Goal: Task Accomplishment & Management: Manage account settings

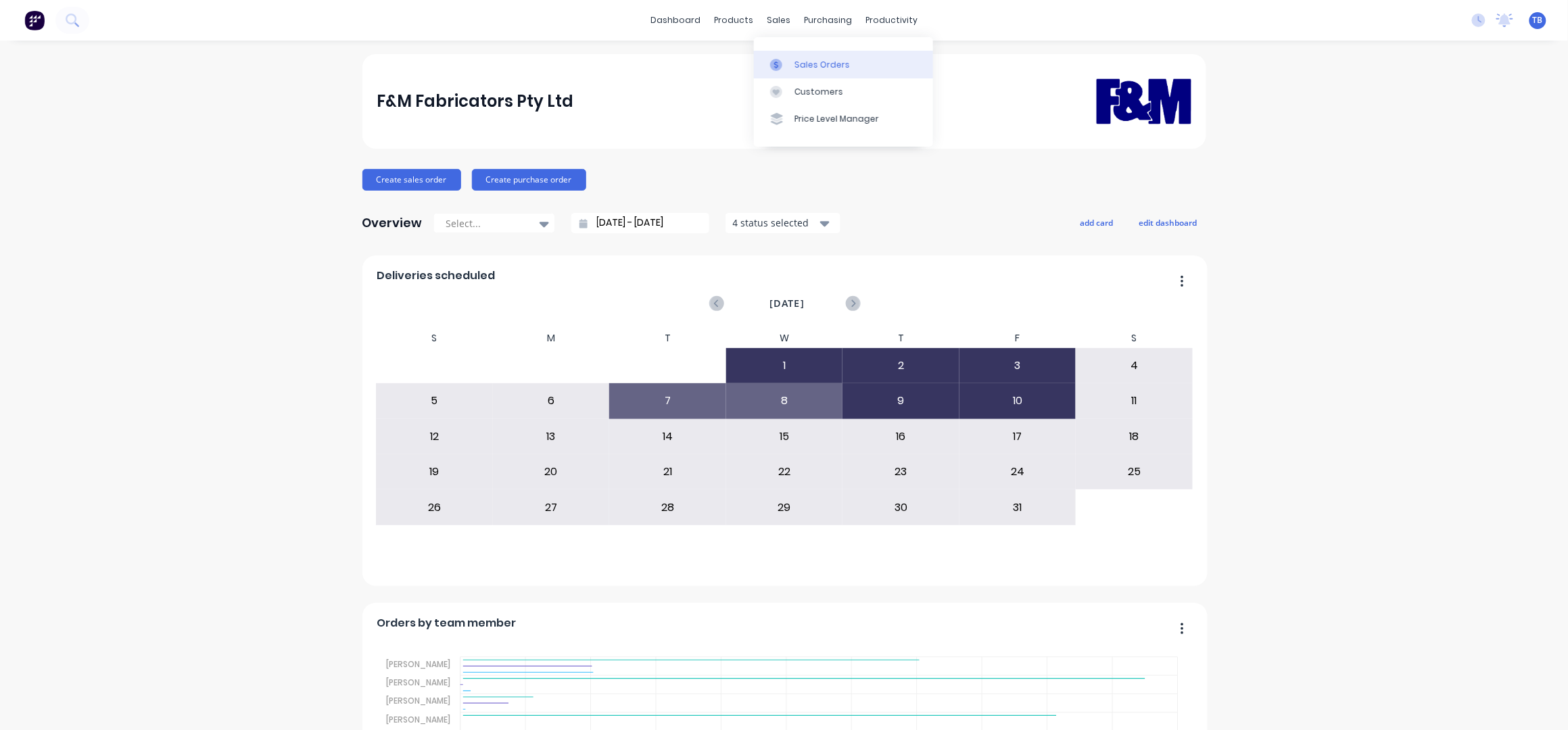
click at [821, 56] on link "Sales Orders" at bounding box center [844, 64] width 180 height 27
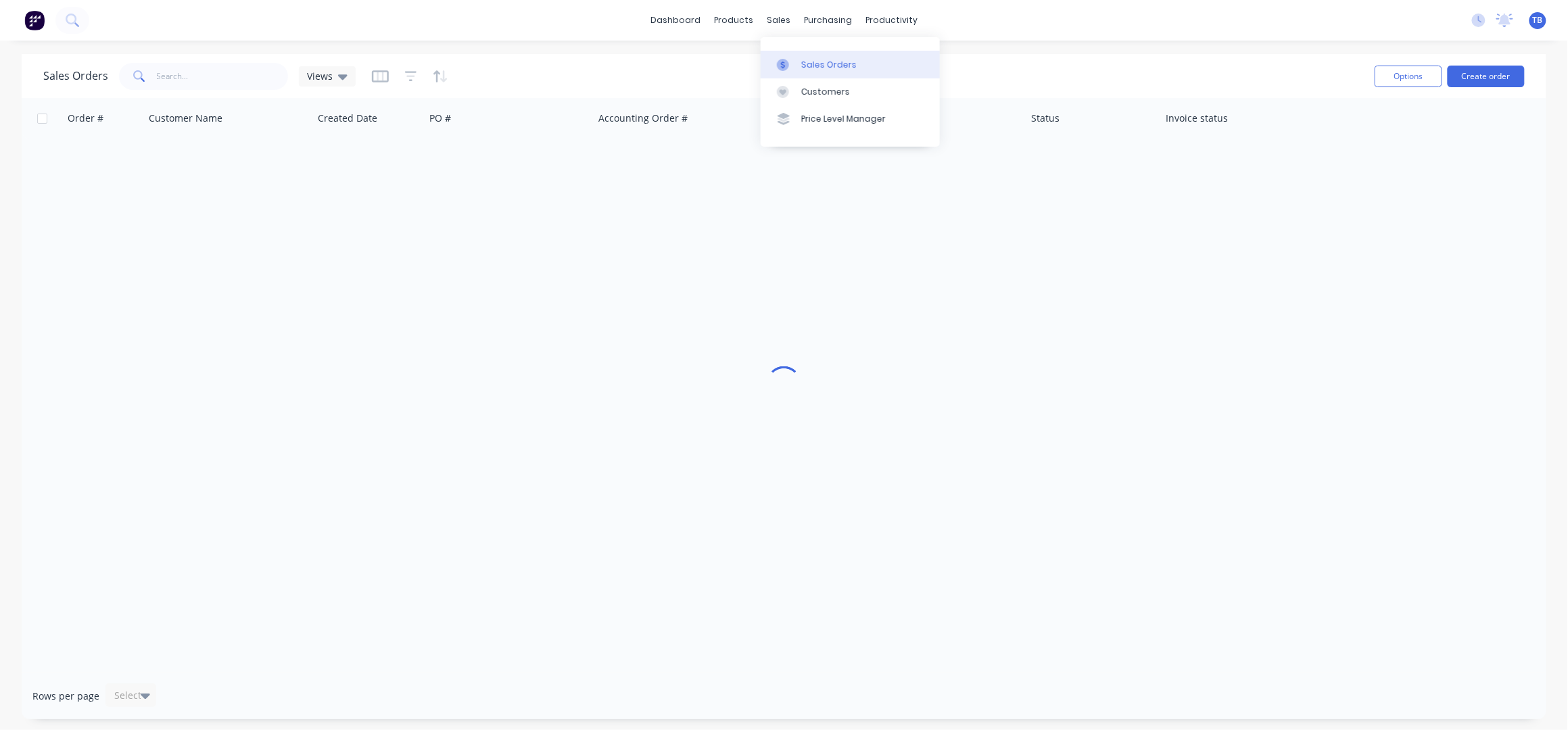
click at [792, 54] on link "Sales Orders" at bounding box center [850, 64] width 180 height 27
click at [1483, 68] on button "Create order" at bounding box center [1486, 76] width 77 height 22
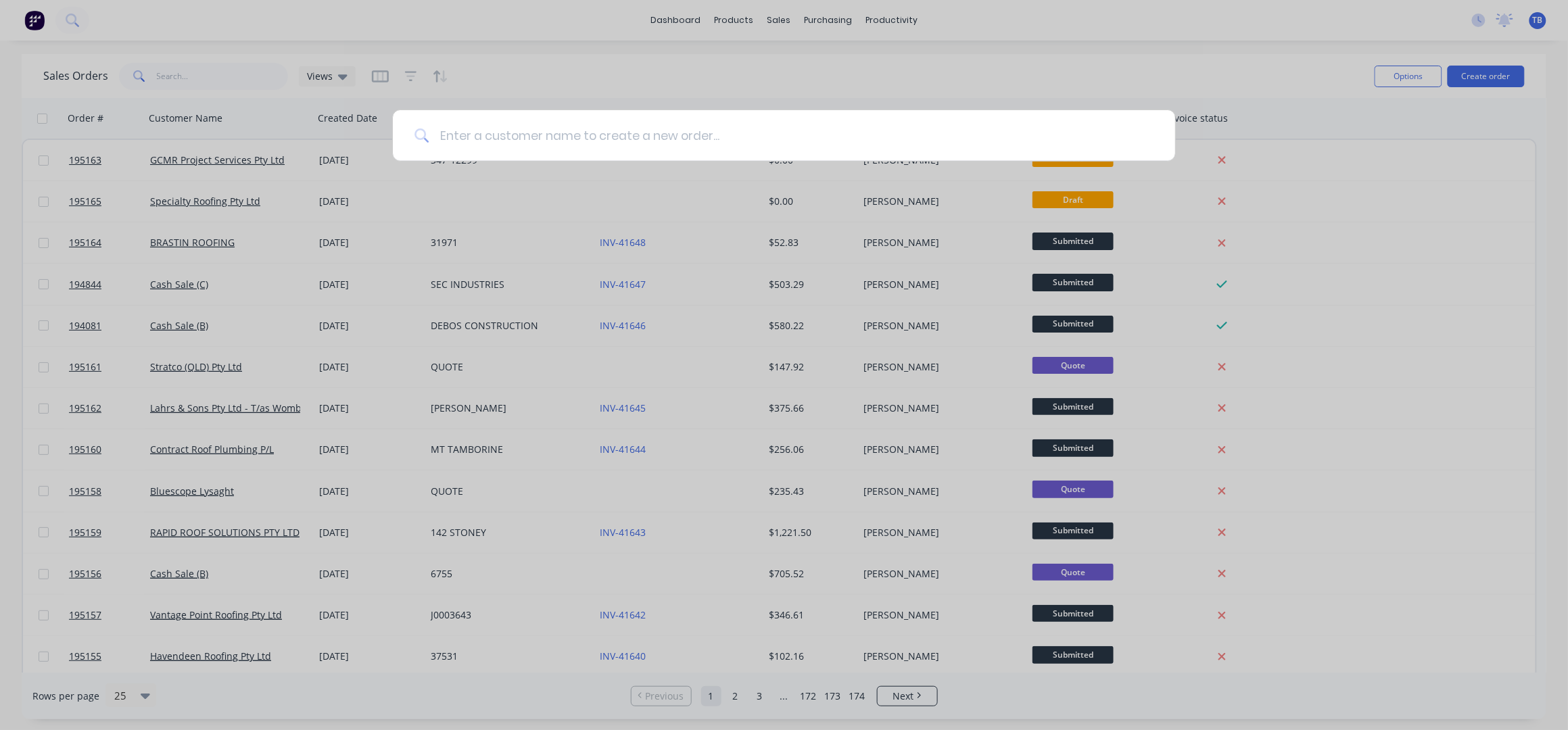
click at [455, 135] on input at bounding box center [790, 135] width 724 height 51
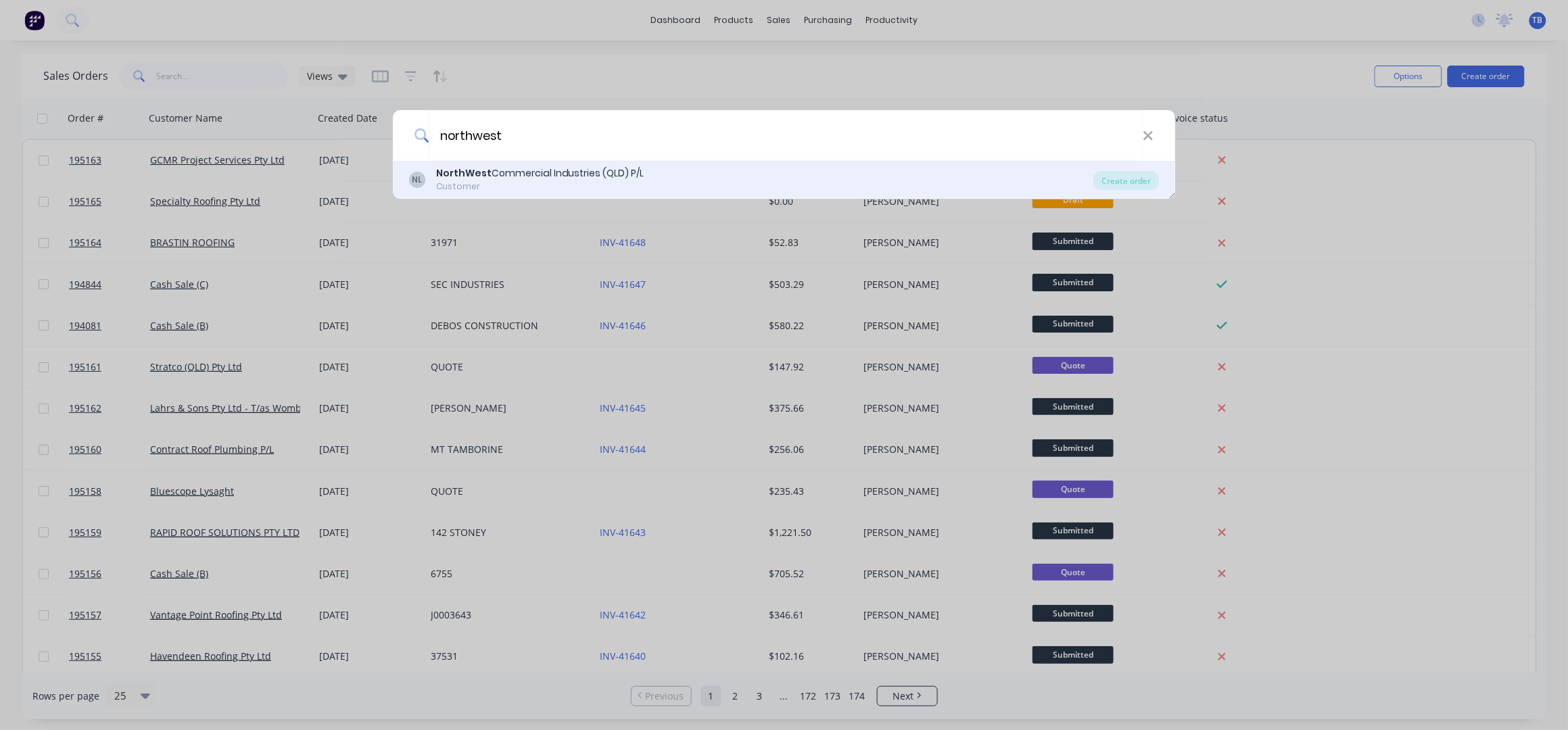
type input "northwest"
click at [509, 176] on div "NorthWest Commercial Industries (QLD) P/L" at bounding box center [540, 173] width 208 height 14
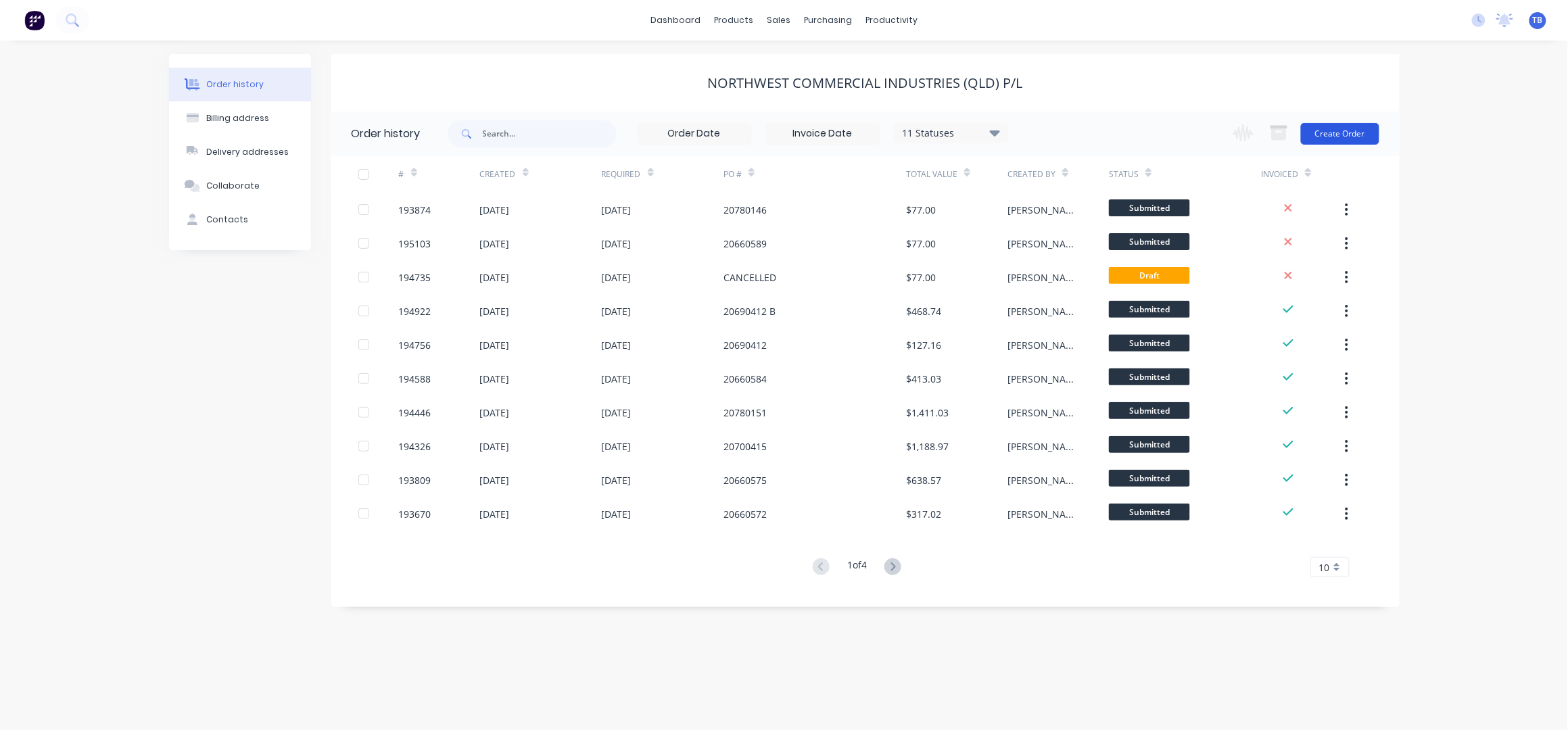
click at [1320, 126] on button "Create Order" at bounding box center [1340, 134] width 79 height 22
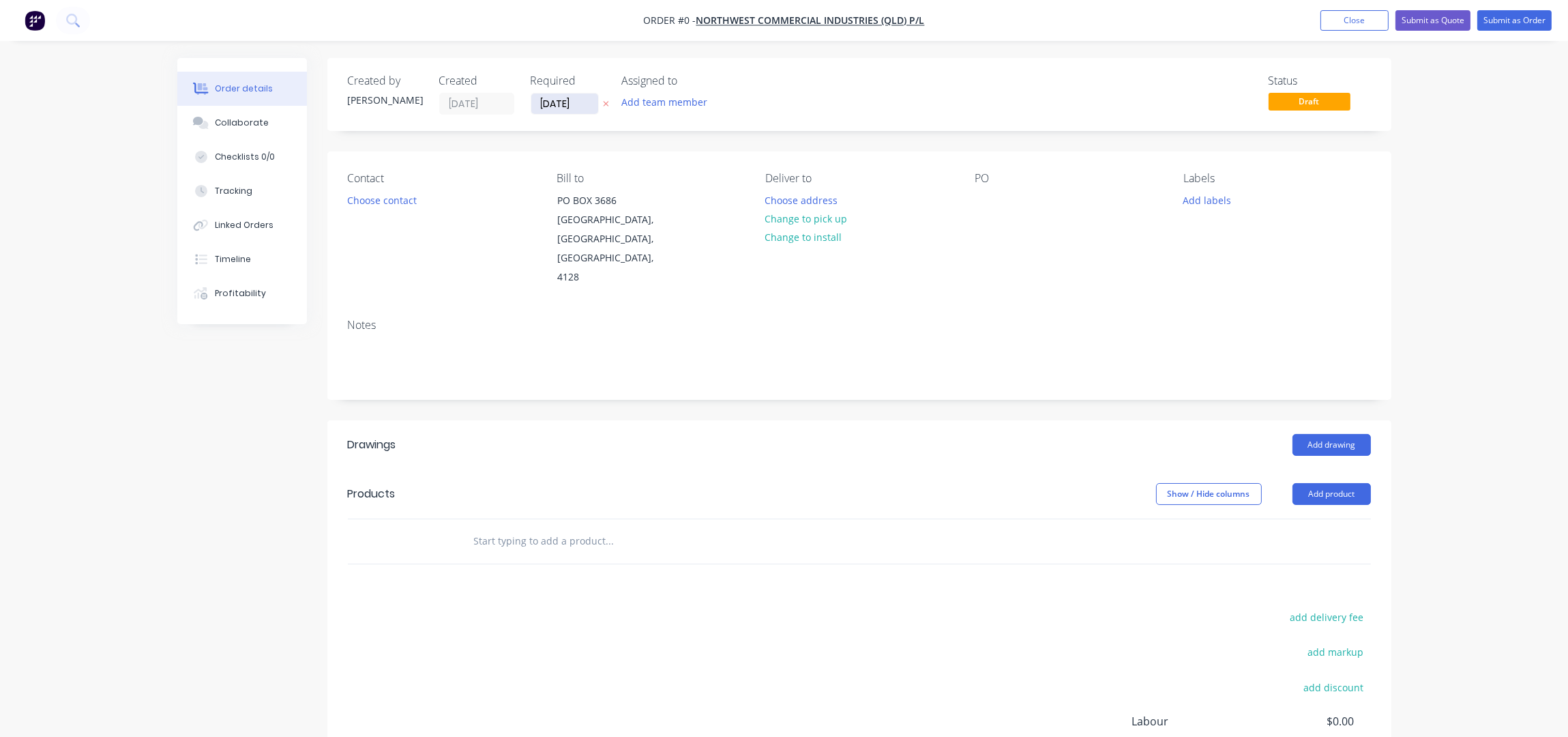
click at [538, 105] on input "10/10/25" at bounding box center [564, 103] width 67 height 20
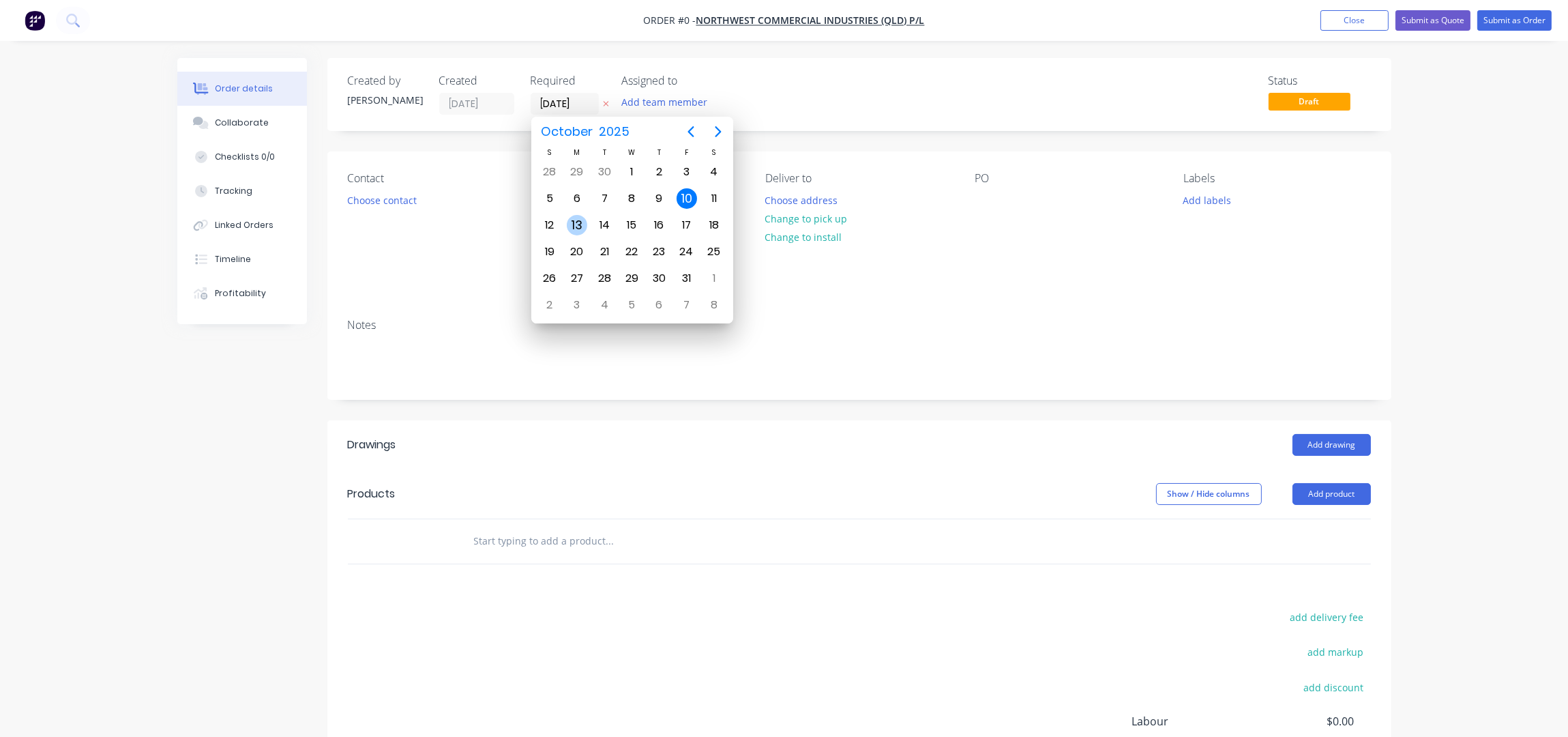
click at [572, 233] on div "13" at bounding box center [577, 226] width 27 height 26
type input "[DATE]"
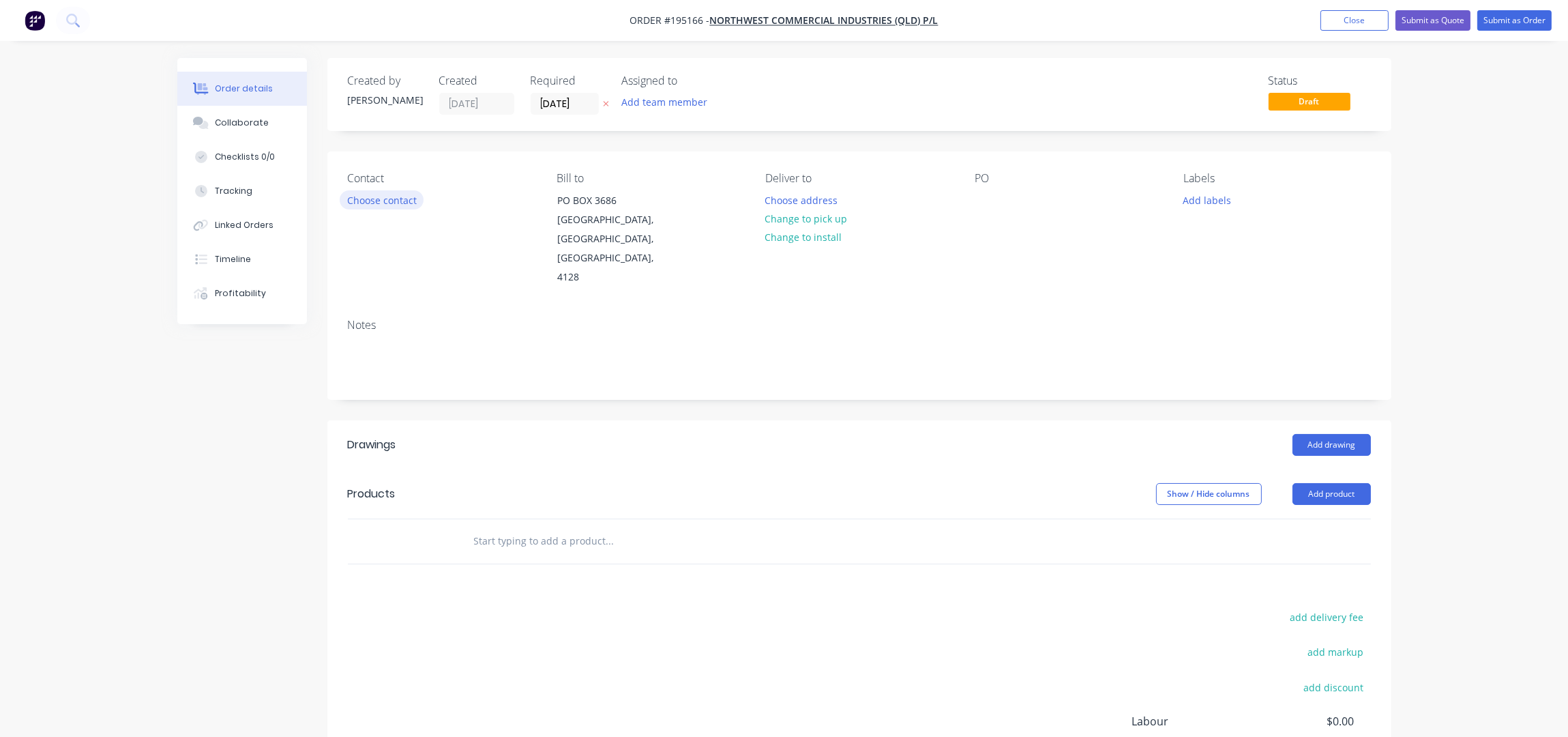
click at [390, 202] on button "Choose contact" at bounding box center [382, 199] width 84 height 18
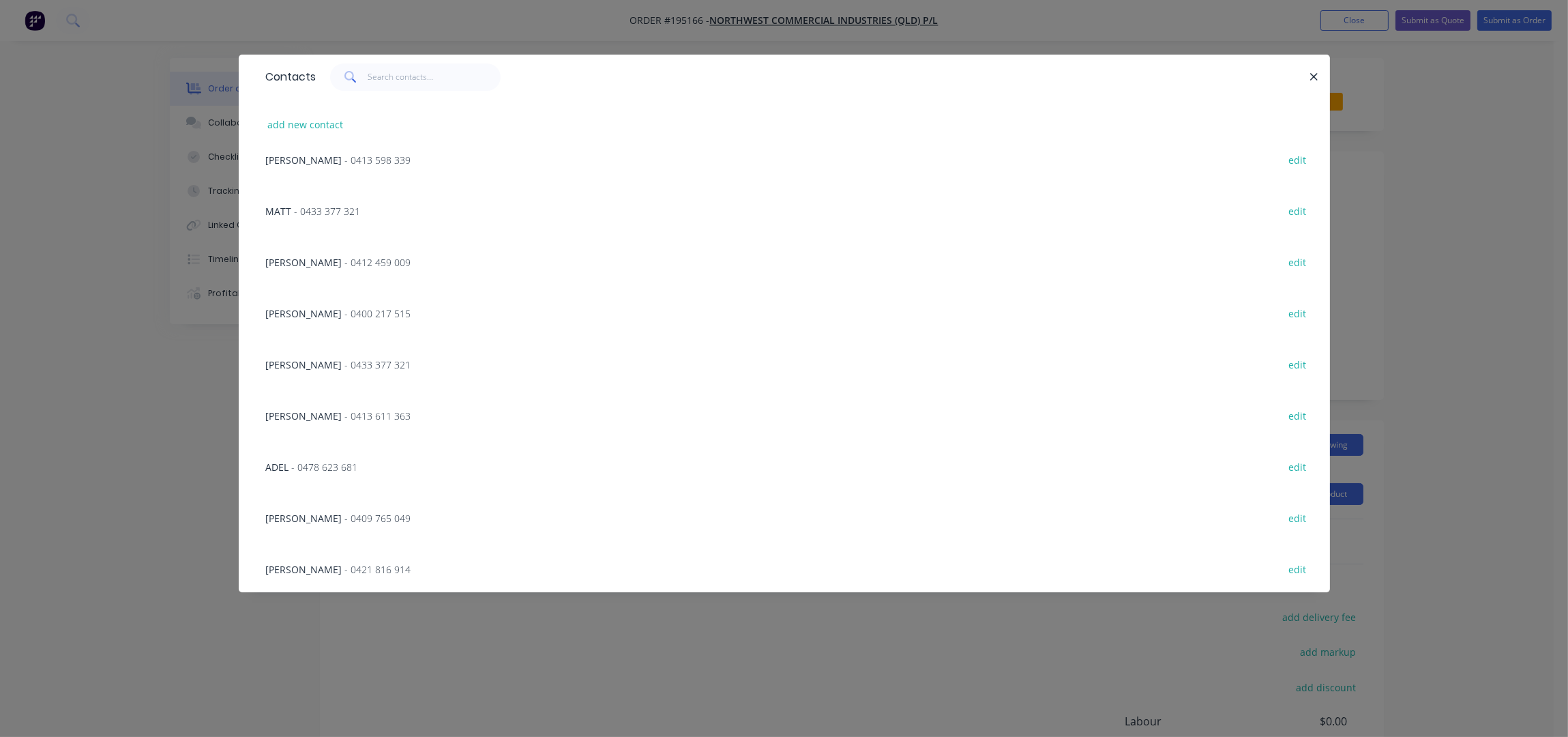
scroll to position [273, 0]
click at [319, 122] on button "add new contact" at bounding box center [305, 124] width 90 height 18
select select "AU"
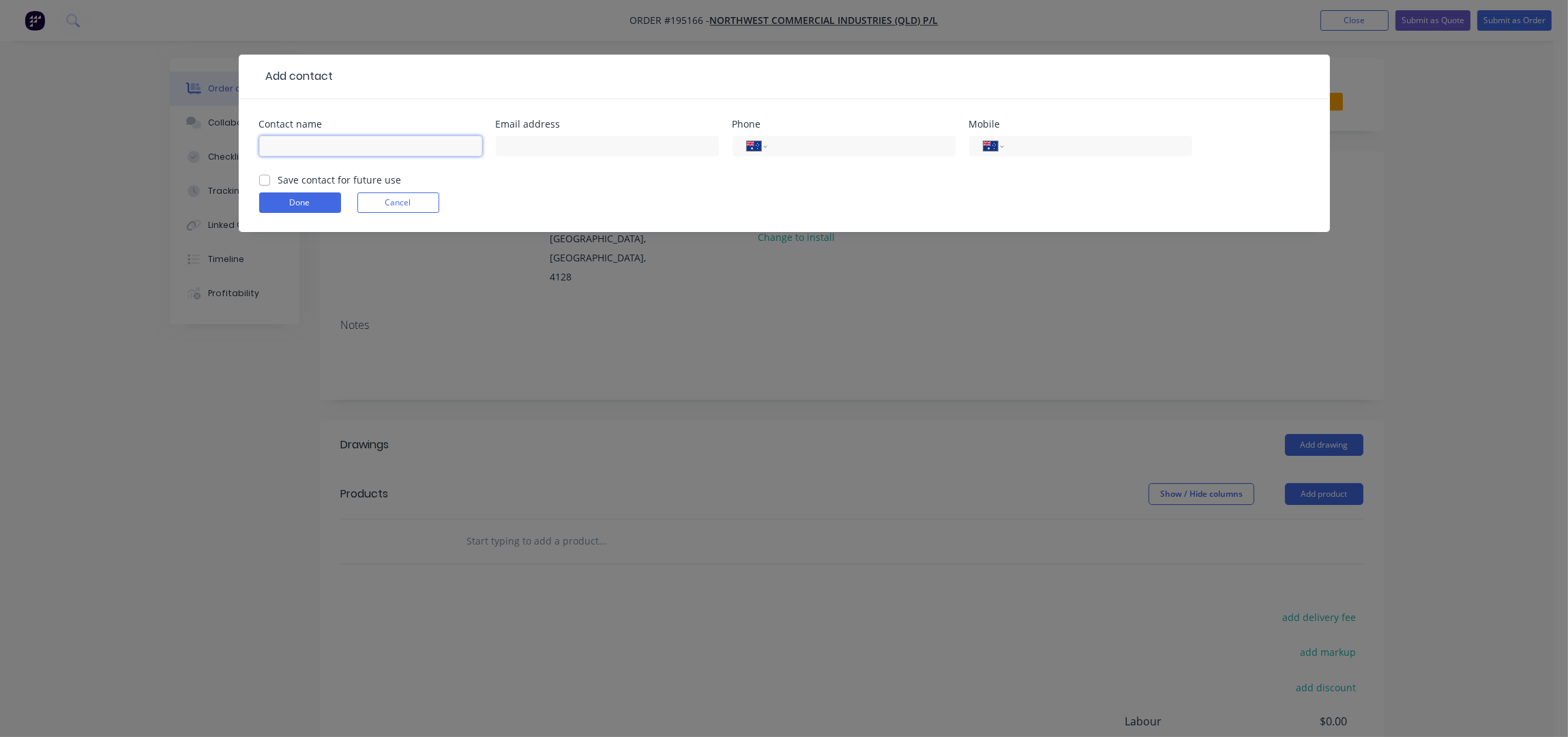
click at [318, 143] on input "text" at bounding box center [371, 145] width 223 height 20
type input "b"
type input "BELINDA"
click at [1098, 139] on input "tel" at bounding box center [1096, 146] width 164 height 16
type input "0413 414 085"
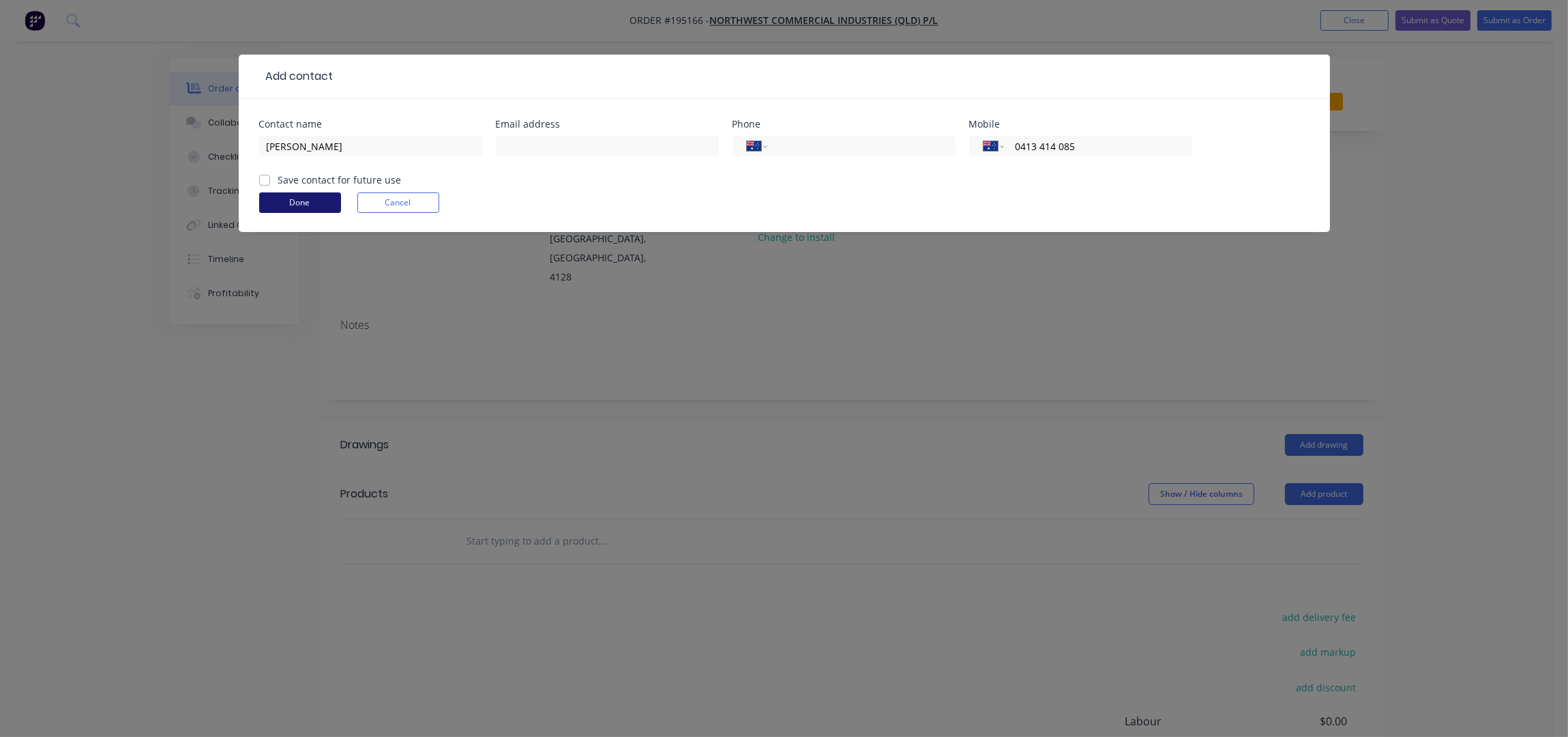
click at [308, 199] on button "Done" at bounding box center [301, 202] width 82 height 20
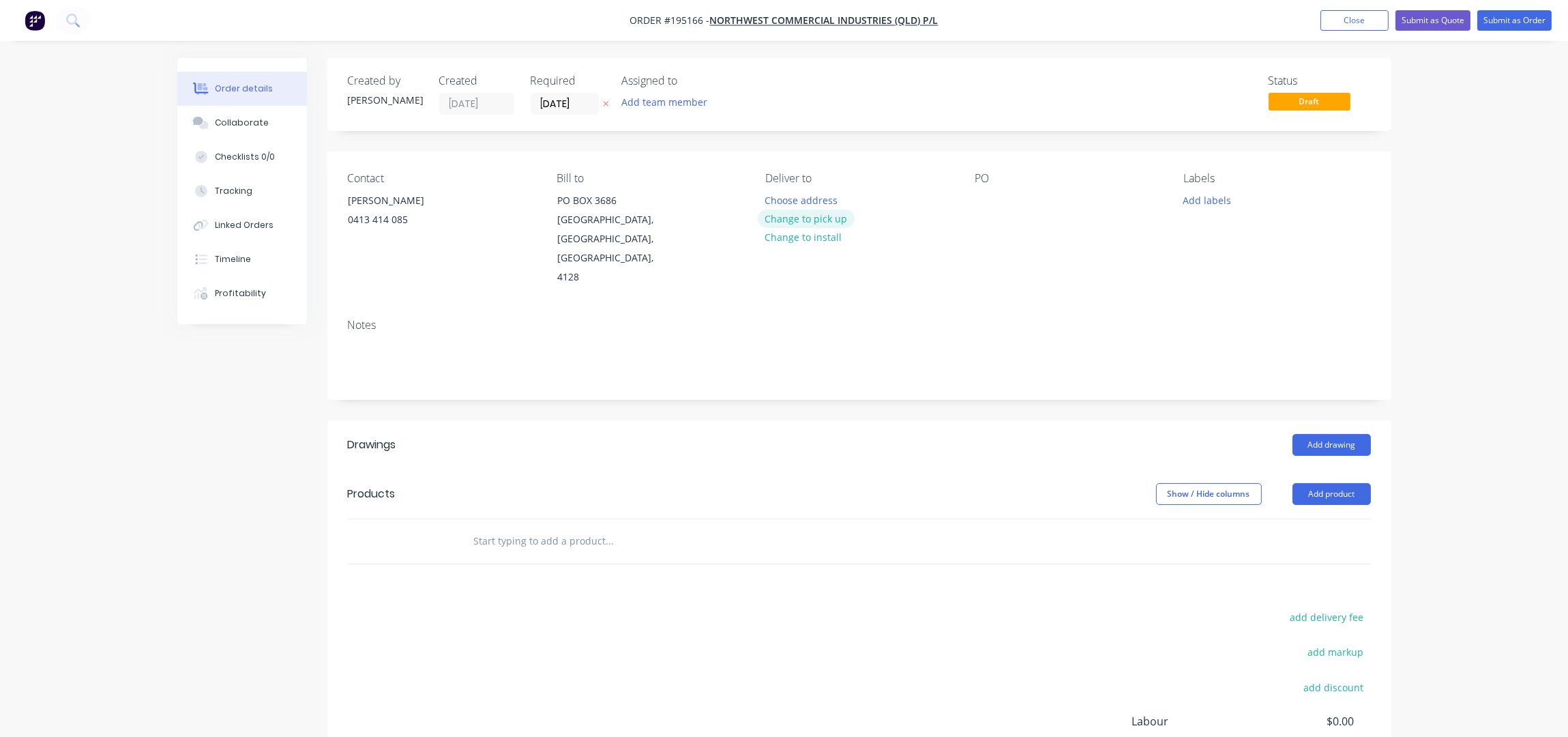
click at [816, 212] on button "Change to pick up" at bounding box center [806, 218] width 97 height 18
click at [785, 203] on div at bounding box center [776, 199] width 22 height 20
click at [985, 203] on div at bounding box center [985, 199] width 22 height 20
drag, startPoint x: 823, startPoint y: 203, endPoint x: 715, endPoint y: 207, distance: 108.1
click at [721, 203] on div "Contact BELINDA 0413 414 085 Bill to PO BOX 3686 LOGANHOLME, Queensland, Austra…" at bounding box center [860, 229] width 1064 height 156
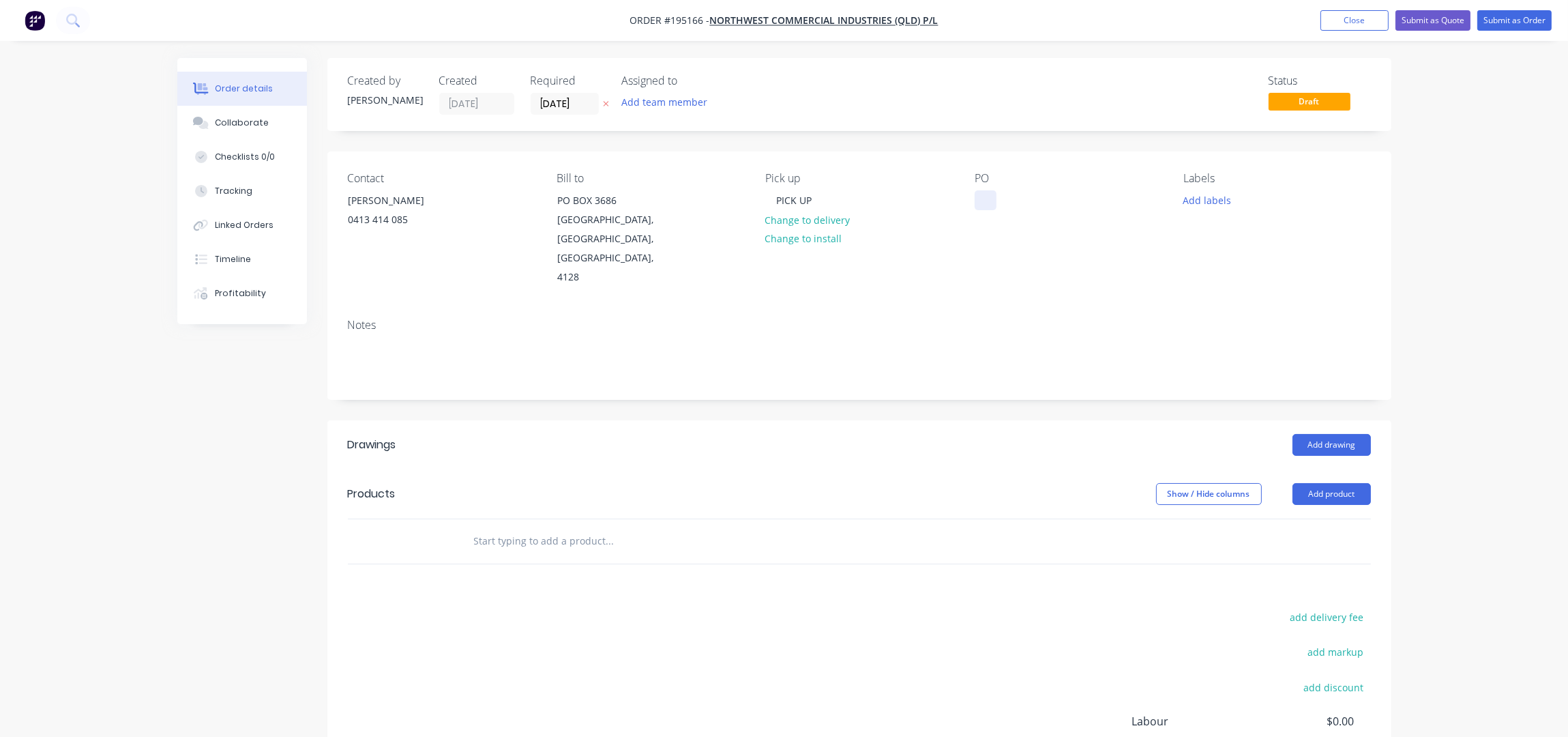
click at [981, 203] on div at bounding box center [985, 199] width 22 height 20
click at [1037, 261] on div "PO 29000242" at bounding box center [1068, 229] width 187 height 115
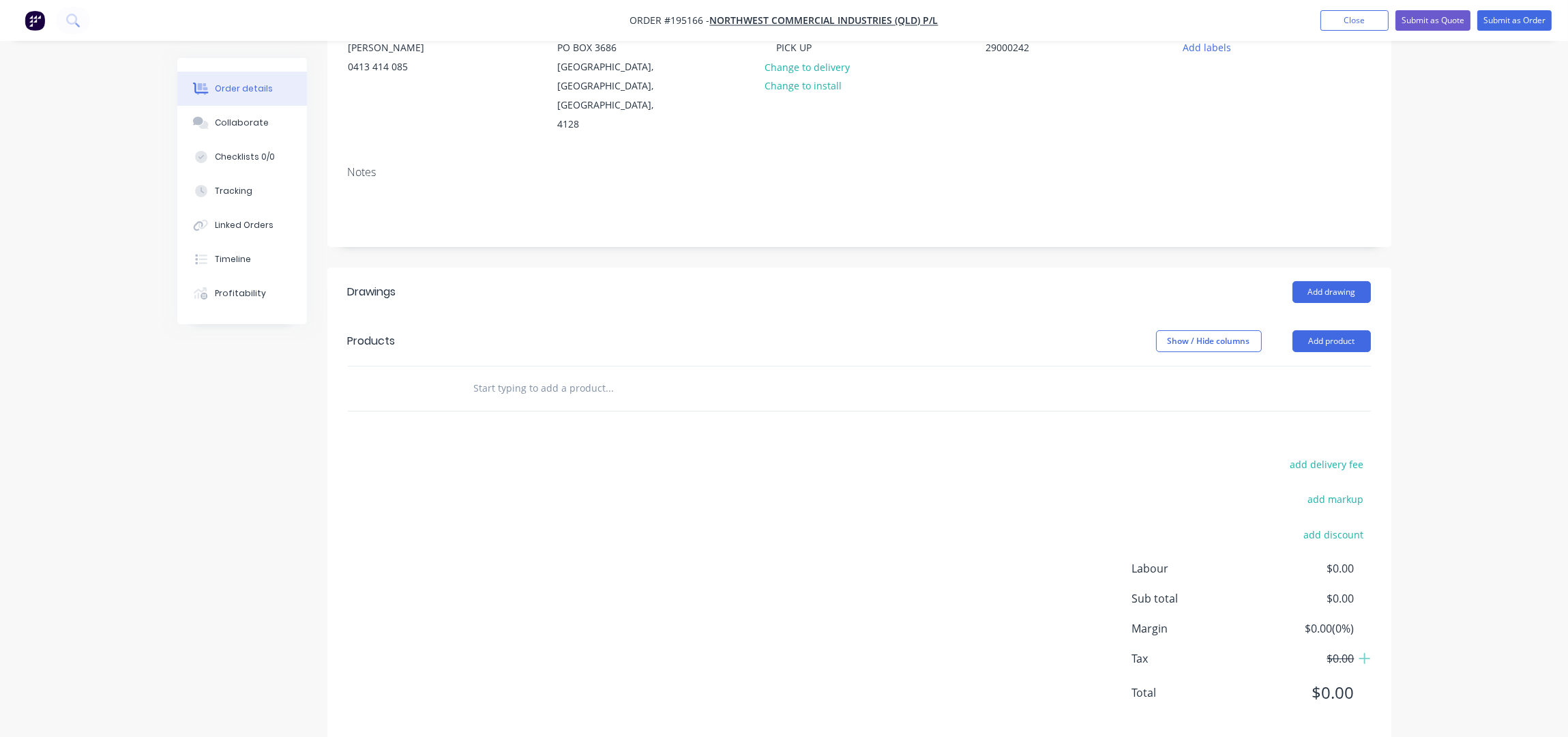
scroll to position [157, 0]
click at [1328, 326] on button "Add product" at bounding box center [1332, 336] width 78 height 22
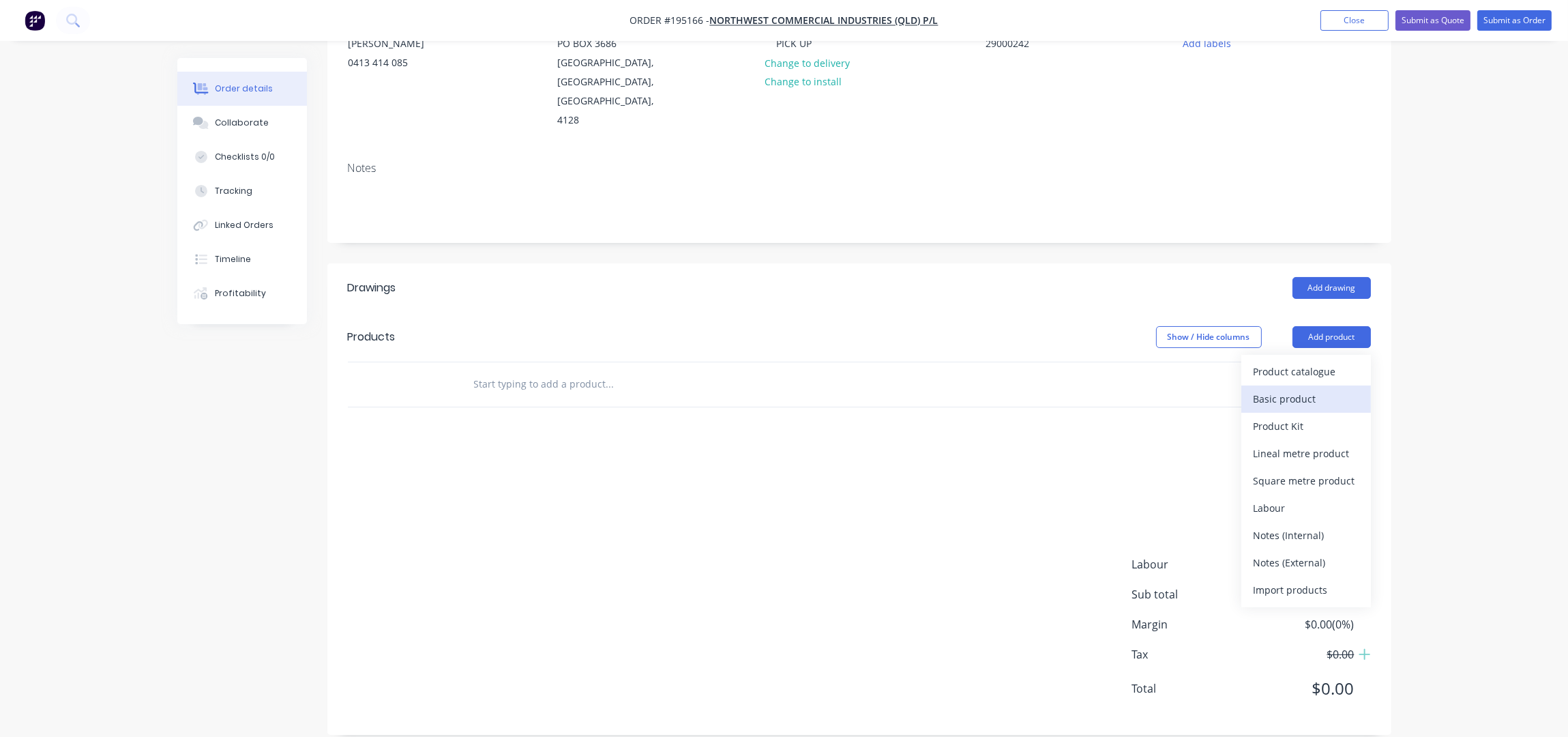
click at [1280, 389] on div "Basic product" at bounding box center [1306, 398] width 105 height 20
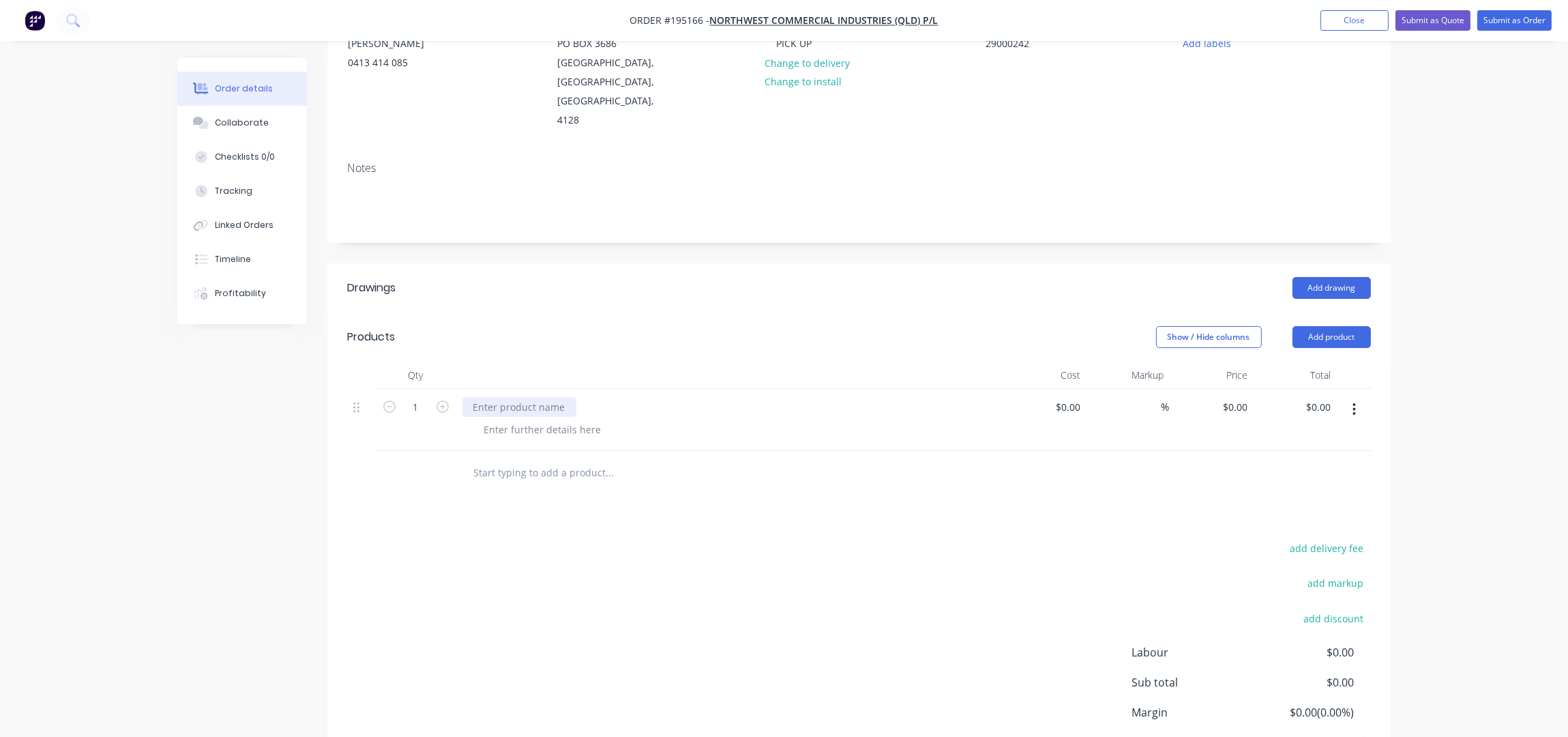
click at [545, 397] on div at bounding box center [519, 407] width 114 height 20
click at [525, 420] on div at bounding box center [543, 429] width 139 height 20
click at [544, 420] on div at bounding box center [543, 429] width 139 height 20
click at [640, 326] on div "Show / Hide columns Add product" at bounding box center [967, 336] width 806 height 22
click at [1318, 277] on button "Add drawing" at bounding box center [1332, 287] width 78 height 22
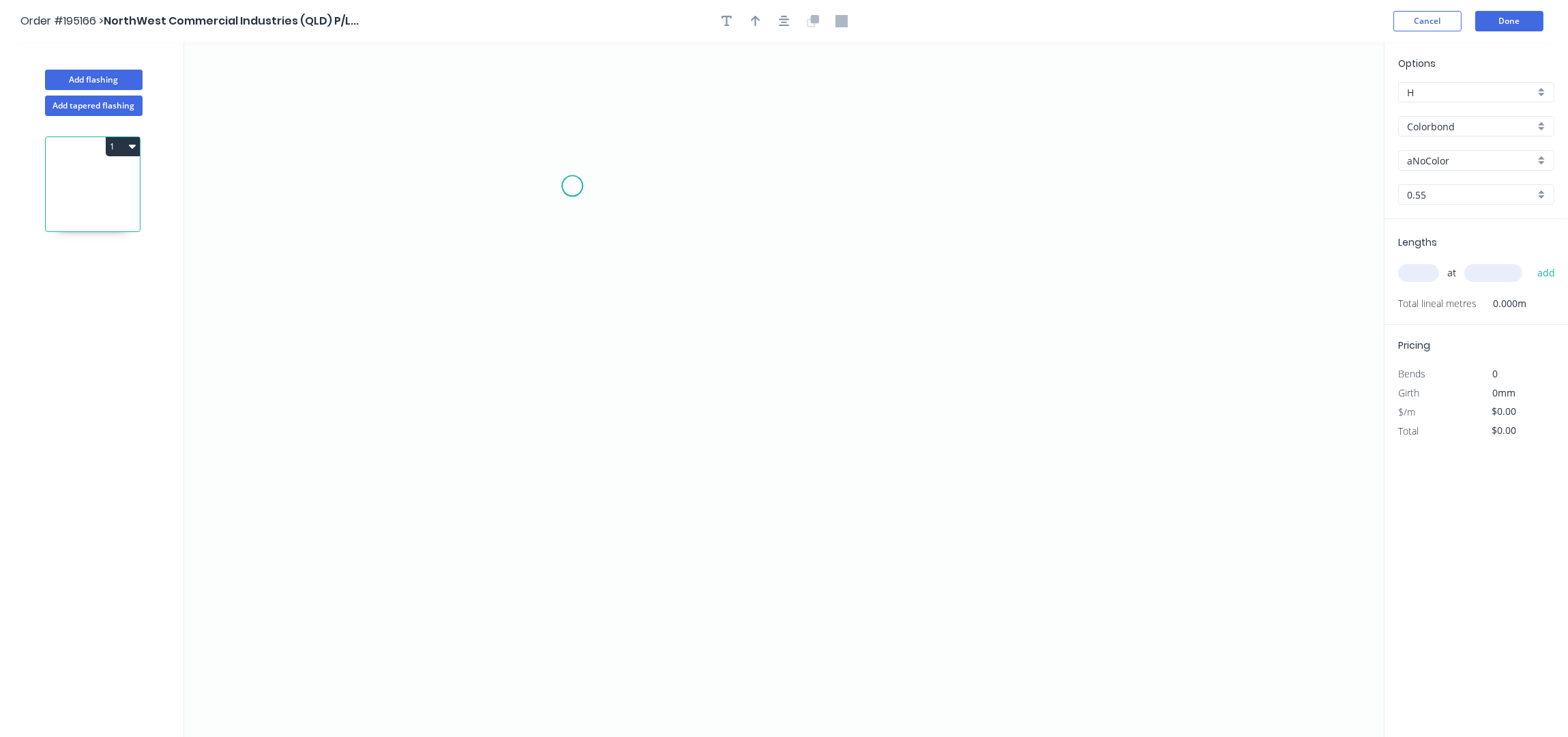
click at [574, 167] on icon "0" at bounding box center [783, 390] width 1200 height 695
click at [535, 480] on icon "0" at bounding box center [783, 390] width 1200 height 695
click at [942, 508] on icon "0 ?" at bounding box center [783, 390] width 1200 height 695
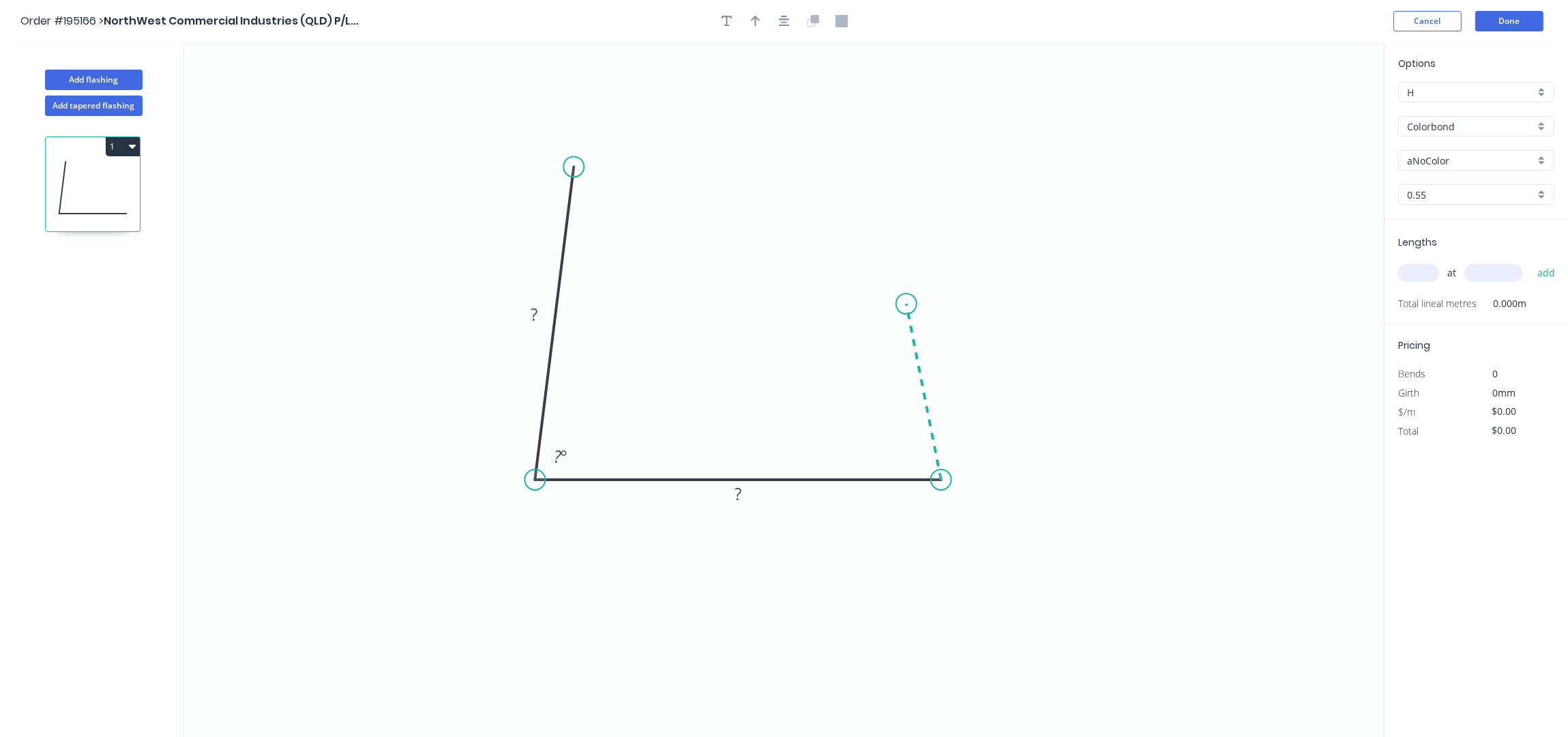
drag, startPoint x: 907, startPoint y: 293, endPoint x: 914, endPoint y: 247, distance: 46.5
click at [911, 270] on icon "0 ? ? ? º" at bounding box center [783, 390] width 1200 height 695
click at [941, 360] on div "Feather" at bounding box center [982, 369] width 137 height 28
click at [937, 308] on div "Flip bend" at bounding box center [978, 317] width 137 height 28
click at [618, 250] on div "Feather" at bounding box center [648, 262] width 137 height 28
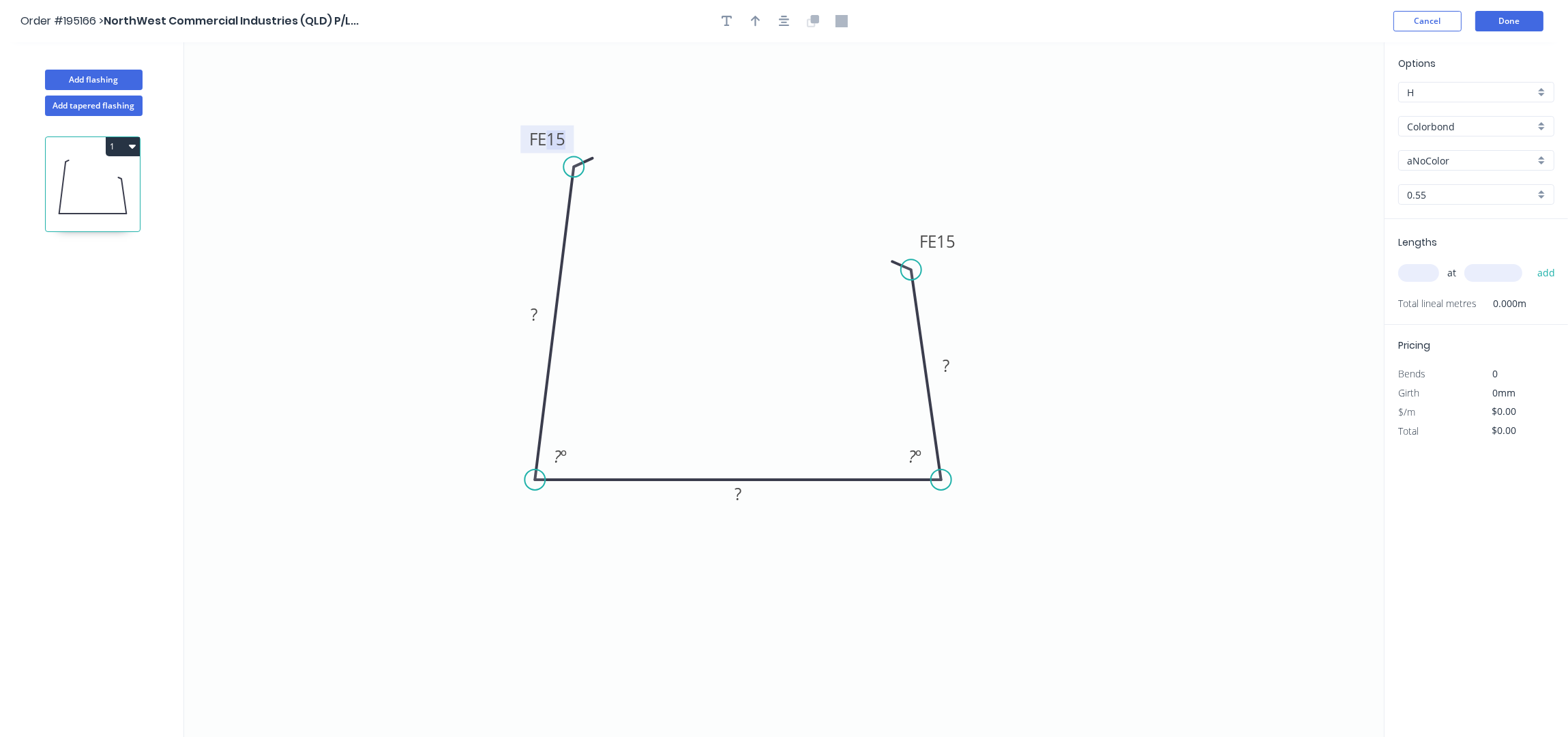
click at [564, 138] on tspan "15" at bounding box center [556, 139] width 19 height 23
drag, startPoint x: 570, startPoint y: 138, endPoint x: 718, endPoint y: 96, distance: 153.8
click at [708, 102] on rect at bounding box center [681, 116] width 53 height 28
drag, startPoint x: 957, startPoint y: 245, endPoint x: 836, endPoint y: 179, distance: 137.8
click at [836, 179] on rect at bounding box center [815, 176] width 53 height 28
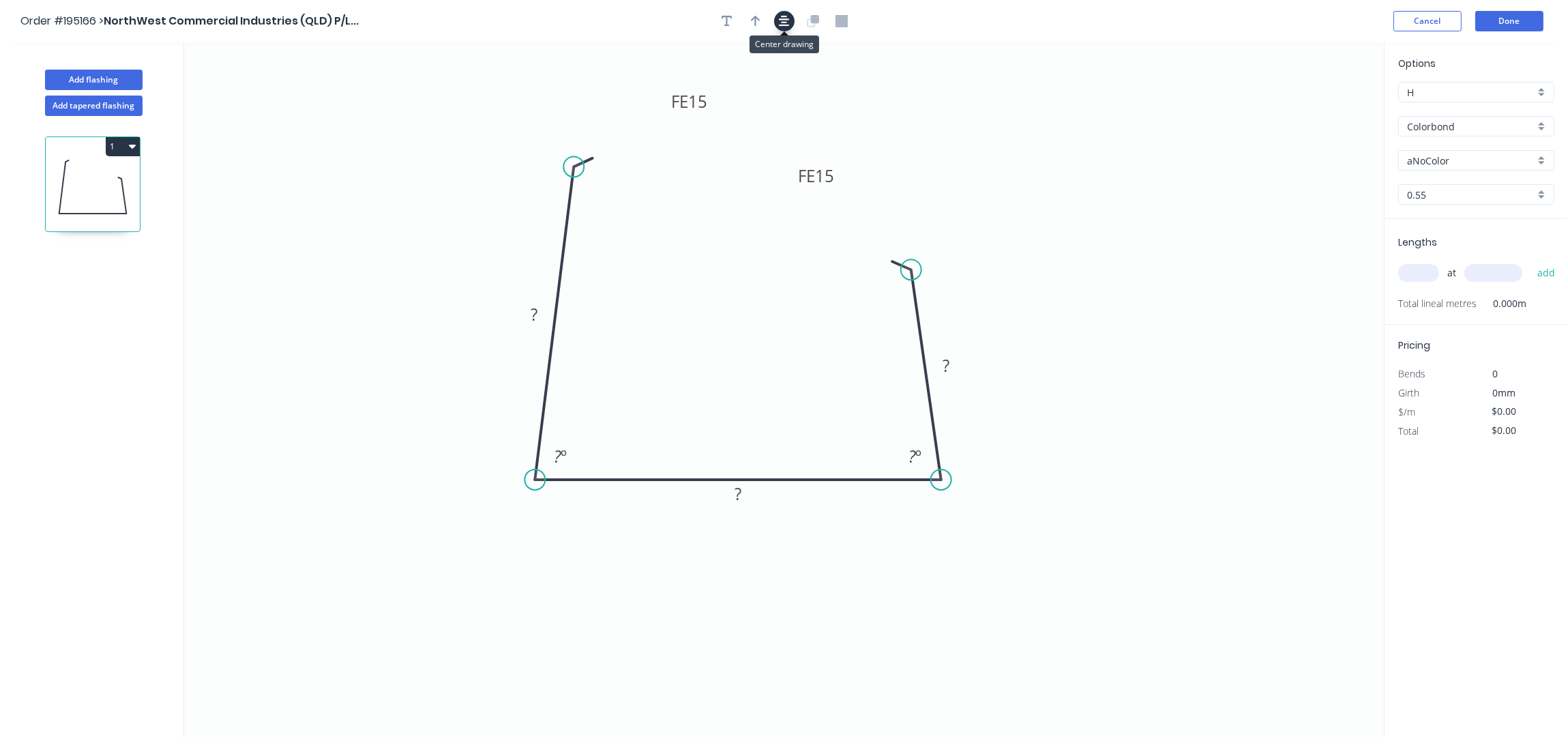
click at [781, 27] on icon "button" at bounding box center [784, 21] width 11 height 12
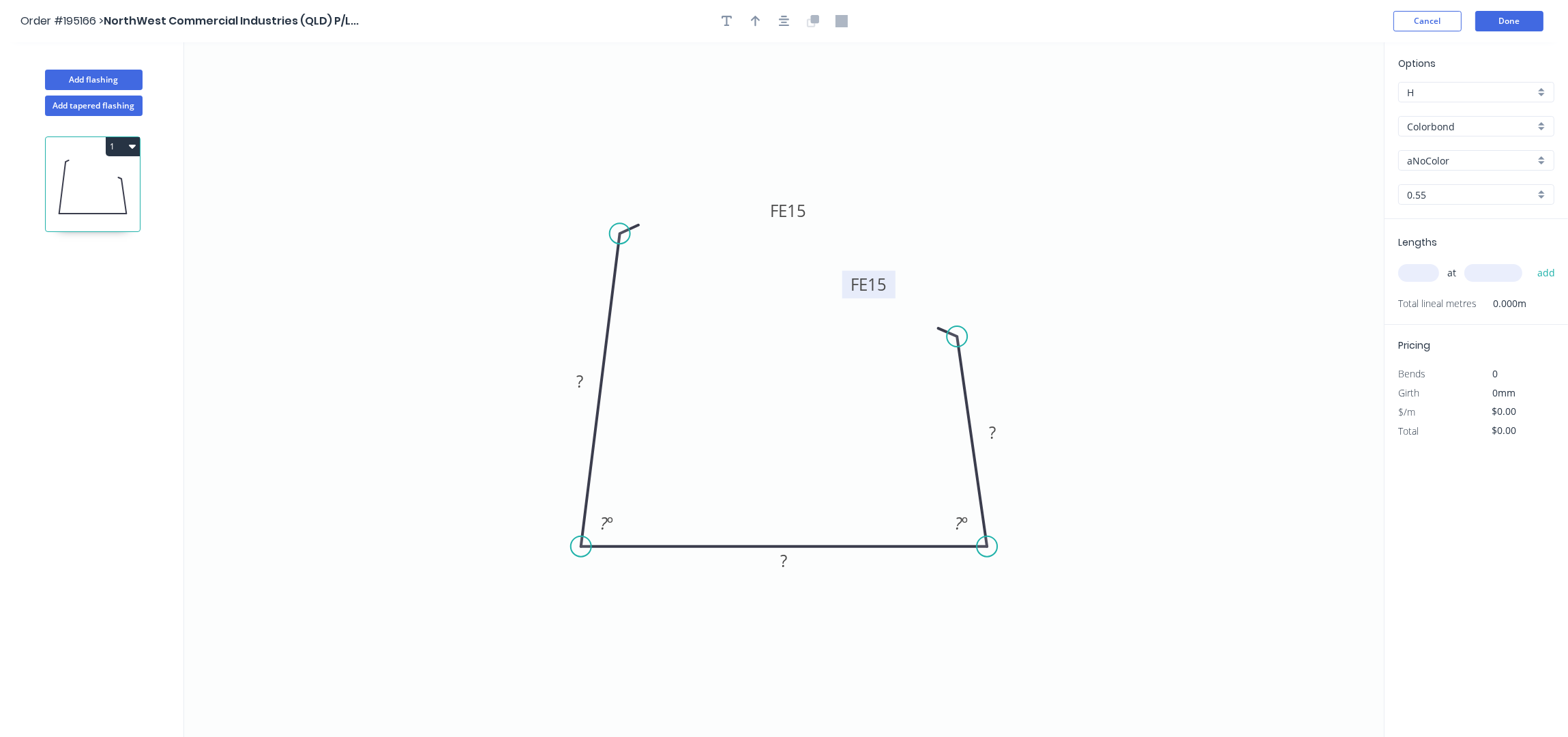
drag, startPoint x: 830, startPoint y: 285, endPoint x: 898, endPoint y: 281, distance: 68.1
click at [896, 281] on rect at bounding box center [868, 285] width 53 height 28
drag, startPoint x: 813, startPoint y: 209, endPoint x: 769, endPoint y: 149, distance: 74.4
click at [769, 149] on rect at bounding box center [746, 151] width 53 height 28
click at [757, 145] on tspan "15" at bounding box center [754, 151] width 19 height 23
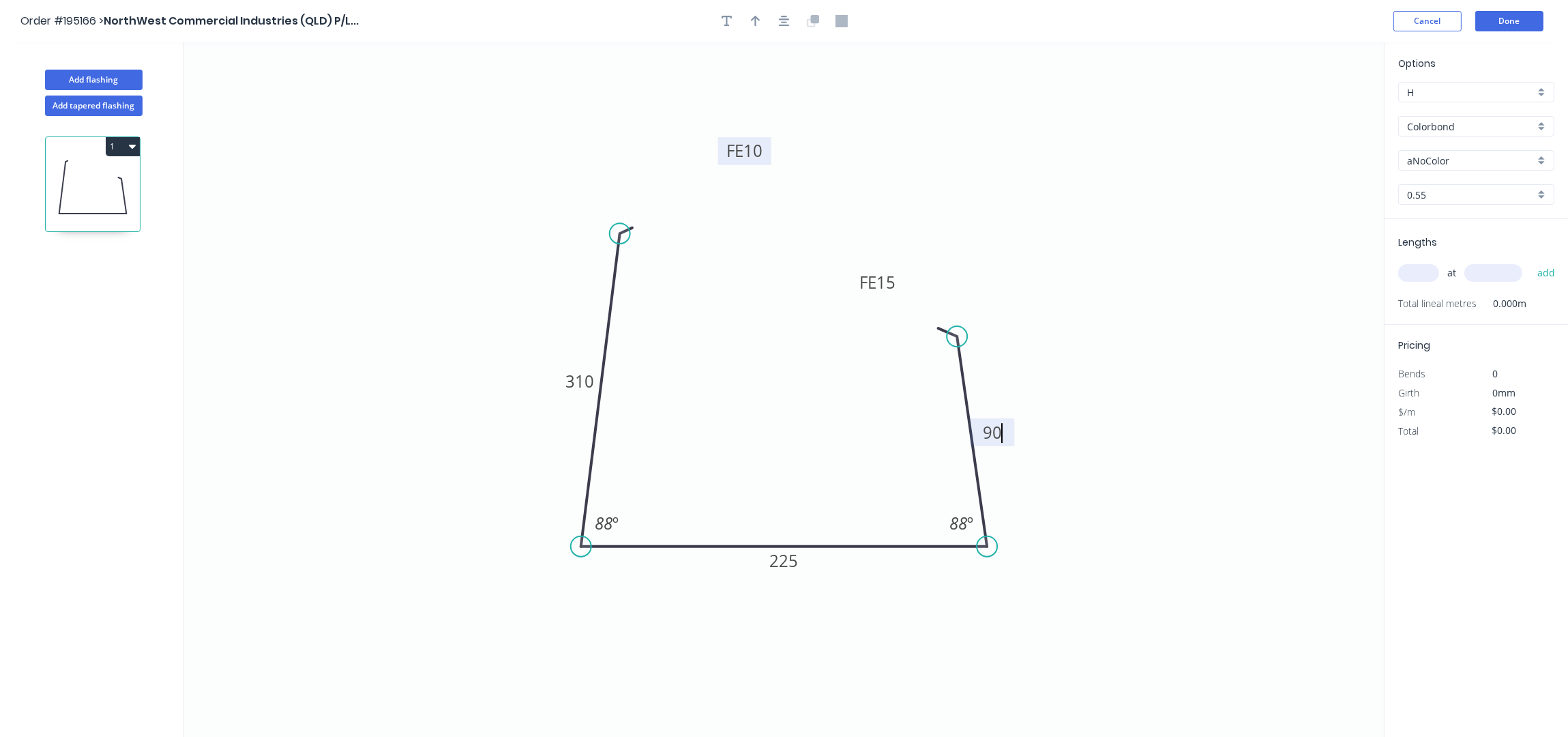
type input "$21.53"
click at [1137, 193] on icon "0 FE 10 310 225 FE 10 90 88 º 88 º" at bounding box center [783, 390] width 1200 height 695
drag, startPoint x: 760, startPoint y: 24, endPoint x: 1344, endPoint y: 98, distance: 588.7
click at [760, 24] on icon "button" at bounding box center [755, 21] width 10 height 12
click at [1318, 109] on icon at bounding box center [1315, 95] width 12 height 44
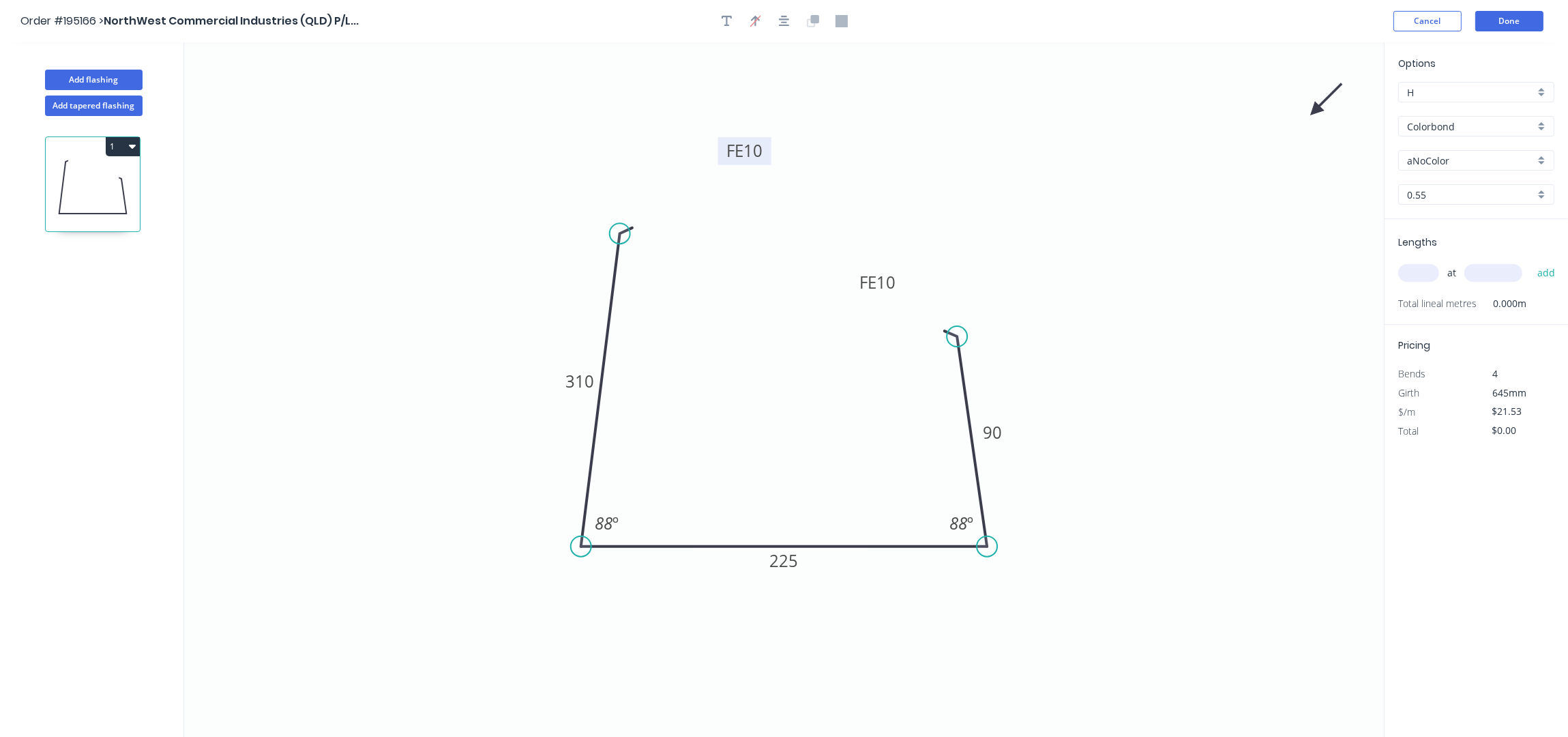
click at [1318, 109] on icon at bounding box center [1326, 99] width 39 height 39
drag, startPoint x: 1319, startPoint y: 109, endPoint x: 1017, endPoint y: 499, distance: 493.3
click at [1019, 502] on icon at bounding box center [1041, 501] width 44 height 12
click at [1410, 270] on input "text" at bounding box center [1418, 273] width 41 height 17
click at [1405, 281] on input "text" at bounding box center [1418, 273] width 41 height 17
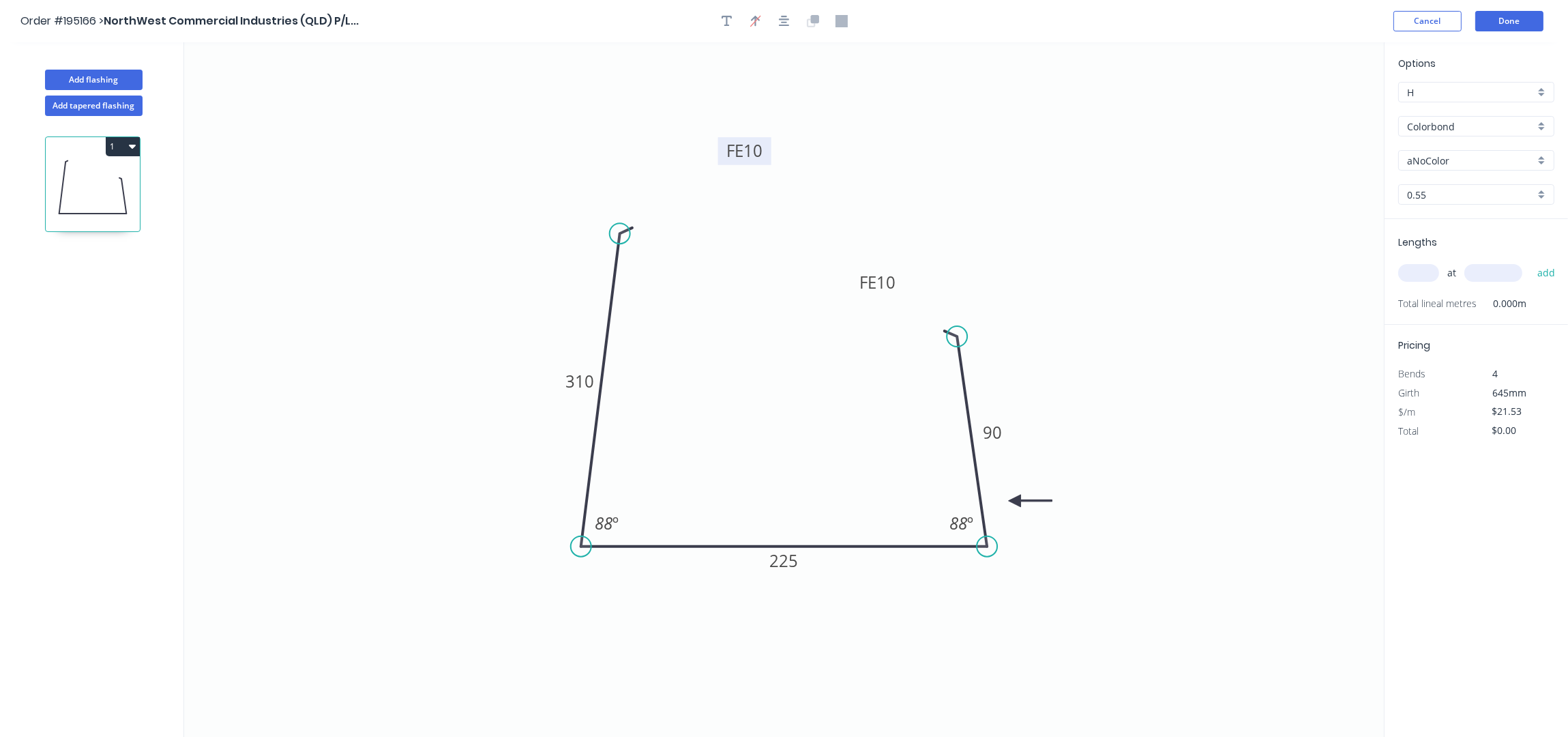
click at [1479, 152] on div "aNoColor" at bounding box center [1476, 159] width 156 height 20
drag, startPoint x: 1457, startPoint y: 240, endPoint x: 1447, endPoint y: 272, distance: 33.5
click at [1457, 238] on div "Dover White" at bounding box center [1477, 240] width 155 height 24
type input "Dover White"
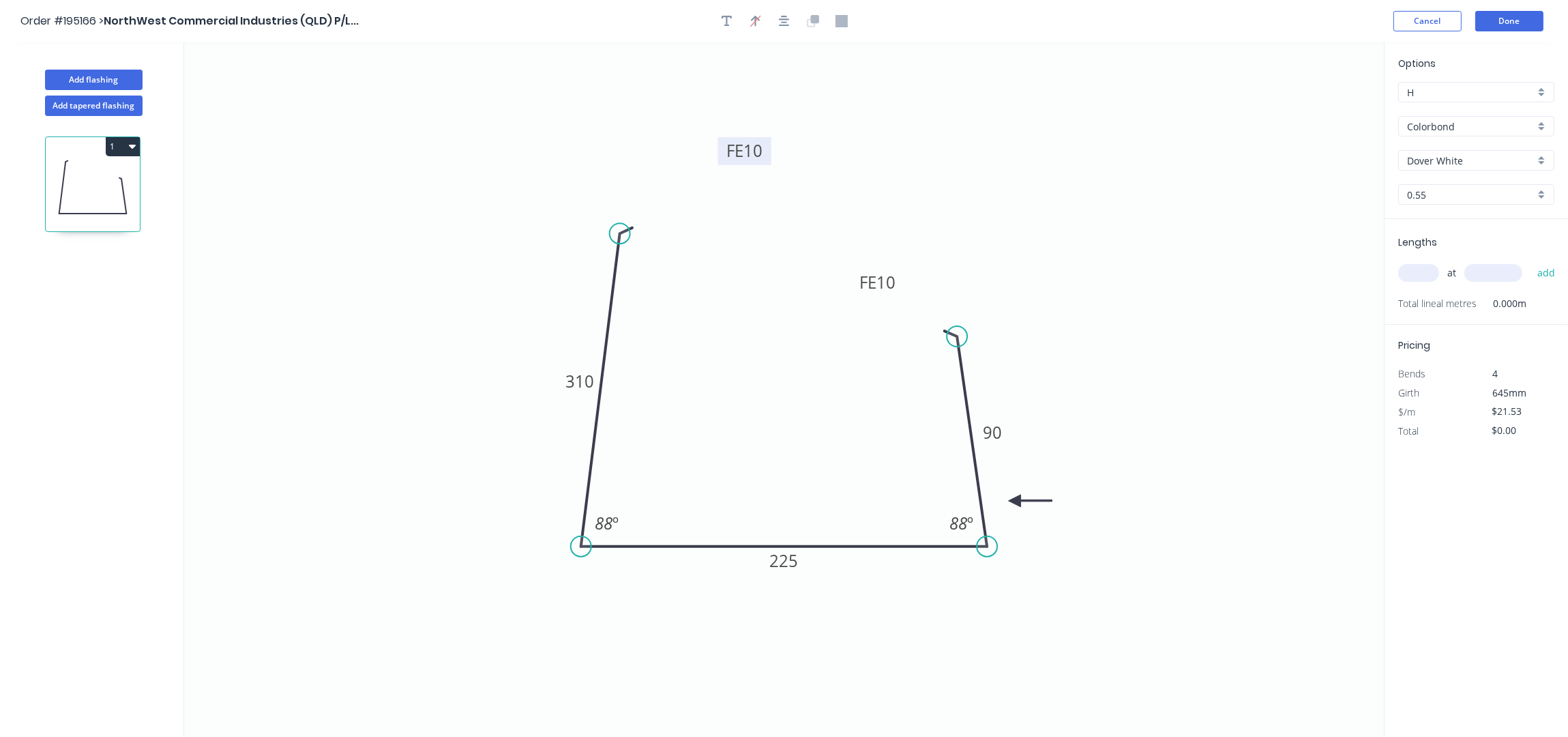
click at [1433, 274] on input "text" at bounding box center [1418, 273] width 41 height 17
type input "1"
type input "2190"
click at [1531, 261] on button "add" at bounding box center [1546, 273] width 32 height 24
type input "$47.15"
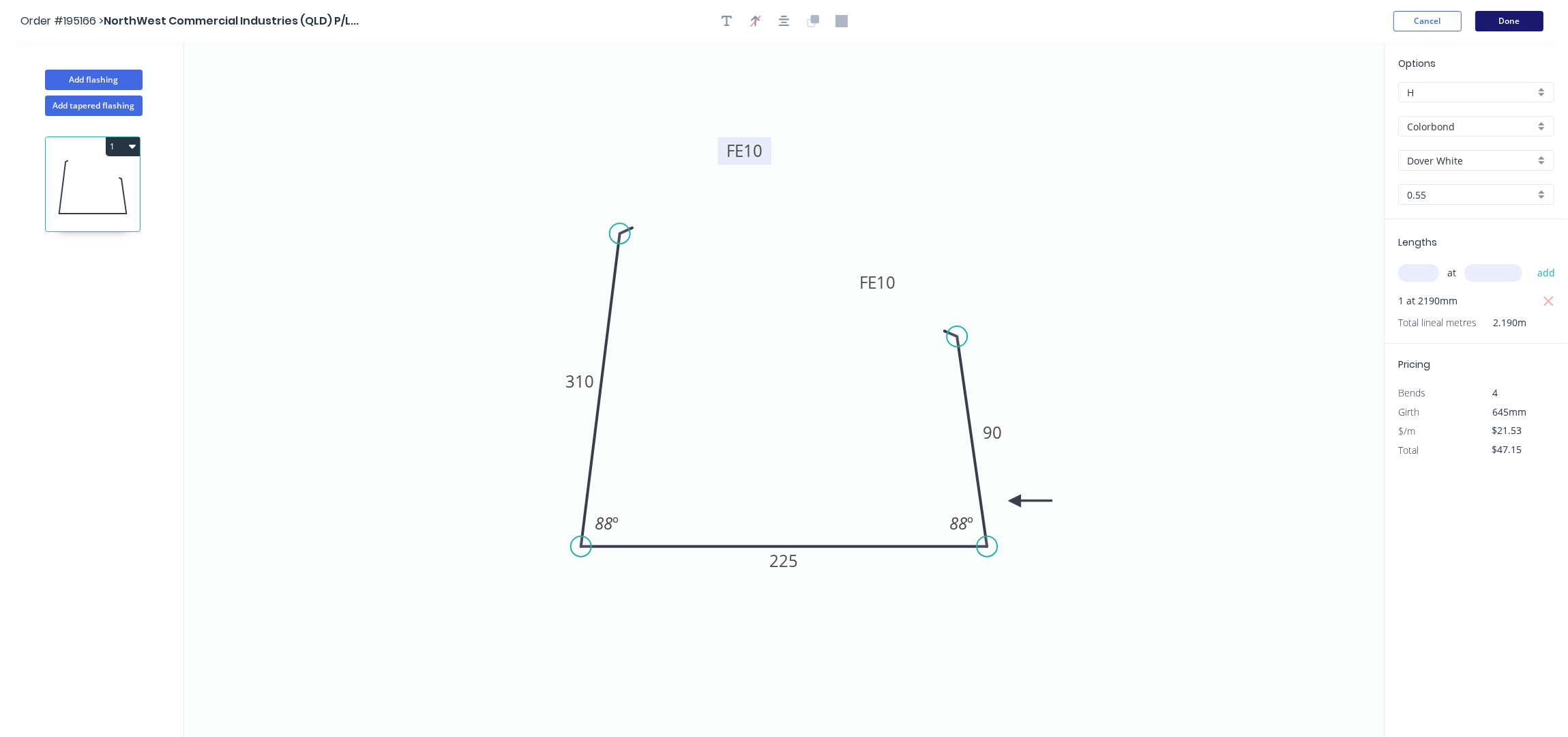
click at [1505, 29] on button "Done" at bounding box center [1510, 21] width 68 height 20
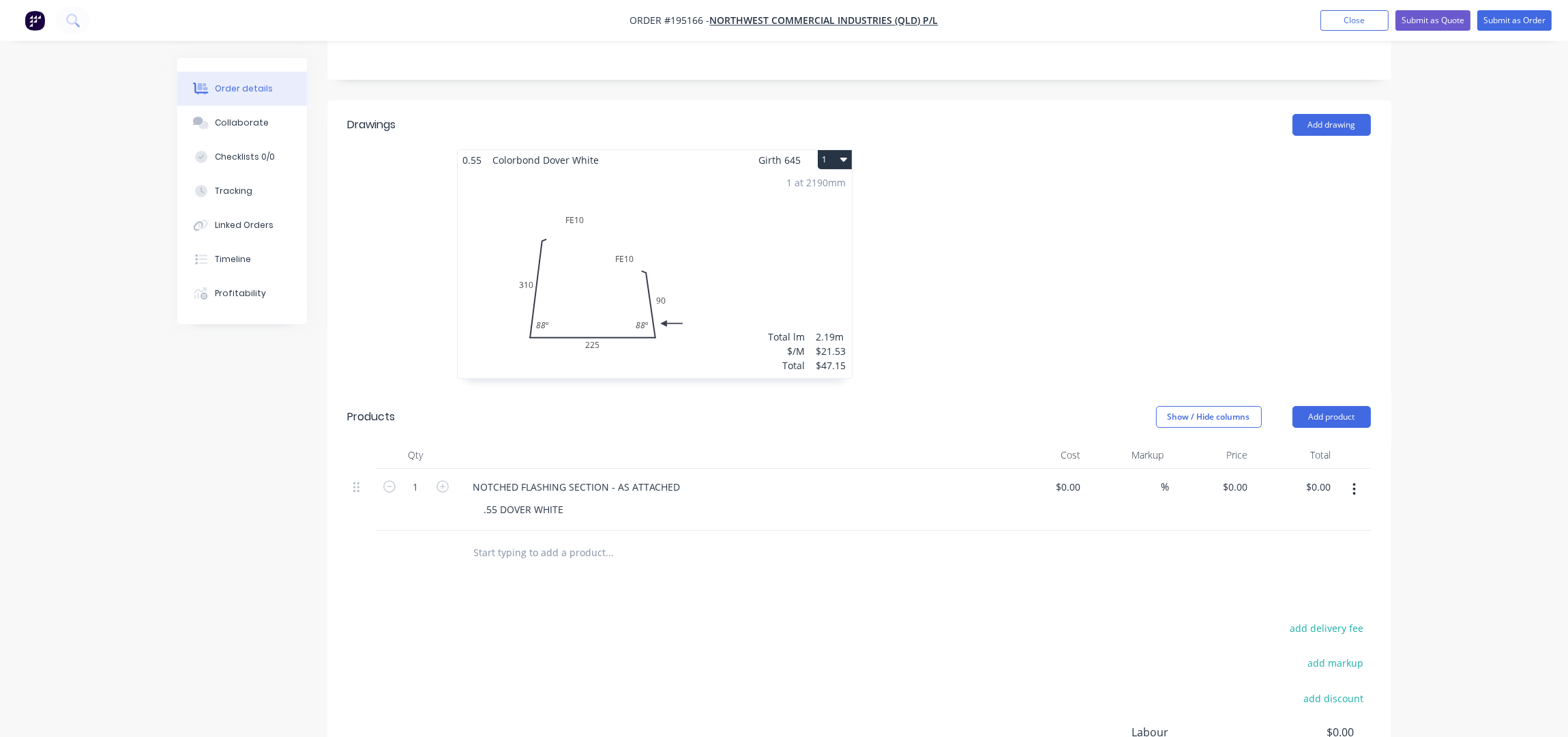
scroll to position [363, 0]
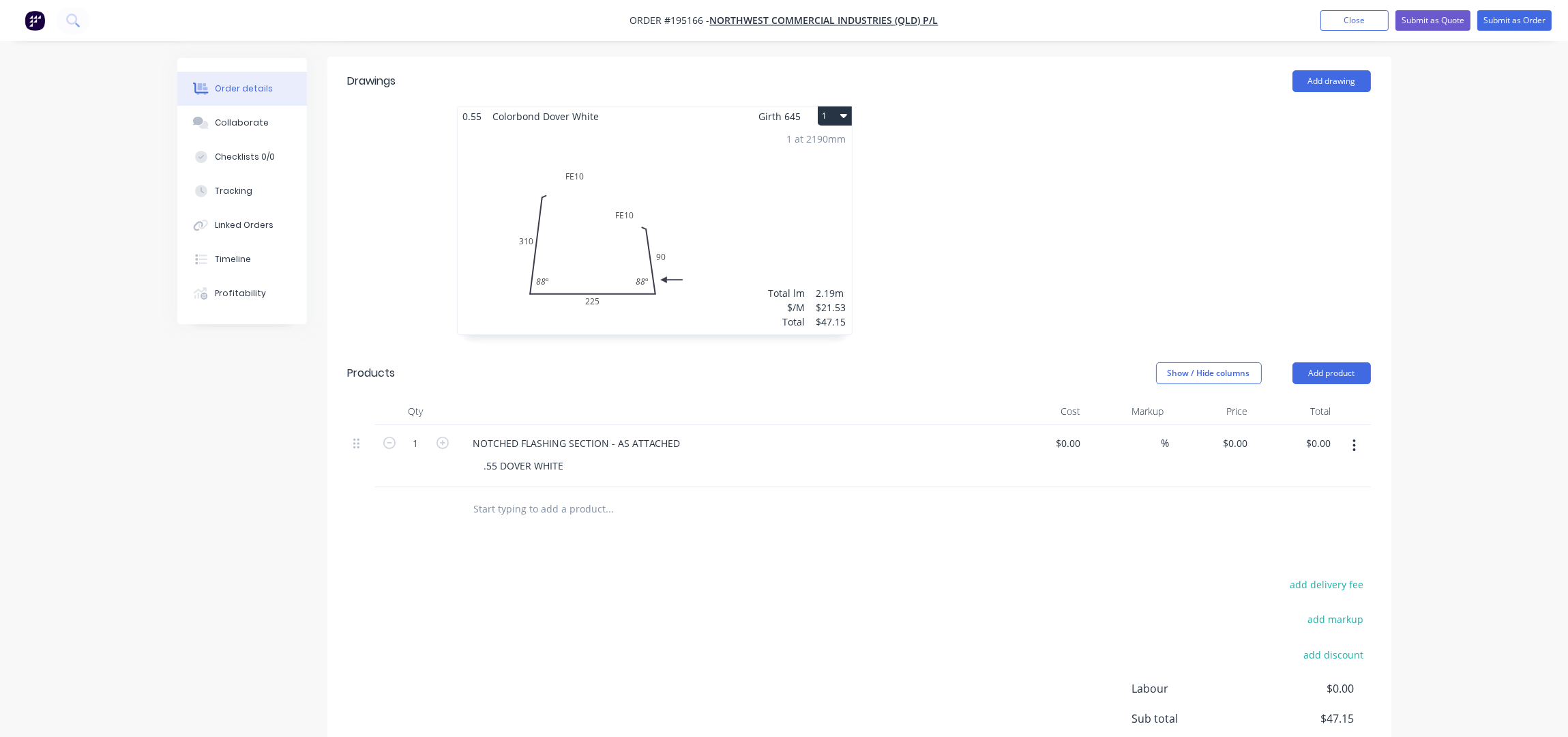
click at [1097, 239] on div at bounding box center [1064, 227] width 409 height 243
click at [1089, 186] on div at bounding box center [1064, 227] width 409 height 243
click at [990, 140] on div at bounding box center [1064, 227] width 409 height 243
click at [994, 222] on div at bounding box center [1064, 227] width 409 height 243
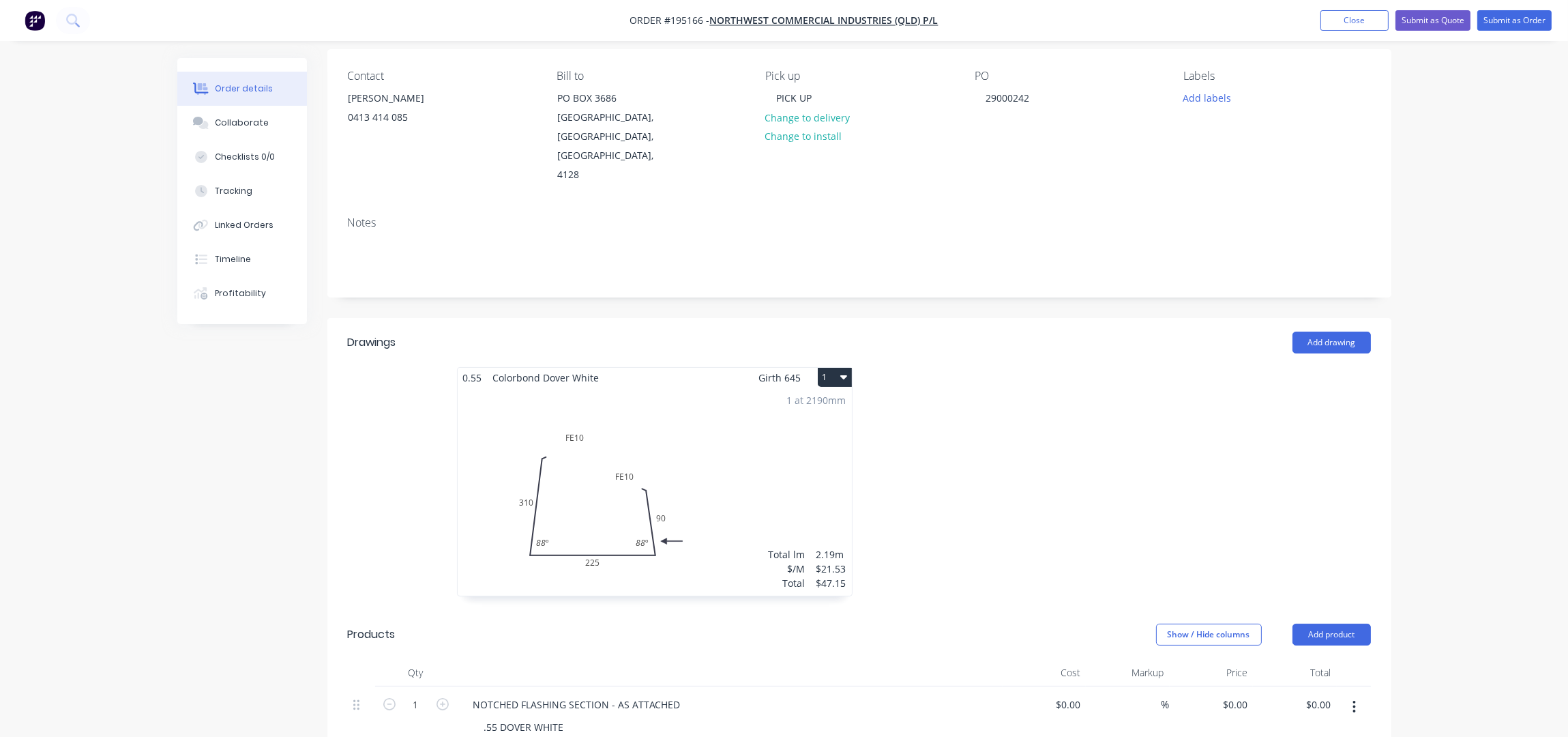
scroll to position [0, 0]
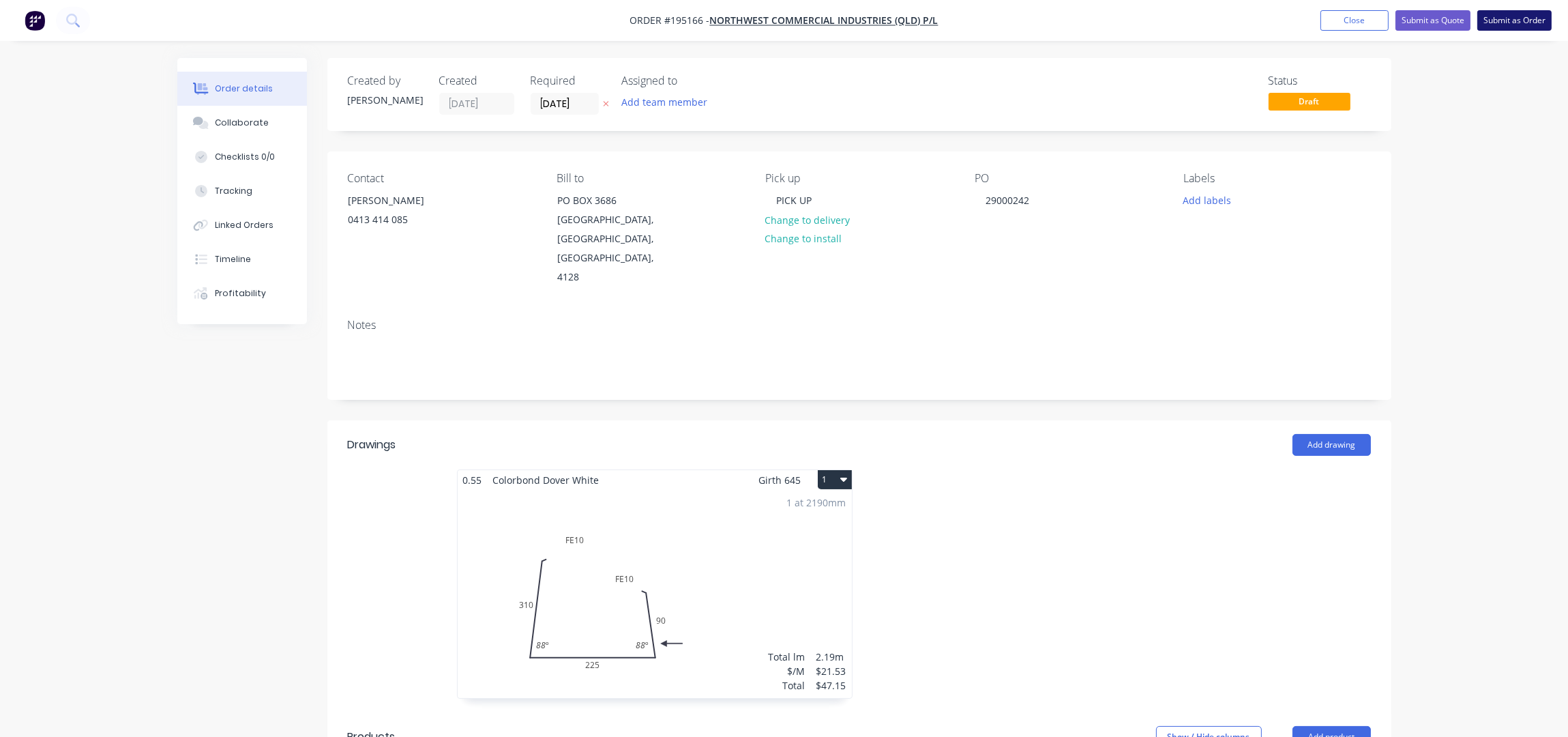
click at [1524, 11] on button "Submit as Order" at bounding box center [1514, 20] width 74 height 20
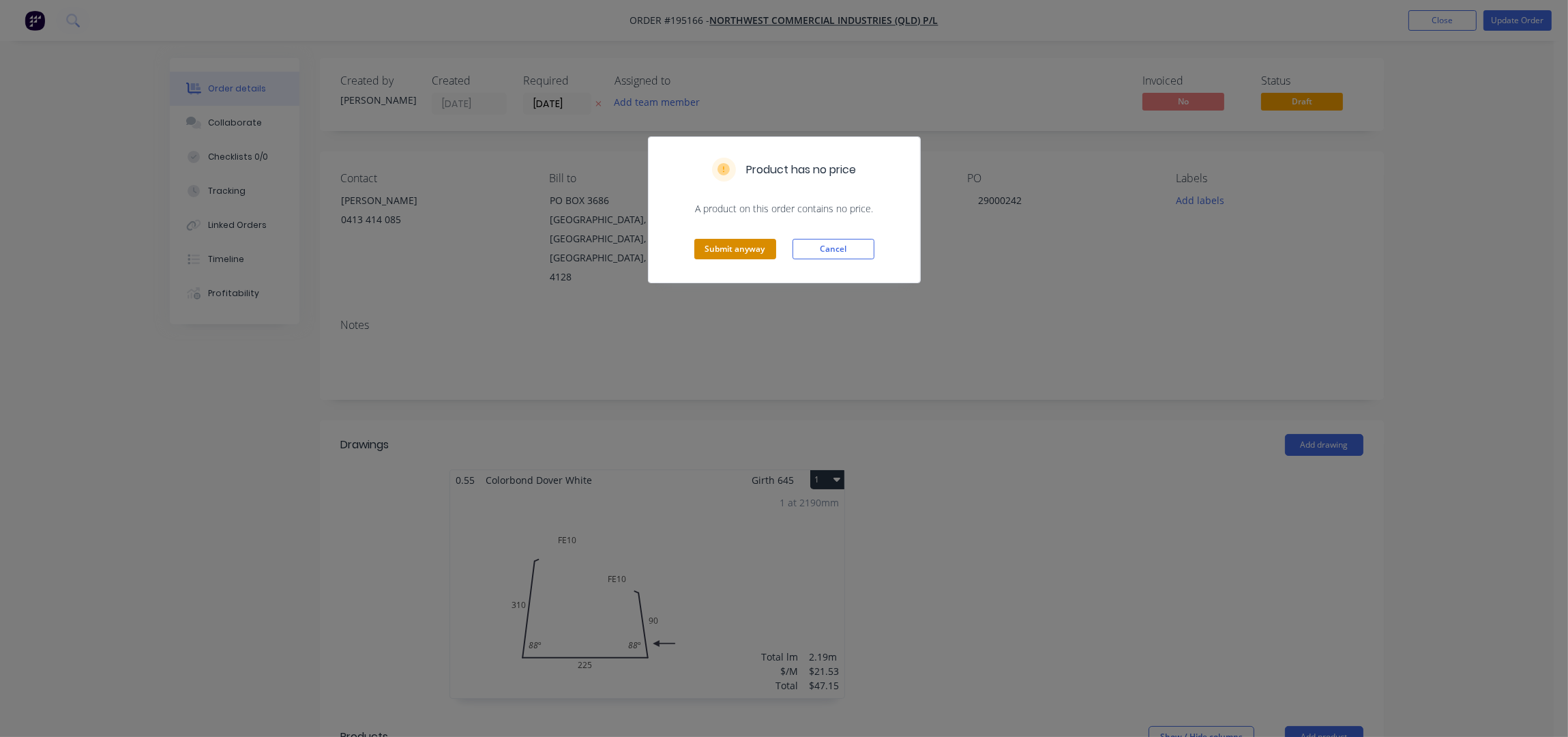
click at [744, 247] on button "Submit anyway" at bounding box center [735, 248] width 82 height 20
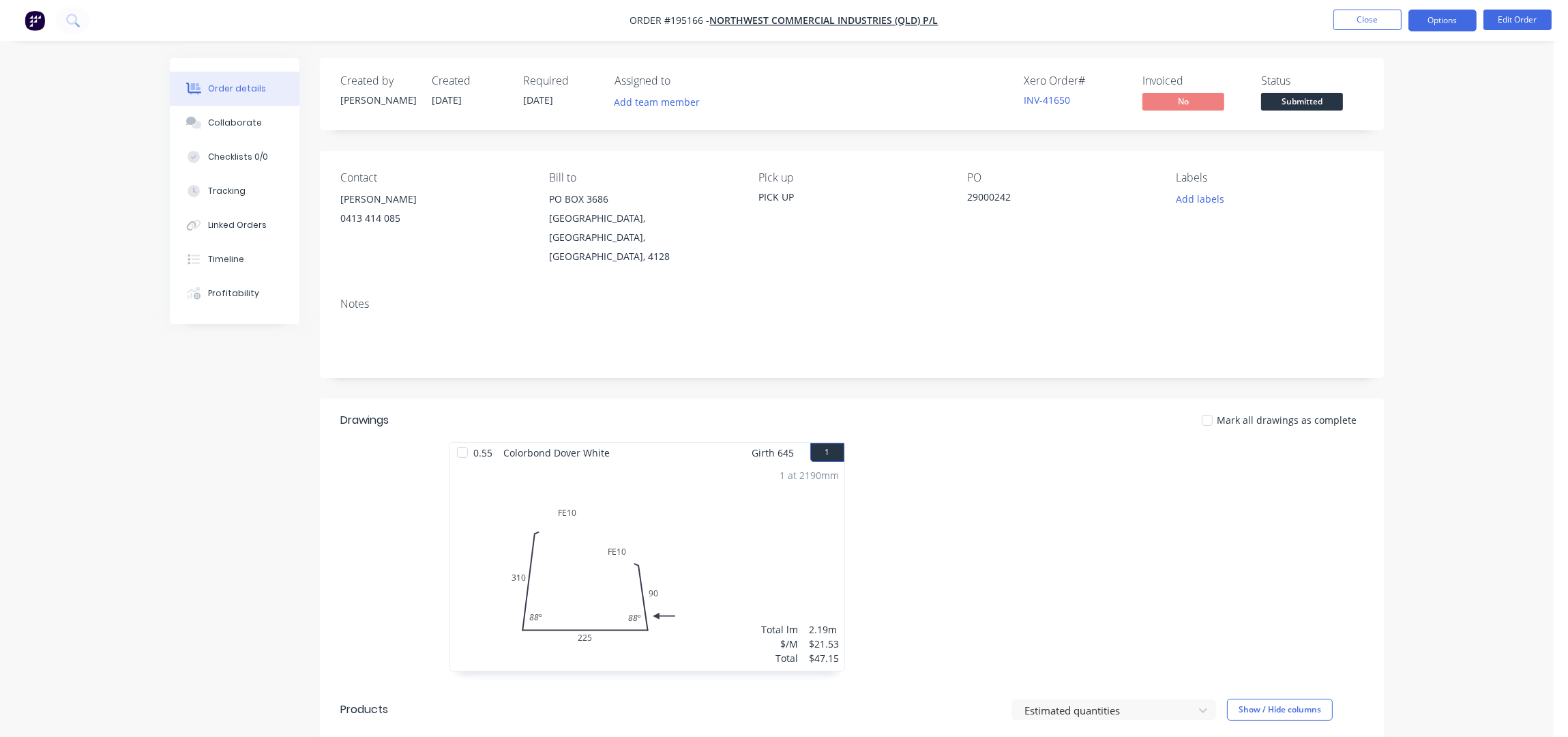
click at [1448, 11] on button "Options" at bounding box center [1443, 20] width 68 height 22
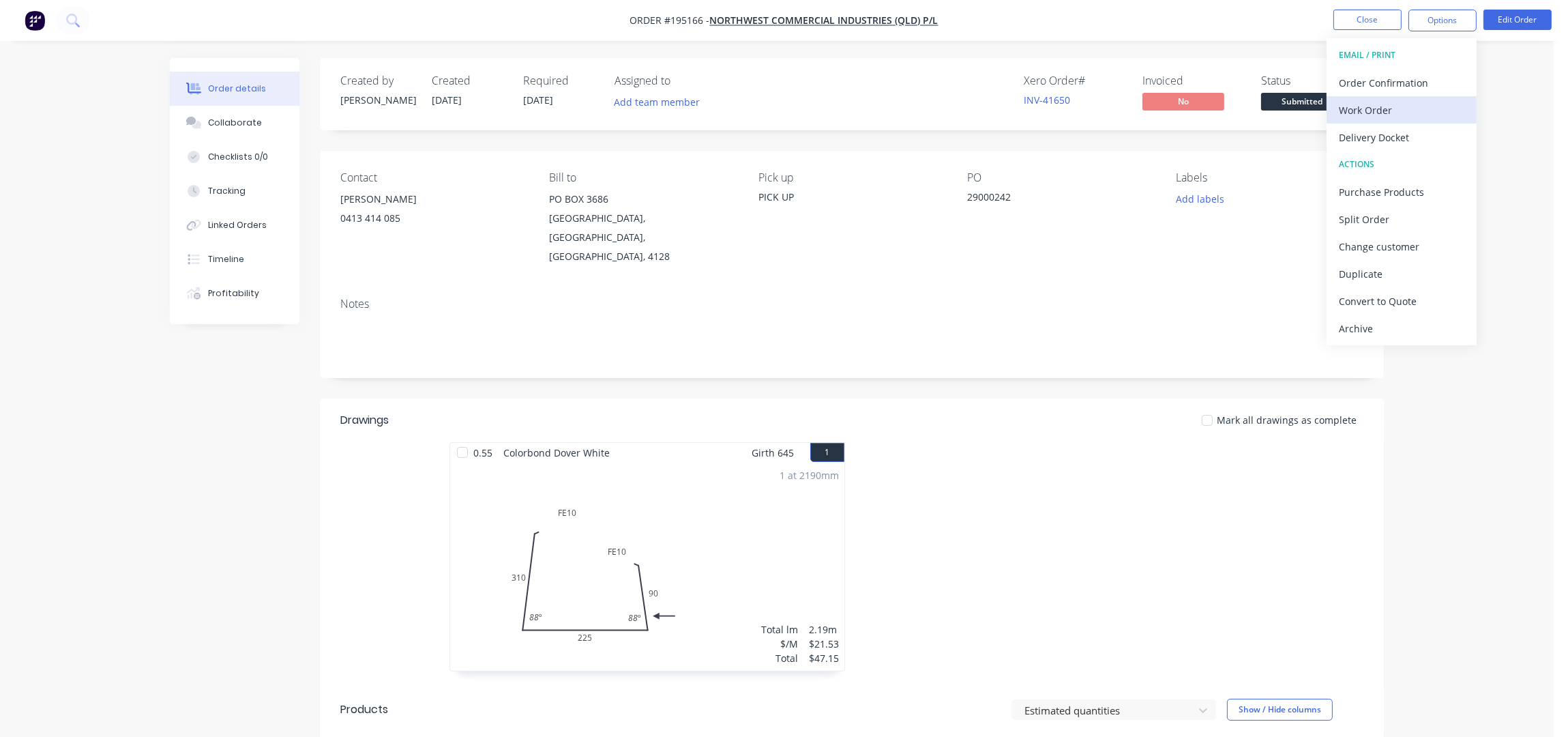
click at [1364, 112] on div "Work Order" at bounding box center [1402, 110] width 125 height 20
click at [1371, 128] on div "Without pricing" at bounding box center [1402, 137] width 125 height 20
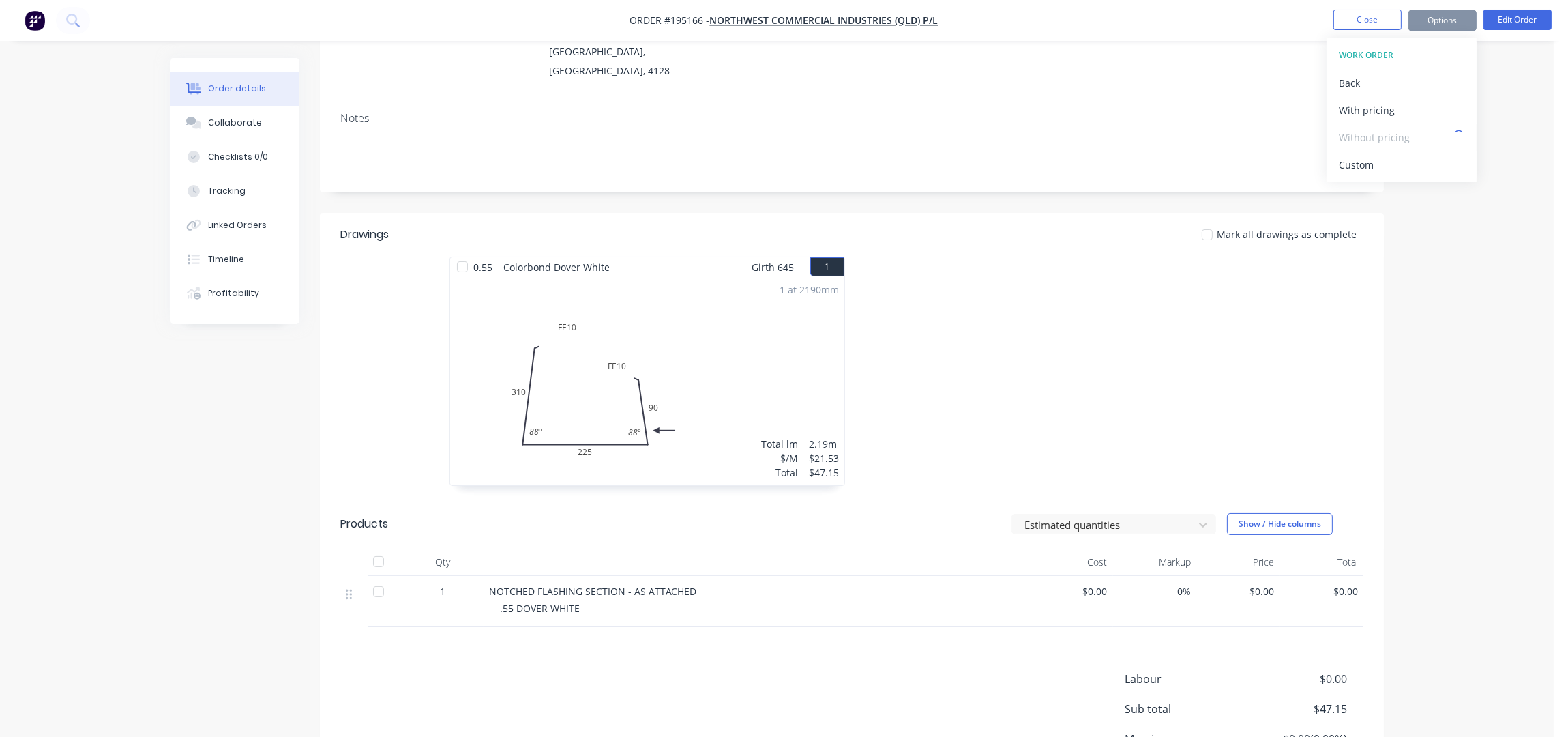
scroll to position [300, 0]
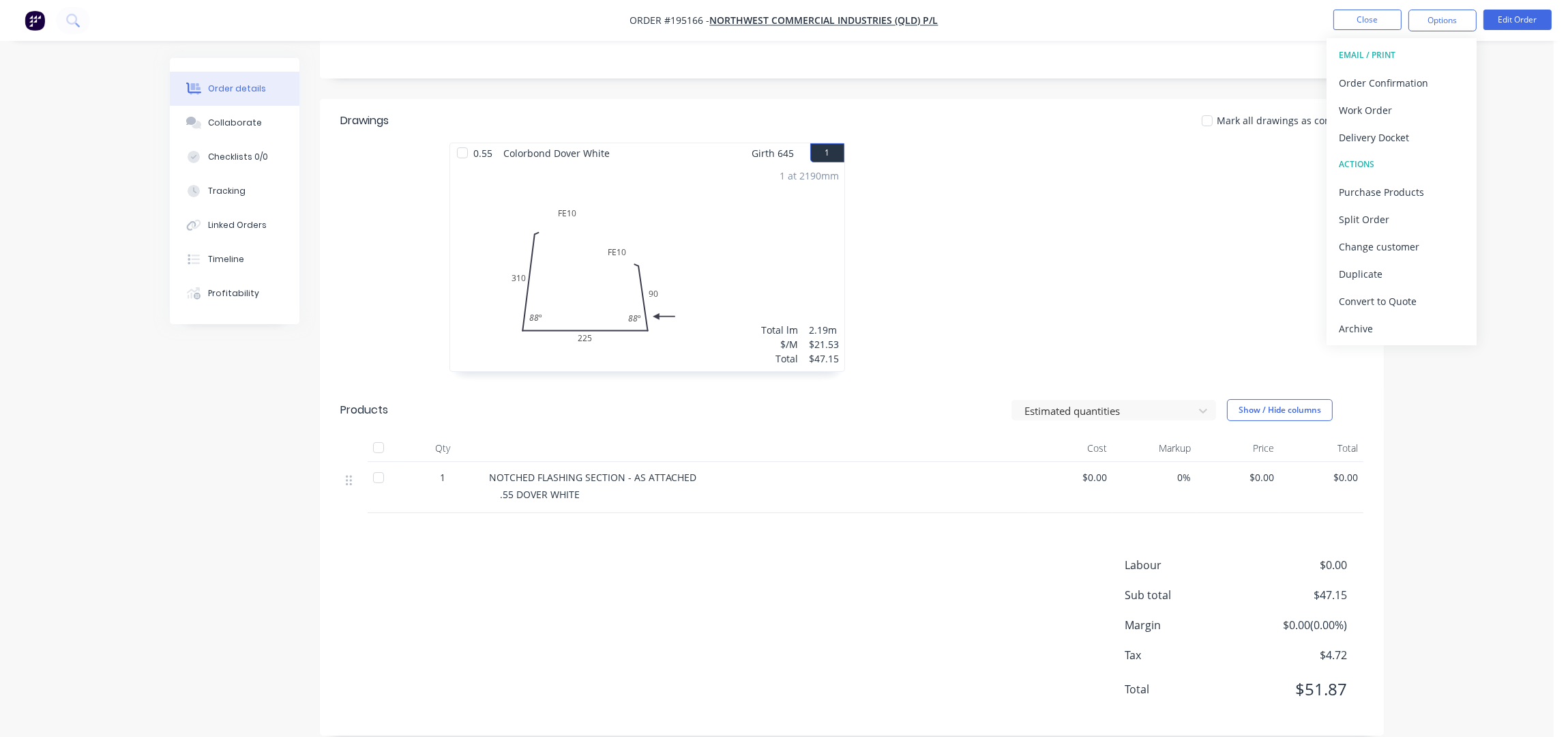
click at [1174, 212] on div at bounding box center [1057, 264] width 409 height 243
click at [1390, 8] on nav "Order #195166 - NorthWest Commercial Industries (QLD) P/L Close Options Edit Or…" at bounding box center [784, 20] width 1568 height 41
click at [1382, 16] on button "Close" at bounding box center [1368, 19] width 68 height 20
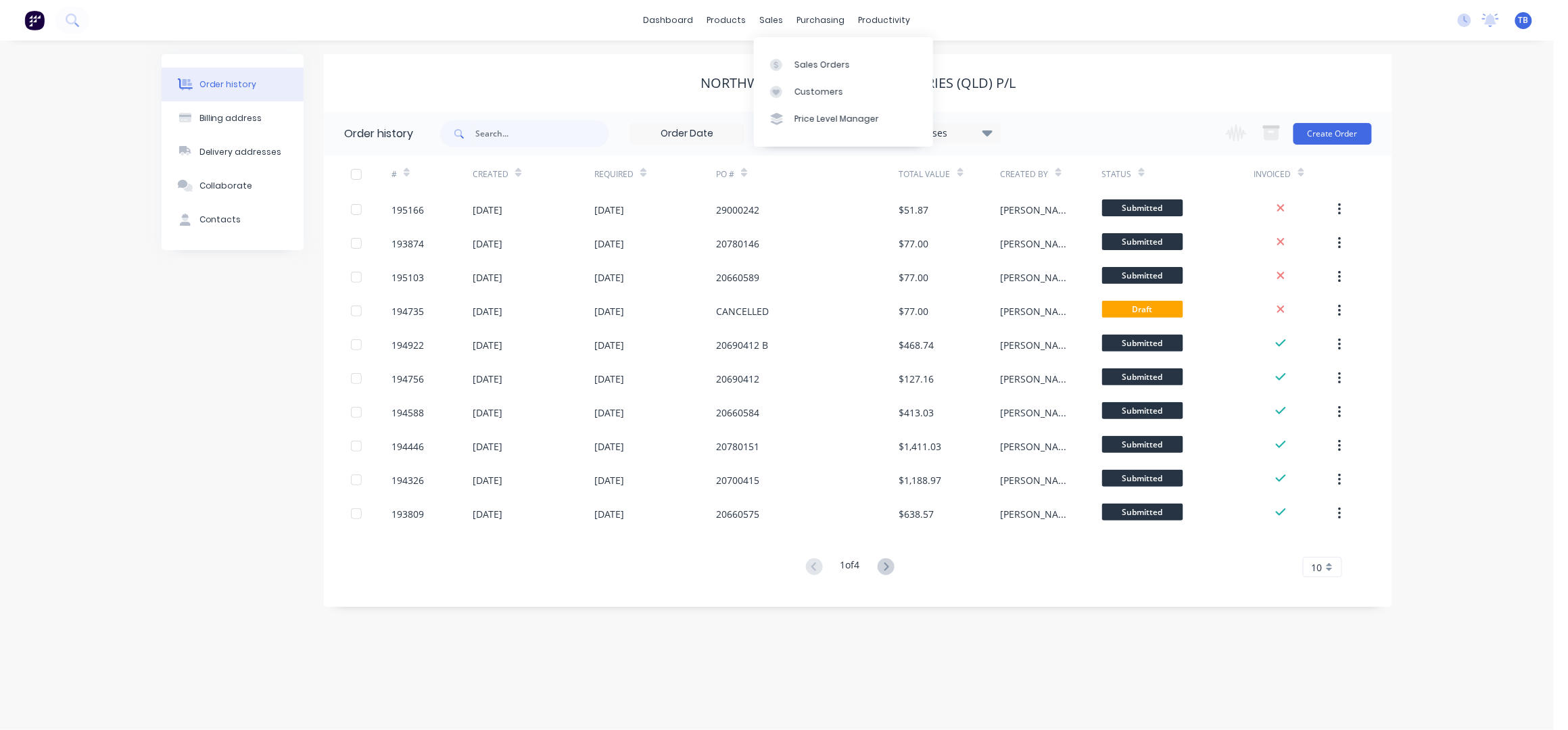
click at [1046, 54] on div "NorthWest Commercial Industries (QLD) P/L" at bounding box center [857, 83] width 1068 height 58
click at [809, 63] on div "Sales Orders" at bounding box center [822, 65] width 55 height 12
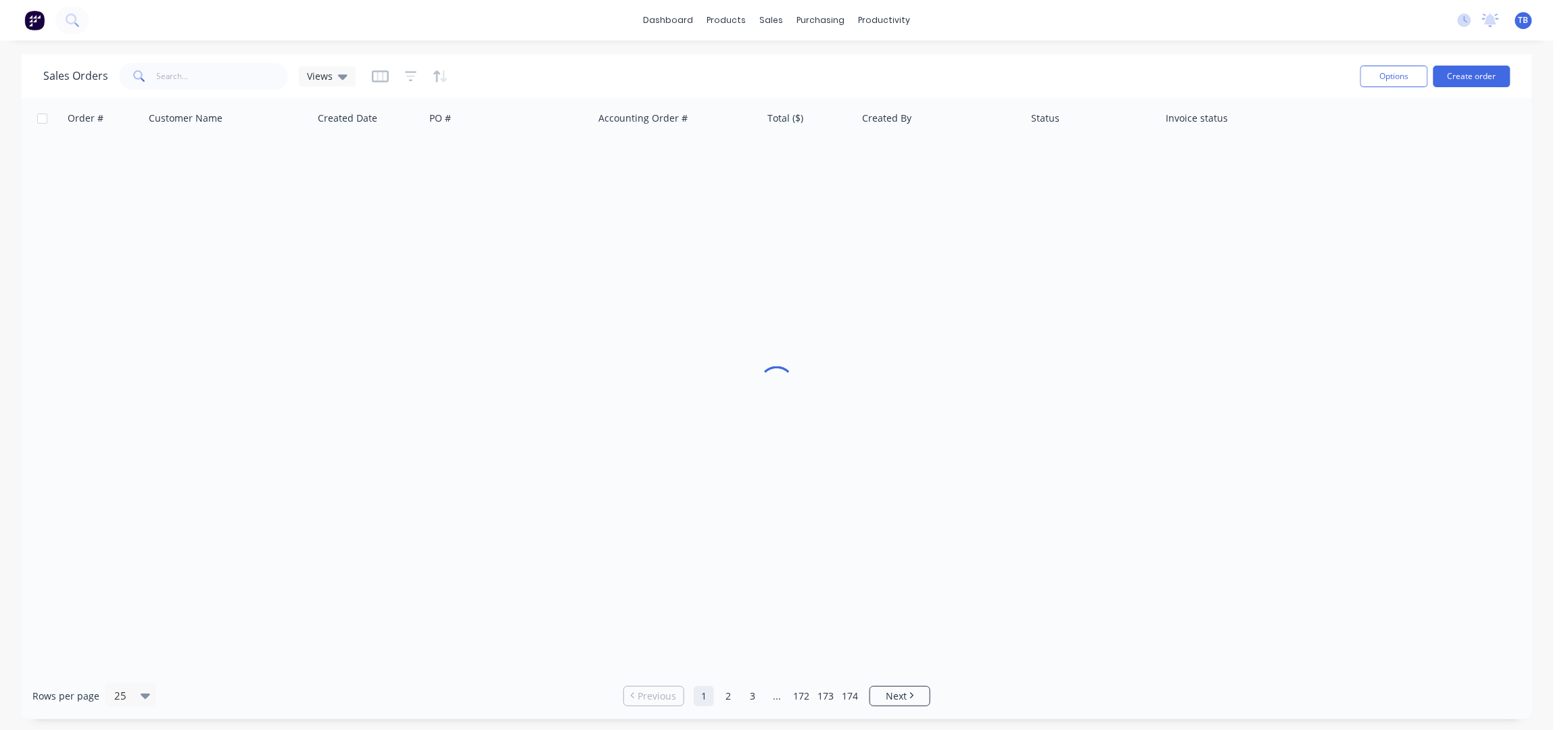
click at [1228, 52] on div "dashboard products sales purchasing productivity dashboard products Product Cat…" at bounding box center [777, 365] width 1554 height 730
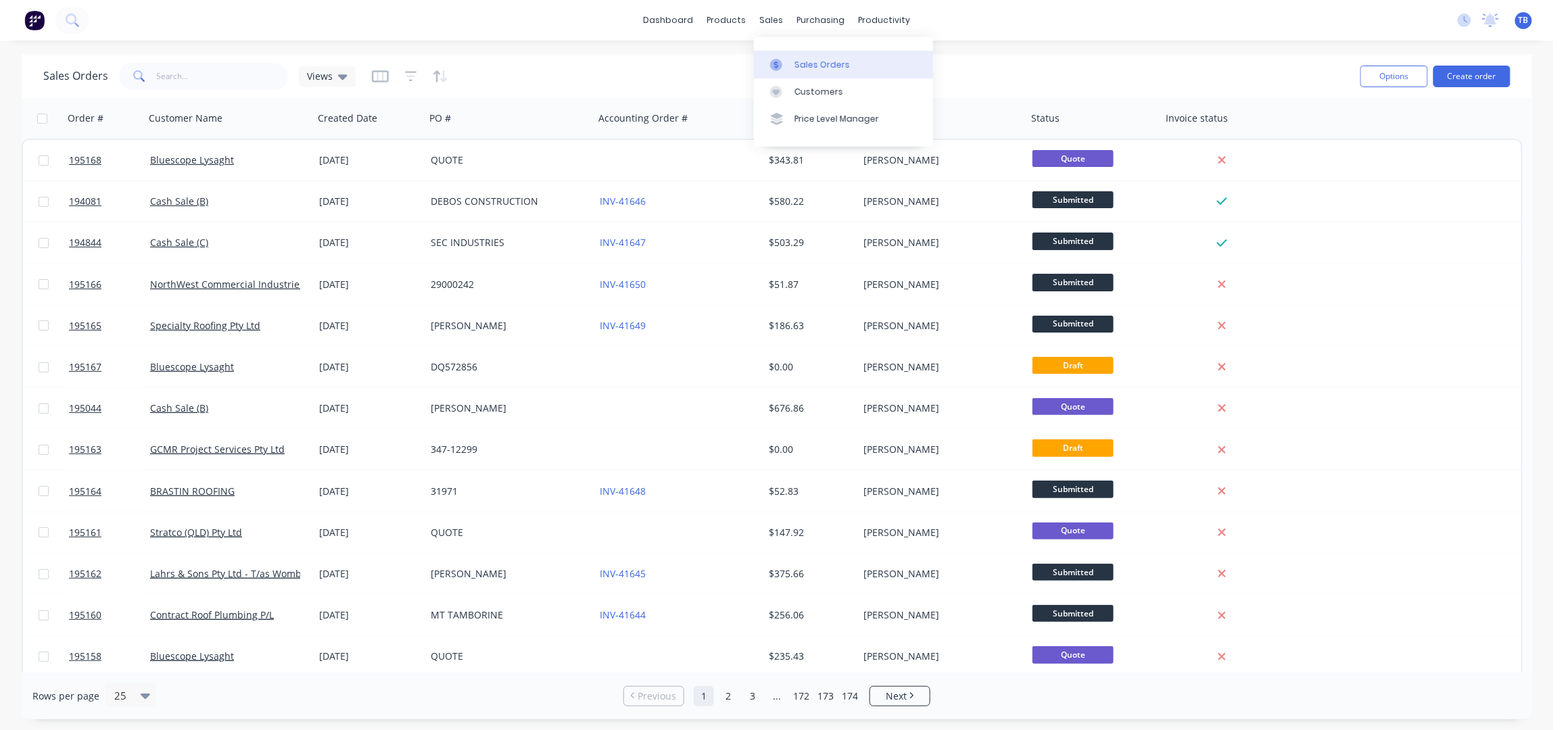
click at [811, 60] on div "Sales Orders" at bounding box center [822, 65] width 55 height 12
click at [1458, 71] on button "Create order" at bounding box center [1471, 76] width 77 height 22
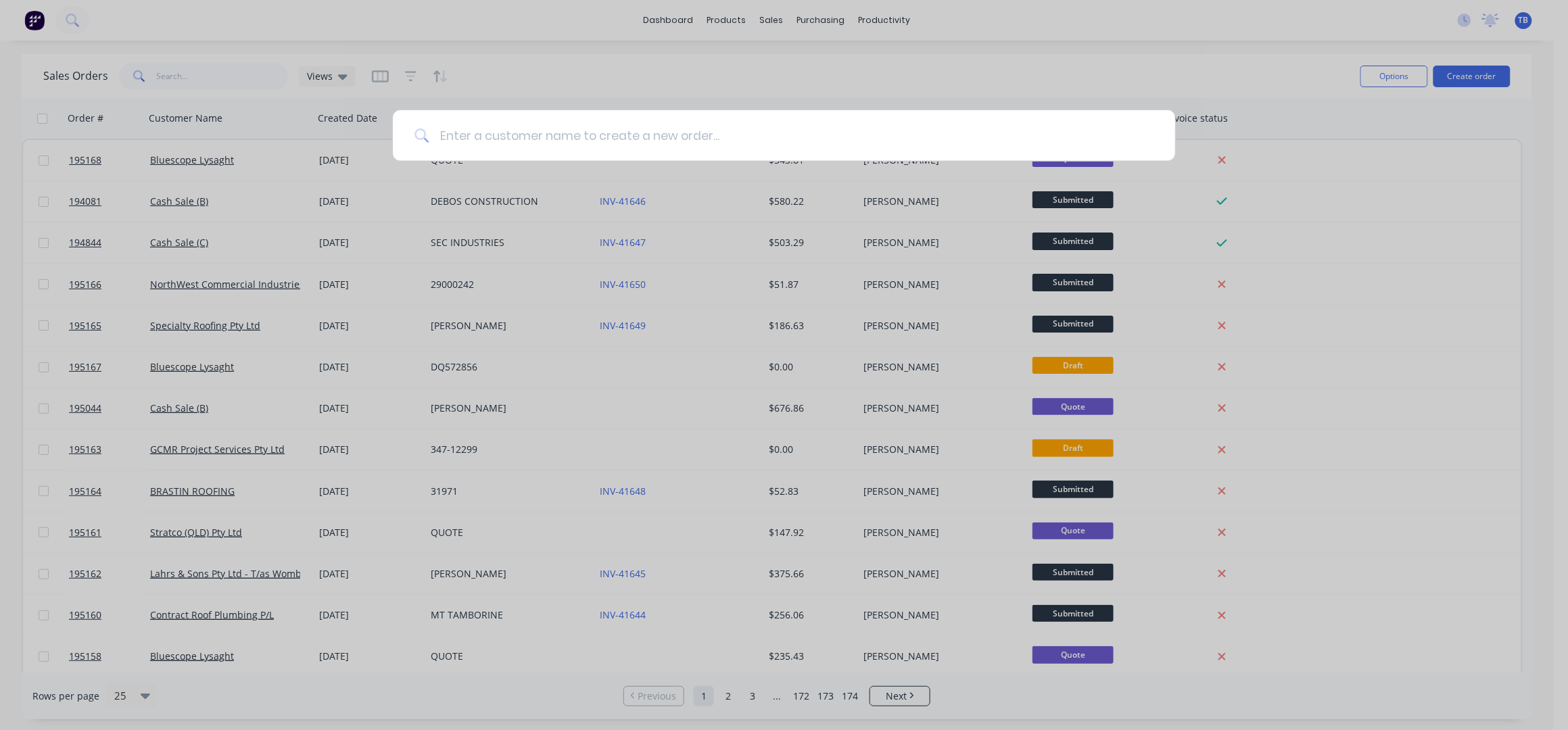
click at [467, 135] on input at bounding box center [790, 135] width 724 height 51
click at [467, 134] on input at bounding box center [790, 135] width 724 height 51
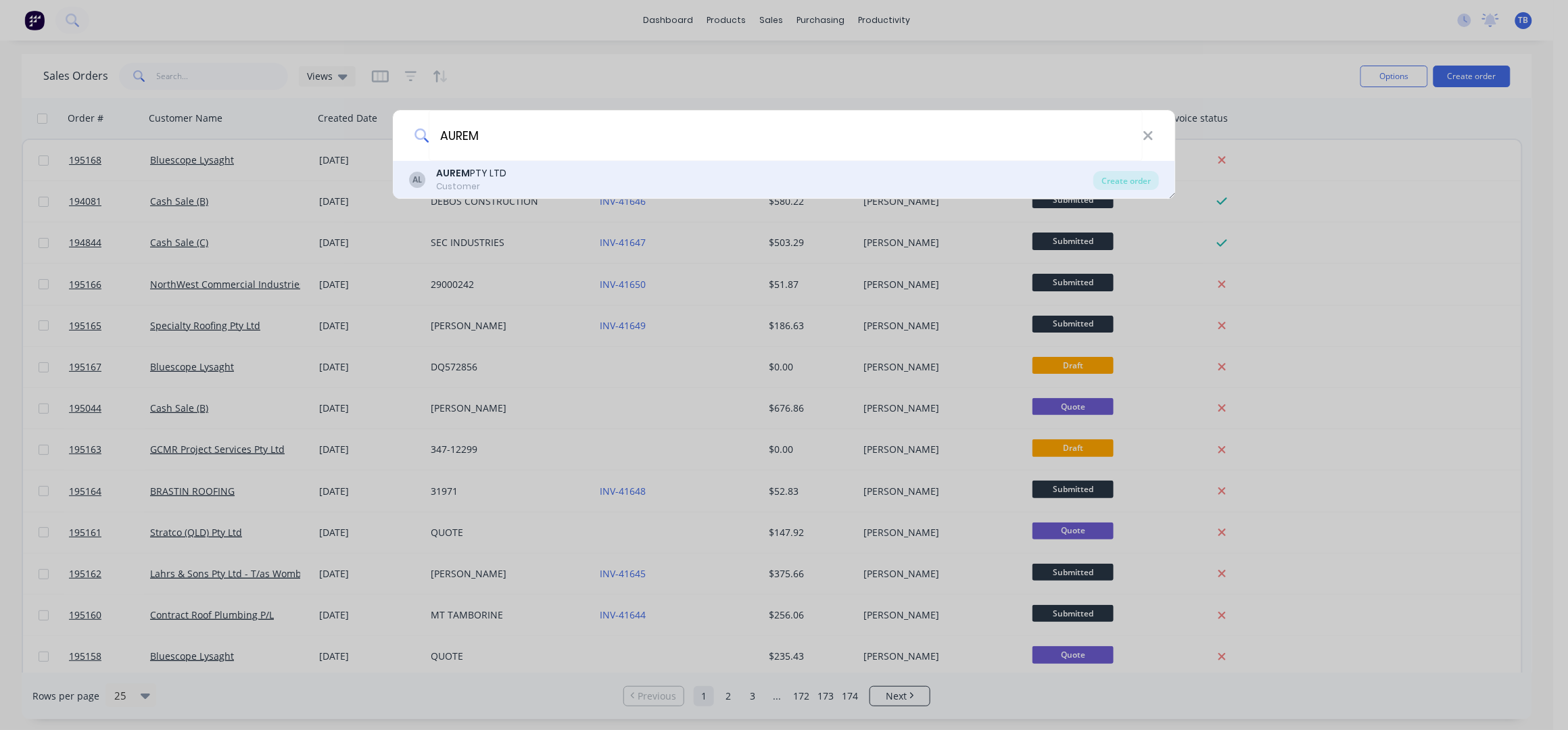
type input "AUREM"
click at [484, 167] on div "AUREM PTY LTD" at bounding box center [471, 173] width 70 height 14
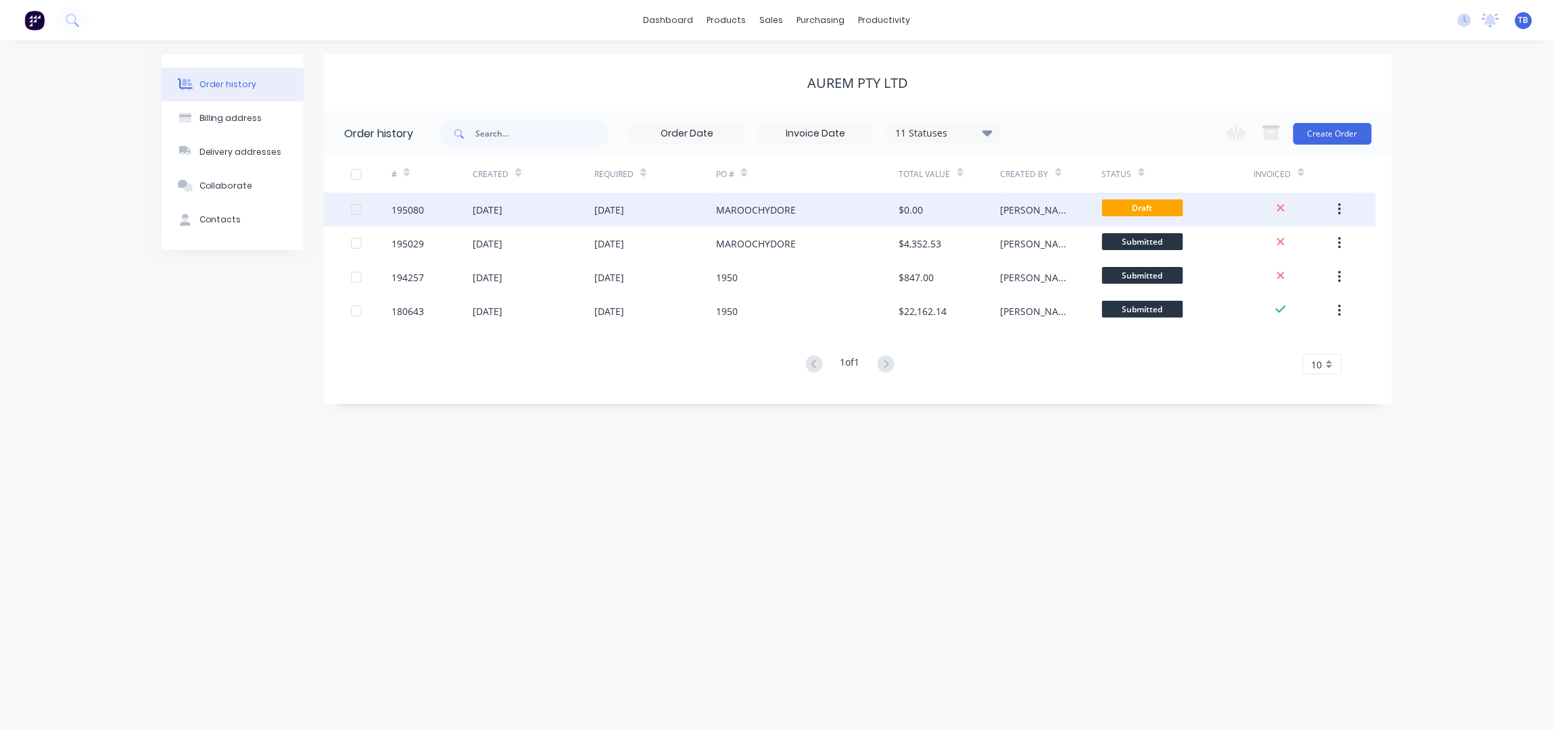
click at [752, 208] on div "MAROOCHYDORE" at bounding box center [756, 210] width 79 height 14
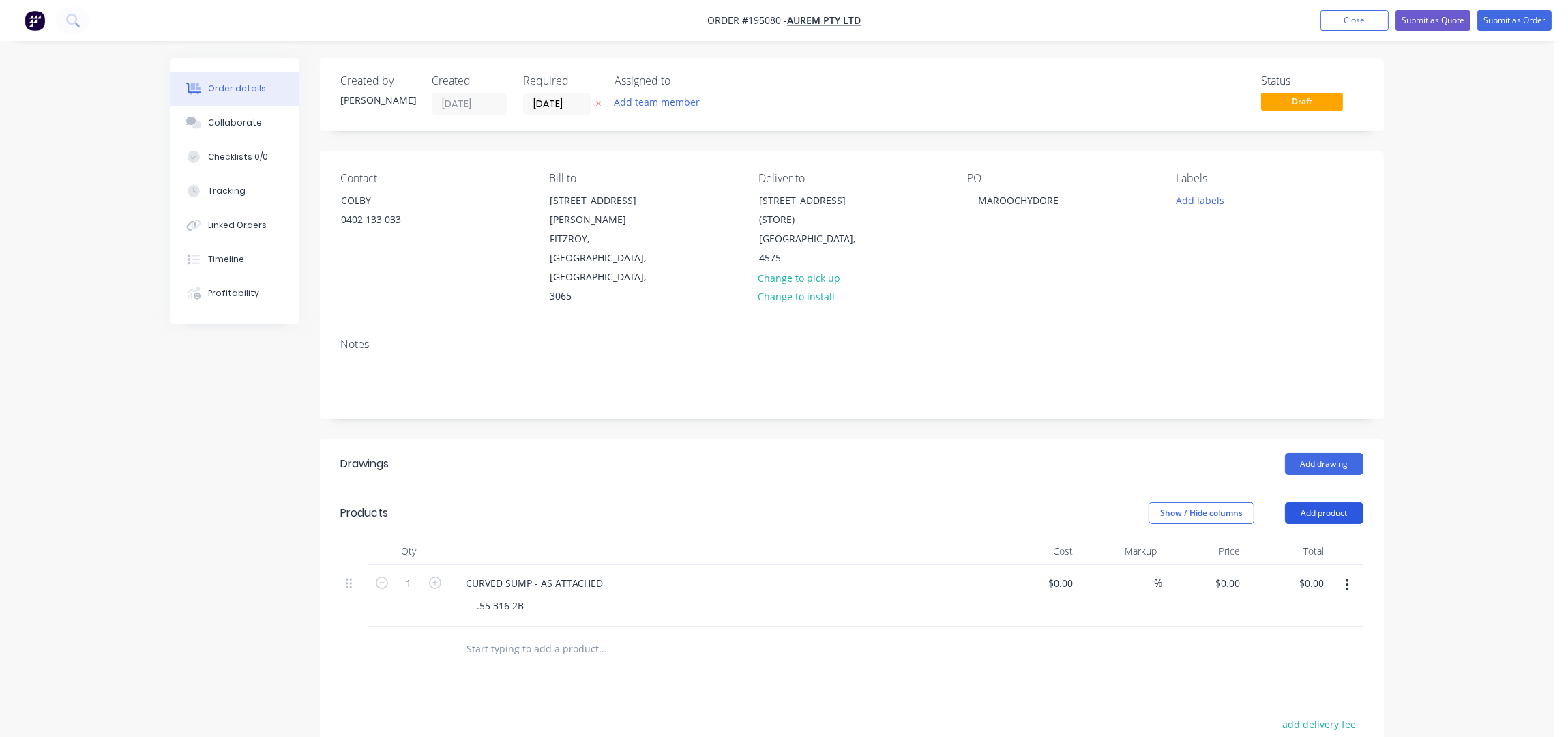
click at [1321, 502] on button "Add product" at bounding box center [1324, 512] width 78 height 22
click at [1293, 565] on div "Basic product" at bounding box center [1299, 574] width 105 height 20
click at [521, 658] on div at bounding box center [536, 667] width 139 height 20
click at [521, 635] on div at bounding box center [511, 645] width 114 height 20
click at [475, 658] on div at bounding box center [536, 667] width 139 height 20
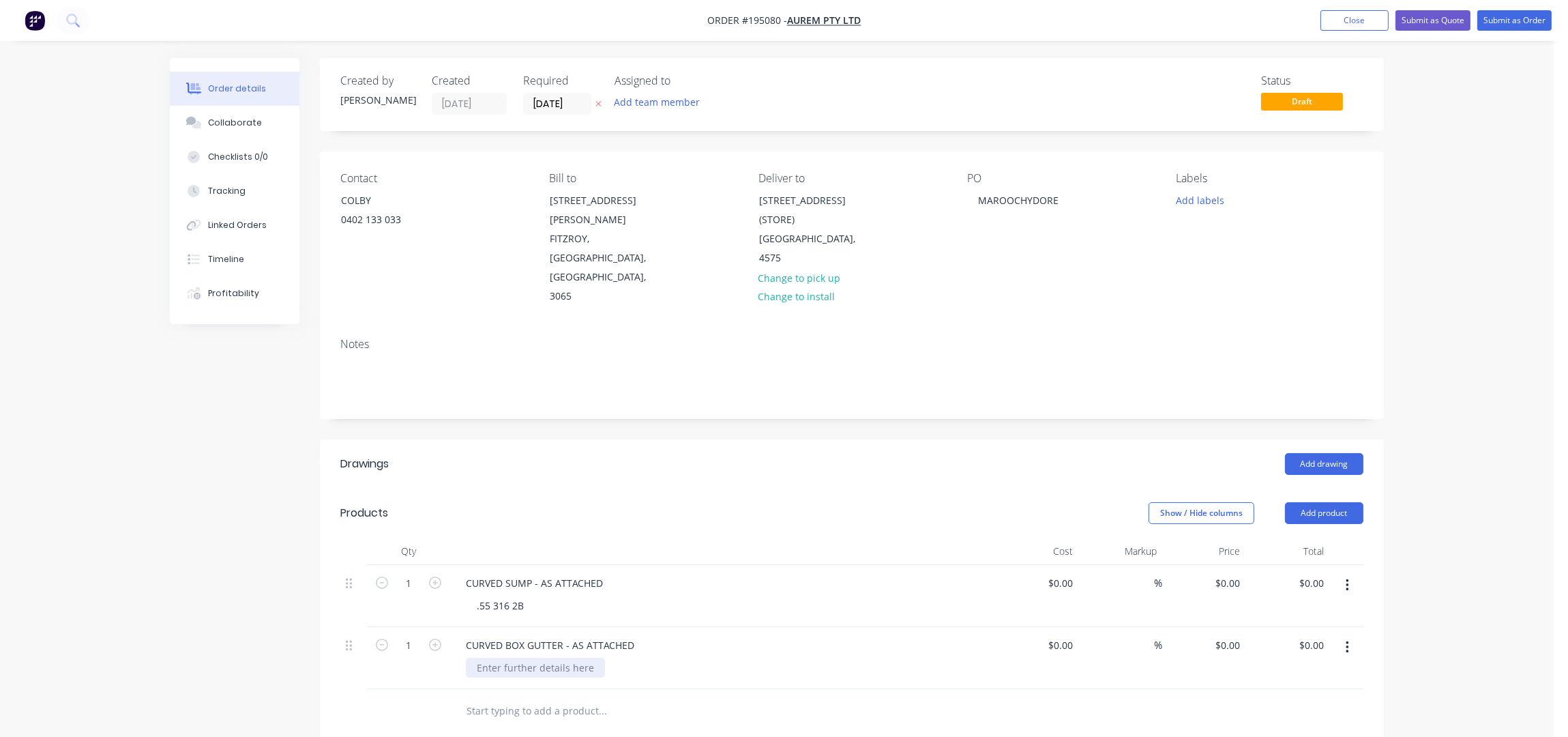
click at [524, 658] on div at bounding box center [536, 667] width 139 height 20
click at [557, 448] on header "Drawings Add drawing" at bounding box center [852, 463] width 1064 height 49
click at [602, 573] on div "CURVED SUMP - AS ATTACHED" at bounding box center [534, 583] width 159 height 20
drag, startPoint x: 630, startPoint y: 604, endPoint x: 685, endPoint y: 672, distance: 87.5
click at [630, 635] on div "CURVED BOX GUTTER - AS ATTACHED" at bounding box center [550, 645] width 190 height 20
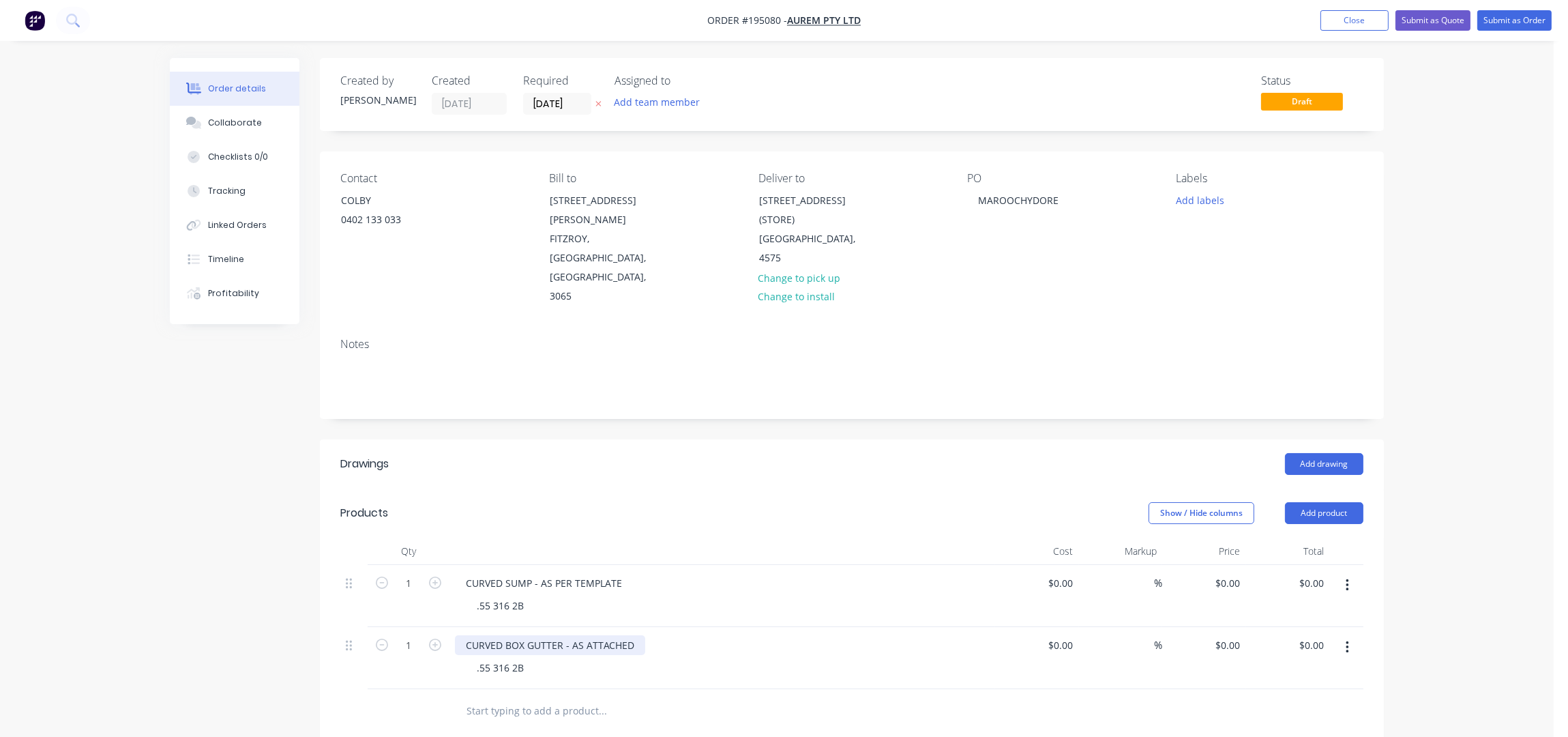
drag, startPoint x: 632, startPoint y: 604, endPoint x: 700, endPoint y: 669, distance: 94.1
click at [633, 635] on div "CURVED BOX GUTTER - AS ATTACHED" at bounding box center [550, 645] width 190 height 20
click at [1467, 389] on div "Order details Collaborate Checklists 0/0 Tracking Linked Orders Timeline Profit…" at bounding box center [777, 540] width 1554 height 1081
click at [1514, 16] on button "Submit as Order" at bounding box center [1514, 20] width 74 height 20
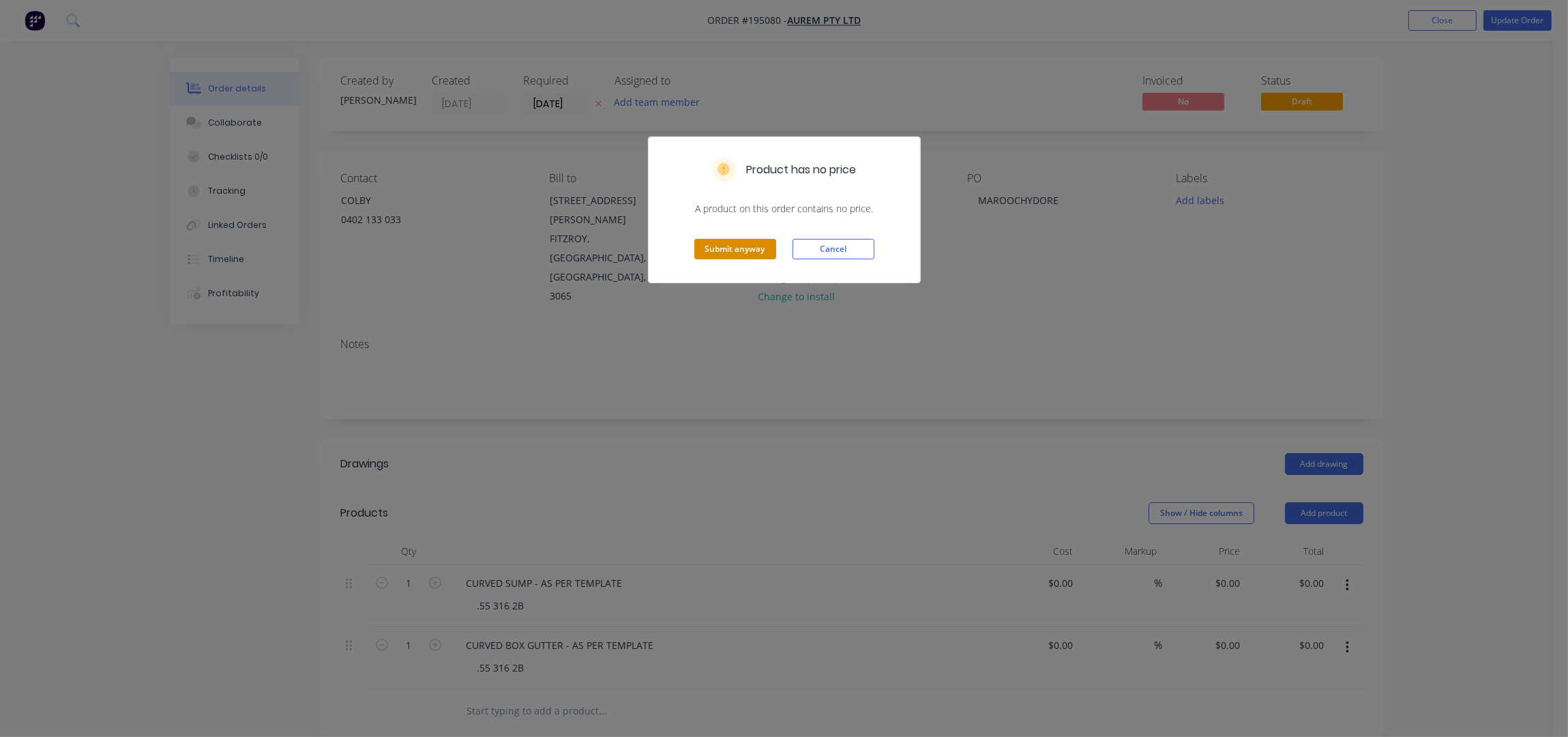
click at [722, 250] on button "Submit anyway" at bounding box center [735, 248] width 82 height 20
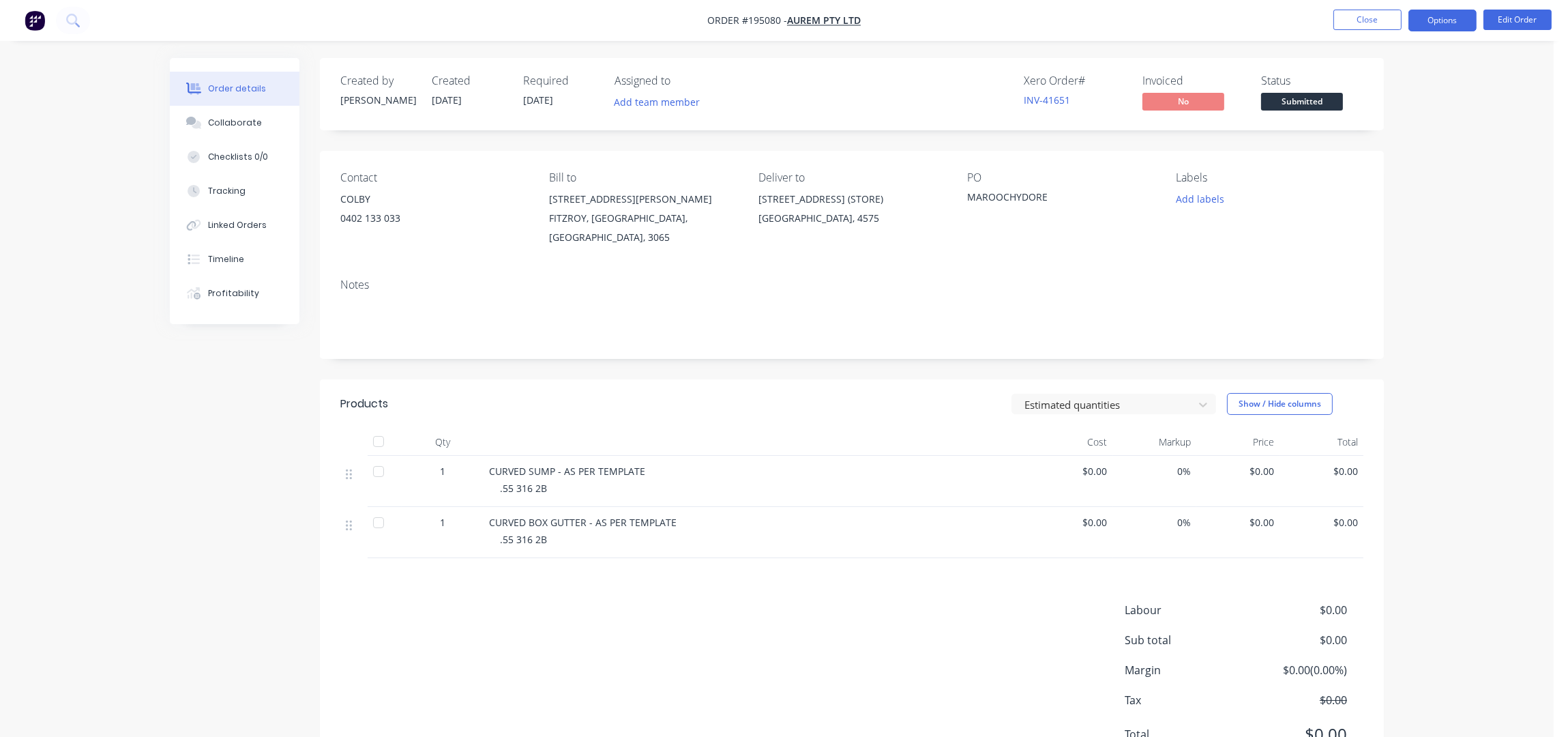
click at [1437, 23] on button "Options" at bounding box center [1443, 20] width 68 height 22
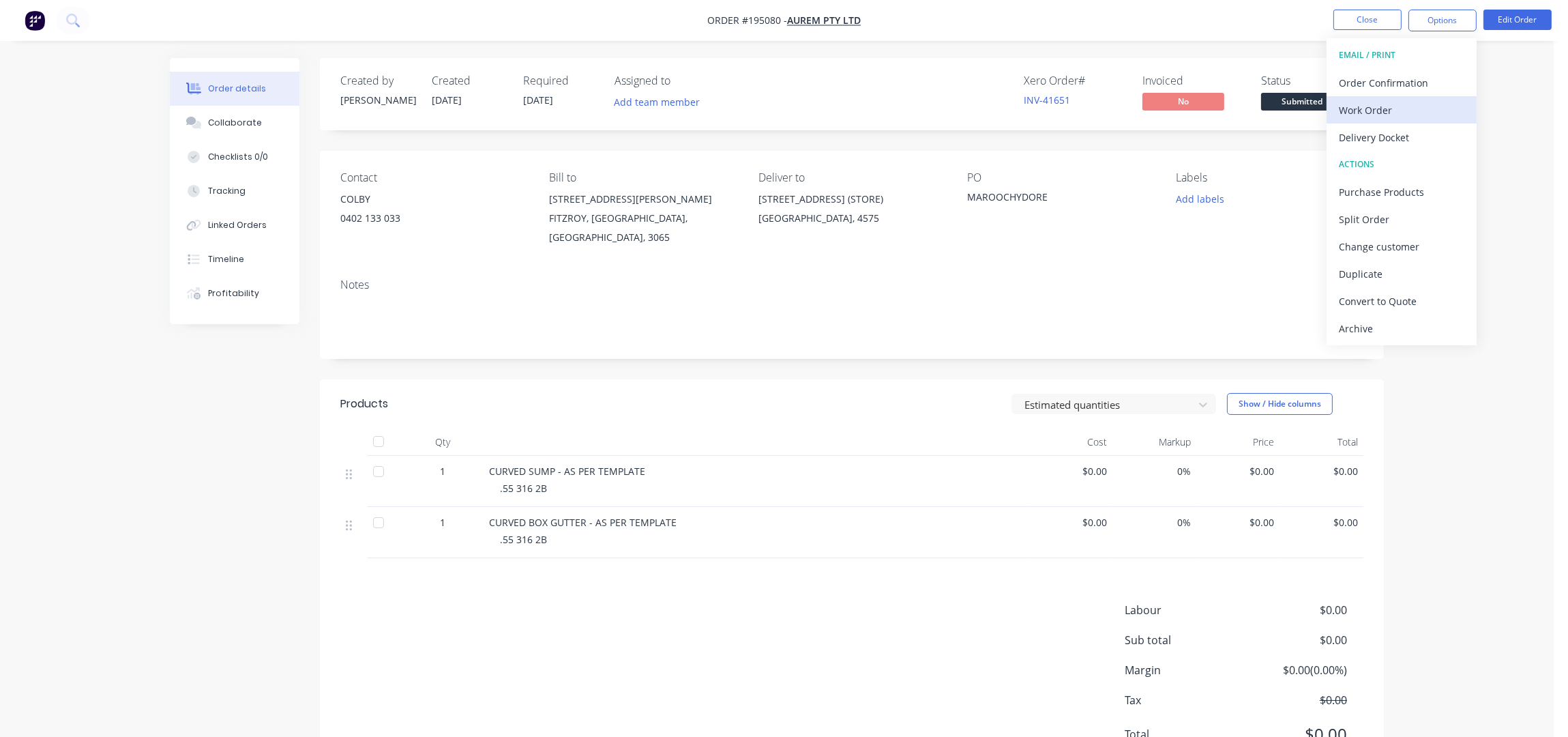
click at [1362, 110] on div "Work Order" at bounding box center [1402, 110] width 125 height 20
click at [1372, 131] on div "Without pricing" at bounding box center [1402, 137] width 125 height 20
click at [1523, 19] on button "Edit Order" at bounding box center [1517, 19] width 68 height 20
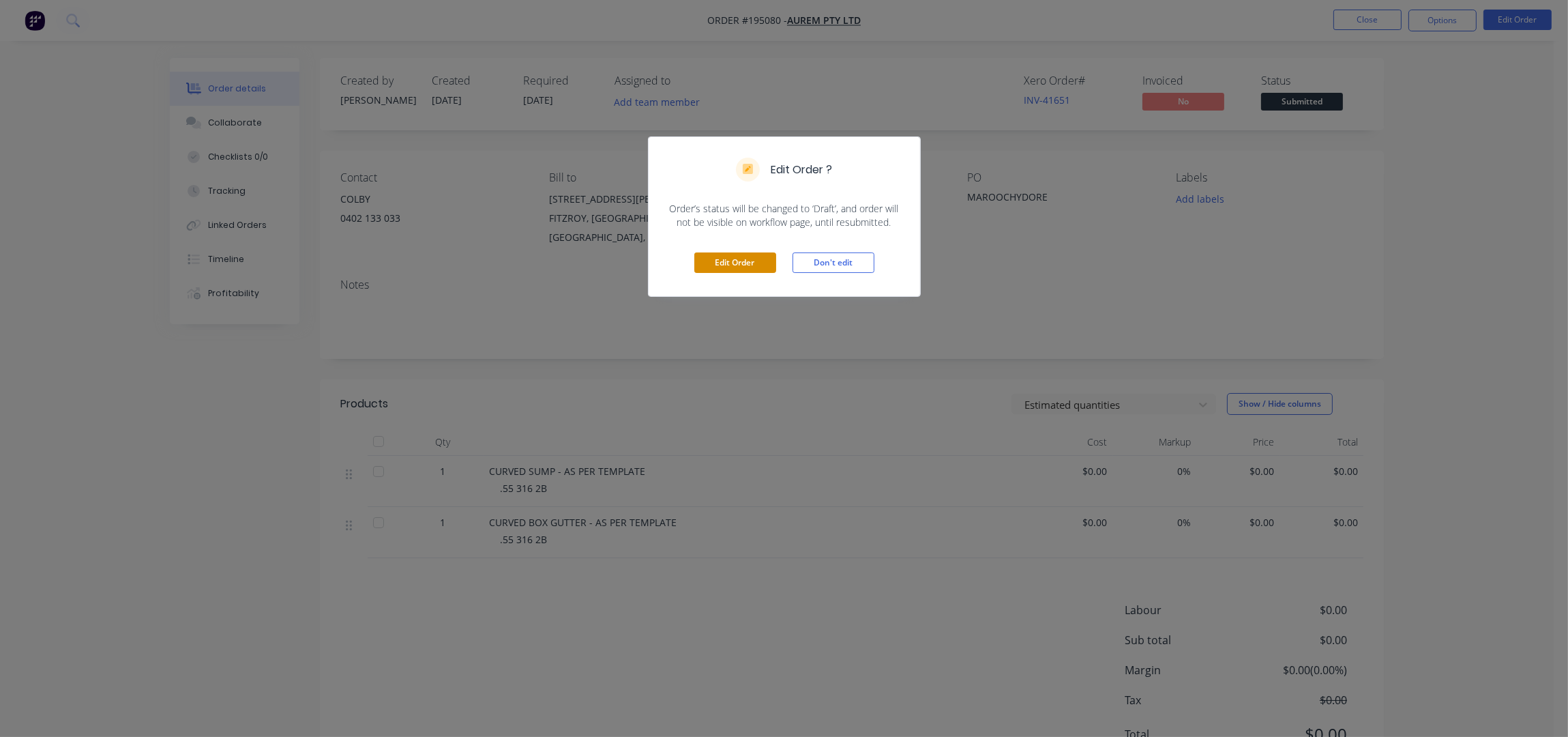
click at [727, 258] on button "Edit Order" at bounding box center [735, 262] width 82 height 20
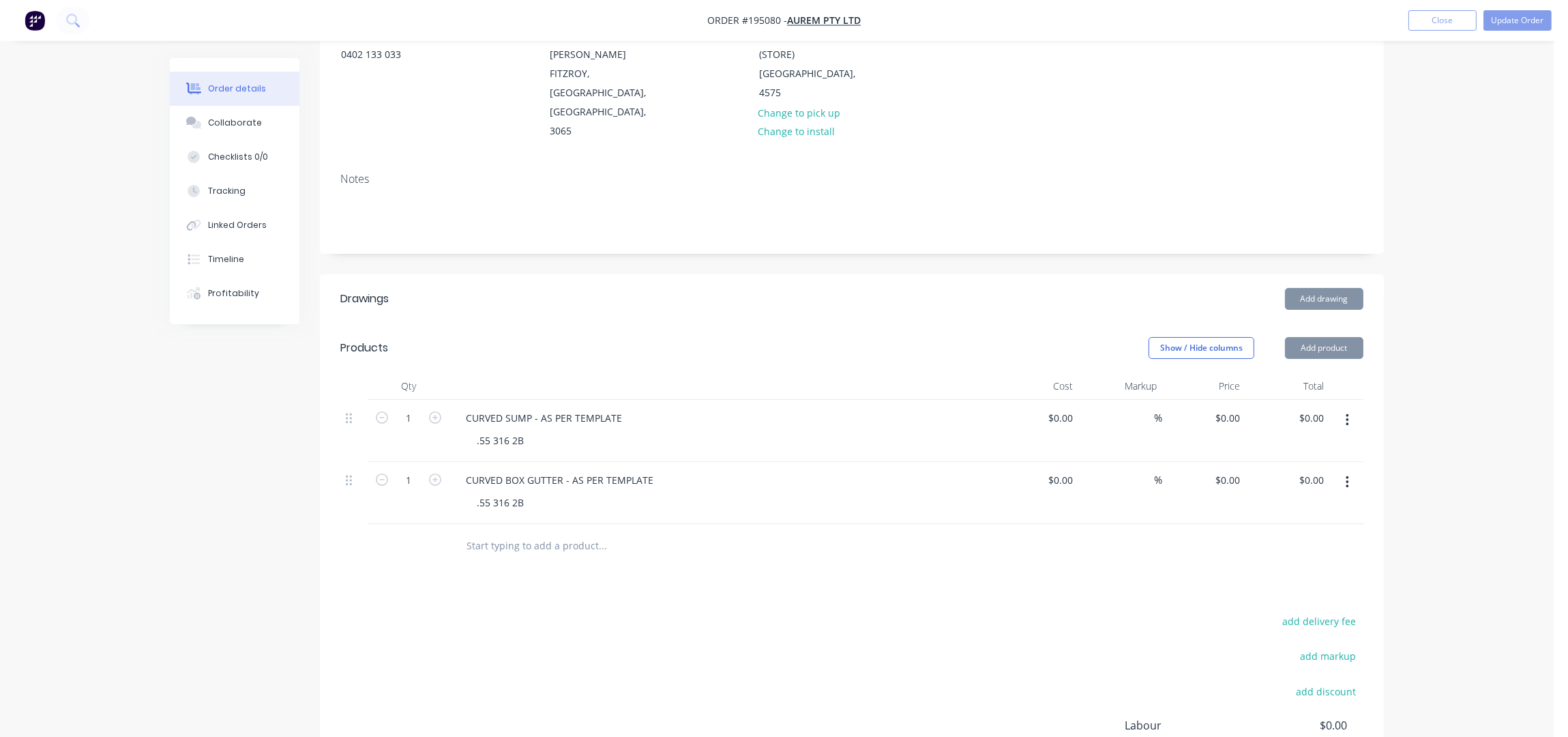
scroll to position [307, 0]
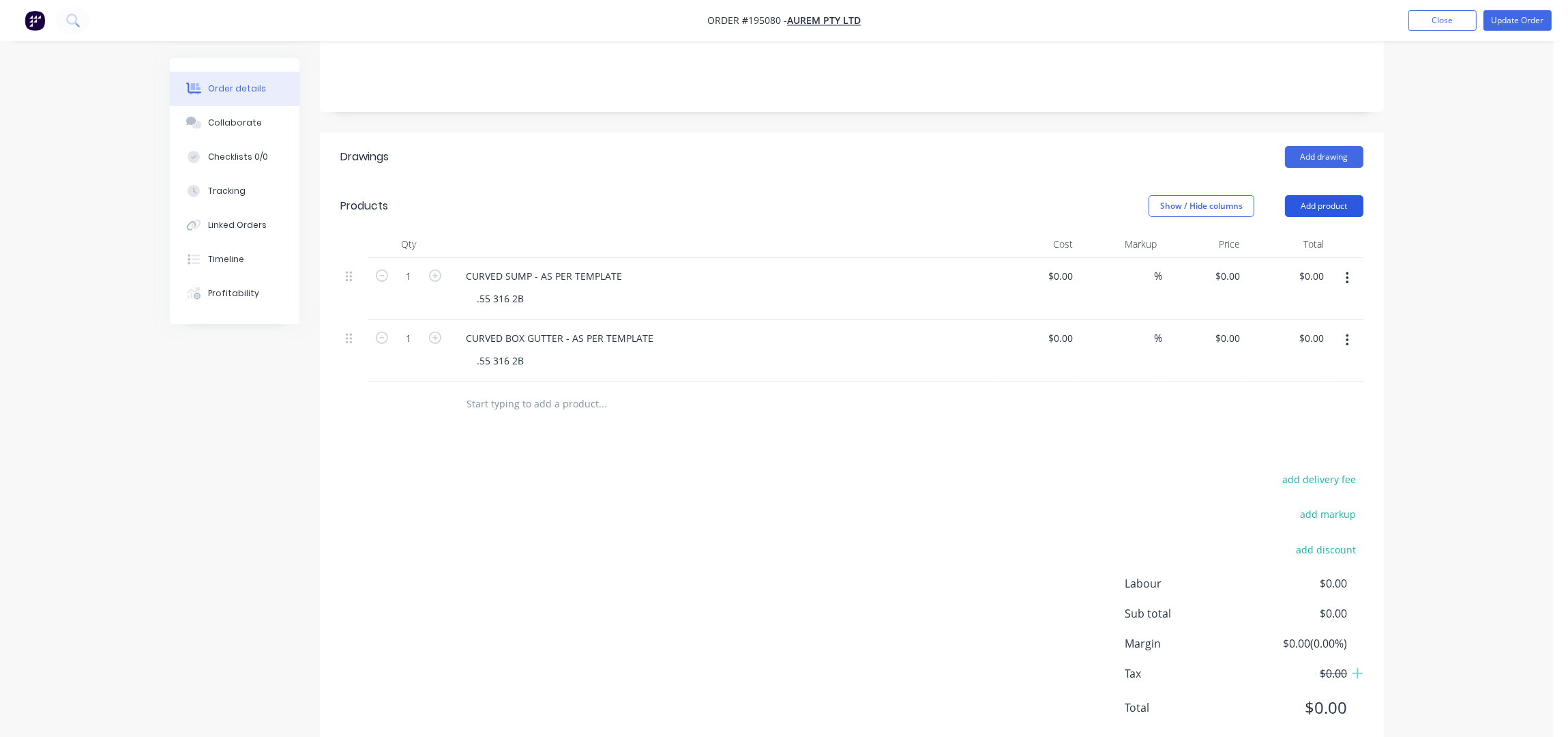
click at [1308, 195] on button "Add product" at bounding box center [1324, 206] width 78 height 22
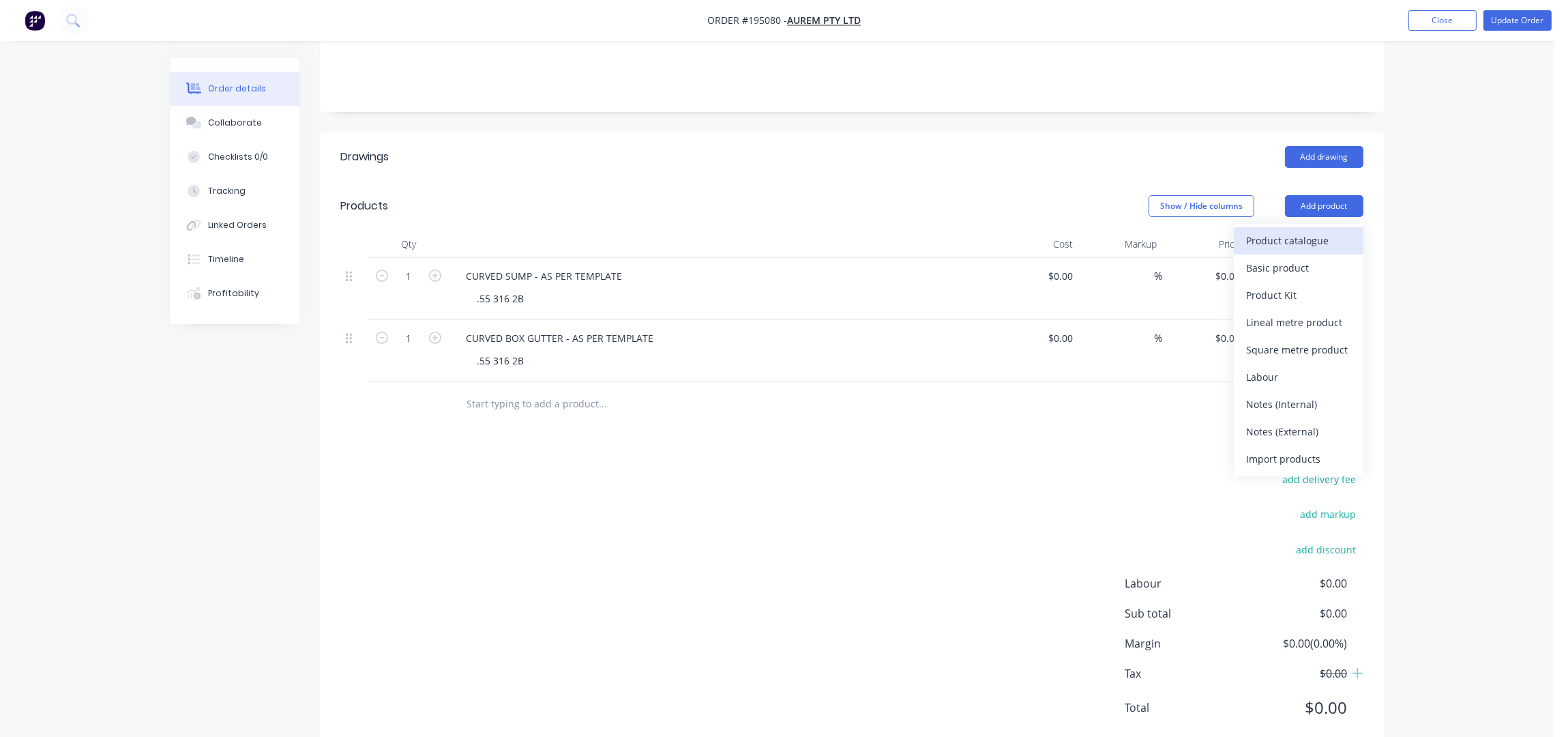
click at [1303, 231] on div "Product catalogue" at bounding box center [1299, 240] width 105 height 20
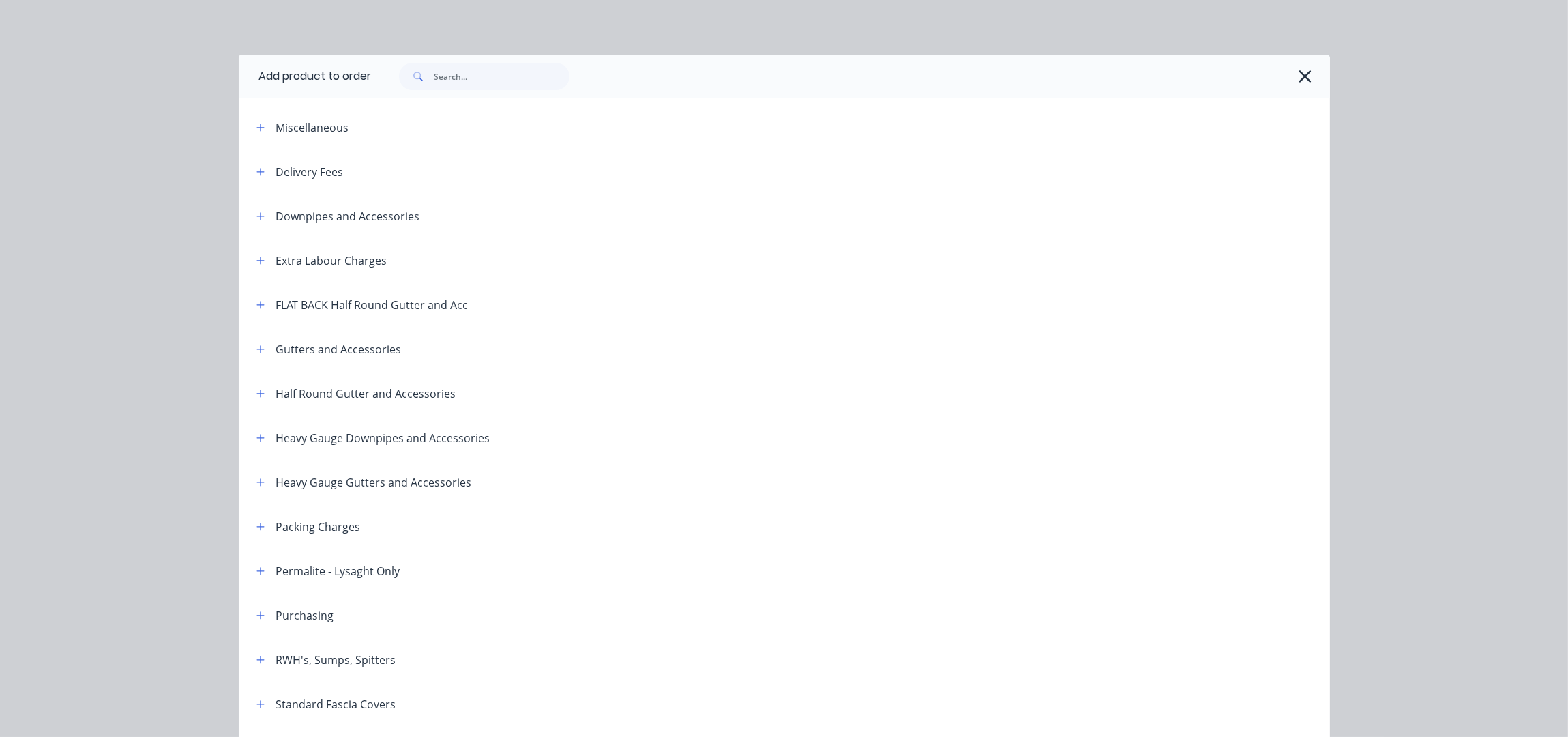
click at [246, 174] on div "Delivery Fees" at bounding box center [294, 172] width 98 height 17
click at [256, 174] on icon "button" at bounding box center [260, 172] width 8 height 10
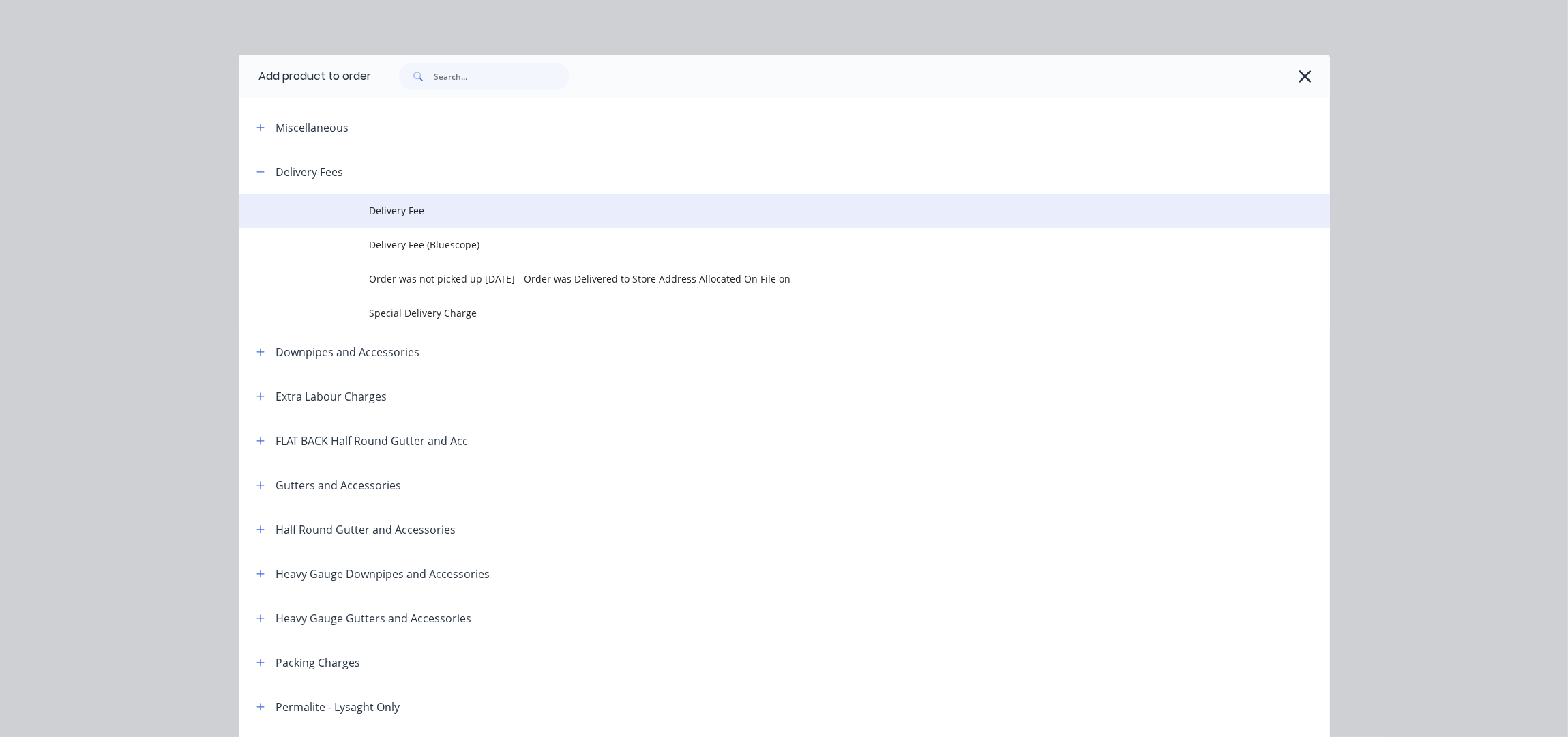
click at [343, 206] on td at bounding box center [304, 210] width 131 height 34
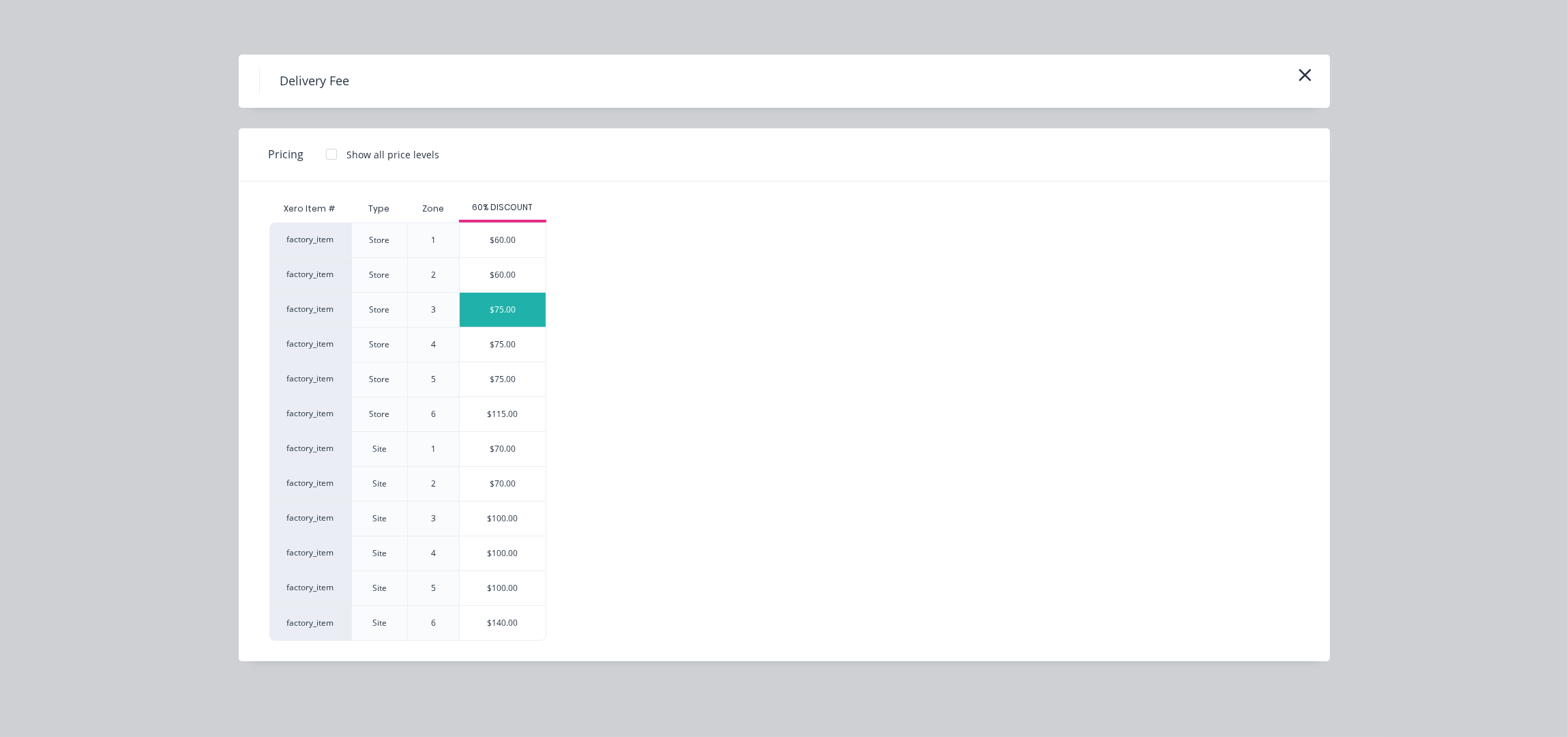
click at [510, 318] on div "$75.00" at bounding box center [503, 309] width 86 height 34
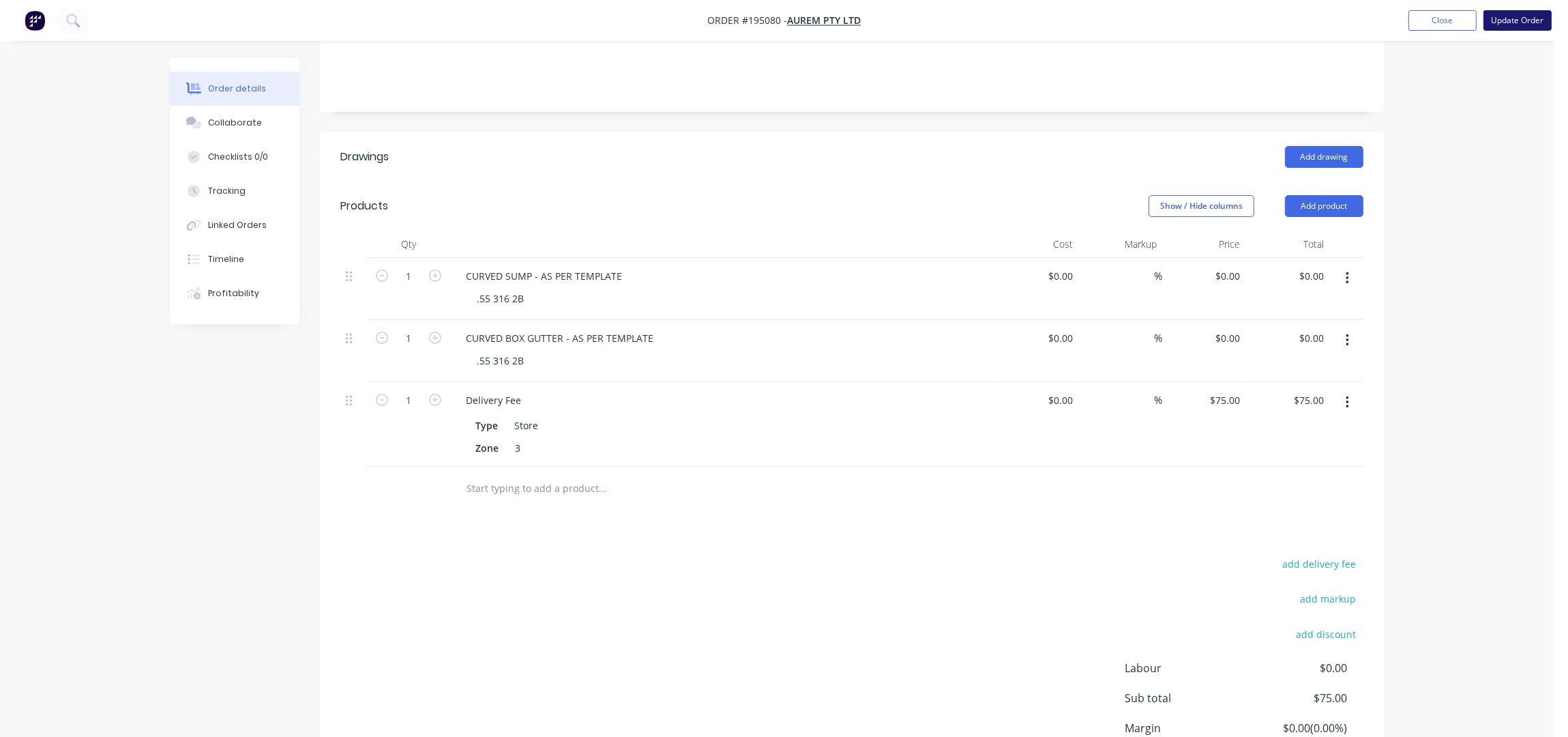
click at [1533, 20] on button "Update Order" at bounding box center [1517, 20] width 68 height 20
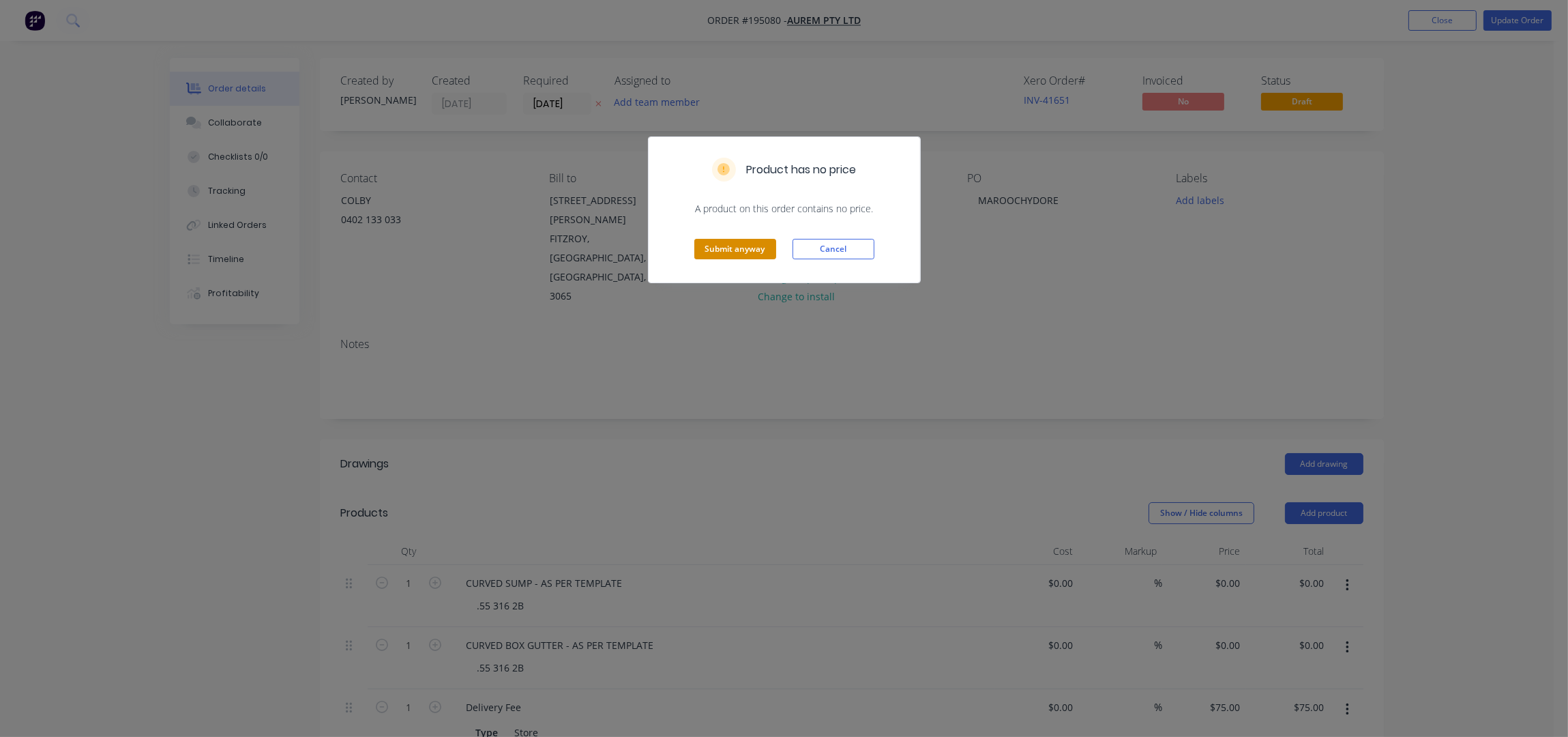
click at [748, 239] on button "Submit anyway" at bounding box center [735, 248] width 82 height 20
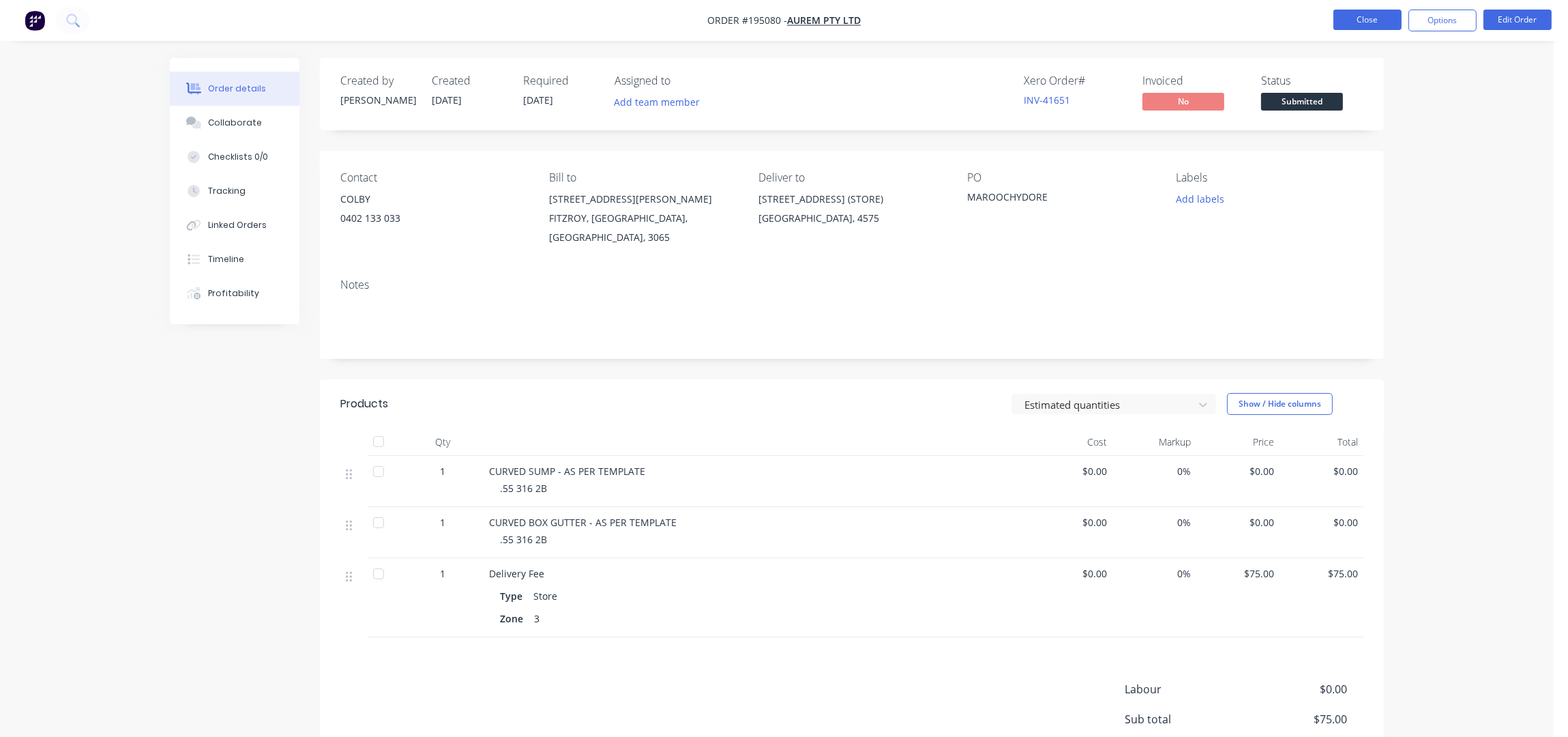
click at [1375, 12] on button "Close" at bounding box center [1368, 19] width 68 height 20
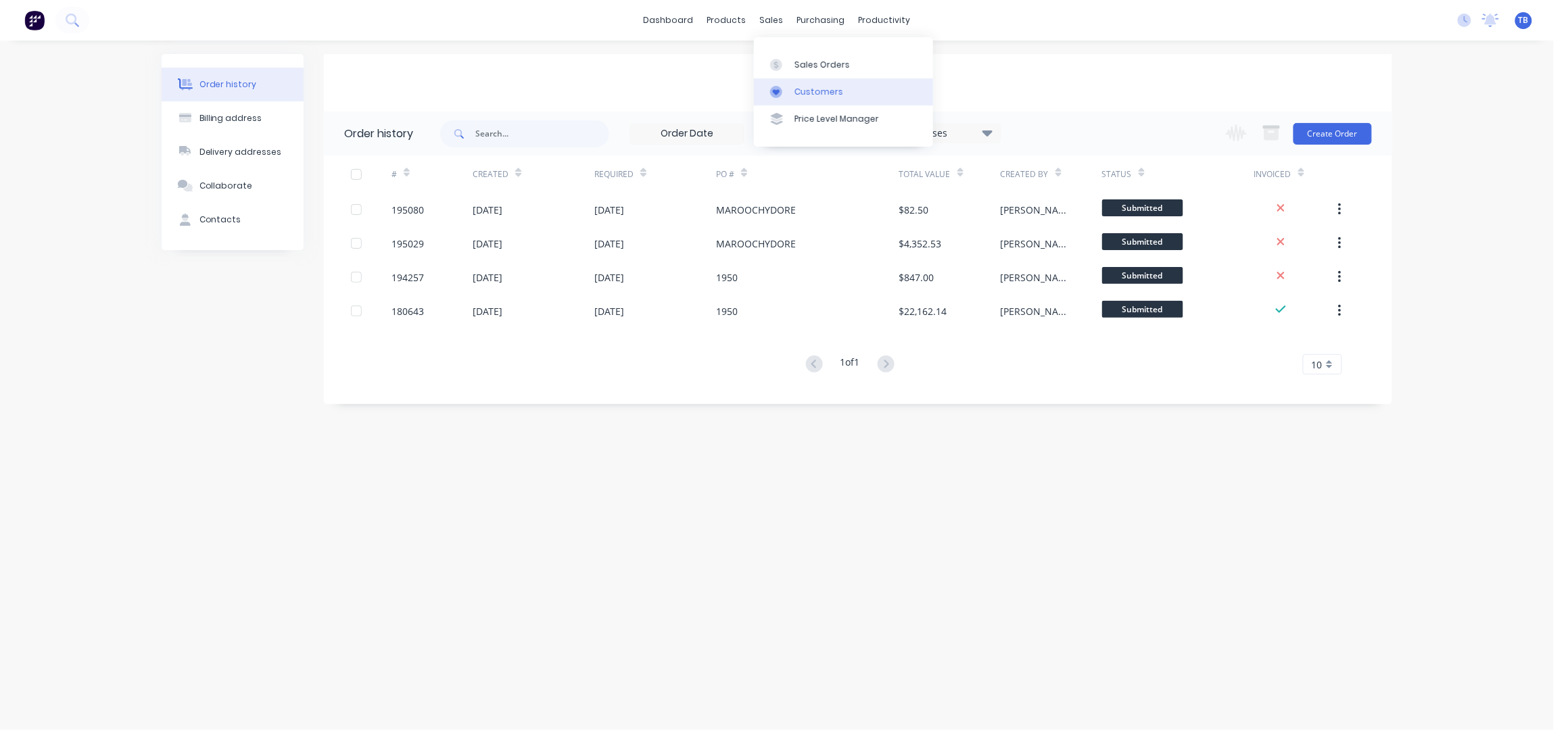
click at [844, 79] on link "Customers" at bounding box center [844, 91] width 180 height 27
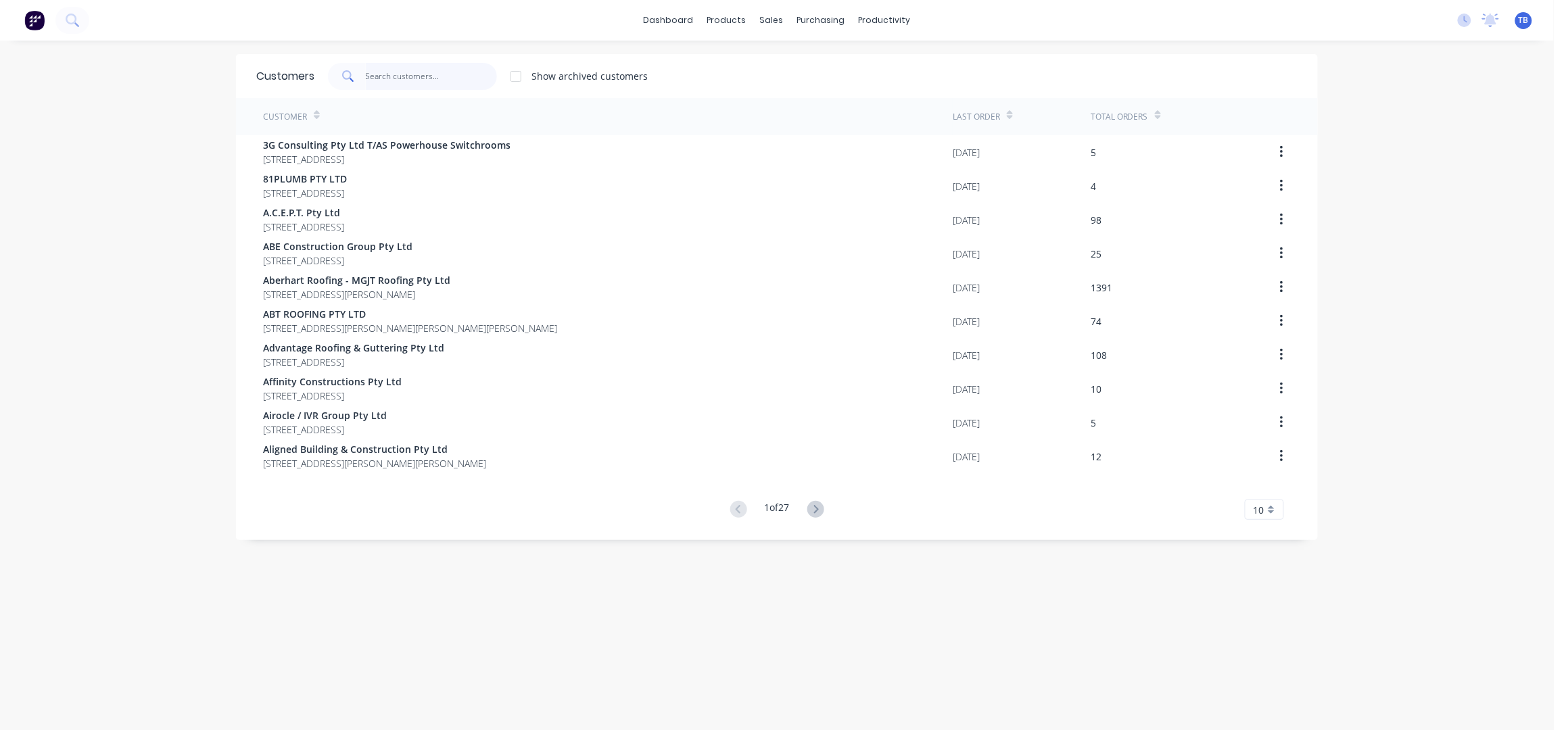
click at [454, 74] on input "text" at bounding box center [432, 76] width 132 height 27
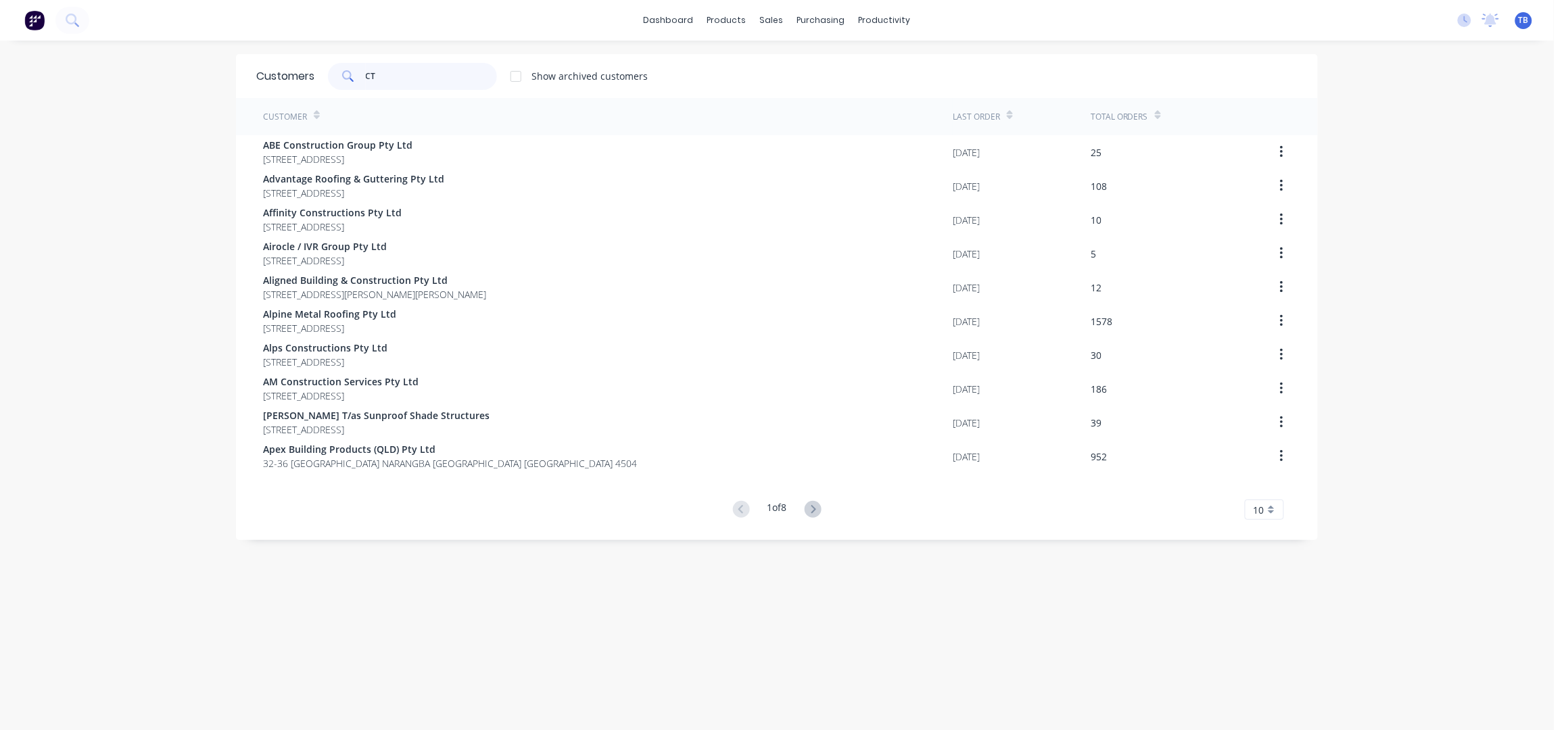
type input "C"
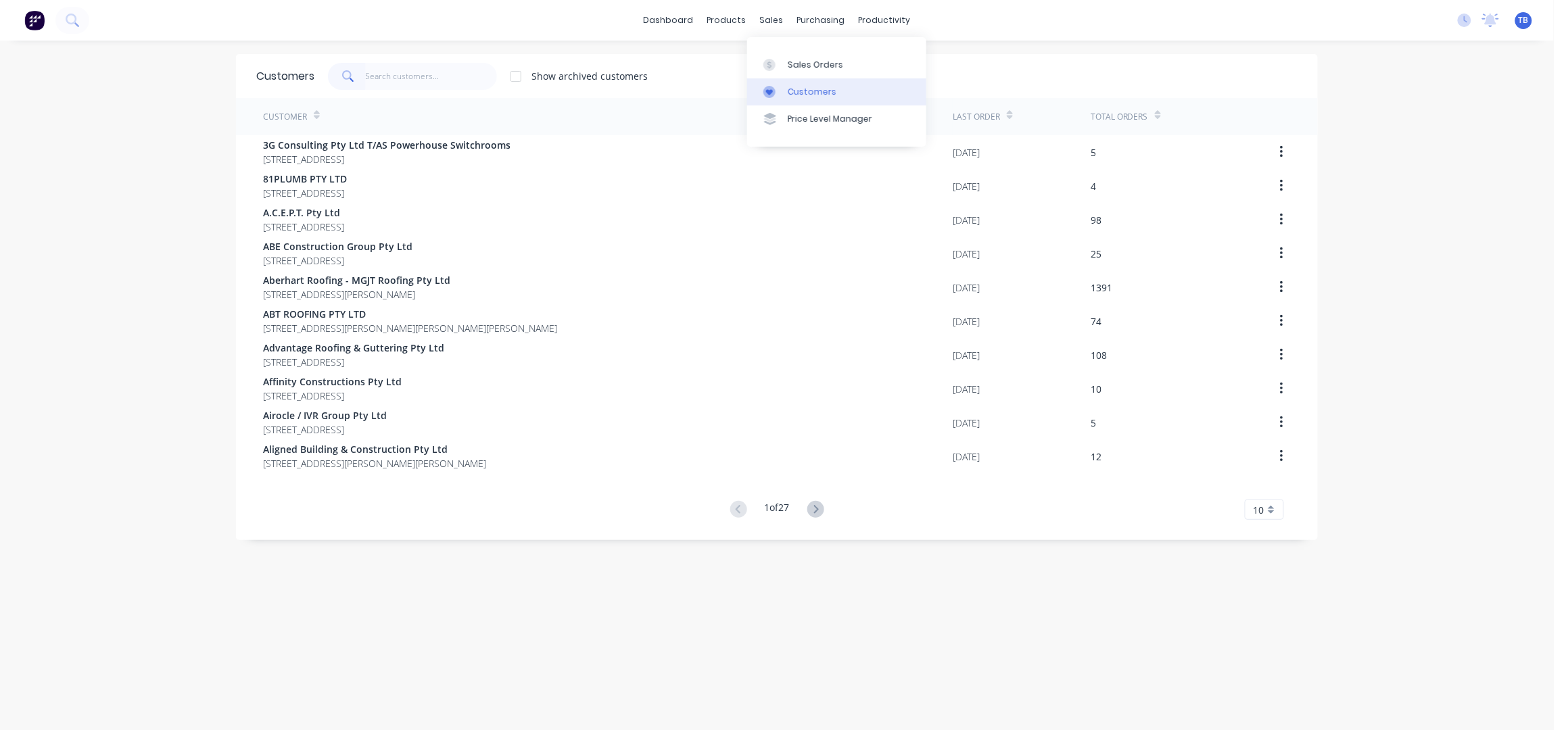
click at [801, 89] on div "Customers" at bounding box center [812, 91] width 48 height 12
click at [817, 66] on div "Sales Orders" at bounding box center [815, 65] width 55 height 12
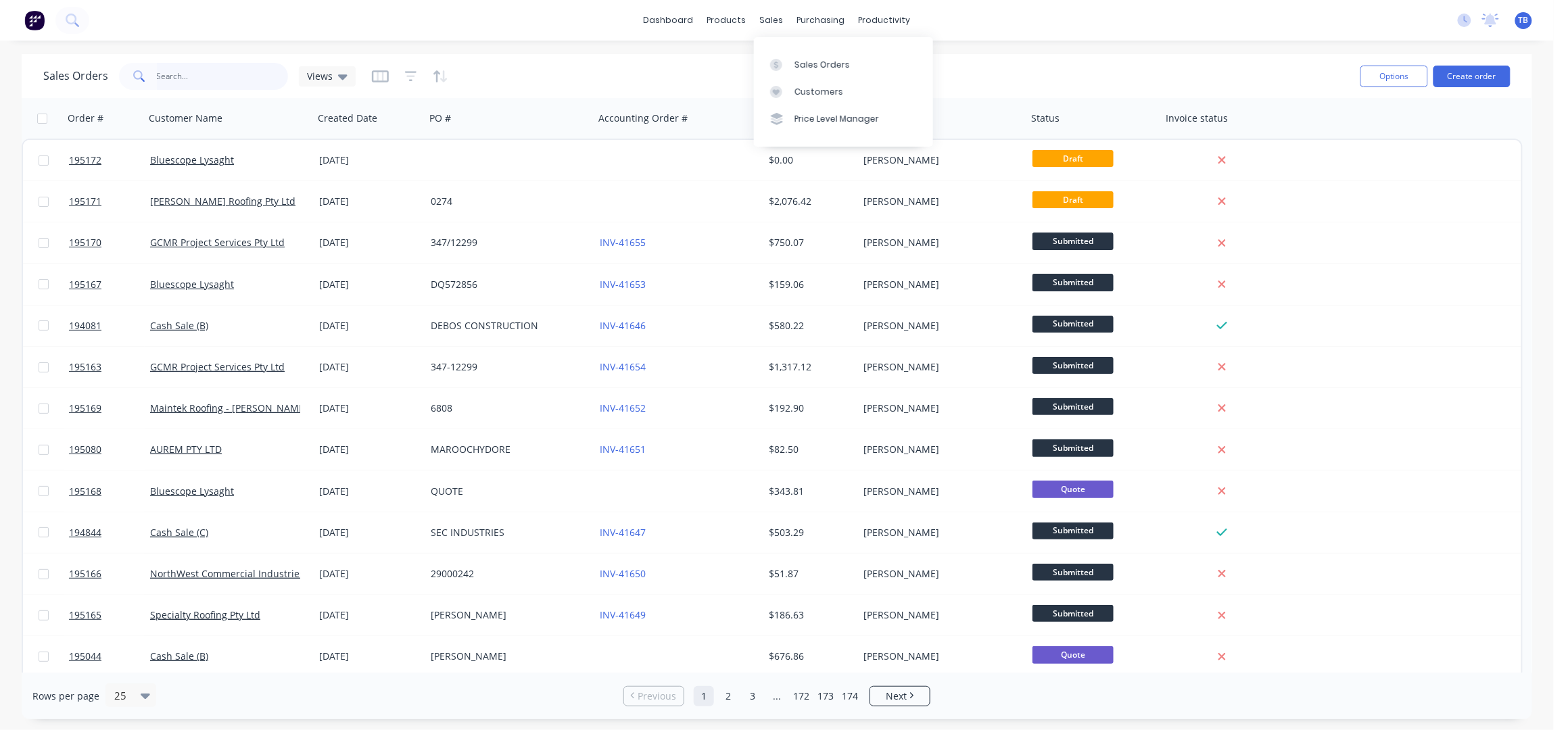
click at [209, 85] on input "text" at bounding box center [223, 76] width 132 height 27
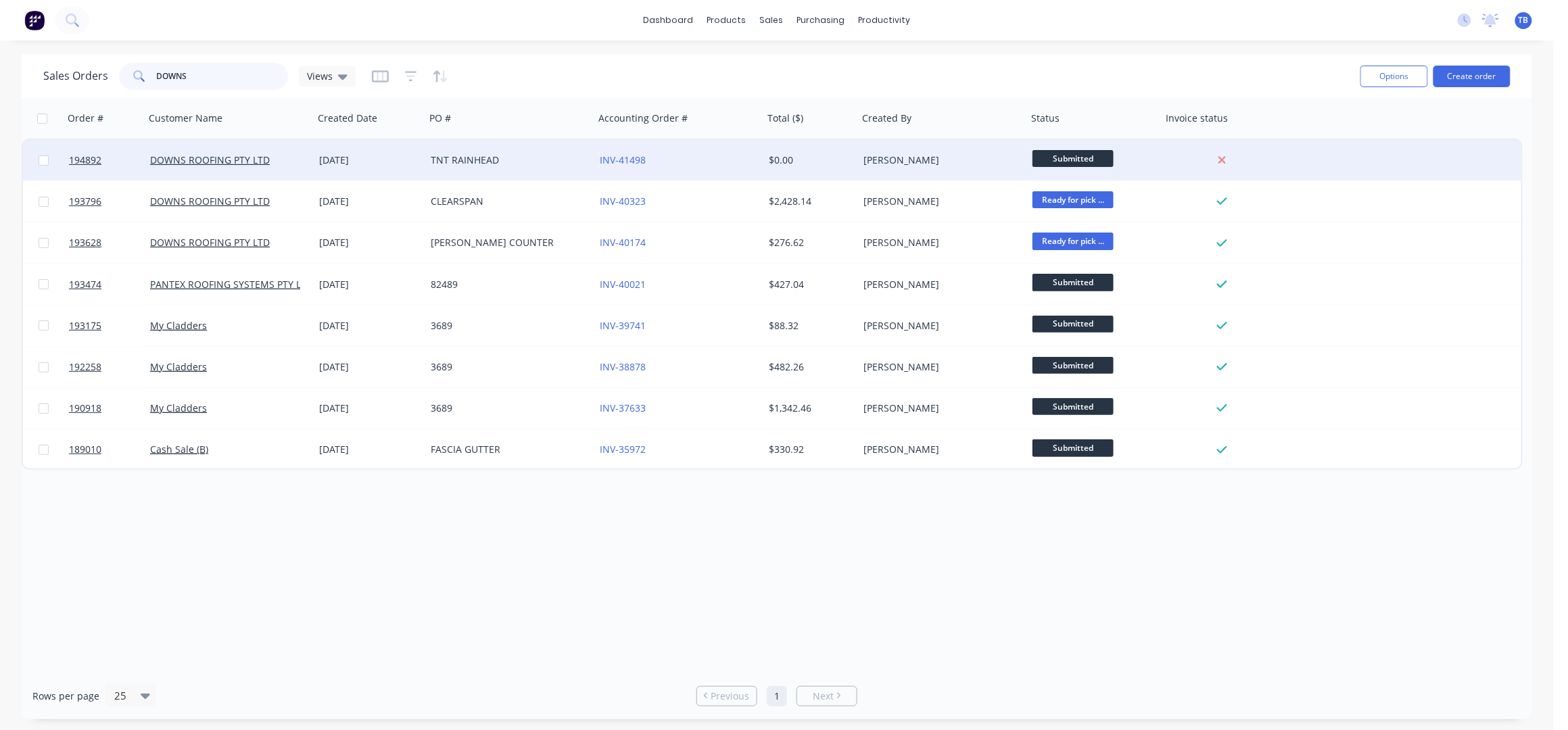
type input "DOWNS"
click at [529, 157] on div "TNT RAINHEAD" at bounding box center [506, 160] width 150 height 14
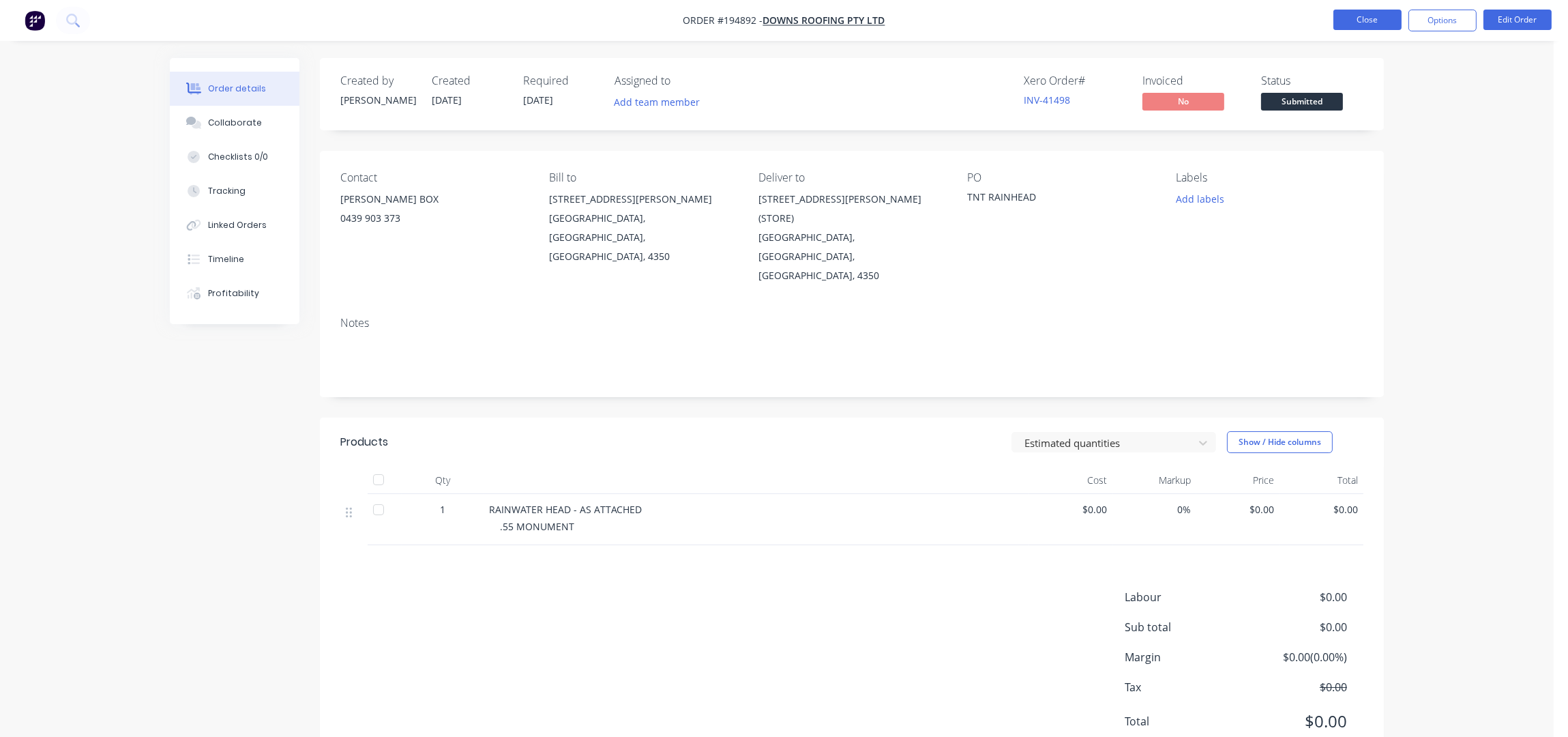
click at [1368, 29] on button "Close" at bounding box center [1368, 19] width 68 height 20
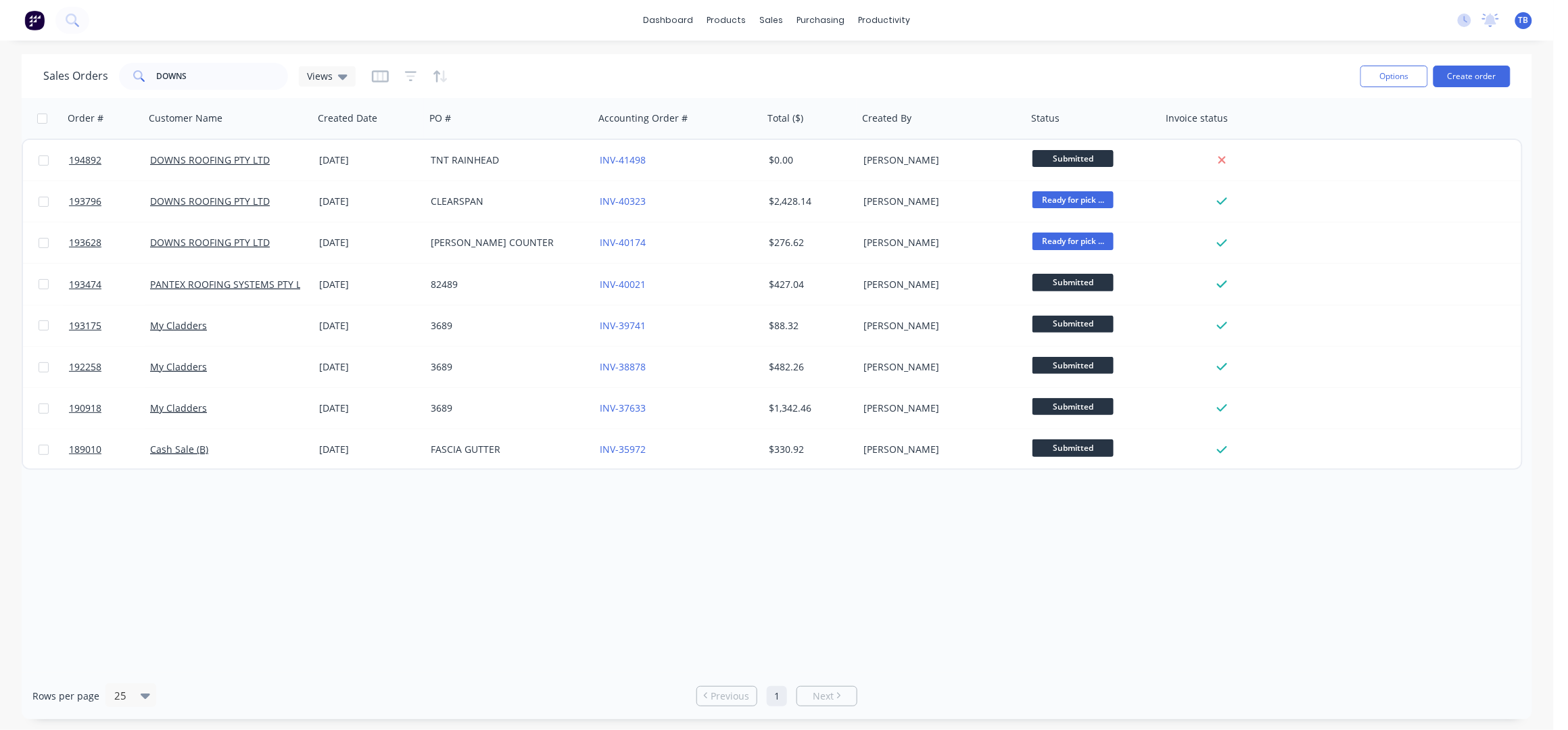
click at [819, 58] on div "Sales Orders DOWNS Views Options Create order" at bounding box center [776, 76] width 1510 height 44
click at [812, 66] on div "Sales Orders" at bounding box center [822, 65] width 55 height 12
click at [809, 91] on div "Customers" at bounding box center [819, 91] width 48 height 12
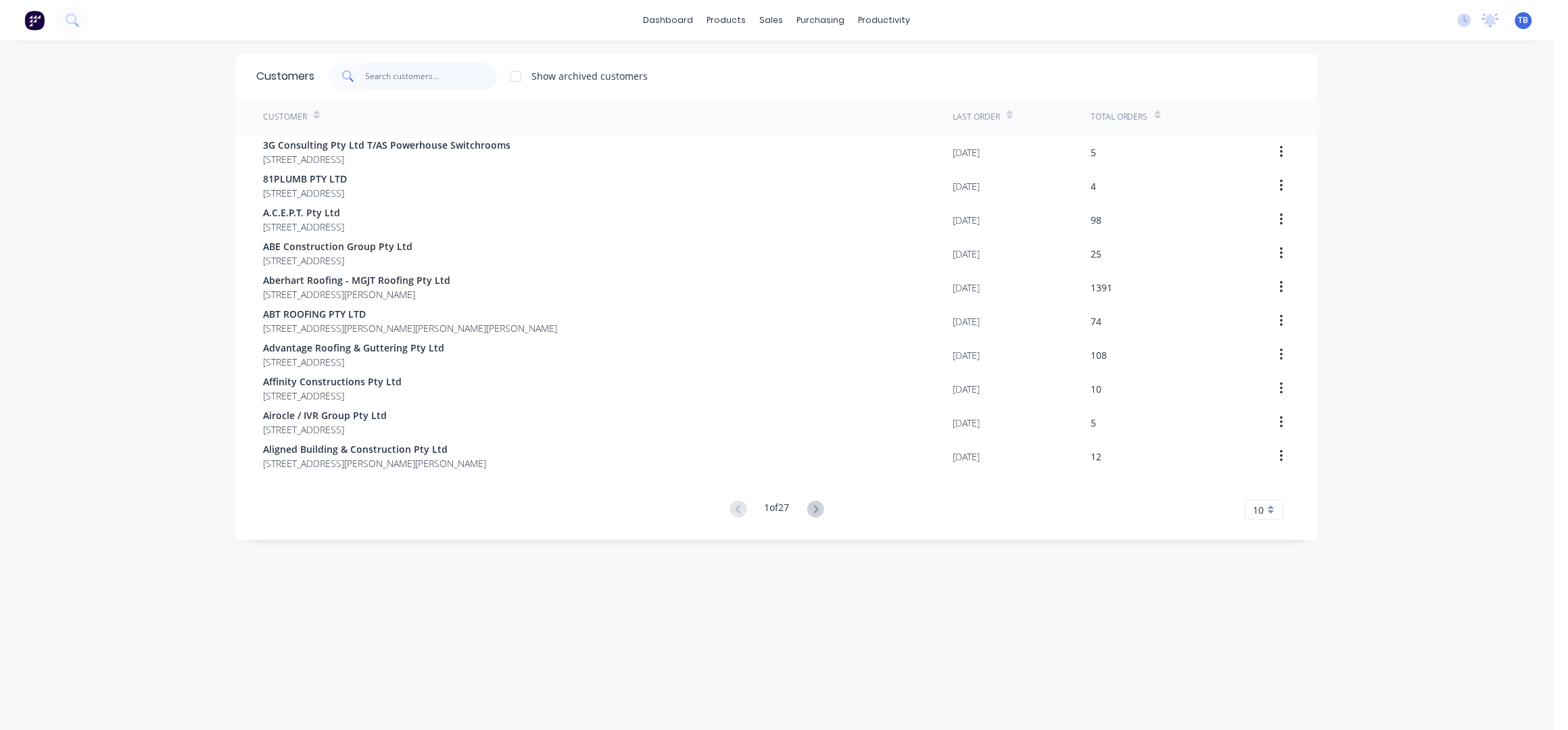
click at [383, 82] on input "text" at bounding box center [432, 76] width 132 height 27
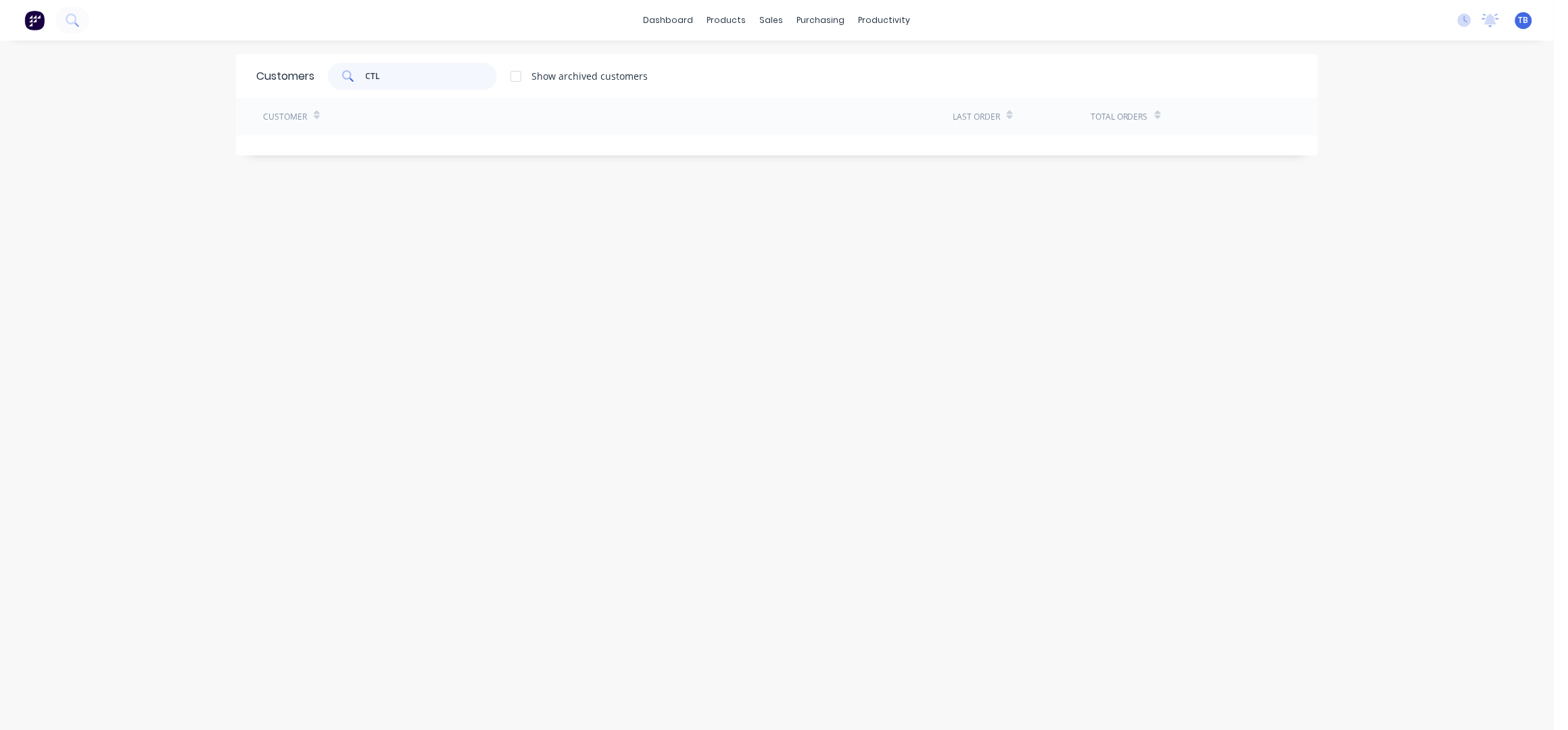
drag, startPoint x: 434, startPoint y: 78, endPoint x: 395, endPoint y: 78, distance: 39.0
click at [395, 78] on input "CTL" at bounding box center [432, 76] width 132 height 27
type input "C"
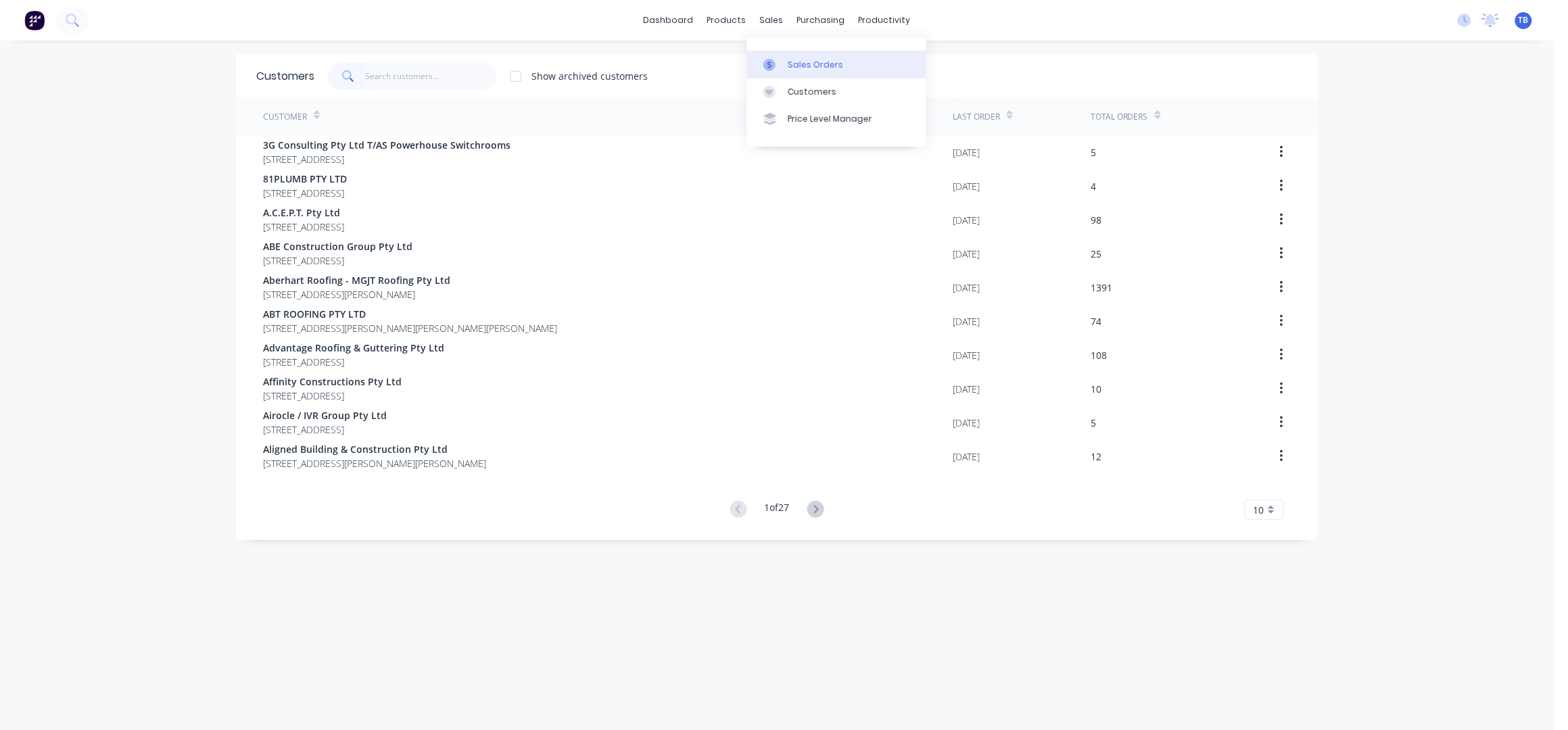
click at [793, 53] on link "Sales Orders" at bounding box center [837, 64] width 180 height 27
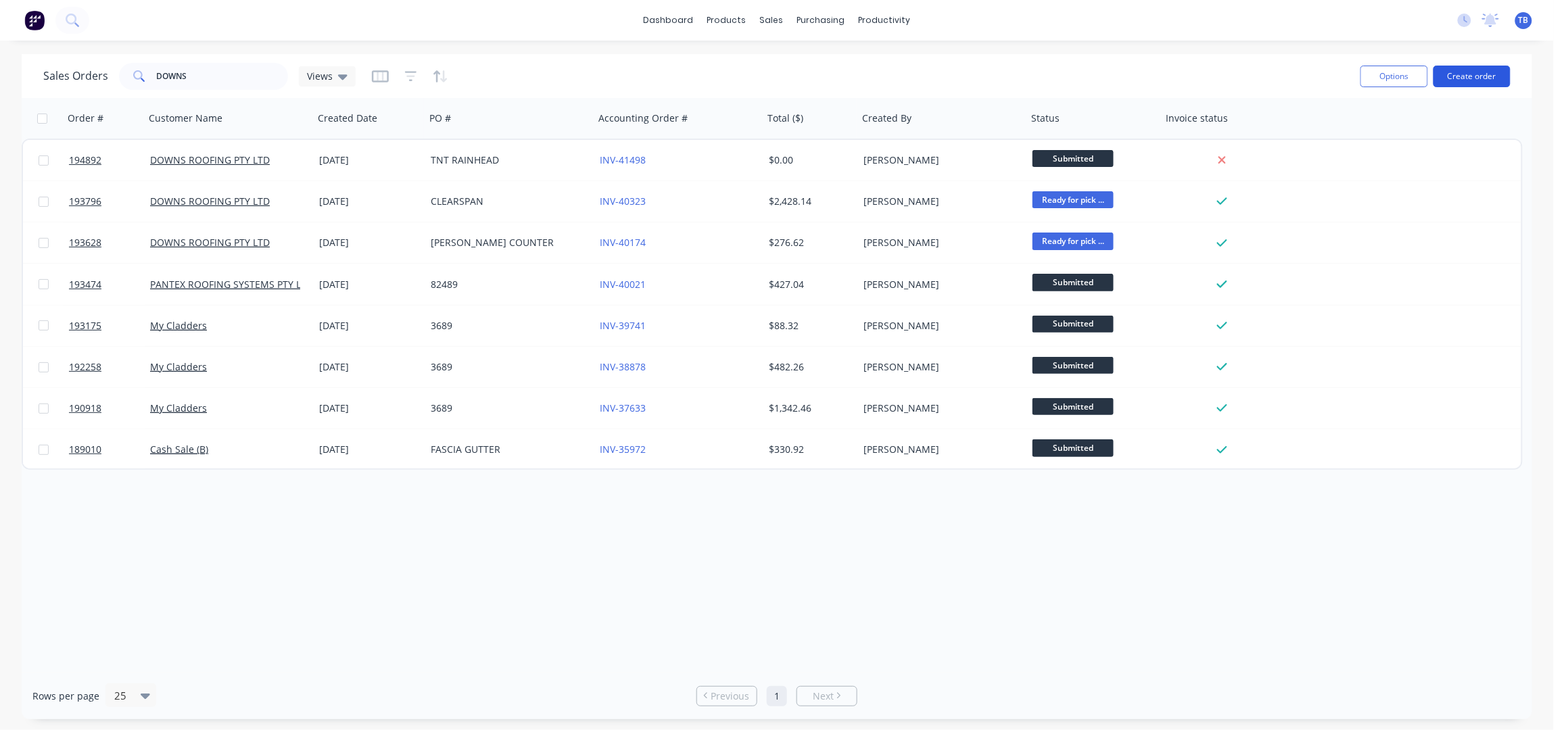
click at [1460, 73] on button "Create order" at bounding box center [1471, 76] width 77 height 22
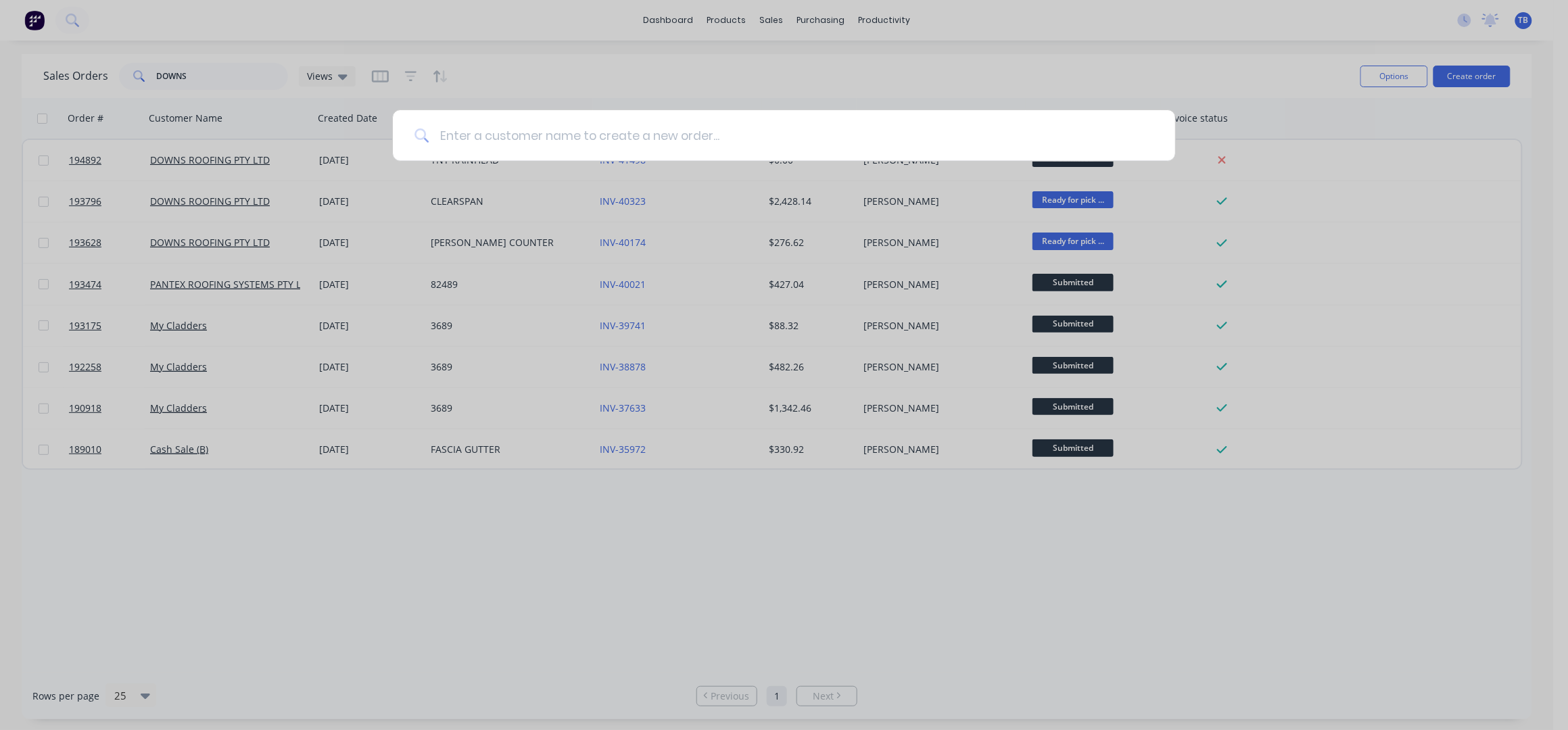
click at [706, 142] on input at bounding box center [790, 135] width 724 height 51
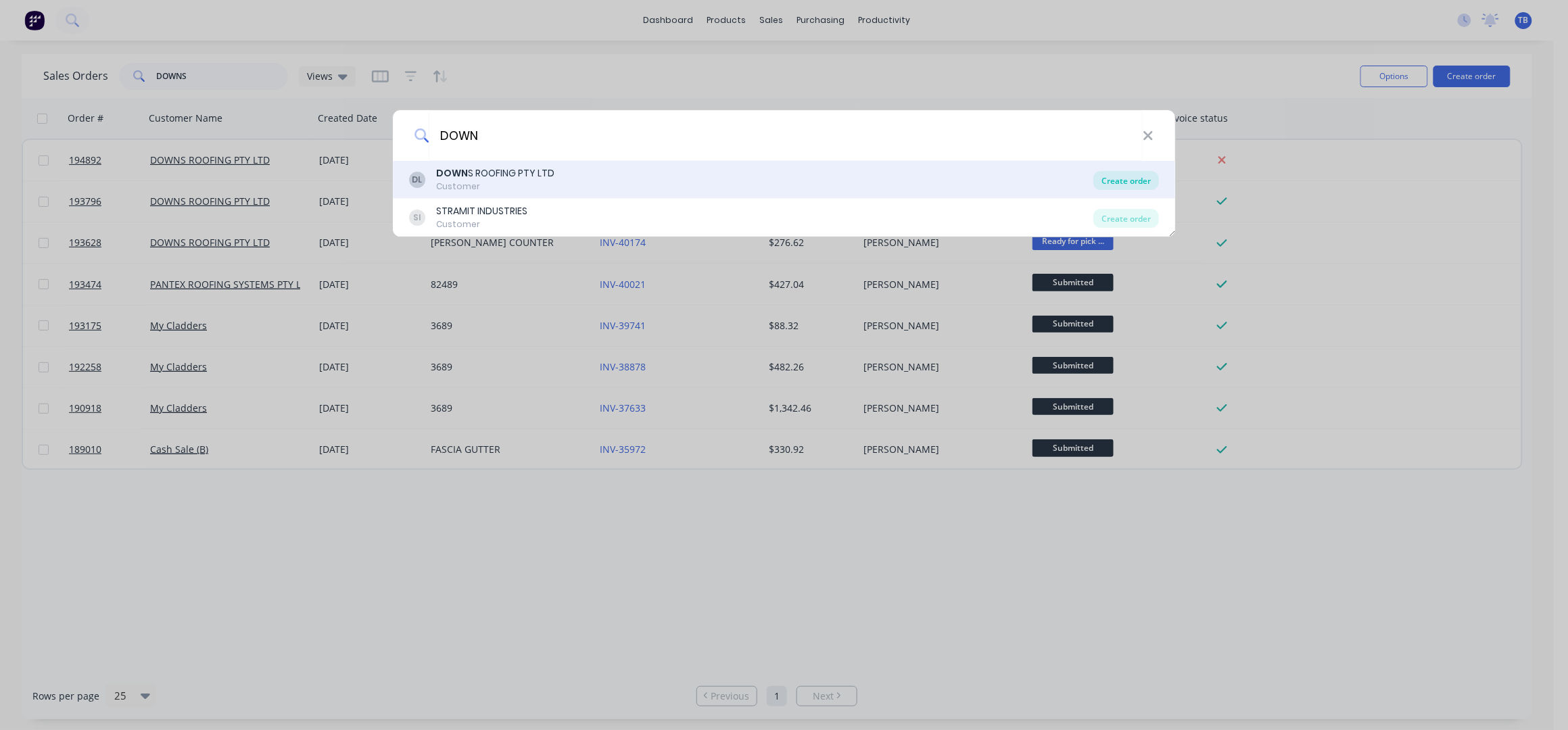
type input "DOWN"
click at [1143, 178] on div "Create order" at bounding box center [1126, 180] width 66 height 19
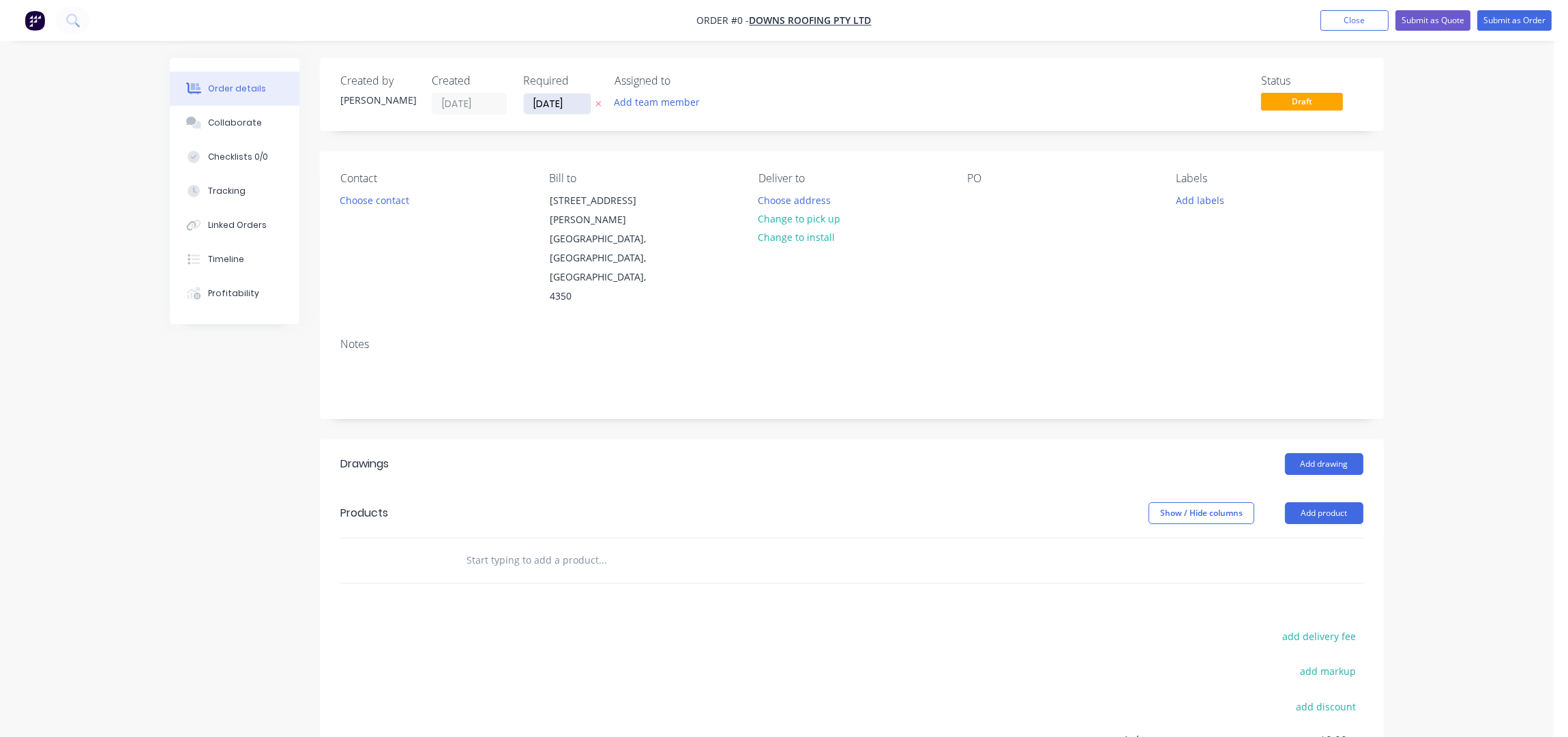
click at [533, 105] on input "10/10/25" at bounding box center [557, 103] width 67 height 20
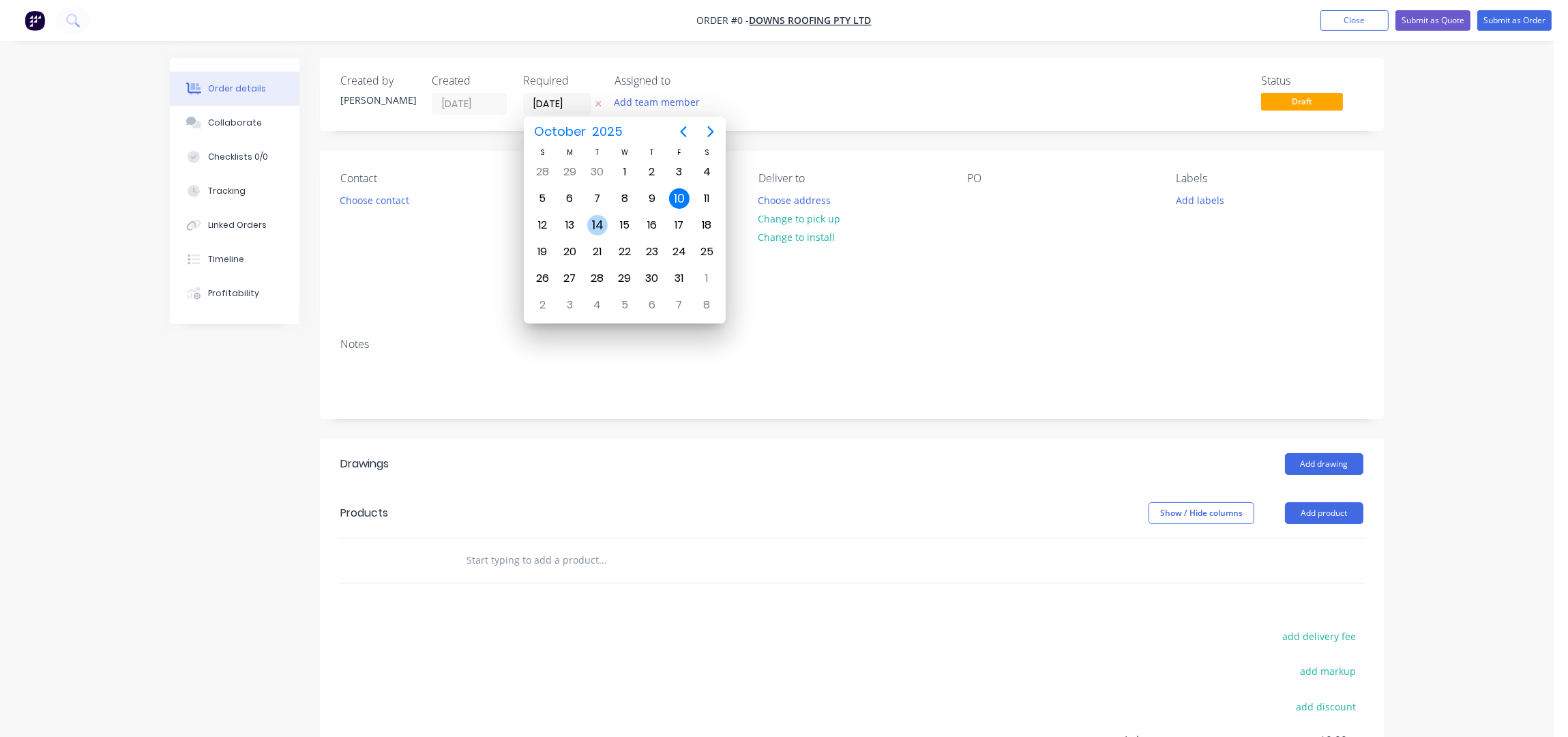
click at [593, 223] on div "14" at bounding box center [597, 225] width 20 height 20
type input "[DATE]"
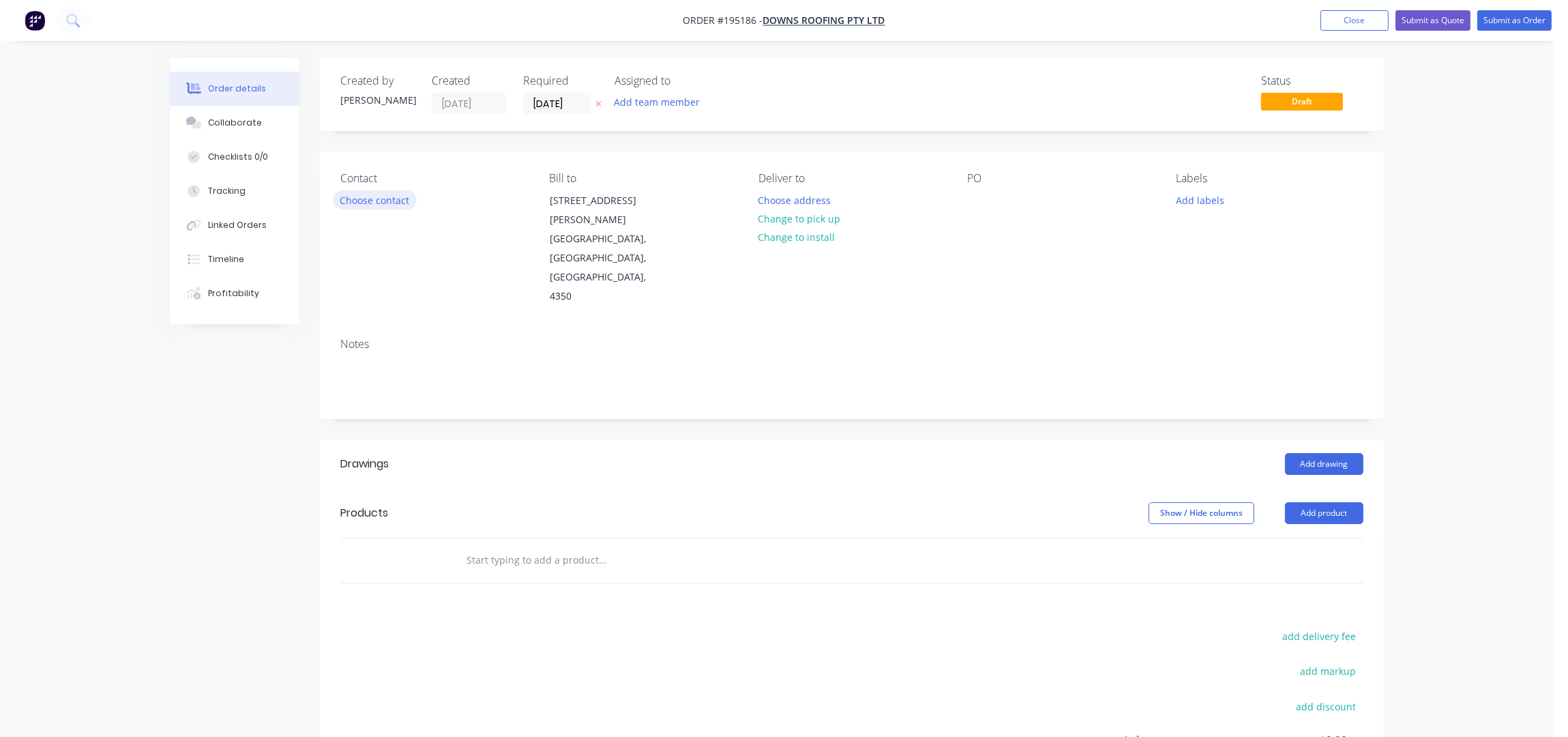
click at [389, 204] on button "Choose contact" at bounding box center [375, 199] width 84 height 18
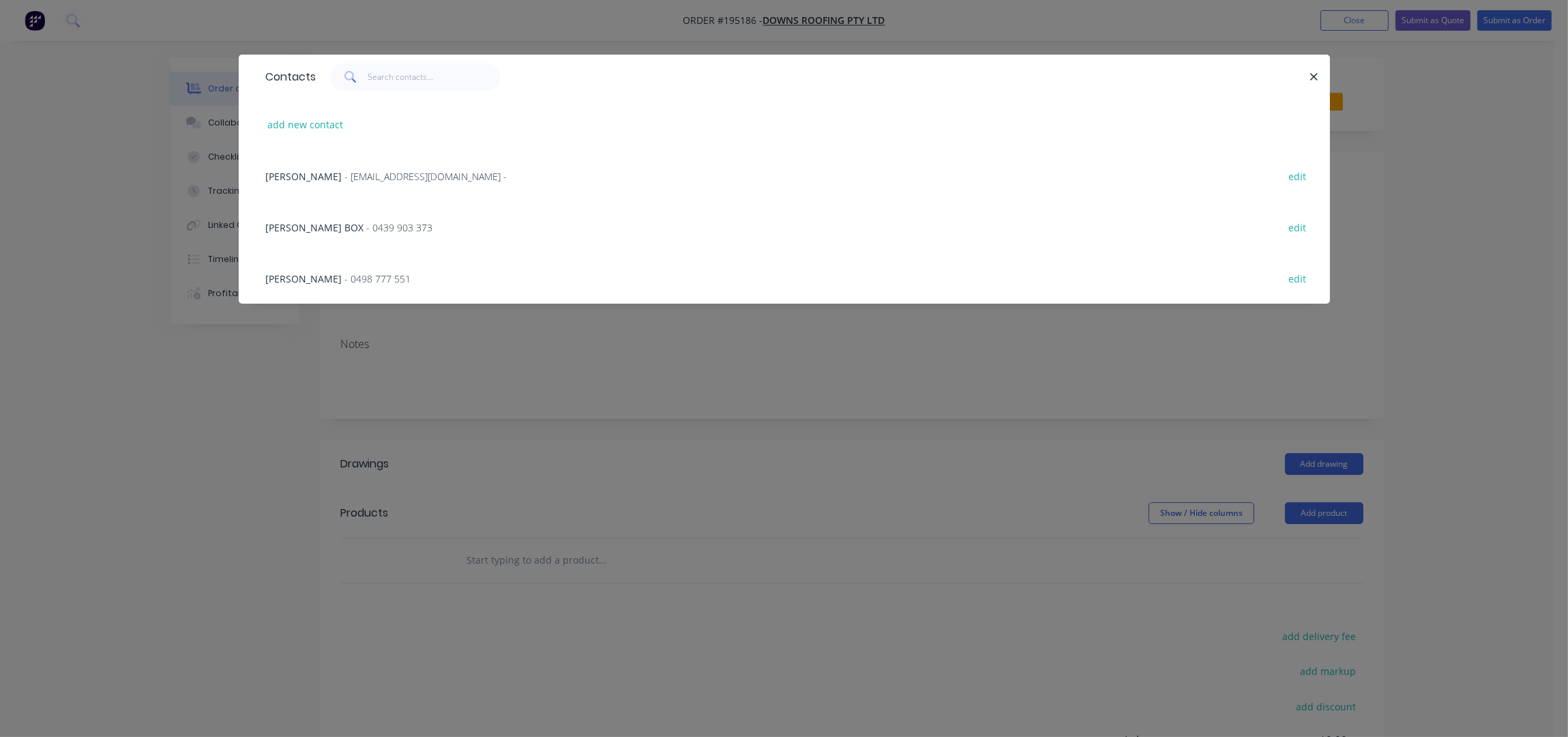
click at [354, 219] on div "SAM BOX - 0439 903 373 edit" at bounding box center [785, 227] width 1051 height 51
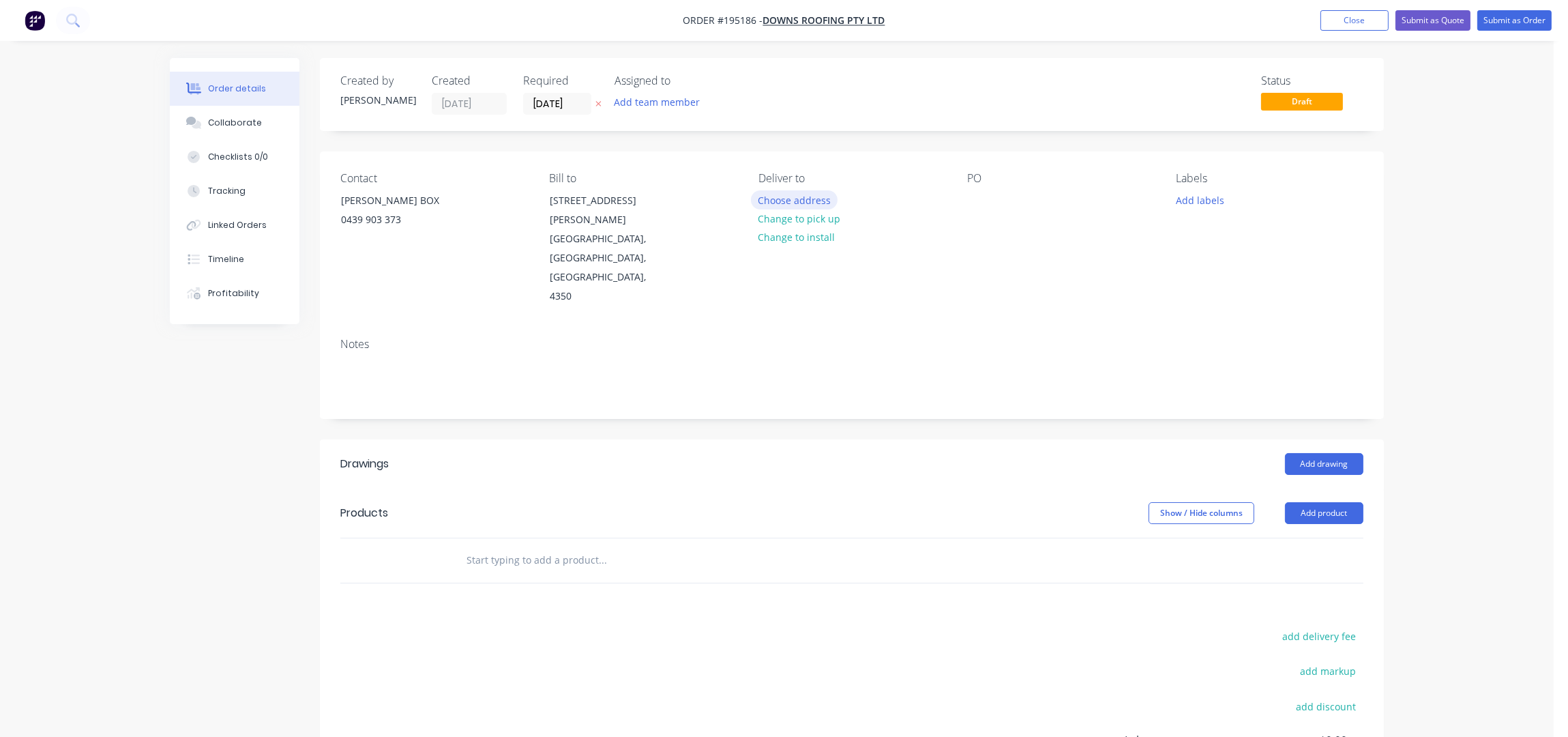
click at [790, 199] on button "Choose address" at bounding box center [794, 199] width 87 height 18
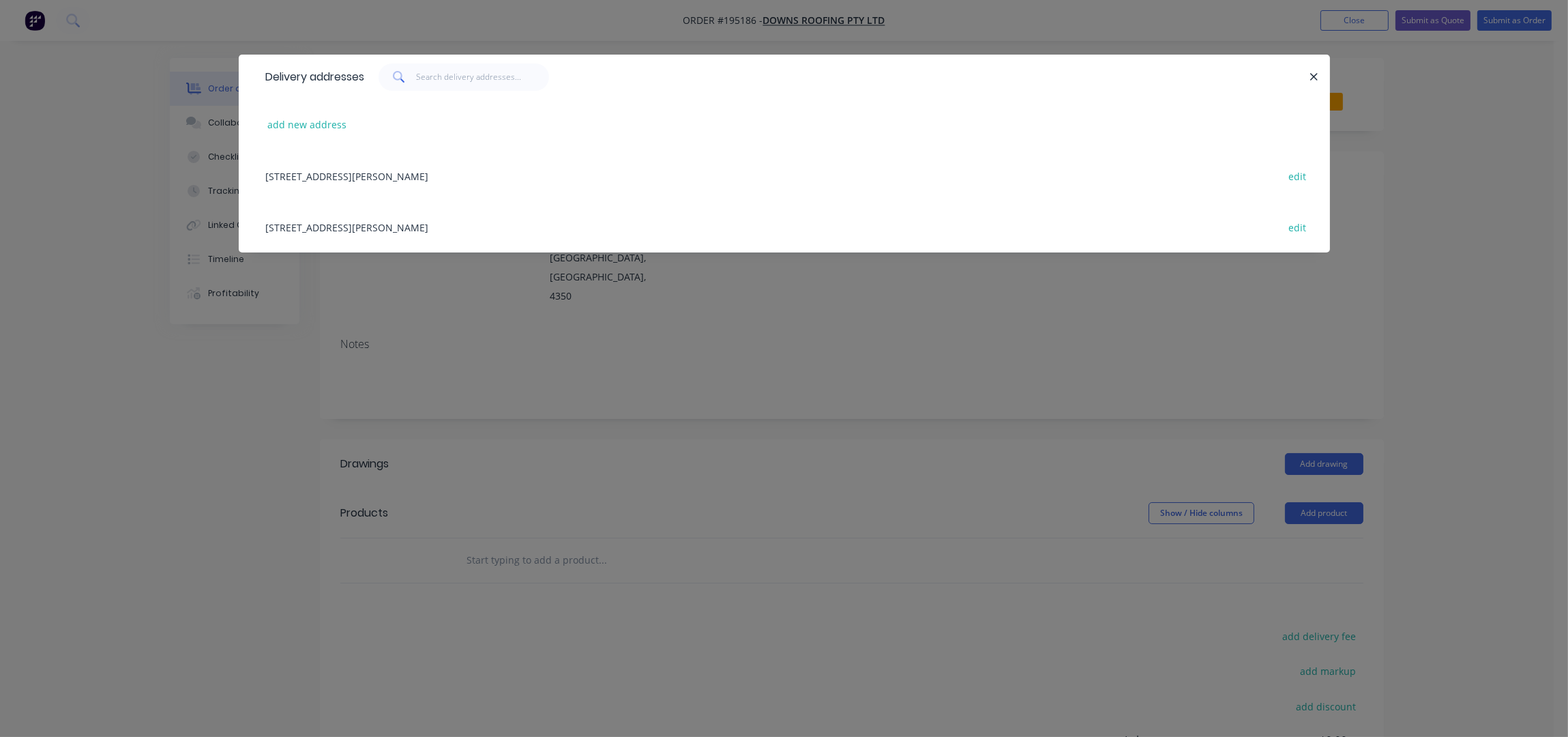
click at [354, 227] on div "57 ISAAC ST, (STORE), TOOWOOMBA, Queensland, Australia, 4350 edit" at bounding box center [785, 227] width 1051 height 51
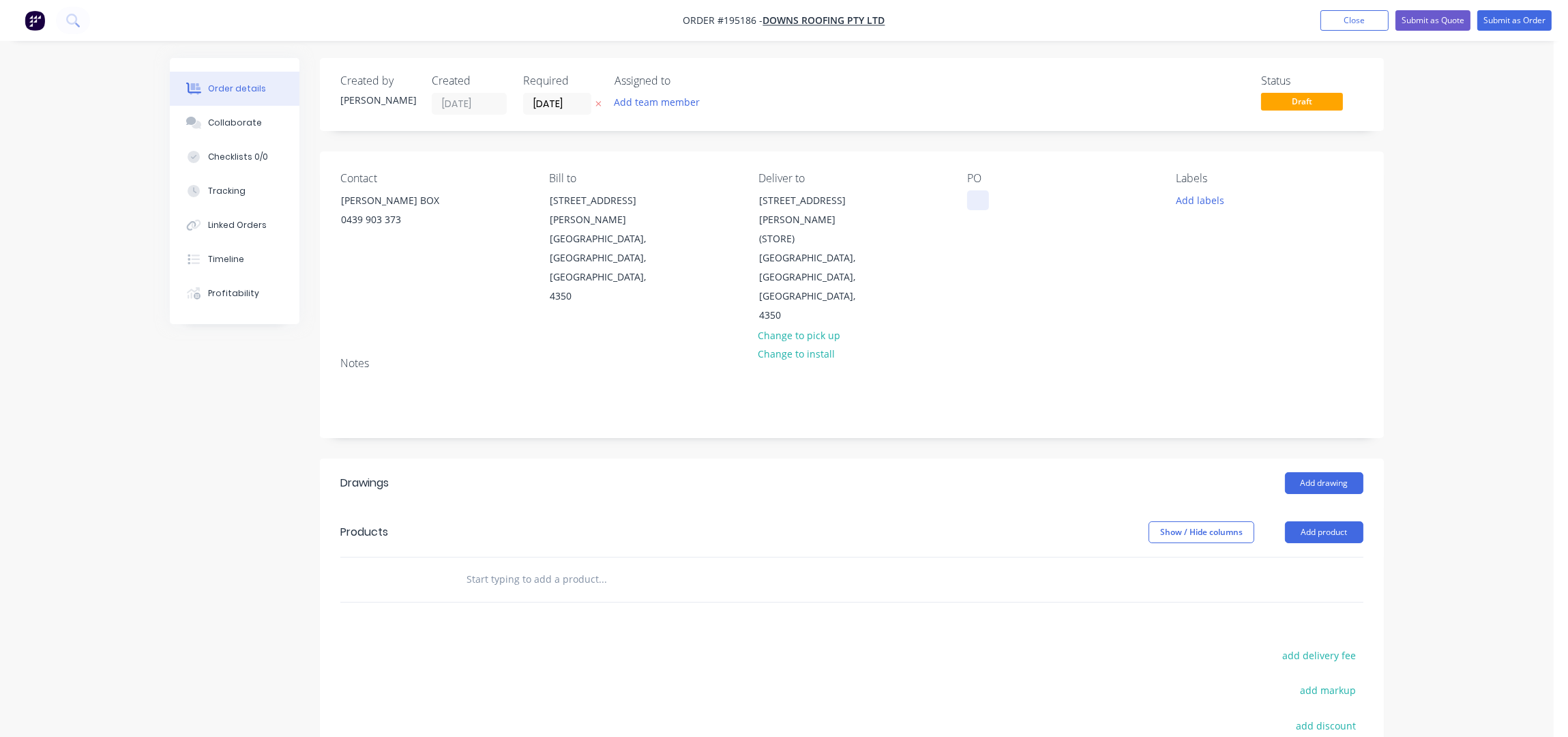
click at [973, 199] on div at bounding box center [977, 199] width 22 height 20
drag, startPoint x: 1021, startPoint y: 193, endPoint x: 713, endPoint y: 187, distance: 308.1
click at [713, 186] on div "Contact SAM BOX 0439 903 373 Bill to 57 ISAAC STREET TOOWOOMBA, Queensland, Aus…" at bounding box center [852, 248] width 1064 height 194
click at [1056, 346] on div "Notes" at bounding box center [852, 391] width 1064 height 91
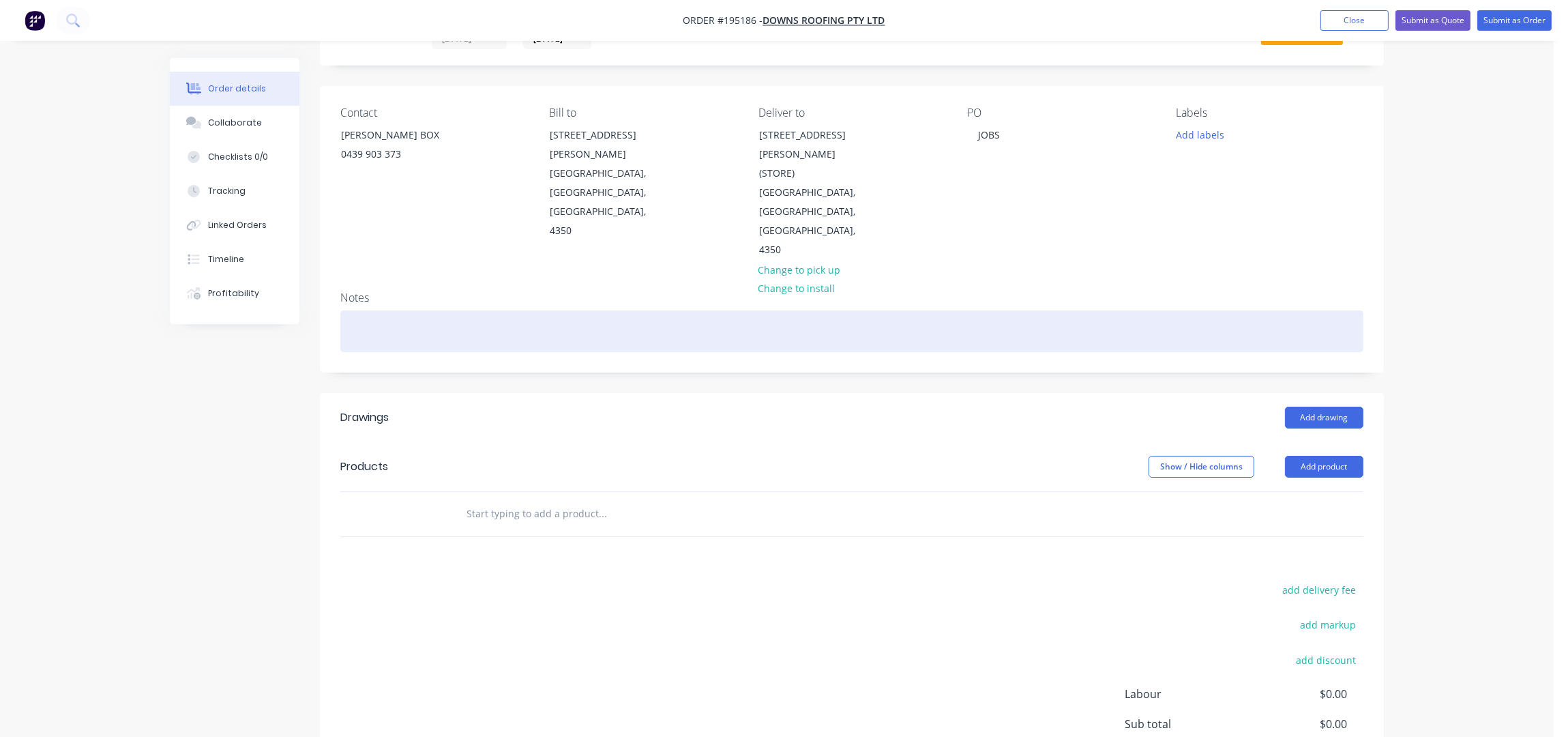
scroll to position [157, 0]
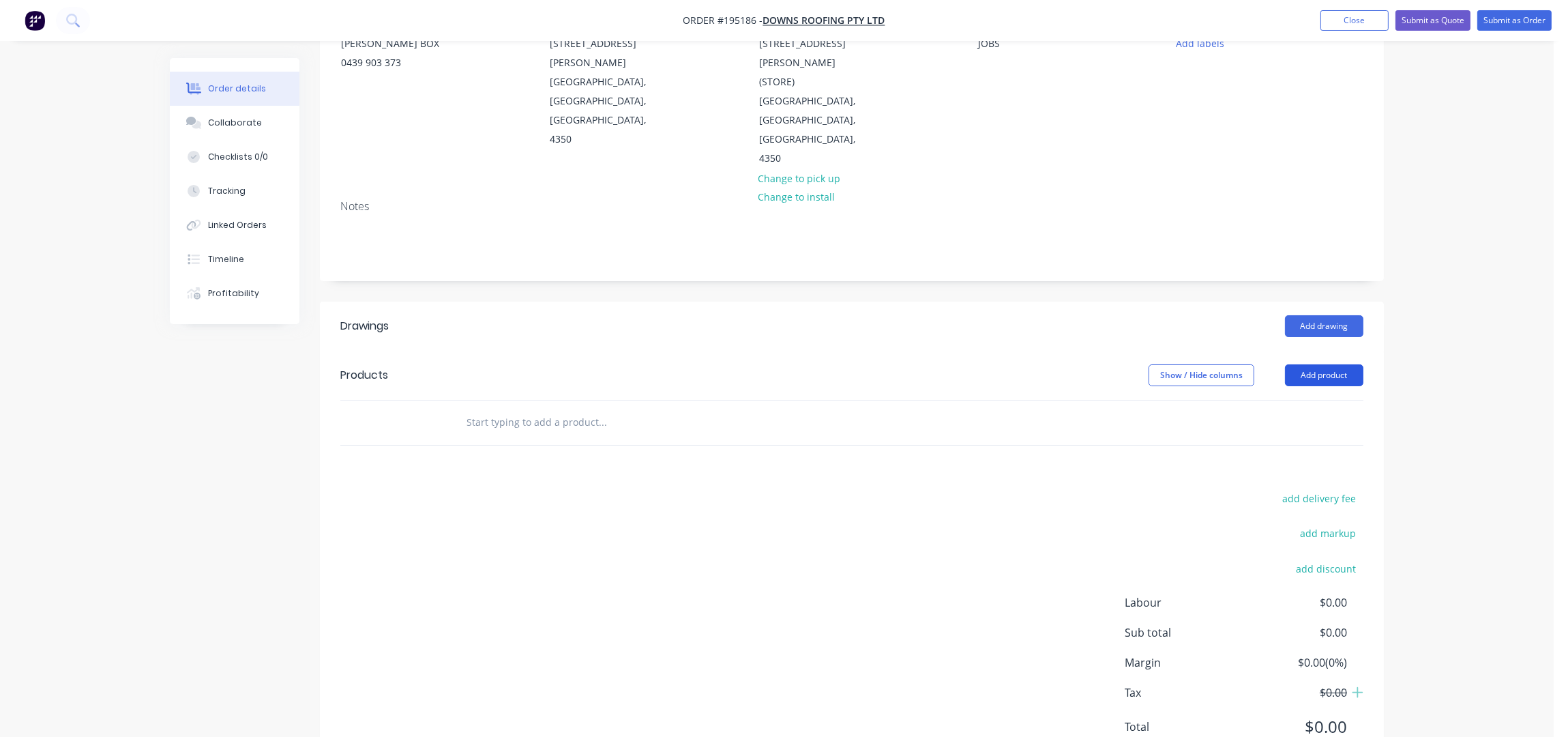
click at [1335, 364] on button "Add product" at bounding box center [1324, 375] width 78 height 22
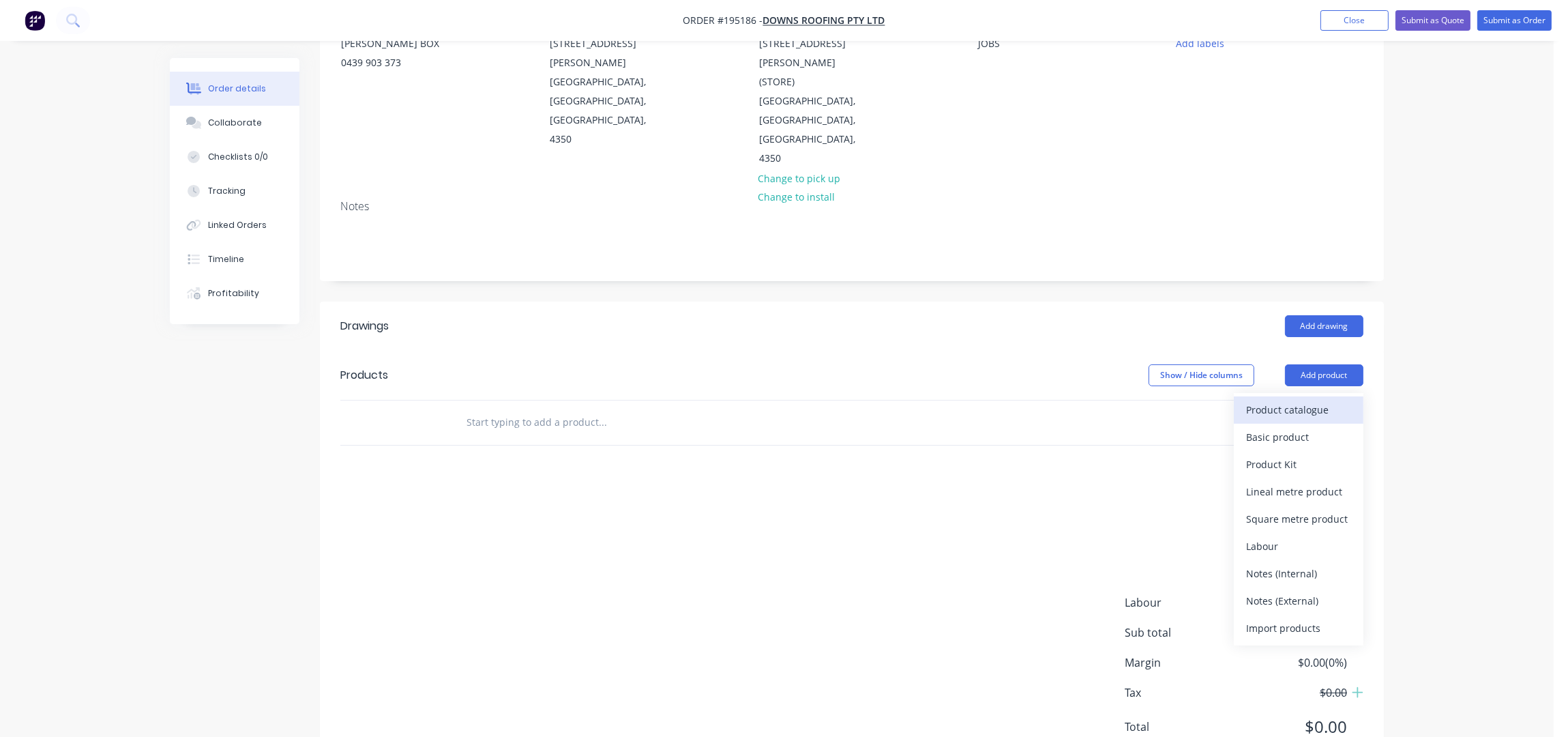
click at [1275, 400] on div "Product catalogue" at bounding box center [1299, 409] width 105 height 20
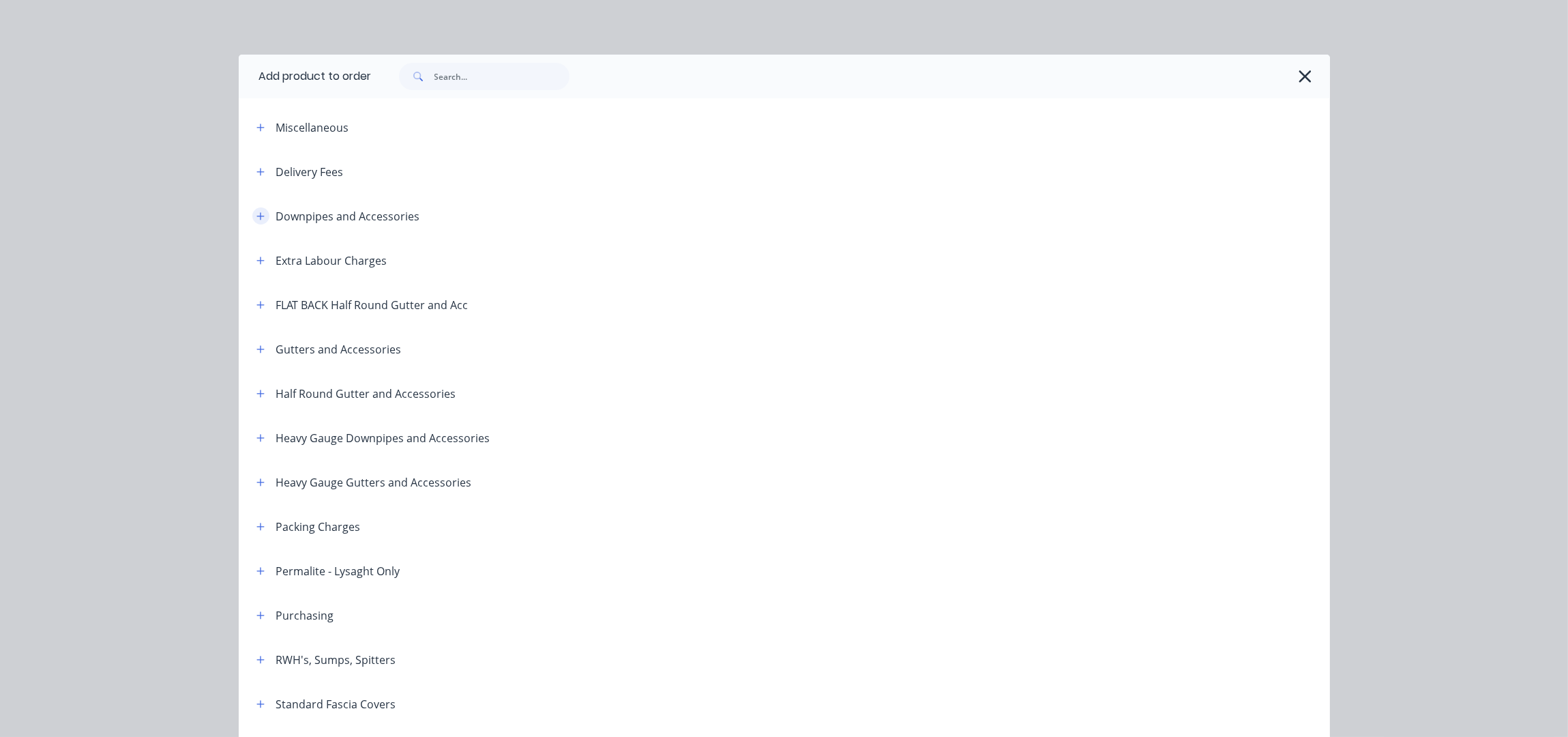
click at [256, 219] on icon "button" at bounding box center [260, 216] width 8 height 10
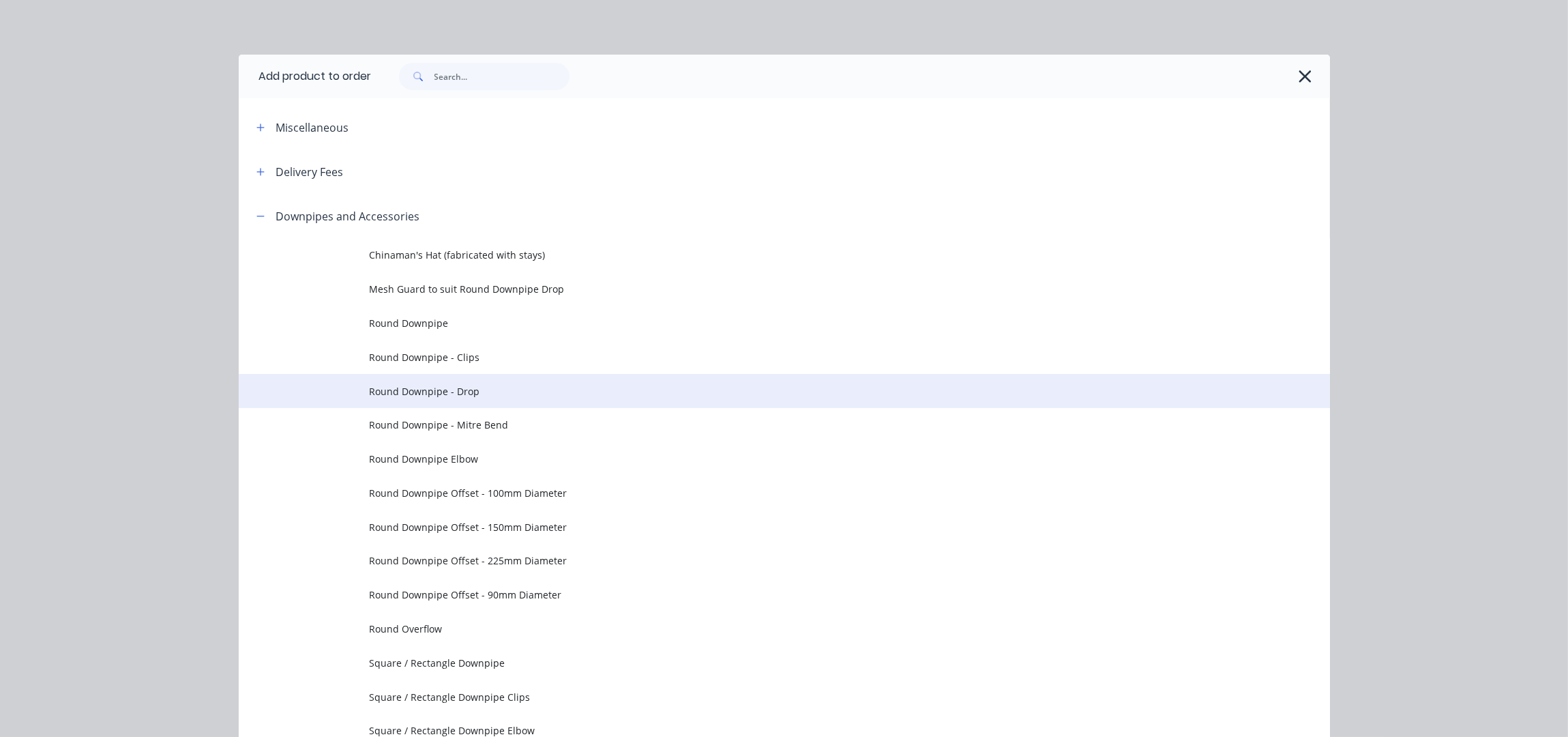
click at [480, 389] on span "Round Downpipe - Drop" at bounding box center [754, 391] width 768 height 14
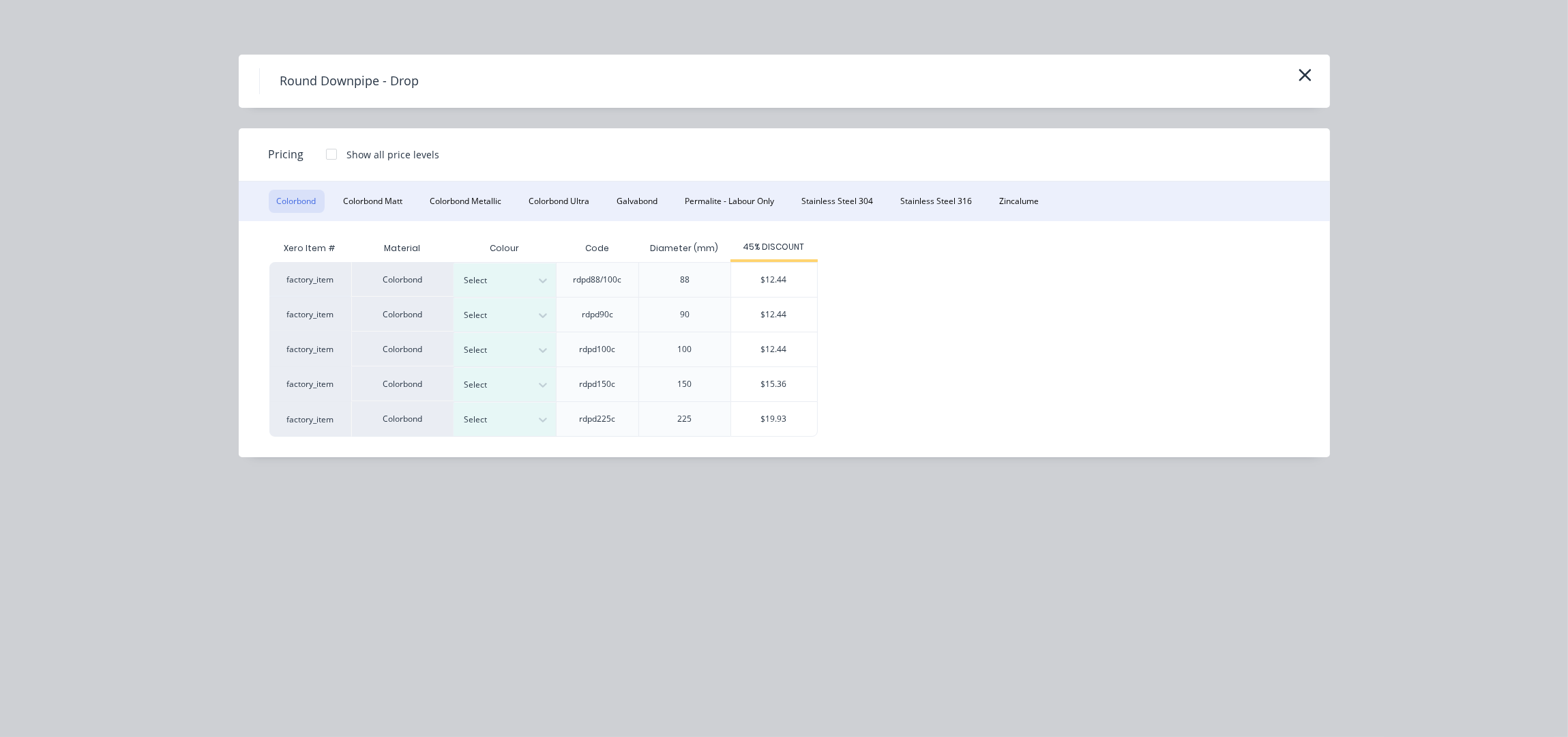
click at [1308, 86] on div "Round Downpipe - Drop" at bounding box center [785, 81] width 1051 height 26
click at [1303, 74] on icon "button" at bounding box center [1305, 75] width 12 height 12
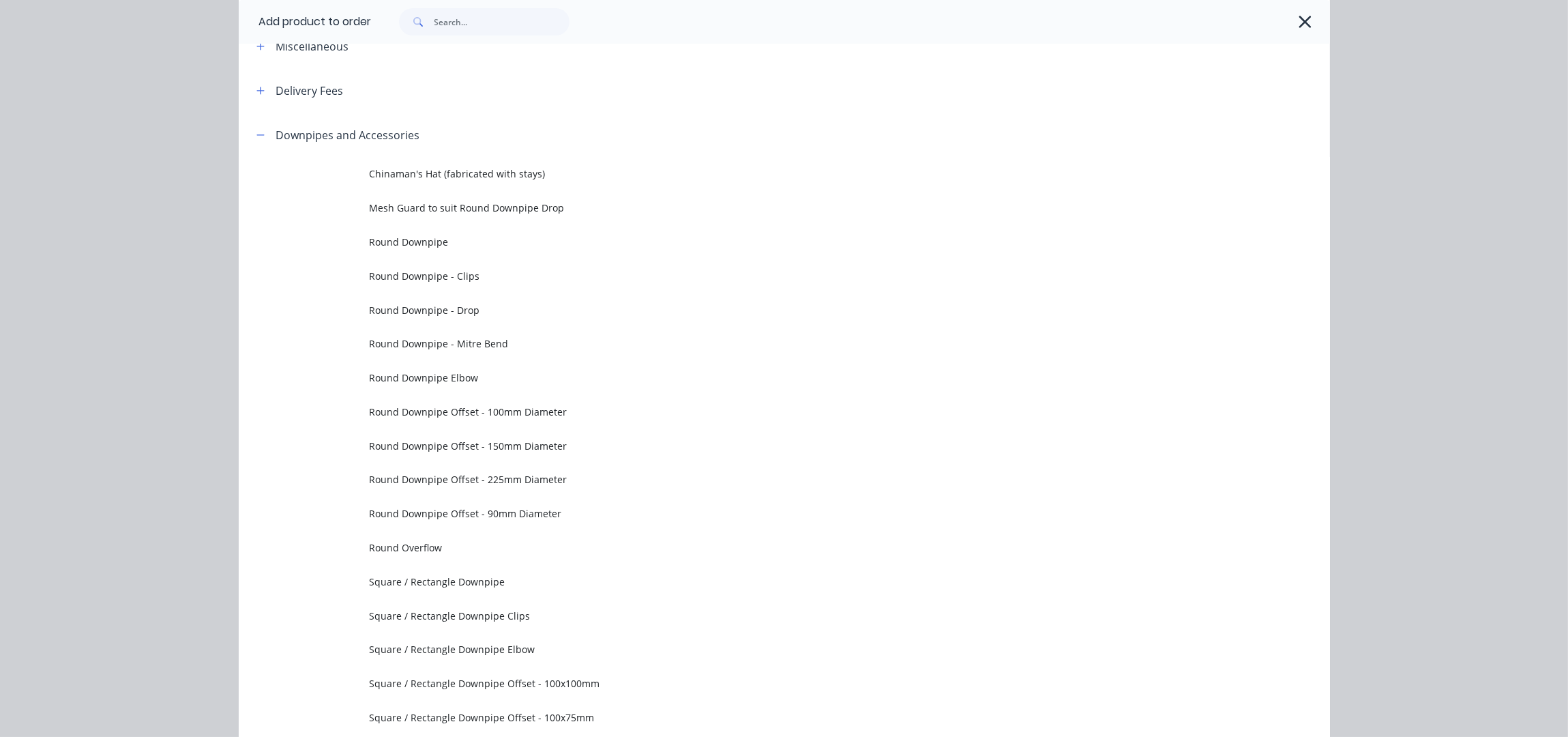
scroll to position [0, 0]
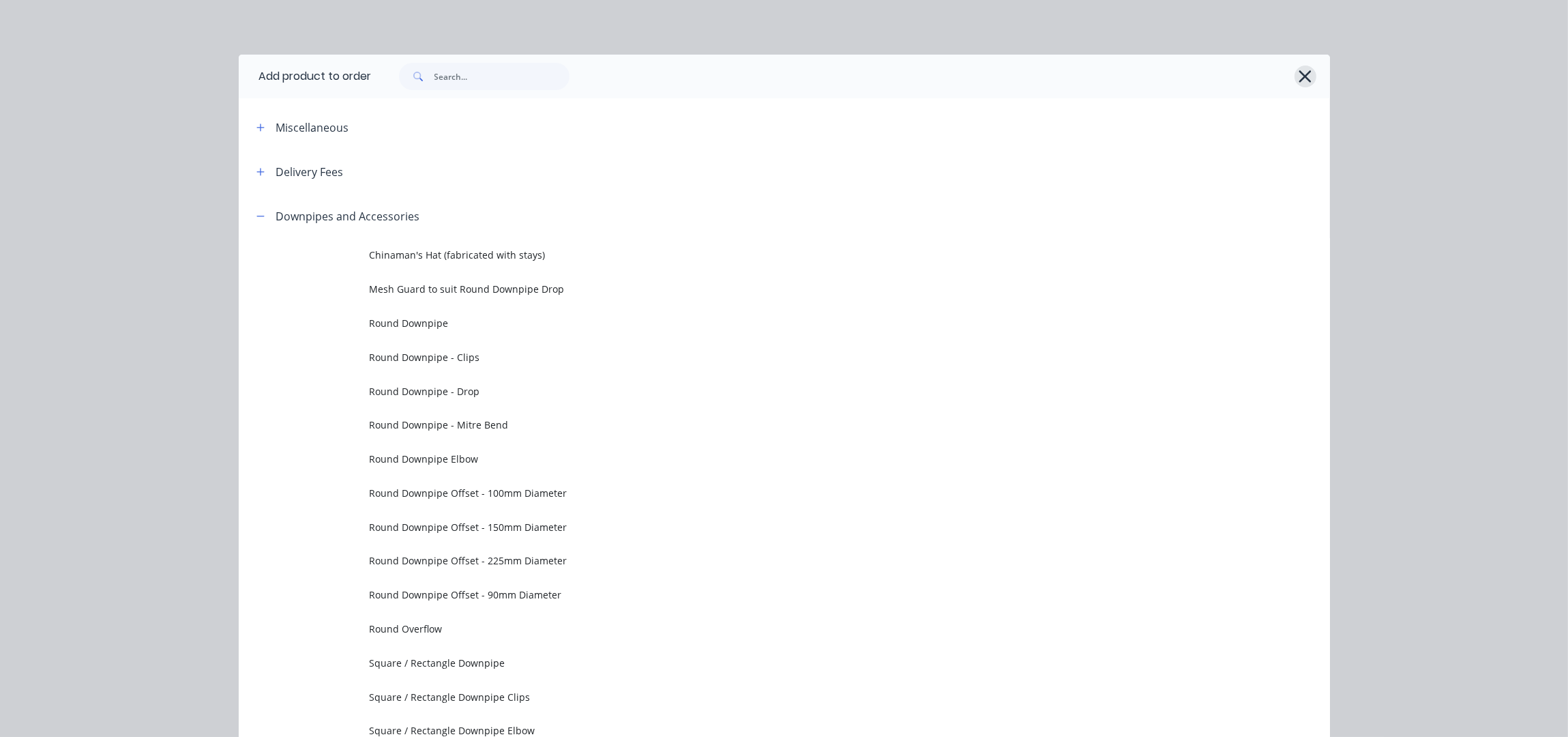
click at [1300, 78] on icon "button" at bounding box center [1306, 77] width 12 height 12
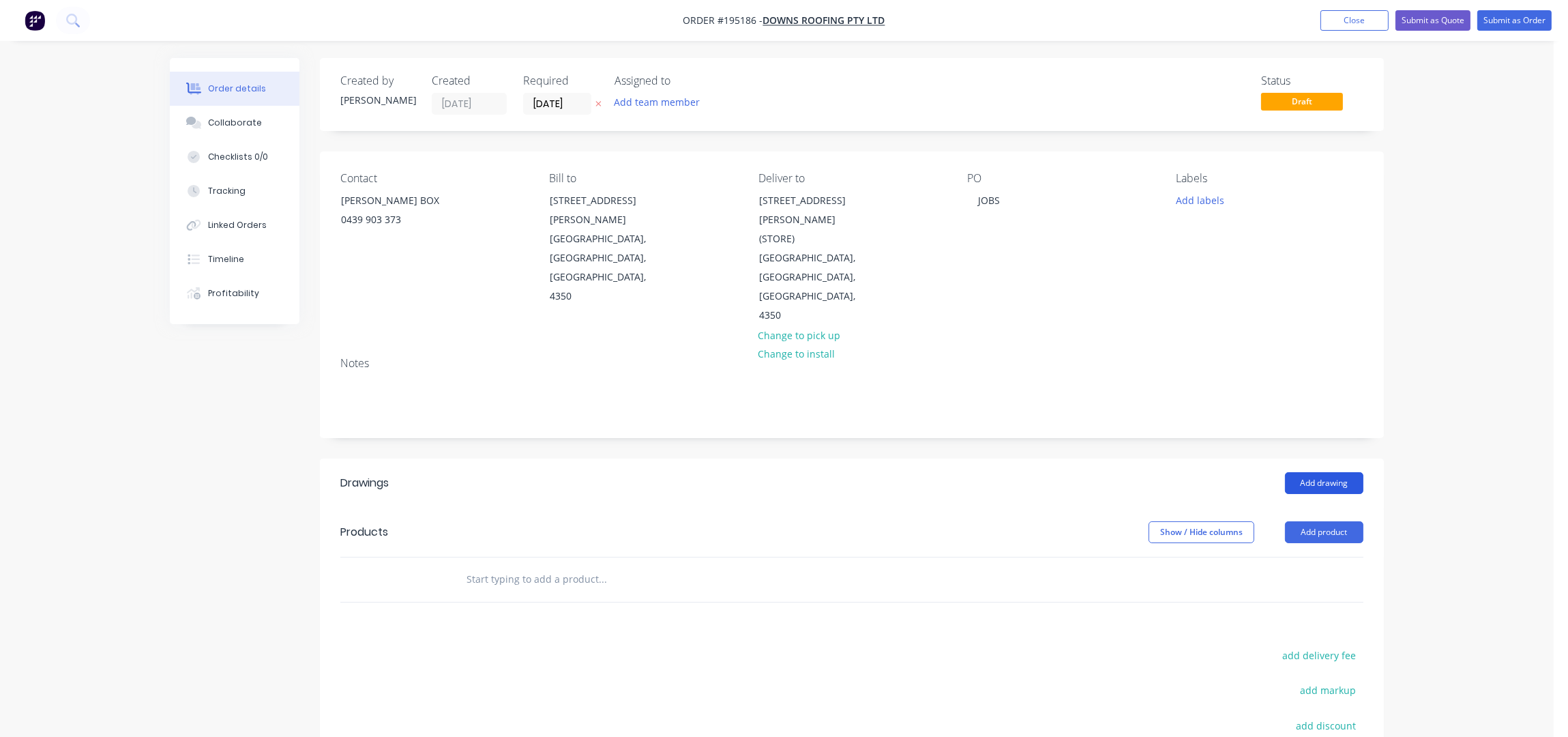
click at [1331, 472] on button "Add drawing" at bounding box center [1324, 483] width 78 height 22
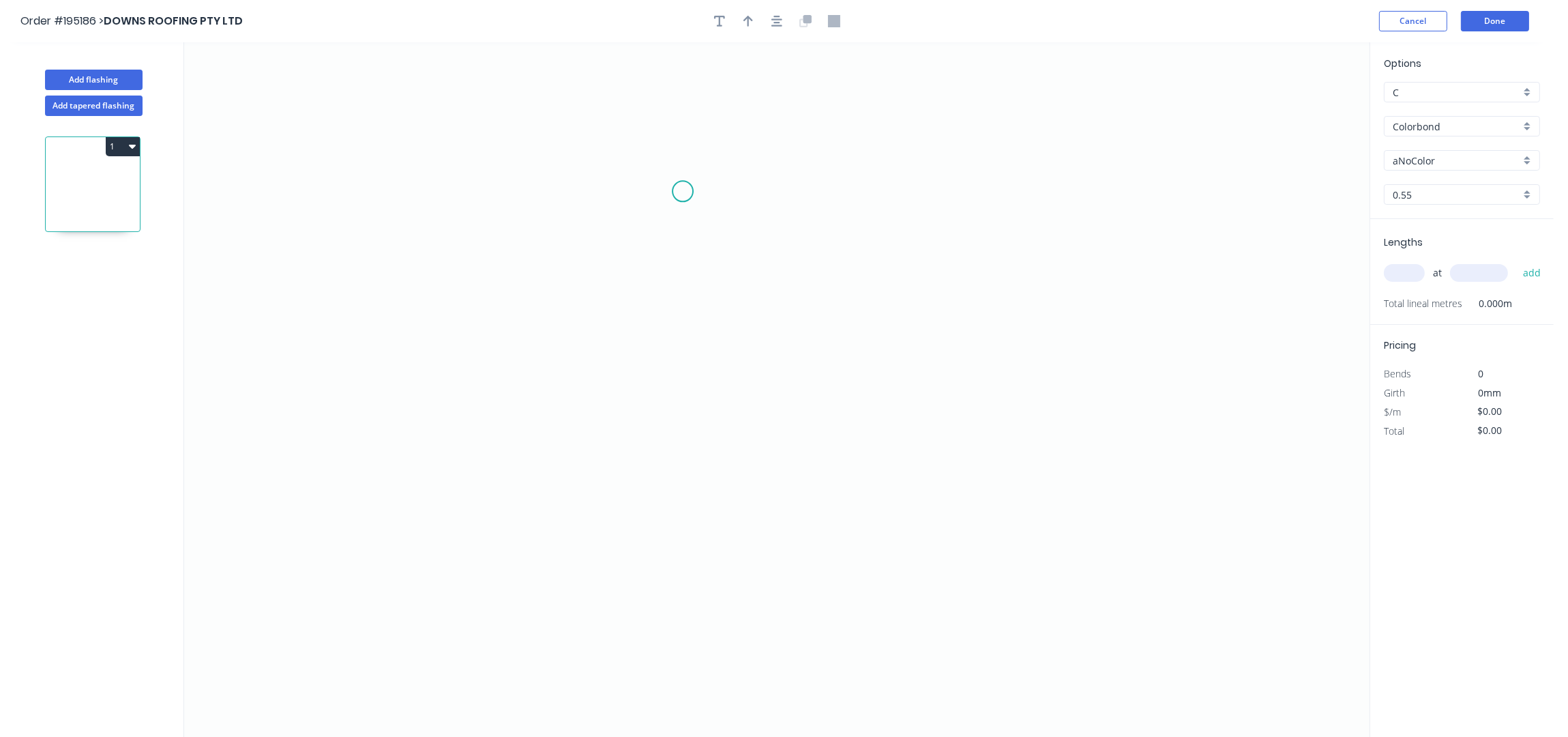
click at [686, 191] on icon "0" at bounding box center [776, 390] width 1186 height 695
click at [464, 219] on icon "0" at bounding box center [776, 390] width 1186 height 695
click at [462, 189] on circle at bounding box center [461, 190] width 20 height 20
click at [470, 390] on icon "0 ?" at bounding box center [776, 390] width 1186 height 695
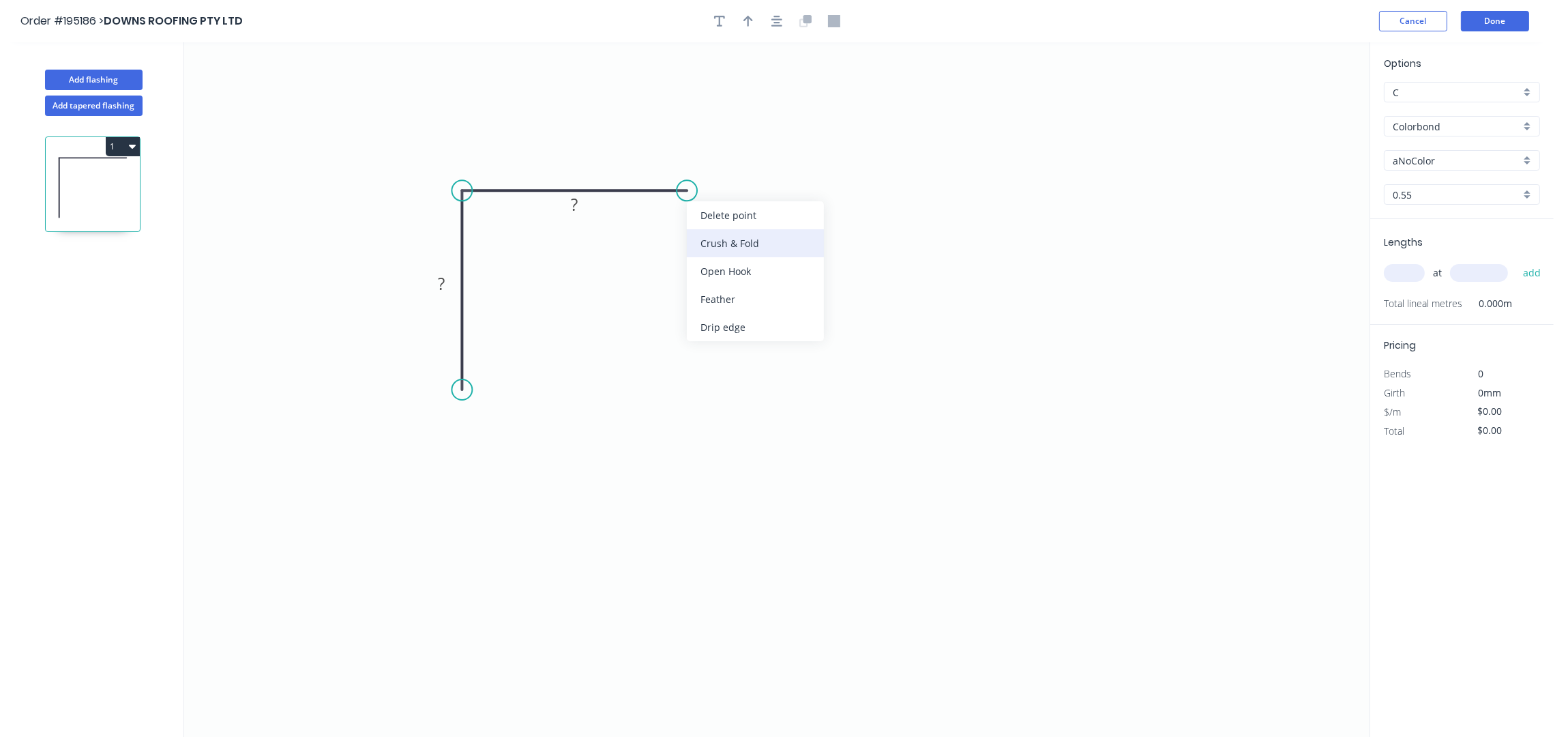
click at [740, 247] on div "Crush & Fold" at bounding box center [755, 243] width 137 height 28
click at [491, 441] on div "Crush & Fold" at bounding box center [530, 442] width 137 height 28
click at [510, 424] on div "Flip bend" at bounding box center [531, 437] width 137 height 28
drag, startPoint x: 510, startPoint y: 373, endPoint x: 375, endPoint y: 455, distance: 158.0
click at [375, 455] on rect at bounding box center [359, 444] width 55 height 28
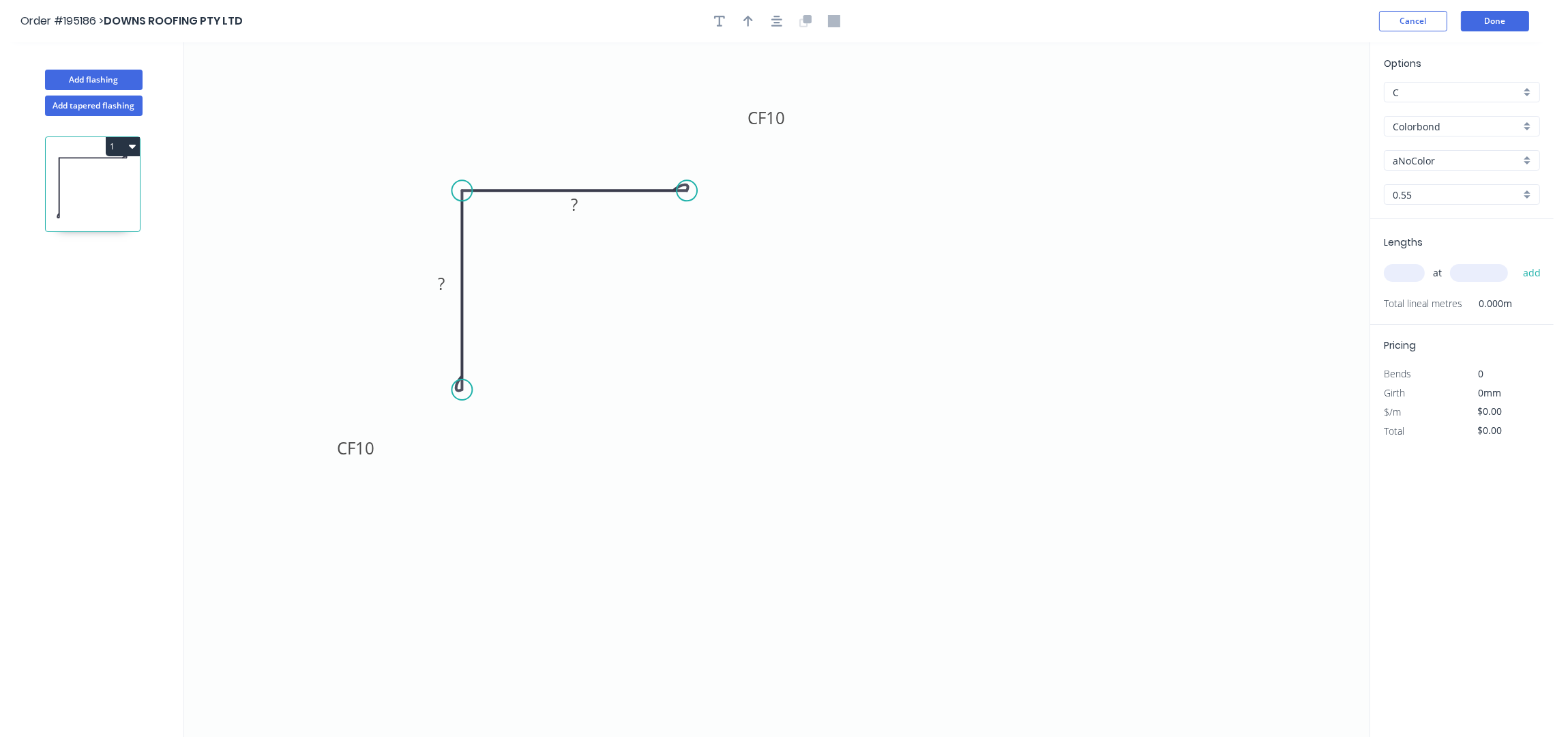
drag, startPoint x: 735, startPoint y: 153, endPoint x: 802, endPoint y: 111, distance: 79.1
click at [794, 111] on rect at bounding box center [766, 118] width 55 height 28
click at [780, 16] on icon "button" at bounding box center [777, 21] width 11 height 12
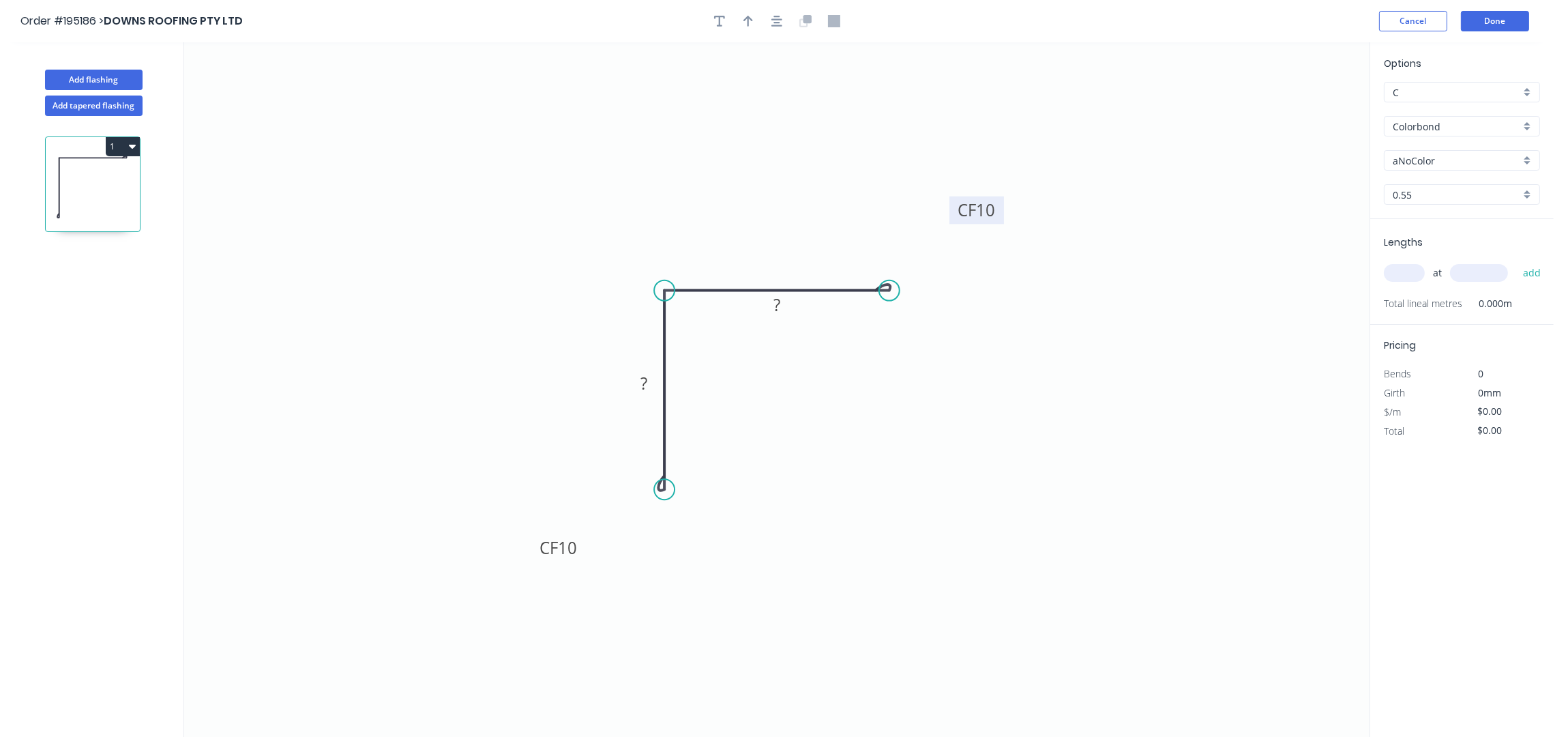
click at [987, 217] on tspan "10" at bounding box center [986, 210] width 19 height 23
click at [570, 548] on tspan "10" at bounding box center [568, 548] width 19 height 23
type input "$13.33"
click at [749, 27] on icon "button" at bounding box center [748, 21] width 10 height 12
click at [1300, 108] on icon at bounding box center [1301, 95] width 12 height 44
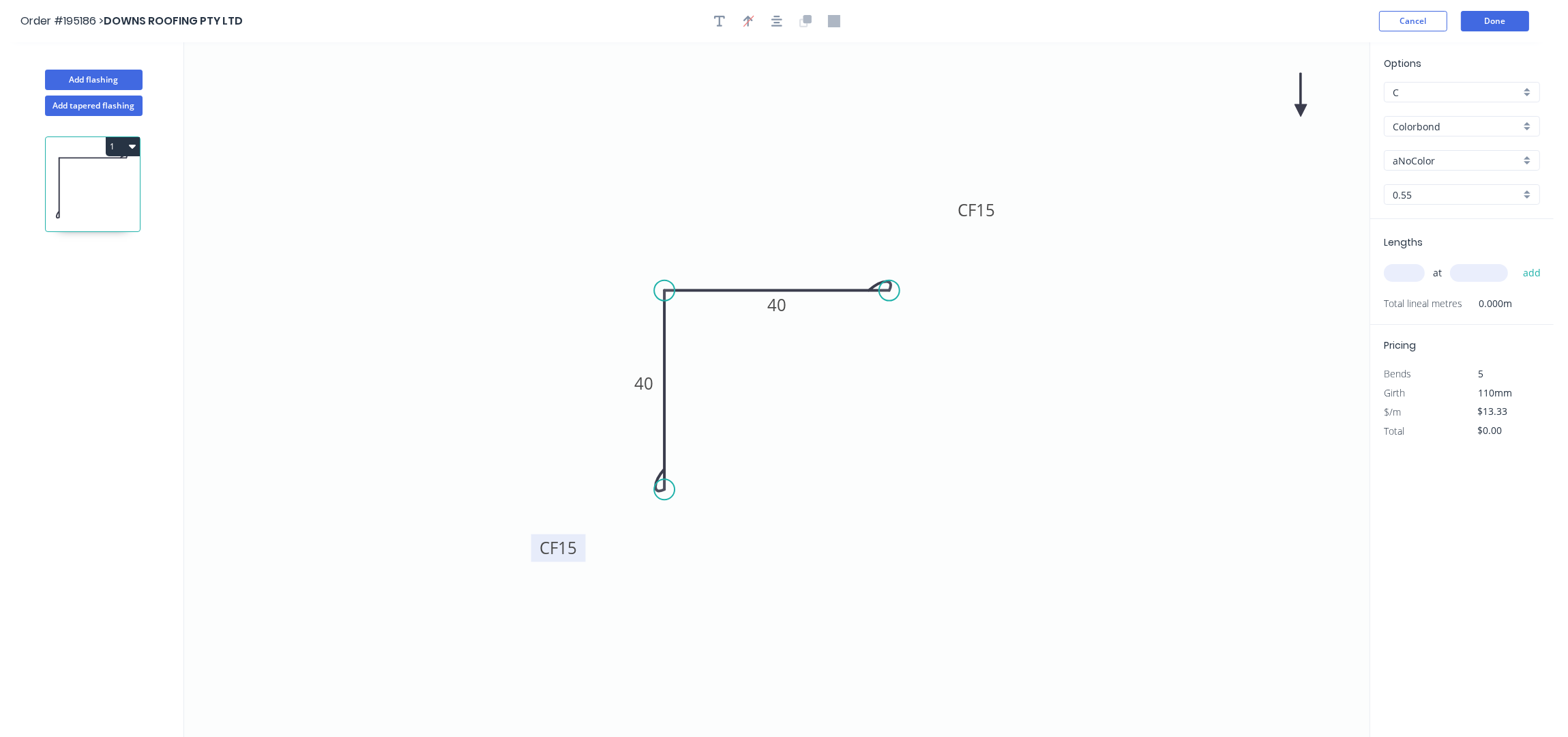
click at [1300, 108] on icon at bounding box center [1301, 95] width 12 height 44
click at [1302, 108] on icon at bounding box center [1301, 95] width 12 height 44
click at [1302, 108] on icon at bounding box center [1313, 96] width 39 height 39
click at [1302, 108] on icon at bounding box center [1317, 108] width 44 height 12
drag, startPoint x: 1302, startPoint y: 108, endPoint x: 775, endPoint y: 378, distance: 592.1
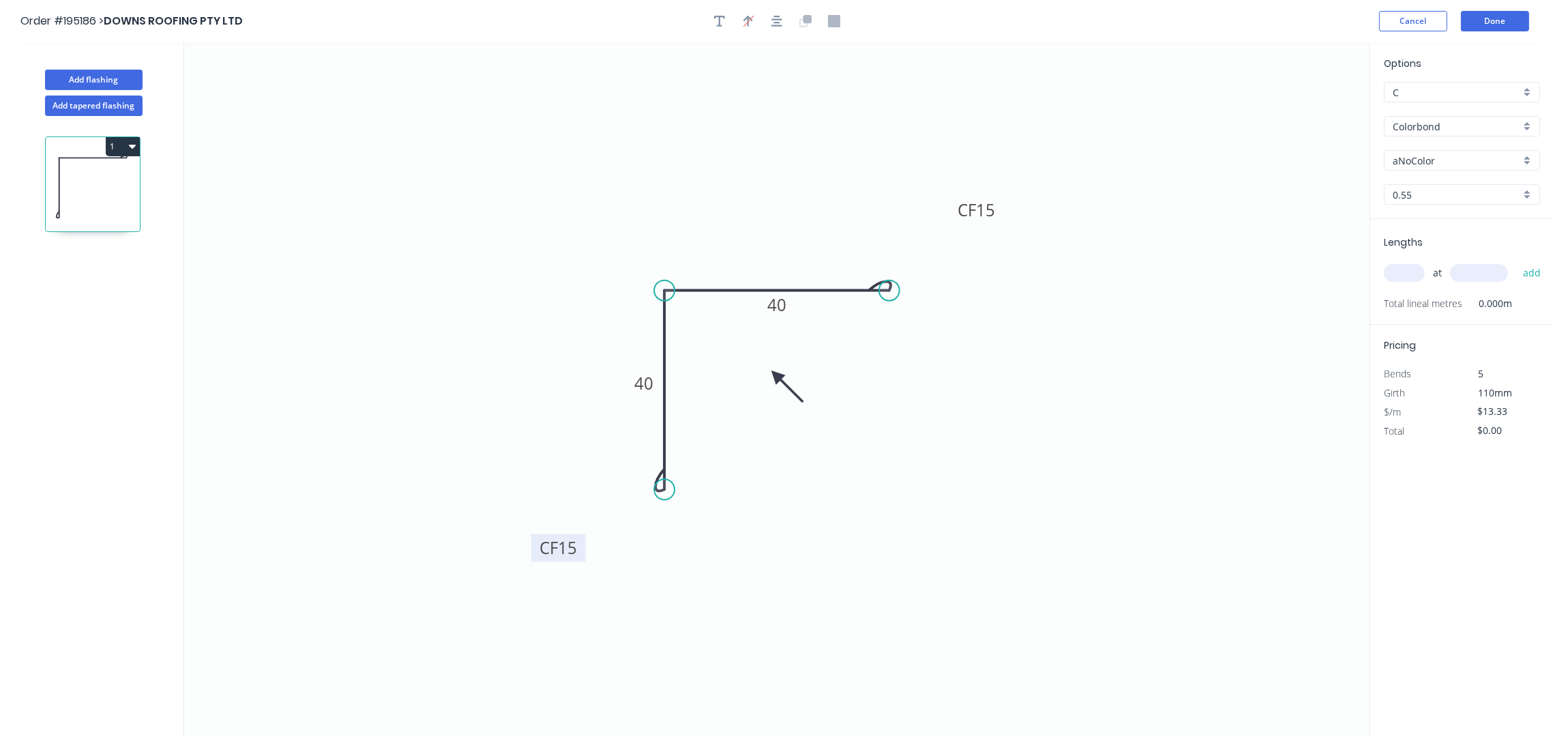
click at [775, 378] on icon at bounding box center [787, 386] width 39 height 39
drag, startPoint x: 795, startPoint y: 306, endPoint x: 794, endPoint y: 243, distance: 63.0
click at [794, 254] on rect at bounding box center [780, 267] width 44 height 28
click at [1442, 159] on input "aNoColor" at bounding box center [1456, 160] width 127 height 14
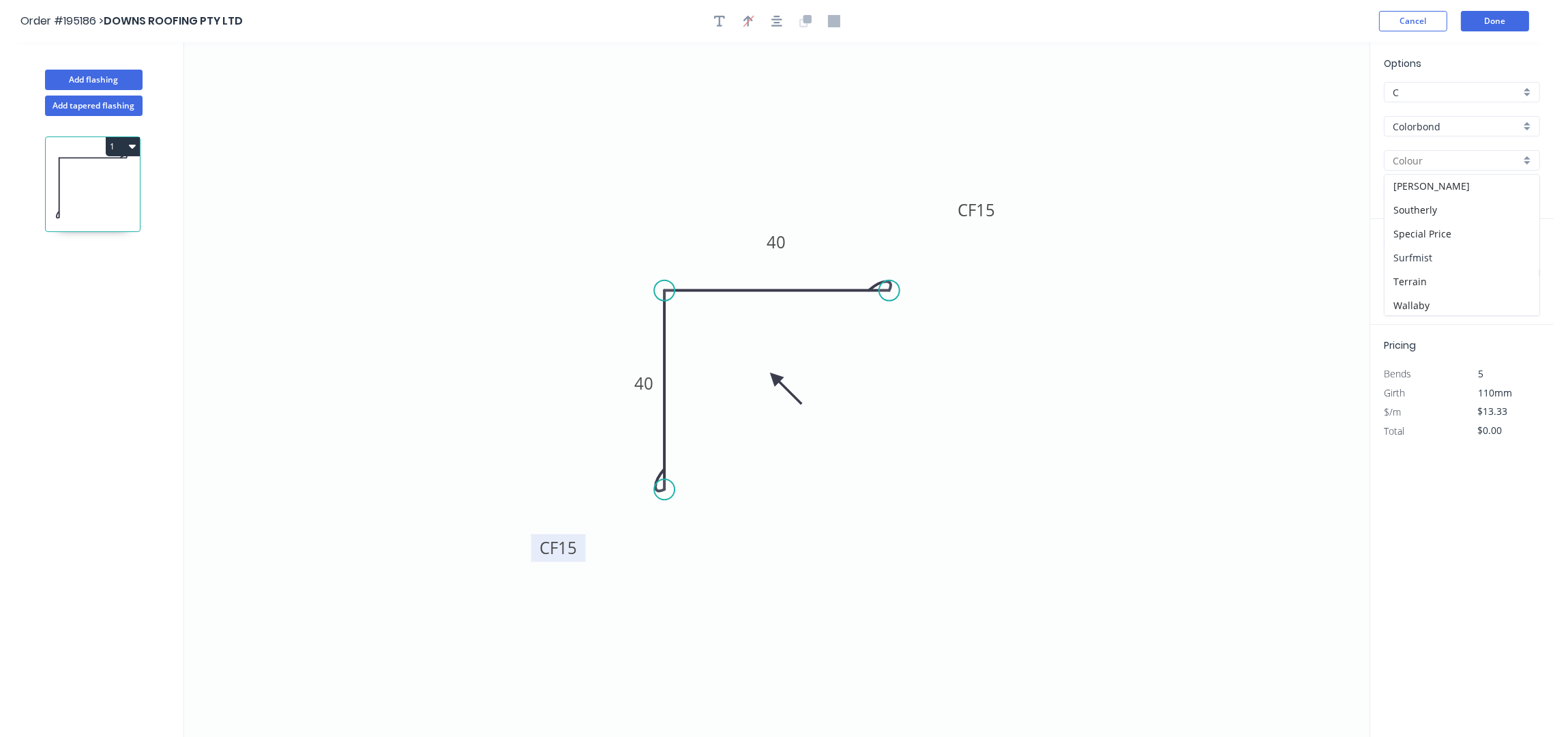
click at [1442, 262] on div "Surfmist" at bounding box center [1463, 257] width 155 height 24
type input "Surfmist"
drag, startPoint x: 1399, startPoint y: 271, endPoint x: 1494, endPoint y: 354, distance: 126.2
click at [1399, 270] on input "text" at bounding box center [1404, 273] width 41 height 17
type input "2"
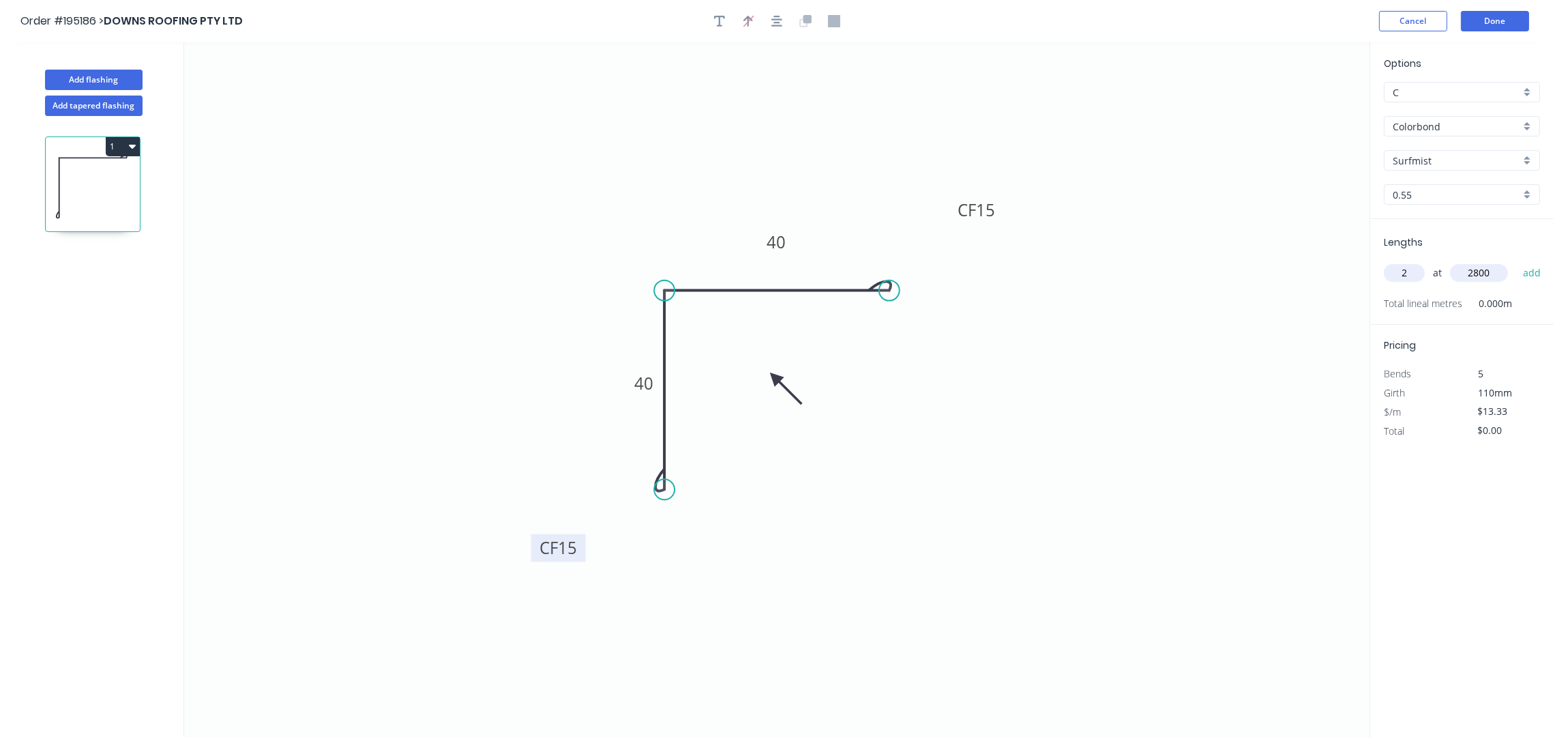
type input "2800"
click at [1517, 261] on button "add" at bounding box center [1532, 273] width 32 height 24
type input "$74.65"
type input "2"
type input "3100"
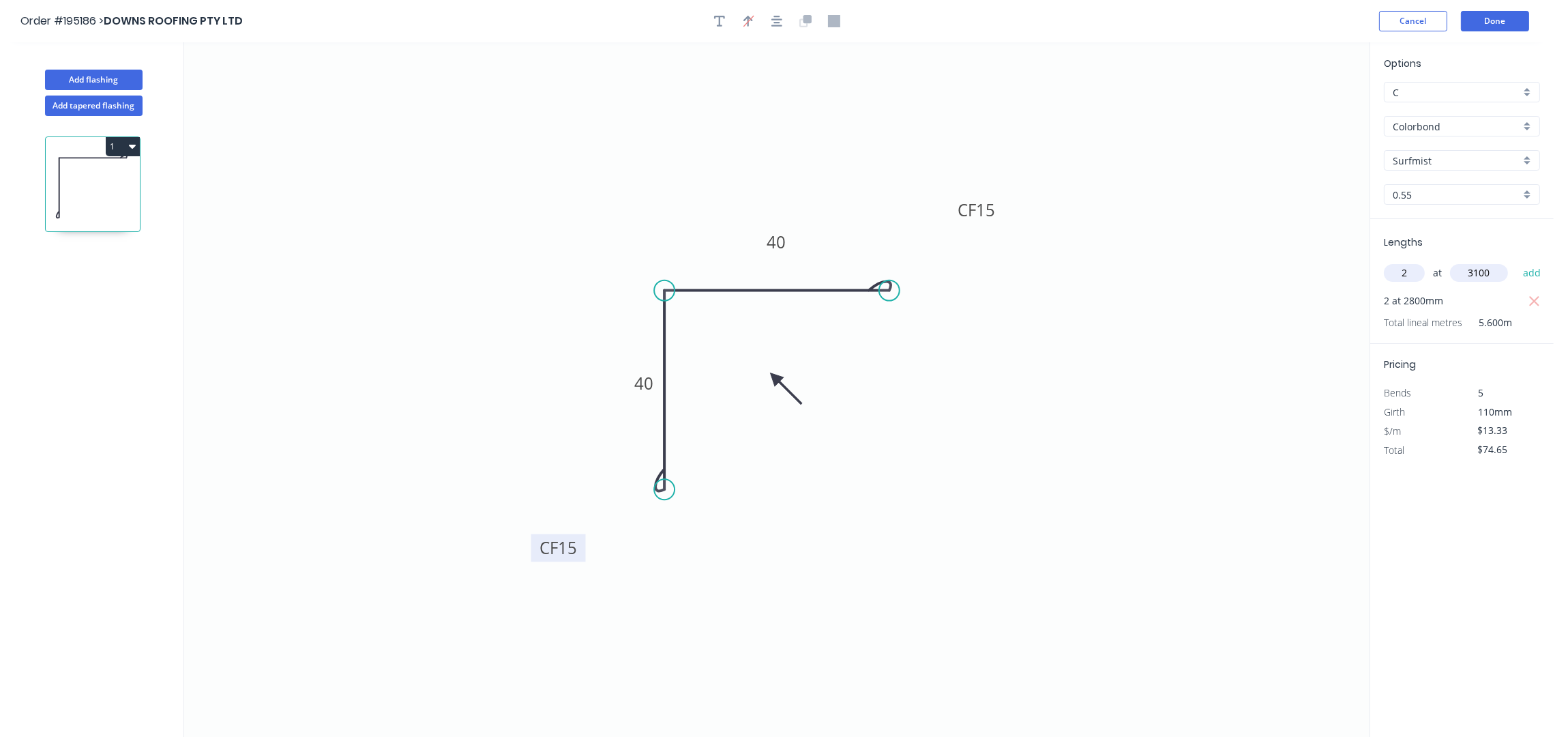
click at [1517, 261] on button "add" at bounding box center [1532, 273] width 32 height 24
type input "$157.29"
drag, startPoint x: 68, startPoint y: 79, endPoint x: 76, endPoint y: 80, distance: 8.1
click at [68, 79] on button "Add flashing" at bounding box center [94, 79] width 98 height 20
type input "$0.00"
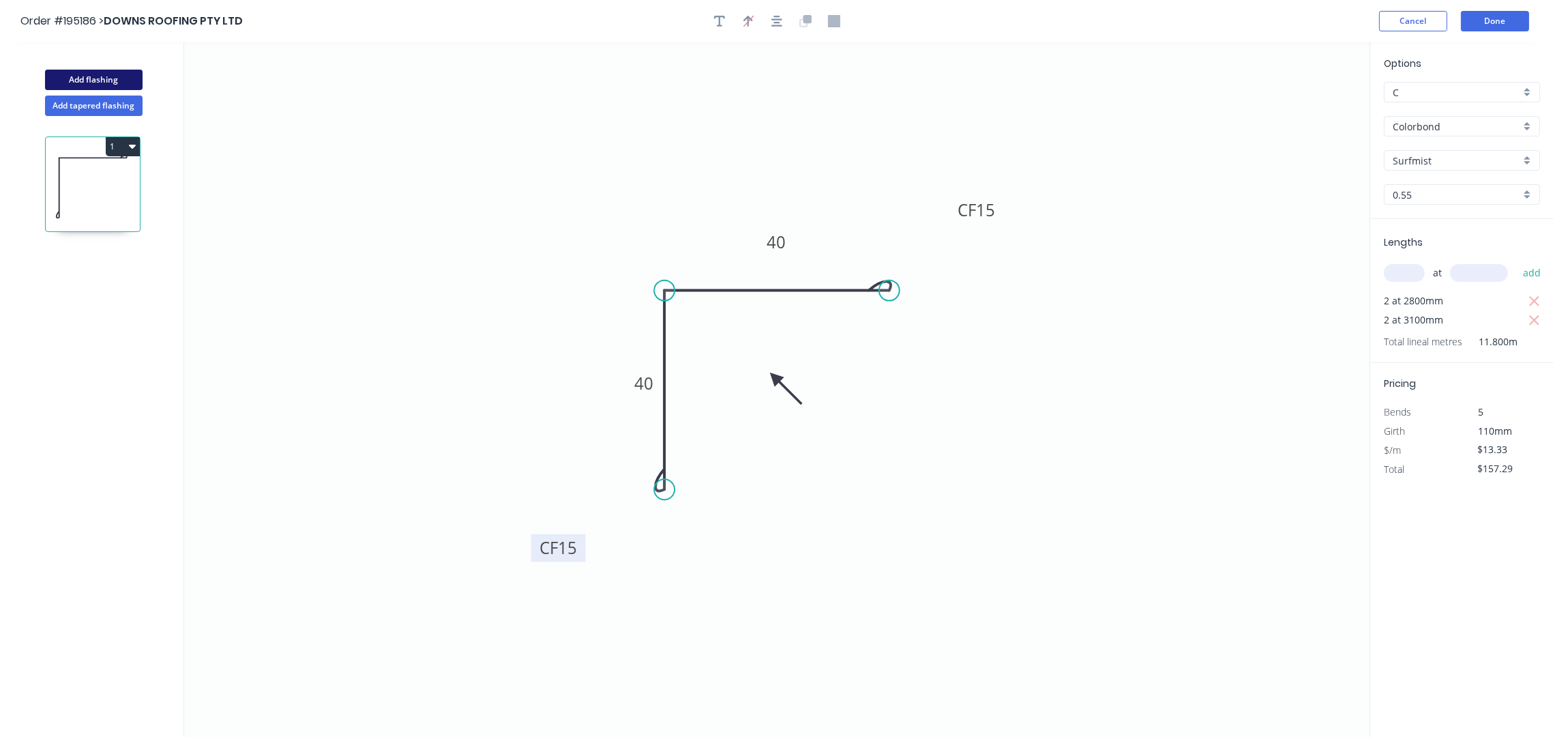
type input "$0.00"
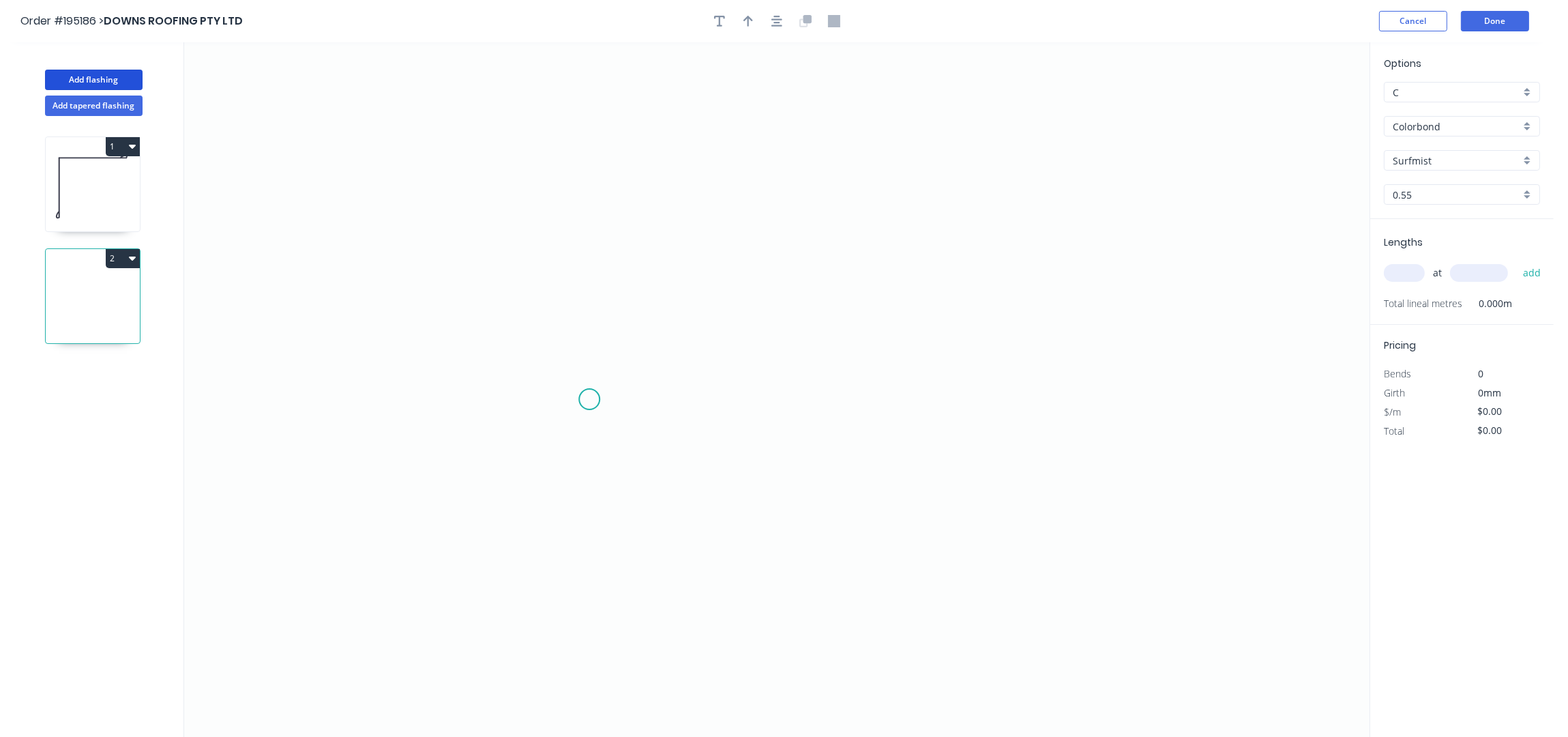
click at [590, 400] on icon "0" at bounding box center [776, 390] width 1186 height 695
click at [588, 196] on icon "0" at bounding box center [776, 390] width 1186 height 695
click at [819, 202] on icon "0 ?" at bounding box center [776, 390] width 1186 height 695
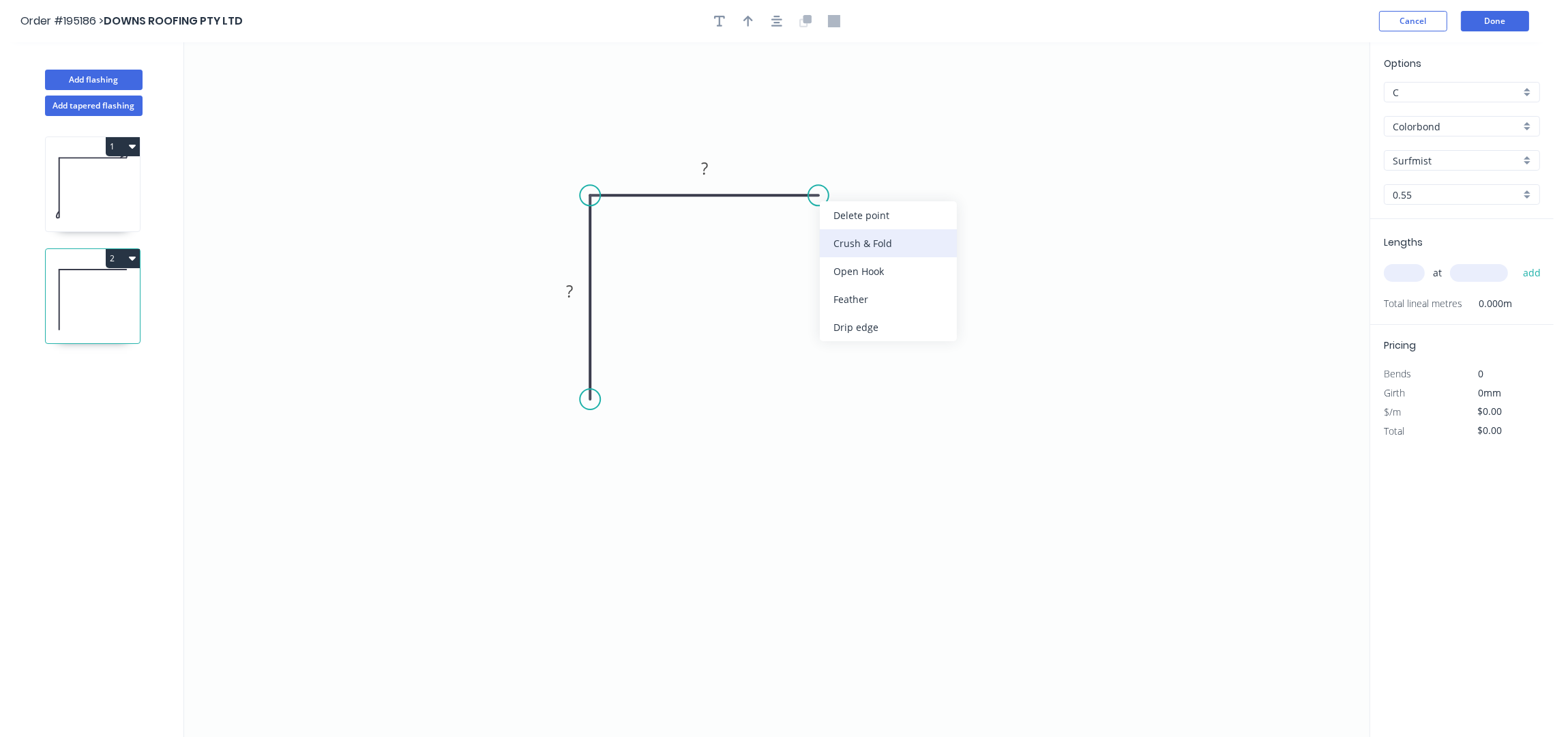
click at [868, 240] on div "Crush & Fold" at bounding box center [888, 243] width 137 height 28
click at [862, 231] on div "Flip bend" at bounding box center [896, 242] width 137 height 28
click at [621, 455] on div "Crush & Fold" at bounding box center [659, 456] width 137 height 28
drag, startPoint x: 540, startPoint y: 380, endPoint x: 693, endPoint y: 461, distance: 173.1
click at [693, 460] on rect at bounding box center [708, 451] width 55 height 28
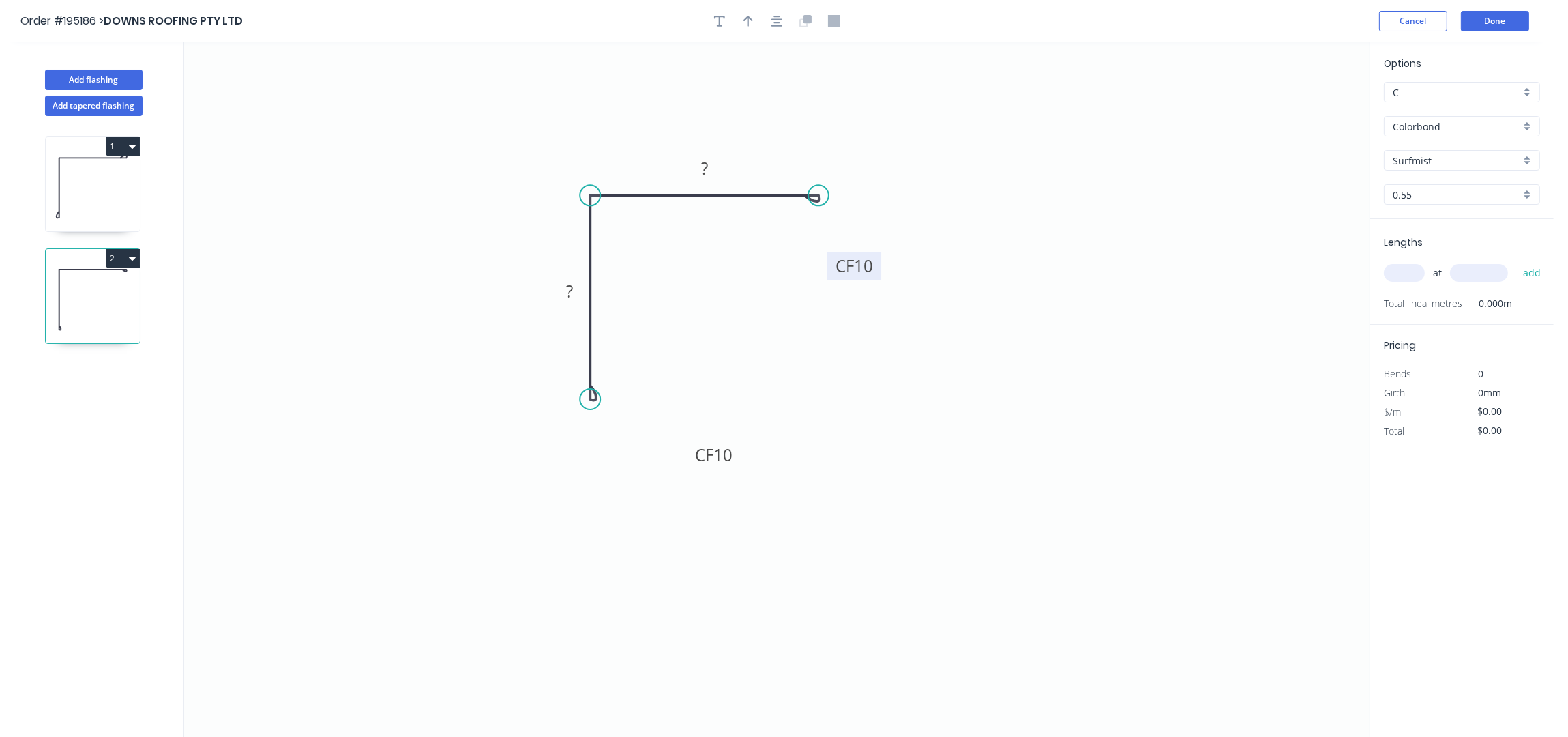
drag, startPoint x: 860, startPoint y: 226, endPoint x: 891, endPoint y: 294, distance: 74.7
click at [882, 281] on rect at bounding box center [854, 267] width 55 height 28
click at [776, 24] on icon "button" at bounding box center [777, 21] width 11 height 12
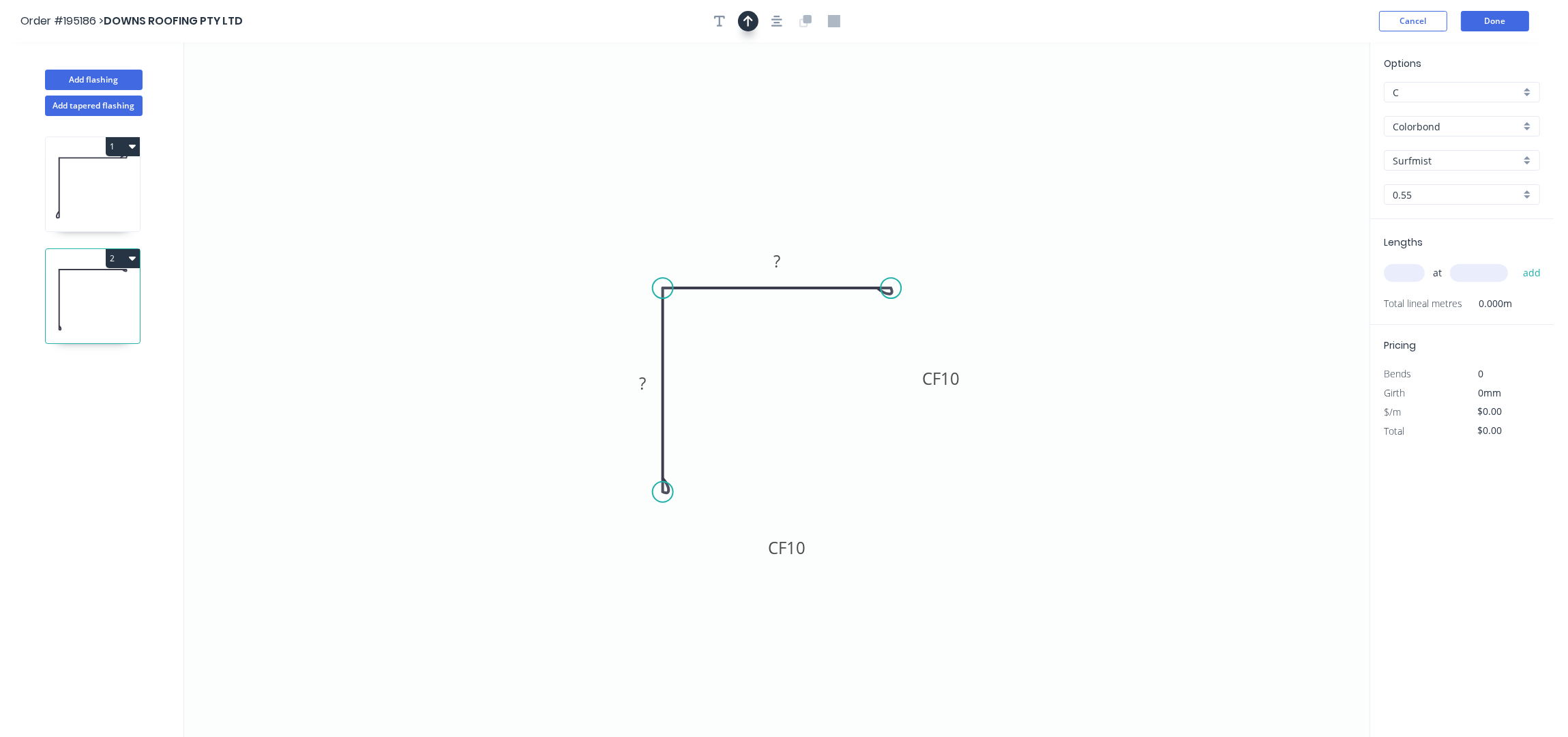
click at [750, 19] on icon "button" at bounding box center [748, 21] width 10 height 11
drag, startPoint x: 1303, startPoint y: 110, endPoint x: 721, endPoint y: 254, distance: 599.5
click at [721, 254] on icon at bounding box center [721, 237] width 12 height 44
click at [949, 369] on tspan "10" at bounding box center [950, 378] width 19 height 23
type input "$13.33"
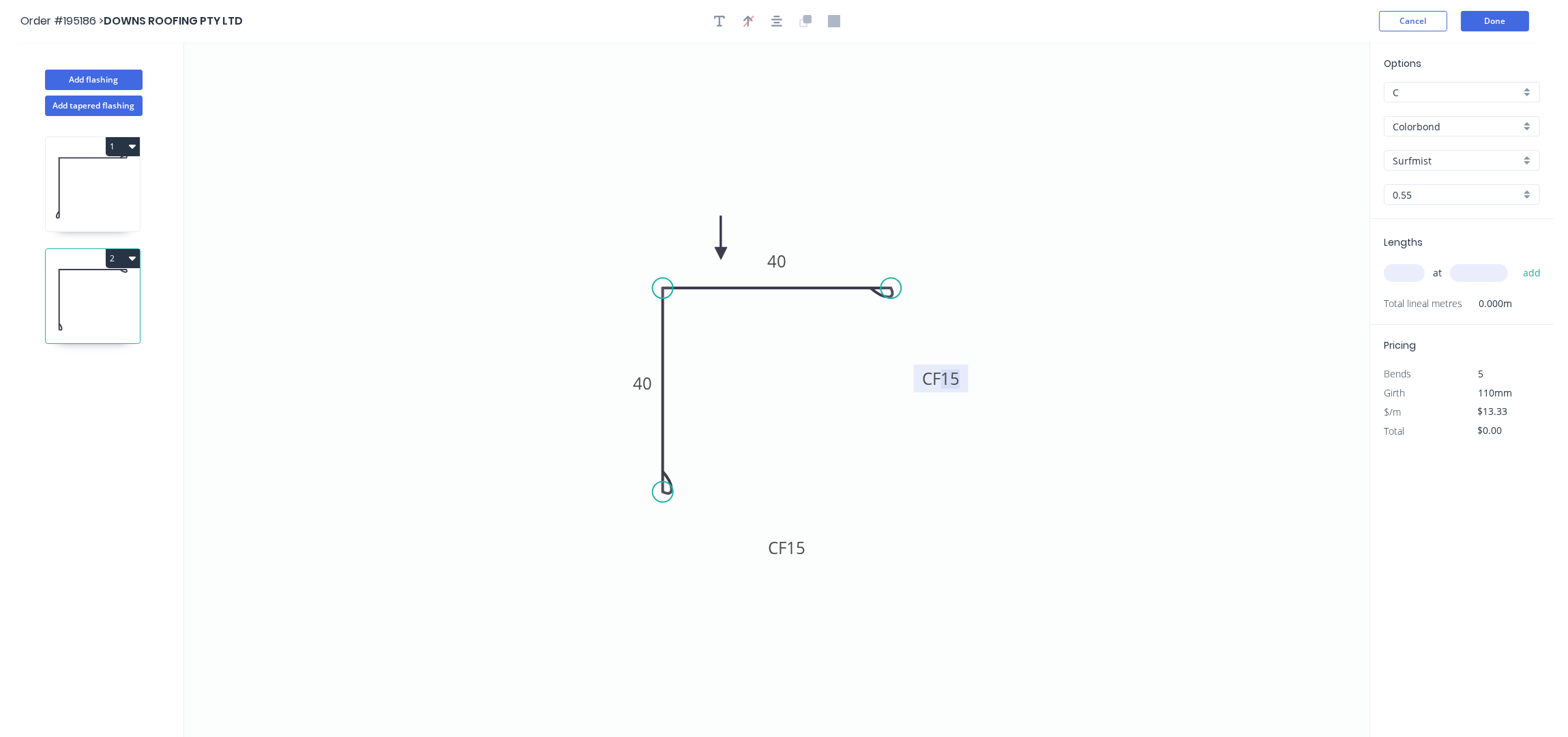
click at [1395, 279] on input "text" at bounding box center [1404, 273] width 41 height 17
type input "1"
type input "3000"
click at [1517, 261] on button "add" at bounding box center [1532, 273] width 32 height 24
type input "$39.99"
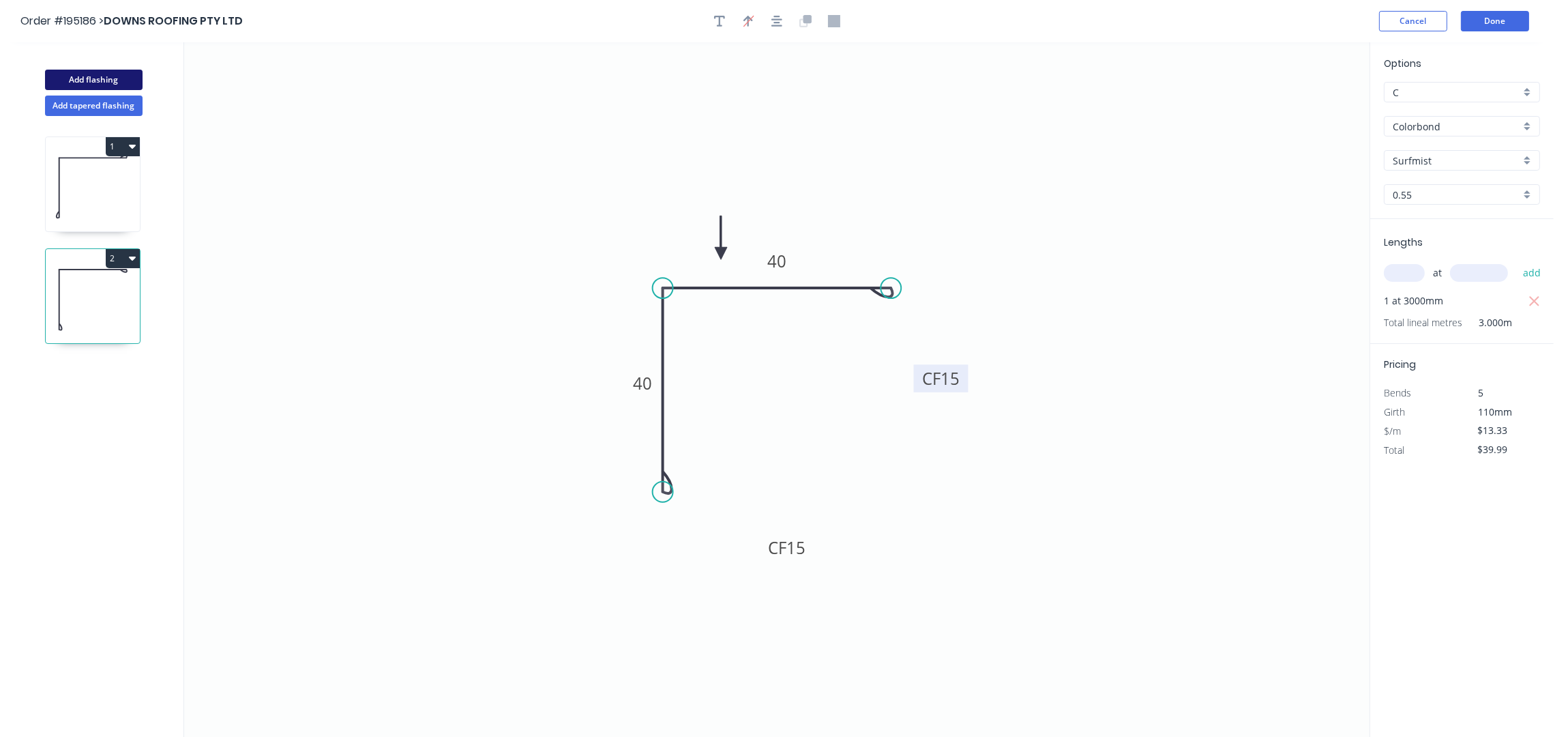
click at [68, 80] on button "Add flashing" at bounding box center [94, 79] width 98 height 20
type input "$0.00"
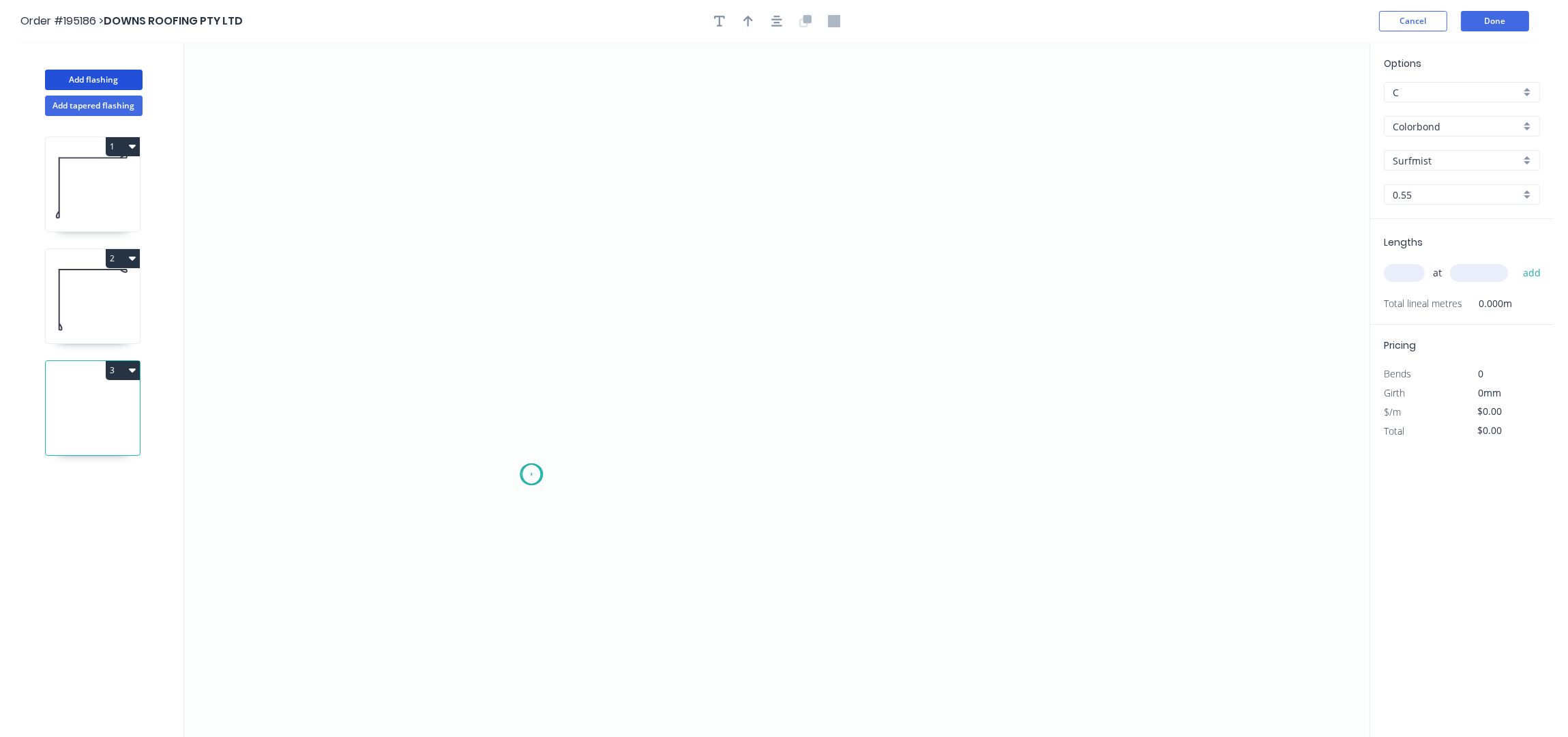
click at [532, 475] on icon "0" at bounding box center [776, 390] width 1186 height 695
click at [523, 69] on icon "0" at bounding box center [776, 390] width 1186 height 695
click at [812, 147] on icon "0 ?" at bounding box center [776, 390] width 1186 height 695
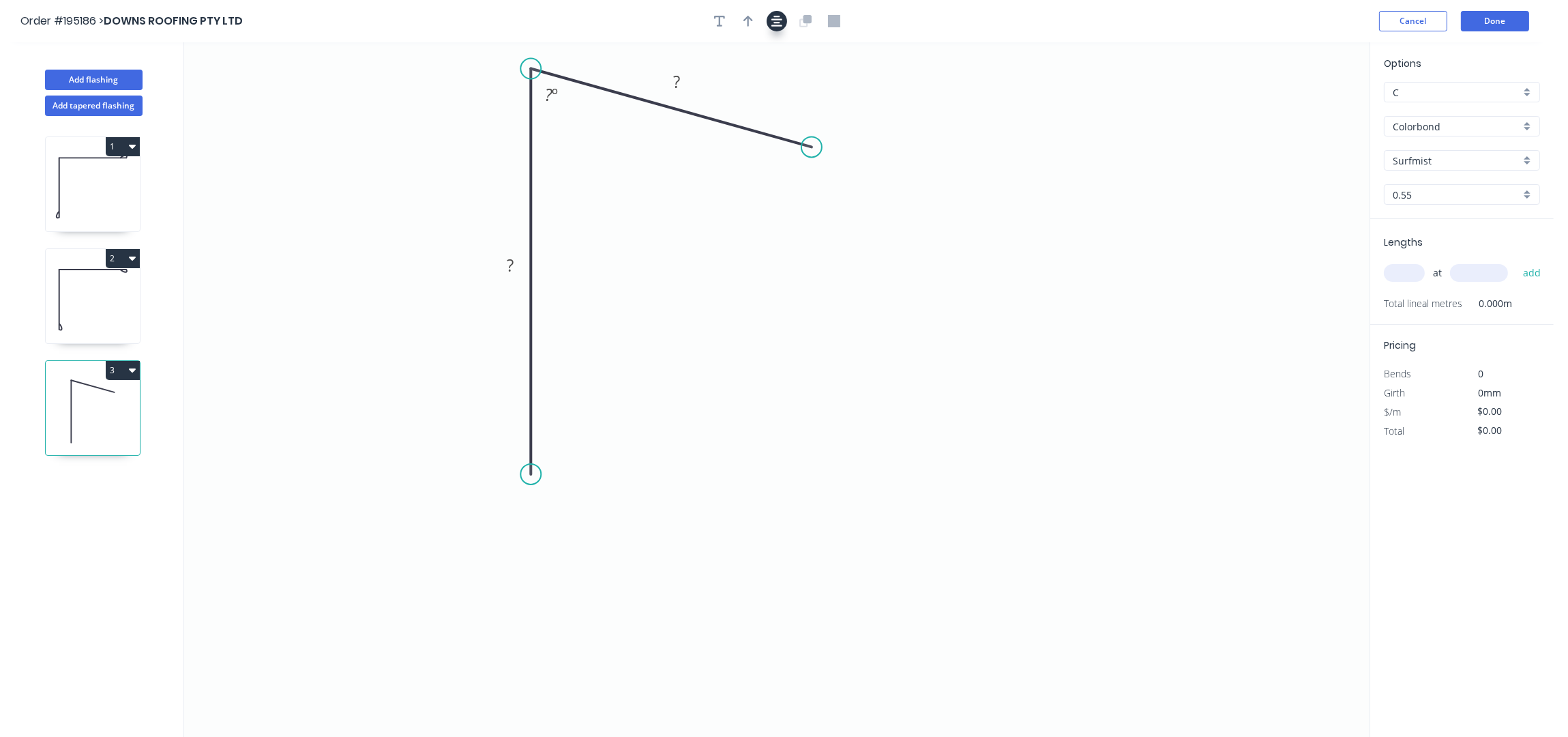
click at [770, 19] on button "button" at bounding box center [776, 21] width 20 height 20
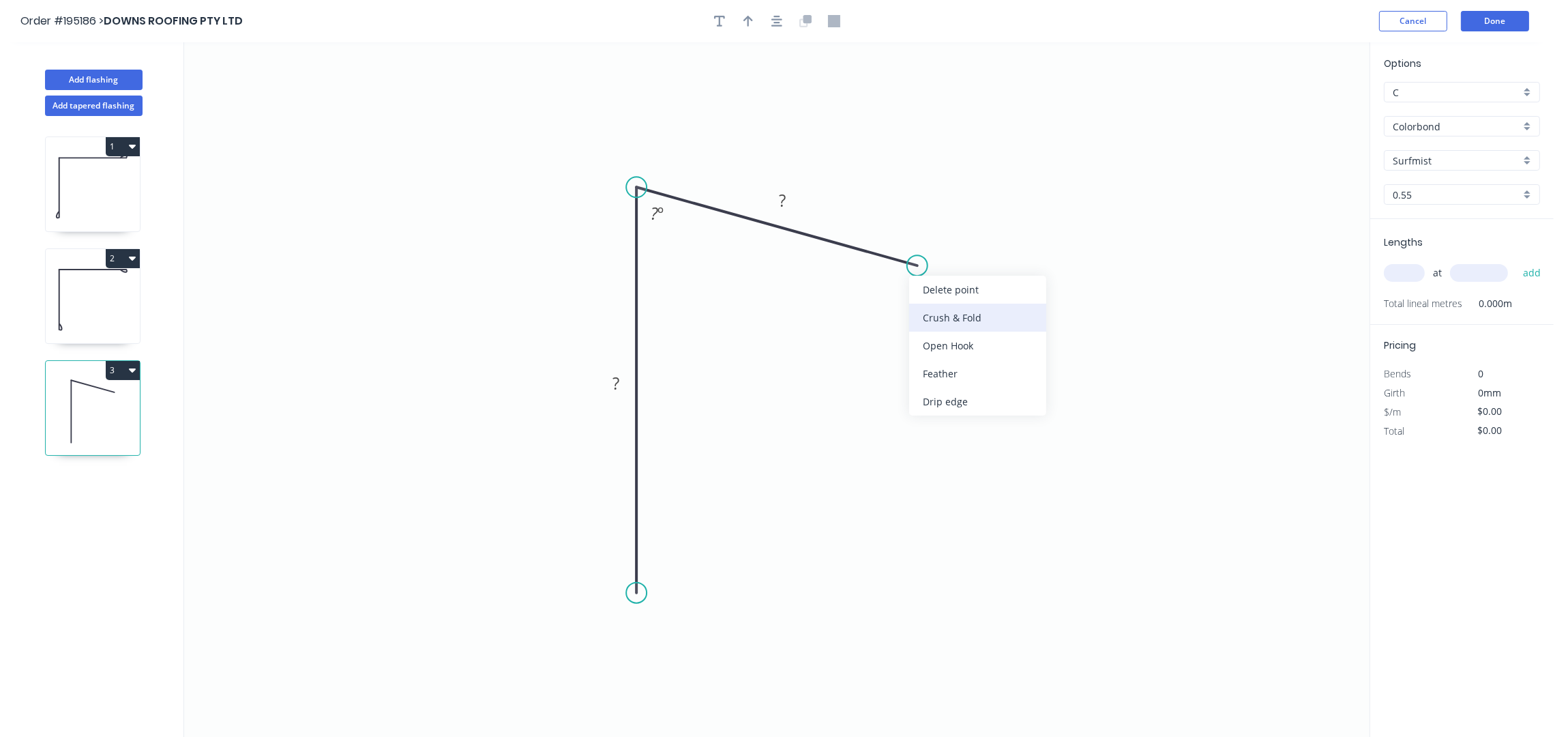
click at [992, 315] on div "Crush & Fold" at bounding box center [977, 317] width 137 height 28
click at [685, 639] on div "Crush & Fold" at bounding box center [704, 635] width 137 height 28
click at [687, 639] on div "Flip bend" at bounding box center [705, 641] width 137 height 28
click at [692, 572] on icon "0 CF 10 ? CF 10 ? ? º" at bounding box center [776, 390] width 1186 height 695
drag, startPoint x: 692, startPoint y: 572, endPoint x: 533, endPoint y: 654, distance: 178.9
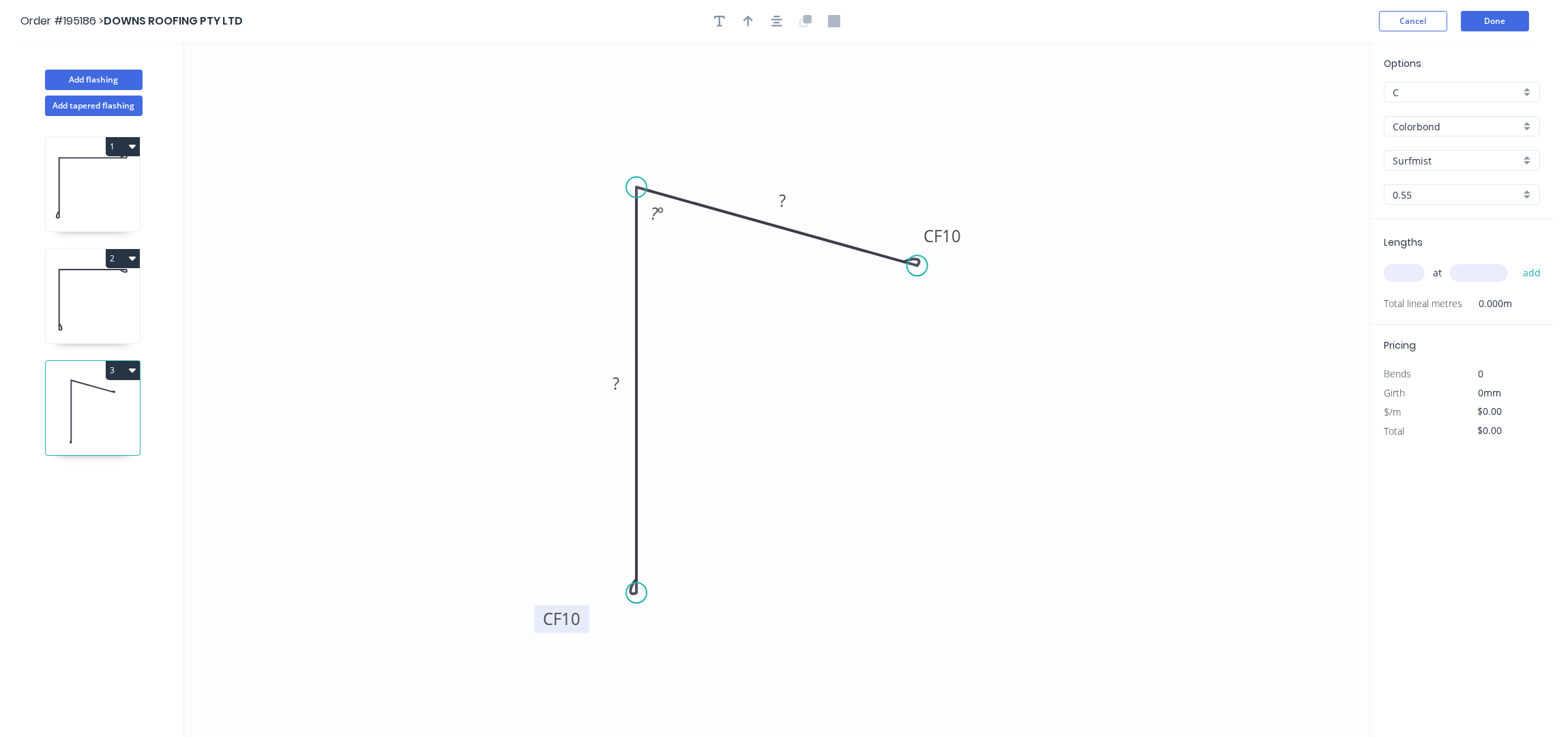
click at [535, 633] on rect at bounding box center [562, 619] width 55 height 28
drag, startPoint x: 966, startPoint y: 234, endPoint x: 1039, endPoint y: 190, distance: 85.2
click at [1031, 190] on rect at bounding box center [1004, 199] width 55 height 28
click at [517, 650] on tspan "10" at bounding box center [517, 650] width 19 height 23
type input "$15.86"
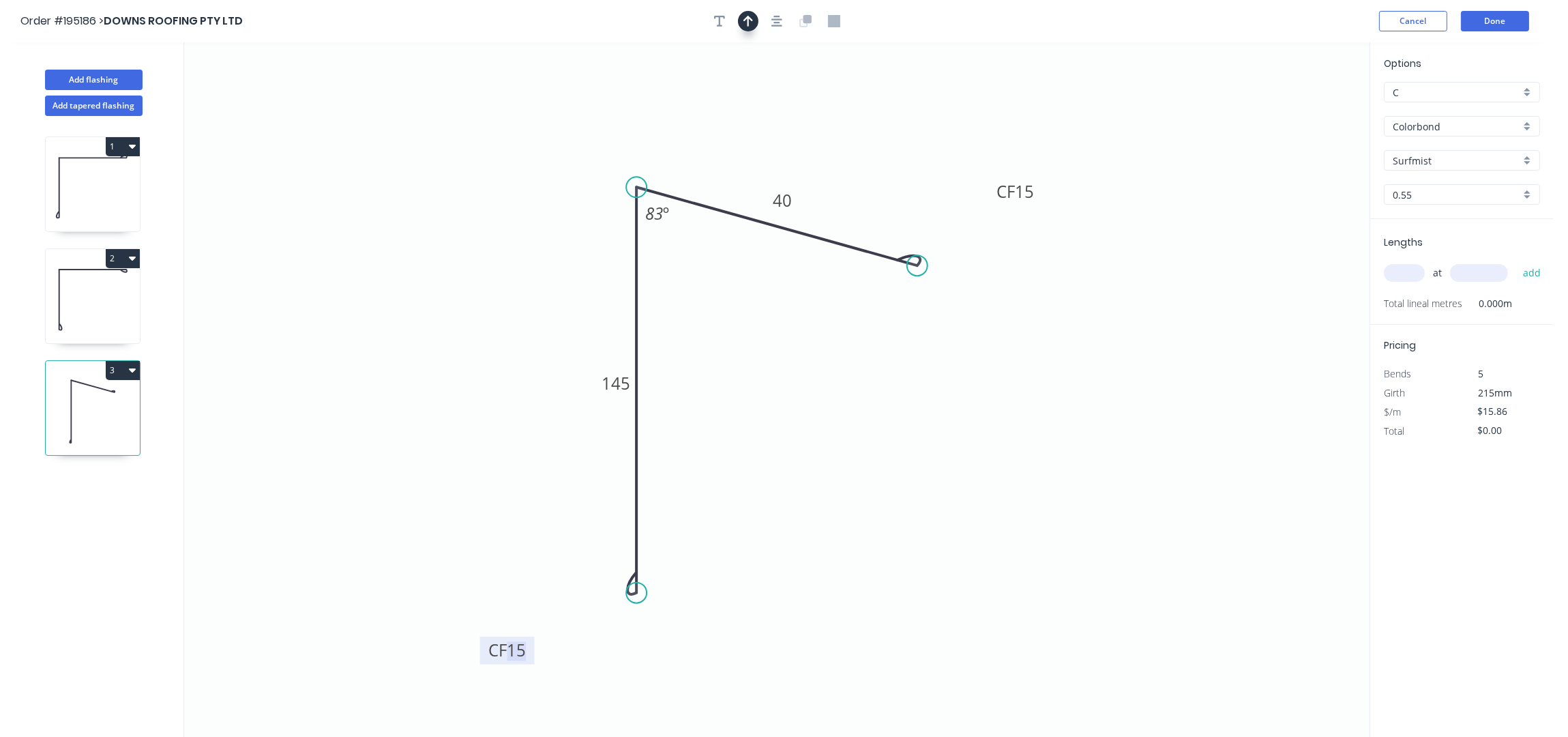
click at [751, 24] on icon "button" at bounding box center [748, 21] width 10 height 12
click at [1303, 109] on icon at bounding box center [1301, 95] width 12 height 44
click at [1303, 108] on icon at bounding box center [1314, 96] width 39 height 39
click at [1303, 108] on icon at bounding box center [1319, 108] width 44 height 12
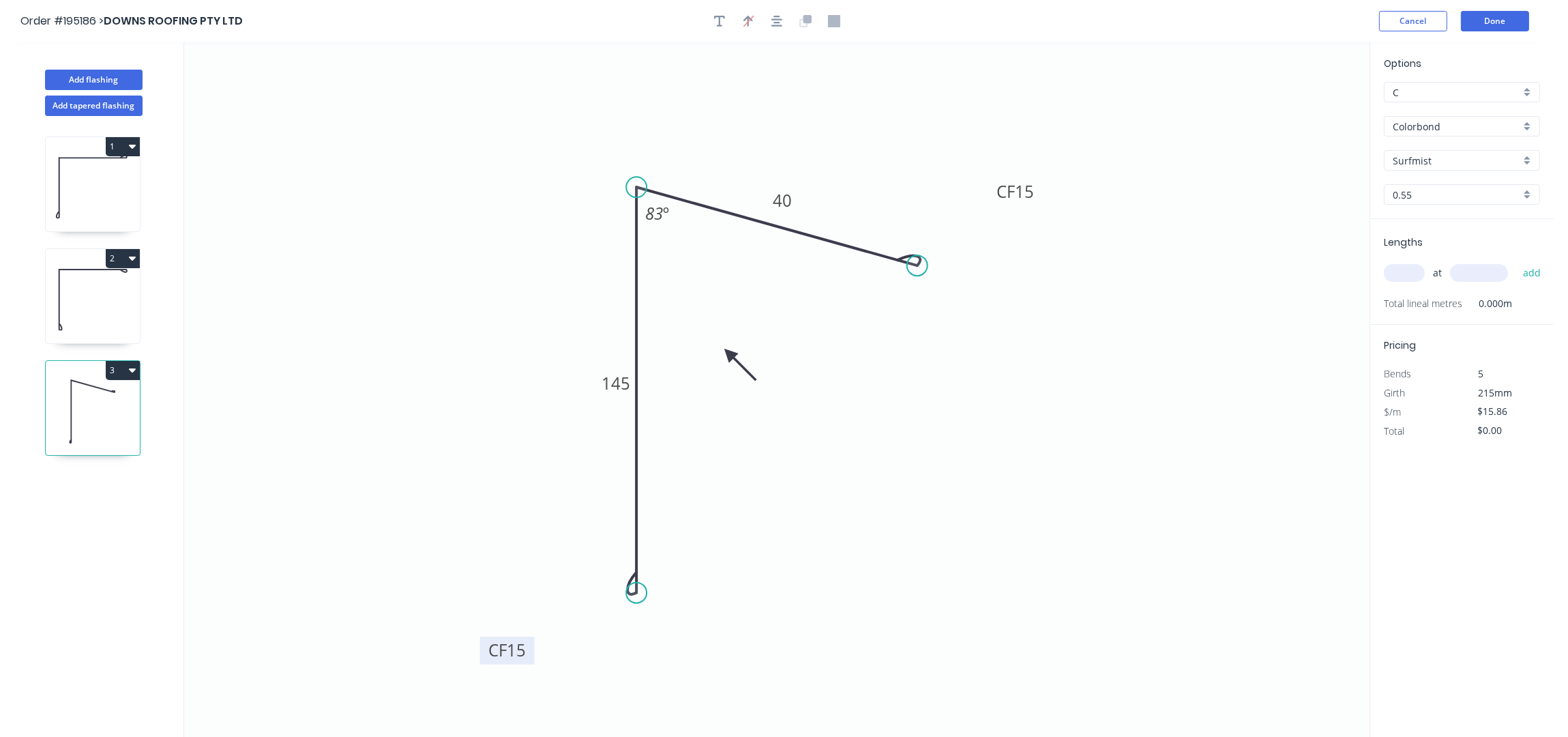
drag, startPoint x: 1307, startPoint y: 108, endPoint x: 731, endPoint y: 354, distance: 626.3
click at [731, 354] on icon at bounding box center [740, 363] width 39 height 39
drag, startPoint x: 1405, startPoint y: 273, endPoint x: 1392, endPoint y: 260, distance: 18.4
click at [1406, 272] on input "text" at bounding box center [1404, 273] width 41 height 17
type input "1"
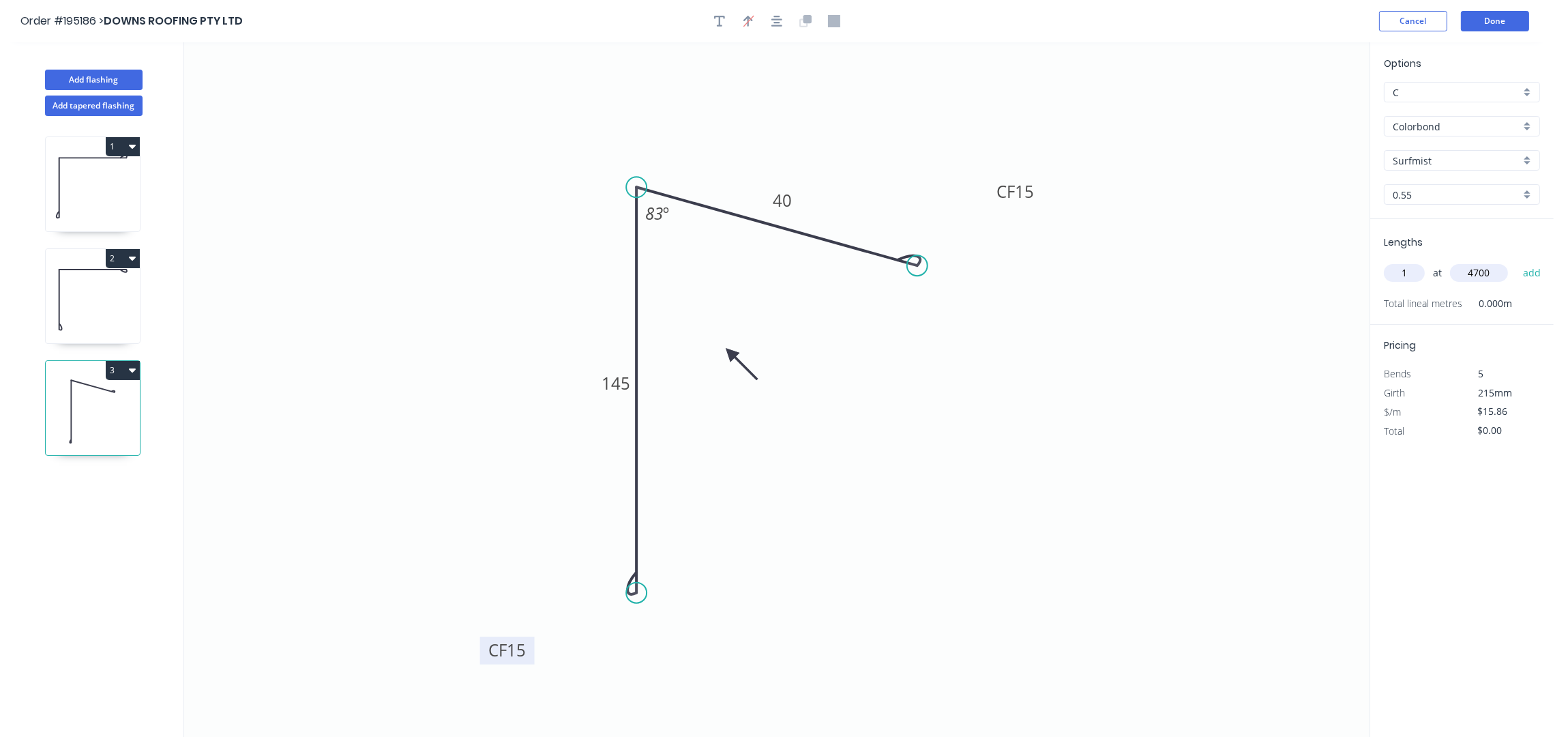
type input "4700"
click at [1517, 261] on button "add" at bounding box center [1532, 273] width 32 height 24
type input "$74.54"
click at [97, 71] on button "Add flashing" at bounding box center [94, 79] width 98 height 20
type input "$0.00"
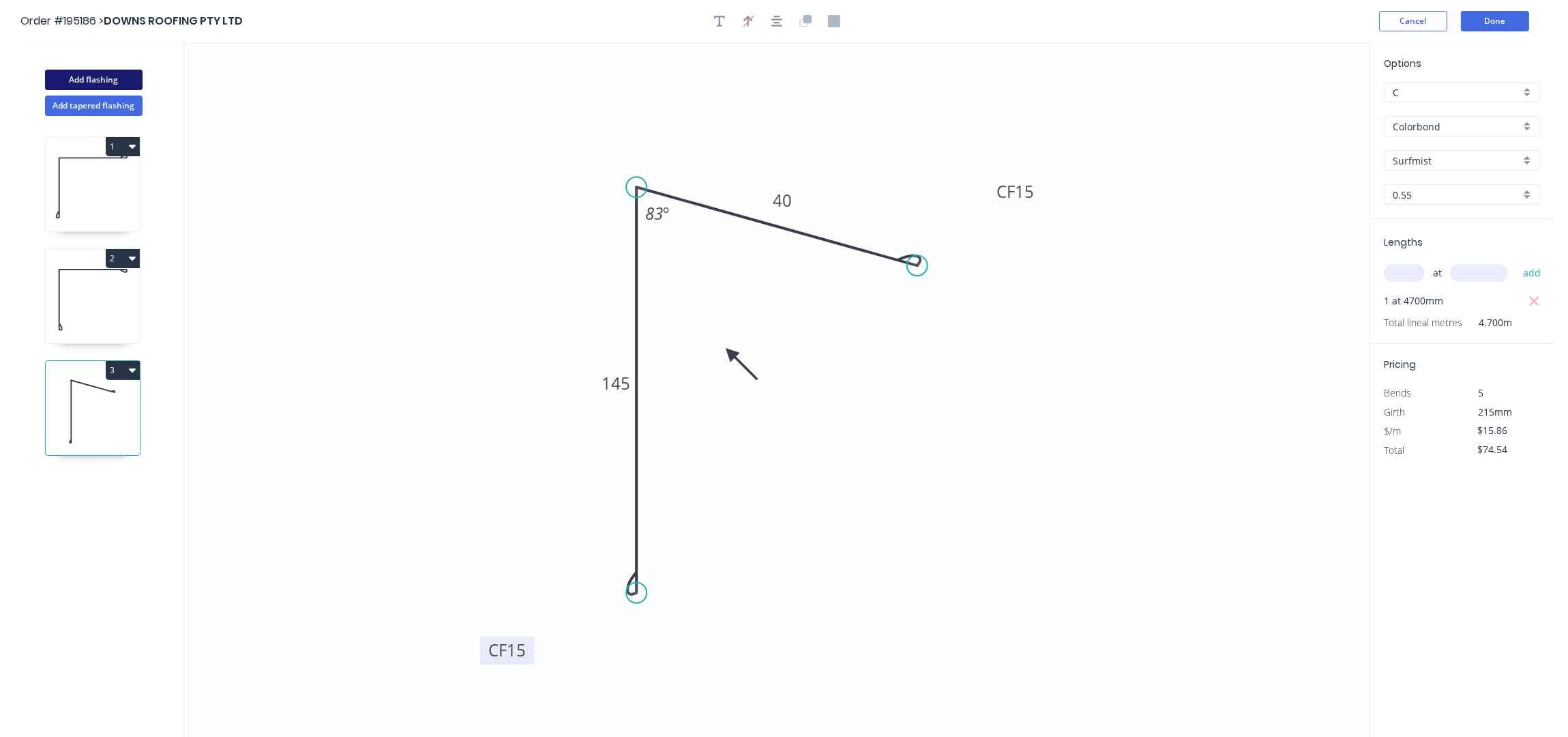
type input "$0.00"
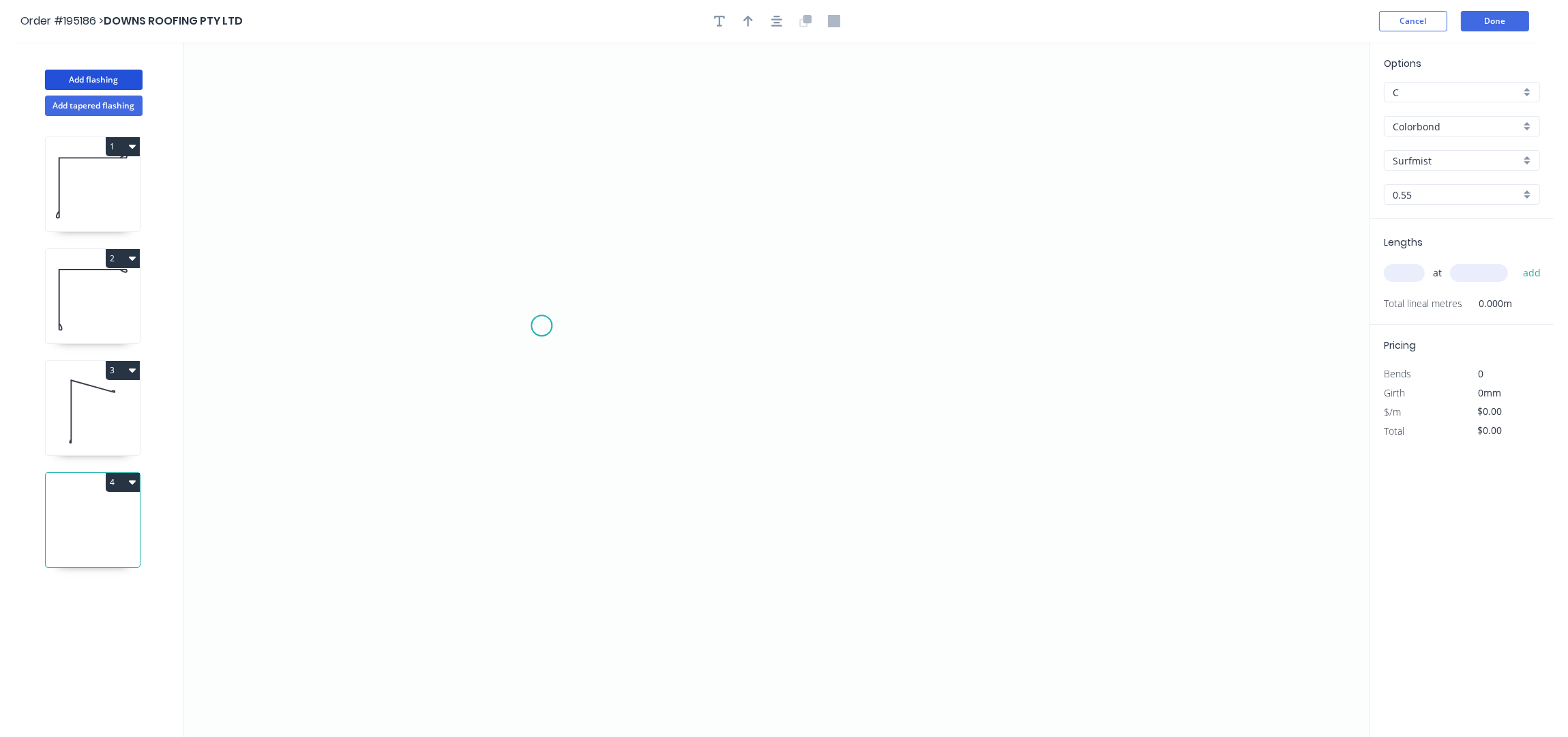
click at [542, 328] on icon "0" at bounding box center [776, 390] width 1186 height 695
drag, startPoint x: 549, startPoint y: 135, endPoint x: 760, endPoint y: 131, distance: 211.0
click at [558, 135] on icon "0" at bounding box center [776, 390] width 1186 height 695
click at [941, 139] on icon "0 ?" at bounding box center [776, 390] width 1186 height 695
drag, startPoint x: 550, startPoint y: 332, endPoint x: 568, endPoint y: 332, distance: 18.0
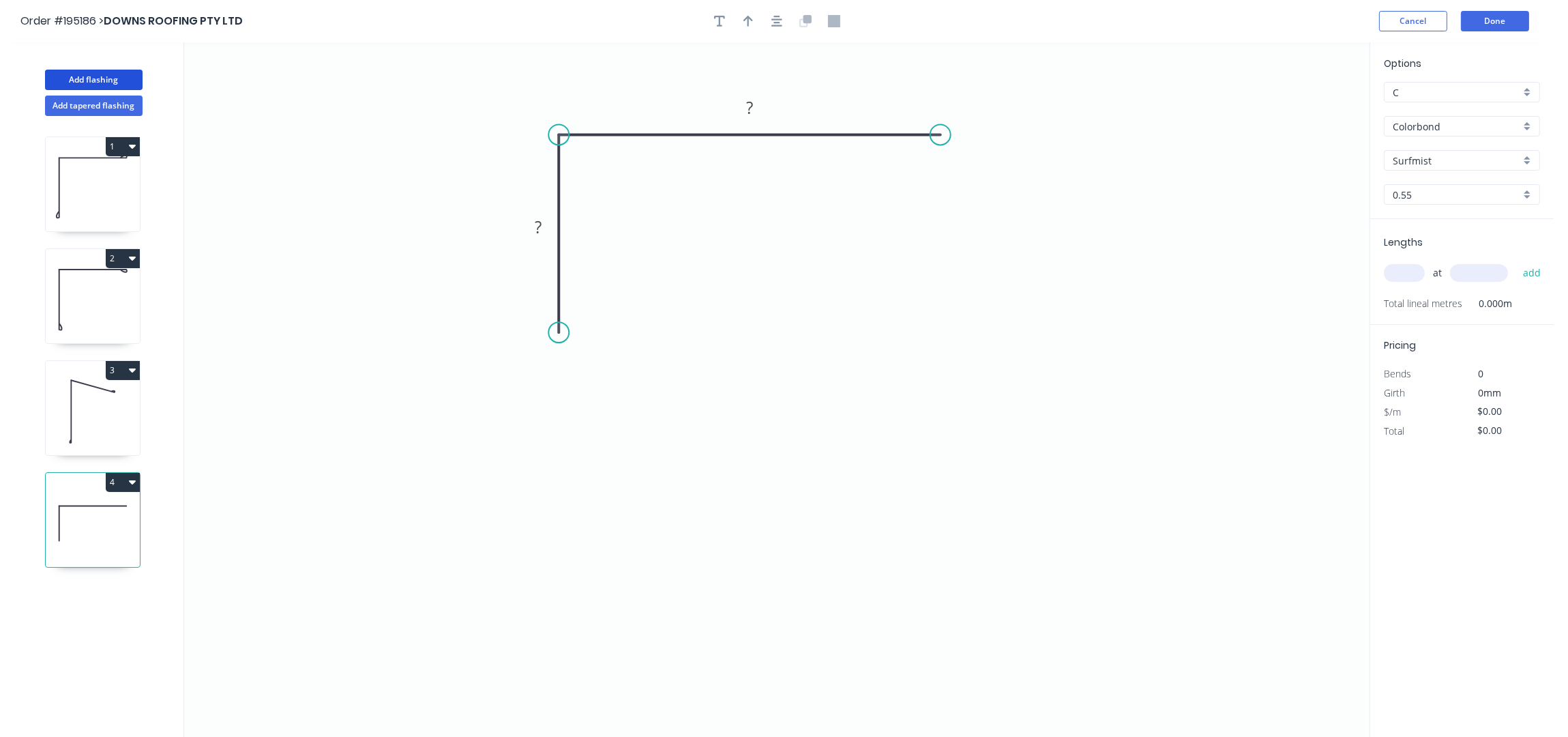
click at [568, 332] on circle at bounding box center [558, 332] width 20 height 20
click at [1025, 187] on div "Crush & Fold" at bounding box center [1010, 179] width 137 height 28
click at [588, 381] on div "Crush & Fold" at bounding box center [626, 380] width 137 height 28
click at [610, 378] on div "Flip bend" at bounding box center [626, 378] width 137 height 28
drag, startPoint x: 584, startPoint y: 322, endPoint x: 478, endPoint y: 404, distance: 134.0
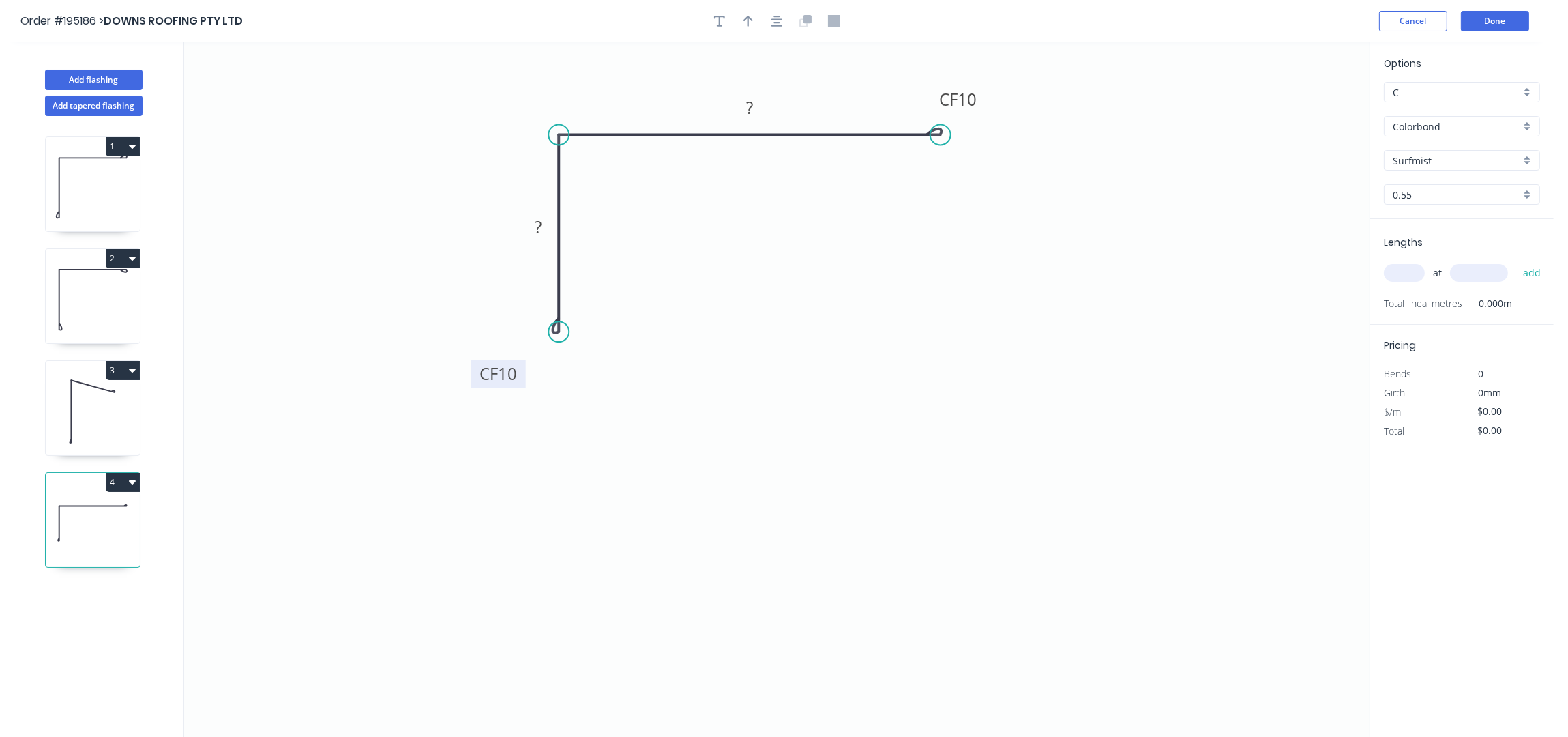
click at [478, 389] on rect at bounding box center [498, 374] width 55 height 28
drag, startPoint x: 980, startPoint y: 99, endPoint x: 1052, endPoint y: 72, distance: 76.9
click at [1024, 74] on rect at bounding box center [997, 88] width 55 height 28
click at [774, 16] on icon "button" at bounding box center [777, 21] width 11 height 12
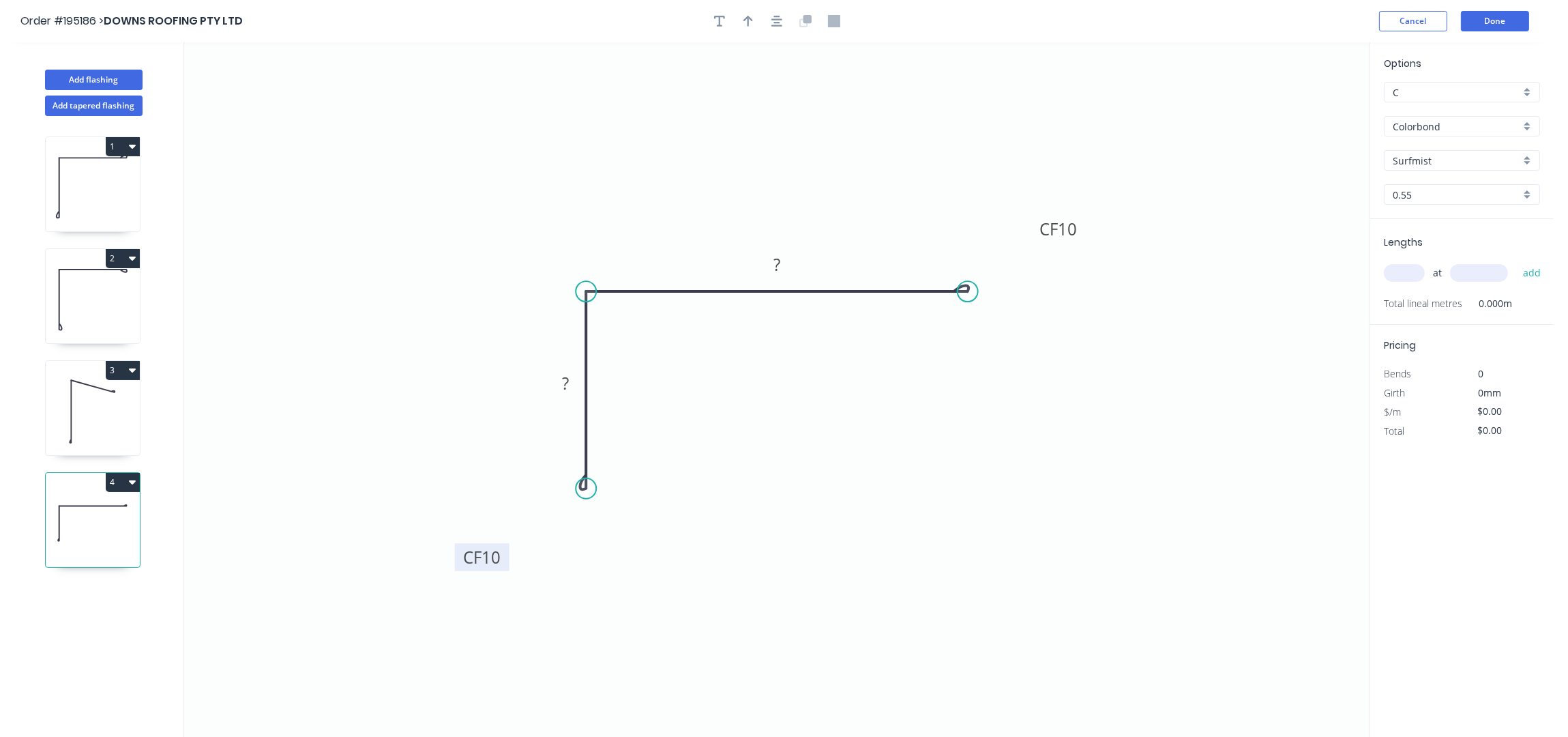
click at [497, 557] on tspan "10" at bounding box center [491, 557] width 19 height 23
type input "$13.33"
click at [747, 30] on button "button" at bounding box center [747, 21] width 20 height 20
click at [1303, 107] on icon at bounding box center [1301, 95] width 12 height 44
click at [1303, 106] on icon at bounding box center [1301, 95] width 12 height 44
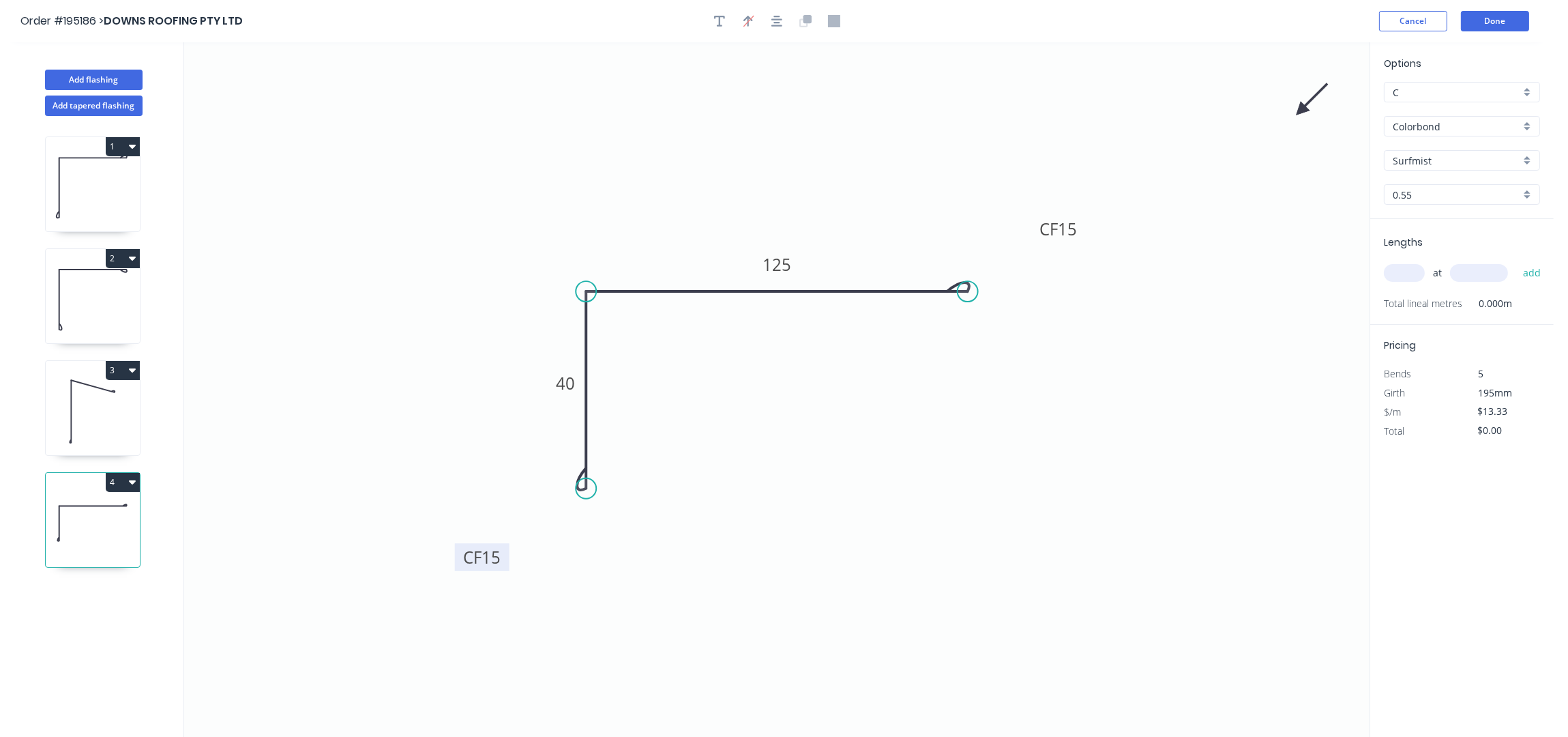
click at [1303, 106] on icon at bounding box center [1312, 99] width 39 height 39
click at [1303, 106] on icon at bounding box center [1316, 111] width 44 height 12
drag, startPoint x: 1304, startPoint y: 110, endPoint x: 718, endPoint y: 339, distance: 629.2
click at [718, 339] on icon at bounding box center [728, 348] width 39 height 39
click at [1403, 274] on input "text" at bounding box center [1404, 273] width 41 height 17
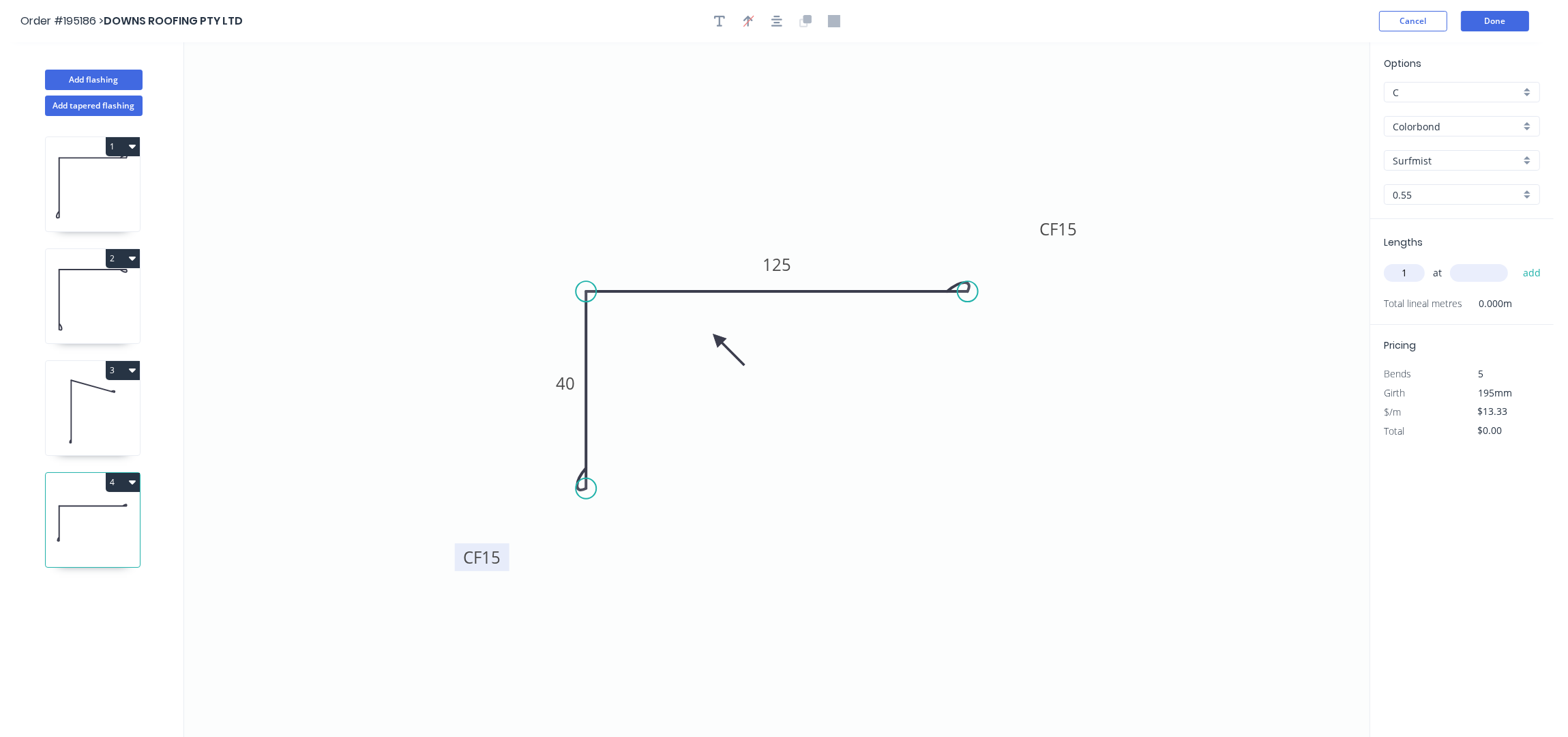
type input "1"
type input "4700"
click at [1517, 261] on button "add" at bounding box center [1532, 273] width 32 height 24
type input "$62.65"
click at [92, 77] on button "Add flashing" at bounding box center [94, 79] width 98 height 20
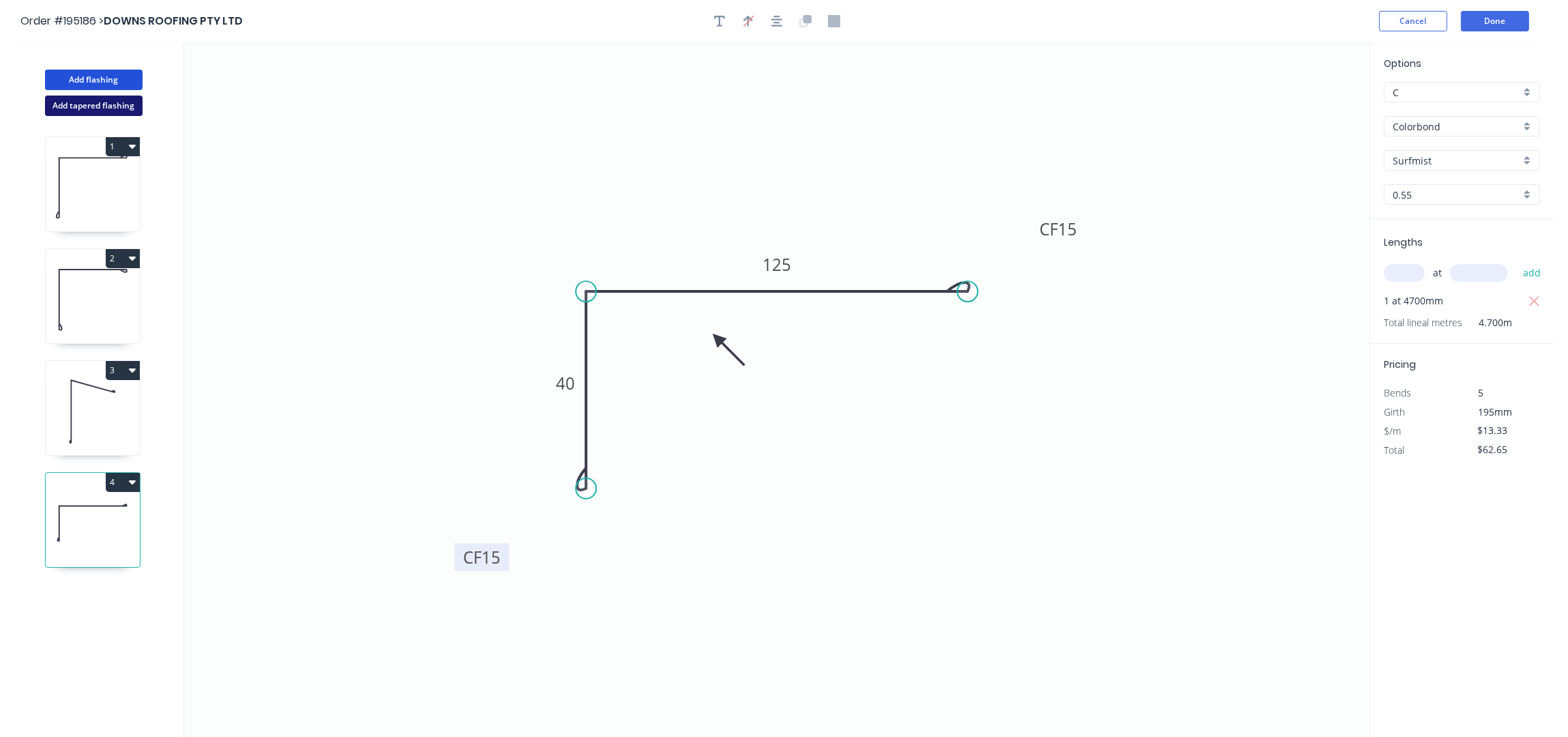
type input "$0.00"
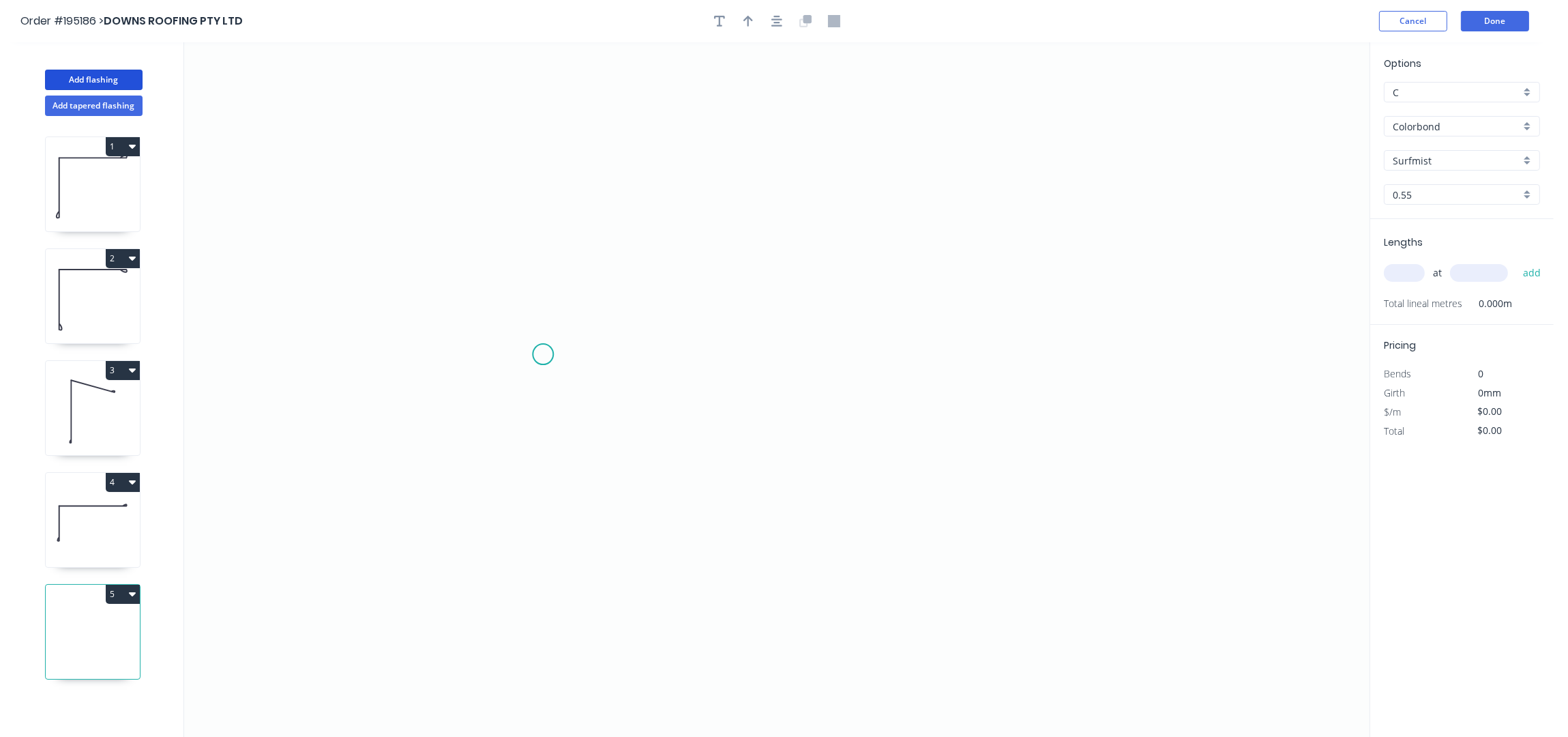
click at [548, 370] on icon "0" at bounding box center [776, 390] width 1186 height 695
click at [552, 138] on icon "0" at bounding box center [776, 390] width 1186 height 695
click at [693, 107] on icon "0 ?" at bounding box center [776, 390] width 1186 height 695
drag, startPoint x: 775, startPoint y: 24, endPoint x: 744, endPoint y: 80, distance: 64.0
click at [775, 24] on icon "button" at bounding box center [777, 21] width 11 height 12
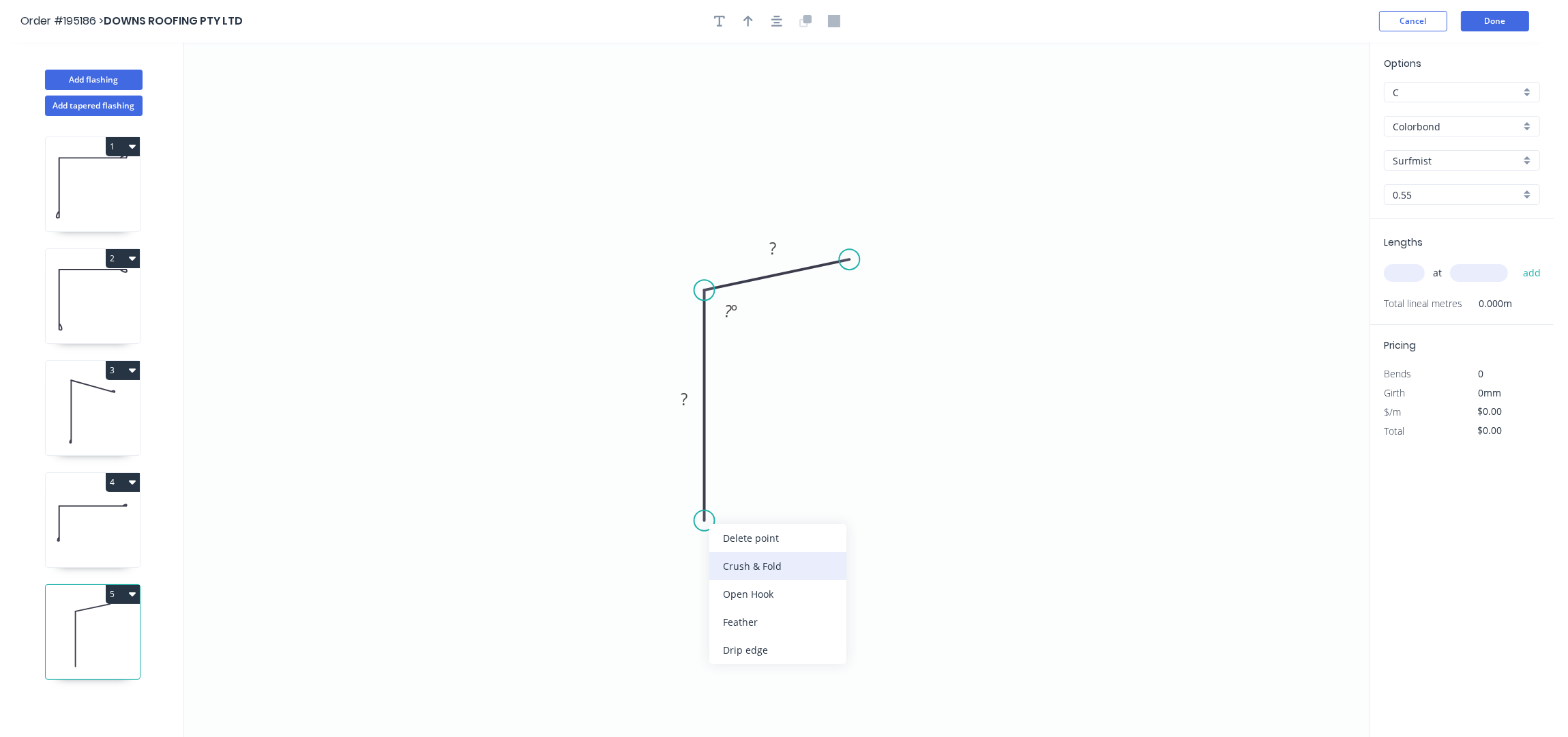
click at [762, 567] on div "Crush & Fold" at bounding box center [777, 566] width 137 height 28
click at [743, 563] on div "Flip bend" at bounding box center [773, 567] width 137 height 28
drag, startPoint x: 725, startPoint y: 523, endPoint x: 776, endPoint y: 385, distance: 147.1
click at [638, 571] on rect at bounding box center [618, 559] width 55 height 28
click at [942, 307] on div "Crush & Fold" at bounding box center [916, 308] width 137 height 28
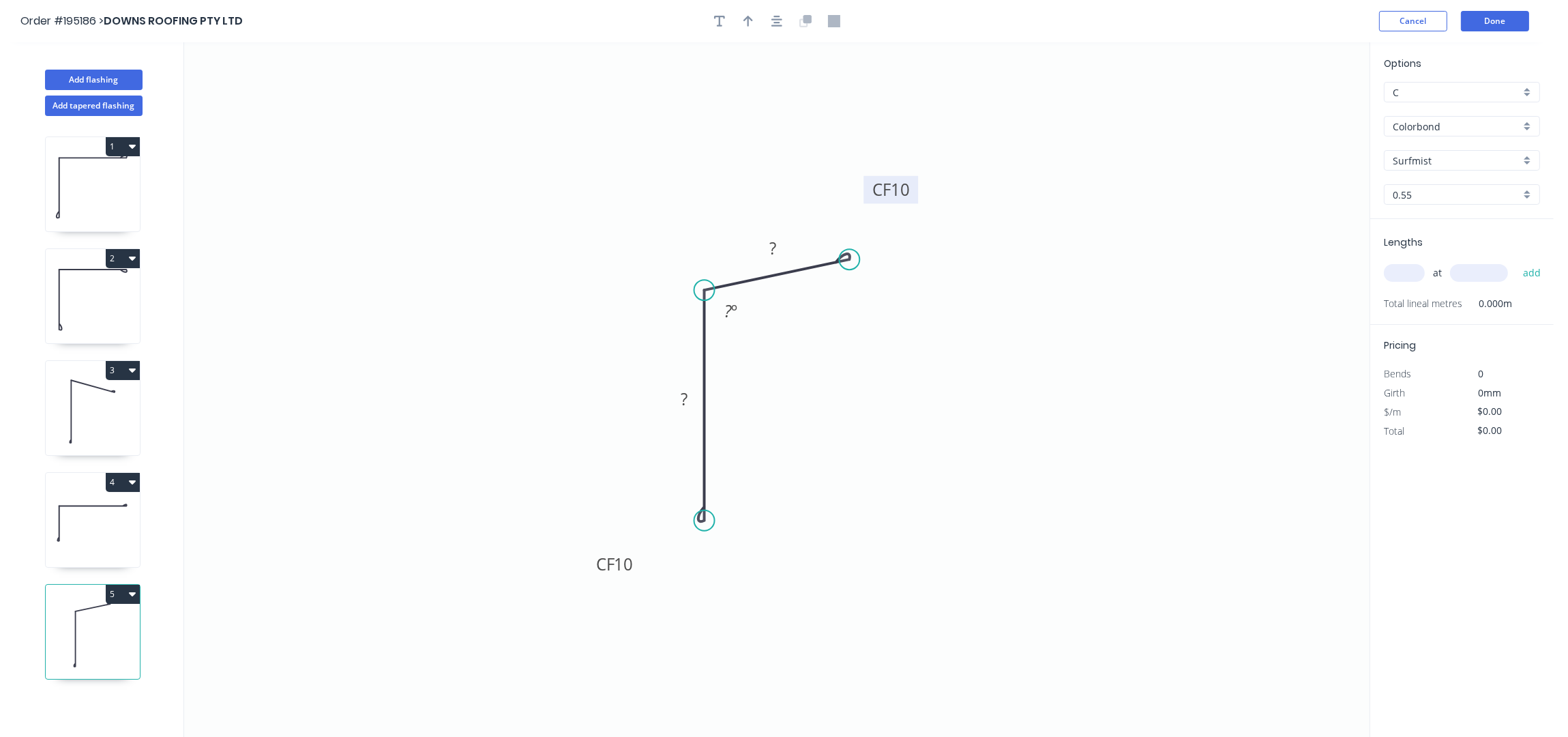
drag, startPoint x: 888, startPoint y: 227, endPoint x: 946, endPoint y: 178, distance: 75.9
click at [918, 178] on rect at bounding box center [890, 190] width 55 height 28
click at [627, 561] on tspan "10" at bounding box center [625, 564] width 19 height 23
type input "$15.86"
click at [749, 11] on div "Order #195186 > DOWNS ROOFING PTY LTD Cancel Done" at bounding box center [776, 21] width 1513 height 20
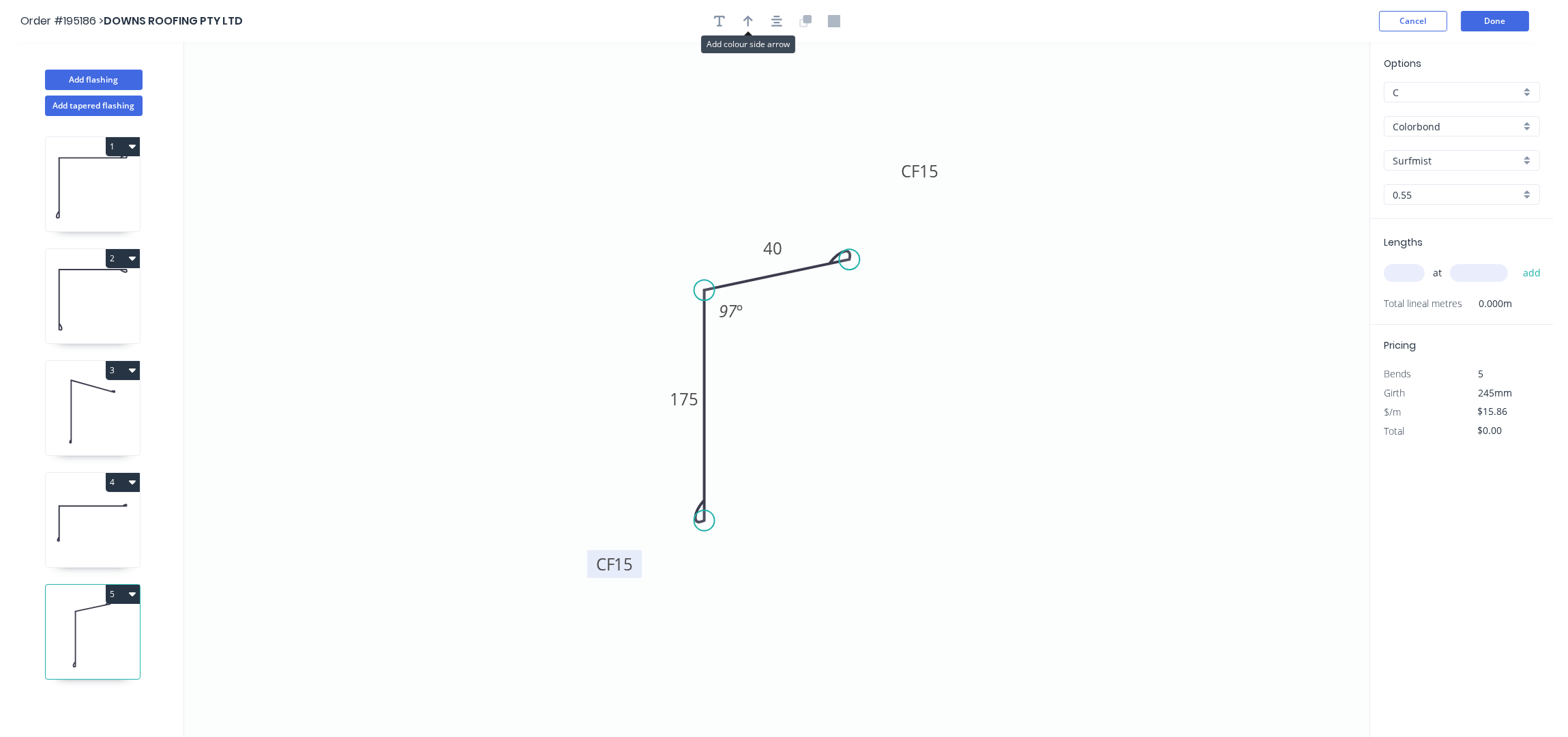
drag, startPoint x: 740, startPoint y: 20, endPoint x: 776, endPoint y: 32, distance: 37.9
click at [742, 20] on button "button" at bounding box center [747, 21] width 20 height 20
click at [1304, 106] on icon at bounding box center [1301, 95] width 12 height 44
click at [1304, 106] on icon at bounding box center [1312, 99] width 39 height 39
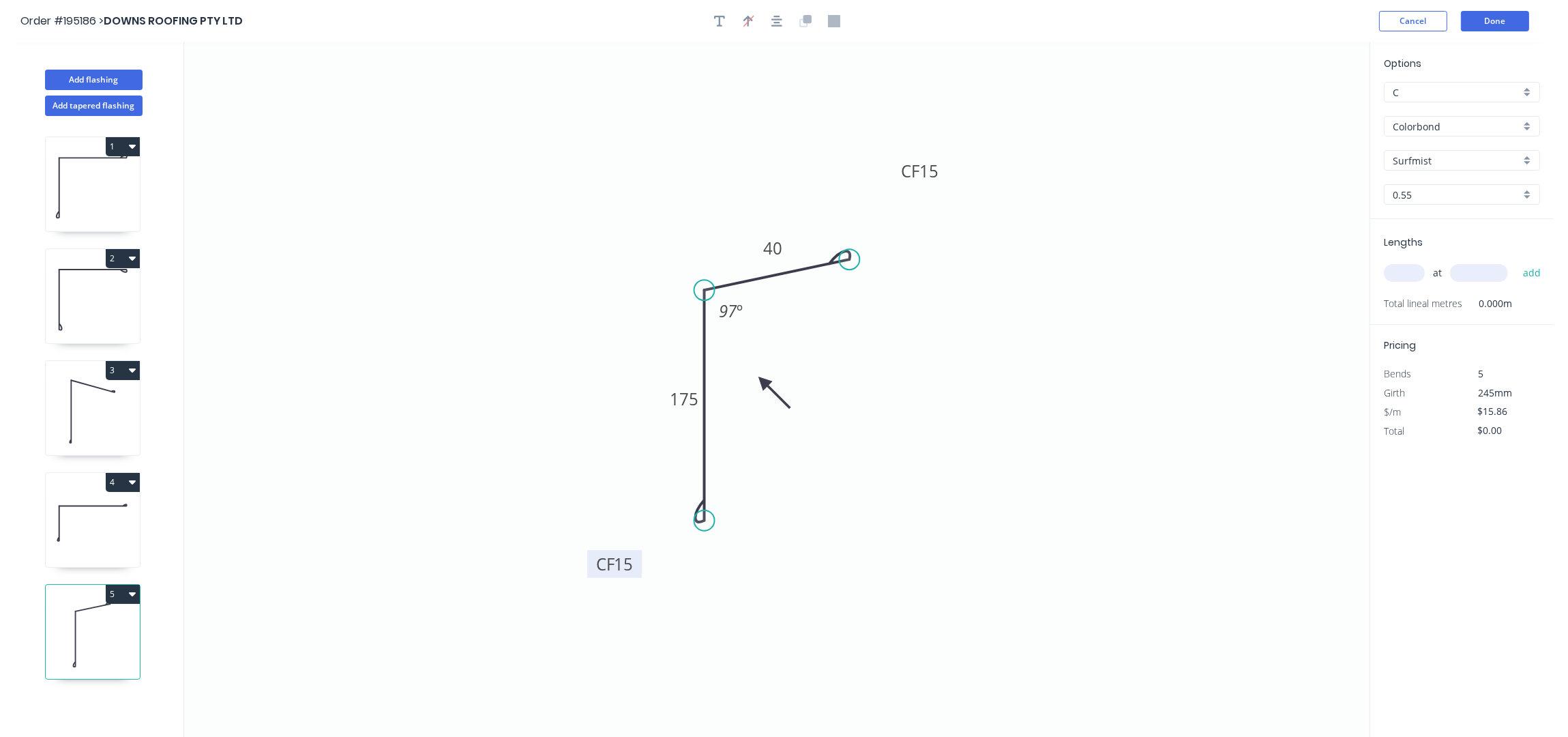
drag, startPoint x: 1302, startPoint y: 112, endPoint x: 791, endPoint y: 369, distance: 572.0
click at [761, 381] on icon at bounding box center [774, 392] width 39 height 39
click at [1409, 269] on input "text" at bounding box center [1404, 273] width 41 height 17
type input "1"
type input "4600"
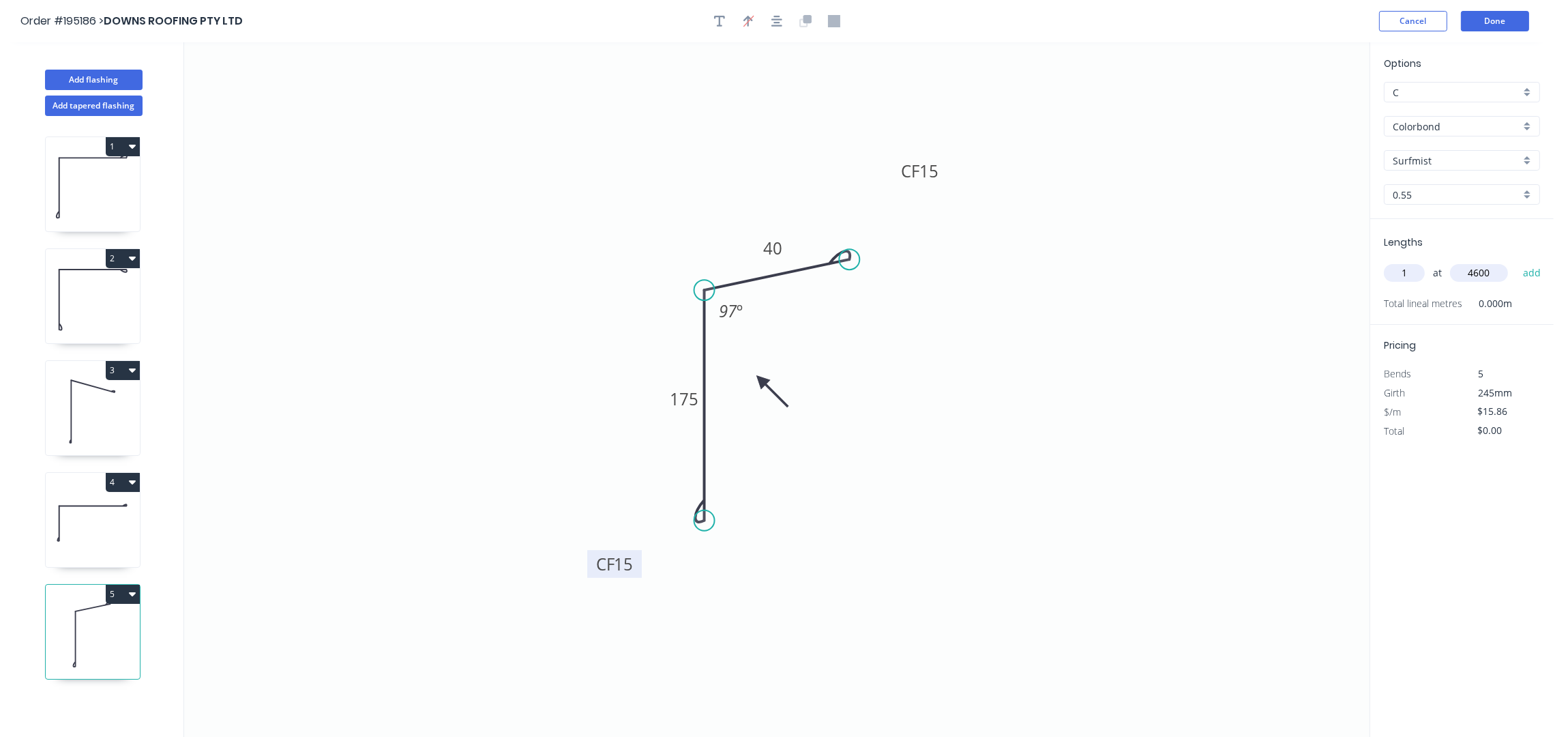
click at [1517, 261] on button "add" at bounding box center [1532, 273] width 32 height 24
type input "$72.96"
click at [118, 80] on button "Add flashing" at bounding box center [94, 79] width 98 height 20
type input "$0.00"
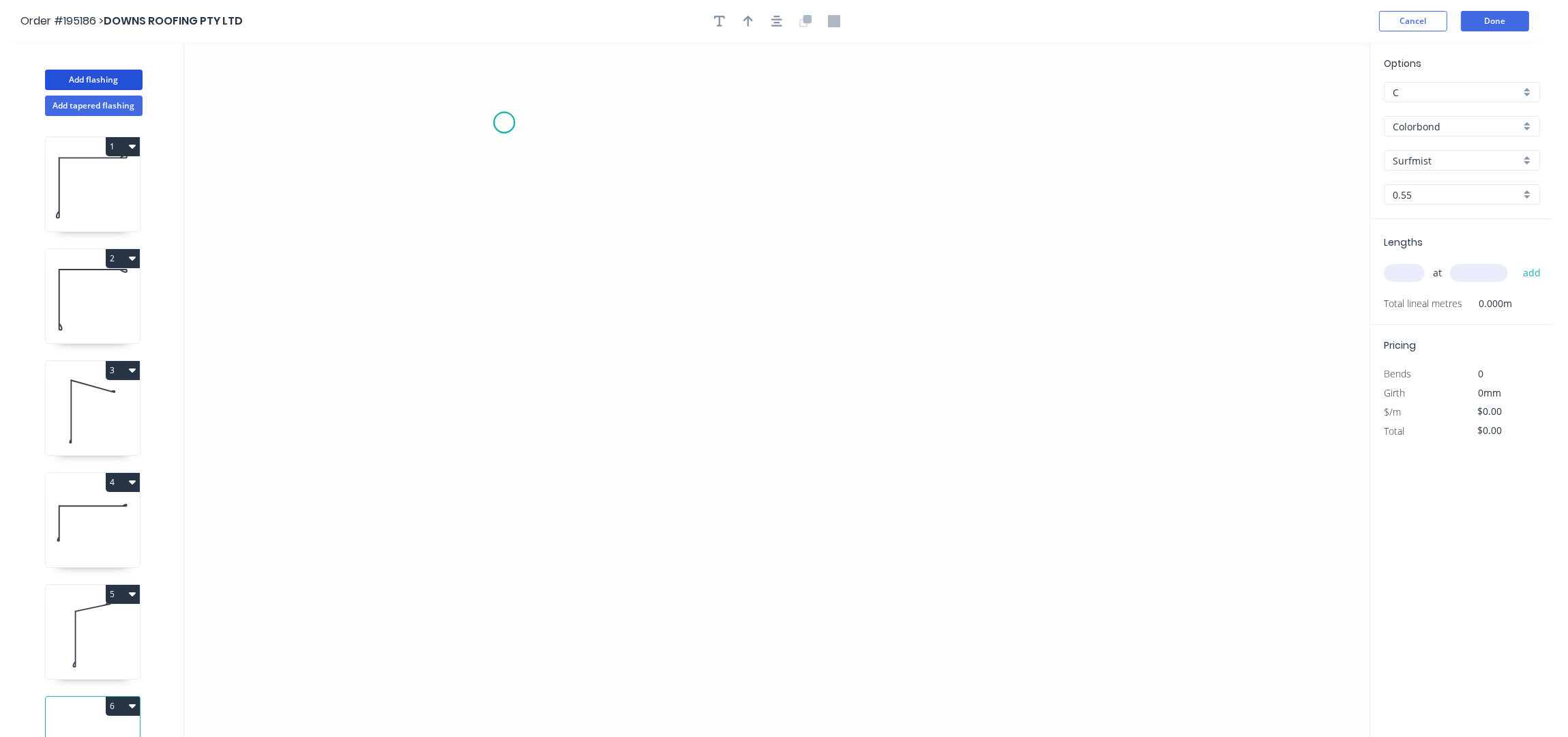
drag, startPoint x: 504, startPoint y: 123, endPoint x: 521, endPoint y: 186, distance: 65.3
click at [504, 126] on icon "0" at bounding box center [776, 390] width 1186 height 695
click at [546, 194] on icon "0" at bounding box center [776, 390] width 1186 height 695
click at [905, 189] on icon "0 ?" at bounding box center [776, 390] width 1186 height 695
click at [911, 362] on icon "0 ? ? ? º" at bounding box center [776, 390] width 1186 height 695
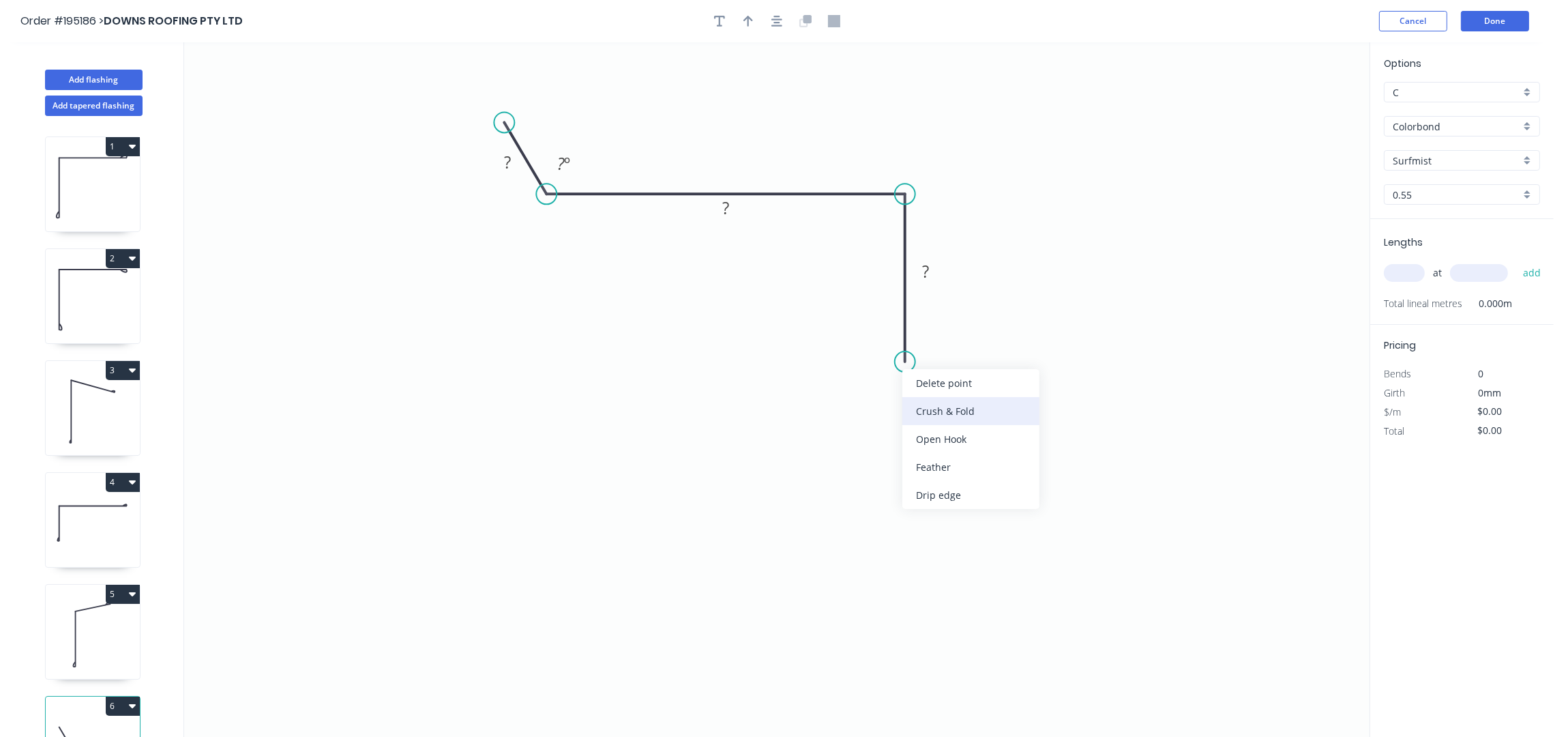
click at [936, 414] on div "Crush & Fold" at bounding box center [970, 411] width 137 height 28
drag, startPoint x: 854, startPoint y: 345, endPoint x: 989, endPoint y: 445, distance: 168.0
click at [986, 435] on rect at bounding box center [988, 421] width 55 height 28
click at [775, 15] on icon "button" at bounding box center [777, 21] width 11 height 12
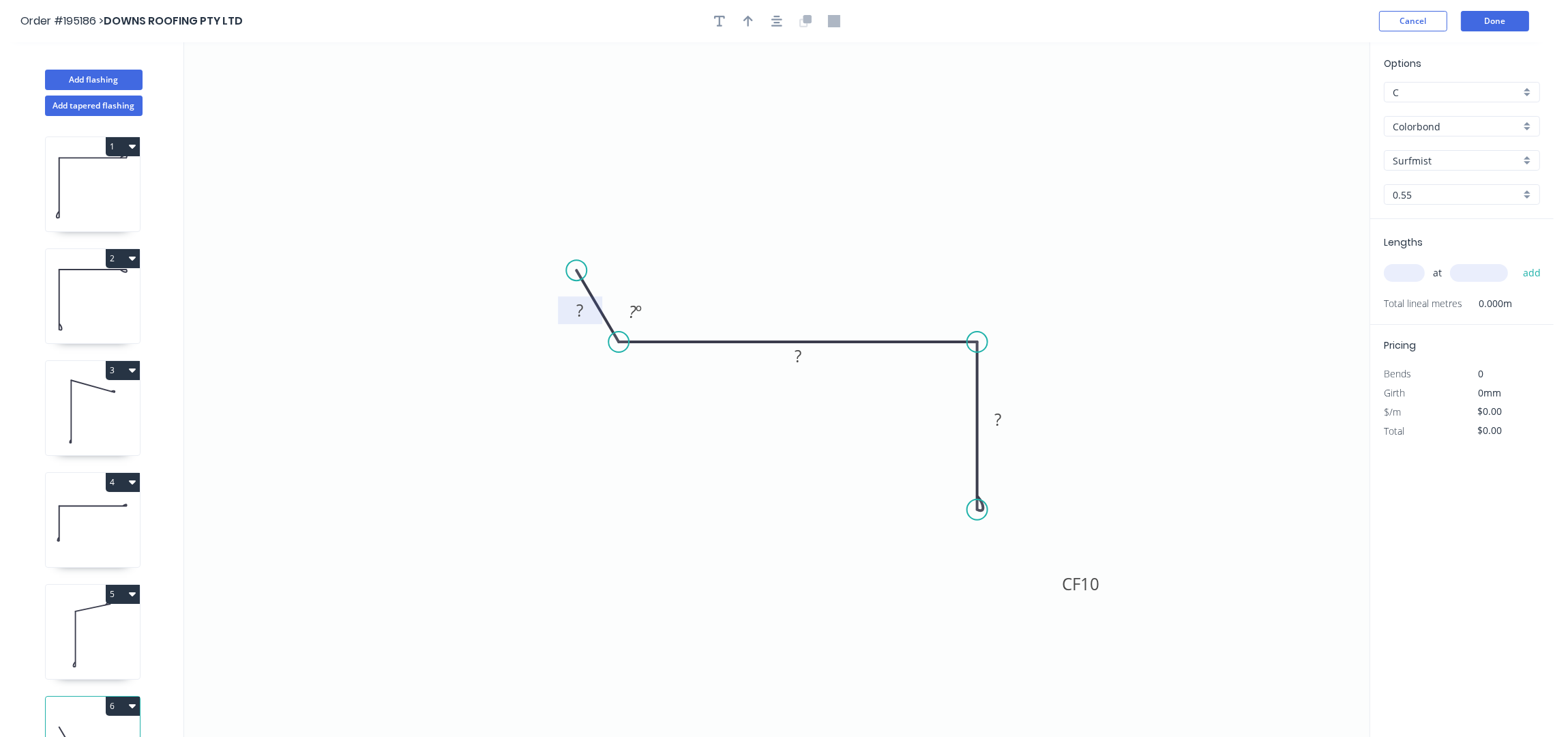
click at [592, 313] on rect at bounding box center [579, 311] width 27 height 19
type input "$17.41"
click at [747, 19] on icon "button" at bounding box center [748, 21] width 10 height 11
drag, startPoint x: 1301, startPoint y: 110, endPoint x: 823, endPoint y: 436, distance: 578.6
click at [827, 434] on icon at bounding box center [819, 443] width 39 height 39
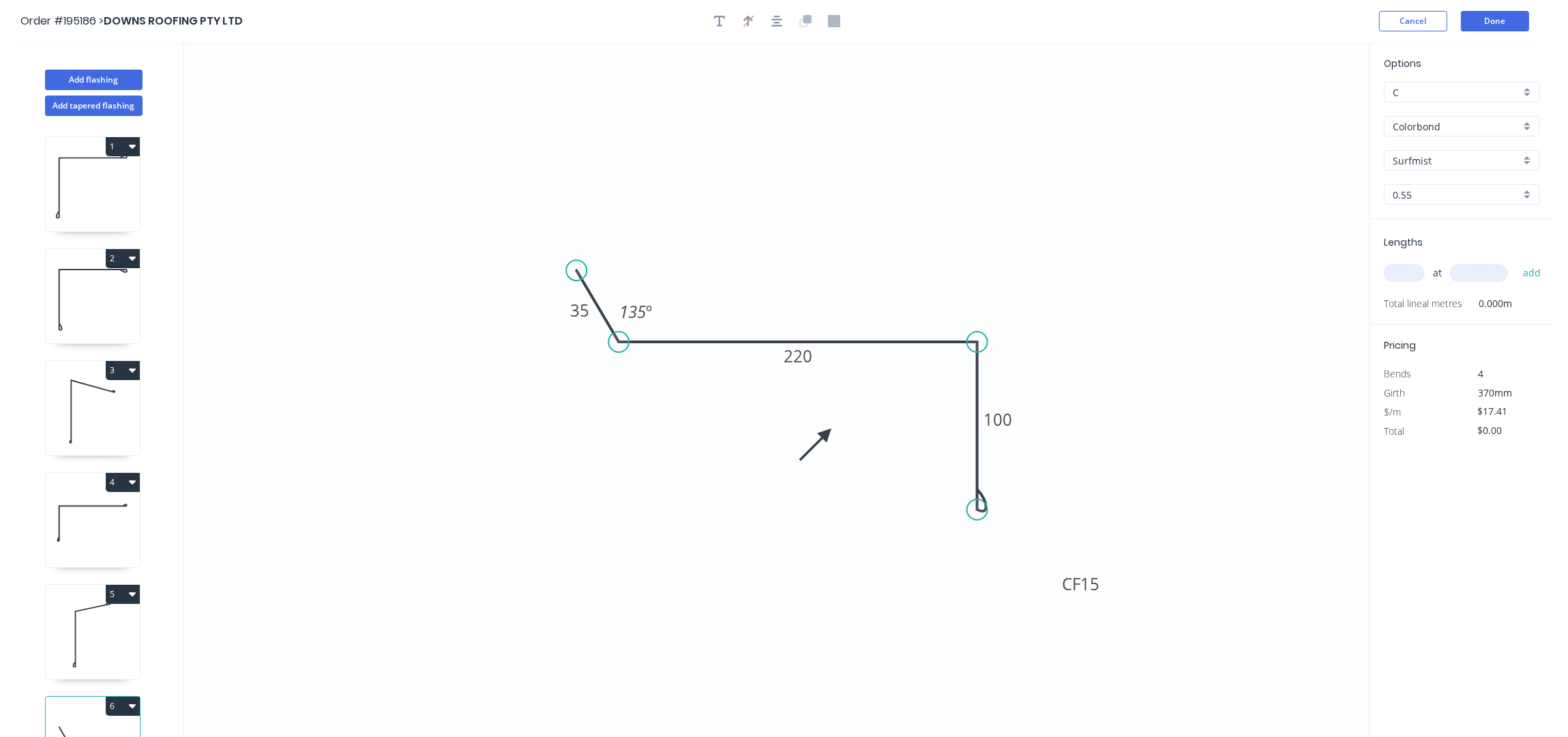
drag, startPoint x: 1443, startPoint y: 119, endPoint x: 1445, endPoint y: 132, distance: 13.2
click at [1443, 119] on input "Colorbond" at bounding box center [1456, 126] width 127 height 14
click at [1410, 261] on div "Zincalume" at bounding box center [1463, 261] width 155 height 24
type input "Zincalume"
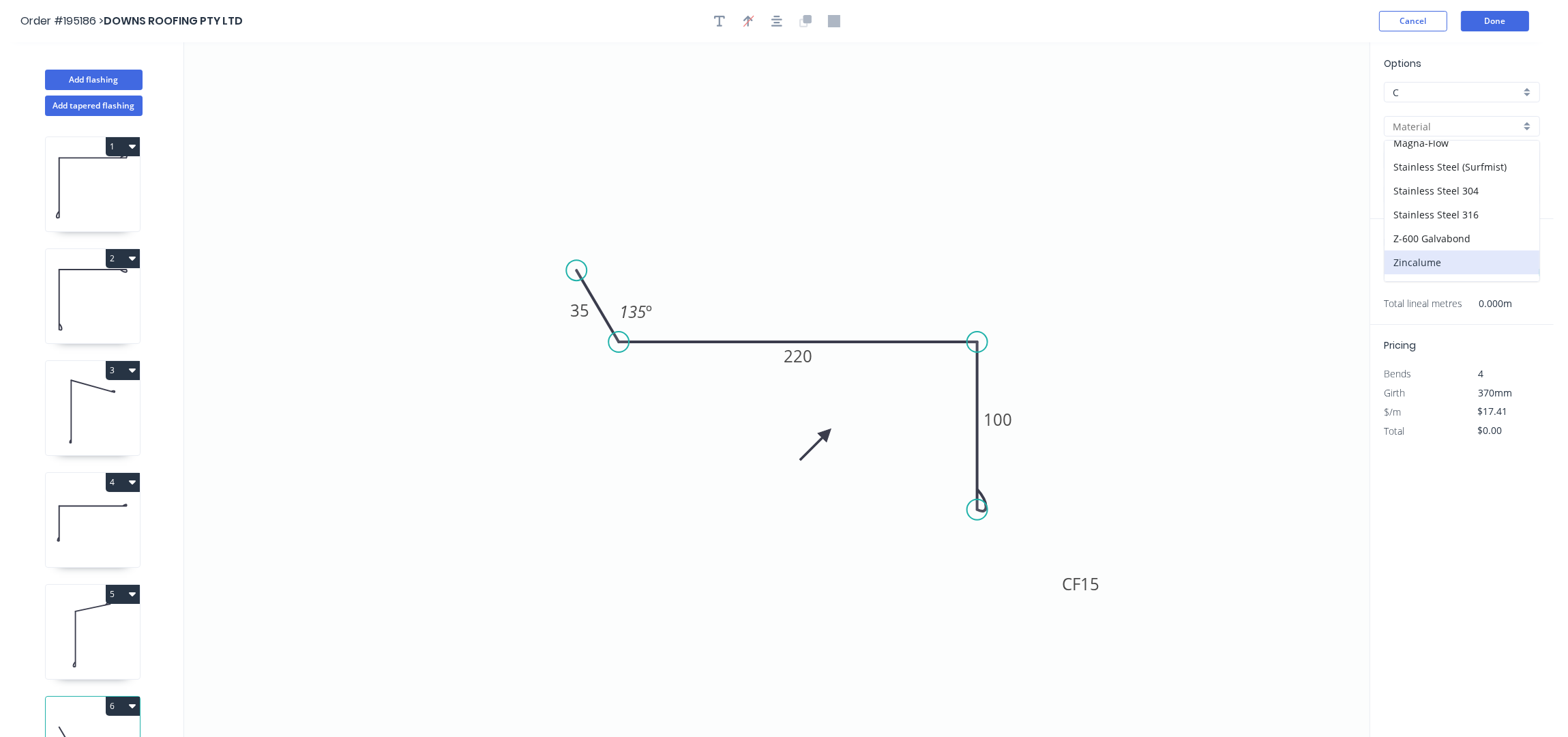
type input "Zincalume"
type input "$16.19"
click at [1411, 262] on div "at add" at bounding box center [1463, 273] width 159 height 24
click at [1418, 277] on input "text" at bounding box center [1404, 273] width 41 height 17
type input "1"
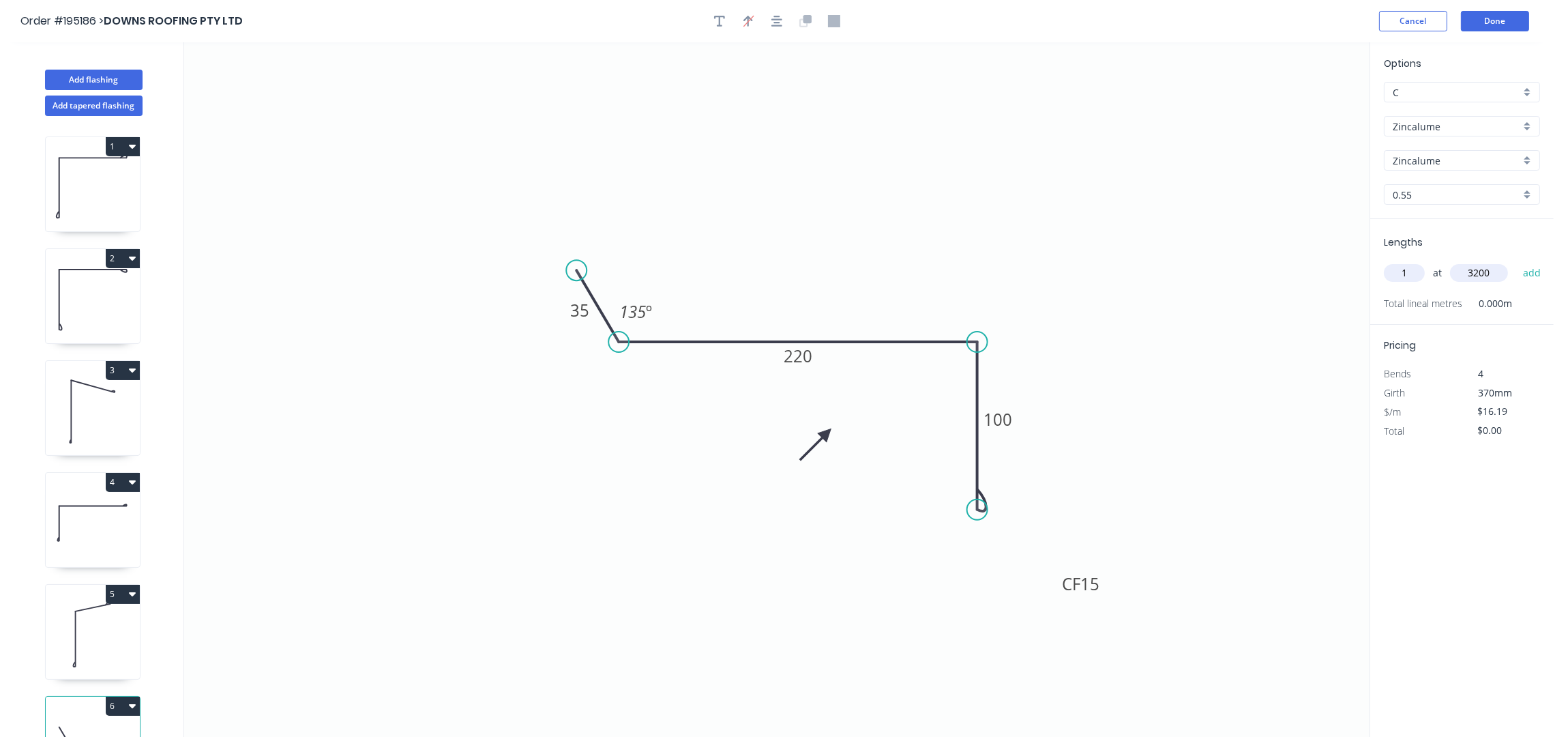
type input "3200"
click at [1517, 261] on button "add" at bounding box center [1532, 273] width 32 height 24
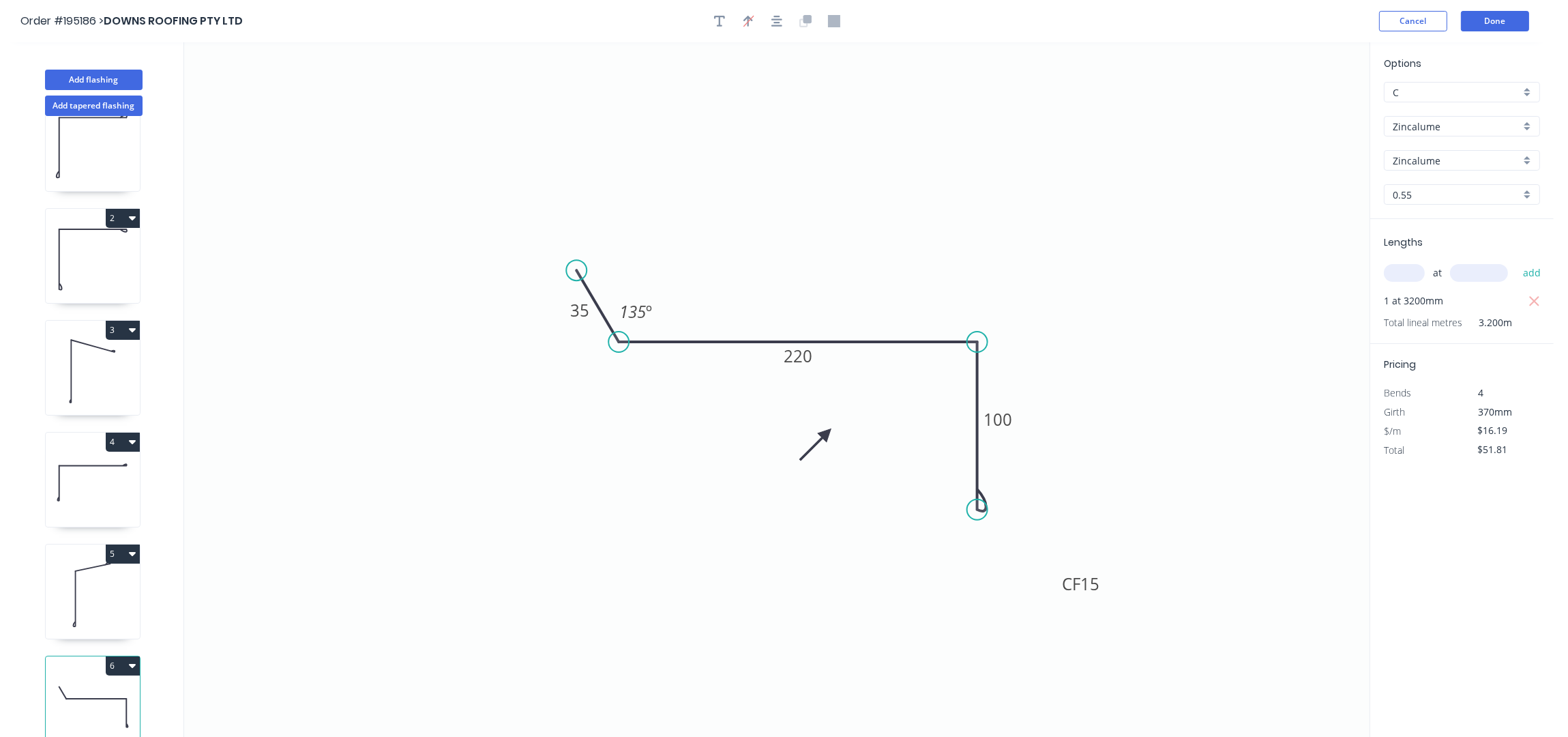
scroll to position [58, 0]
click at [126, 651] on button "6" at bounding box center [122, 660] width 34 height 19
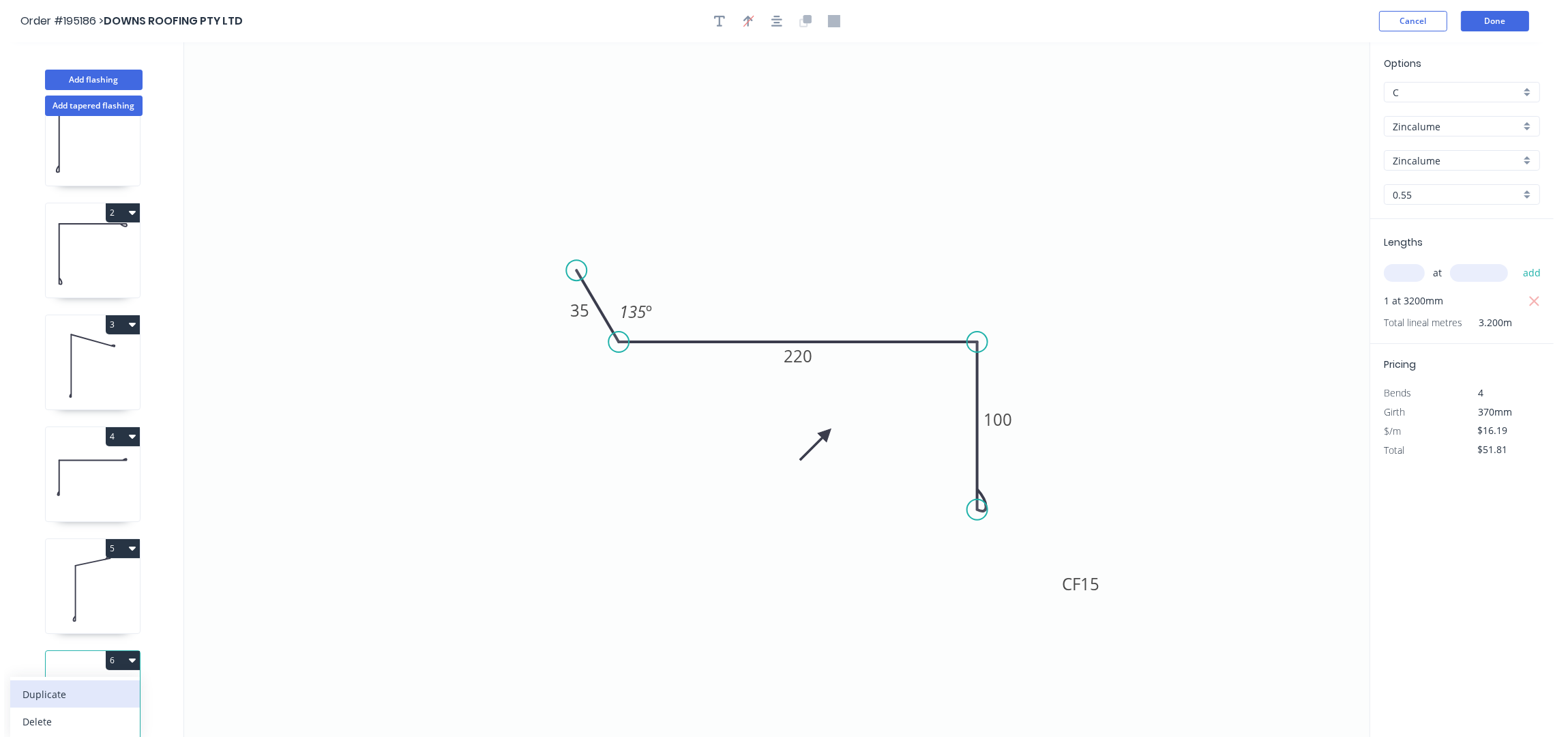
click at [101, 684] on div "Duplicate" at bounding box center [75, 693] width 105 height 20
type input "$0.00"
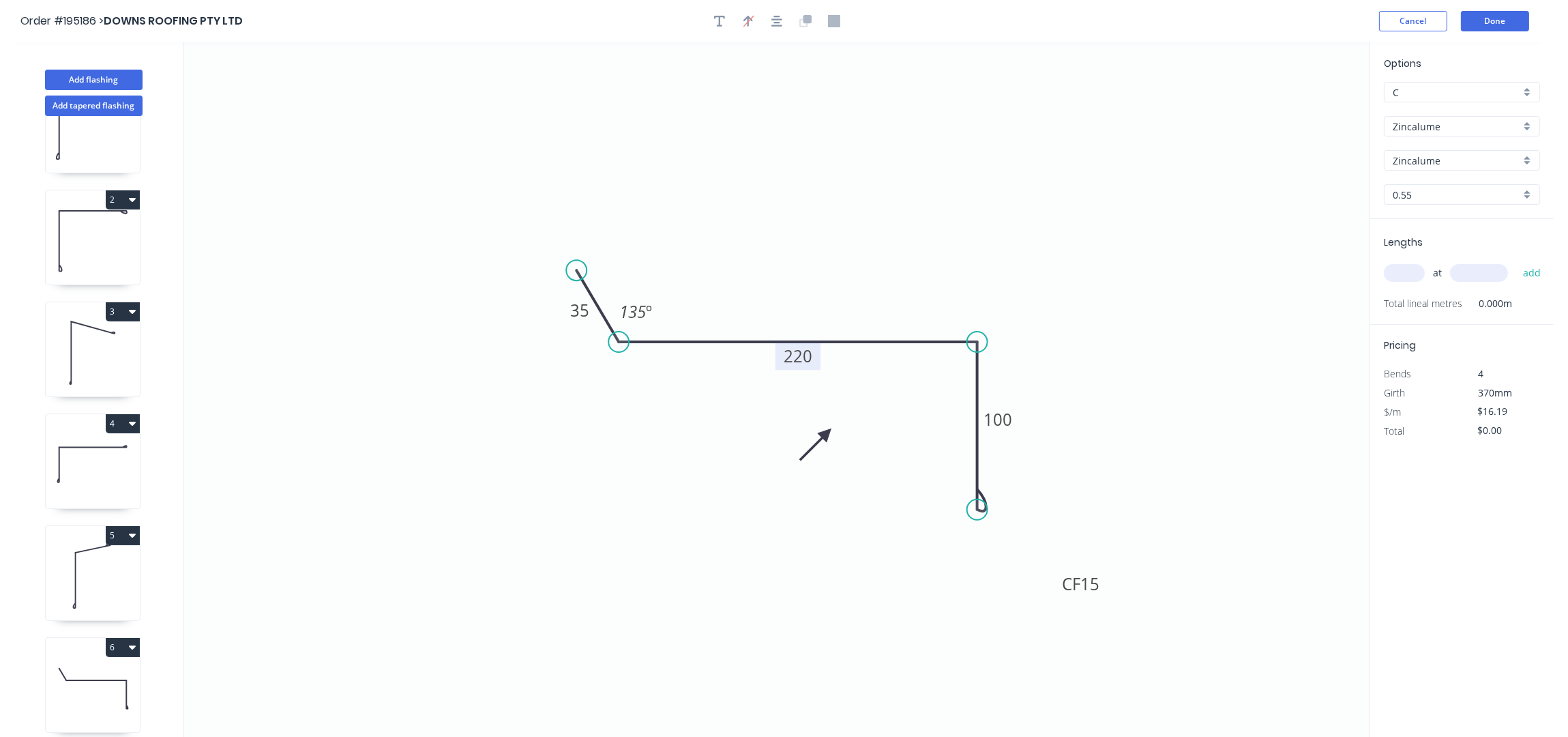
click at [808, 362] on tspan "220" at bounding box center [798, 355] width 29 height 23
click at [1397, 265] on input "text" at bounding box center [1404, 273] width 41 height 17
click at [1406, 275] on input "text" at bounding box center [1404, 273] width 41 height 17
type input "1"
type input "600"
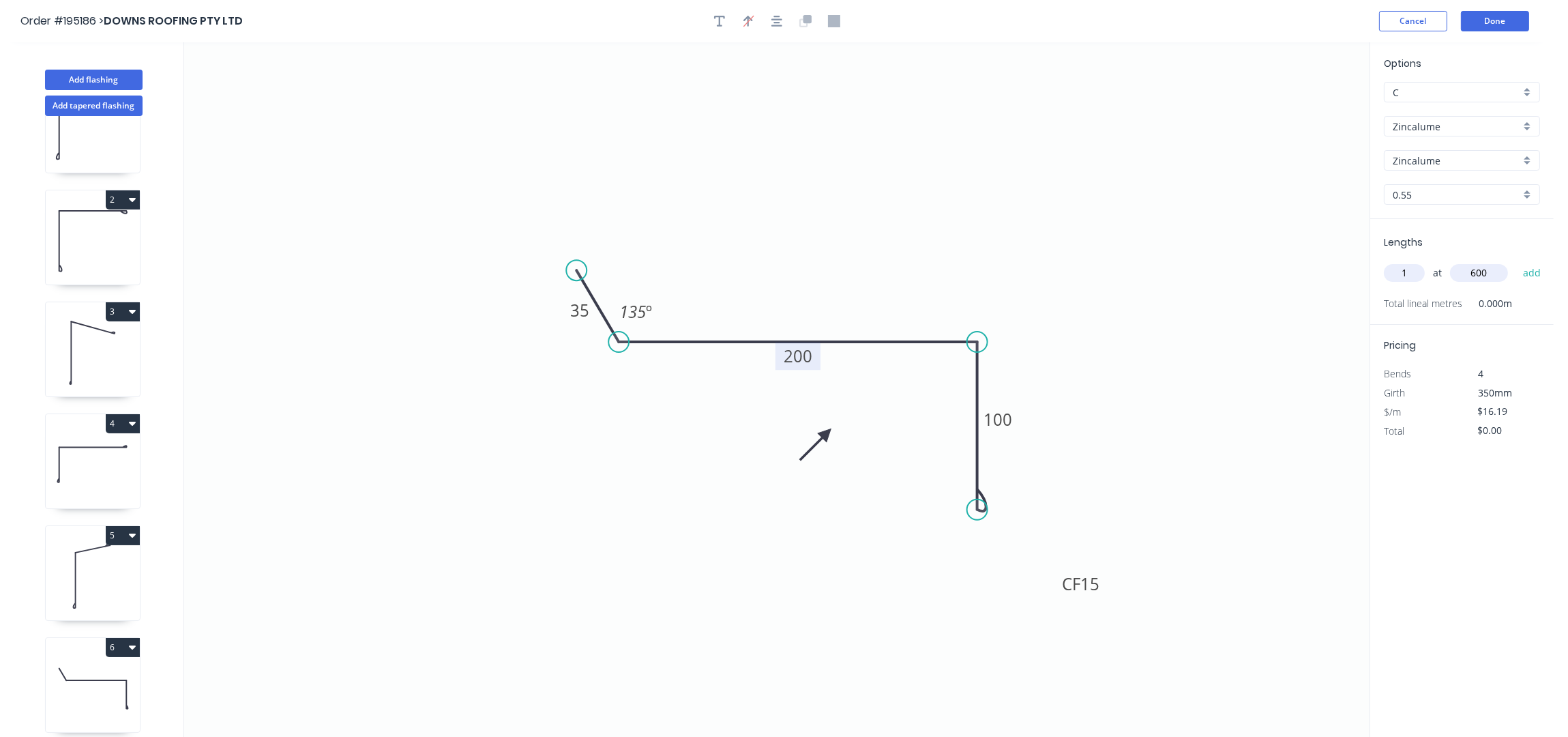
click at [1517, 261] on button "add" at bounding box center [1532, 273] width 32 height 24
type input "$16.19"
click at [720, 199] on icon "0 35 200 CF 15 100 135 º" at bounding box center [776, 390] width 1186 height 695
click at [99, 74] on button "Add flashing" at bounding box center [94, 79] width 98 height 20
type input "$0.00"
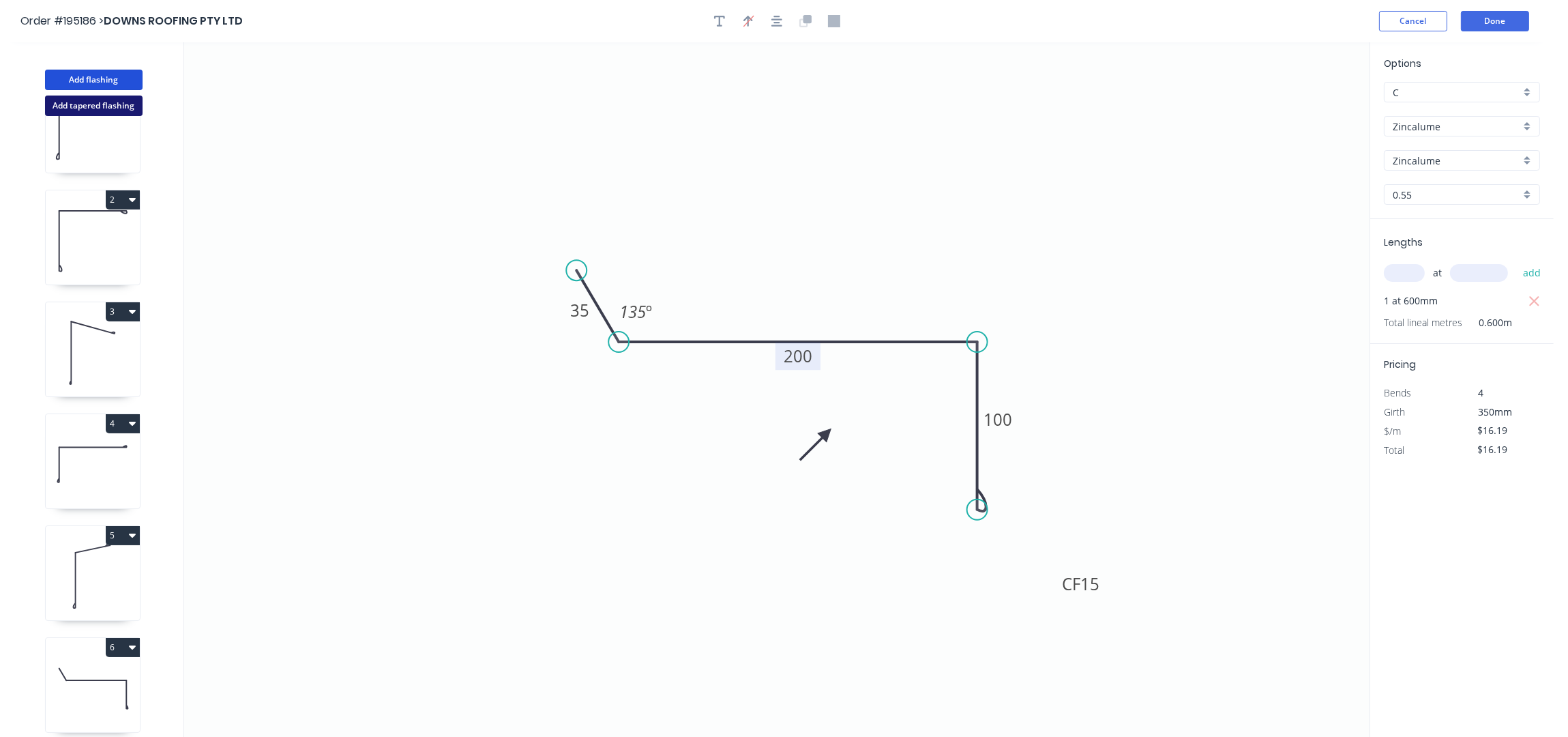
type input "$0.00"
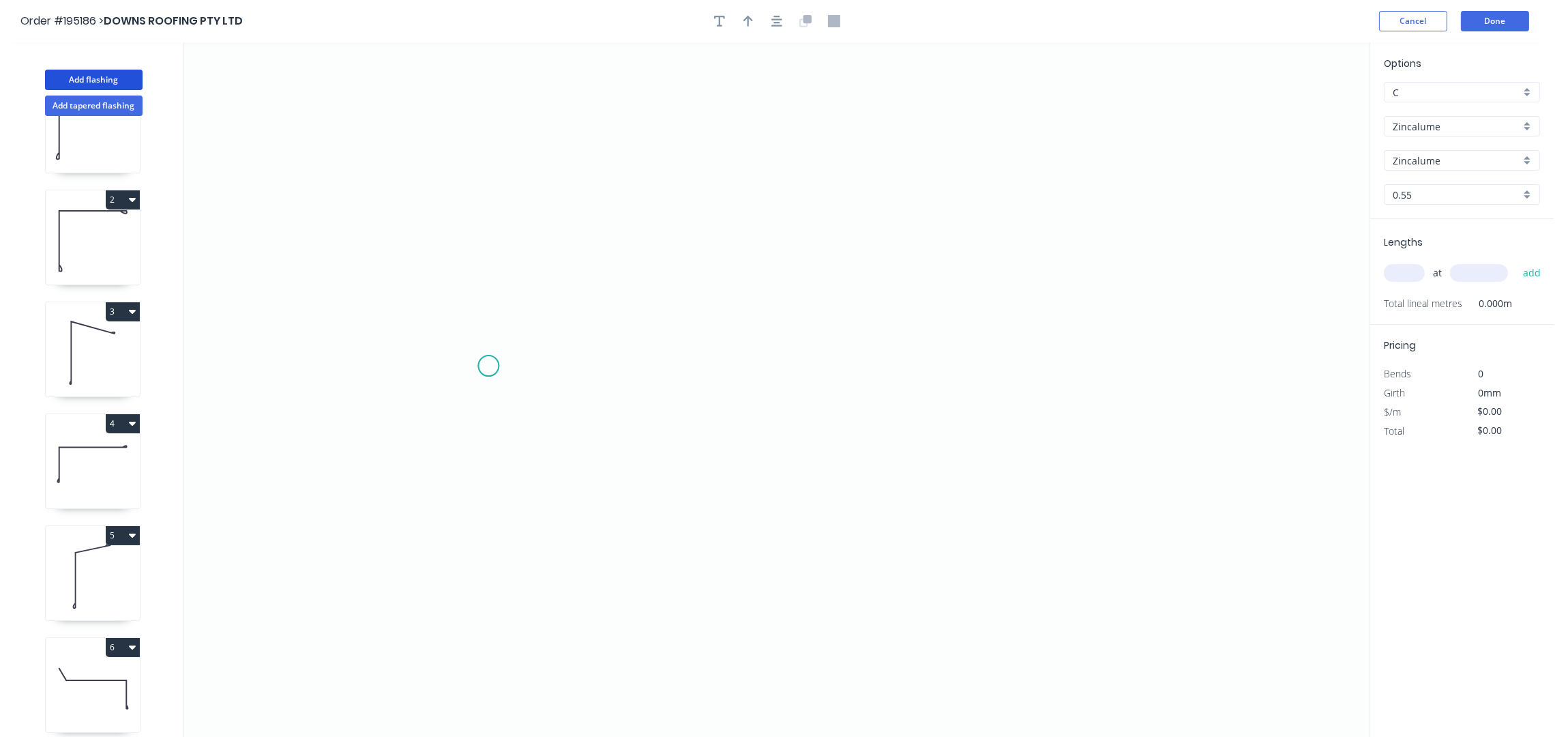
click at [489, 367] on icon "0" at bounding box center [776, 390] width 1186 height 695
click at [497, 245] on icon "0" at bounding box center [776, 390] width 1186 height 695
click at [888, 254] on icon "0 ?" at bounding box center [776, 390] width 1186 height 695
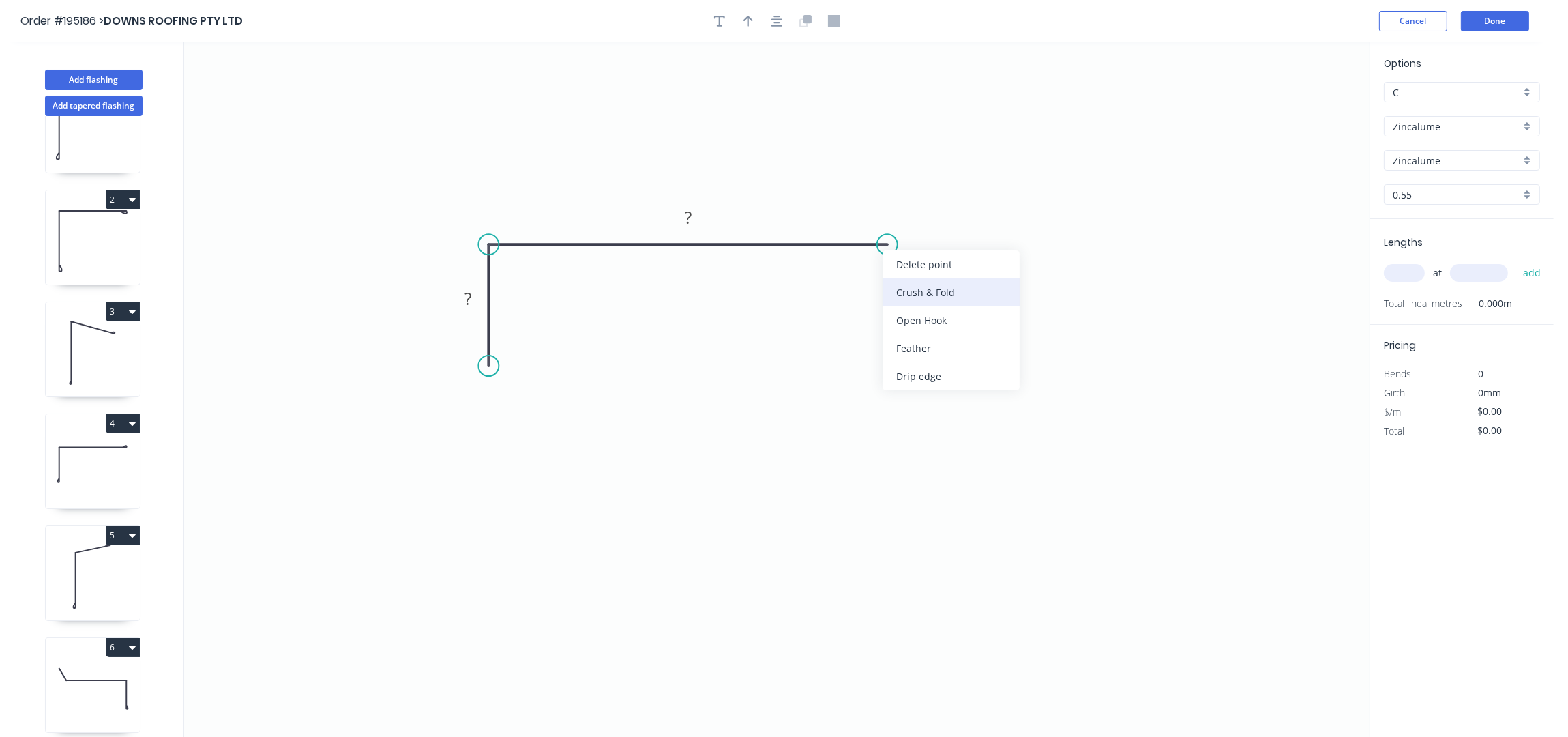
click at [915, 291] on div "Crush & Fold" at bounding box center [950, 293] width 137 height 28
click at [507, 416] on div "Crush & Fold" at bounding box center [554, 419] width 137 height 28
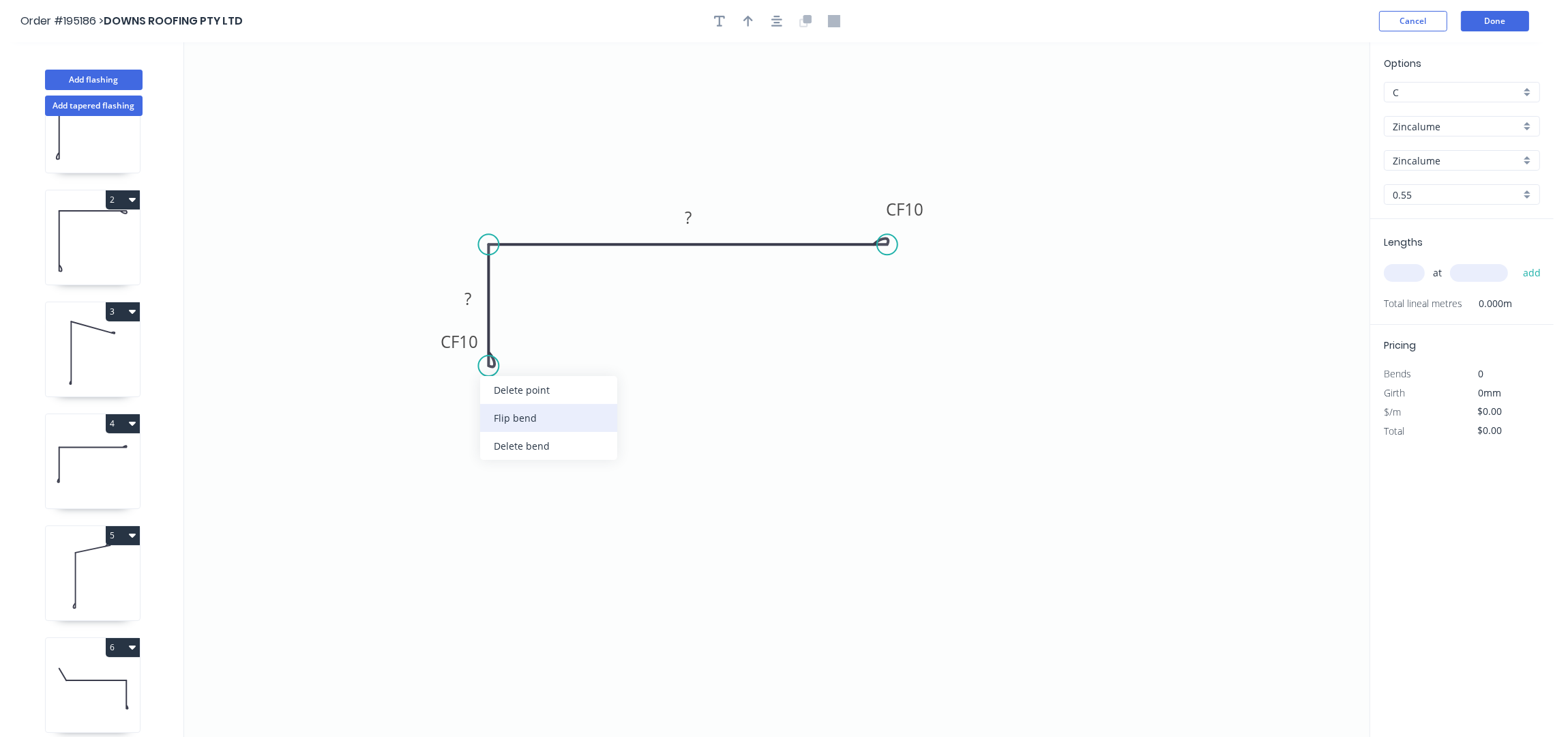
click at [517, 413] on div "Flip bend" at bounding box center [548, 418] width 137 height 28
drag, startPoint x: 539, startPoint y: 344, endPoint x: 414, endPoint y: 431, distance: 152.3
click at [414, 420] on rect at bounding box center [419, 406] width 55 height 28
click at [772, 24] on icon "button" at bounding box center [777, 21] width 11 height 12
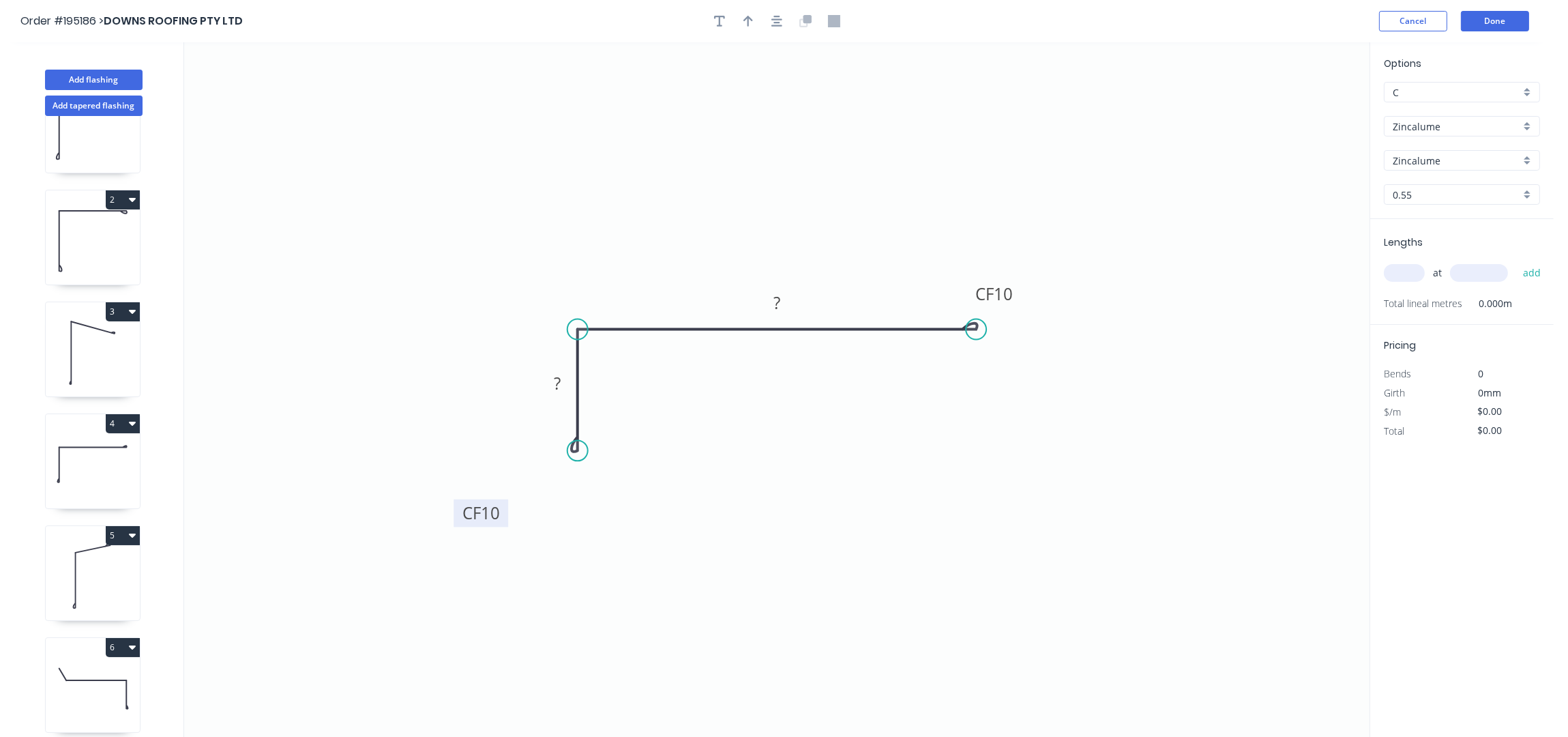
click at [496, 514] on tspan "10" at bounding box center [490, 513] width 19 height 23
type input "$12.72"
click at [1023, 294] on icon "0 CF 15 40 CF 15 75" at bounding box center [776, 390] width 1186 height 695
drag, startPoint x: 1018, startPoint y: 294, endPoint x: 1093, endPoint y: 242, distance: 91.3
click at [1062, 249] on rect at bounding box center [1035, 263] width 55 height 28
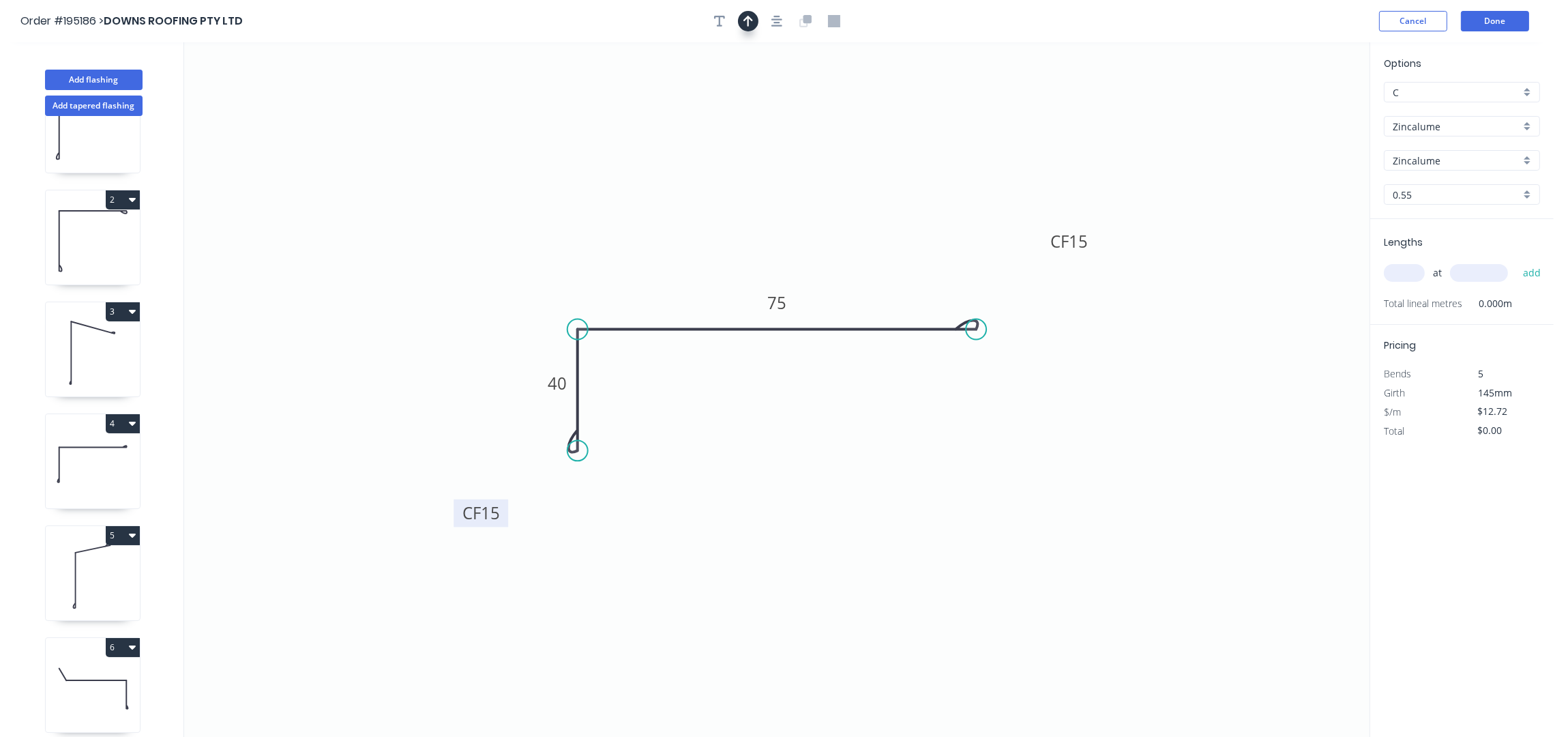
click at [750, 18] on icon "button" at bounding box center [748, 21] width 10 height 11
click at [1299, 111] on icon at bounding box center [1301, 95] width 12 height 44
click at [1299, 110] on icon at bounding box center [1301, 95] width 12 height 44
click at [1300, 110] on icon at bounding box center [1309, 98] width 39 height 39
click at [1301, 110] on icon at bounding box center [1310, 98] width 39 height 39
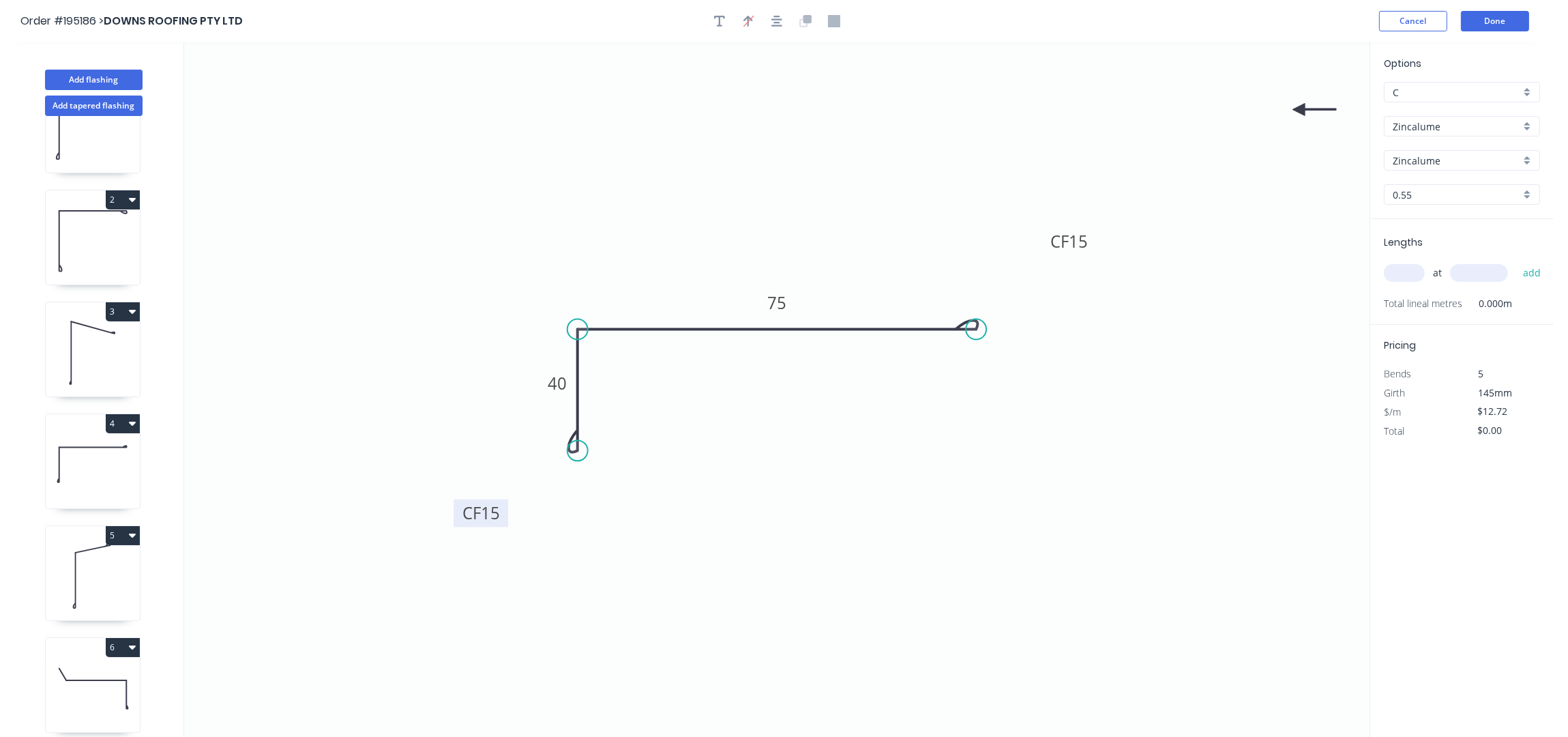
click at [1301, 110] on icon at bounding box center [1315, 109] width 44 height 12
drag, startPoint x: 1301, startPoint y: 110, endPoint x: 760, endPoint y: 400, distance: 613.8
click at [760, 423] on icon at bounding box center [779, 443] width 39 height 39
click at [1464, 125] on input "Zincalume" at bounding box center [1456, 126] width 127 height 14
click at [1463, 151] on div "Colorbond" at bounding box center [1463, 152] width 155 height 24
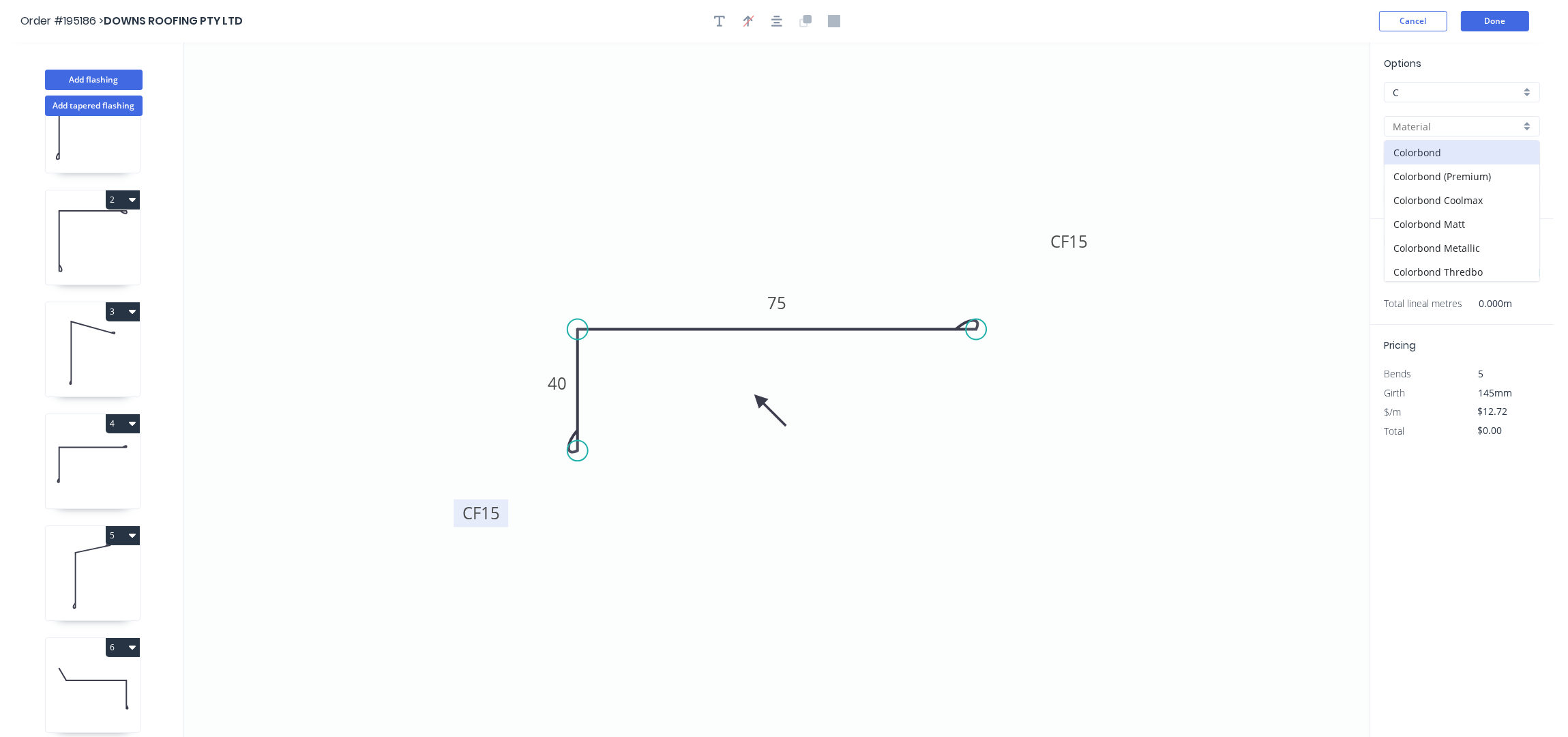
type input "Colorbond"
type input "aNoColor"
type input "$13.33"
click at [1432, 163] on input "aNoColor" at bounding box center [1456, 160] width 127 height 14
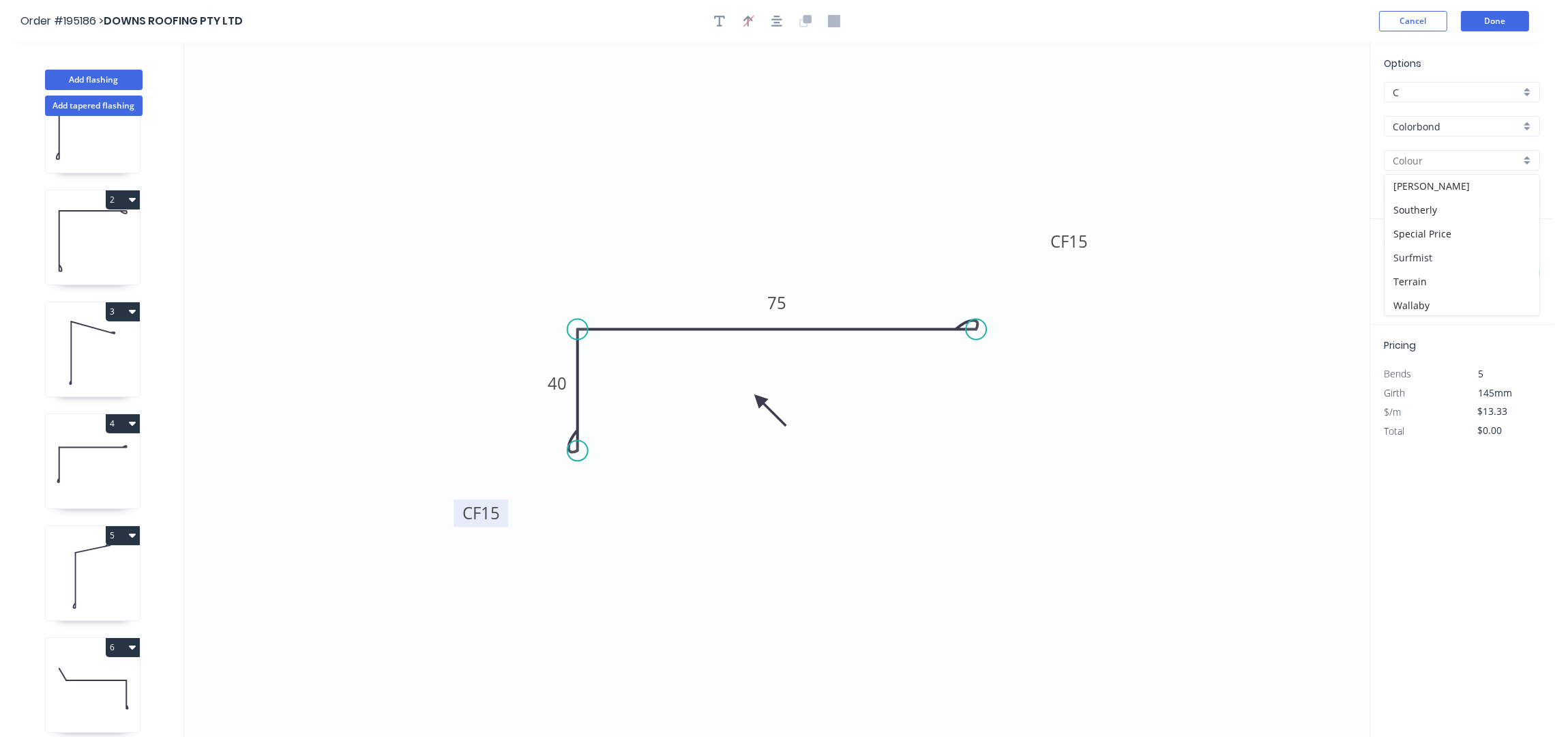
drag, startPoint x: 1453, startPoint y: 266, endPoint x: 1447, endPoint y: 269, distance: 6.7
click at [1453, 265] on div "Surfmist" at bounding box center [1463, 257] width 155 height 24
type input "Surfmist"
click at [1415, 289] on div "at add" at bounding box center [1463, 273] width 159 height 37
click at [1414, 281] on input "text" at bounding box center [1404, 273] width 41 height 17
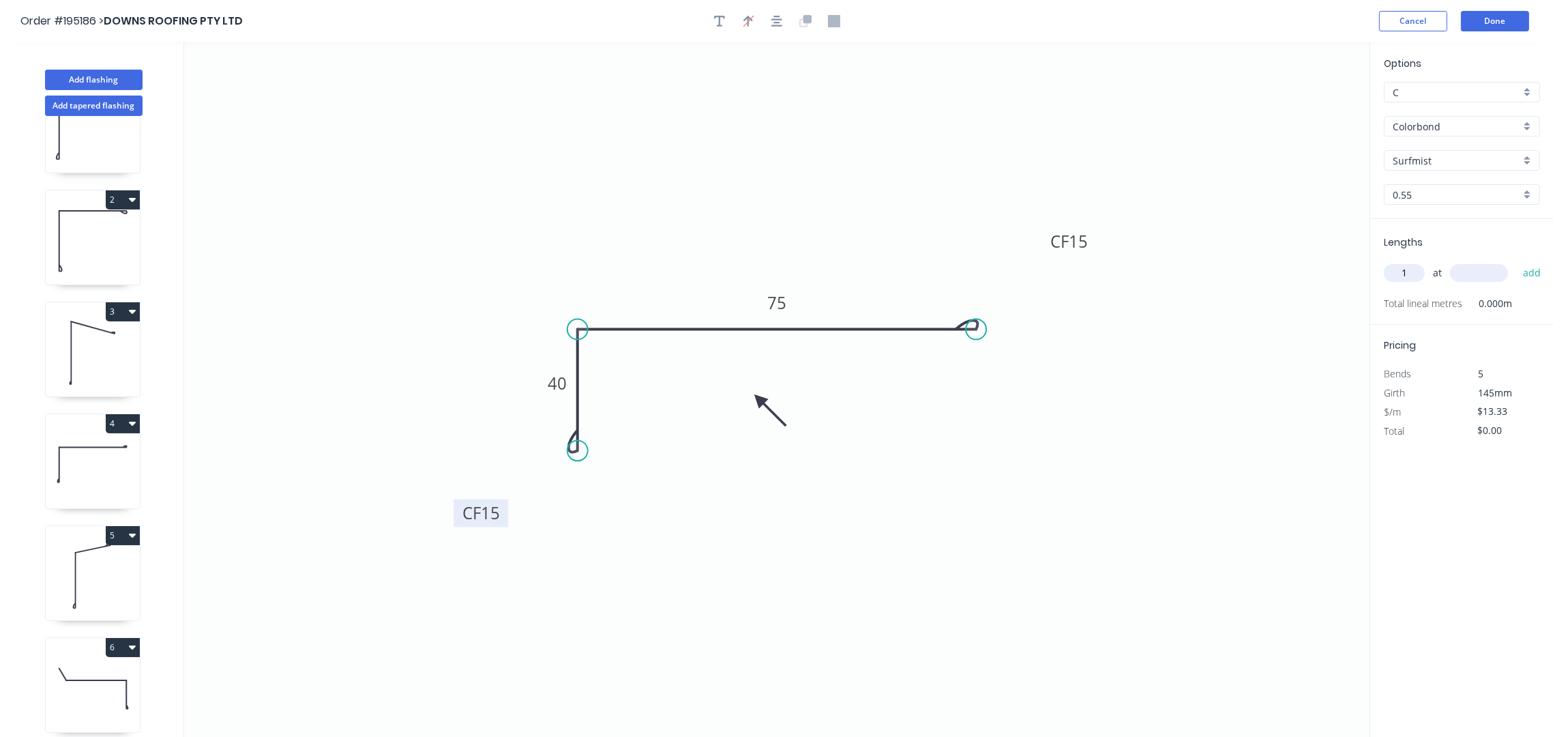
type input "1"
type input "3200"
click at [1517, 261] on button "add" at bounding box center [1532, 273] width 32 height 24
type input "$42.66"
click at [109, 74] on button "Add flashing" at bounding box center [94, 79] width 98 height 20
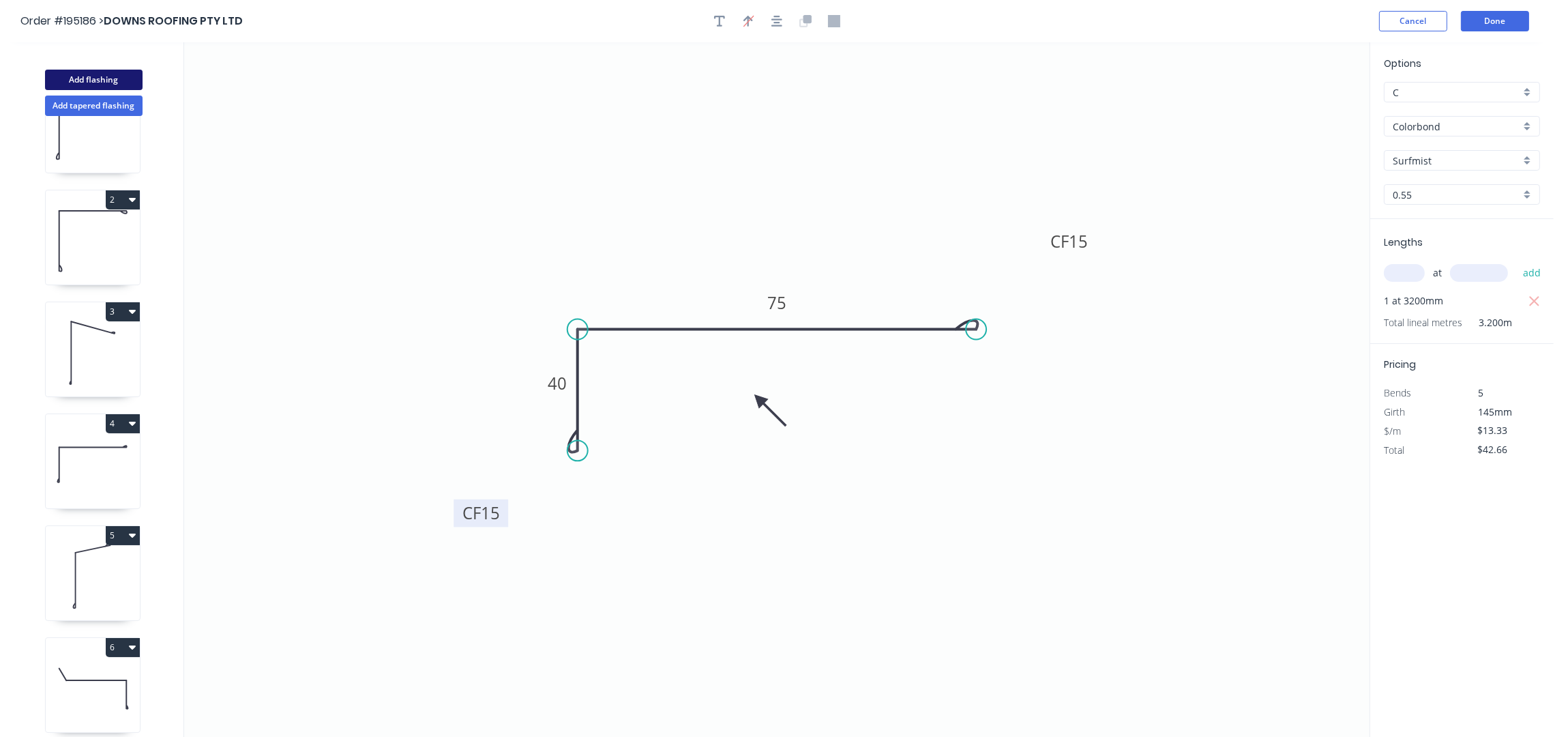
type input "$0.00"
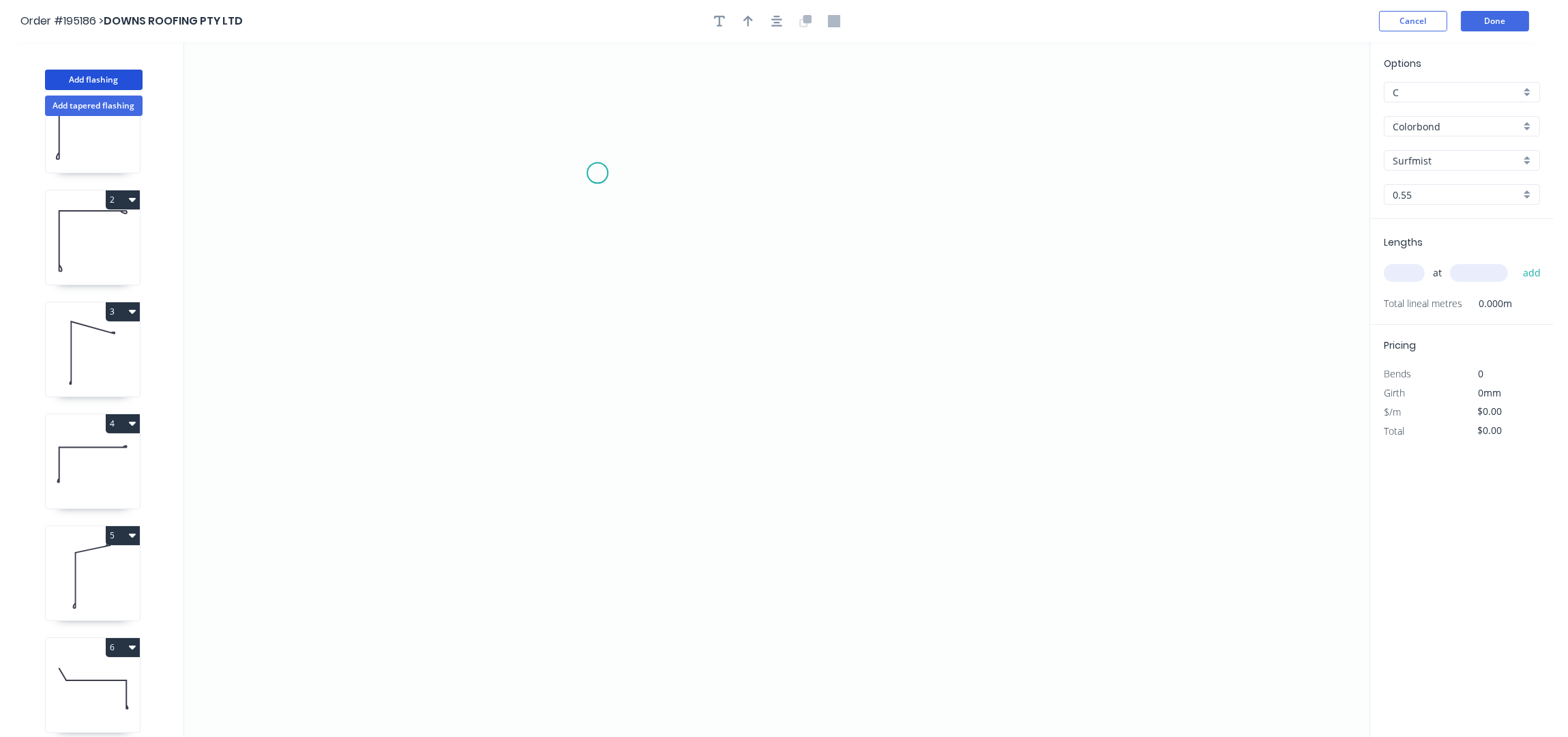
click at [598, 164] on icon "0" at bounding box center [776, 390] width 1186 height 695
click at [602, 425] on icon "0" at bounding box center [776, 390] width 1186 height 695
click at [819, 426] on icon "0 ?" at bounding box center [776, 390] width 1186 height 695
click at [874, 480] on icon "0 ? ?" at bounding box center [776, 390] width 1186 height 695
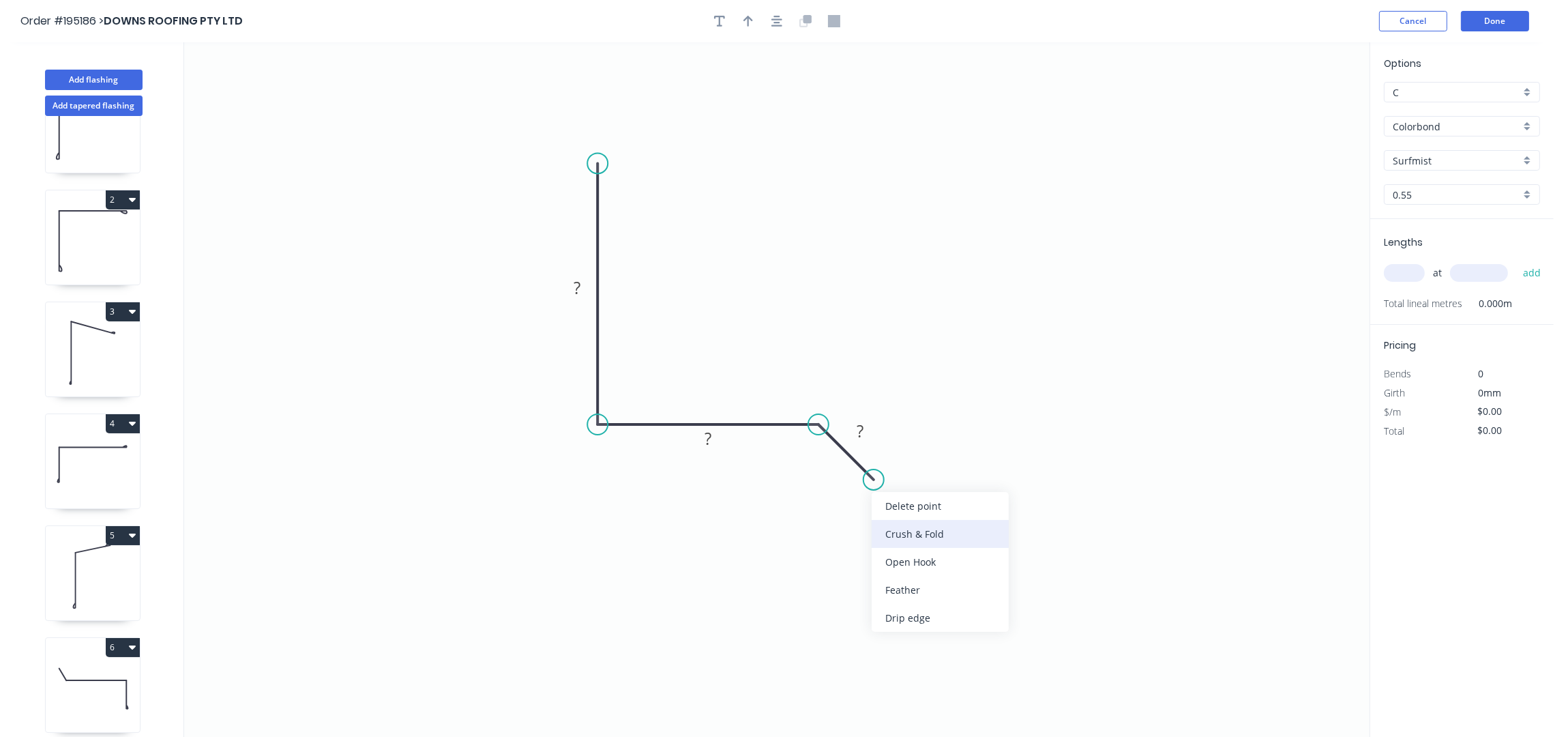
click at [897, 527] on div "Crush & Fold" at bounding box center [940, 534] width 137 height 28
click at [911, 520] on div "Flip bend" at bounding box center [946, 526] width 137 height 28
drag, startPoint x: 908, startPoint y: 456, endPoint x: 935, endPoint y: 565, distance: 112.3
click at [924, 569] on rect at bounding box center [896, 560] width 55 height 28
click at [775, 30] on button "button" at bounding box center [776, 21] width 20 height 20
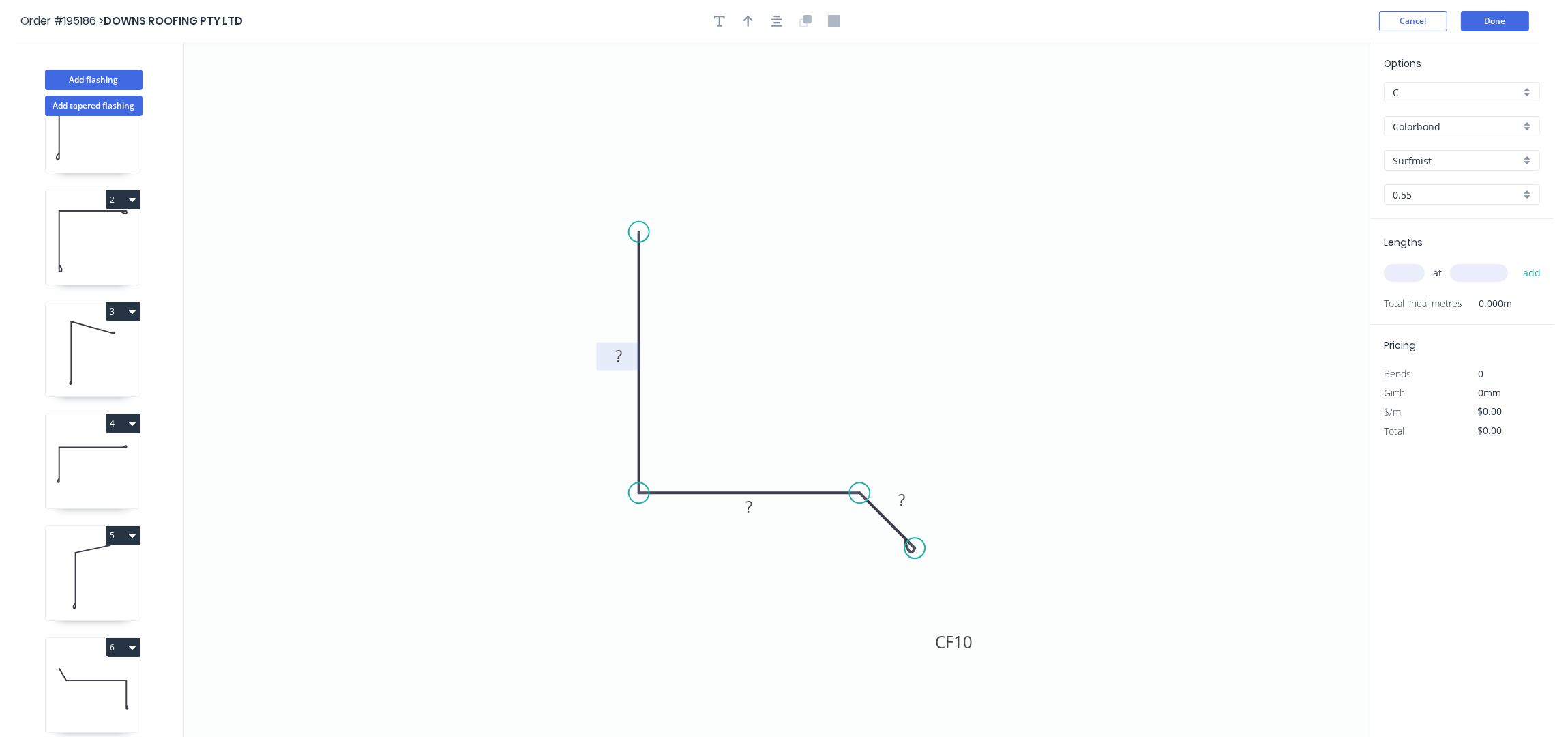
click at [609, 354] on rect at bounding box center [618, 357] width 27 height 19
type input "$12.34"
click at [745, 23] on icon "button" at bounding box center [748, 21] width 10 height 12
drag, startPoint x: 834, startPoint y: 313, endPoint x: 802, endPoint y: 373, distance: 68.0
click at [814, 367] on icon at bounding box center [820, 344] width 12 height 44
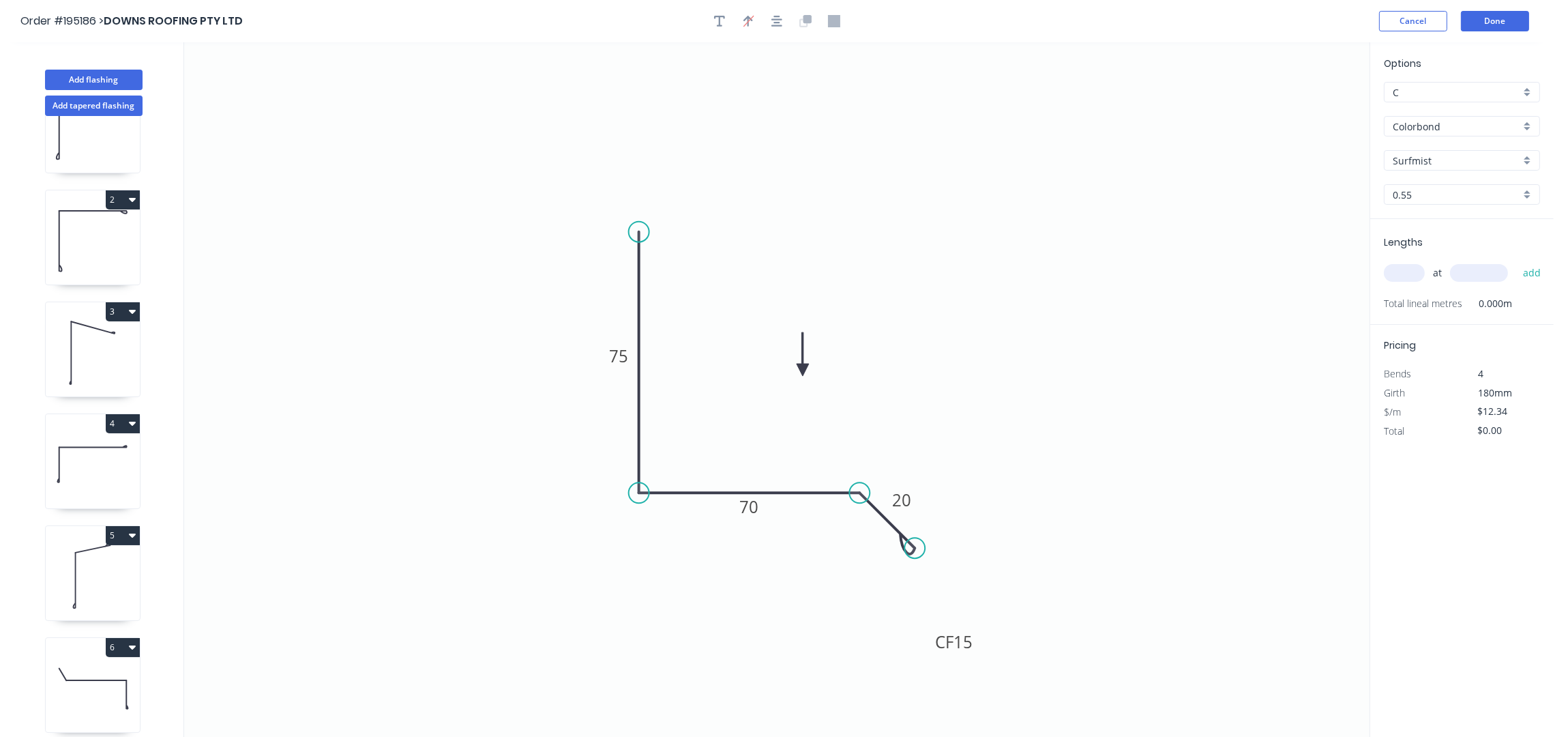
click at [1438, 165] on input "Surfmist" at bounding box center [1456, 160] width 127 height 14
click at [1439, 272] on div "Night Sky" at bounding box center [1463, 272] width 155 height 24
type input "Night Sky"
click at [1408, 277] on input "text" at bounding box center [1404, 273] width 41 height 17
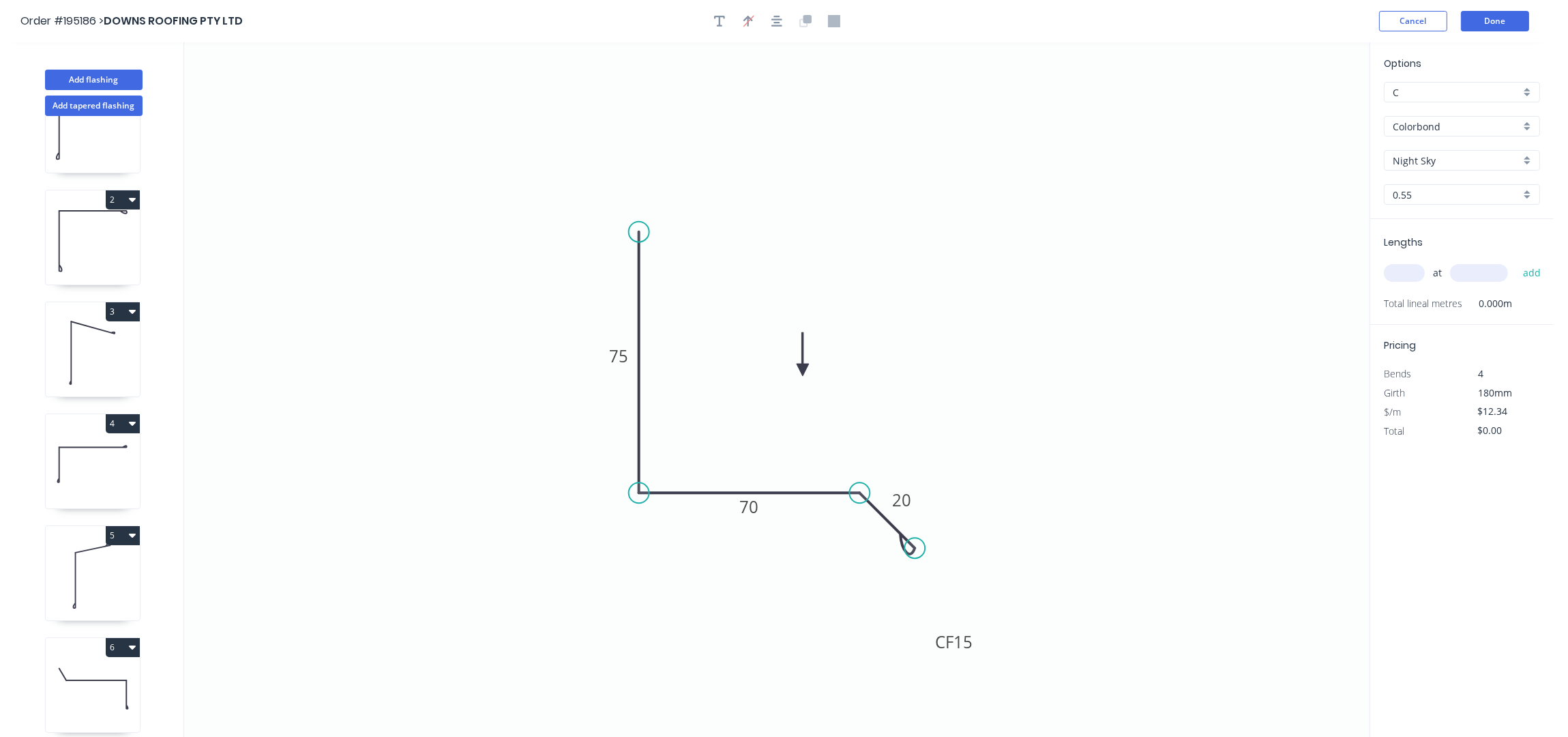
click at [1410, 275] on input "text" at bounding box center [1404, 273] width 41 height 17
type input "1"
type input "3000"
click at [1517, 261] on button "add" at bounding box center [1532, 273] width 32 height 24
type input "$37.02"
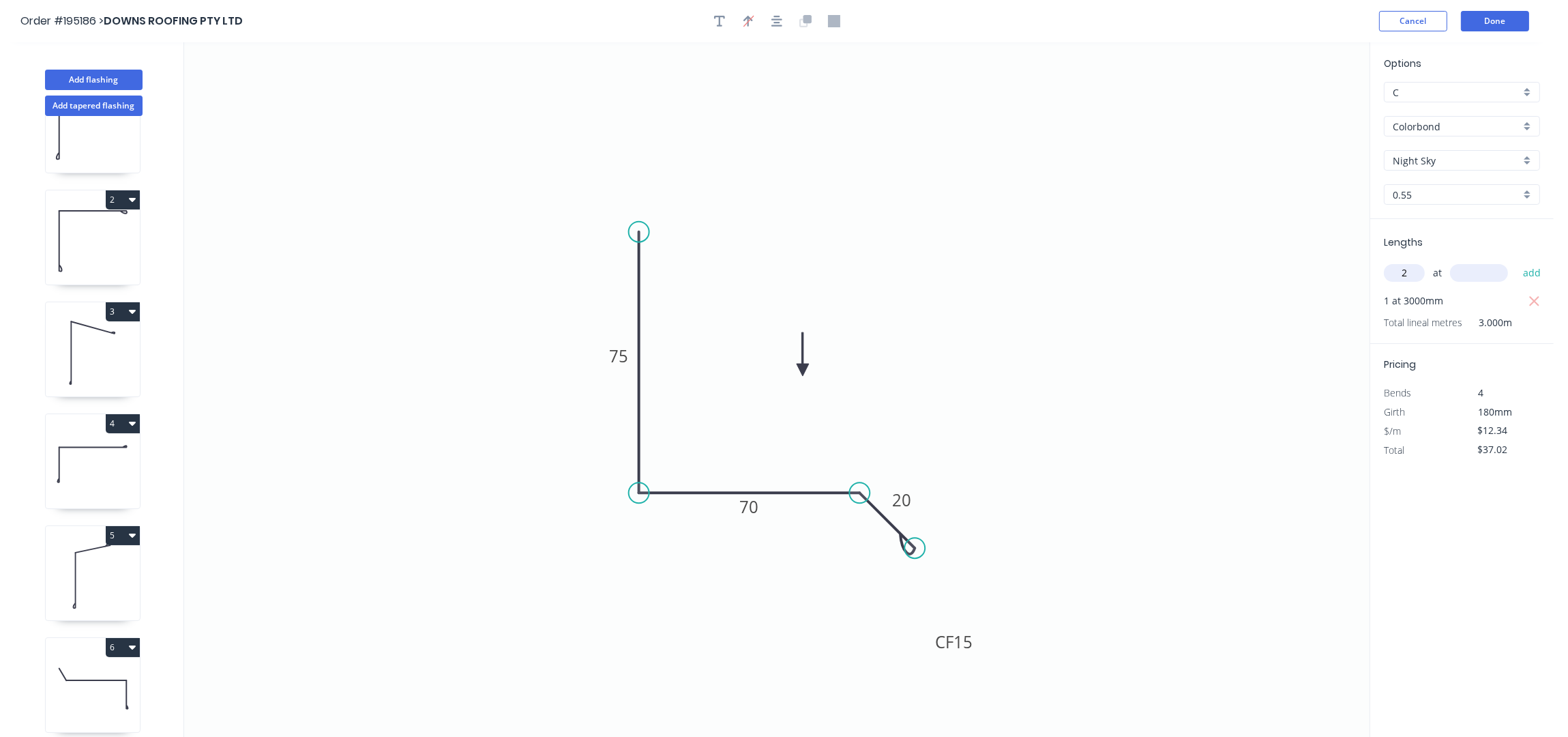
type input "2"
type input "1800"
click at [1517, 261] on button "add" at bounding box center [1532, 273] width 32 height 24
type input "$81.44"
type input "1"
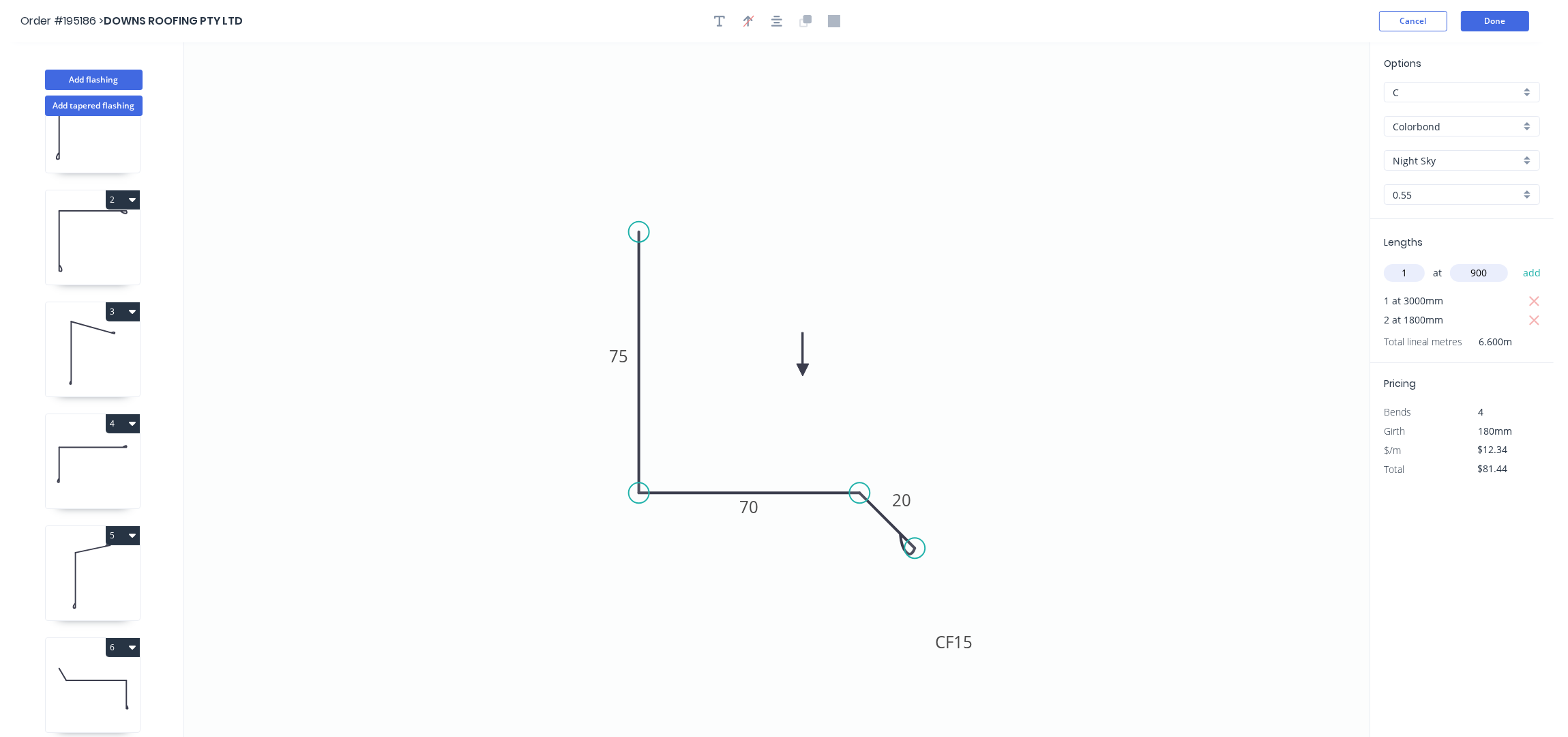
type input "900"
click at [1517, 261] on button "add" at bounding box center [1532, 273] width 32 height 24
type input "$93.78"
click at [101, 90] on button "Add flashing" at bounding box center [94, 79] width 98 height 20
type input "$0.00"
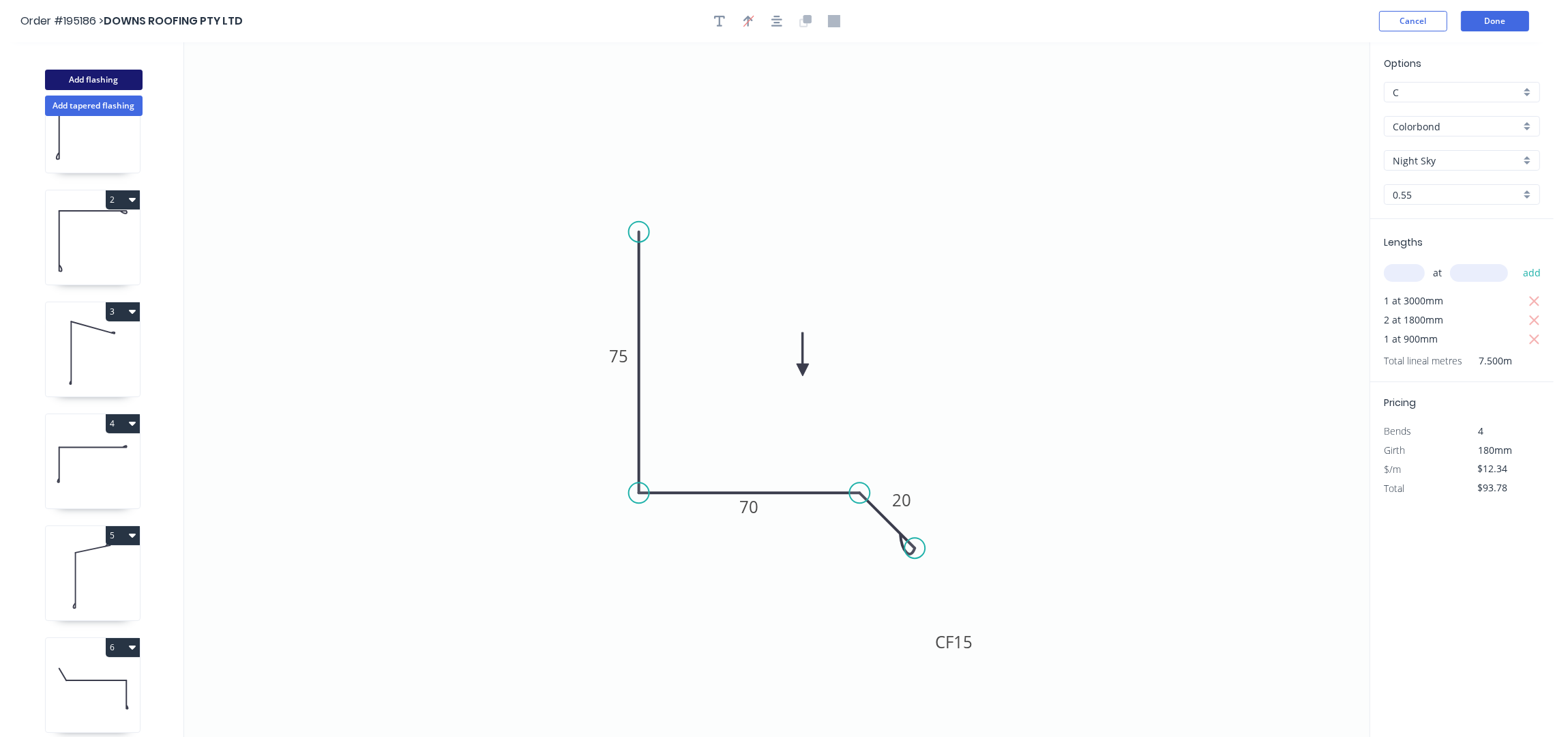
type input "$0.00"
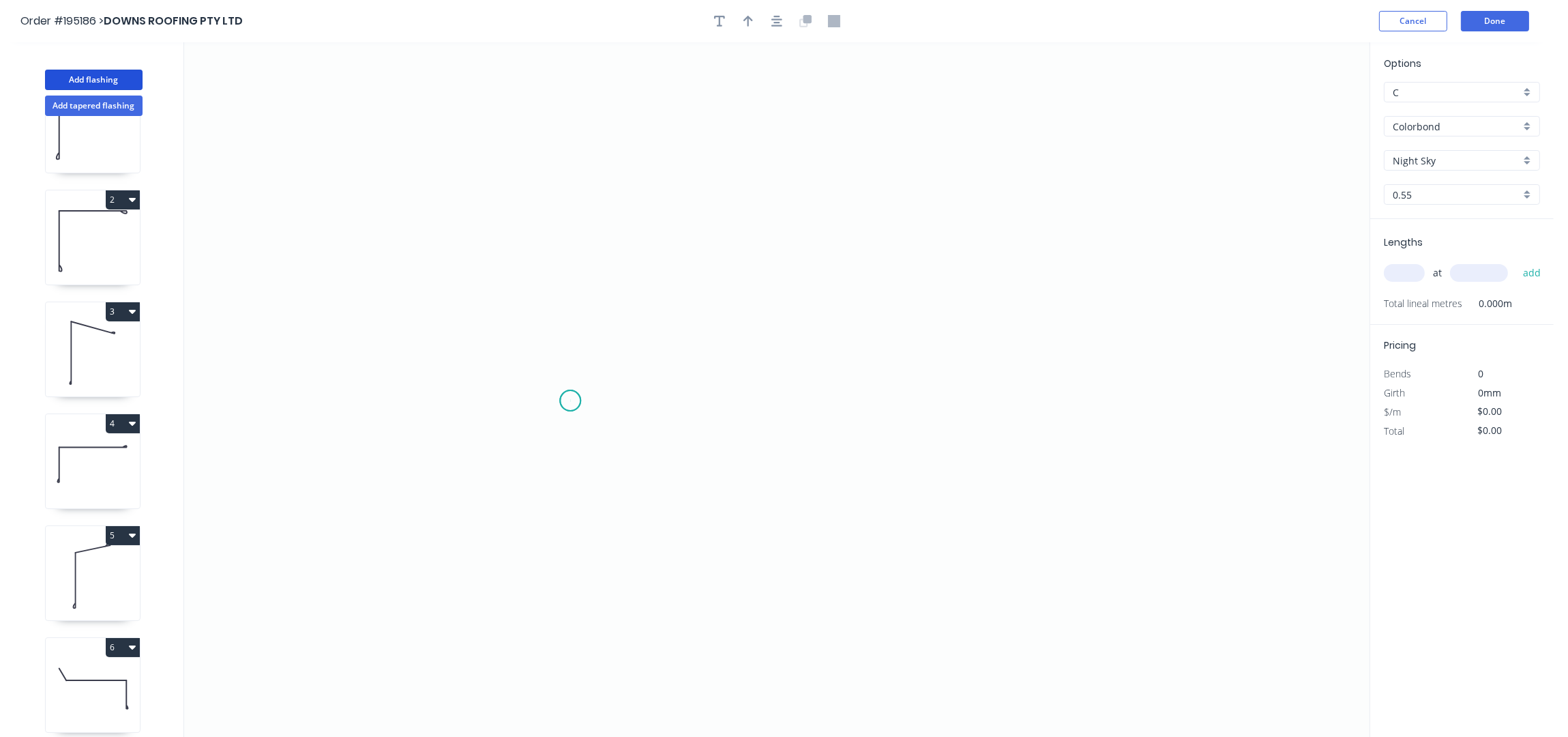
click at [571, 401] on icon "0" at bounding box center [776, 390] width 1186 height 695
click at [582, 172] on icon "0" at bounding box center [776, 390] width 1186 height 695
drag, startPoint x: 1030, startPoint y: 166, endPoint x: 1021, endPoint y: 299, distance: 133.3
click at [1030, 166] on icon "0 ?" at bounding box center [776, 390] width 1186 height 695
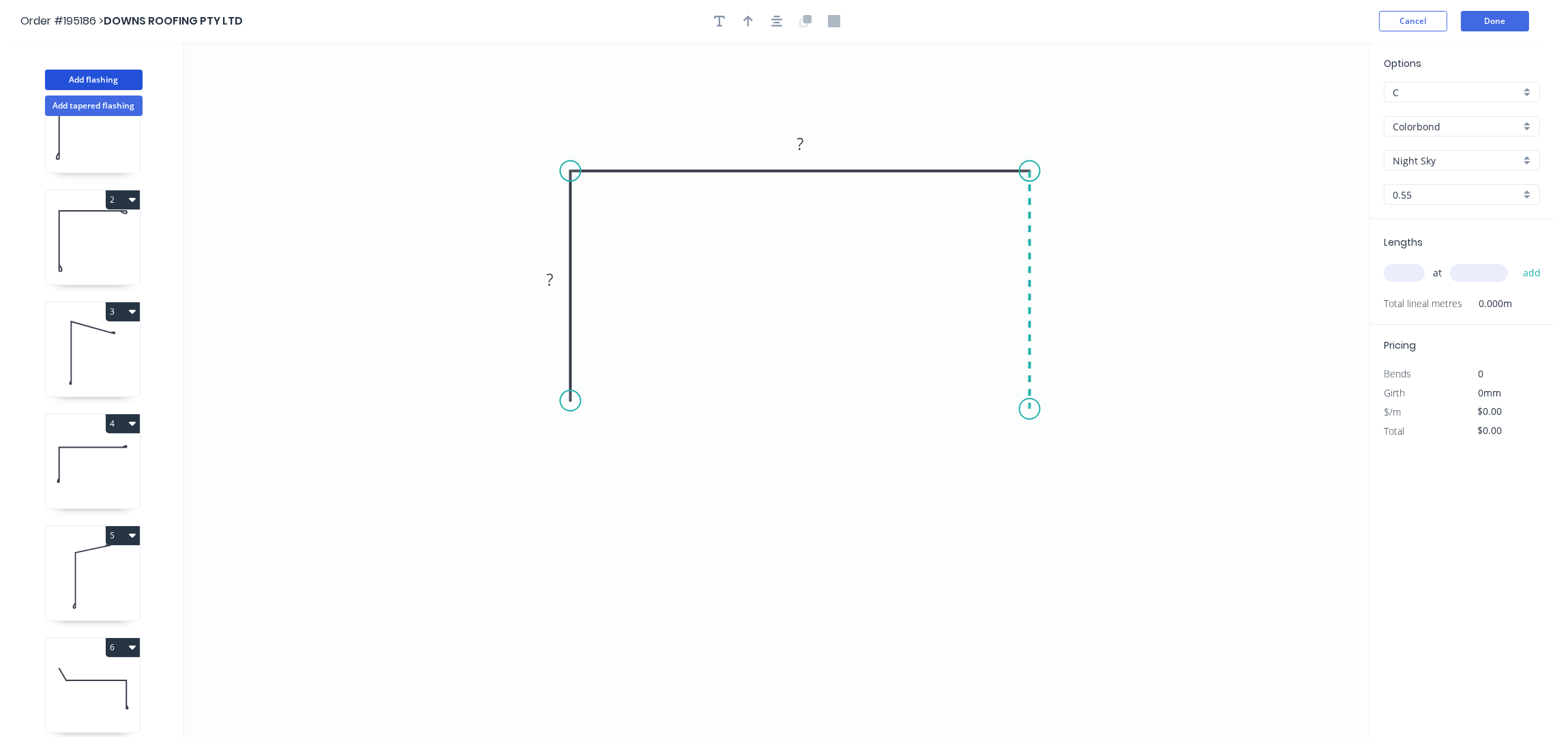
click at [1023, 409] on icon "0 ? ?" at bounding box center [776, 390] width 1186 height 695
click at [1056, 461] on div "Crush & Fold" at bounding box center [1094, 458] width 137 height 28
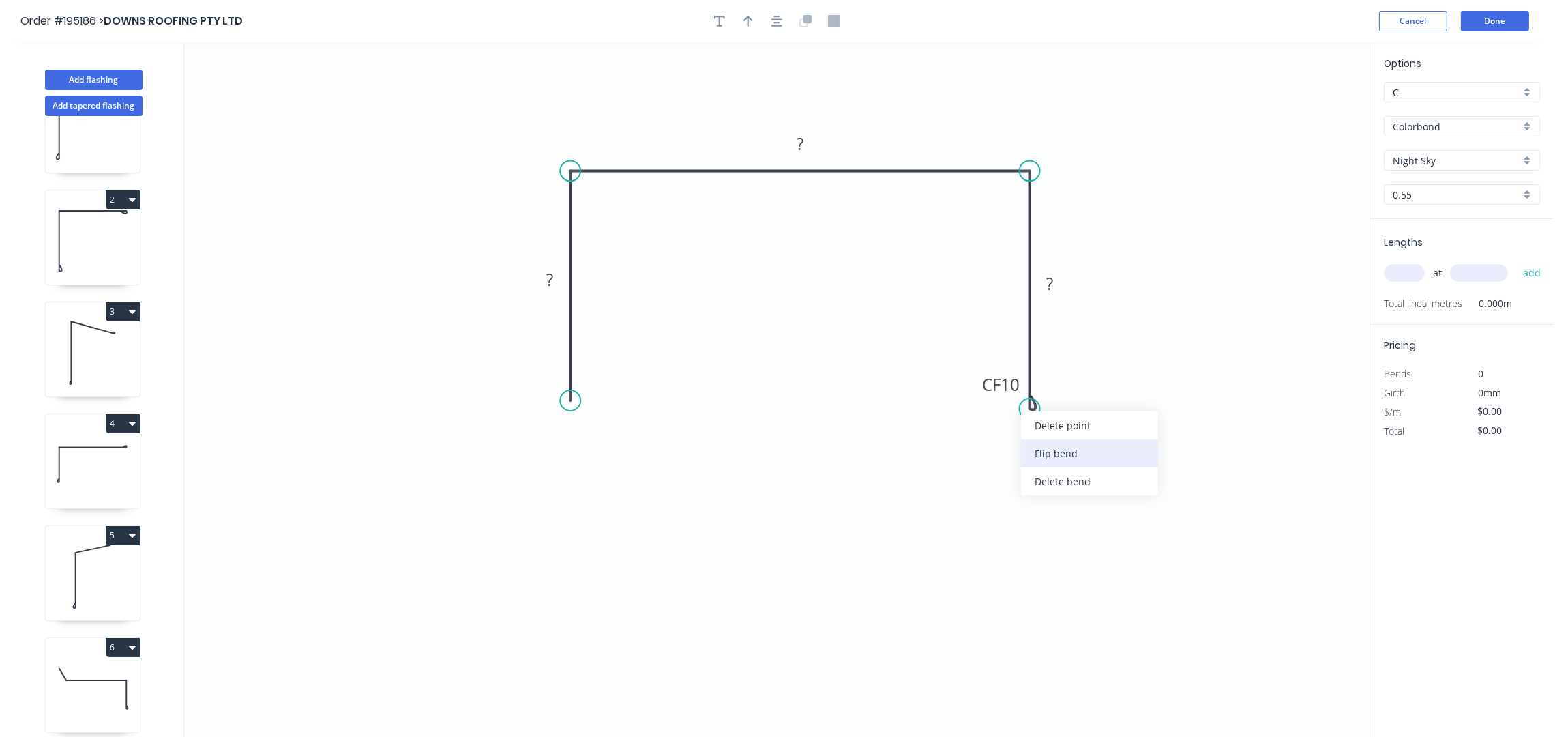
click at [1061, 448] on div "Flip bend" at bounding box center [1089, 453] width 137 height 28
drag, startPoint x: 1082, startPoint y: 384, endPoint x: 912, endPoint y: 457, distance: 185.0
click at [912, 457] on rect at bounding box center [887, 457] width 55 height 28
click at [779, 27] on icon "button" at bounding box center [777, 21] width 11 height 12
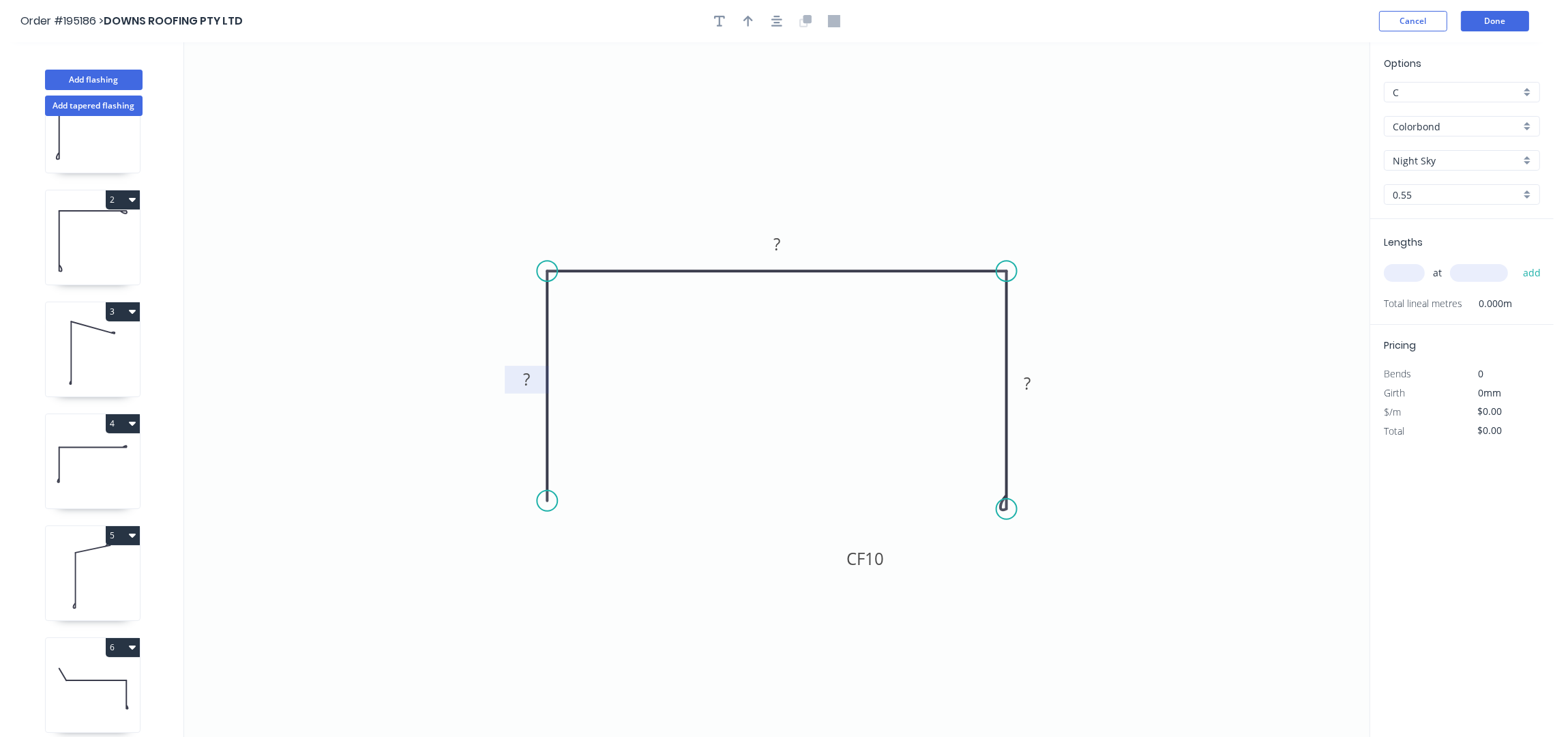
click at [533, 373] on rect at bounding box center [526, 381] width 27 height 19
type input "$14.87"
click at [750, 24] on icon "button" at bounding box center [748, 21] width 10 height 12
drag, startPoint x: 1301, startPoint y: 107, endPoint x: 882, endPoint y: 250, distance: 442.7
click at [900, 228] on icon at bounding box center [906, 206] width 12 height 44
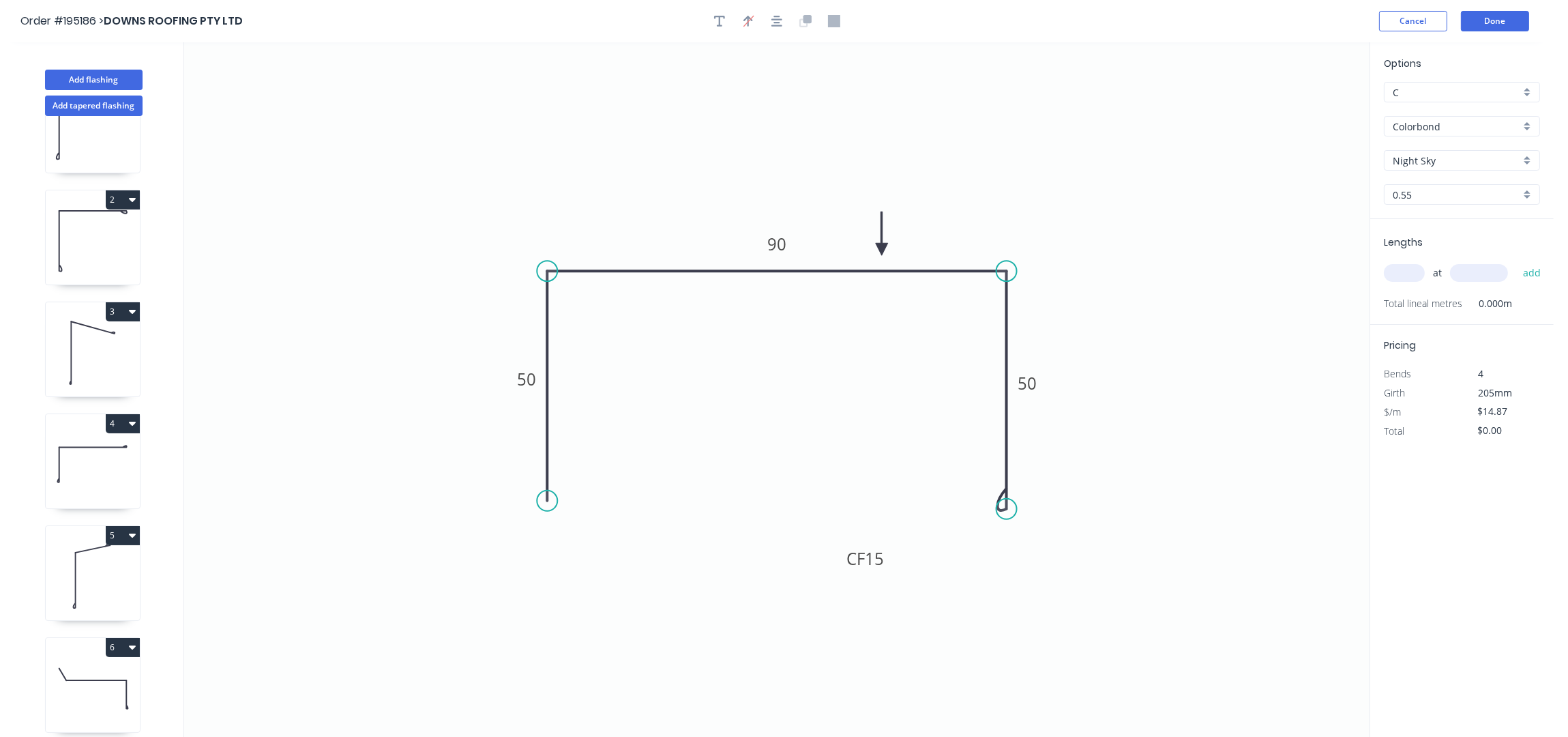
drag, startPoint x: 1402, startPoint y: 162, endPoint x: 1408, endPoint y: 170, distance: 10.0
click at [1402, 160] on input "Night Sky" at bounding box center [1456, 160] width 127 height 14
click at [1445, 250] on div "Monument" at bounding box center [1463, 248] width 155 height 24
type input "Monument"
click at [1397, 274] on input "text" at bounding box center [1404, 273] width 41 height 17
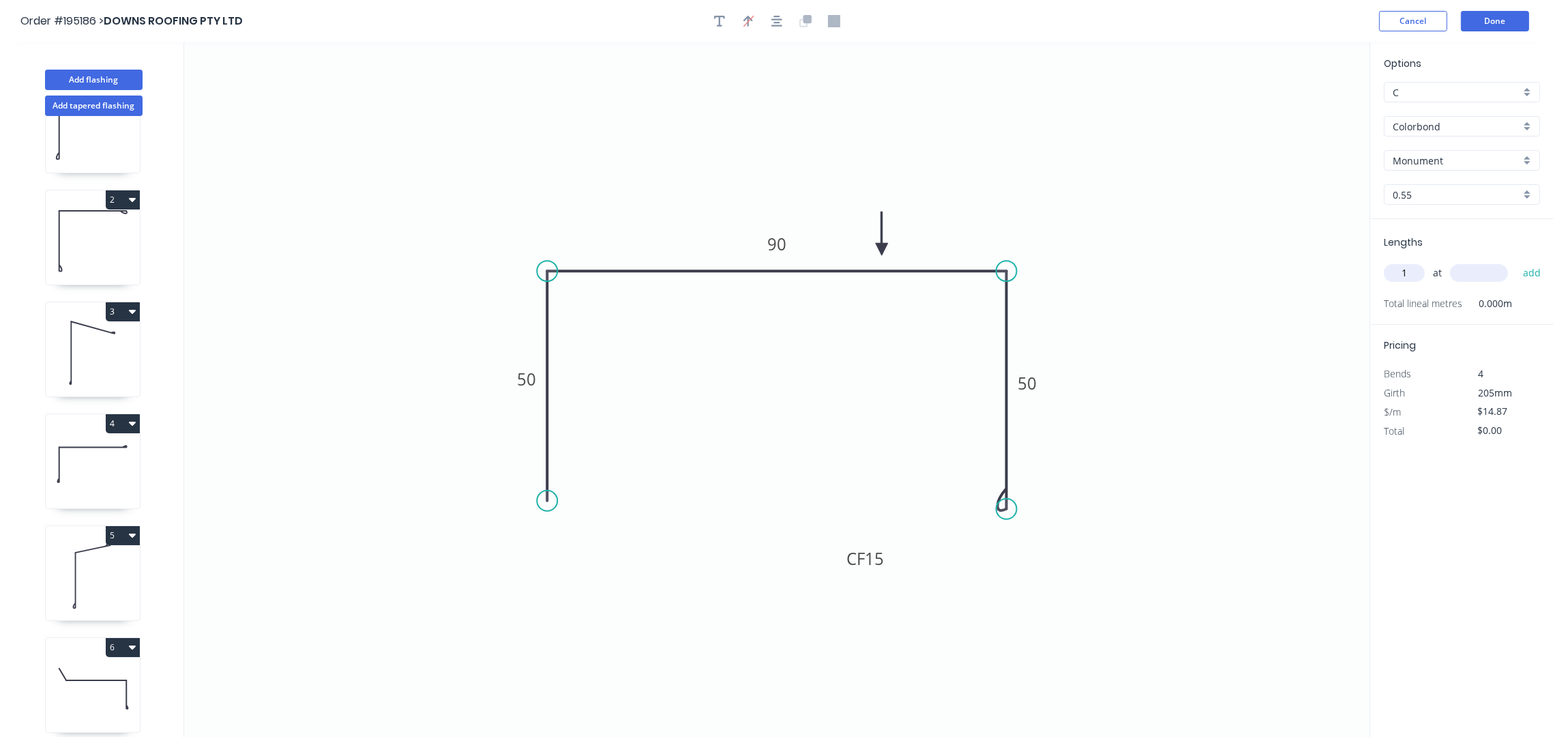
type input "1"
type input "4400"
click at [1517, 261] on button "add" at bounding box center [1532, 273] width 32 height 24
type input "$65.43"
drag, startPoint x: 112, startPoint y: 74, endPoint x: 138, endPoint y: 102, distance: 38.2
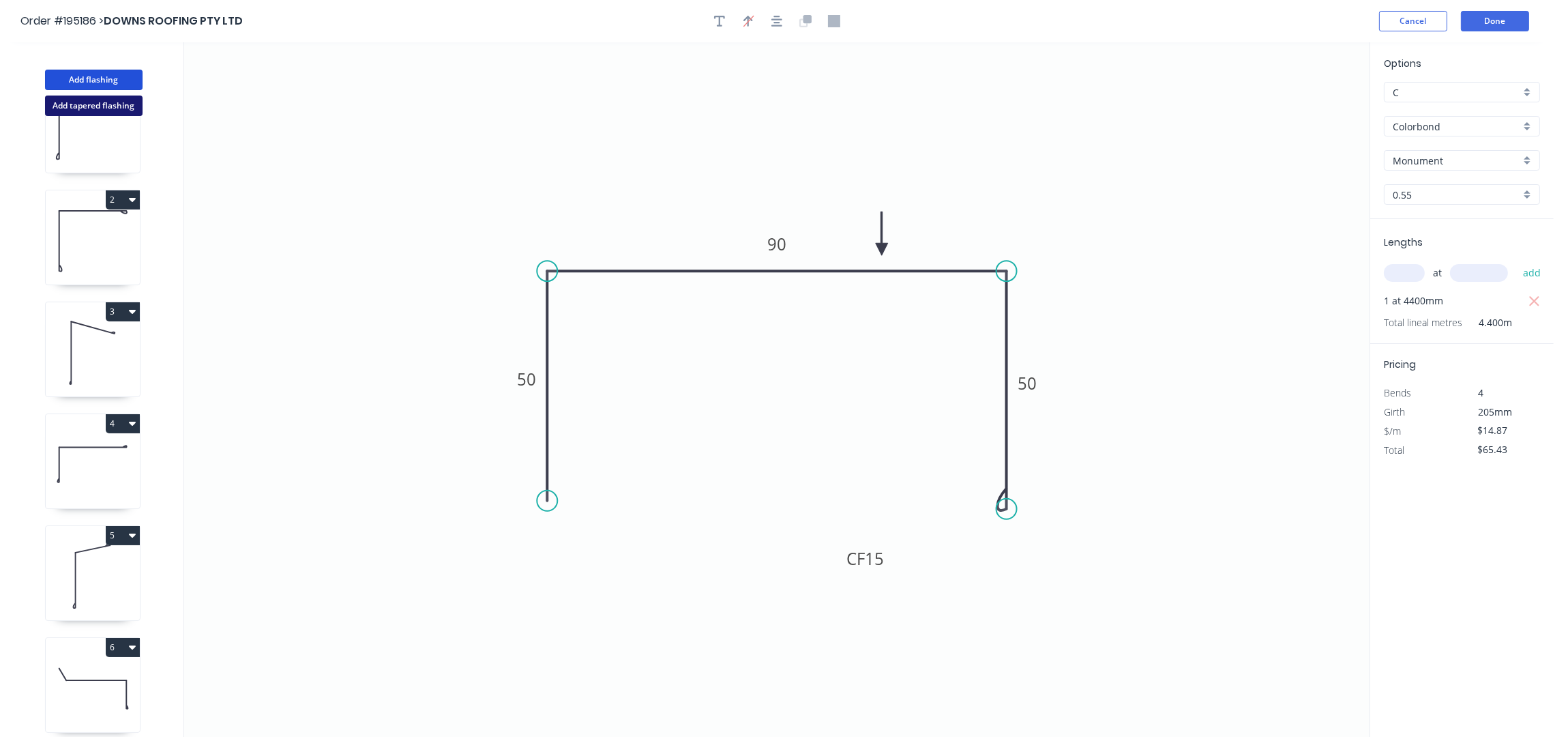
click at [112, 74] on button "Add flashing" at bounding box center [94, 79] width 98 height 20
type input "$0.00"
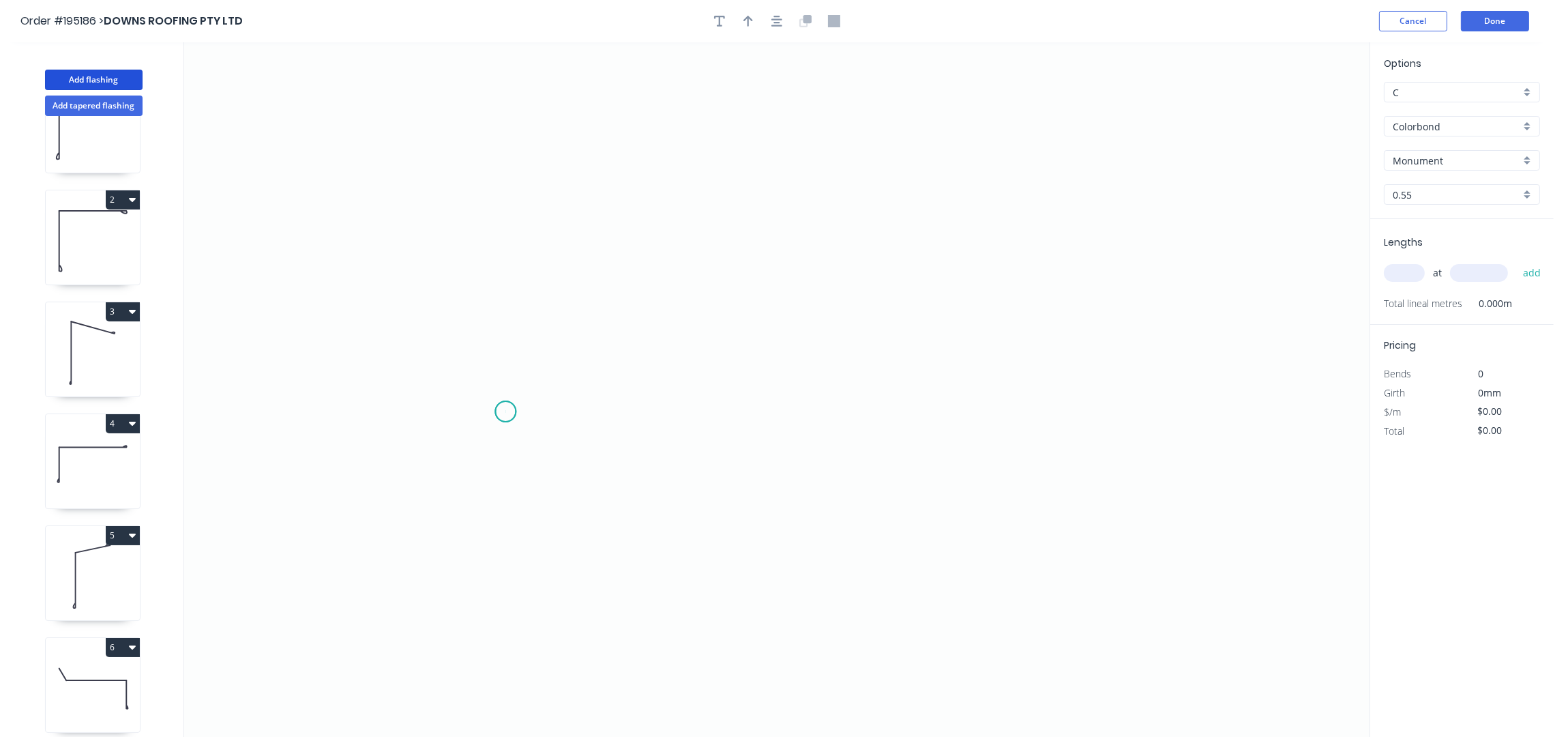
drag, startPoint x: 505, startPoint y: 412, endPoint x: 537, endPoint y: 398, distance: 34.9
click at [505, 411] on icon "0" at bounding box center [776, 390] width 1186 height 695
click at [570, 378] on icon "0" at bounding box center [776, 390] width 1186 height 695
click at [572, 229] on icon "0 ?" at bounding box center [776, 390] width 1186 height 695
click at [982, 240] on icon "0 ? ? ? º" at bounding box center [776, 390] width 1186 height 695
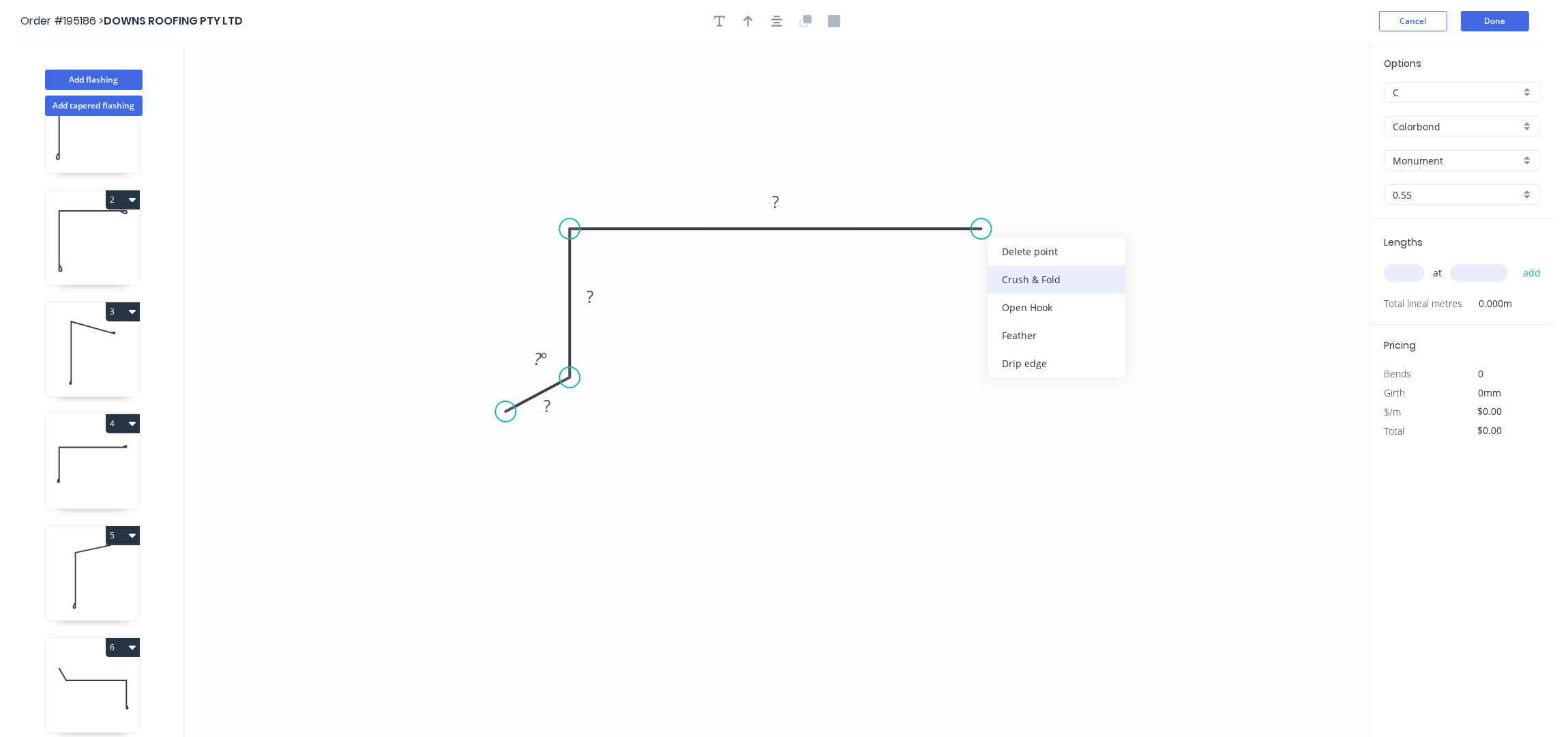
click at [1014, 270] on div "Crush & Fold" at bounding box center [1057, 280] width 137 height 28
drag, startPoint x: 1015, startPoint y: 195, endPoint x: 1062, endPoint y: 184, distance: 48.3
click at [1062, 184] on icon "0 ? ? CF 10 ? ? º" at bounding box center [776, 390] width 1186 height 695
drag, startPoint x: 1024, startPoint y: 201, endPoint x: 1096, endPoint y: 162, distance: 81.9
click at [1096, 162] on rect at bounding box center [1071, 154] width 55 height 28
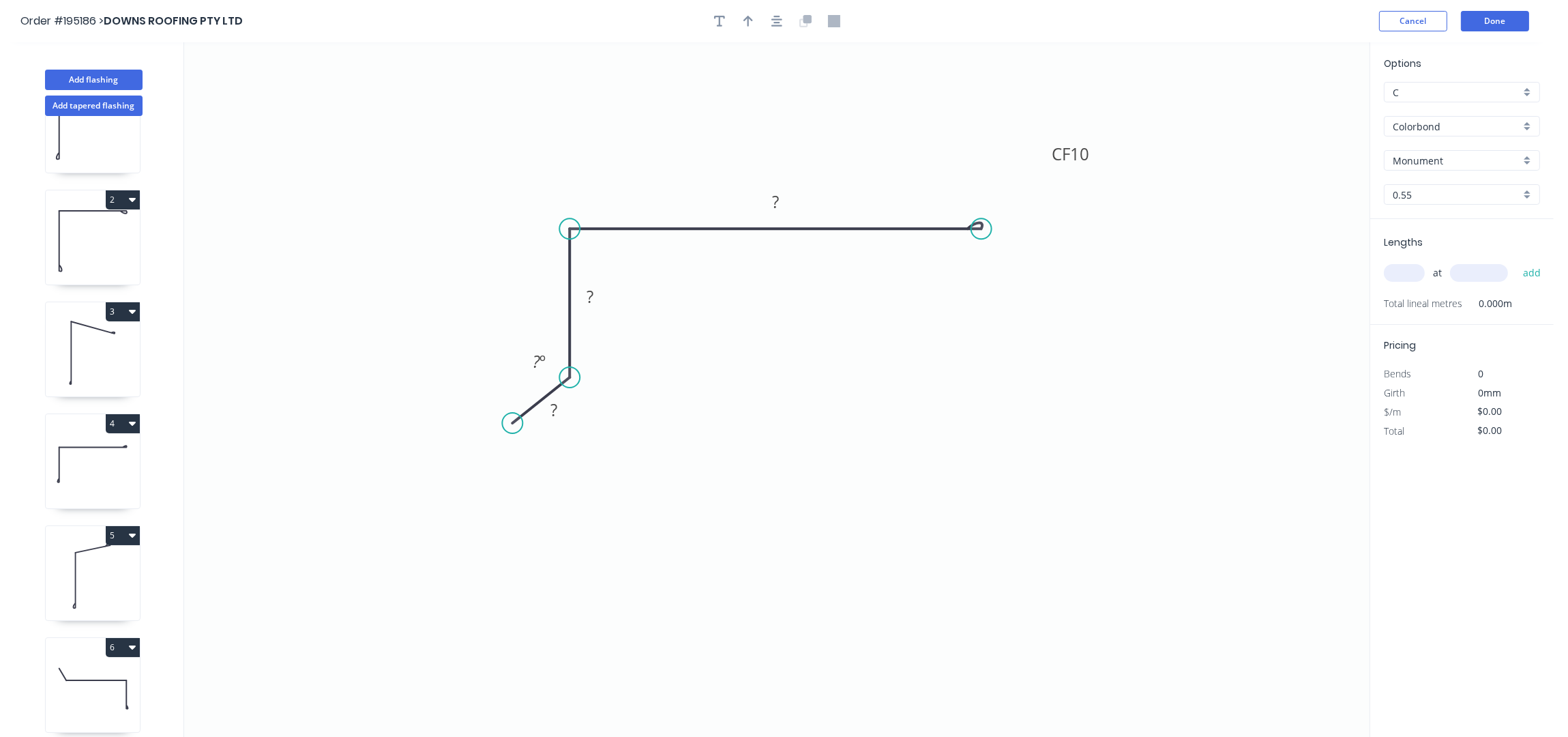
drag, startPoint x: 497, startPoint y: 414, endPoint x: 514, endPoint y: 423, distance: 19.2
click at [514, 423] on circle at bounding box center [511, 423] width 20 height 20
drag, startPoint x: 572, startPoint y: 411, endPoint x: 578, endPoint y: 420, distance: 10.8
click at [578, 420] on rect at bounding box center [559, 418] width 44 height 28
click at [568, 420] on rect at bounding box center [559, 419] width 27 height 19
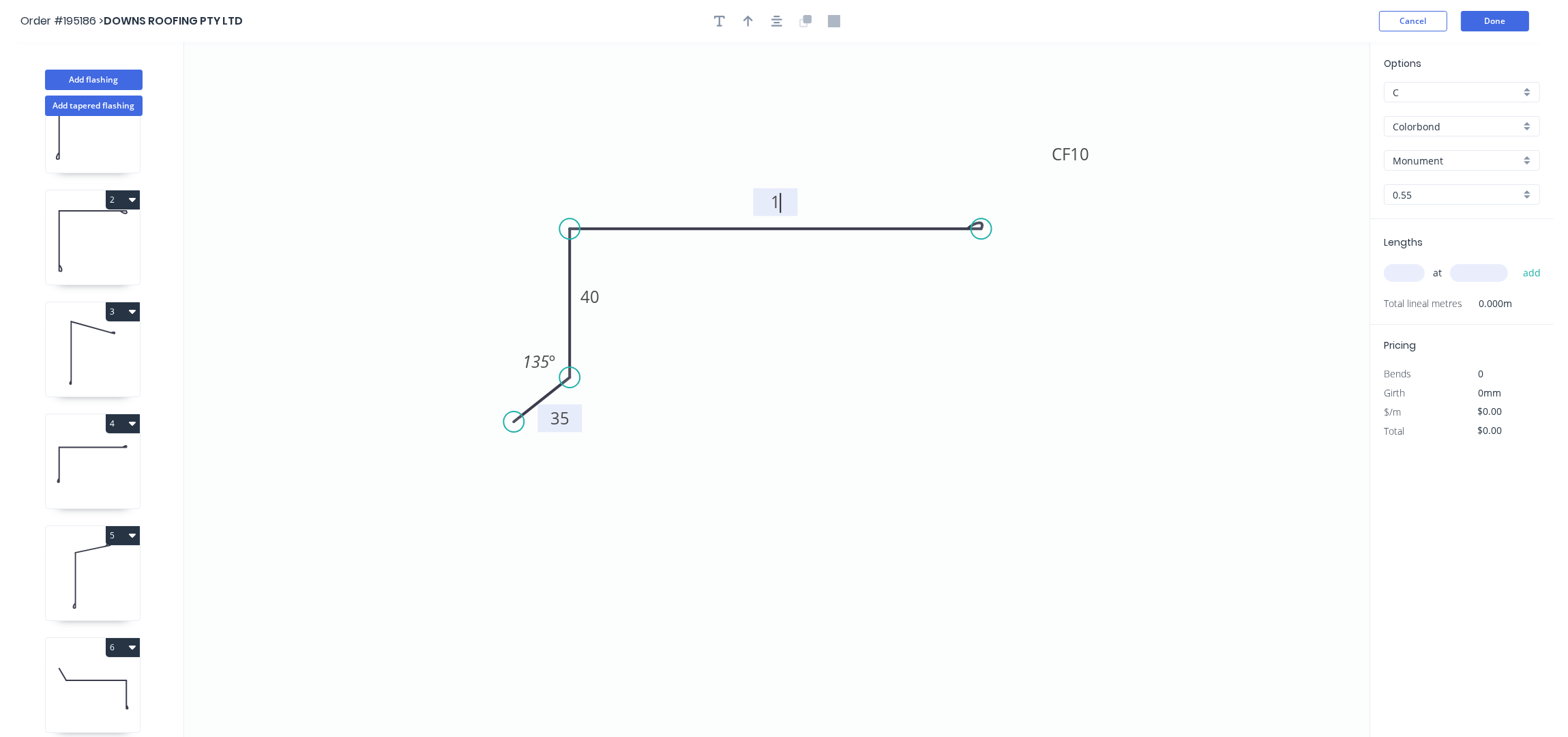
type input "$12.34"
click at [745, 27] on icon "button" at bounding box center [748, 21] width 10 height 12
click at [1303, 110] on icon at bounding box center [1301, 95] width 12 height 44
click at [1303, 110] on icon at bounding box center [1312, 99] width 39 height 39
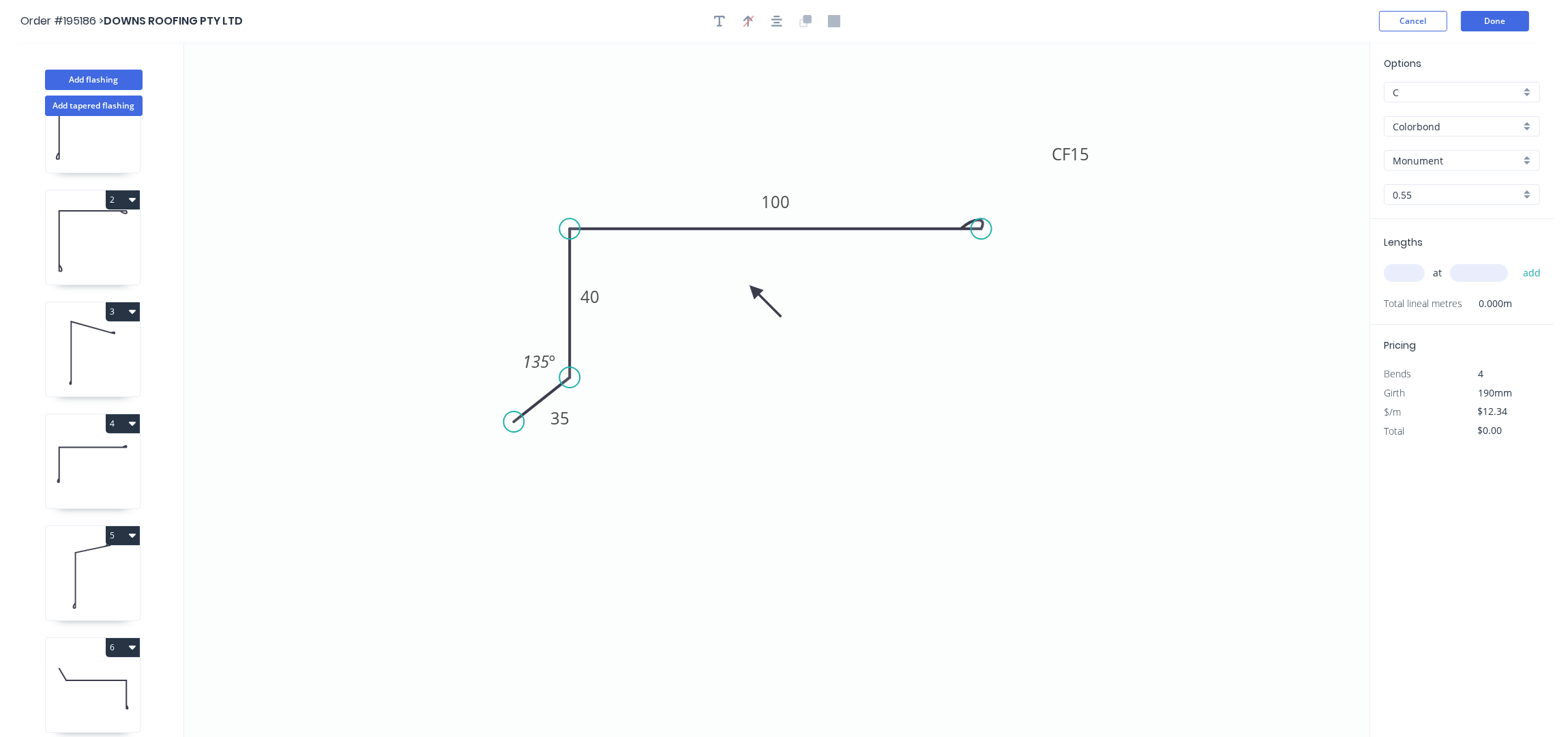
drag, startPoint x: 1303, startPoint y: 110, endPoint x: 740, endPoint y: 288, distance: 590.5
click at [746, 288] on icon at bounding box center [765, 301] width 39 height 39
click at [1402, 269] on input "text" at bounding box center [1404, 273] width 41 height 17
click at [1460, 159] on input "Monument" at bounding box center [1456, 160] width 127 height 14
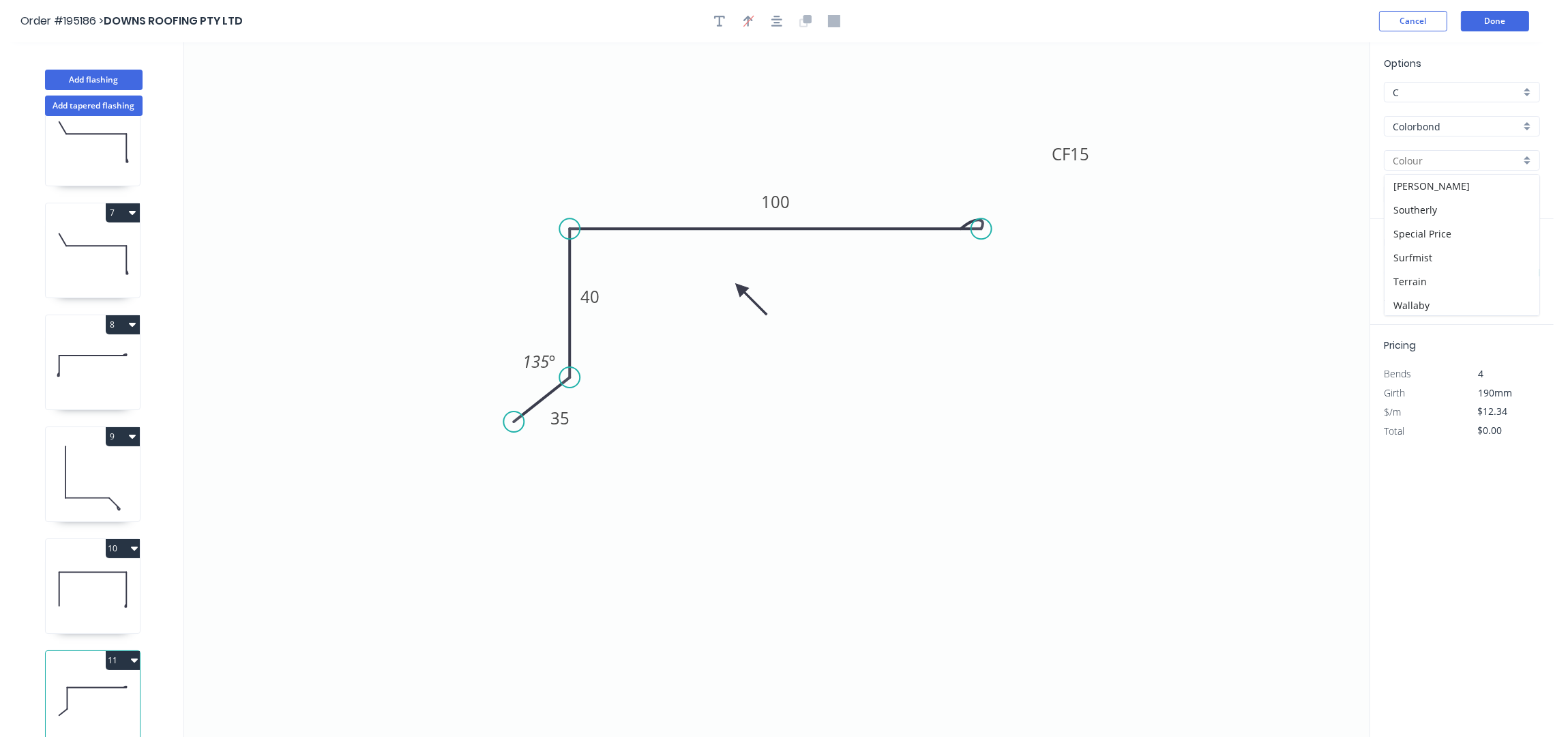
scroll to position [618, 0]
click at [1436, 259] on div "Surfmist" at bounding box center [1463, 257] width 155 height 24
type input "Surfmist"
click at [1415, 273] on input "text" at bounding box center [1404, 273] width 41 height 17
type input "1"
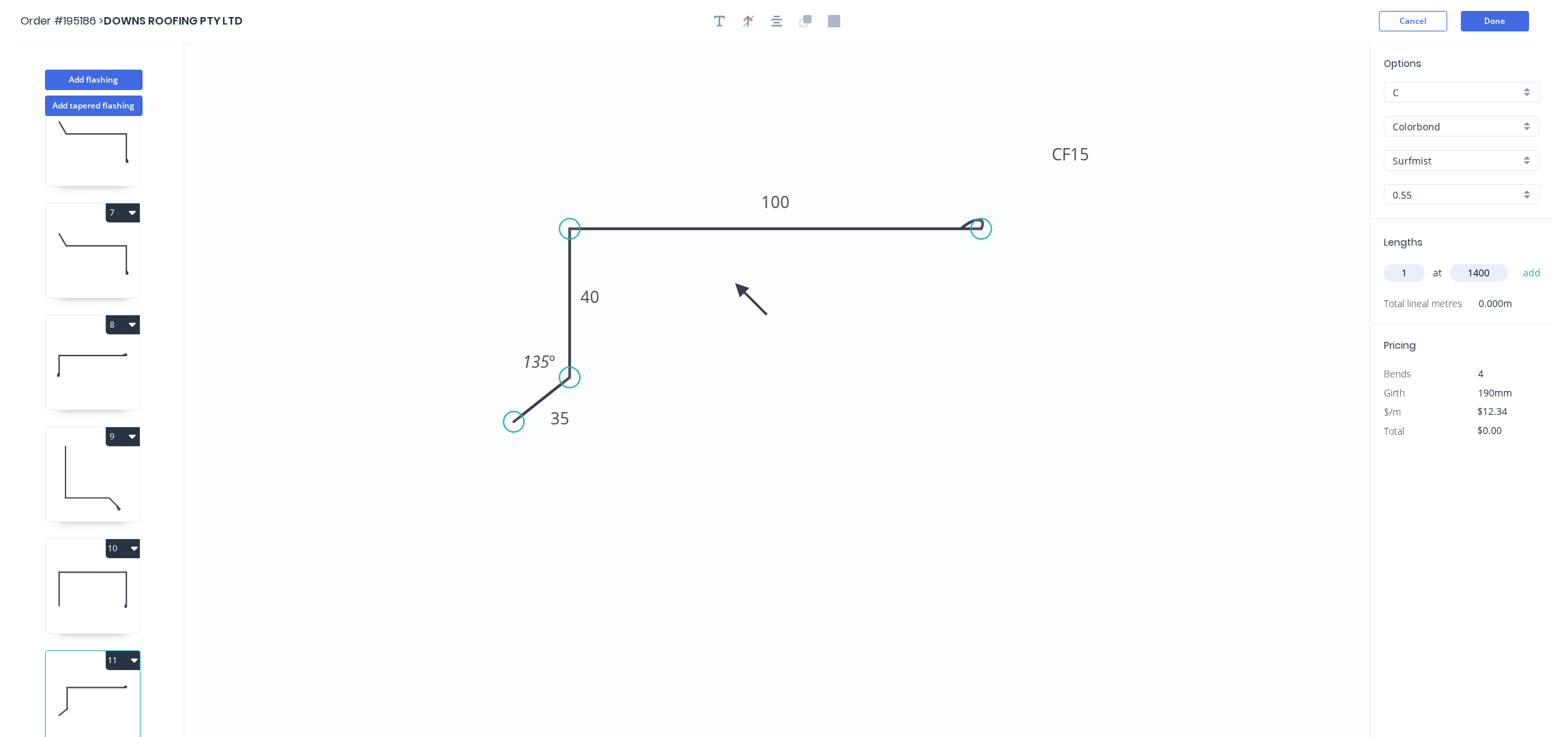
type input "1400"
click at [1517, 261] on button "add" at bounding box center [1532, 273] width 32 height 24
type input "$17.28"
click at [121, 539] on button "10" at bounding box center [122, 549] width 34 height 19
click at [112, 572] on div "Duplicate" at bounding box center [75, 582] width 105 height 20
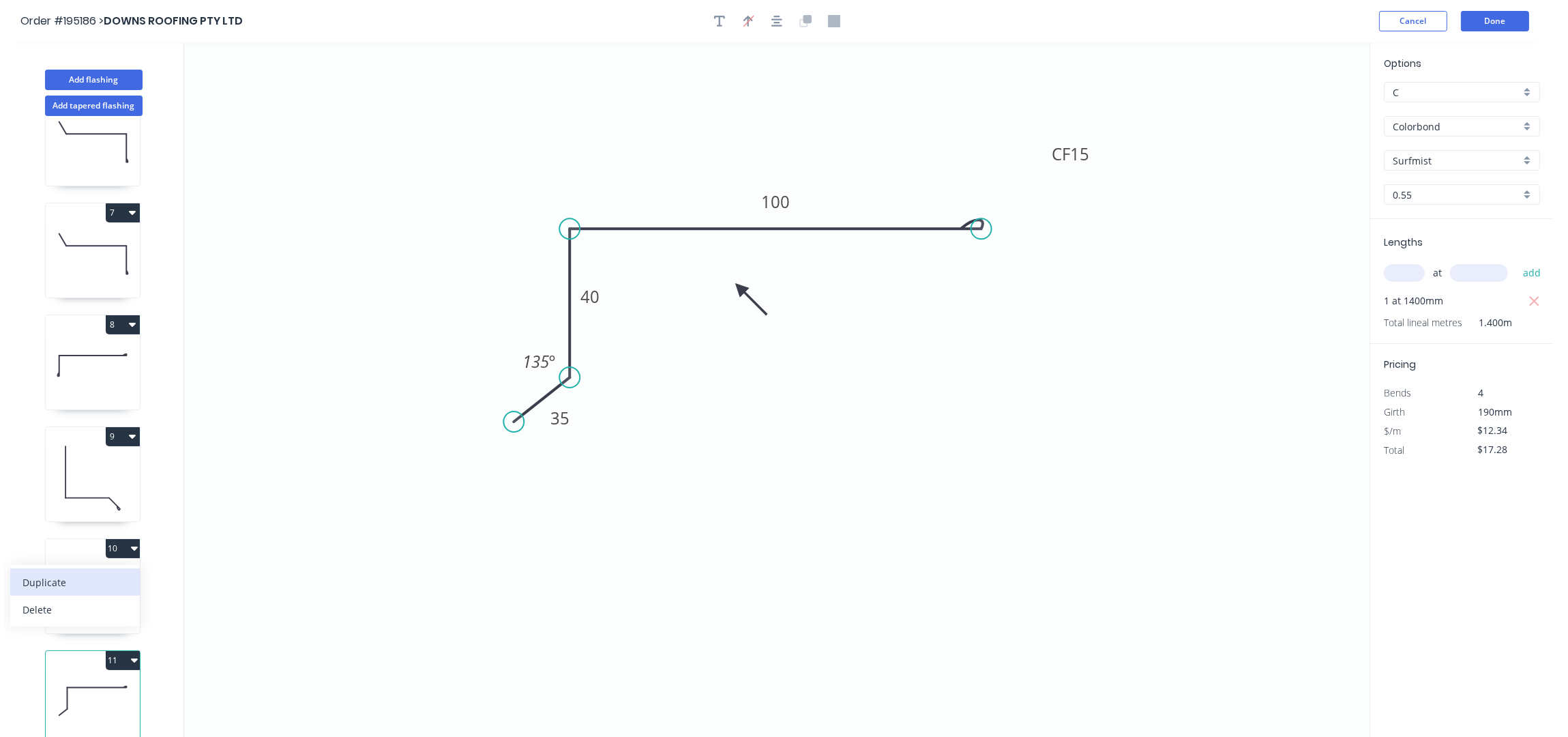
type input "Monument"
type input "$14.87"
type input "$0.00"
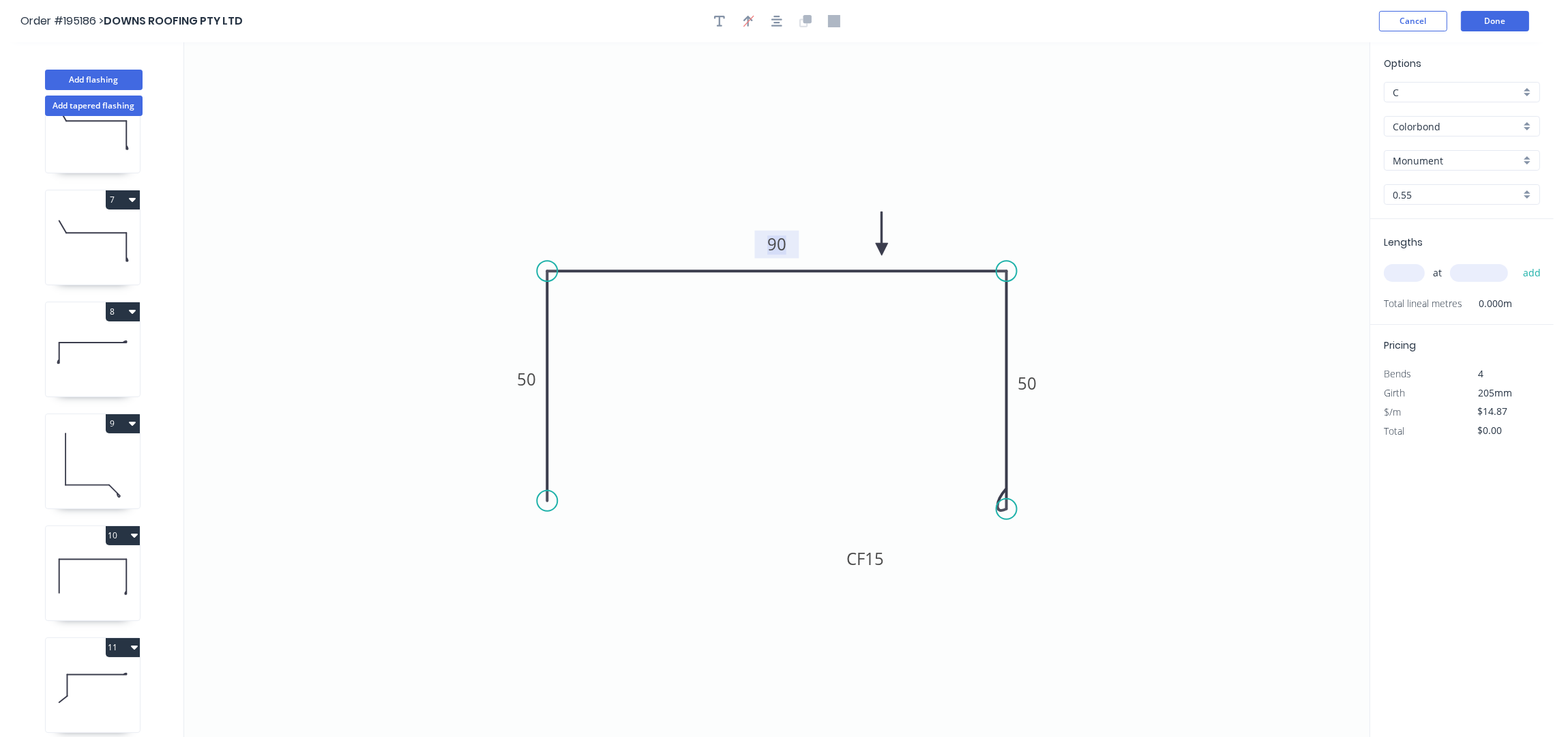
click at [787, 247] on rect at bounding box center [776, 245] width 27 height 19
click at [1406, 263] on div "at add" at bounding box center [1463, 273] width 159 height 24
click at [1404, 273] on input "text" at bounding box center [1404, 273] width 41 height 17
type input "1"
type input "1000"
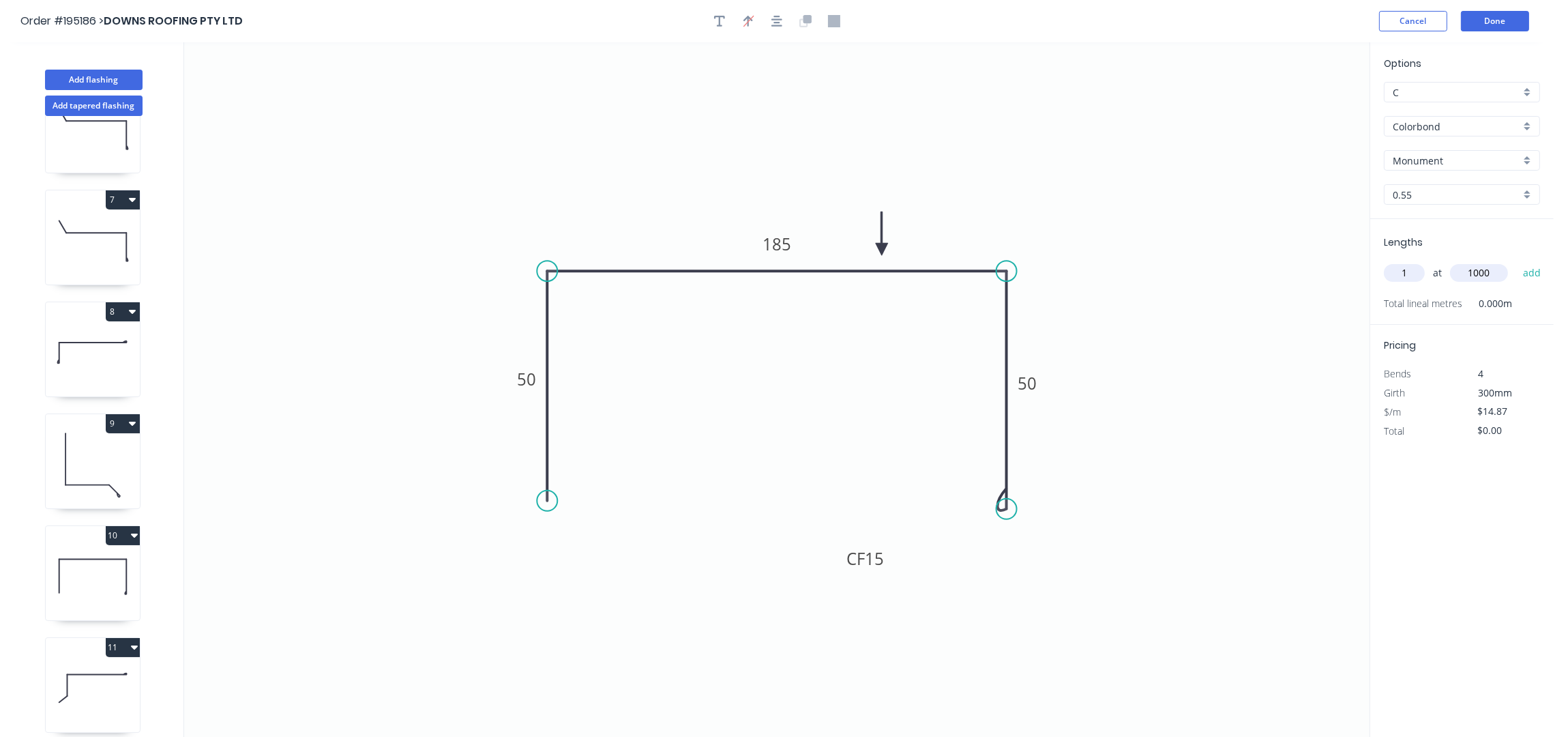
click at [1517, 261] on button "add" at bounding box center [1532, 273] width 32 height 24
type input "$14.87"
click at [125, 426] on button "9" at bounding box center [122, 423] width 34 height 19
click at [108, 449] on div "Duplicate" at bounding box center [75, 457] width 105 height 20
type input "Night Sky"
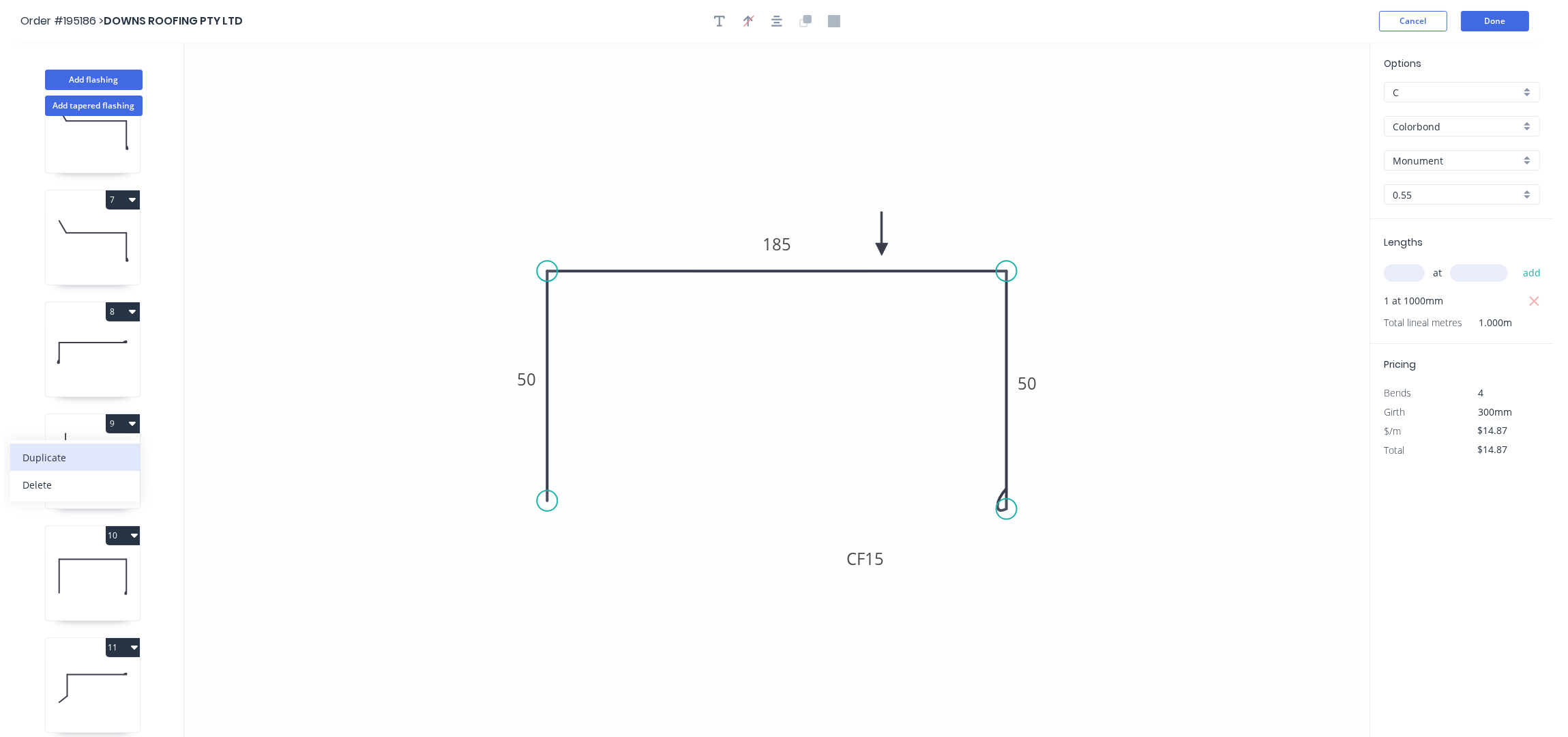
type input "$12.34"
type input "$0.00"
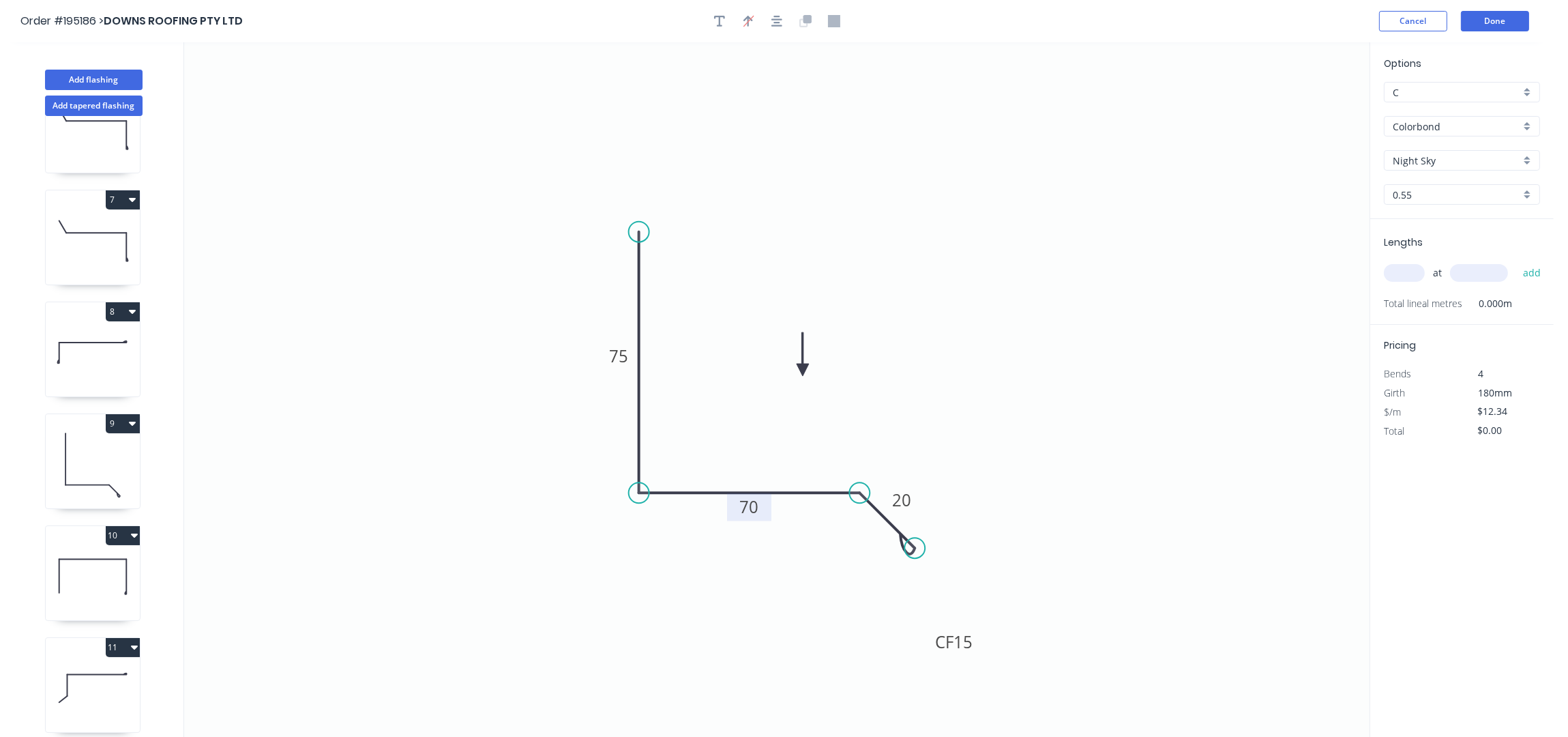
click at [756, 505] on tspan "70" at bounding box center [750, 507] width 19 height 23
click at [1398, 273] on input "text" at bounding box center [1404, 273] width 41 height 17
type input "2"
type input "1200"
click at [1517, 261] on button "add" at bounding box center [1532, 273] width 32 height 24
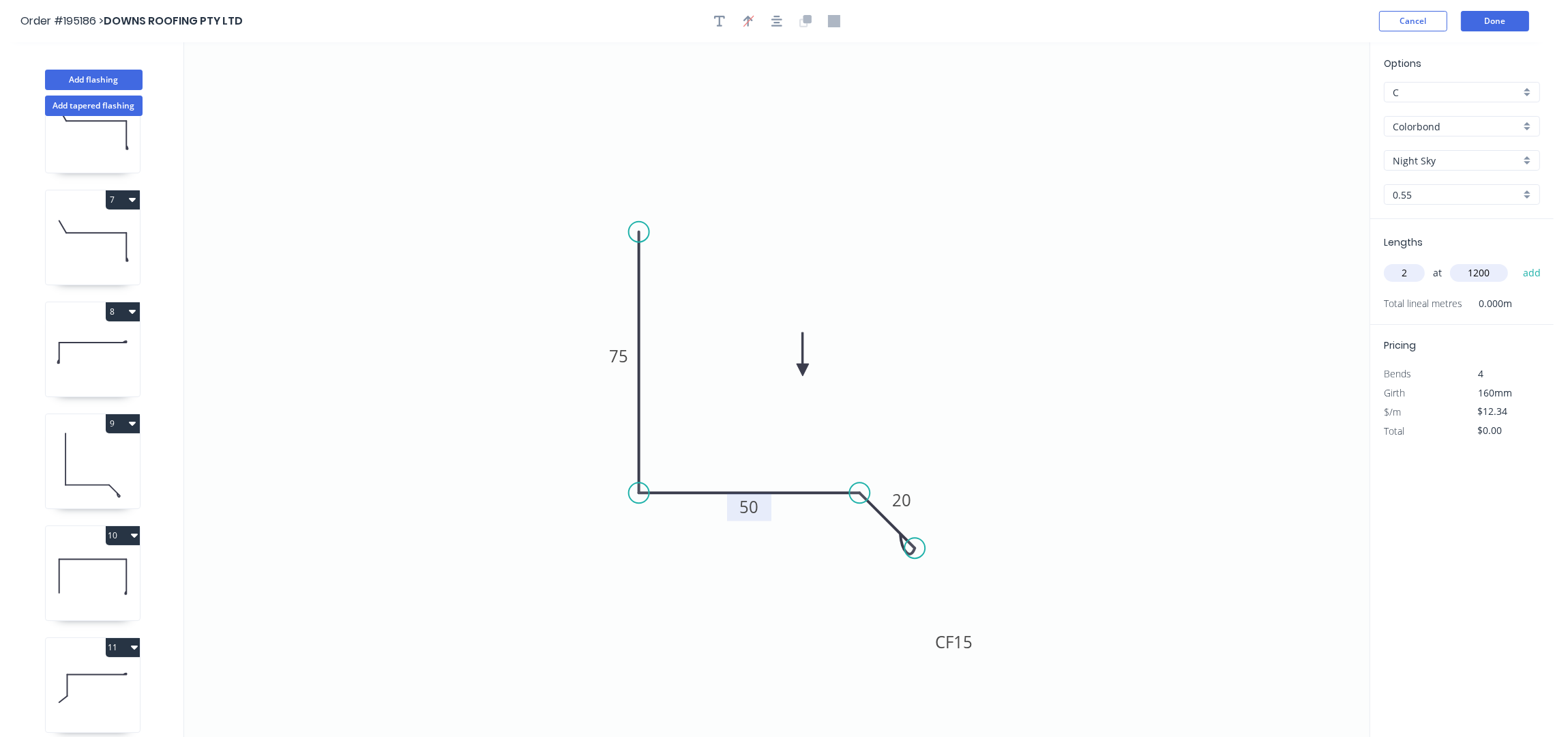
type input "$29.62"
type input "1"
type input "5000"
click at [1517, 261] on button "add" at bounding box center [1532, 273] width 32 height 24
type input "$91.32"
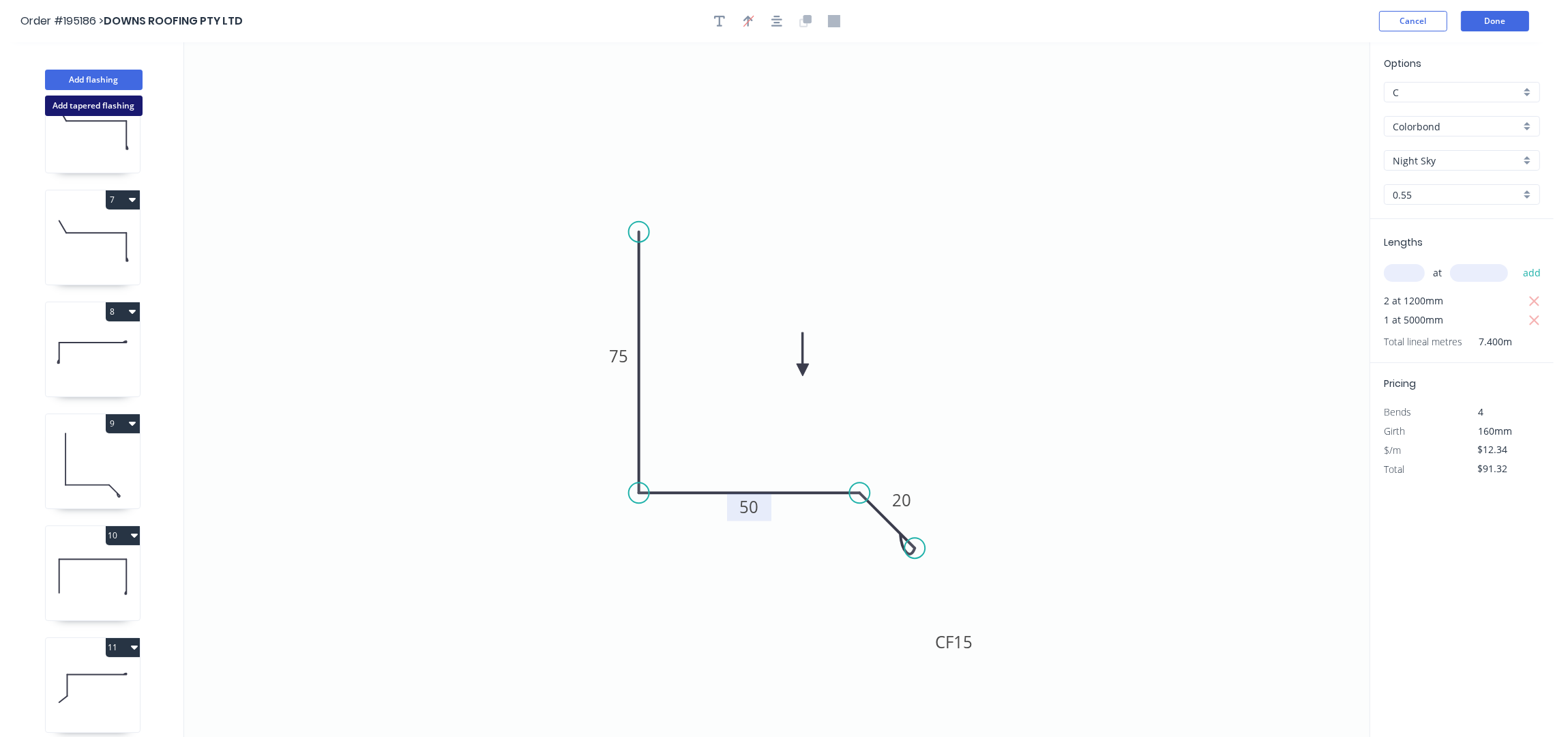
click at [105, 110] on button "Add tapered flashing" at bounding box center [94, 105] width 98 height 20
type input "$0.00"
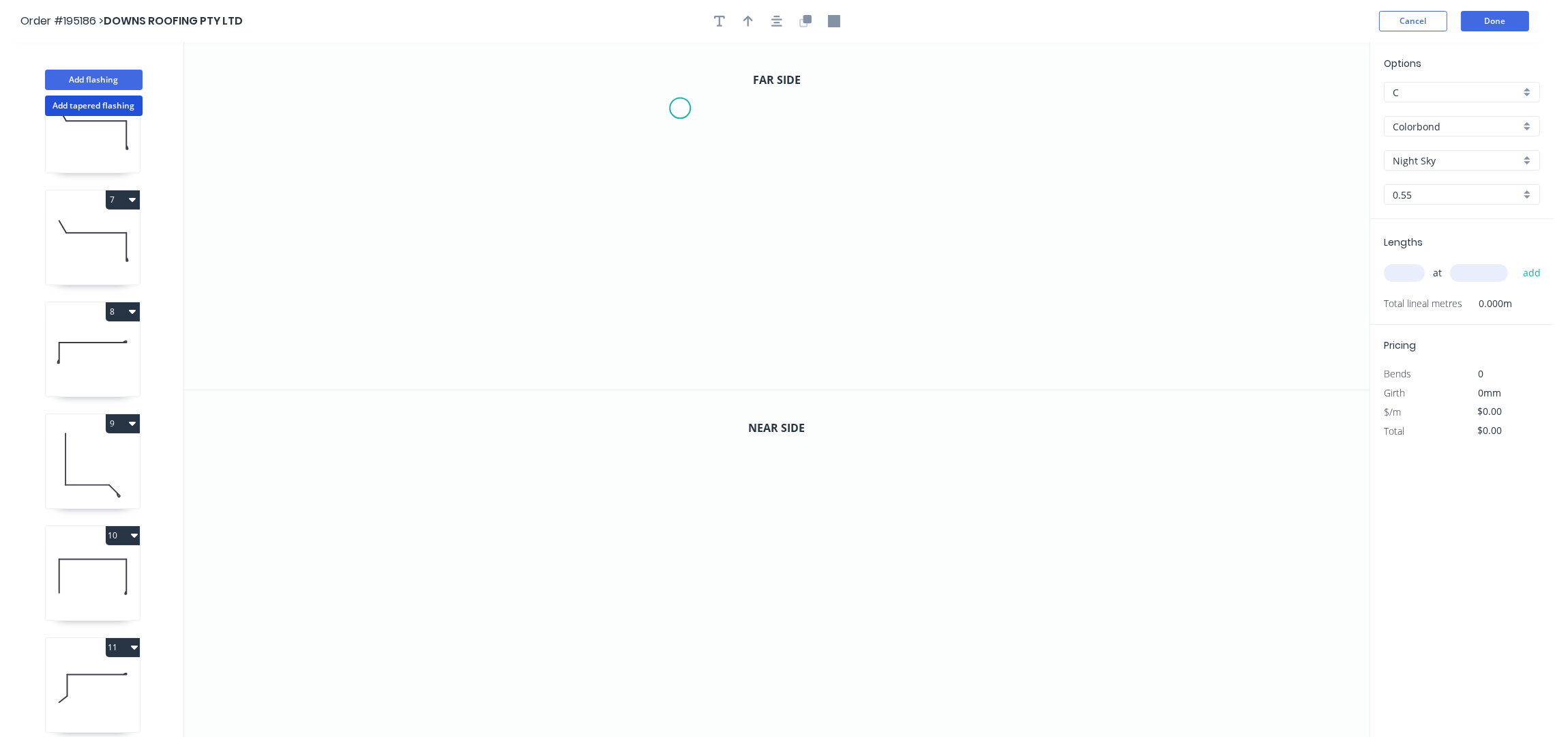
click at [680, 109] on icon "0" at bounding box center [776, 216] width 1186 height 348
click at [683, 214] on icon "0" at bounding box center [776, 216] width 1186 height 348
click at [745, 212] on icon "0 ?" at bounding box center [776, 216] width 1186 height 348
click at [751, 304] on icon "0 ? ?" at bounding box center [776, 216] width 1186 height 348
click at [720, 337] on icon "0 ? ? ?" at bounding box center [776, 216] width 1186 height 348
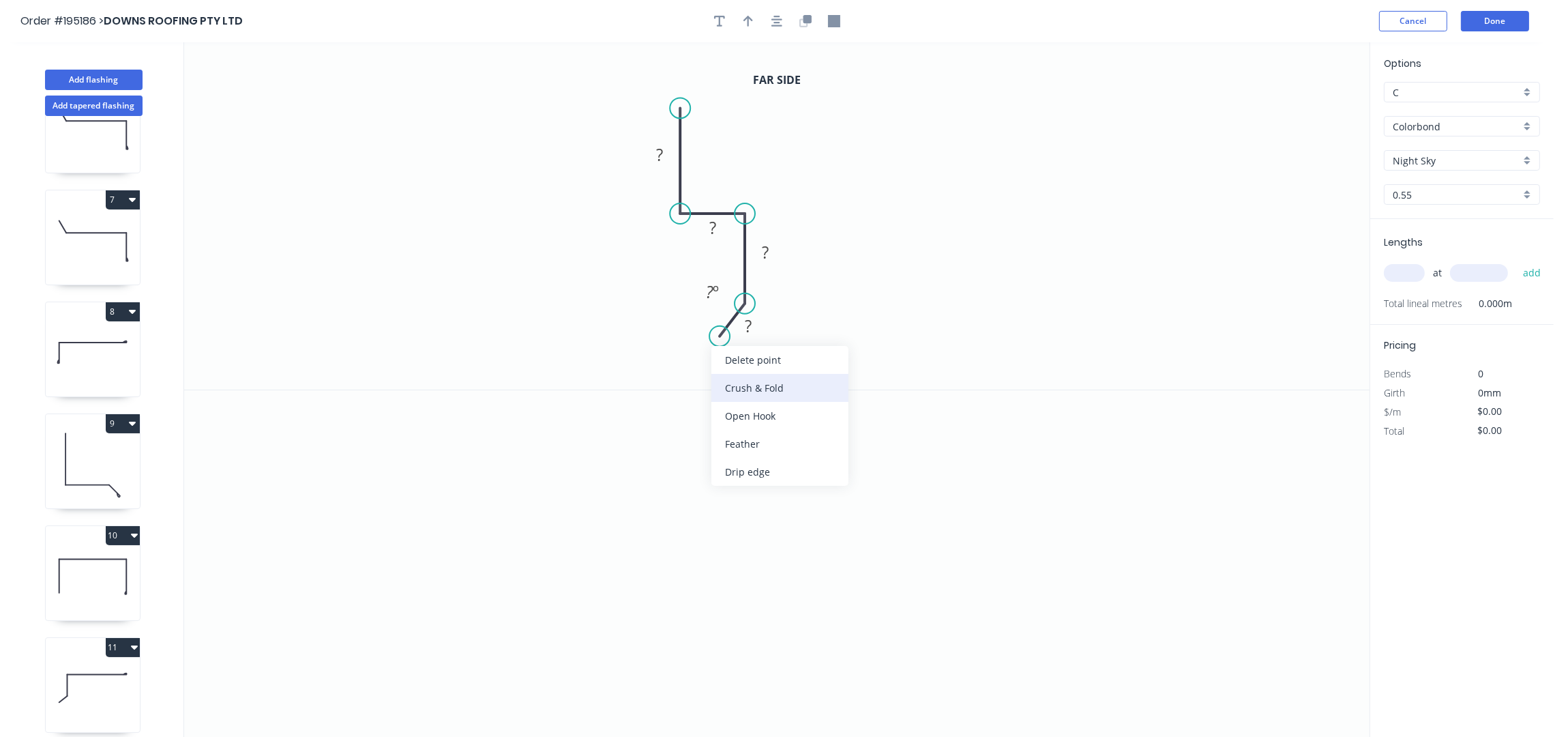
click at [740, 391] on div "Crush & Fold" at bounding box center [780, 388] width 137 height 28
click at [787, 384] on div "Flip bend" at bounding box center [781, 383] width 137 height 28
drag, startPoint x: 777, startPoint y: 337, endPoint x: 639, endPoint y: 356, distance: 139.3
click at [639, 356] on rect at bounding box center [619, 352] width 55 height 28
click at [780, 20] on icon "button" at bounding box center [777, 21] width 11 height 12
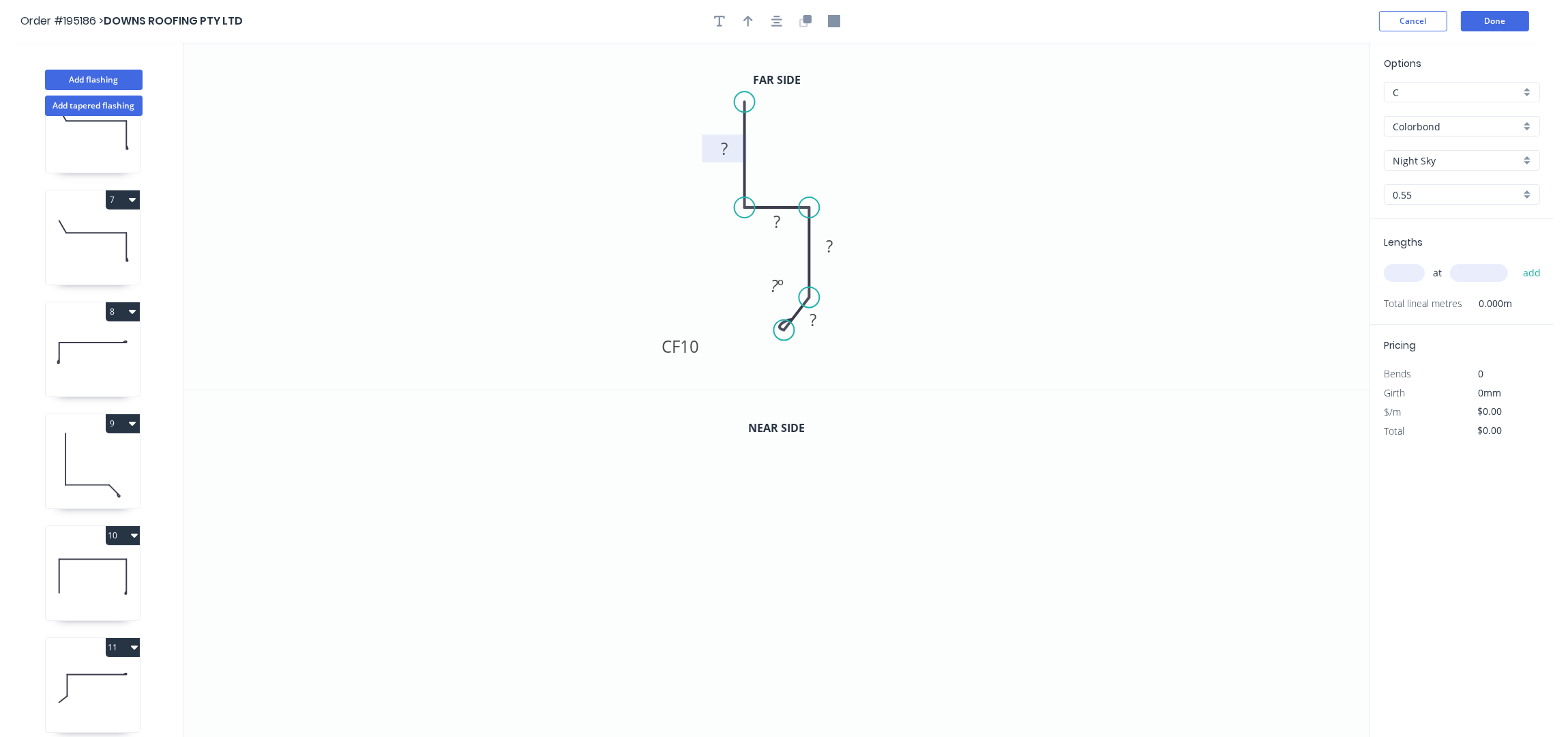
click at [728, 154] on rect at bounding box center [724, 150] width 27 height 19
click at [803, 16] on icon "button" at bounding box center [806, 21] width 12 height 12
click at [774, 571] on tspan "25" at bounding box center [777, 570] width 19 height 23
click at [1118, 531] on icon "0 50 22 20 CF 15 20 160 º" at bounding box center [776, 564] width 1186 height 348
type input "$15.31"
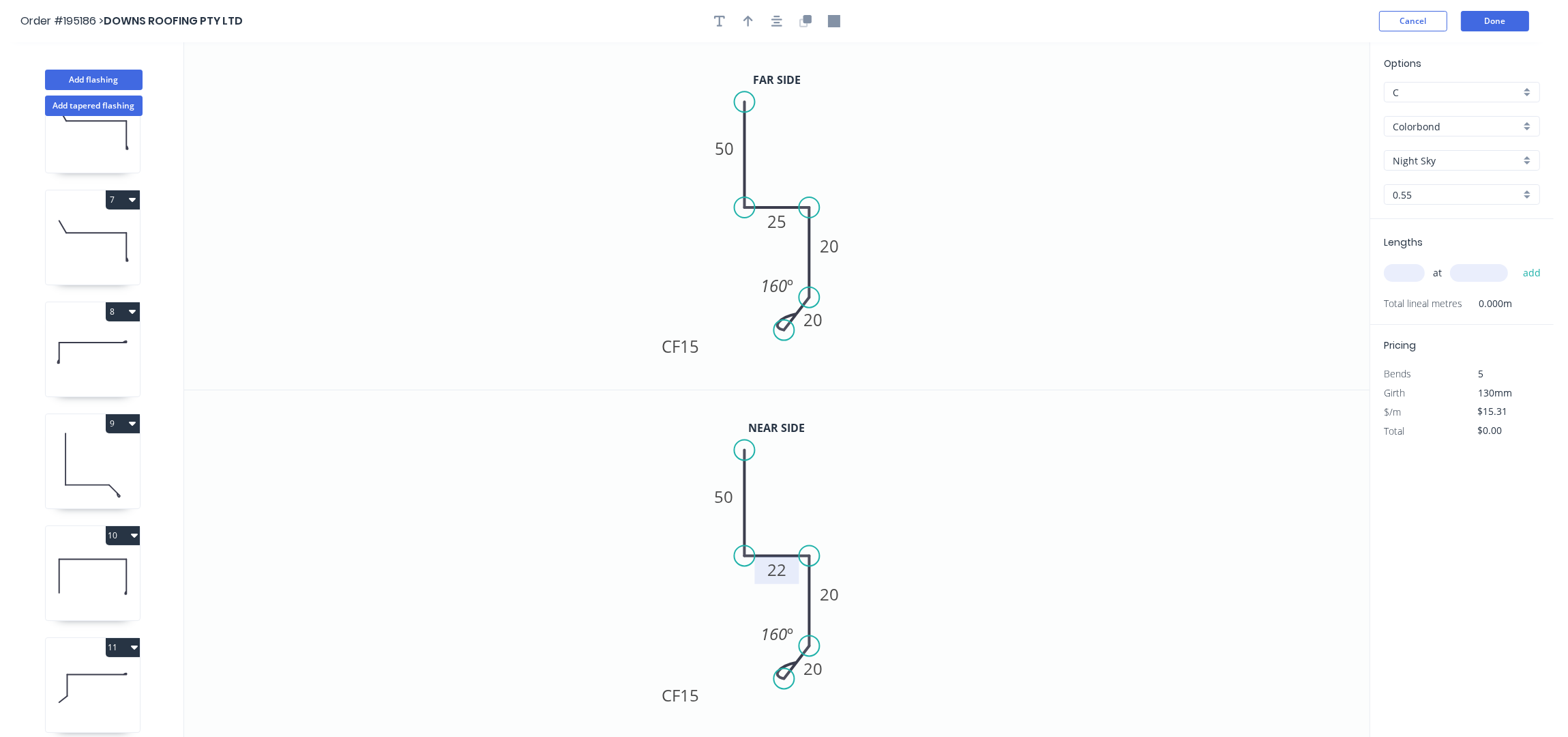
click at [1404, 273] on input "text" at bounding box center [1404, 273] width 41 height 17
type input "4"
type input "6000"
click at [1517, 261] on button "add" at bounding box center [1532, 273] width 32 height 24
type input "$367.44"
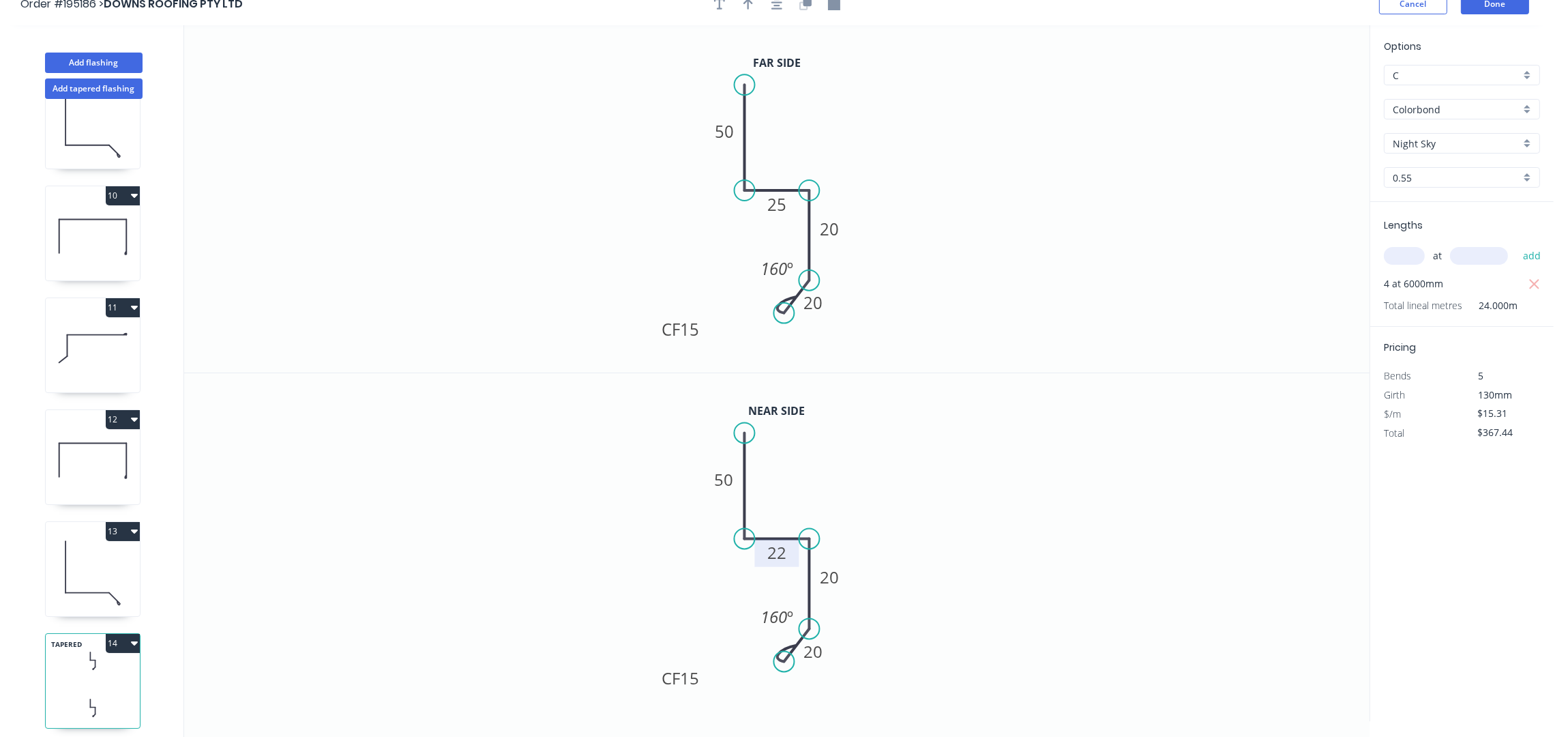
scroll to position [26, 0]
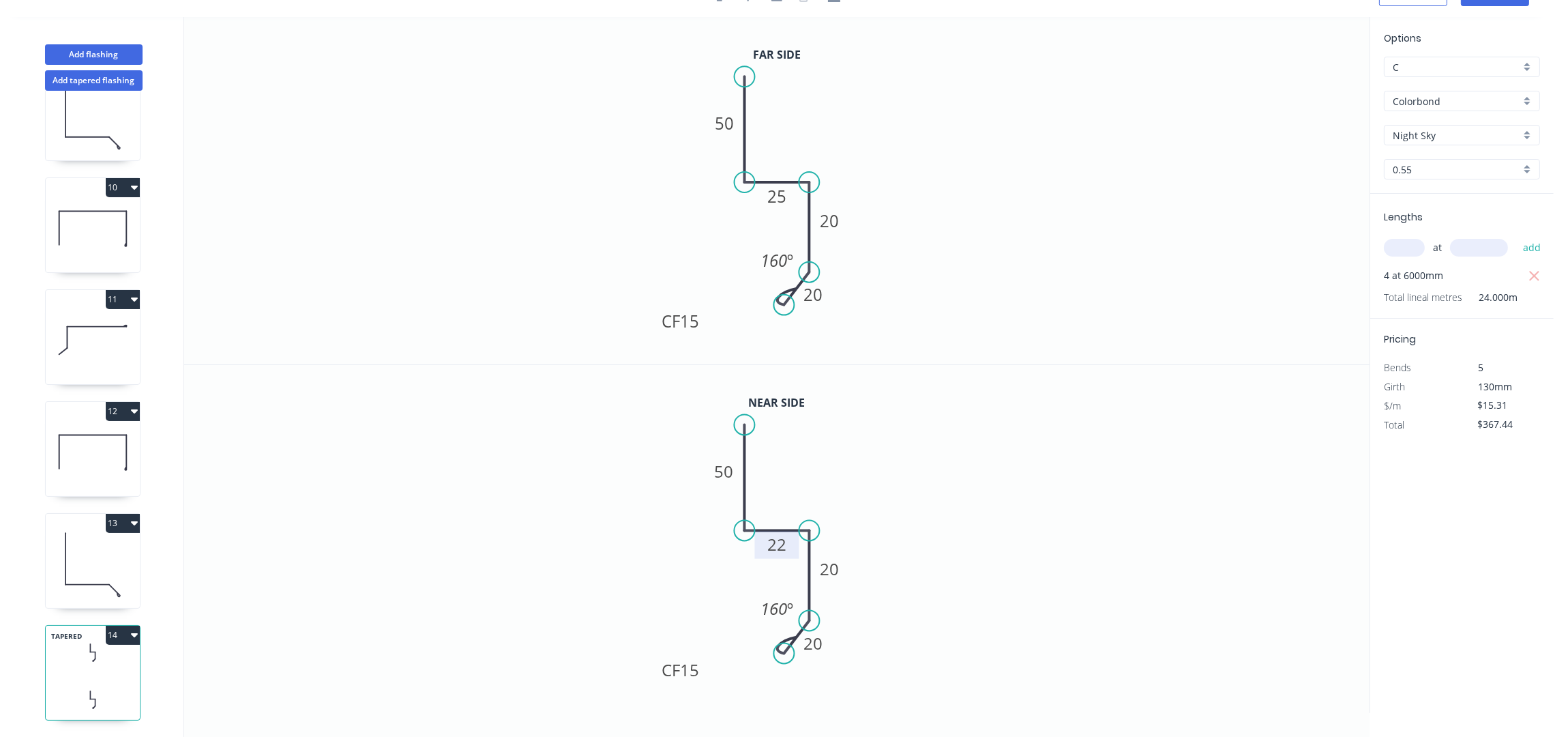
click at [90, 543] on icon at bounding box center [92, 564] width 94 height 87
type input "$12.34"
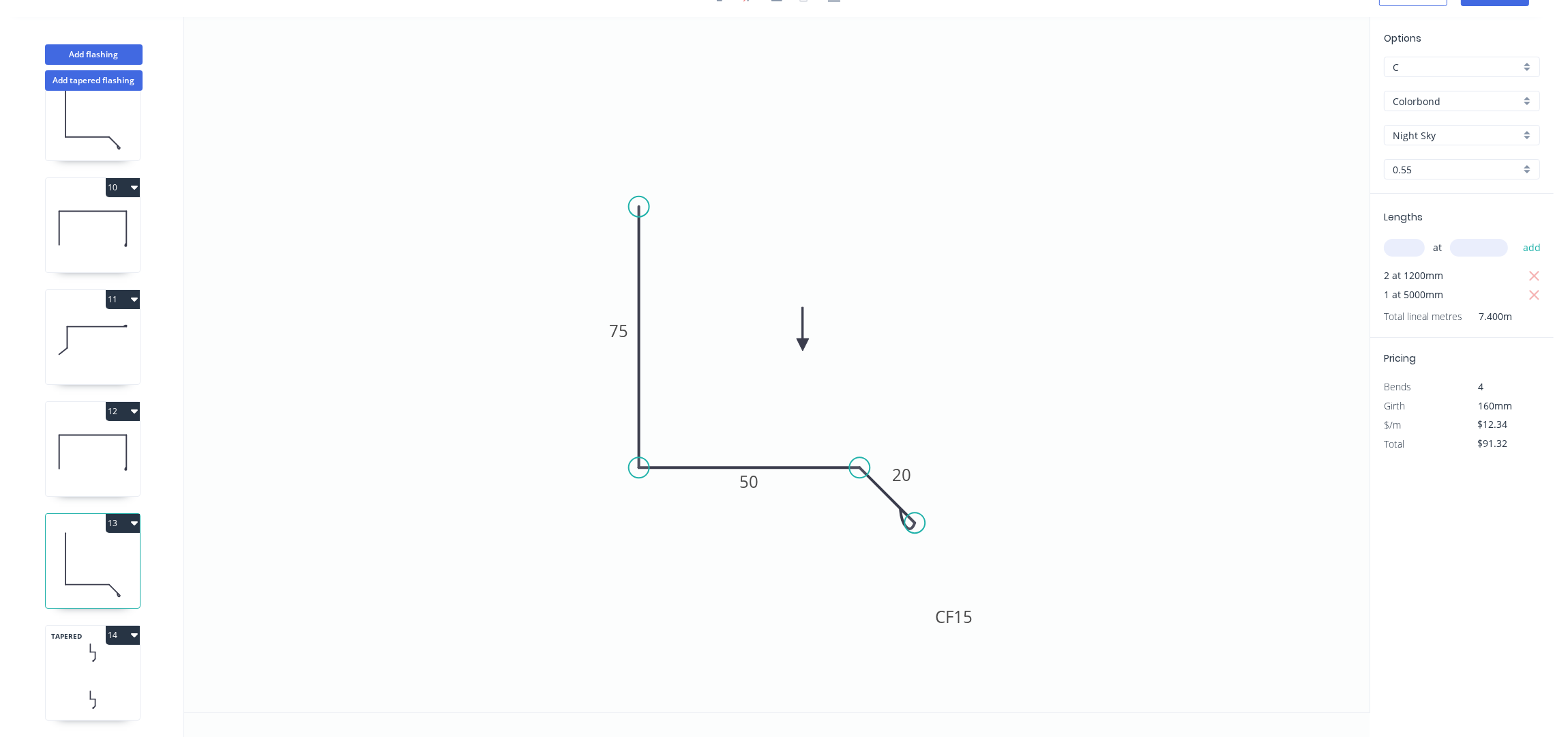
click at [91, 115] on icon at bounding box center [92, 117] width 94 height 87
type input "$93.78"
drag, startPoint x: 88, startPoint y: 56, endPoint x: 174, endPoint y: 68, distance: 86.8
click at [87, 55] on button "Add flashing" at bounding box center [94, 54] width 98 height 20
type input "$0.00"
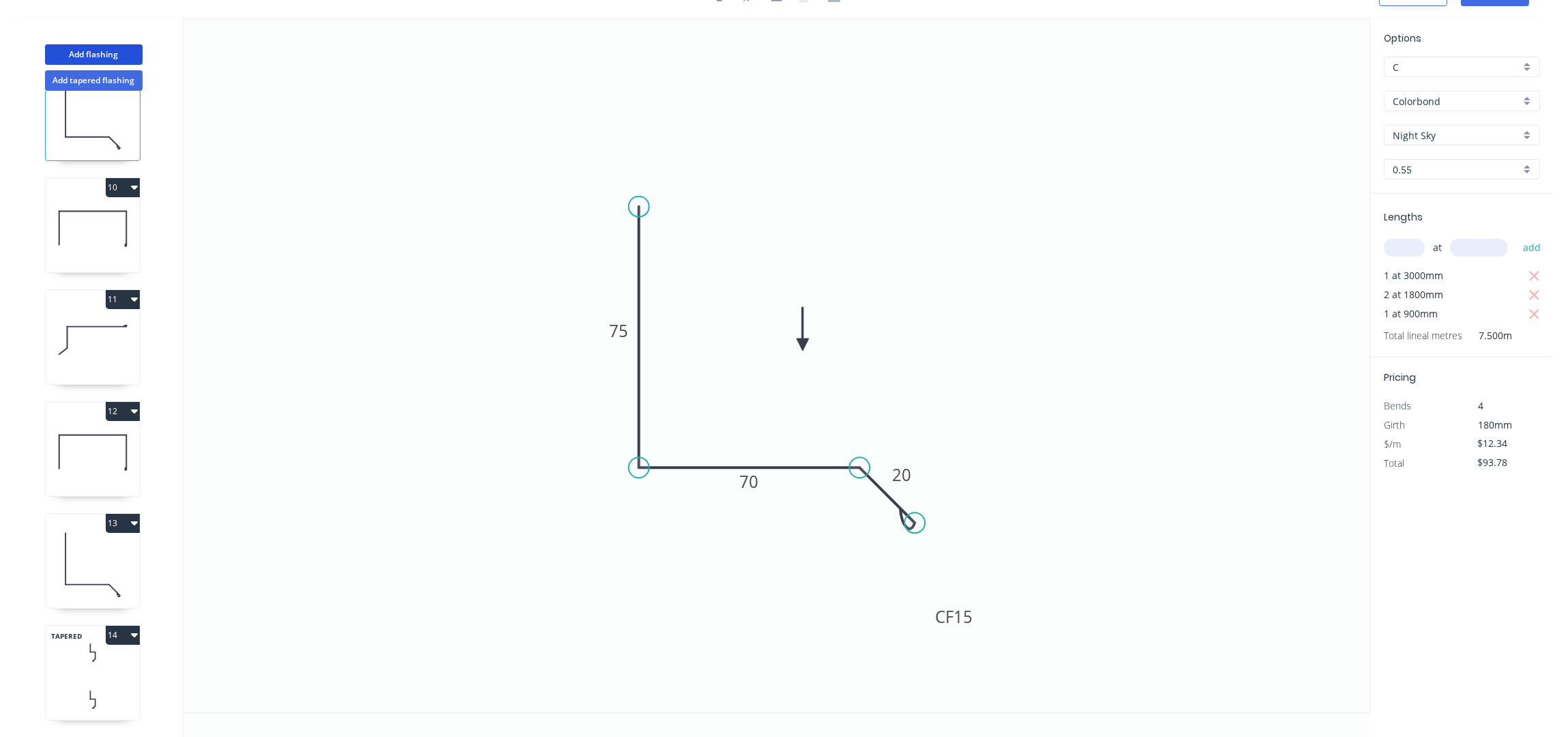
type input "$0.00"
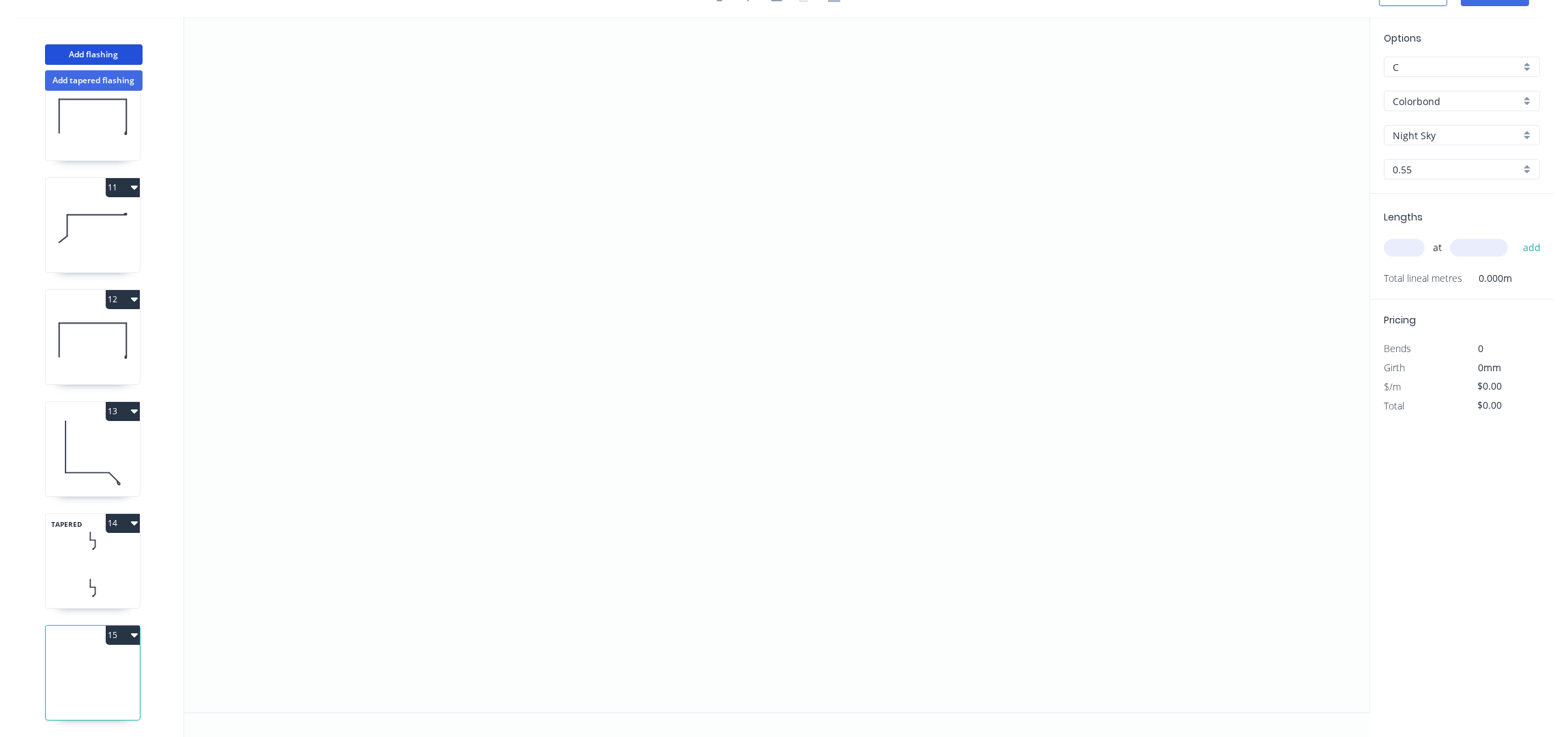
scroll to position [1065, 0]
click at [1426, 135] on input "Night Sky" at bounding box center [1456, 135] width 127 height 14
click at [1441, 227] on div "Monument" at bounding box center [1463, 223] width 155 height 24
type input "Monument"
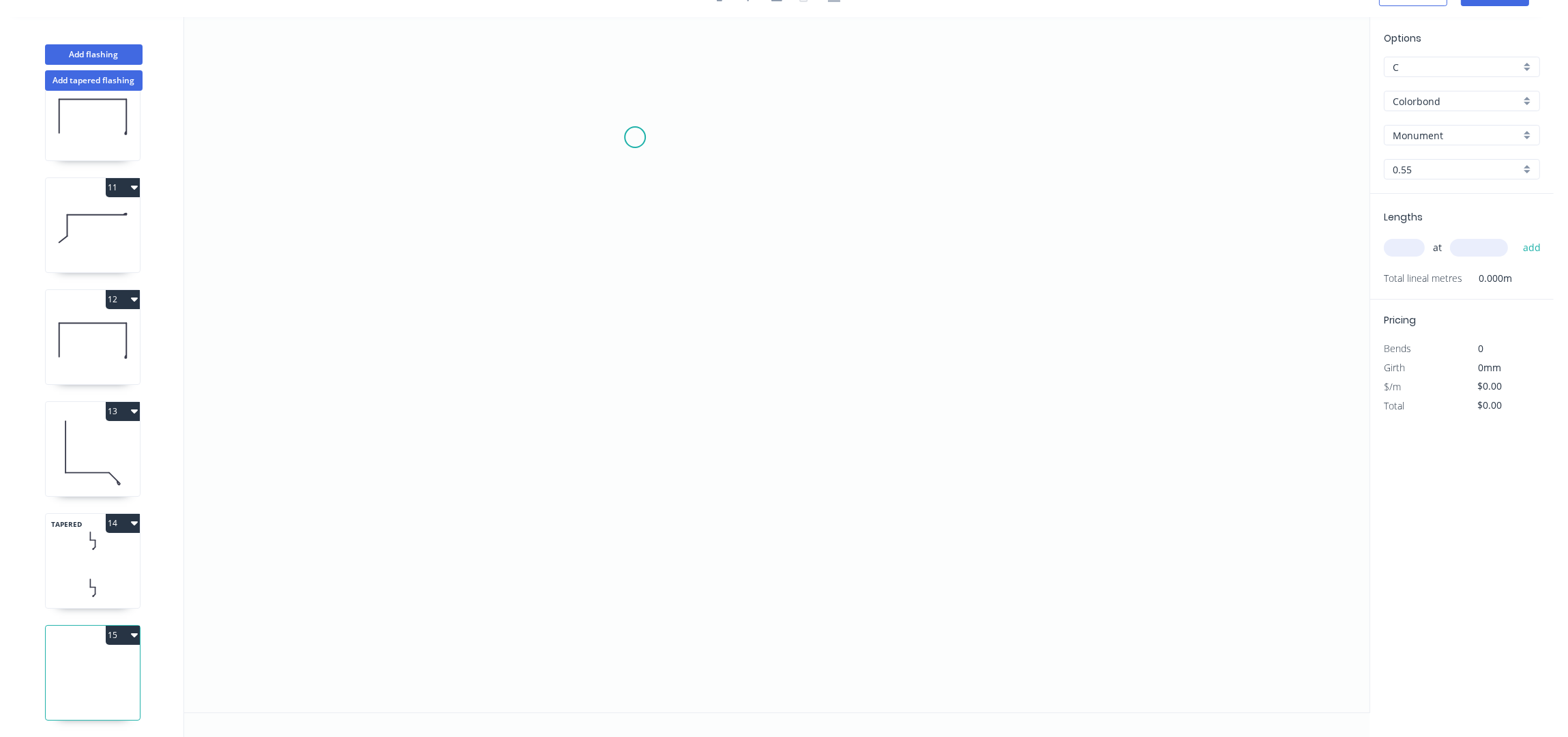
click at [635, 137] on icon "0" at bounding box center [776, 365] width 1186 height 695
drag, startPoint x: 658, startPoint y: 406, endPoint x: 648, endPoint y: 405, distance: 10.0
click at [652, 406] on icon "0" at bounding box center [776, 365] width 1186 height 695
click at [961, 398] on icon "0 ?" at bounding box center [776, 365] width 1186 height 695
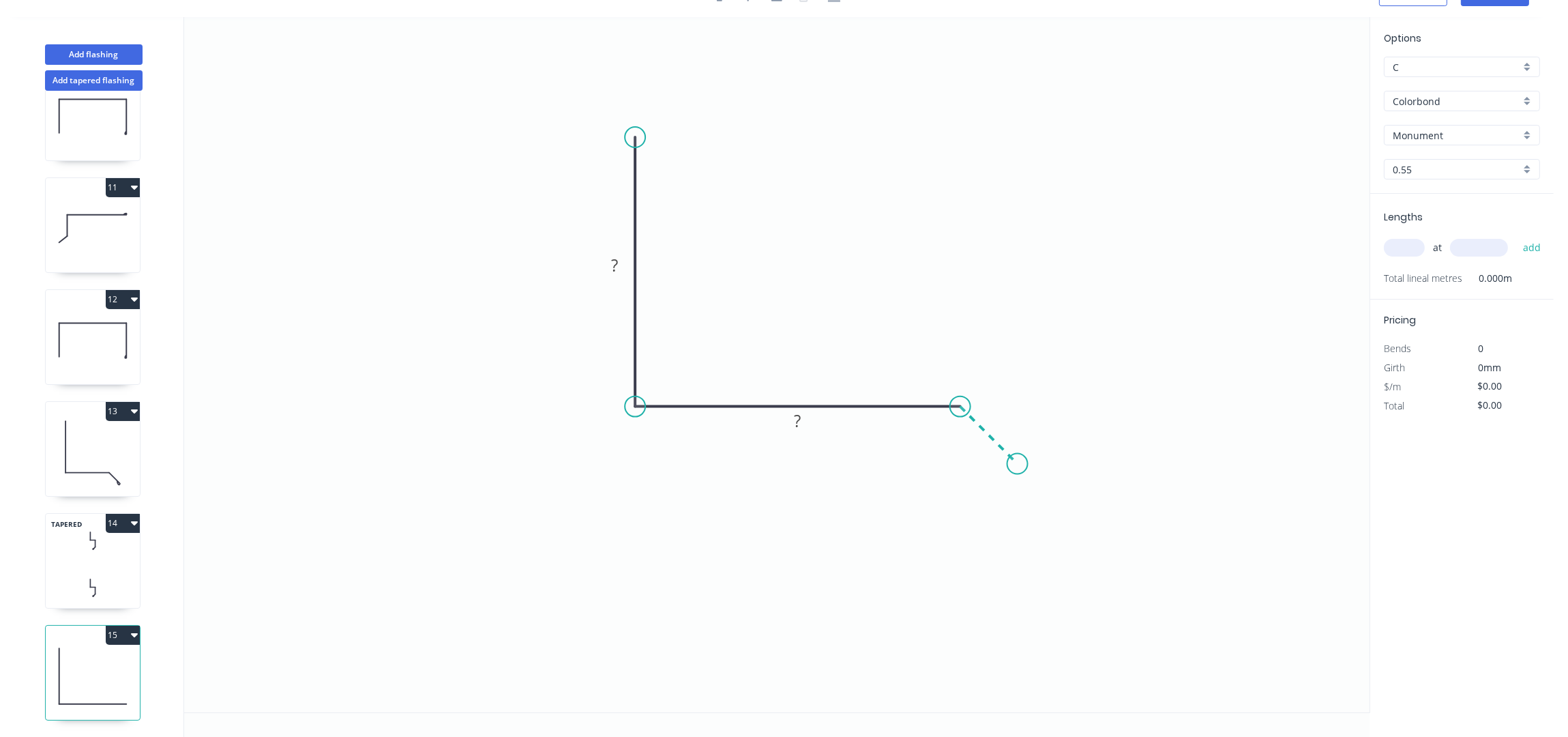
click at [1017, 456] on icon "0 ? ?" at bounding box center [776, 365] width 1186 height 695
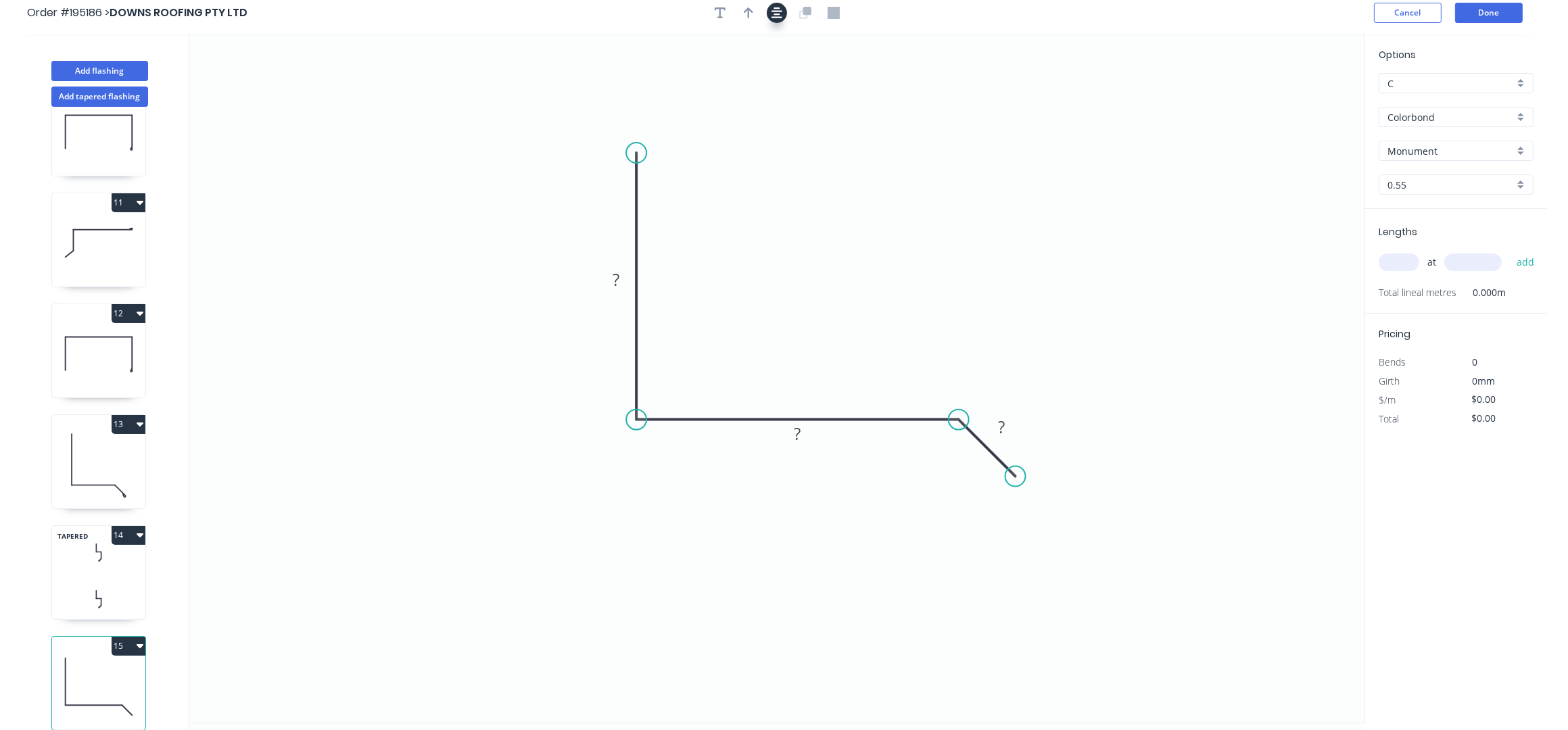
scroll to position [0, 0]
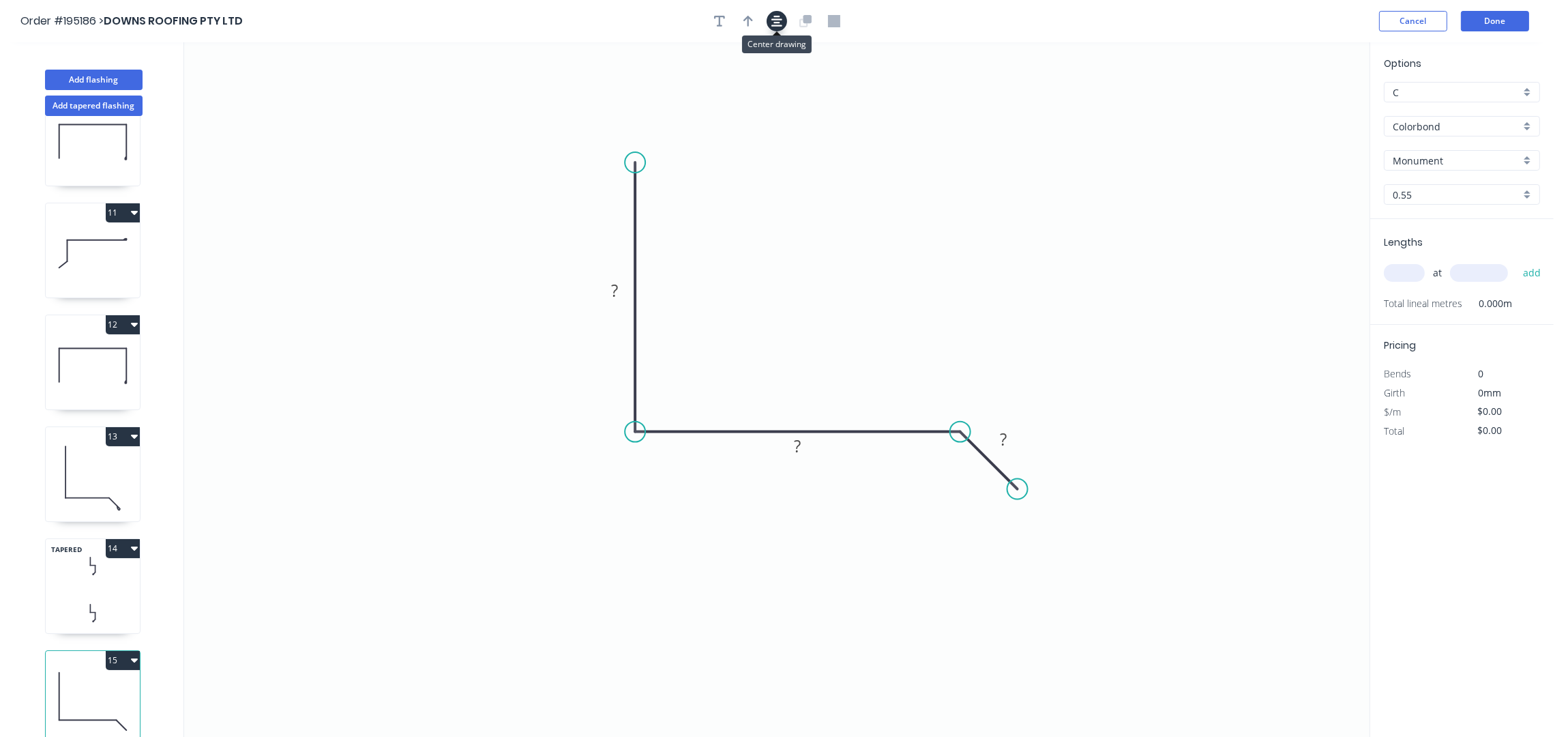
click at [783, 23] on button "button" at bounding box center [776, 21] width 20 height 20
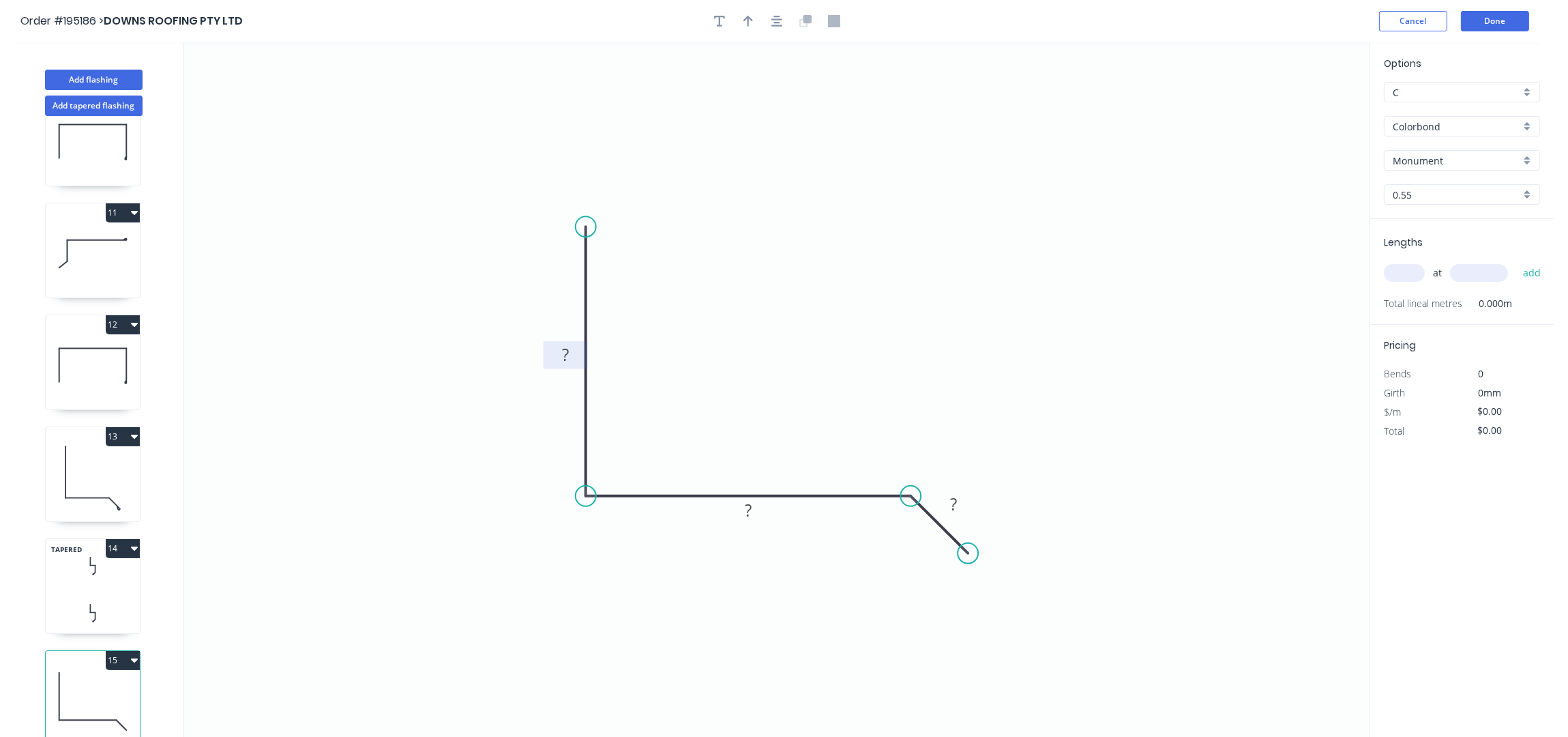
click at [562, 357] on tspan "?" at bounding box center [565, 355] width 7 height 23
type input "$12.89"
click at [749, 23] on icon "button" at bounding box center [748, 21] width 10 height 12
drag, startPoint x: 1301, startPoint y: 107, endPoint x: 740, endPoint y: 375, distance: 621.7
click at [740, 375] on icon at bounding box center [740, 360] width 12 height 44
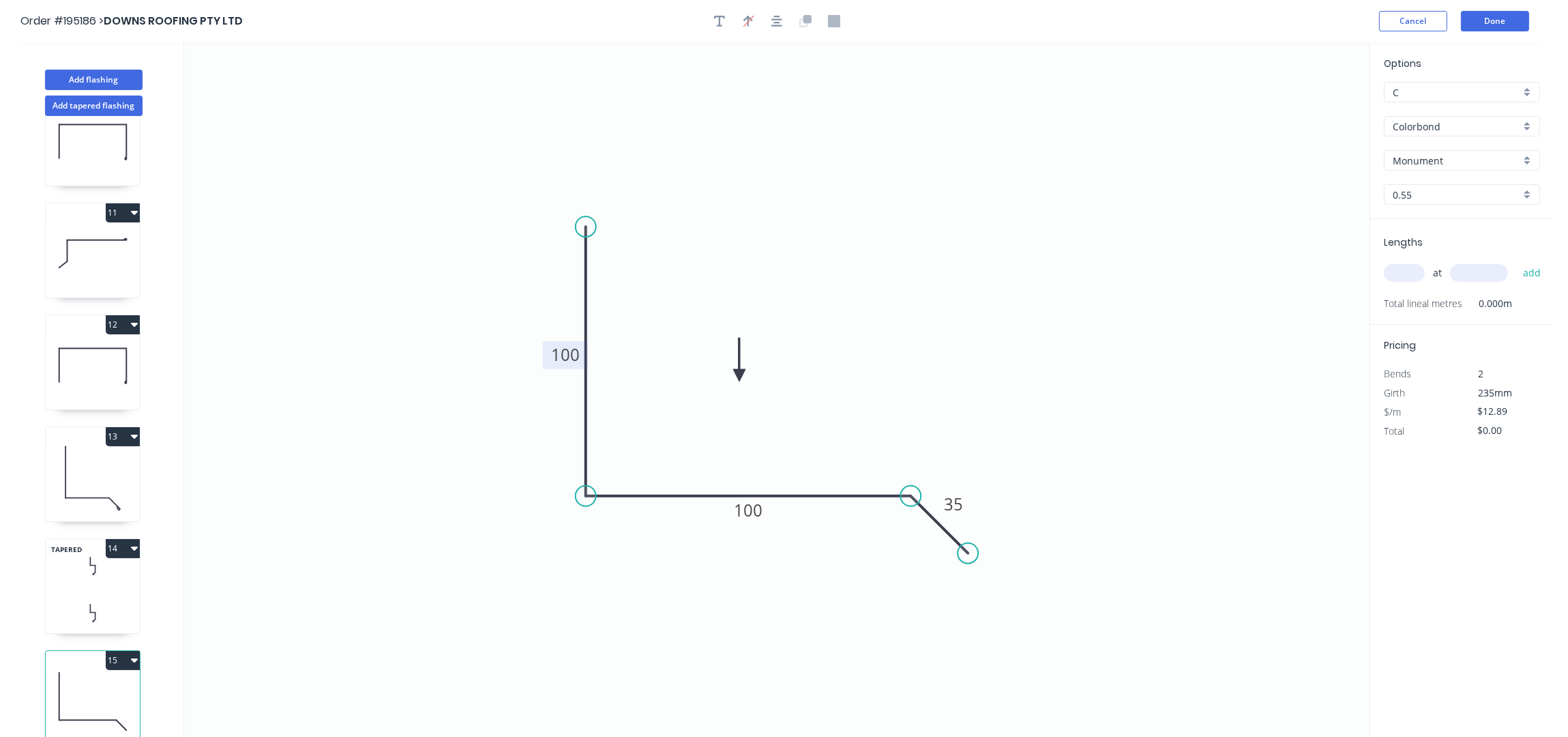
click at [1412, 274] on input "text" at bounding box center [1404, 273] width 41 height 17
type input "1"
type input "1000"
click at [1517, 261] on button "add" at bounding box center [1532, 273] width 32 height 24
type input "$12.89"
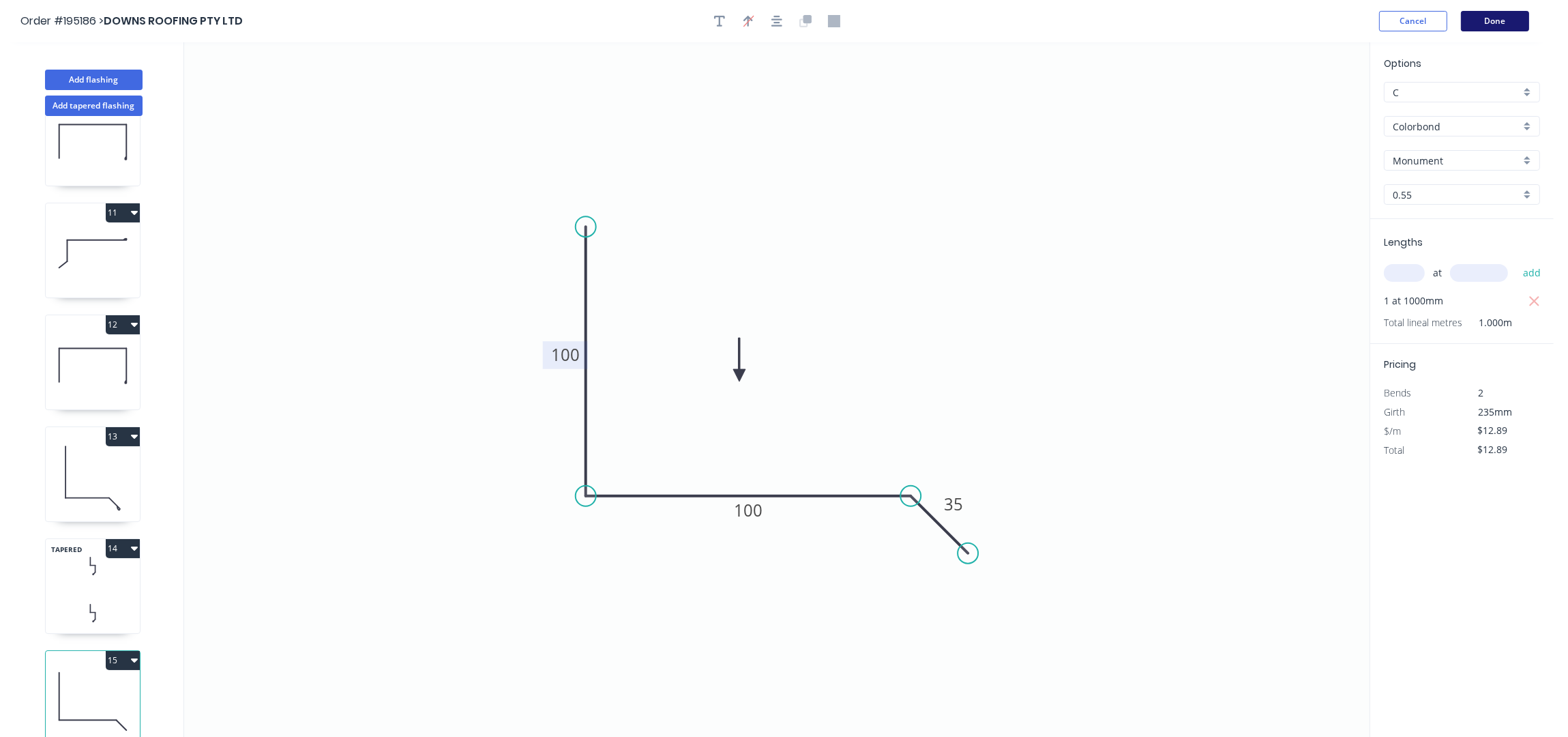
click at [1497, 25] on button "Done" at bounding box center [1495, 21] width 68 height 20
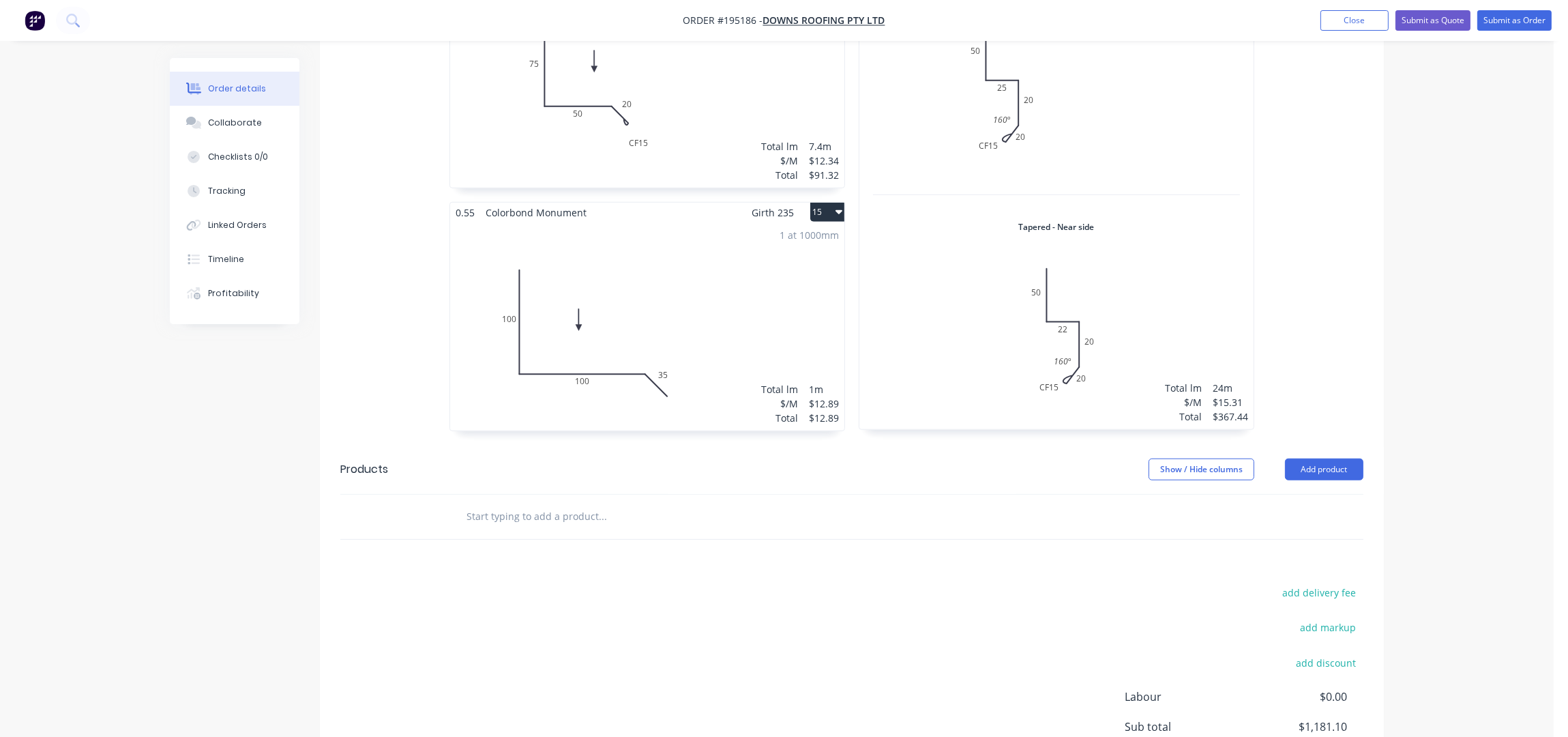
scroll to position [2102, 0]
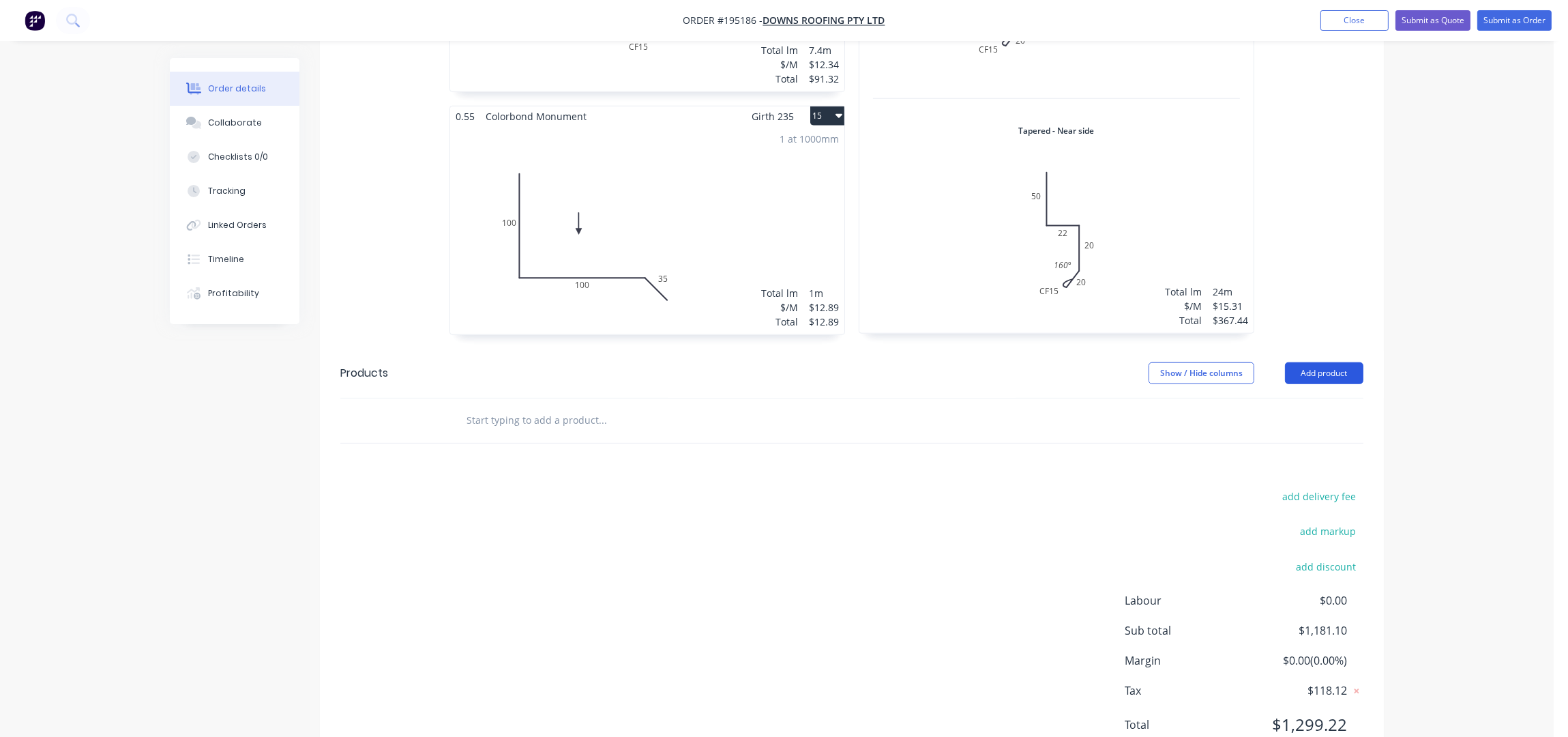
click at [1344, 362] on button "Add product" at bounding box center [1324, 373] width 78 height 22
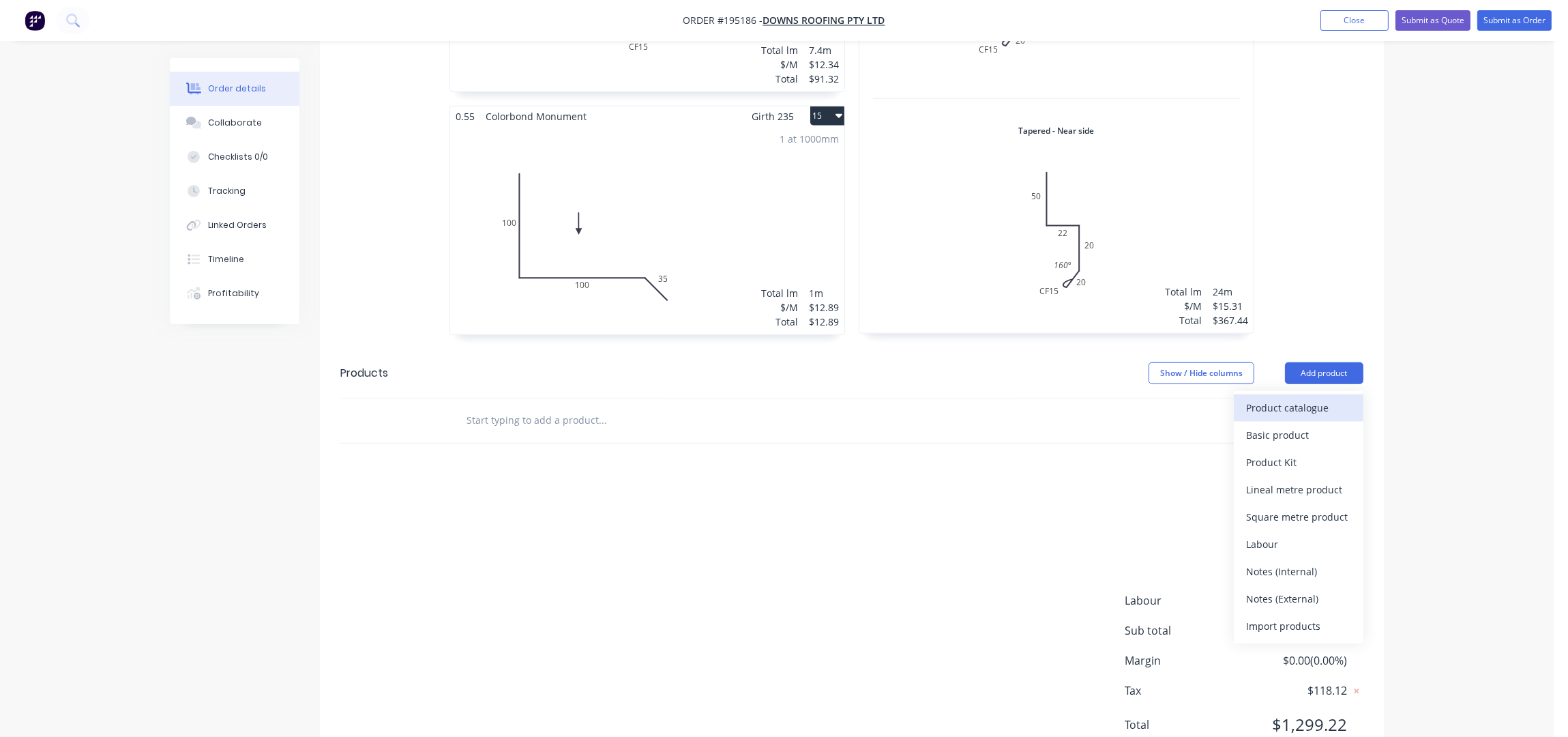
click at [1324, 398] on div "Product catalogue" at bounding box center [1299, 408] width 105 height 20
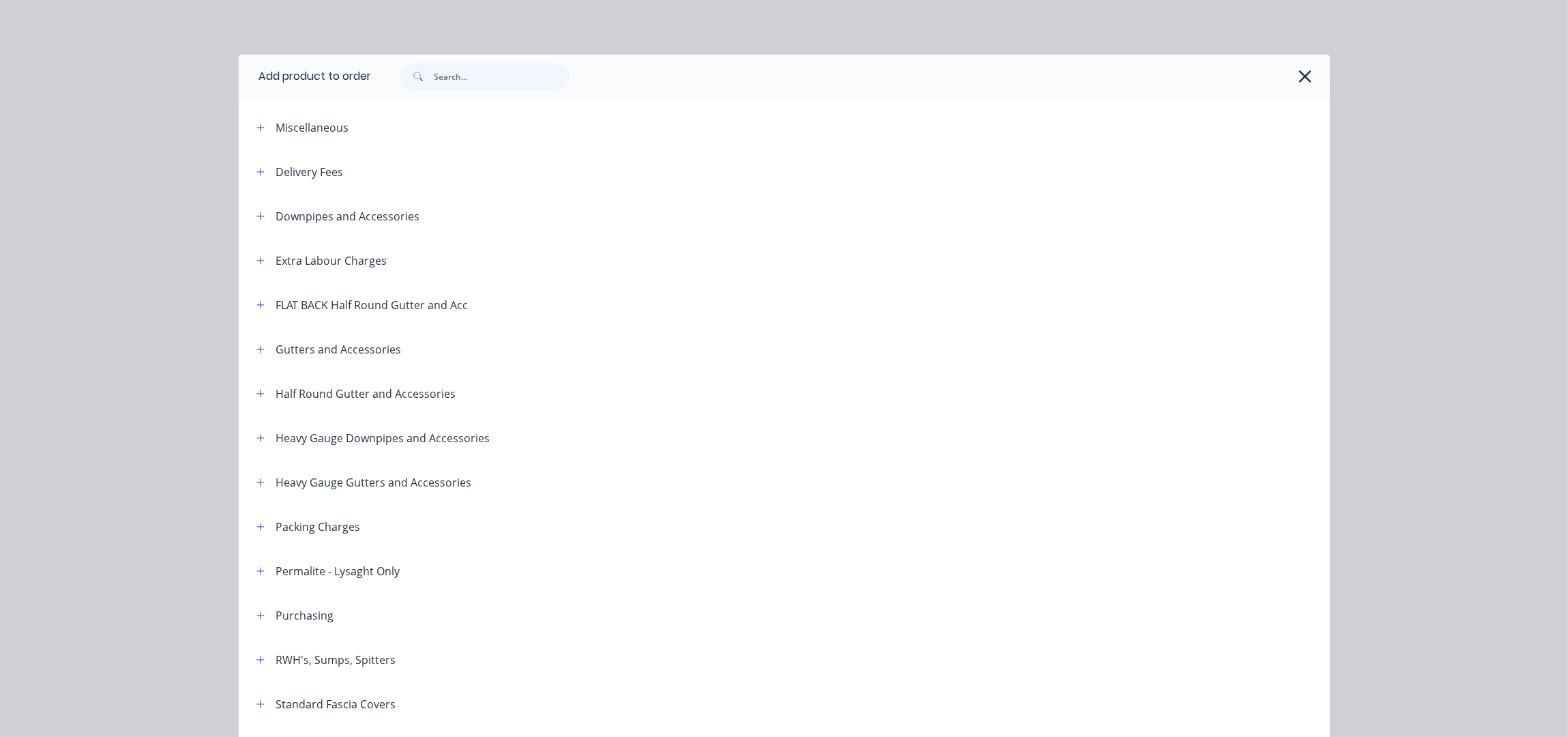
scroll to position [181, 0]
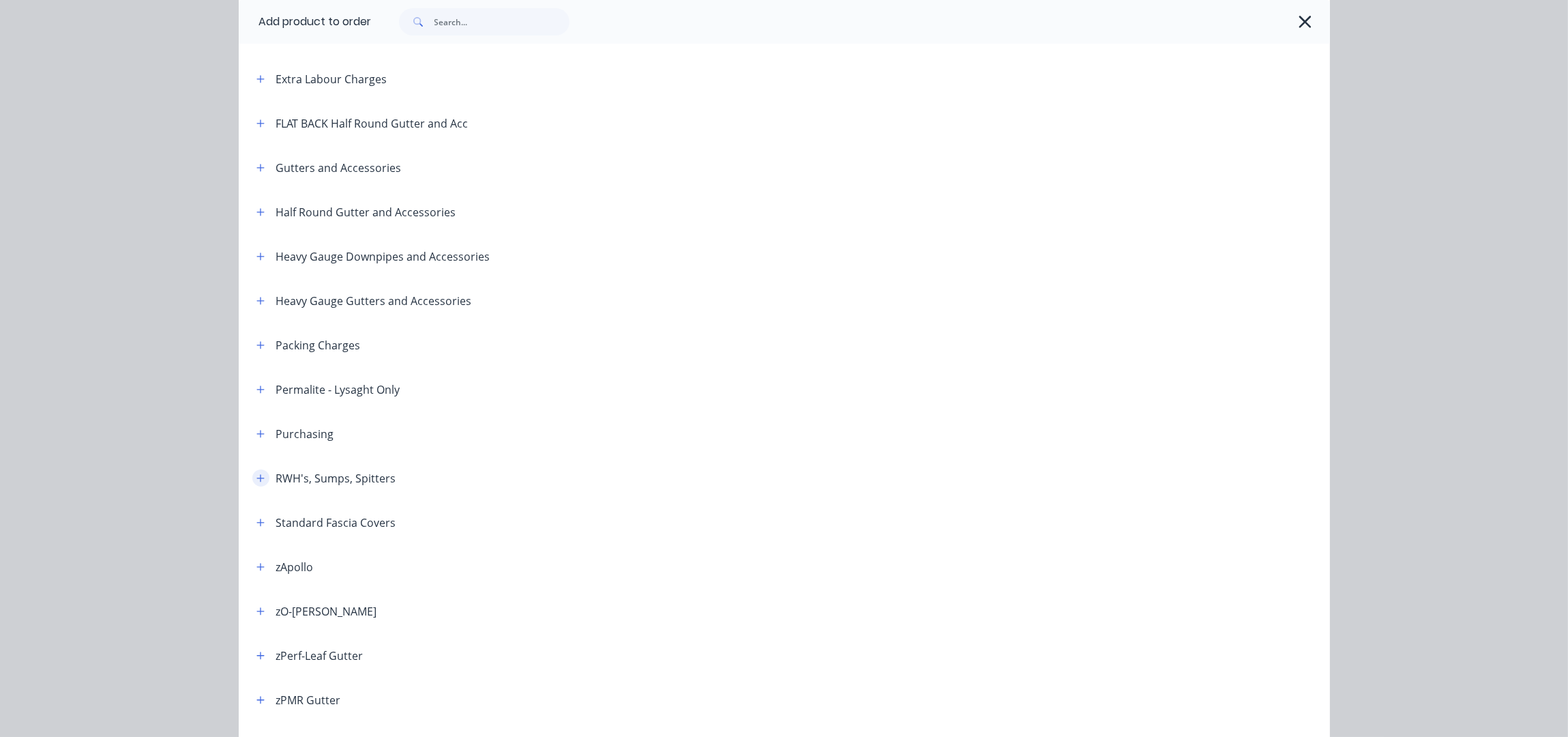
click at [256, 473] on icon "button" at bounding box center [260, 477] width 8 height 10
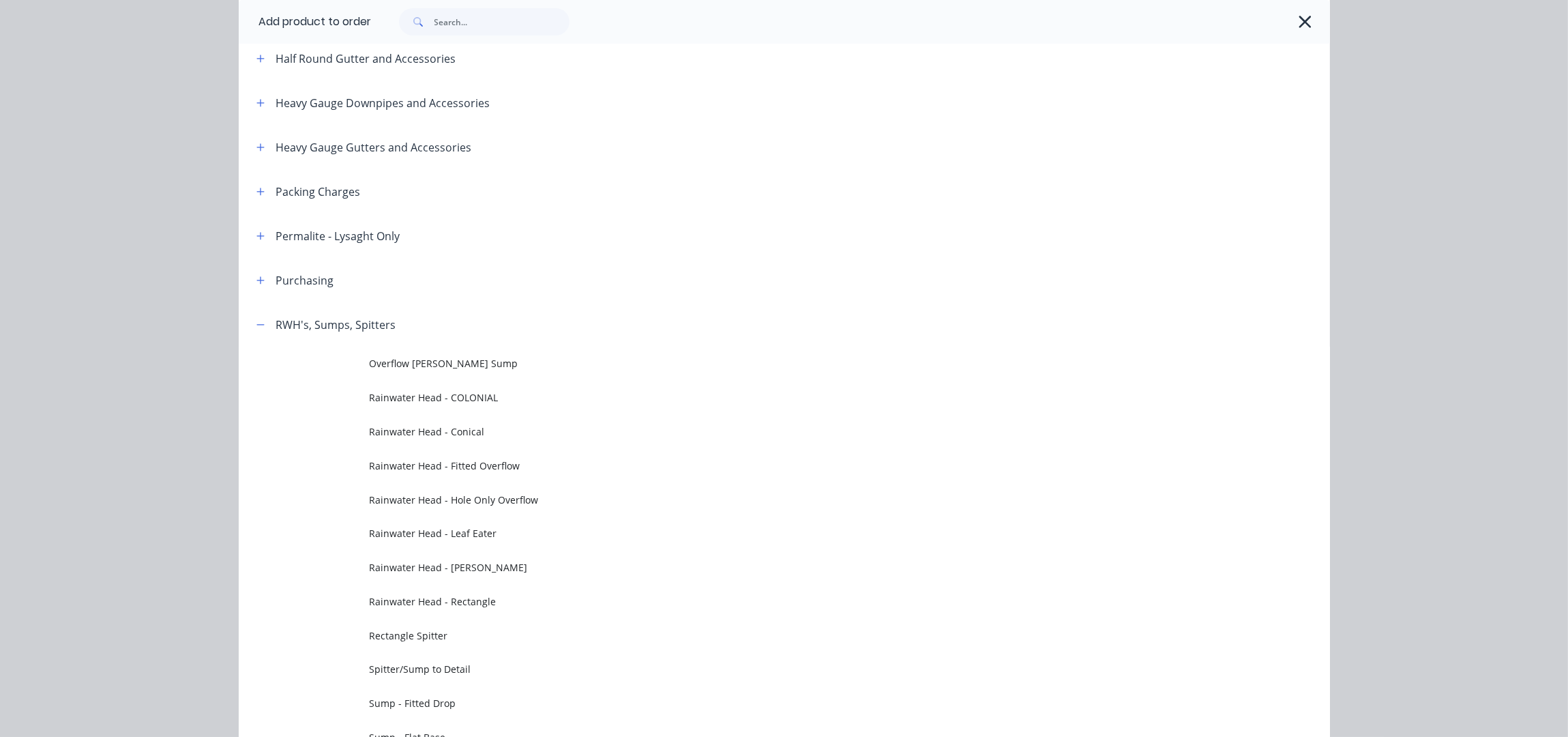
scroll to position [455, 0]
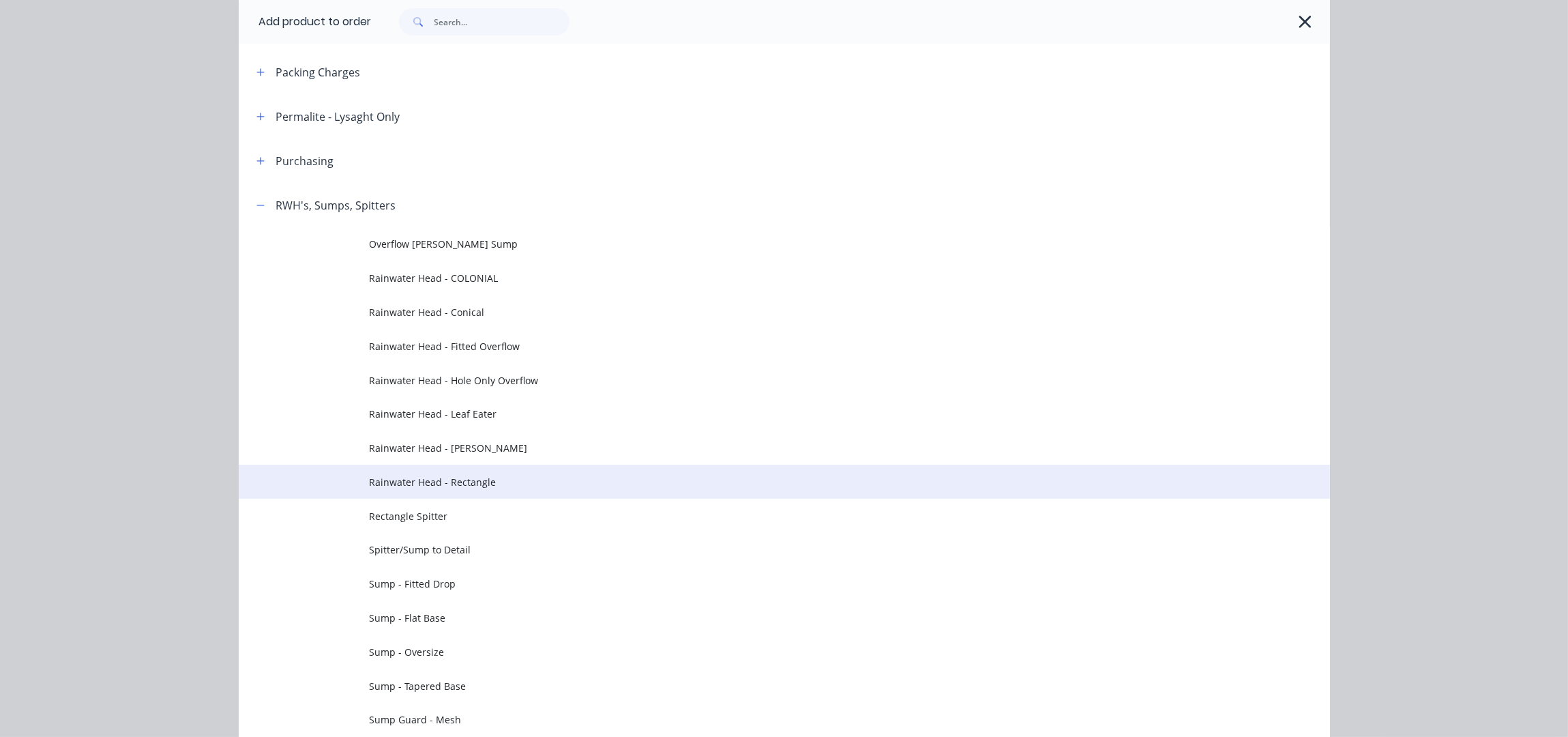
click at [483, 486] on span "Rainwater Head - Rectangle" at bounding box center [754, 482] width 768 height 14
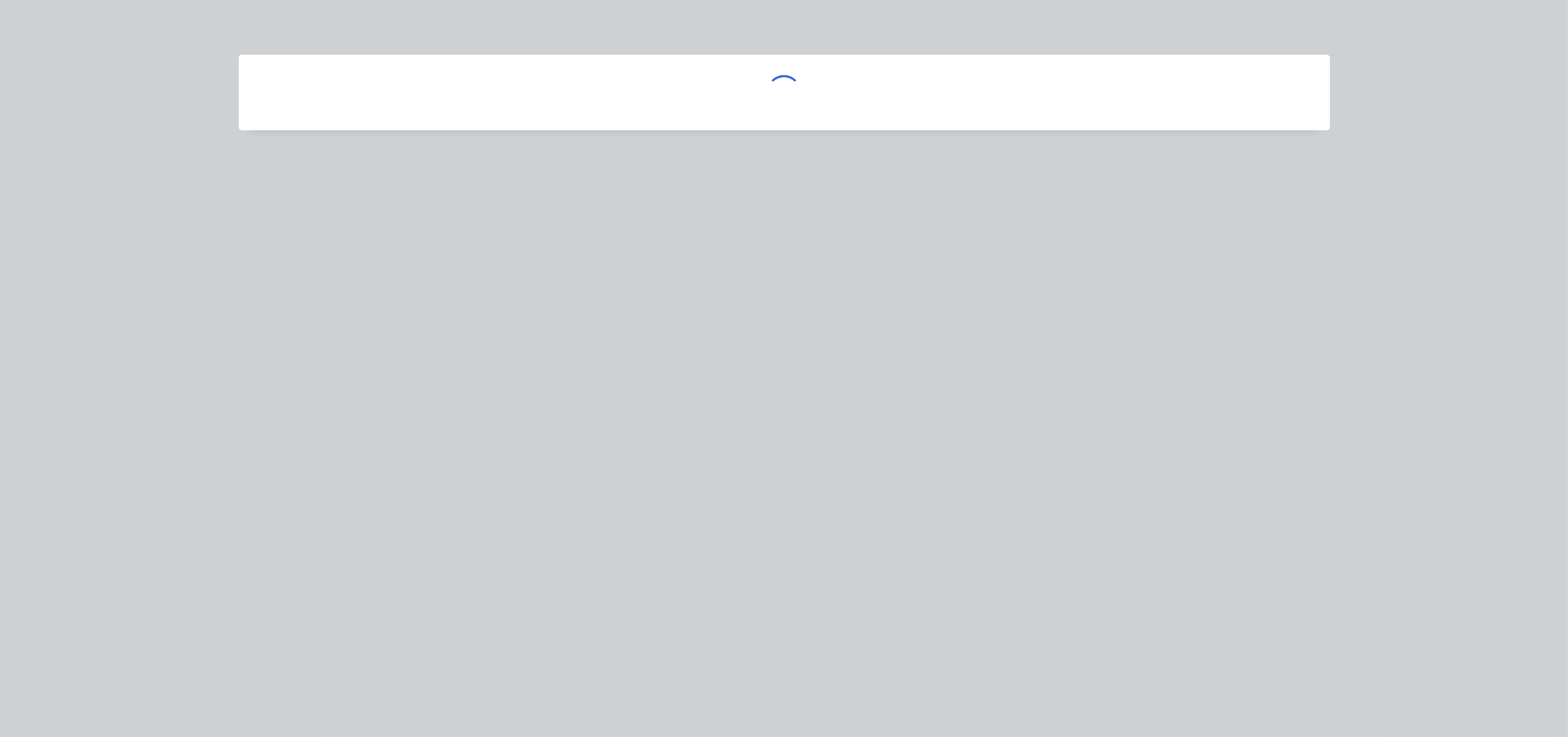
scroll to position [0, 0]
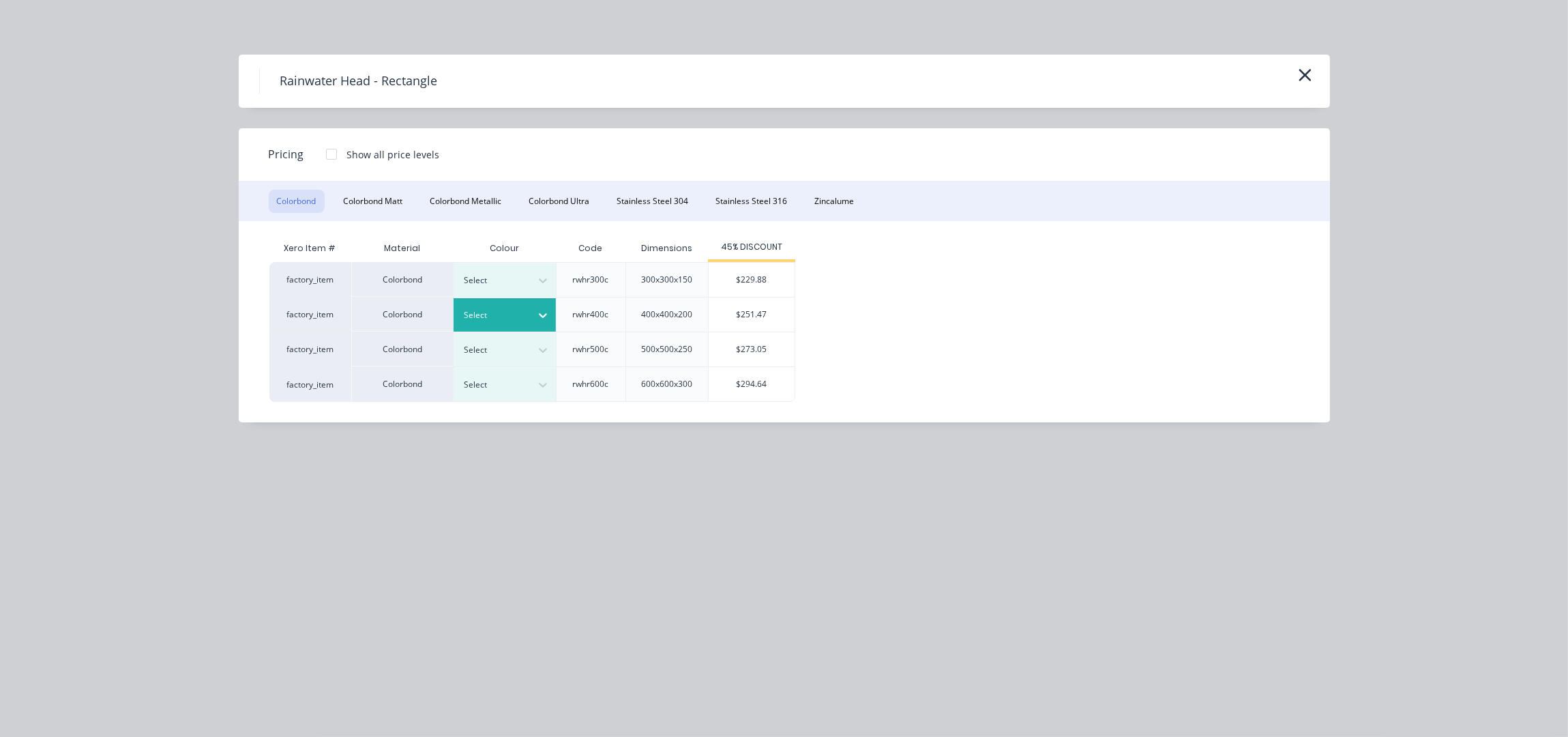
click at [509, 317] on div at bounding box center [495, 314] width 61 height 15
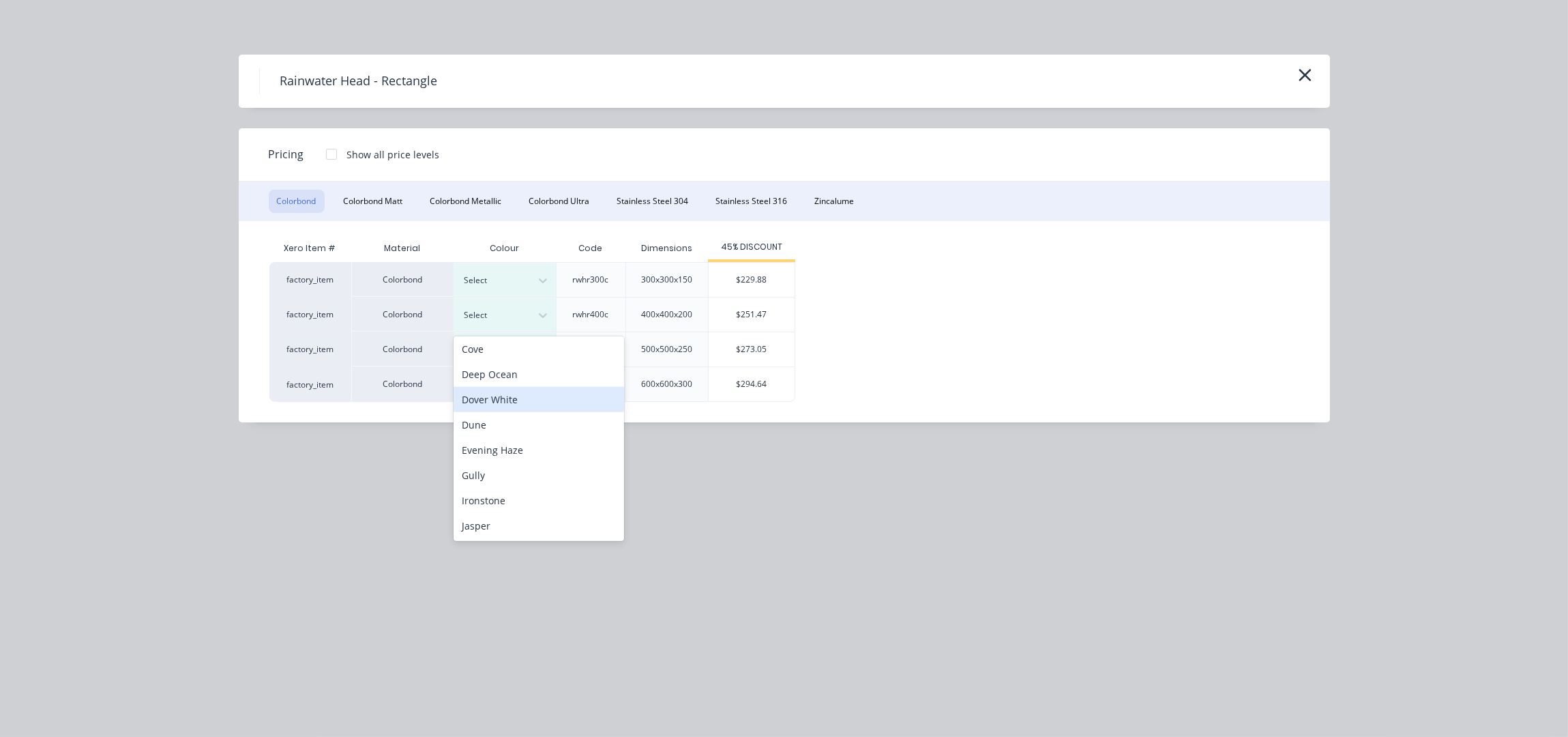
scroll to position [272, 0]
click at [510, 429] on div "Monument" at bounding box center [539, 432] width 171 height 25
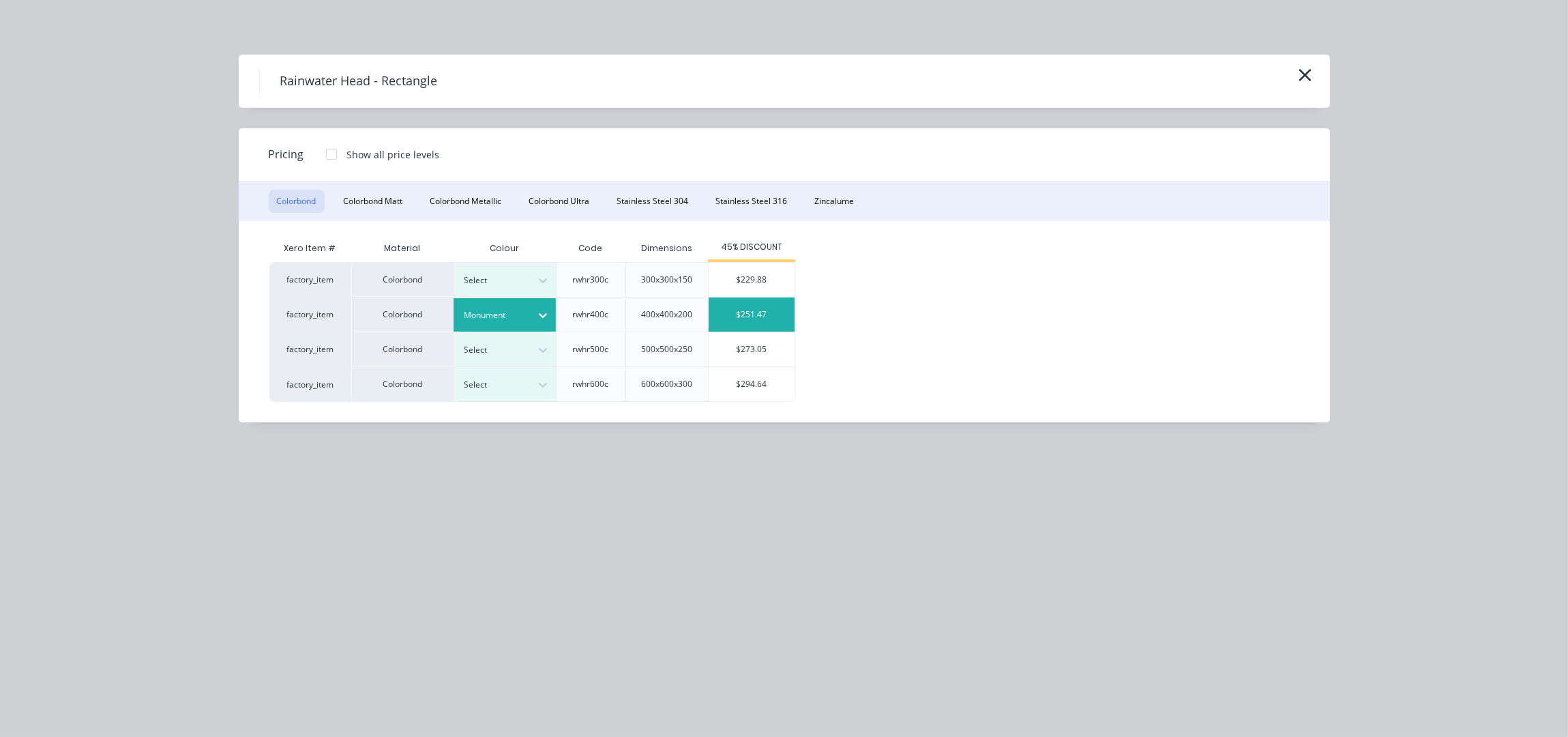
click at [767, 324] on div "$251.47" at bounding box center [752, 314] width 86 height 34
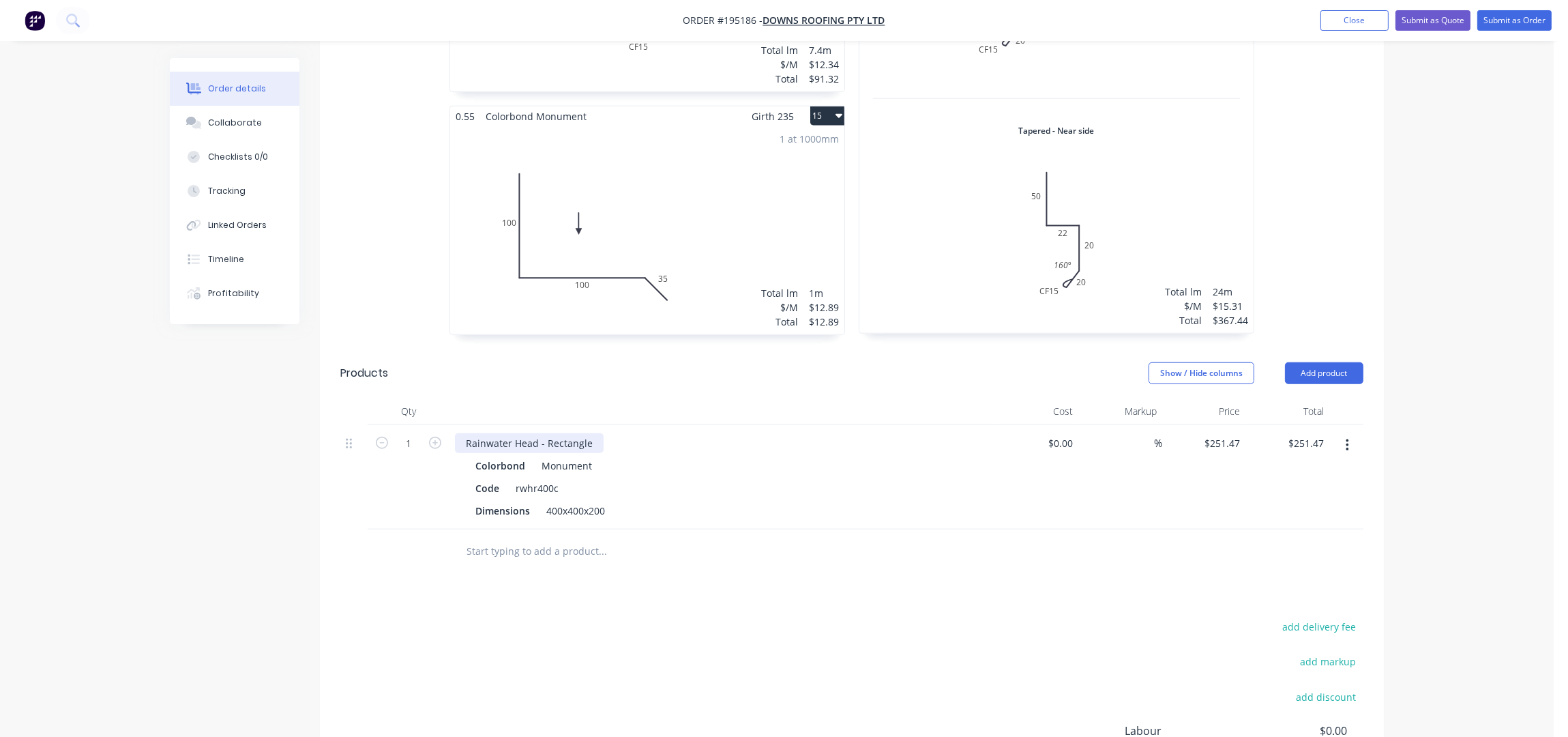
click at [592, 433] on div "Rainwater Head - Rectangle" at bounding box center [529, 443] width 149 height 20
drag, startPoint x: 590, startPoint y: 603, endPoint x: 598, endPoint y: 602, distance: 8.1
click at [590, 618] on div "add delivery fee add markup add discount Labour $0.00 Sub total $1,432.57 Margi…" at bounding box center [852, 749] width 1024 height 263
click at [1342, 362] on button "Add product" at bounding box center [1324, 373] width 78 height 22
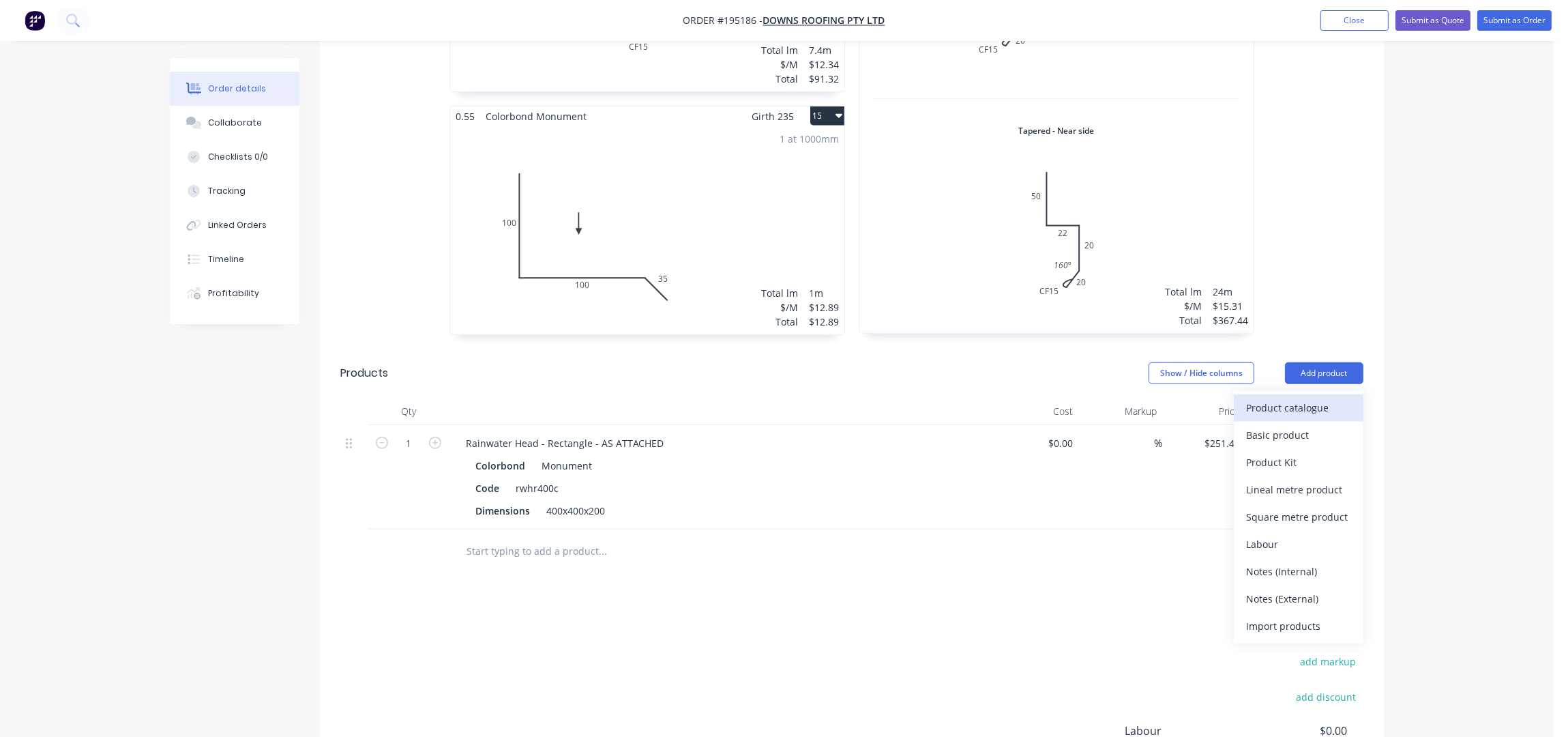
click at [1285, 398] on div "Product catalogue" at bounding box center [1299, 408] width 105 height 20
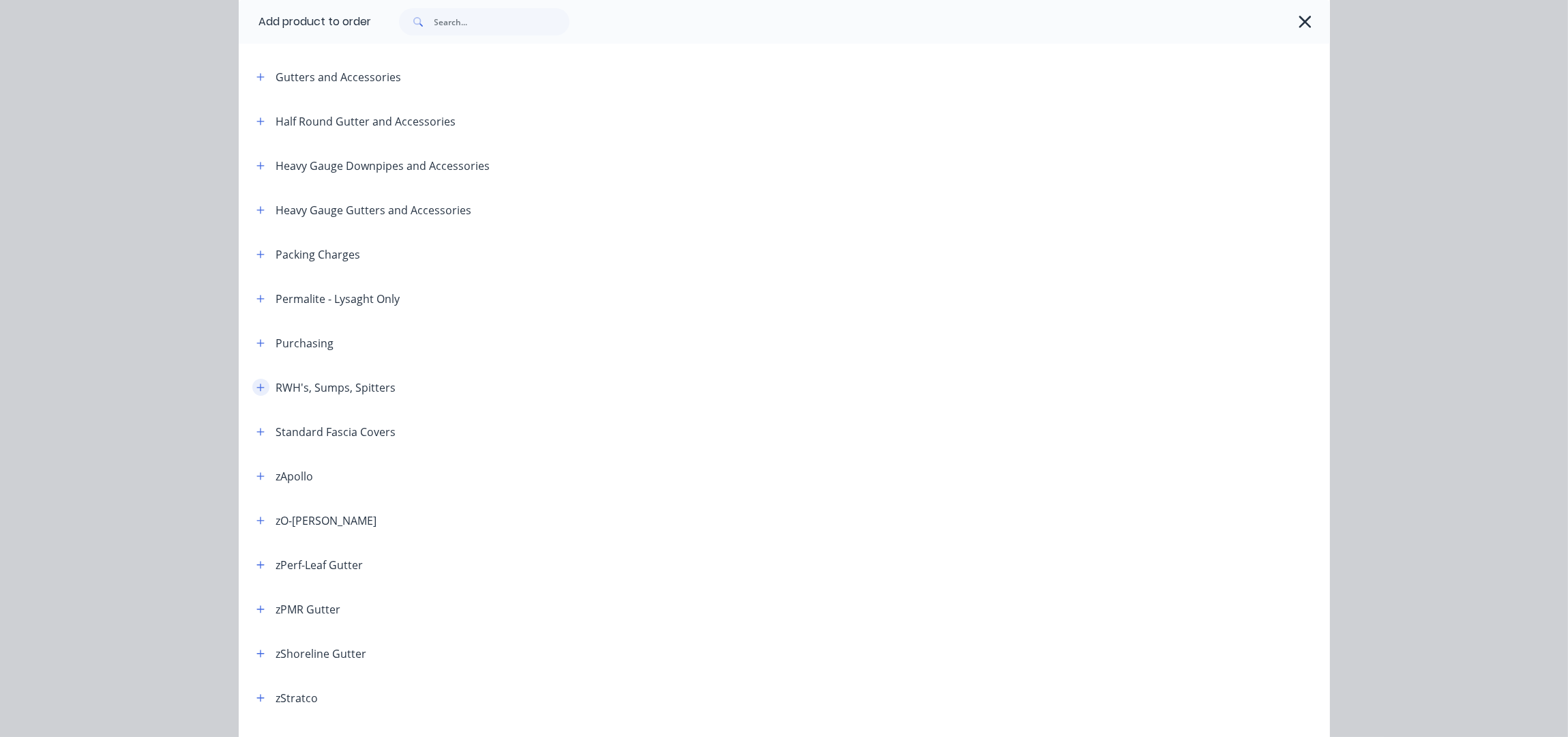
click at [256, 389] on icon "button" at bounding box center [260, 387] width 8 height 10
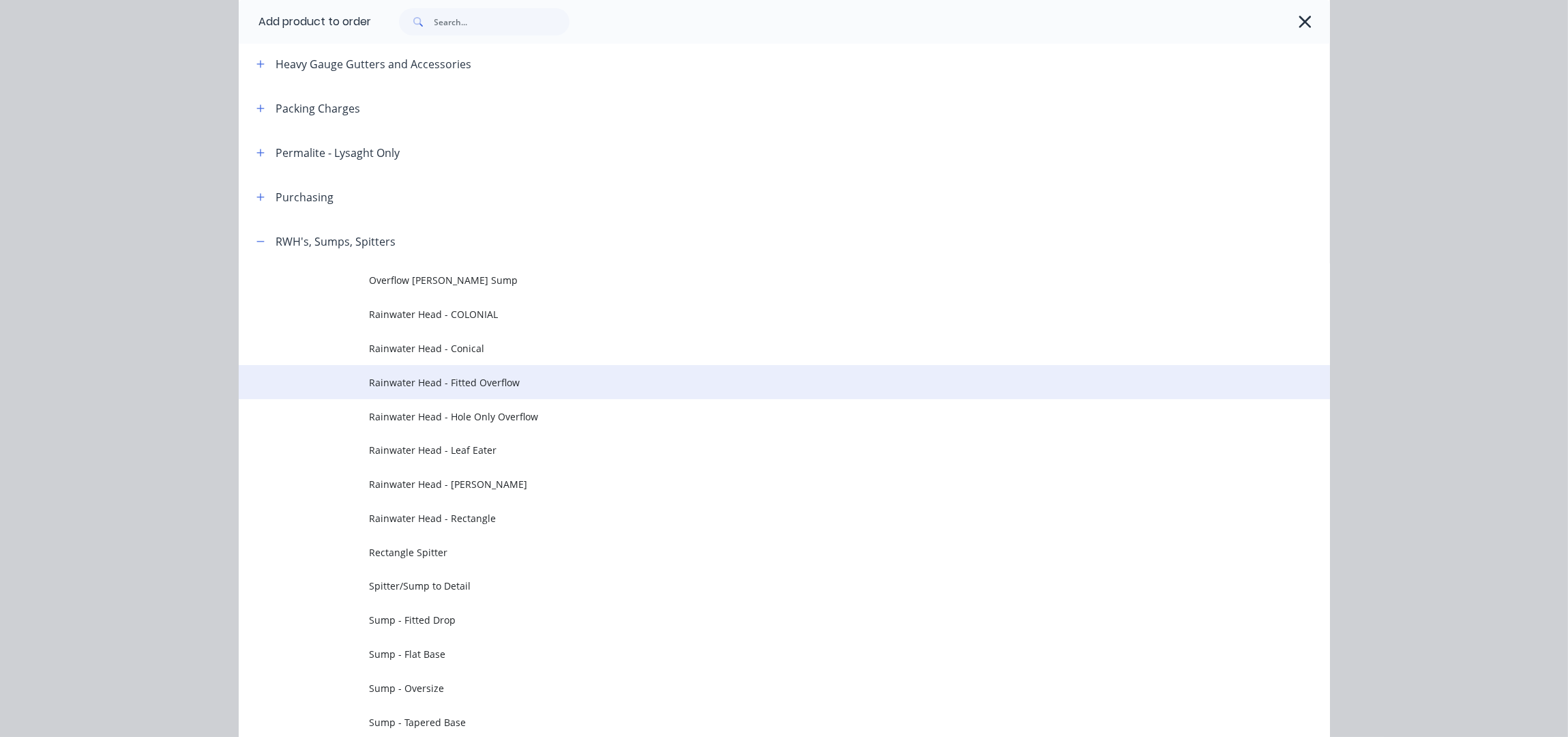
scroll to position [455, 0]
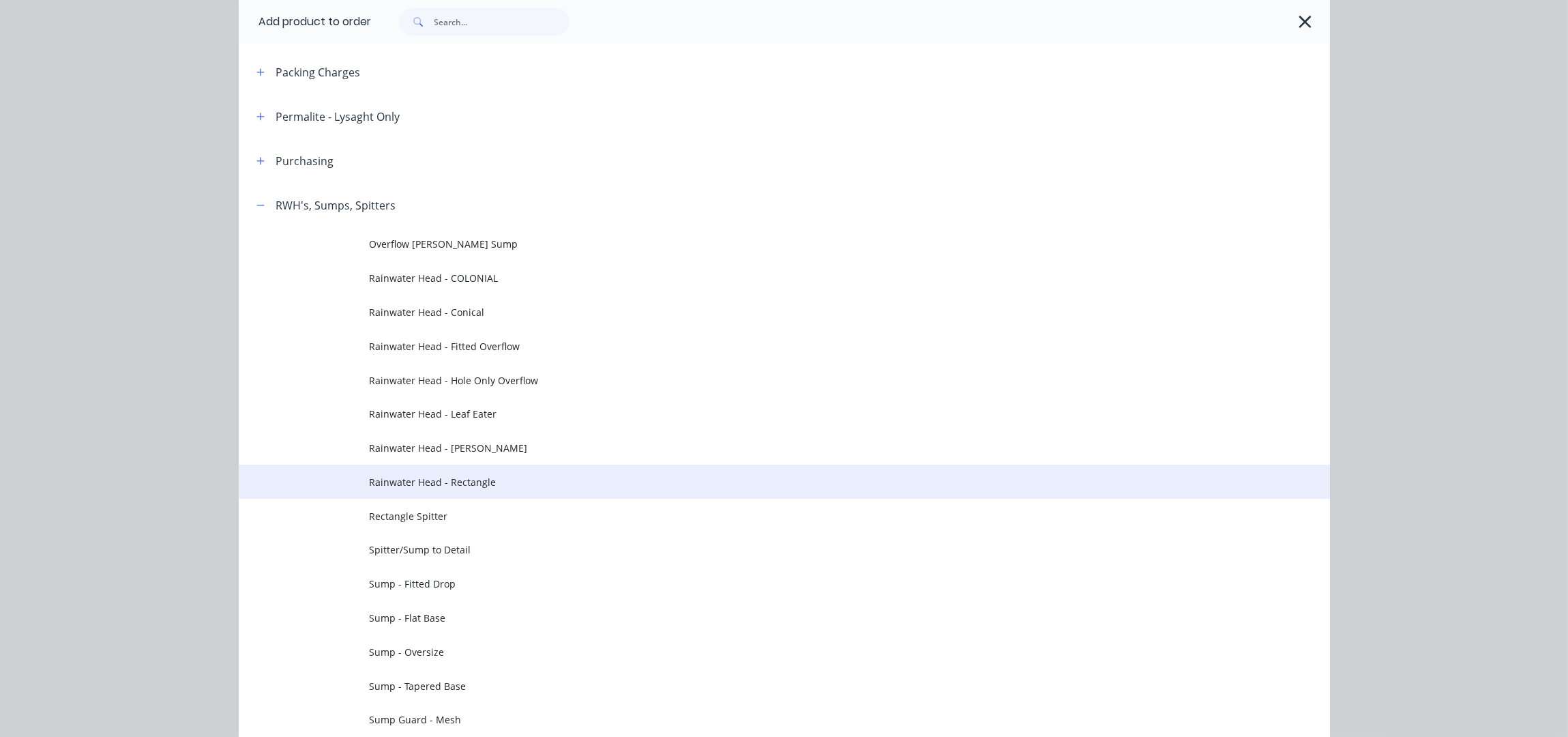
click at [481, 471] on td "Rainwater Head - Rectangle" at bounding box center [849, 481] width 961 height 34
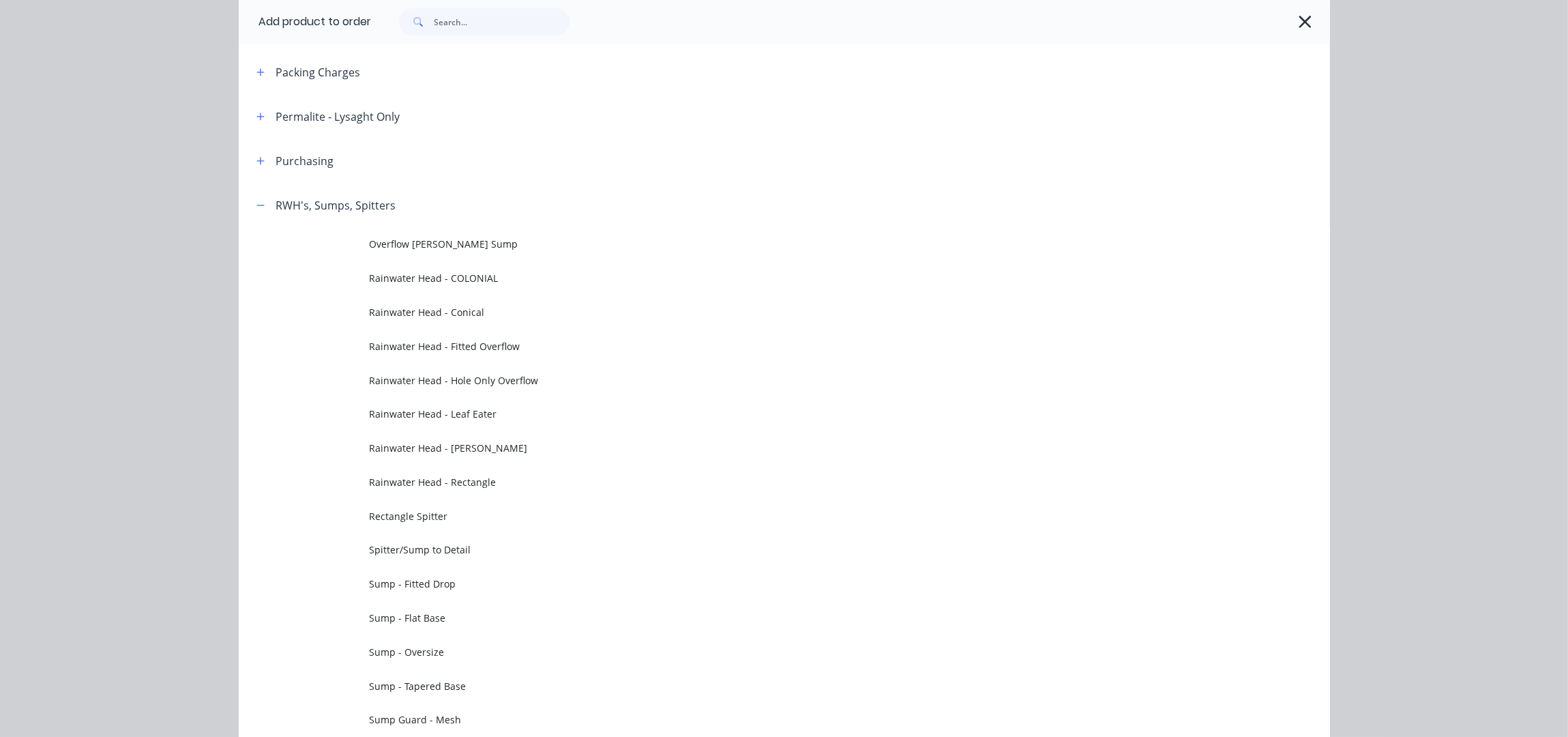
scroll to position [0, 0]
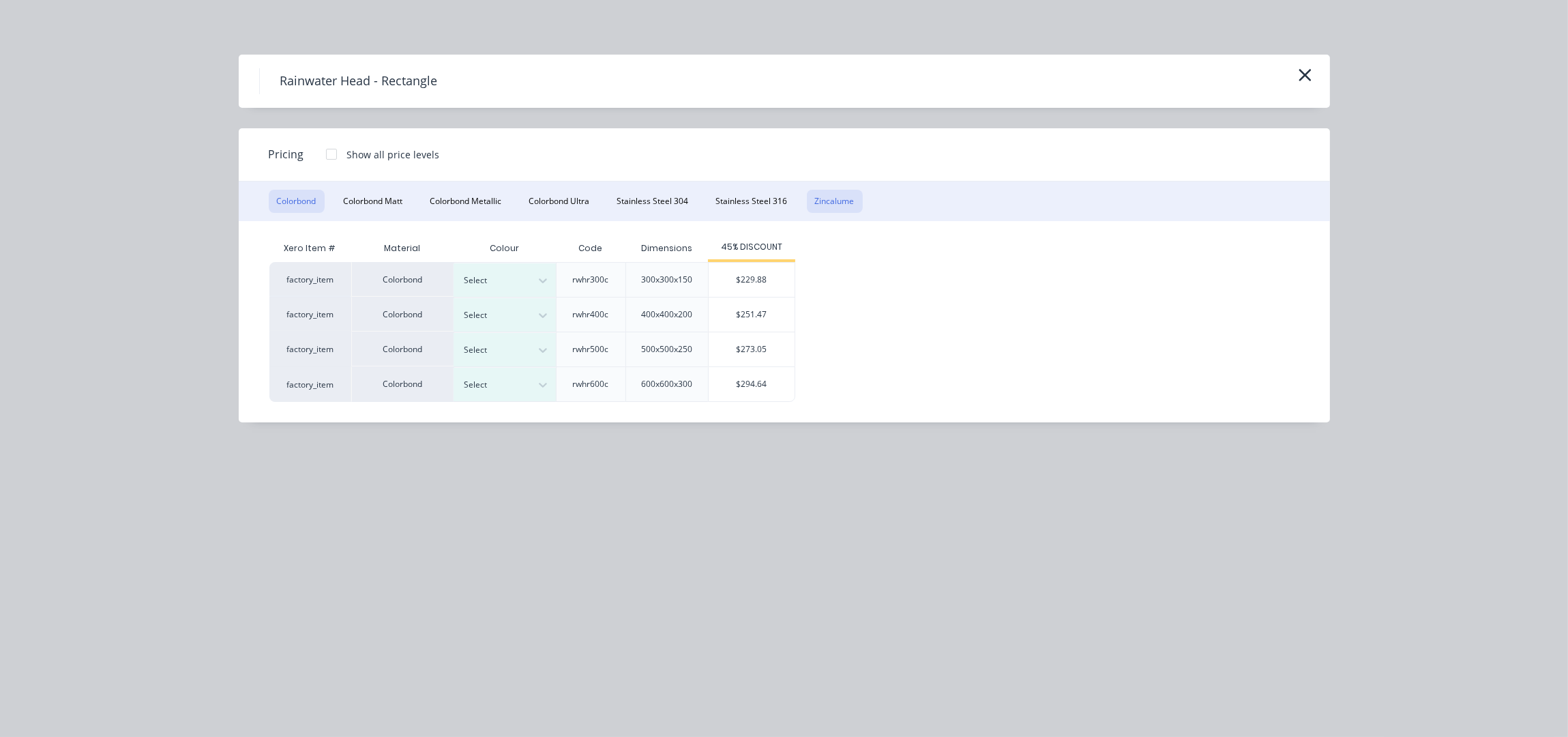
click at [830, 199] on button "Zincalume" at bounding box center [835, 201] width 56 height 24
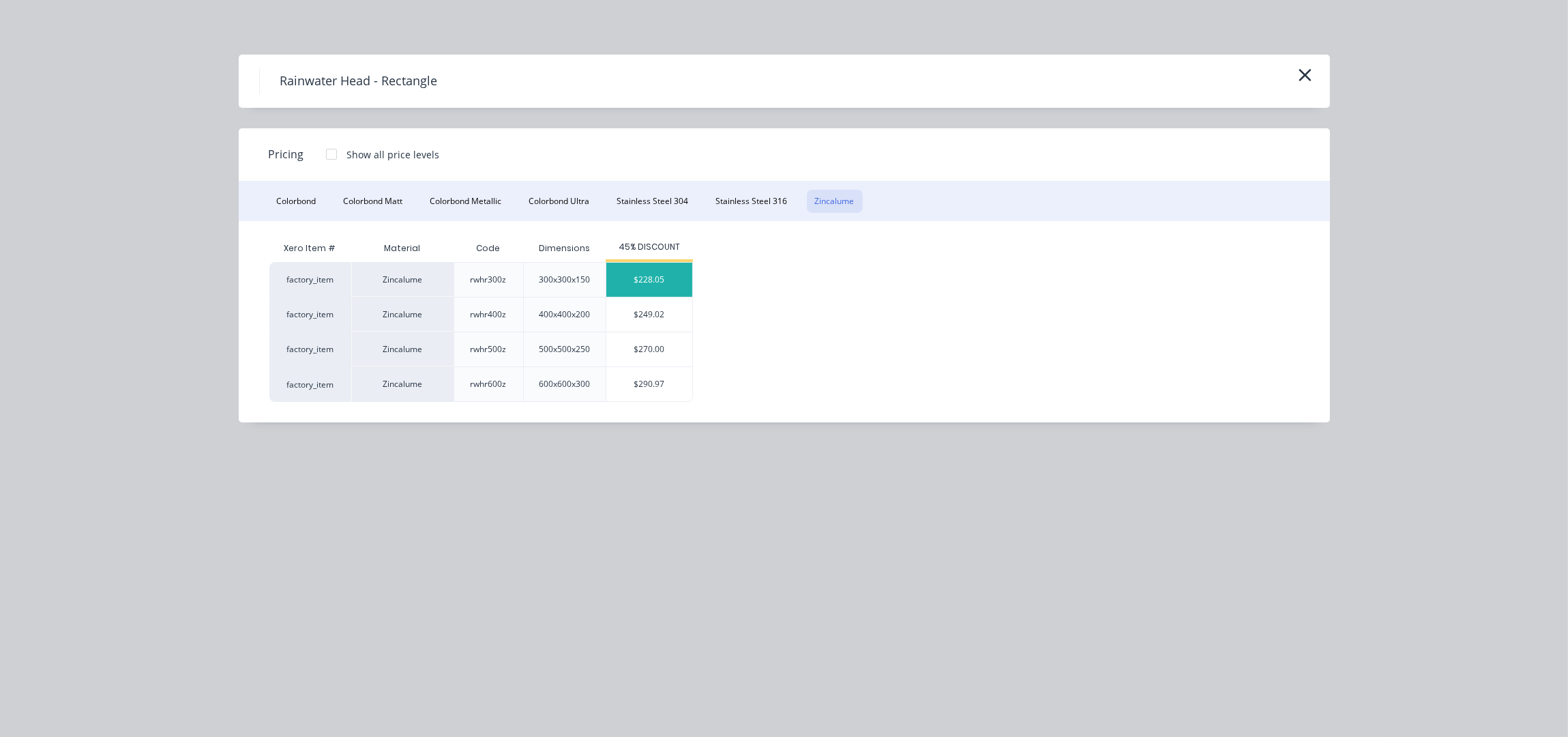
click at [673, 281] on div "$228.05" at bounding box center [649, 279] width 86 height 34
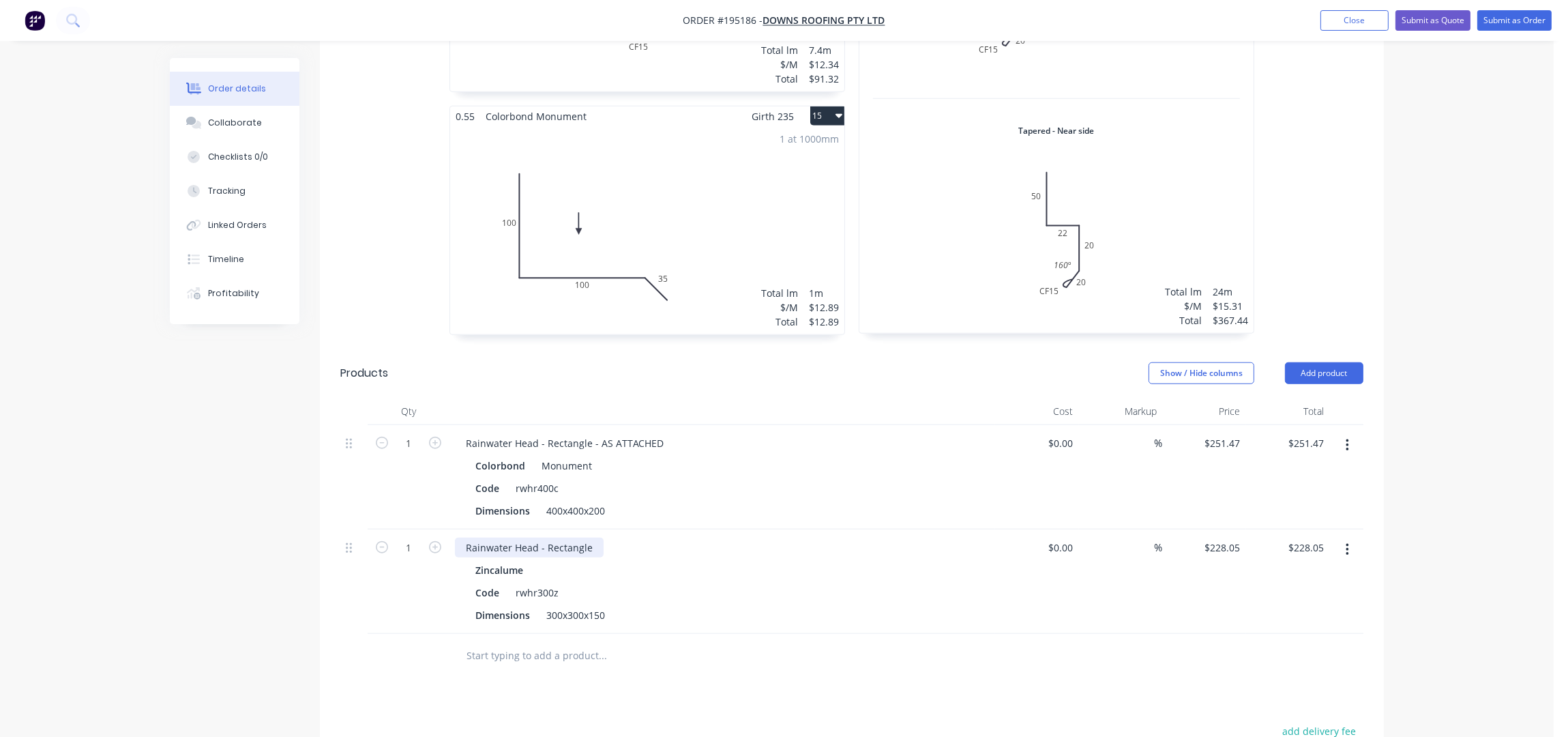
click at [588, 538] on div "Rainwater Head - Rectangle" at bounding box center [529, 547] width 149 height 20
drag, startPoint x: 608, startPoint y: 558, endPoint x: 549, endPoint y: 565, distance: 59.4
click at [549, 605] on div "300x300x150" at bounding box center [576, 615] width 70 height 20
click at [605, 605] on div "300x300x150" at bounding box center [576, 615] width 70 height 20
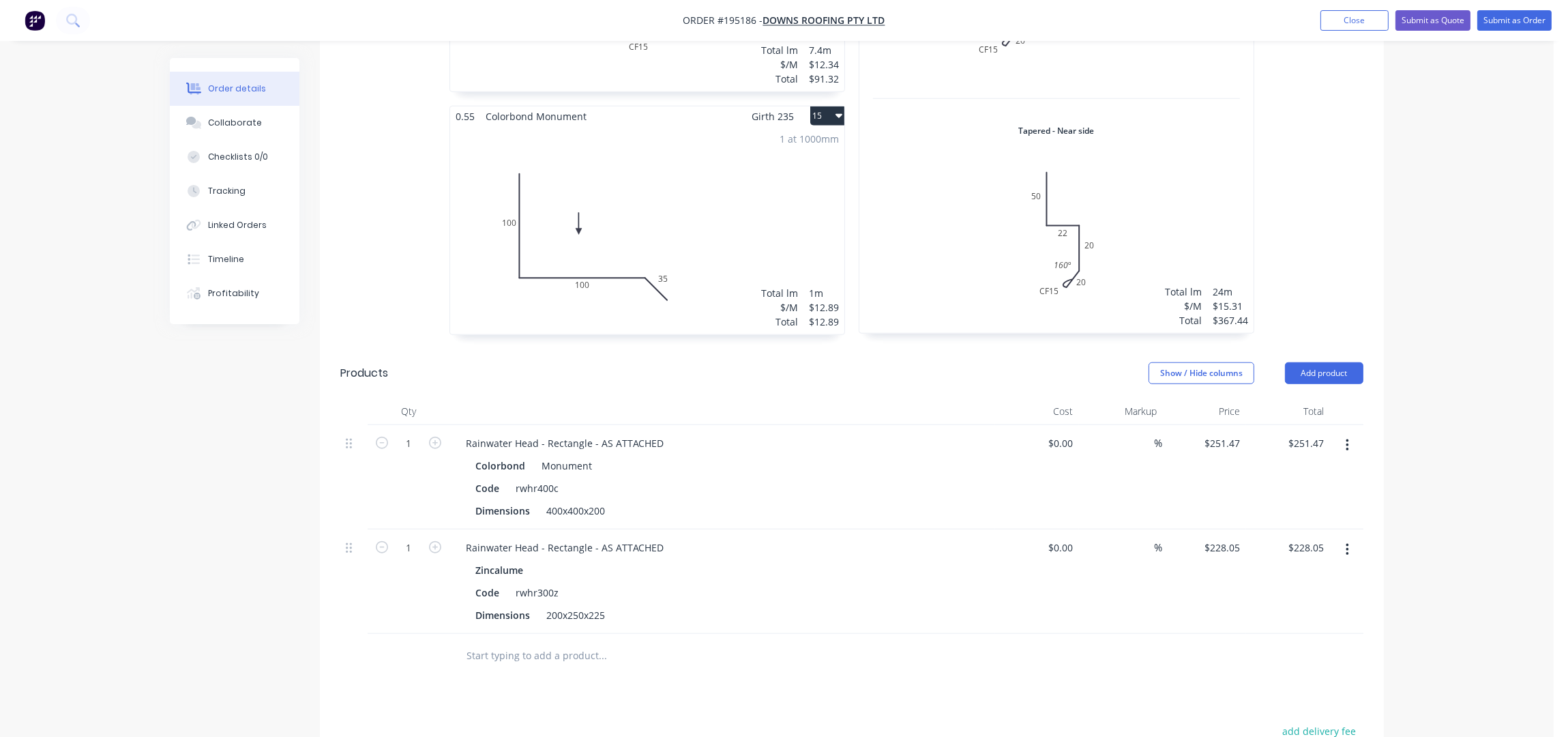
click at [1343, 362] on button "Add product" at bounding box center [1324, 373] width 78 height 22
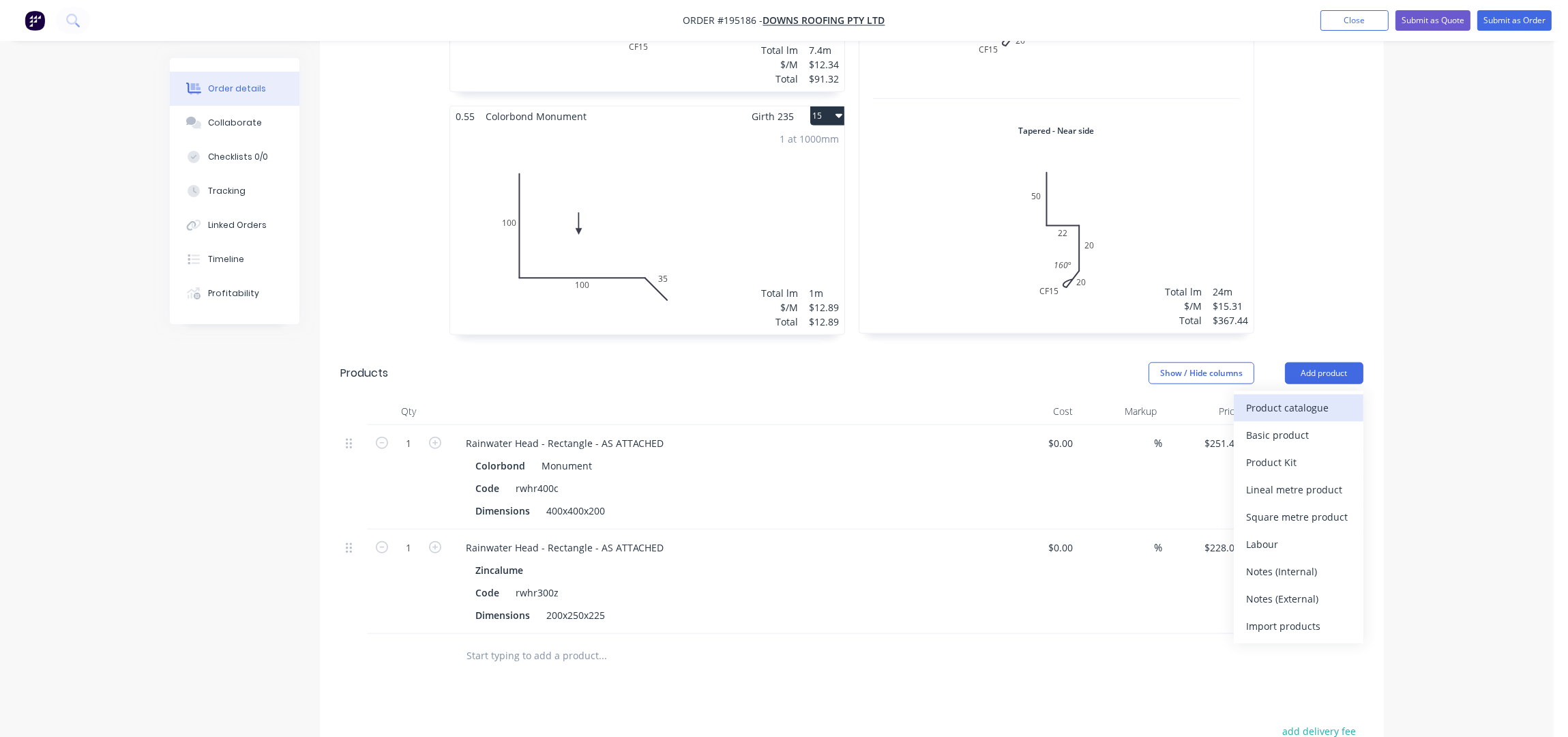
click at [1322, 395] on button "Product catalogue" at bounding box center [1299, 408] width 130 height 27
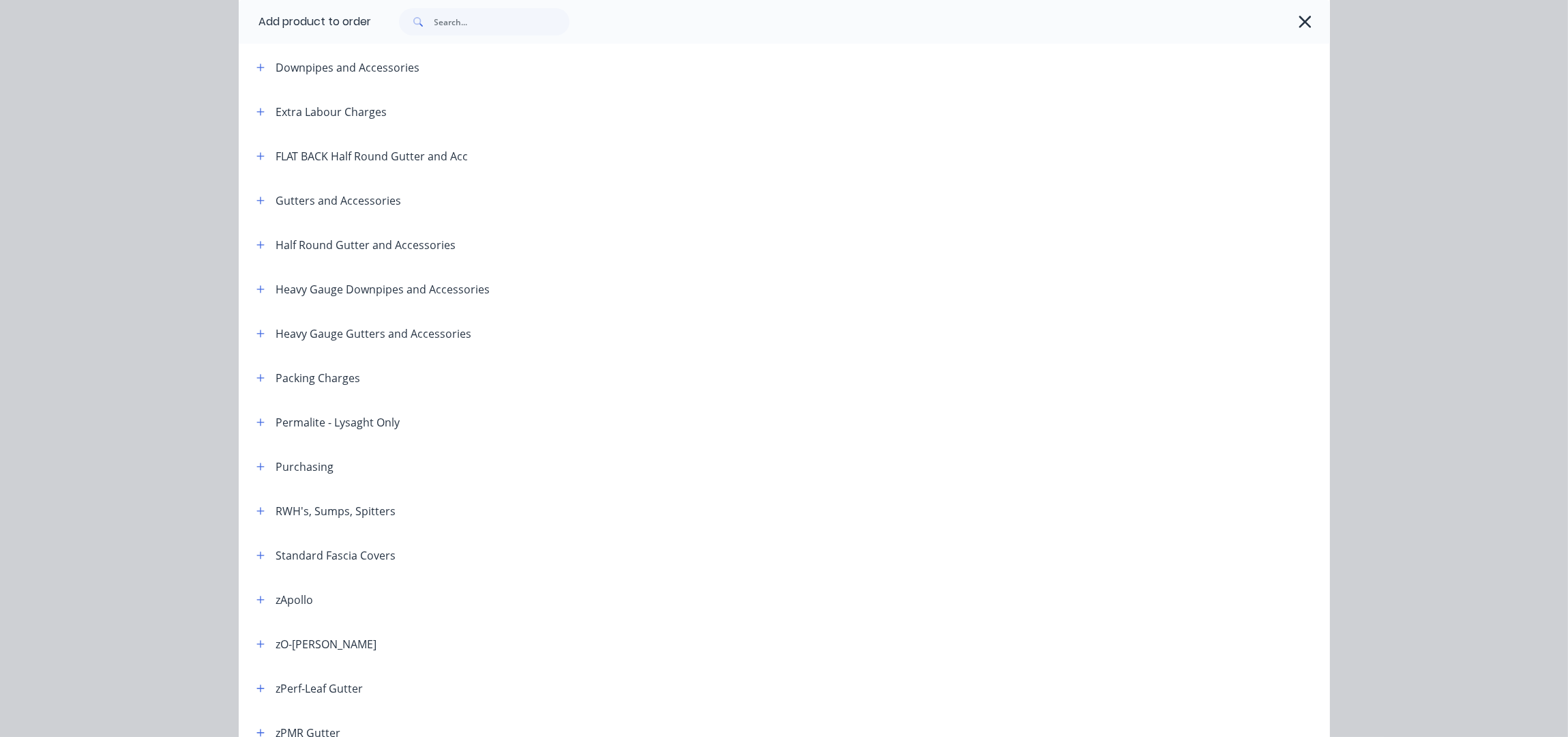
scroll to position [272, 0]
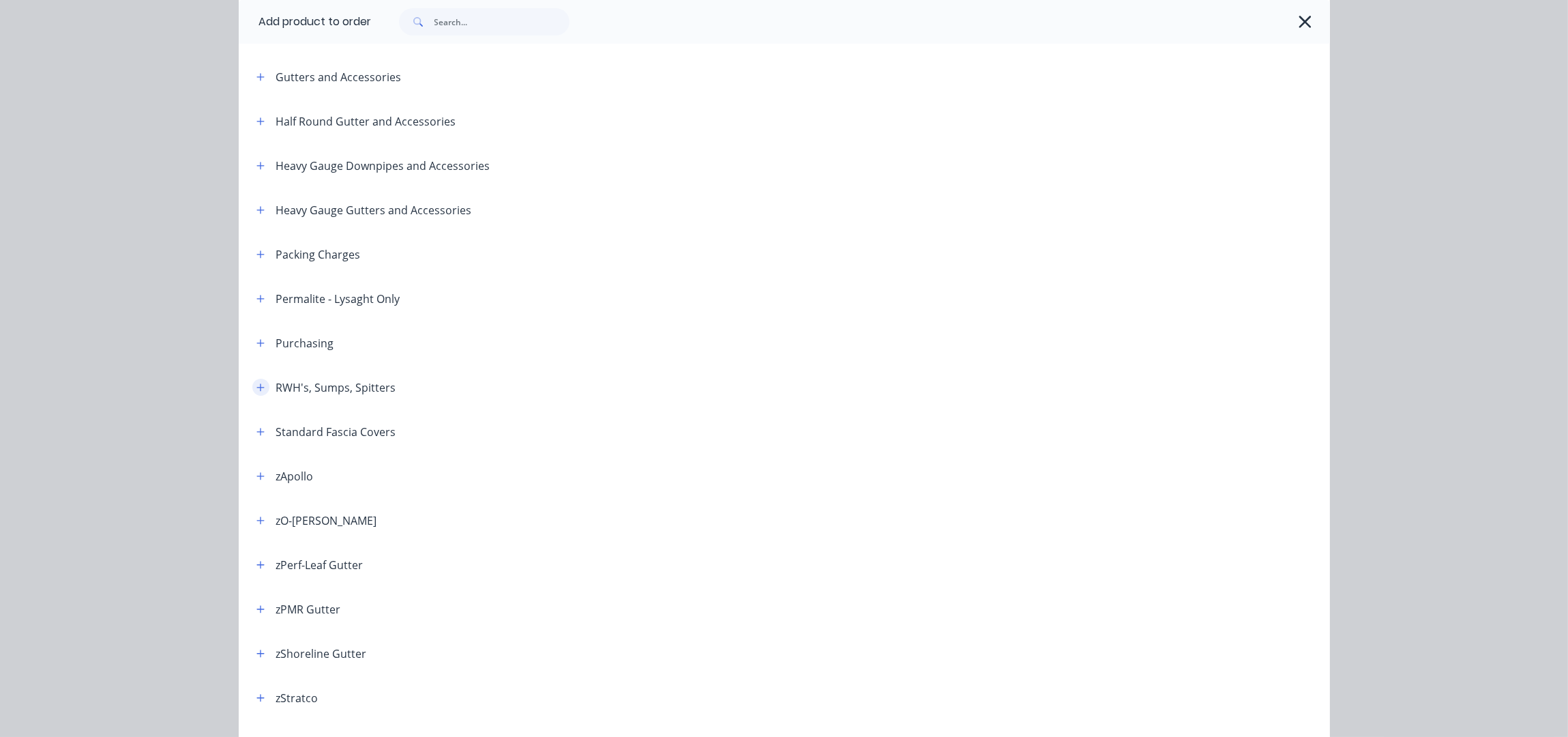
click at [253, 391] on button "button" at bounding box center [261, 388] width 17 height 17
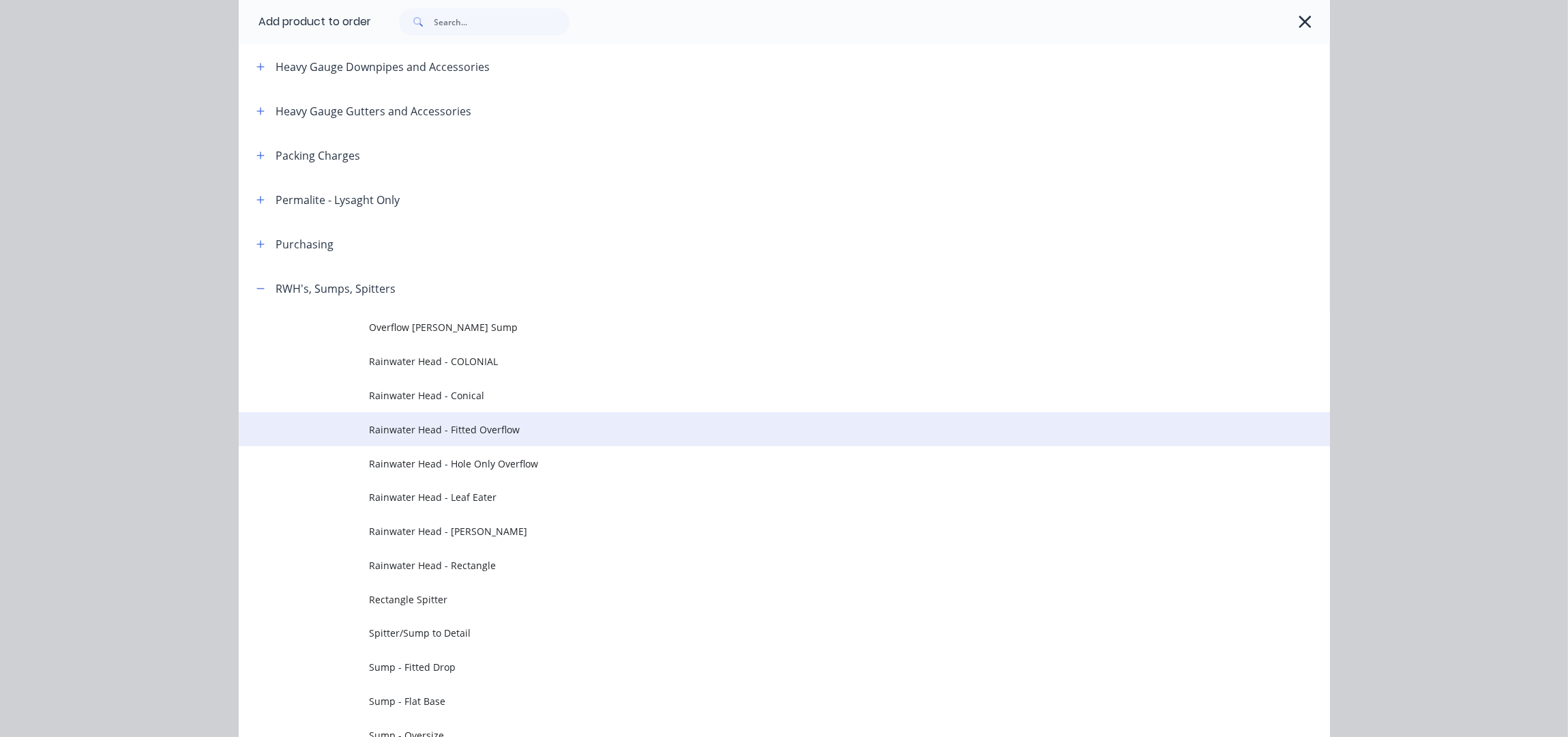
scroll to position [455, 0]
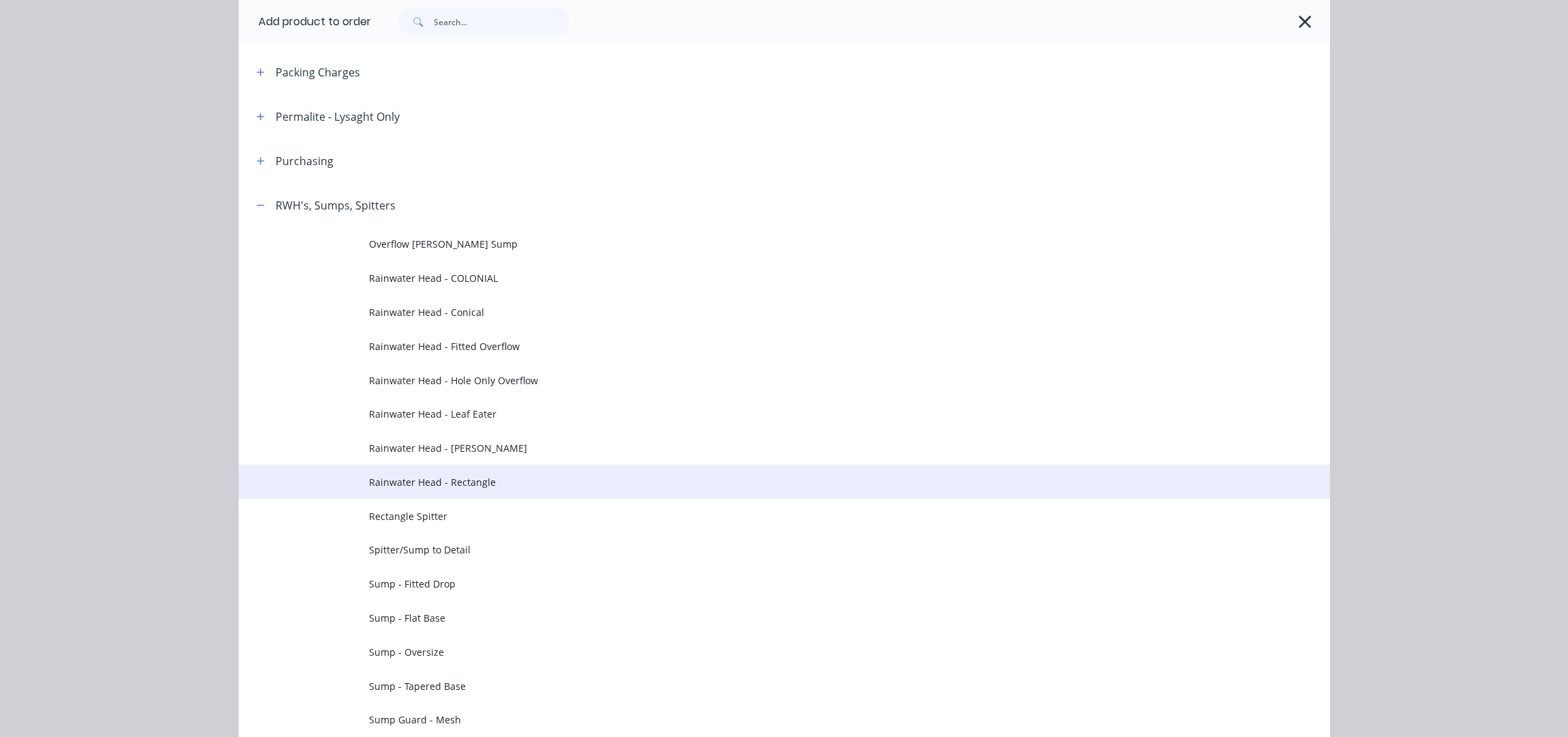
click at [475, 480] on span "Rainwater Head - Rectangle" at bounding box center [754, 482] width 768 height 14
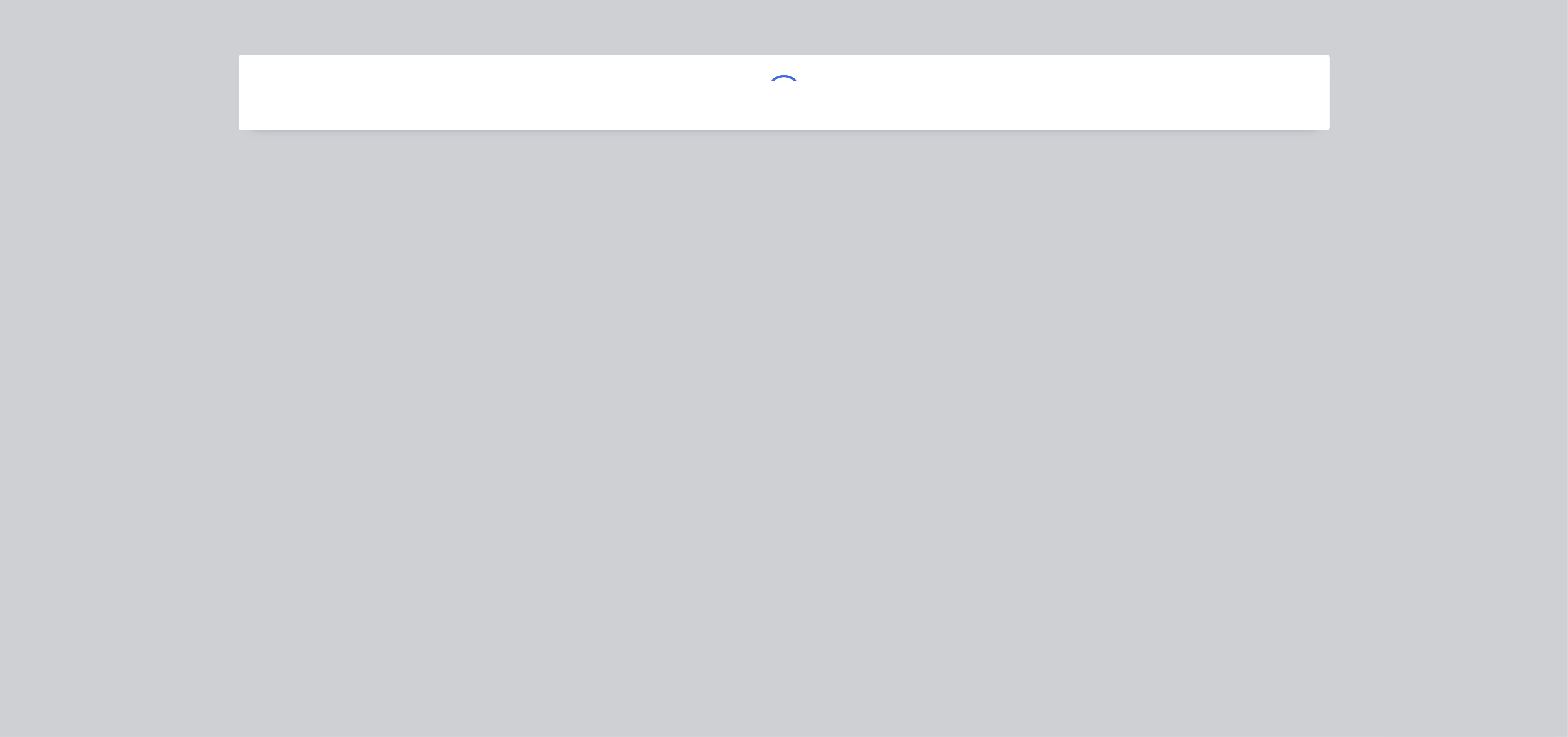
scroll to position [0, 0]
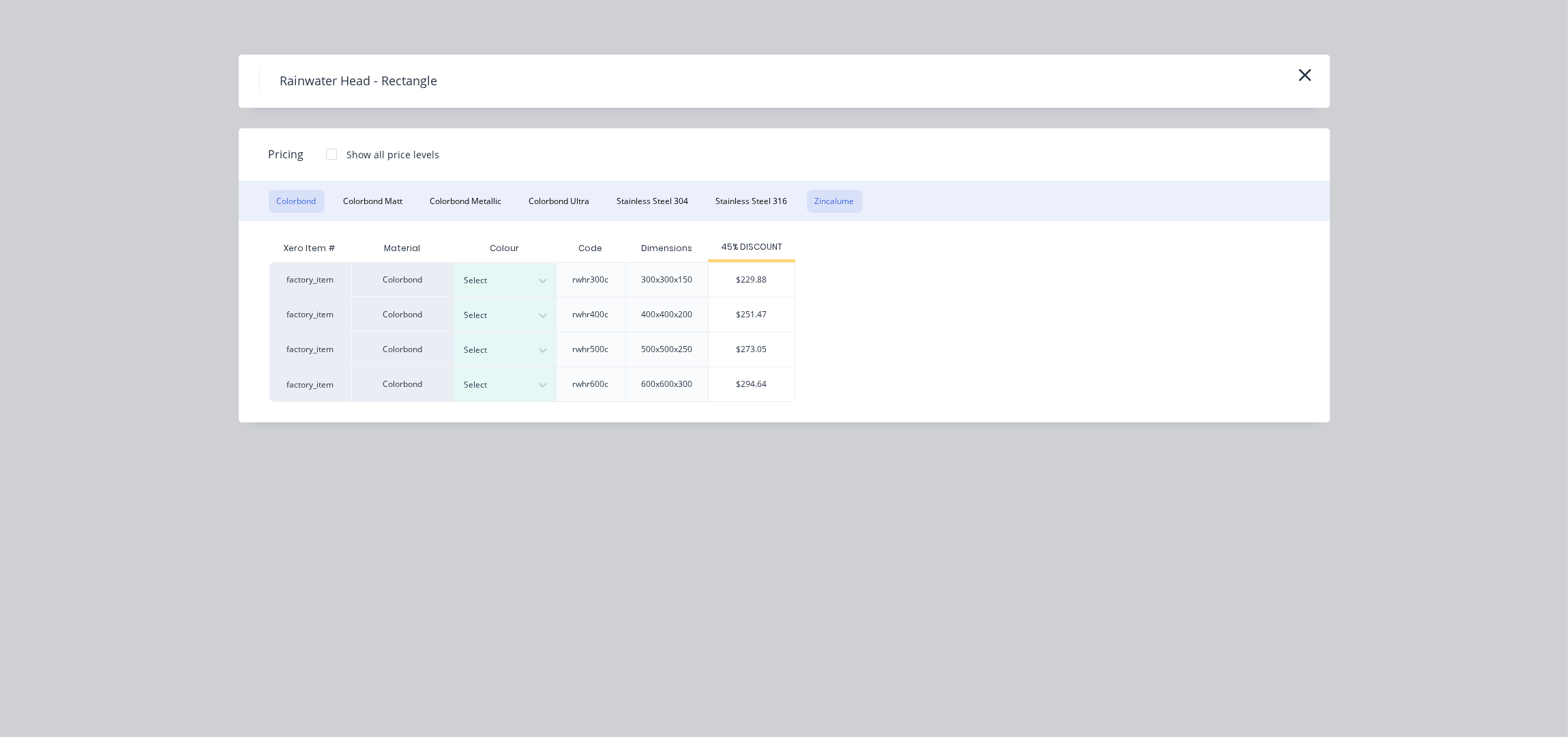
click at [844, 201] on button "Zincalume" at bounding box center [835, 201] width 56 height 24
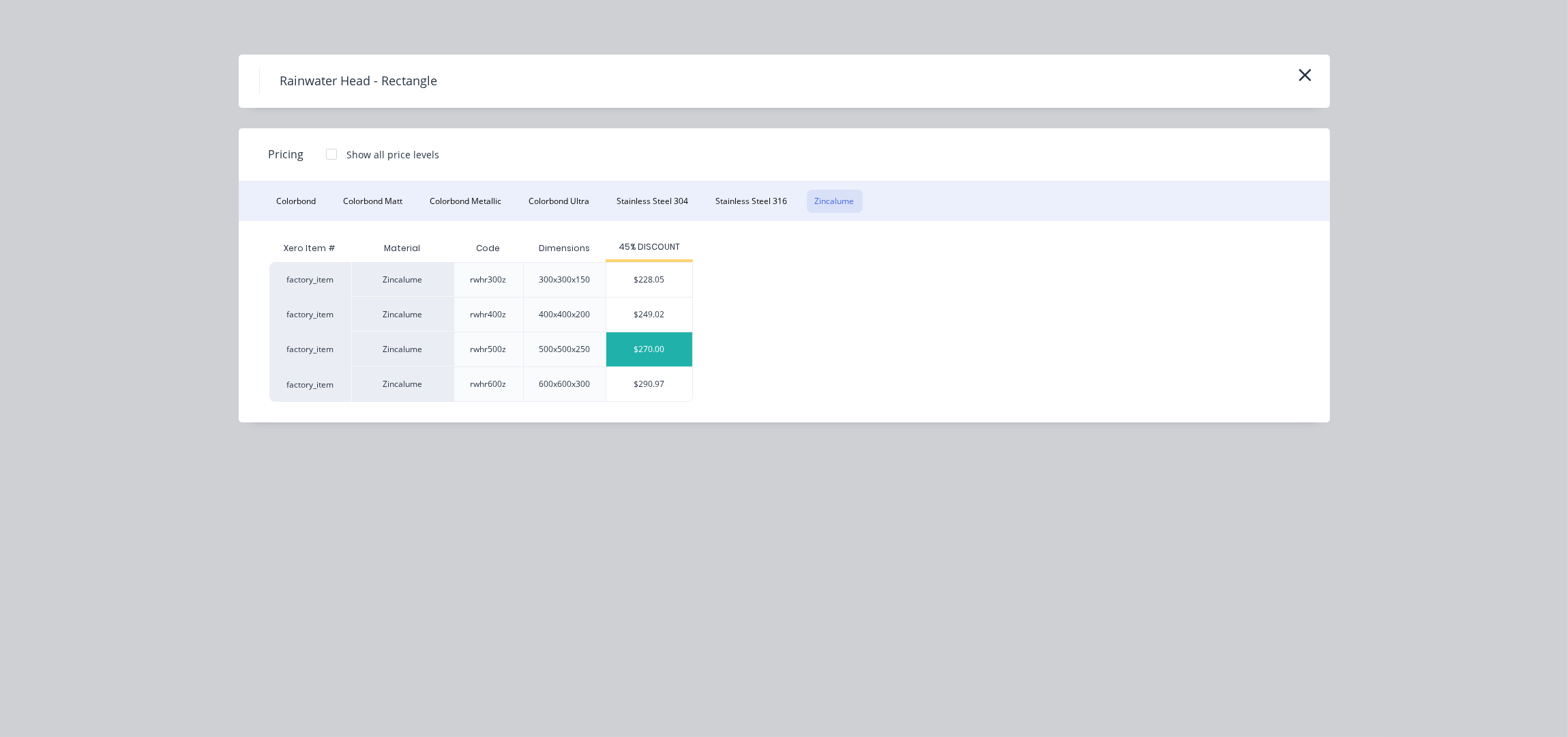
click at [668, 356] on div "$270.00" at bounding box center [649, 348] width 86 height 34
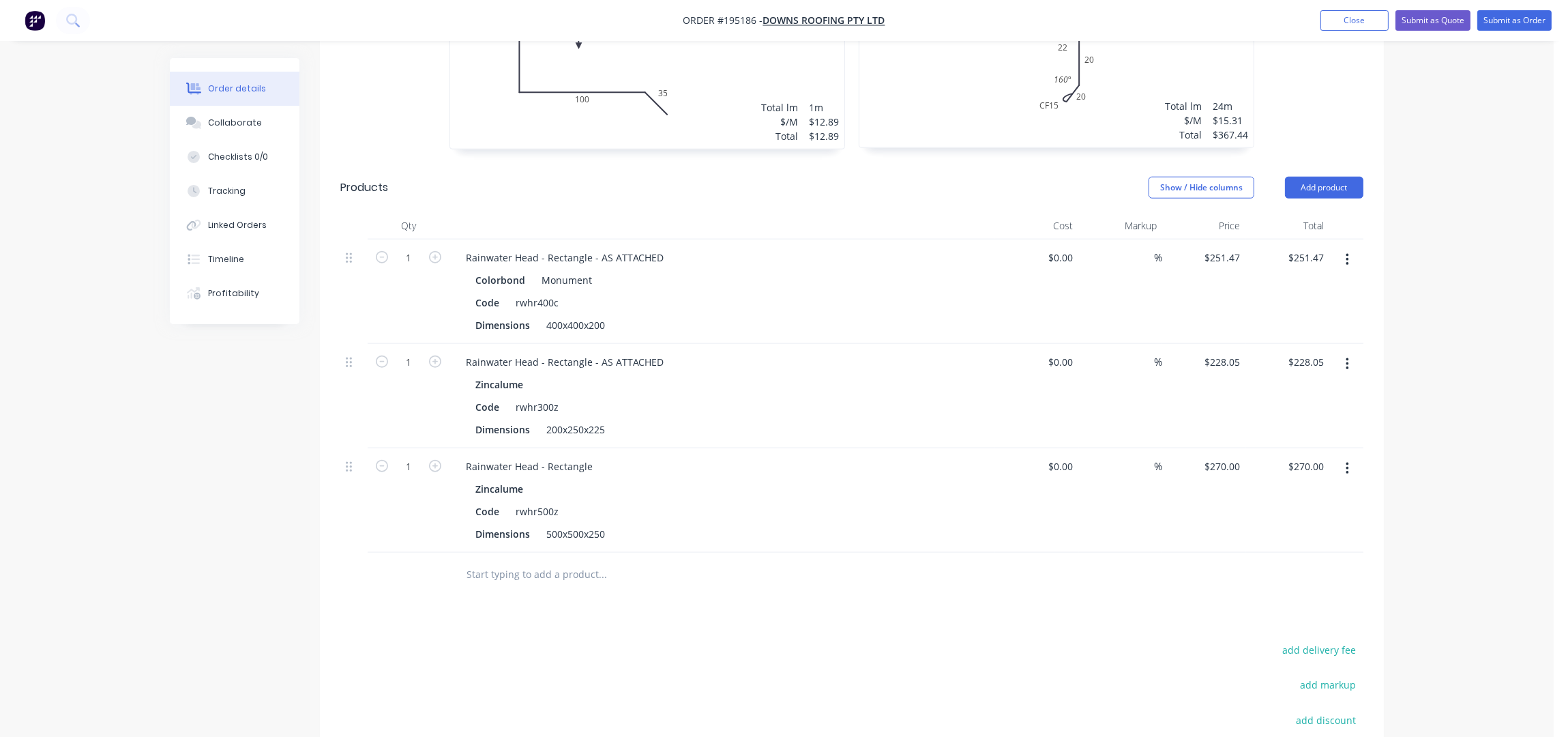
scroll to position [2375, 0]
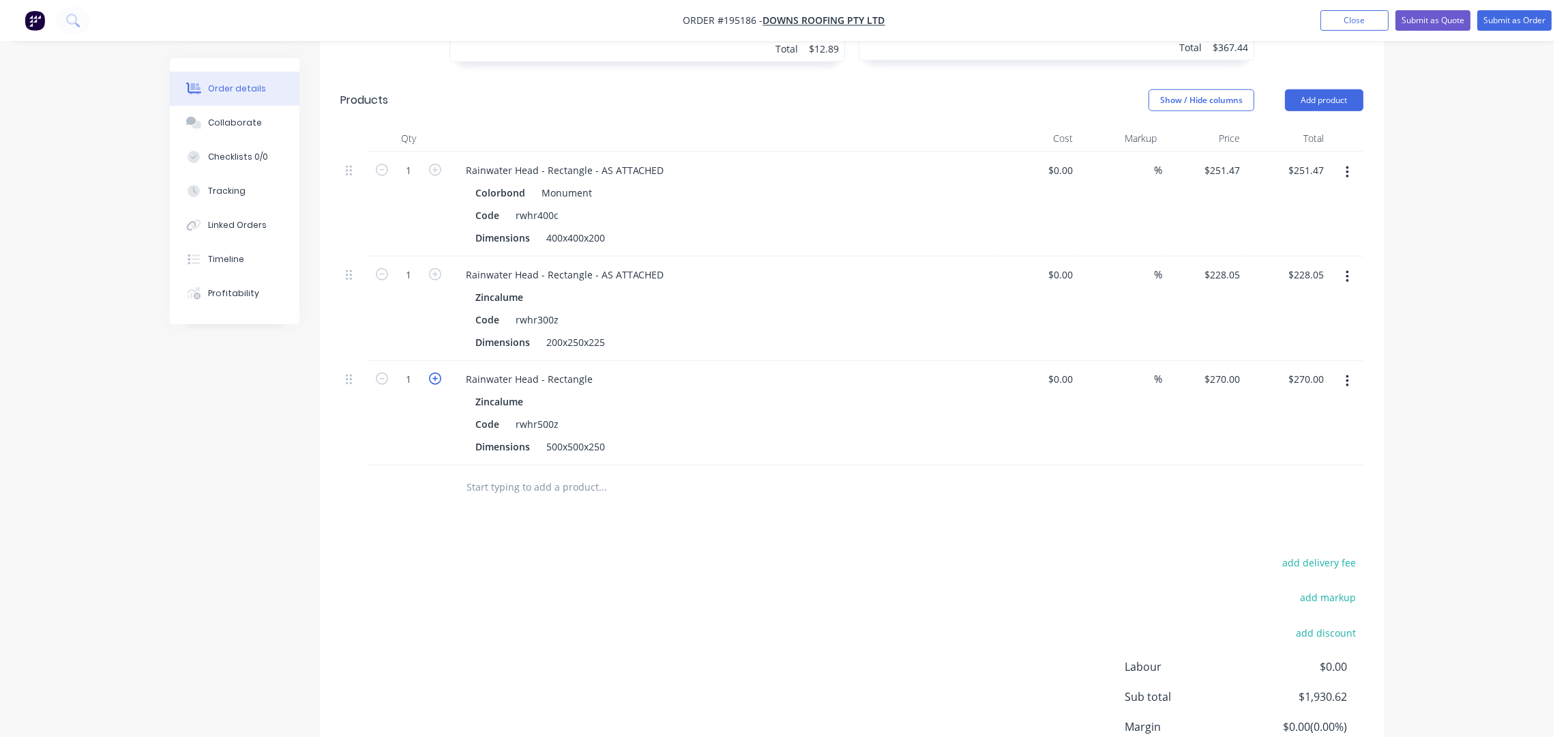
click at [436, 373] on icon "button" at bounding box center [436, 379] width 12 height 12
type input "2"
type input "$540.00"
click at [592, 369] on div "Rainwater Head - Rectangle" at bounding box center [529, 379] width 149 height 20
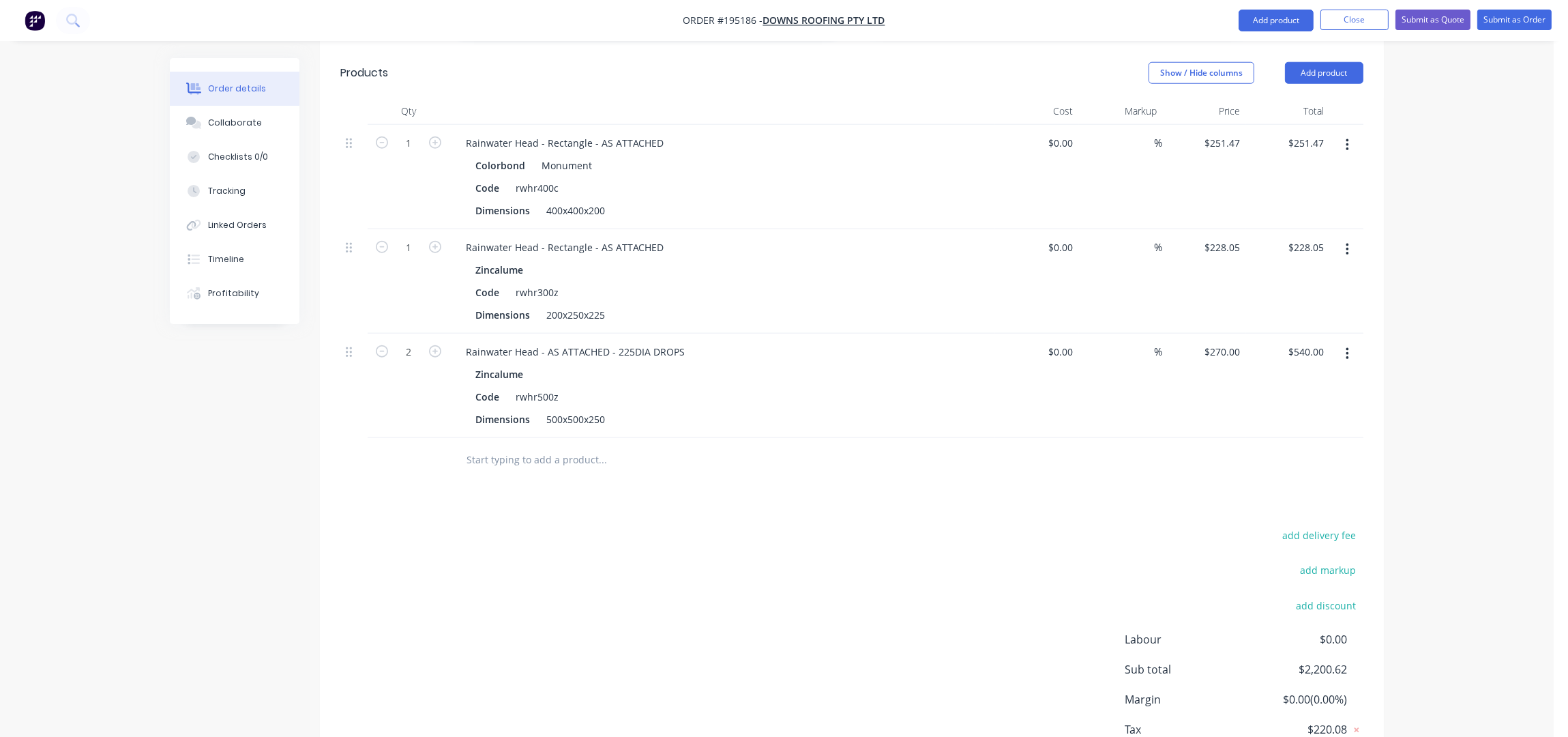
scroll to position [1986, 0]
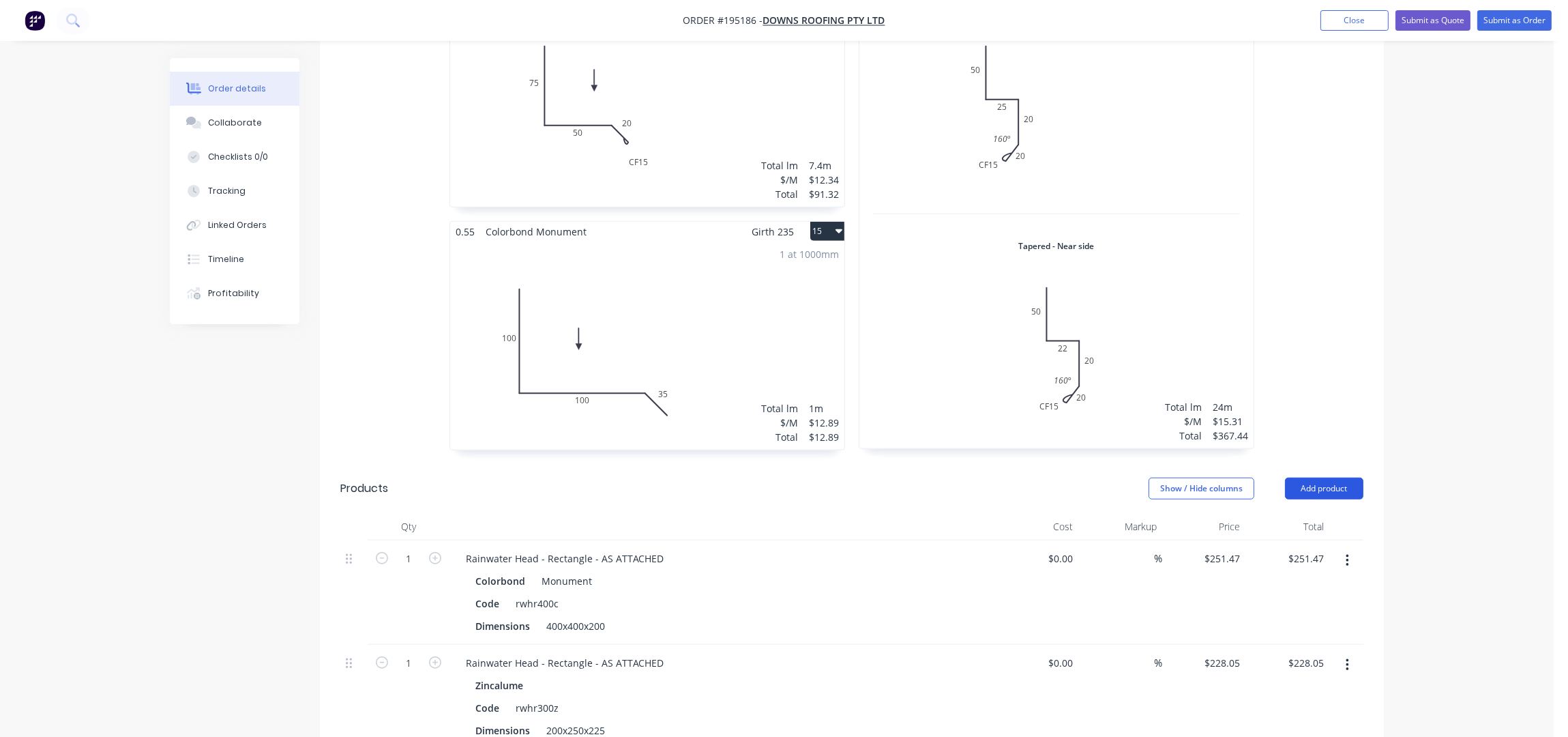
click at [1328, 477] on button "Add product" at bounding box center [1324, 488] width 78 height 22
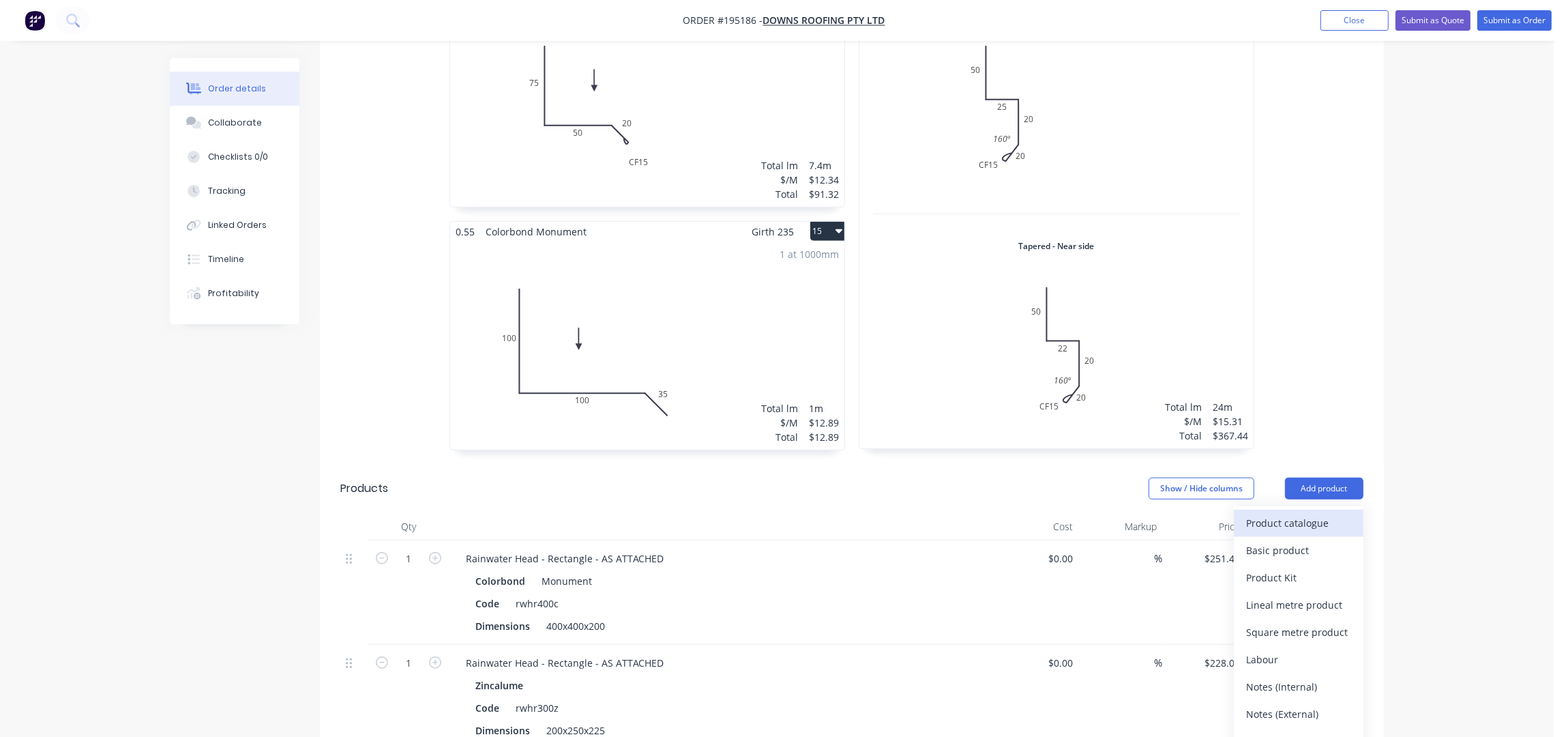
click at [1327, 513] on div "Product catalogue" at bounding box center [1299, 523] width 105 height 20
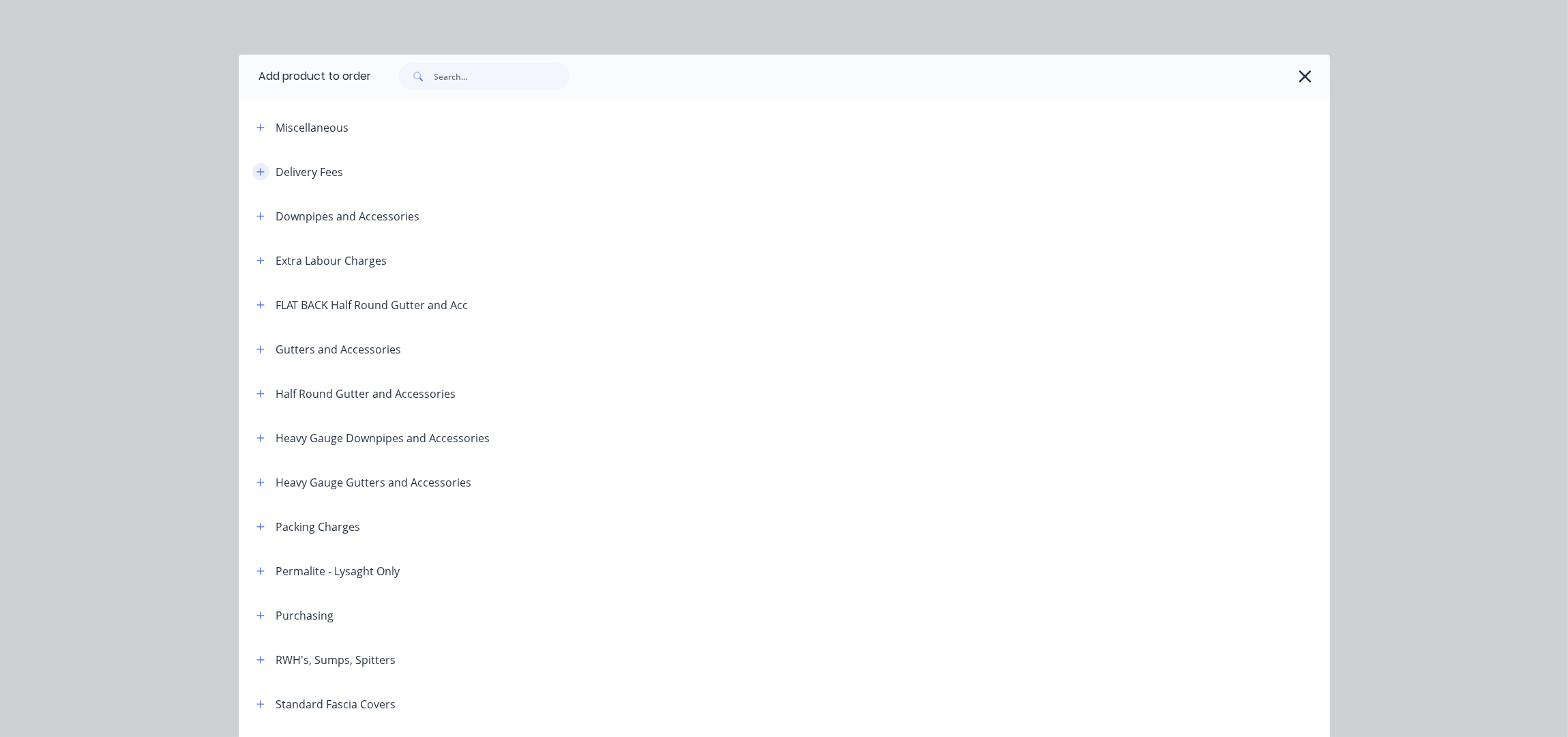
click at [257, 174] on button "button" at bounding box center [261, 172] width 17 height 17
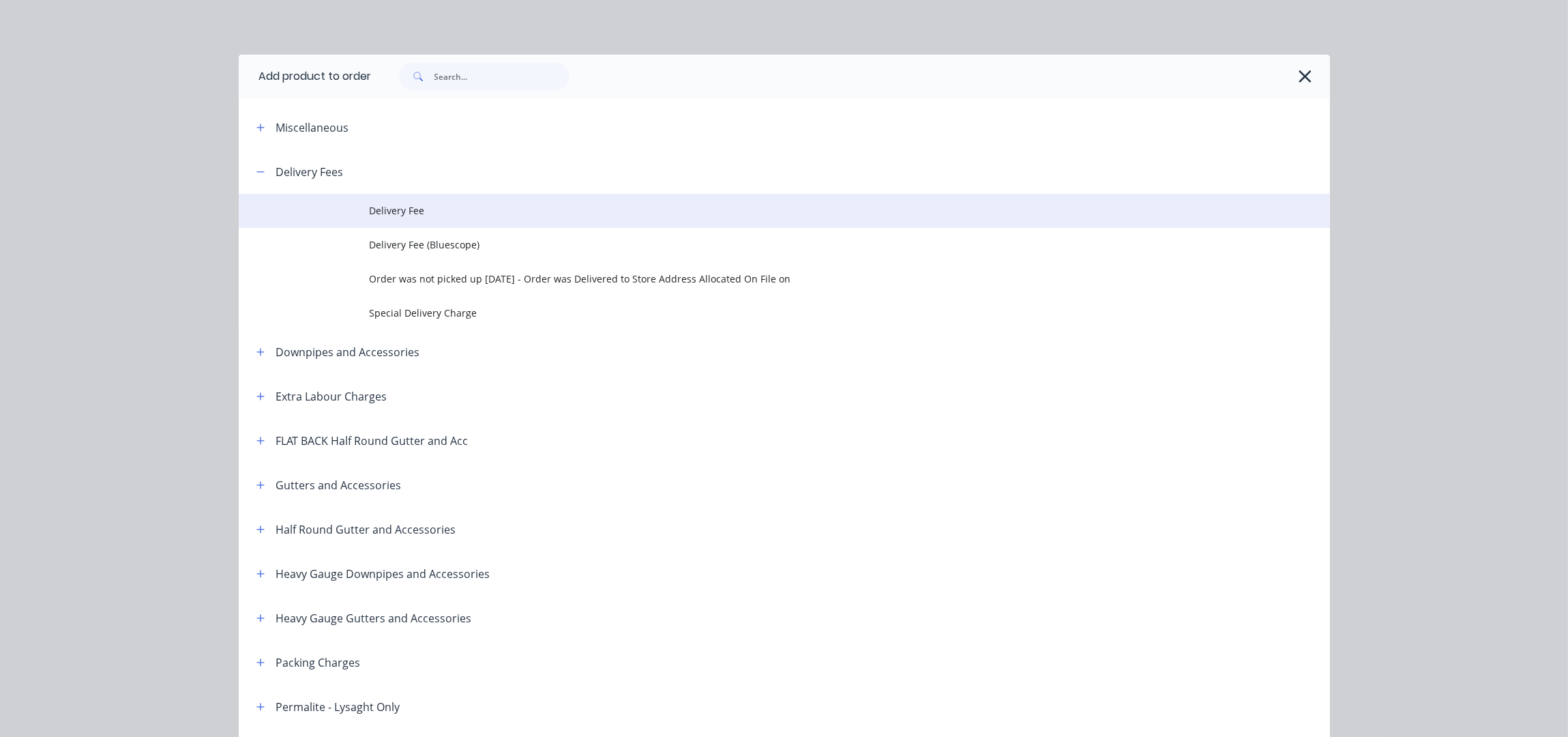
click at [449, 224] on td "Delivery Fee" at bounding box center [849, 210] width 961 height 34
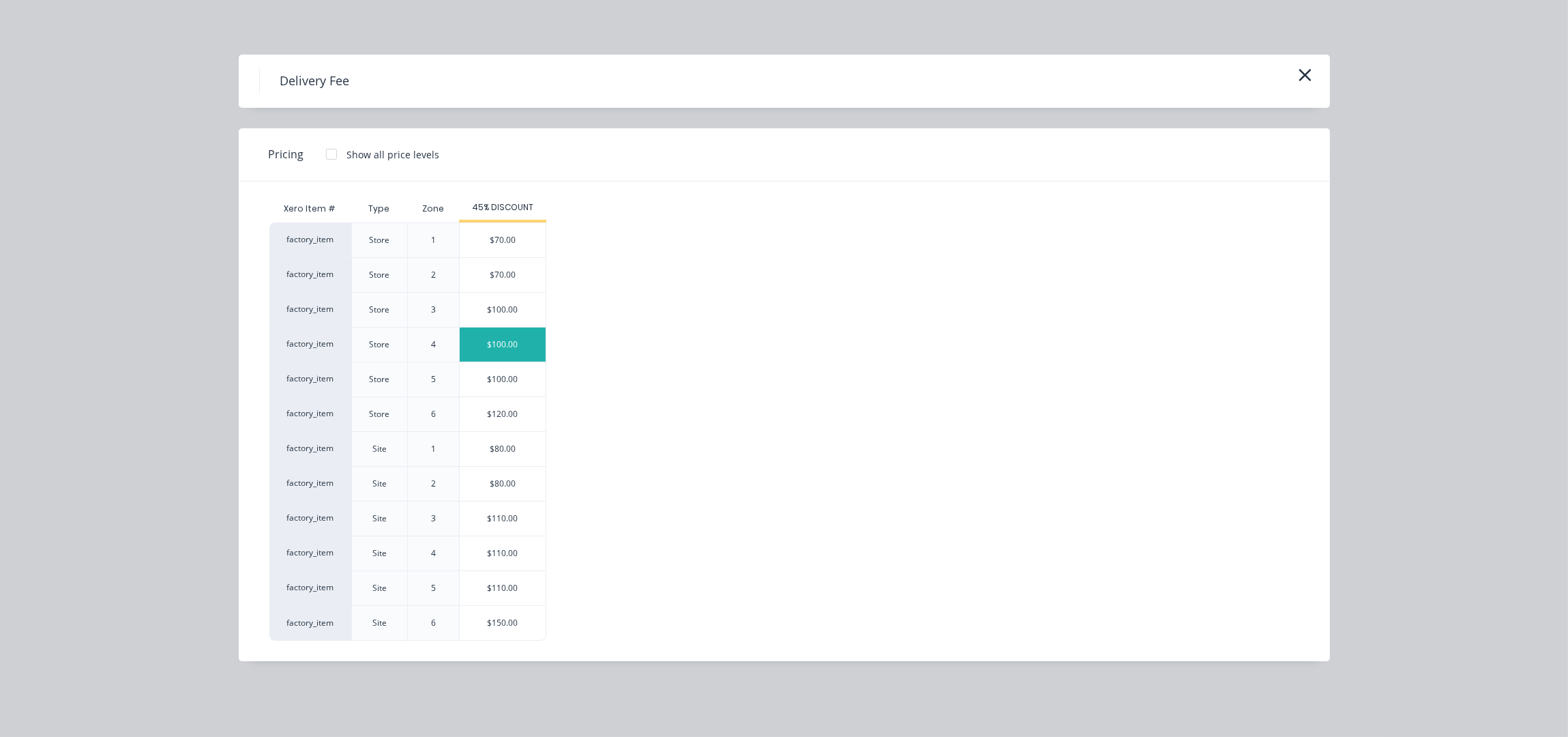
click at [519, 354] on div "$100.00" at bounding box center [503, 344] width 86 height 34
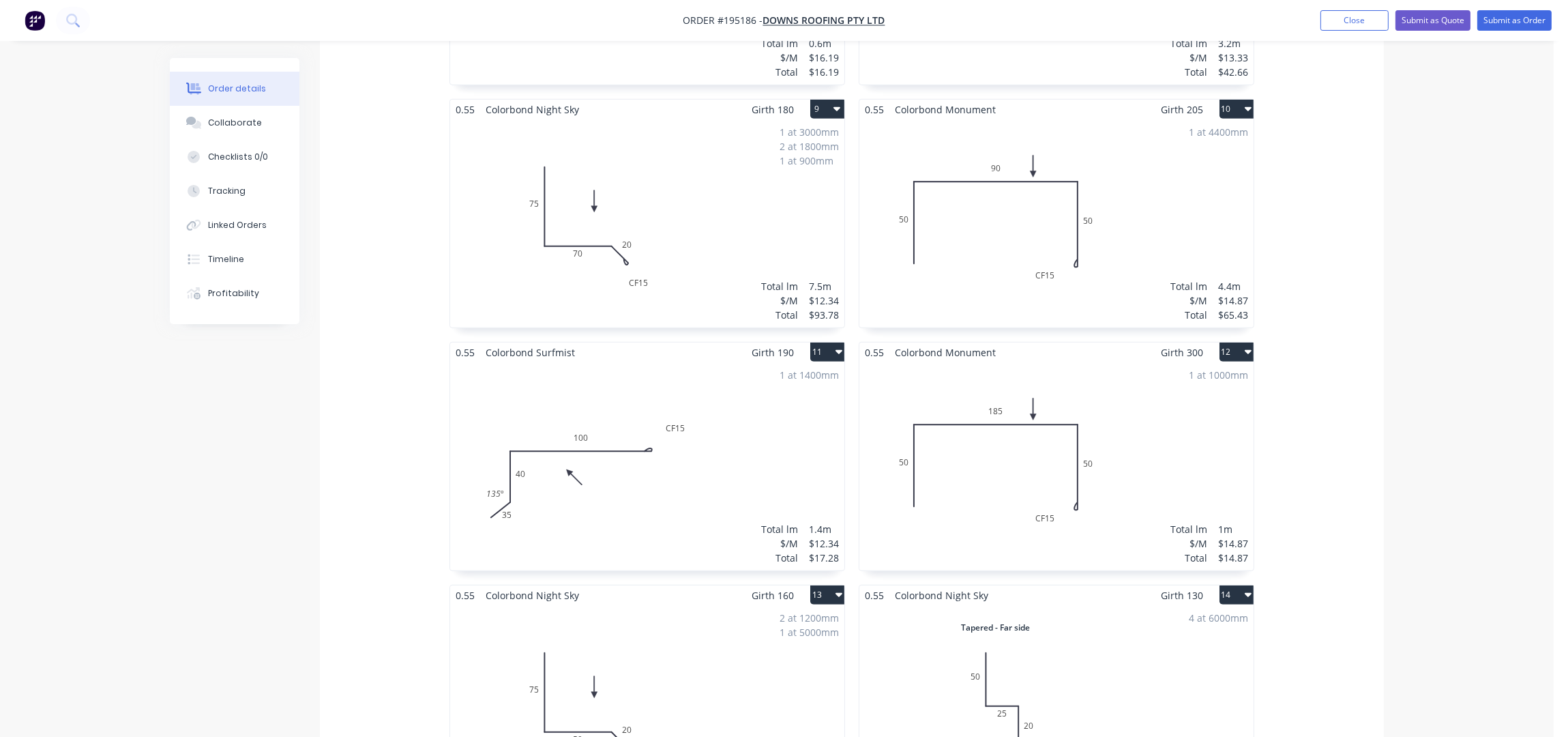
scroll to position [1260, 0]
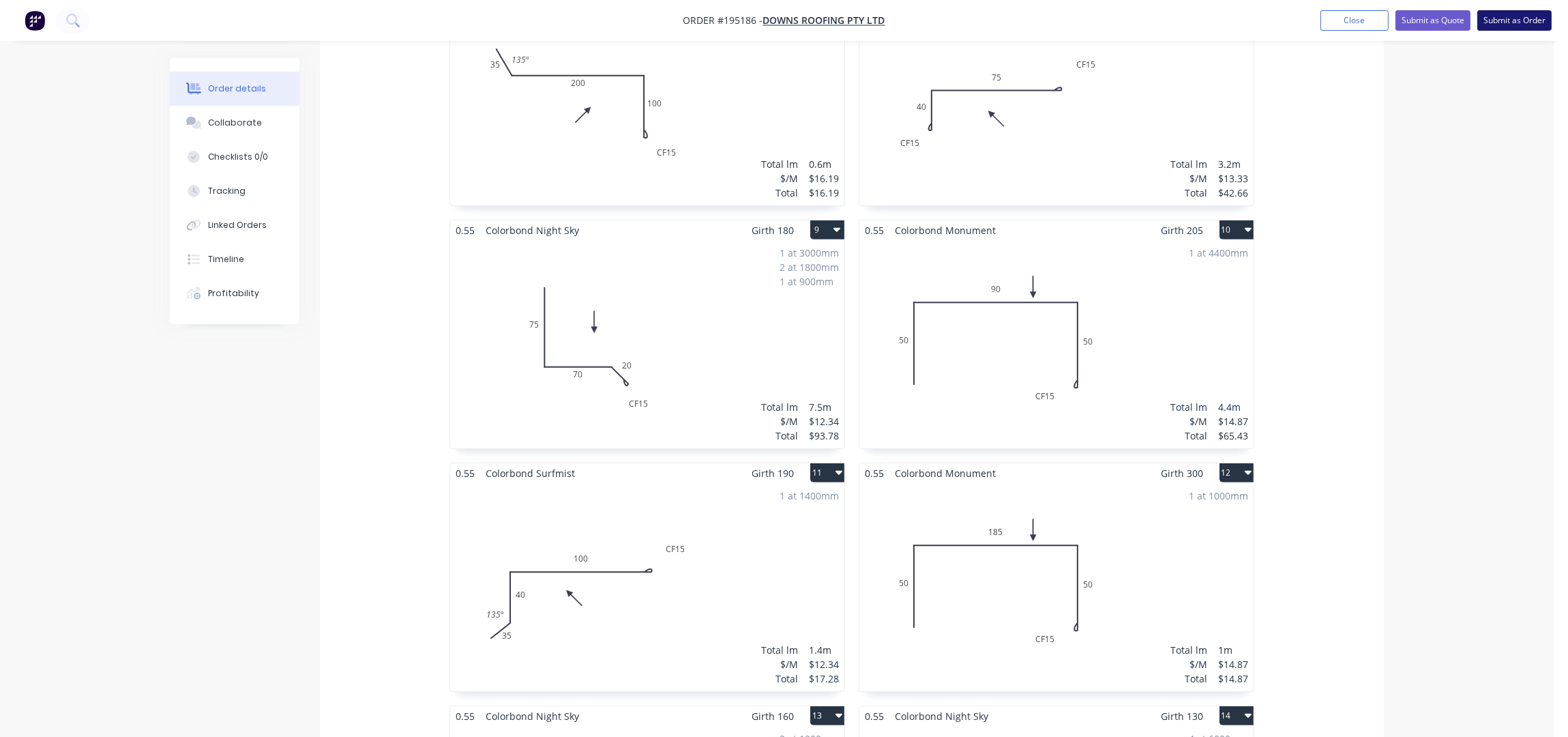
click at [1517, 18] on button "Submit as Order" at bounding box center [1514, 20] width 74 height 20
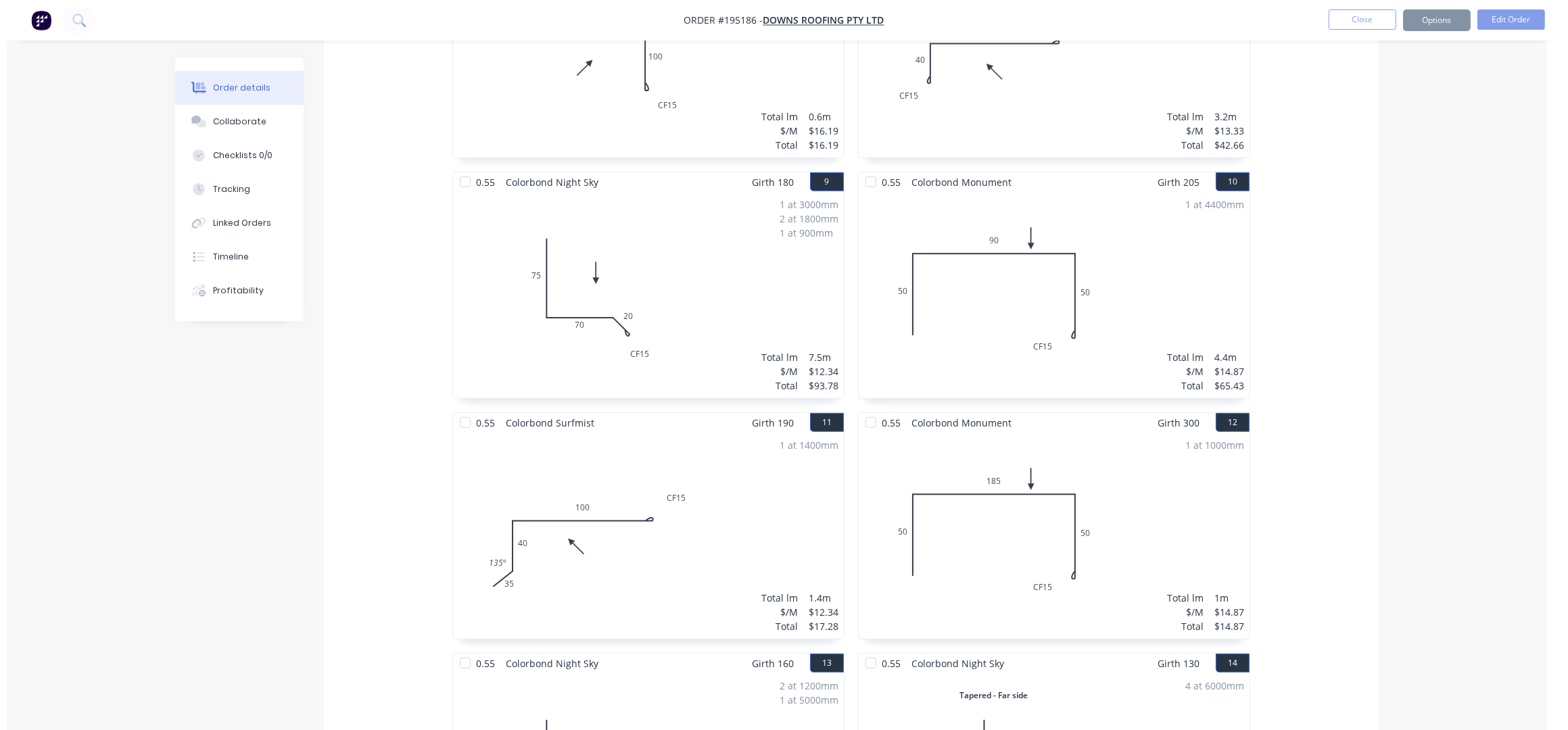
scroll to position [0, 0]
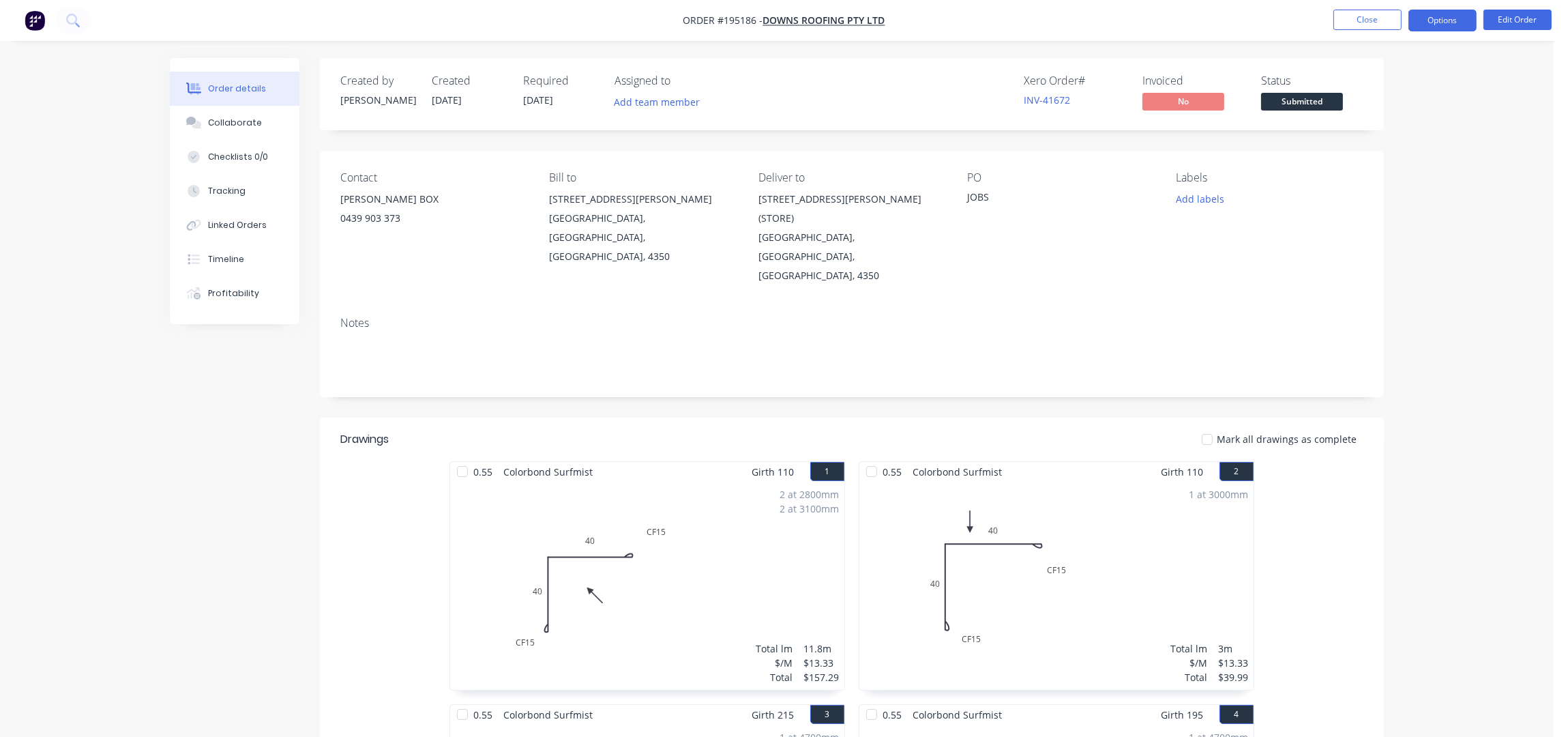
click at [1443, 18] on button "Options" at bounding box center [1443, 20] width 68 height 22
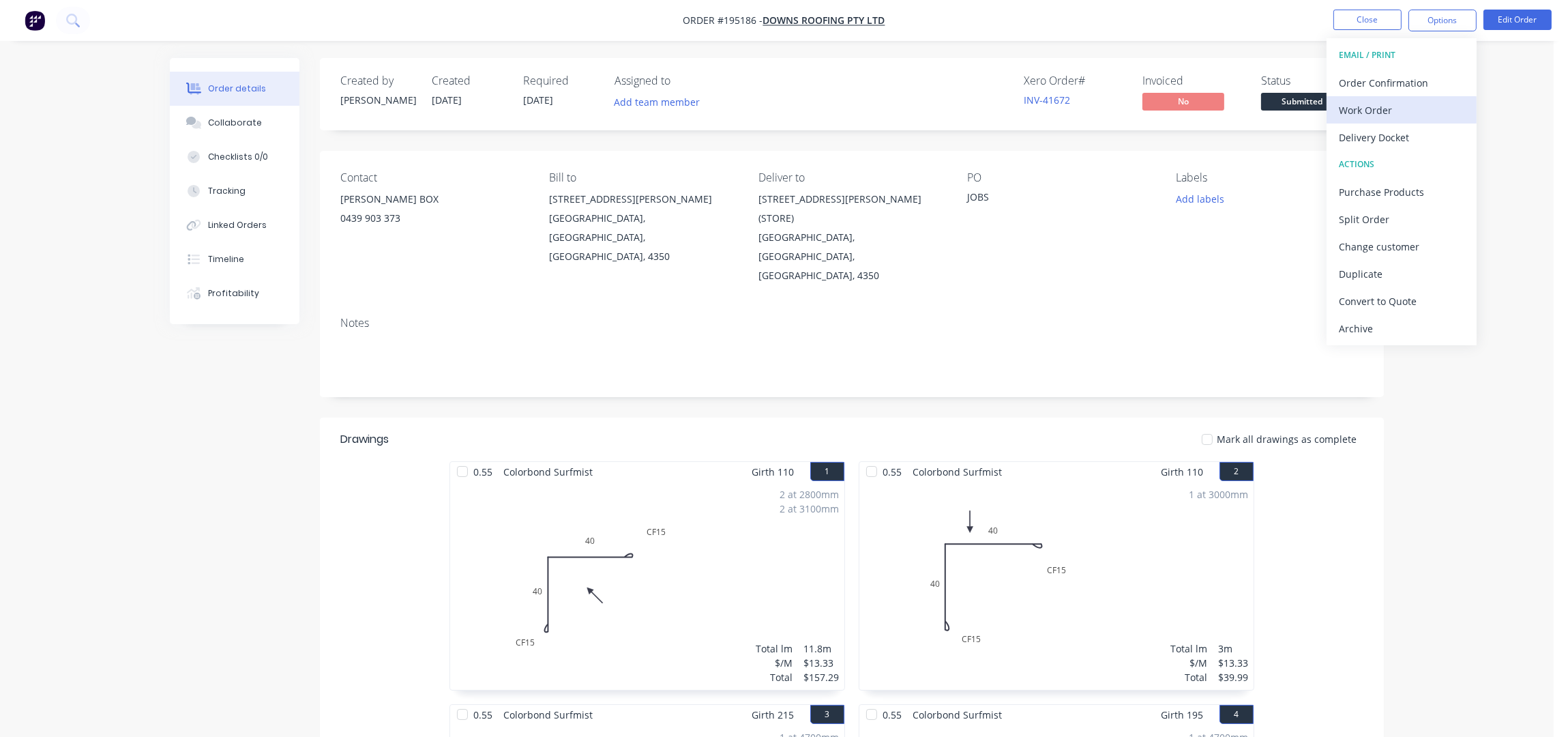
click at [1379, 106] on div "Work Order" at bounding box center [1402, 110] width 125 height 20
click at [1379, 134] on div "Without pricing" at bounding box center [1402, 137] width 125 height 20
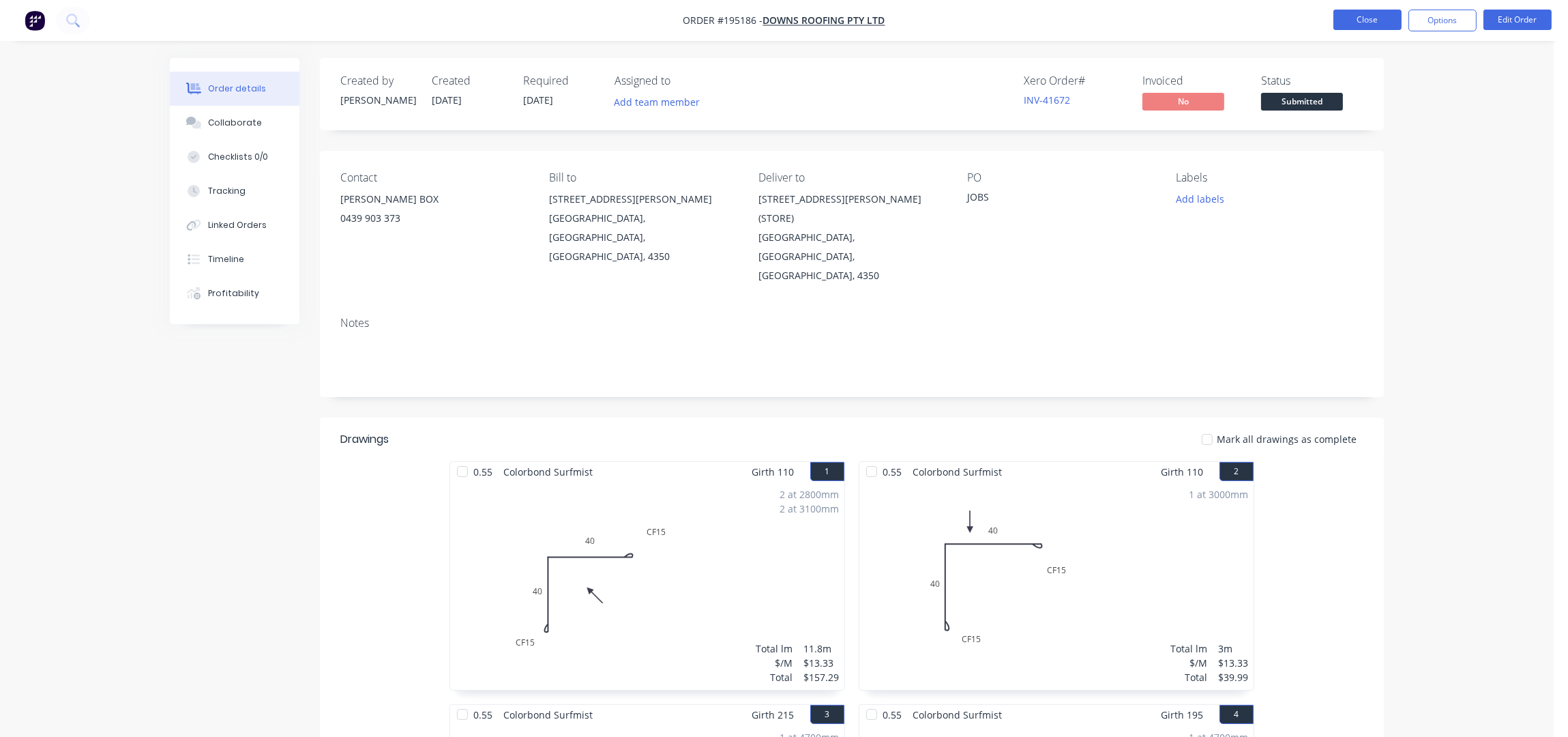
click at [1367, 16] on button "Close" at bounding box center [1368, 19] width 68 height 20
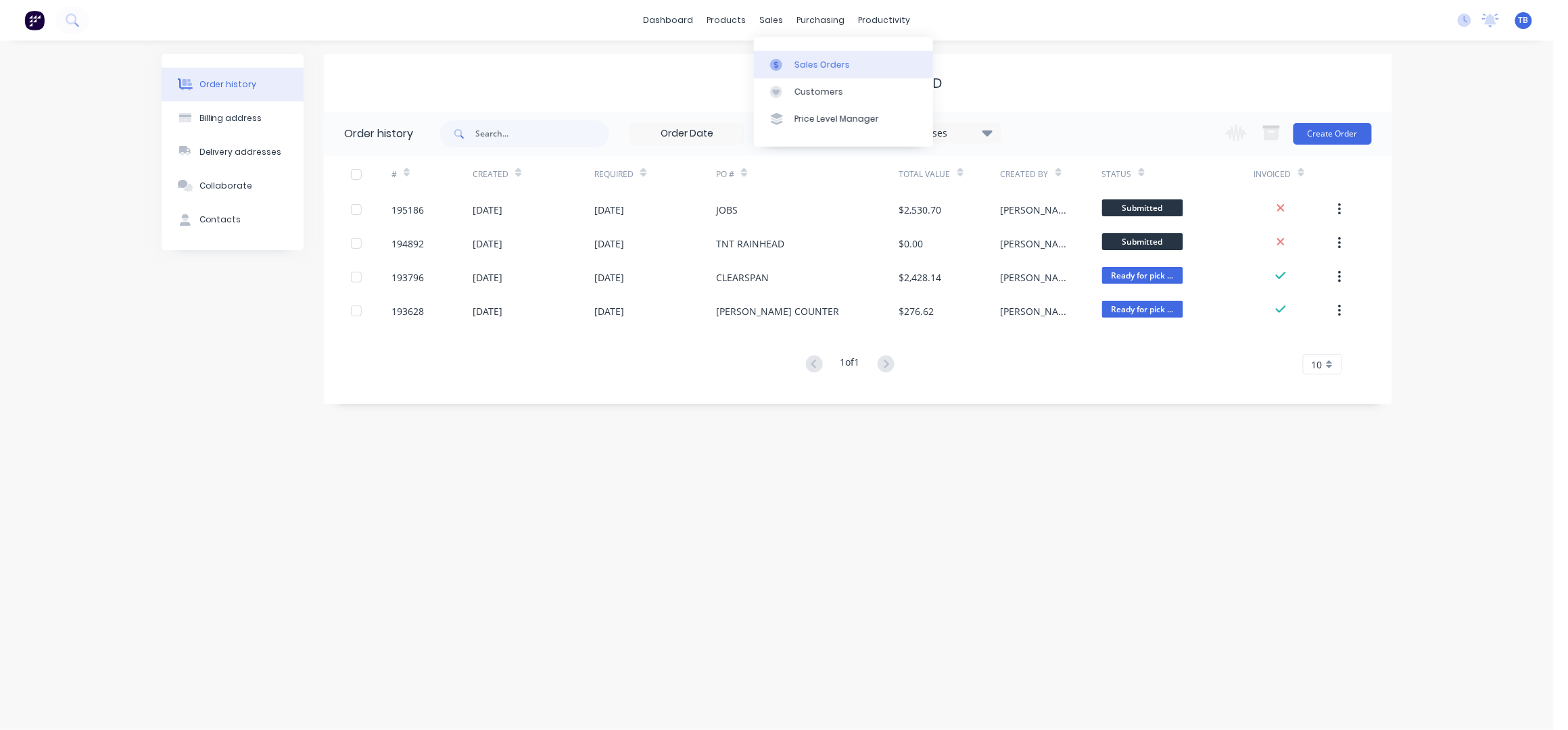
click at [817, 54] on link "Sales Orders" at bounding box center [844, 64] width 180 height 27
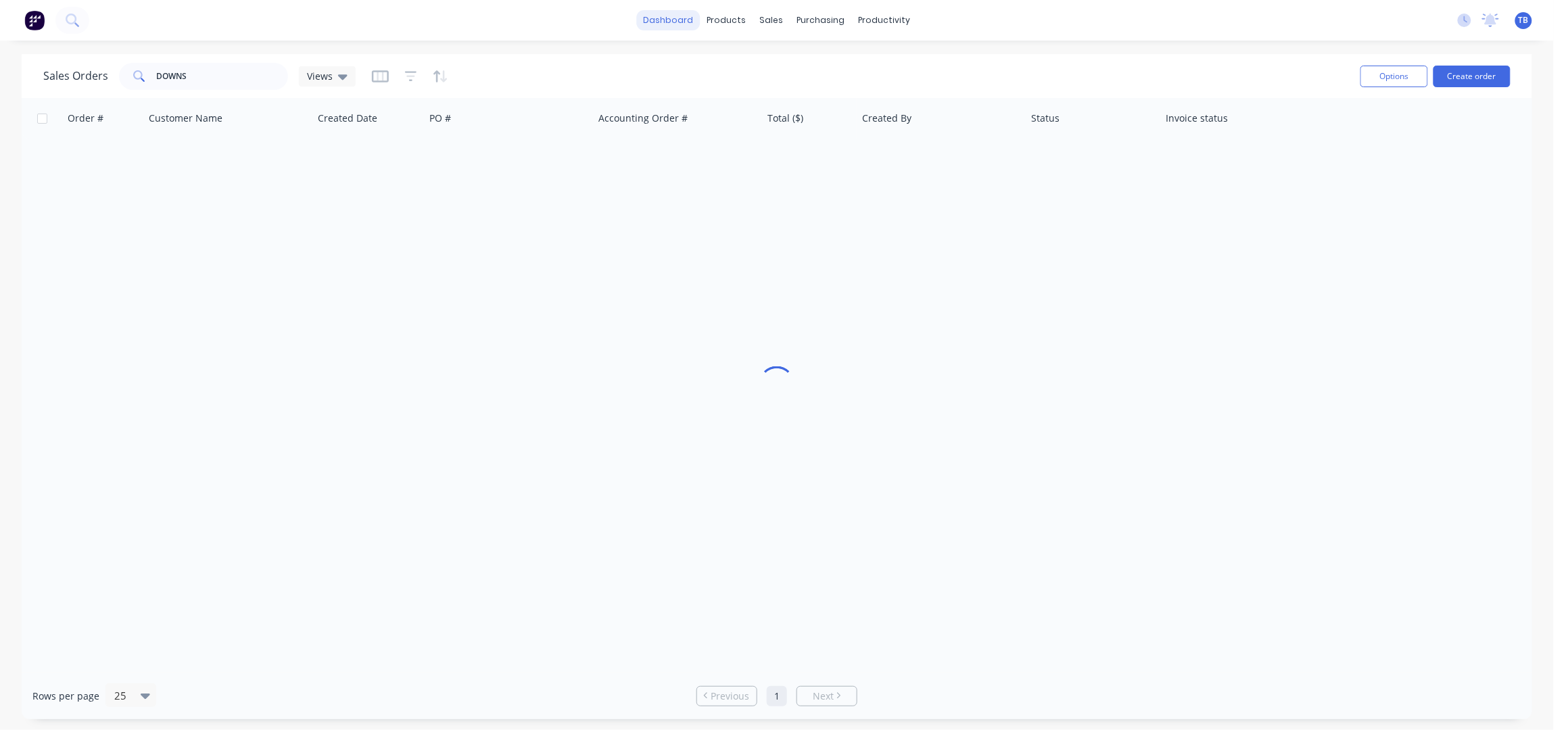
click at [674, 18] on link "dashboard" at bounding box center [669, 20] width 64 height 20
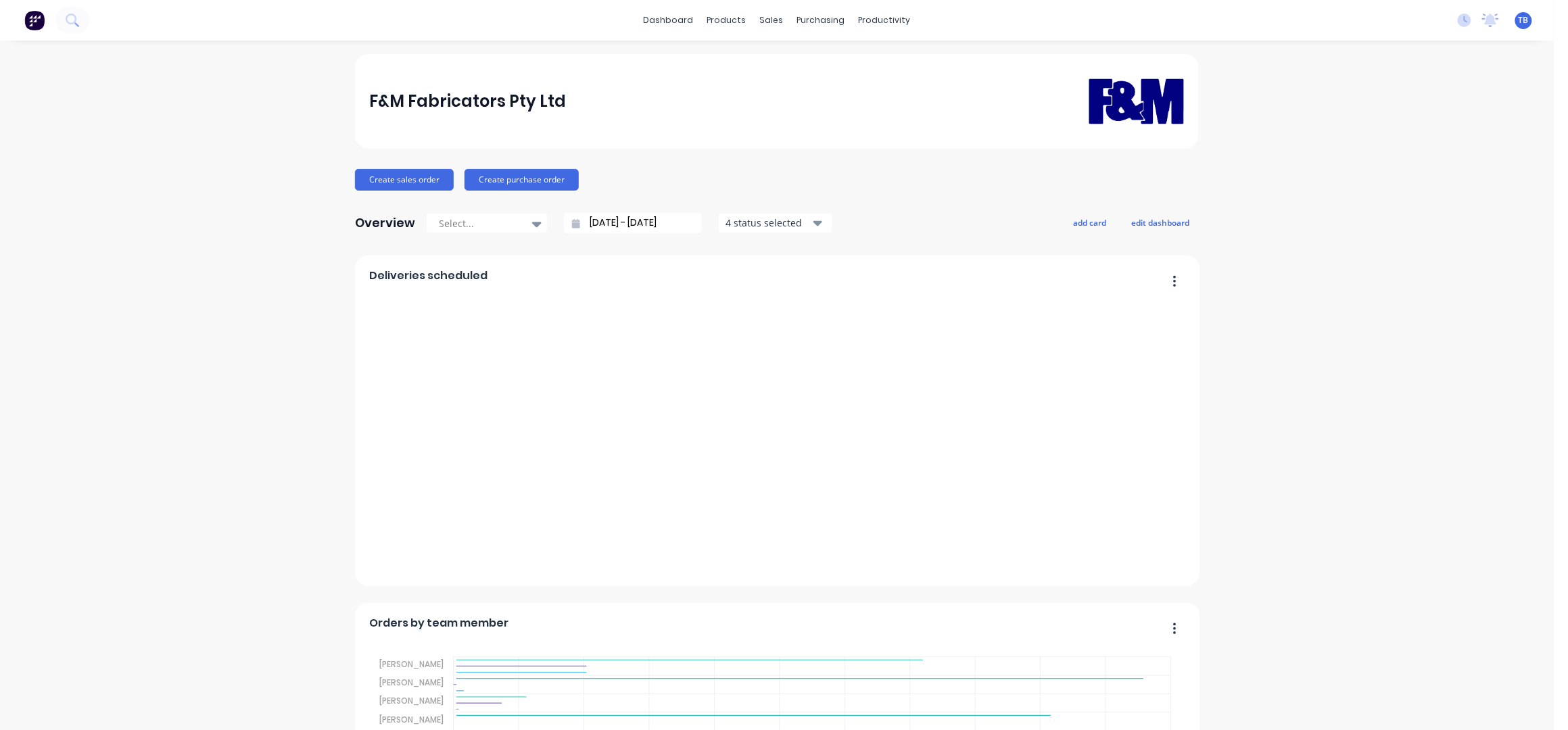
click at [589, 225] on input "09/09/25 - 10/10/25" at bounding box center [638, 223] width 117 height 20
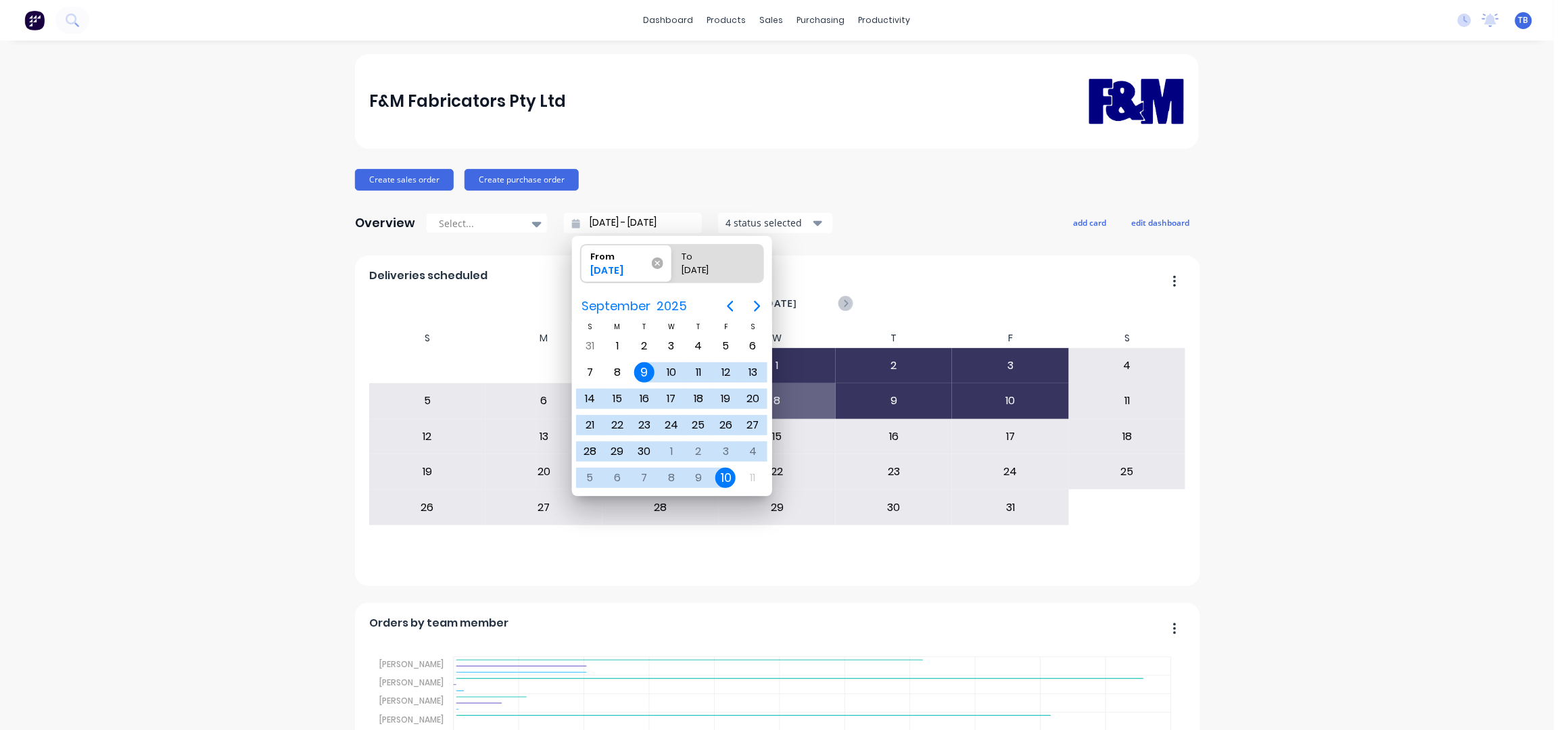
click at [655, 265] on icon at bounding box center [657, 262] width 11 height 11
click at [581, 265] on input "From 09/09/25" at bounding box center [581, 263] width 1 height 38
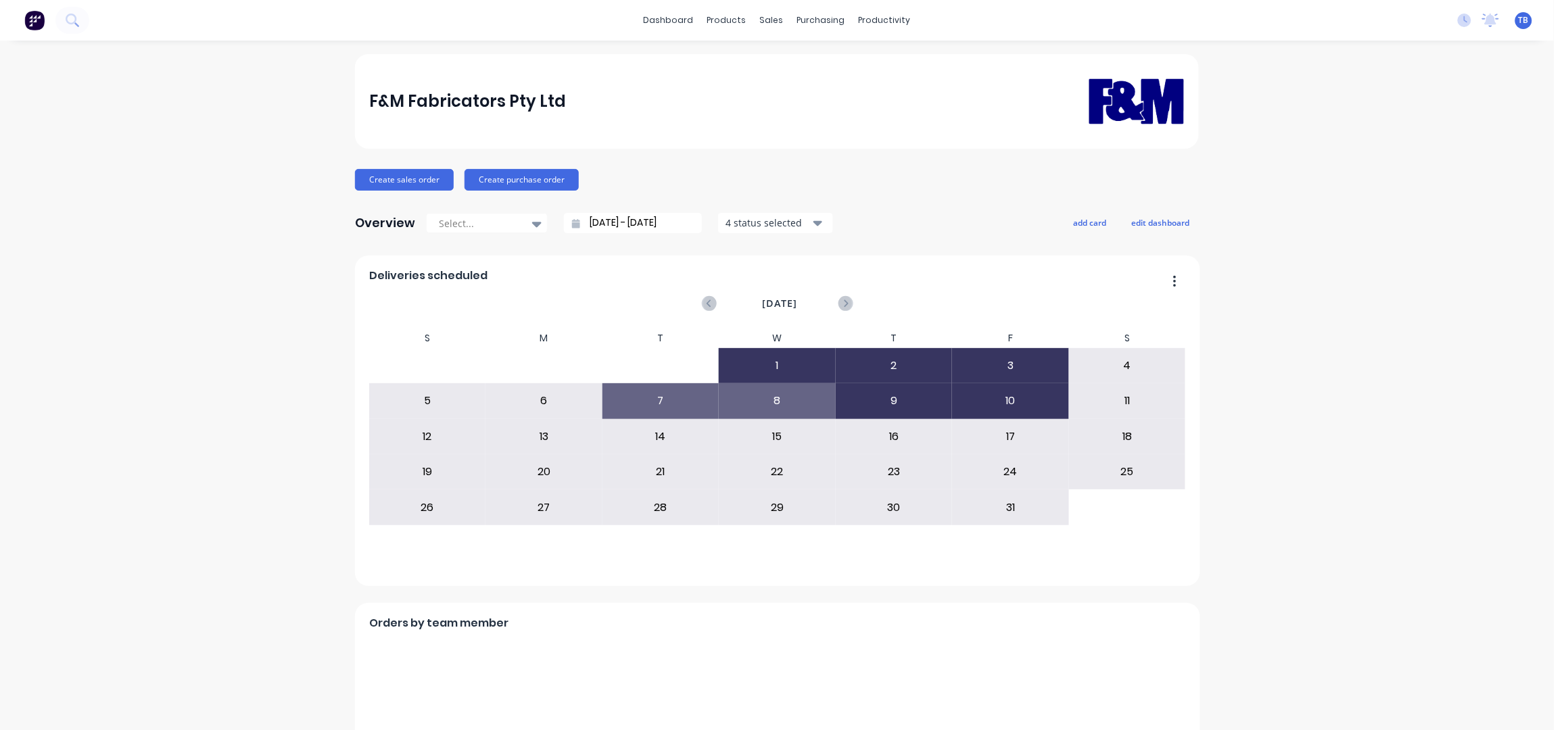
type input "10/10/25 - 10/10/25"
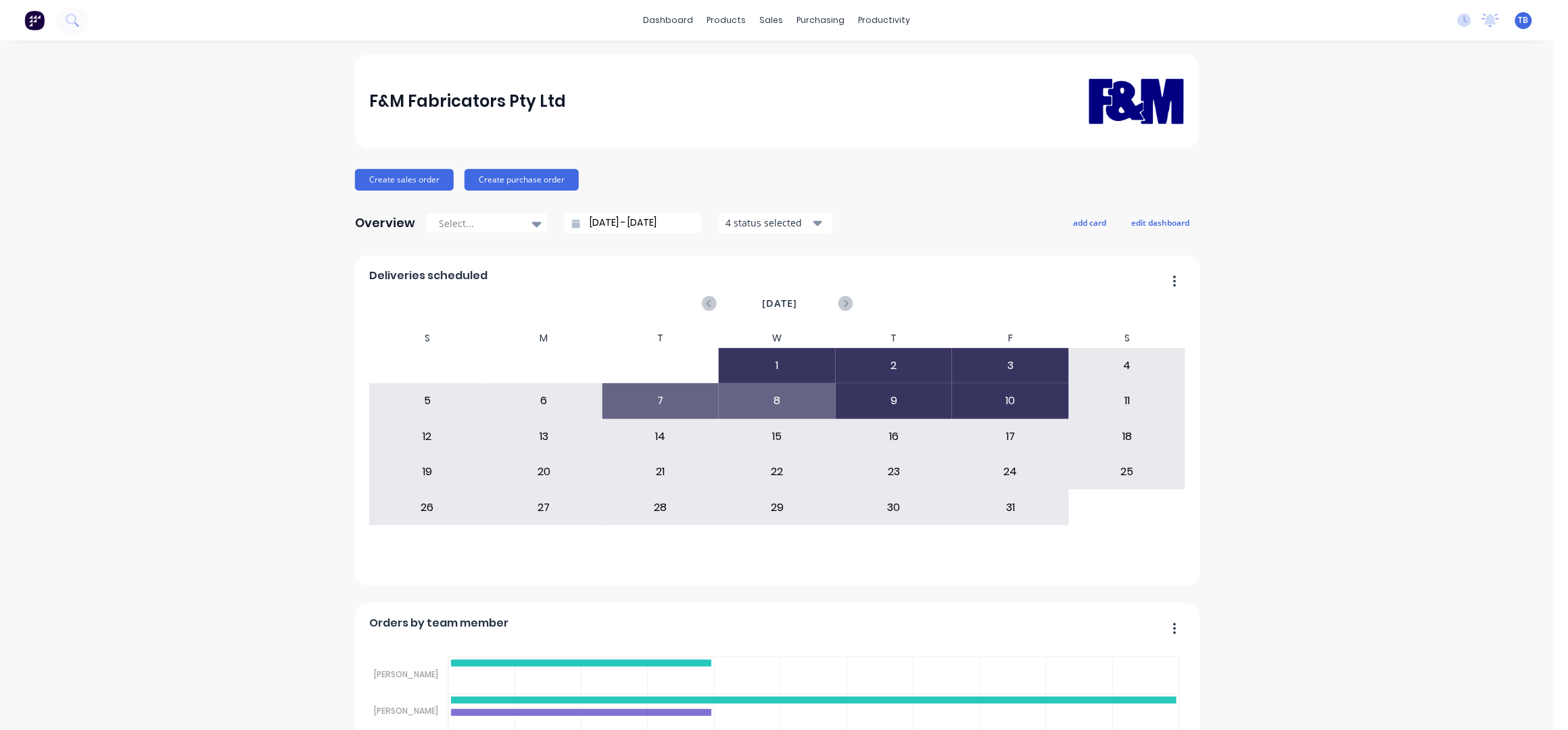
scroll to position [360, 0]
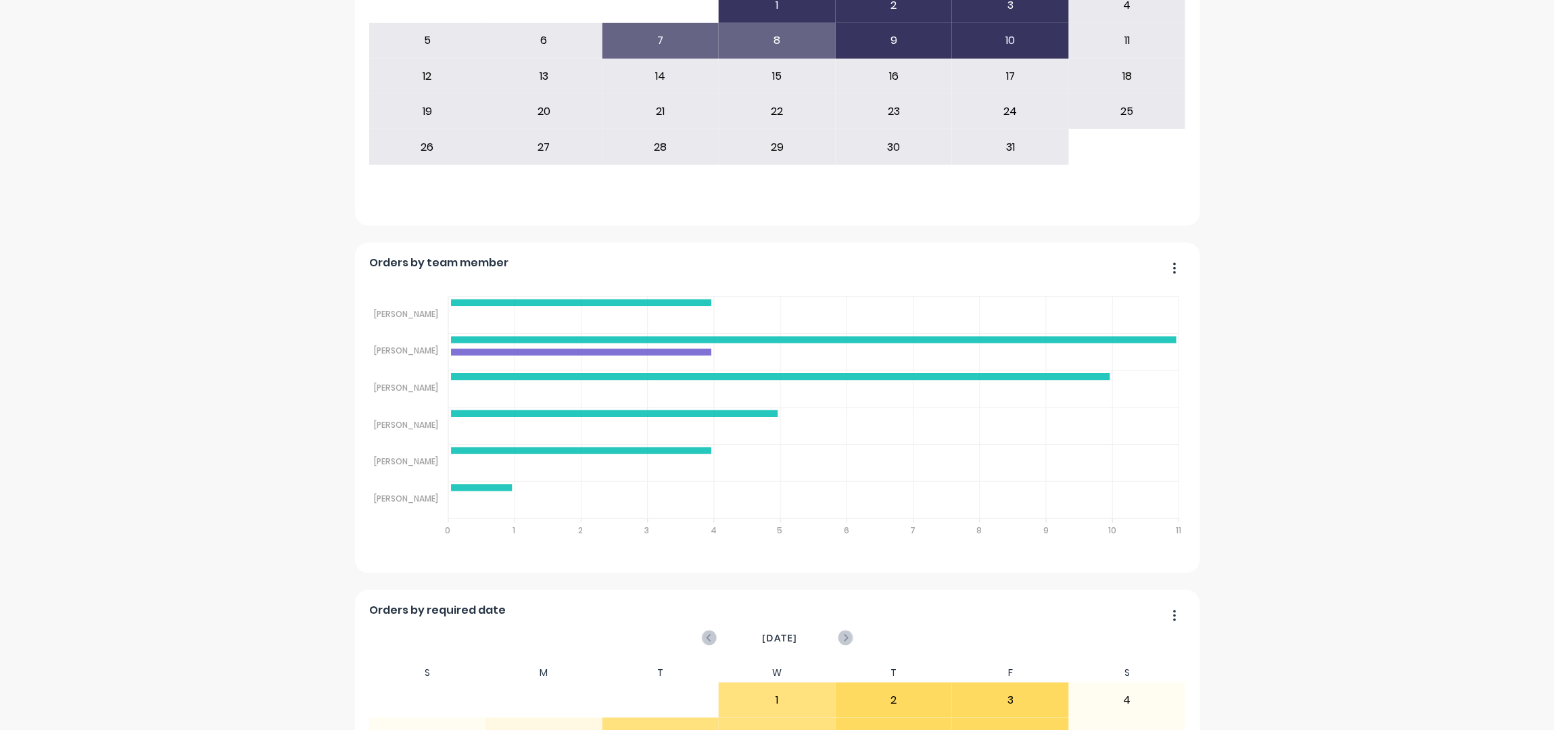
drag, startPoint x: 1355, startPoint y: 300, endPoint x: 1179, endPoint y: 311, distance: 176.3
click at [1355, 301] on div "F&M Fabricators Pty Ltd Create sales order Create purchase order Overview Selec…" at bounding box center [777, 481] width 1554 height 1574
click at [1432, 248] on div "F&M Fabricators Pty Ltd Create sales order Create purchase order Overview Selec…" at bounding box center [777, 481] width 1554 height 1574
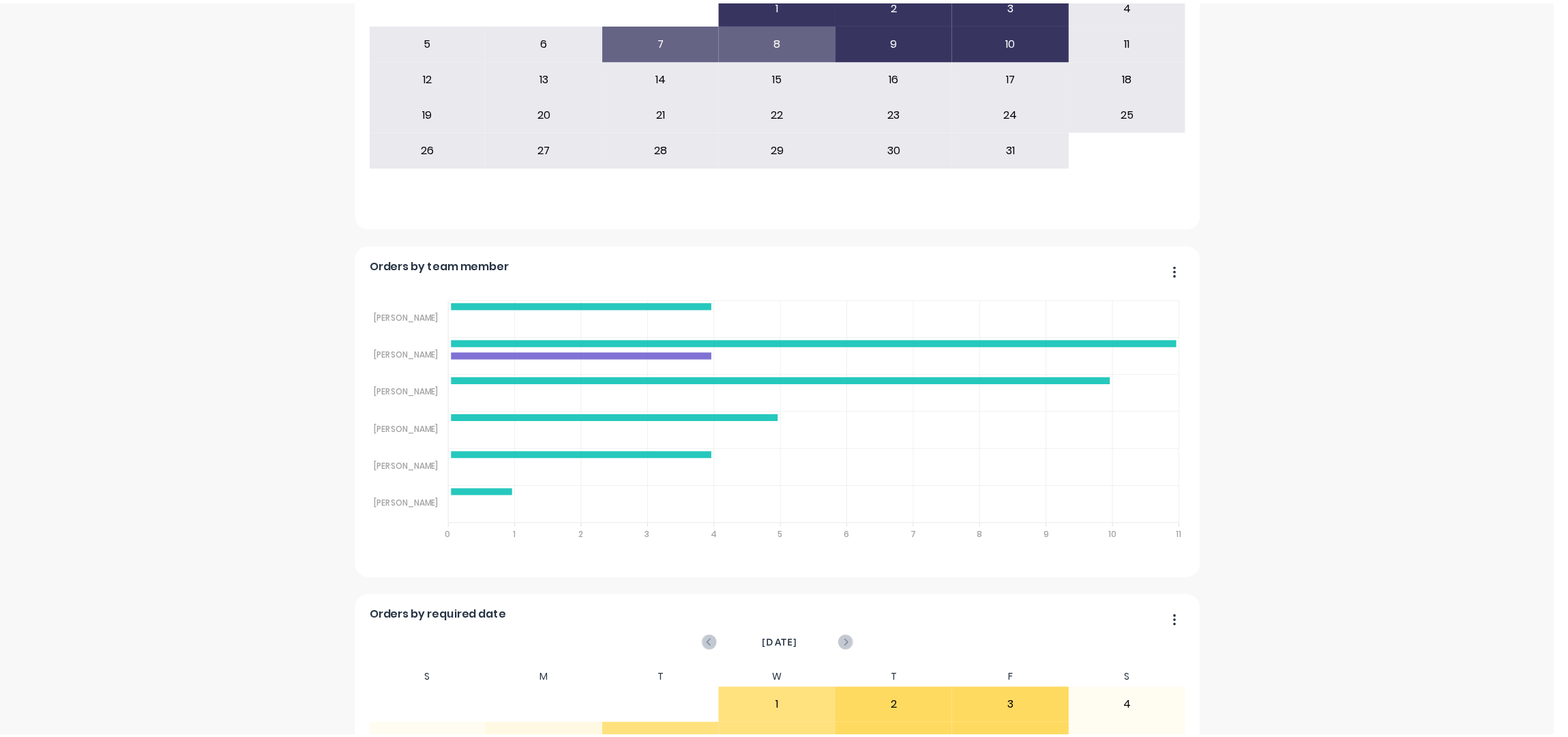
scroll to position [0, 0]
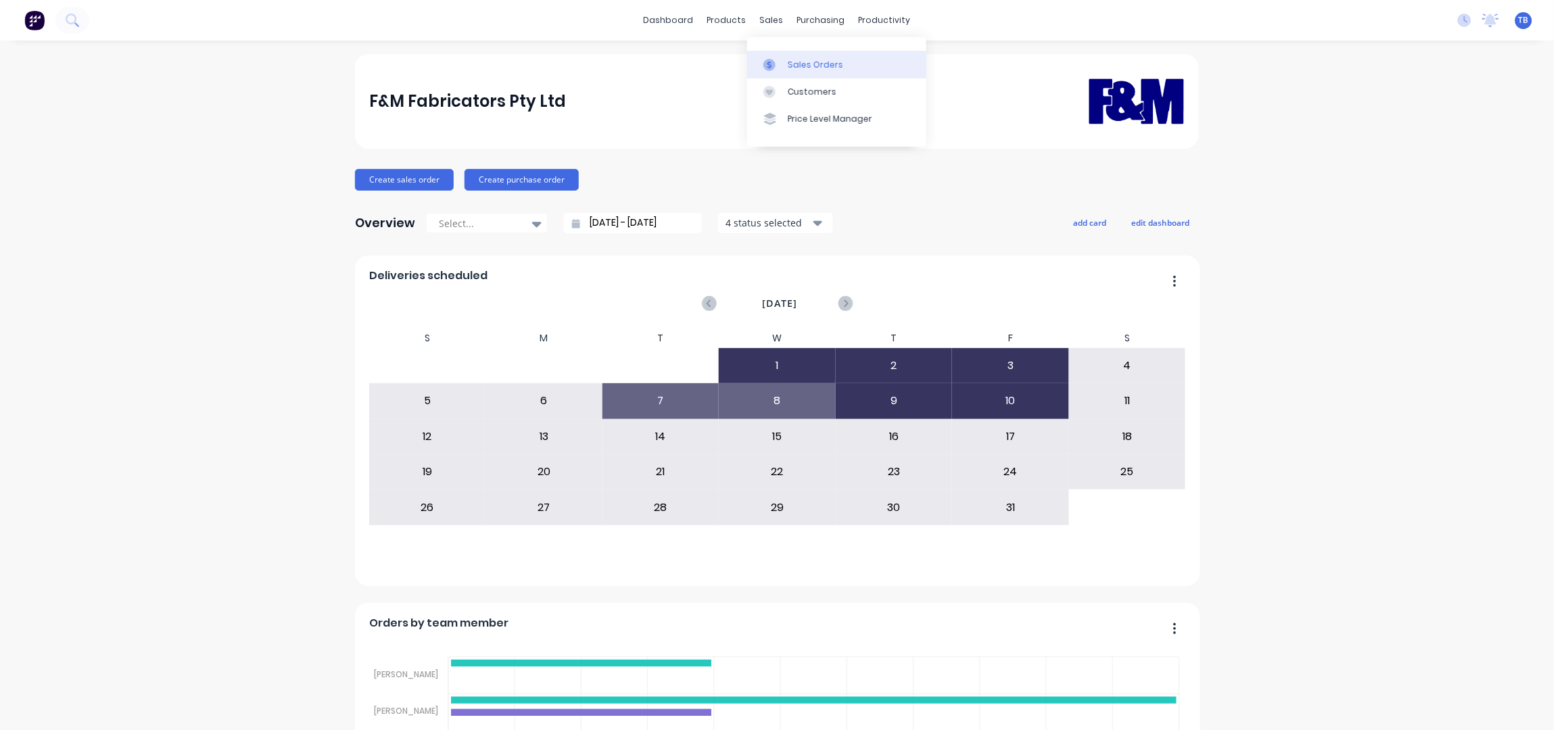
click at [827, 58] on link "Sales Orders" at bounding box center [837, 64] width 180 height 27
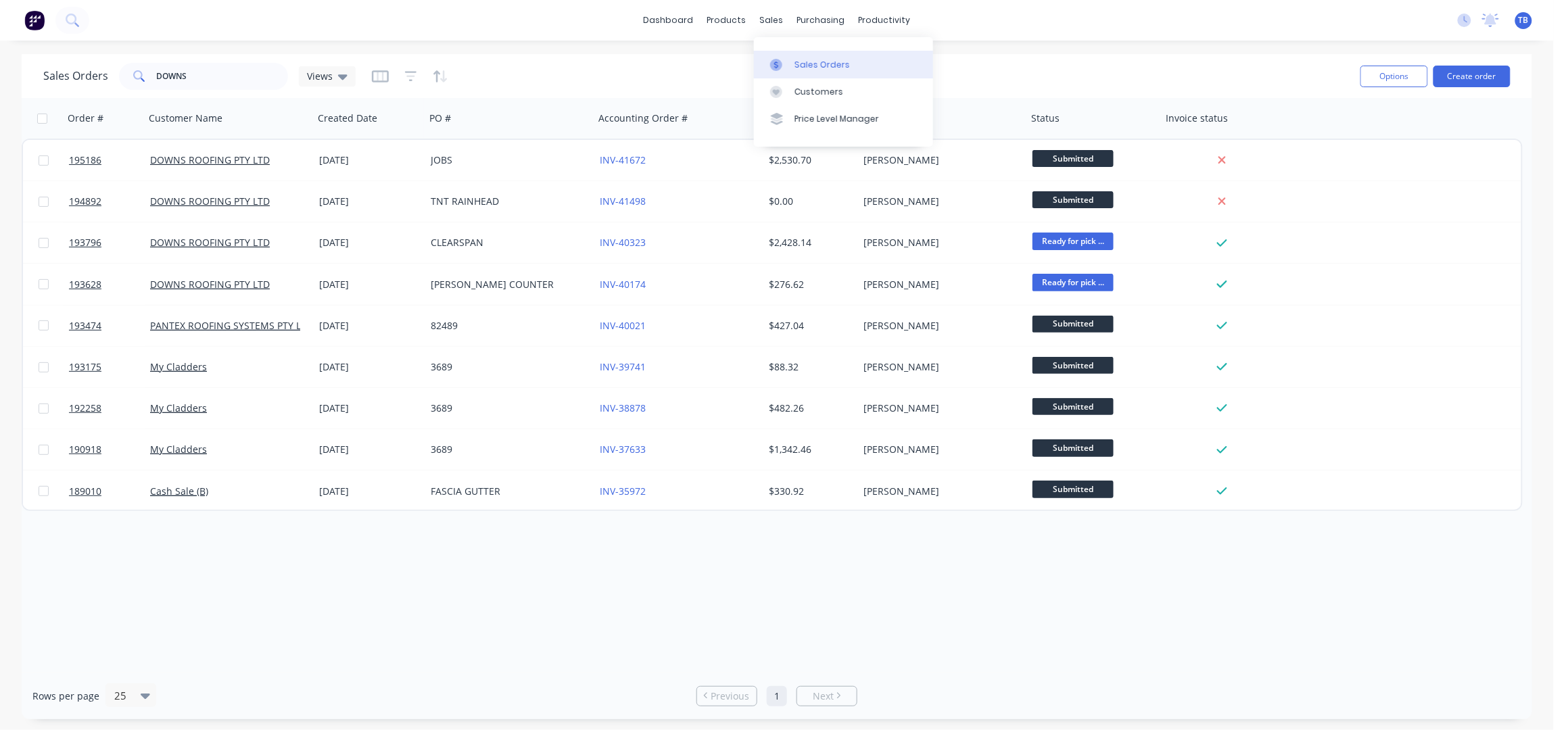
drag, startPoint x: 812, startPoint y: 60, endPoint x: 900, endPoint y: 68, distance: 88.4
click at [812, 60] on div "Sales Orders" at bounding box center [822, 65] width 55 height 12
click at [1485, 81] on button "Create order" at bounding box center [1471, 76] width 77 height 22
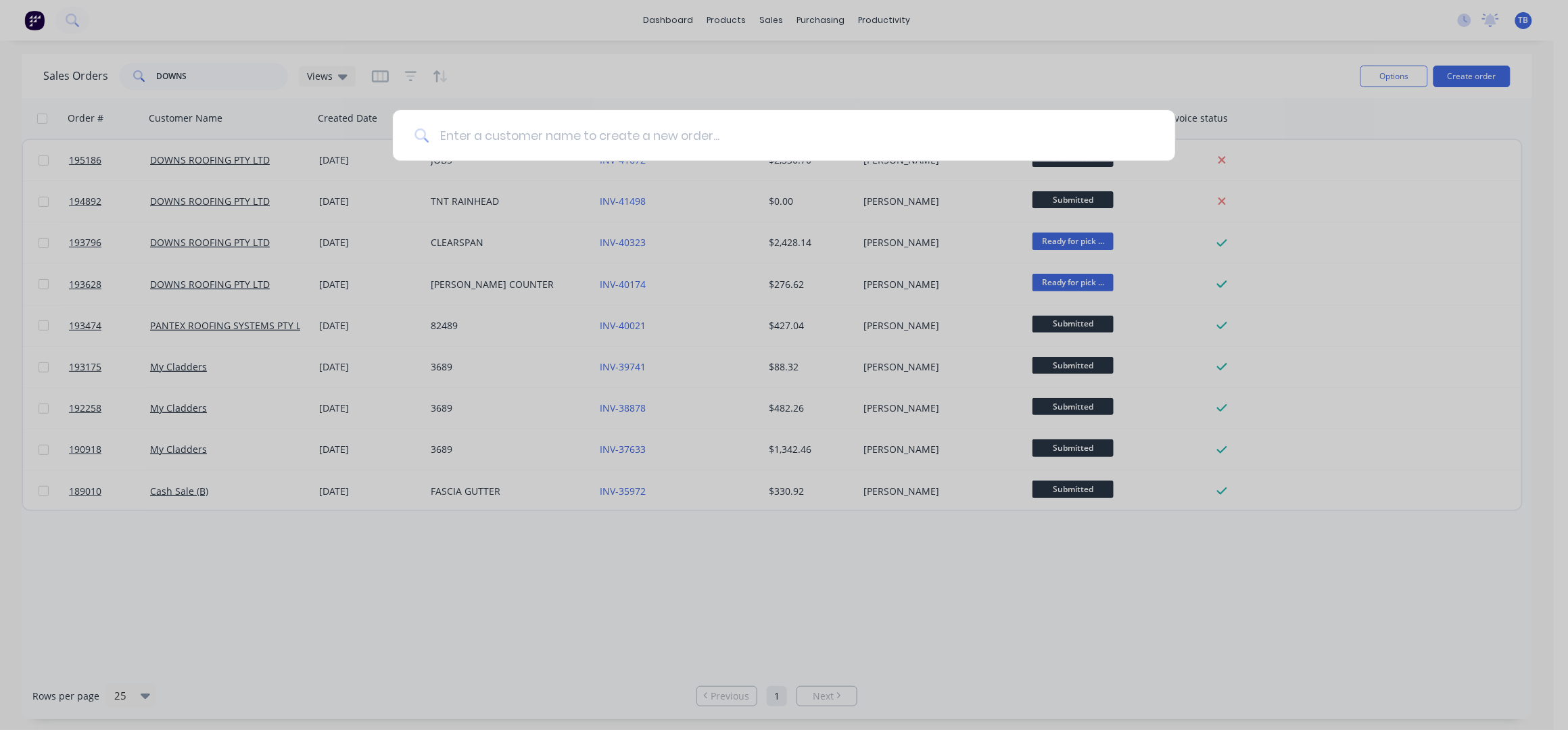
click at [588, 139] on input at bounding box center [790, 135] width 724 height 51
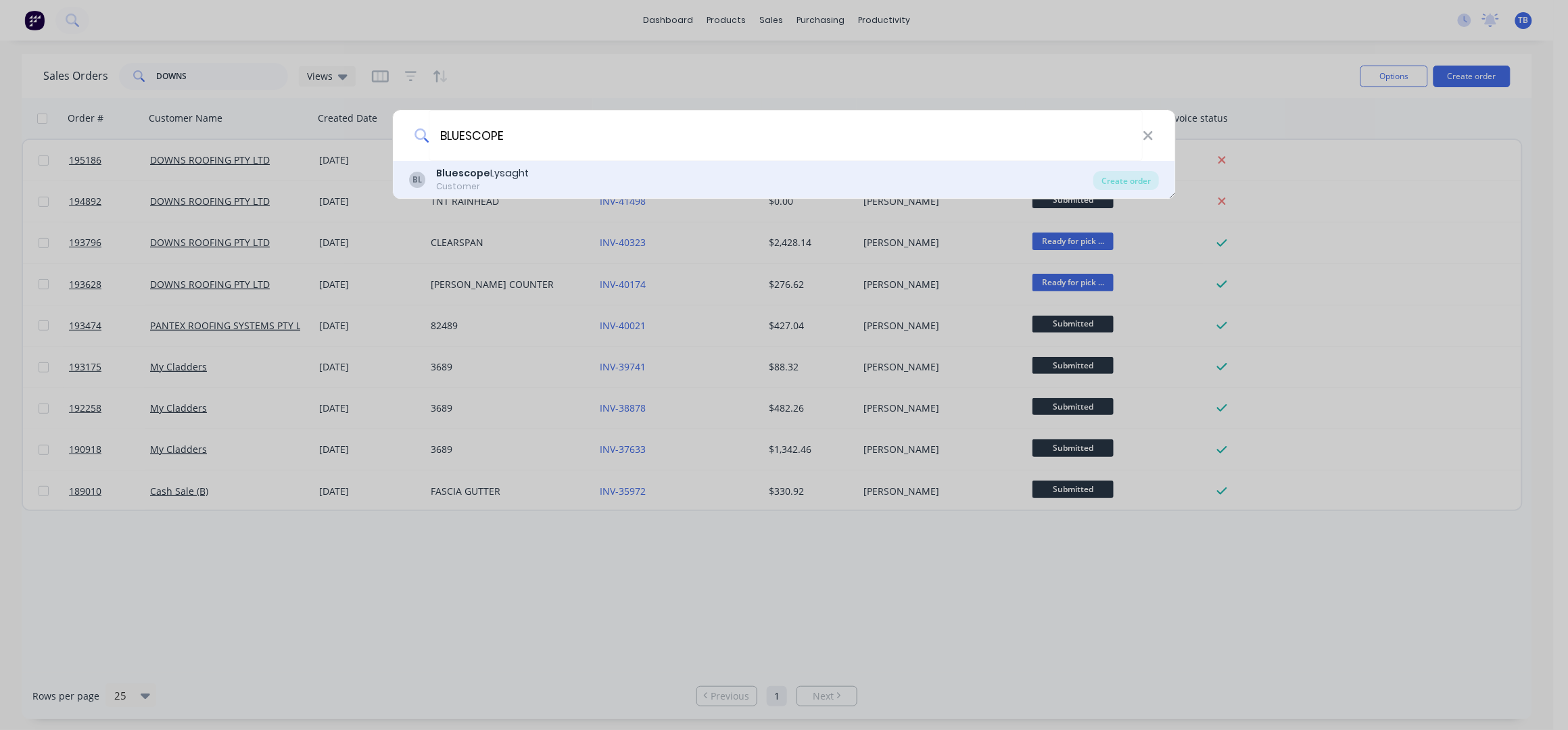
type input "BLUESCOPE"
click at [588, 173] on div "BL Bluescope Lysaght Customer" at bounding box center [751, 179] width 685 height 27
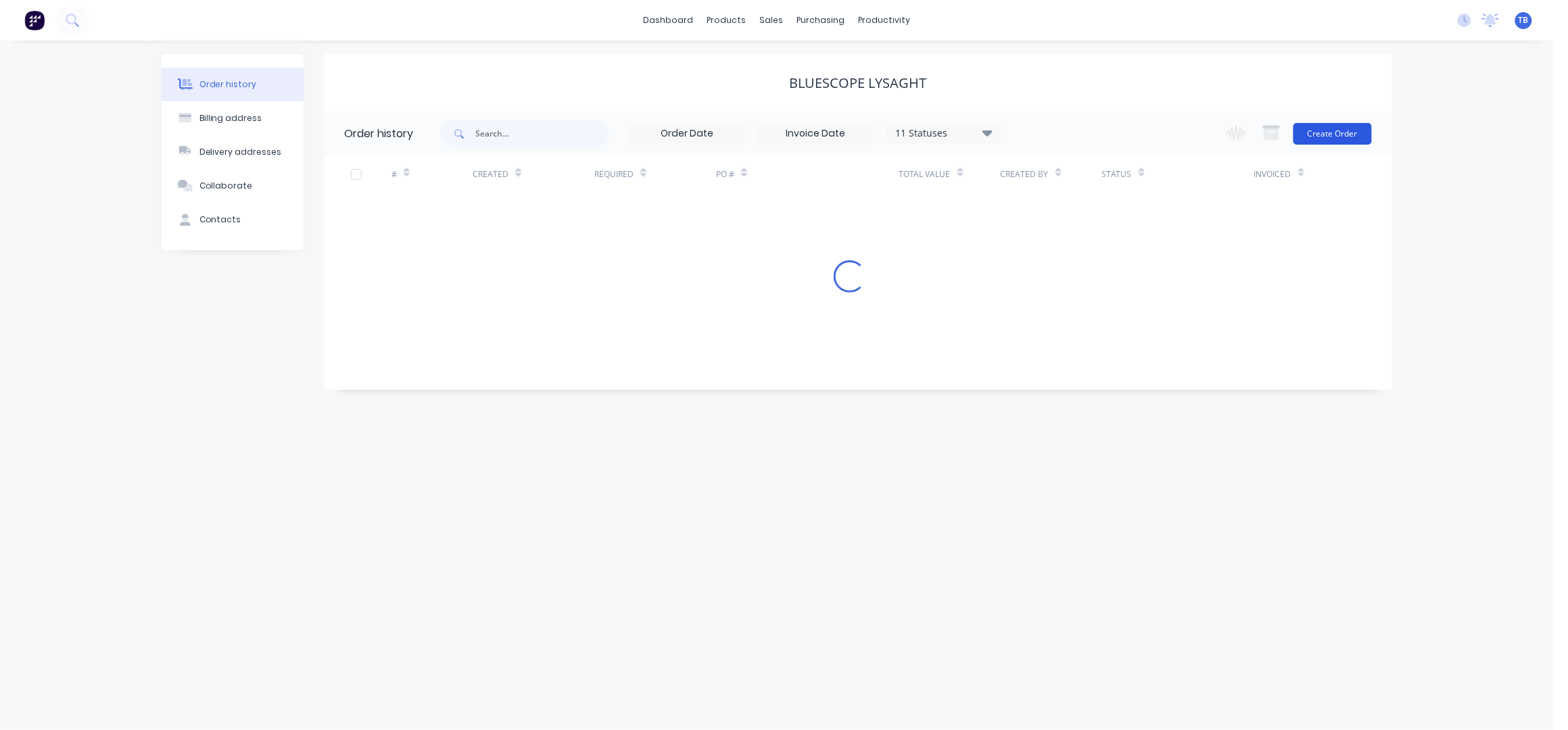
click at [1346, 132] on button "Create Order" at bounding box center [1332, 134] width 79 height 22
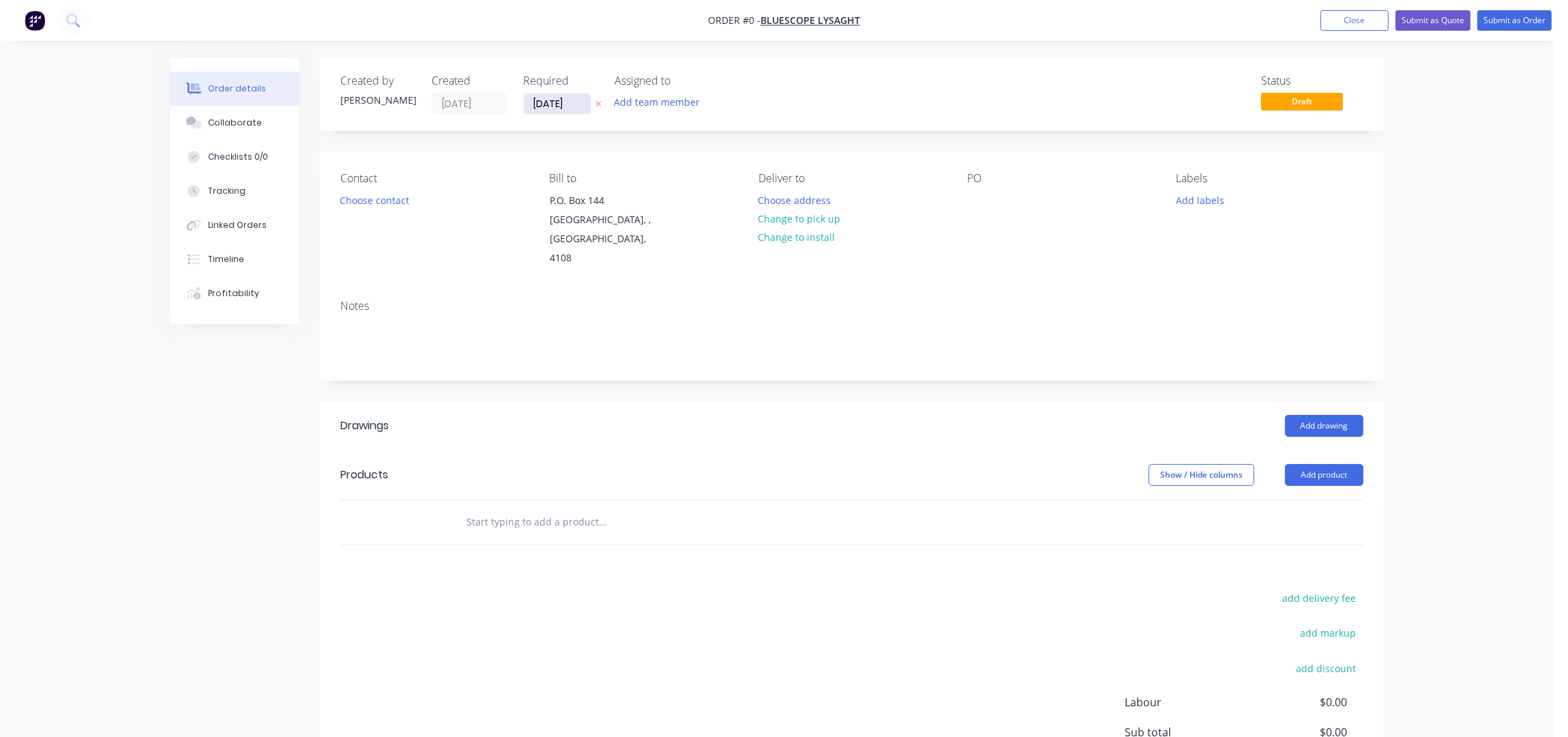
click at [539, 104] on input "10/10/25" at bounding box center [557, 103] width 67 height 20
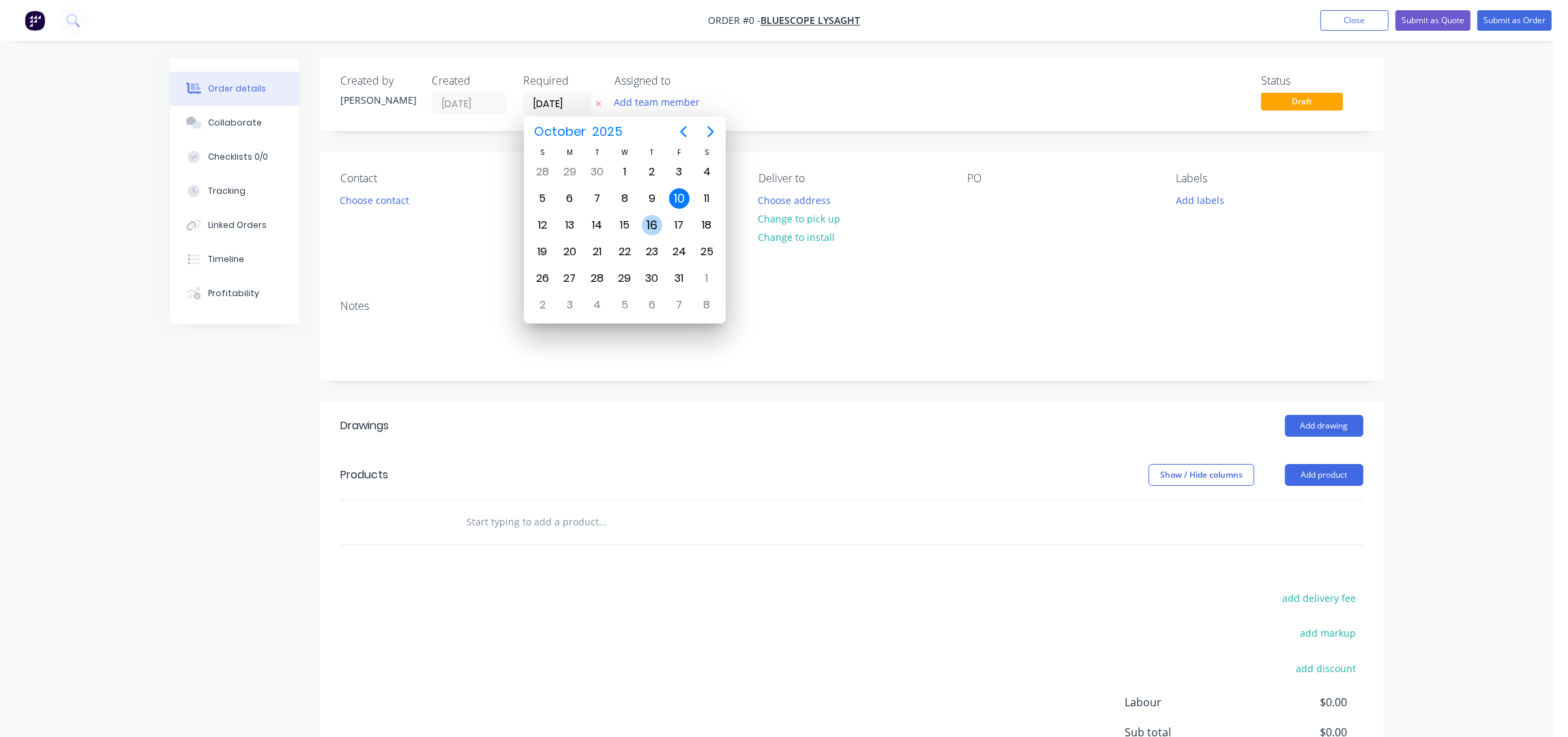
click at [650, 225] on div "16" at bounding box center [652, 225] width 20 height 20
type input "[DATE]"
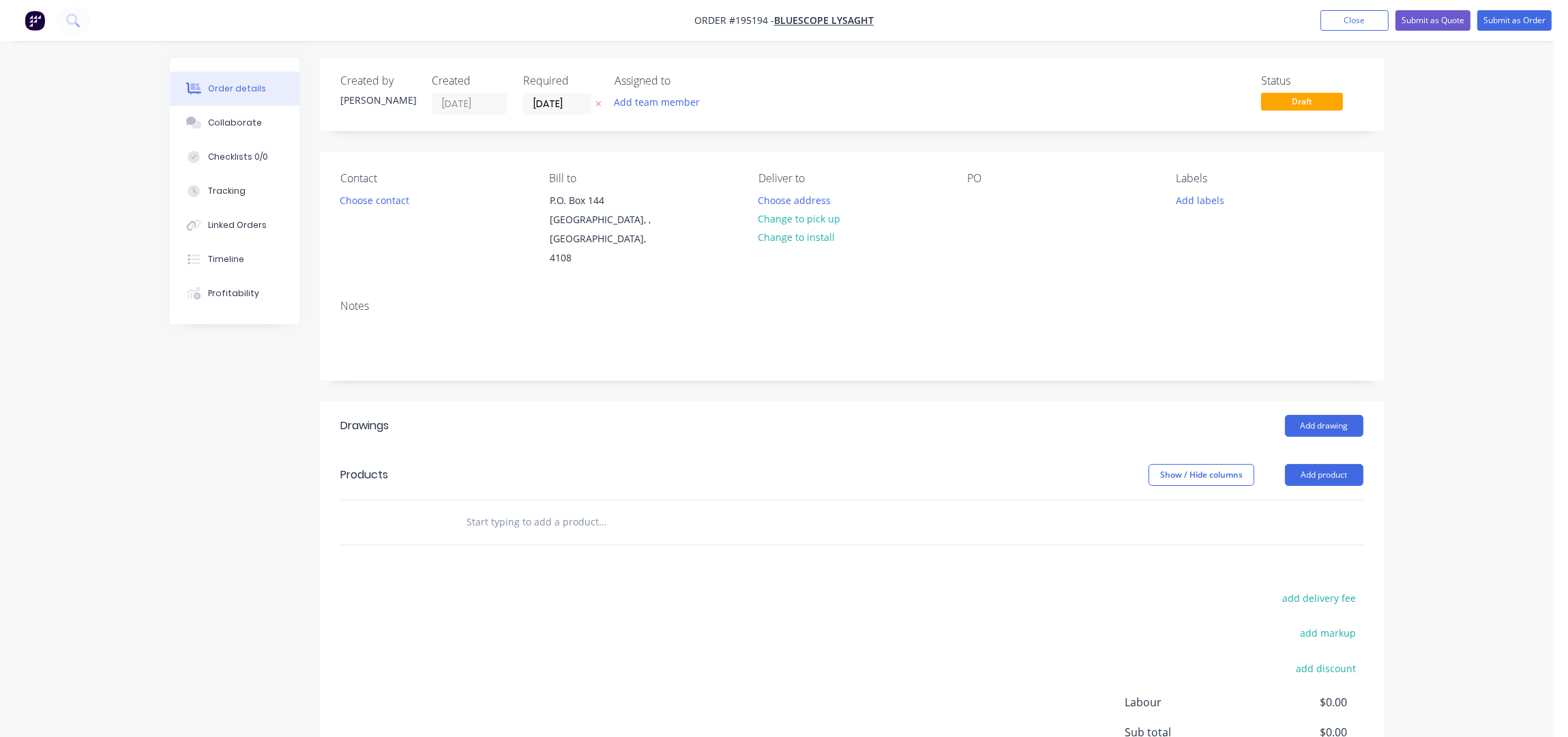
click at [371, 203] on button "Choose contact" at bounding box center [375, 199] width 84 height 18
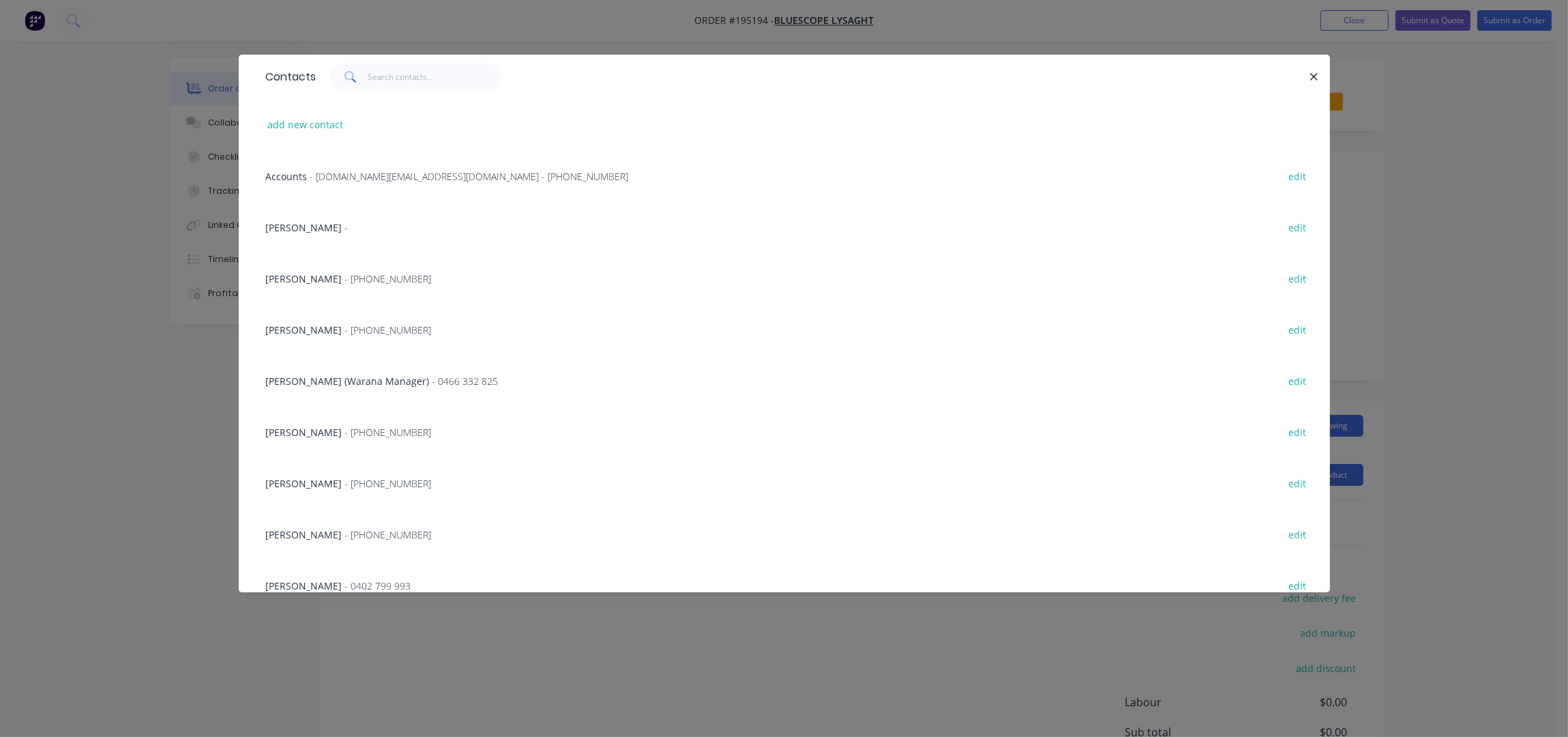
click at [342, 322] on div "JEMIMA BOURKE - (07) 3365 7777" at bounding box center [348, 329] width 166 height 14
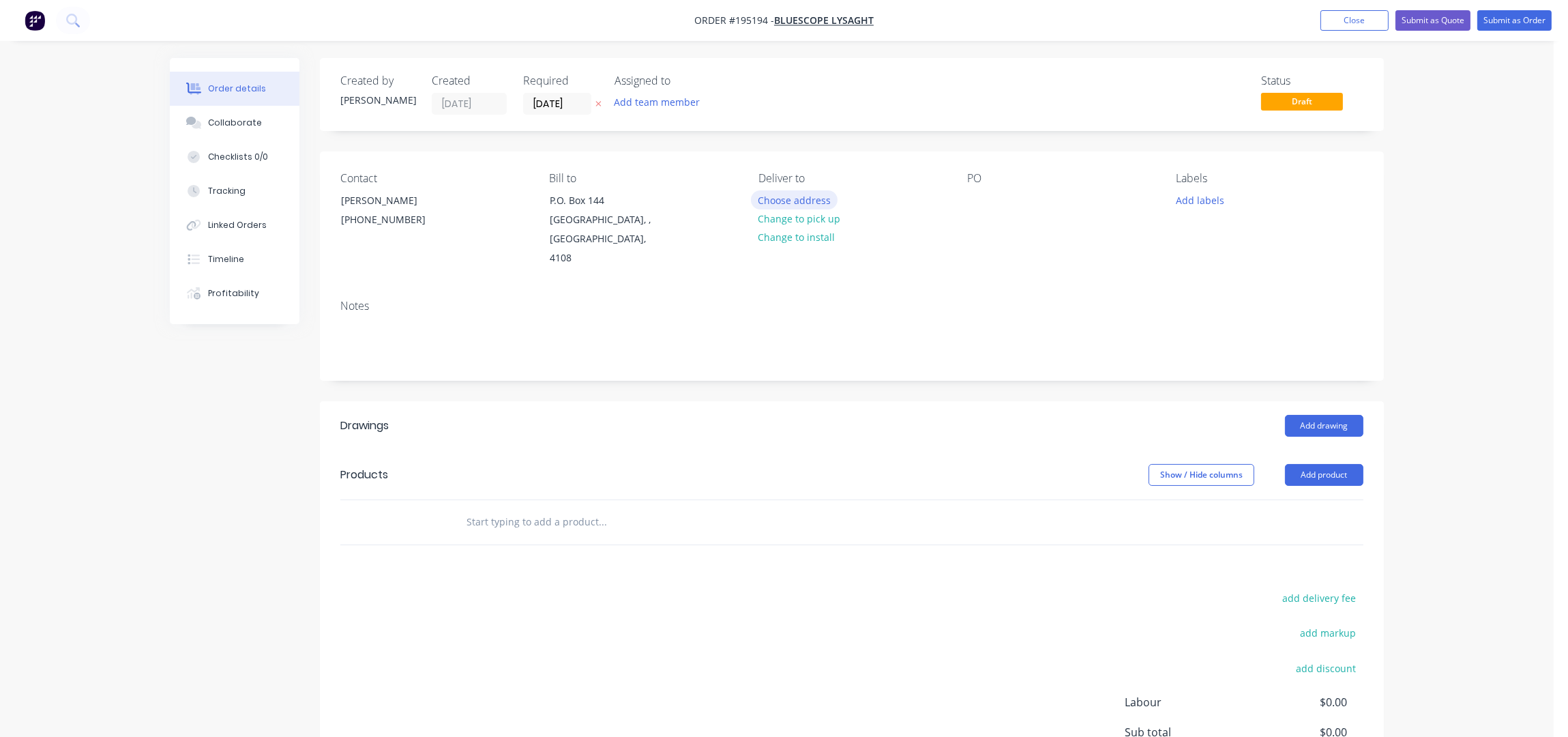
click at [769, 197] on button "Choose address" at bounding box center [794, 199] width 87 height 18
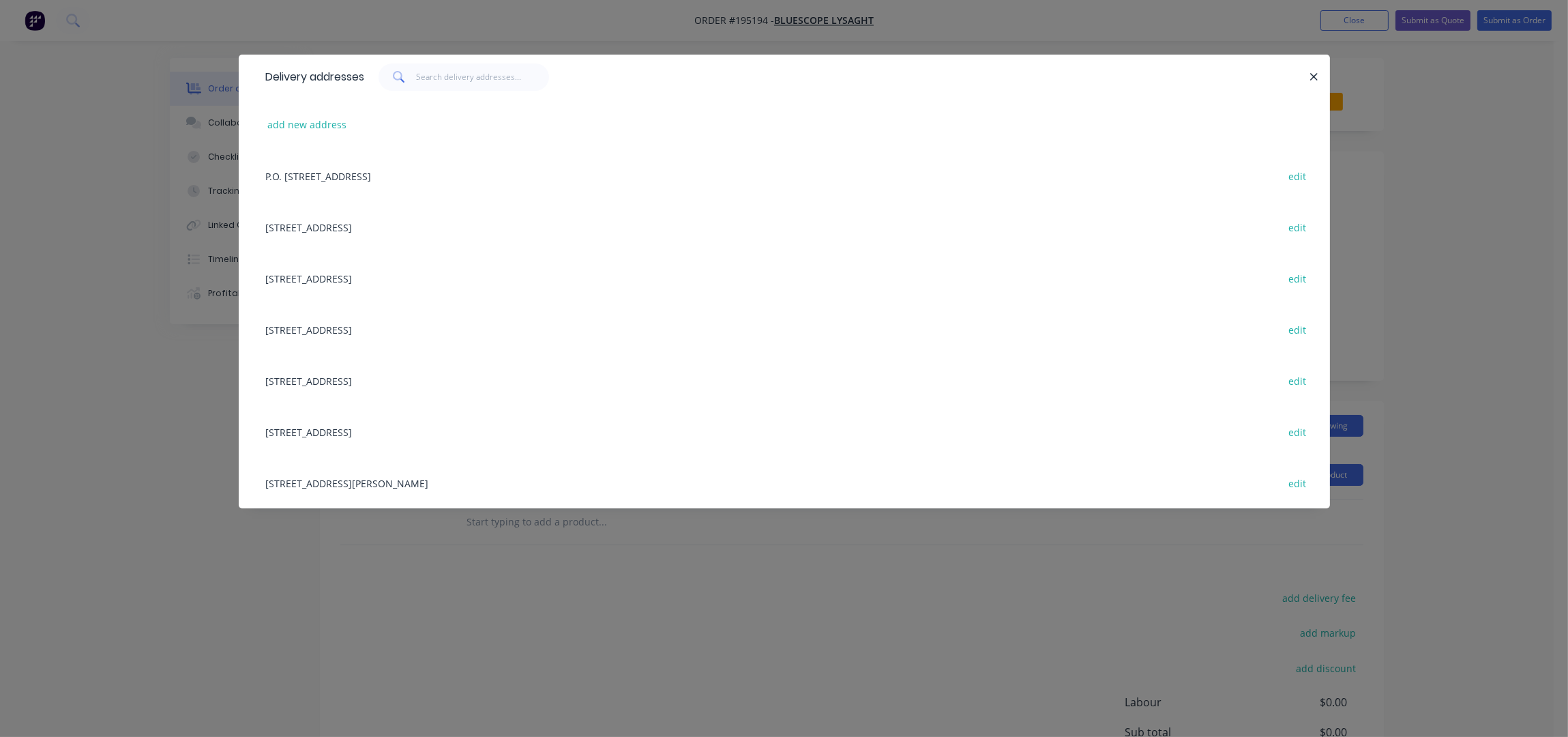
click at [375, 477] on div "UNIT 4, 125 KERRY RD, (STORE), ARCHERFIELD, Queensland, Australia, 4108 edit" at bounding box center [785, 483] width 1051 height 51
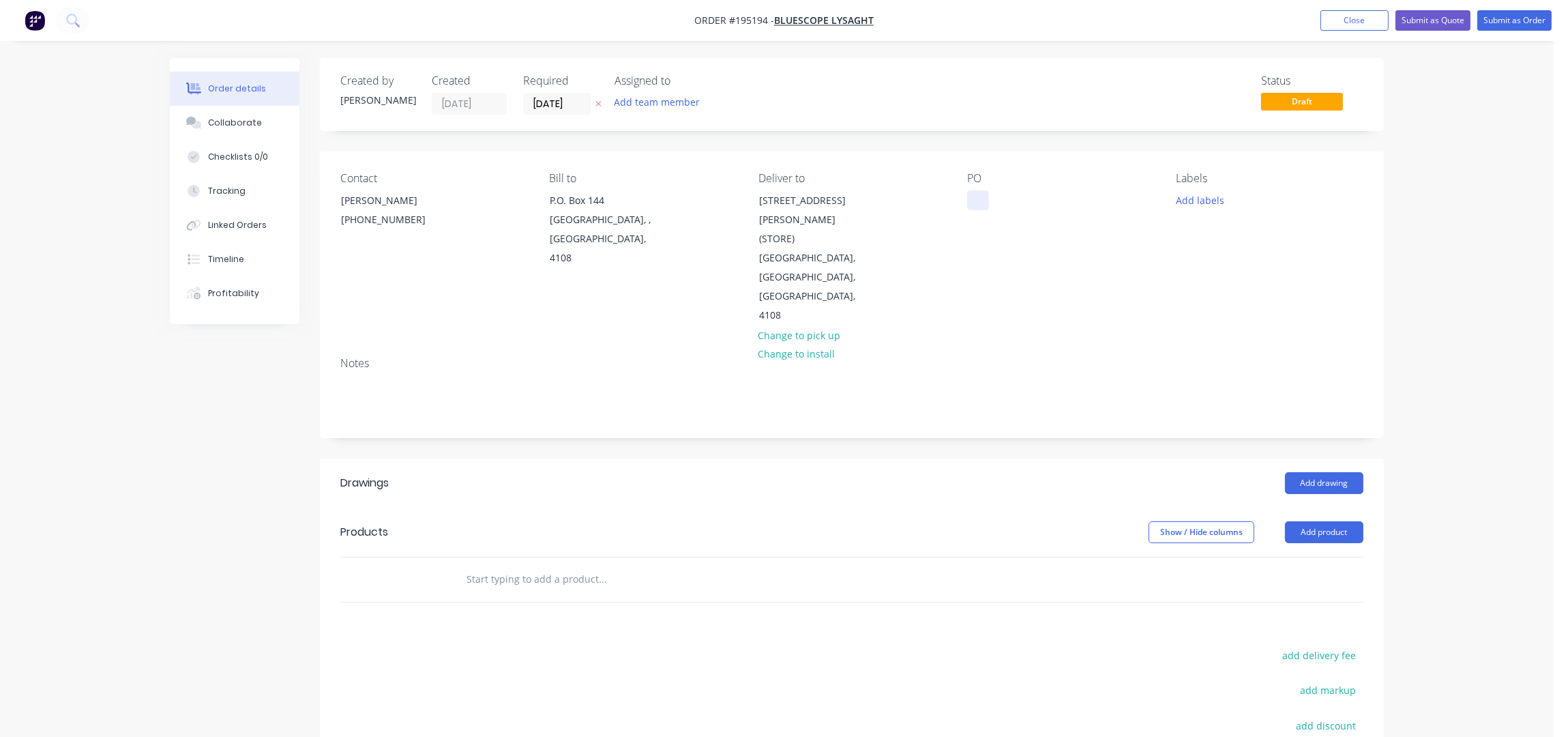
click at [981, 194] on div at bounding box center [977, 199] width 22 height 20
click at [1191, 196] on button "Add labels" at bounding box center [1200, 199] width 63 height 18
click at [1234, 388] on div "ACA Store" at bounding box center [1238, 386] width 51 height 15
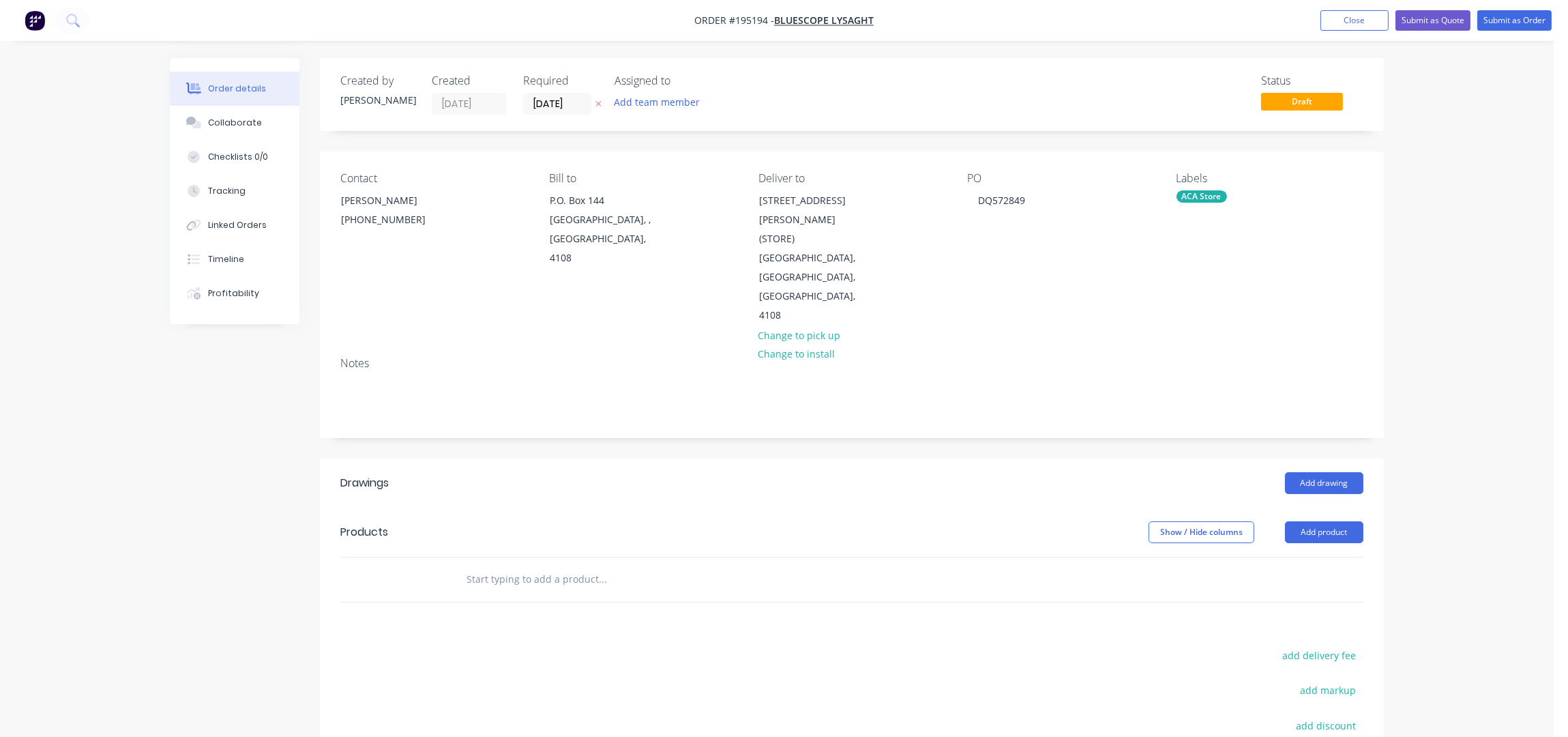
click at [1442, 317] on div "Order details Collaborate Checklists 0/0 Tracking Linked Orders Timeline Profit…" at bounding box center [777, 475] width 1554 height 950
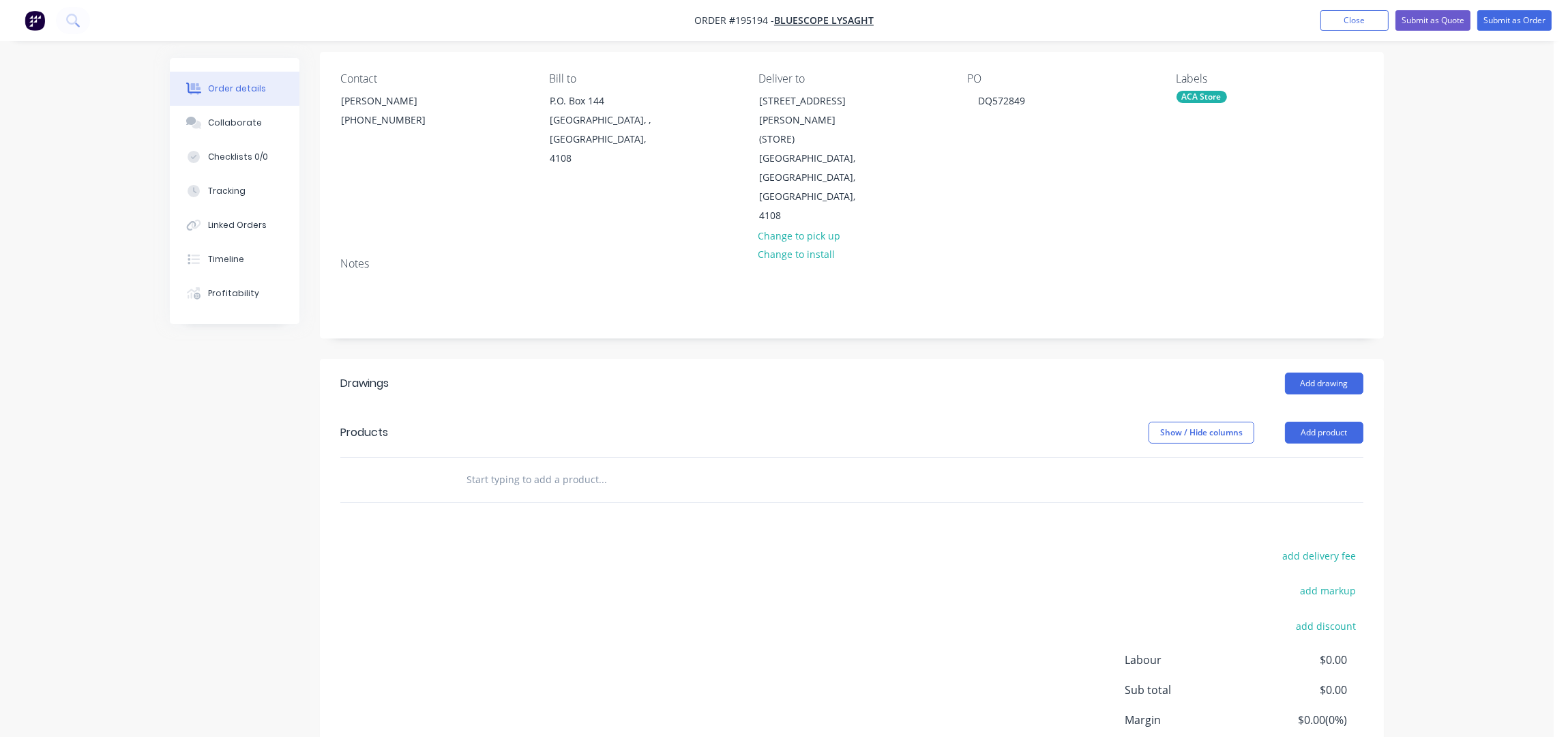
scroll to position [176, 0]
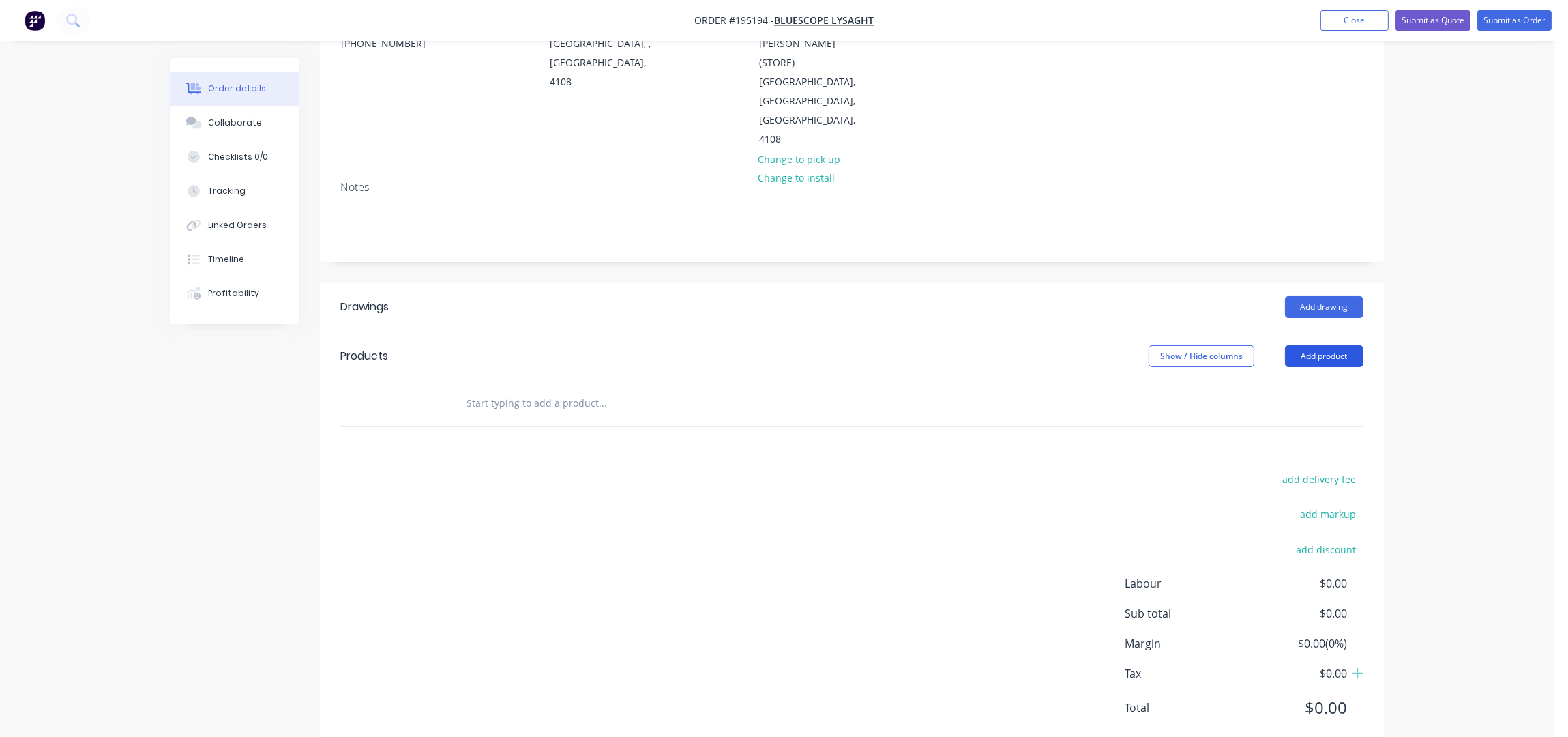
click at [1323, 345] on button "Add product" at bounding box center [1324, 355] width 78 height 22
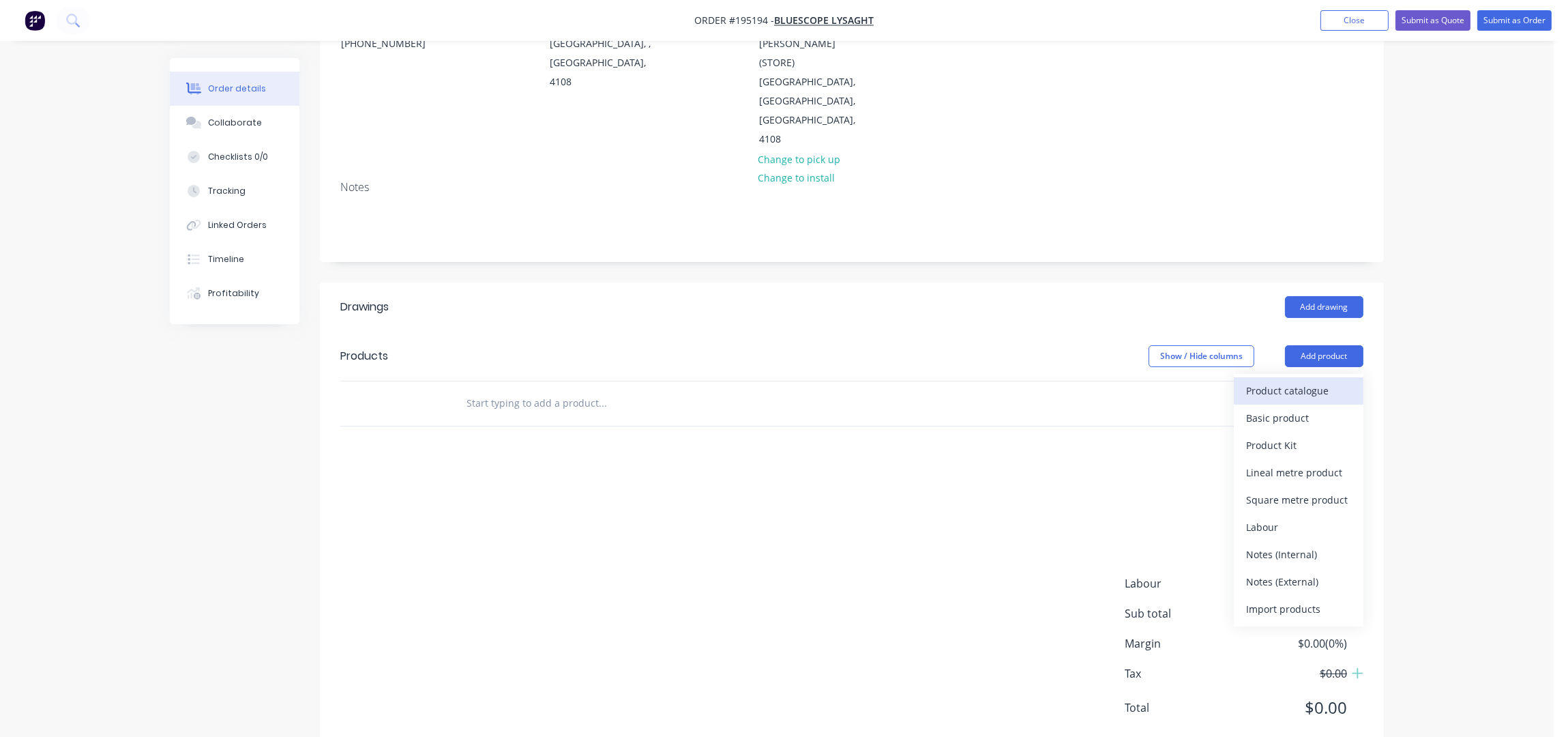
drag, startPoint x: 1322, startPoint y: 337, endPoint x: 1319, endPoint y: 347, distance: 10.4
click at [1322, 374] on div "Product catalogue Basic product Product Kit Lineal metre product Square metre p…" at bounding box center [1299, 500] width 130 height 253
click at [1318, 381] on div "Product catalogue" at bounding box center [1299, 390] width 105 height 20
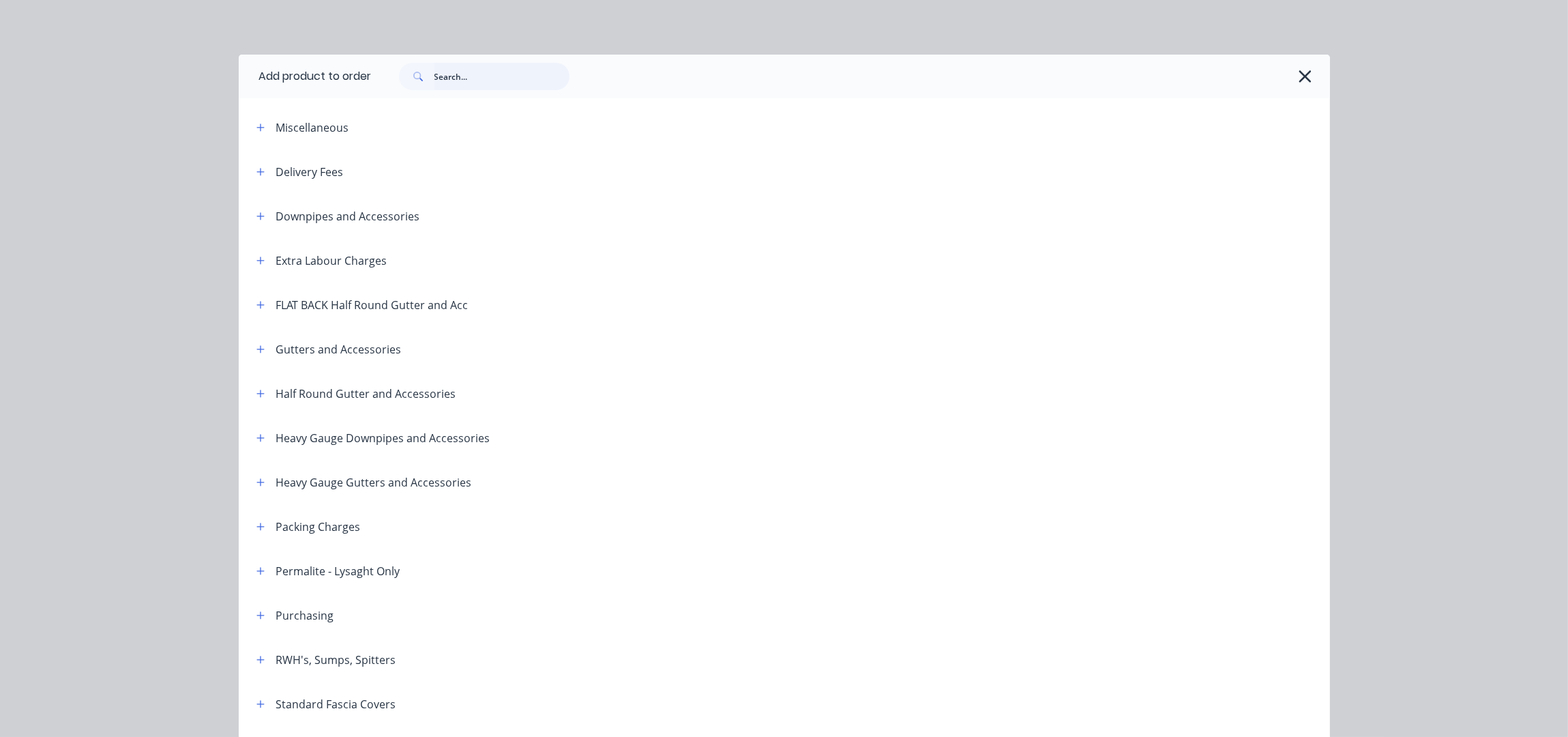
click at [491, 80] on input "text" at bounding box center [502, 76] width 135 height 27
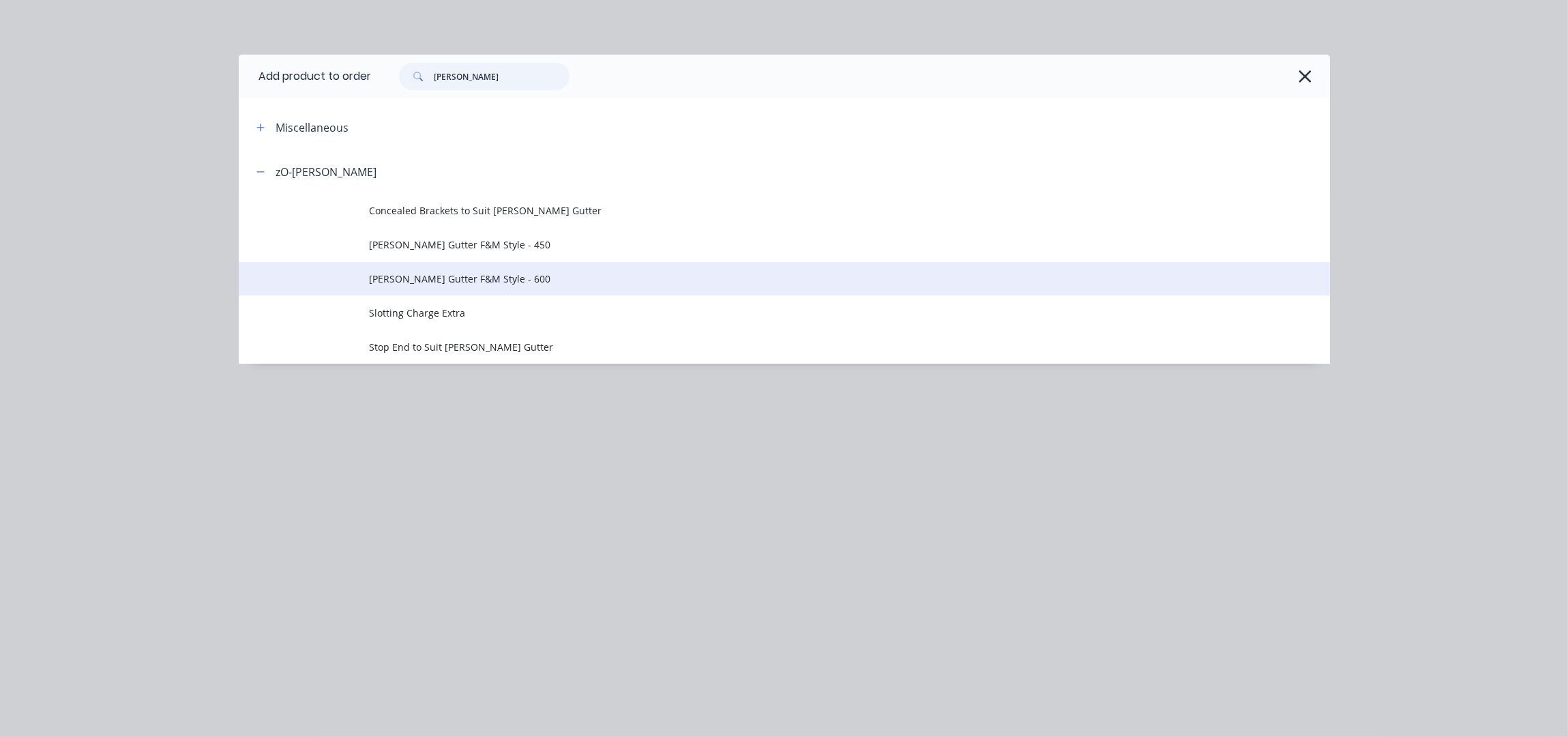
type input "O-GEE"
click at [499, 278] on span "O-GEE Gutter F&M Style - 600" at bounding box center [754, 279] width 768 height 14
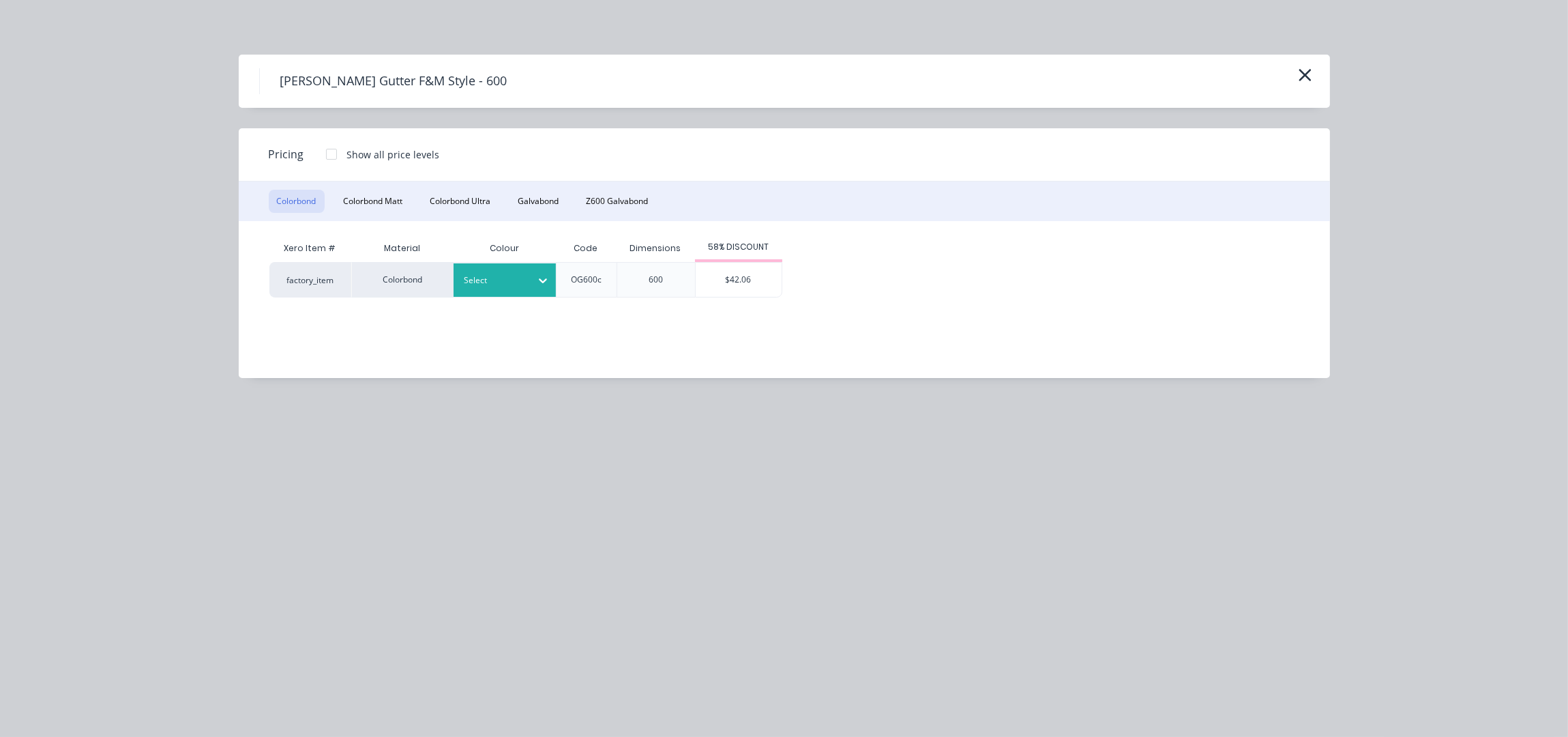
click at [537, 274] on icon at bounding box center [544, 281] width 14 height 14
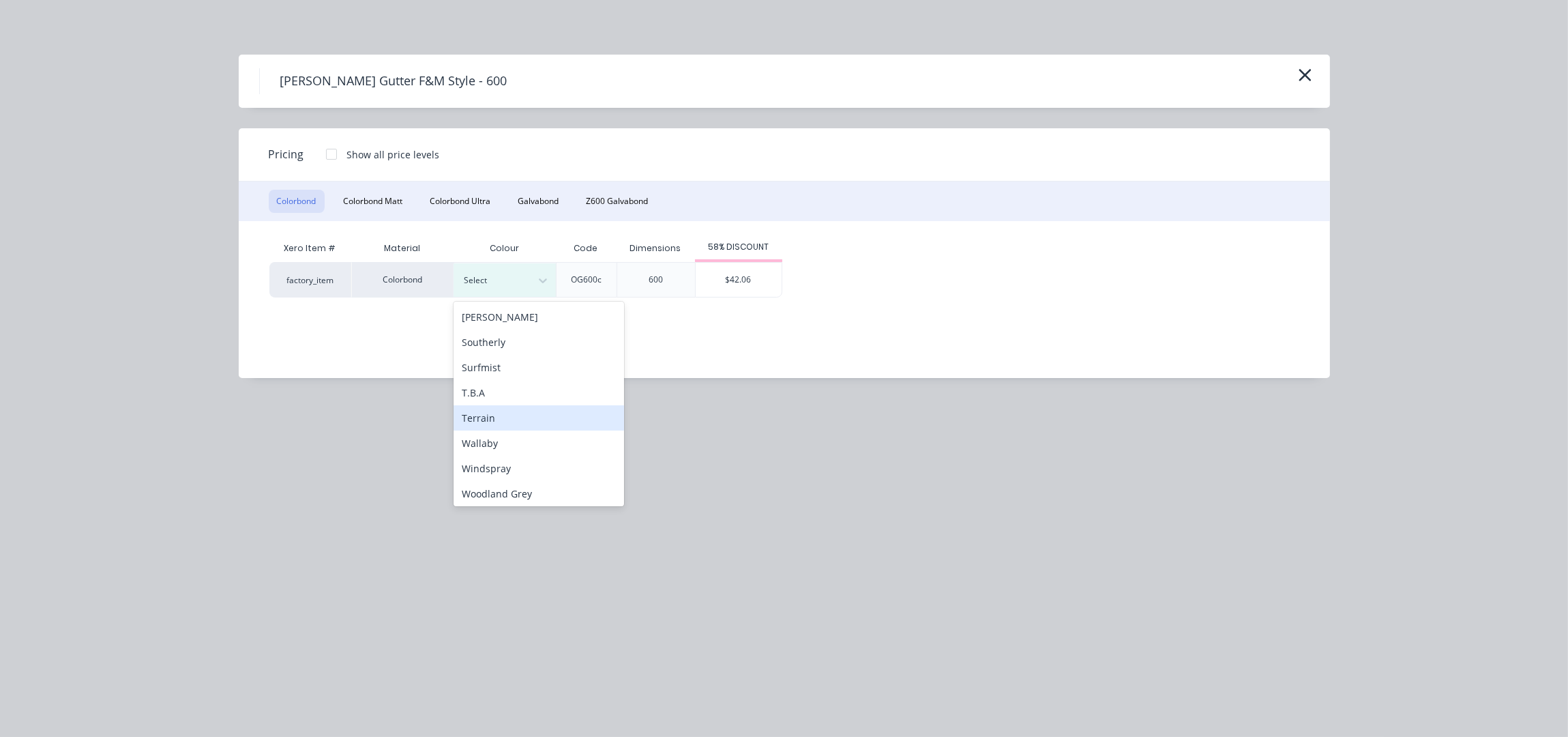
scroll to position [457, 0]
click at [529, 488] on div "Woodland Grey" at bounding box center [539, 490] width 171 height 25
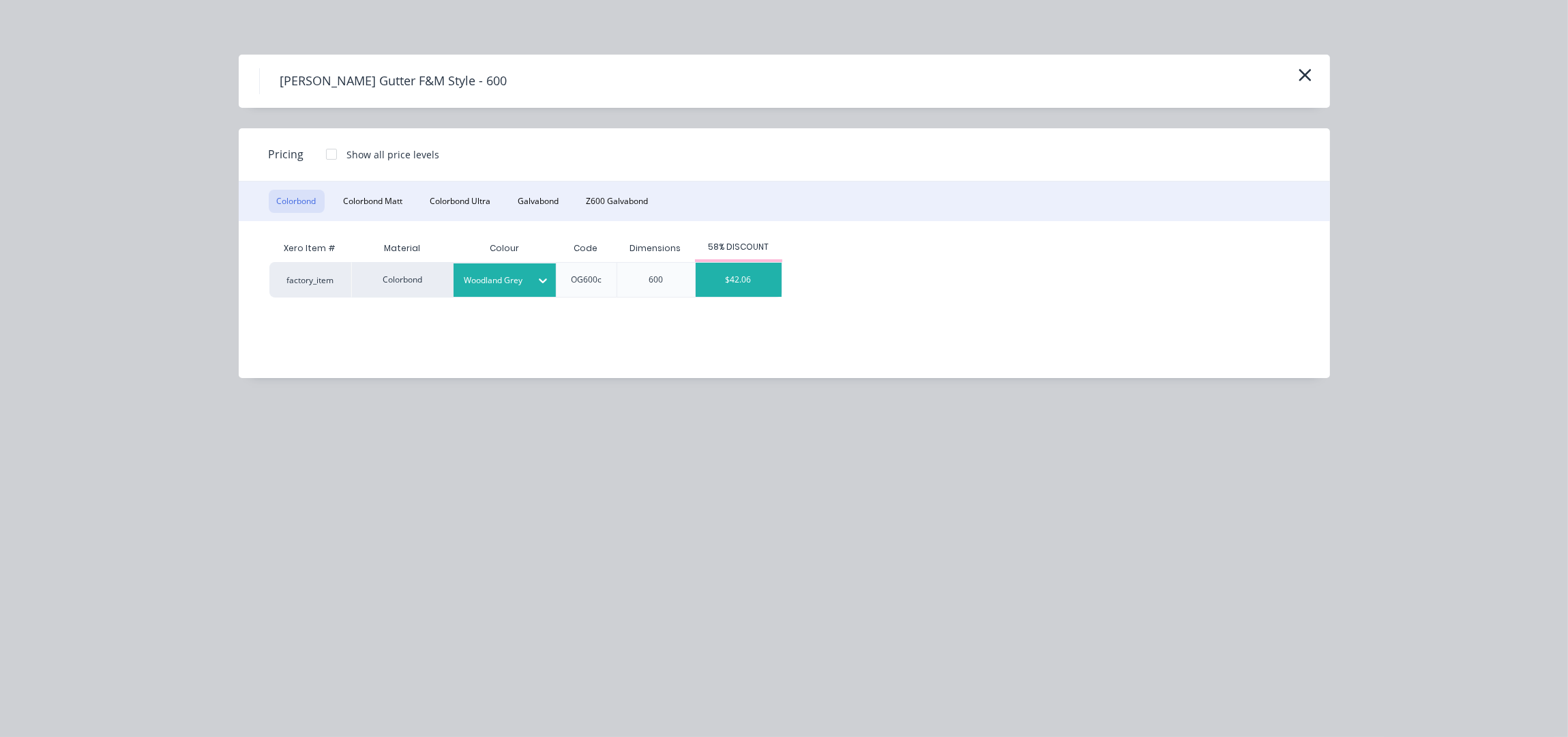
click at [733, 281] on div "$42.06" at bounding box center [739, 279] width 86 height 34
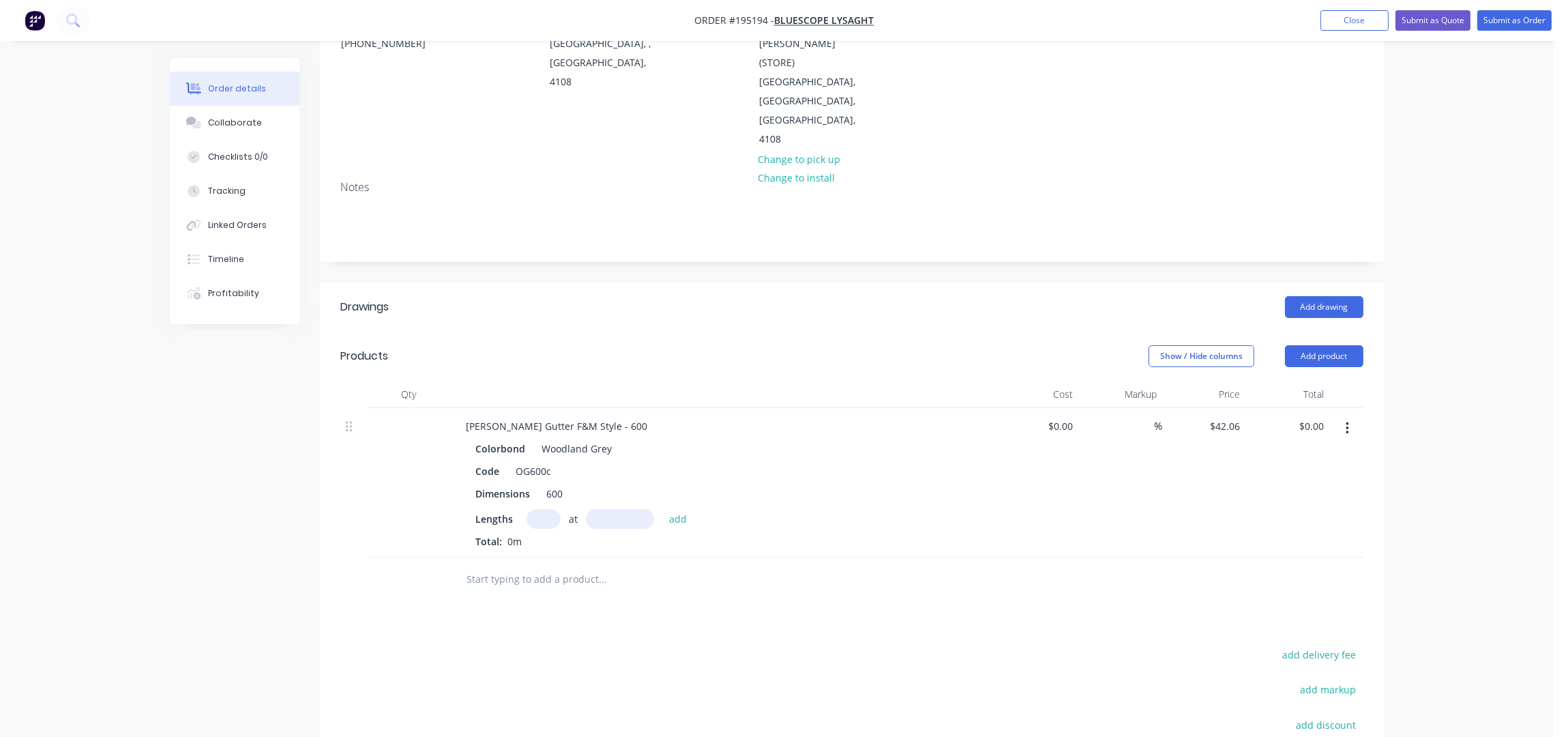
click at [552, 509] on input "text" at bounding box center [544, 518] width 34 height 20
type input "2"
type input "4600"
click at [662, 509] on button "add" at bounding box center [678, 517] width 32 height 18
type input "$386.95"
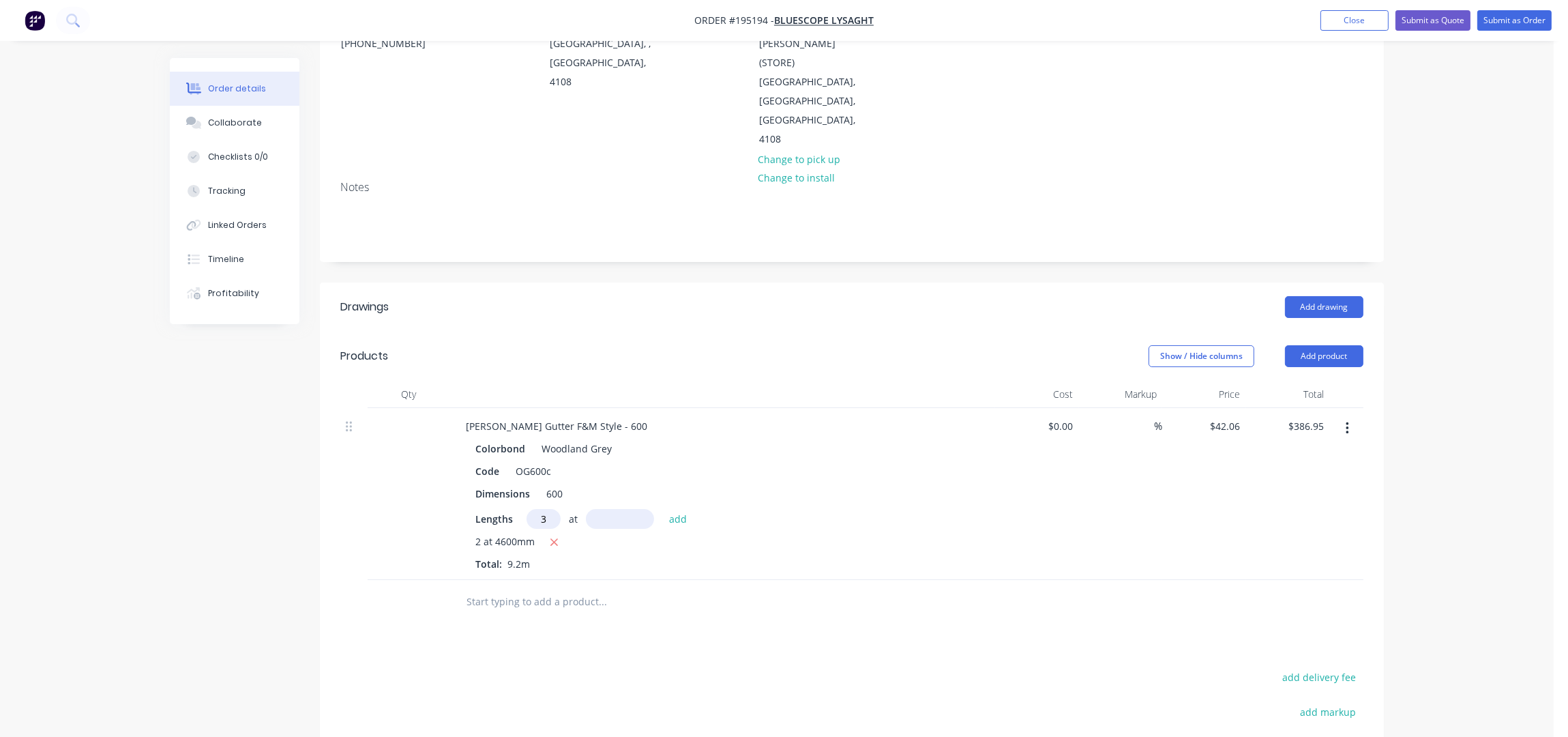
type input "3"
type input "5100"
click at [662, 509] on button "add" at bounding box center [678, 517] width 32 height 18
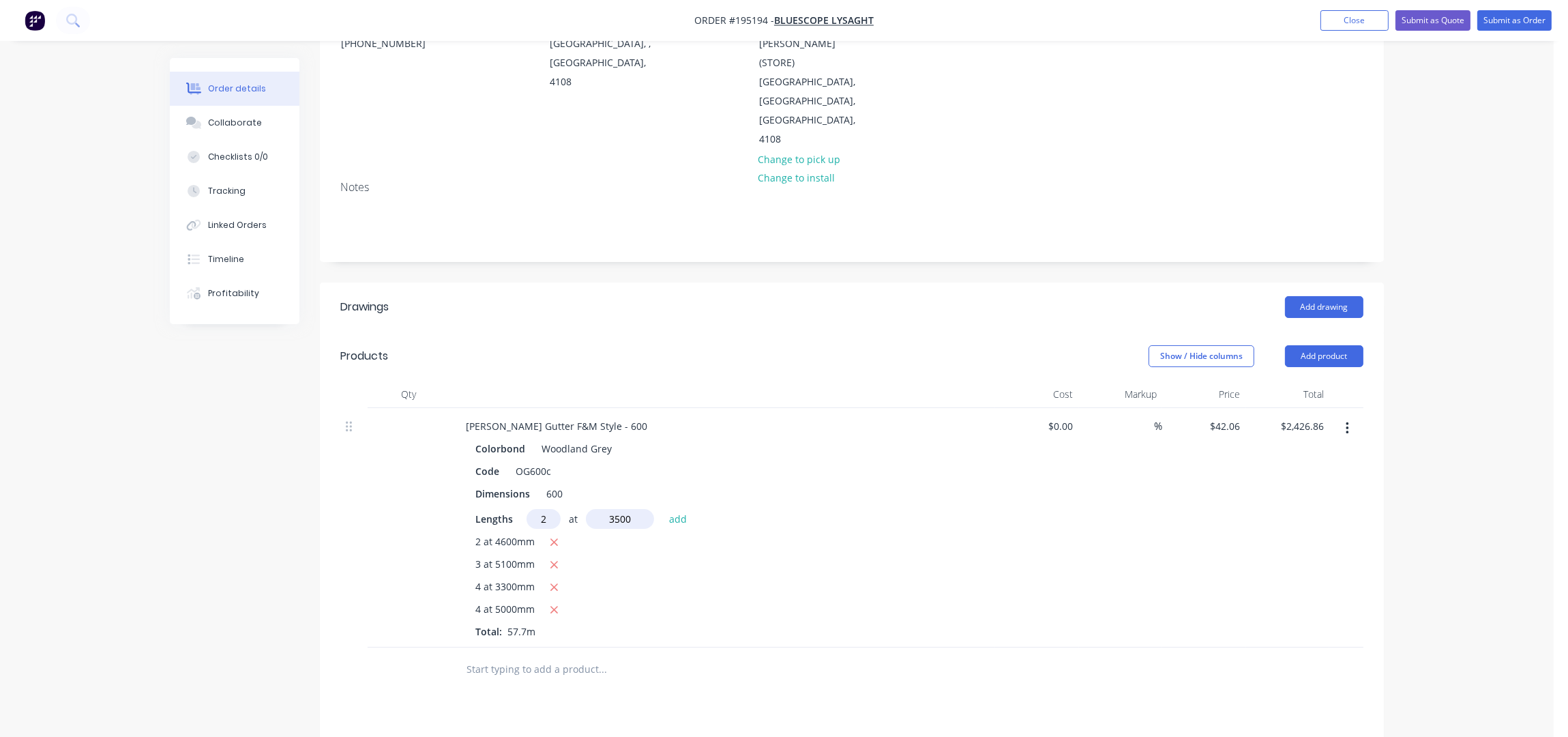
click at [662, 509] on button "add" at bounding box center [678, 517] width 32 height 18
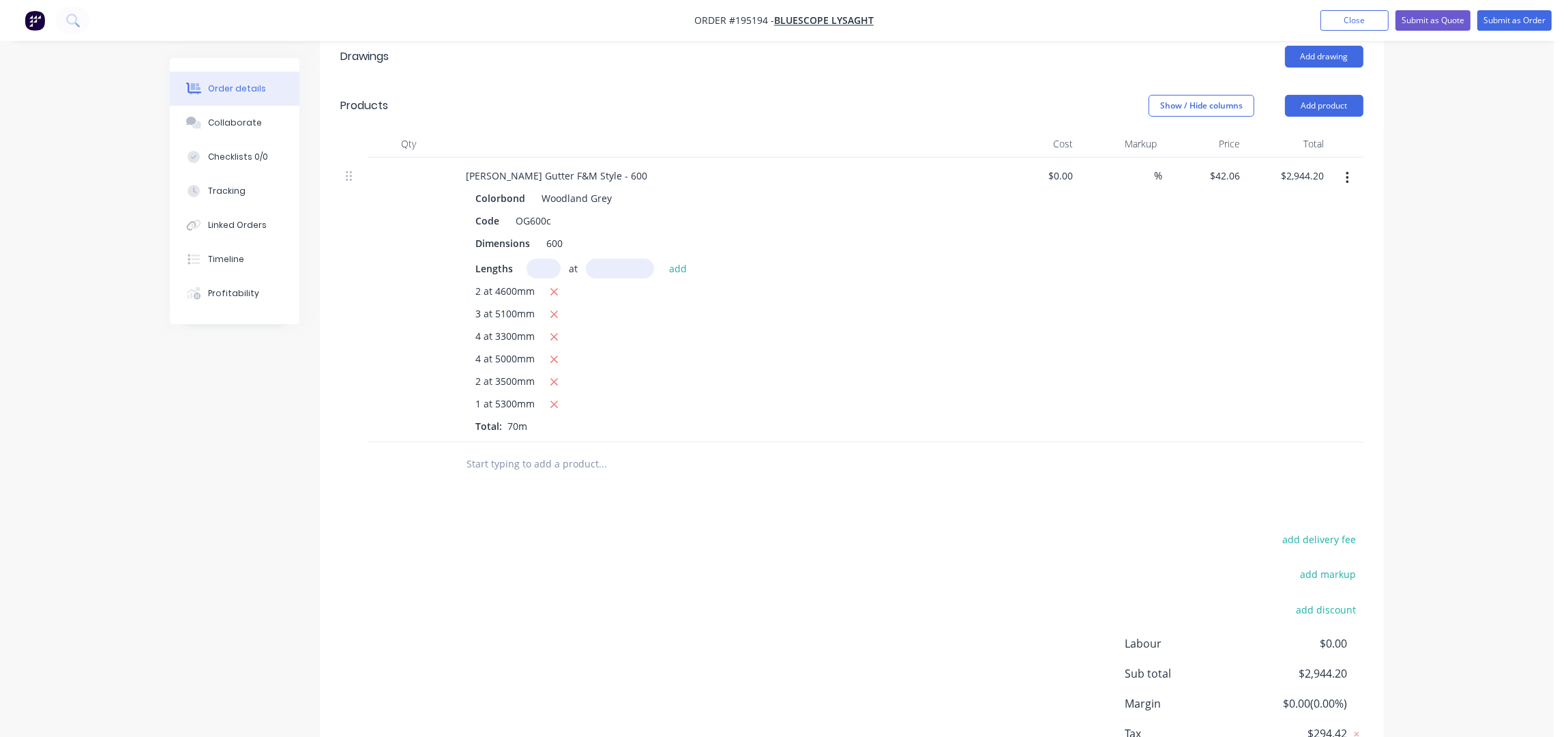
scroll to position [395, 0]
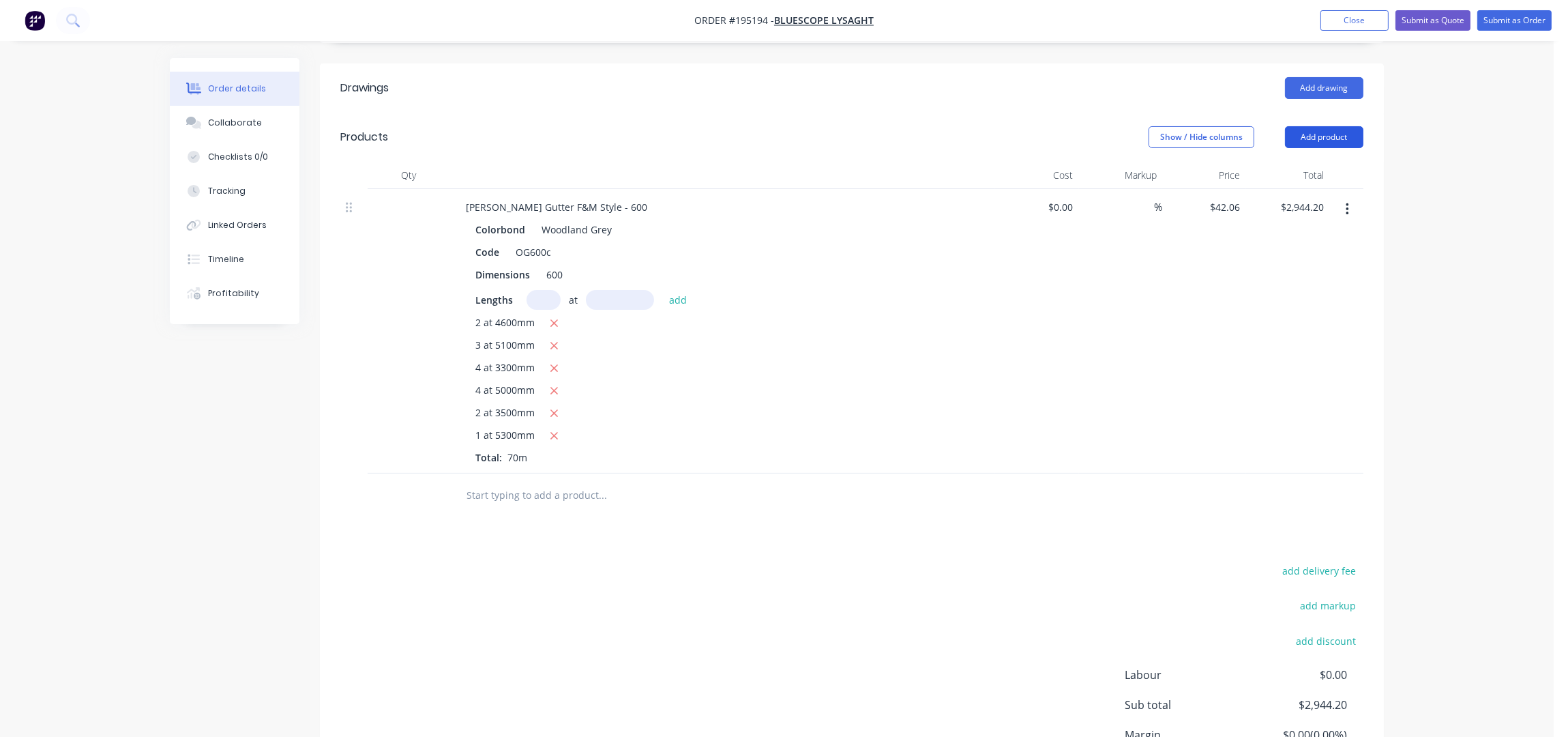
click at [1328, 126] on button "Add product" at bounding box center [1324, 137] width 78 height 22
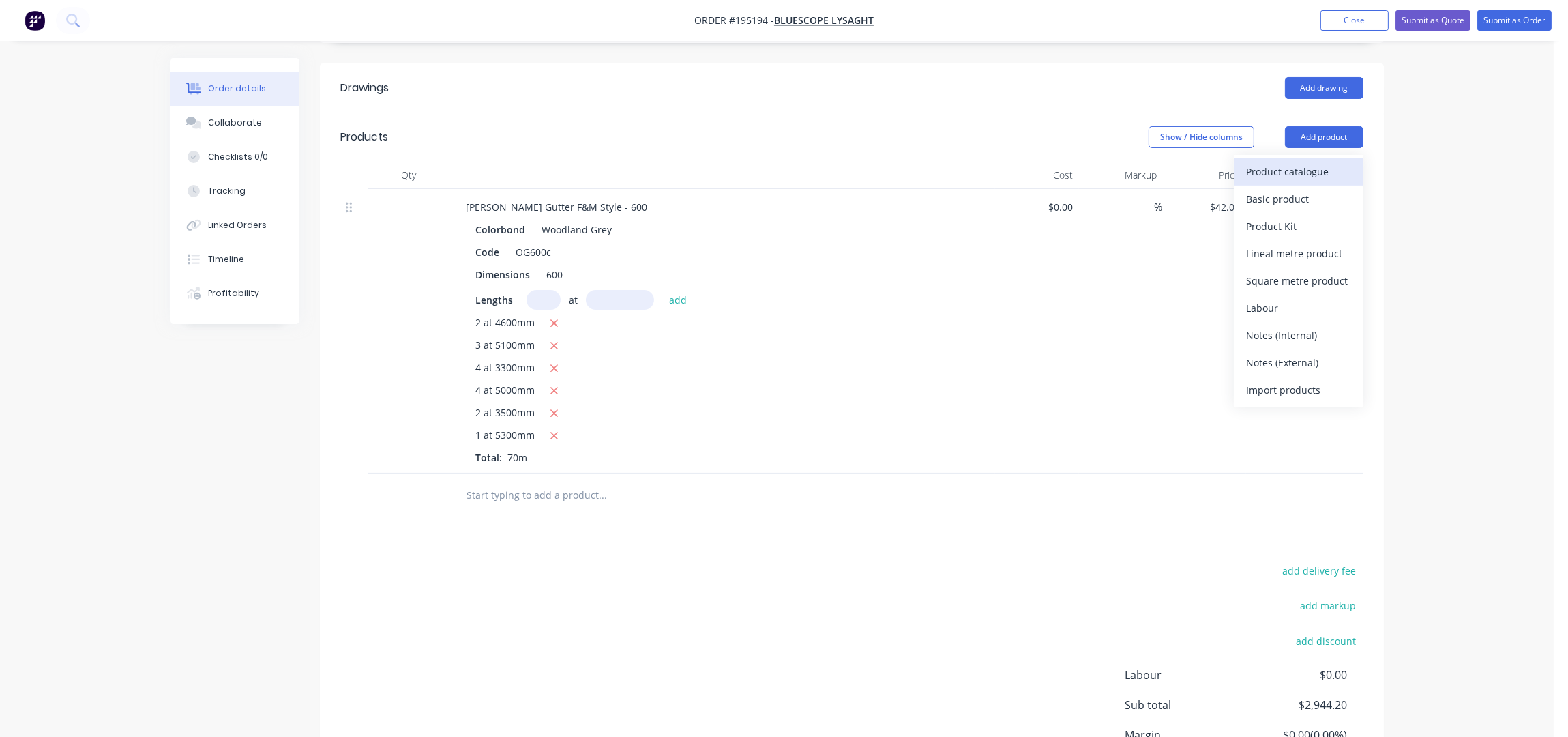
click at [1293, 159] on button "Product catalogue" at bounding box center [1299, 172] width 130 height 27
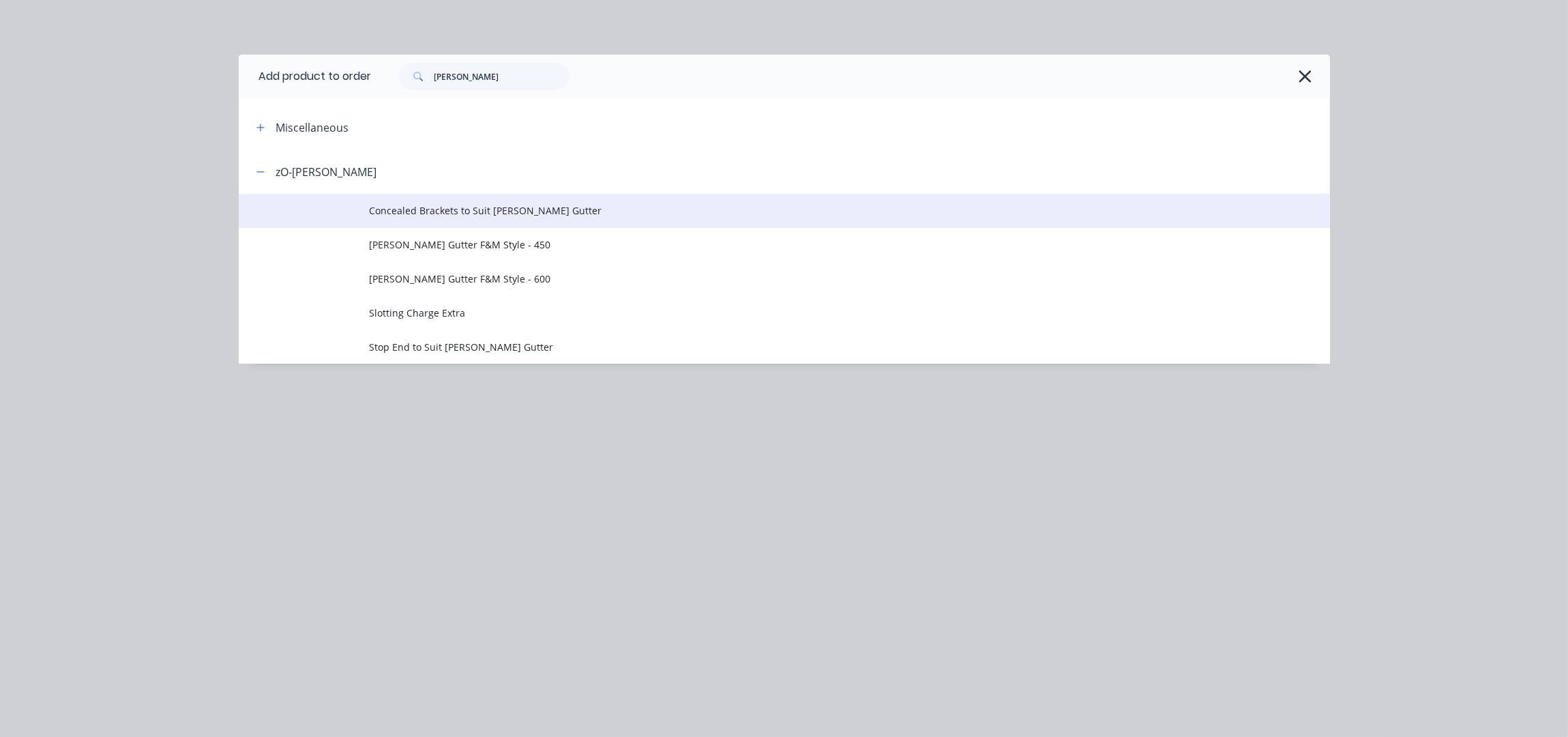
click at [465, 206] on span "Concealed Brackets to Suit O-GEE Gutter" at bounding box center [754, 210] width 768 height 14
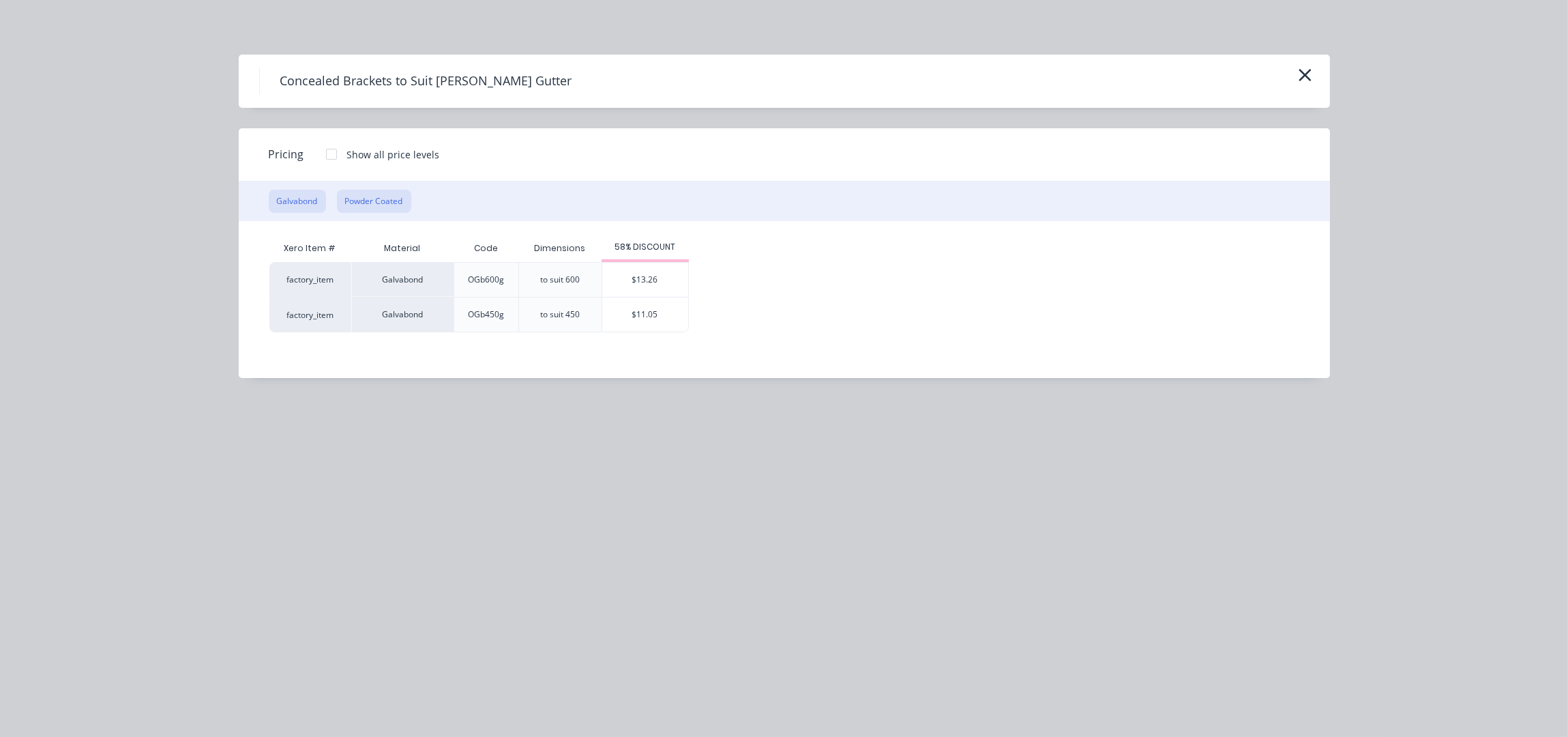
click at [379, 206] on button "Powder Coated" at bounding box center [374, 201] width 74 height 24
click at [679, 279] on div "$17.69" at bounding box center [649, 279] width 86 height 34
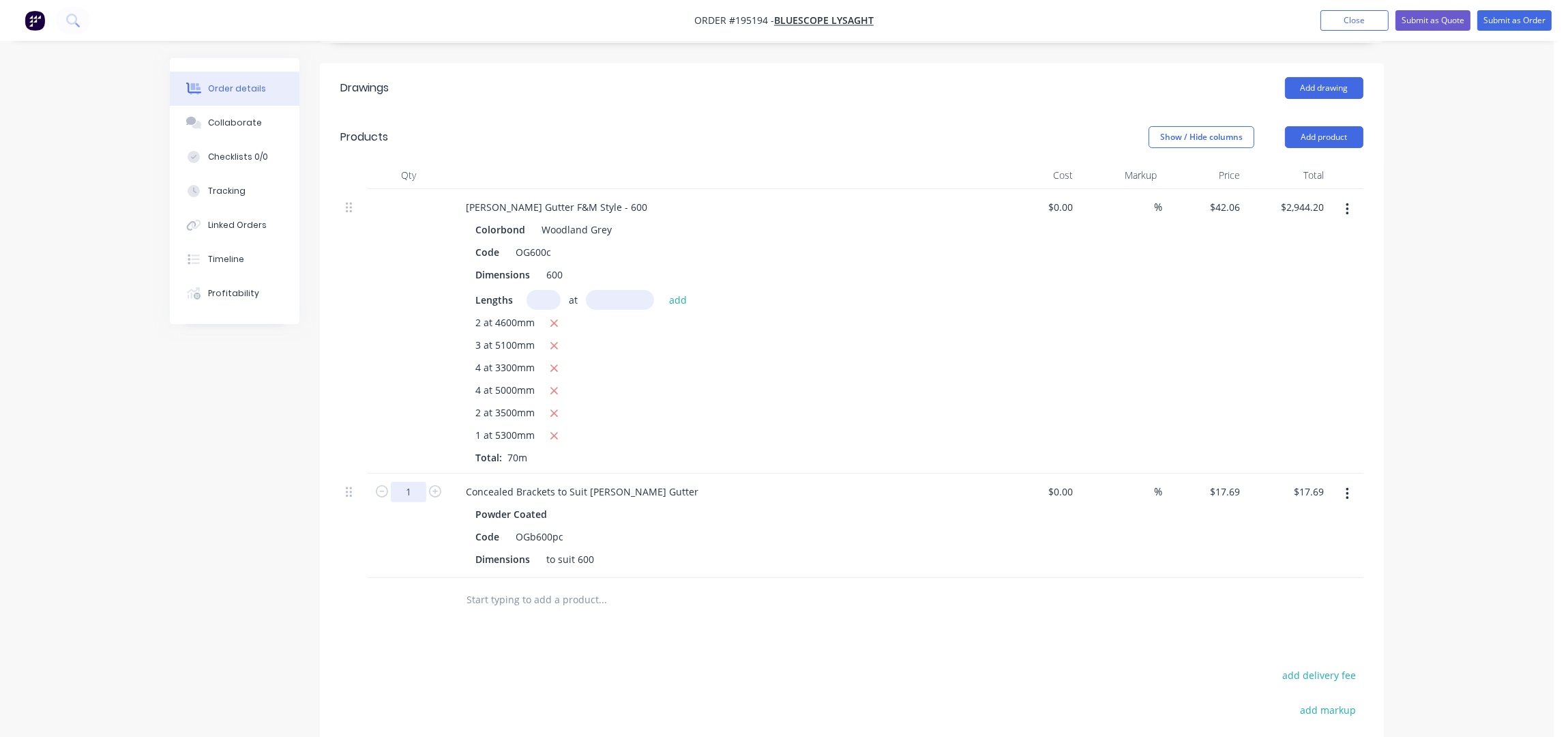
click at [415, 482] on input "1" at bounding box center [409, 491] width 36 height 20
click at [1442, 317] on div "Order details Collaborate Checklists 0/0 Tracking Linked Orders Timeline Profit…" at bounding box center [777, 287] width 1554 height 1365
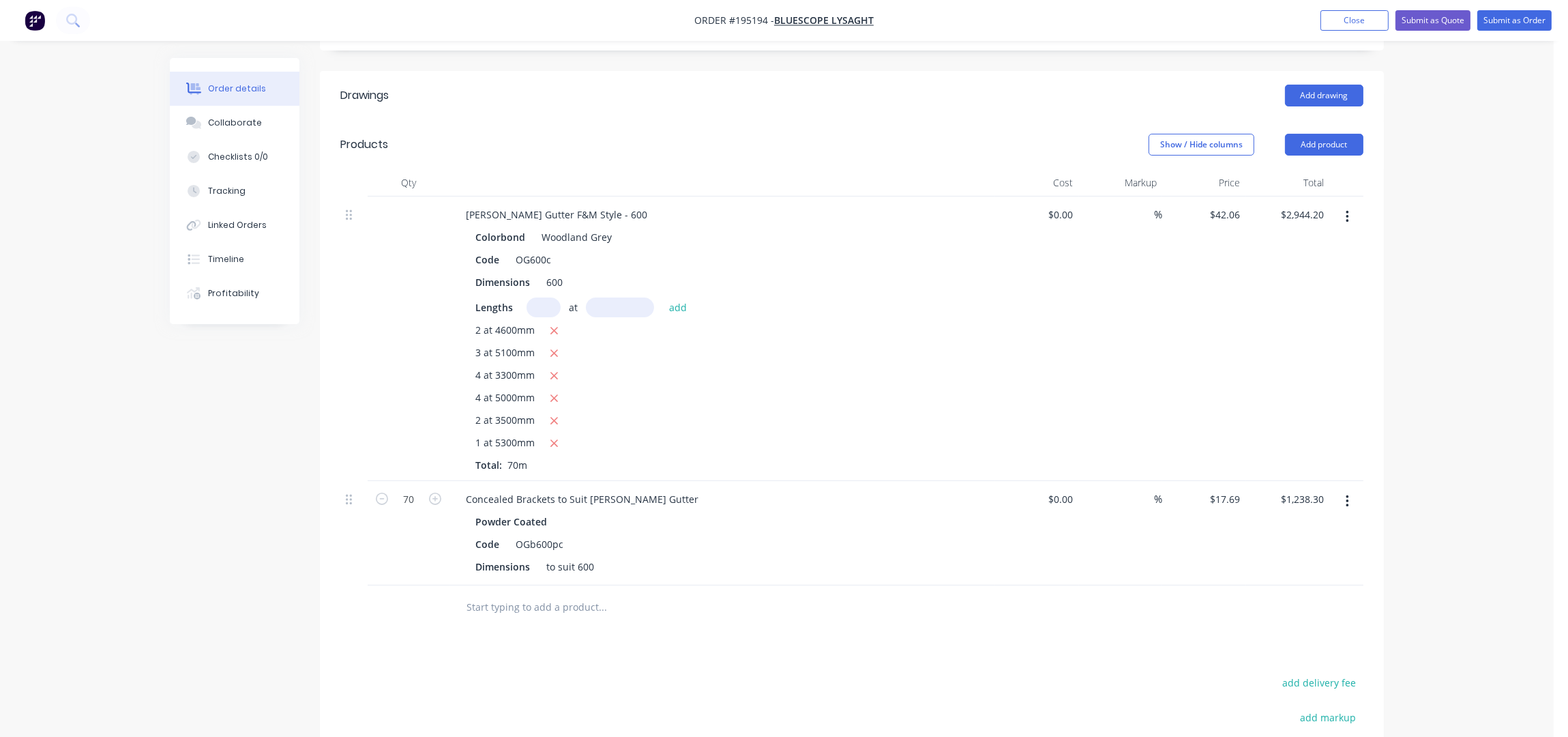
scroll to position [303, 0]
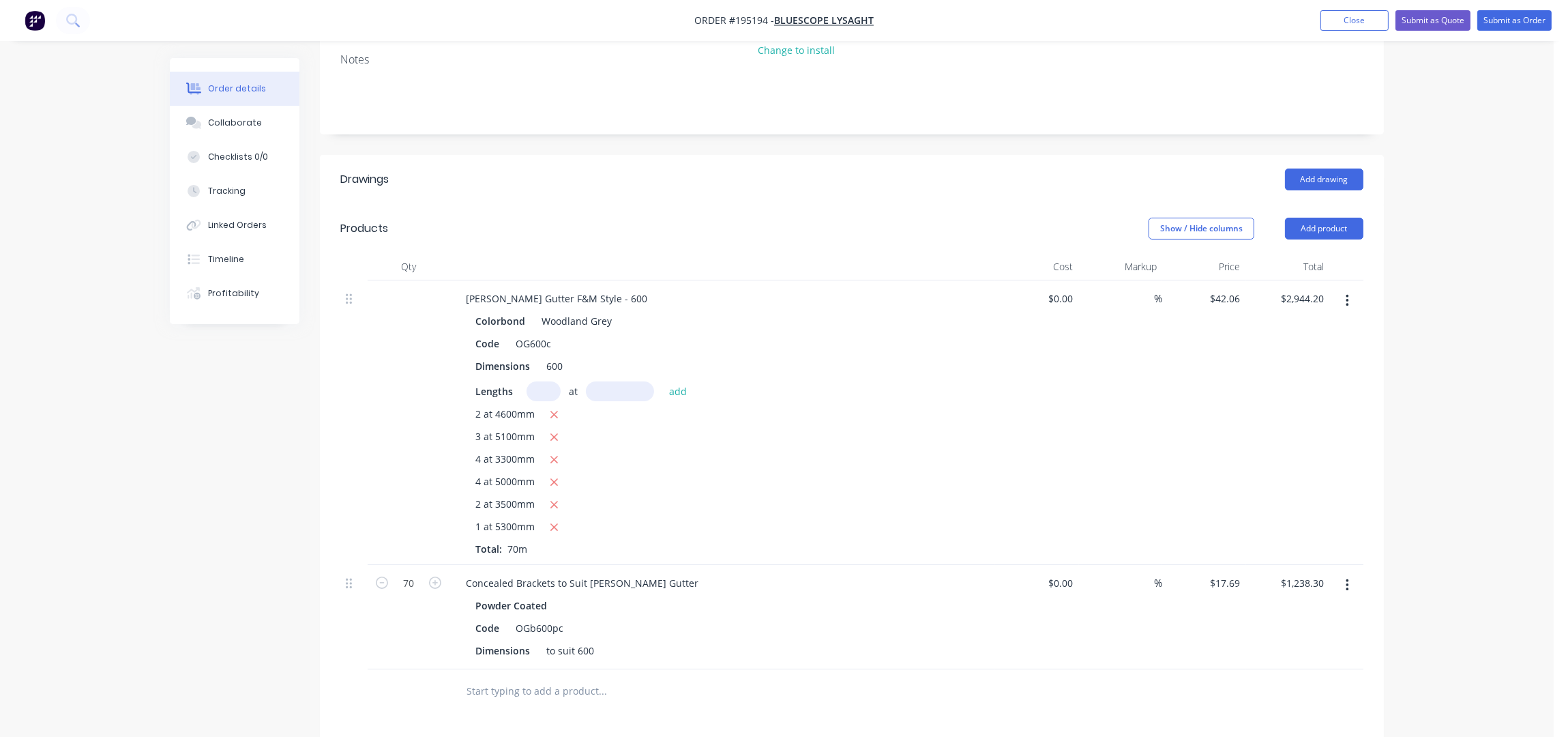
click at [1330, 204] on header "Products Show / Hide columns Add product" at bounding box center [852, 228] width 1064 height 49
click at [1332, 218] on button "Add product" at bounding box center [1324, 228] width 78 height 22
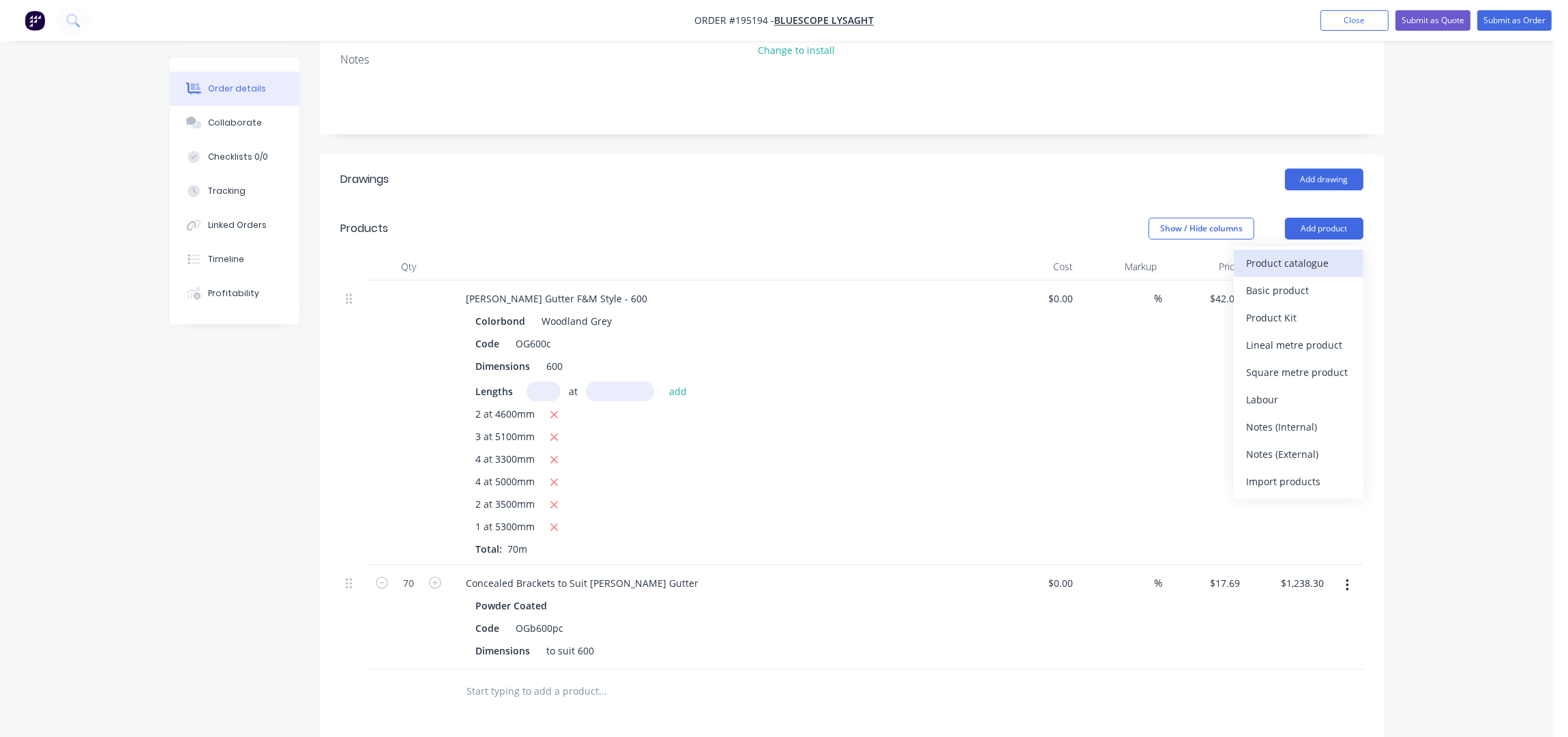
click at [1332, 254] on div "Product catalogue" at bounding box center [1299, 263] width 105 height 20
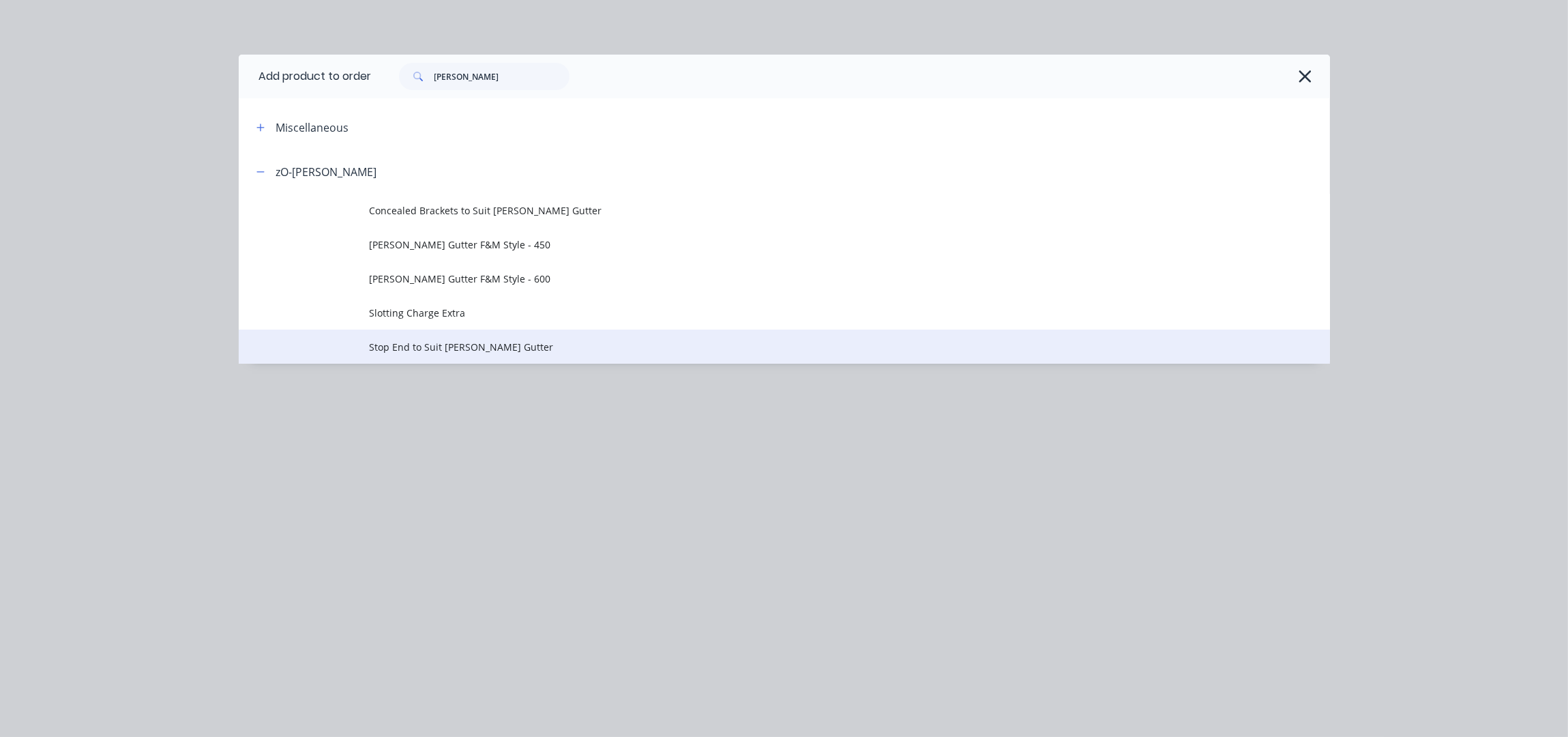
click at [492, 345] on span "Stop End to Suit O-GEE Gutter" at bounding box center [754, 347] width 768 height 14
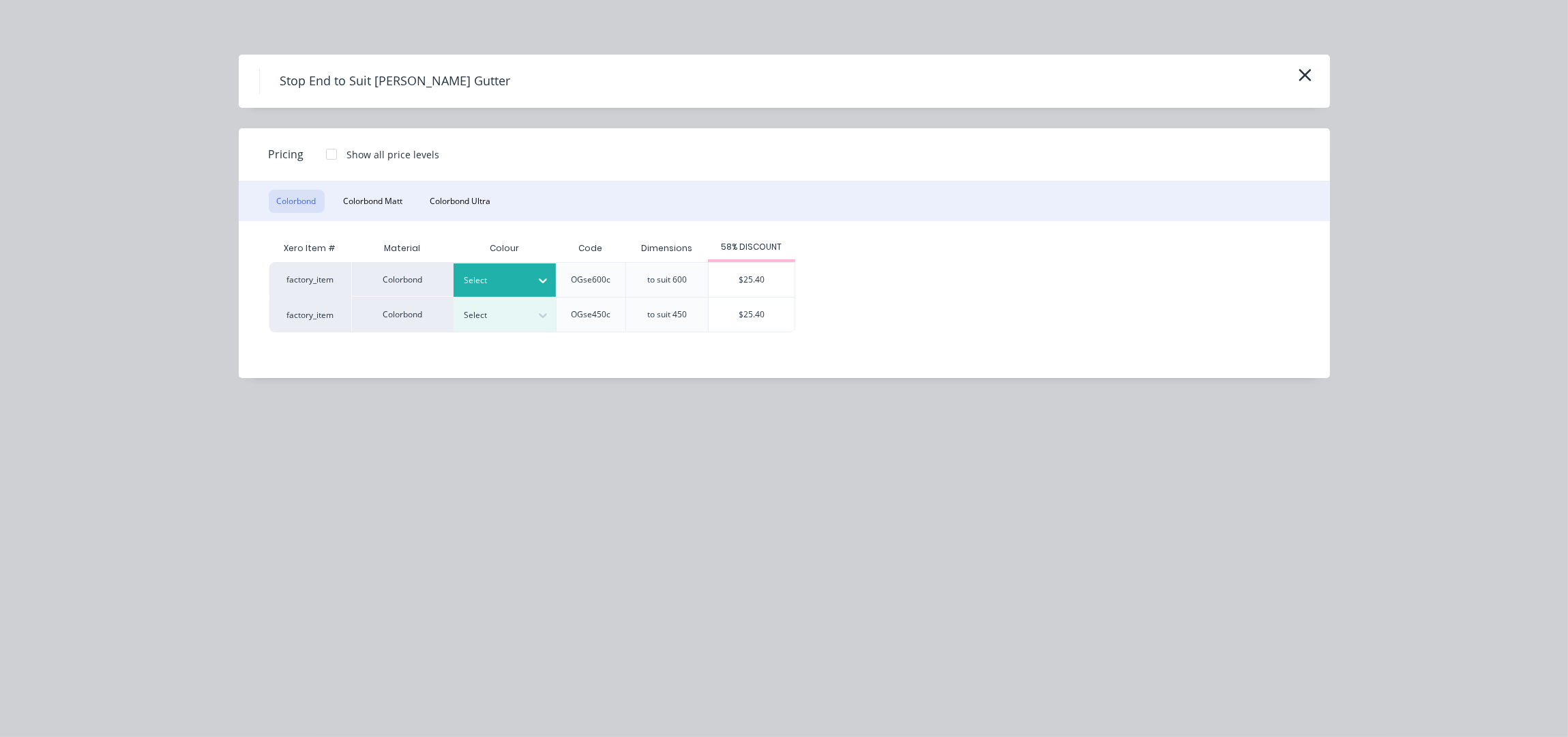
click at [529, 285] on div "Select" at bounding box center [493, 281] width 77 height 17
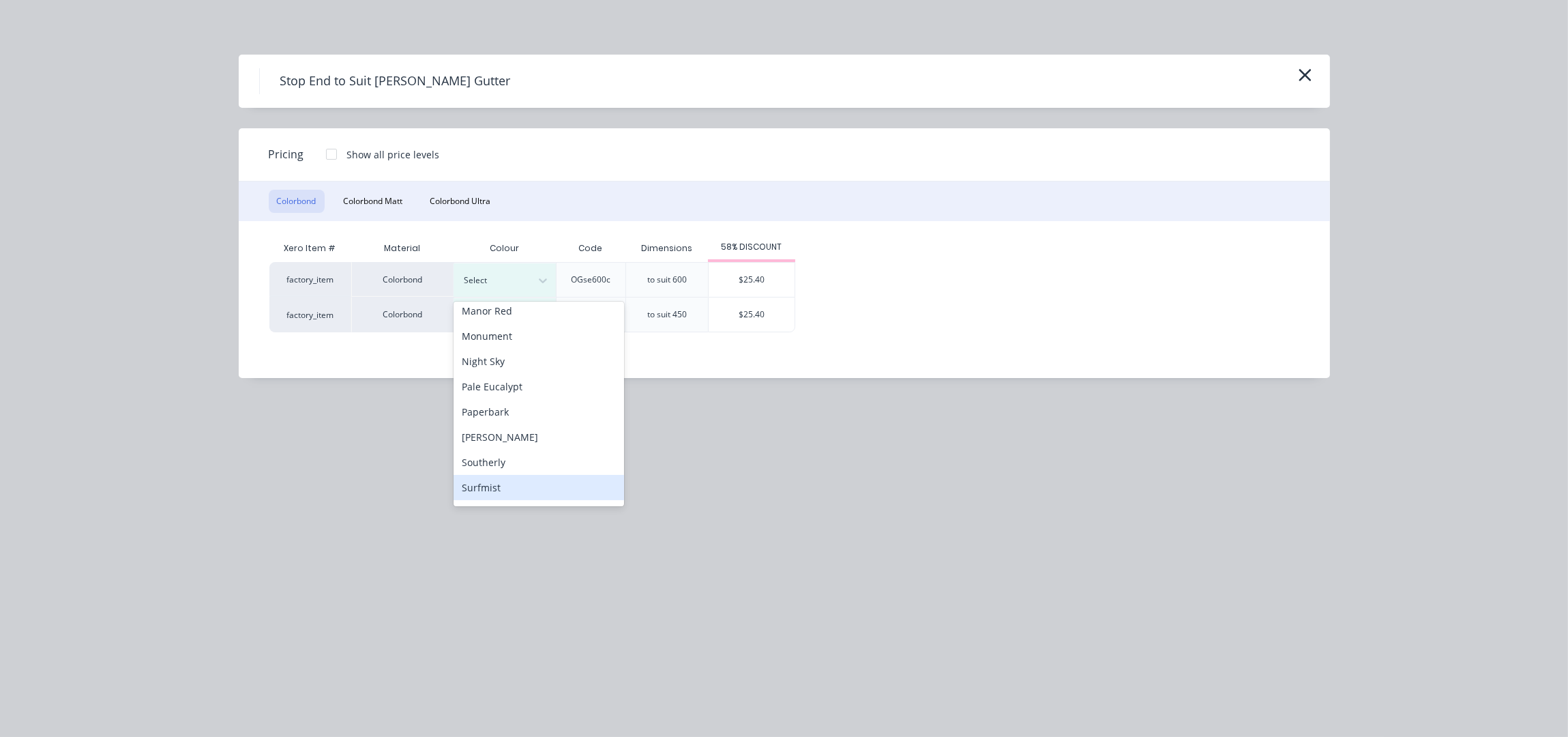
scroll to position [455, 0]
click at [513, 489] on div "Woodland Grey" at bounding box center [539, 493] width 171 height 25
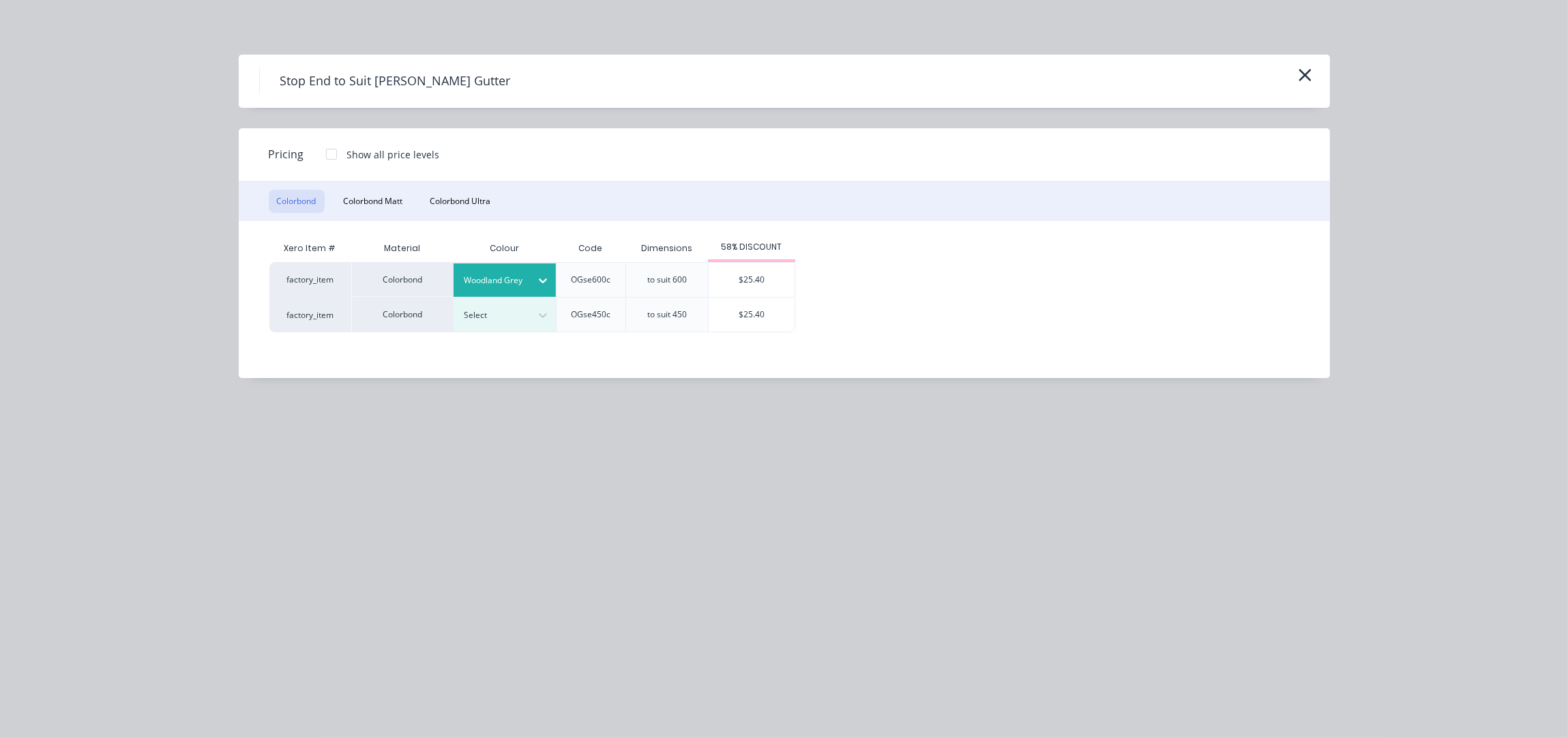
click at [760, 277] on div "$25.40" at bounding box center [752, 279] width 86 height 34
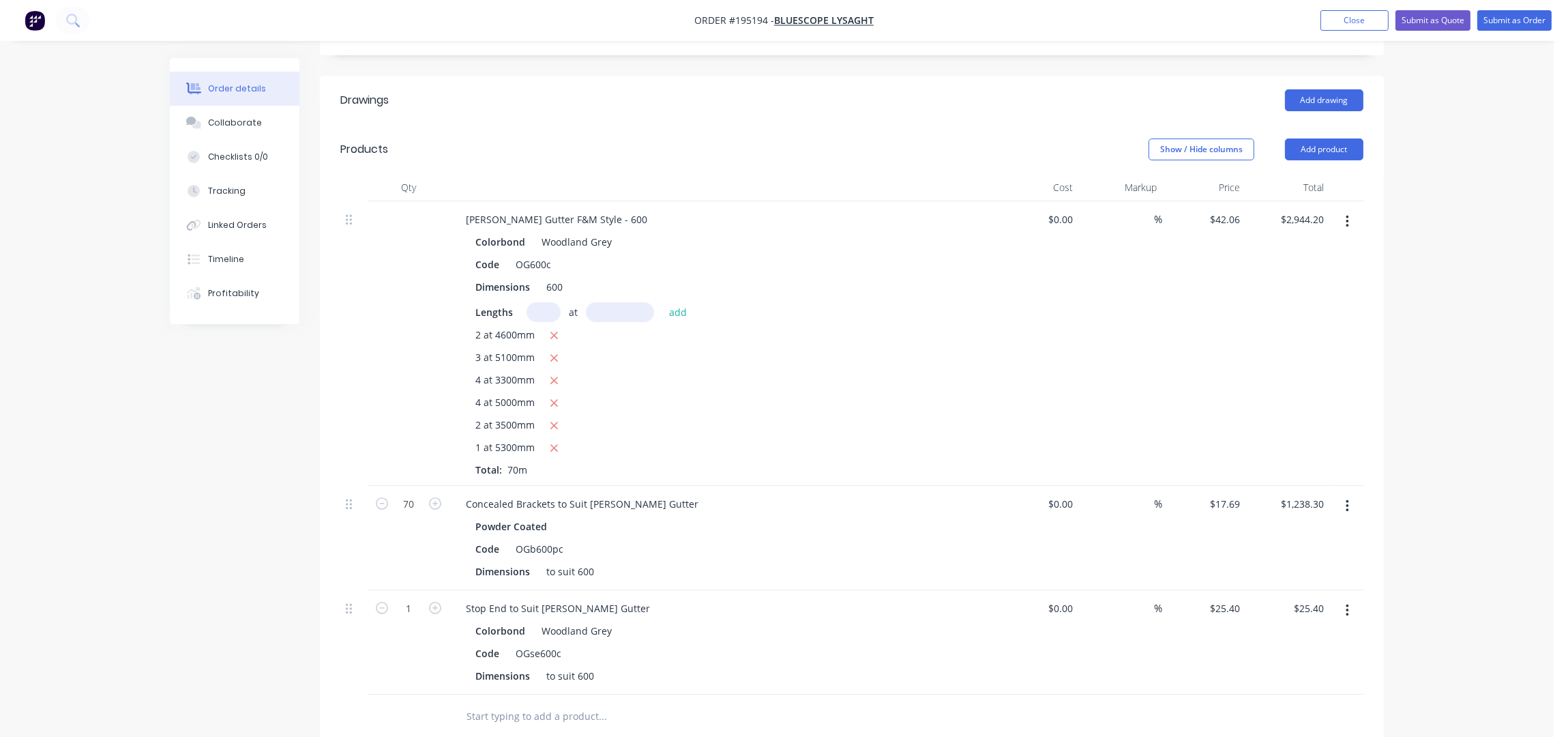
scroll to position [695, 0]
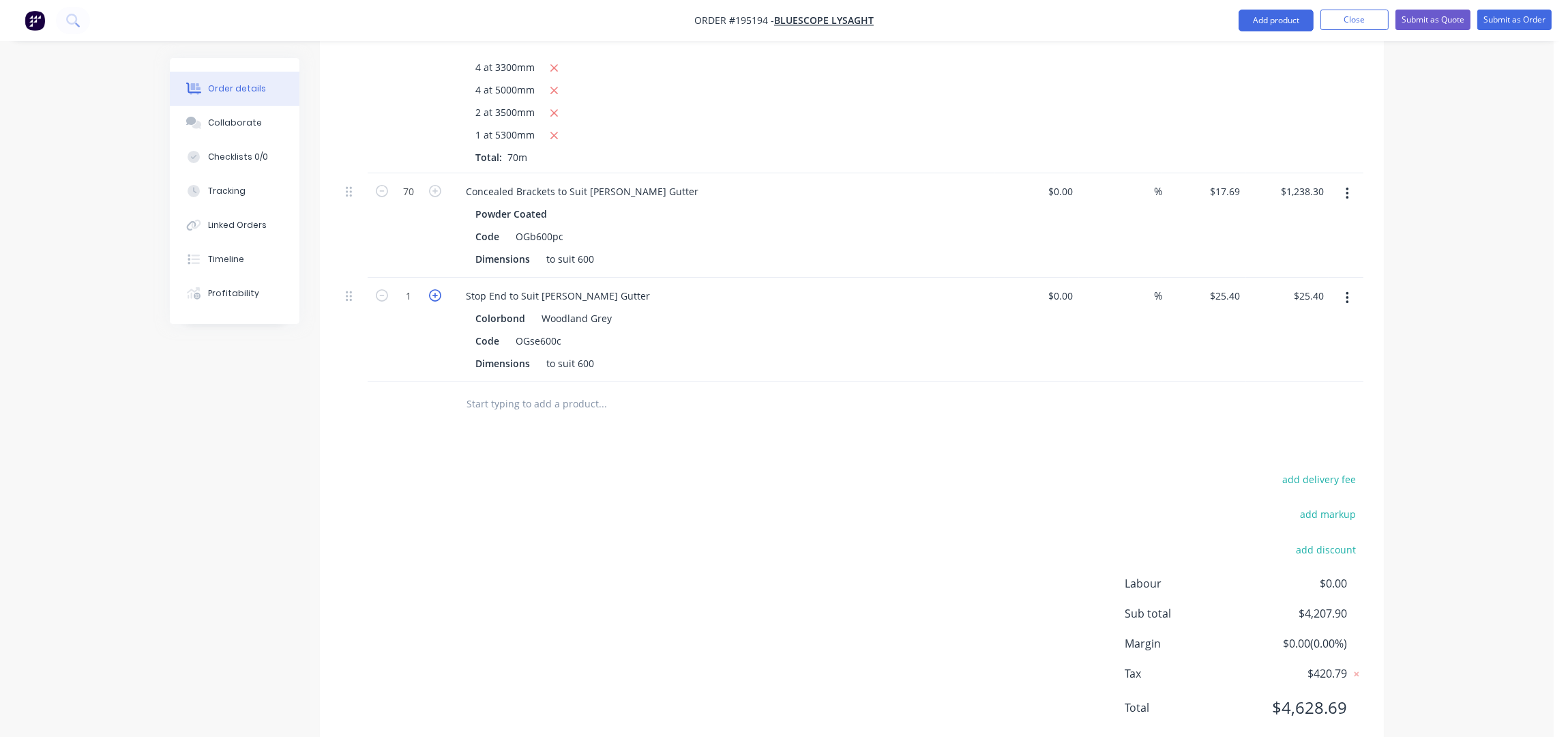
click at [436, 289] on icon "button" at bounding box center [436, 295] width 12 height 12
click at [382, 289] on icon "button" at bounding box center [382, 295] width 12 height 12
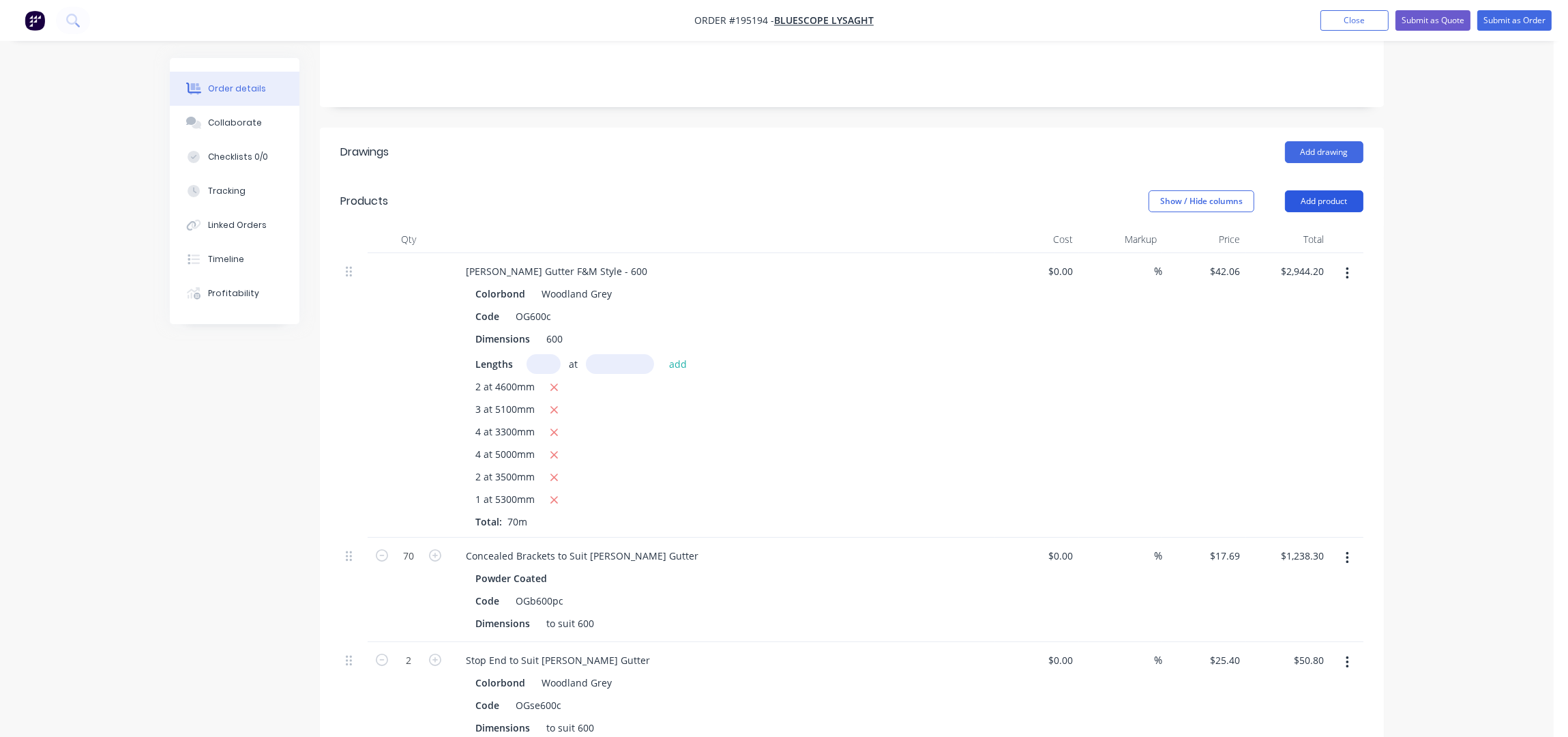
click at [1347, 190] on button "Add product" at bounding box center [1324, 200] width 78 height 22
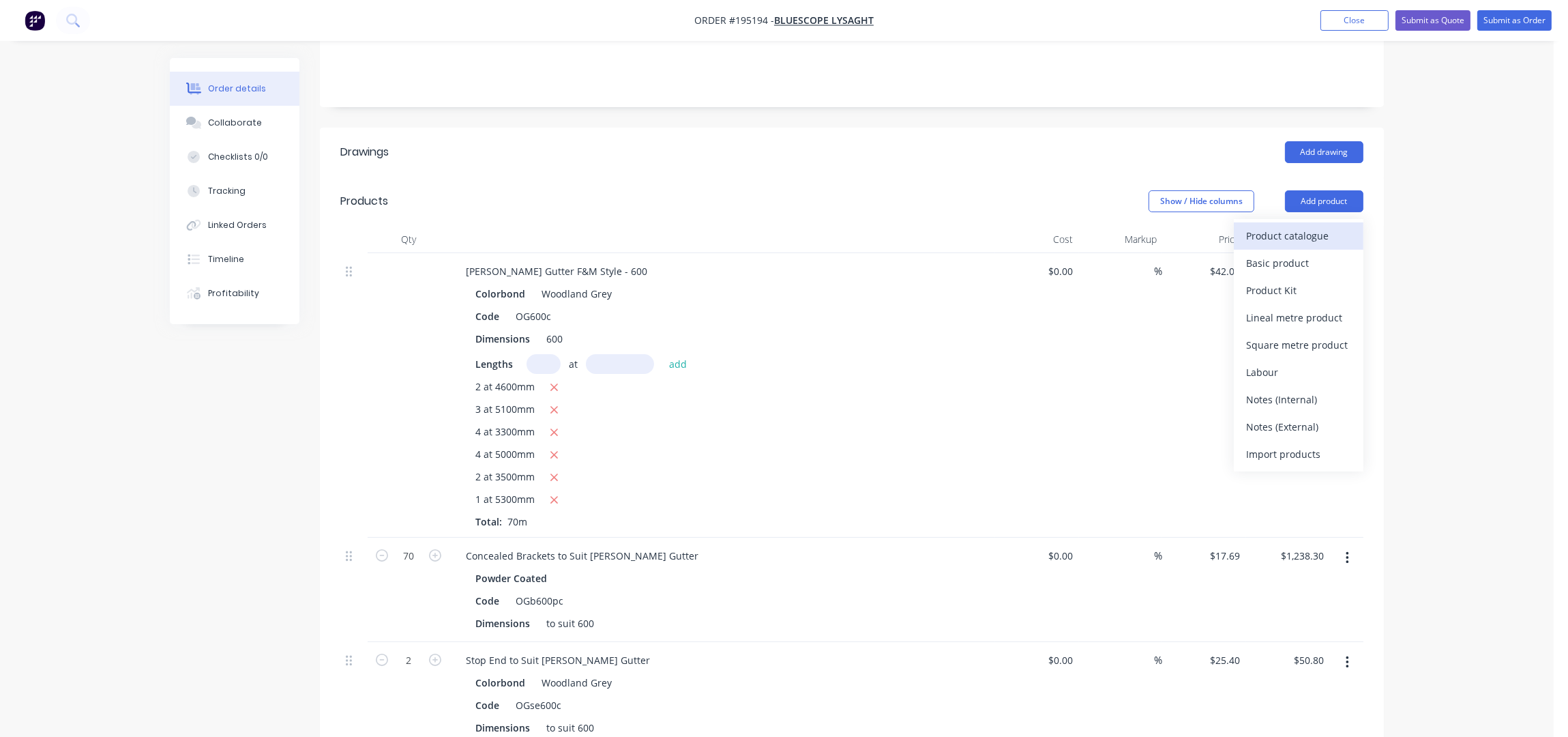
click at [1346, 226] on div "Product catalogue" at bounding box center [1299, 235] width 105 height 20
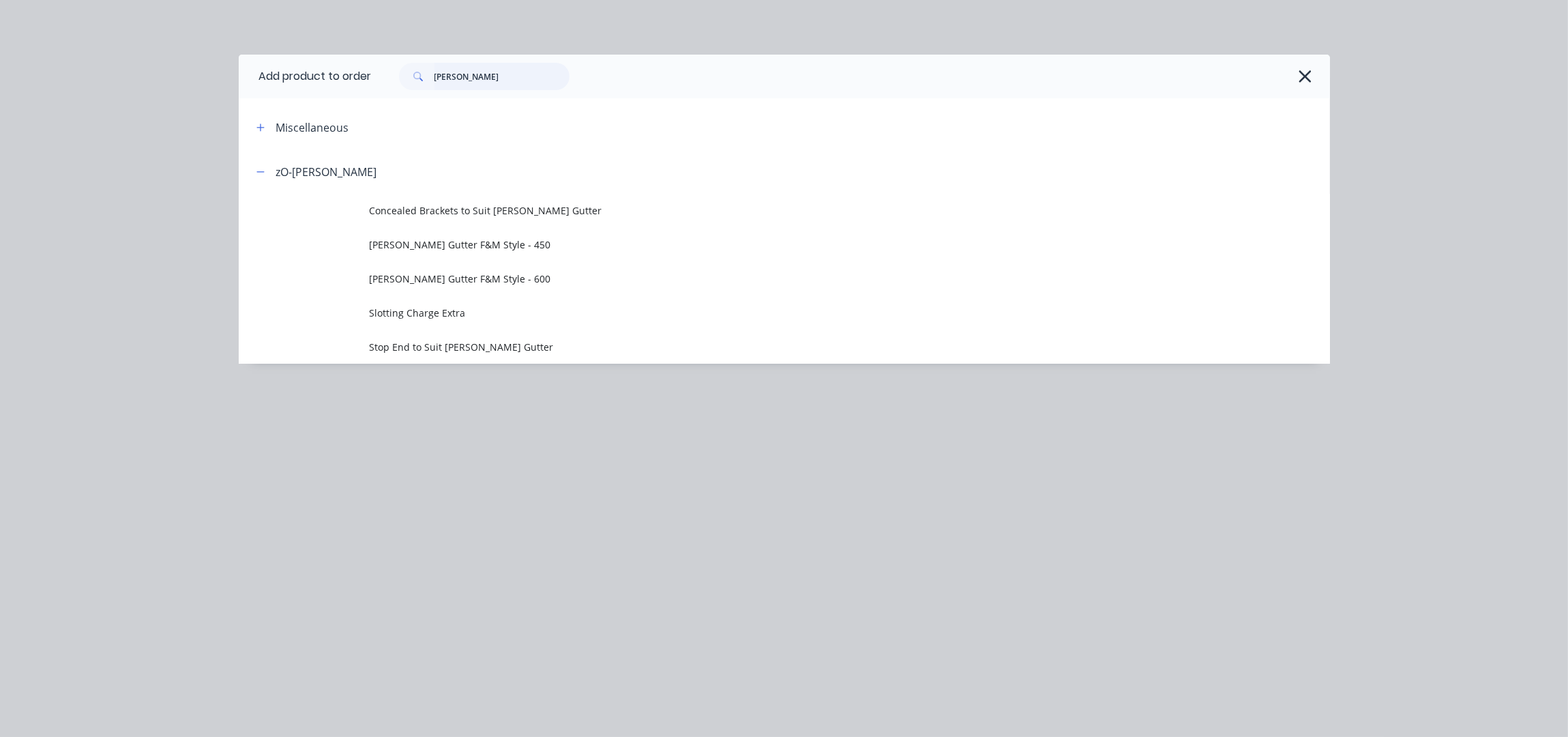
drag, startPoint x: 504, startPoint y: 69, endPoint x: 395, endPoint y: 77, distance: 109.3
click at [395, 77] on div "O-GEE" at bounding box center [476, 76] width 184 height 27
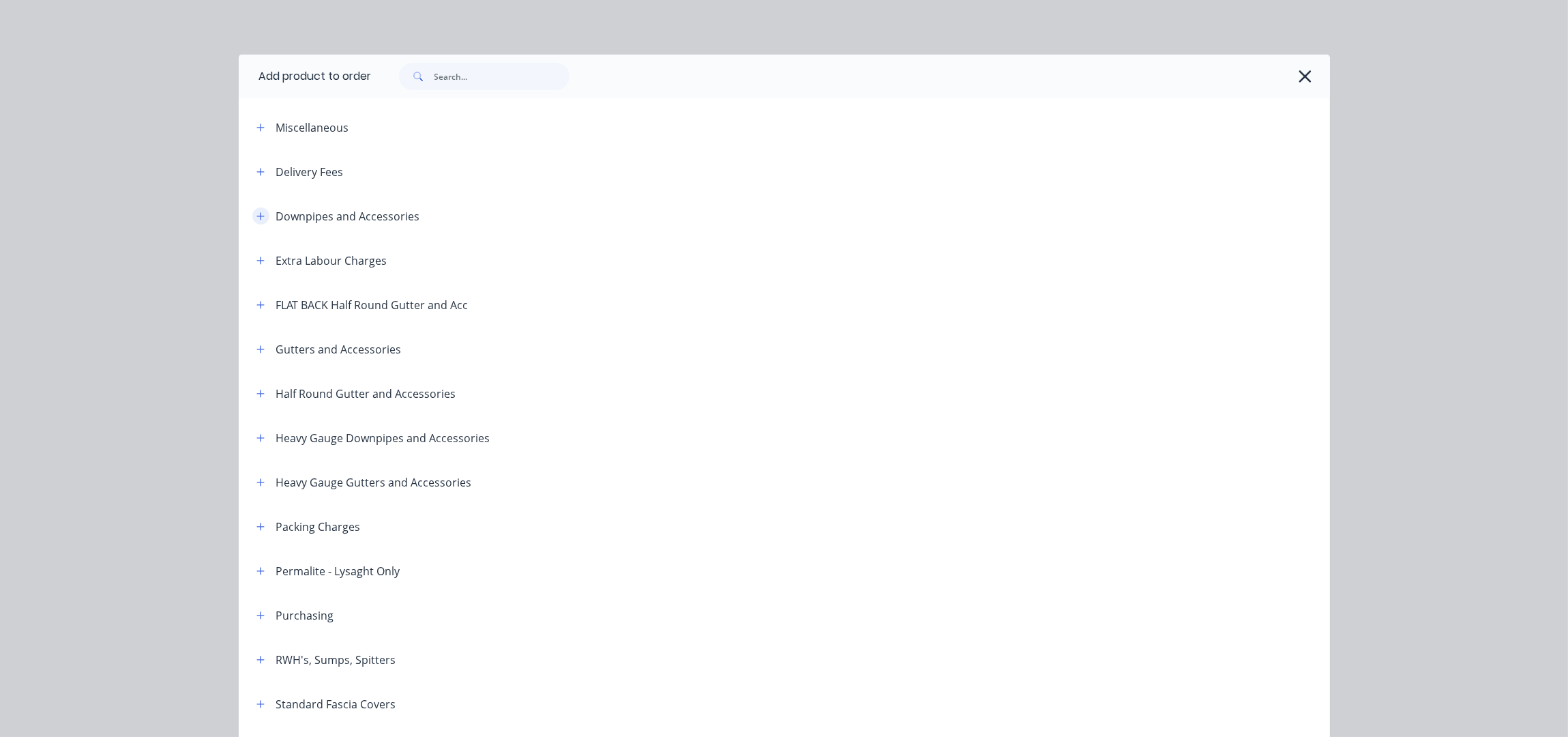
click at [256, 220] on icon "button" at bounding box center [260, 216] width 8 height 10
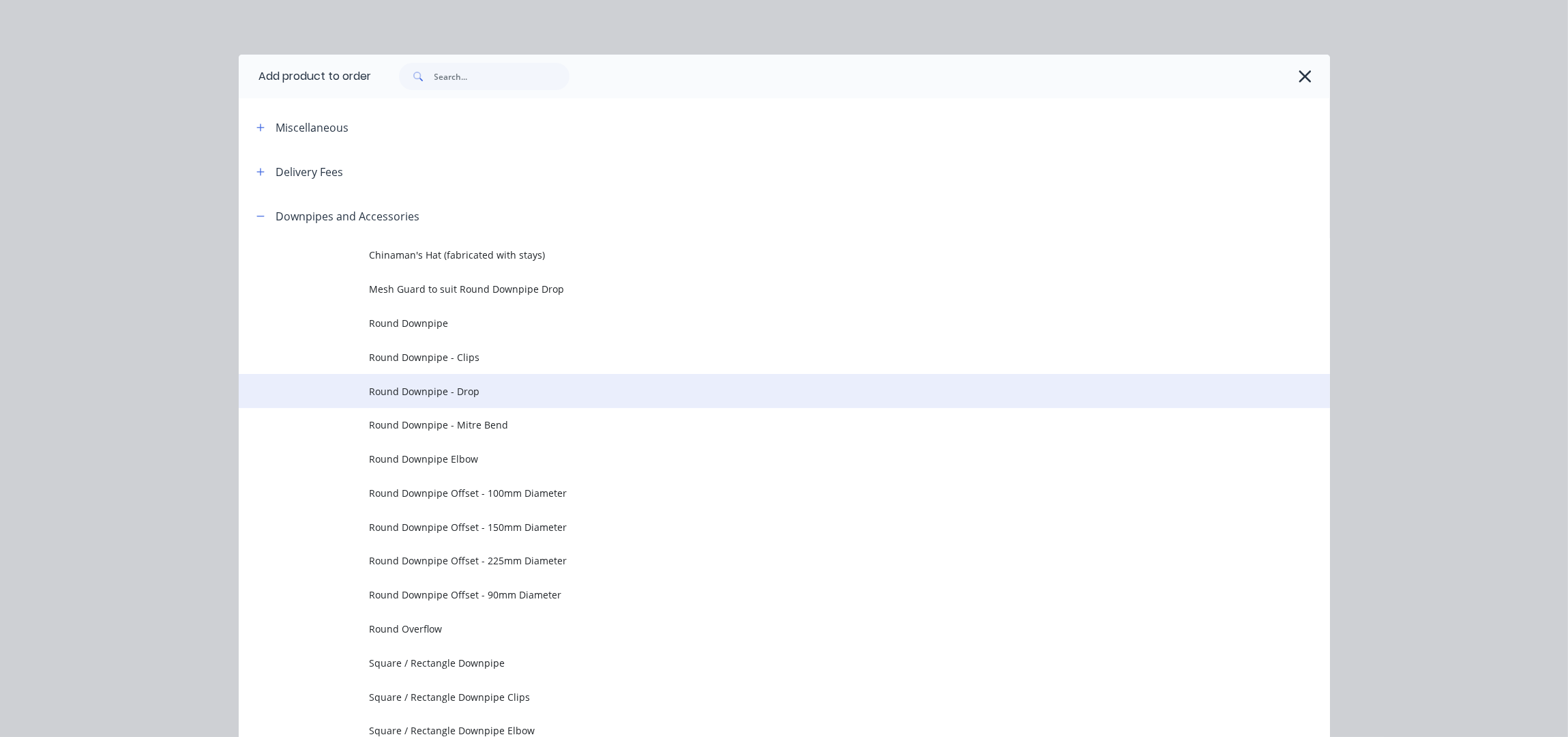
click at [463, 384] on span "Round Downpipe - Drop" at bounding box center [754, 391] width 768 height 14
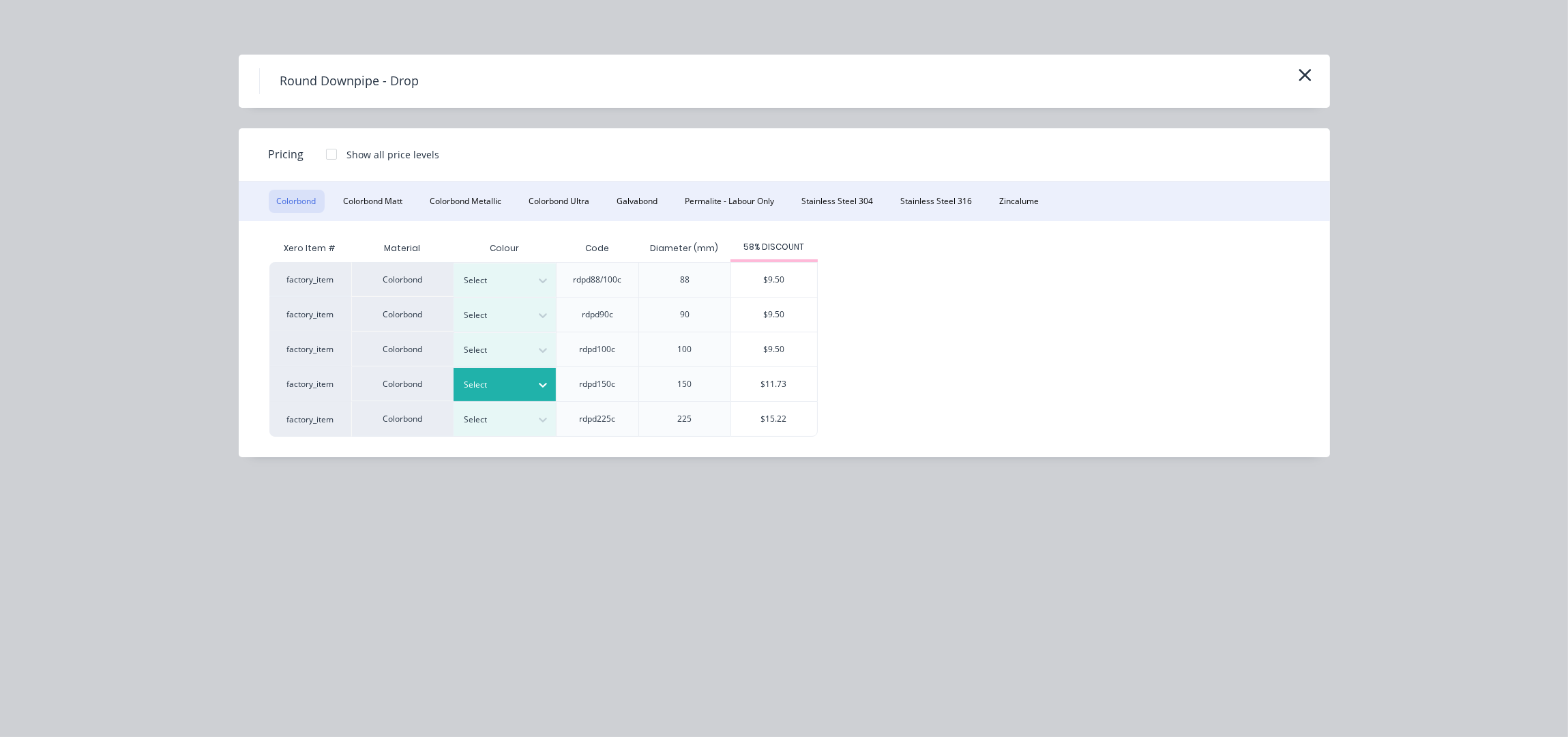
click at [514, 390] on div at bounding box center [495, 384] width 61 height 15
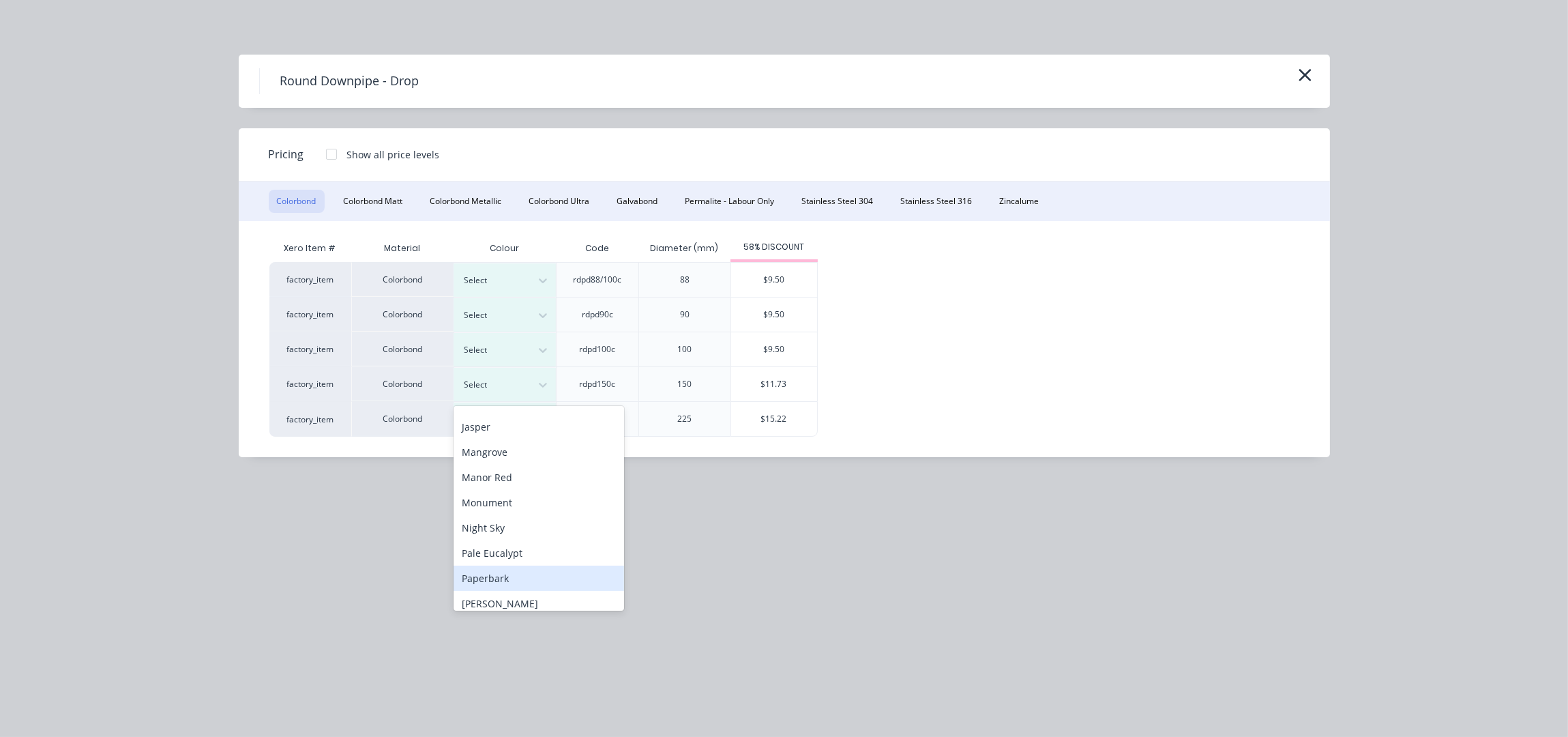
scroll to position [455, 0]
click at [510, 595] on div "Woodland Grey" at bounding box center [539, 598] width 171 height 25
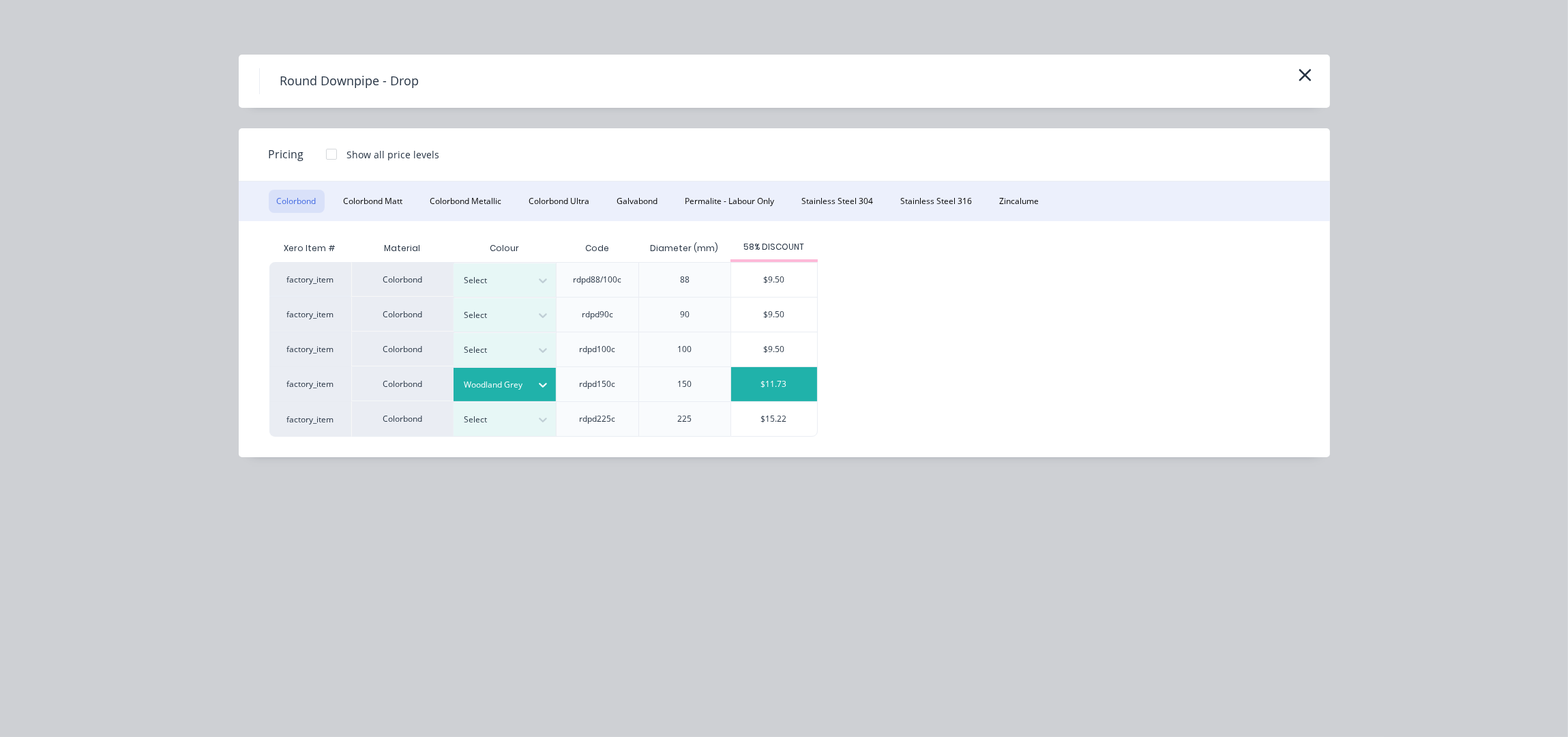
click at [759, 395] on div "$11.73" at bounding box center [774, 383] width 86 height 34
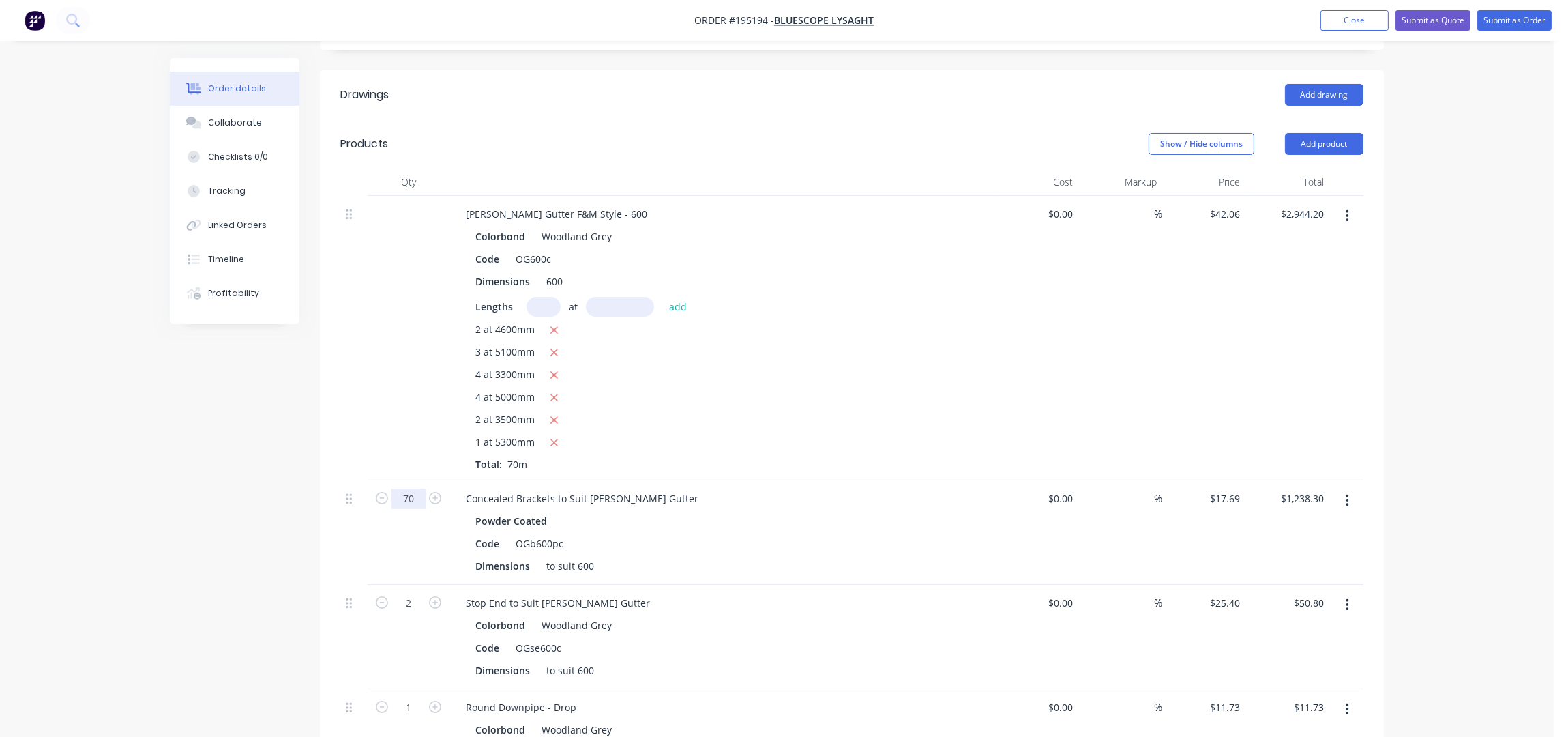
scroll to position [605, 0]
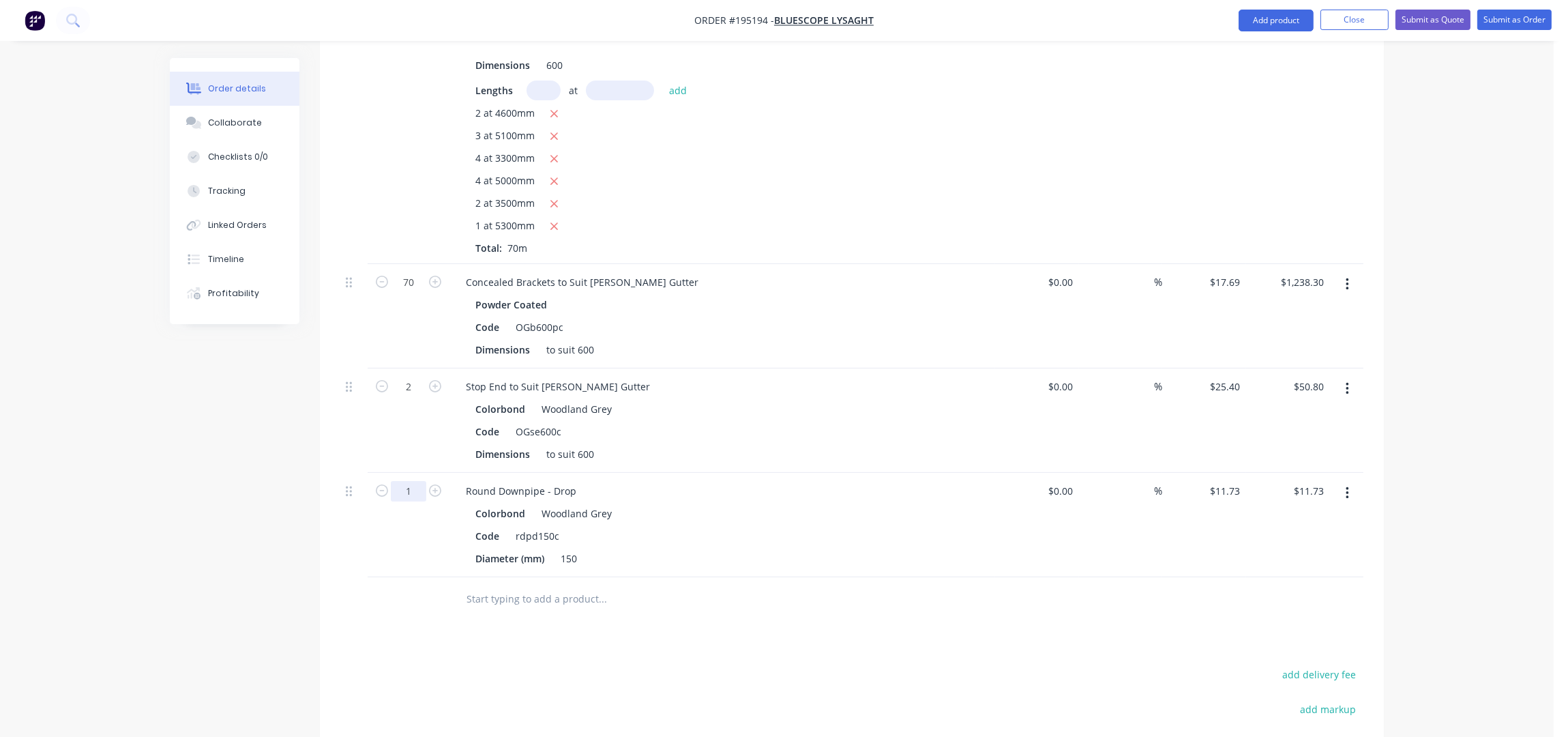
click at [410, 481] on input "1" at bounding box center [409, 490] width 36 height 20
click at [1408, 421] on div "Order details Collaborate Checklists 0/0 Tracking Linked Orders Timeline Profit…" at bounding box center [777, 182] width 1554 height 1574
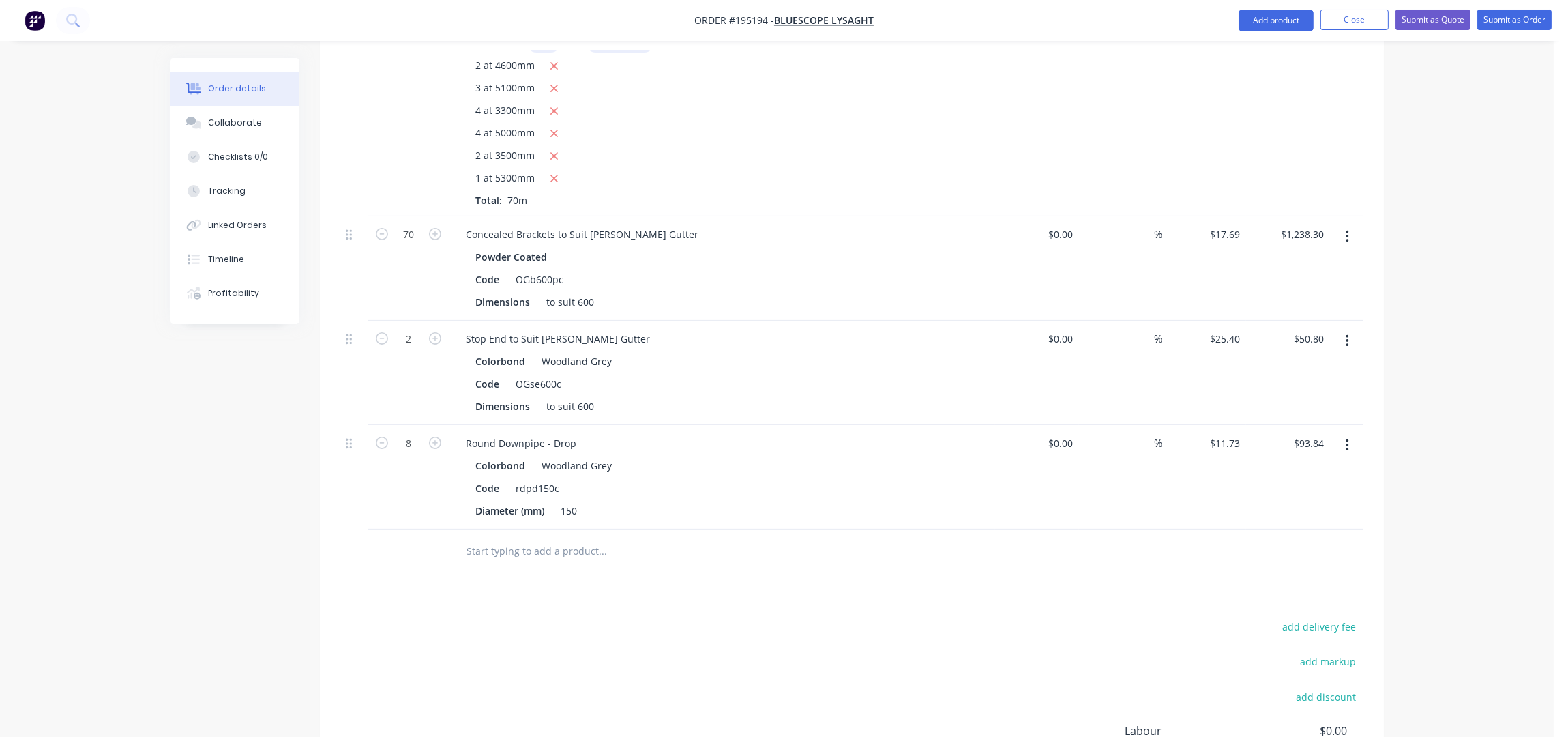
scroll to position [695, 0]
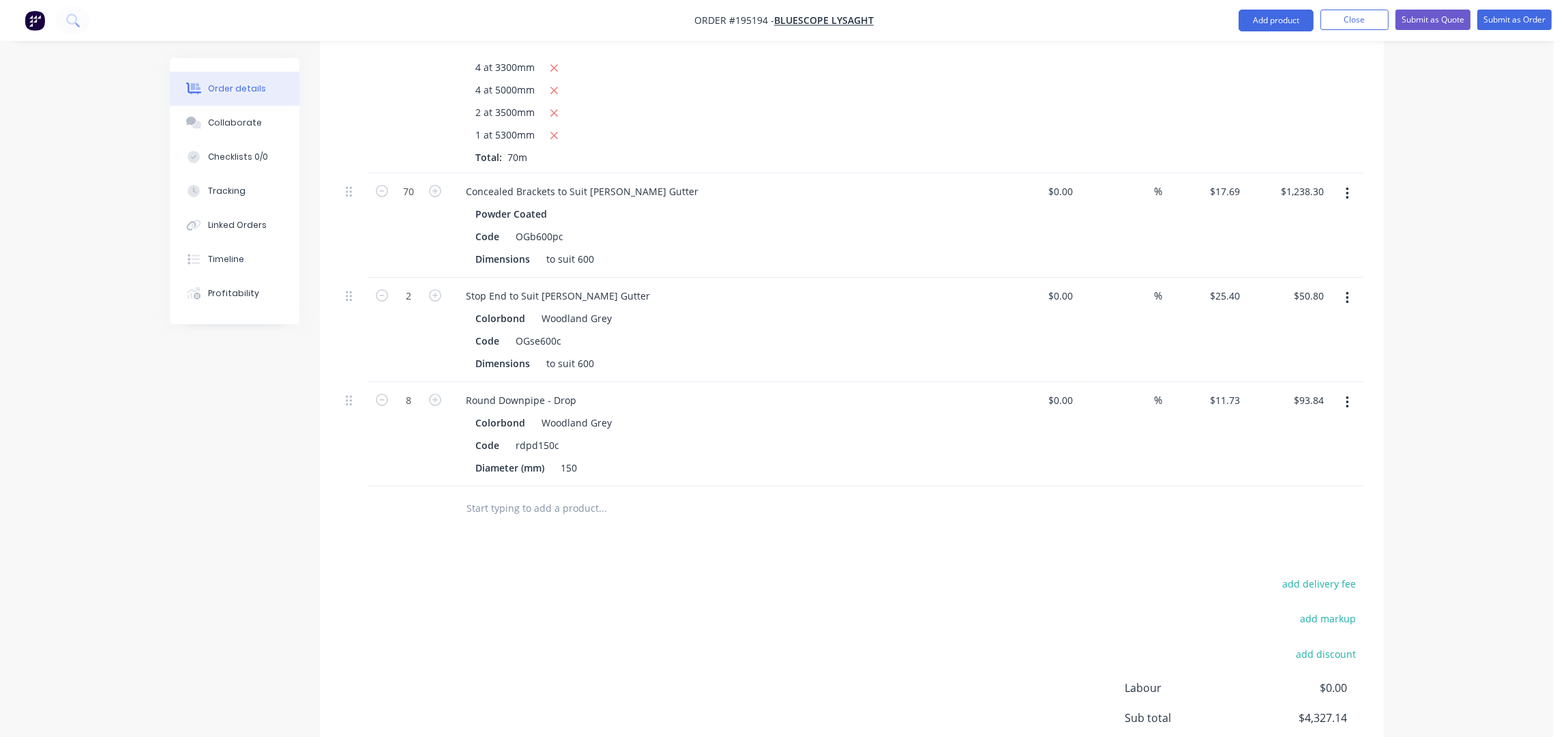
click at [530, 495] on input "text" at bounding box center [602, 508] width 273 height 27
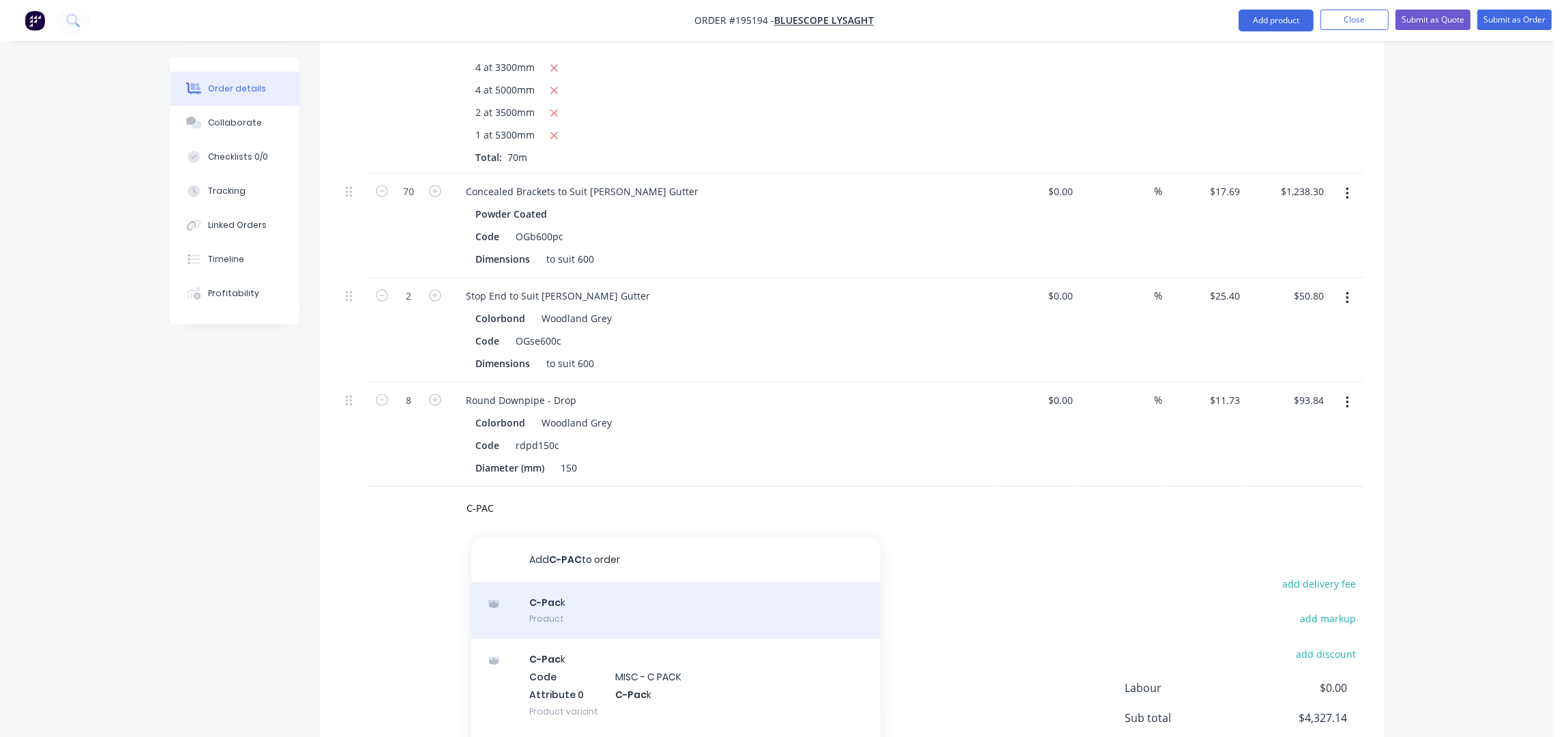
click at [608, 589] on div "C-Pac k Product" at bounding box center [676, 611] width 409 height 57
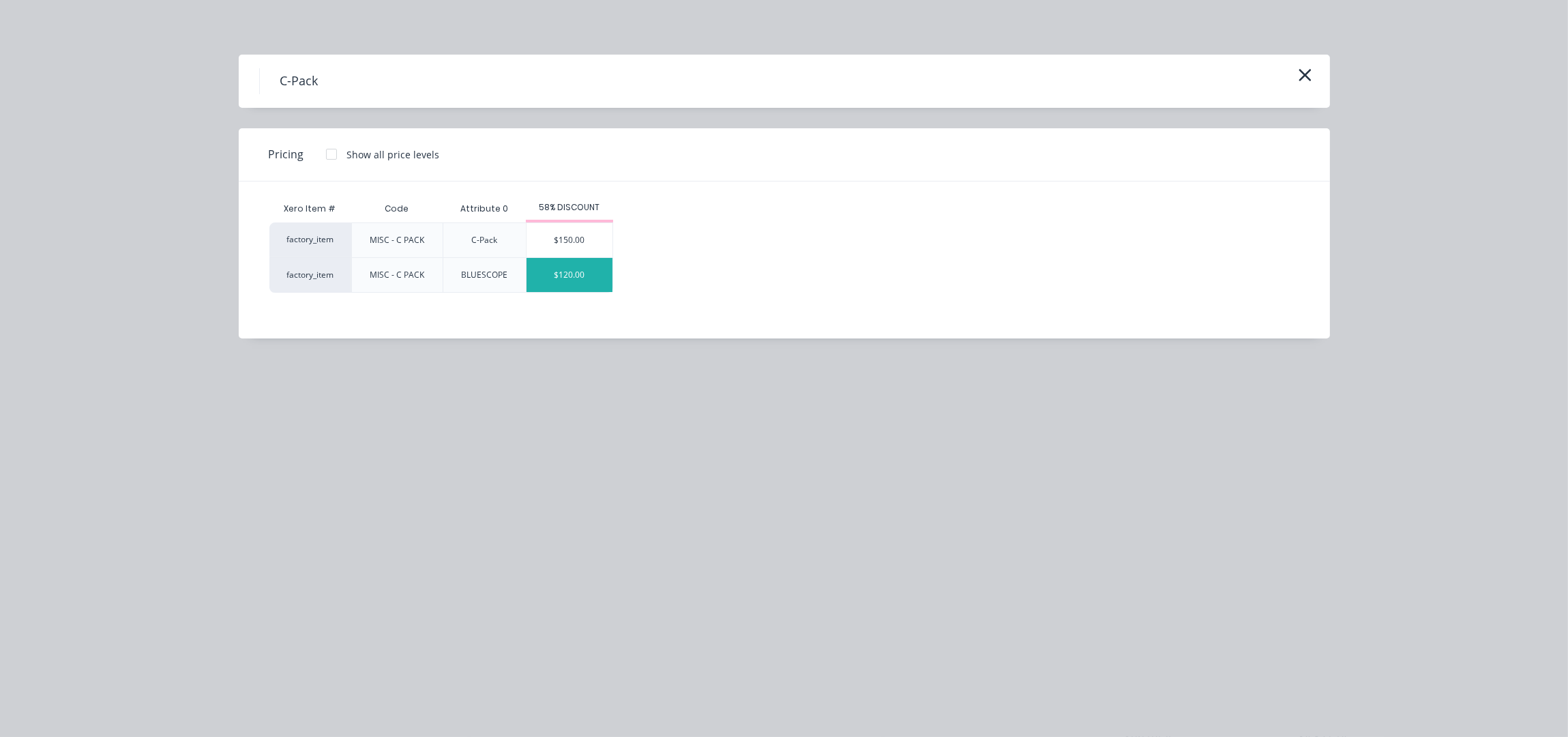
drag, startPoint x: 564, startPoint y: 269, endPoint x: 564, endPoint y: 279, distance: 10.0
click at [564, 269] on div "$120.00" at bounding box center [570, 274] width 86 height 34
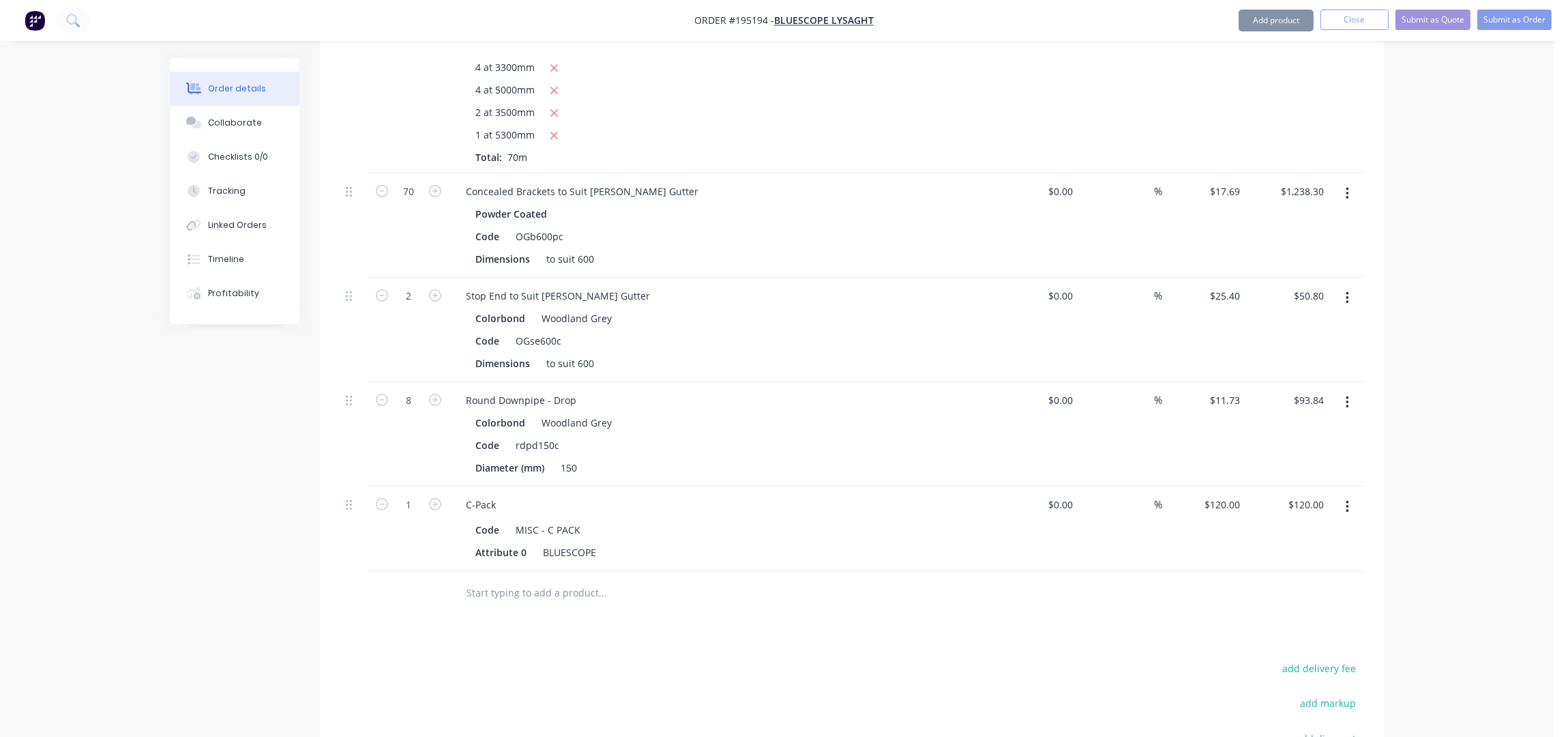
scroll to position [877, 0]
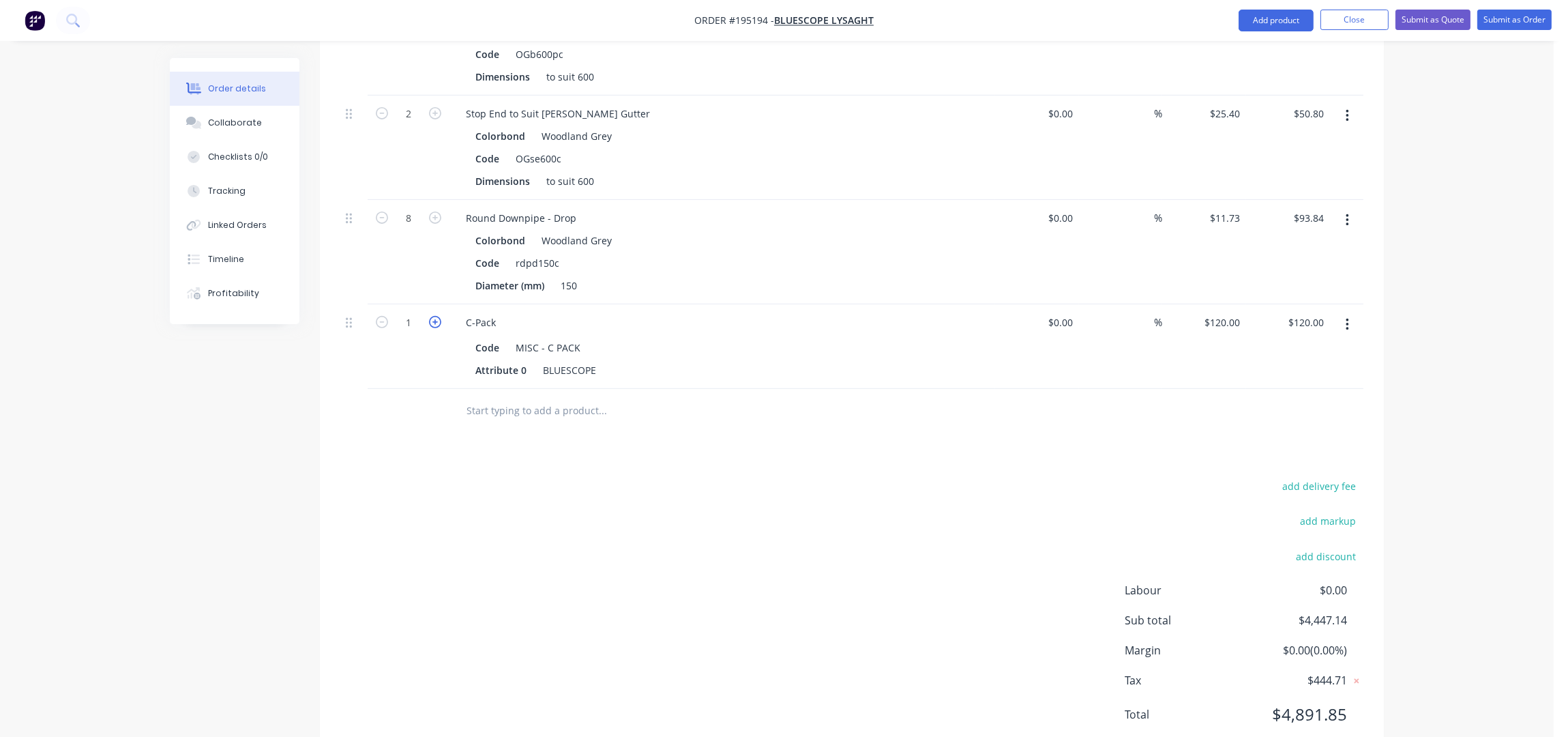
click at [433, 316] on icon "button" at bounding box center [436, 322] width 12 height 12
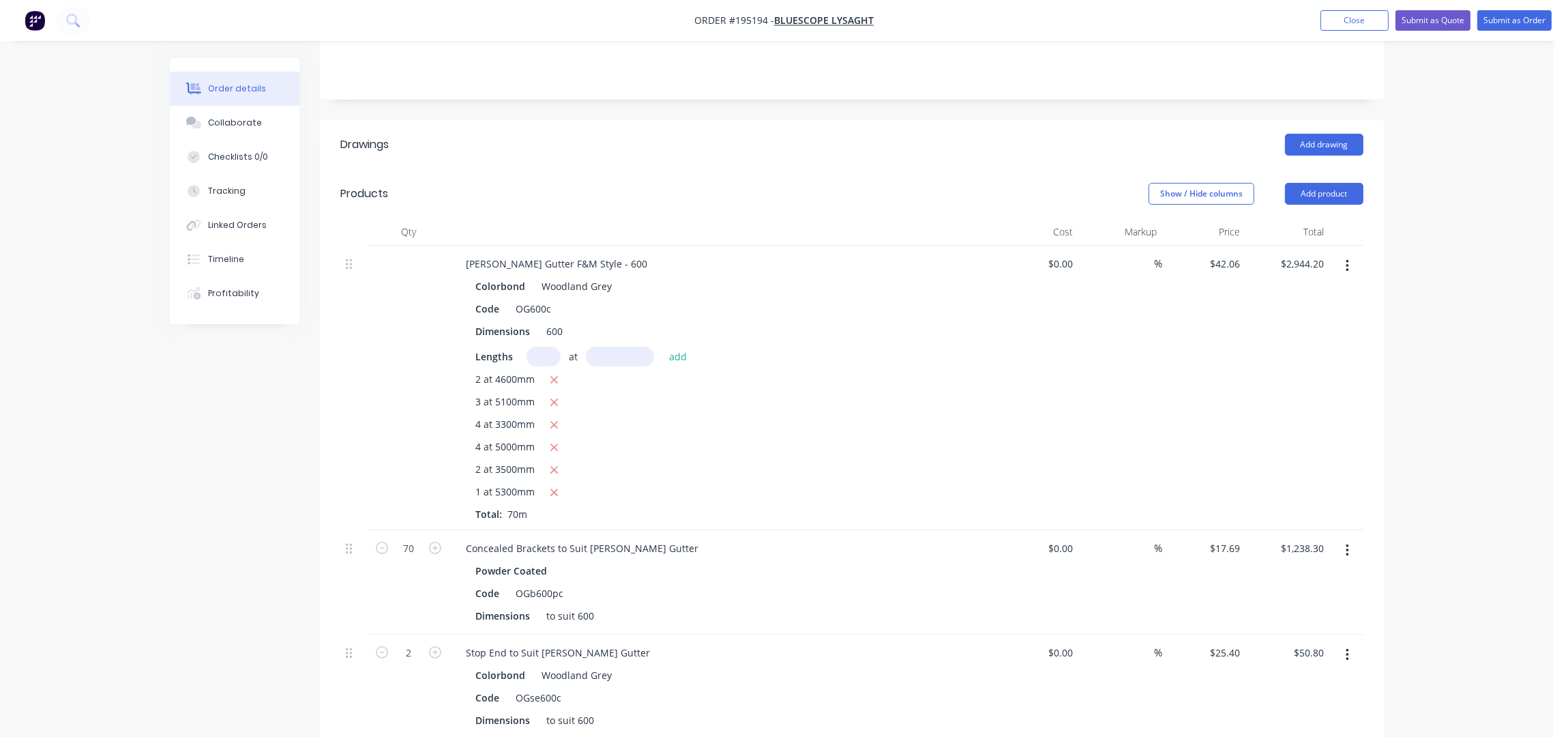
scroll to position [0, 0]
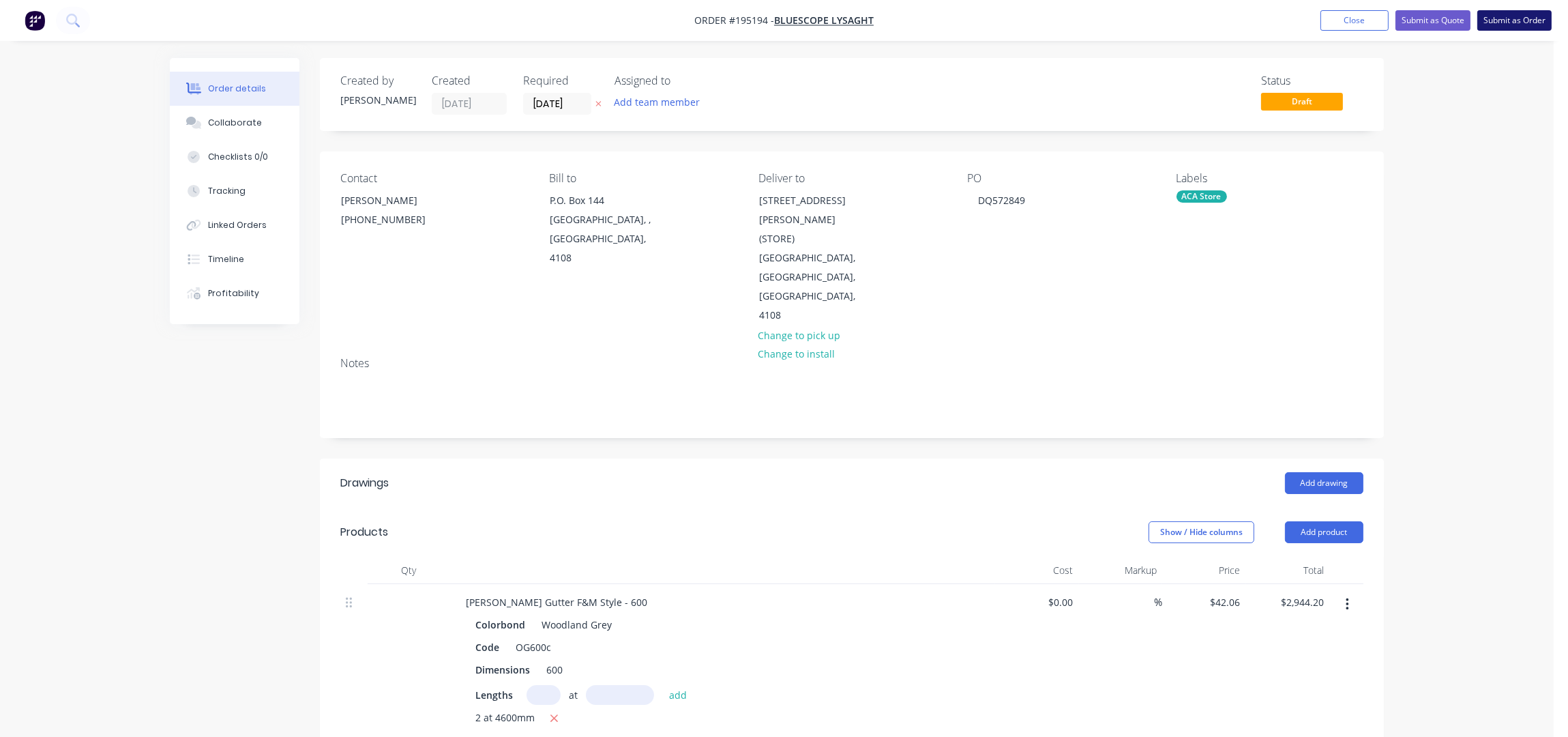
click at [1504, 20] on button "Submit as Order" at bounding box center [1514, 20] width 74 height 20
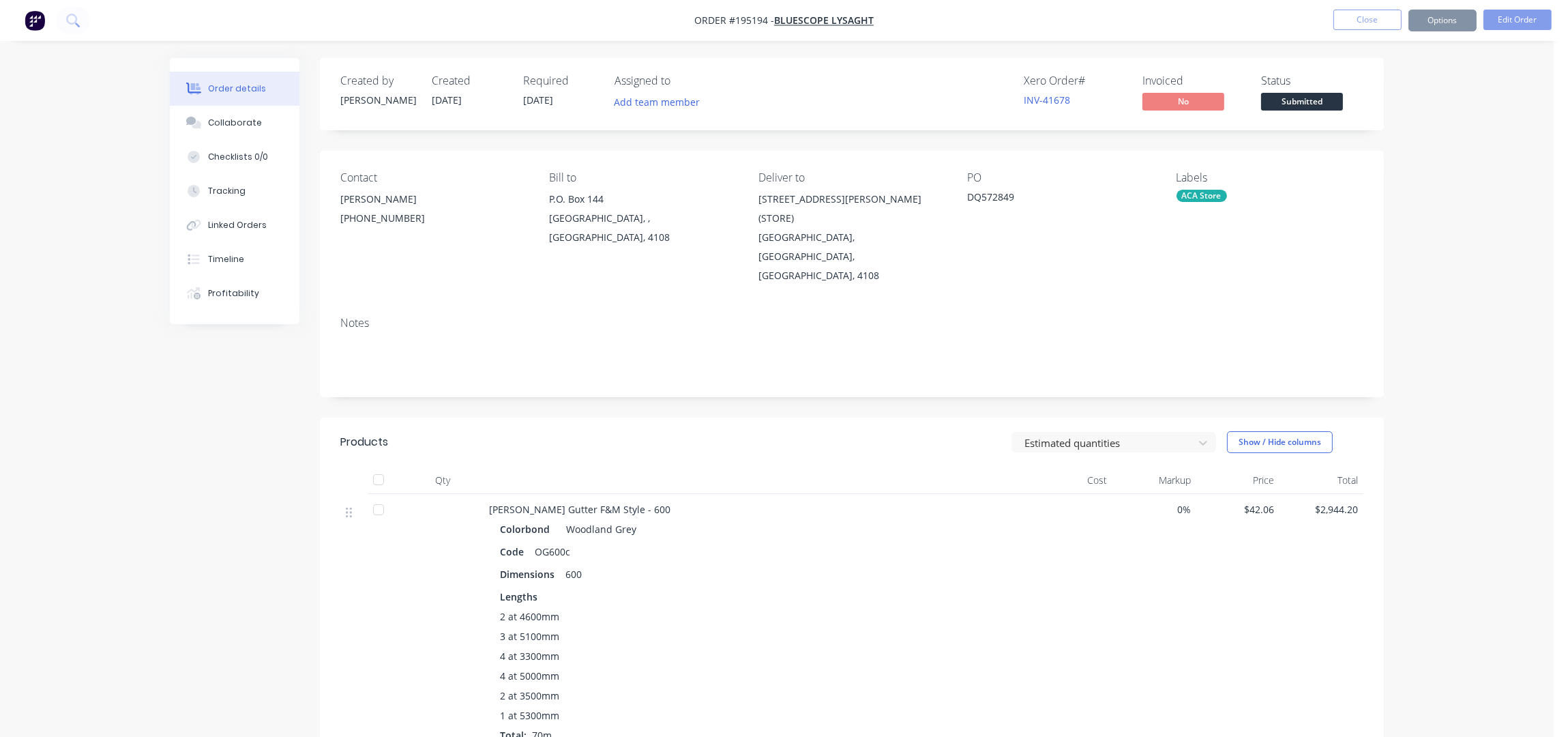
click at [1439, 17] on button "Options" at bounding box center [1443, 20] width 68 height 22
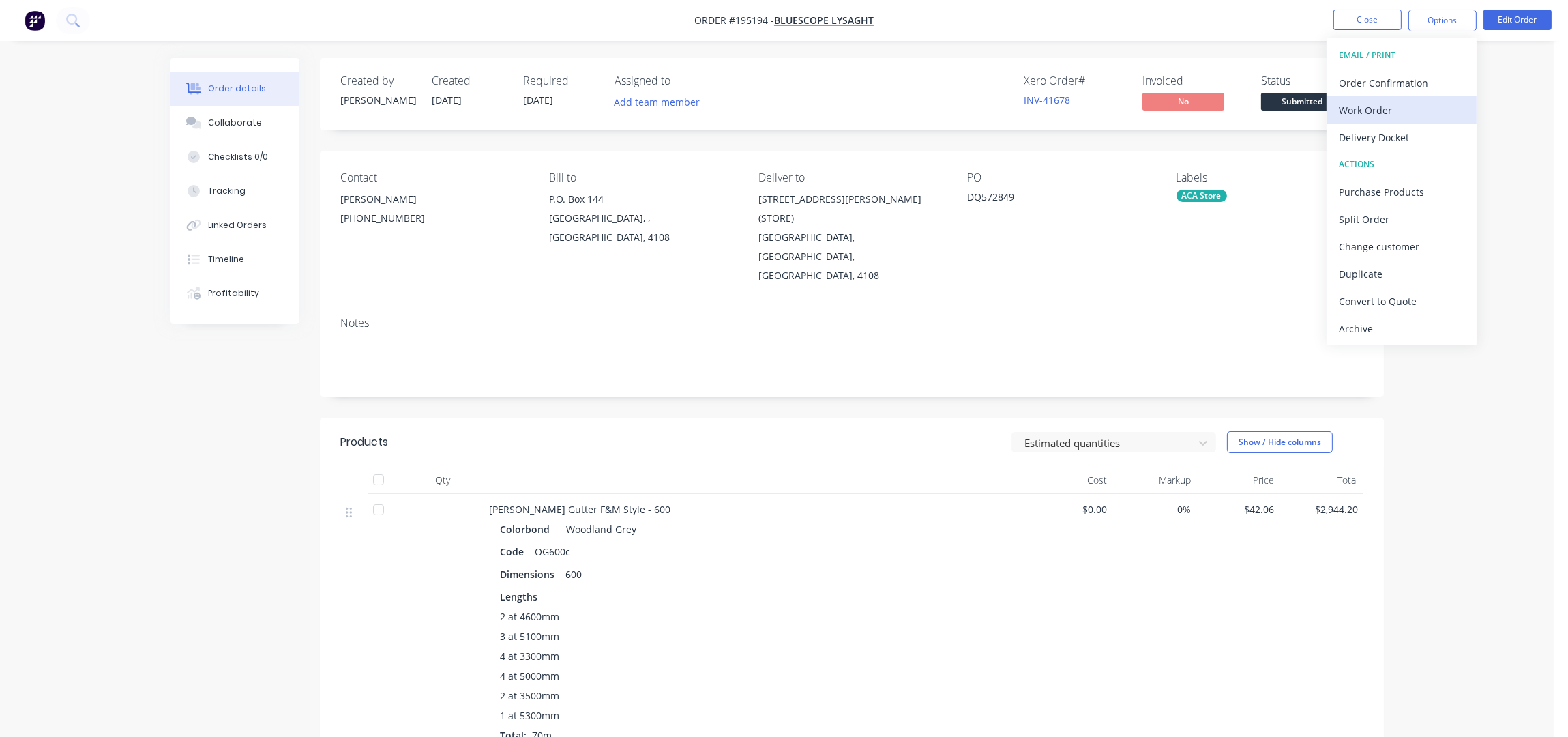
click at [1383, 110] on div "Work Order" at bounding box center [1402, 110] width 125 height 20
click at [1379, 143] on div "Without pricing" at bounding box center [1402, 137] width 125 height 20
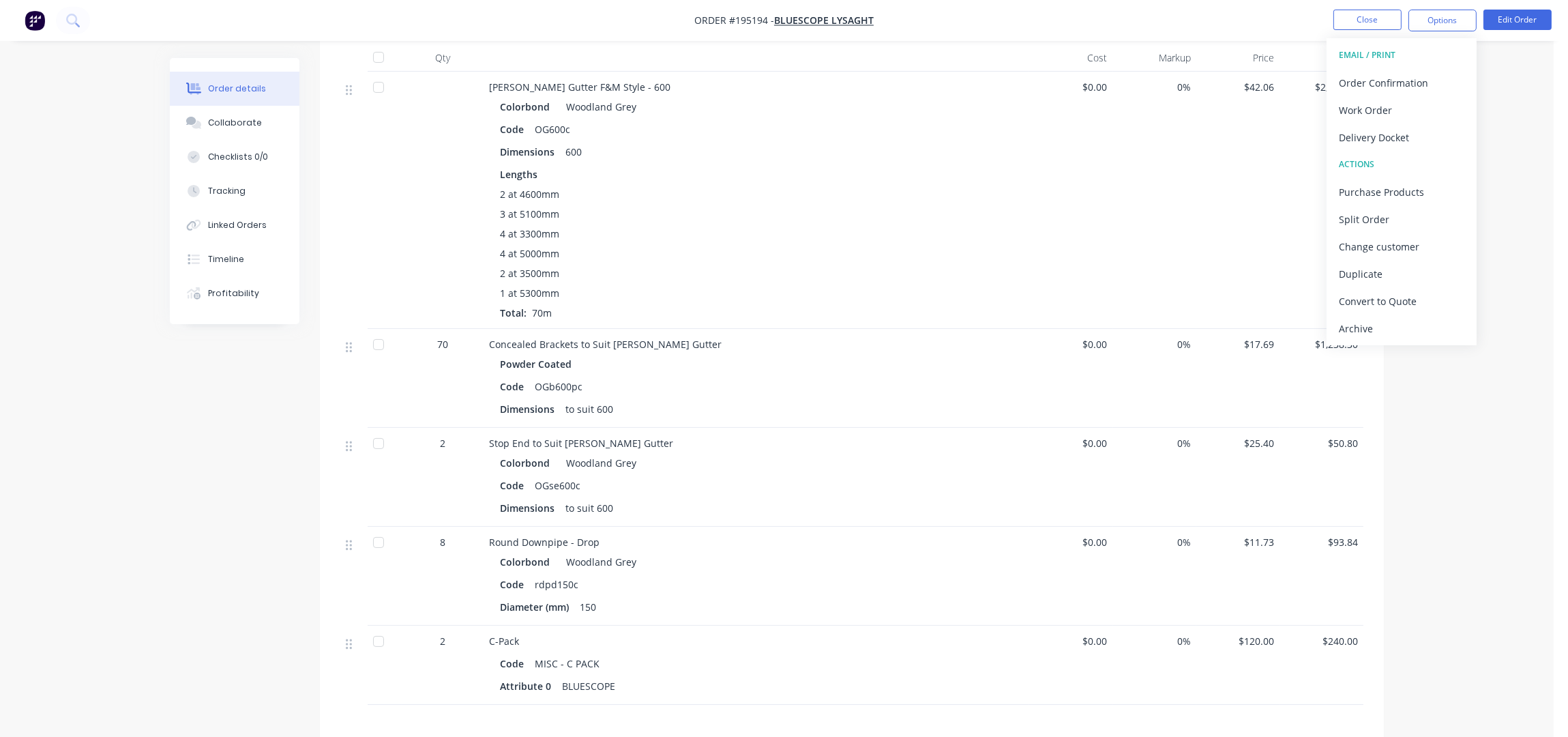
scroll to position [455, 0]
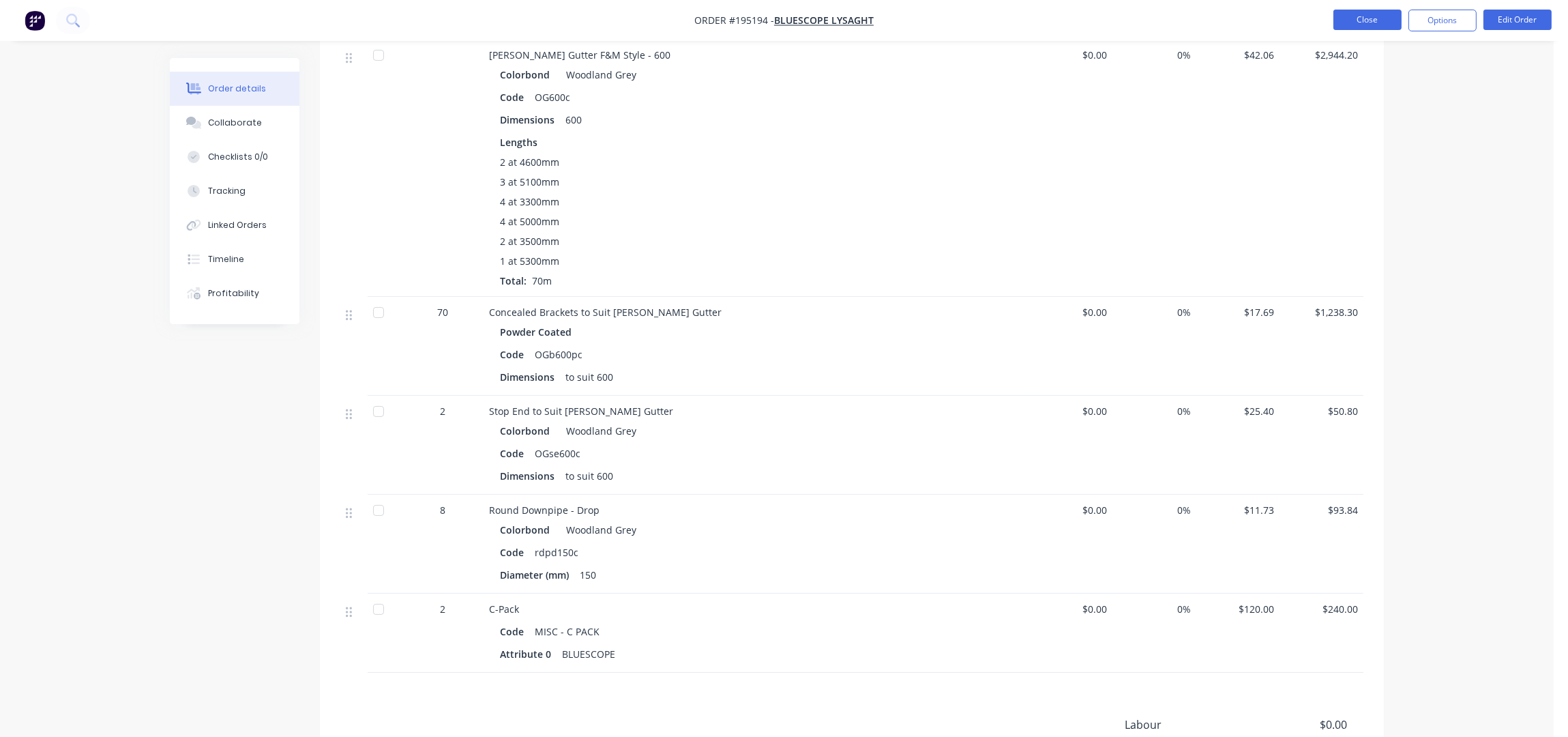
click at [1362, 13] on button "Close" at bounding box center [1368, 19] width 68 height 20
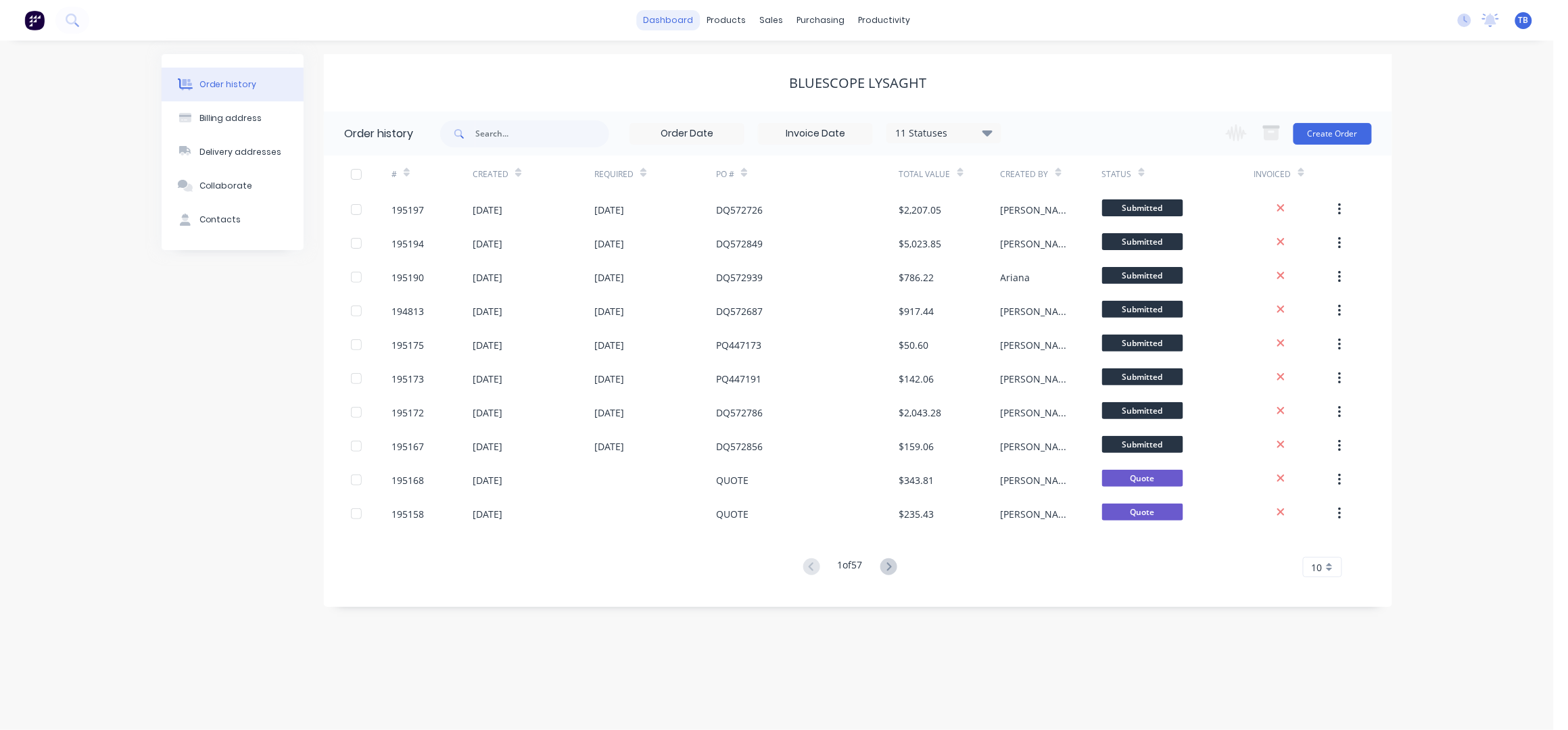
click at [667, 21] on link "dashboard" at bounding box center [669, 20] width 64 height 20
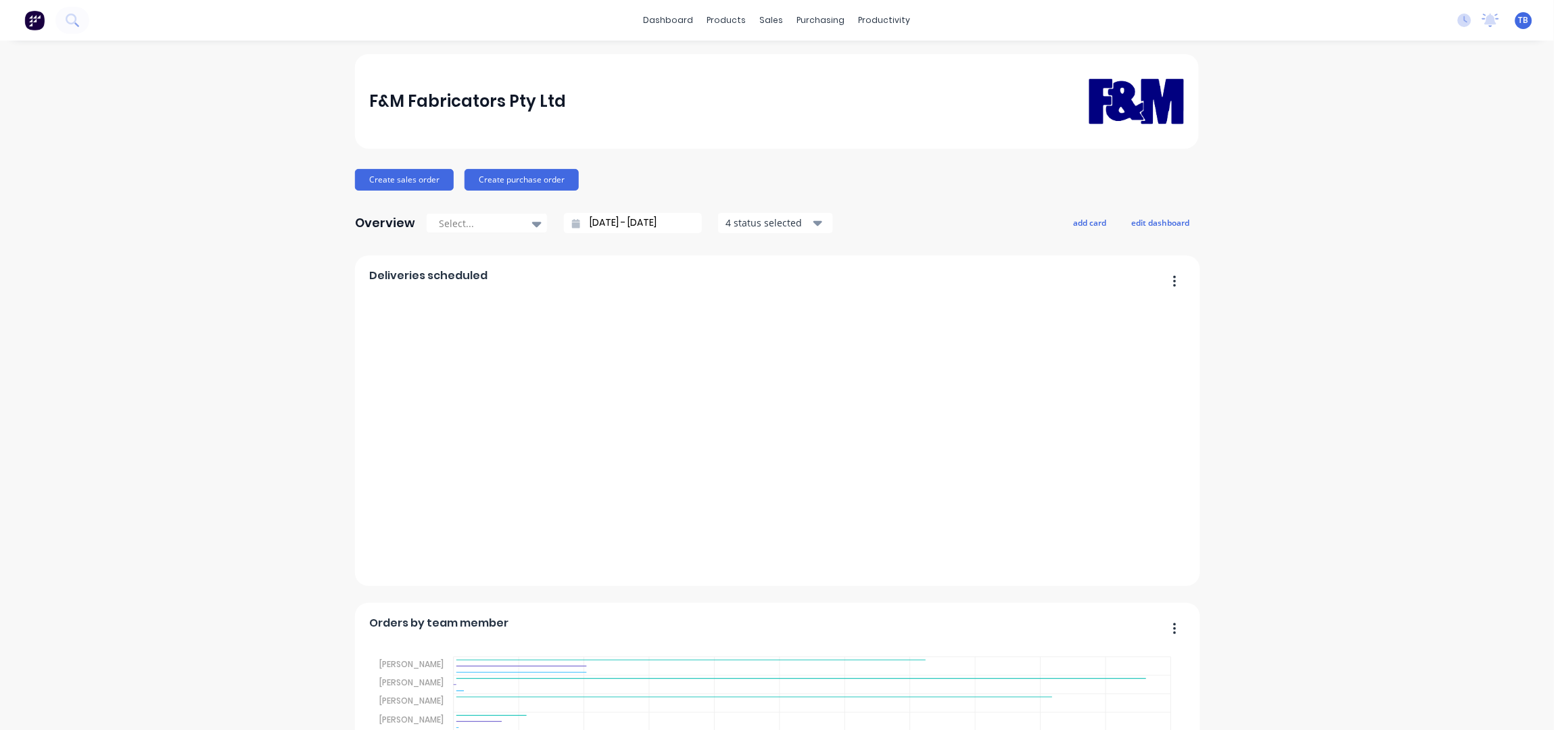
click at [589, 225] on input "09/09/25 - 10/10/25" at bounding box center [638, 223] width 117 height 20
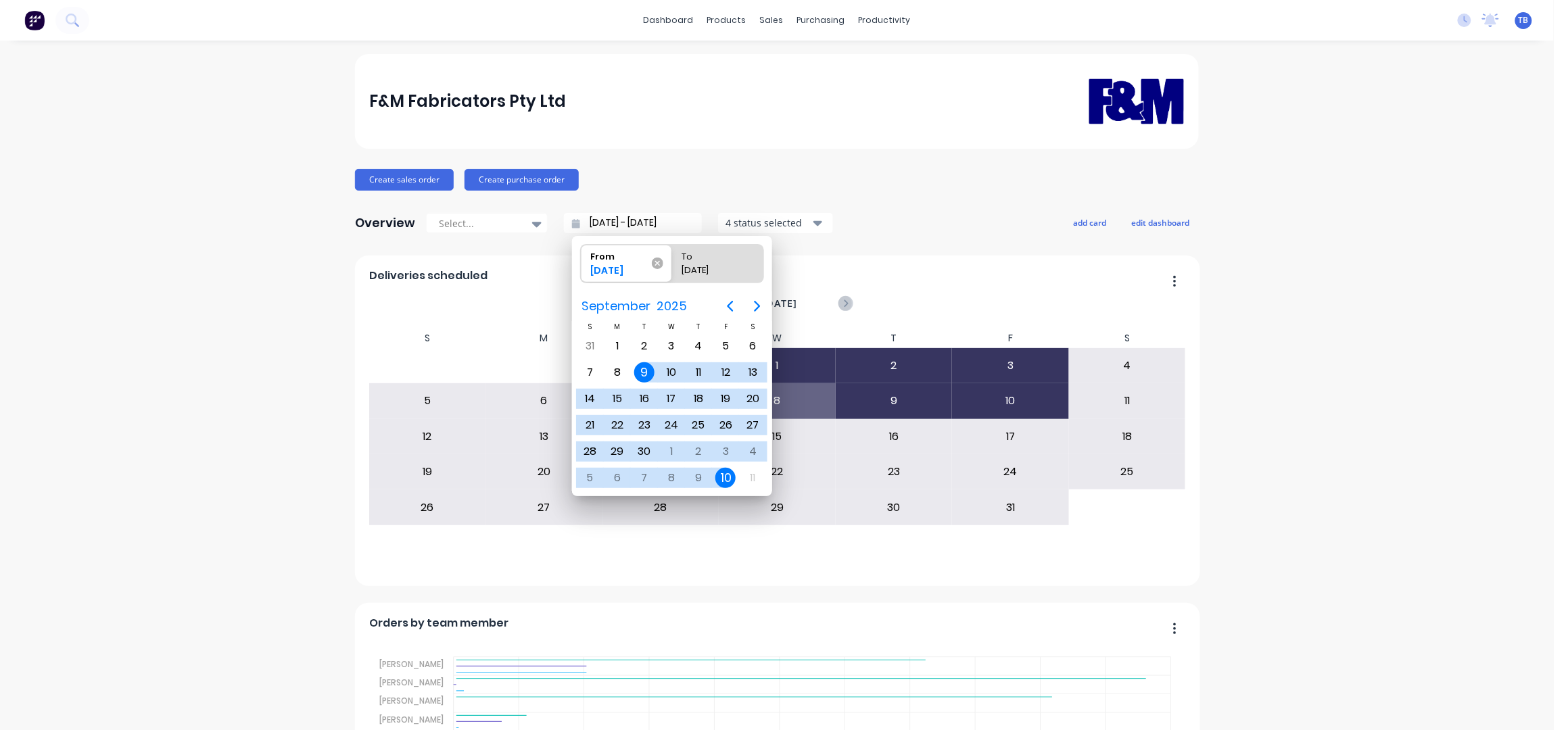
click at [655, 263] on icon at bounding box center [657, 262] width 11 height 11
click at [581, 263] on input "From 09/09/25" at bounding box center [581, 263] width 1 height 38
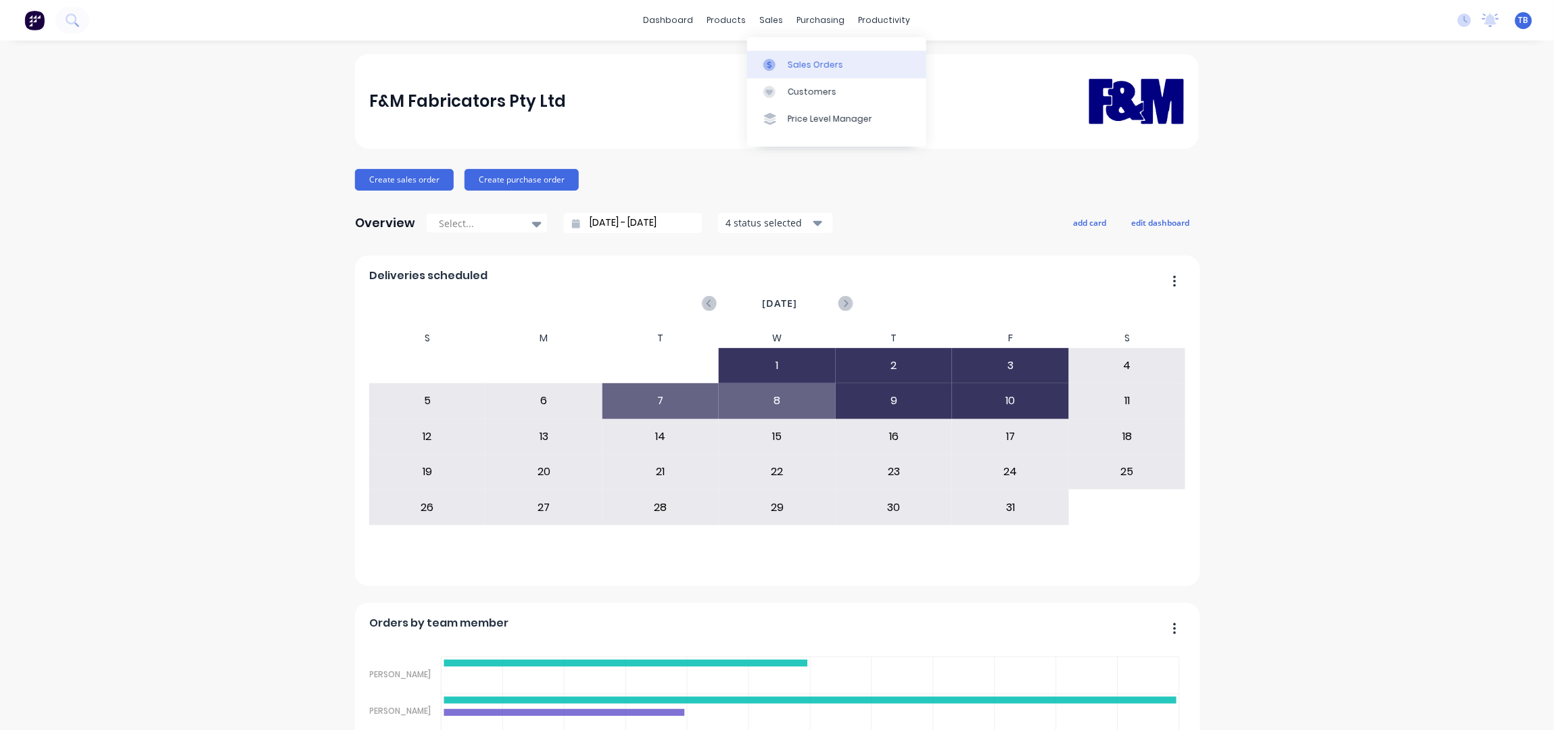
click at [817, 55] on link "Sales Orders" at bounding box center [837, 64] width 180 height 27
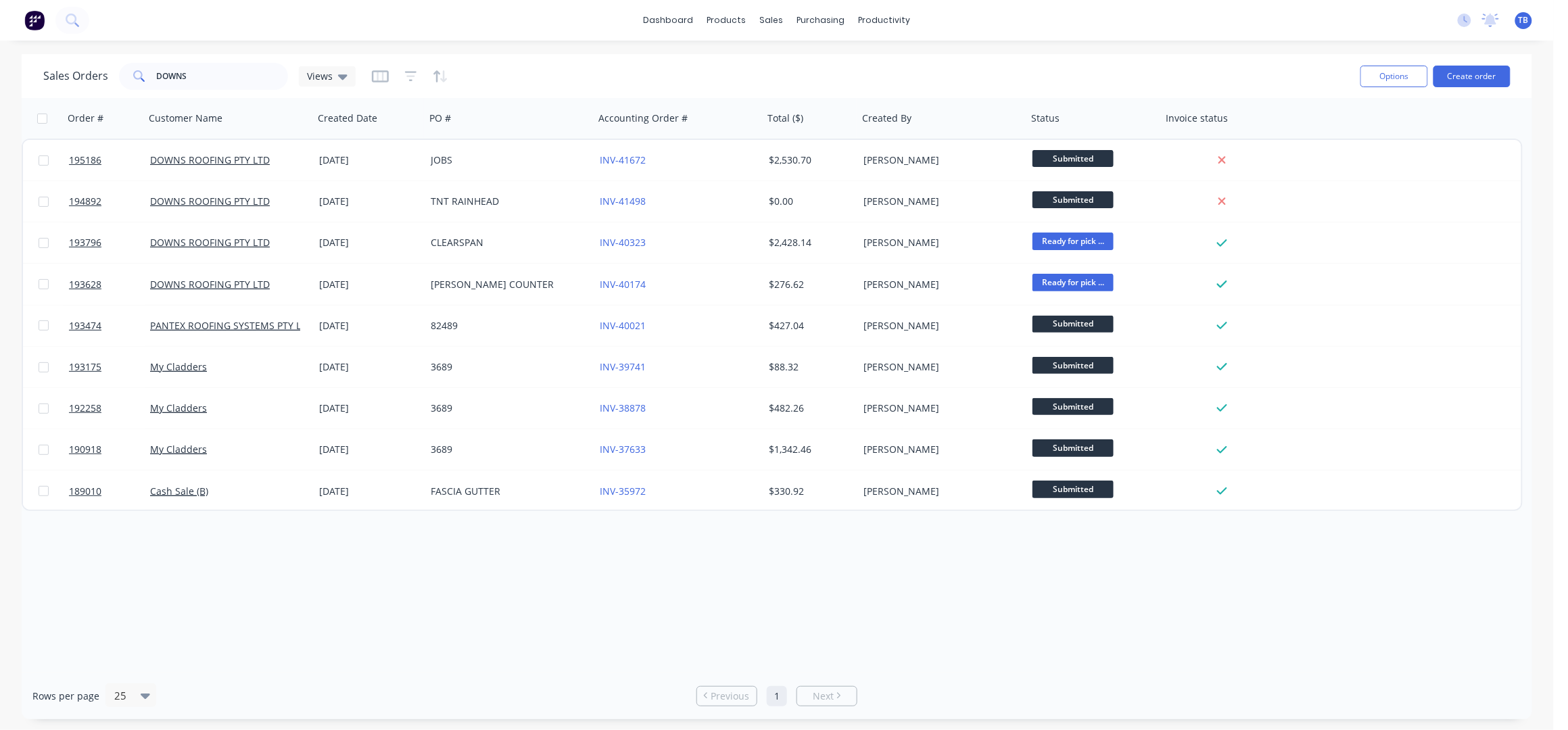
click at [659, 626] on div "Order # Customer Name Created Date PO # Accounting Order # Total ($) Created By…" at bounding box center [776, 386] width 1510 height 575
click at [834, 85] on div "Customers" at bounding box center [819, 91] width 48 height 12
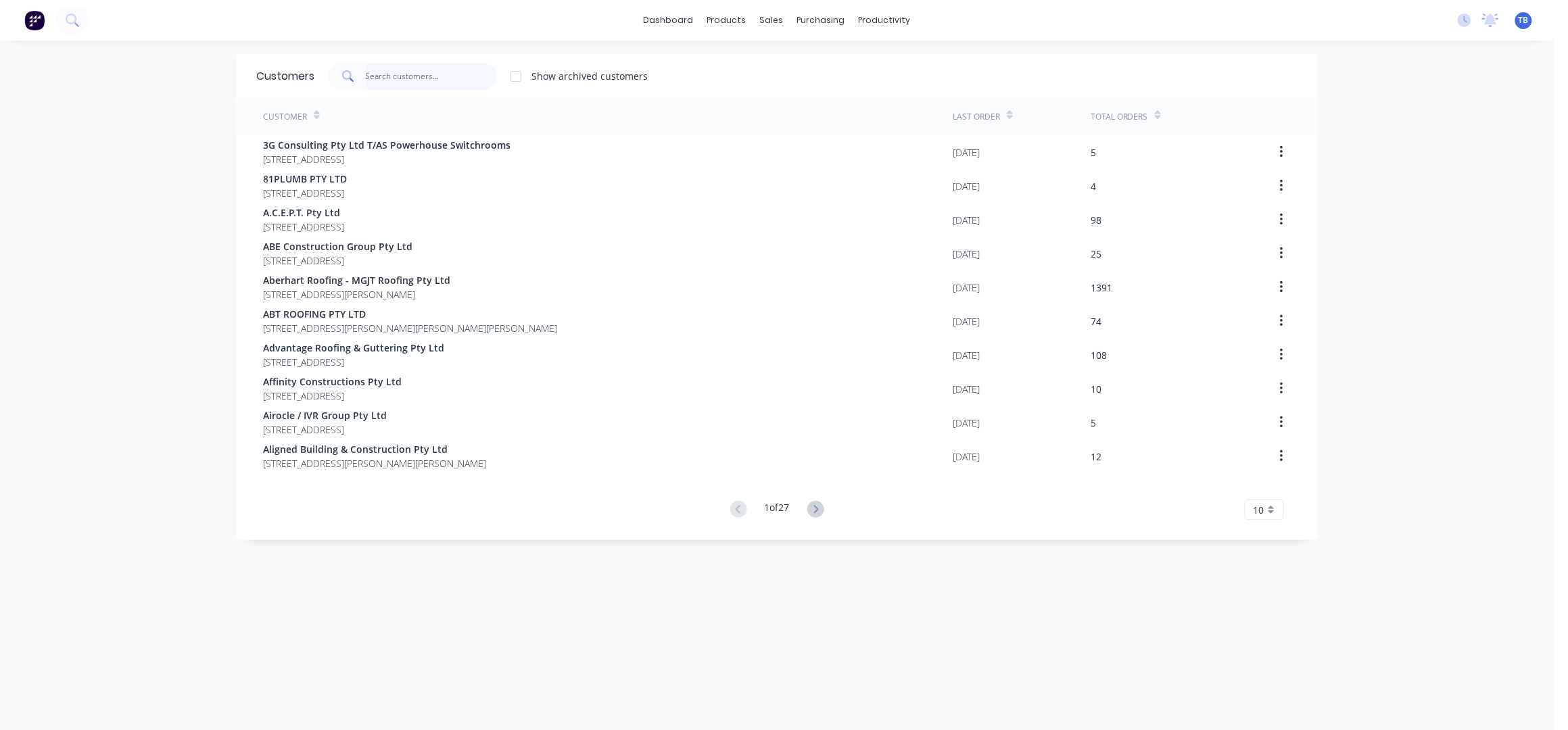
click at [406, 76] on input "text" at bounding box center [432, 76] width 132 height 27
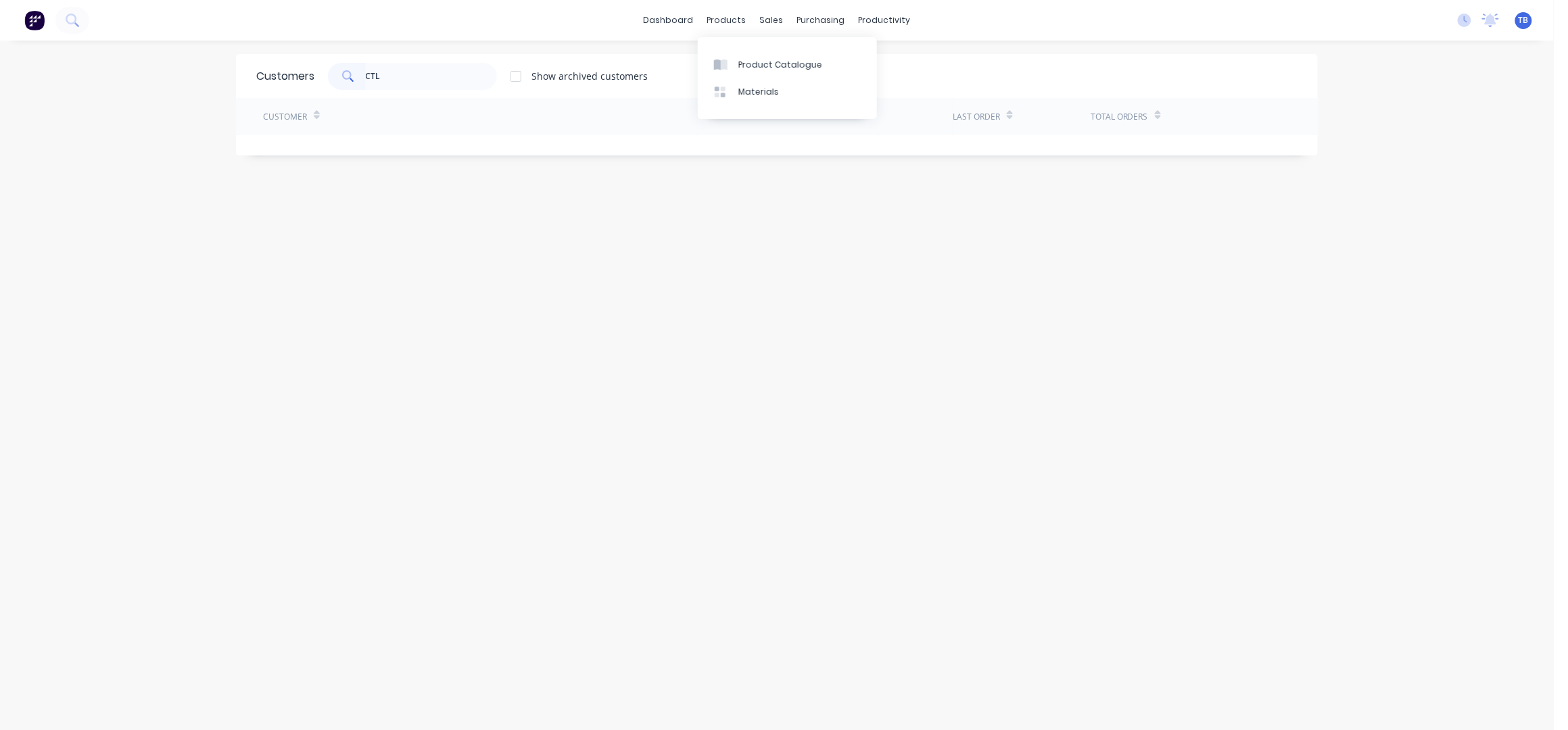
click at [653, 5] on div "dashboard products sales purchasing productivity dashboard products Product Cat…" at bounding box center [777, 20] width 1554 height 41
click at [659, 13] on link "dashboard" at bounding box center [669, 20] width 64 height 20
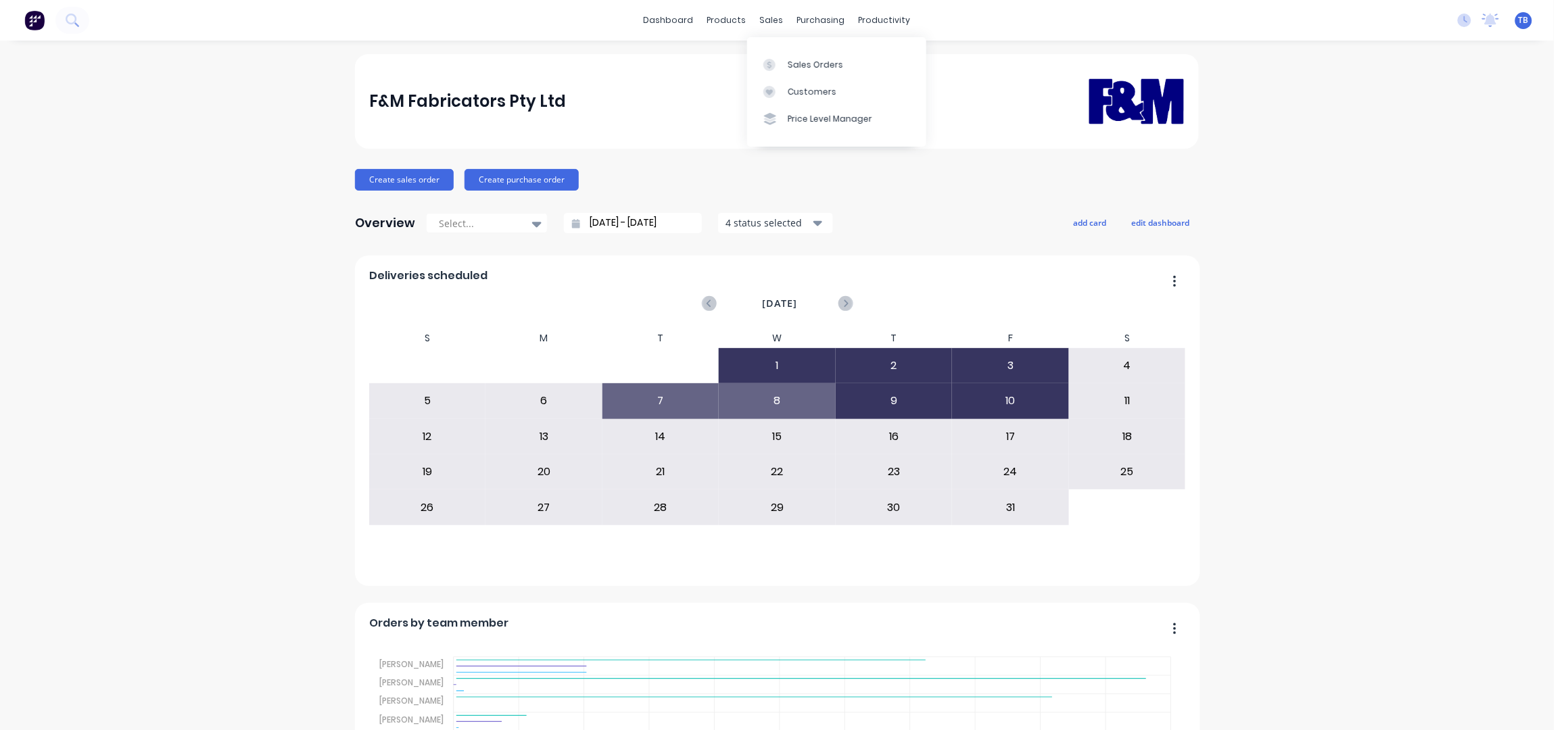
click at [793, 48] on div "Sales Orders Customers Price Level Manager" at bounding box center [837, 91] width 180 height 109
click at [800, 56] on link "Sales Orders" at bounding box center [837, 64] width 180 height 27
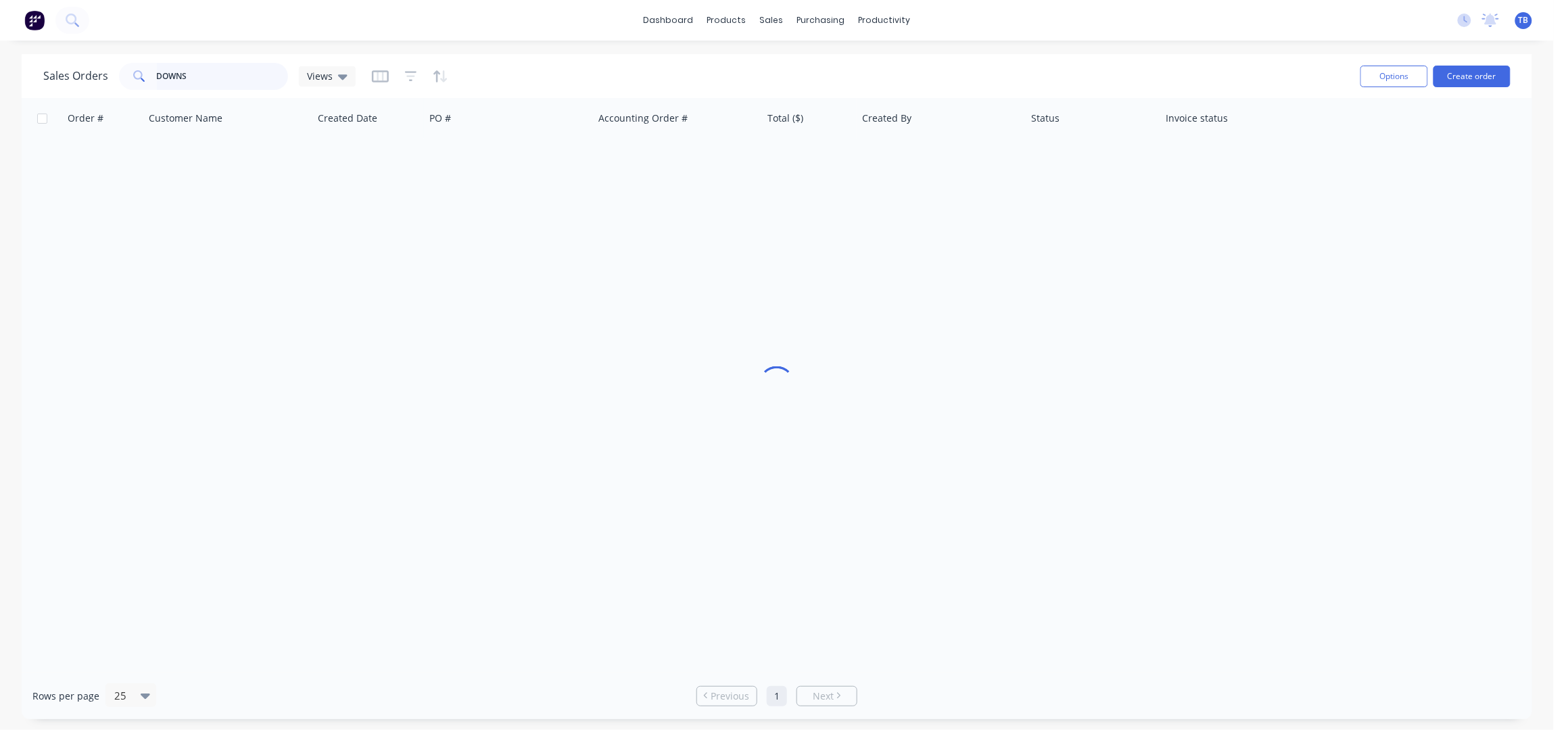
click at [246, 83] on input "DOWNS" at bounding box center [223, 76] width 132 height 27
click at [198, 79] on input "DOWNS" at bounding box center [223, 76] width 132 height 27
drag, startPoint x: 161, startPoint y: 74, endPoint x: 142, endPoint y: 73, distance: 19.0
click at [142, 73] on div "DOWNS" at bounding box center [204, 76] width 169 height 27
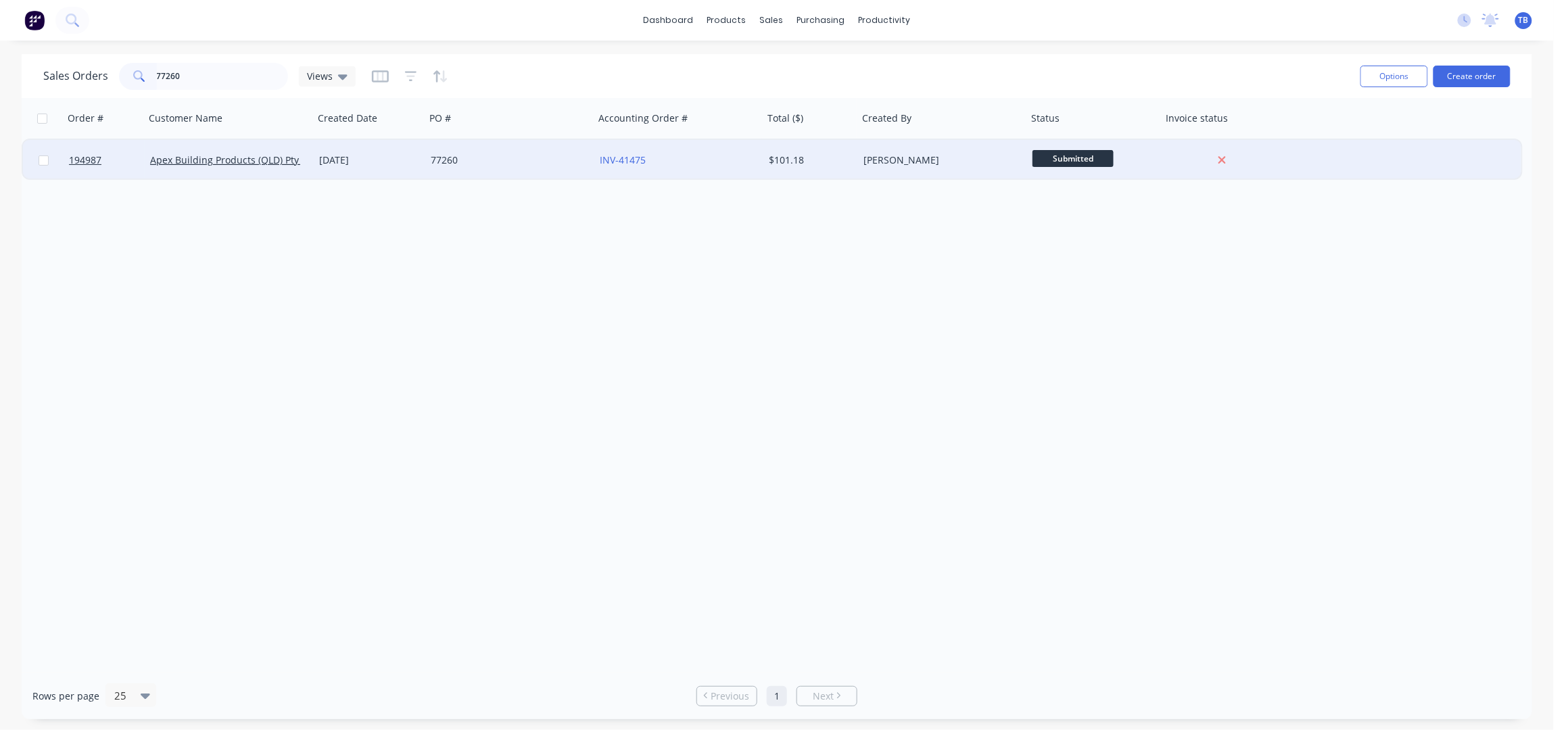
click at [525, 170] on div "77260" at bounding box center [510, 160] width 169 height 41
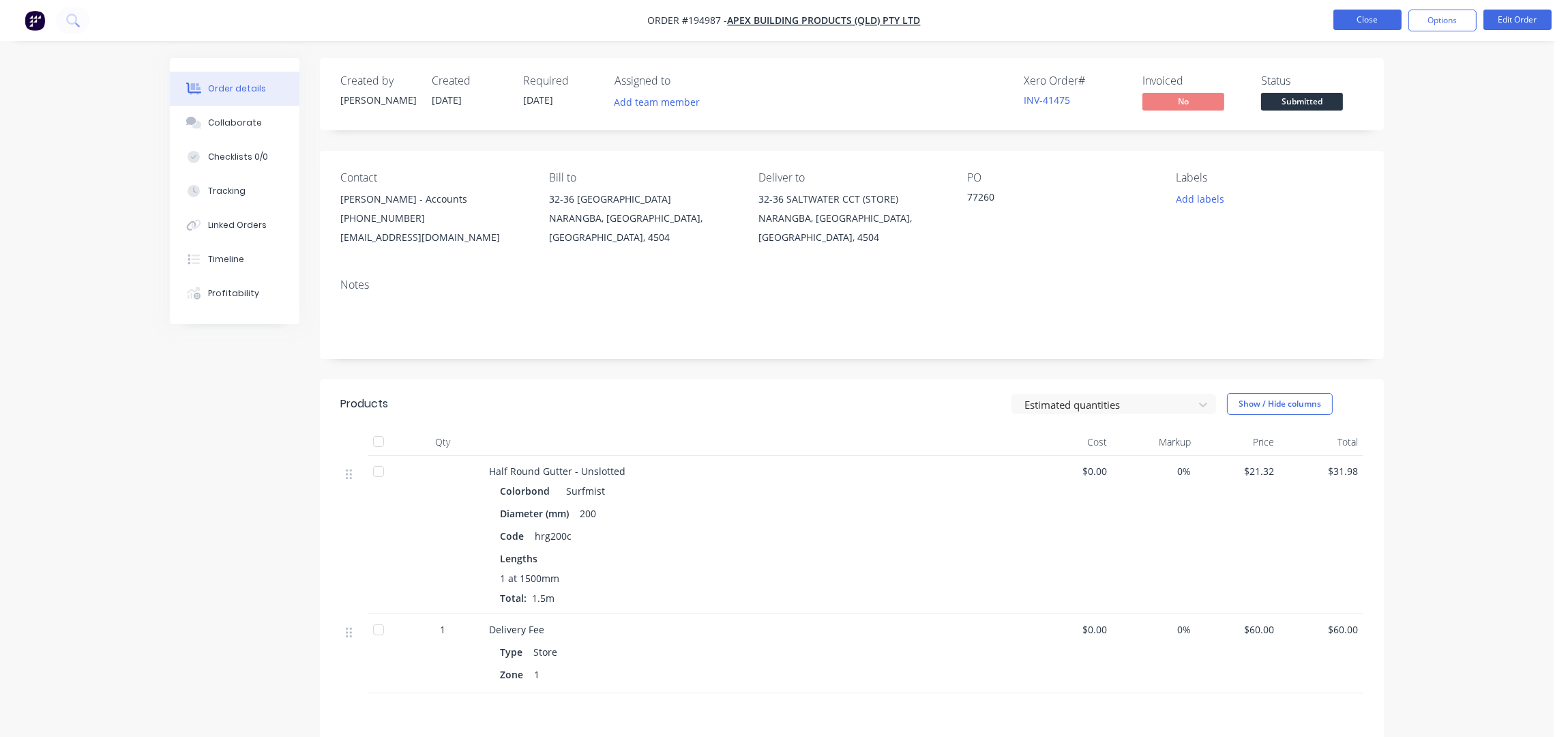
click at [1370, 14] on button "Close" at bounding box center [1368, 19] width 68 height 20
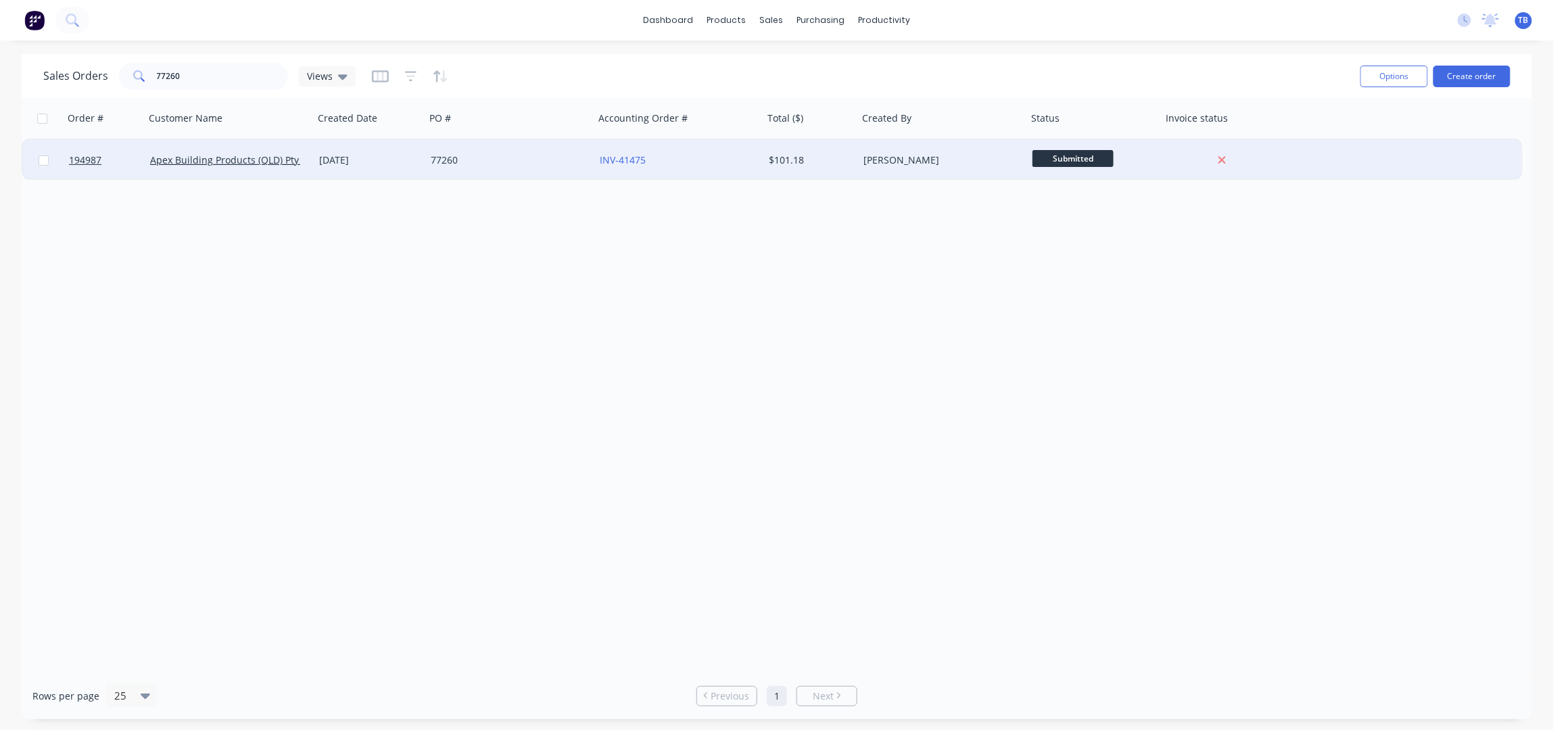
click at [525, 146] on div "77260" at bounding box center [510, 160] width 169 height 41
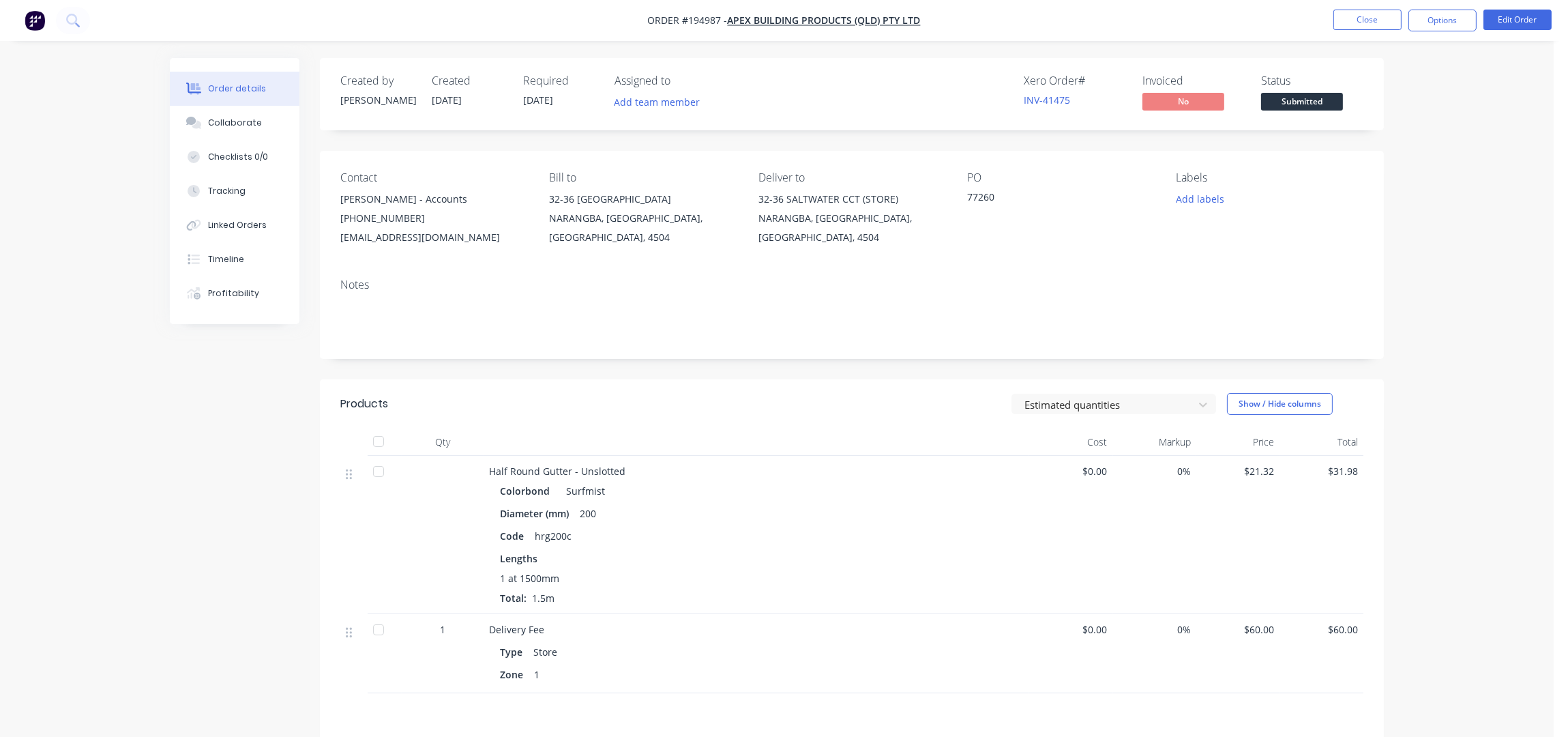
click at [1454, 287] on div "Order details Collaborate Checklists 0/0 Tracking Linked Orders Timeline Profit…" at bounding box center [777, 468] width 1554 height 936
click at [1423, 326] on div "Order details Collaborate Checklists 0/0 Tracking Linked Orders Timeline Profit…" at bounding box center [777, 468] width 1554 height 936
click at [1375, 24] on button "Close" at bounding box center [1368, 19] width 68 height 20
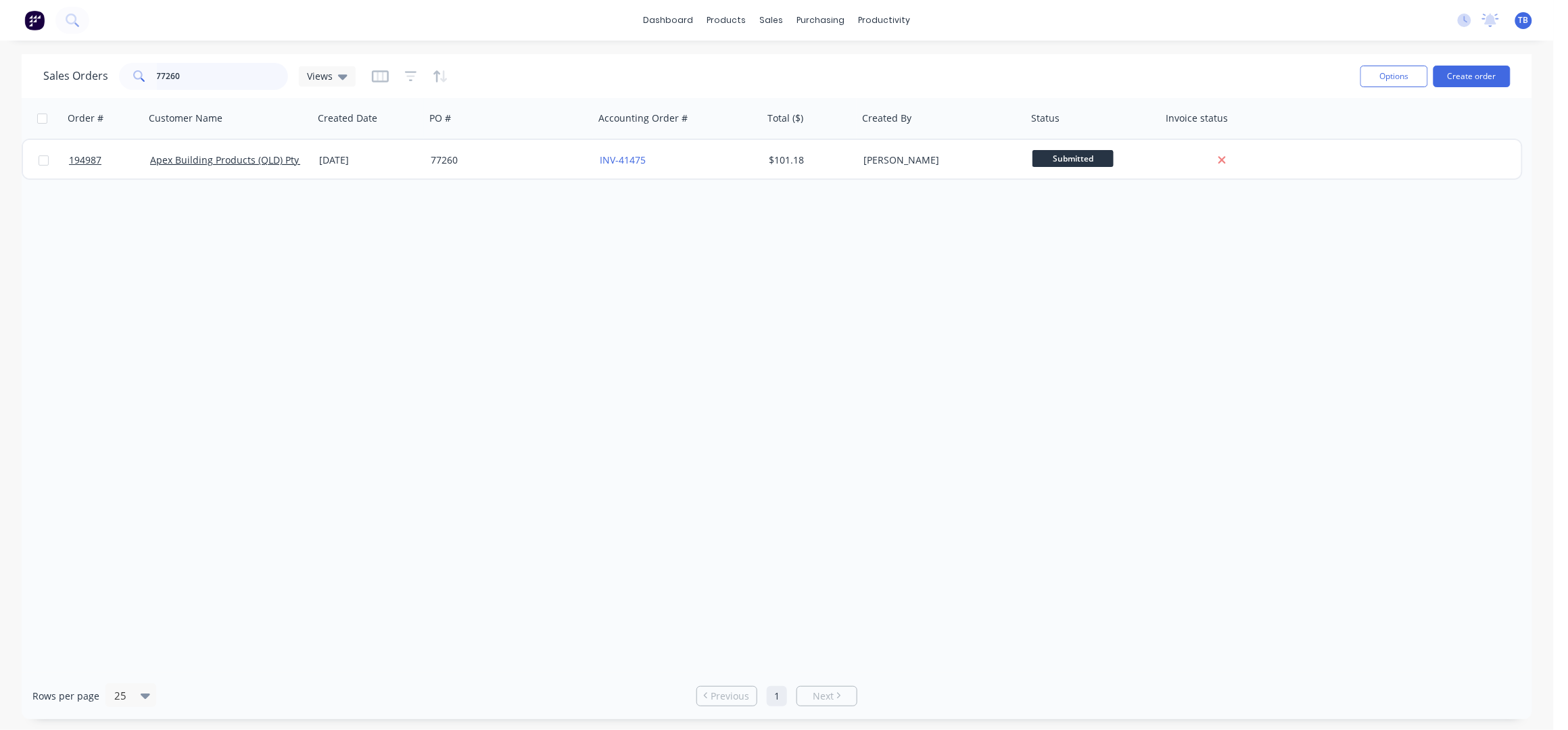
drag, startPoint x: 193, startPoint y: 75, endPoint x: 117, endPoint y: 72, distance: 76.1
click at [119, 72] on div "77260" at bounding box center [204, 76] width 169 height 27
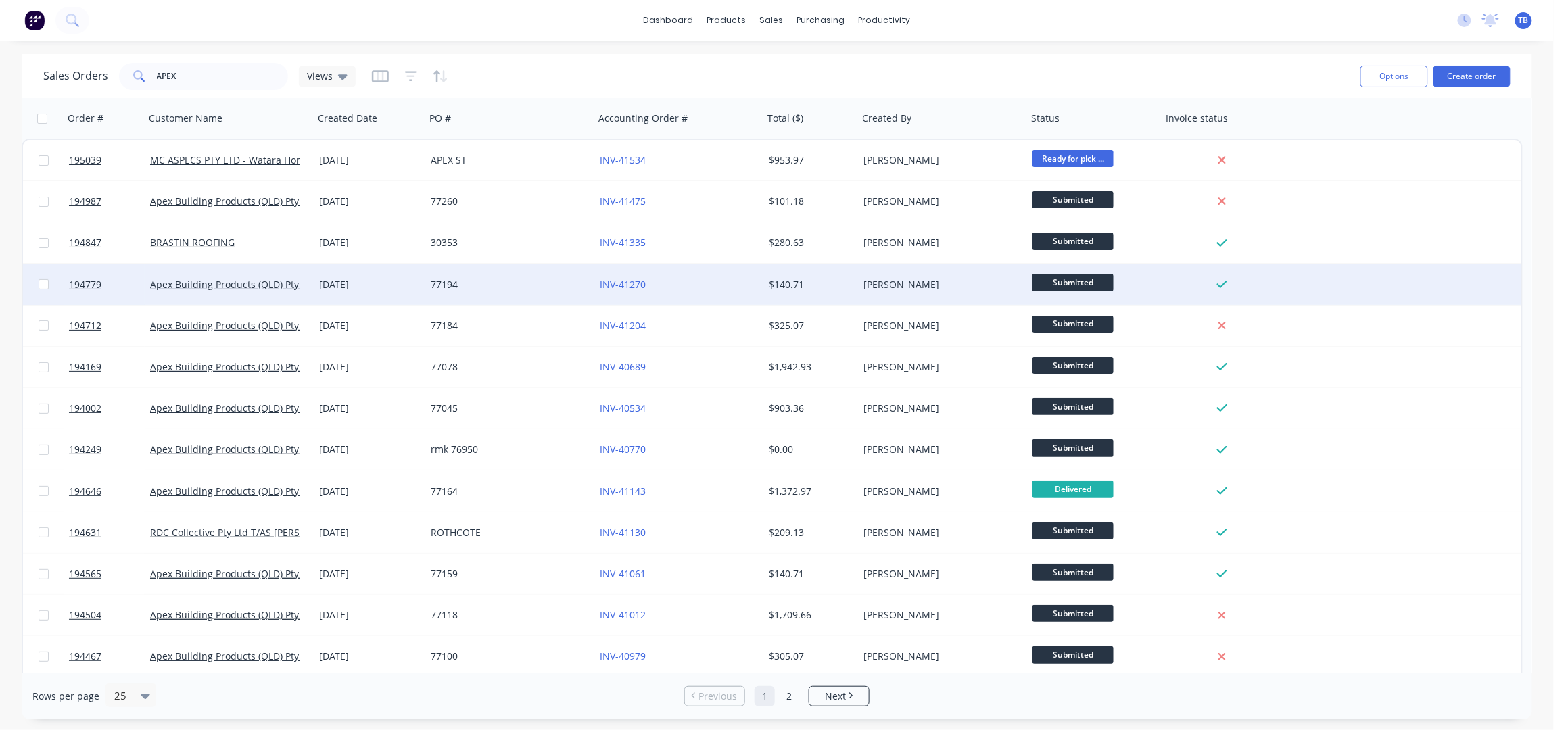
click at [538, 279] on div "77194" at bounding box center [506, 285] width 150 height 14
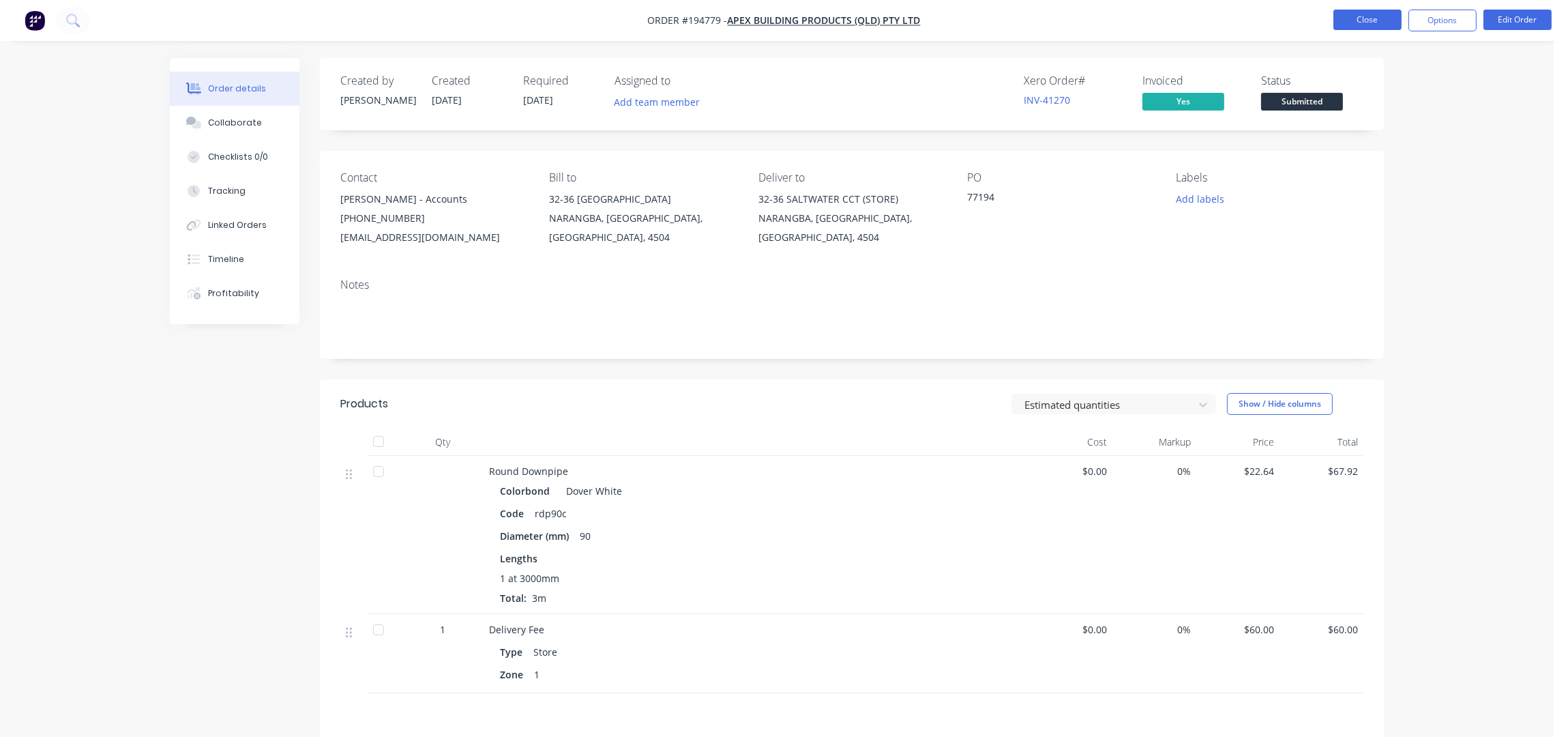
click at [1363, 20] on button "Close" at bounding box center [1368, 19] width 68 height 20
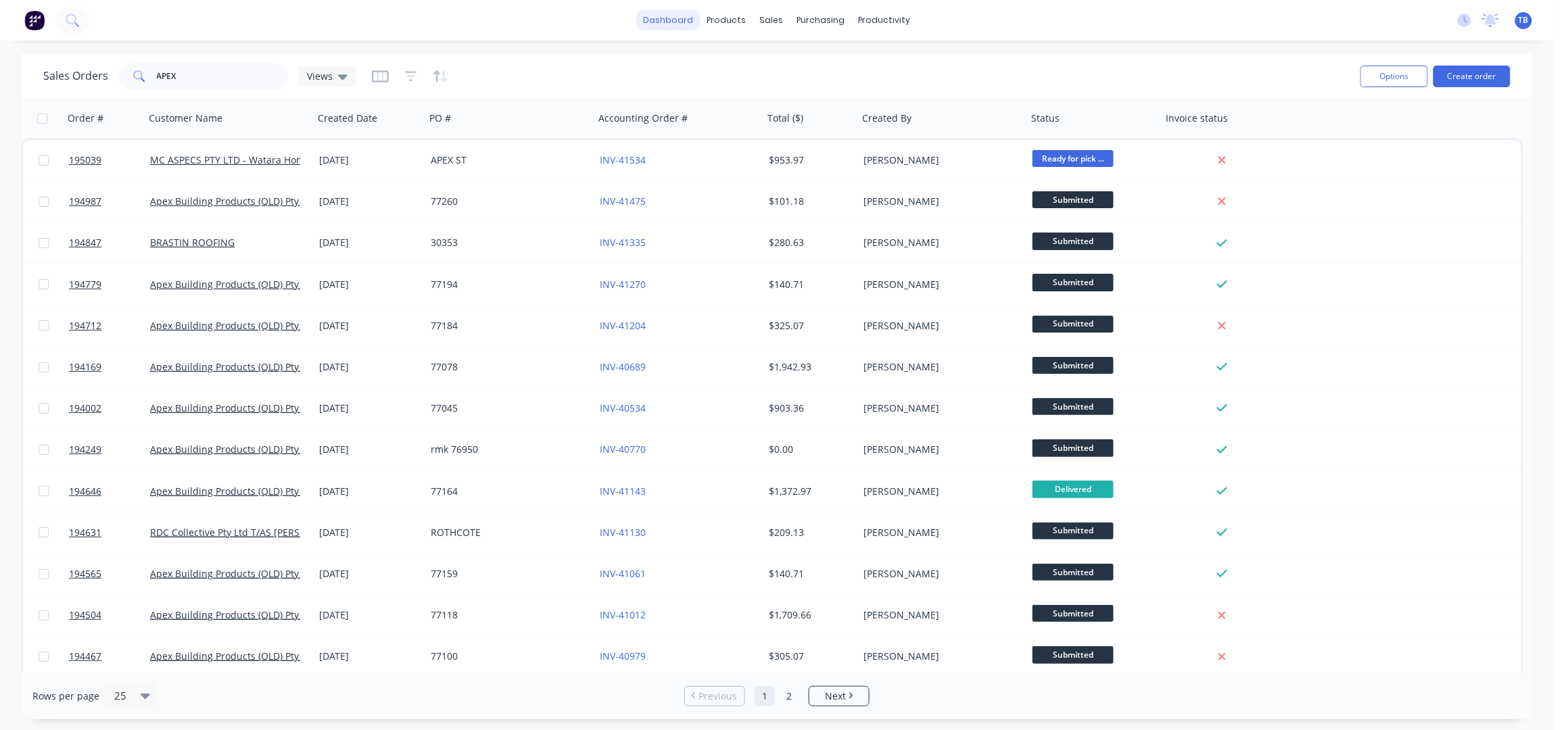
click at [699, 20] on link "dashboard" at bounding box center [669, 20] width 64 height 20
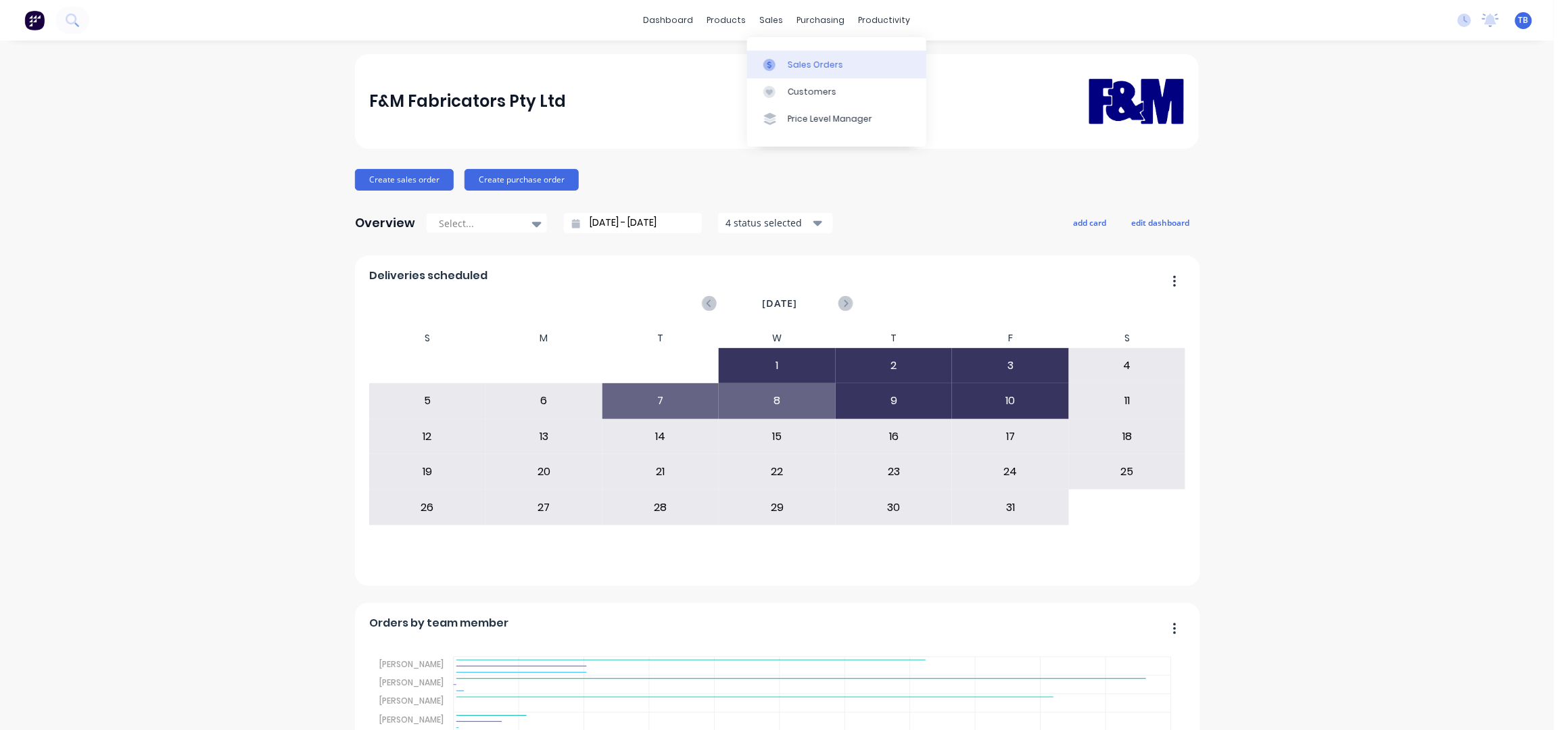
click at [800, 64] on div "Sales Orders" at bounding box center [815, 65] width 55 height 12
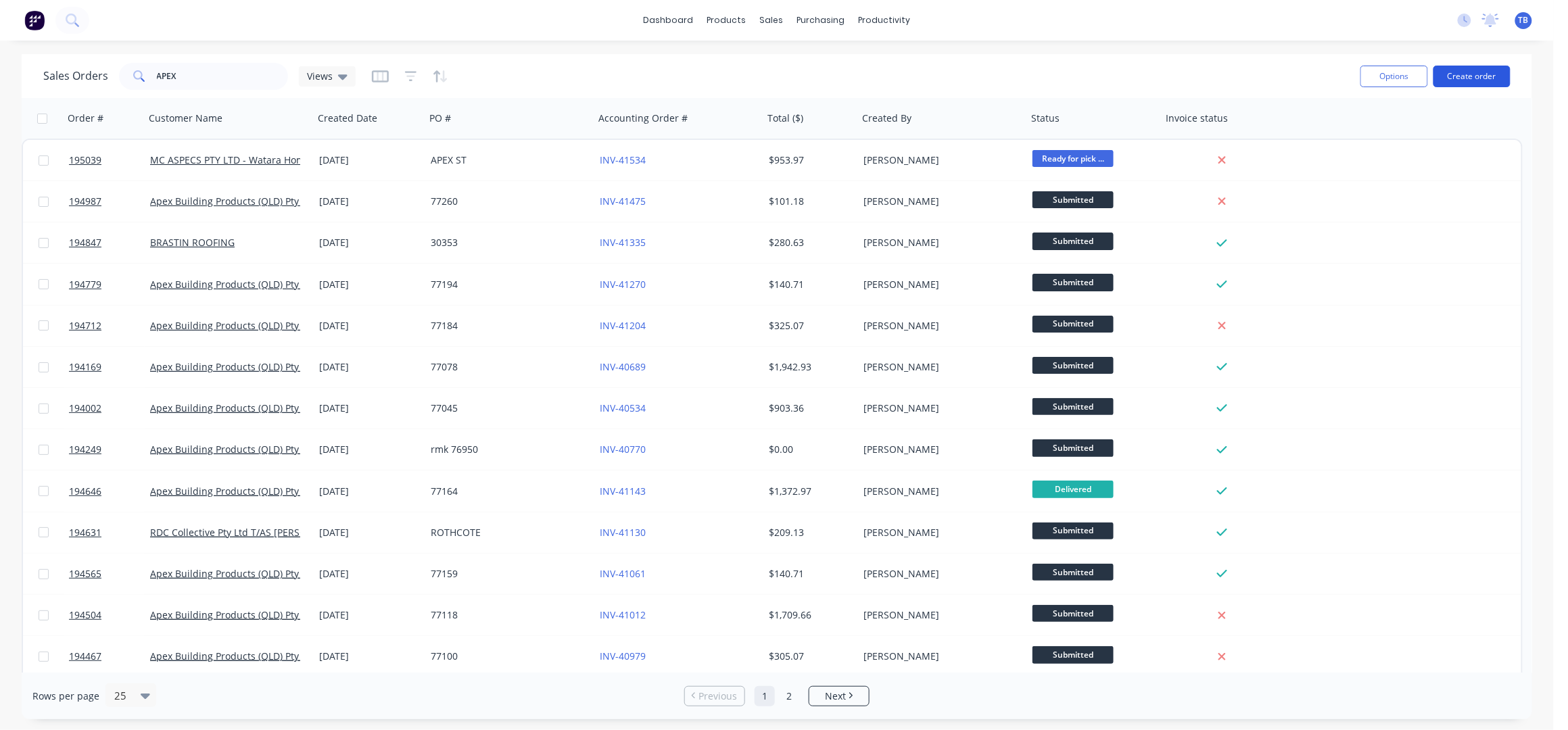
click at [1478, 76] on button "Create order" at bounding box center [1471, 76] width 77 height 22
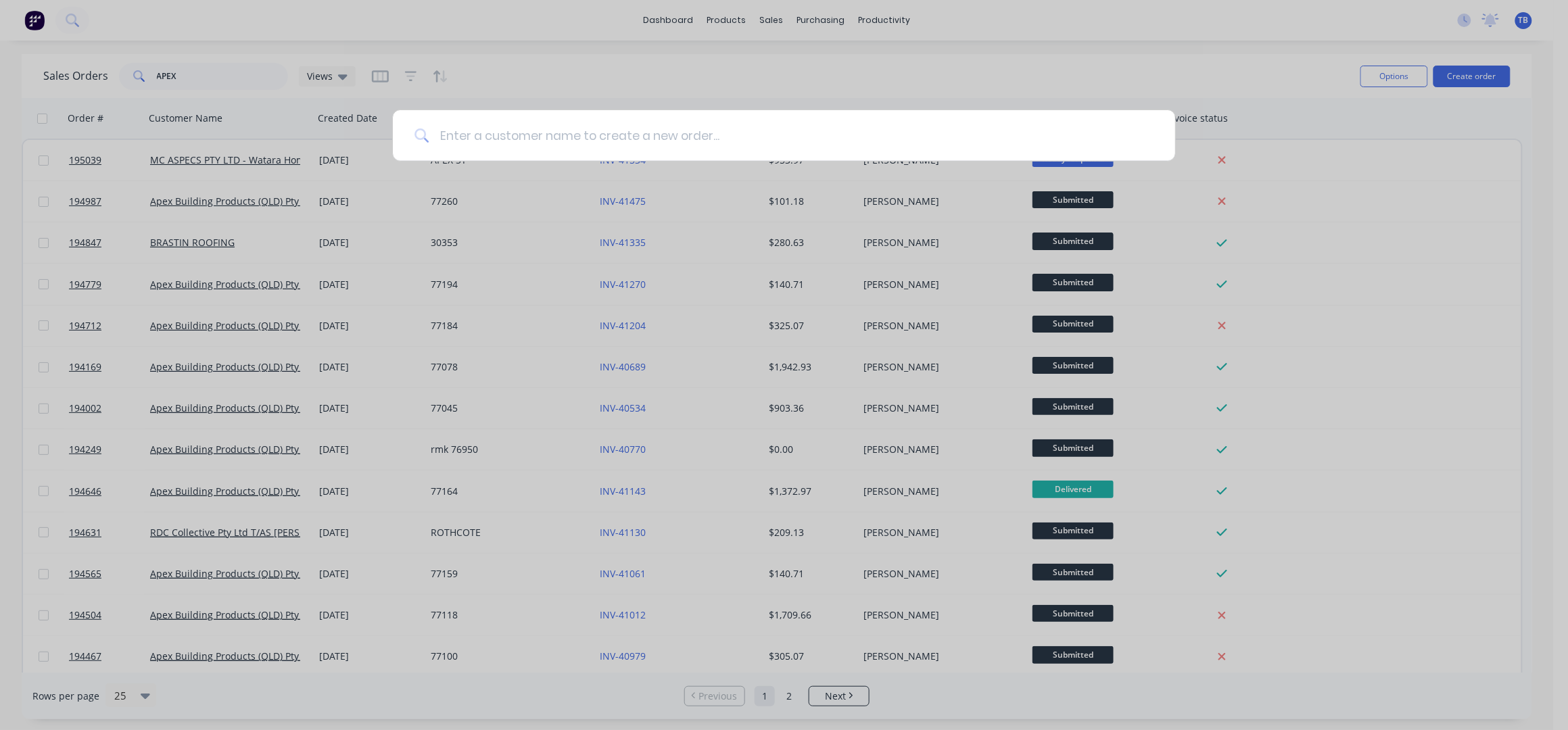
click at [624, 139] on input at bounding box center [790, 135] width 724 height 51
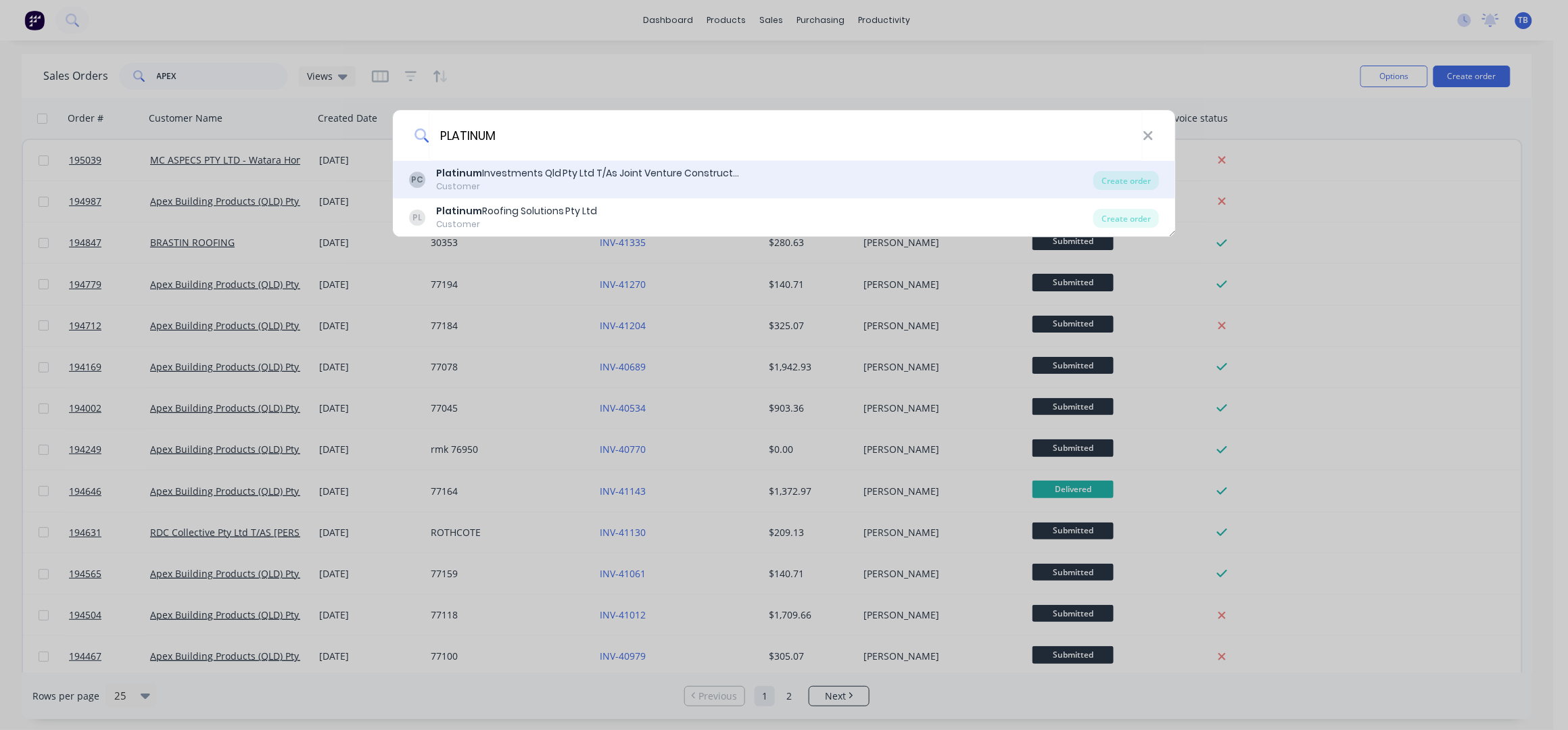
click at [741, 170] on div "PC Platinum Investments Qld Pty Ltd T/As Joint Venture Constructions Customer" at bounding box center [751, 179] width 685 height 27
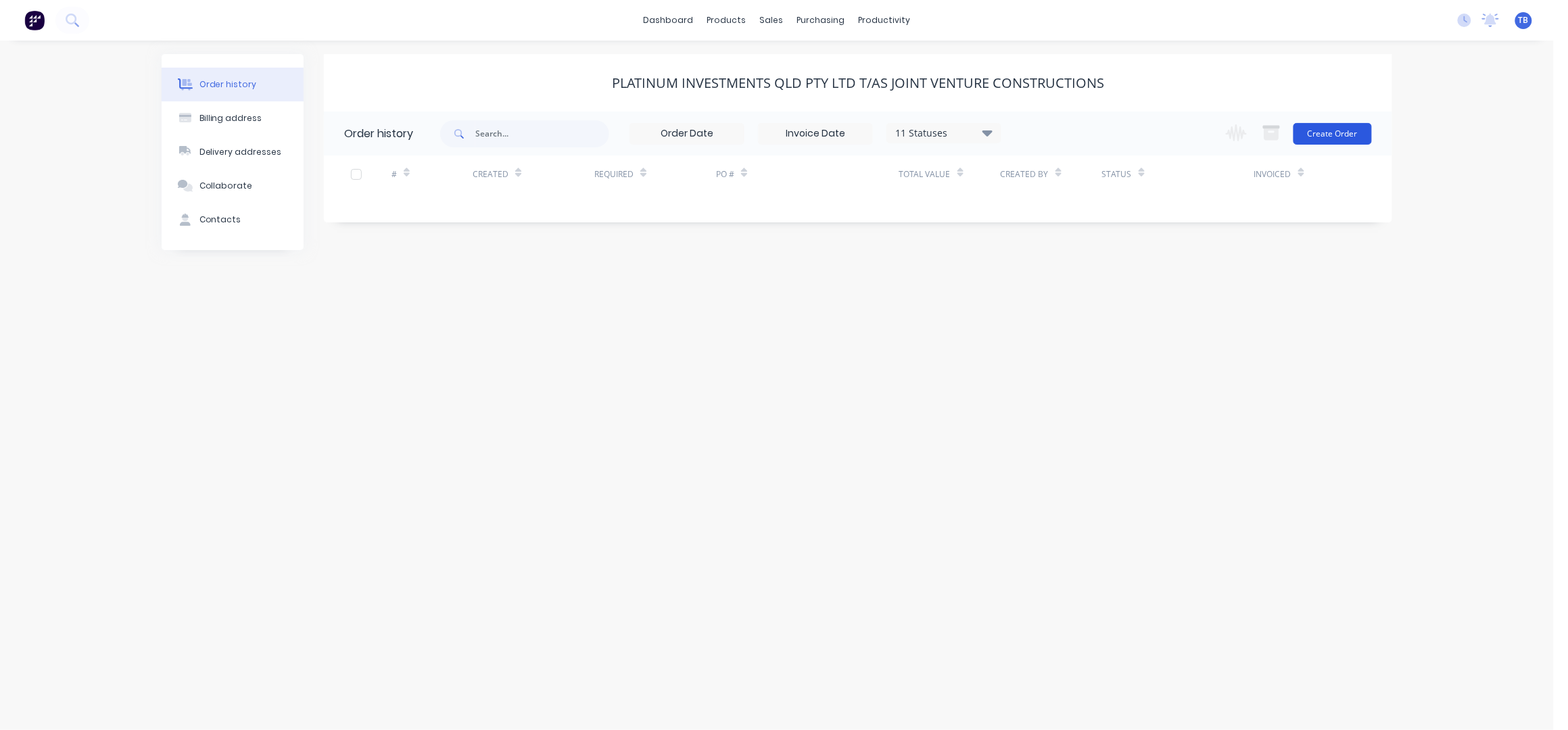
click at [1340, 133] on button "Create Order" at bounding box center [1332, 134] width 79 height 22
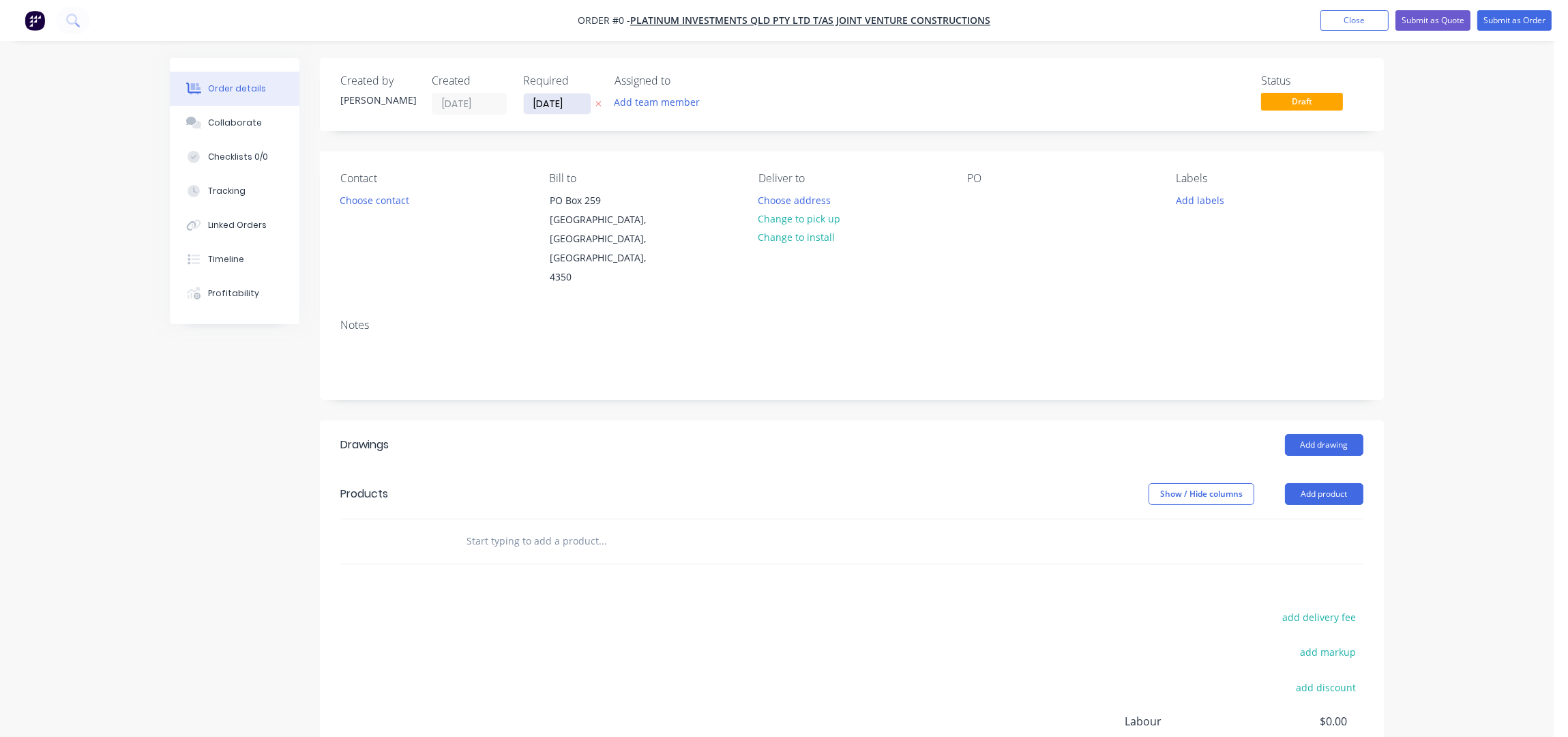
click at [537, 102] on input "10/10/25" at bounding box center [557, 103] width 67 height 20
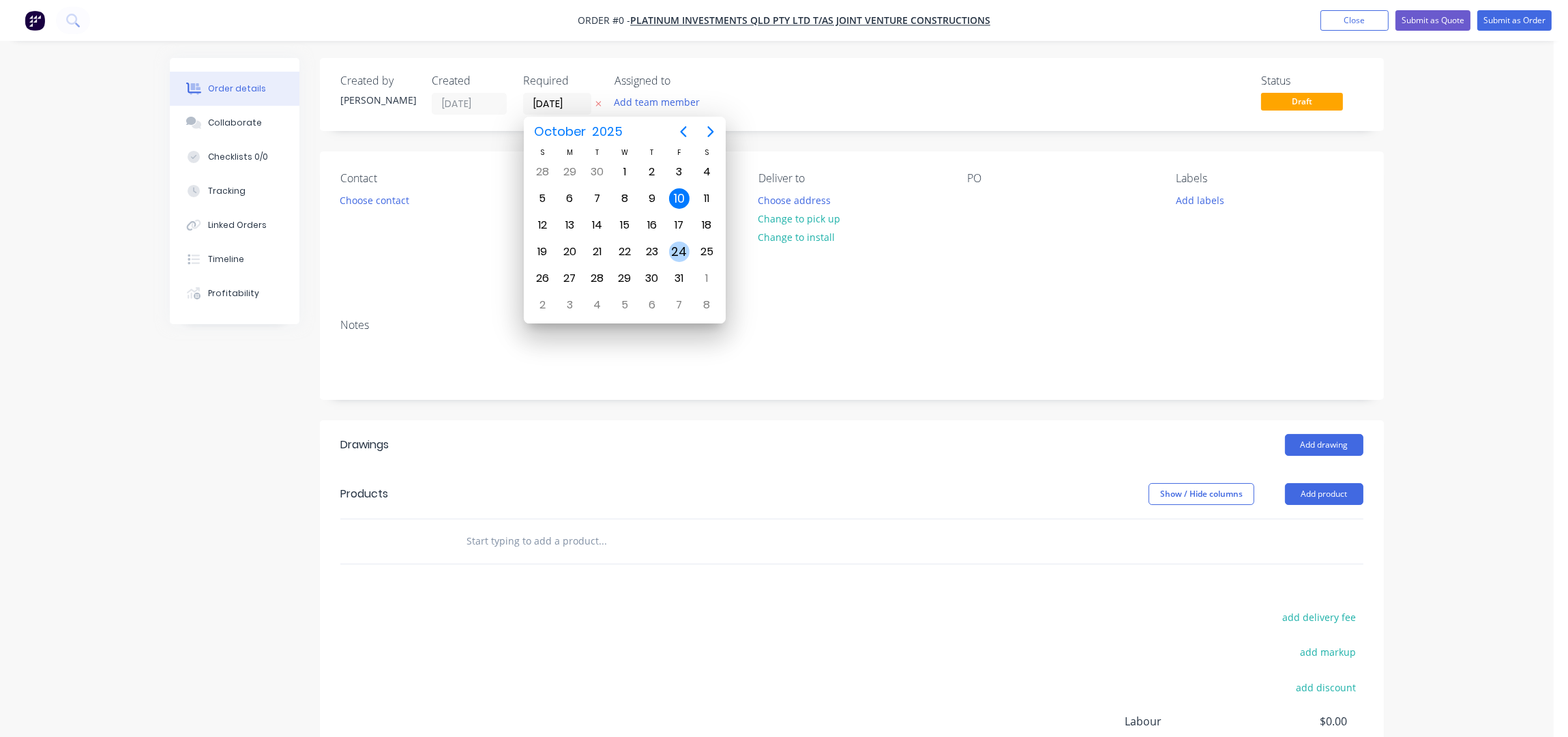
click at [679, 250] on div "24" at bounding box center [679, 251] width 20 height 20
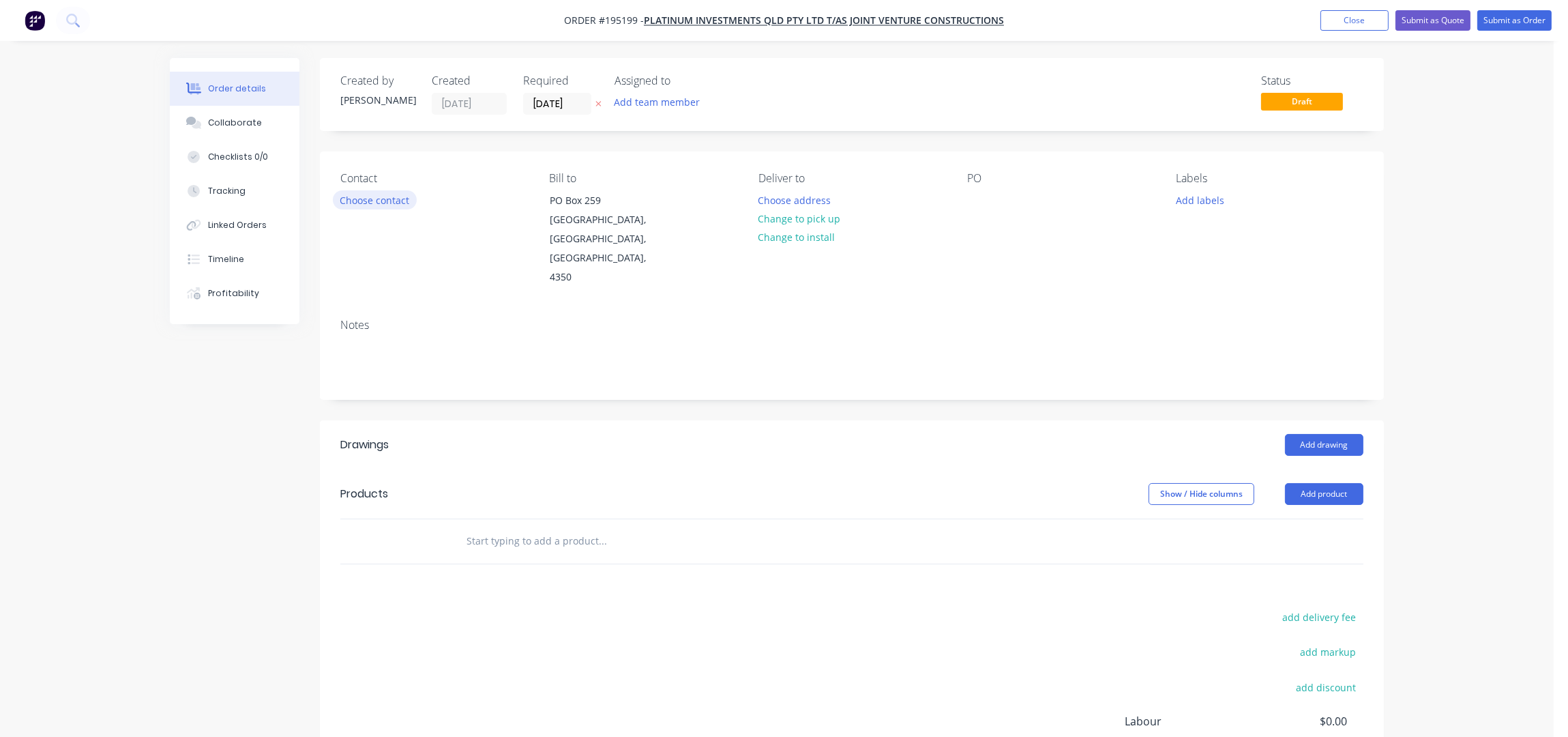
click at [374, 206] on button "Choose contact" at bounding box center [375, 199] width 84 height 18
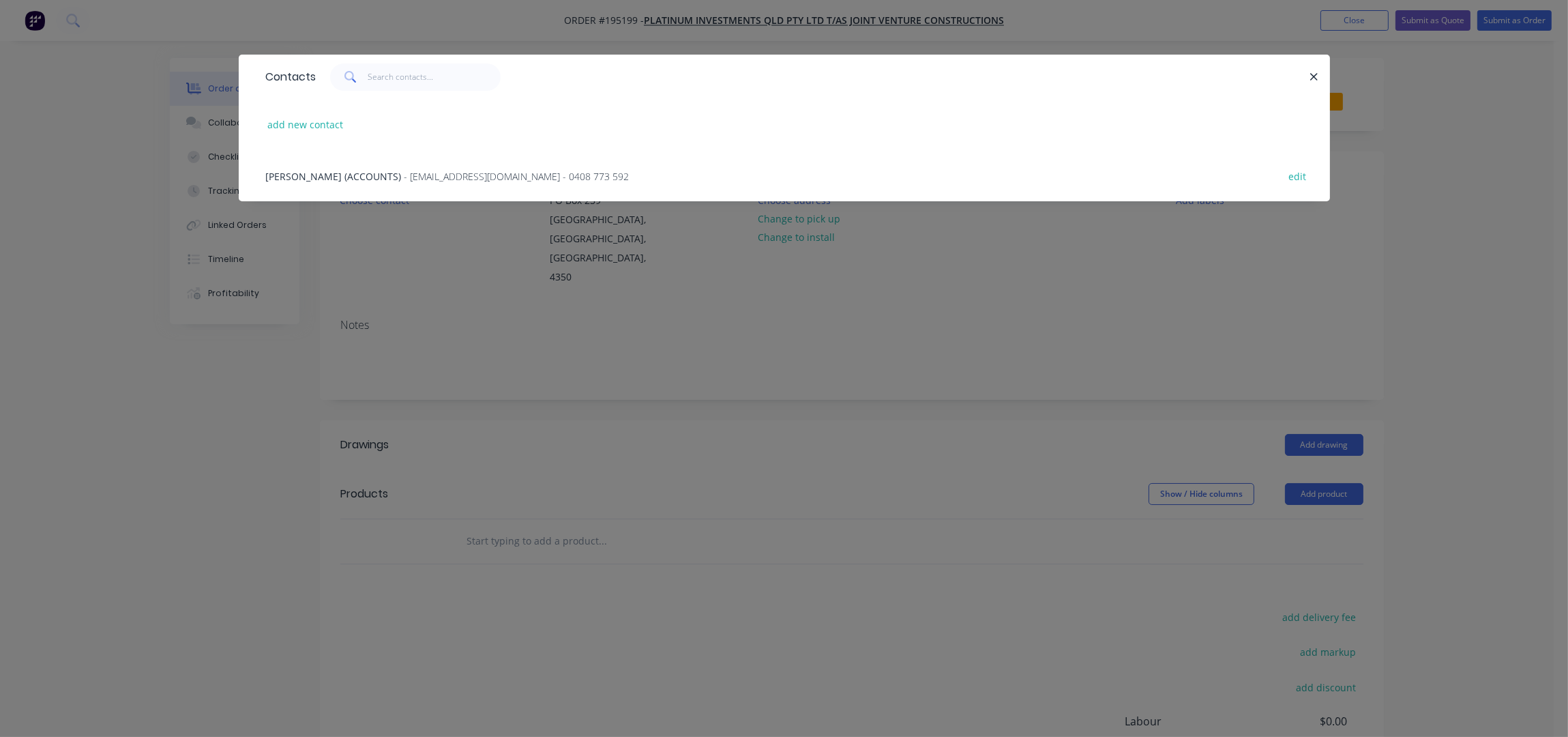
click at [380, 179] on span "Daniel Berigan (ACCOUNTS)" at bounding box center [334, 176] width 136 height 13
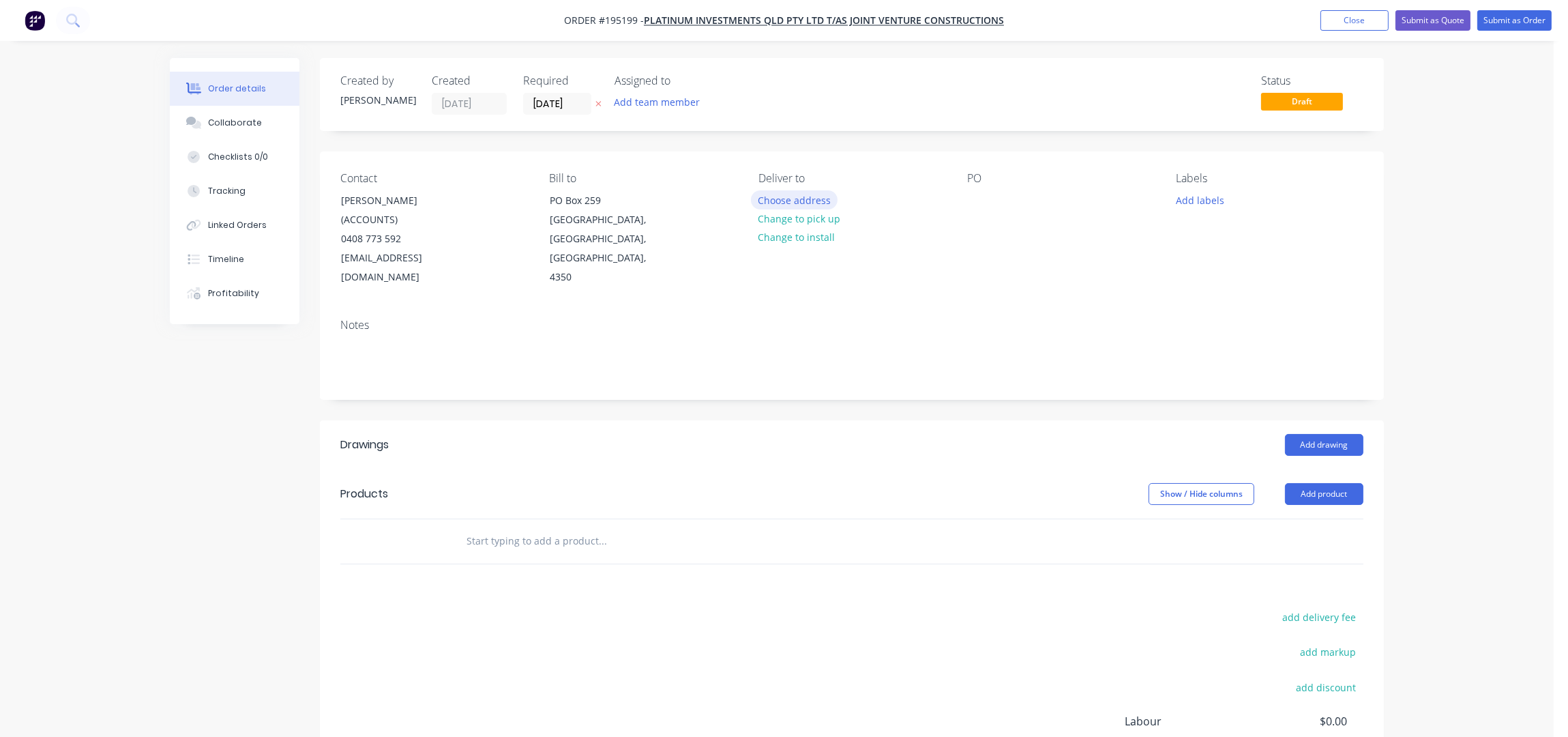
click at [796, 196] on button "Choose address" at bounding box center [794, 199] width 87 height 18
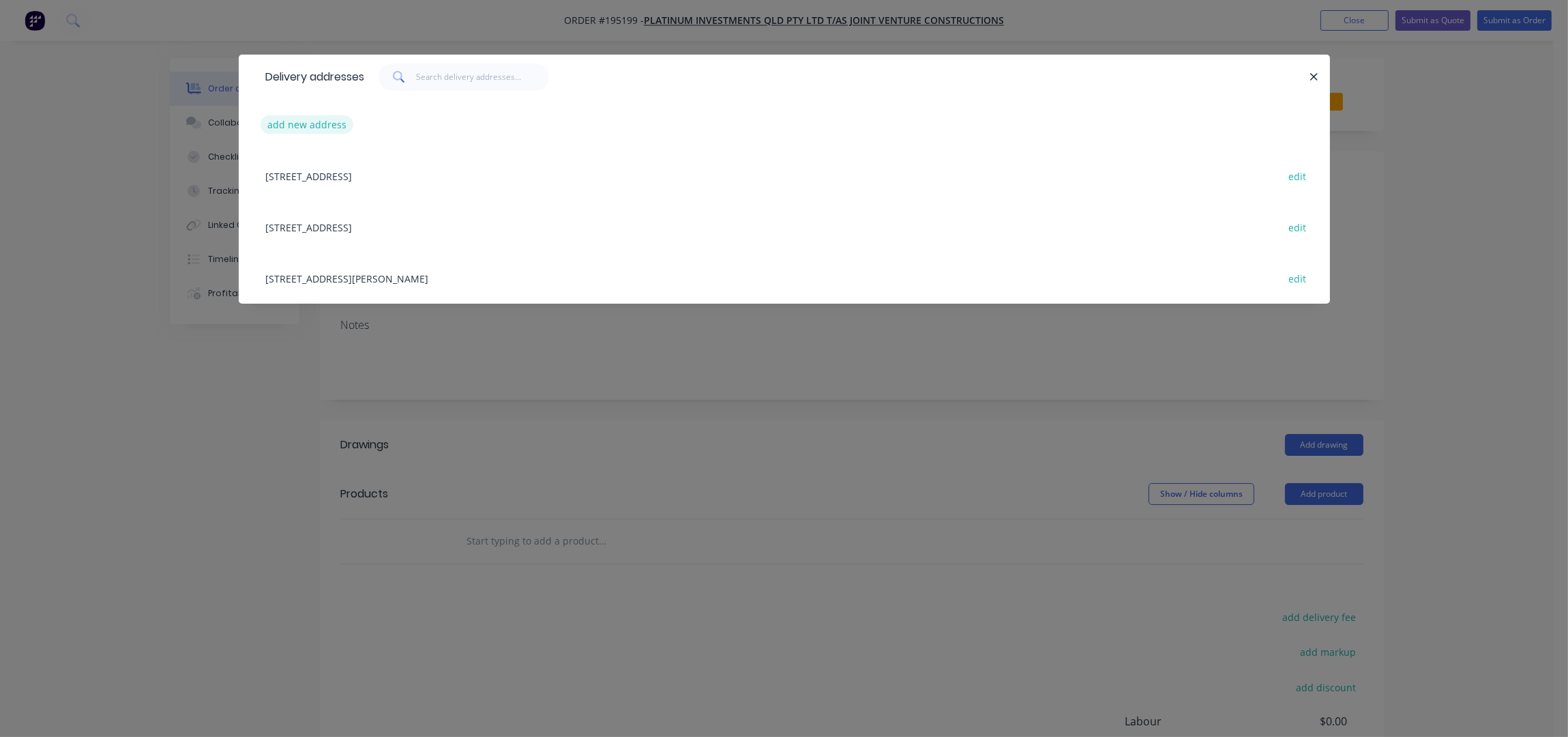
click at [303, 122] on button "add new address" at bounding box center [307, 124] width 93 height 18
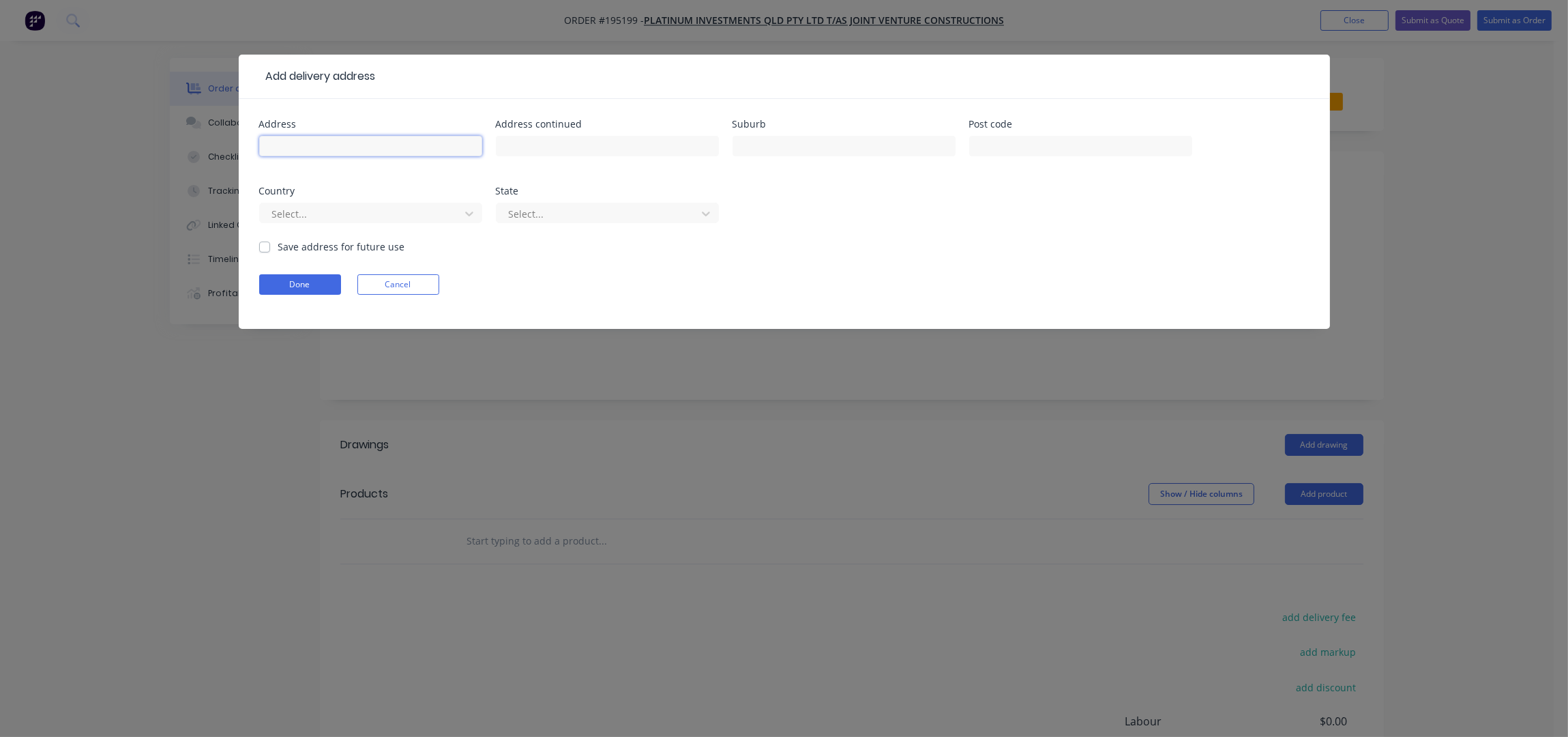
click at [347, 151] on input "text" at bounding box center [371, 145] width 223 height 20
click at [310, 274] on button "Done" at bounding box center [301, 284] width 82 height 20
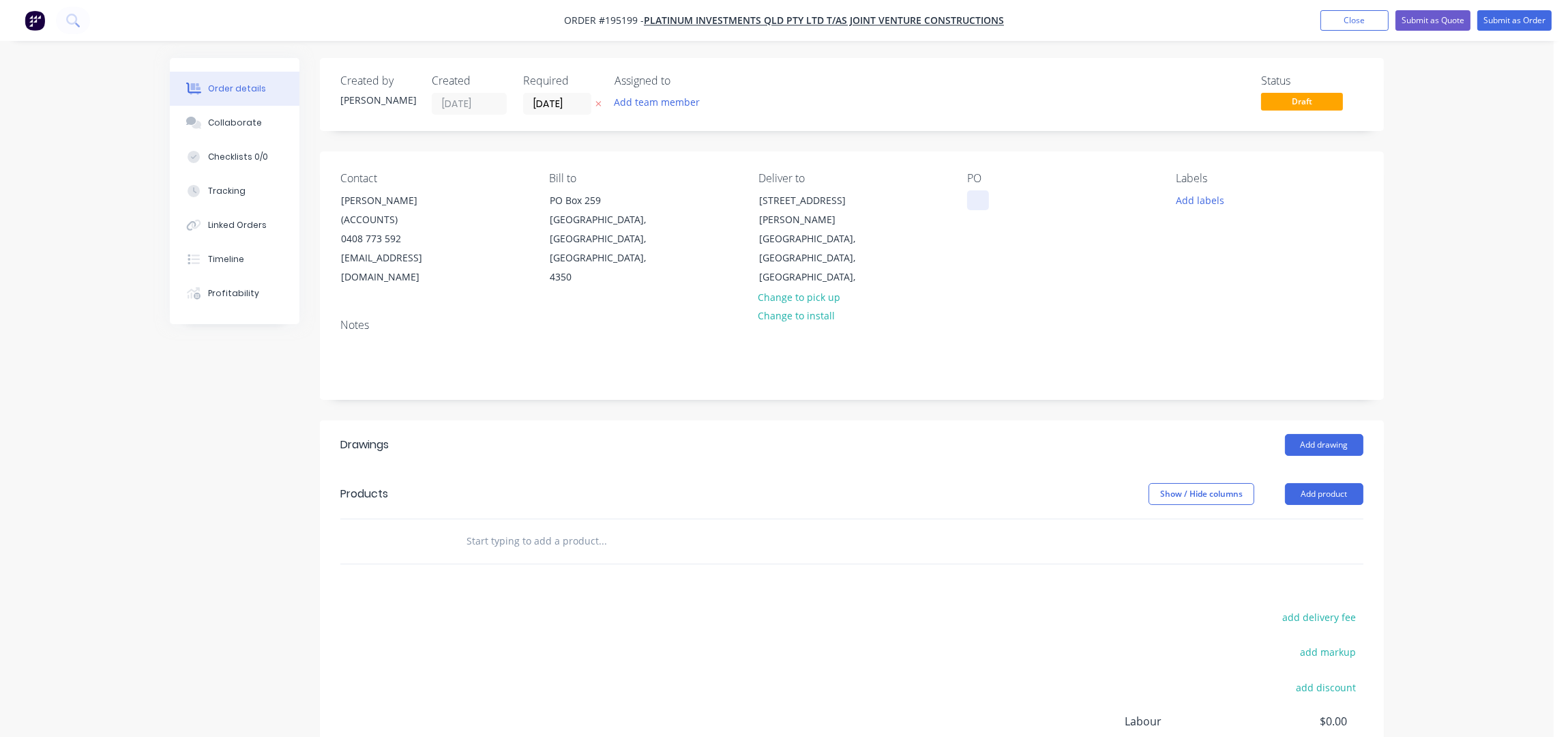
click at [977, 204] on div at bounding box center [977, 199] width 22 height 20
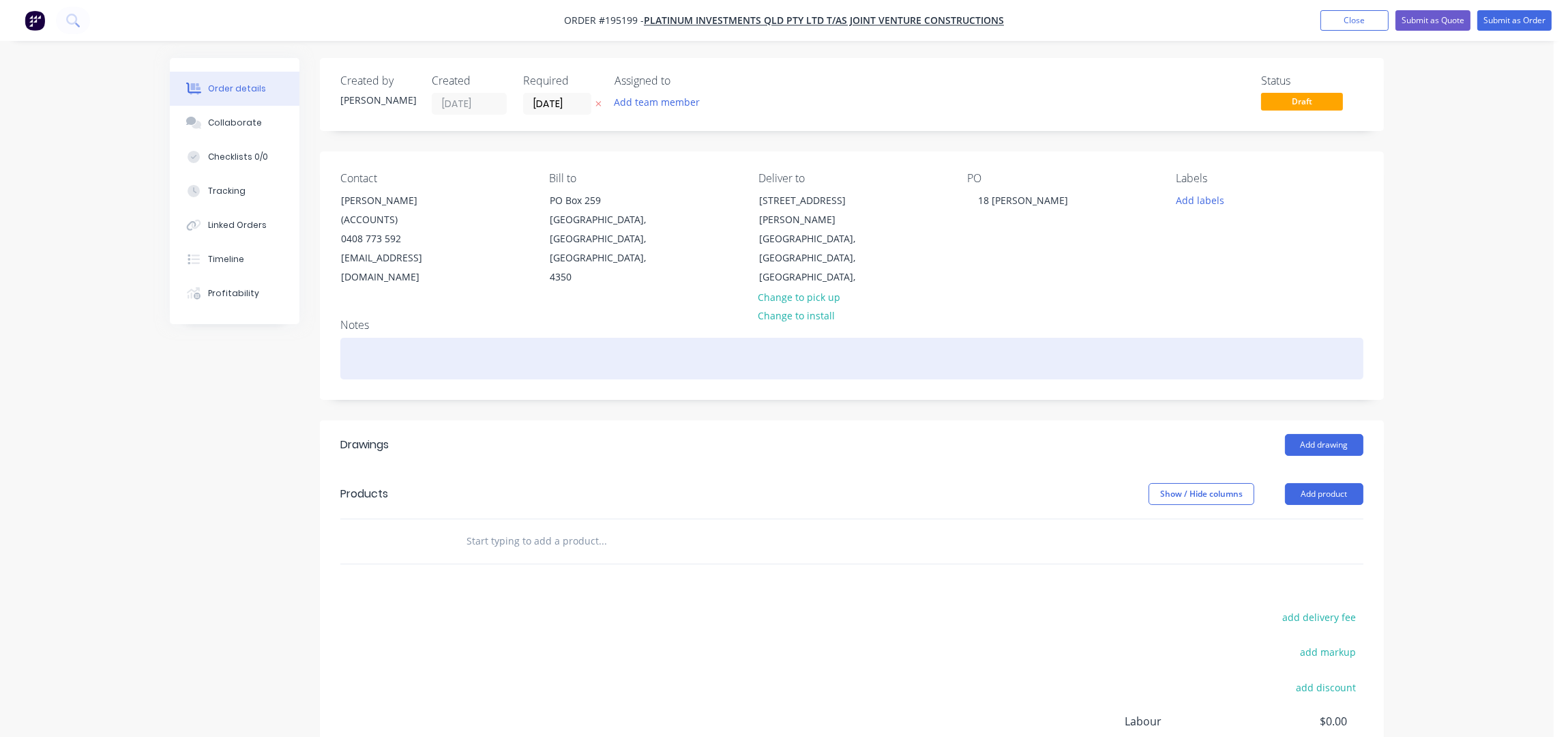
click at [1178, 338] on div at bounding box center [852, 359] width 1024 height 42
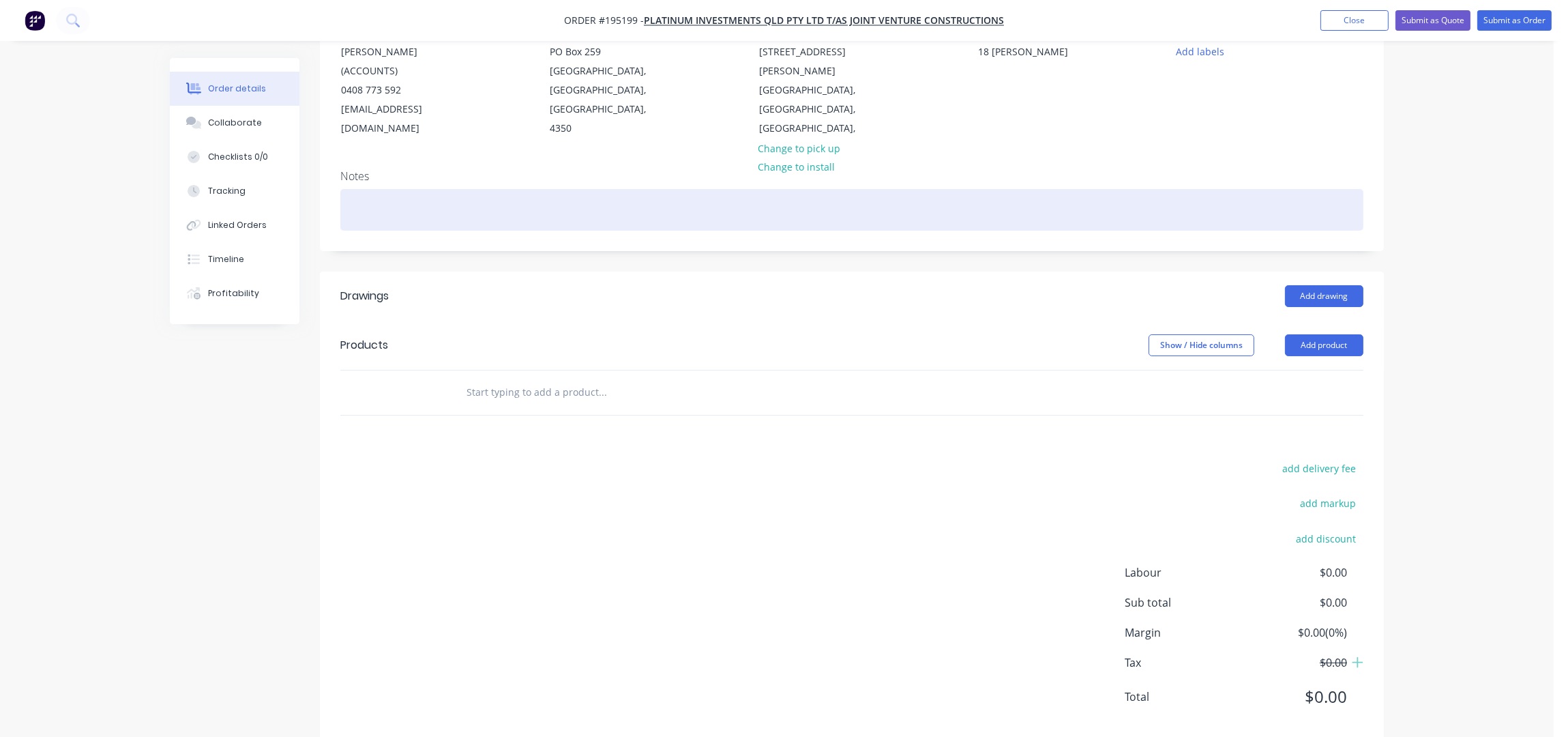
scroll to position [157, 0]
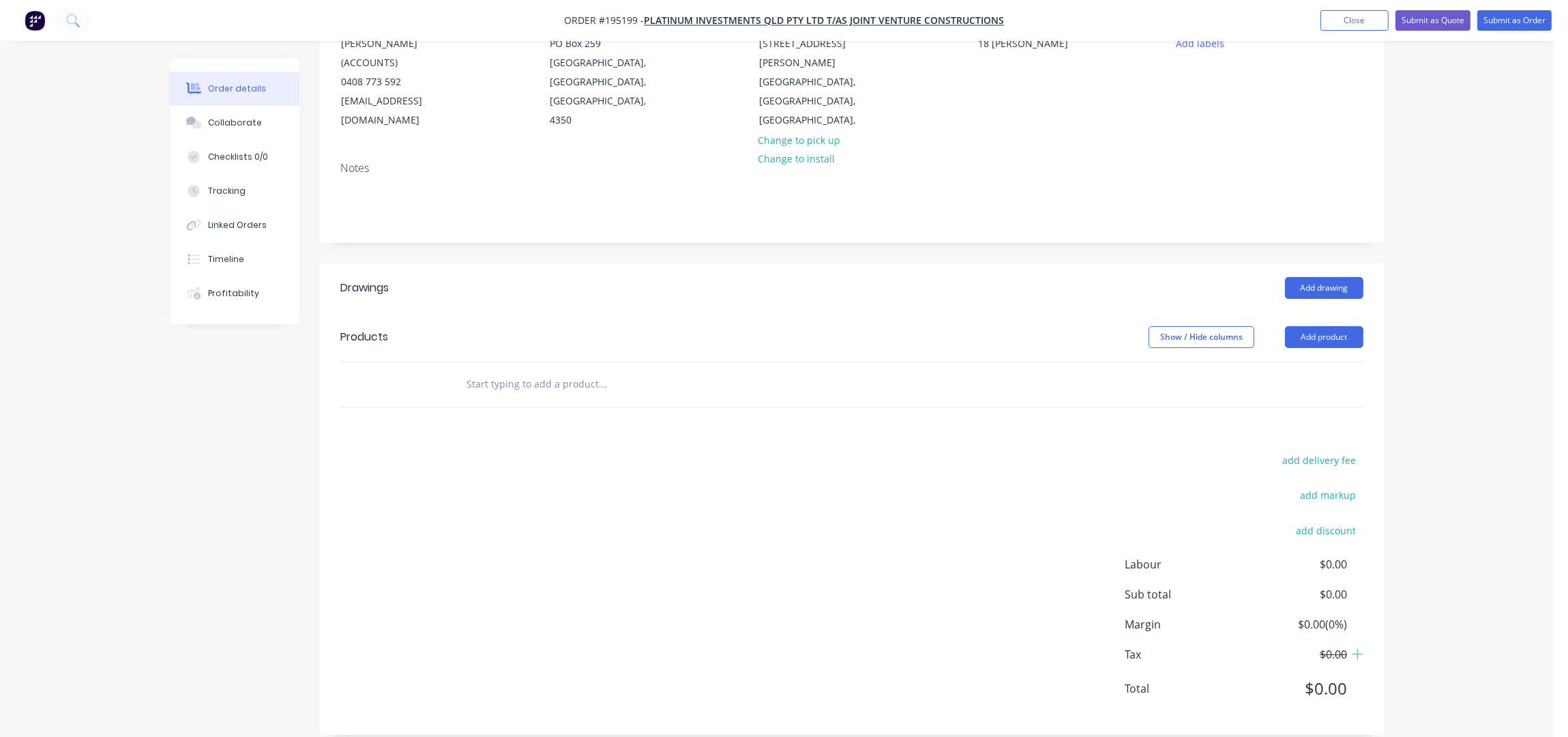
click at [556, 277] on div "Drawings" at bounding box center [449, 287] width 218 height 22
click at [1338, 326] on button "Add product" at bounding box center [1324, 336] width 78 height 22
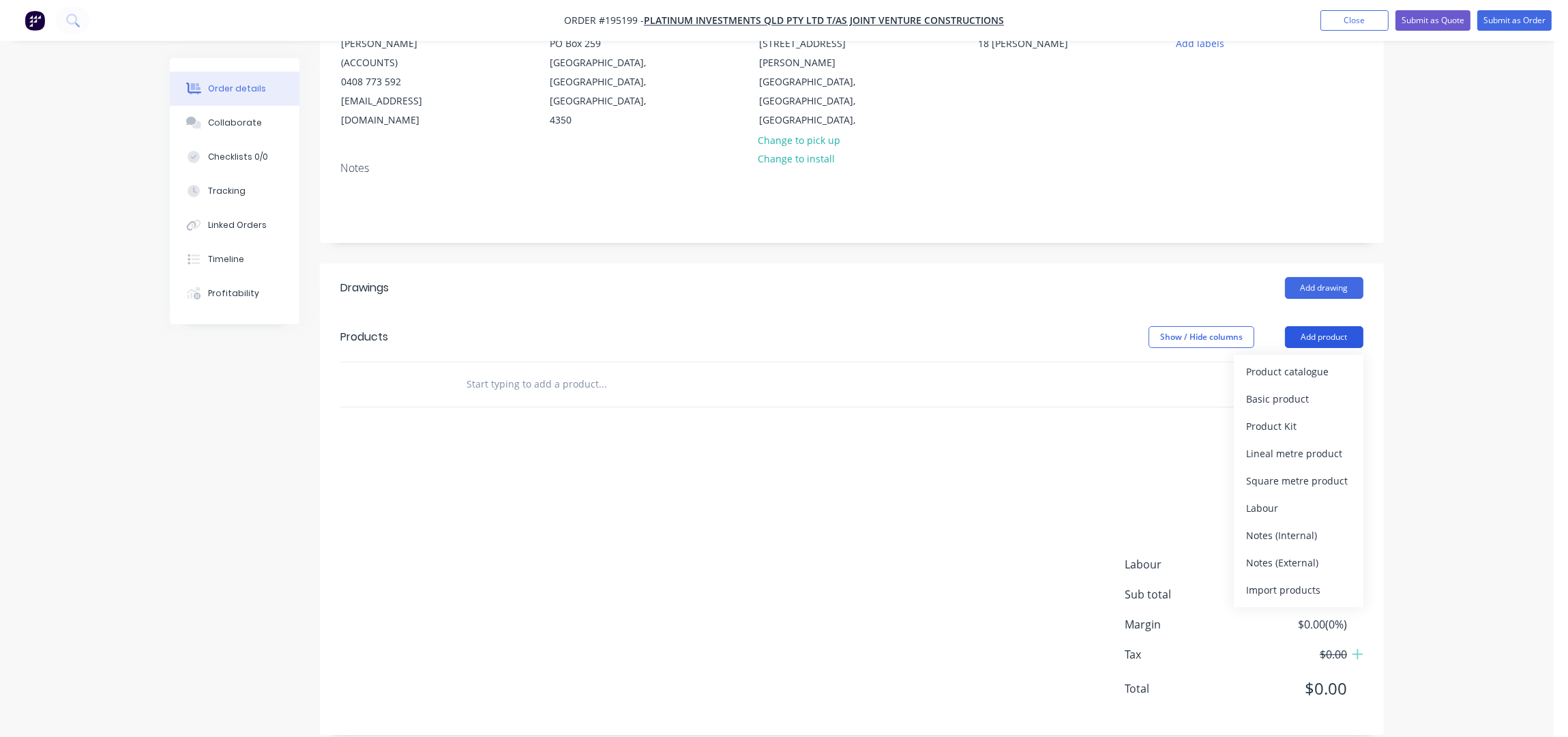
click at [1315, 362] on div "Product catalogue" at bounding box center [1299, 371] width 105 height 20
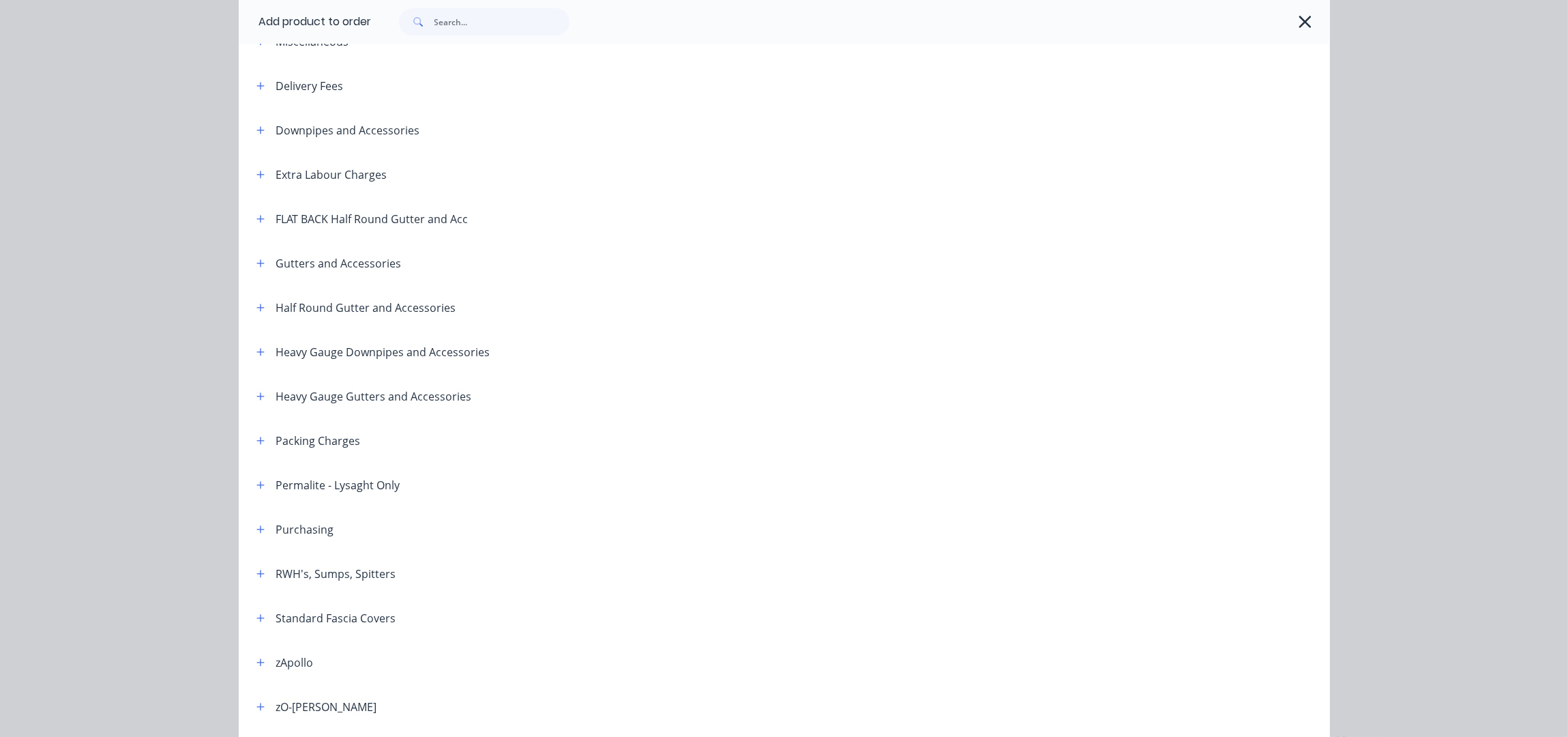
scroll to position [0, 0]
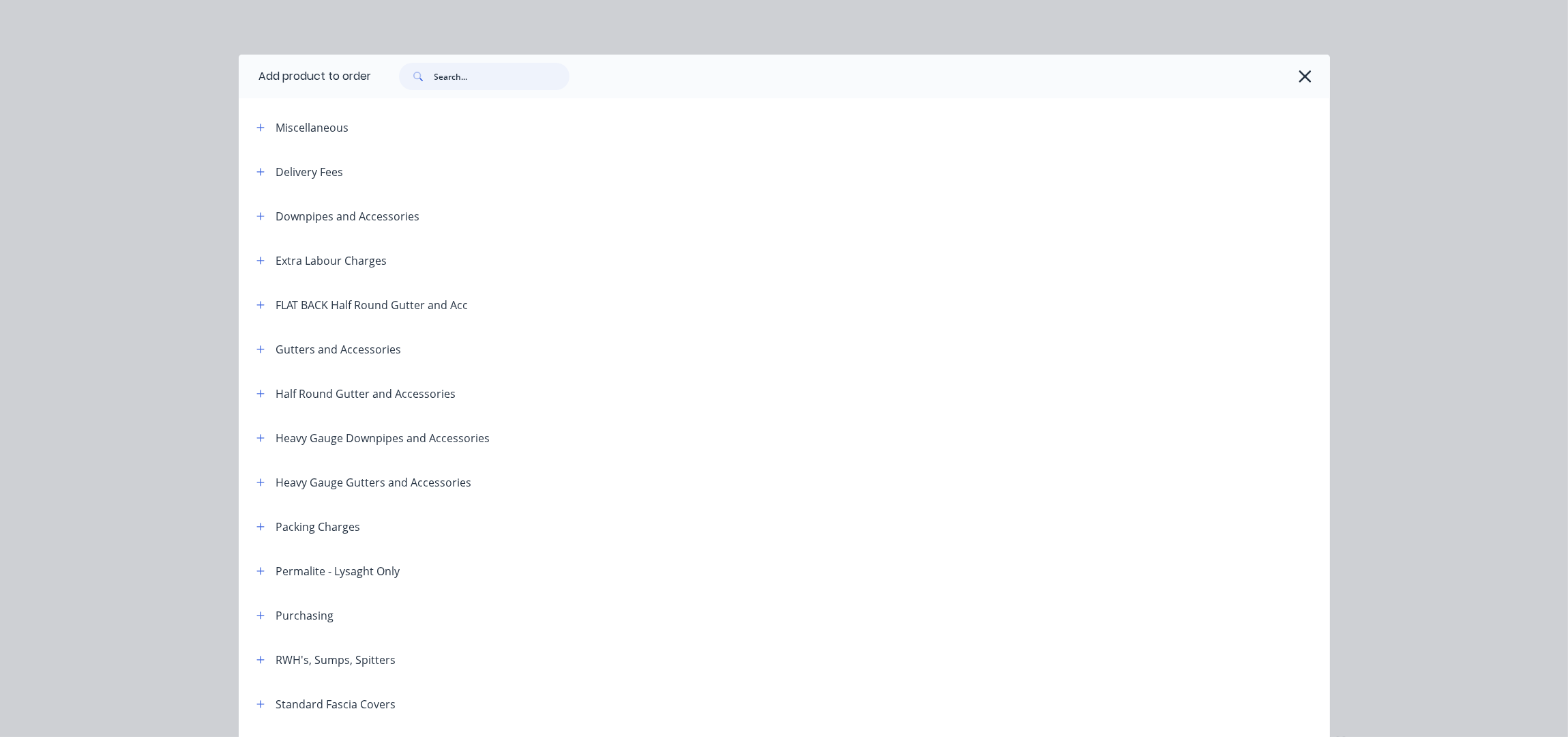
click at [461, 69] on input "text" at bounding box center [502, 76] width 135 height 27
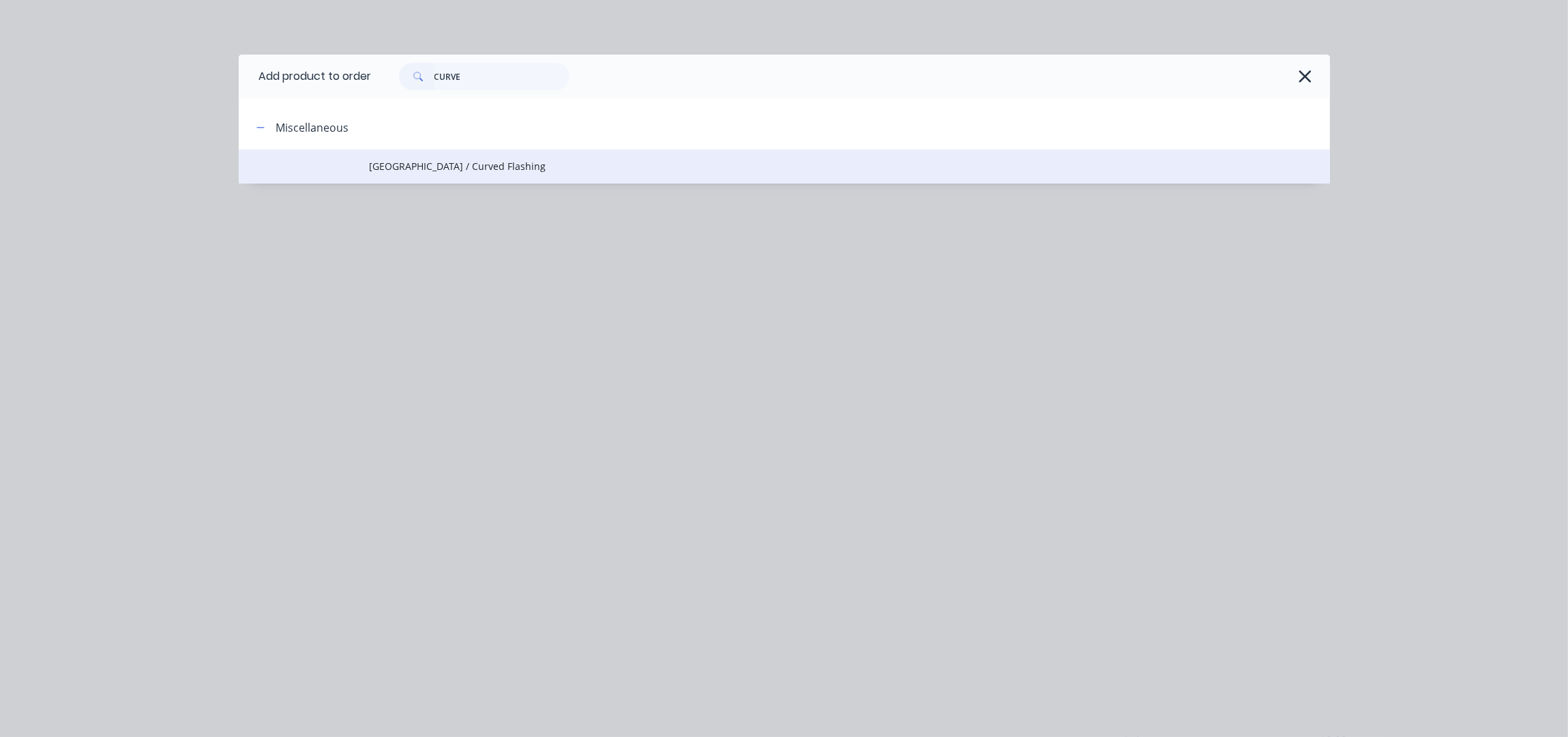
click at [414, 178] on td "Pittsburgh / Curved Flashing" at bounding box center [849, 166] width 961 height 34
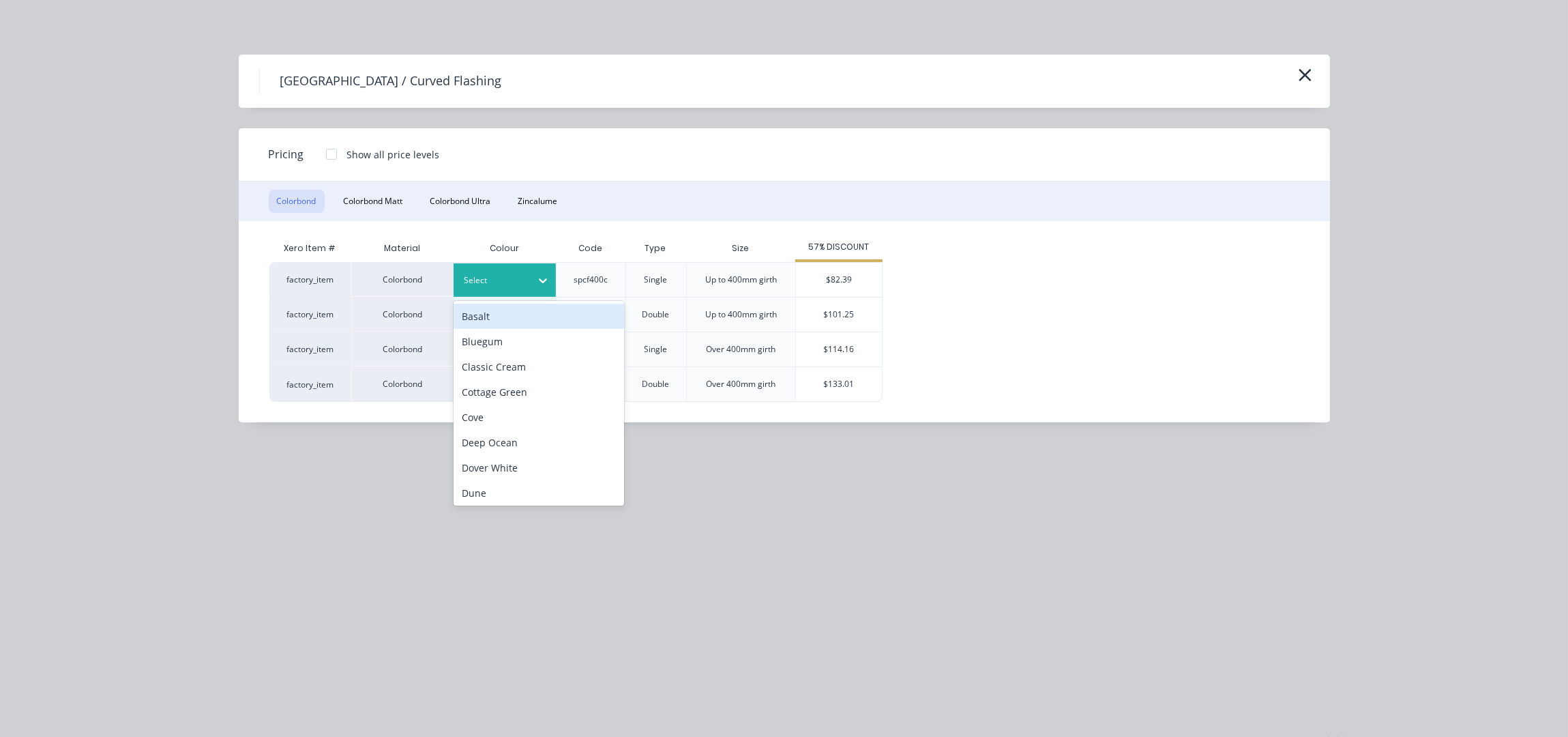
click at [517, 279] on div at bounding box center [495, 280] width 61 height 15
click at [519, 436] on div "Deep Ocean" at bounding box center [539, 442] width 171 height 25
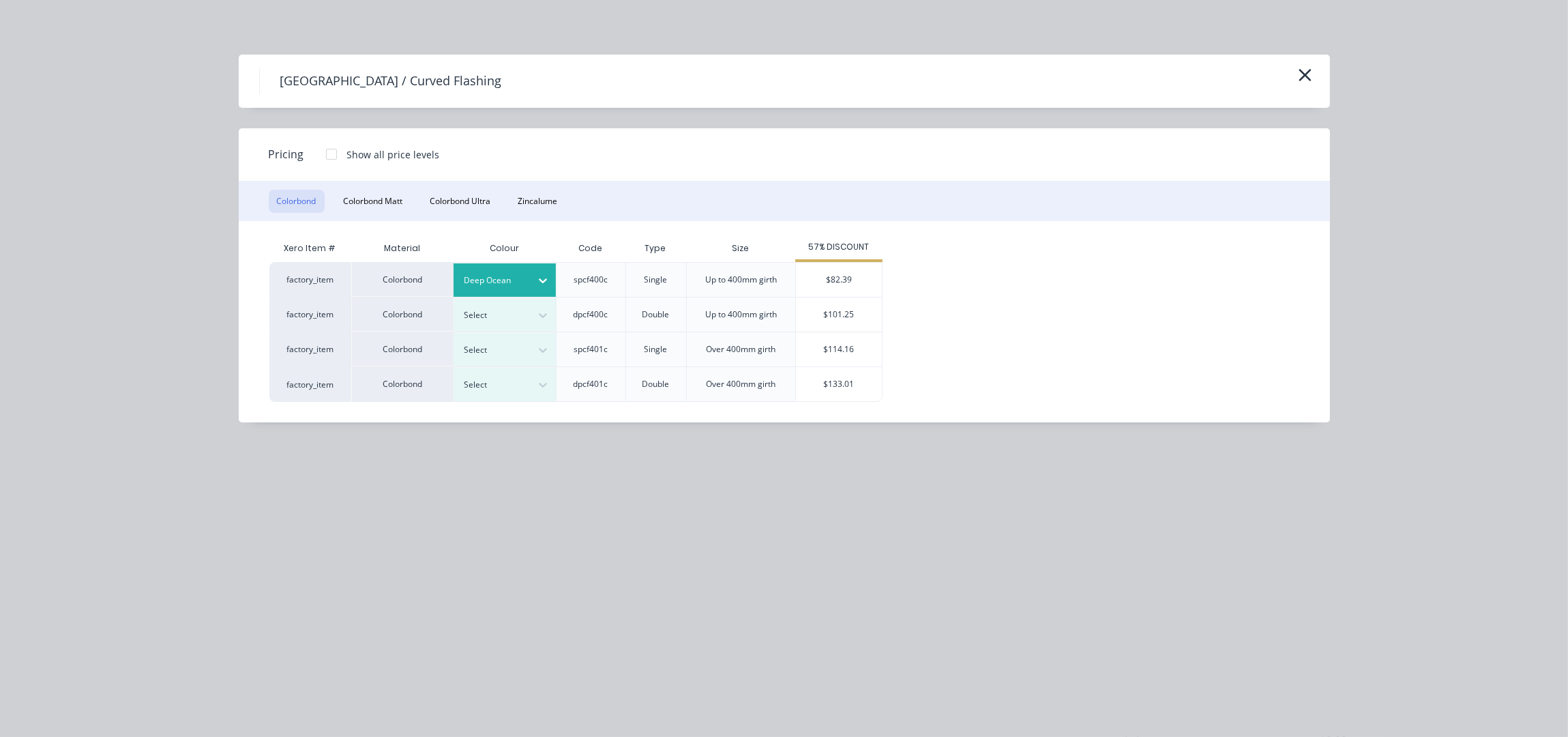
click at [882, 262] on div "factory_item Colorbond Deep Ocean spcf400c Single Up to 400mm girth $82.39 fact…" at bounding box center [774, 332] width 1010 height 140
click at [862, 278] on div "$82.39" at bounding box center [839, 279] width 86 height 34
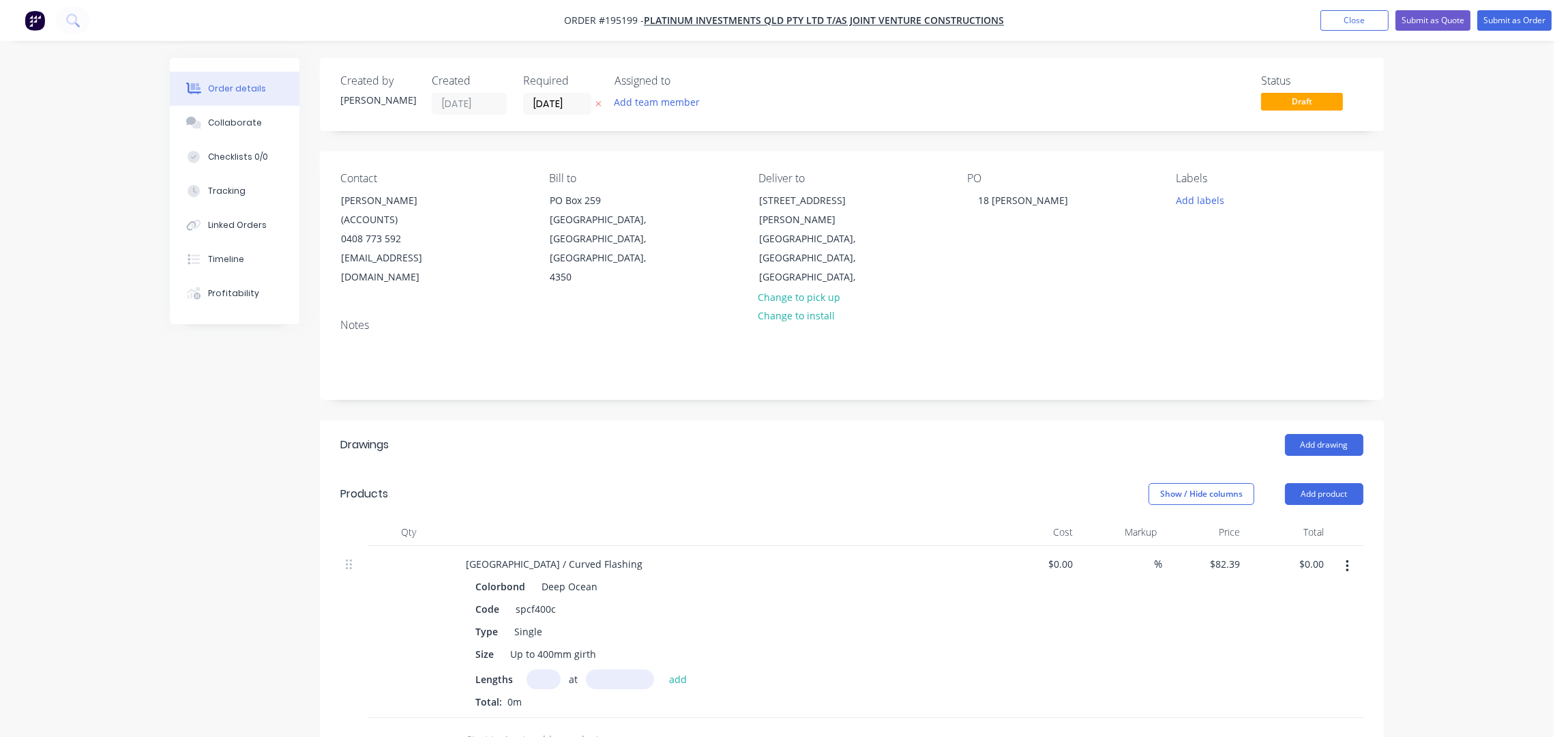
click at [537, 669] on input "text" at bounding box center [544, 679] width 34 height 20
click at [662, 669] on button "add" at bounding box center [678, 678] width 32 height 18
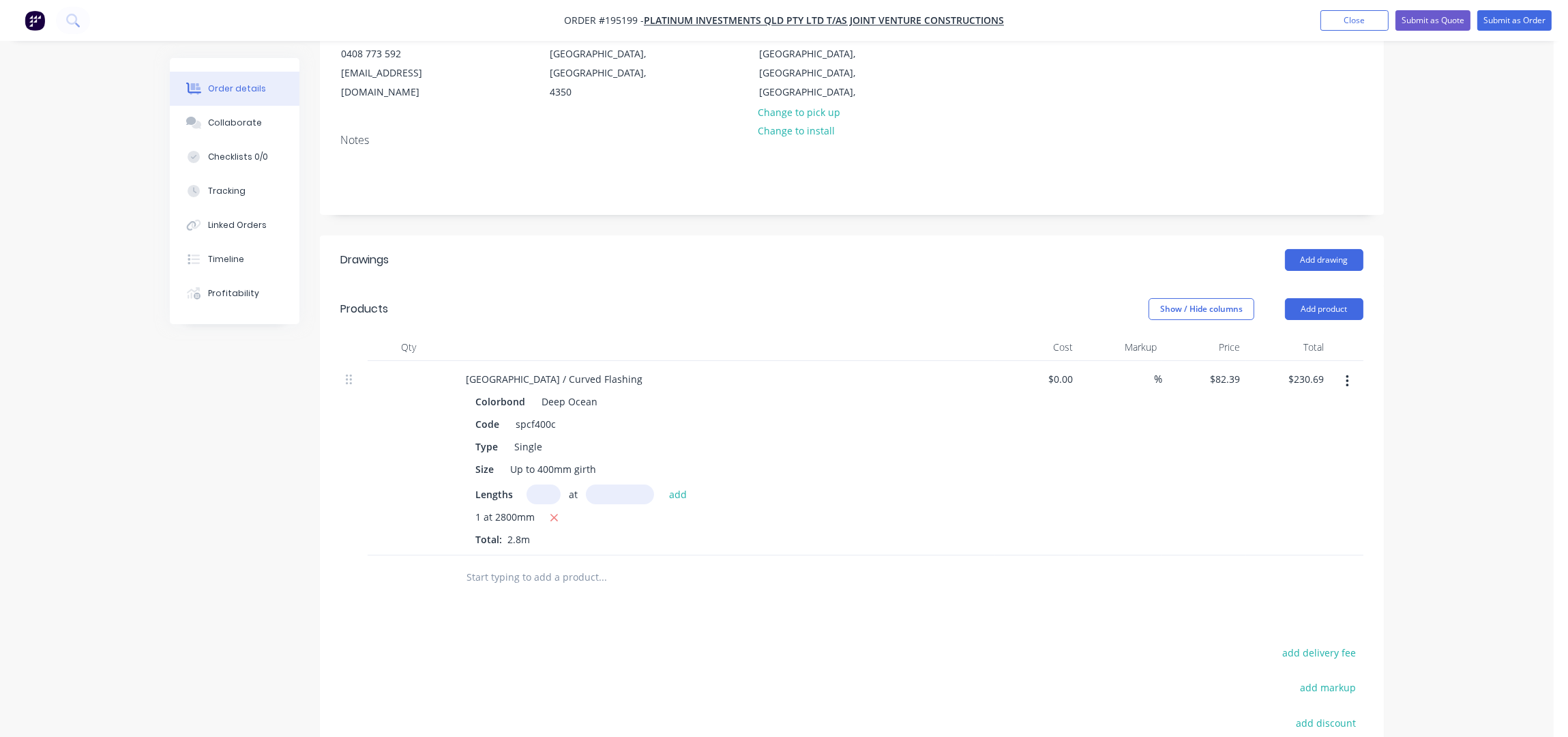
scroll to position [272, 0]
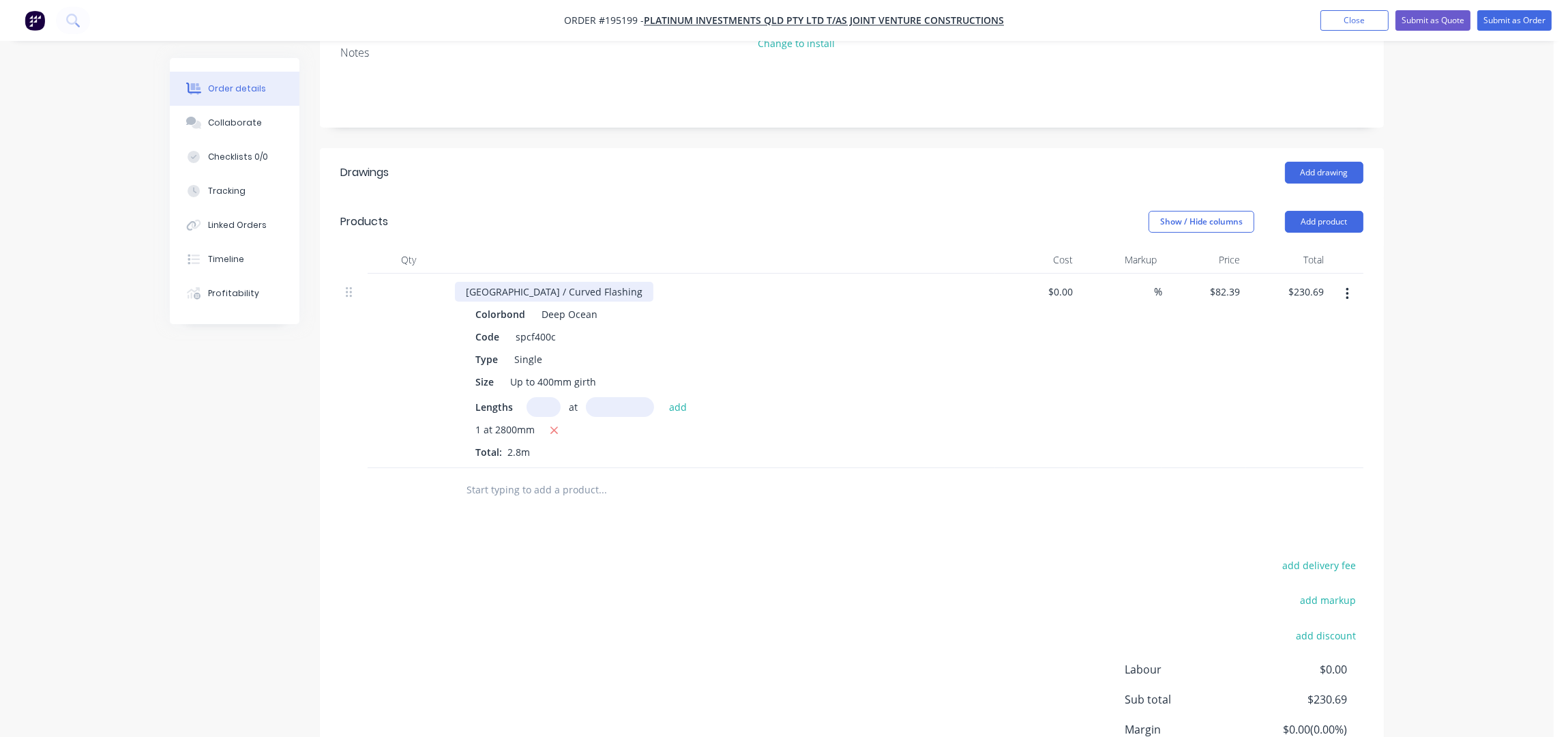
click at [598, 281] on div "Pittsburgh / Curved Flashing" at bounding box center [554, 291] width 199 height 20
click at [1351, 281] on button "button" at bounding box center [1348, 294] width 32 height 24
click at [1287, 348] on div "Duplicate" at bounding box center [1299, 357] width 105 height 20
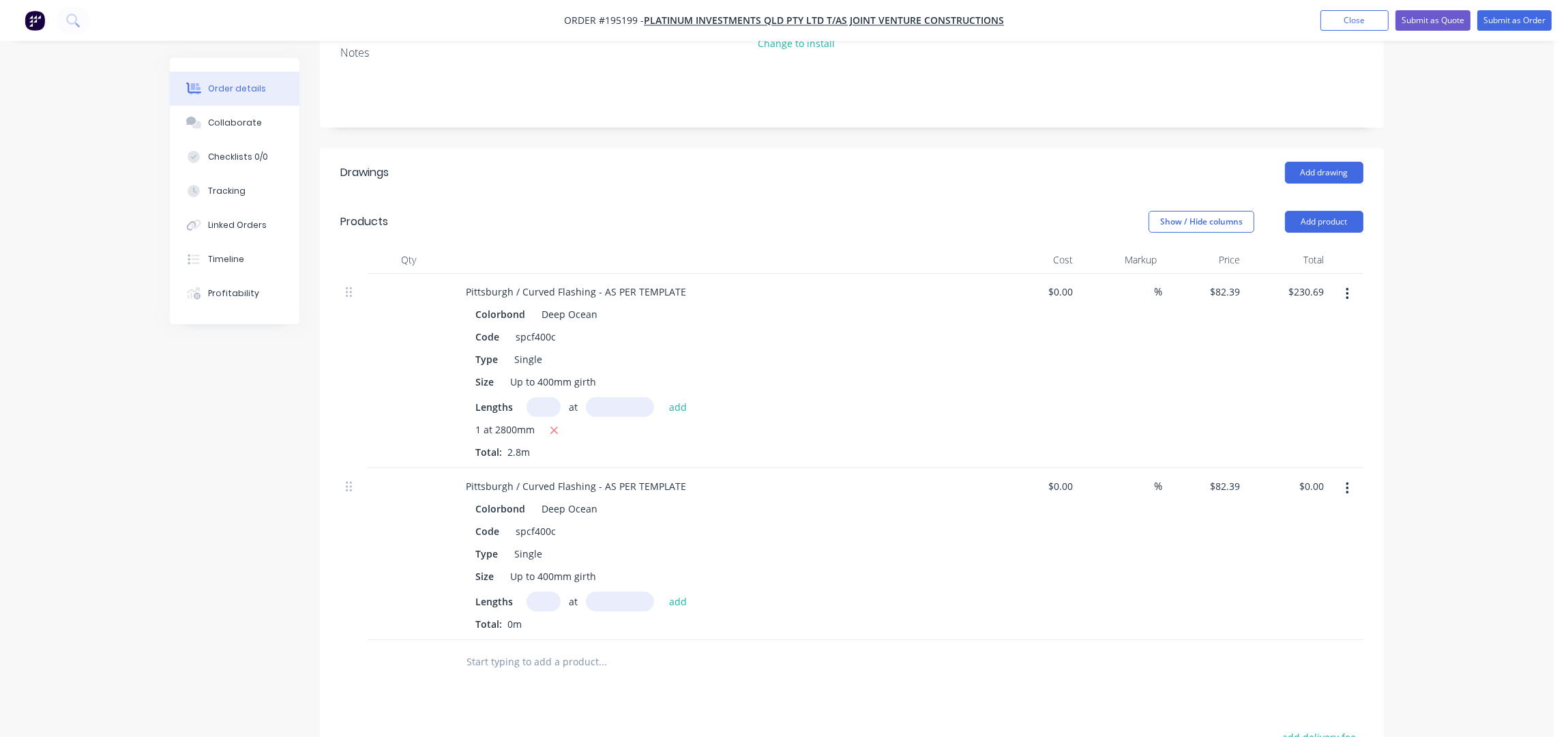
click at [533, 592] on input "text" at bounding box center [544, 601] width 34 height 20
click at [662, 592] on button "add" at bounding box center [678, 600] width 32 height 18
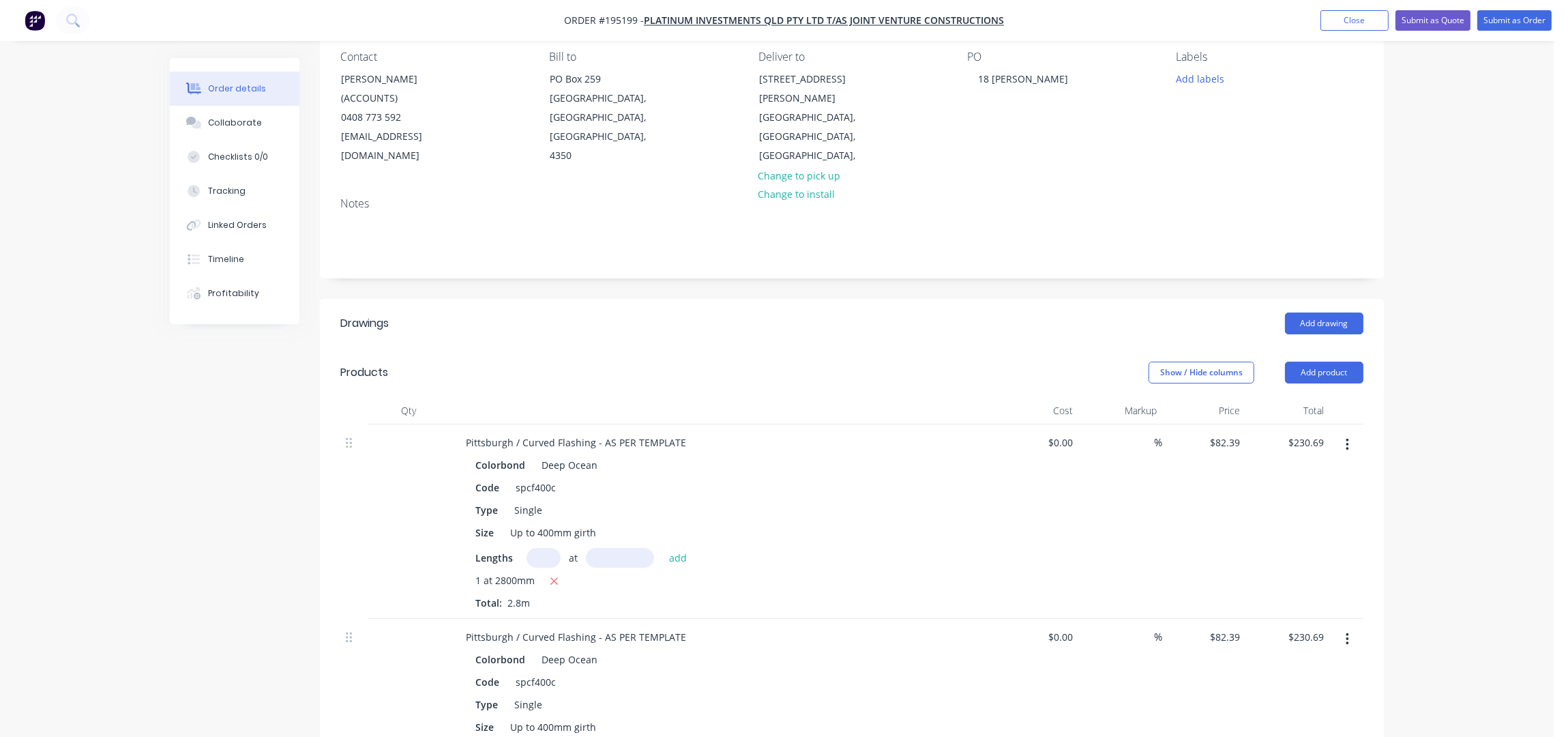
scroll to position [90, 0]
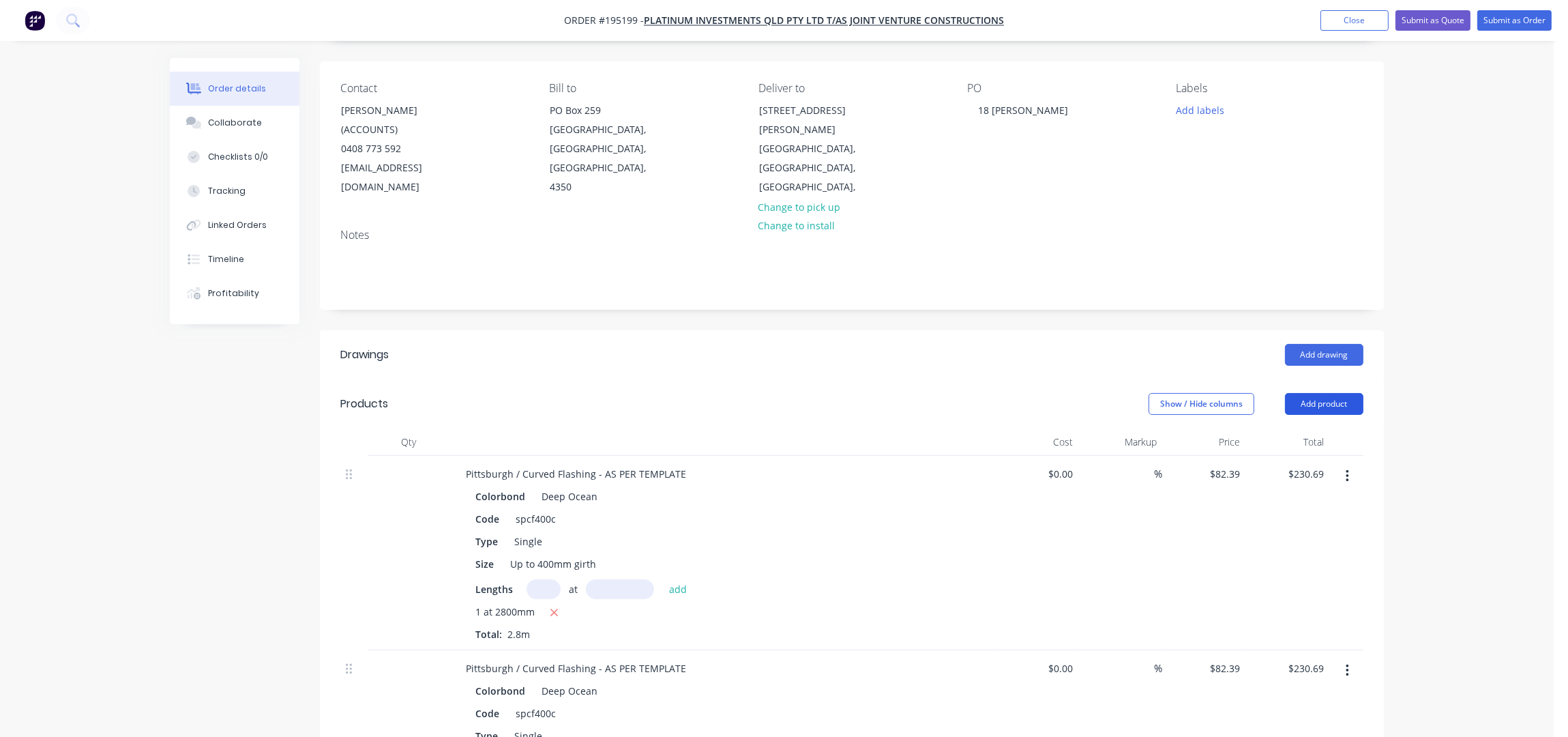
click at [1328, 393] on button "Add product" at bounding box center [1324, 403] width 78 height 22
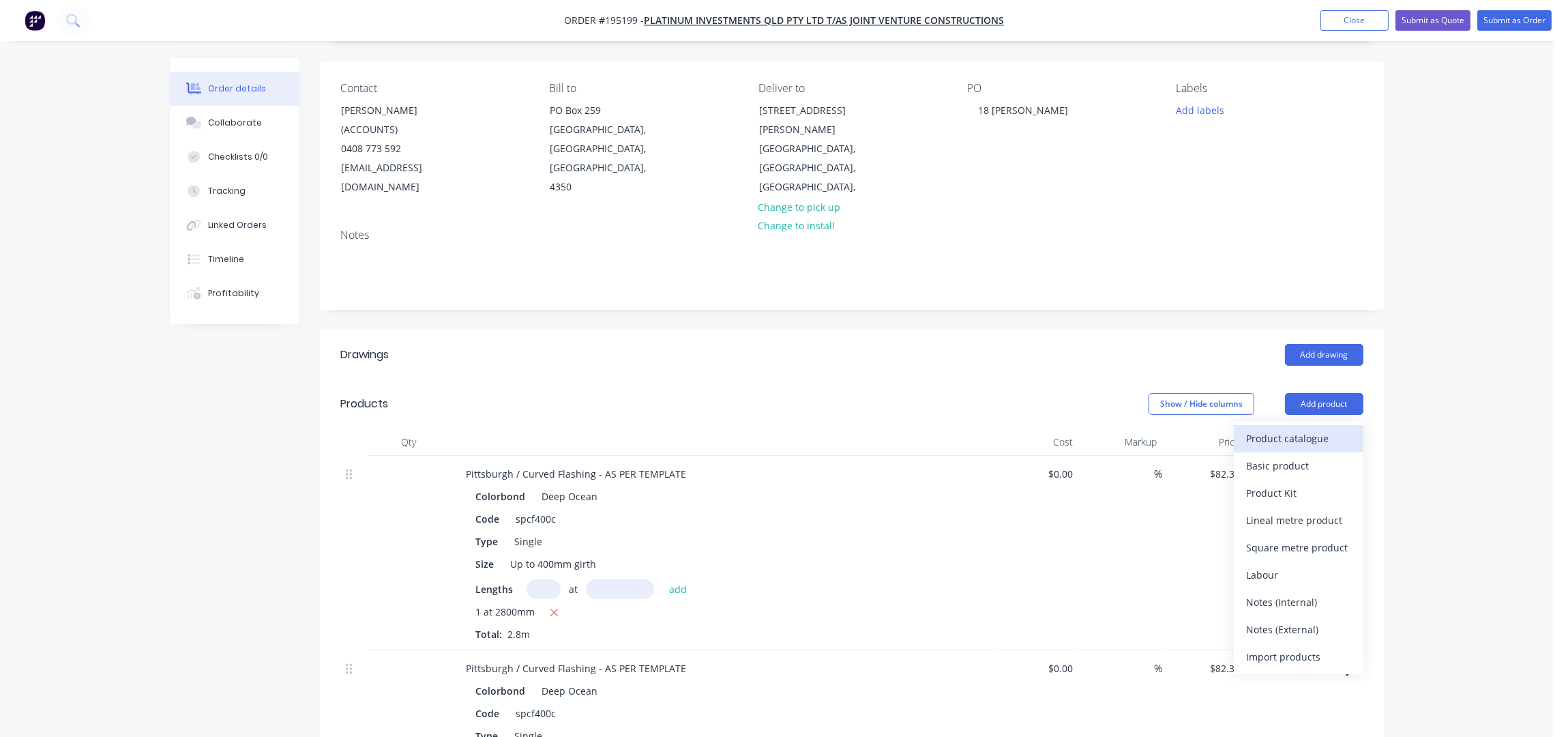
click at [1315, 429] on div "Product catalogue" at bounding box center [1299, 438] width 105 height 20
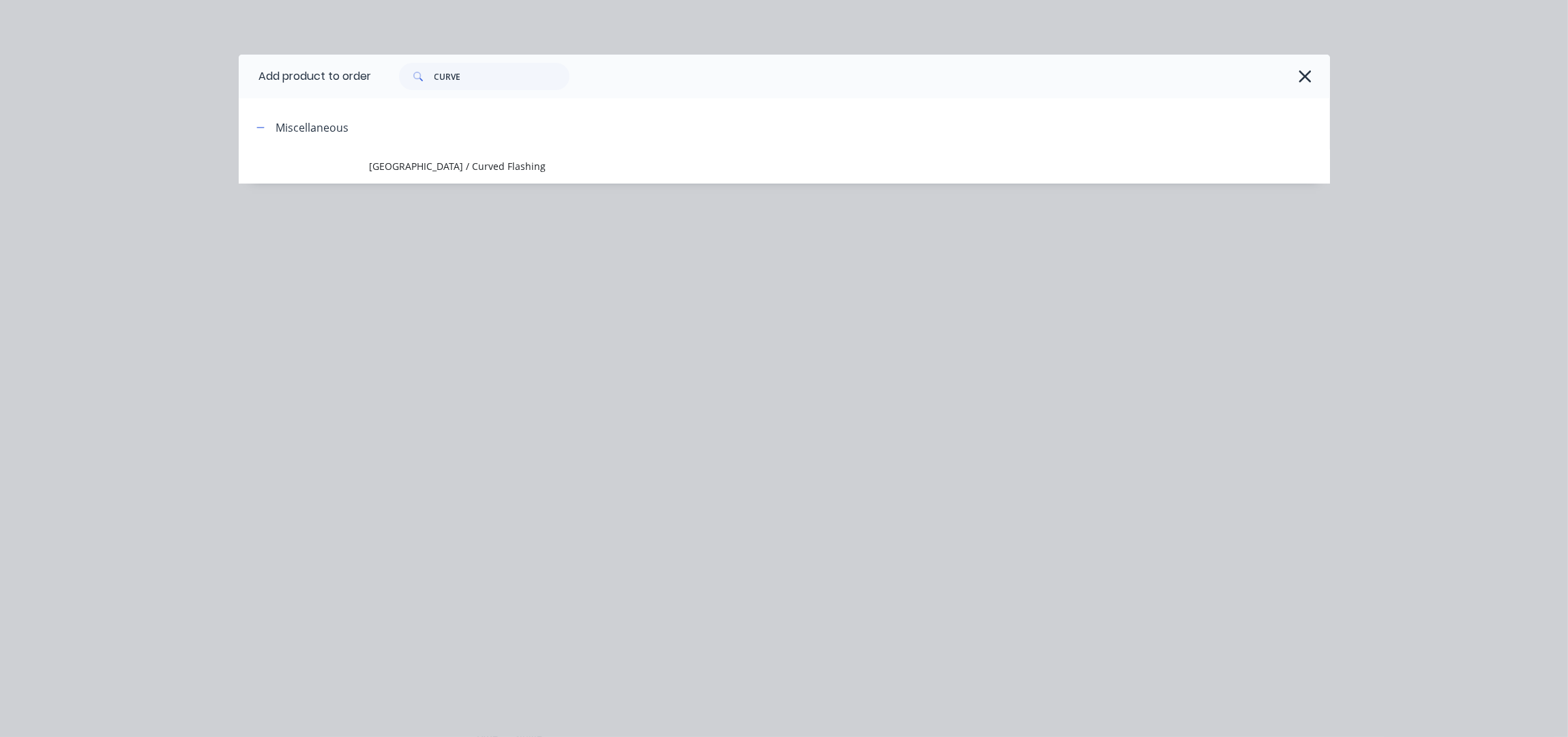
click at [457, 156] on td "Pittsburgh / Curved Flashing" at bounding box center [849, 166] width 961 height 34
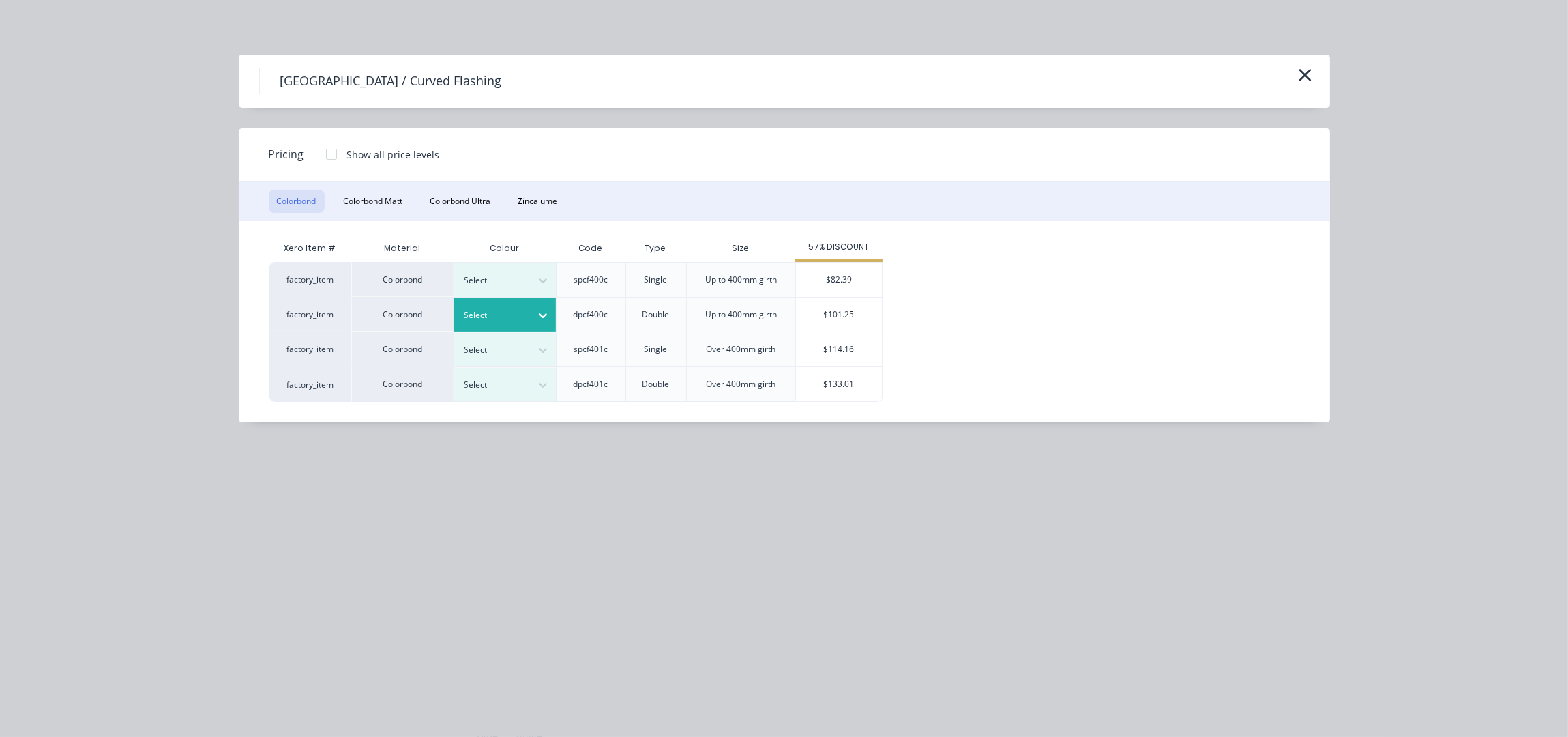
click at [524, 314] on div at bounding box center [495, 314] width 61 height 15
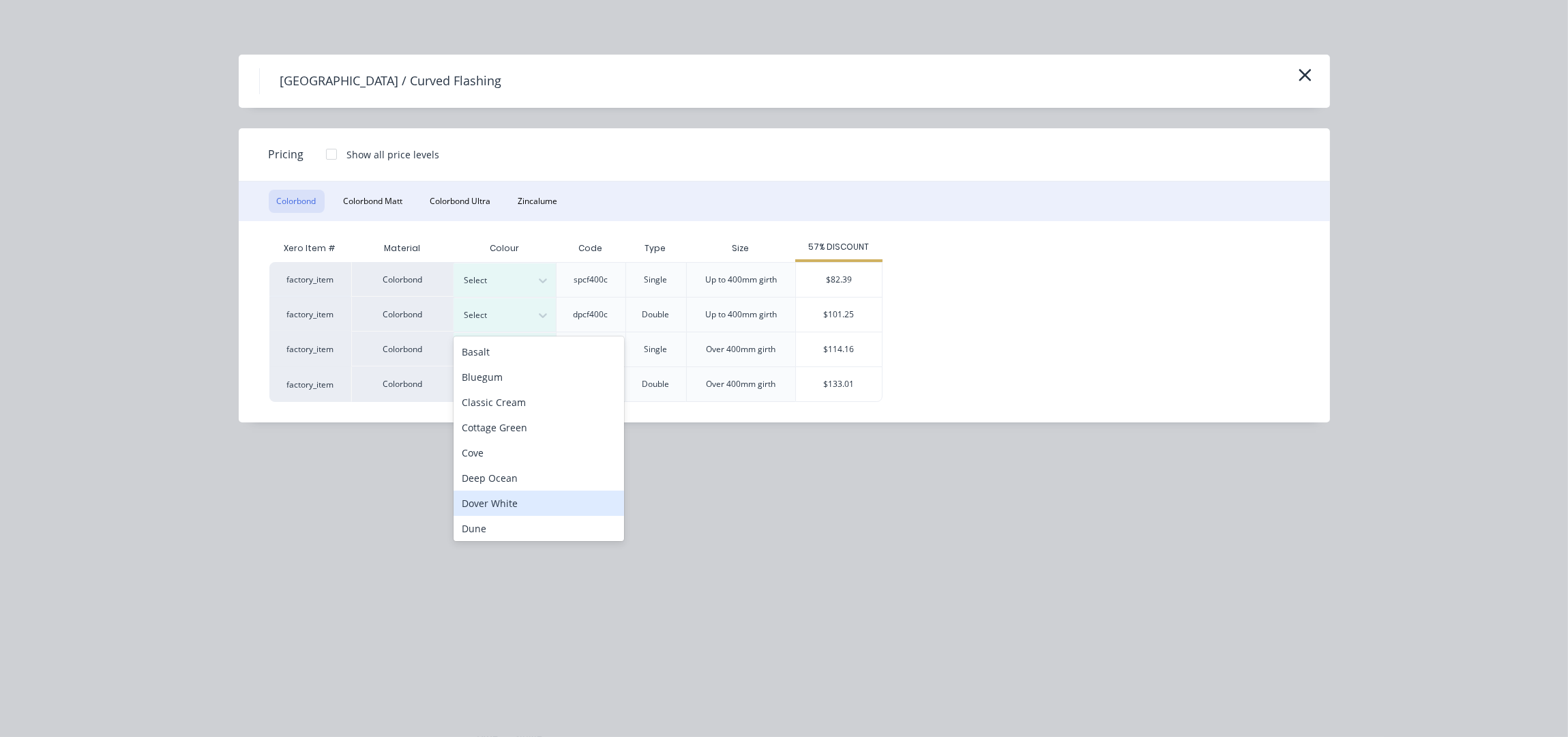
click at [521, 481] on div "Deep Ocean" at bounding box center [539, 477] width 171 height 25
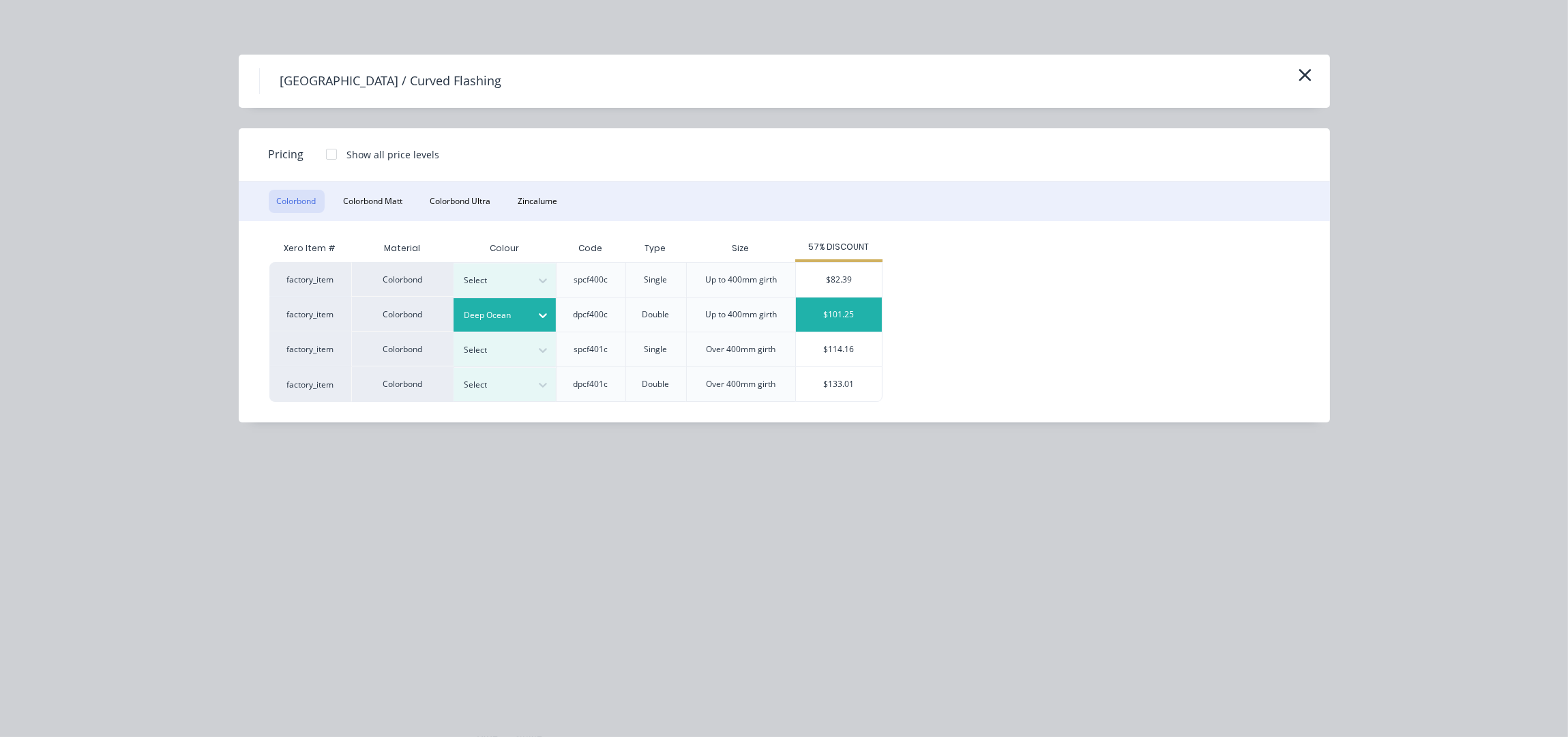
click at [863, 314] on div "$101.25" at bounding box center [839, 314] width 86 height 34
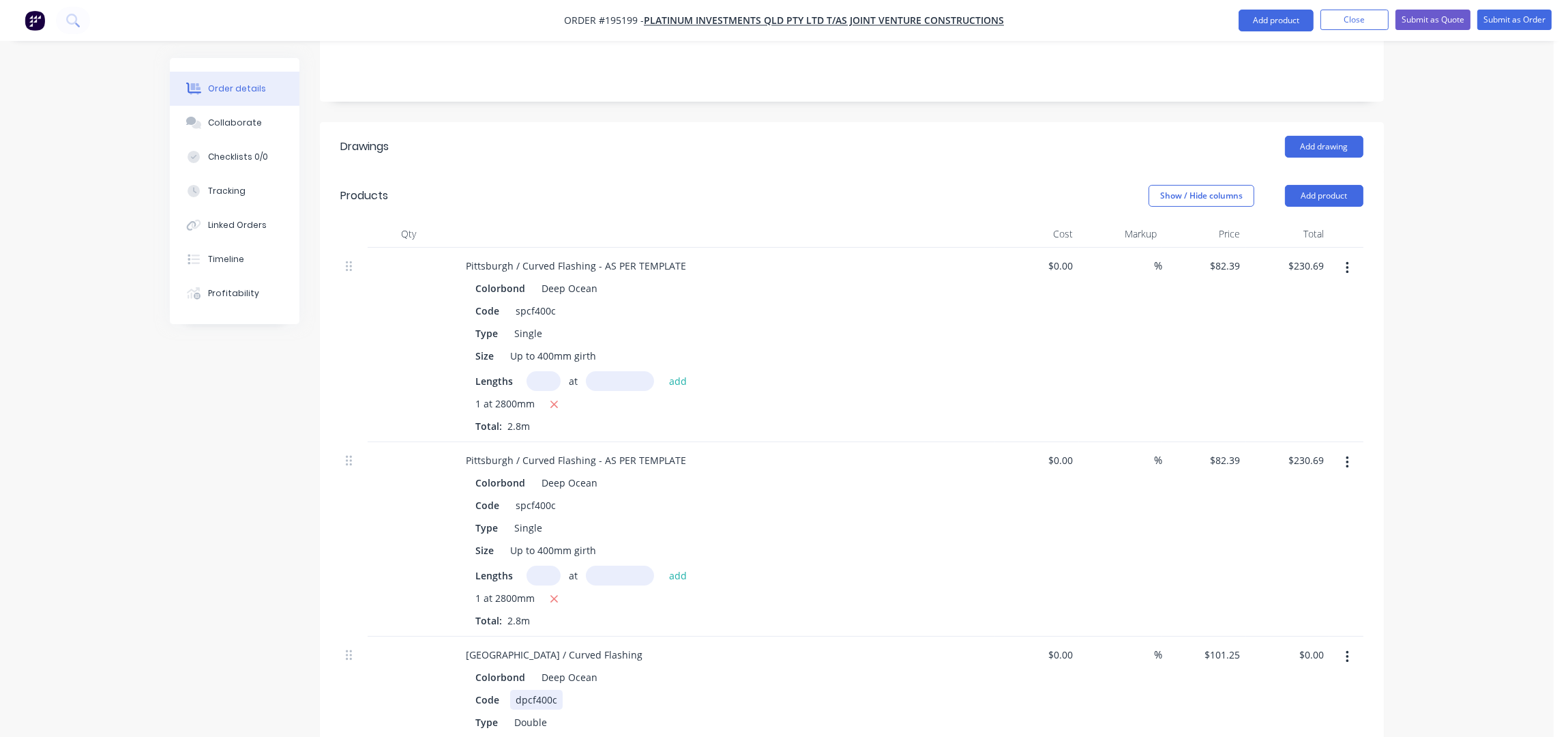
scroll to position [455, 0]
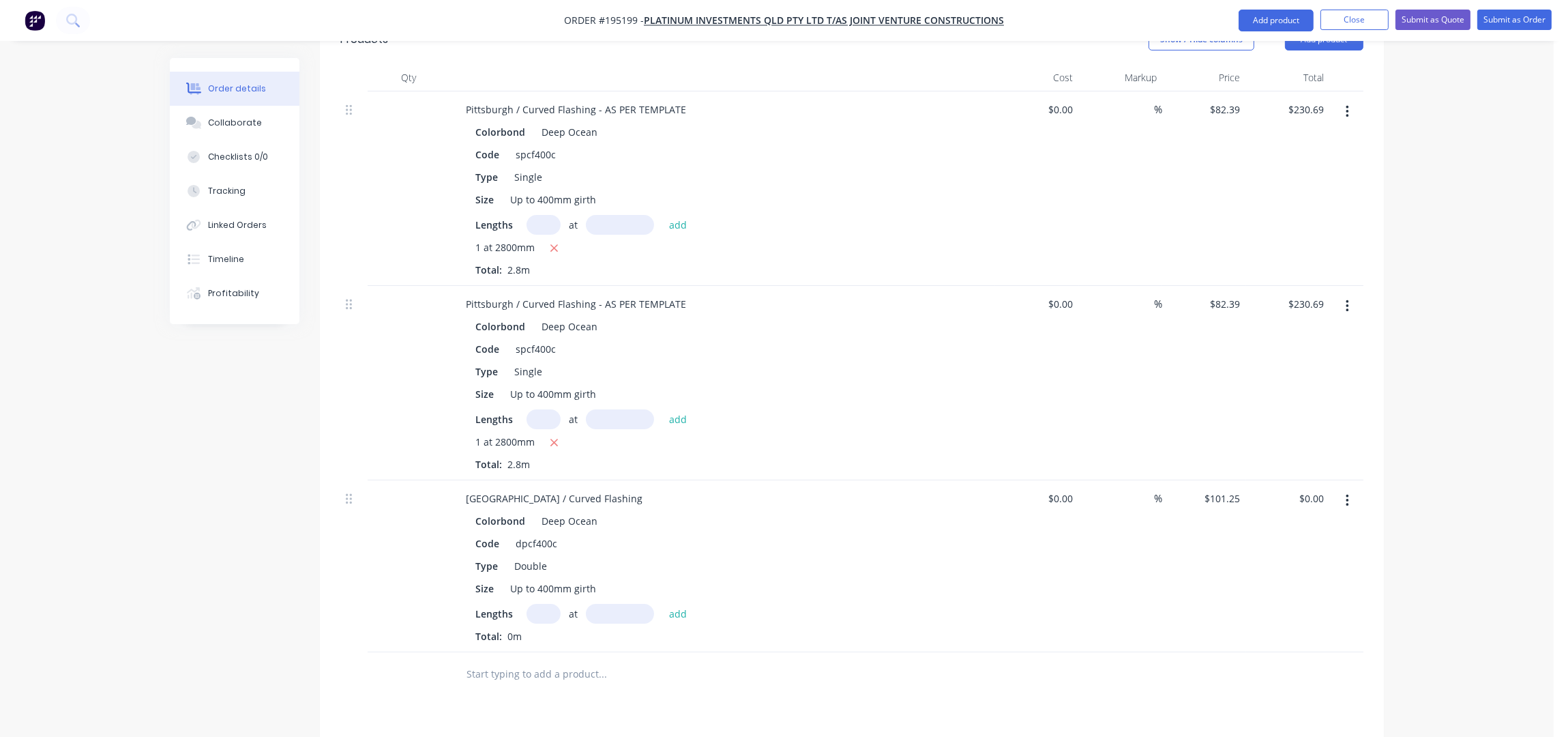
click at [548, 604] on input "text" at bounding box center [544, 613] width 34 height 20
click at [662, 604] on button "add" at bounding box center [678, 612] width 32 height 18
click at [590, 489] on div "Pittsburgh / Curved Flashing" at bounding box center [554, 498] width 199 height 20
click at [1350, 489] on button "button" at bounding box center [1348, 501] width 32 height 24
click at [1332, 527] on div "Edit" at bounding box center [1299, 537] width 105 height 20
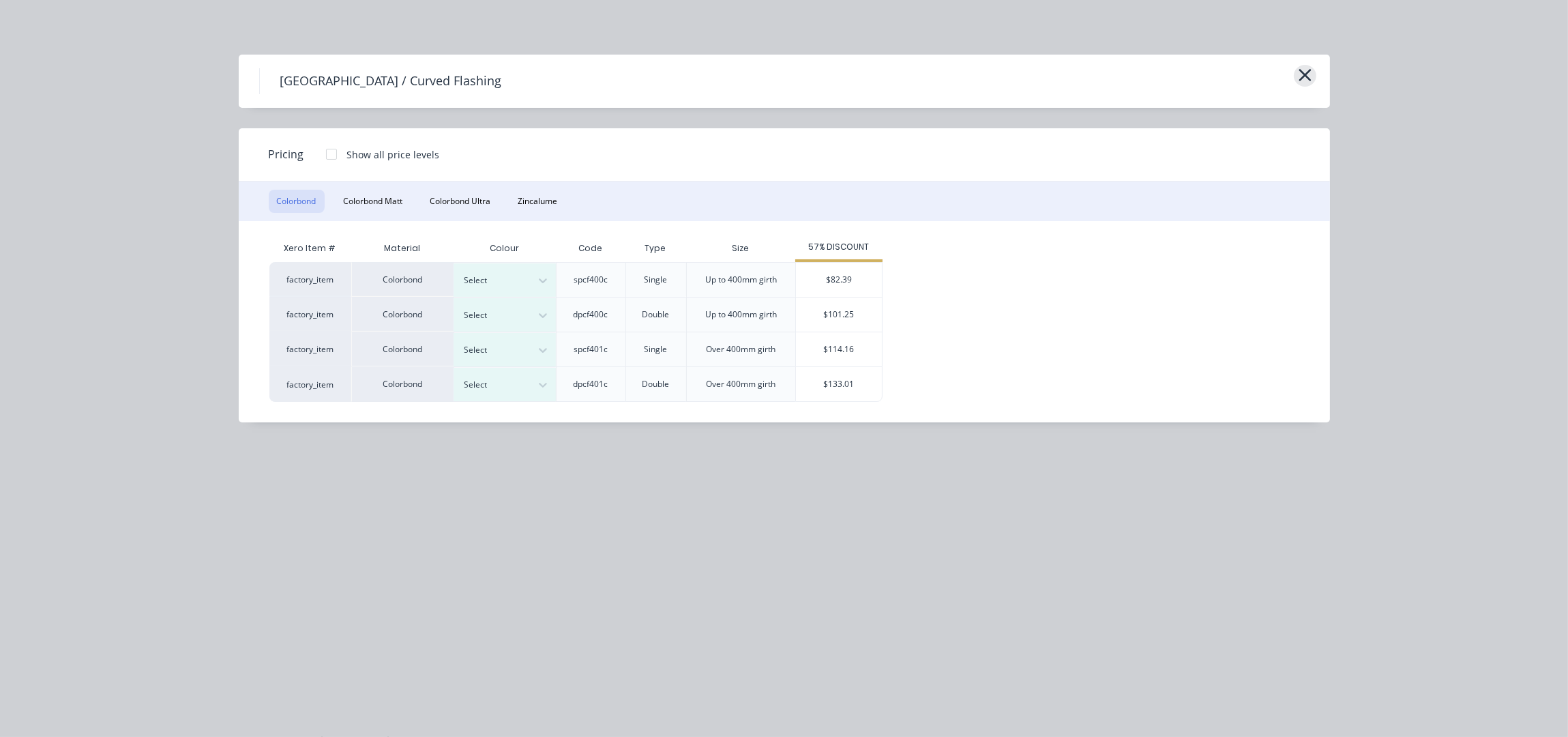
click at [1303, 69] on icon "button" at bounding box center [1305, 75] width 14 height 19
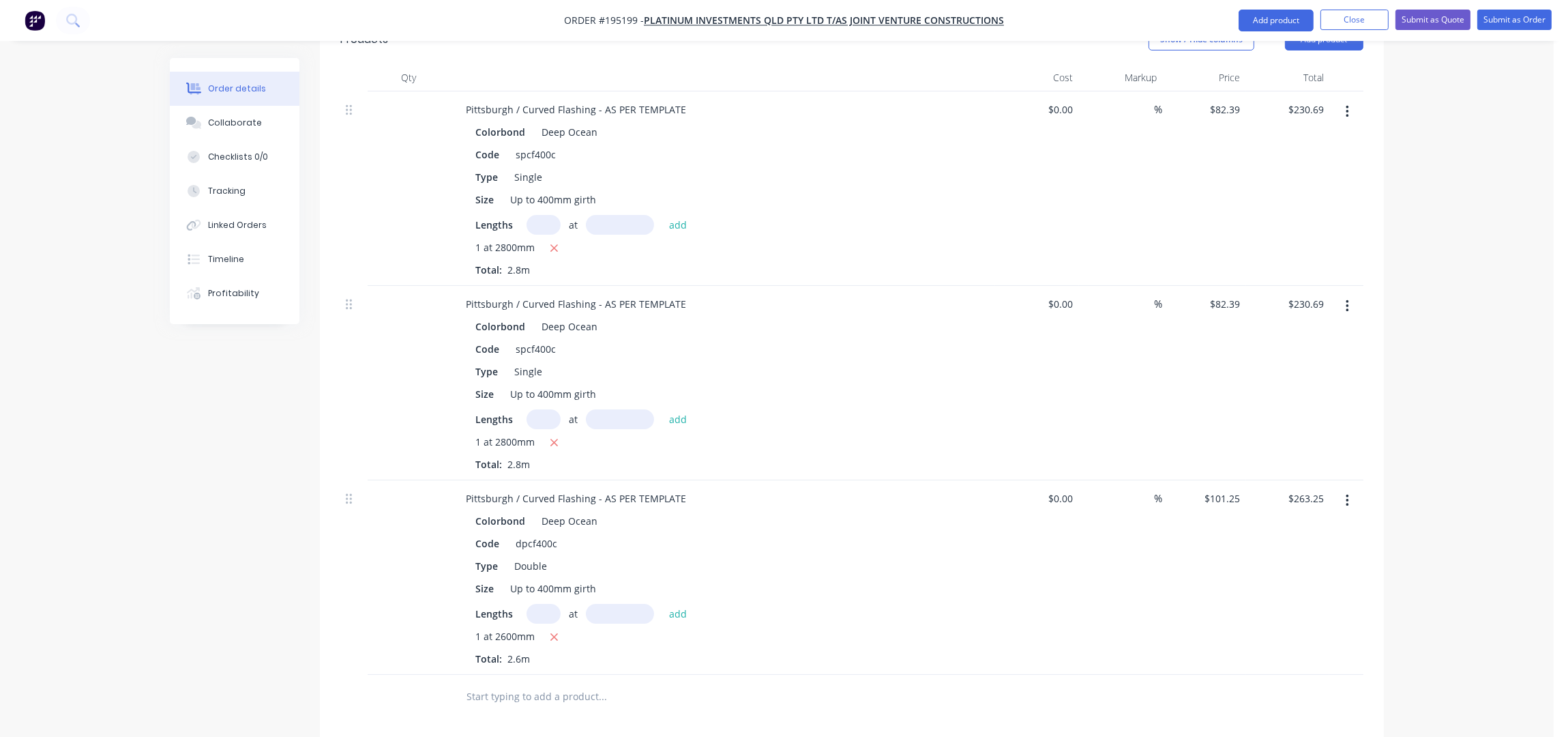
click at [1344, 489] on button "button" at bounding box center [1348, 501] width 32 height 24
click at [1314, 554] on div "Duplicate" at bounding box center [1299, 564] width 105 height 20
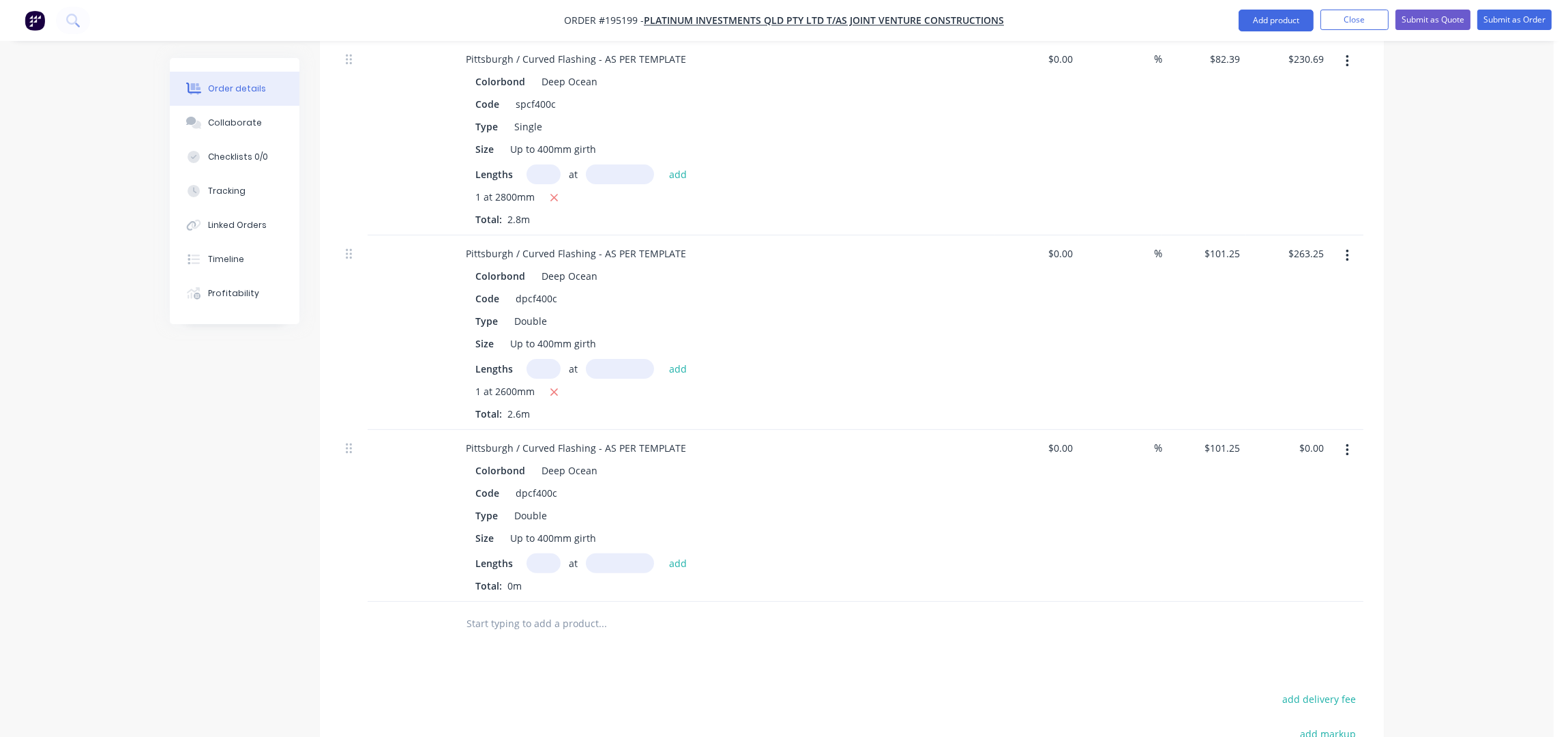
scroll to position [819, 0]
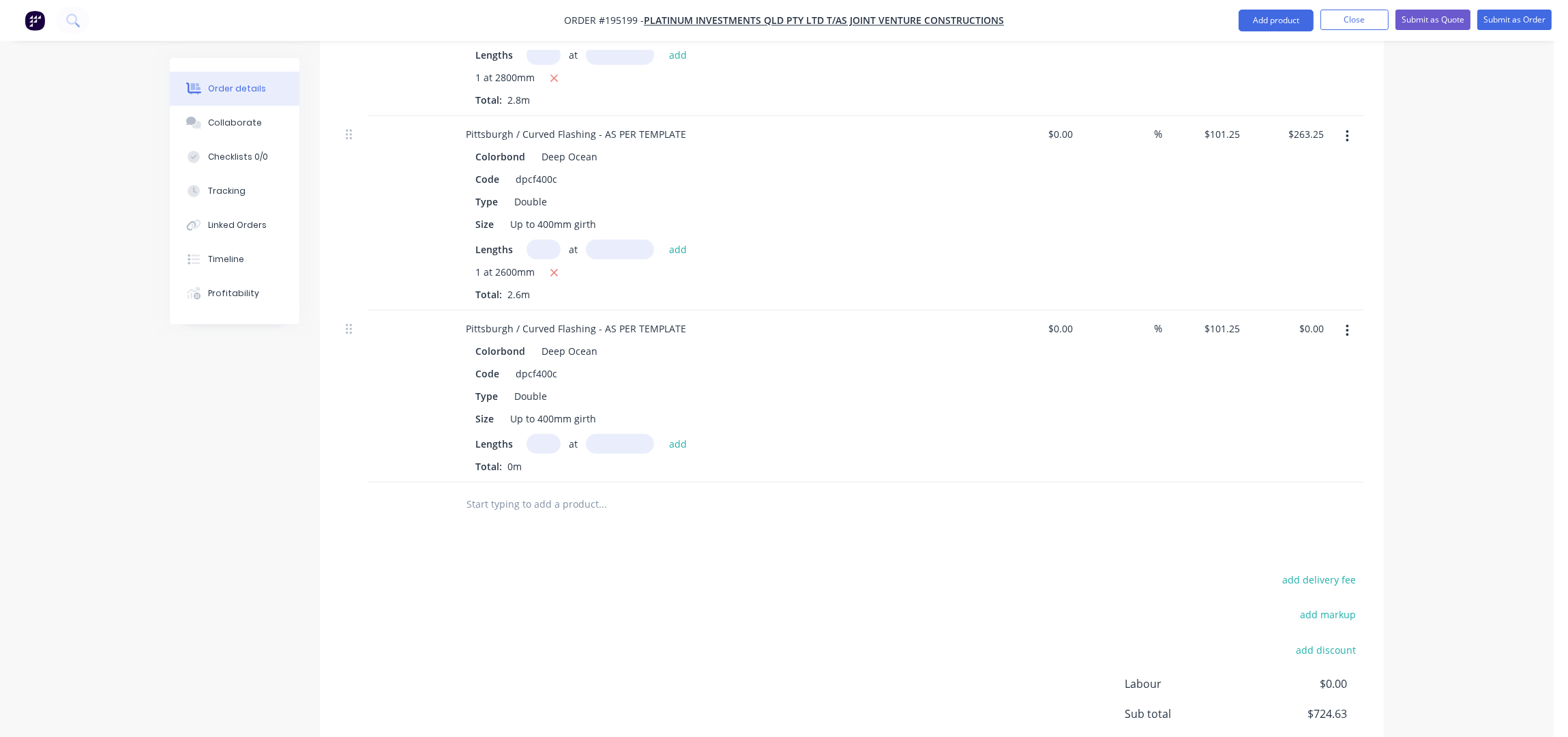
click at [544, 434] on input "text" at bounding box center [544, 443] width 34 height 20
click at [662, 434] on button "add" at bounding box center [678, 443] width 32 height 18
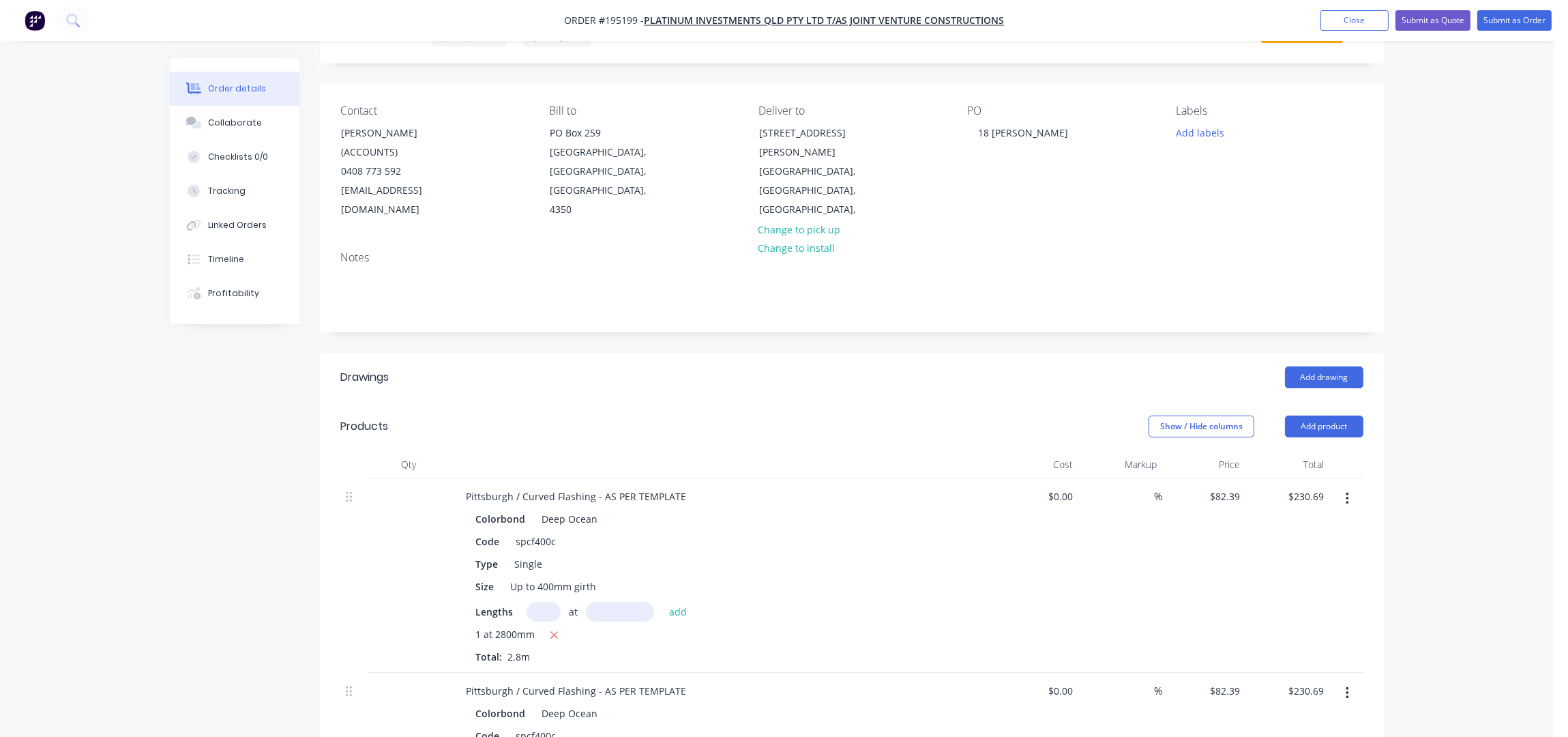
scroll to position [0, 0]
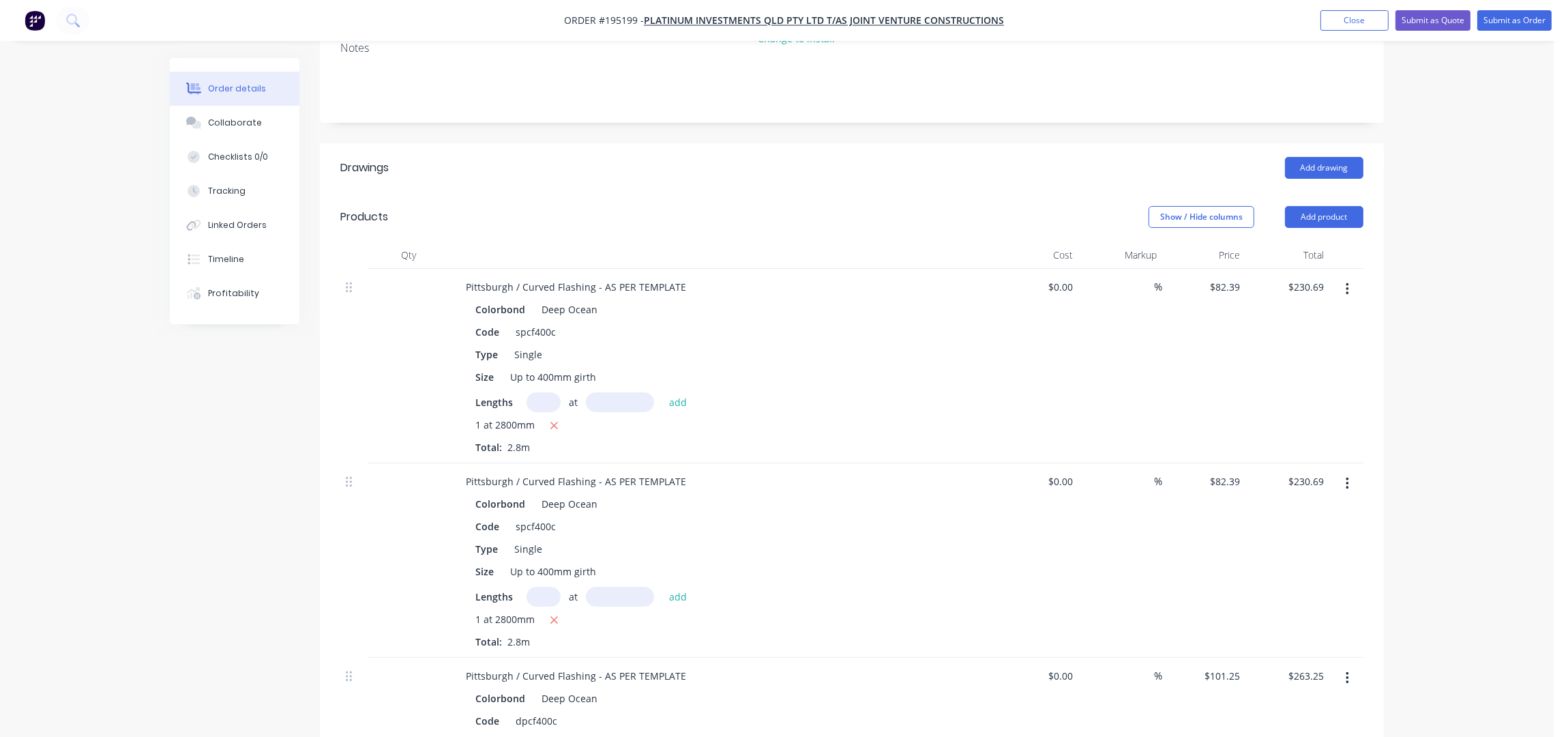
scroll to position [363, 0]
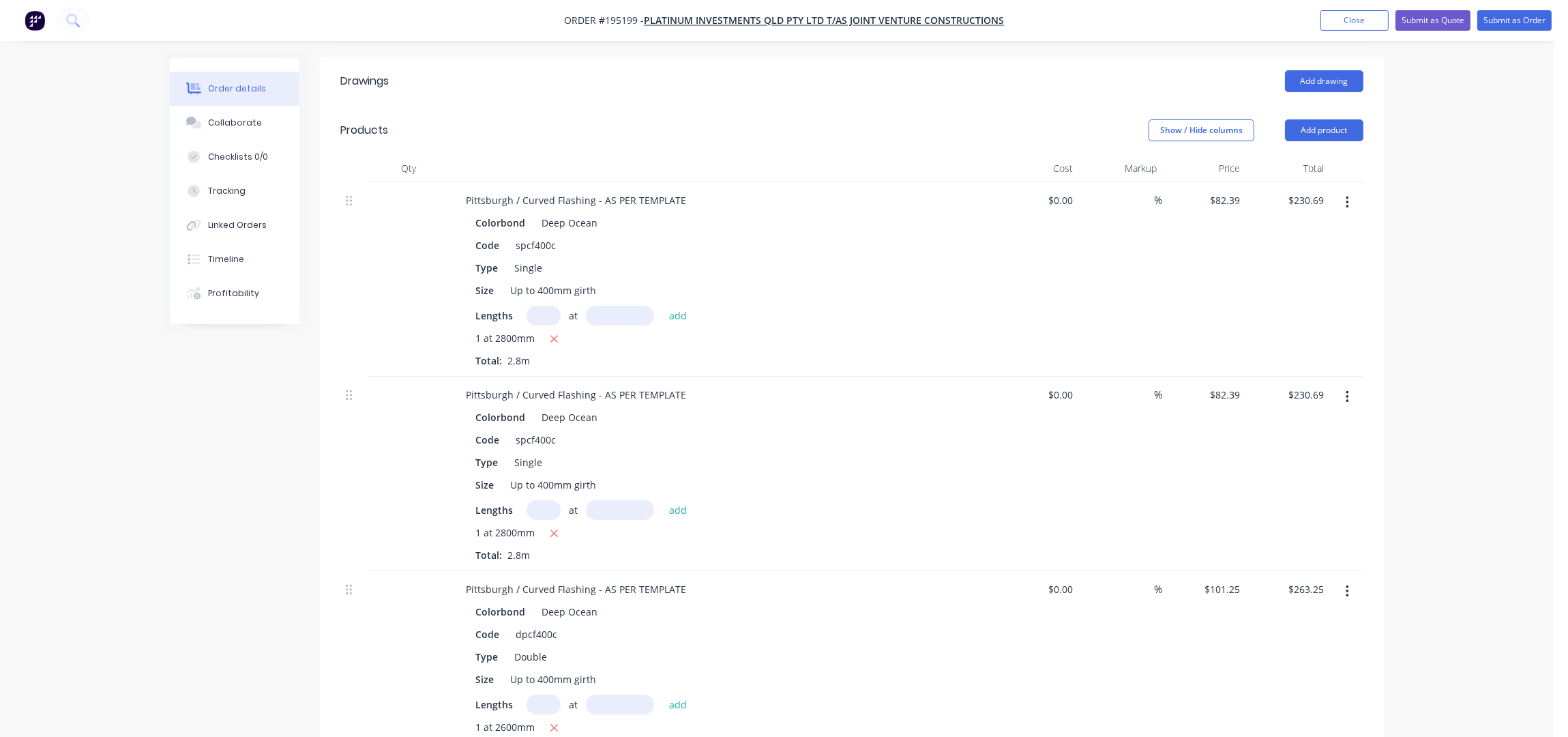
click at [1416, 328] on div "Order details Collaborate Checklists 0/0 Tracking Linked Orders Timeline Profit…" at bounding box center [777, 494] width 1554 height 1715
click at [812, 119] on div "Show / Hide columns Add product" at bounding box center [961, 130] width 806 height 22
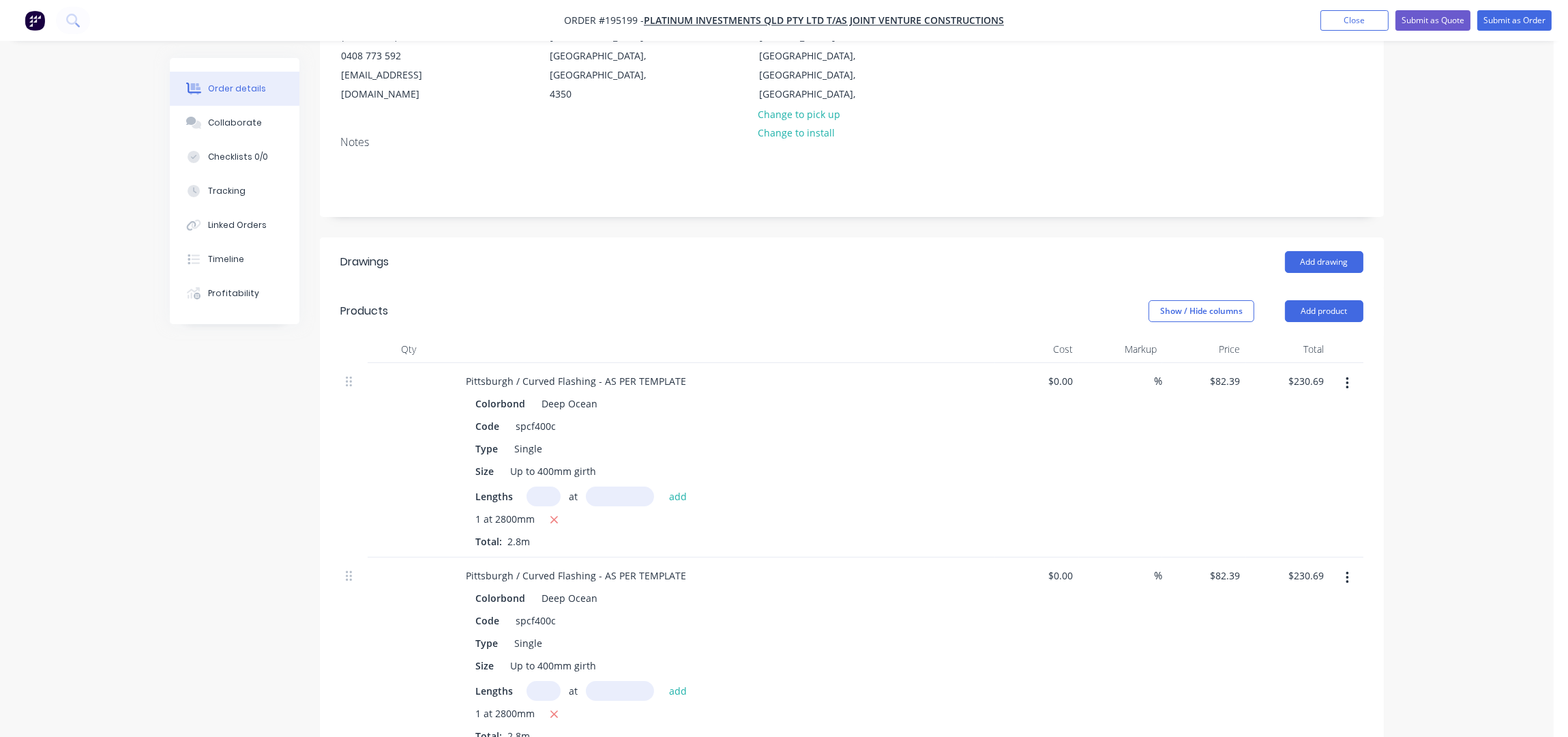
scroll to position [0, 0]
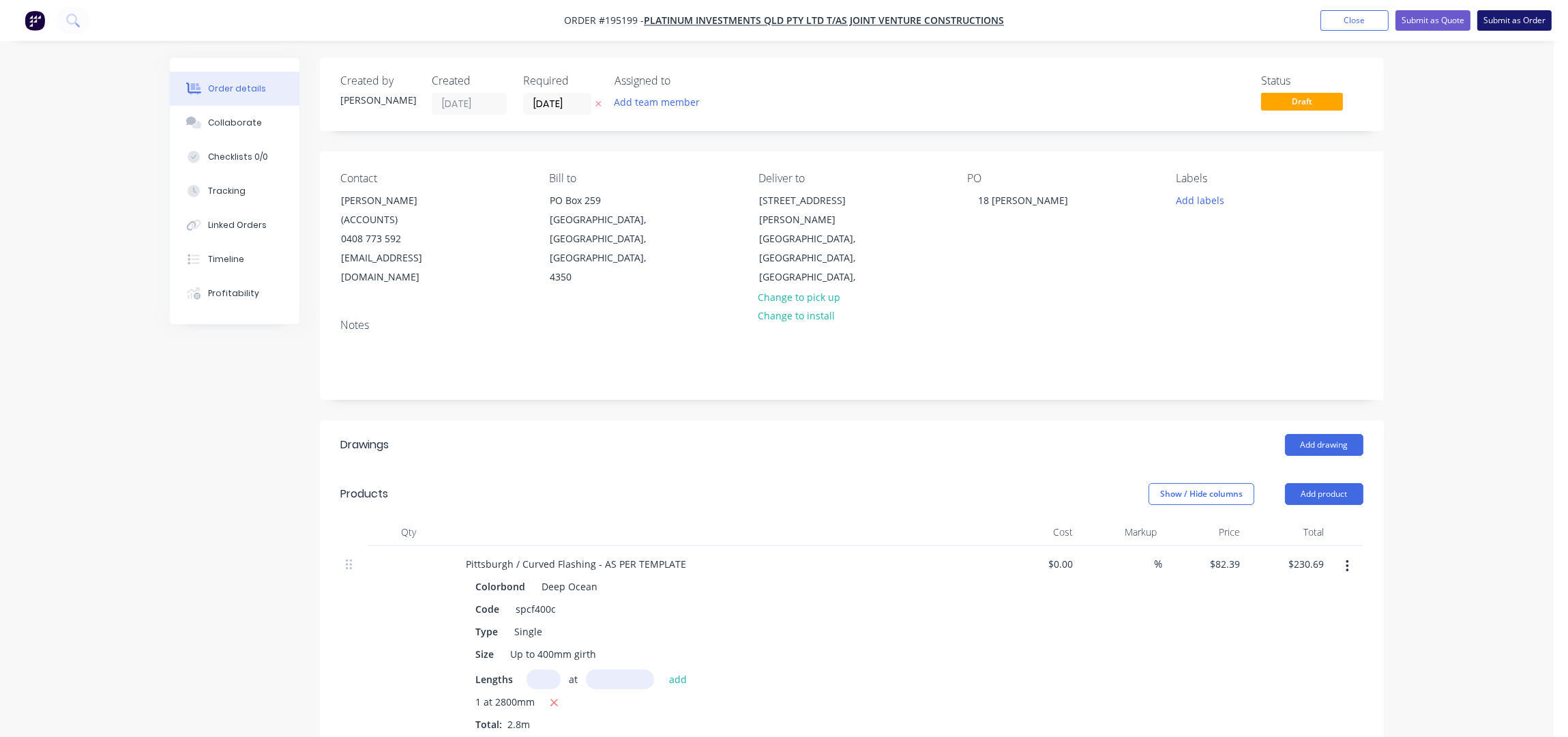
click at [1501, 17] on button "Submit as Order" at bounding box center [1514, 20] width 74 height 20
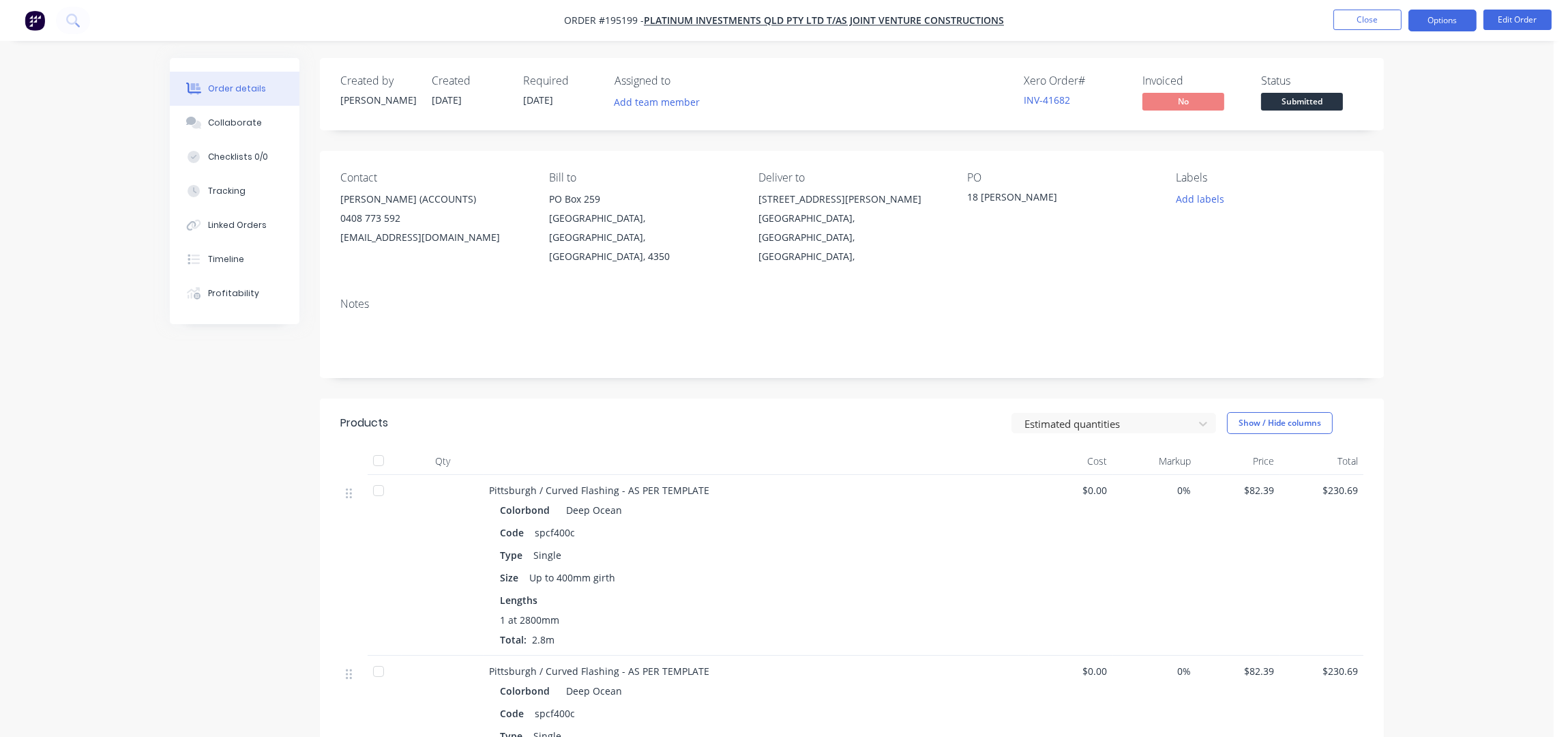
click at [1441, 24] on button "Options" at bounding box center [1443, 20] width 68 height 22
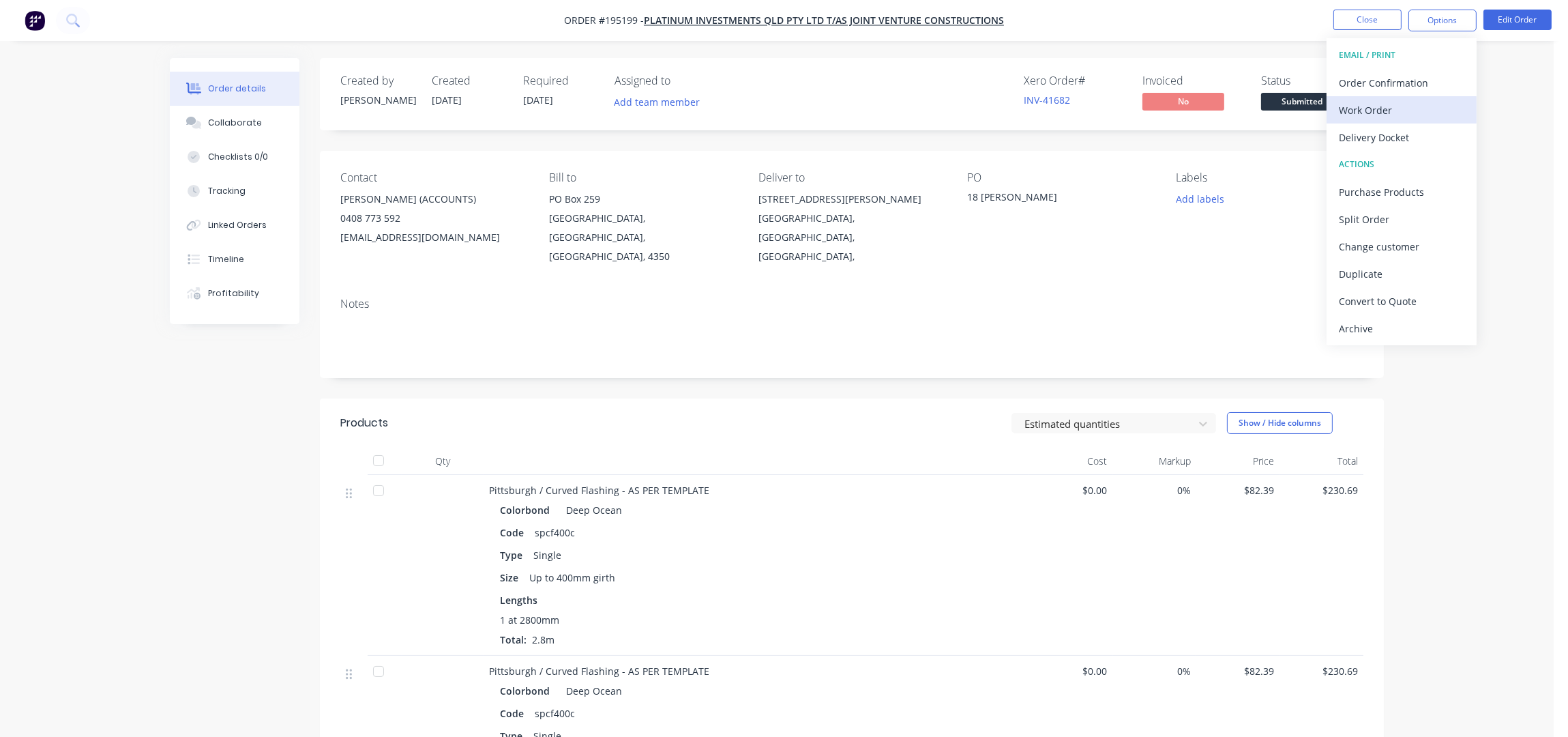
click at [1355, 112] on div "Work Order" at bounding box center [1402, 110] width 125 height 20
click at [1369, 135] on div "Without pricing" at bounding box center [1402, 137] width 125 height 20
click at [1092, 228] on div "PO 18 WILLIAM" at bounding box center [1060, 219] width 187 height 95
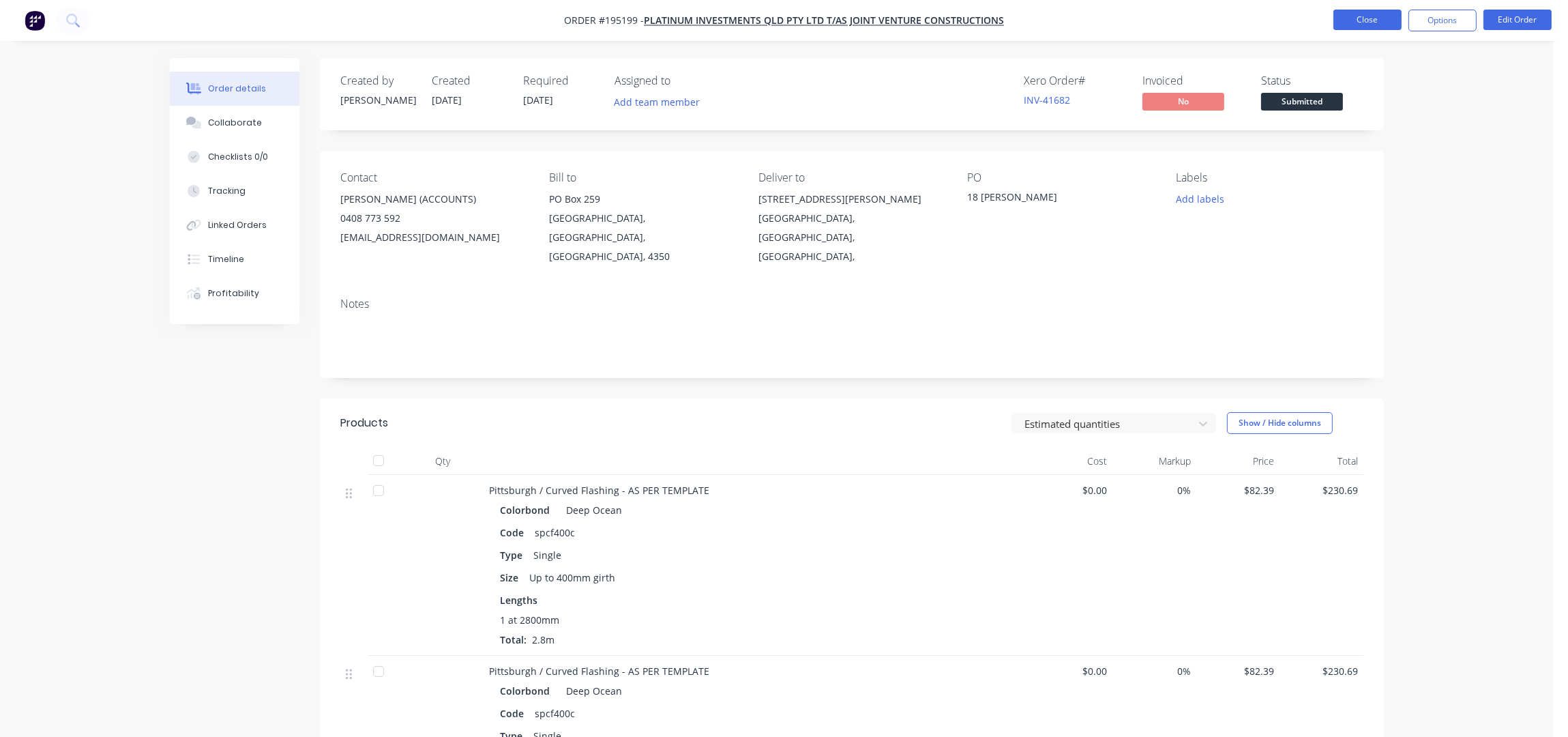
click at [1355, 17] on button "Close" at bounding box center [1368, 19] width 68 height 20
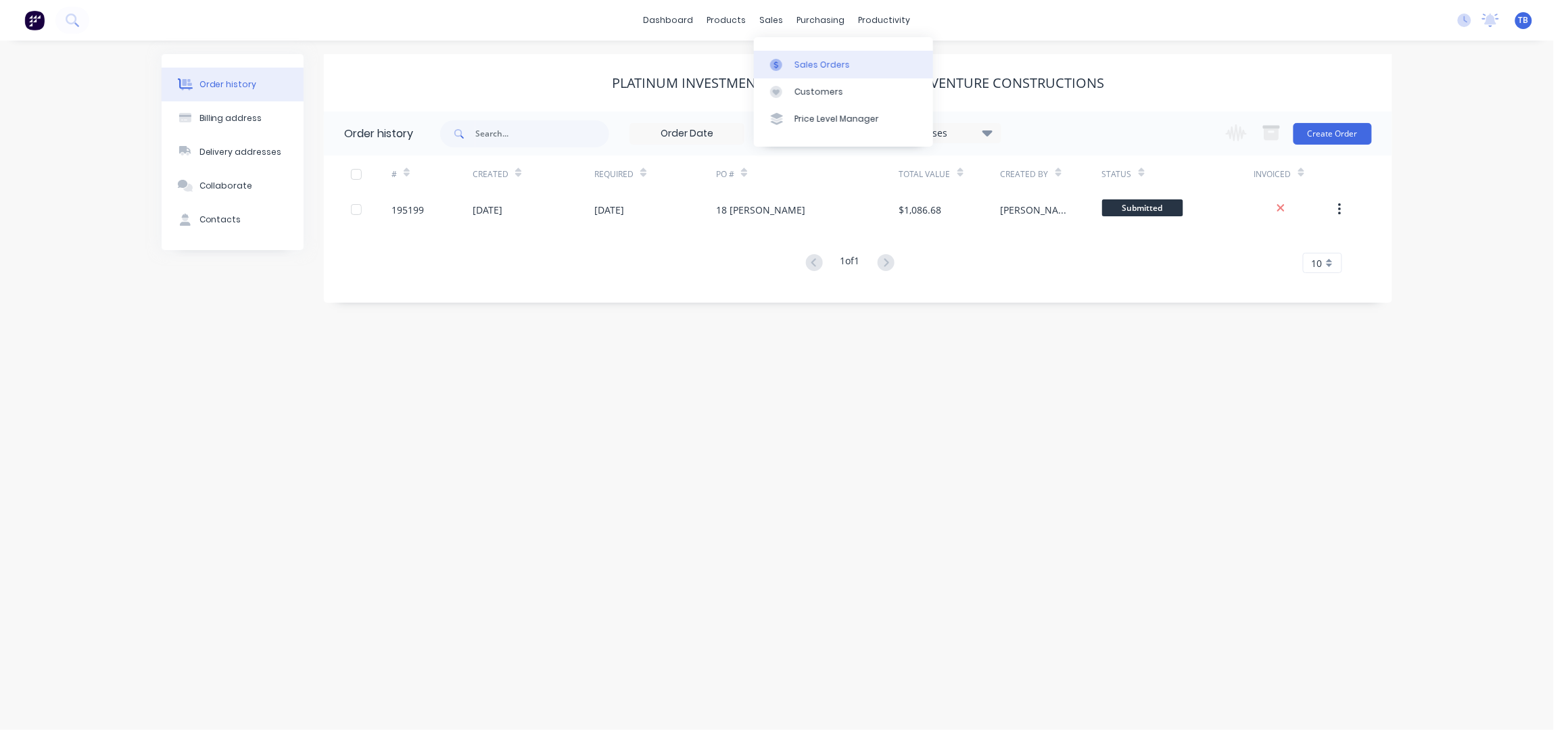
click at [800, 59] on div "Sales Orders" at bounding box center [822, 65] width 55 height 12
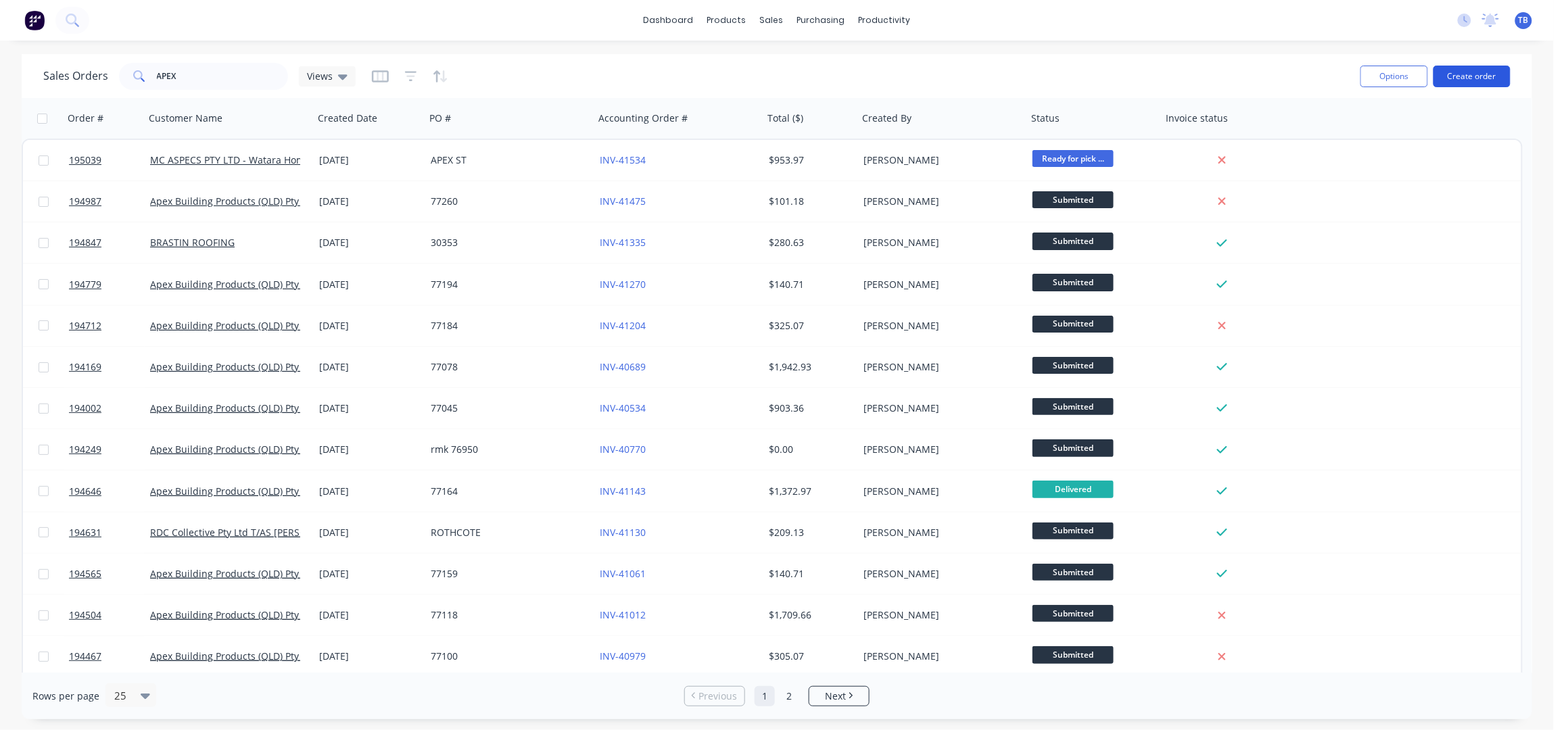
click at [1485, 85] on button "Create order" at bounding box center [1471, 76] width 77 height 22
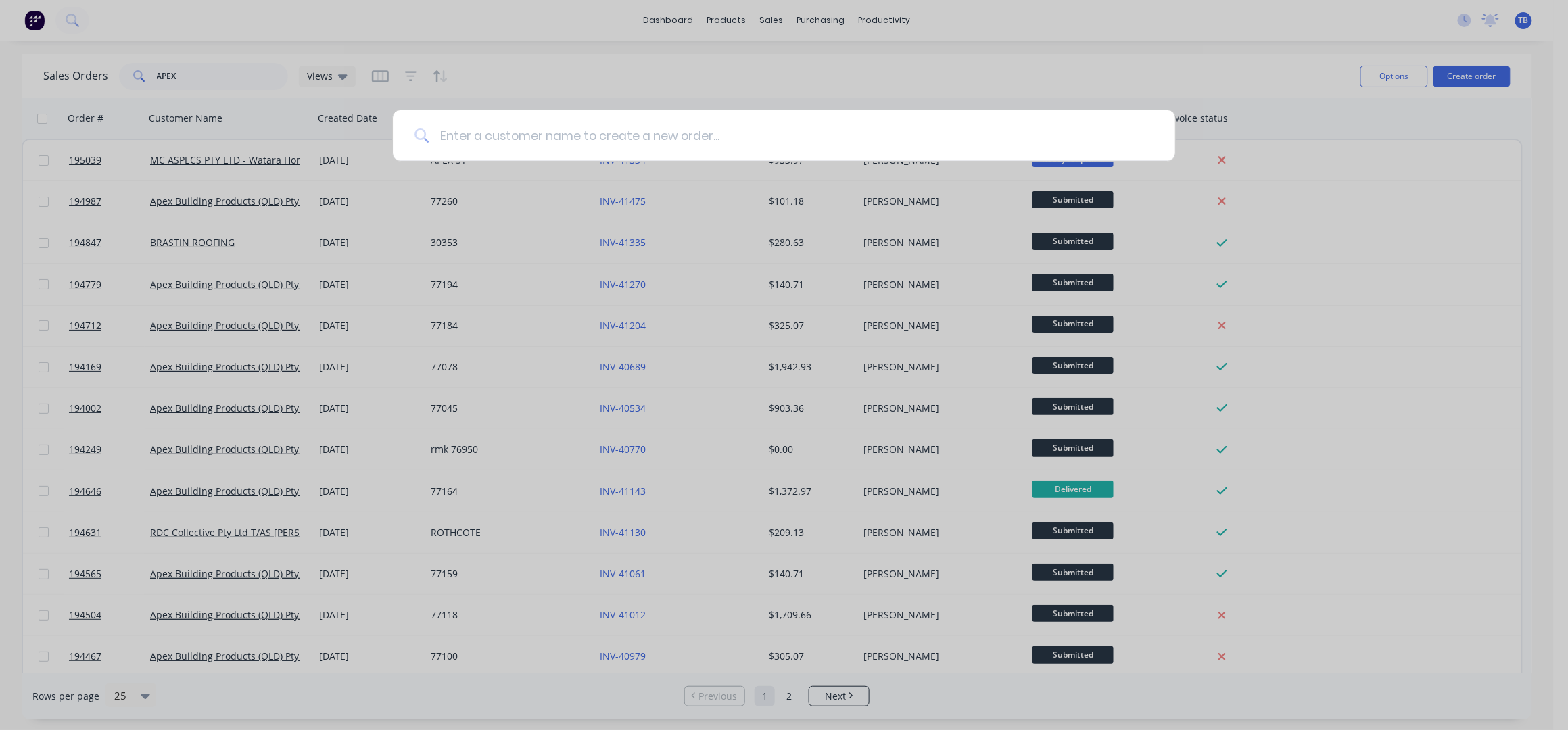
click at [724, 142] on input at bounding box center [790, 135] width 724 height 51
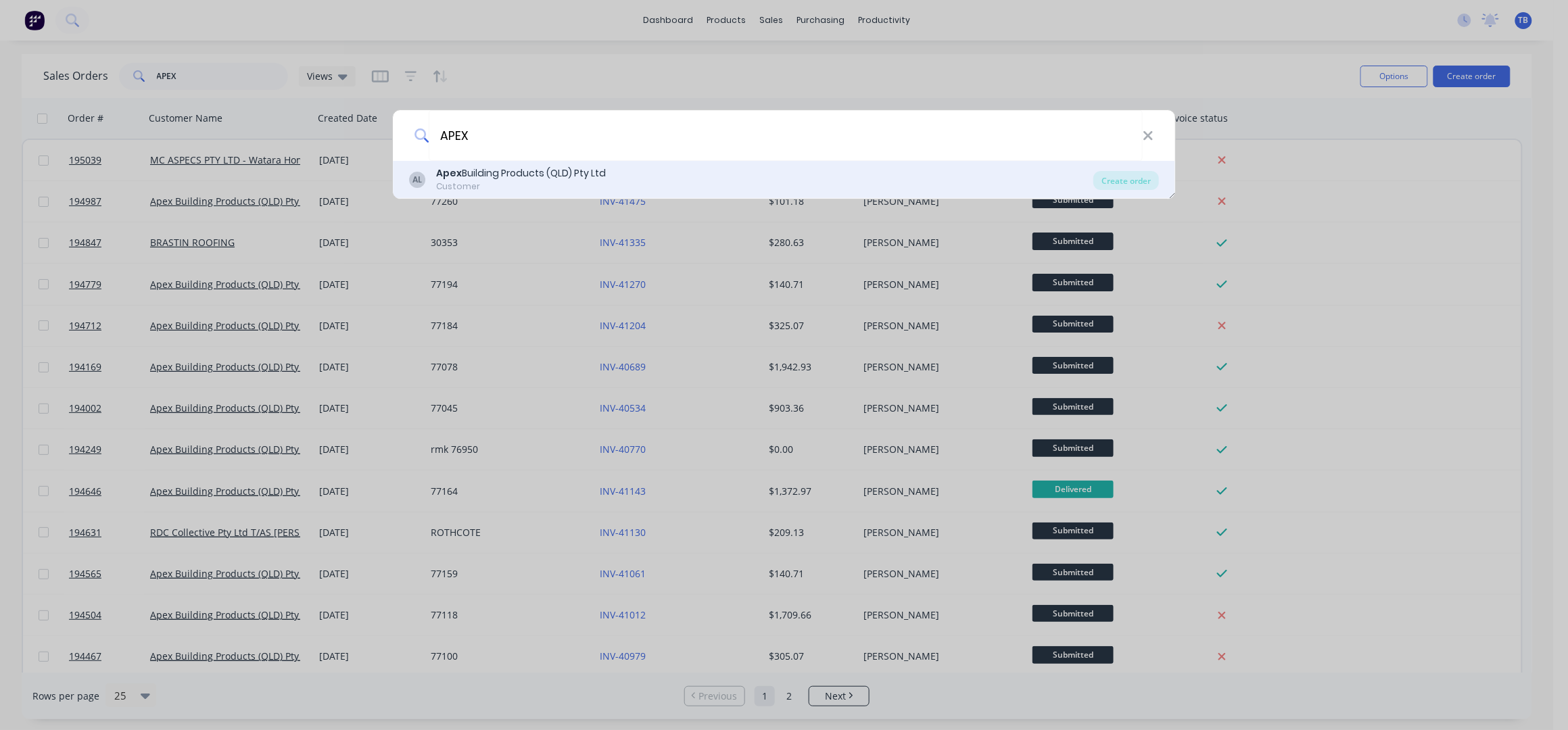
click at [740, 177] on div "AL Apex Building Products (QLD) Pty Ltd Customer" at bounding box center [751, 179] width 685 height 27
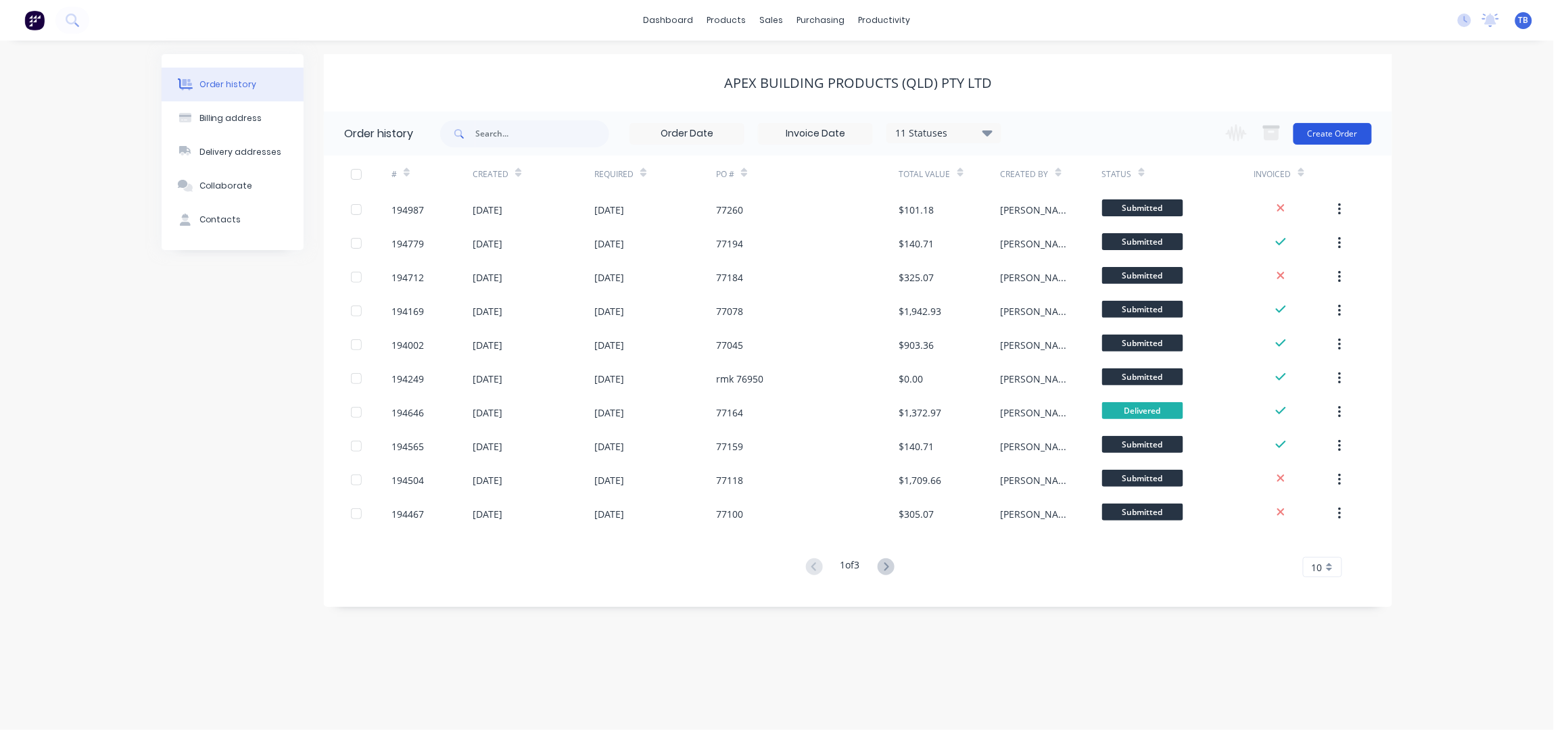
click at [1334, 136] on button "Create Order" at bounding box center [1332, 134] width 79 height 22
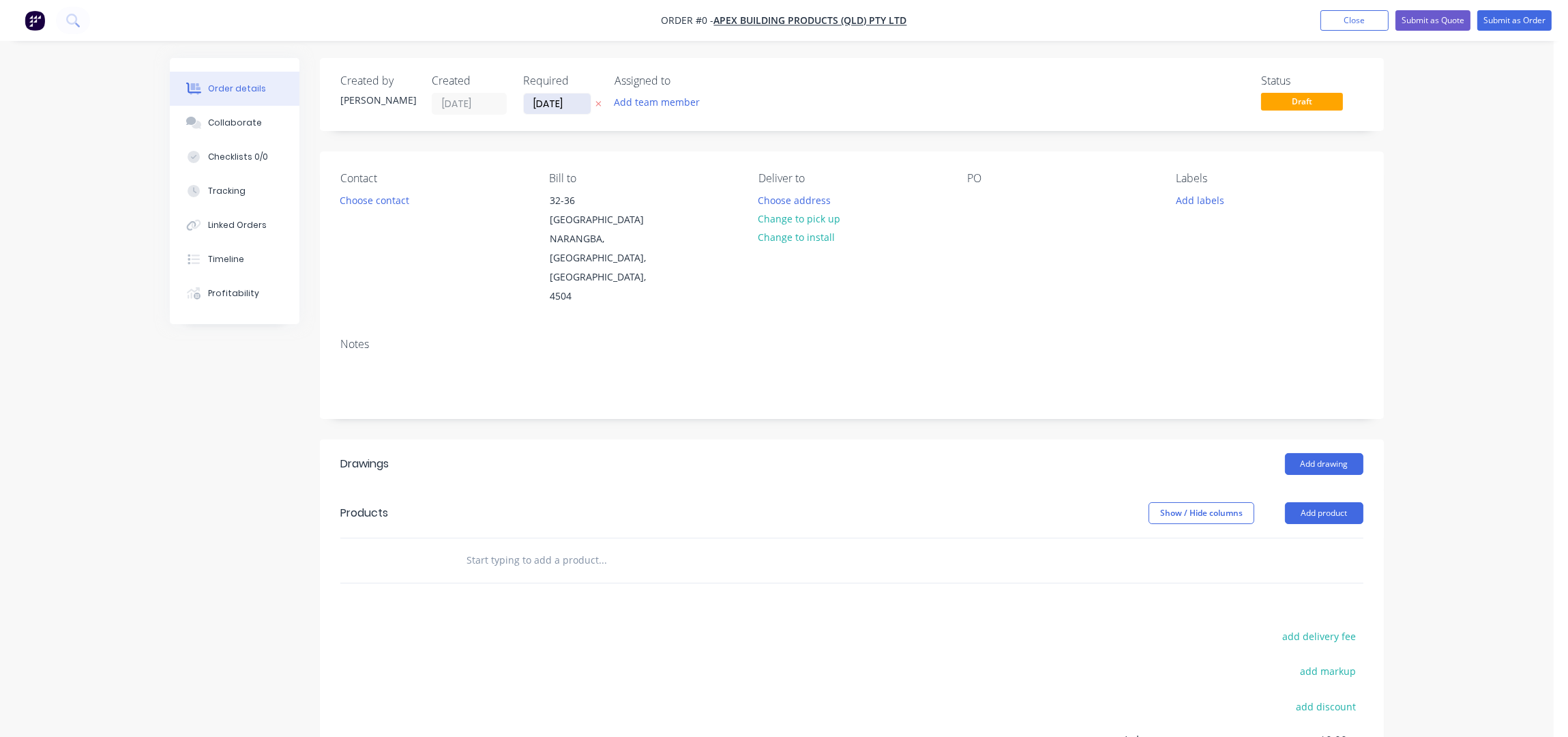
click at [537, 95] on input "10/10/25" at bounding box center [557, 103] width 67 height 20
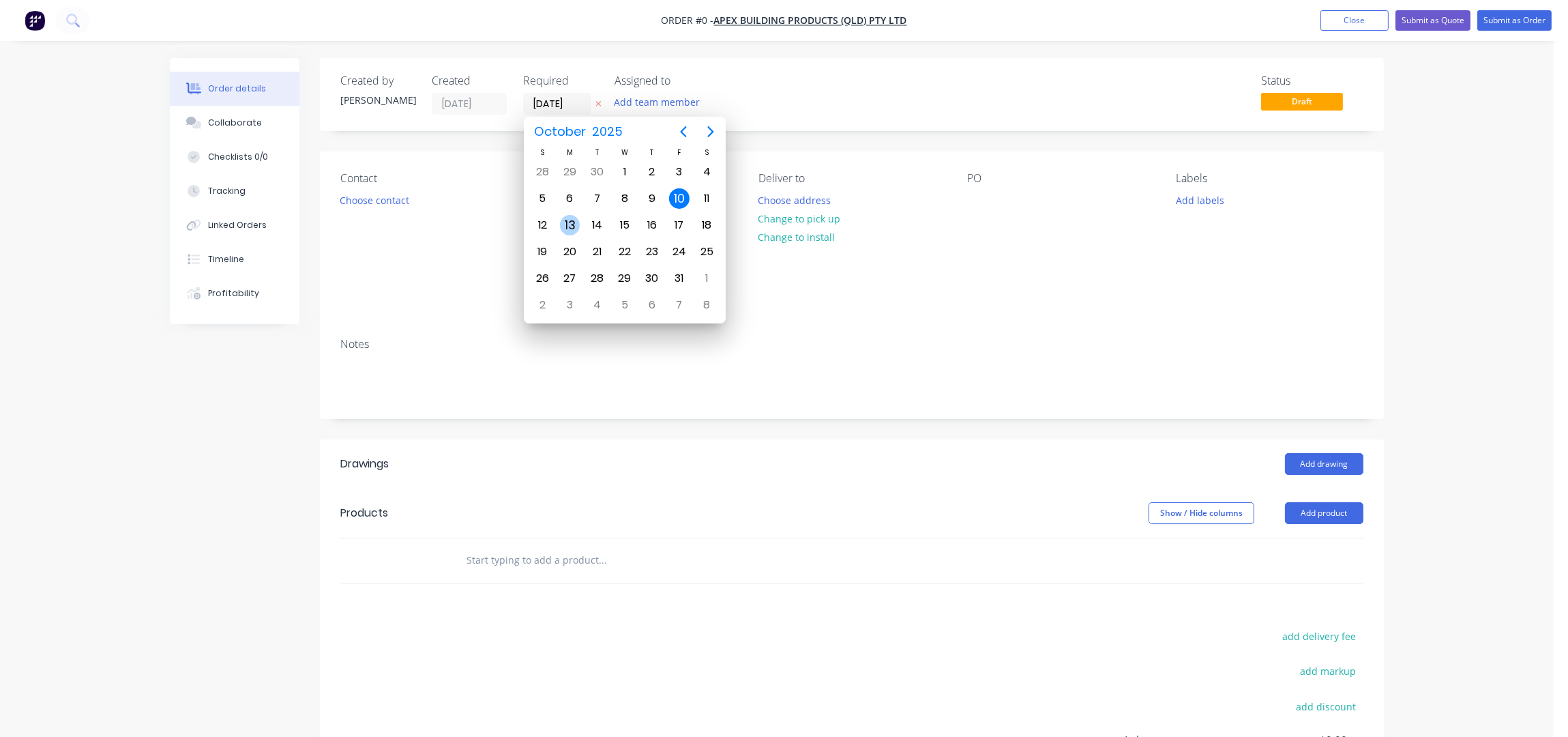
click at [574, 219] on div "13" at bounding box center [570, 225] width 20 height 20
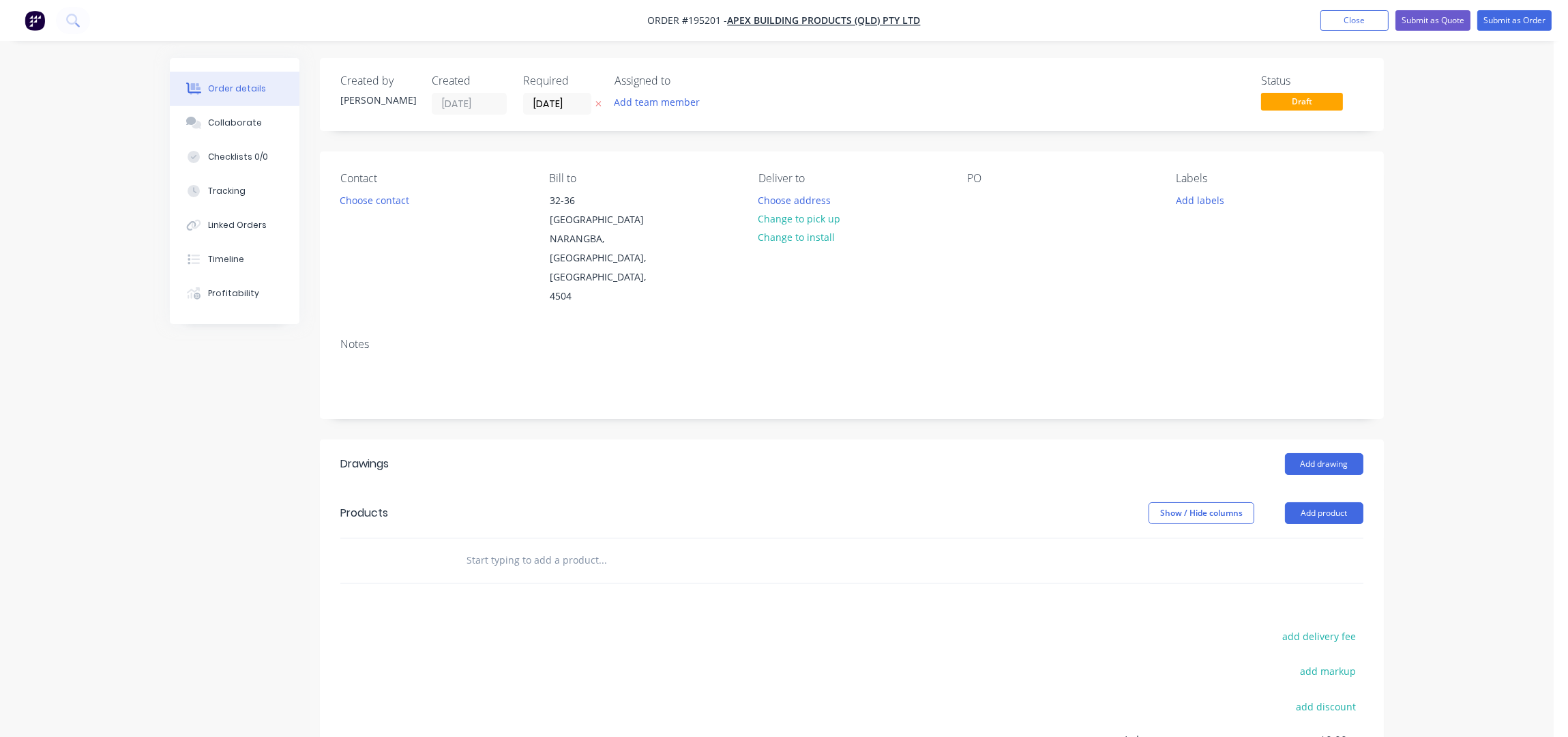
click at [385, 199] on button "Choose contact" at bounding box center [375, 199] width 84 height 18
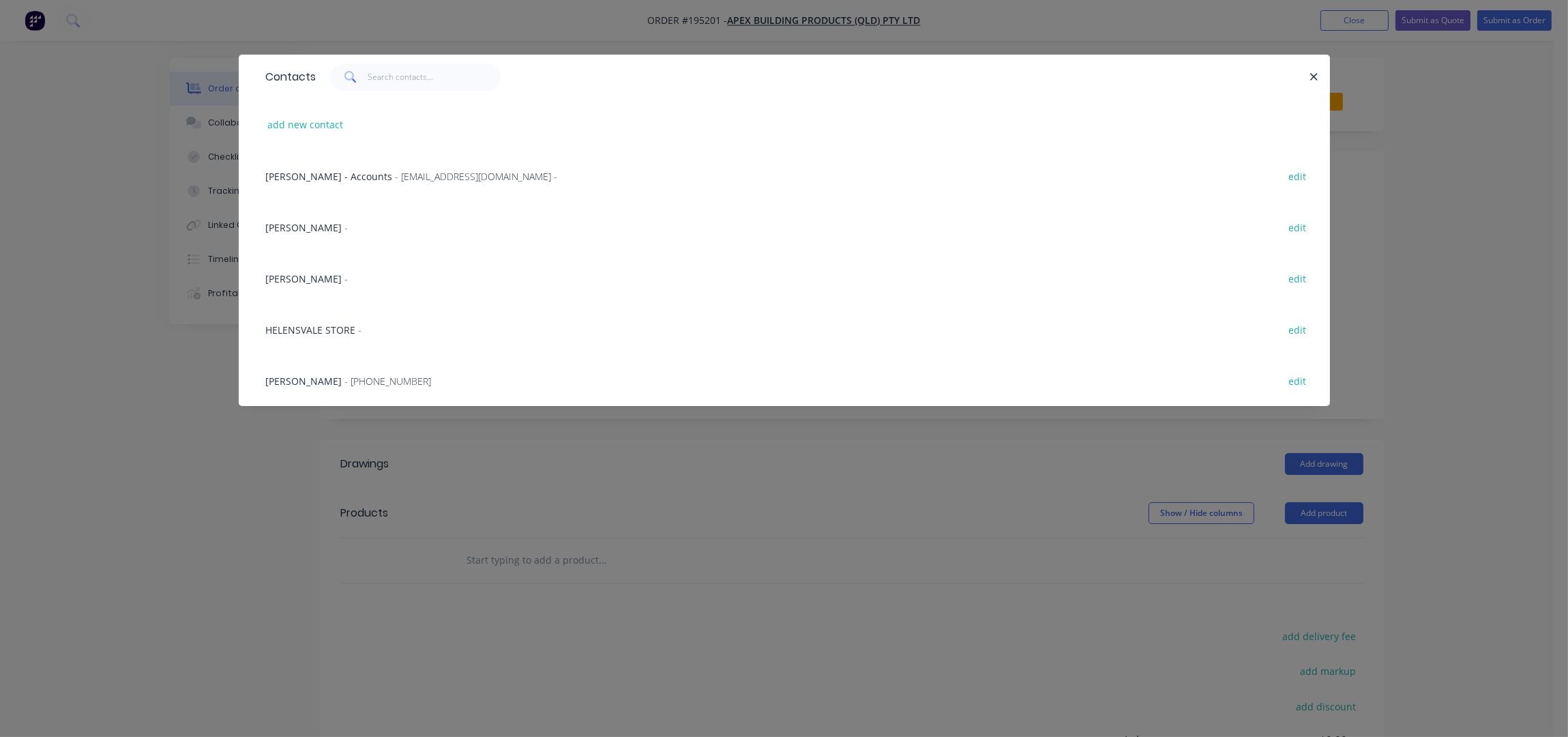
click at [346, 181] on div "Meryl - Accounts - abpqldaccounts@apexsteel.com.au -" at bounding box center [411, 176] width 292 height 14
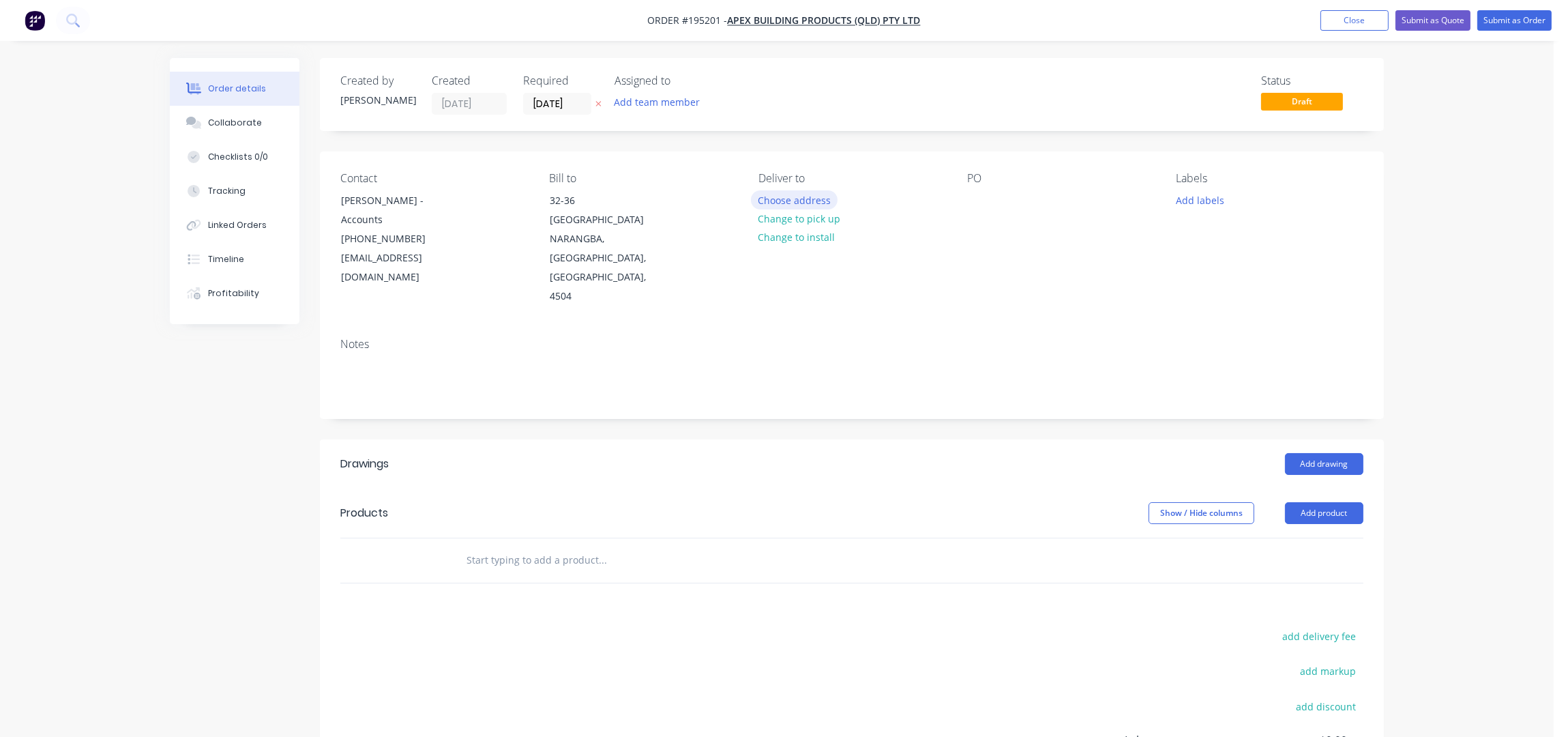
click at [797, 203] on button "Choose address" at bounding box center [794, 199] width 87 height 18
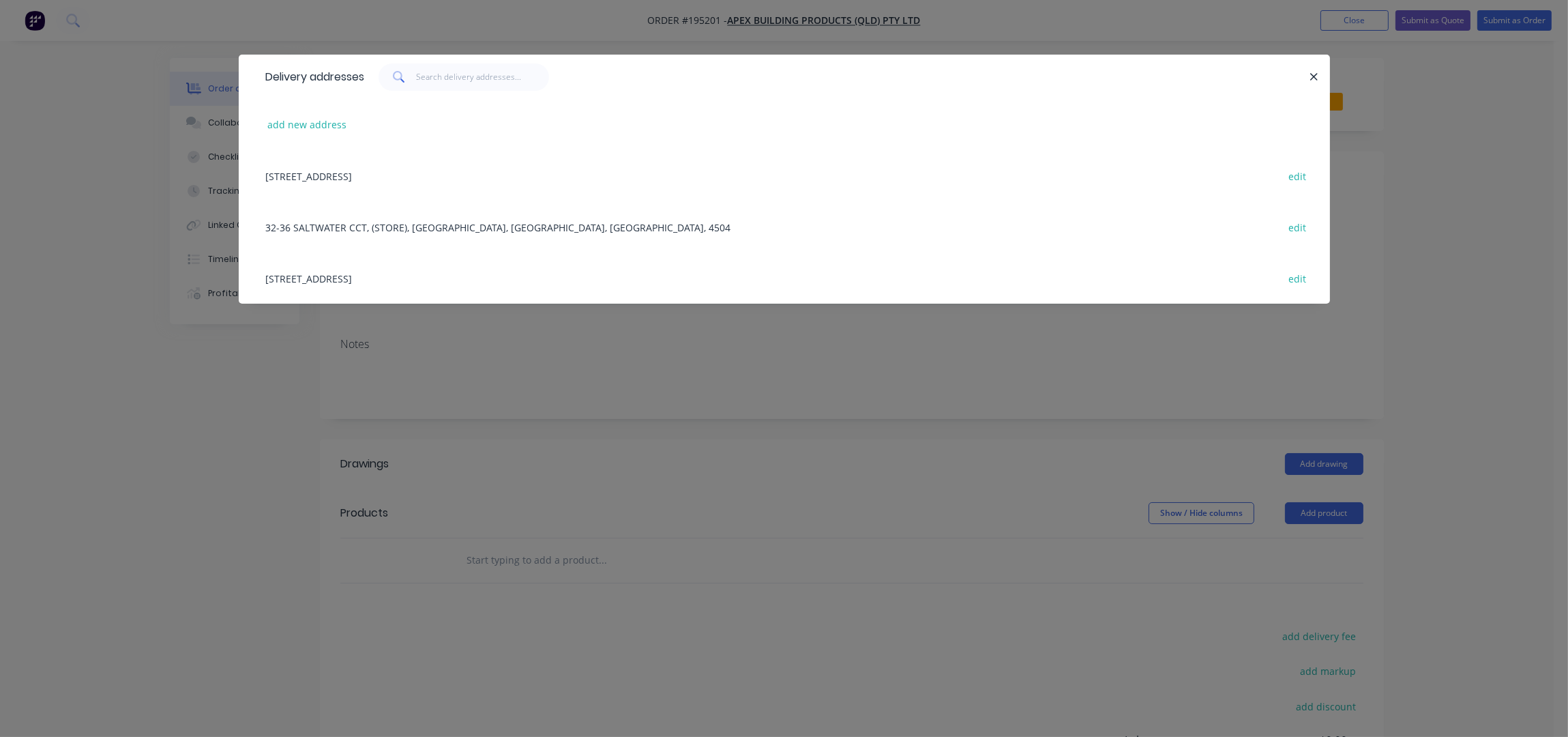
click at [451, 221] on div "32-36 SALTWATER CCT, (STORE), NARANGBA, Queensland, Australia, 4504 edit" at bounding box center [785, 227] width 1051 height 51
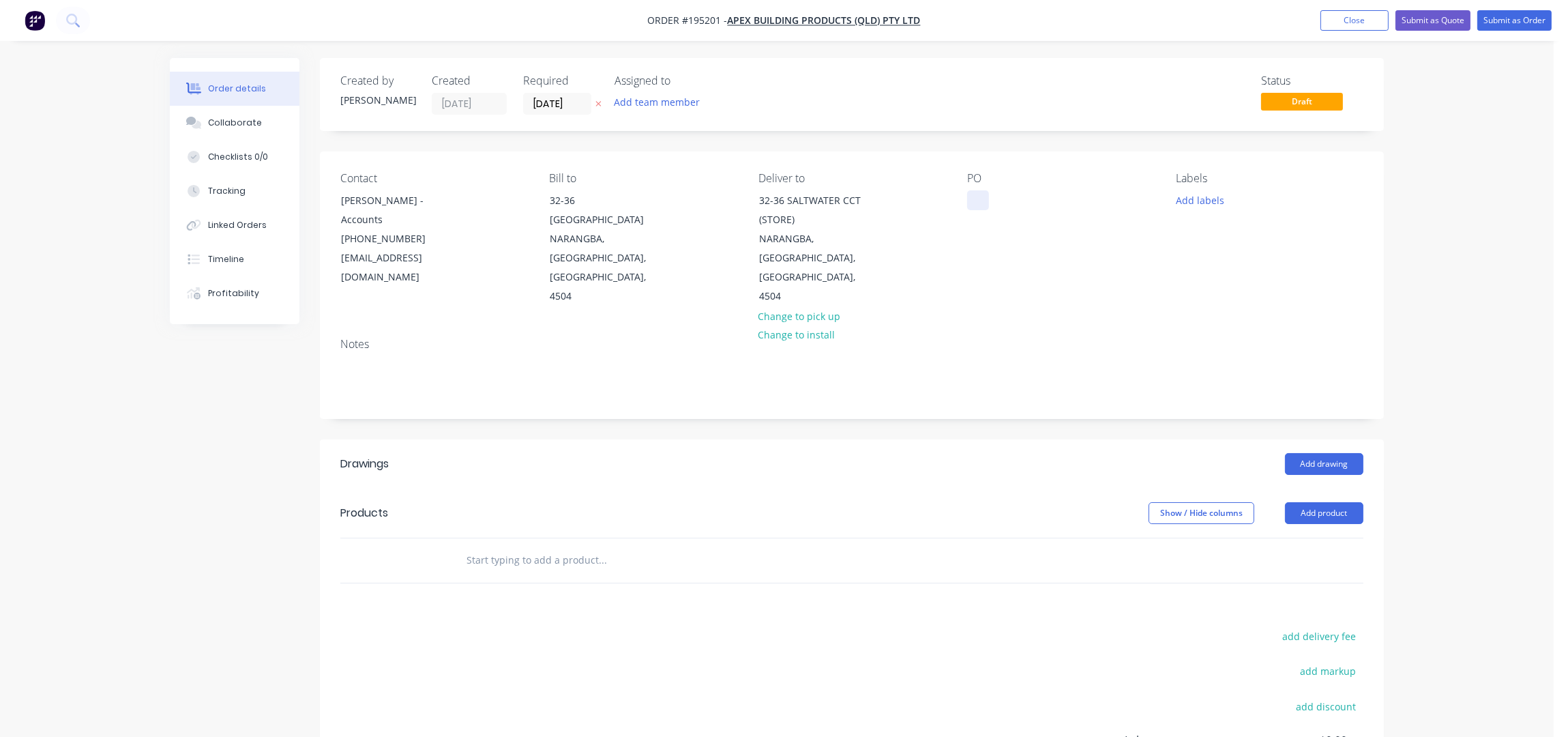
click at [977, 203] on div at bounding box center [977, 199] width 22 height 20
click at [1078, 261] on div "PO RMK 77260" at bounding box center [1060, 239] width 187 height 134
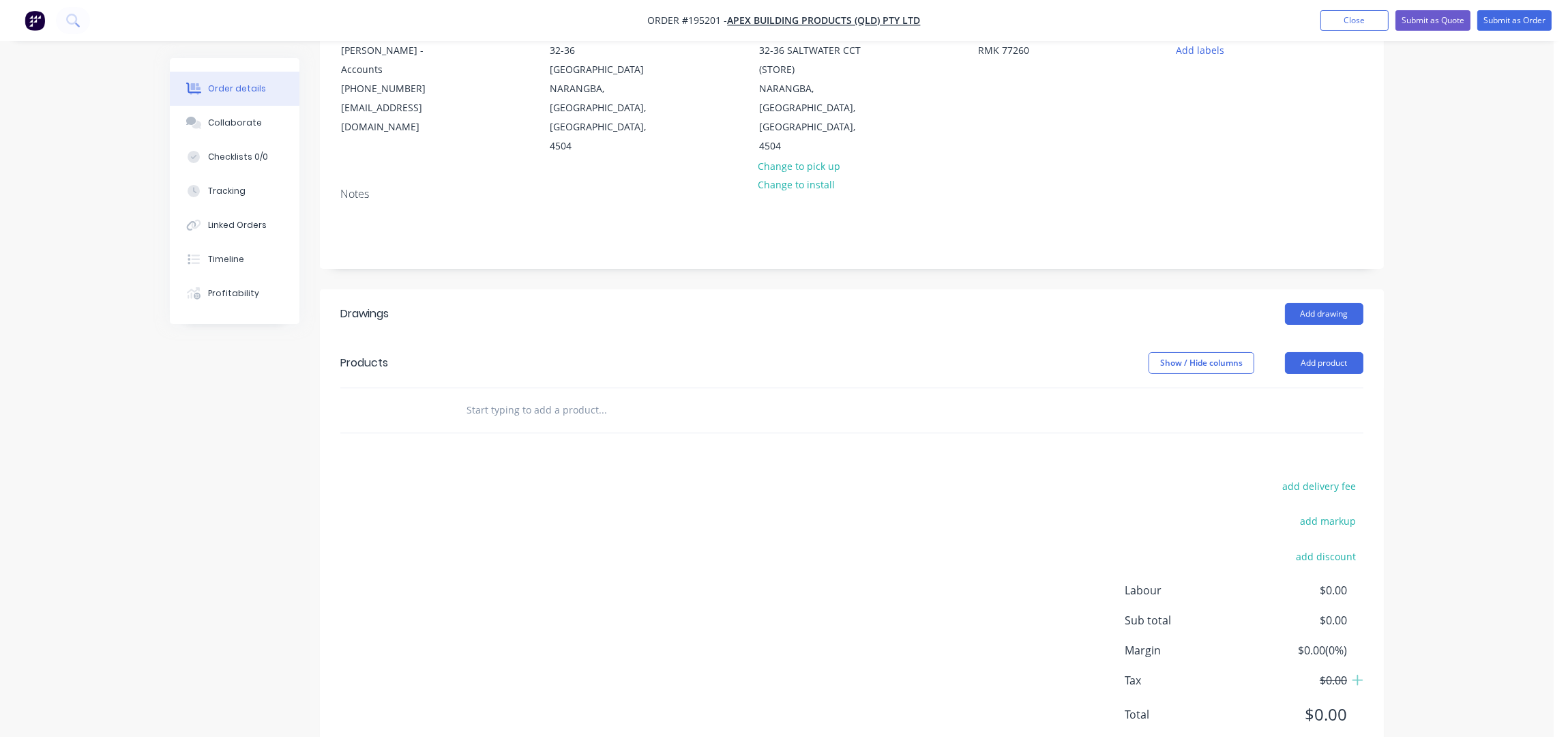
scroll to position [157, 0]
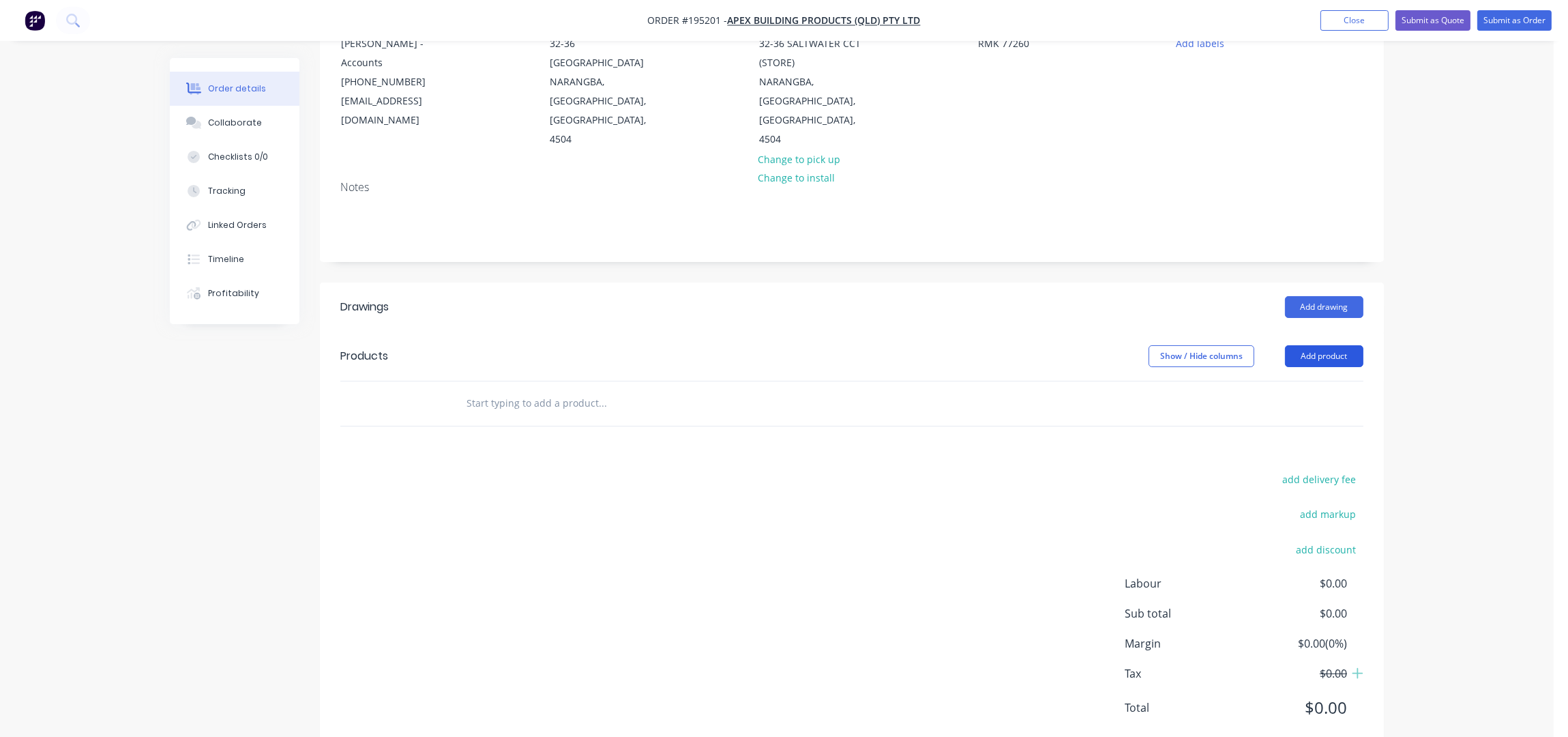
click at [1294, 345] on button "Add product" at bounding box center [1324, 355] width 78 height 22
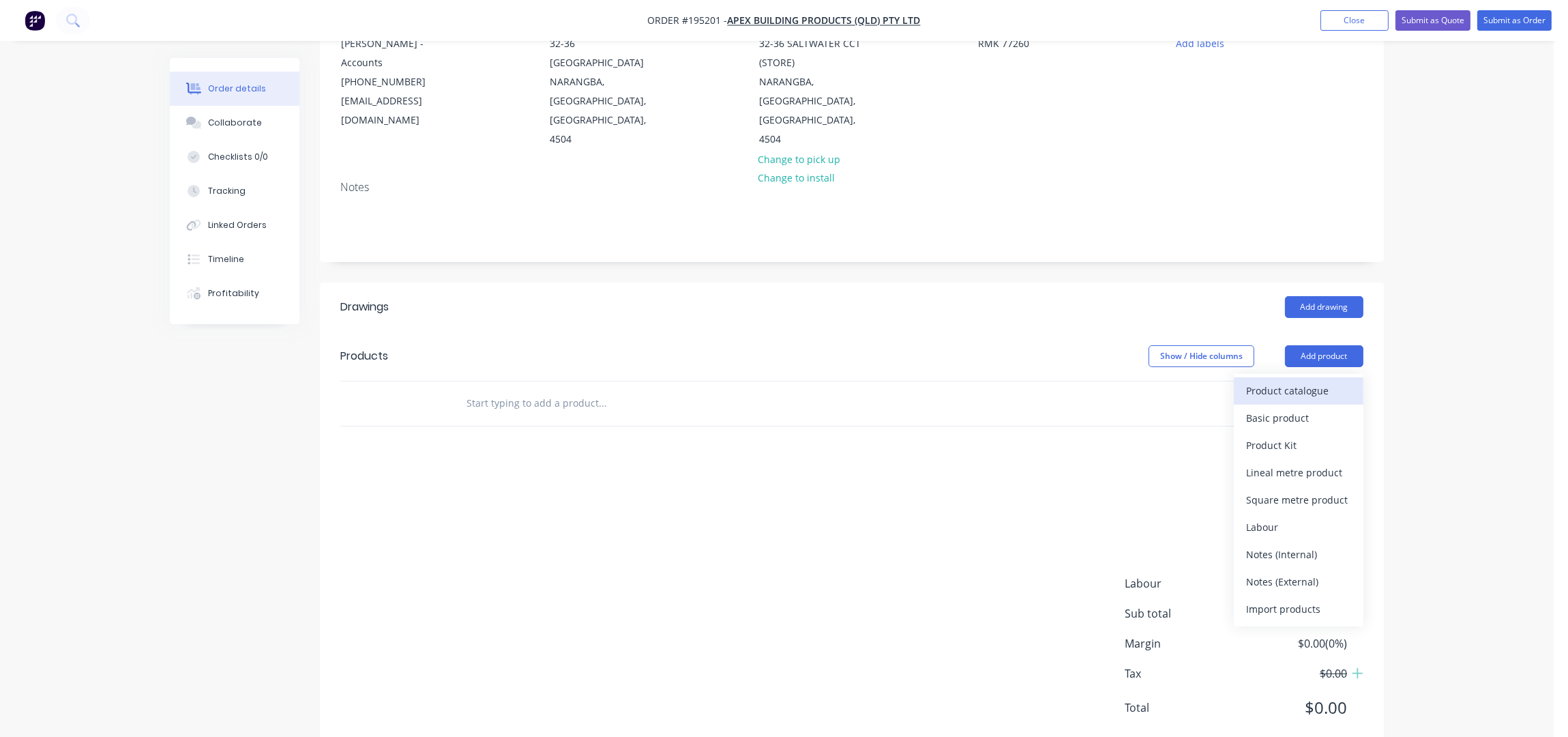
click at [1287, 381] on div "Product catalogue" at bounding box center [1299, 390] width 105 height 20
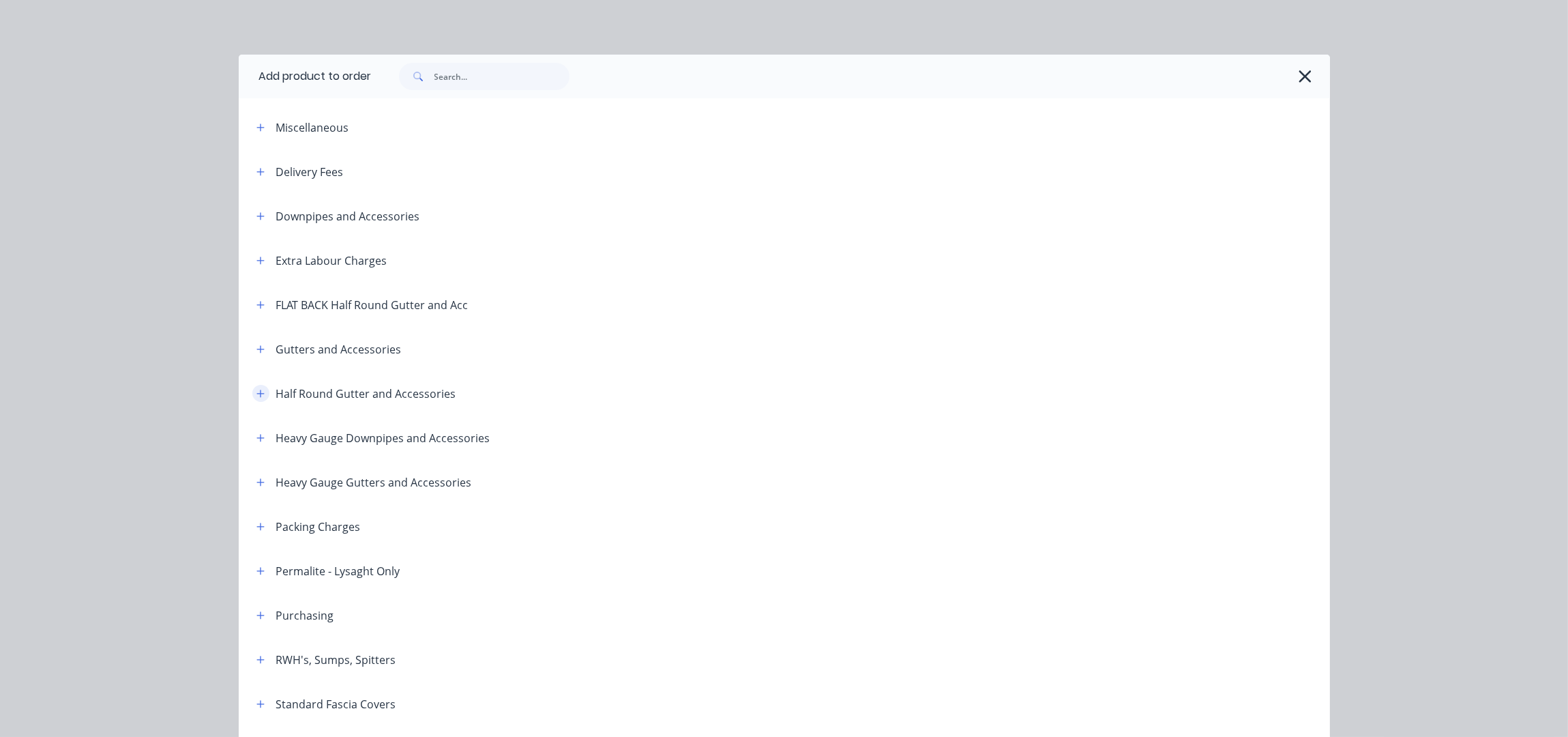
click at [255, 398] on button "button" at bounding box center [261, 394] width 17 height 17
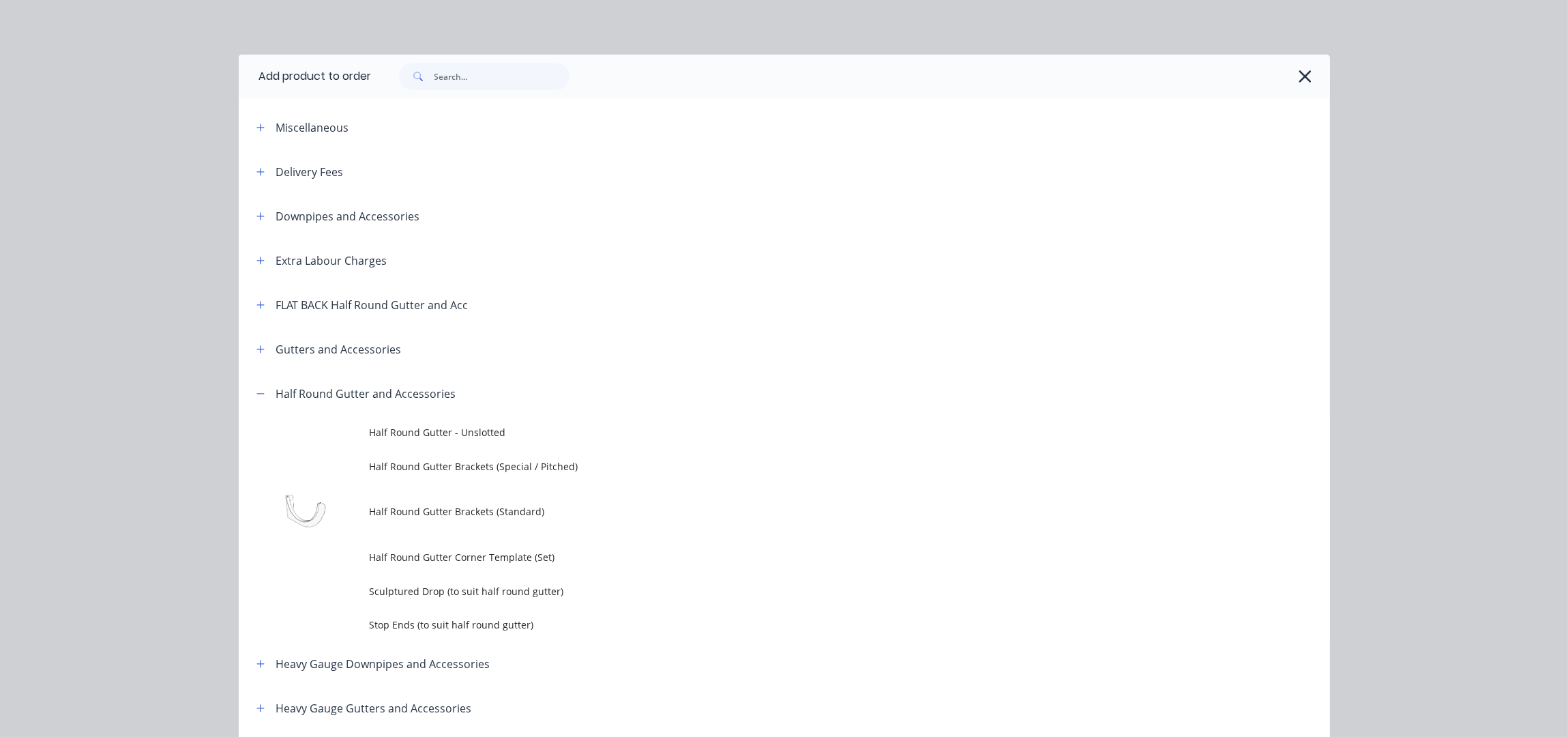
scroll to position [181, 0]
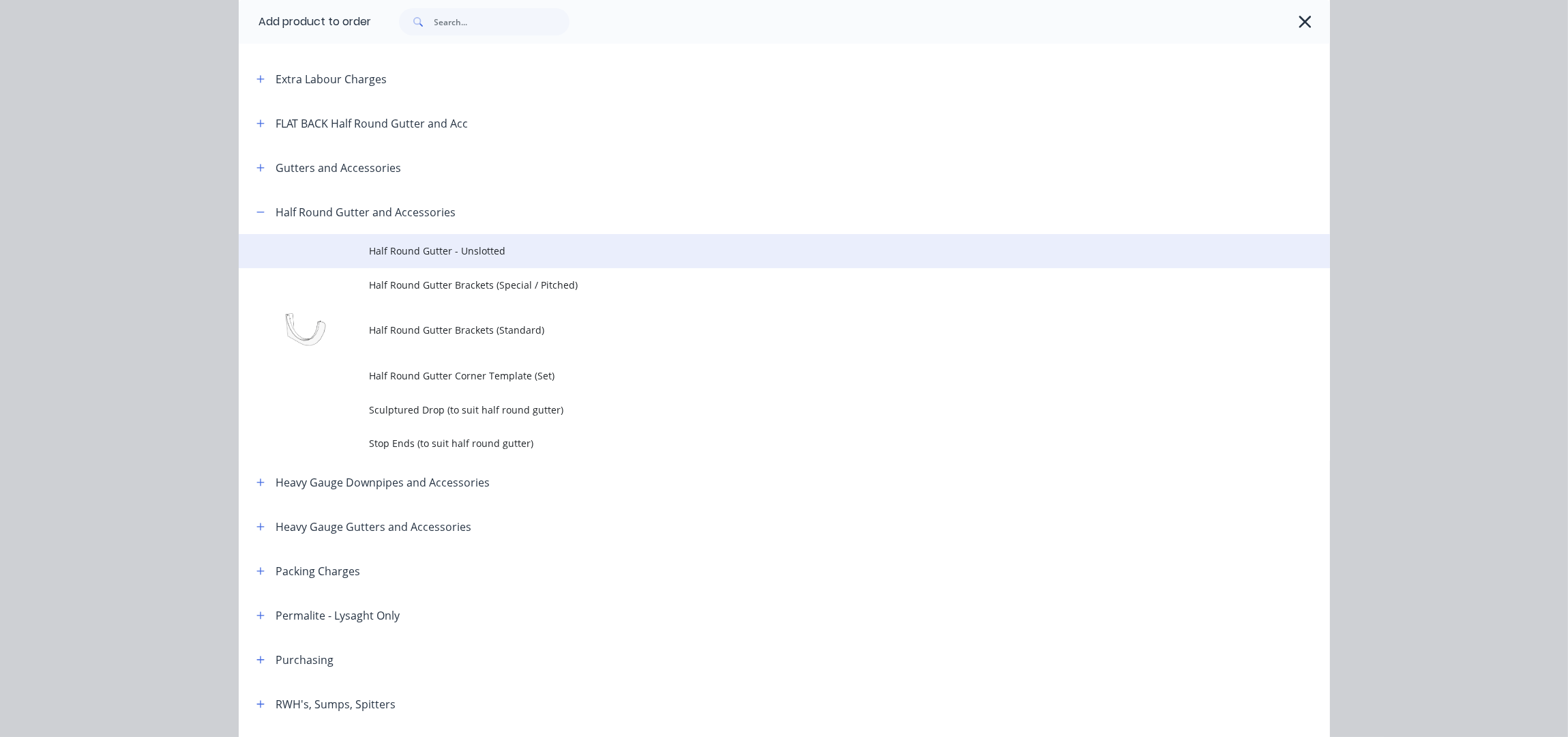
click at [470, 246] on span "Half Round Gutter - Unslotted" at bounding box center [754, 251] width 768 height 14
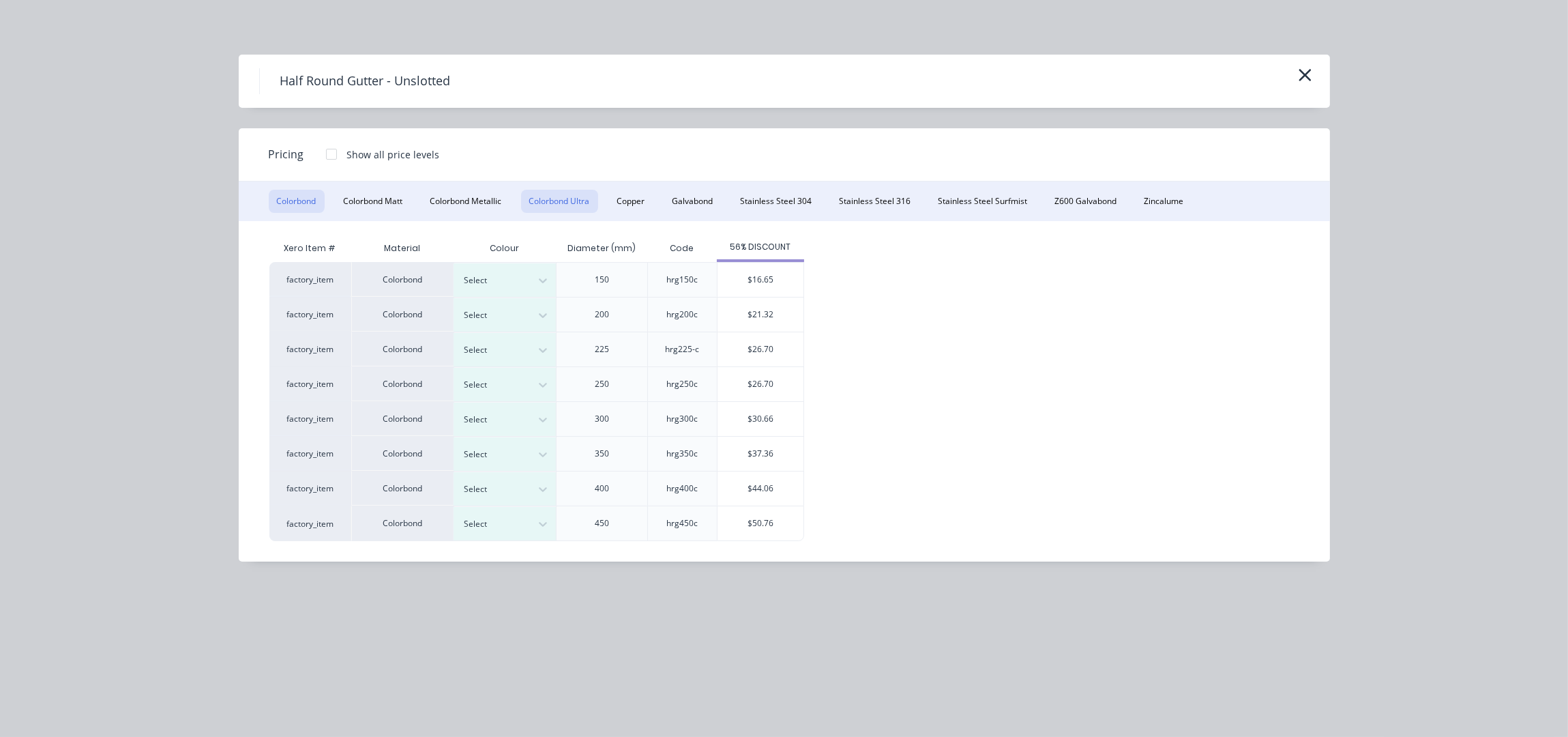
click at [562, 199] on button "Colorbond Ultra" at bounding box center [559, 201] width 77 height 24
click at [525, 322] on div "Select" at bounding box center [493, 315] width 77 height 17
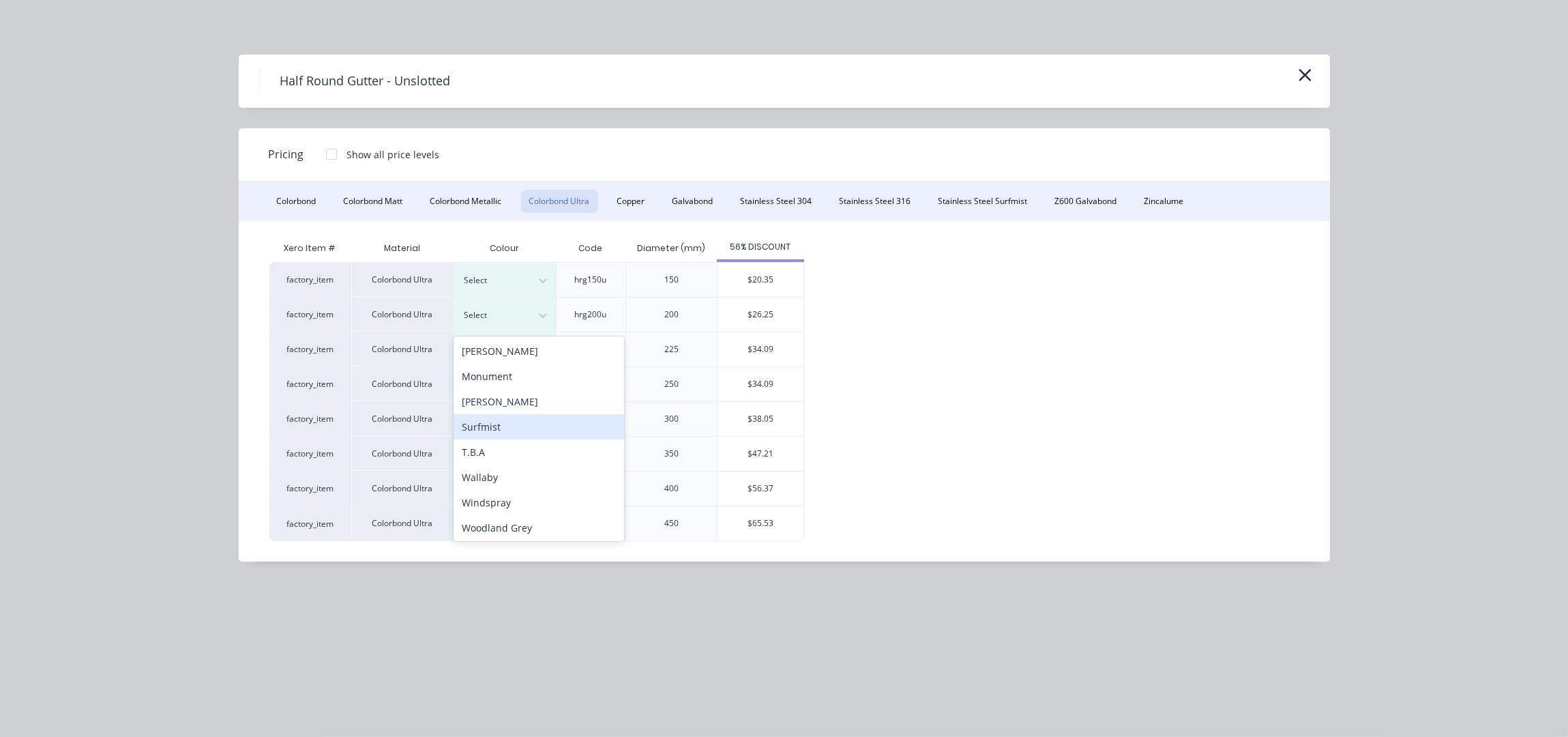
scroll to position [104, 0]
click at [504, 428] on div "Surfmist" at bounding box center [539, 424] width 171 height 25
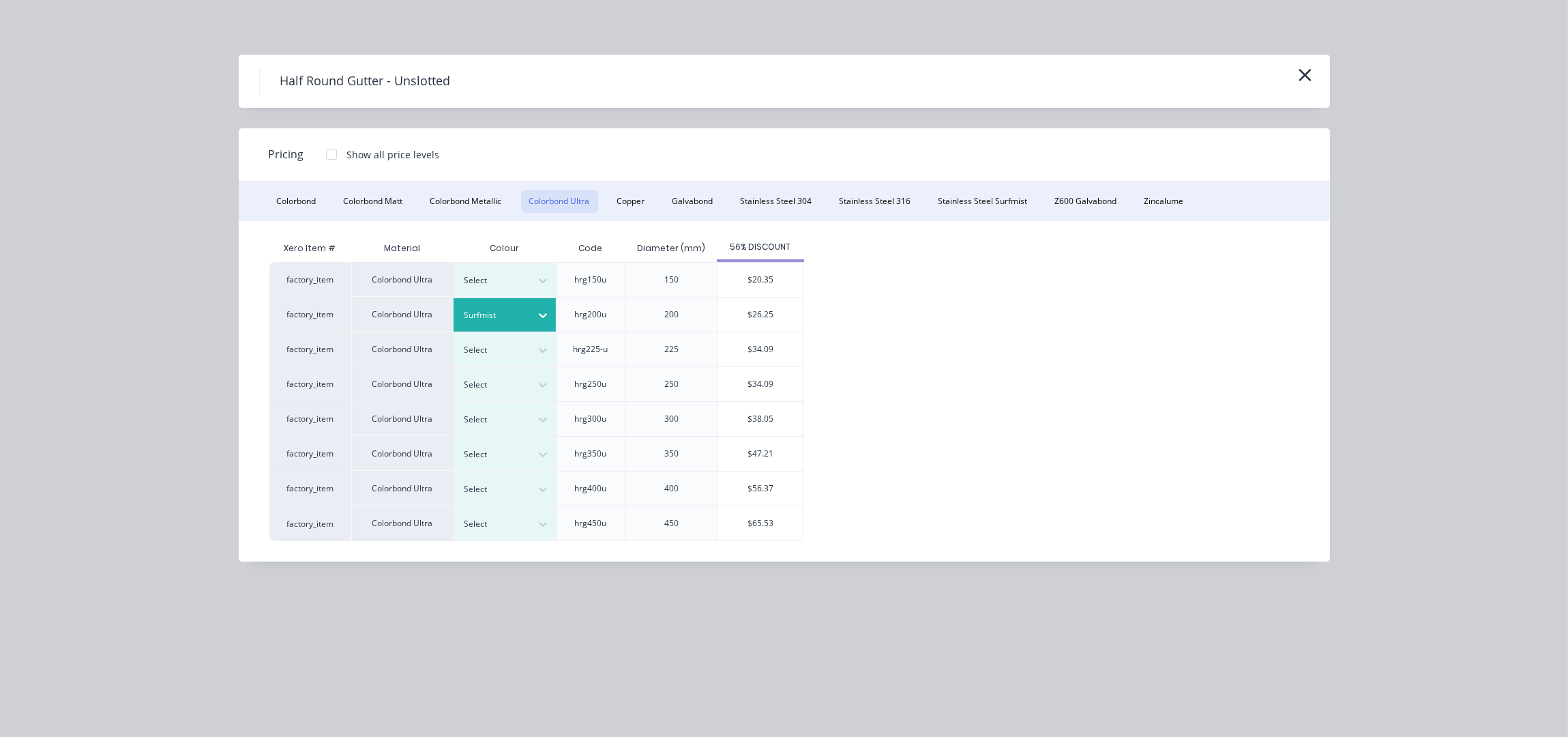
click at [740, 311] on div "$26.25" at bounding box center [760, 314] width 86 height 34
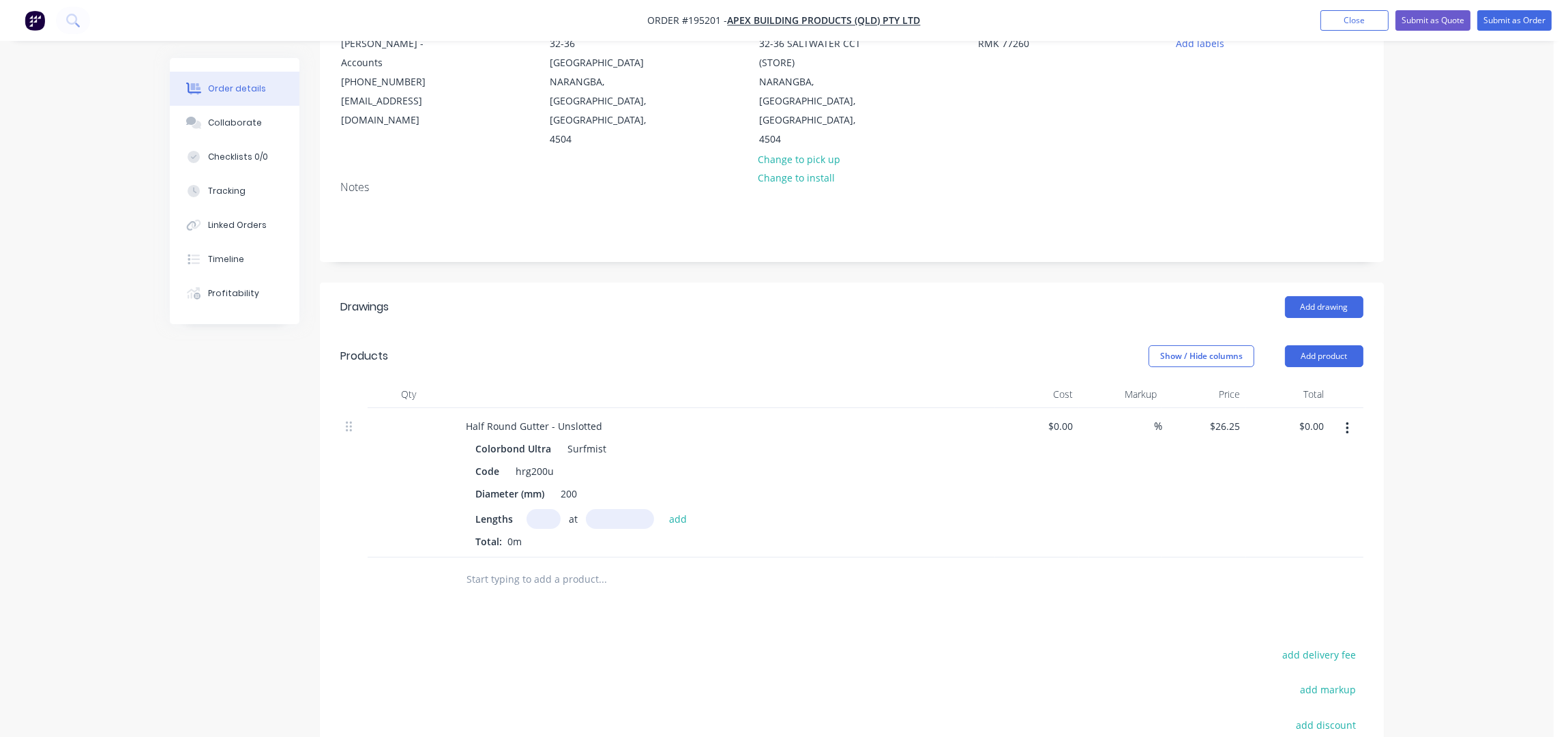
scroll to position [332, 0]
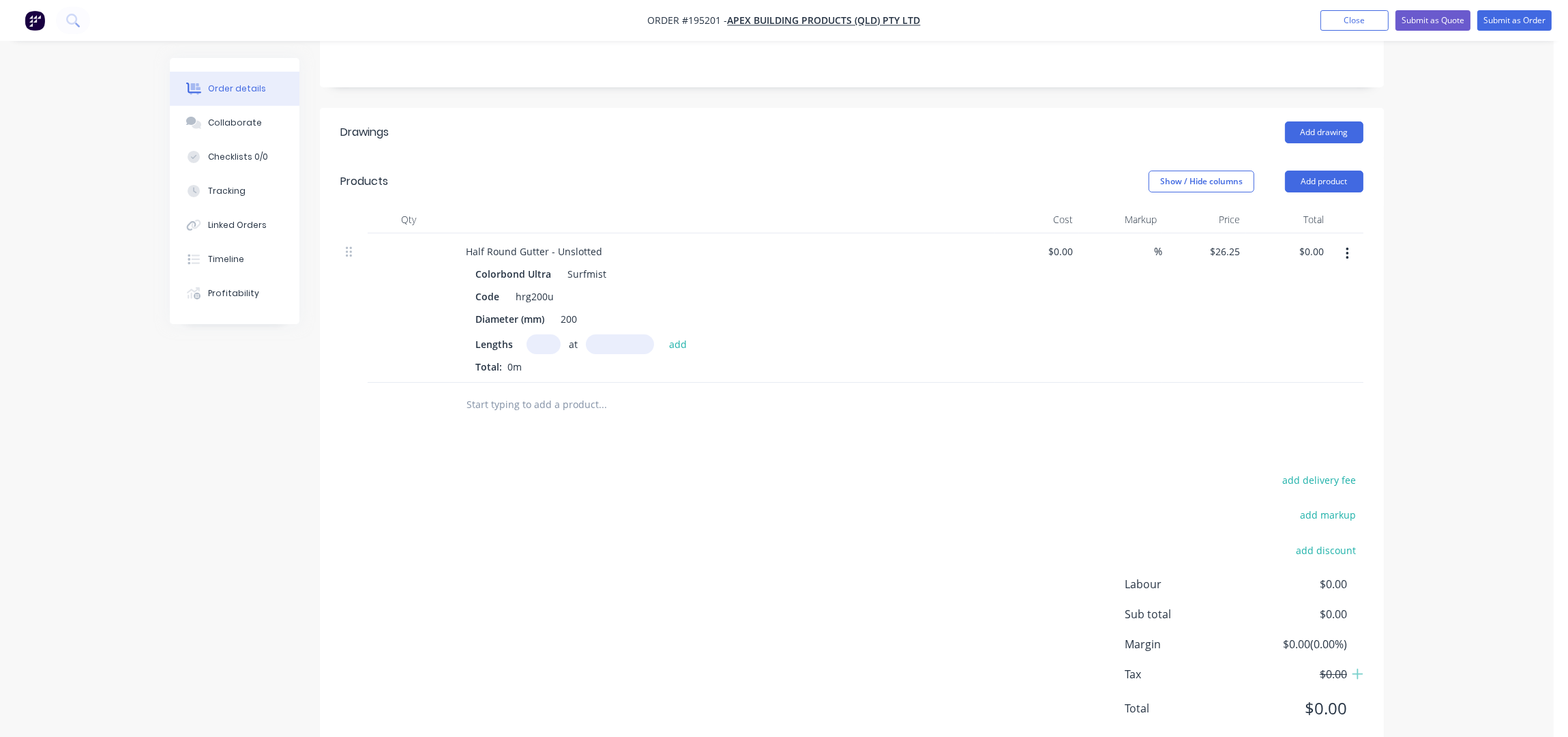
click at [541, 335] on div "Lengths at add Total: 0m" at bounding box center [722, 354] width 494 height 39
click at [539, 335] on input "text" at bounding box center [544, 344] width 34 height 20
click at [662, 335] on button "add" at bounding box center [678, 343] width 32 height 18
click at [649, 497] on div "add delivery fee add markup add discount Labour $0.00 Sub total $39.38 Margin $…" at bounding box center [852, 625] width 1024 height 263
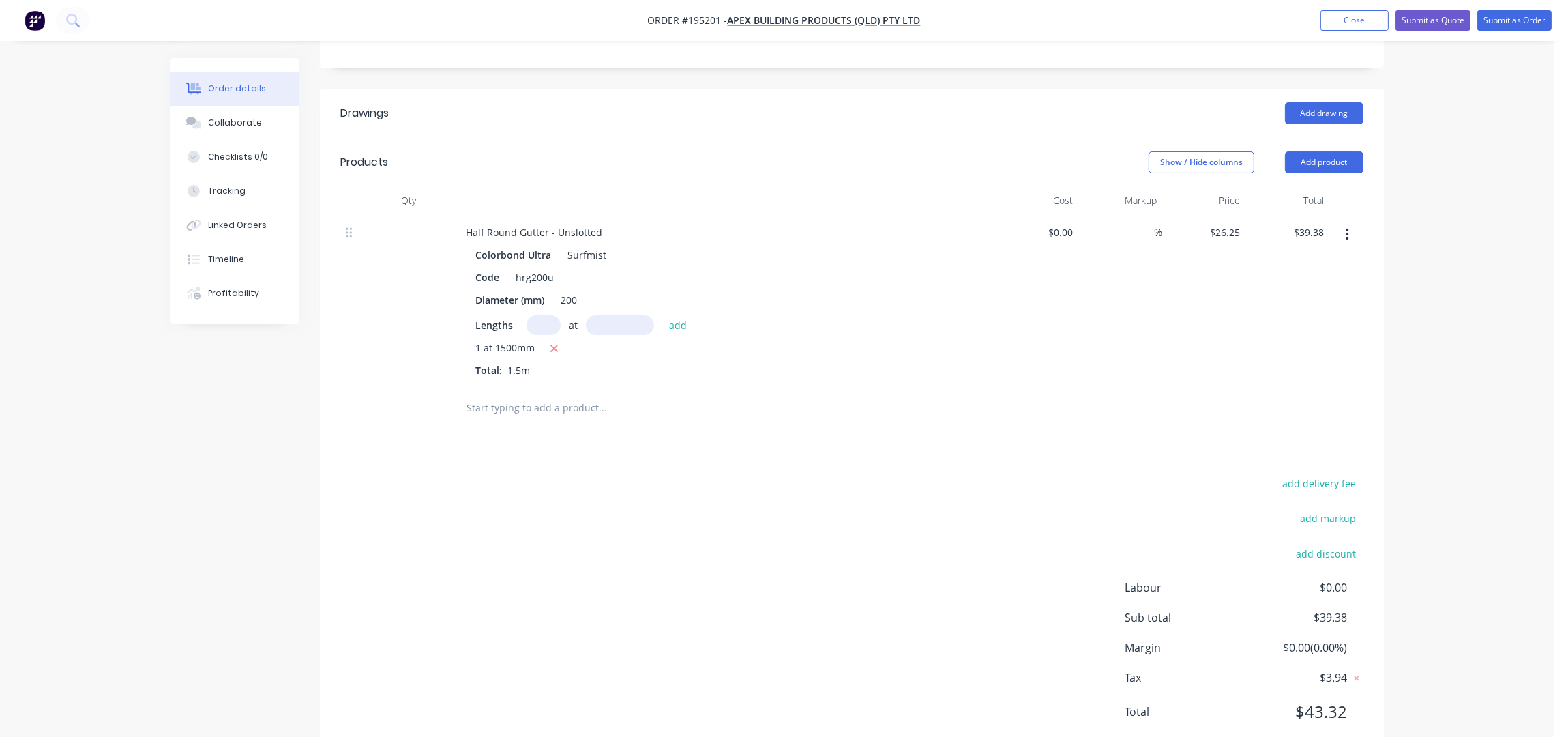
scroll to position [355, 0]
click at [1335, 539] on button "add discount" at bounding box center [1326, 548] width 74 height 18
click input "submit" at bounding box center [0, 0] width 0 height 0
click at [1502, 186] on div "Order details Collaborate Checklists 0/0 Tracking Linked Orders Timeline Profit…" at bounding box center [777, 229] width 1554 height 1160
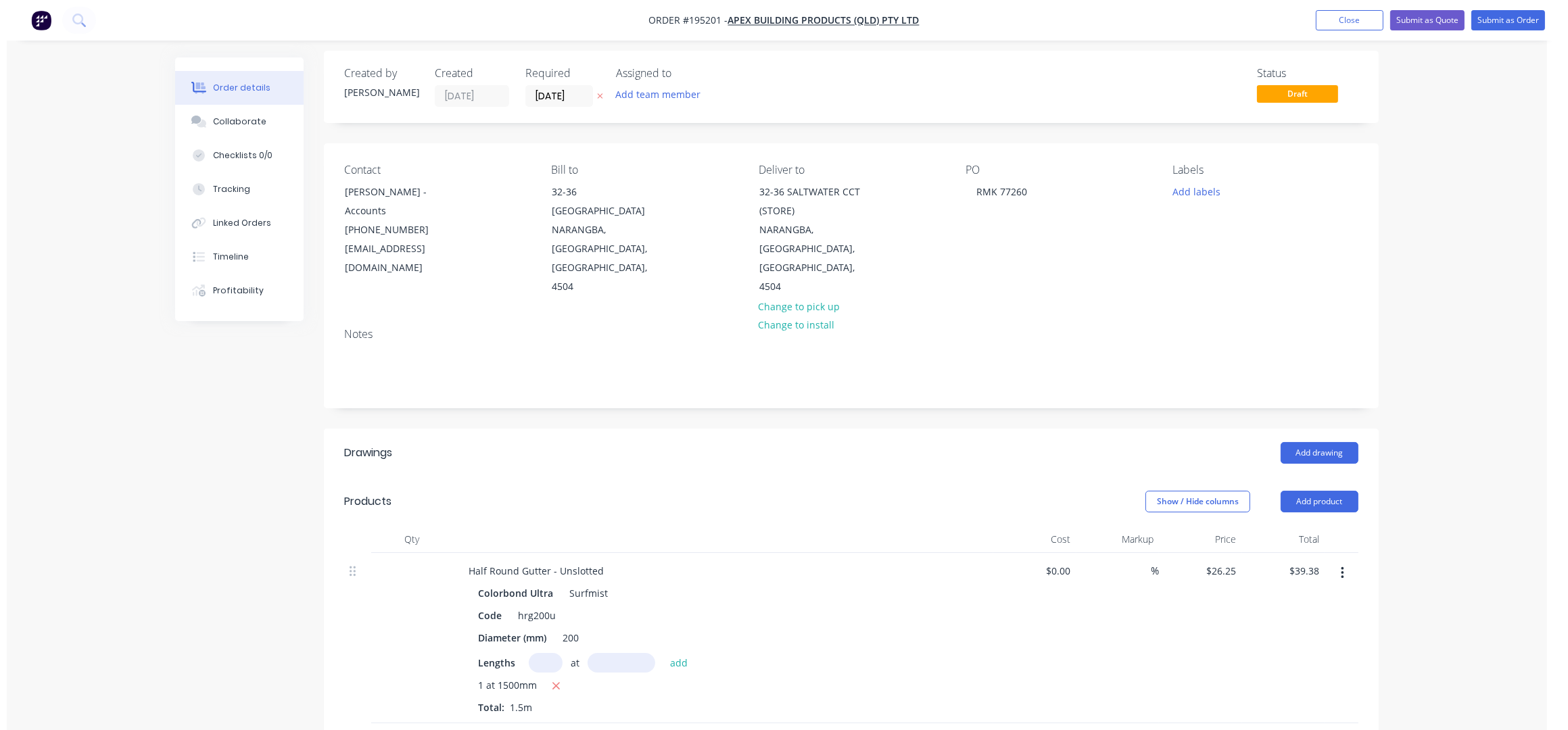
scroll to position [0, 0]
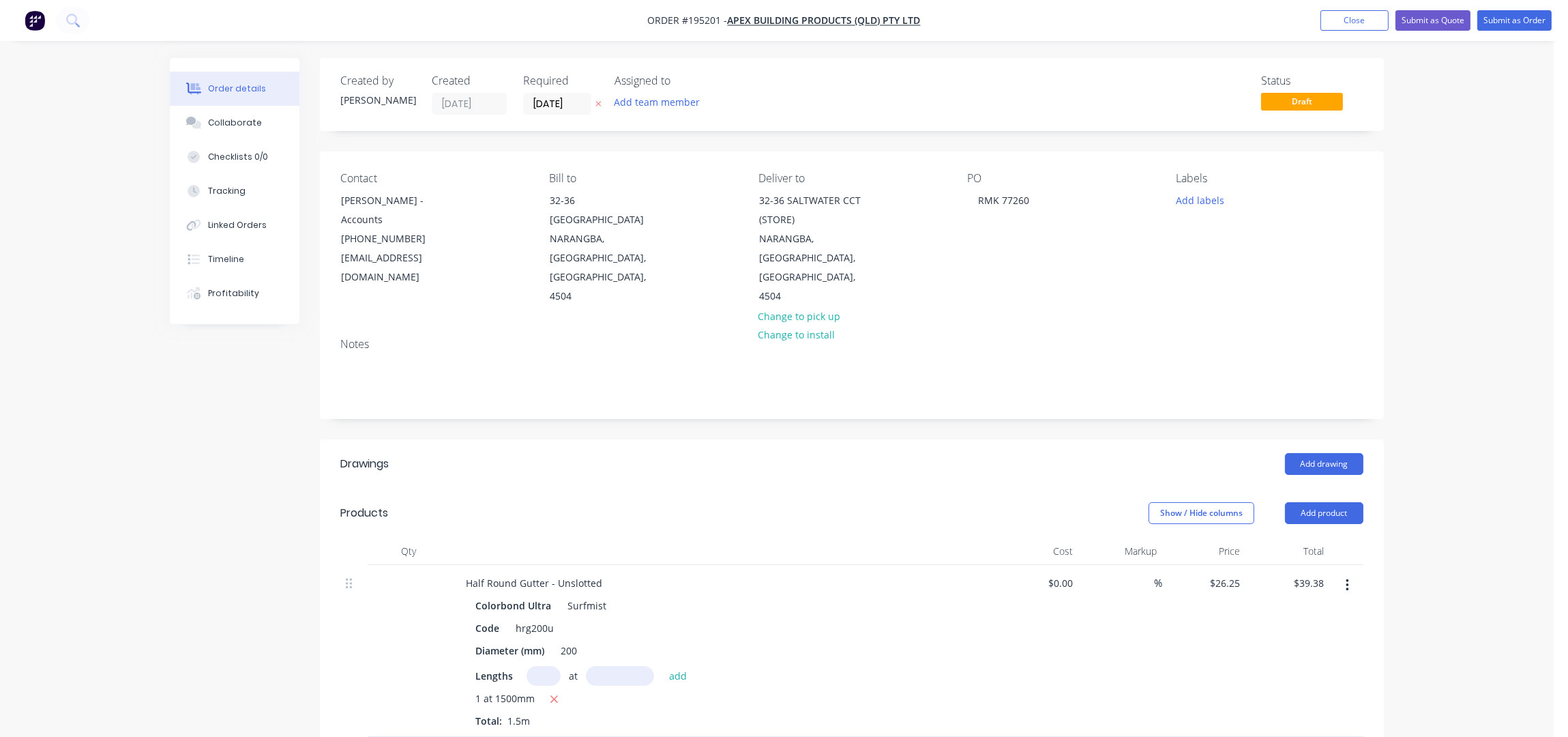
click at [1494, 174] on div "Order details Collaborate Checklists 0/0 Tracking Linked Orders Timeline Profit…" at bounding box center [777, 580] width 1554 height 1160
click at [1538, 18] on button "Submit as Order" at bounding box center [1514, 20] width 74 height 20
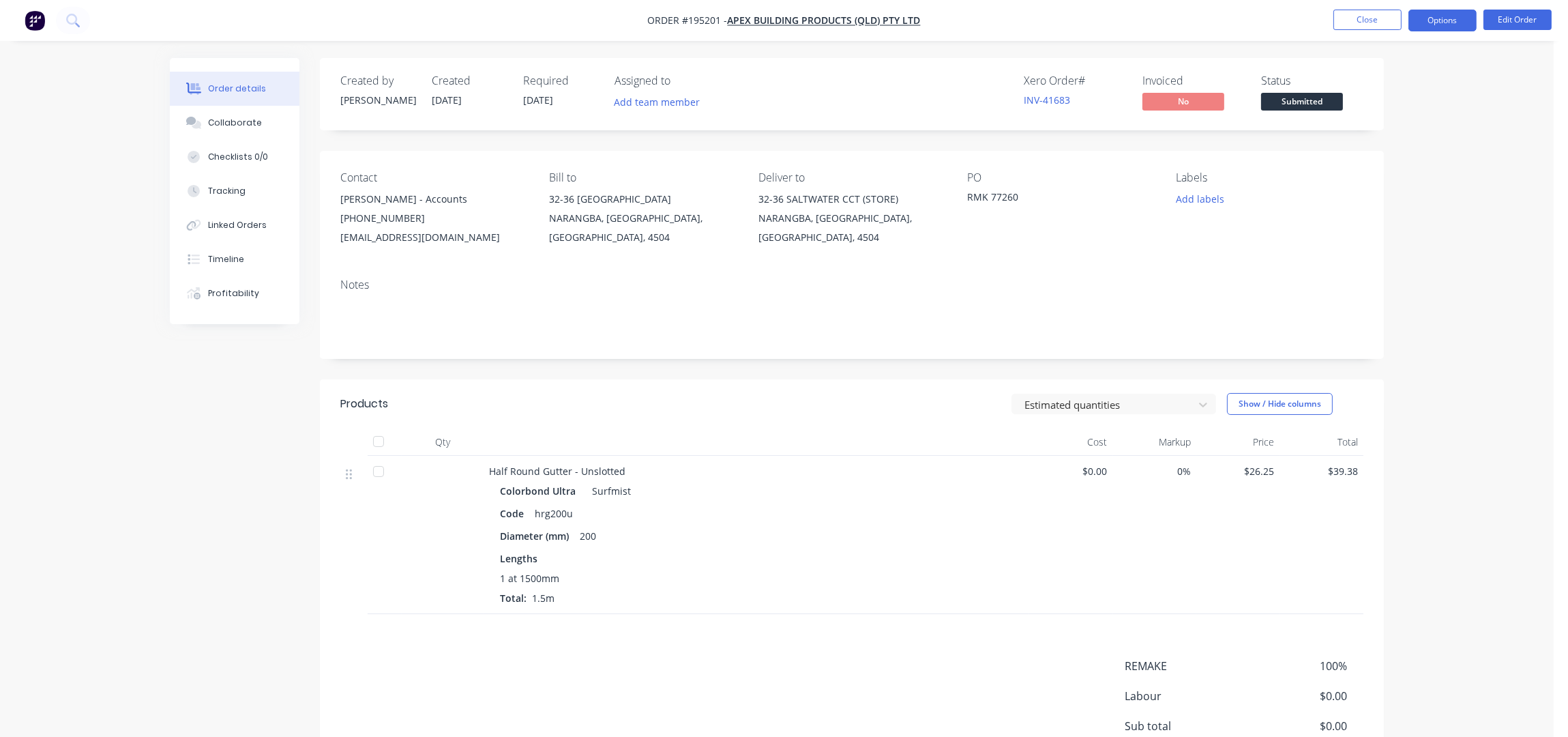
click at [1442, 24] on button "Options" at bounding box center [1443, 20] width 68 height 22
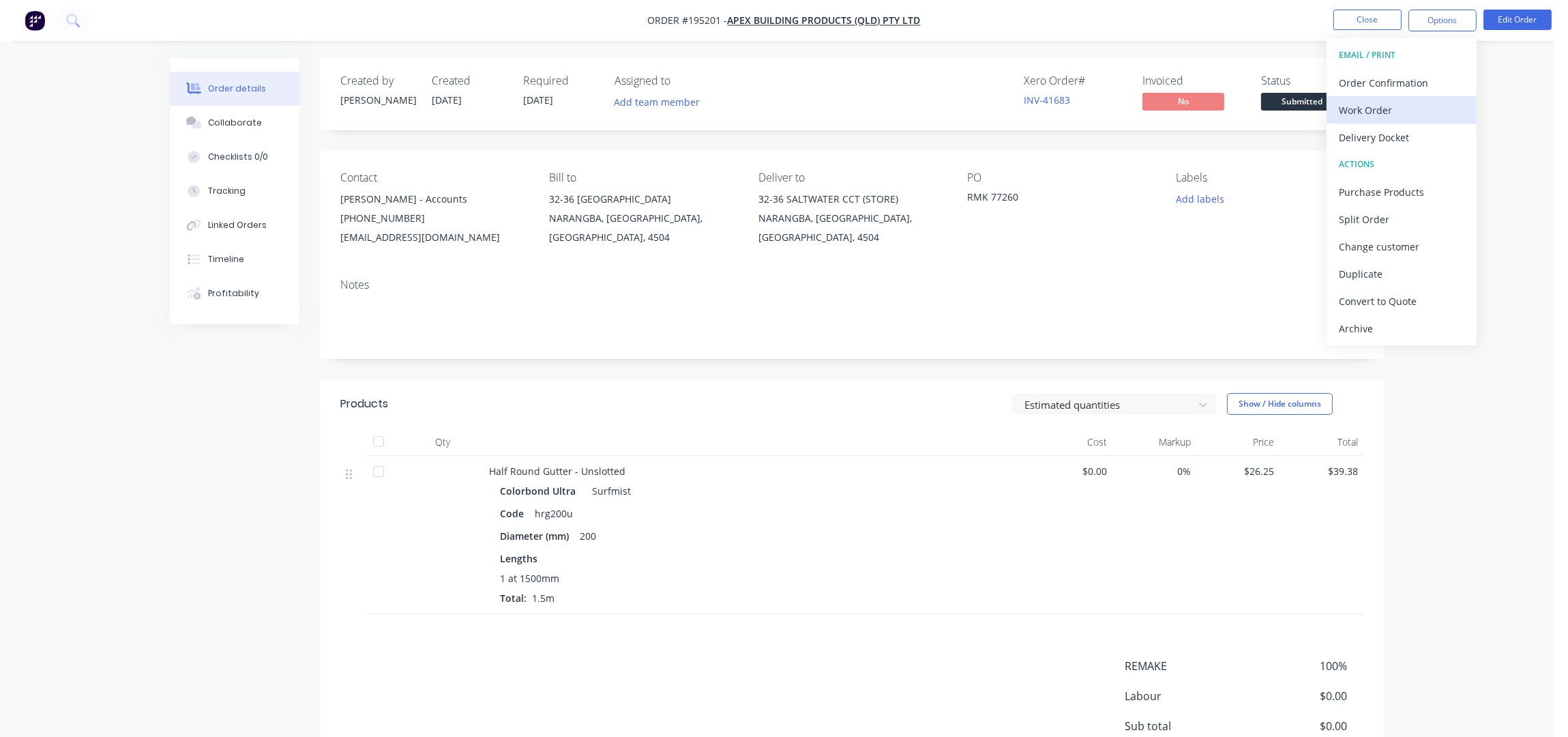
click at [1417, 104] on div "Work Order" at bounding box center [1402, 110] width 125 height 20
click at [1408, 134] on div "Without pricing" at bounding box center [1402, 137] width 125 height 20
click at [862, 93] on div "Xero Order # INV-41683 Invoiced No Status Submitted" at bounding box center [1057, 93] width 612 height 39
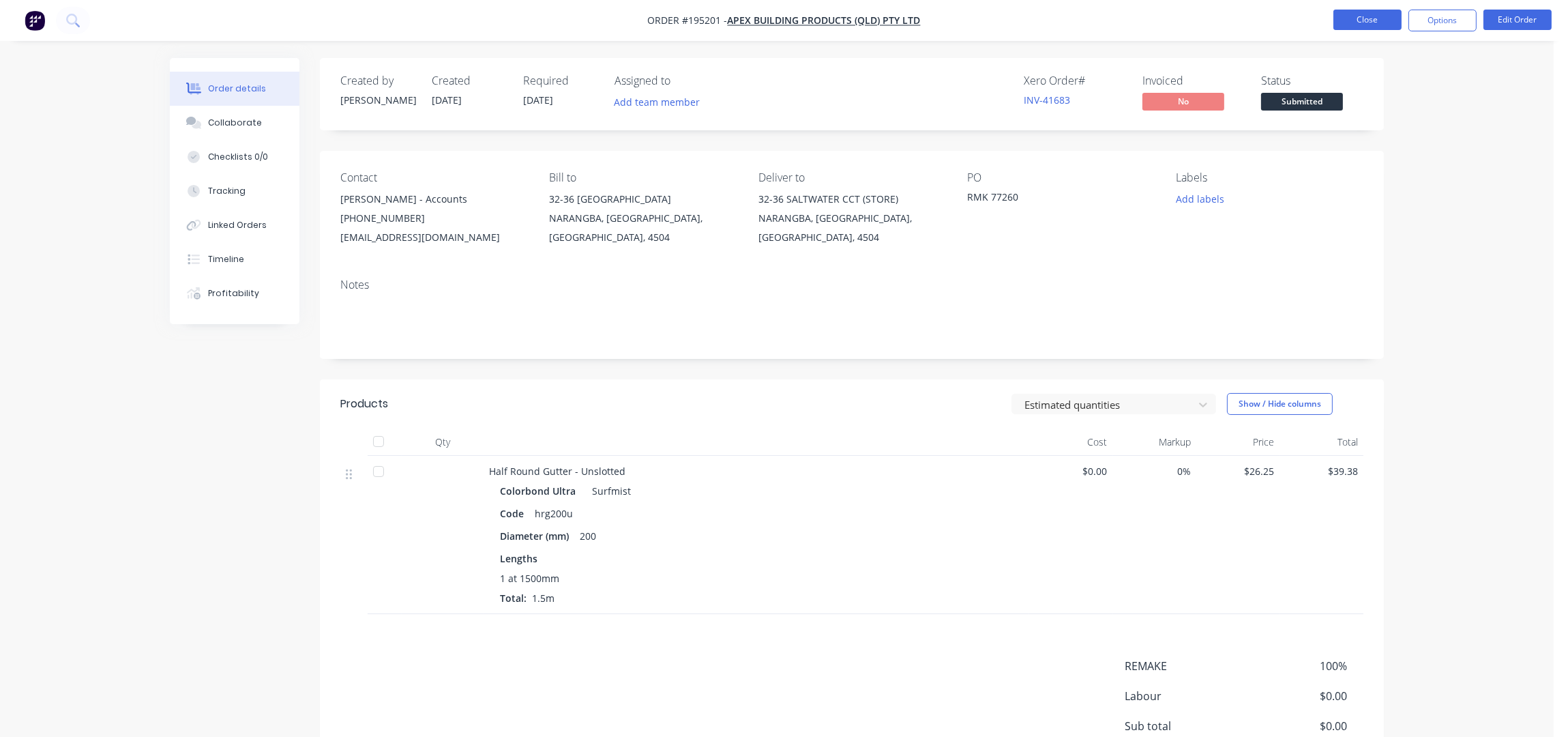
click at [1362, 12] on button "Close" at bounding box center [1368, 19] width 68 height 20
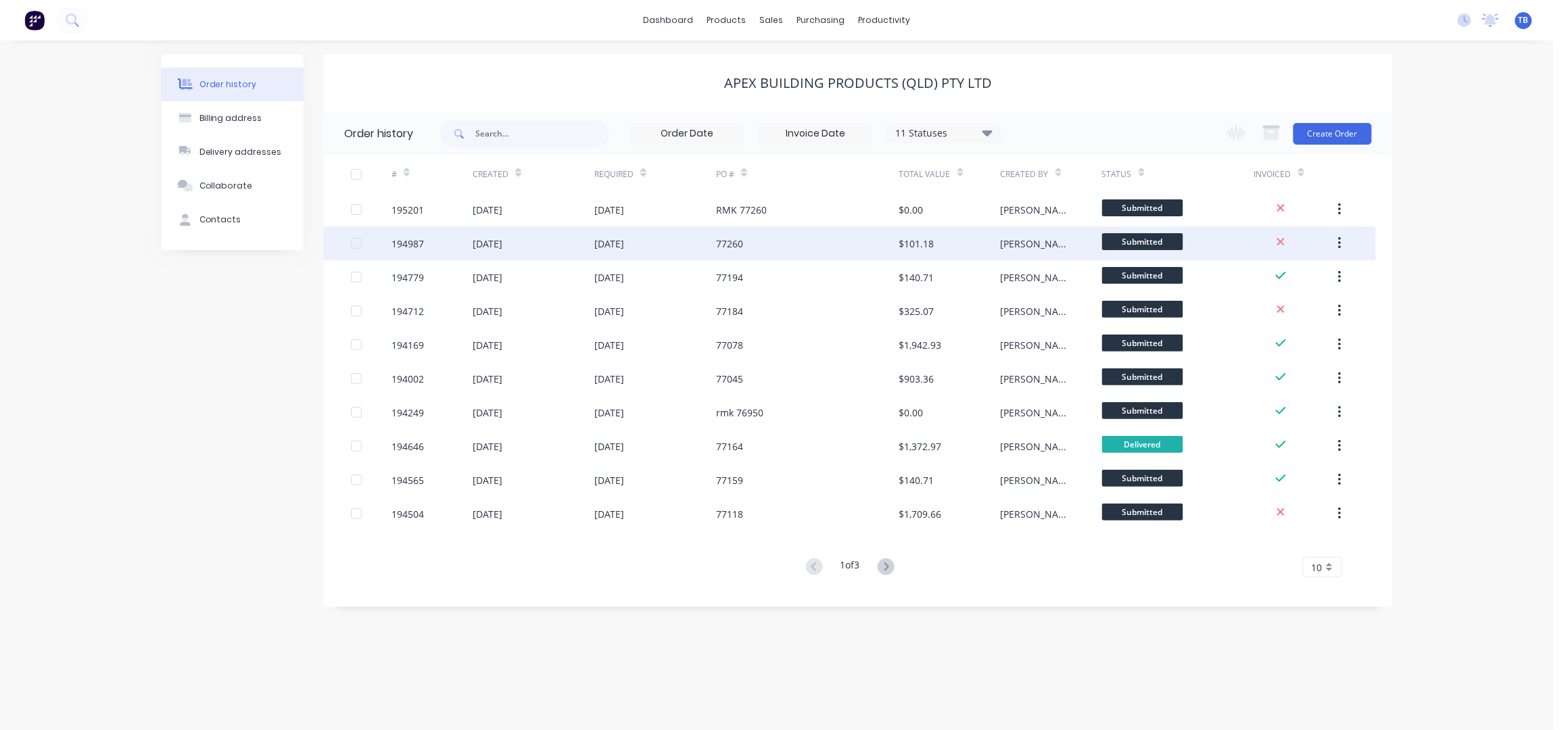
click at [791, 249] on div "77260" at bounding box center [806, 242] width 182 height 34
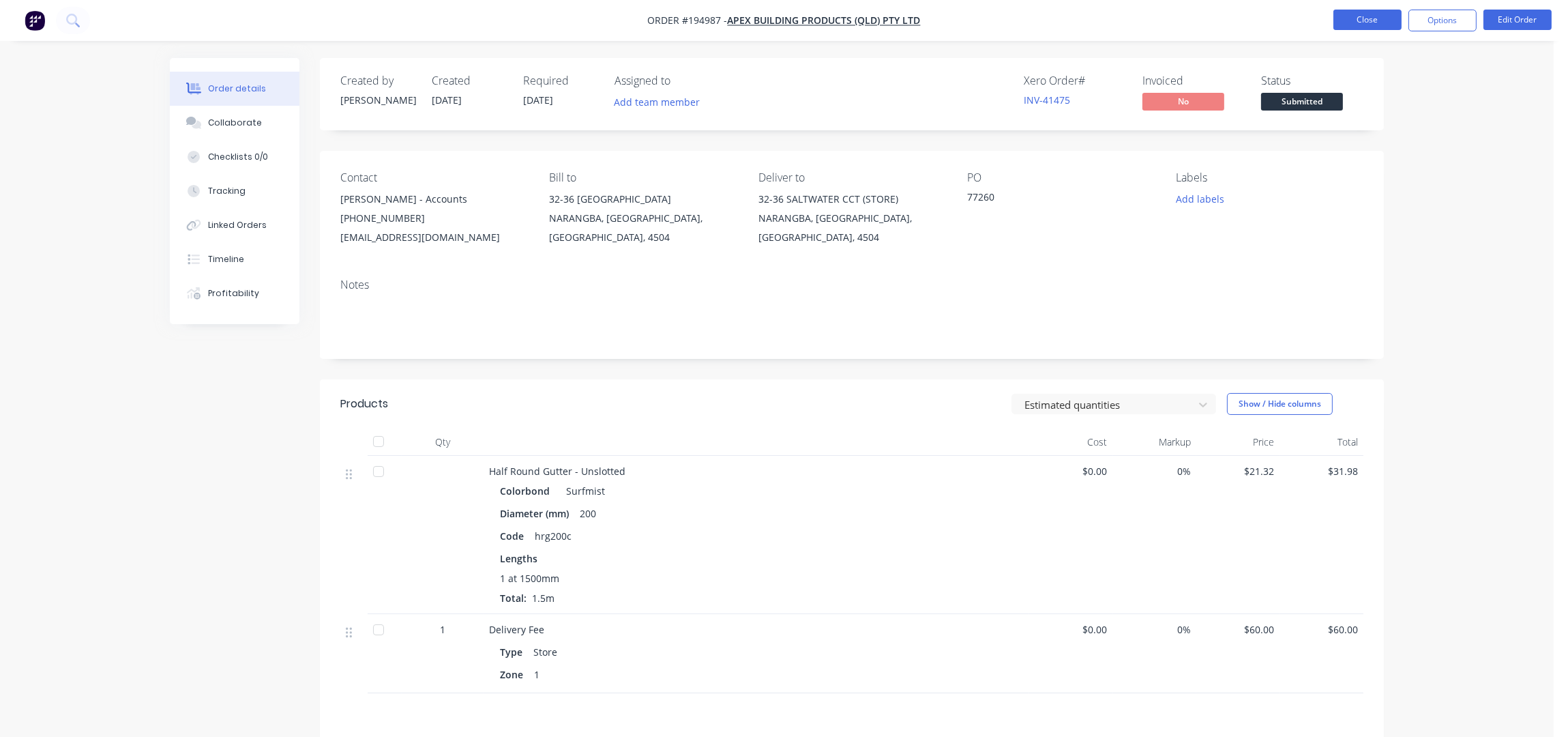
click at [1372, 21] on button "Close" at bounding box center [1368, 19] width 68 height 20
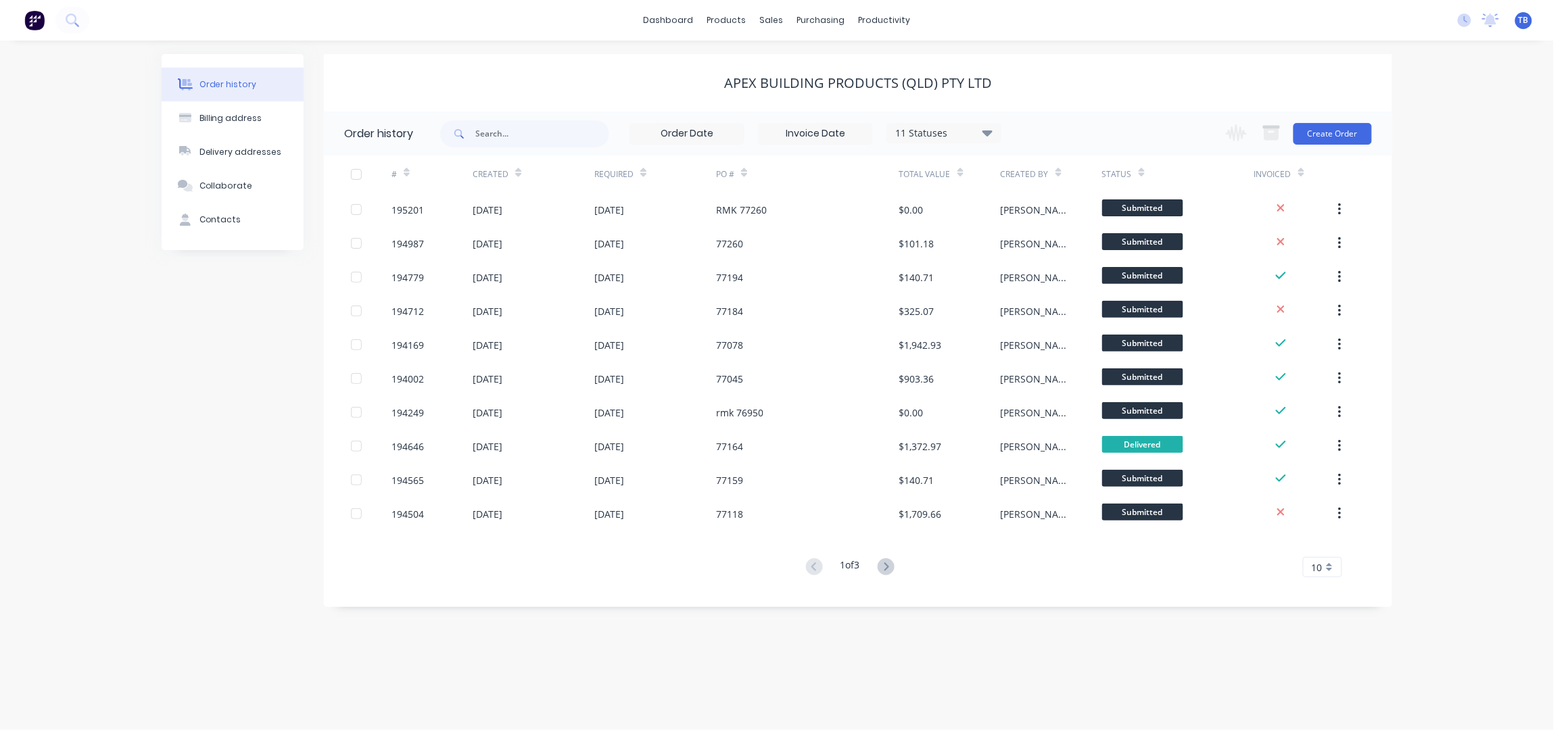
click at [1277, 60] on div "Apex Building Products (QLD) Pty Ltd" at bounding box center [857, 83] width 1068 height 58
click at [1217, 39] on div "dashboard products sales purchasing productivity dashboard products Product Cat…" at bounding box center [777, 20] width 1554 height 41
click at [793, 51] on link "Sales Orders" at bounding box center [844, 64] width 180 height 27
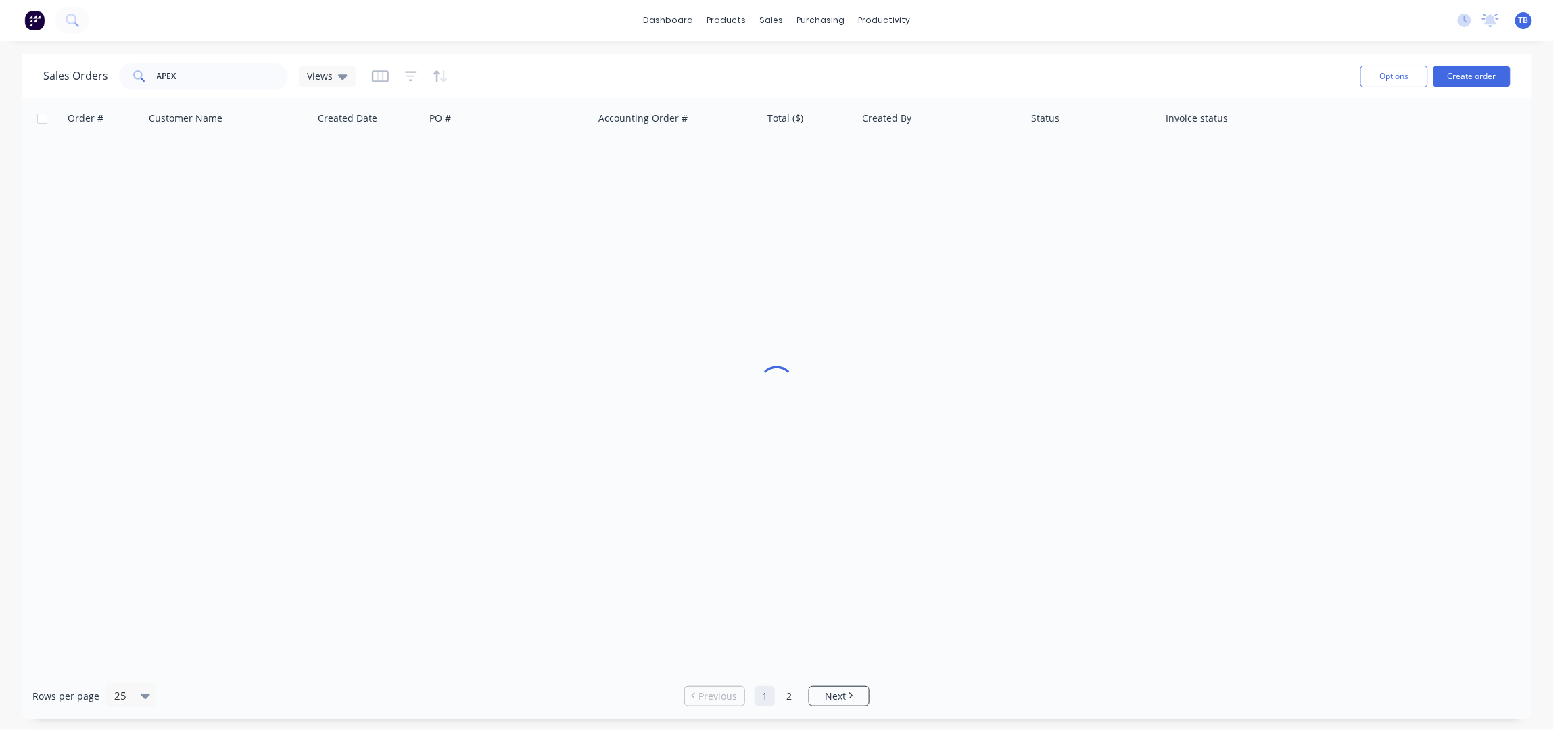
click at [1324, 38] on div "dashboard products sales purchasing productivity dashboard products Product Cat…" at bounding box center [777, 20] width 1554 height 41
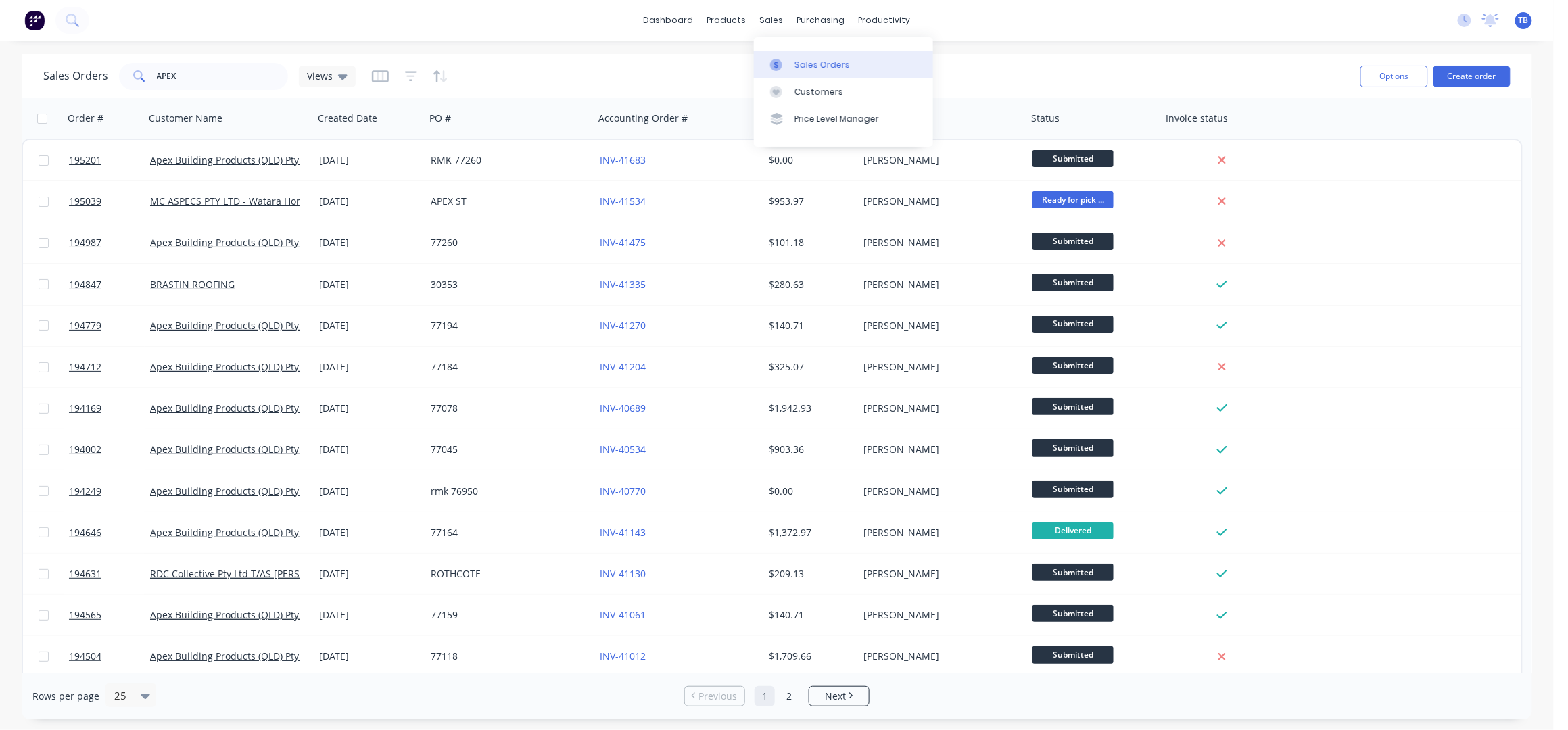
click at [808, 60] on div "Sales Orders" at bounding box center [822, 65] width 55 height 12
click at [796, 61] on div "Sales Orders" at bounding box center [822, 65] width 55 height 12
click at [983, 55] on div "Sales Orders APEX Views Options Create order" at bounding box center [776, 76] width 1510 height 44
drag, startPoint x: 808, startPoint y: 58, endPoint x: 837, endPoint y: 70, distance: 31.4
click at [808, 58] on link "Sales Orders" at bounding box center [844, 64] width 180 height 27
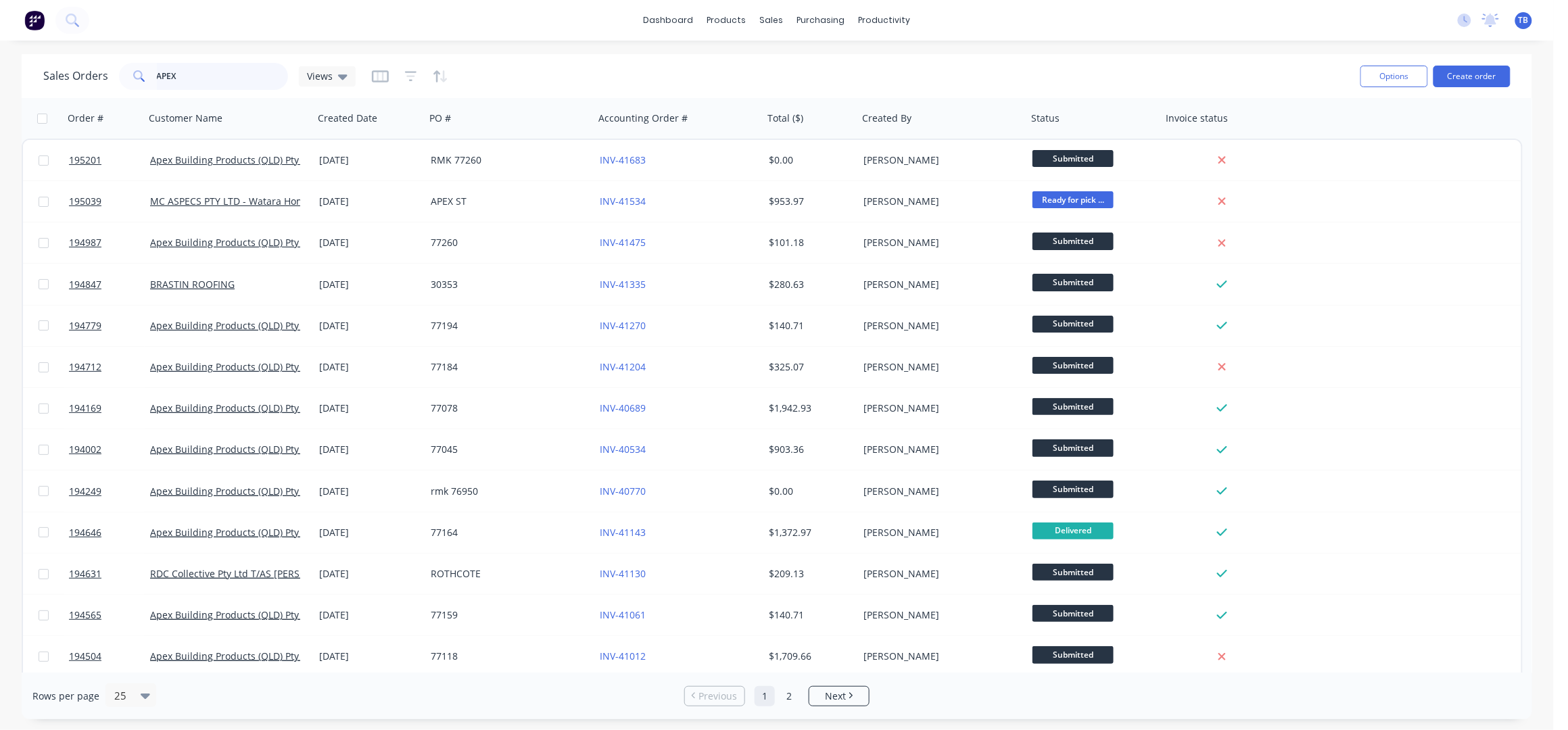
click at [231, 79] on input "APEX" at bounding box center [223, 76] width 132 height 27
drag, startPoint x: 231, startPoint y: 79, endPoint x: 54, endPoint y: 68, distance: 177.3
click at [54, 68] on div "Sales Orders APEX Views" at bounding box center [199, 76] width 313 height 27
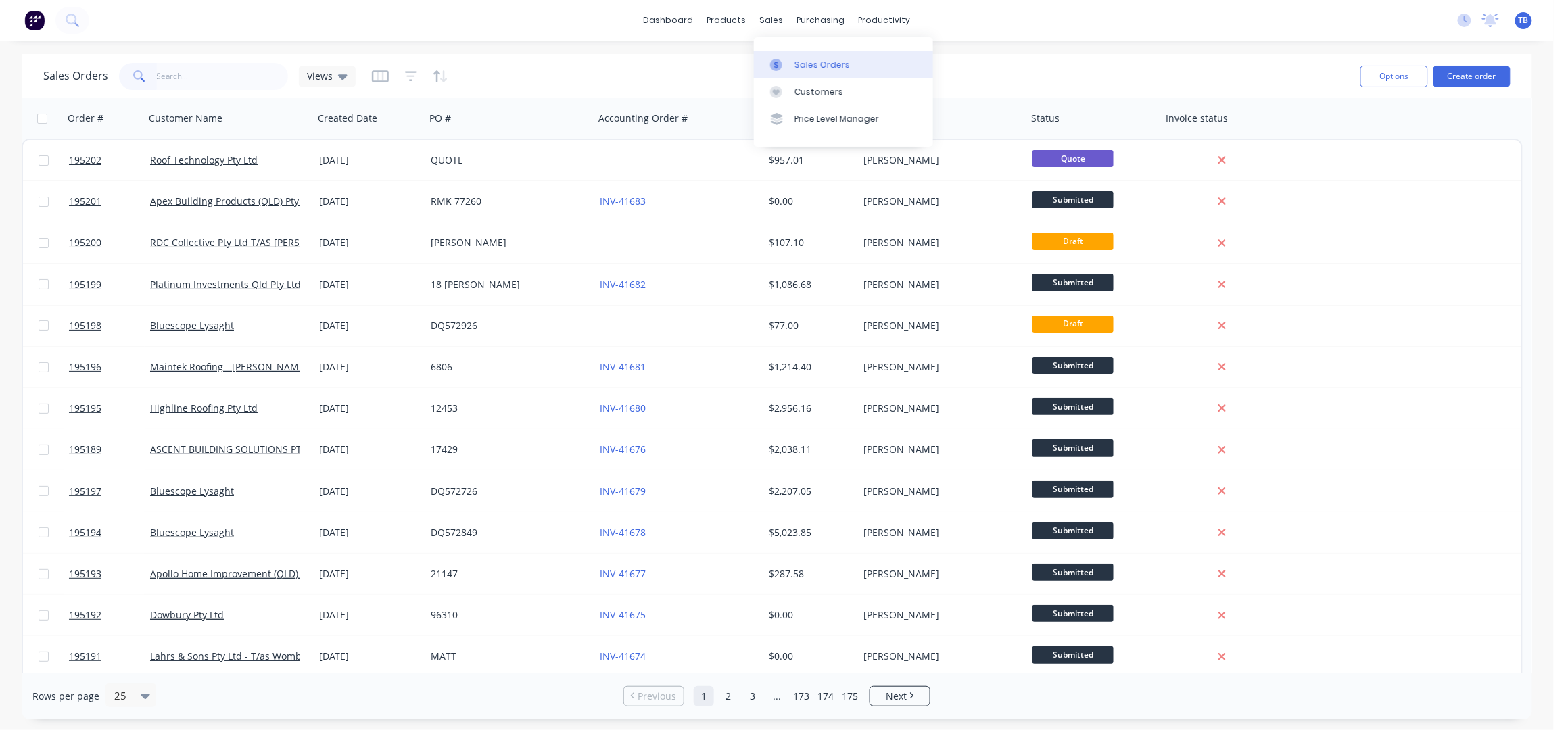
drag, startPoint x: 803, startPoint y: 61, endPoint x: 819, endPoint y: 61, distance: 16.0
click at [804, 61] on div "Sales Orders" at bounding box center [822, 65] width 55 height 12
click at [779, 64] on div "Sales Orders Views" at bounding box center [696, 76] width 1306 height 33
click at [809, 58] on link "Sales Orders" at bounding box center [844, 64] width 180 height 27
drag, startPoint x: 389, startPoint y: 31, endPoint x: 406, endPoint y: 38, distance: 18.4
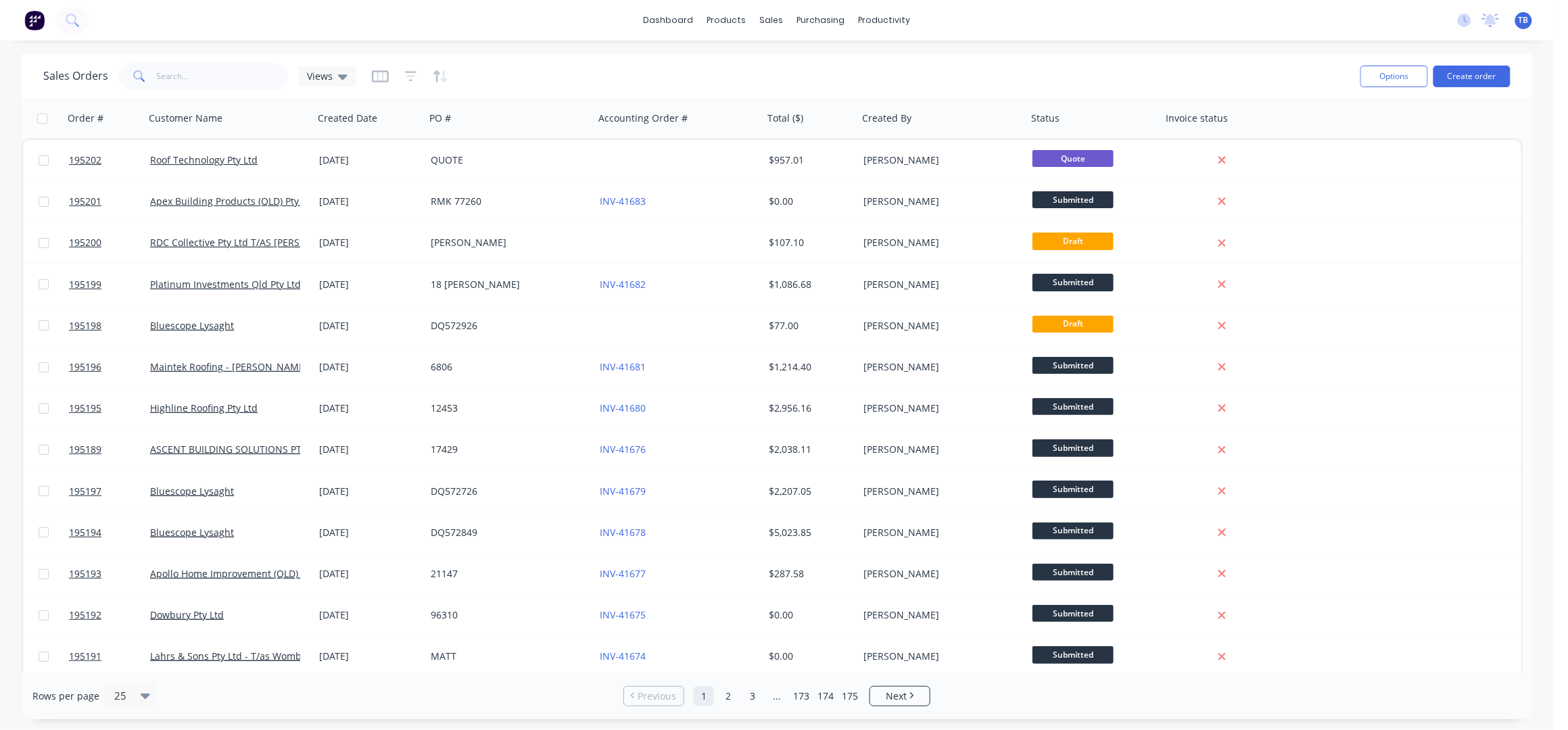
click at [390, 31] on div "dashboard products sales purchasing productivity dashboard products Product Cat…" at bounding box center [777, 20] width 1554 height 41
click at [812, 85] on div "Customers" at bounding box center [819, 91] width 48 height 12
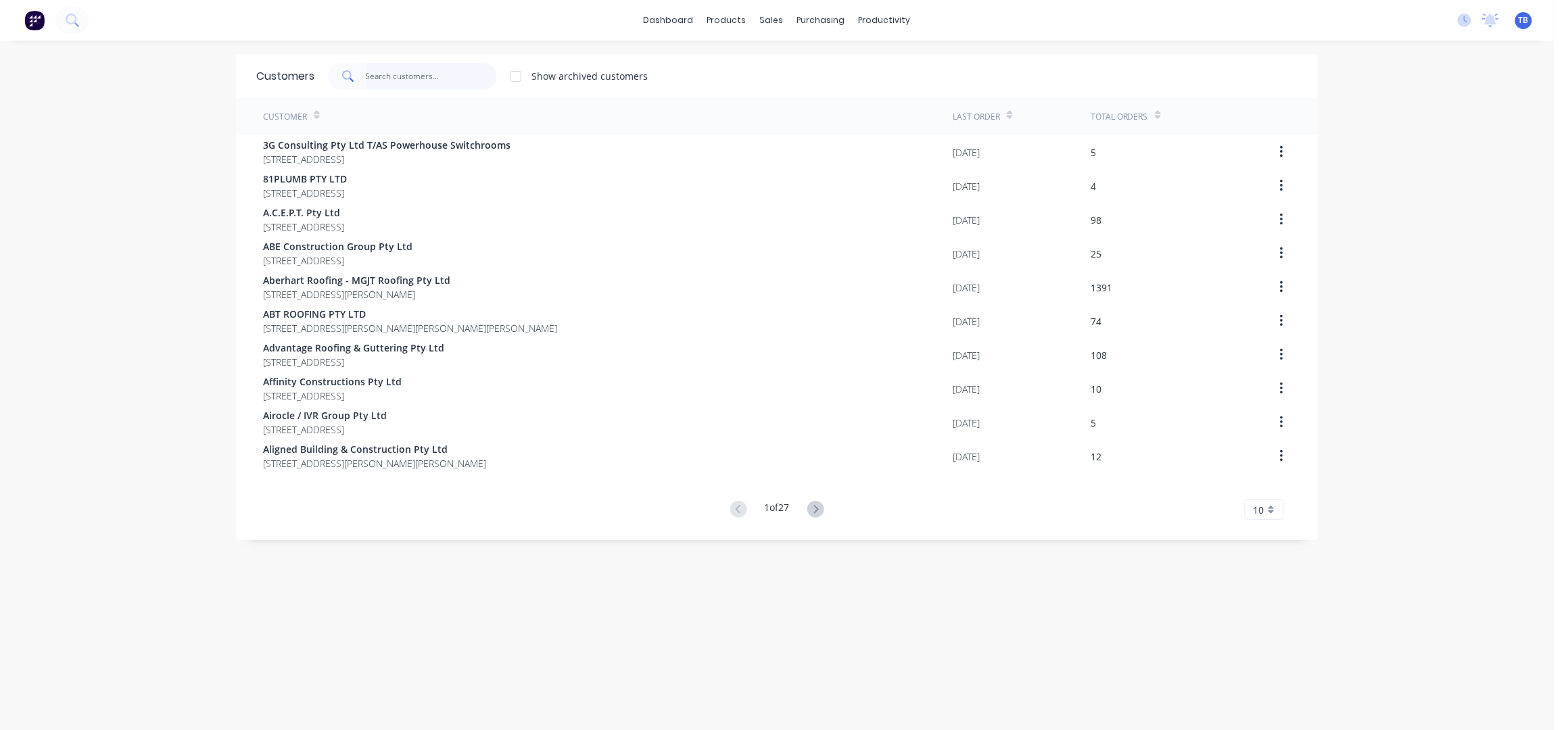
click at [391, 73] on input "text" at bounding box center [432, 76] width 132 height 27
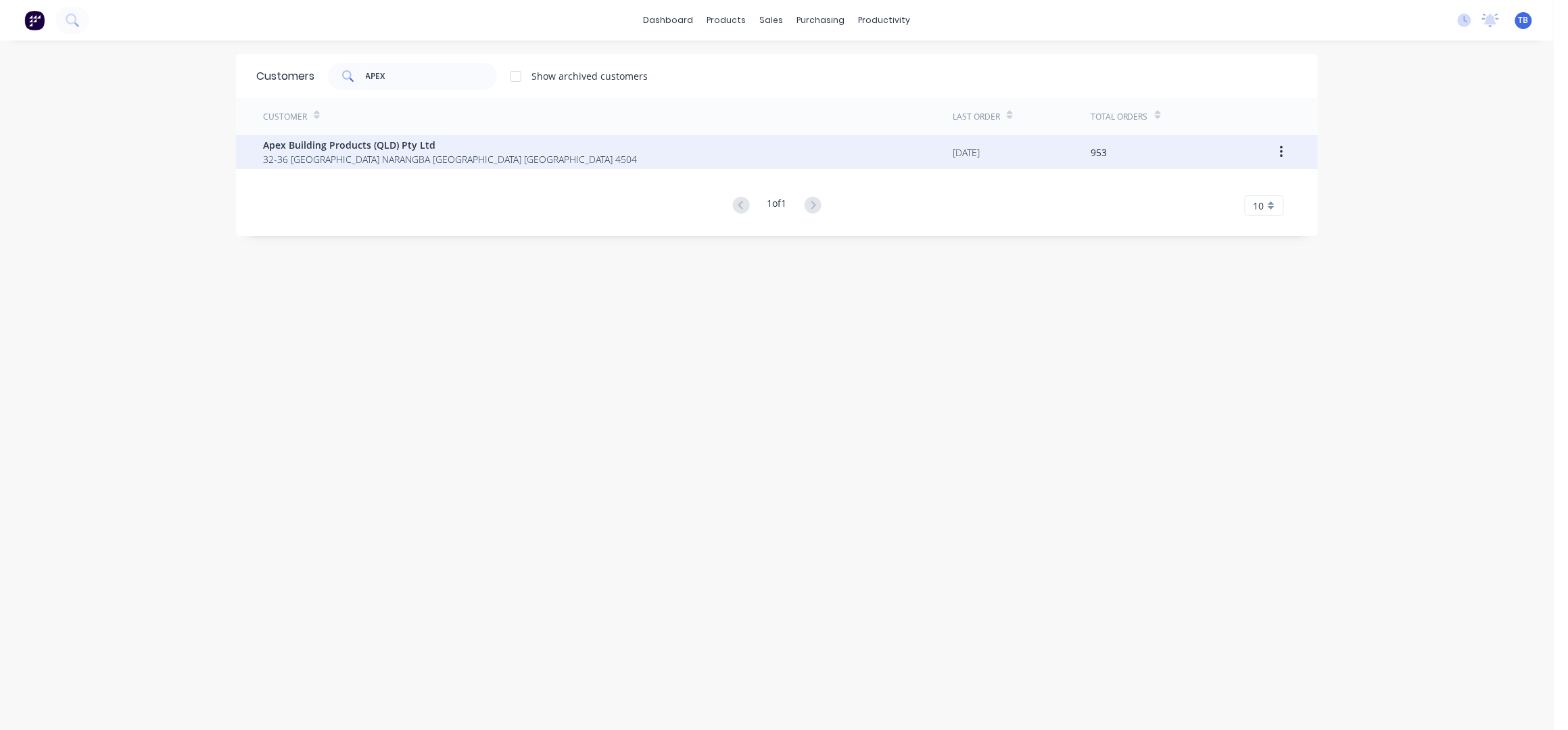
click at [408, 157] on span "32-36 Saltwater Circuit NARANGBA Queensland Australia 4504" at bounding box center [450, 159] width 374 height 14
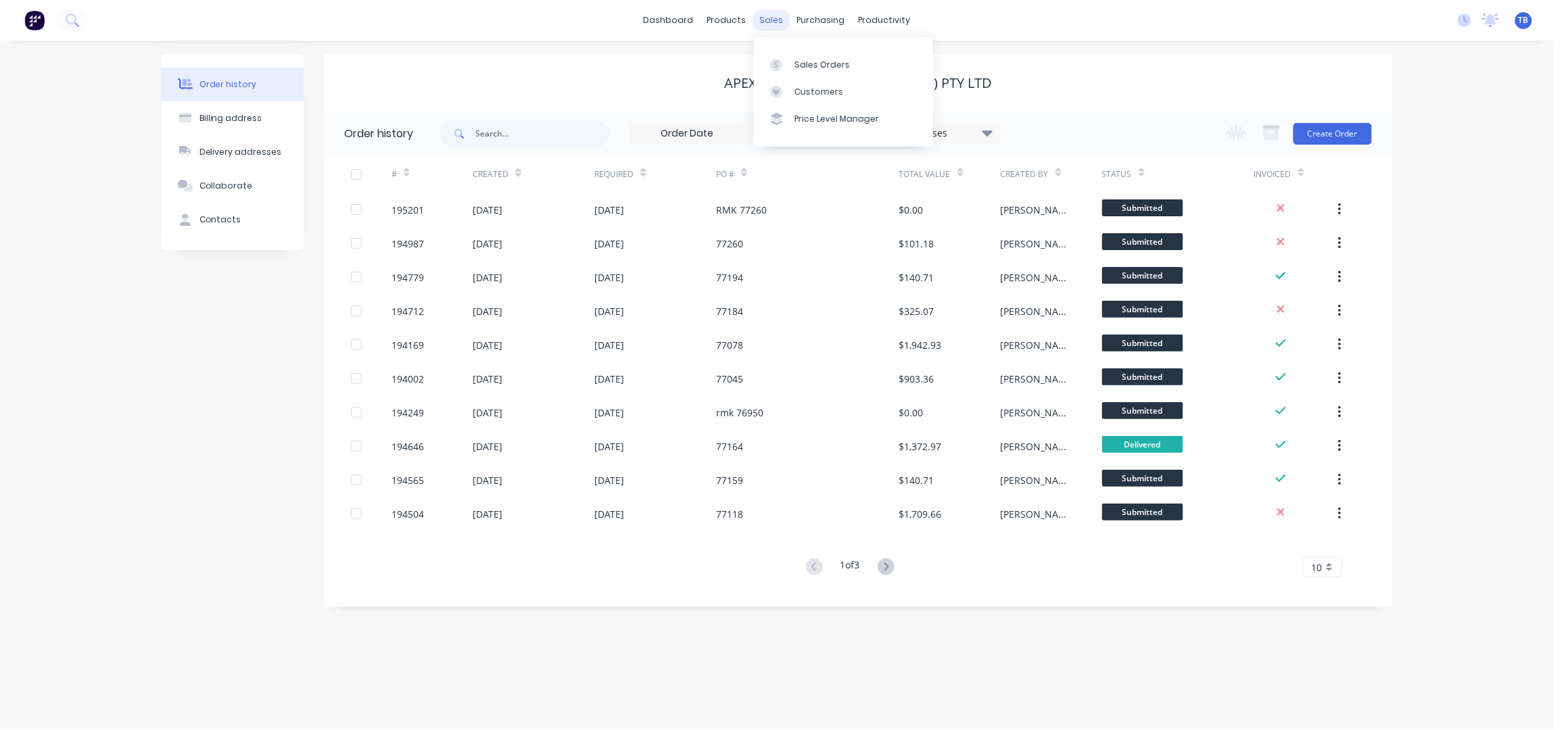
click at [769, 24] on div "sales" at bounding box center [771, 20] width 37 height 20
click at [815, 98] on link "Customers" at bounding box center [844, 91] width 180 height 27
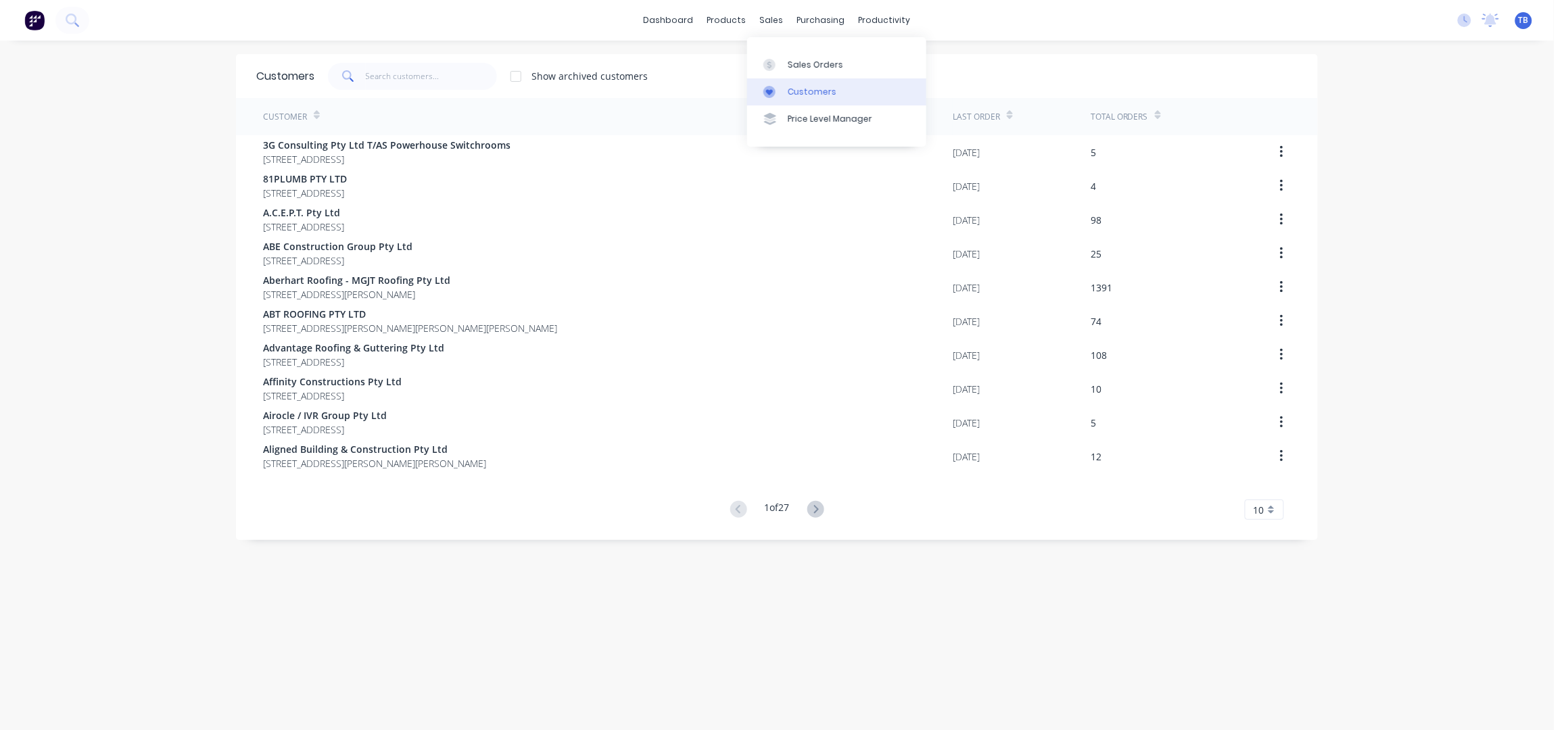
click at [819, 86] on div "Customers" at bounding box center [812, 91] width 48 height 12
click at [73, 244] on div "dashboard products sales purchasing productivity dashboard products Product Cat…" at bounding box center [777, 365] width 1554 height 730
drag, startPoint x: 796, startPoint y: 83, endPoint x: 1037, endPoint y: 135, distance: 246.5
click at [796, 83] on link "Customers" at bounding box center [837, 91] width 180 height 27
click at [813, 61] on div "Sales Orders" at bounding box center [815, 65] width 55 height 12
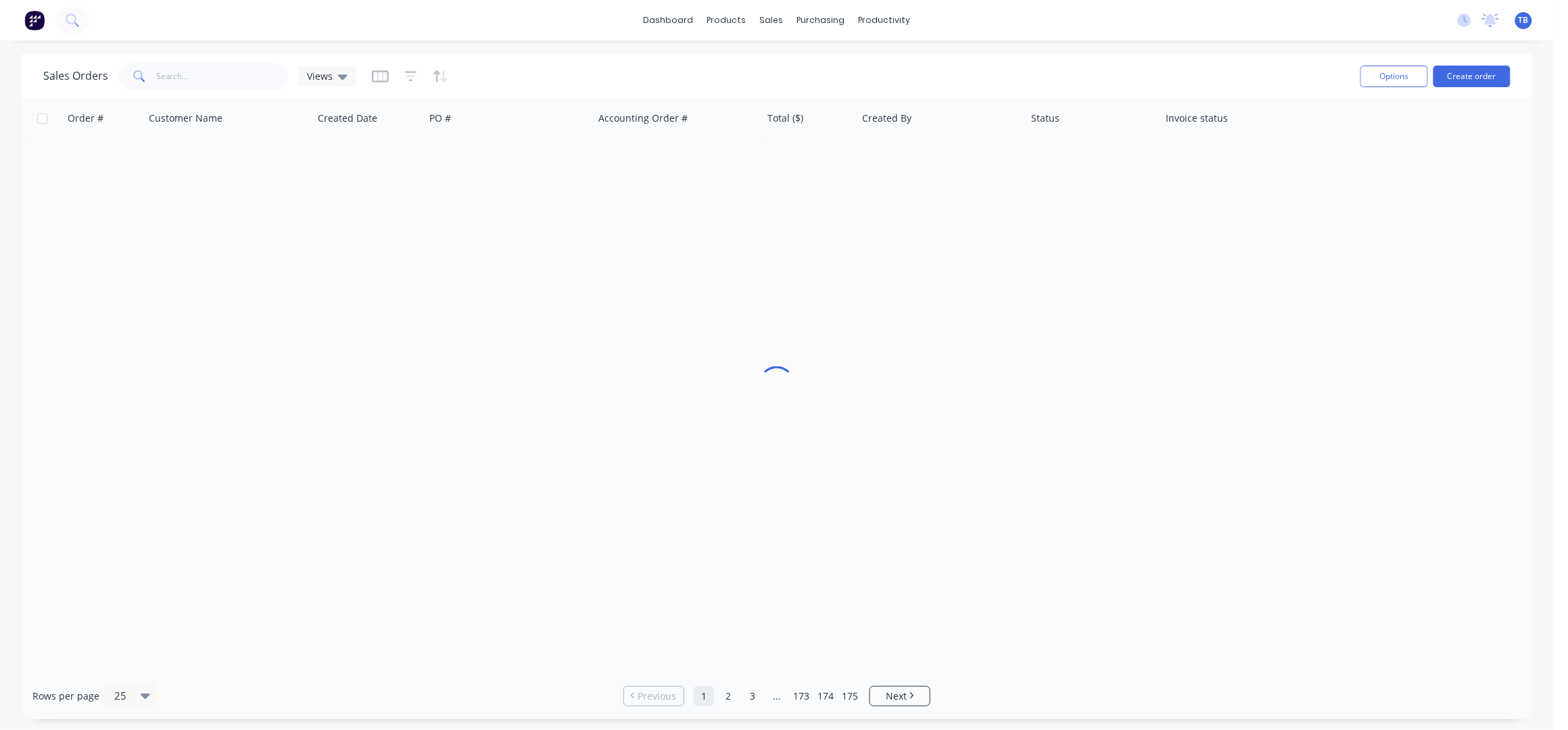
click at [1068, 50] on div "dashboard products sales purchasing productivity dashboard products Product Cat…" at bounding box center [777, 365] width 1554 height 730
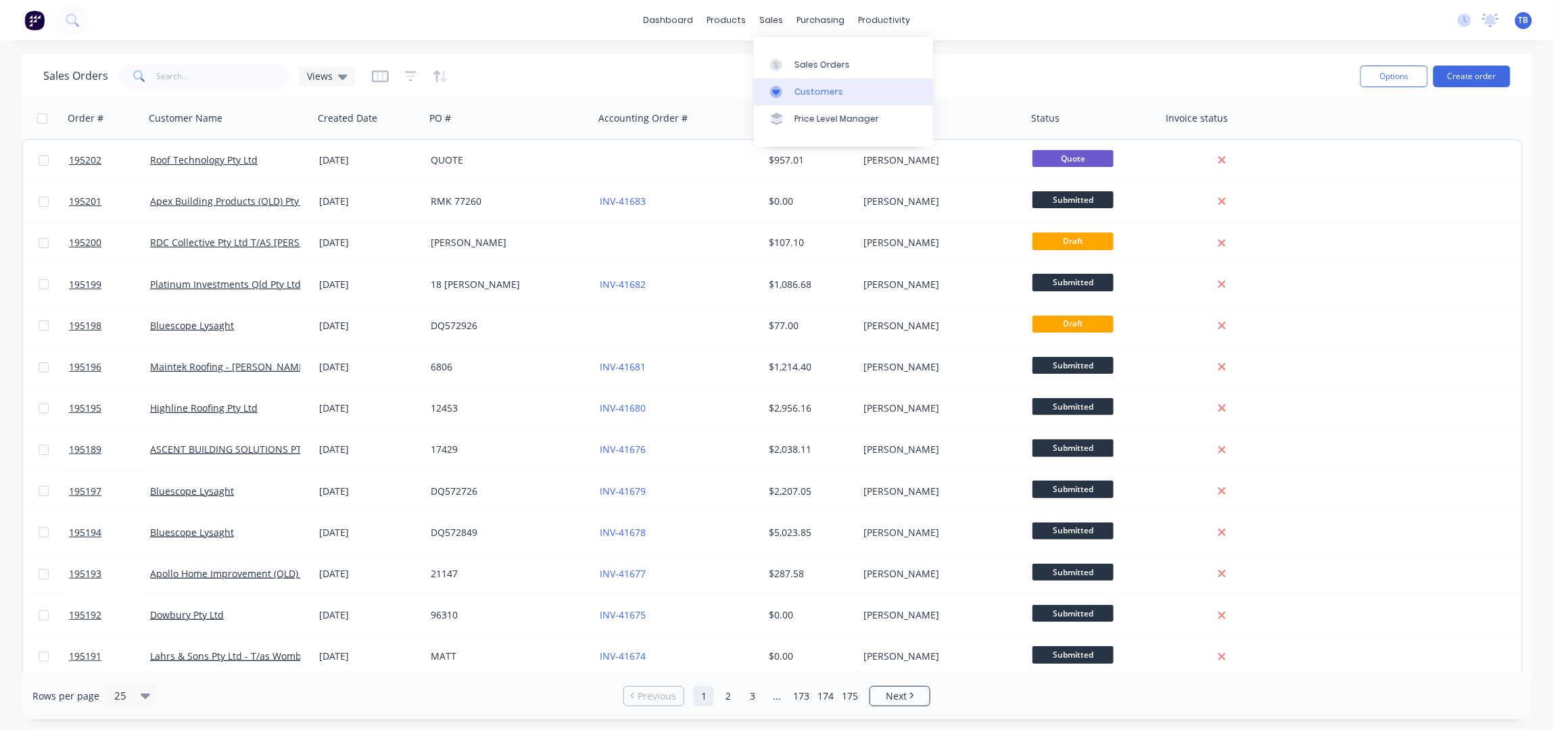
click at [812, 86] on div "Customers" at bounding box center [819, 91] width 48 height 12
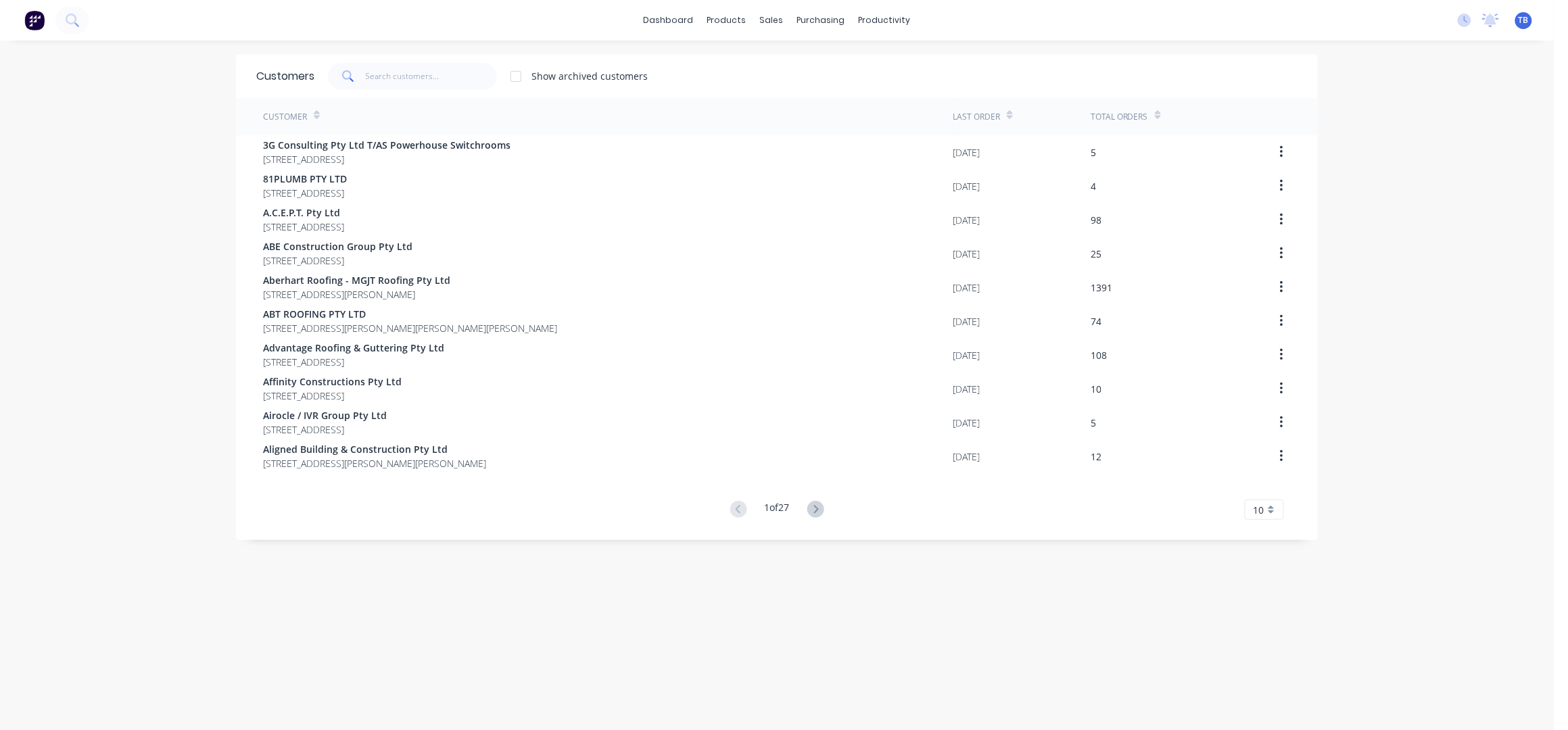
click at [1372, 223] on div "dashboard products sales purchasing productivity dashboard products Product Cat…" at bounding box center [777, 365] width 1554 height 730
click at [780, 47] on div "Sales Orders Customers Price Level Manager" at bounding box center [837, 91] width 180 height 109
click at [795, 63] on div "Sales Orders" at bounding box center [815, 65] width 55 height 12
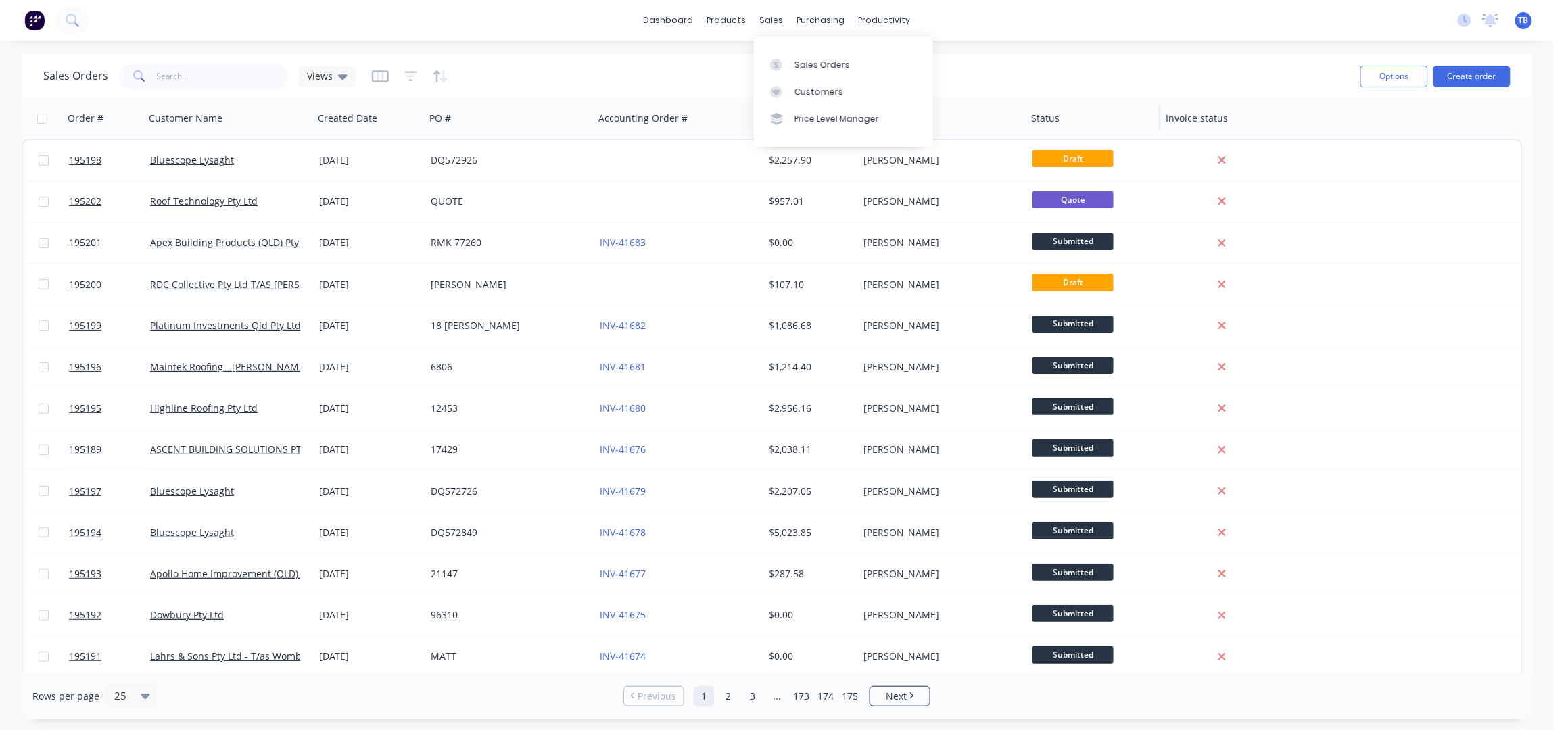
drag, startPoint x: 801, startPoint y: 64, endPoint x: 1059, endPoint y: 102, distance: 260.8
click at [801, 64] on div "Sales Orders" at bounding box center [822, 65] width 55 height 12
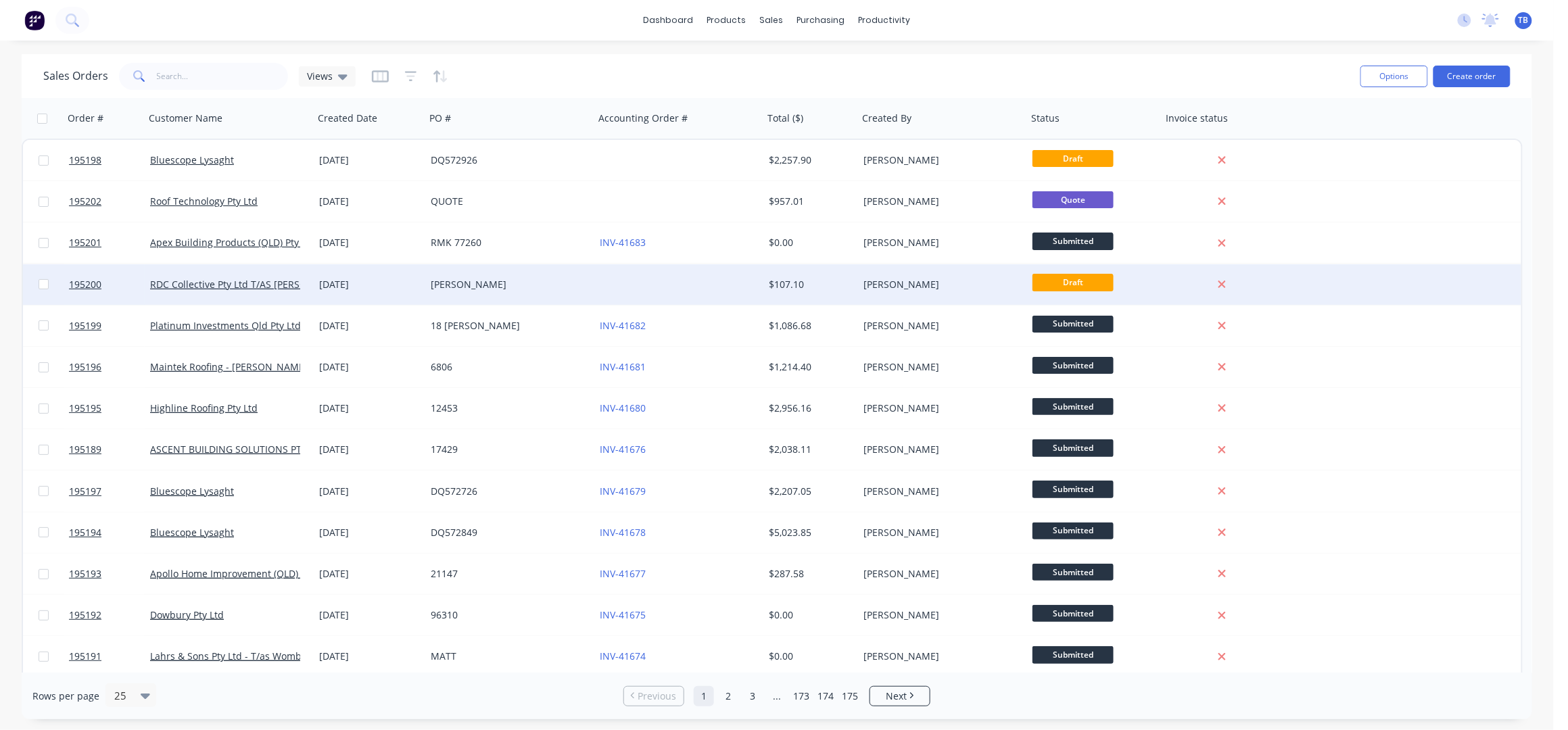
click at [533, 295] on div "CLARK" at bounding box center [510, 284] width 169 height 41
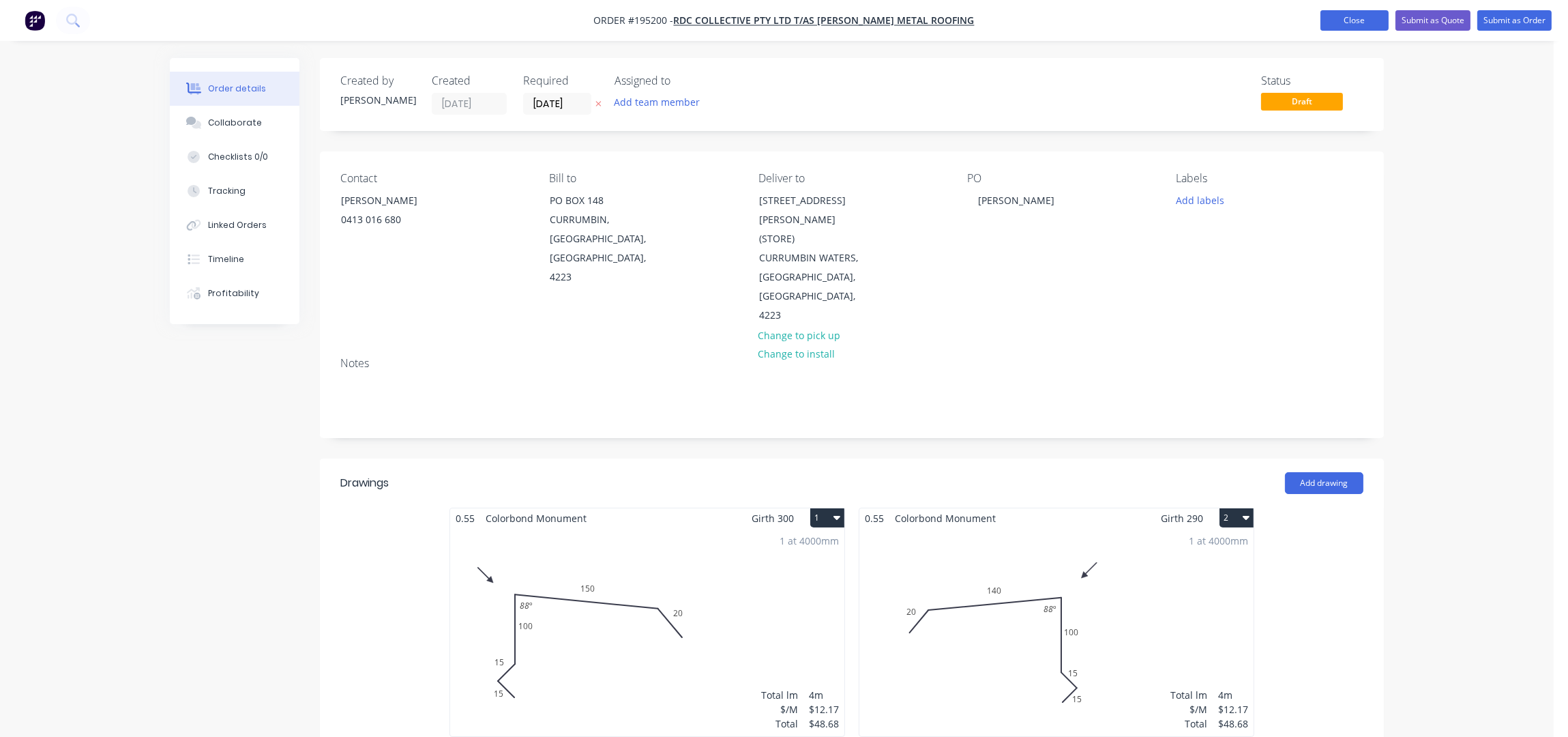
click at [1342, 14] on button "Close" at bounding box center [1355, 20] width 68 height 20
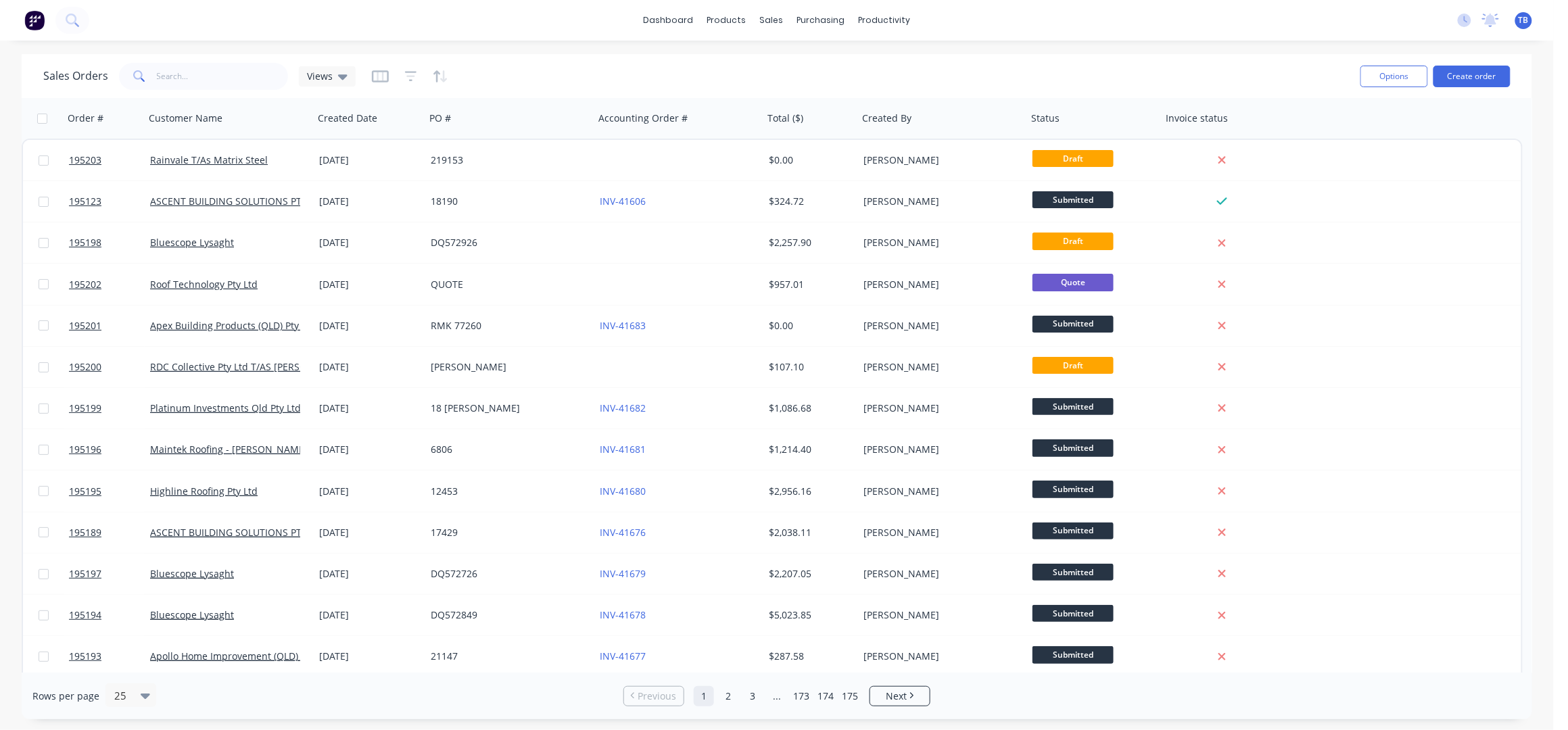
click at [497, 41] on div "dashboard products sales purchasing productivity dashboard products Product Cat…" at bounding box center [777, 365] width 1554 height 730
click at [1178, 66] on div "Sales Orders Views" at bounding box center [696, 76] width 1306 height 33
click at [186, 64] on input "text" at bounding box center [223, 76] width 132 height 27
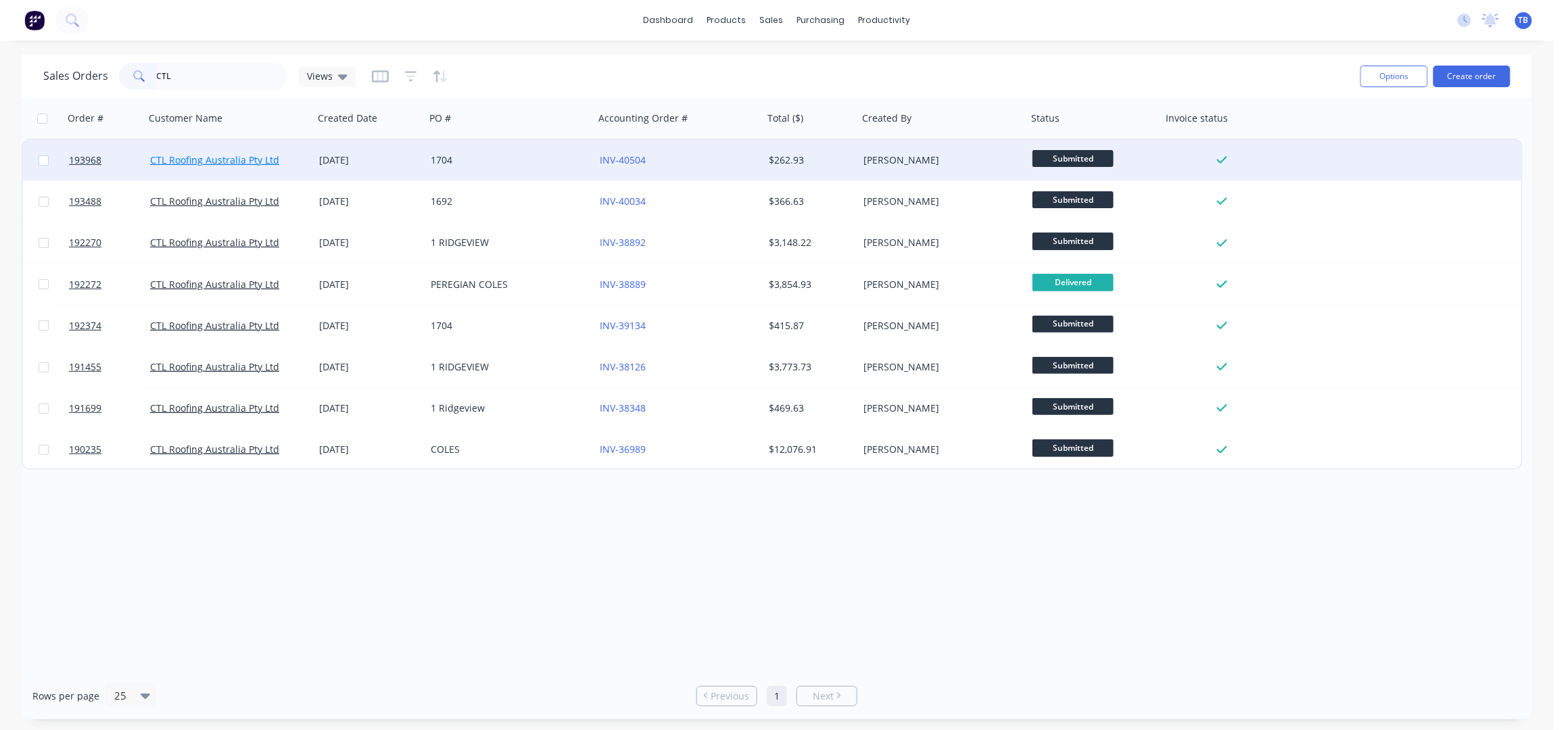
click at [198, 161] on link "CTL Roofing Australia Pty Ltd" at bounding box center [215, 160] width 130 height 13
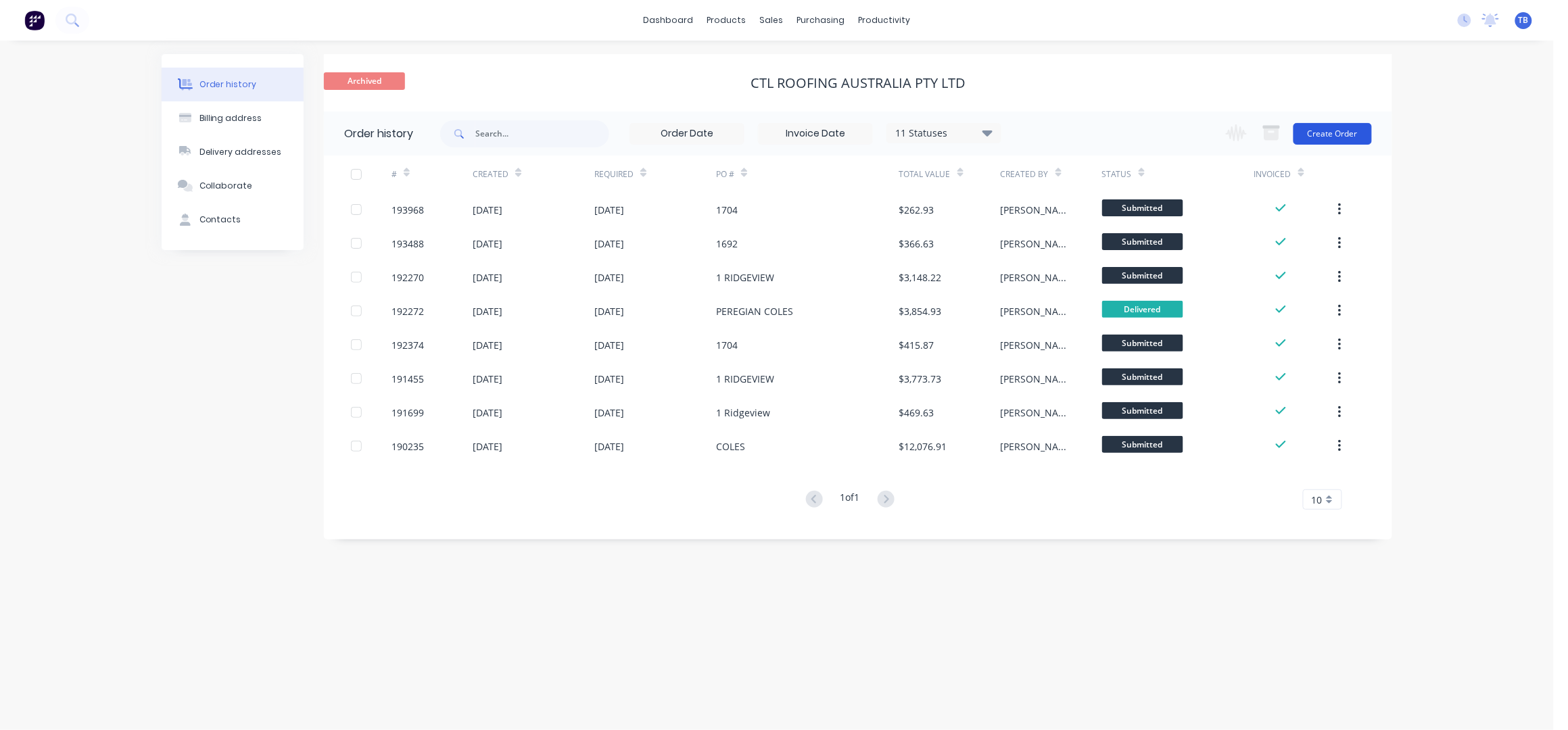
click at [1355, 123] on button "Create Order" at bounding box center [1332, 134] width 79 height 22
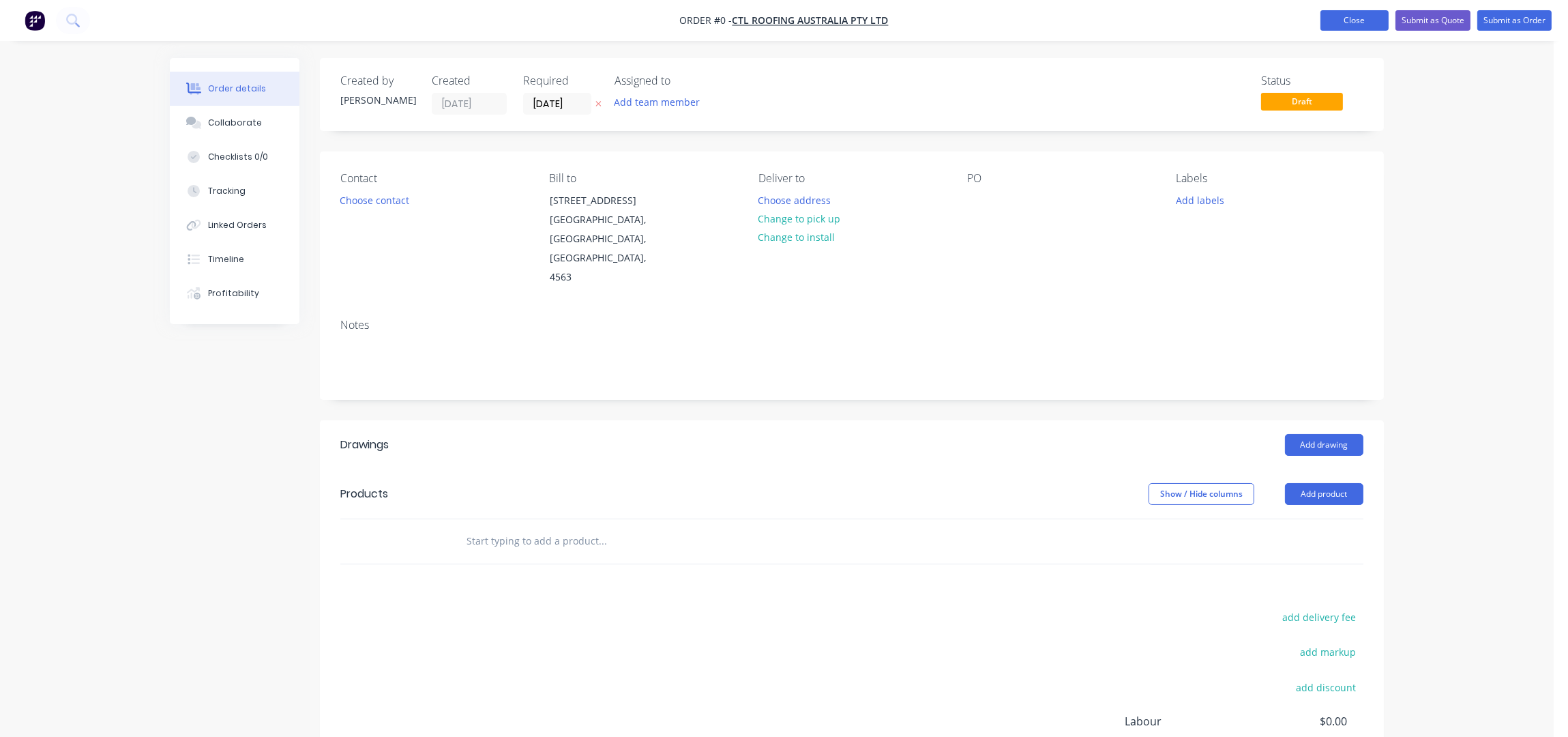
click at [1344, 24] on button "Close" at bounding box center [1355, 20] width 68 height 20
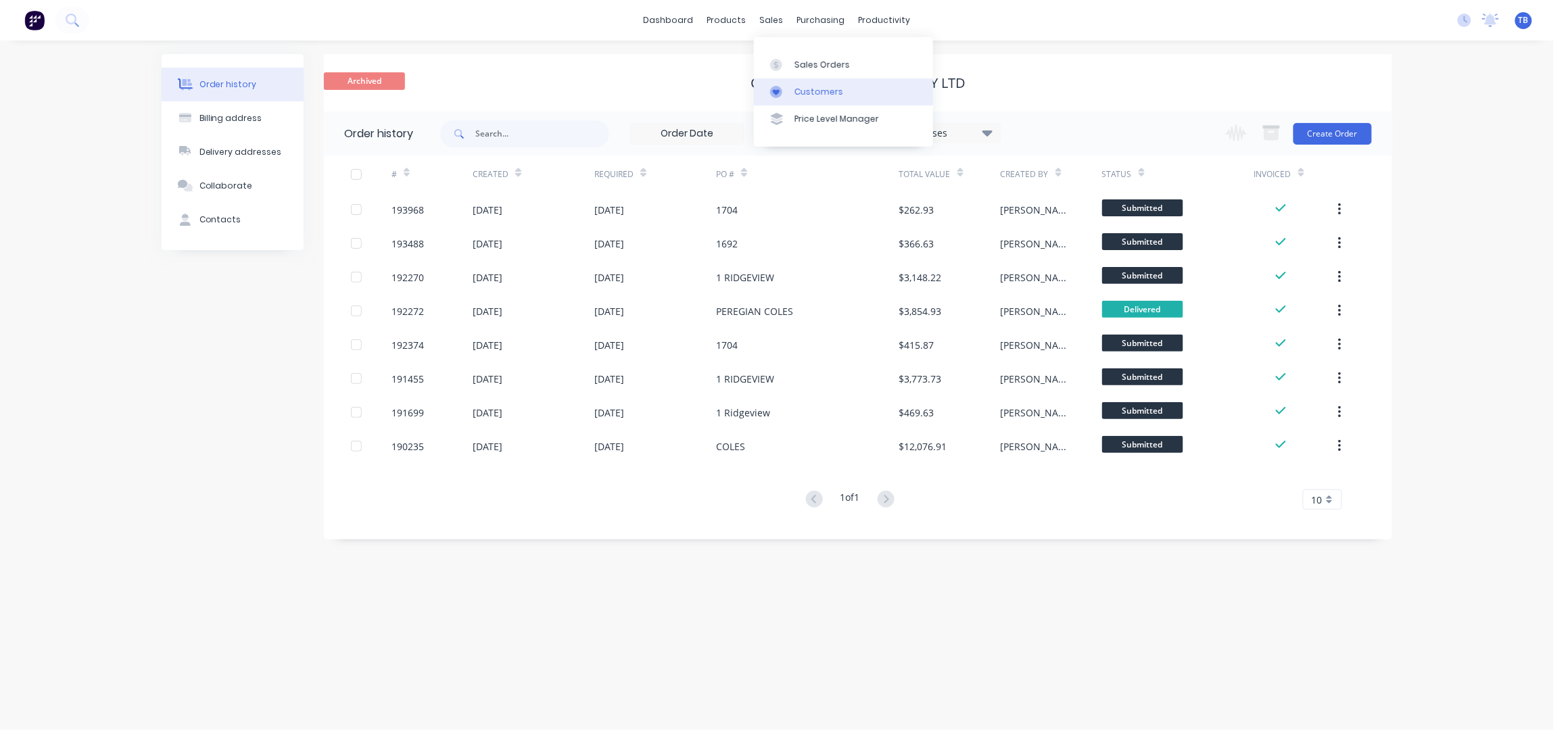
click at [831, 88] on div "Customers" at bounding box center [819, 91] width 48 height 12
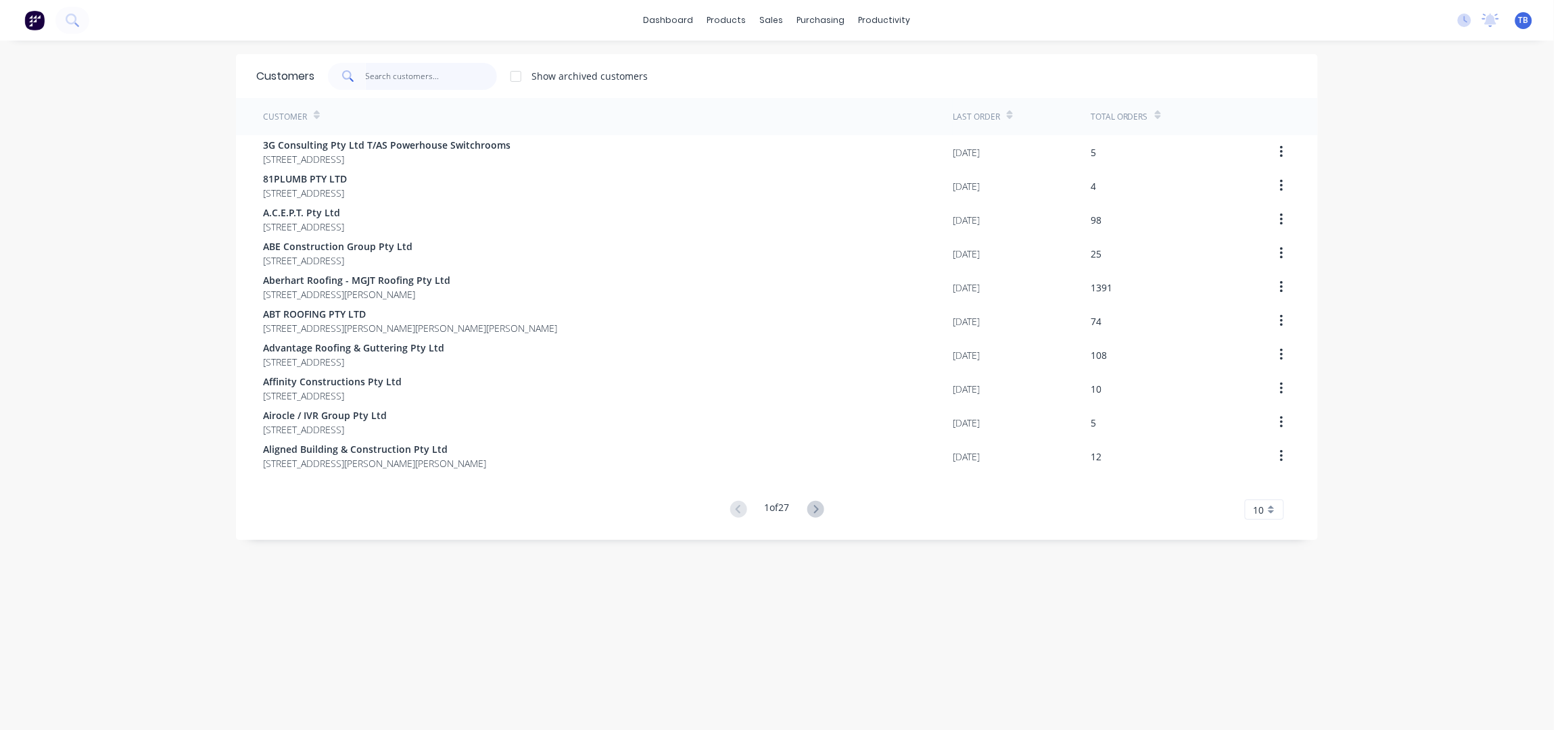
click at [438, 79] on input "text" at bounding box center [432, 76] width 132 height 27
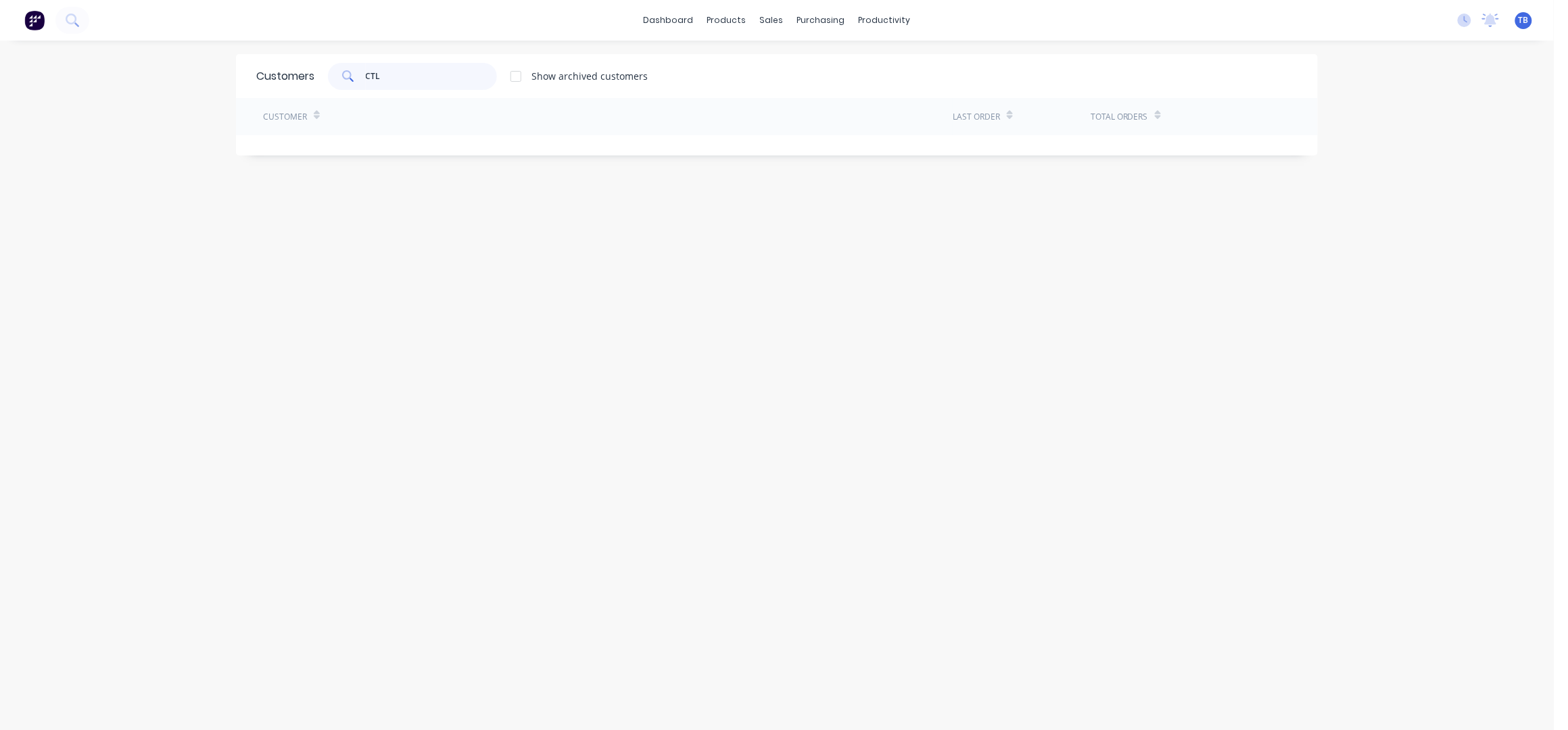
drag, startPoint x: 431, startPoint y: 71, endPoint x: 297, endPoint y: 85, distance: 134.7
click at [297, 85] on div "Customers CTL Show archived customers" at bounding box center [776, 76] width 1082 height 44
drag, startPoint x: 460, startPoint y: 83, endPoint x: 339, endPoint y: 79, distance: 121.1
click at [339, 79] on div "CTL" at bounding box center [413, 76] width 169 height 27
click at [806, 59] on div "Sales Orders" at bounding box center [815, 65] width 55 height 12
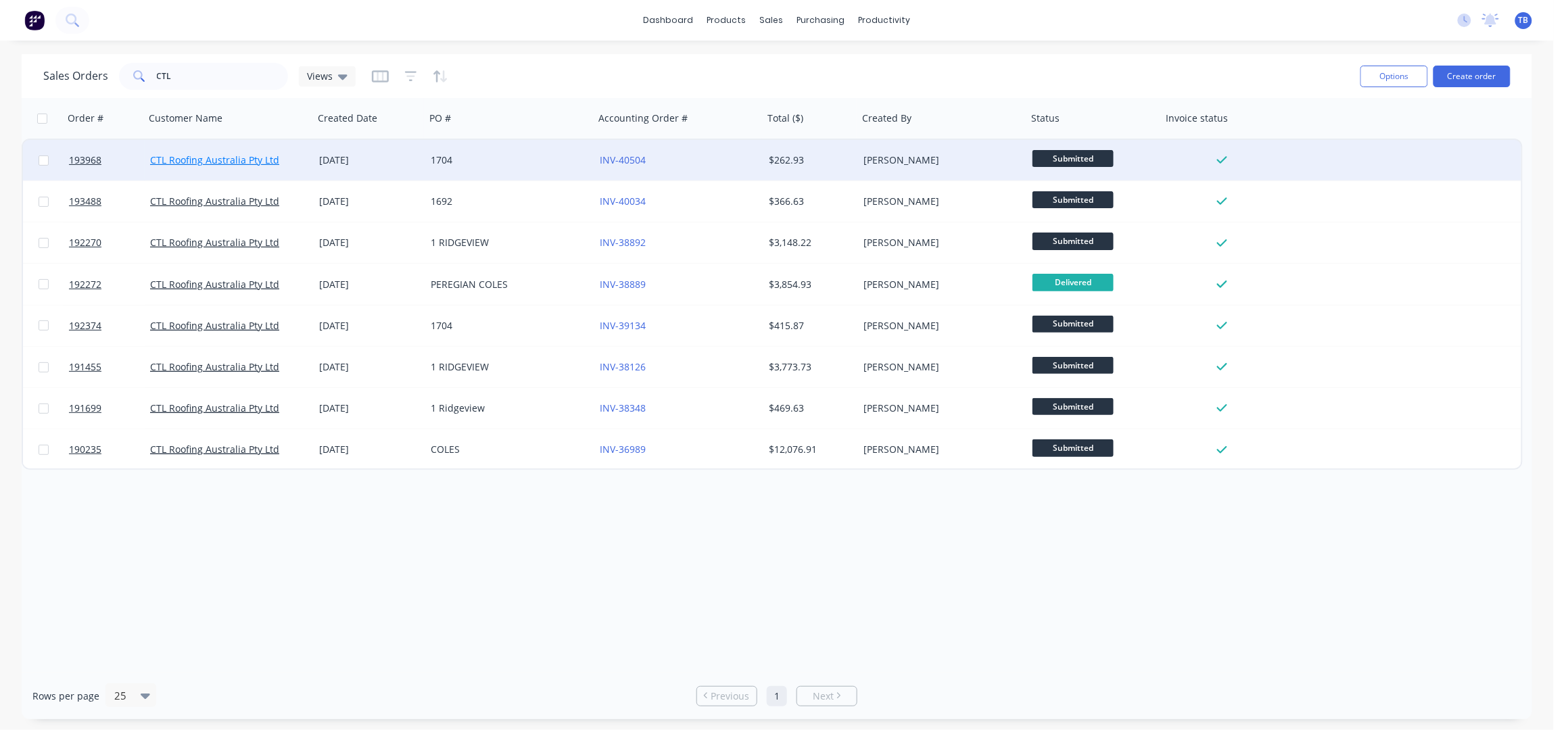
click at [250, 157] on link "CTL Roofing Australia Pty Ltd" at bounding box center [215, 160] width 130 height 13
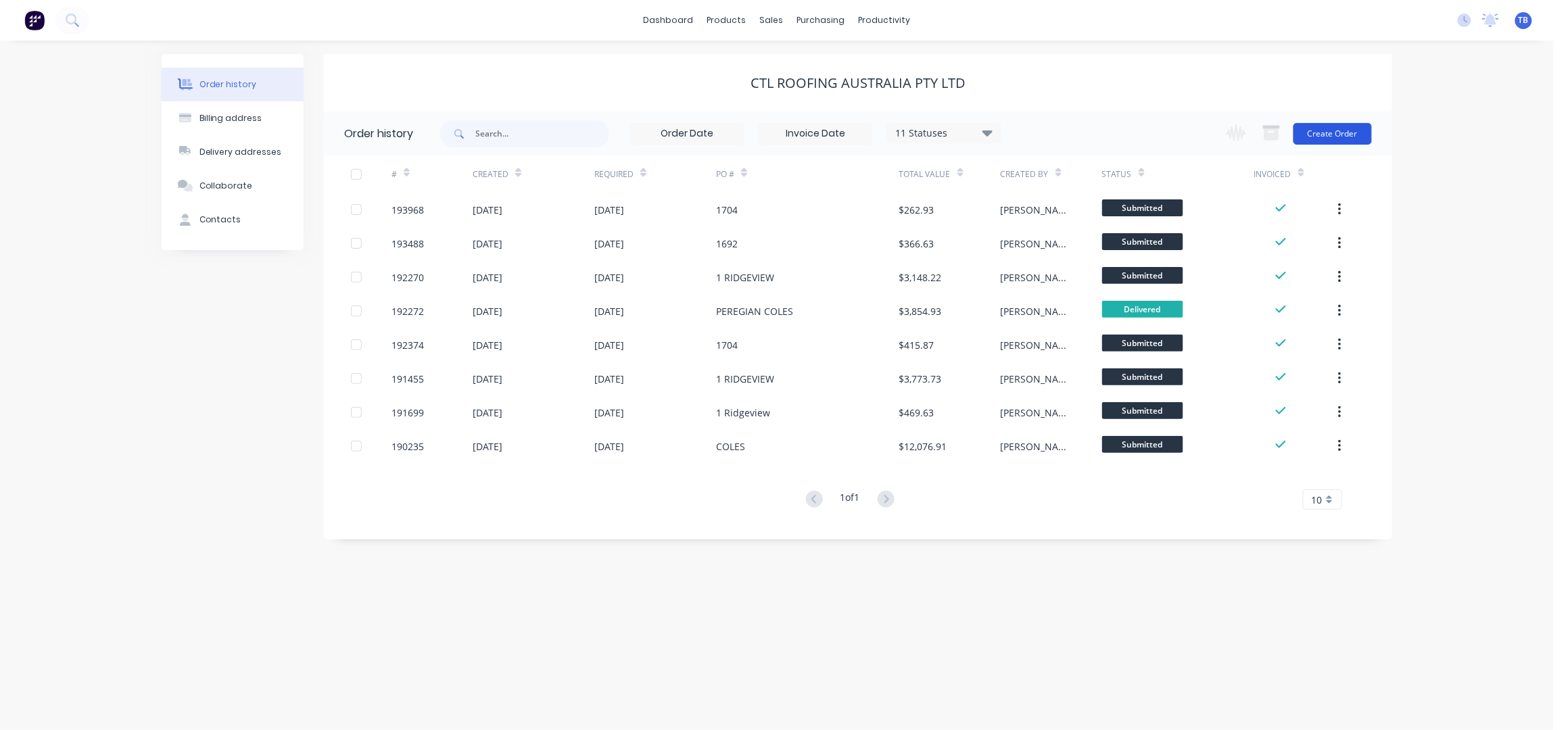
click at [1344, 135] on button "Create Order" at bounding box center [1332, 134] width 79 height 22
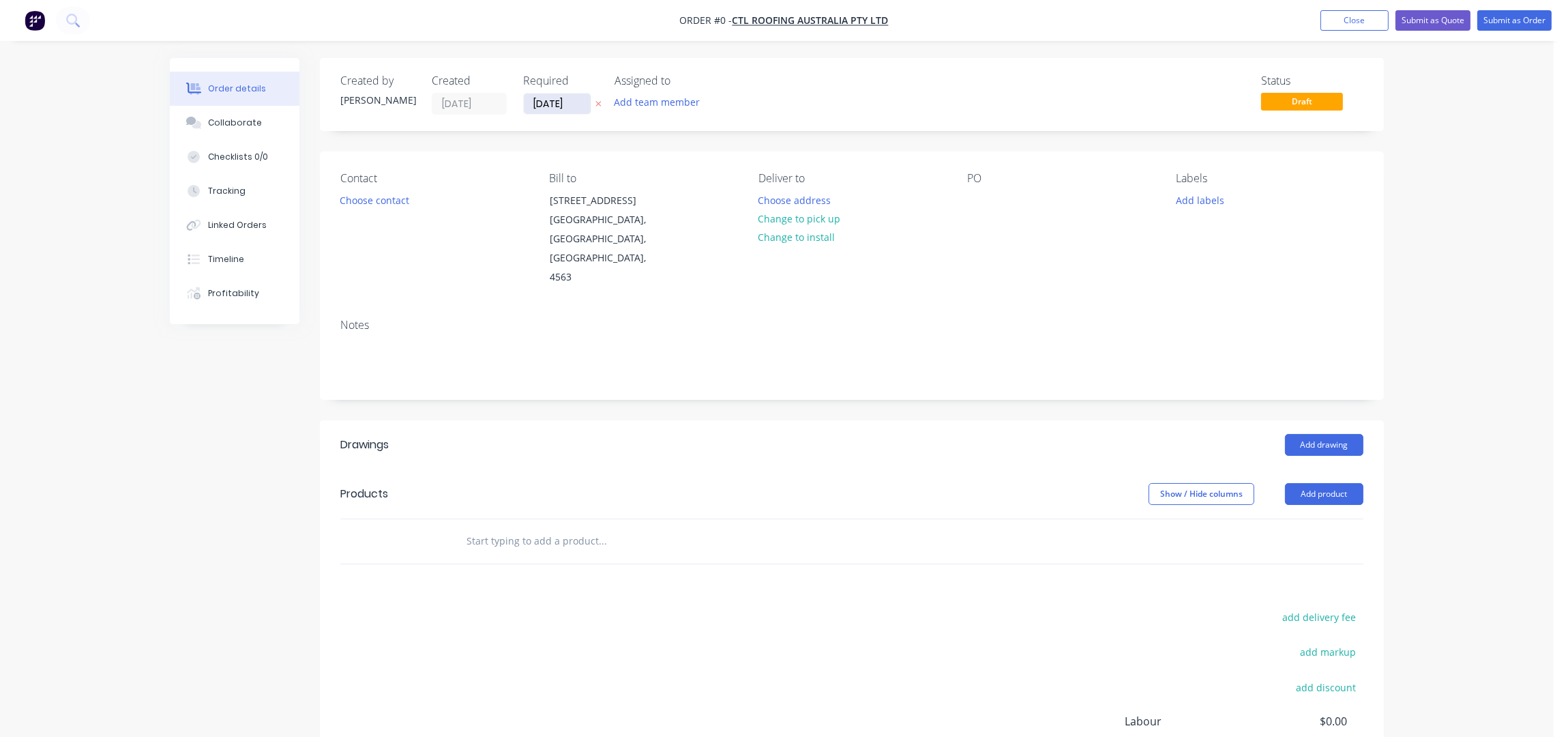
click at [532, 100] on input "10/10/25" at bounding box center [557, 103] width 67 height 20
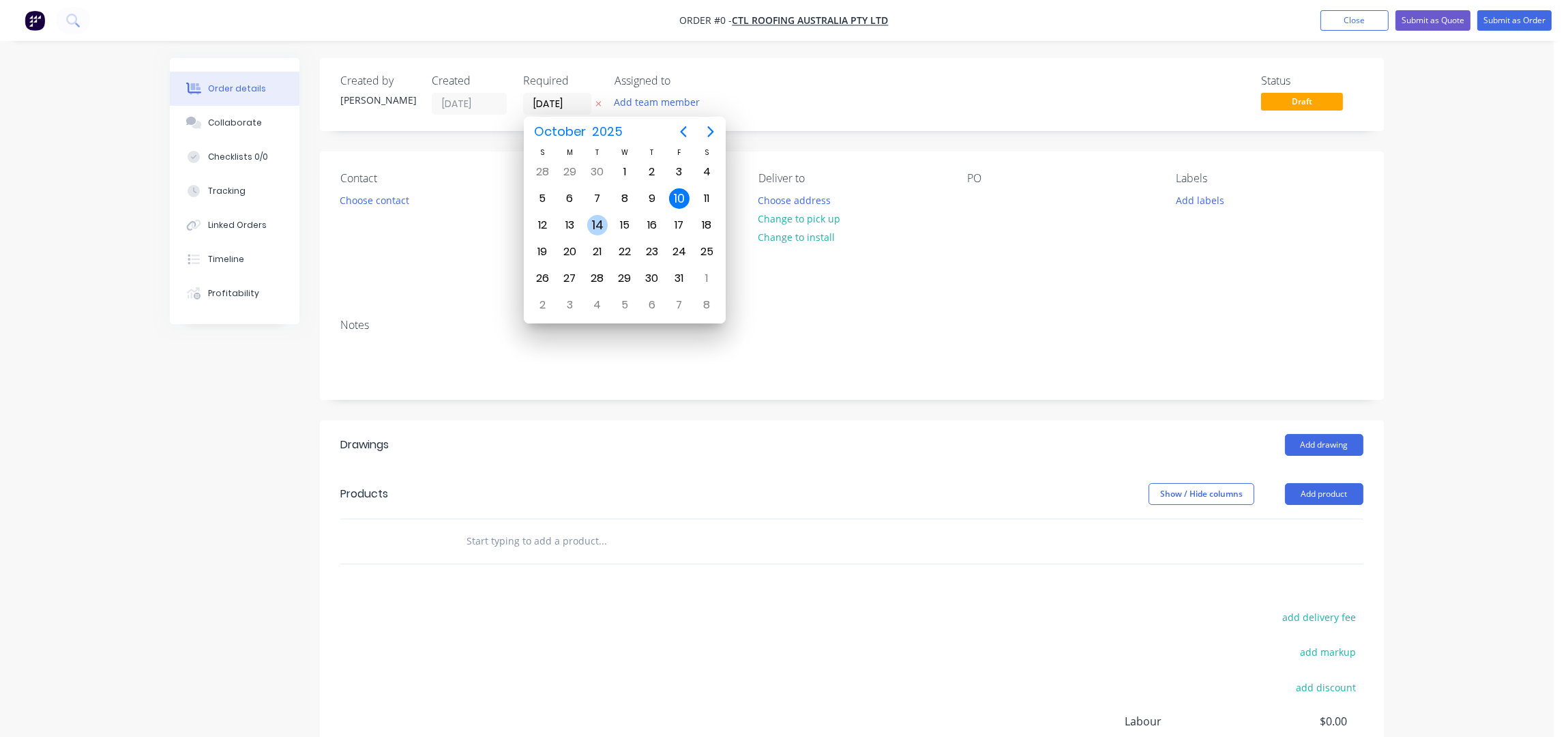
click at [599, 215] on div "14" at bounding box center [597, 225] width 20 height 20
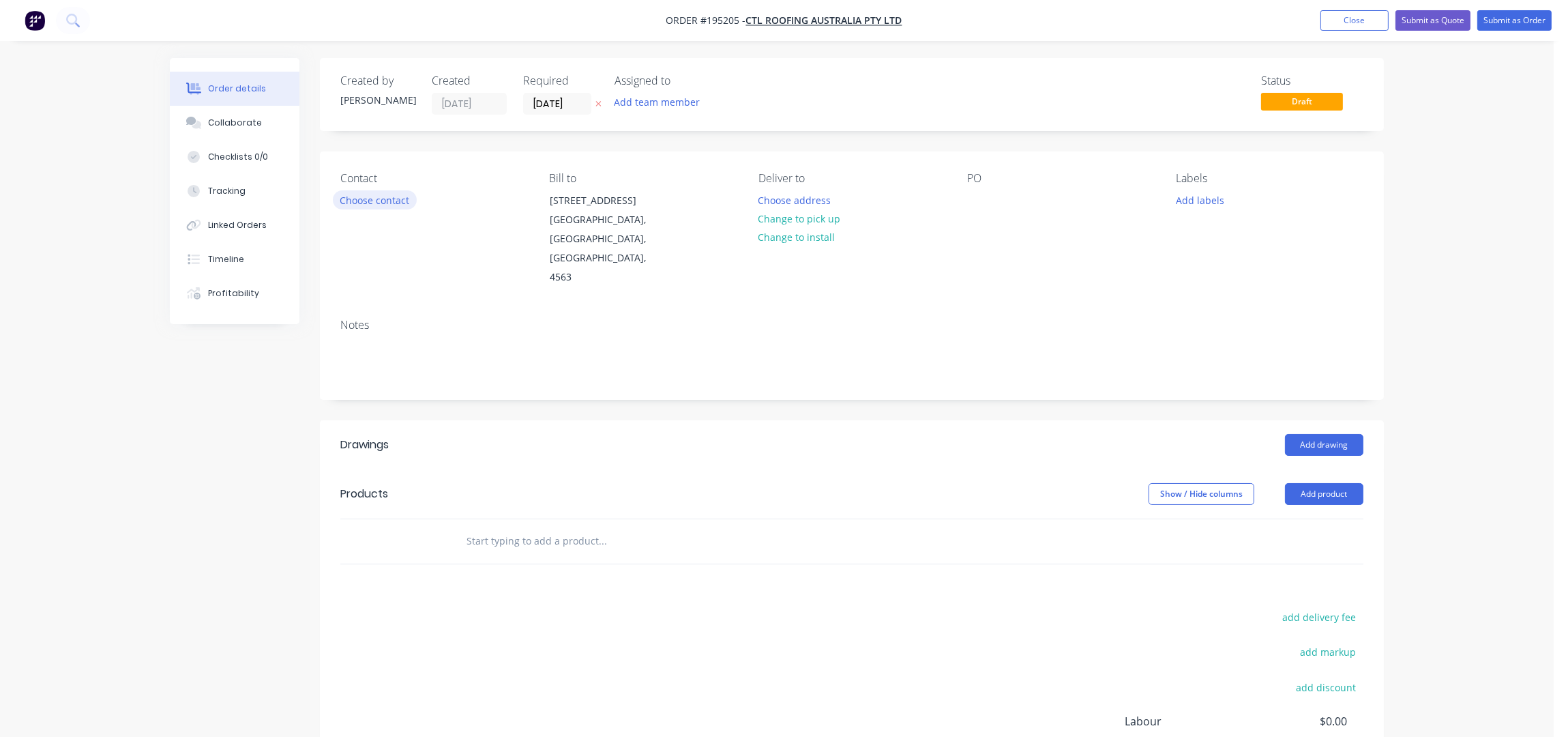
click at [388, 206] on button "Choose contact" at bounding box center [375, 199] width 84 height 18
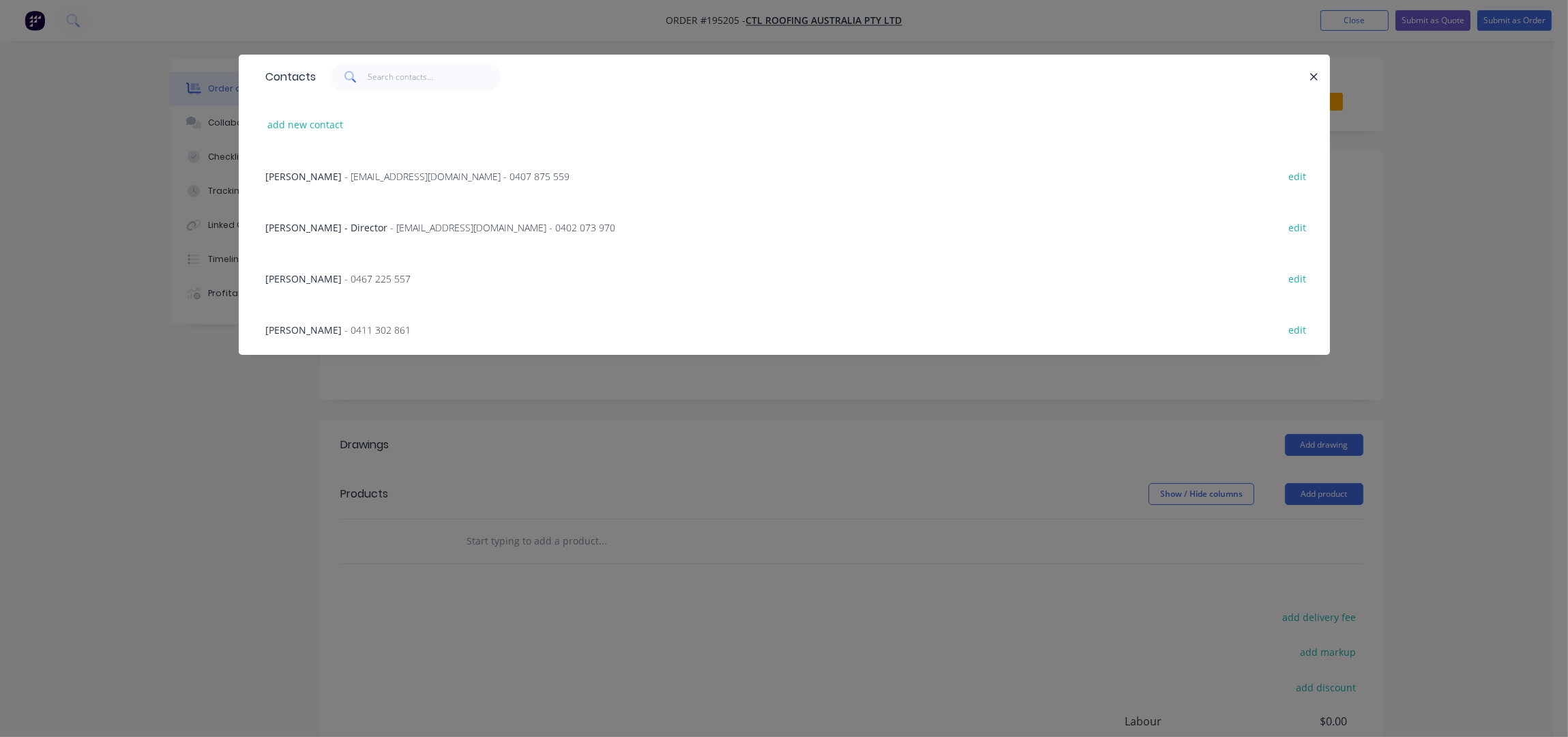
drag, startPoint x: 320, startPoint y: 281, endPoint x: 667, endPoint y: 269, distance: 347.2
click at [345, 281] on span "- 0467 225 557" at bounding box center [378, 278] width 66 height 13
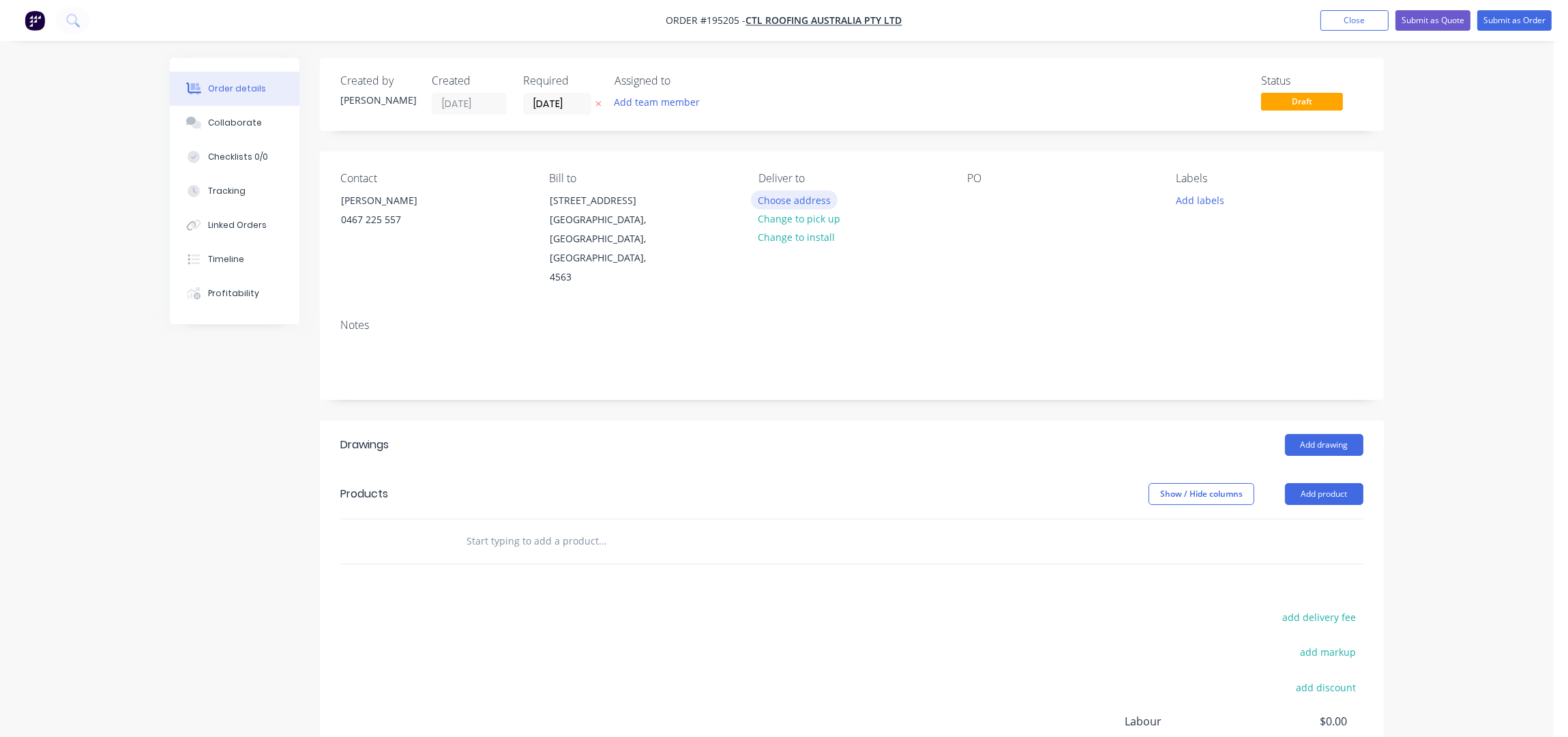
click at [807, 203] on button "Choose address" at bounding box center [794, 199] width 87 height 18
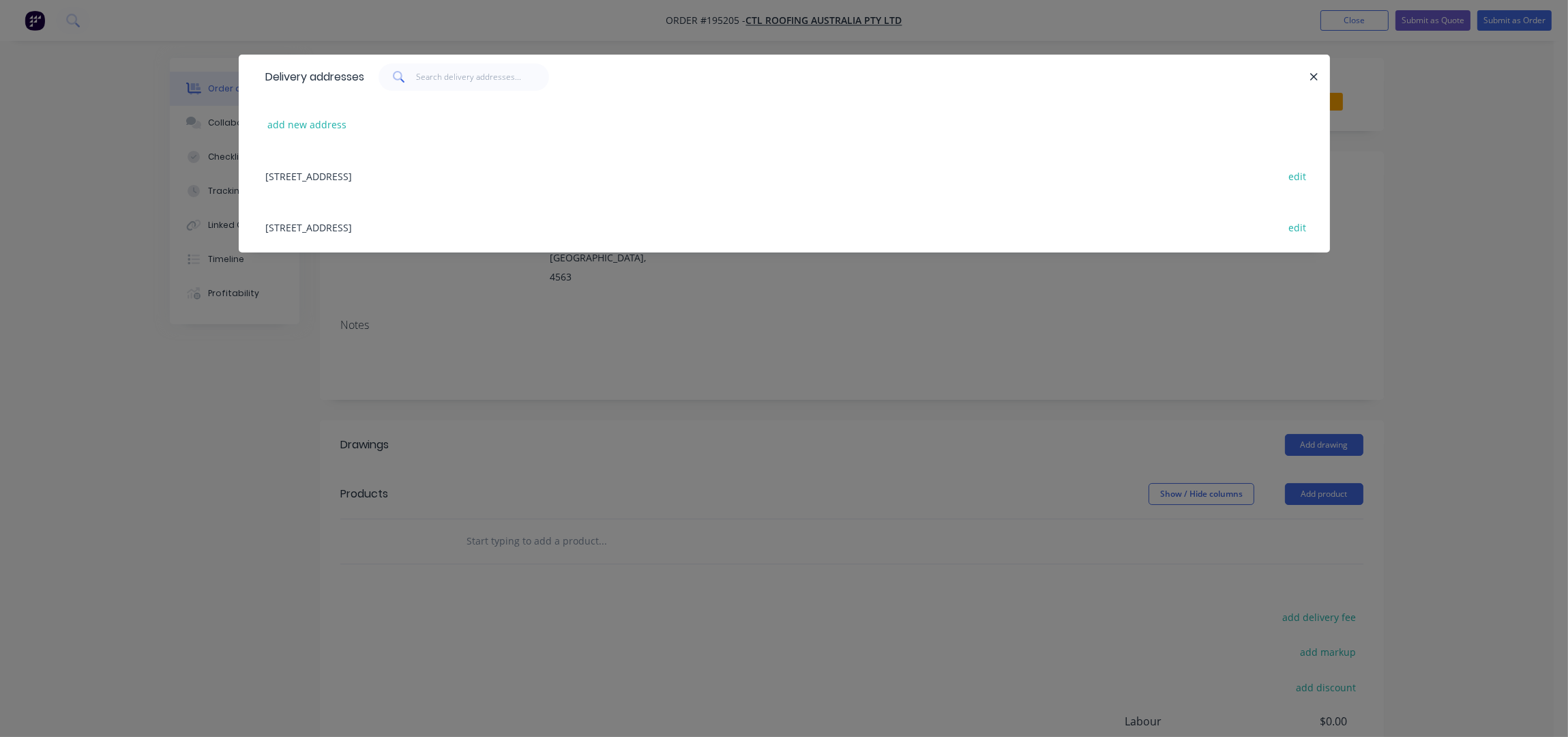
click at [311, 136] on div "add new address" at bounding box center [785, 125] width 1051 height 51
click at [303, 127] on button "add new address" at bounding box center [307, 124] width 93 height 18
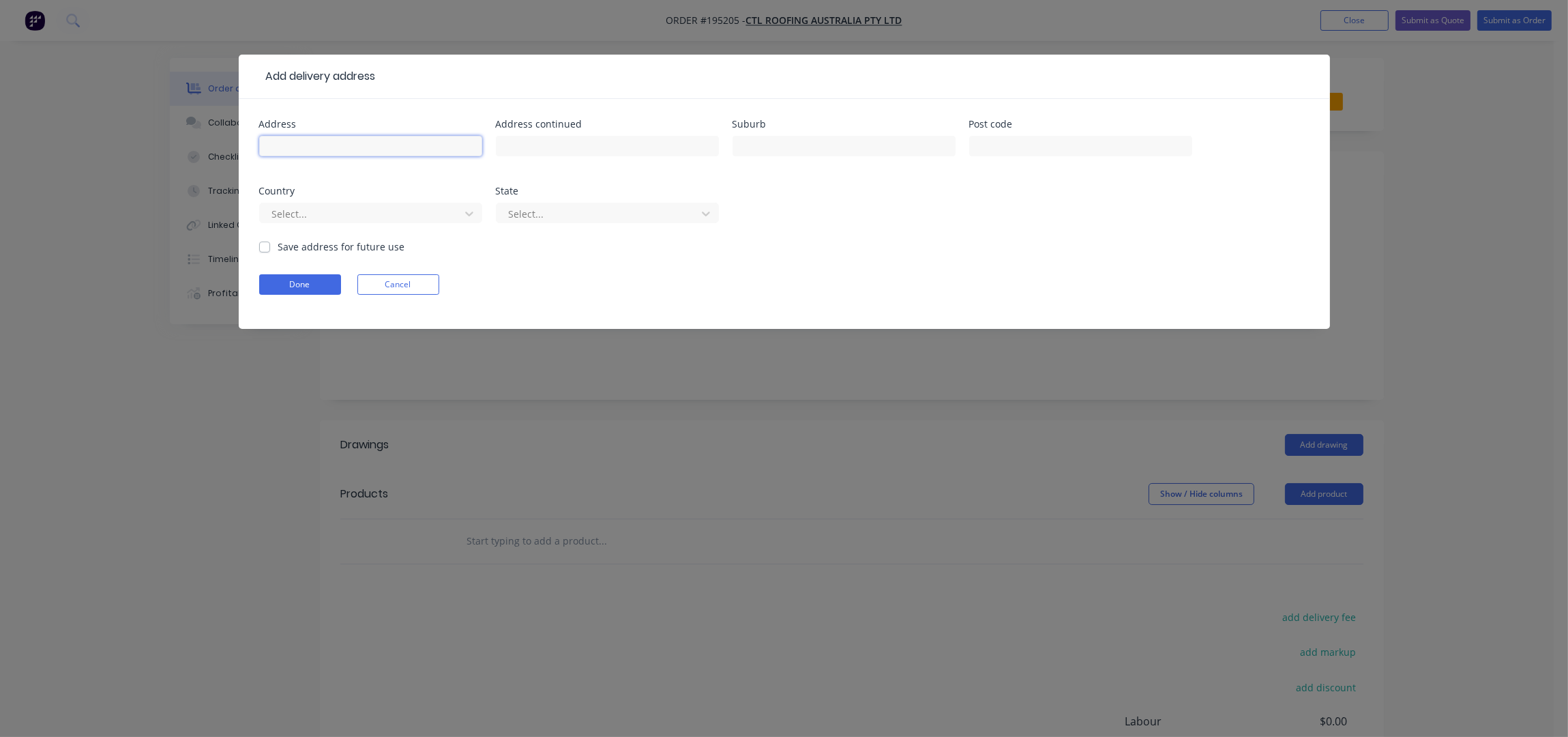
click at [307, 146] on input "text" at bounding box center [371, 145] width 223 height 20
click at [818, 148] on input "text" at bounding box center [844, 145] width 223 height 20
click at [875, 131] on div "Suburb HUTCHINSON" at bounding box center [844, 145] width 223 height 53
drag, startPoint x: 867, startPoint y: 144, endPoint x: 438, endPoint y: 222, distance: 436.0
click at [438, 222] on div "Address 1 RIDGEVIEW DRIVE Address continued Suburb HUTCHINSON Post code Country…" at bounding box center [785, 179] width 1051 height 120
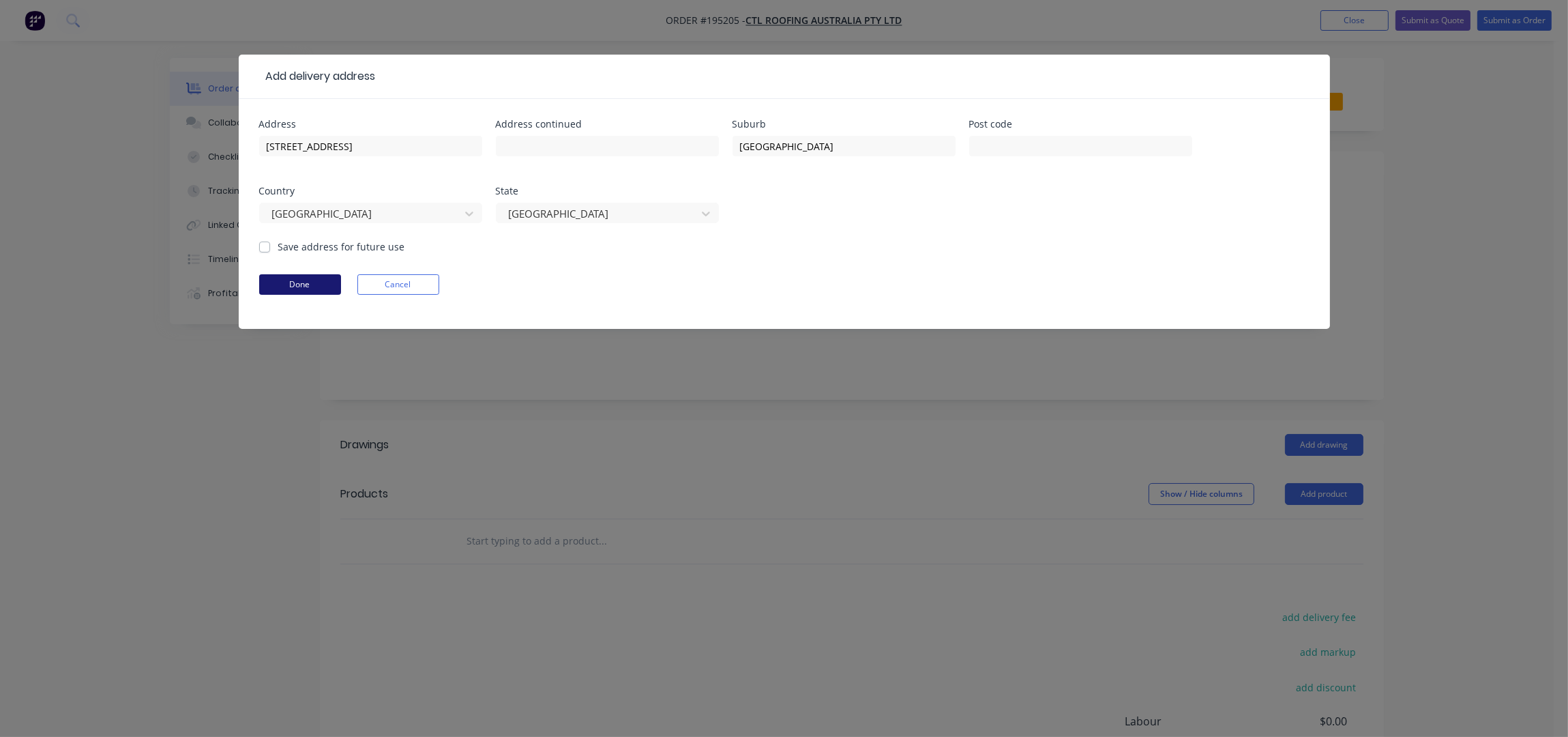
click at [316, 289] on button "Done" at bounding box center [301, 284] width 82 height 20
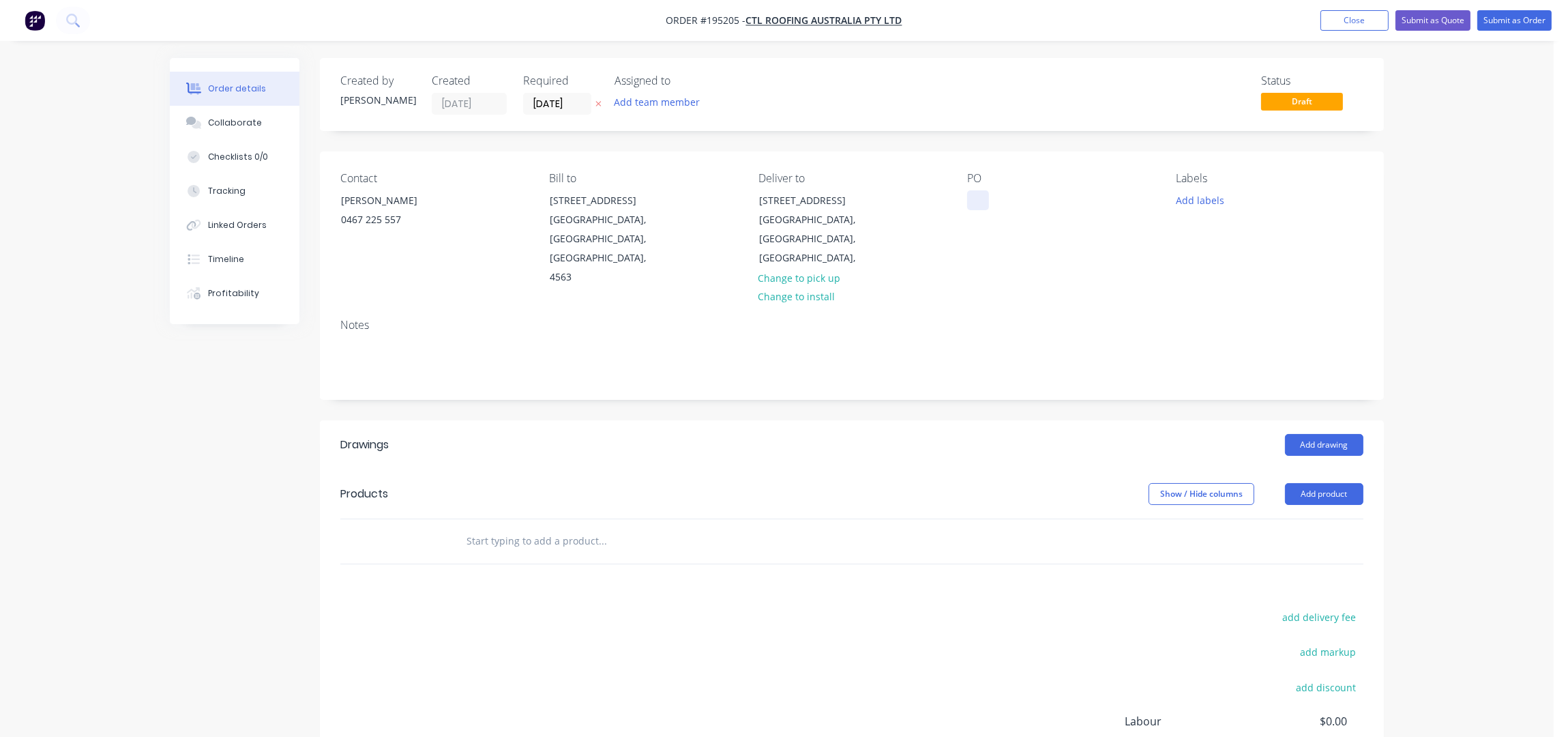
click at [983, 206] on div at bounding box center [977, 199] width 22 height 20
click at [1046, 263] on div "PO 1 RIDGEVIEW" at bounding box center [1060, 229] width 187 height 115
click at [1316, 483] on button "Add product" at bounding box center [1324, 493] width 78 height 22
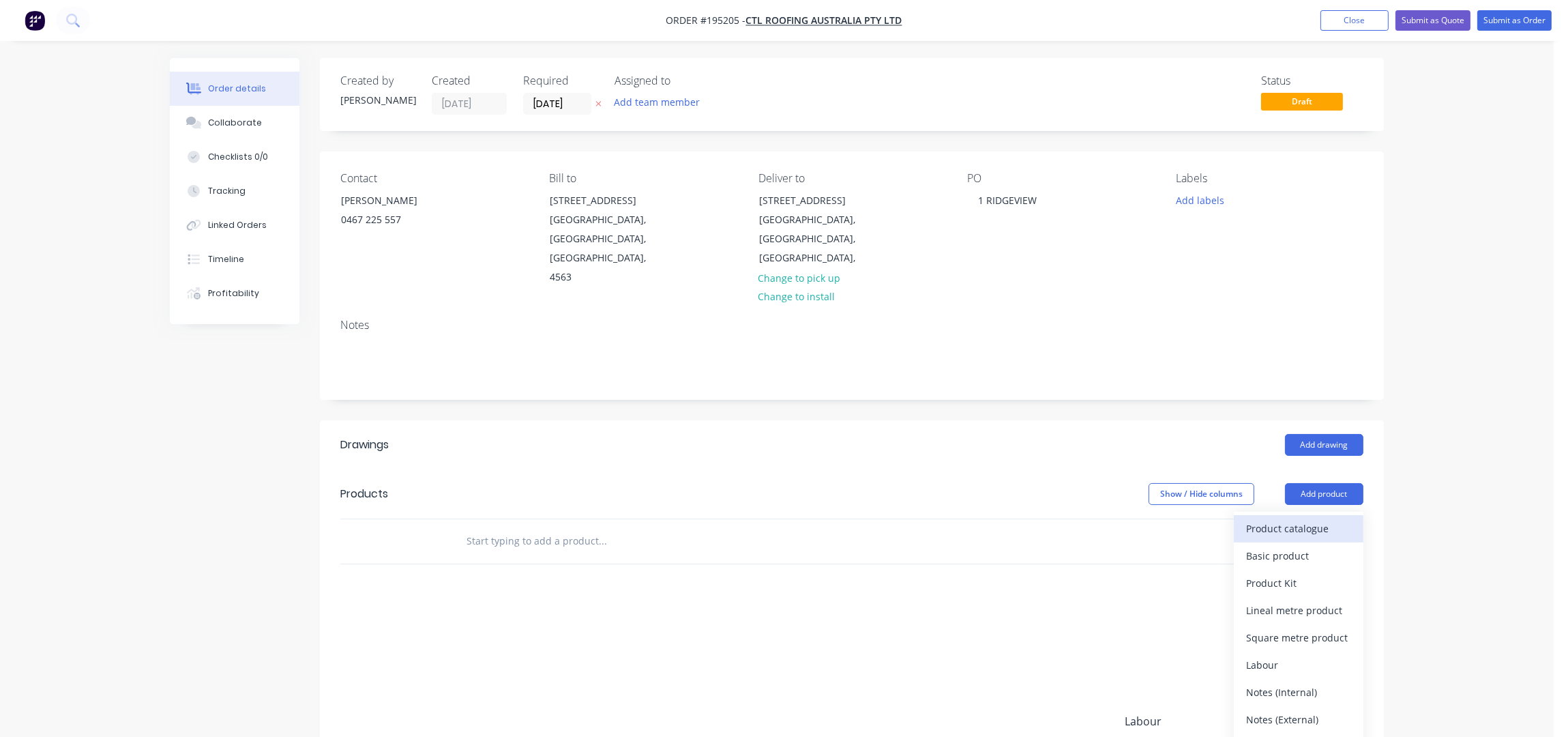
click at [1320, 515] on button "Product catalogue" at bounding box center [1299, 528] width 130 height 27
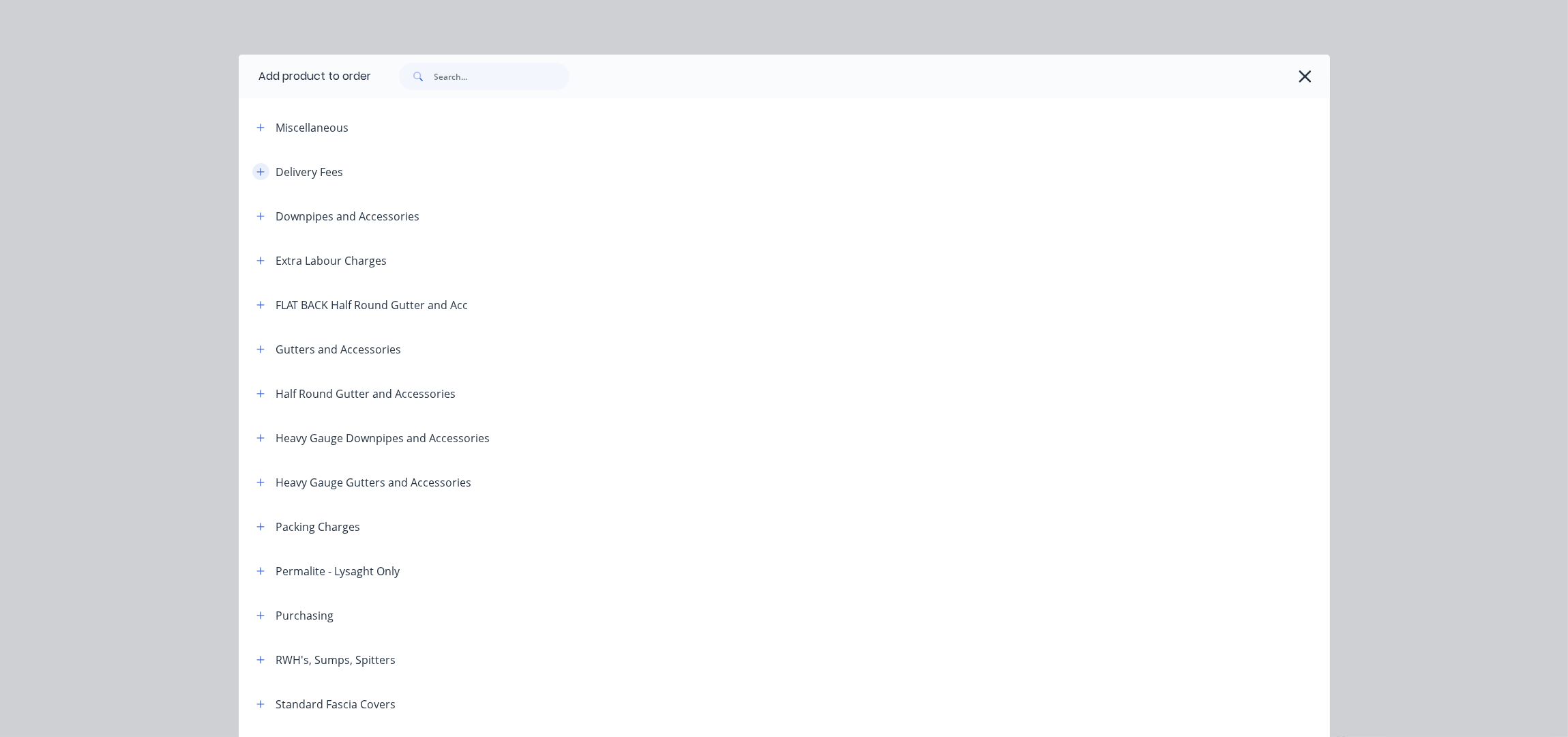
click at [256, 175] on icon "button" at bounding box center [260, 172] width 8 height 10
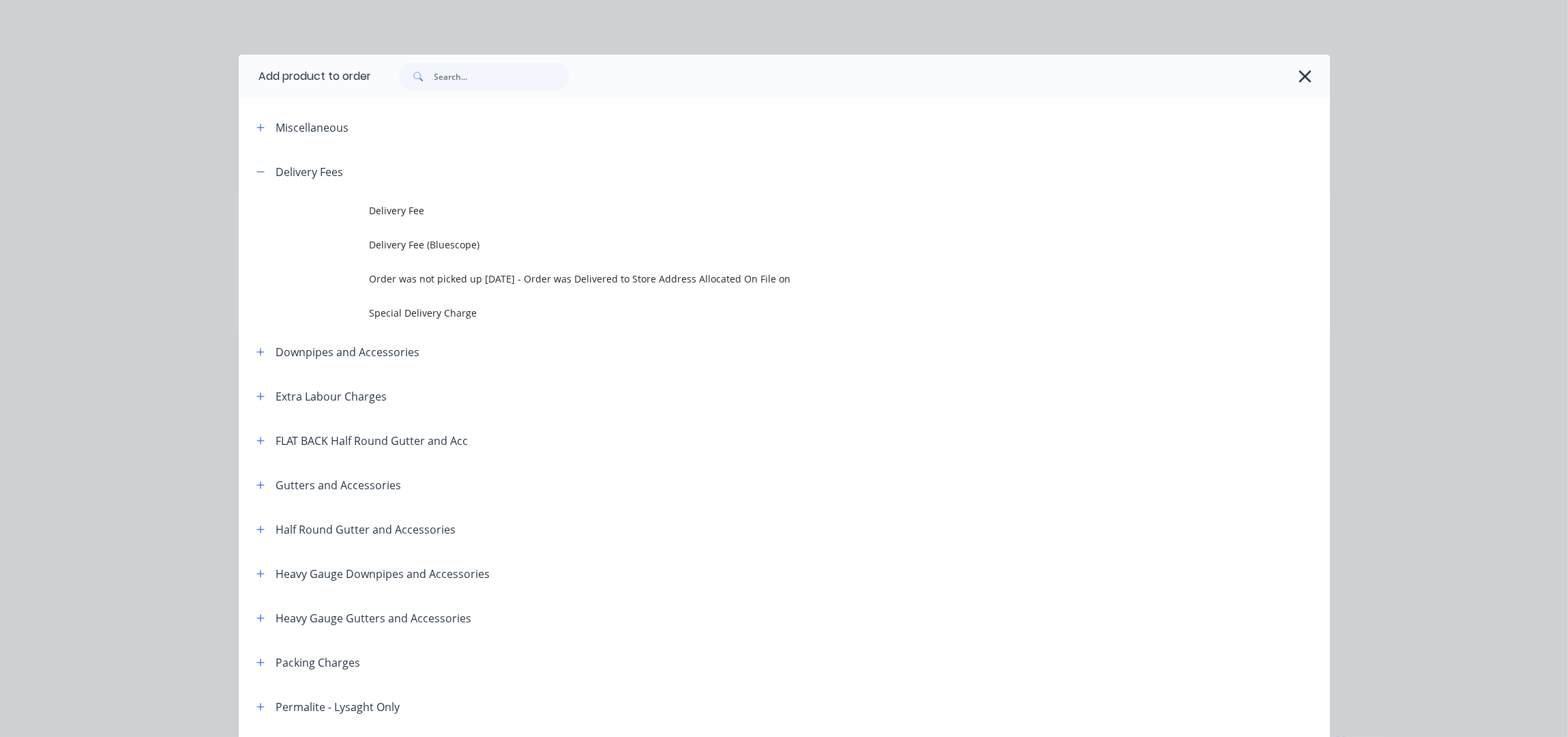
click at [385, 226] on td "Delivery Fee" at bounding box center [849, 210] width 961 height 34
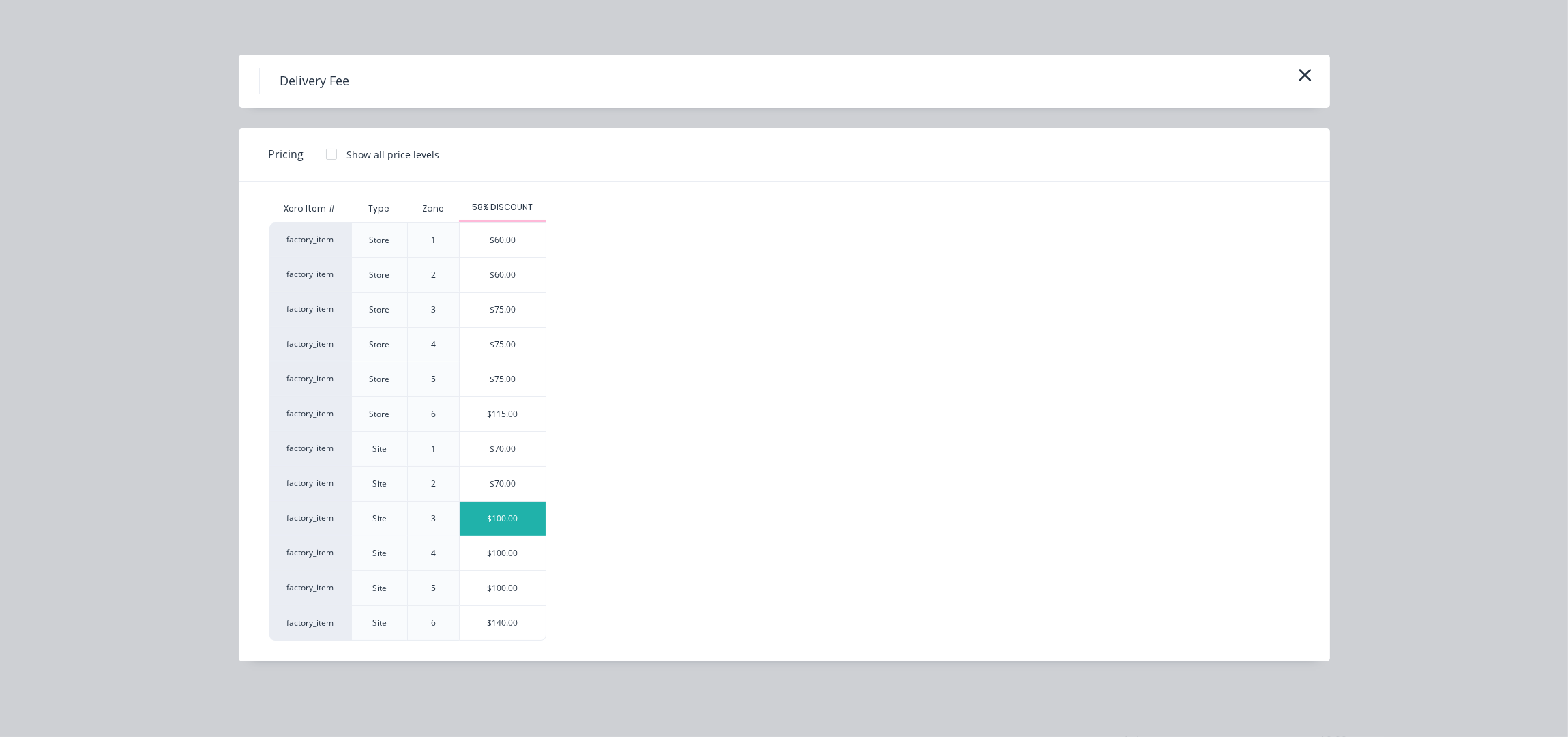
click at [524, 514] on div "$100.00" at bounding box center [503, 518] width 86 height 34
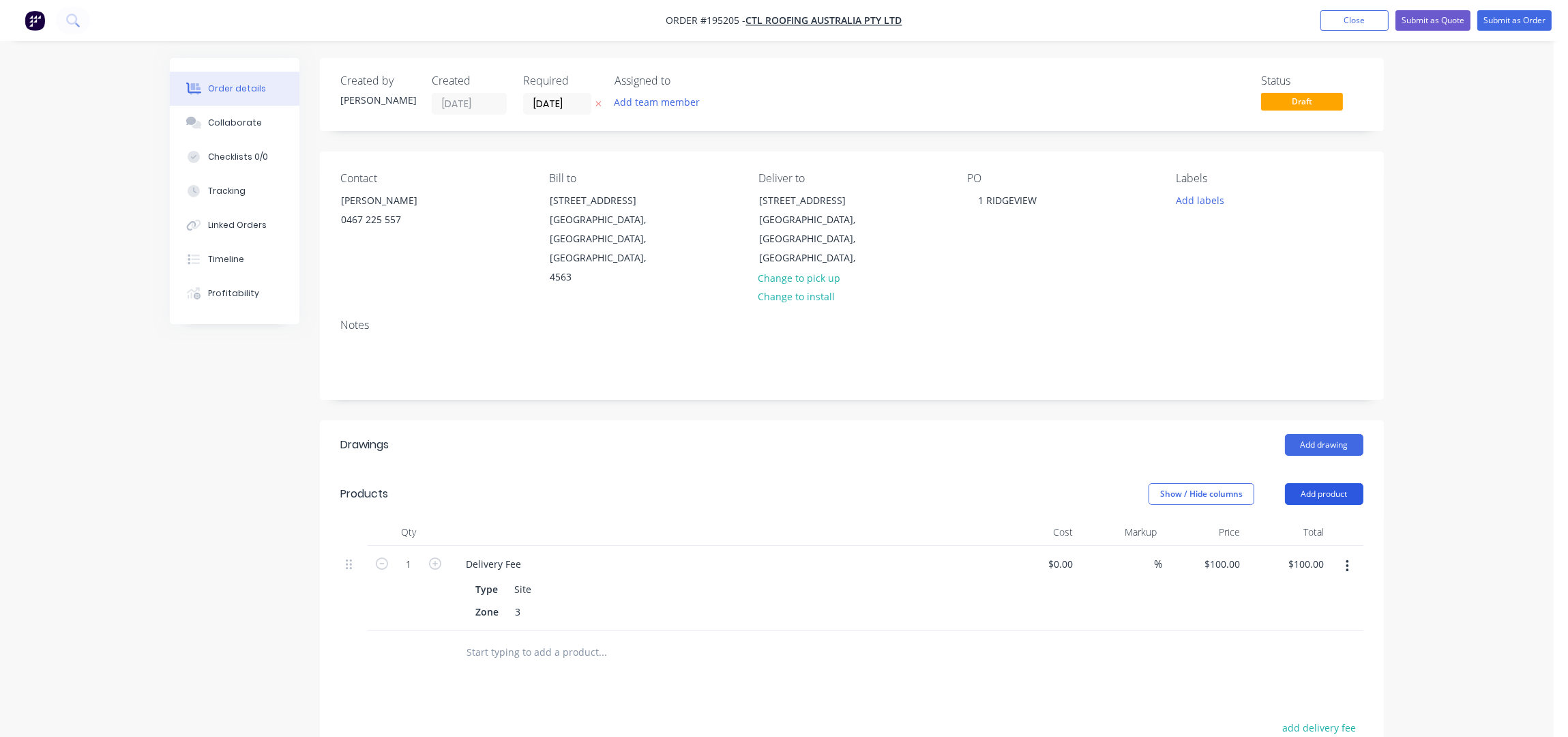
click at [1336, 483] on button "Add product" at bounding box center [1324, 493] width 78 height 22
click at [1321, 518] on div "Product catalogue" at bounding box center [1299, 528] width 105 height 20
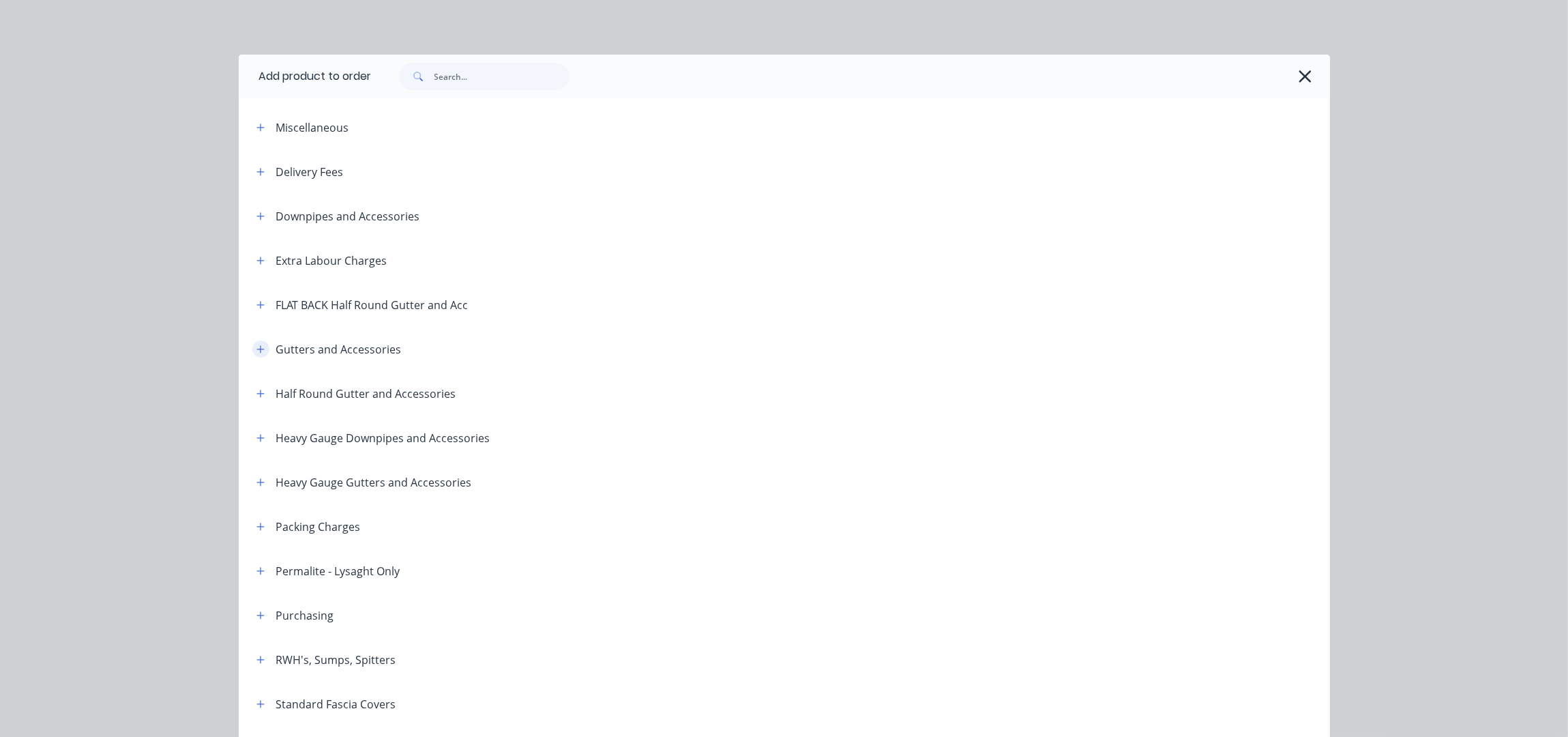
click at [259, 349] on button "button" at bounding box center [261, 349] width 17 height 17
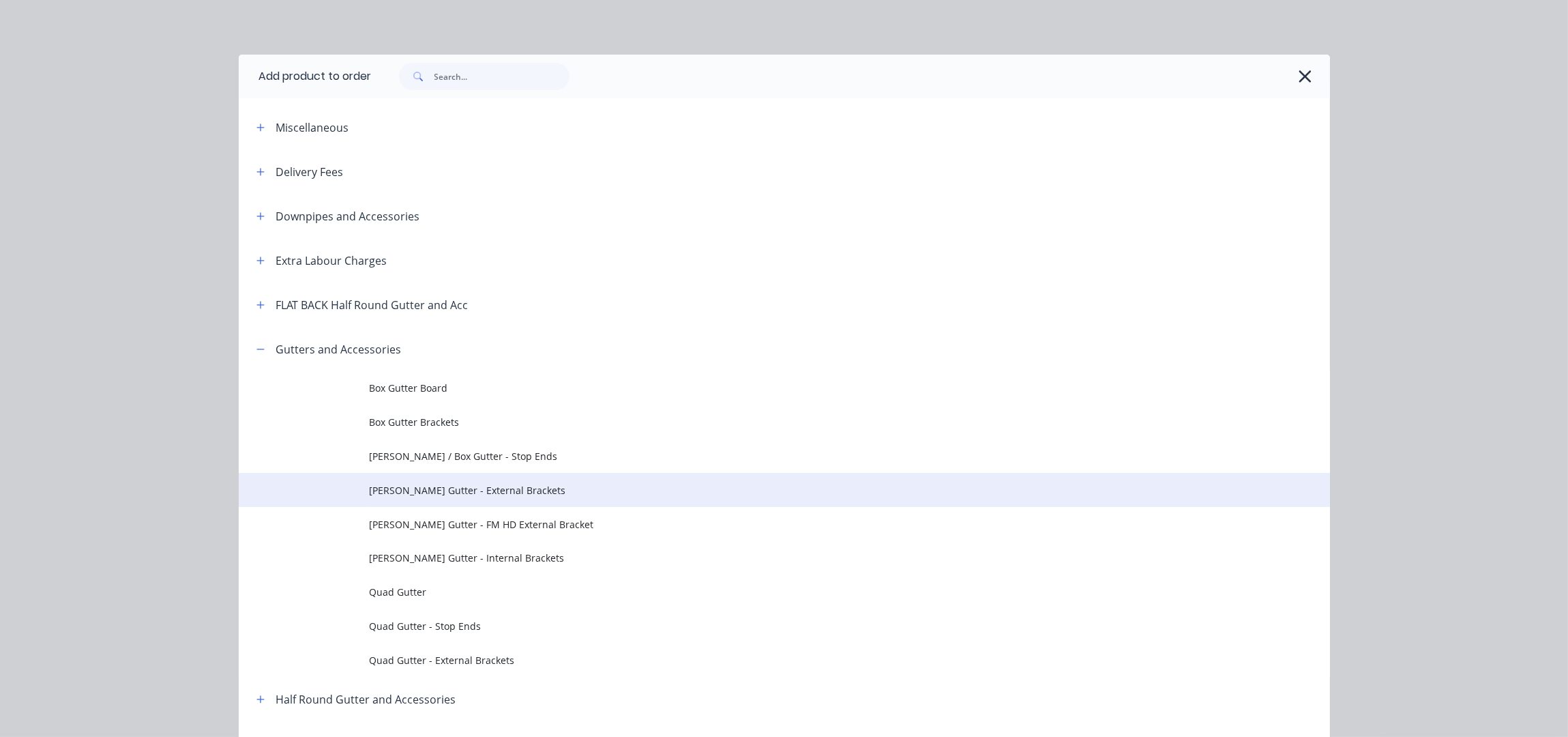
click at [556, 495] on span "Eaves Gutter - External Brackets" at bounding box center [754, 490] width 768 height 14
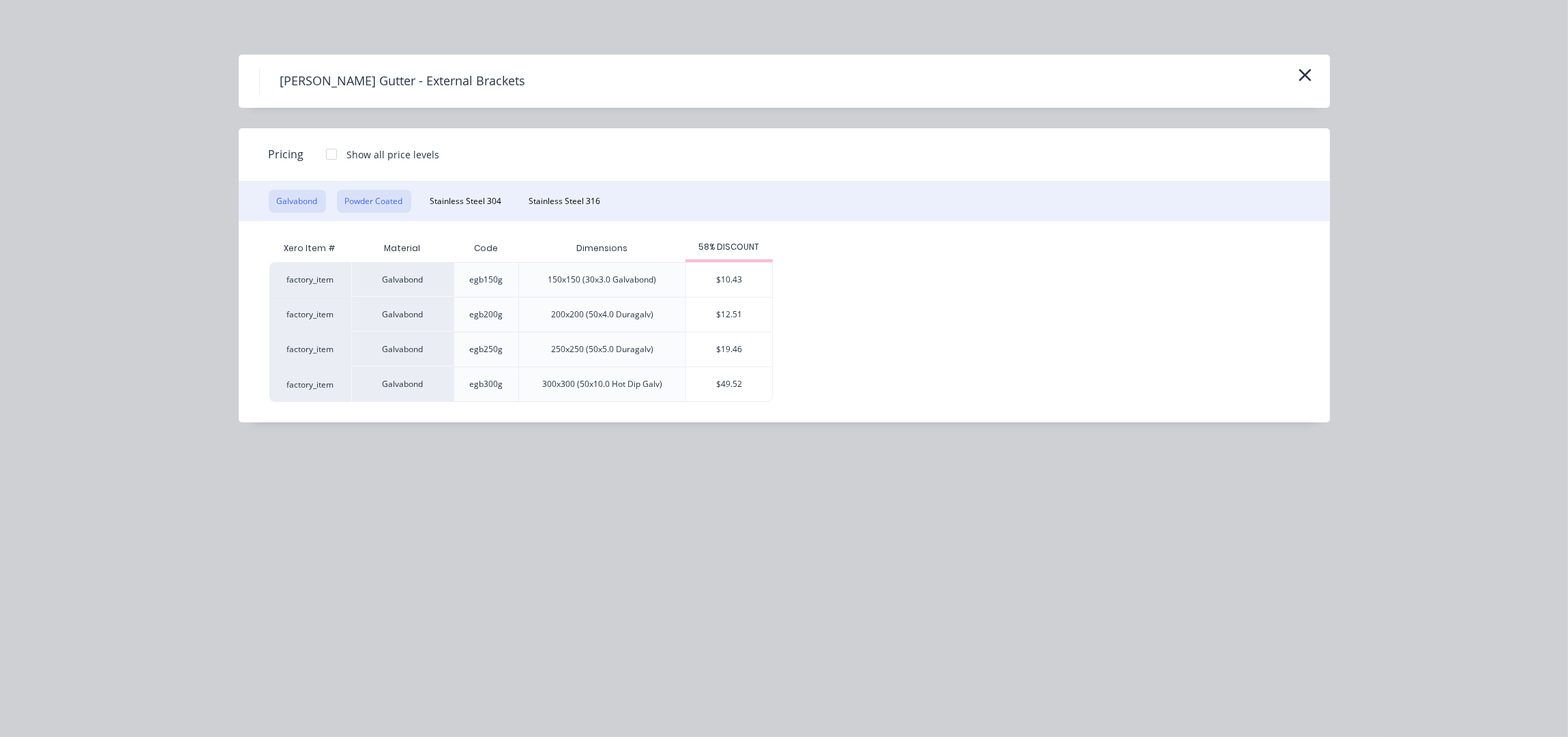
click at [358, 203] on button "Powder Coated" at bounding box center [374, 201] width 74 height 24
click at [743, 281] on div "$13.21" at bounding box center [729, 279] width 86 height 34
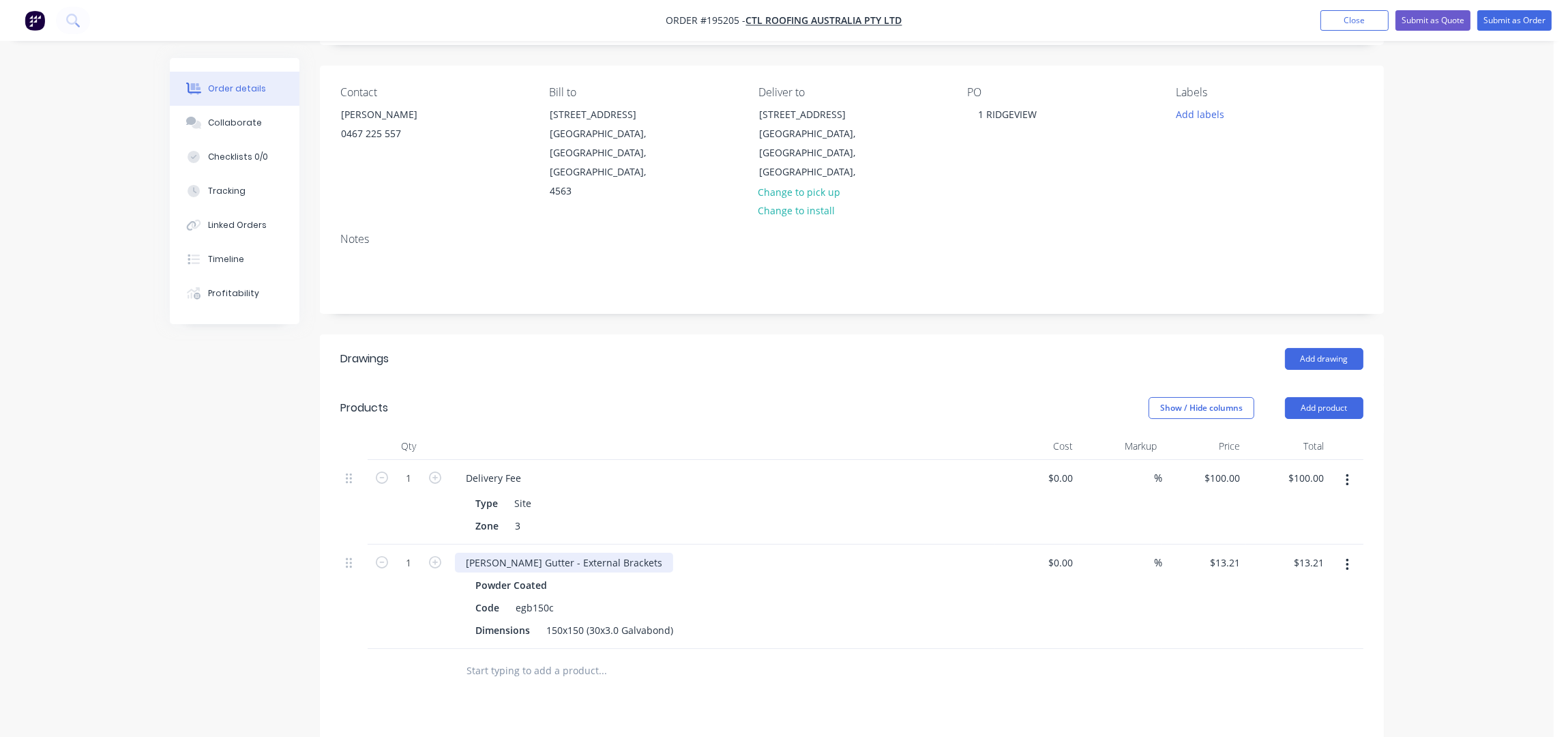
scroll to position [90, 0]
drag, startPoint x: 497, startPoint y: 584, endPoint x: 470, endPoint y: 584, distance: 27.0
click at [470, 593] on div "Code" at bounding box center [488, 603] width 35 height 20
click at [417, 549] on input "1" at bounding box center [409, 558] width 36 height 20
click at [700, 664] on div at bounding box center [695, 666] width 491 height 44
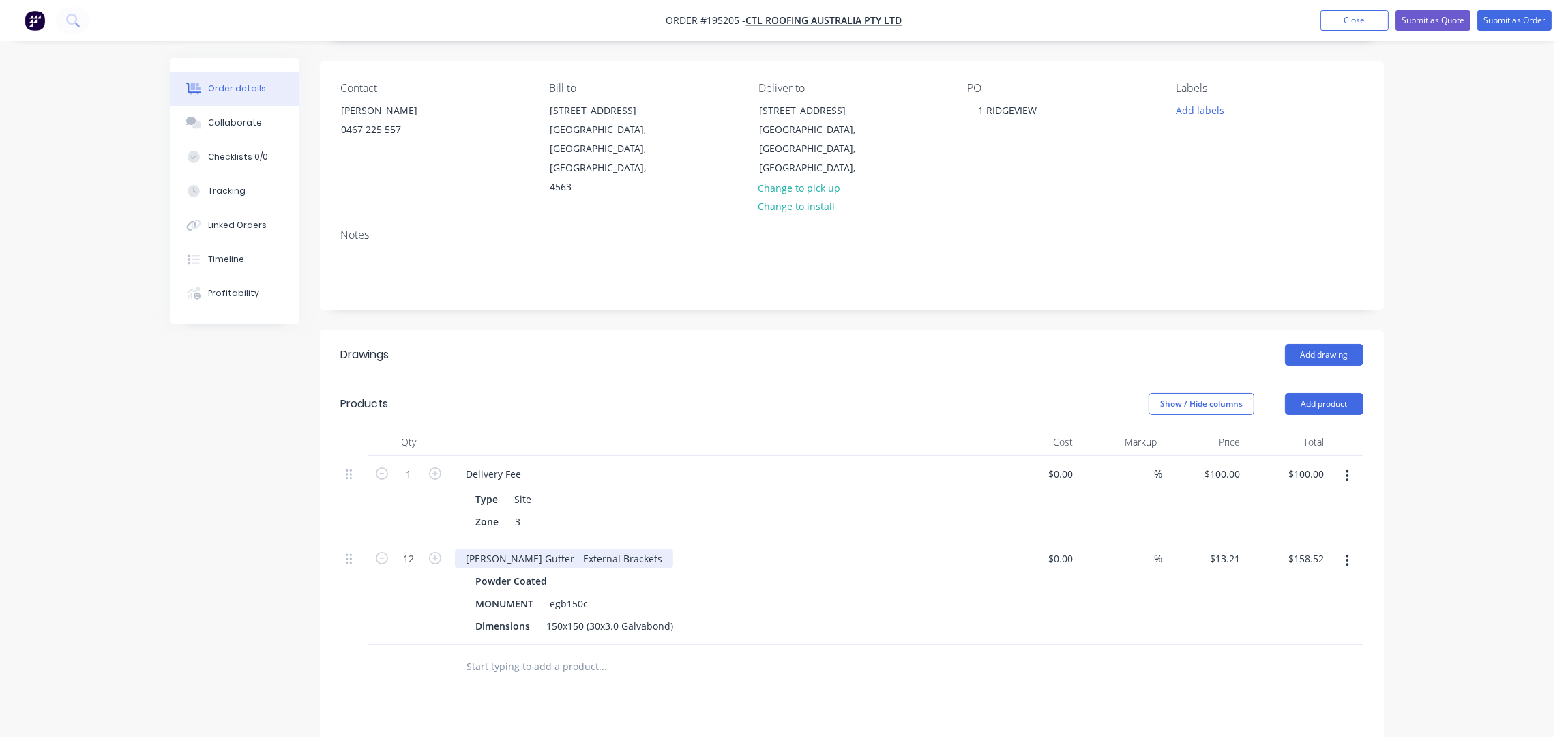
click at [609, 549] on div "Eaves Gutter - External Brackets" at bounding box center [564, 558] width 219 height 20
click at [505, 379] on header "Products Show / Hide columns Add product" at bounding box center [852, 403] width 1064 height 49
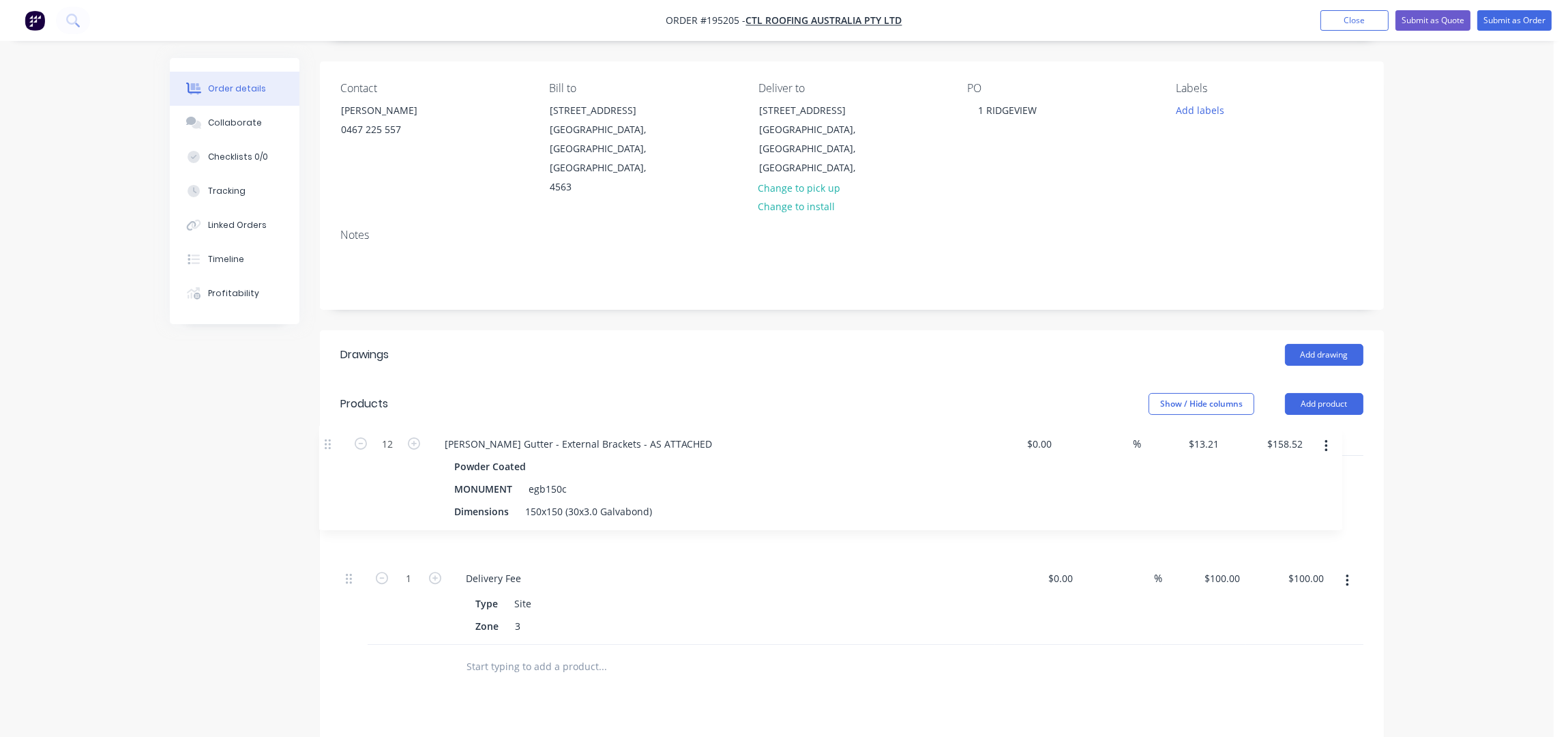
drag, startPoint x: 355, startPoint y: 540, endPoint x: 332, endPoint y: 429, distance: 113.4
click at [332, 429] on div "Qty Cost Markup Price Total 1 Delivery Fee Type Site Zone 3 $0.00 $0.00 % $100.…" at bounding box center [852, 558] width 1064 height 260
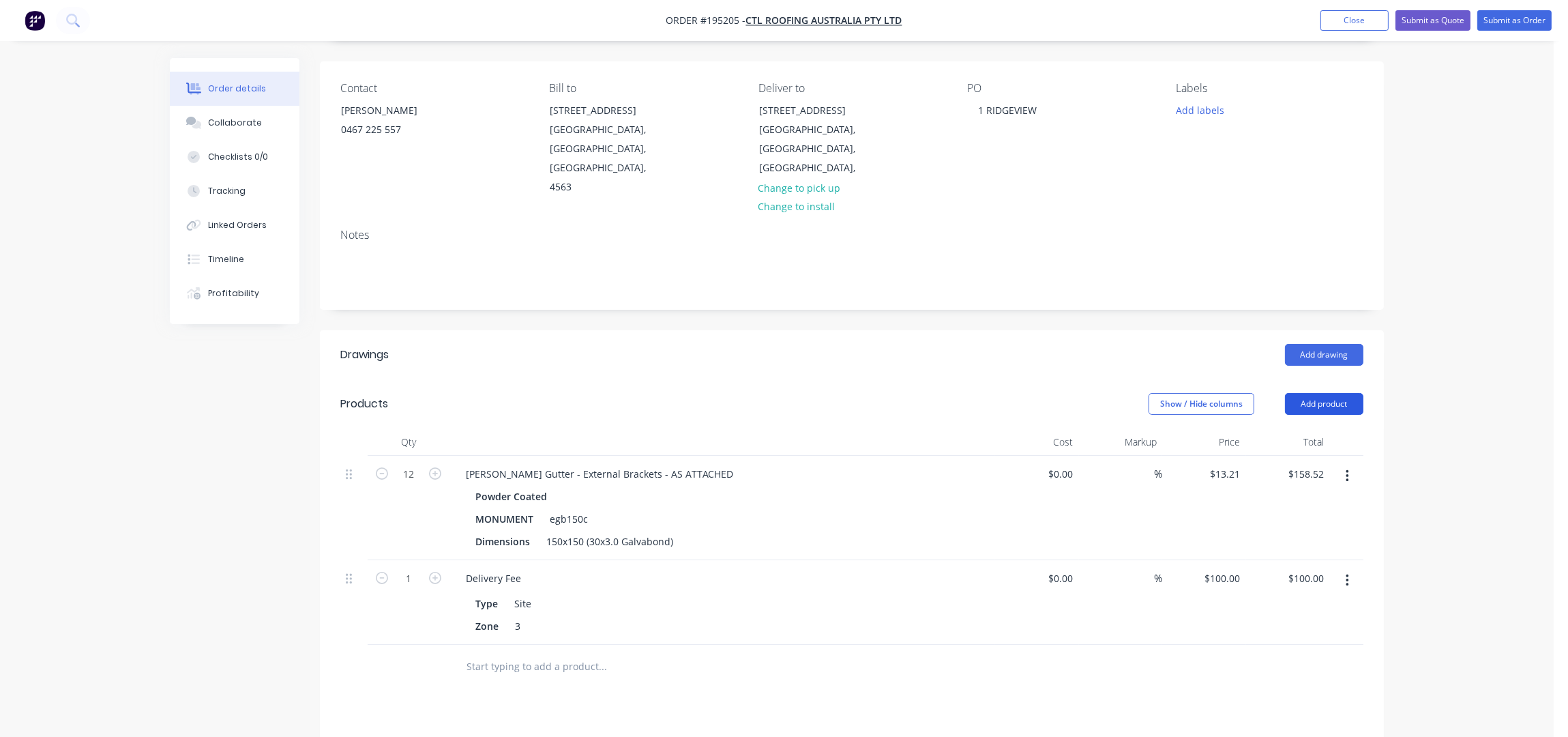
click at [1351, 393] on button "Add product" at bounding box center [1324, 403] width 78 height 22
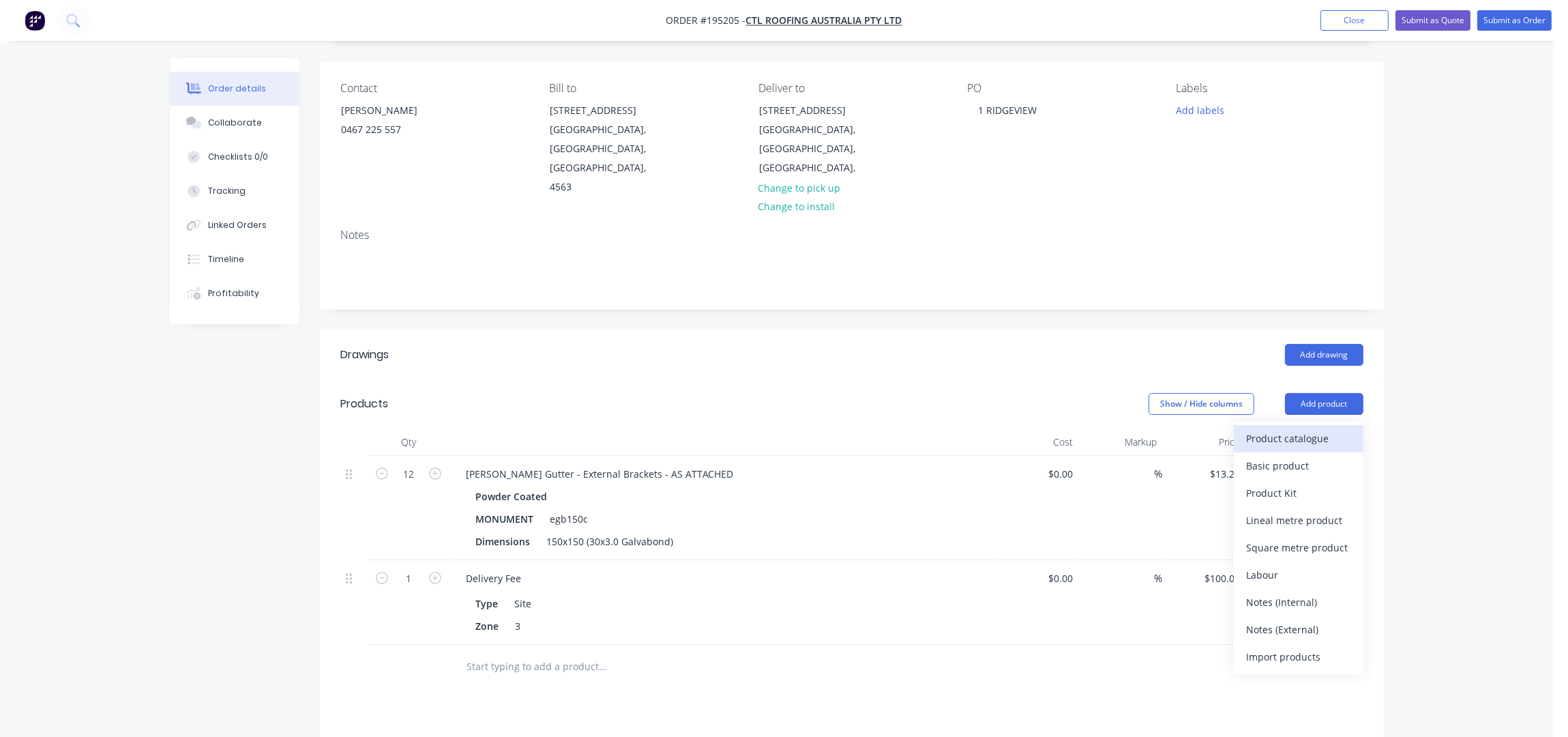
click at [1331, 429] on div "Product catalogue" at bounding box center [1299, 438] width 105 height 20
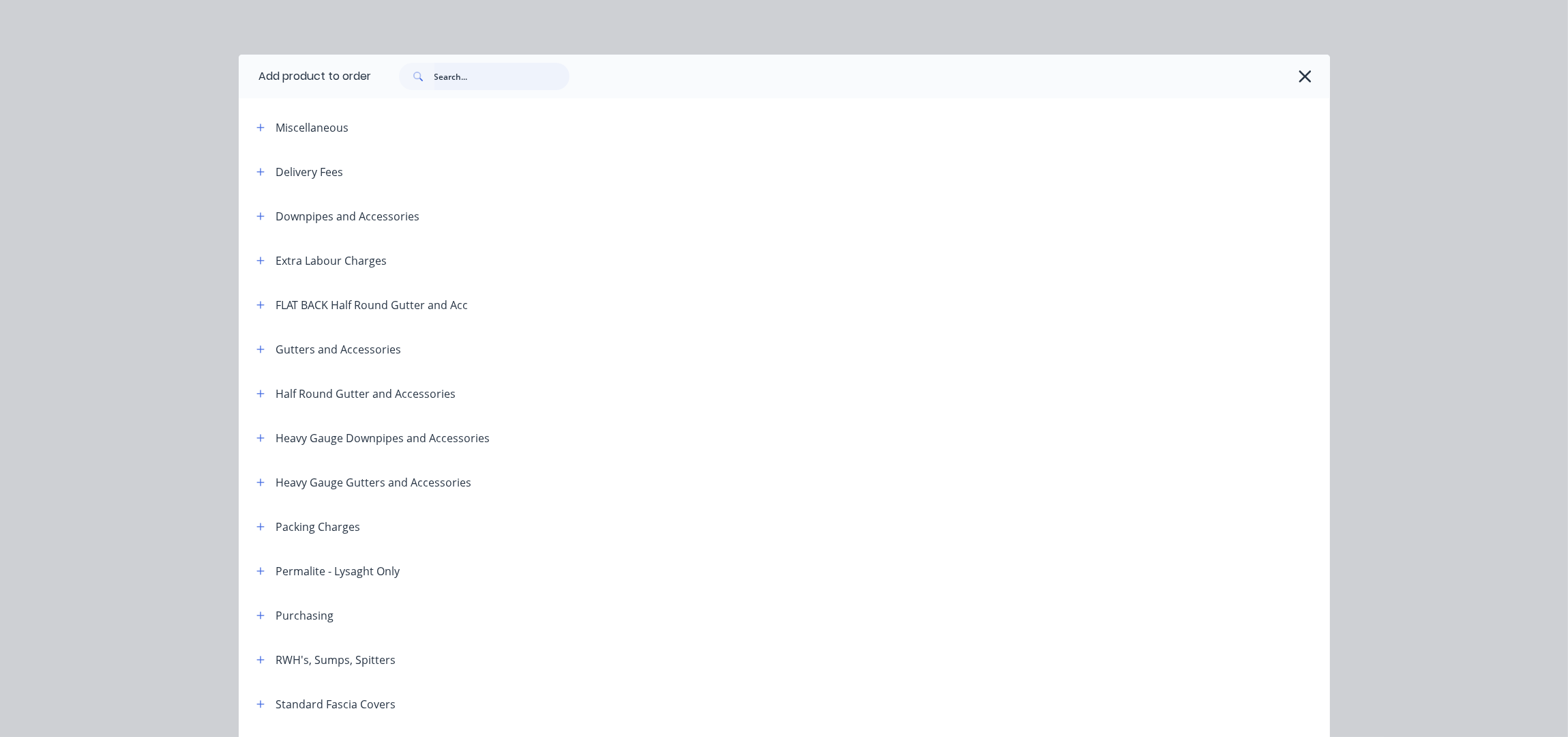
click at [481, 74] on input "text" at bounding box center [502, 76] width 135 height 27
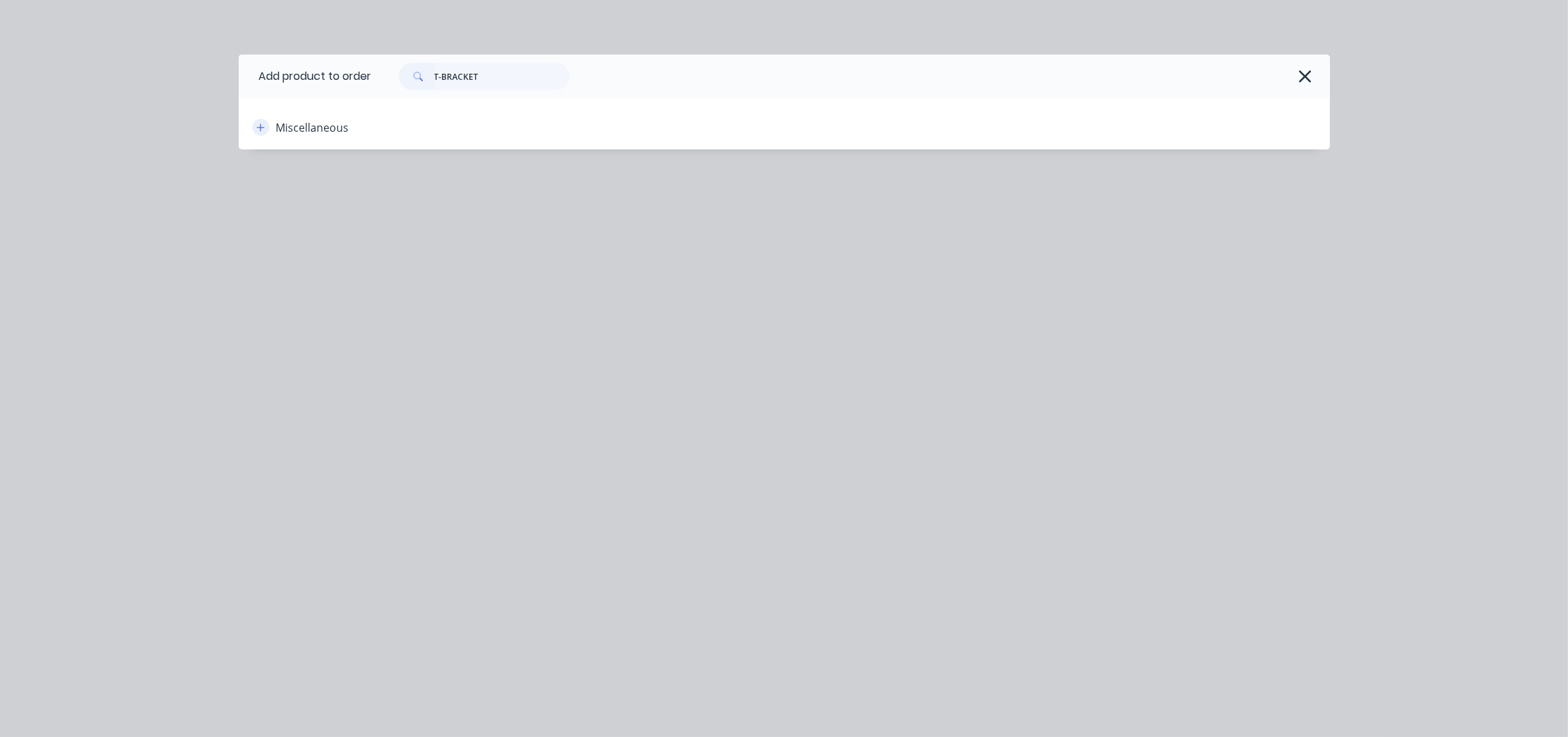
click at [256, 131] on icon "button" at bounding box center [260, 127] width 8 height 10
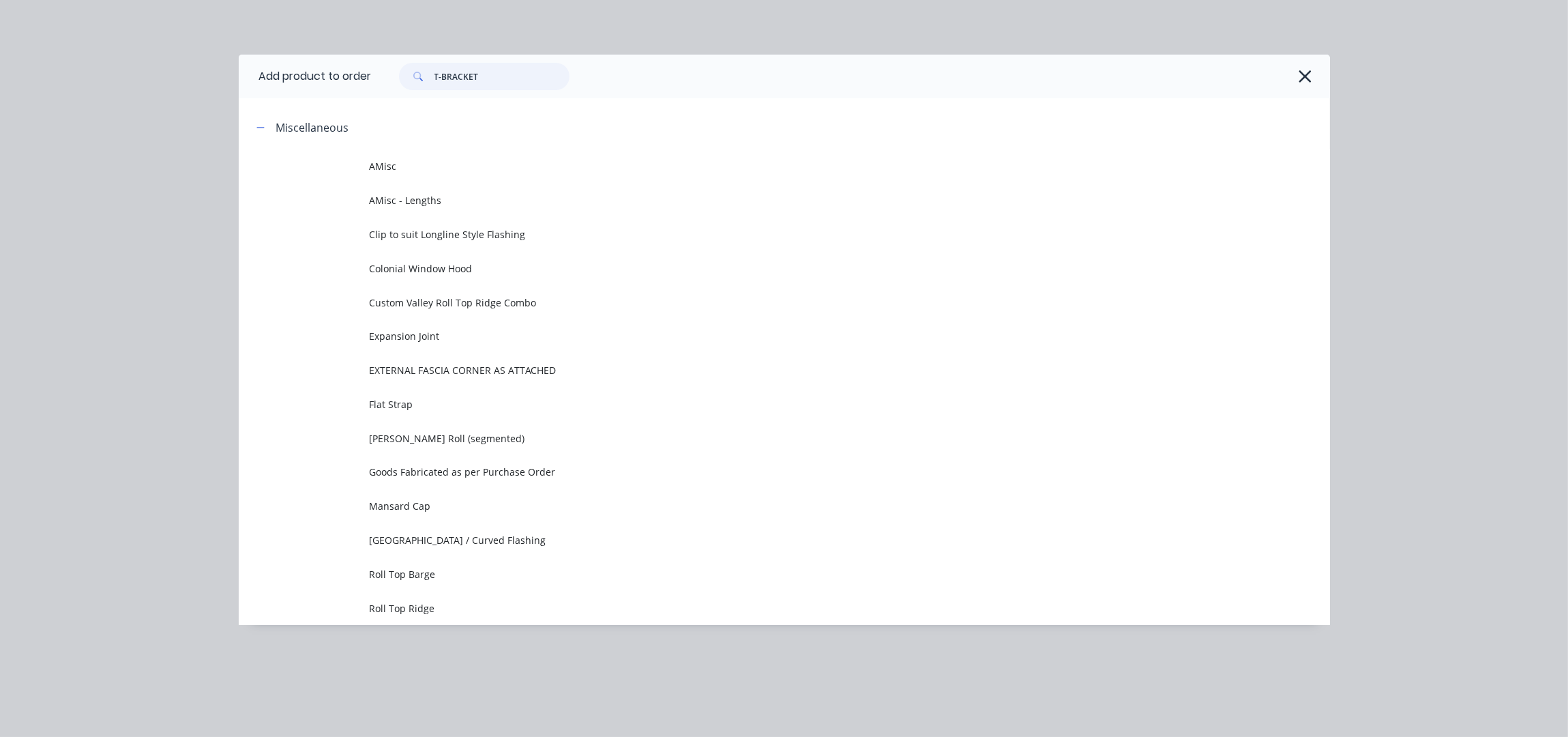
drag, startPoint x: 502, startPoint y: 79, endPoint x: 417, endPoint y: 76, distance: 85.1
click at [417, 76] on div "T-BRACKET" at bounding box center [484, 76] width 171 height 27
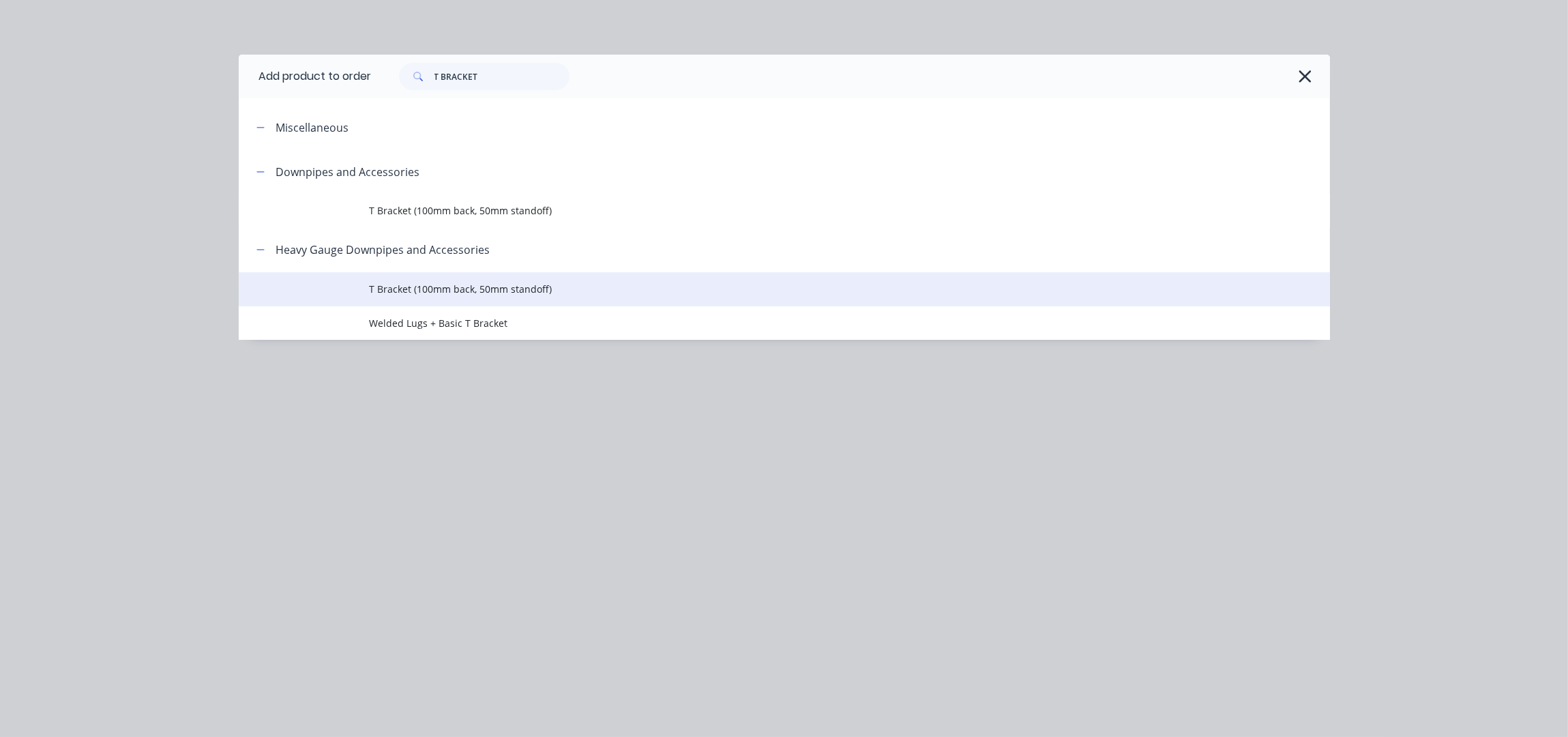
click at [519, 294] on span "T Bracket (100mm back, 50mm standoff)" at bounding box center [754, 288] width 768 height 14
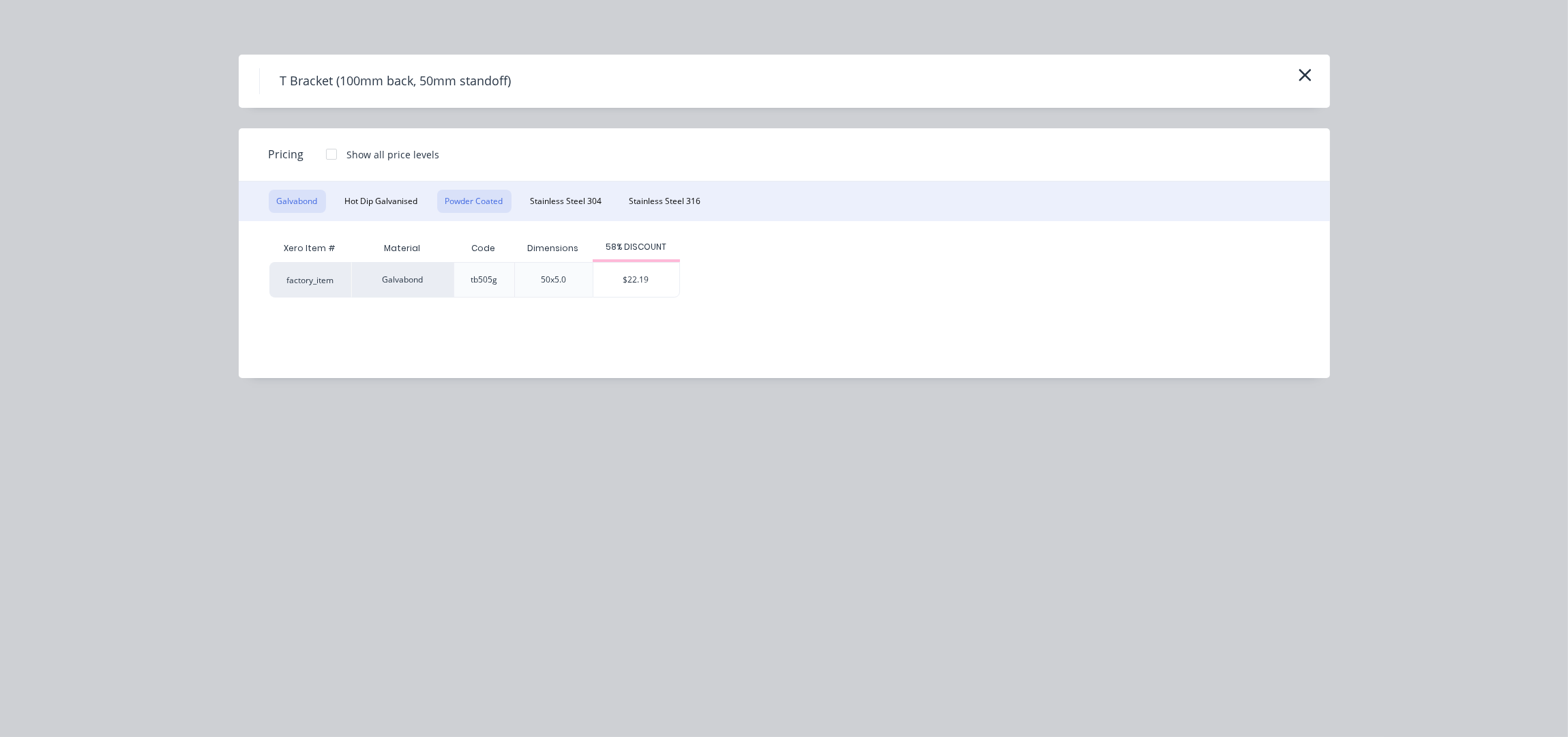
click at [461, 206] on button "Powder Coated" at bounding box center [474, 201] width 74 height 24
click at [637, 279] on div "$24.97" at bounding box center [636, 279] width 86 height 34
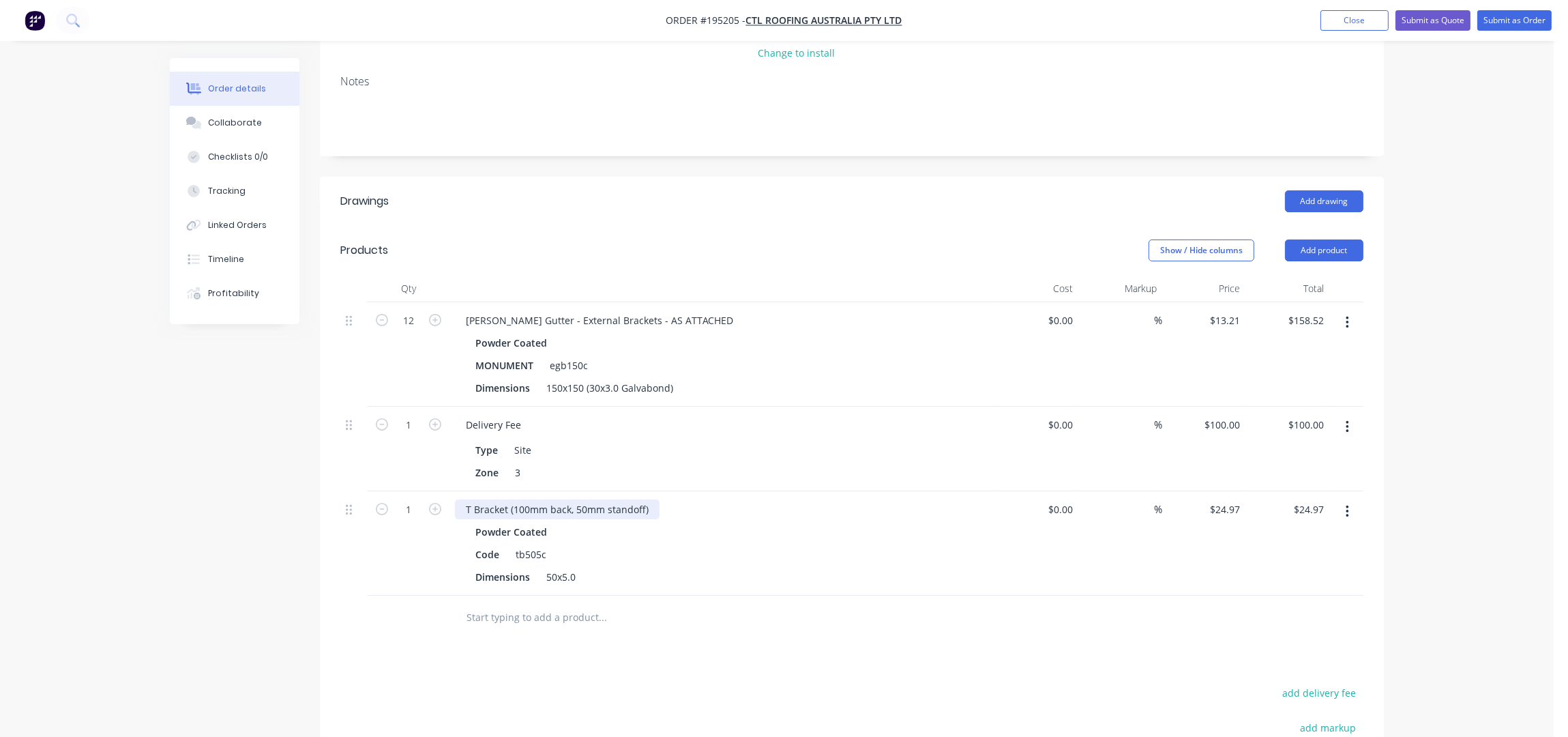
scroll to position [272, 0]
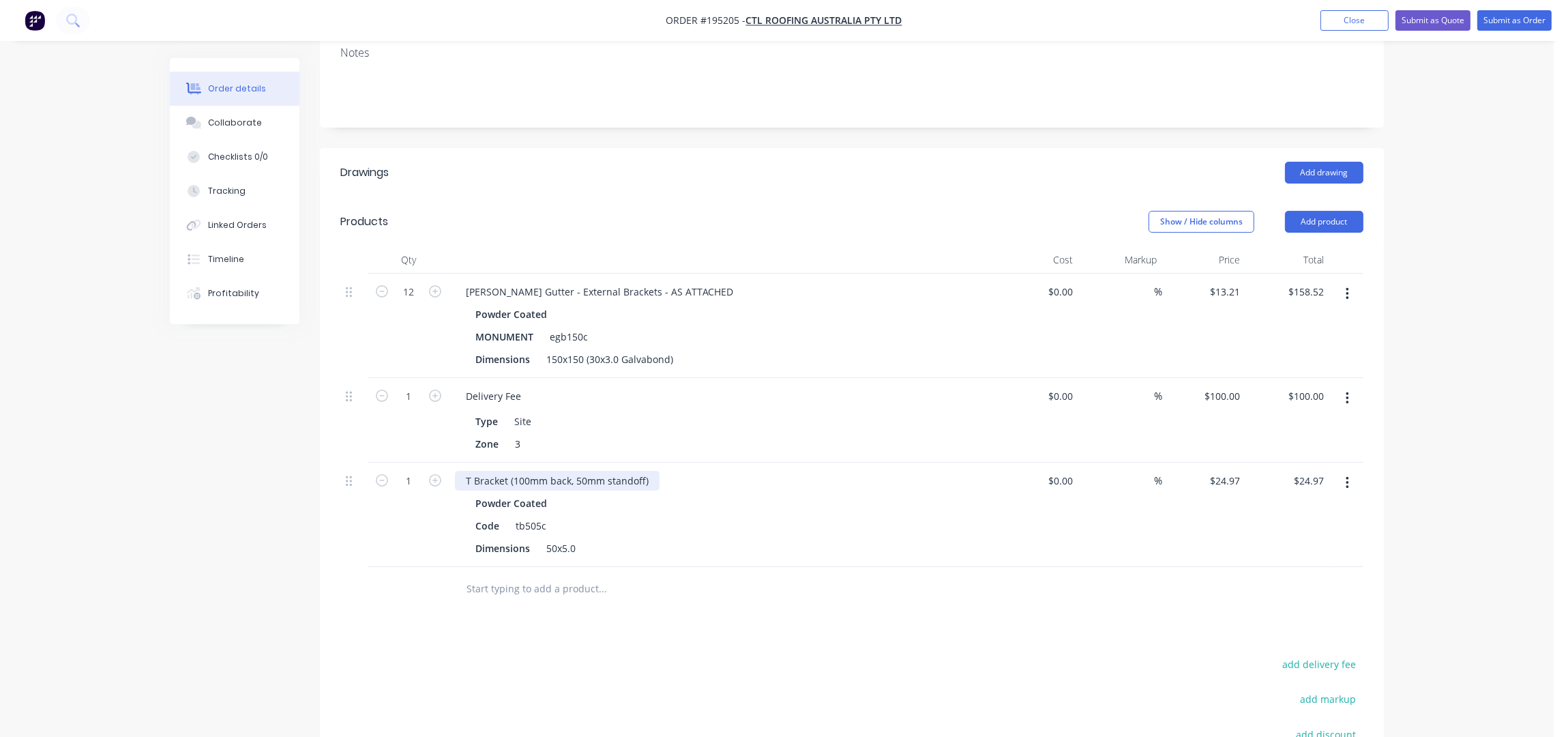
click at [533, 470] on div "T Bracket (100mm back, 50mm standoff)" at bounding box center [557, 480] width 205 height 20
click at [578, 470] on div "T Bracket (75mm back, 50mm standoff)" at bounding box center [554, 480] width 199 height 20
click at [437, 474] on icon "button" at bounding box center [436, 480] width 12 height 12
drag, startPoint x: 498, startPoint y: 510, endPoint x: 442, endPoint y: 515, distance: 56.2
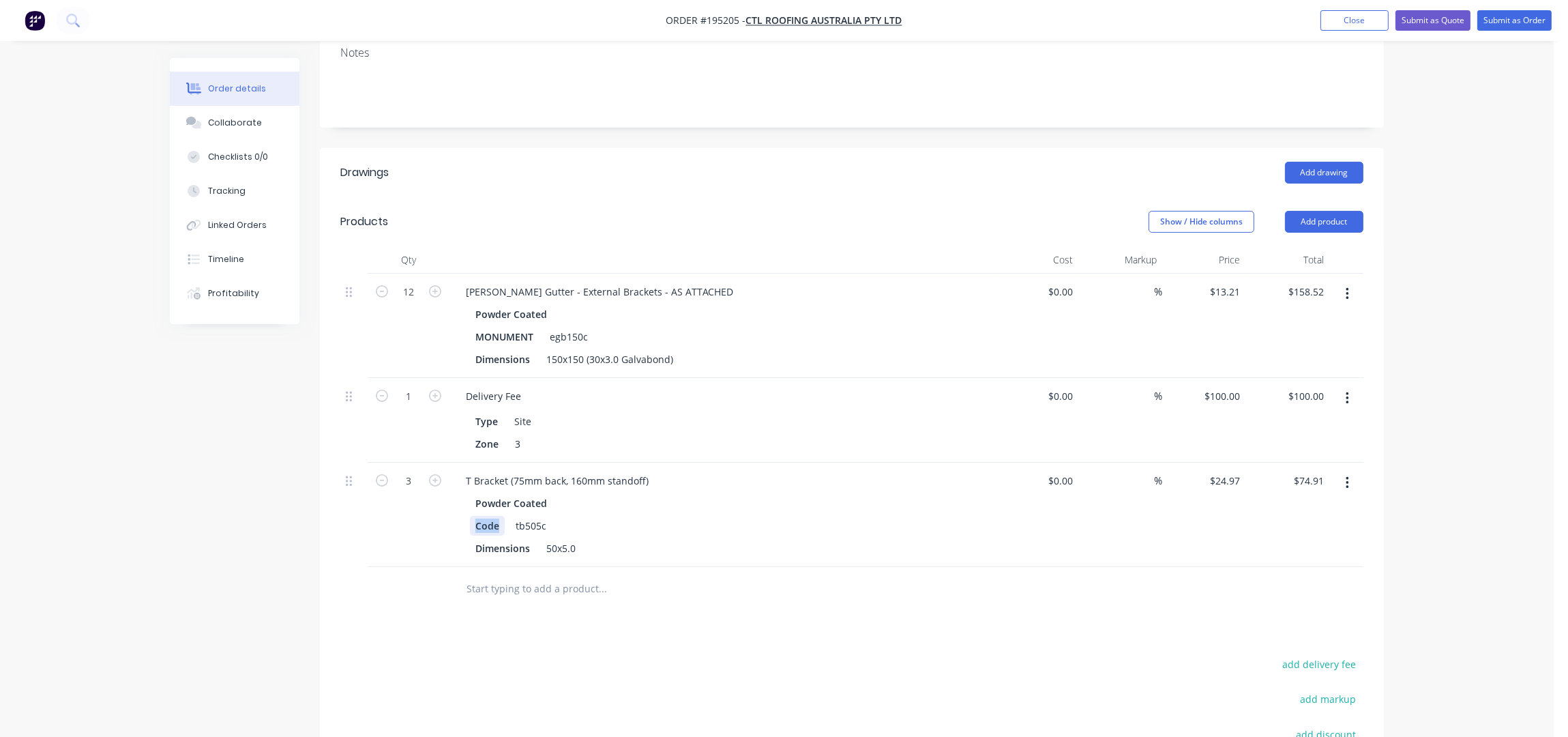
click at [442, 515] on div "3 T Bracket (75mm back, 160mm standoff) Powder Coated Code tb505c Dimensions 50…" at bounding box center [852, 515] width 1024 height 105
click at [854, 619] on div "Drawings Add drawing Products Show / Hide columns Add product Qty Cost Markup P…" at bounding box center [852, 544] width 1064 height 791
click at [1348, 477] on icon "button" at bounding box center [1347, 483] width 3 height 12
click at [1301, 537] on div "Duplicate" at bounding box center [1299, 546] width 105 height 20
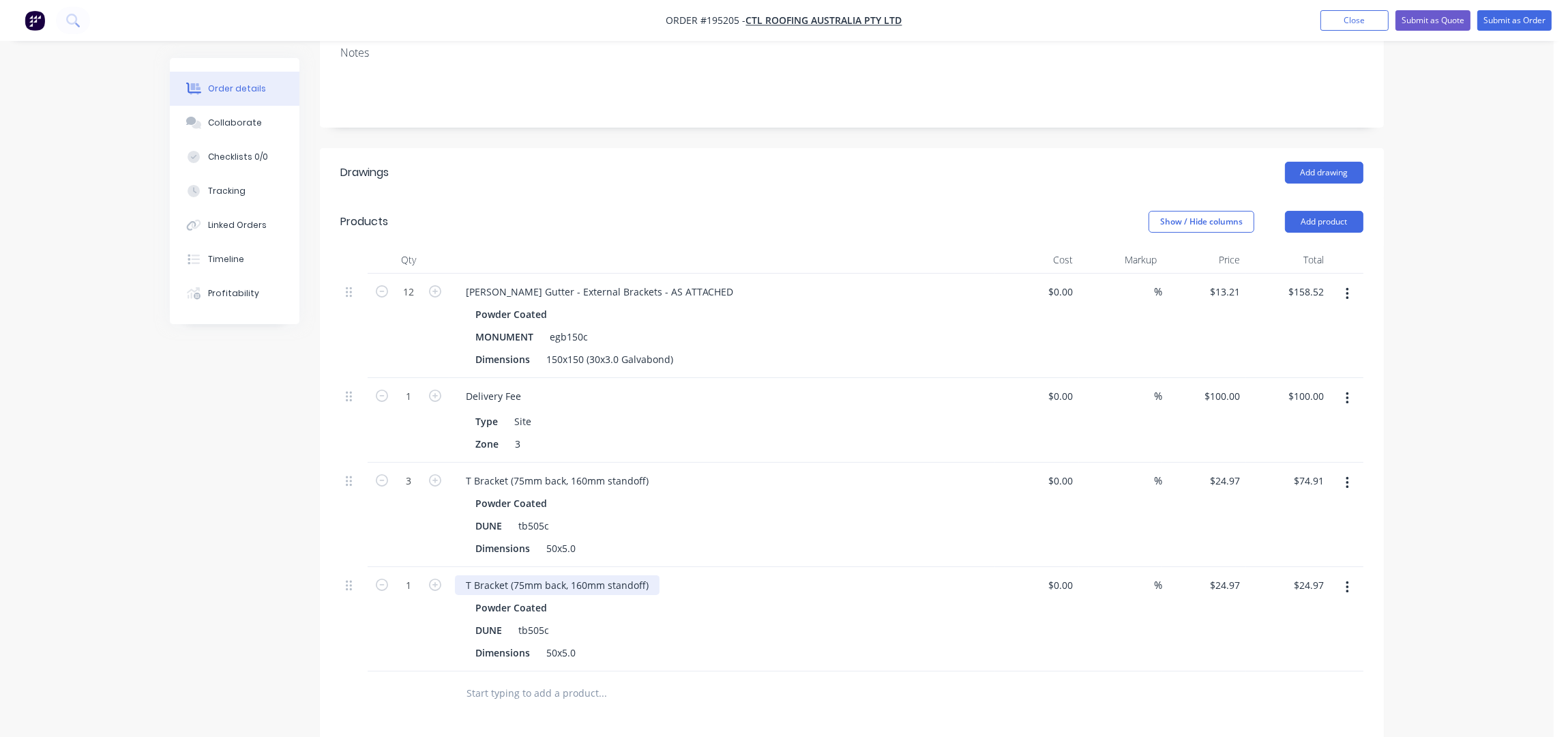
click at [584, 575] on div "T Bracket (75mm back, 160mm standoff)" at bounding box center [557, 585] width 205 height 20
click at [436, 578] on icon "button" at bounding box center [436, 585] width 12 height 12
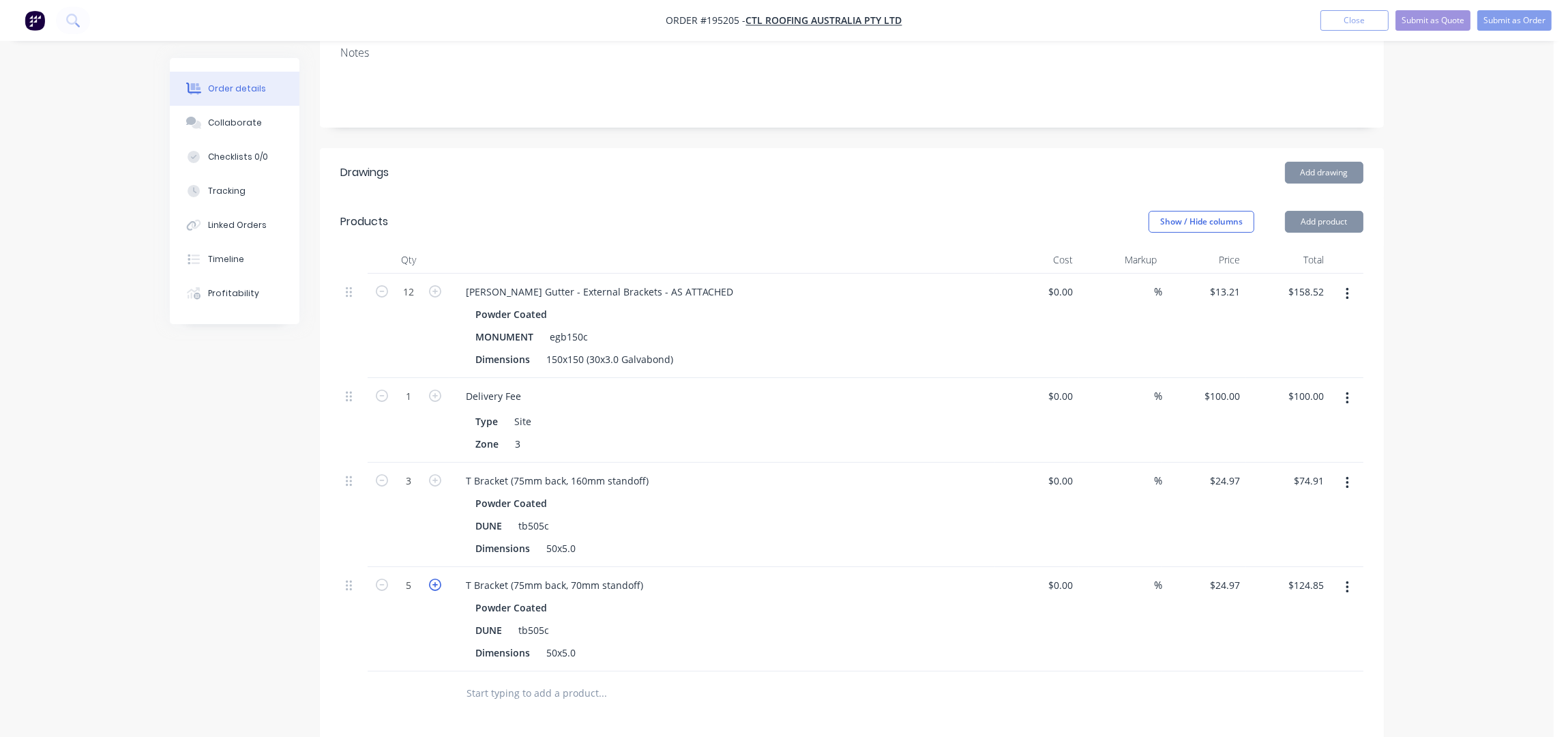
click at [436, 578] on icon "button" at bounding box center [436, 585] width 12 height 12
click at [380, 578] on icon "button" at bounding box center [382, 585] width 12 height 12
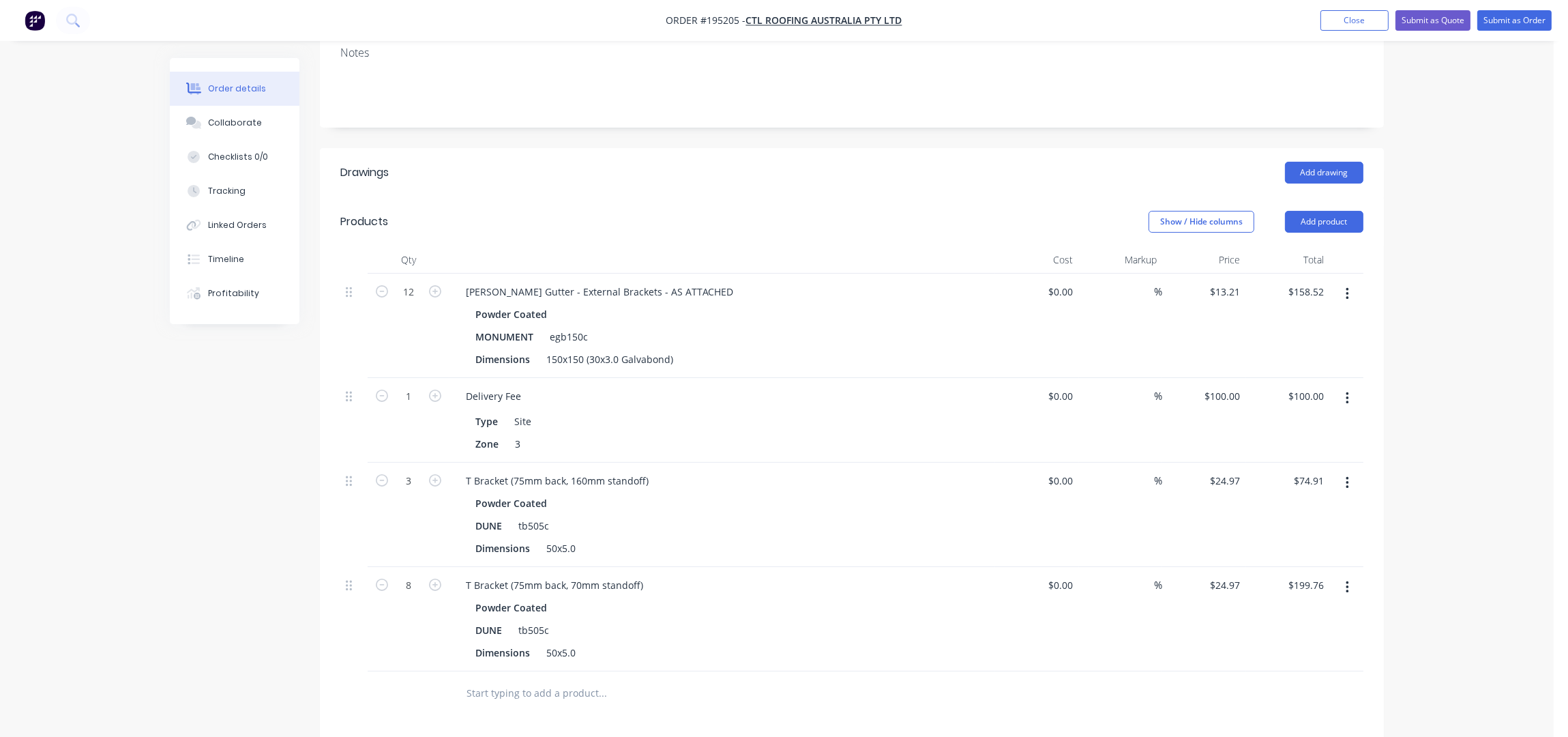
click at [1344, 575] on button "button" at bounding box center [1348, 587] width 32 height 24
click at [1281, 640] on div "Duplicate" at bounding box center [1299, 650] width 105 height 20
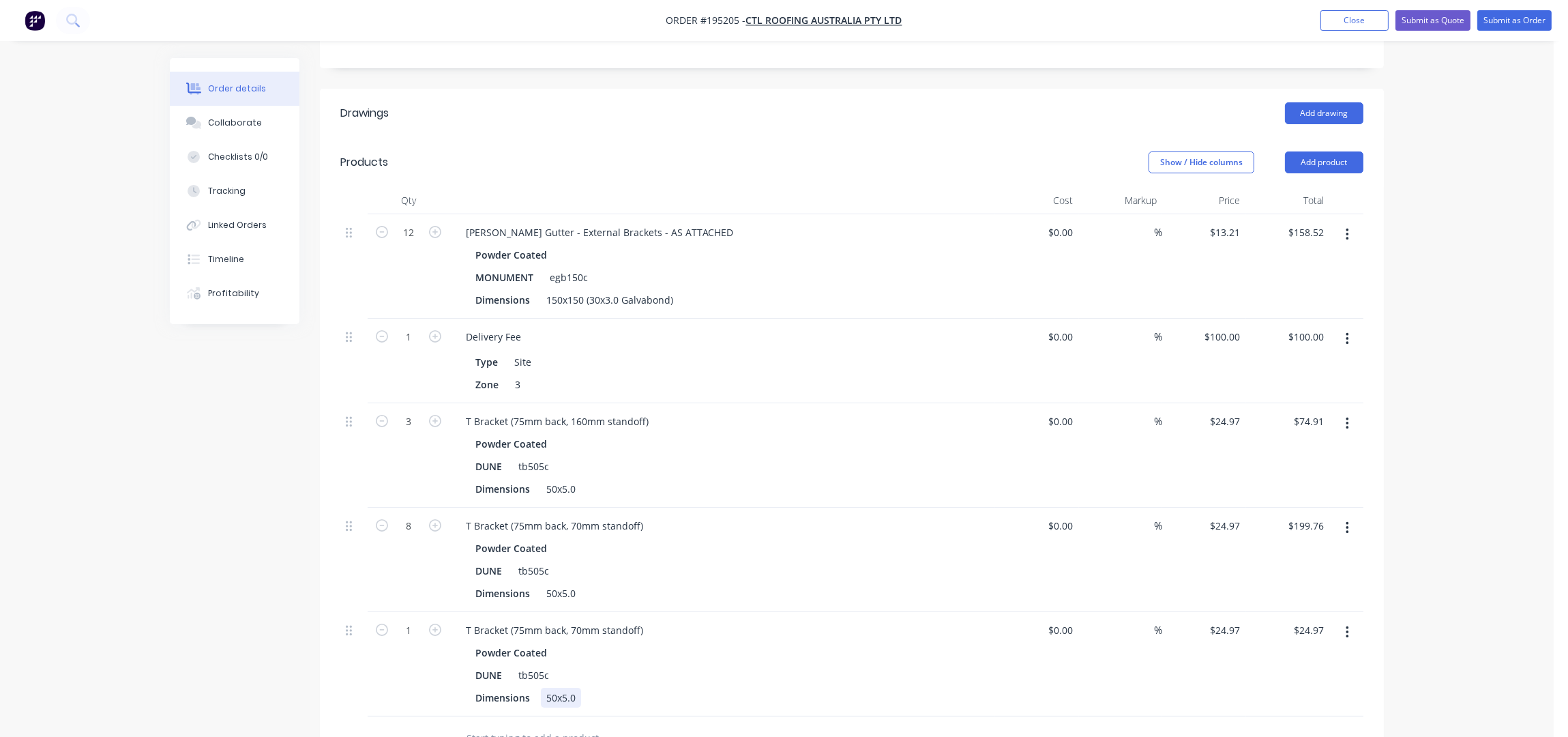
scroll to position [363, 0]
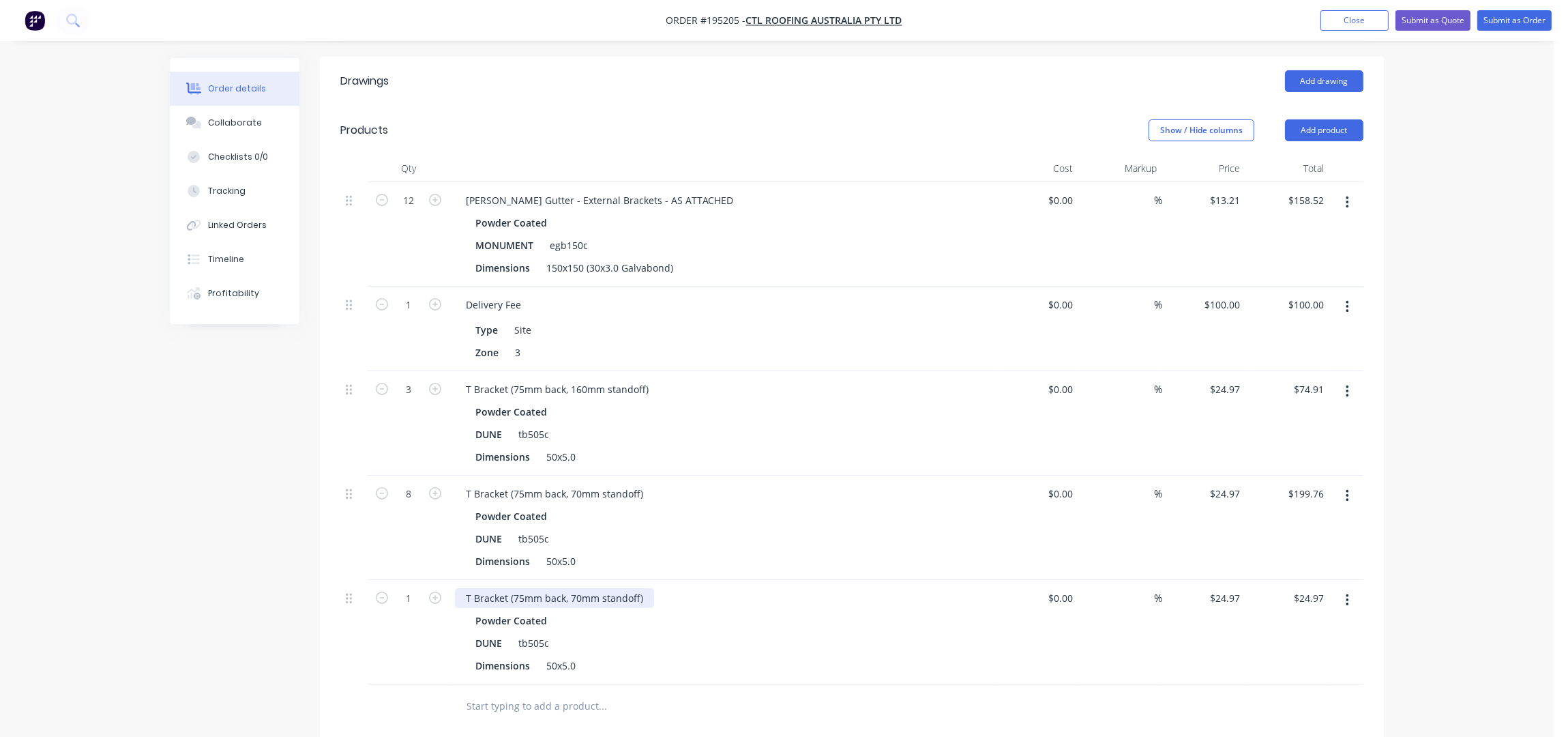
click at [578, 588] on div "T Bracket (75mm back, 70mm standoff)" at bounding box center [554, 598] width 199 height 20
click at [432, 592] on icon "button" at bounding box center [436, 598] width 12 height 12
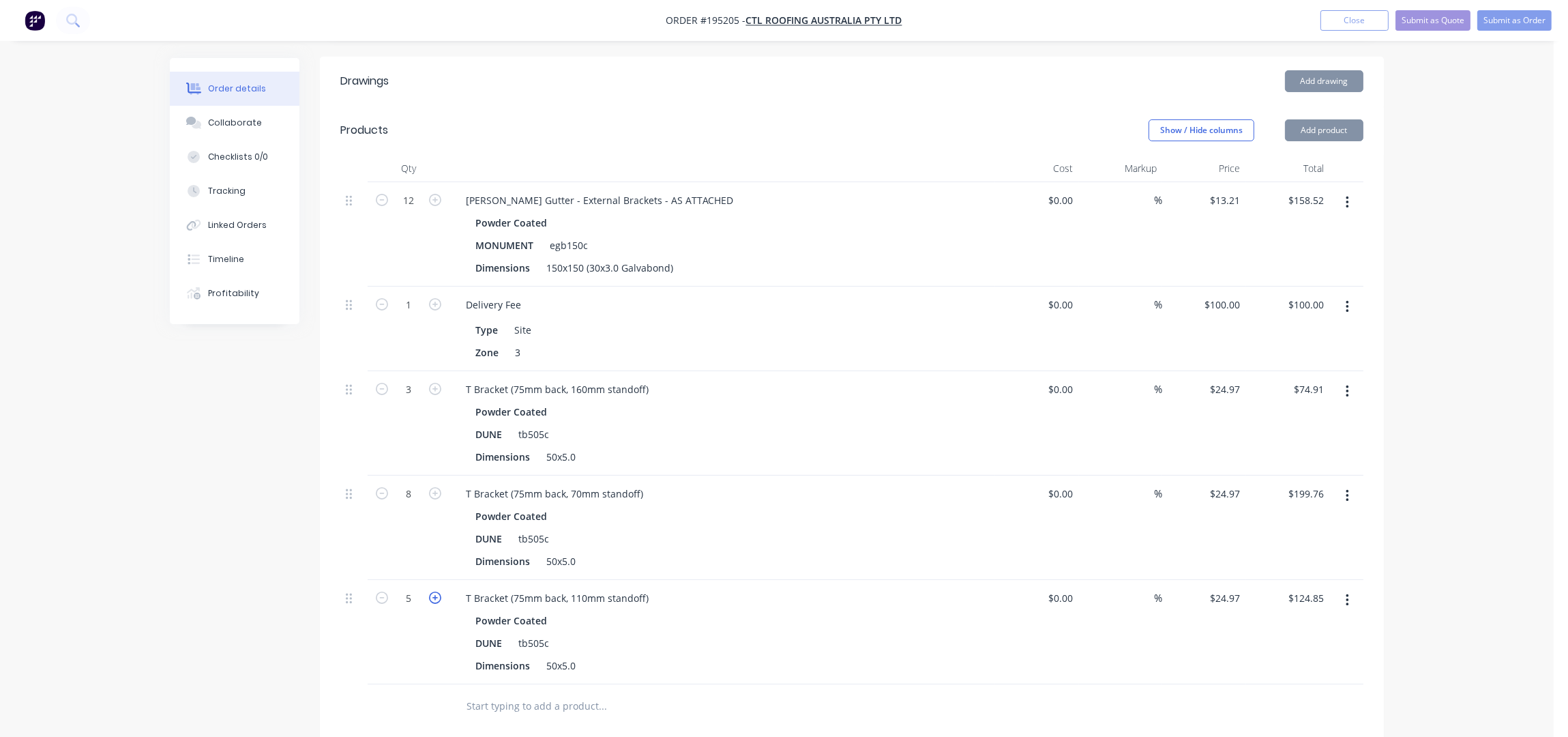
click at [432, 592] on icon "button" at bounding box center [436, 598] width 12 height 12
click at [1421, 369] on div "Order details Collaborate Checklists 0/0 Tracking Linked Orders Timeline Profit…" at bounding box center [777, 356] width 1554 height 1440
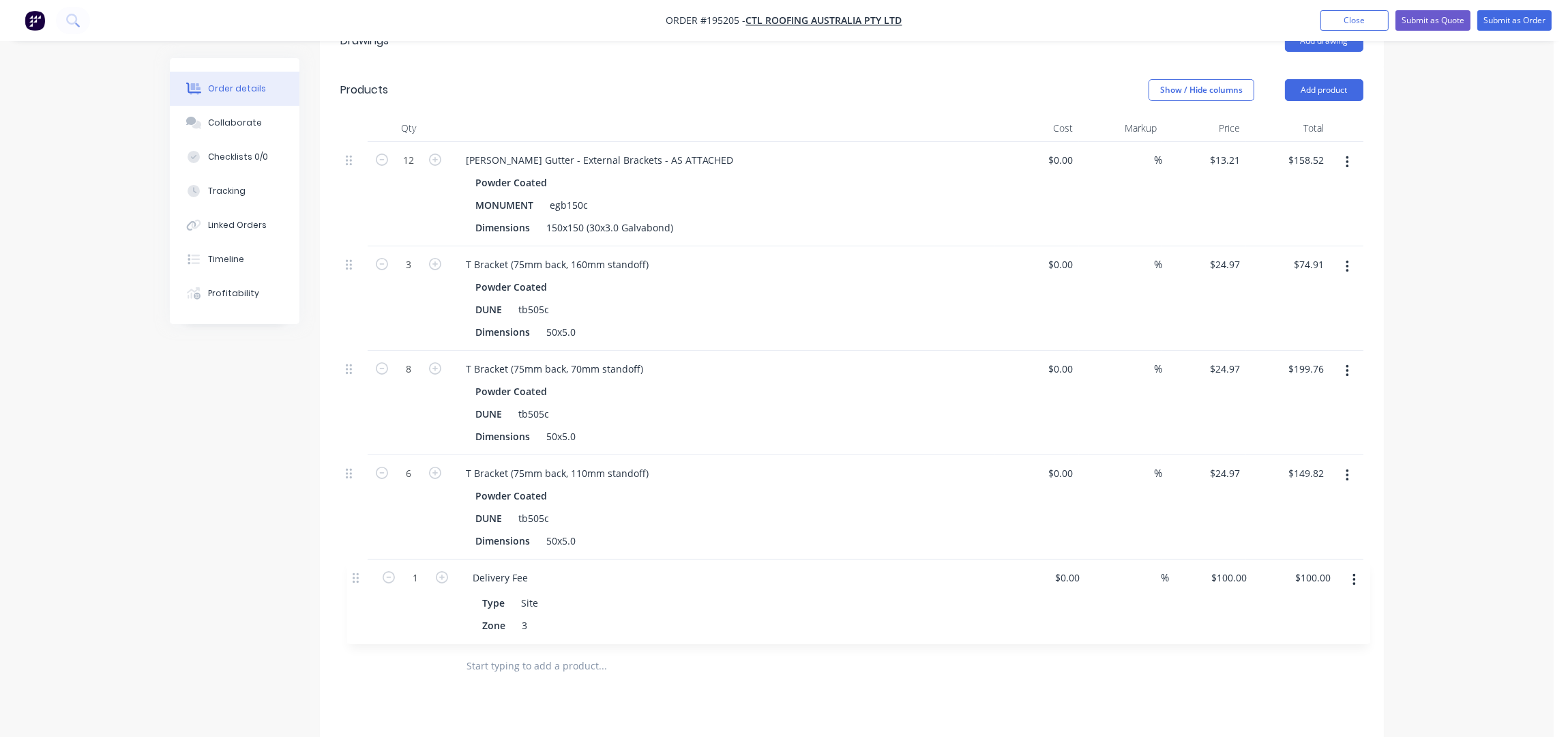
drag, startPoint x: 348, startPoint y: 285, endPoint x: 355, endPoint y: 597, distance: 312.1
click at [355, 597] on div "12 Eaves Gutter - External Brackets - AS ATTACHED Powder Coated MONUMENT egb150…" at bounding box center [852, 393] width 1024 height 502
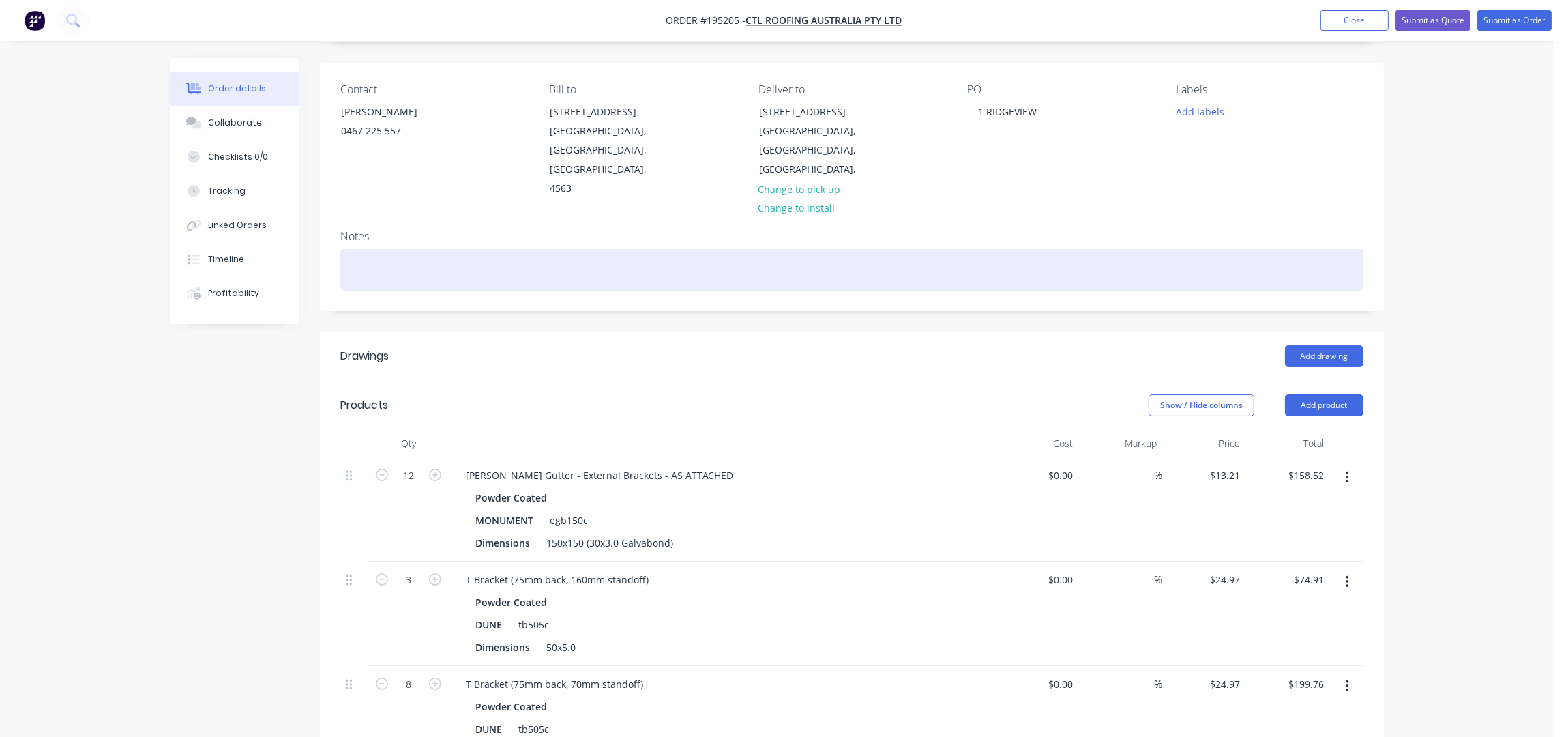
scroll to position [0, 0]
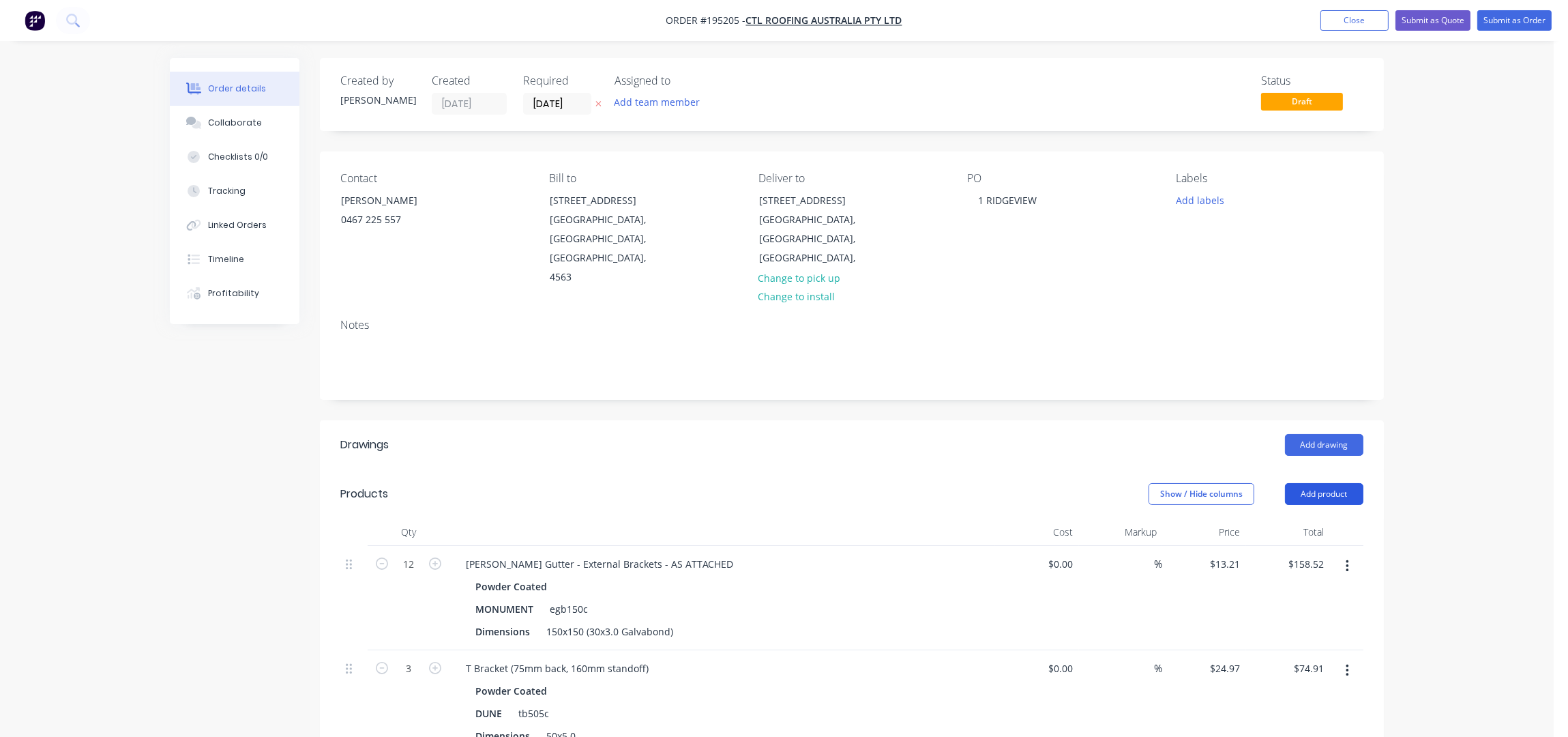
click at [1352, 483] on button "Add product" at bounding box center [1324, 493] width 78 height 22
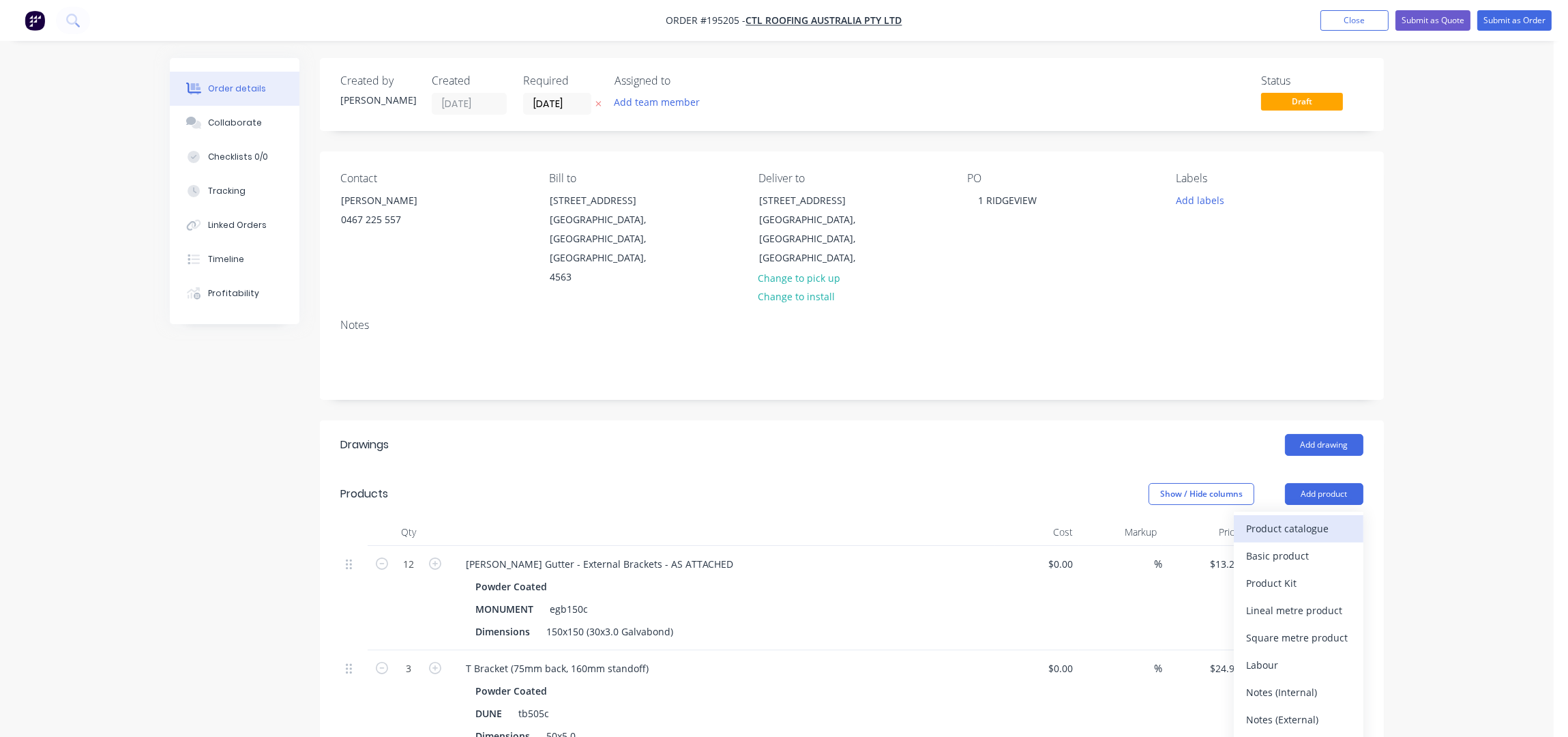
click at [1319, 518] on div "Product catalogue" at bounding box center [1299, 528] width 105 height 20
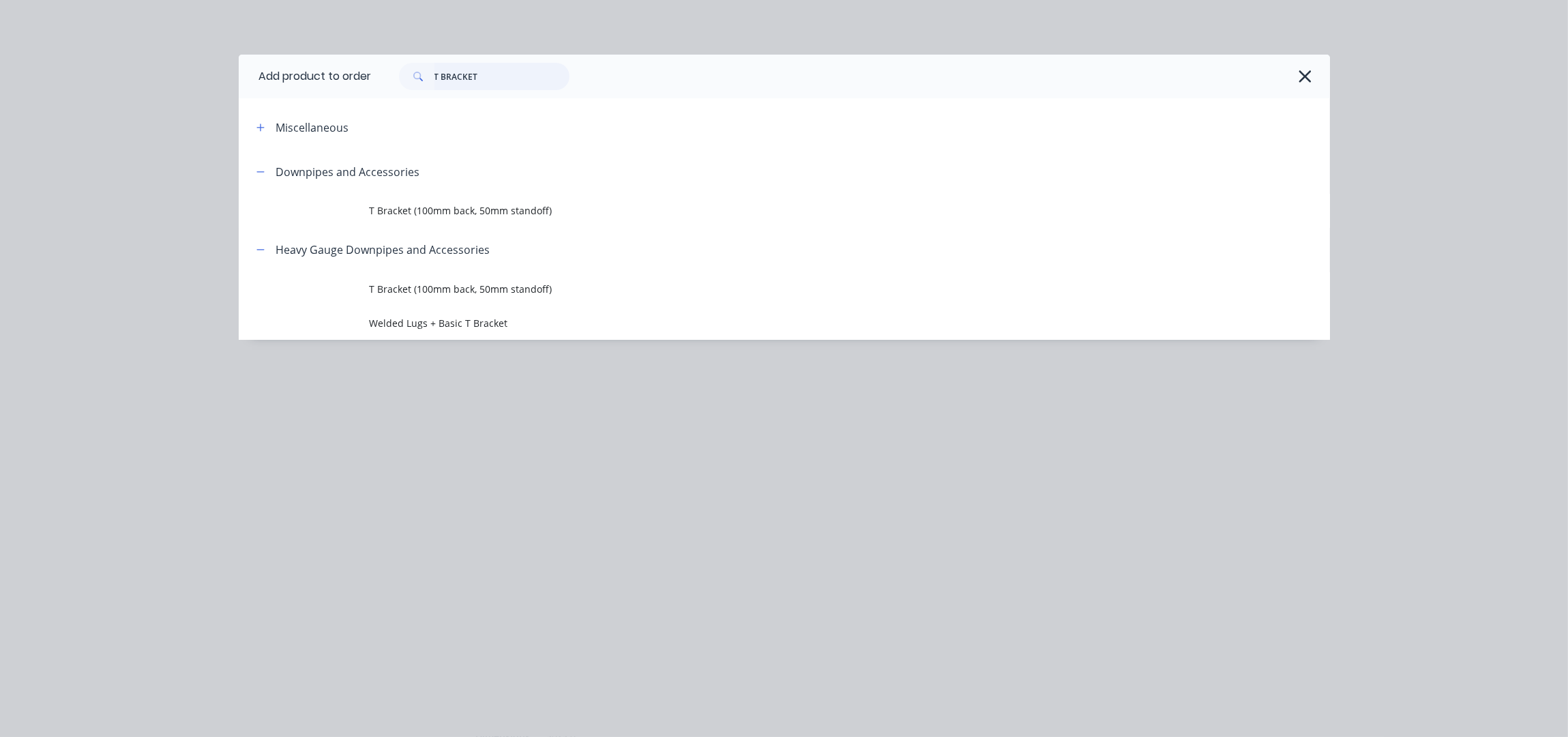
drag, startPoint x: 524, startPoint y: 68, endPoint x: 406, endPoint y: 77, distance: 118.3
click at [408, 77] on div "T BRACKET" at bounding box center [484, 76] width 171 height 27
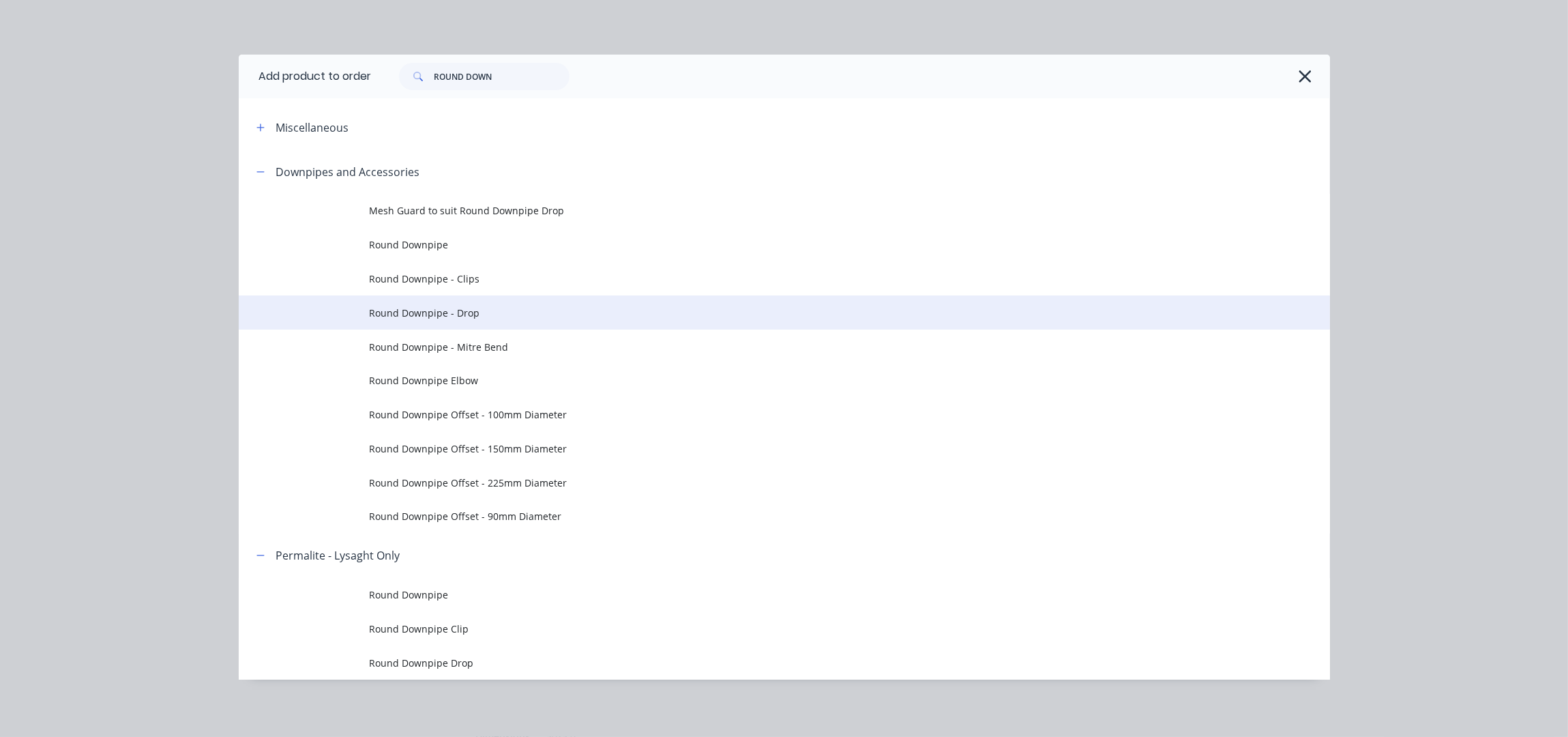
click at [480, 308] on span "Round Downpipe - Drop" at bounding box center [754, 313] width 768 height 14
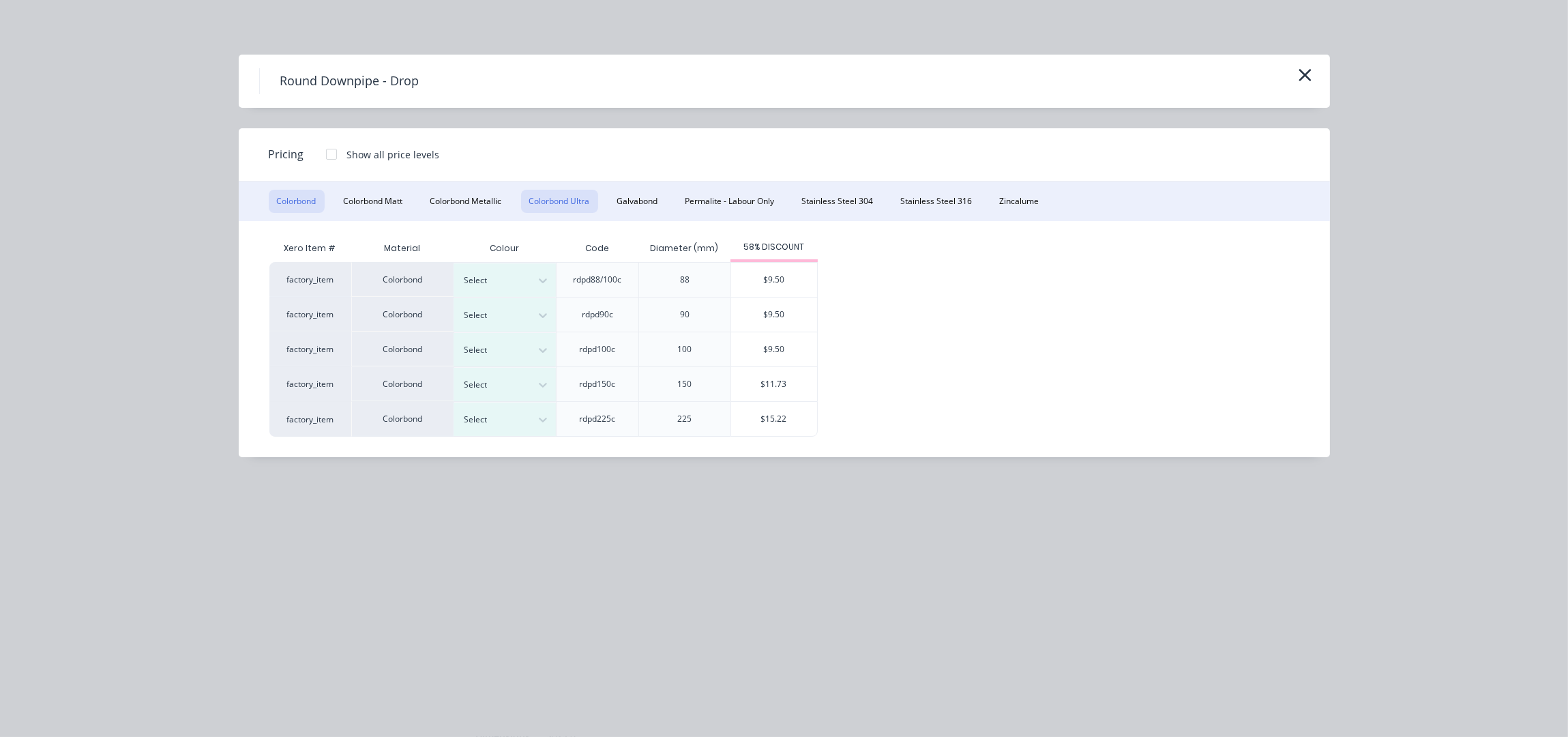
click at [540, 198] on button "Colorbond Ultra" at bounding box center [559, 201] width 77 height 24
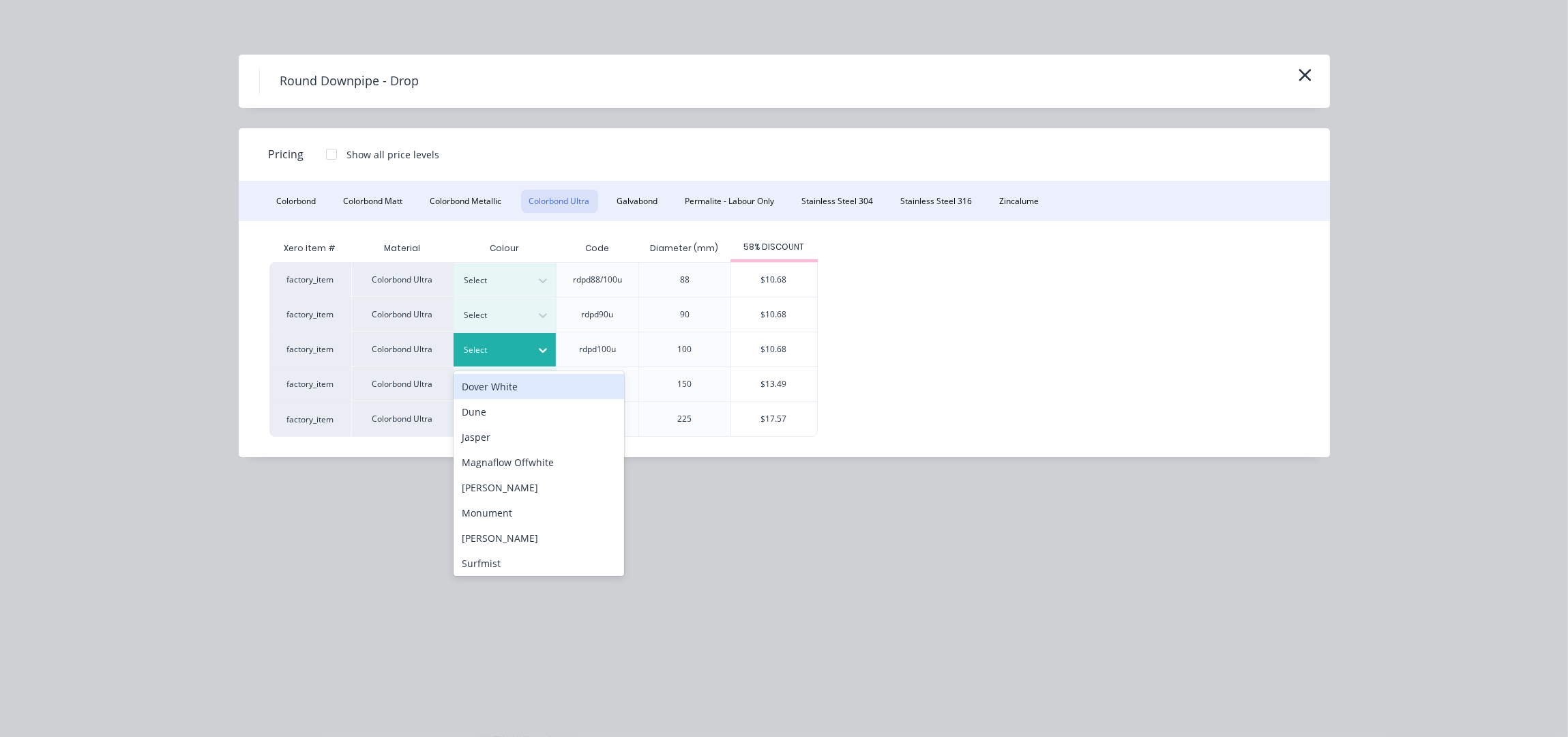
click at [525, 349] on div "Select" at bounding box center [493, 350] width 77 height 17
click at [491, 416] on div "Dune" at bounding box center [539, 411] width 171 height 25
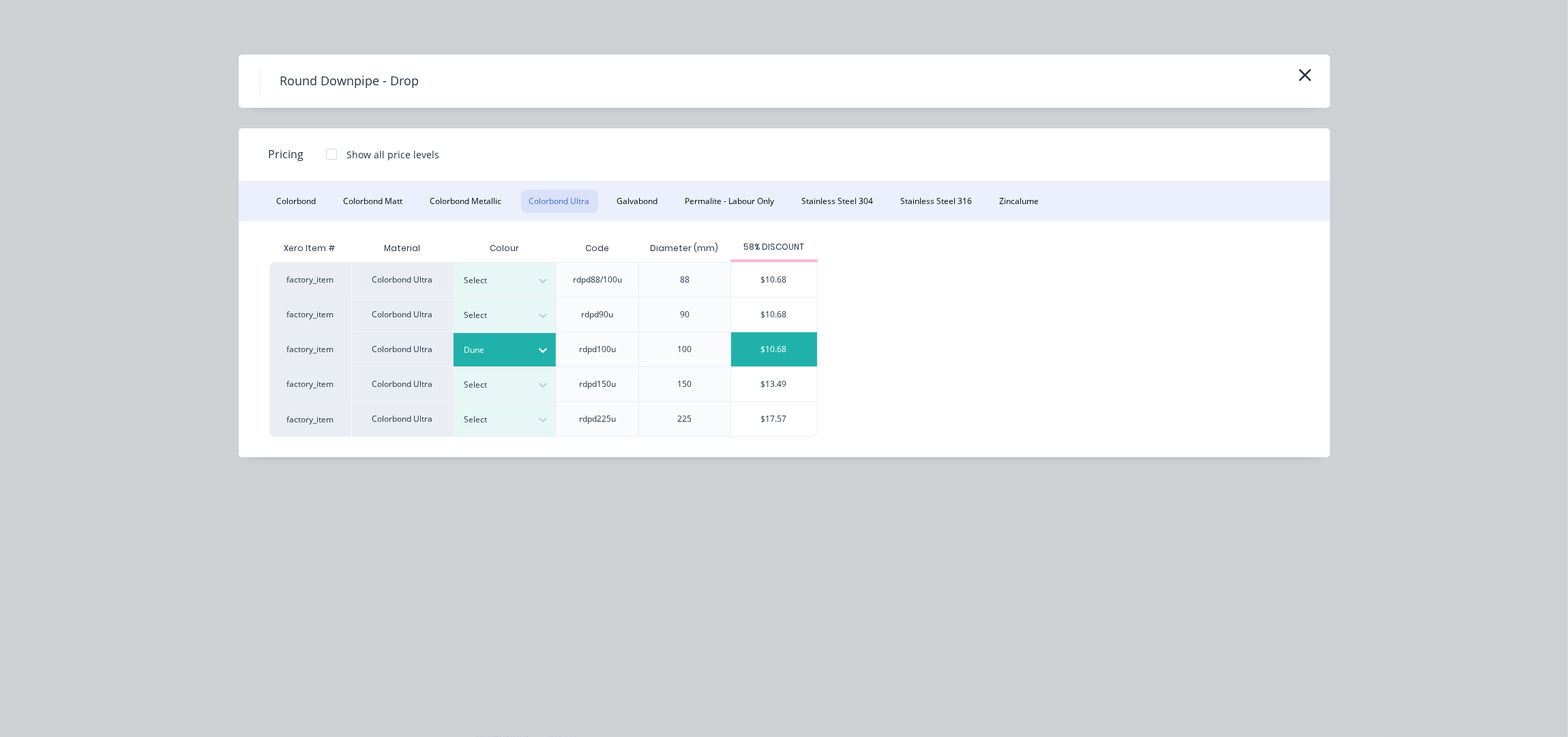
click at [784, 354] on div "$10.68" at bounding box center [774, 348] width 86 height 34
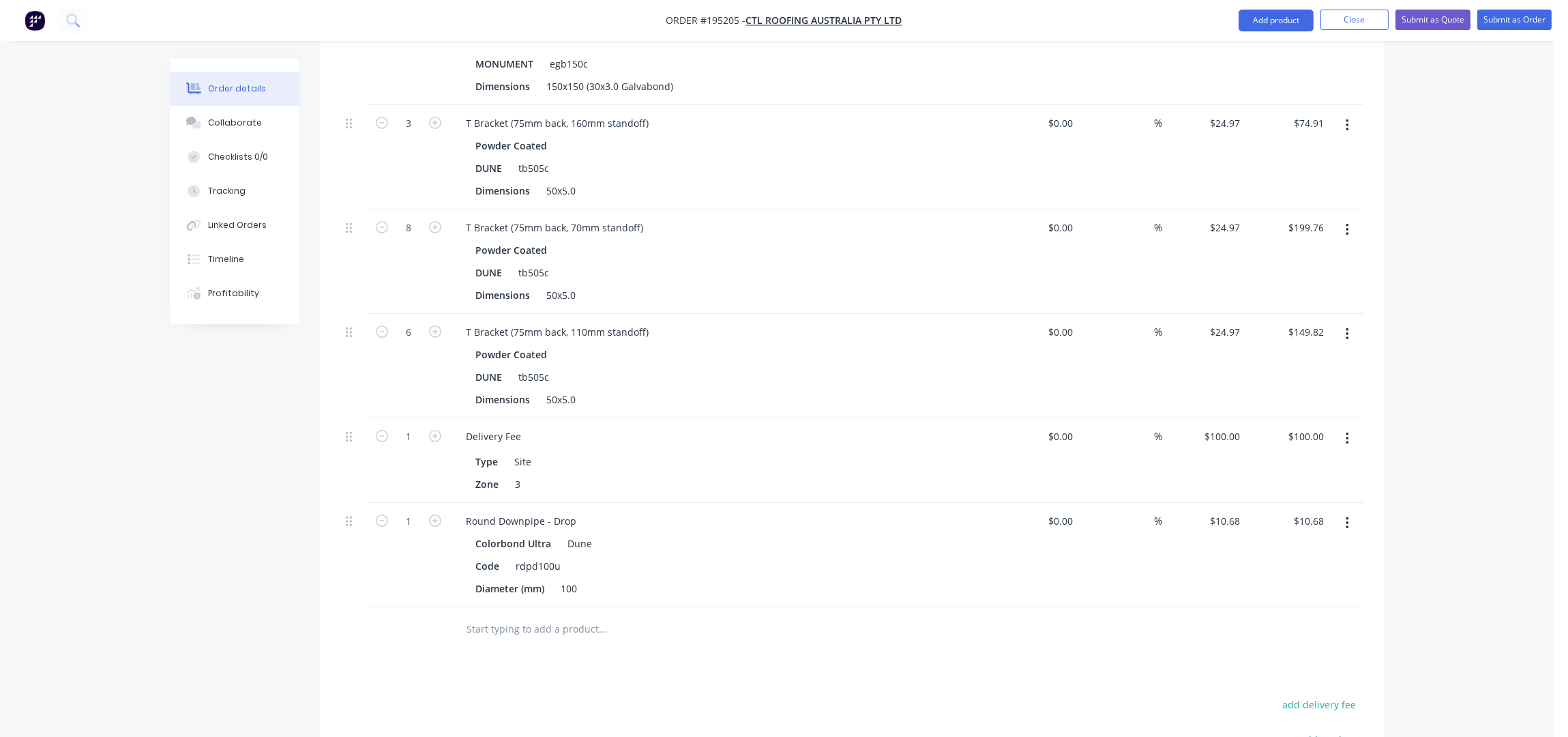
scroll to position [727, 0]
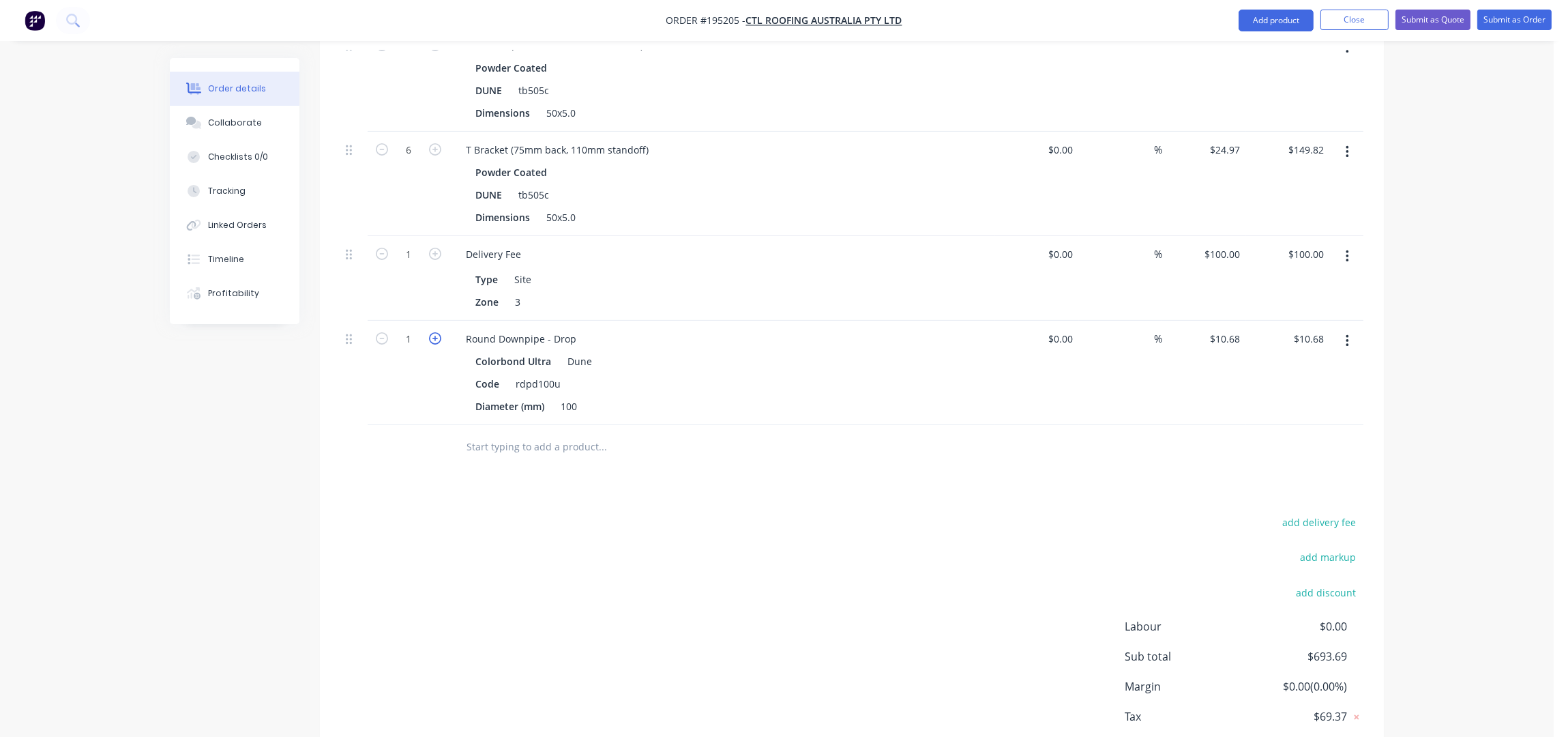
click at [436, 332] on icon "button" at bounding box center [436, 338] width 12 height 12
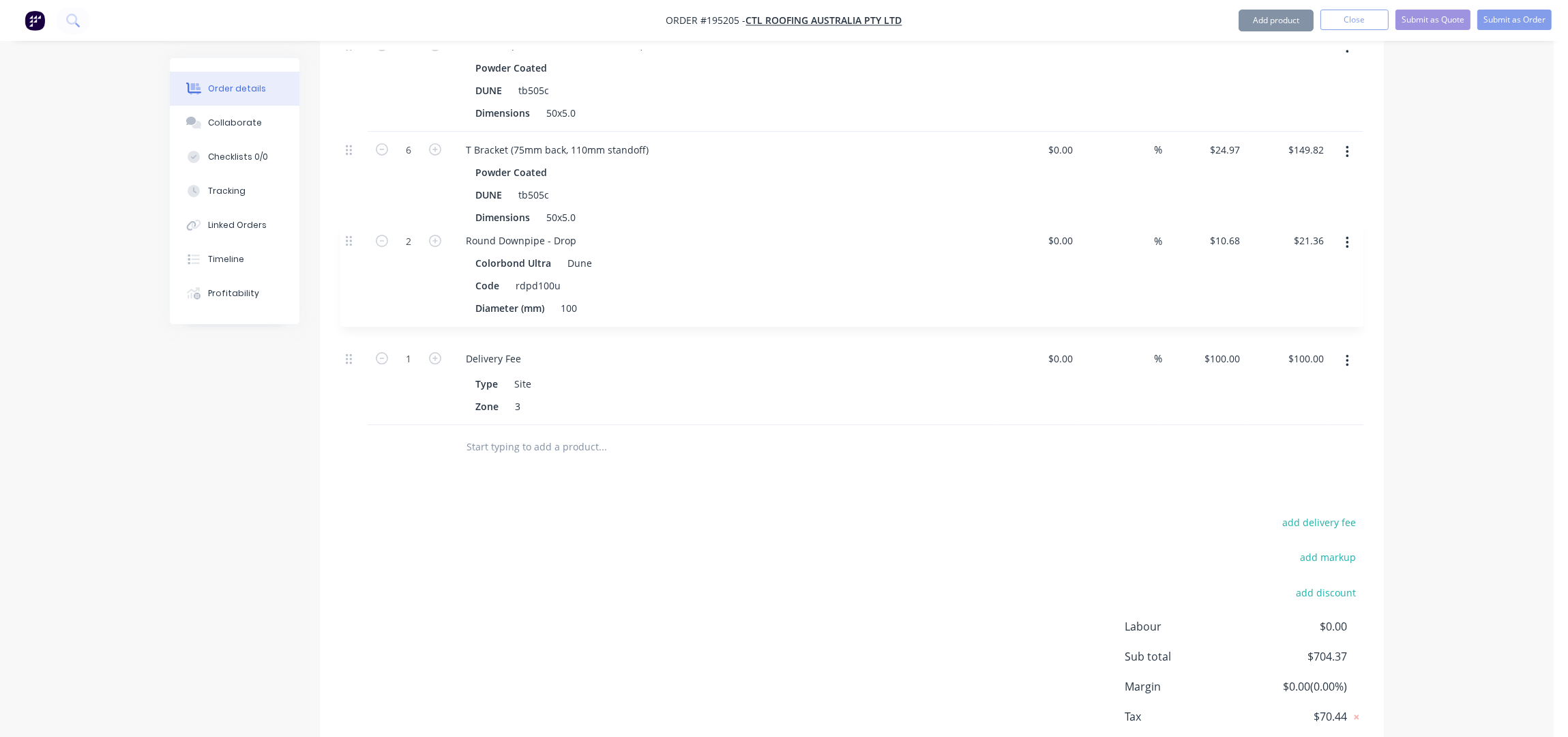
drag, startPoint x: 351, startPoint y: 325, endPoint x: 354, endPoint y: 234, distance: 91.0
click at [351, 234] on div "12 Eaves Gutter - External Brackets - AS ATTACHED Powder Coated MONUMENT egb150…" at bounding box center [852, 122] width 1024 height 606
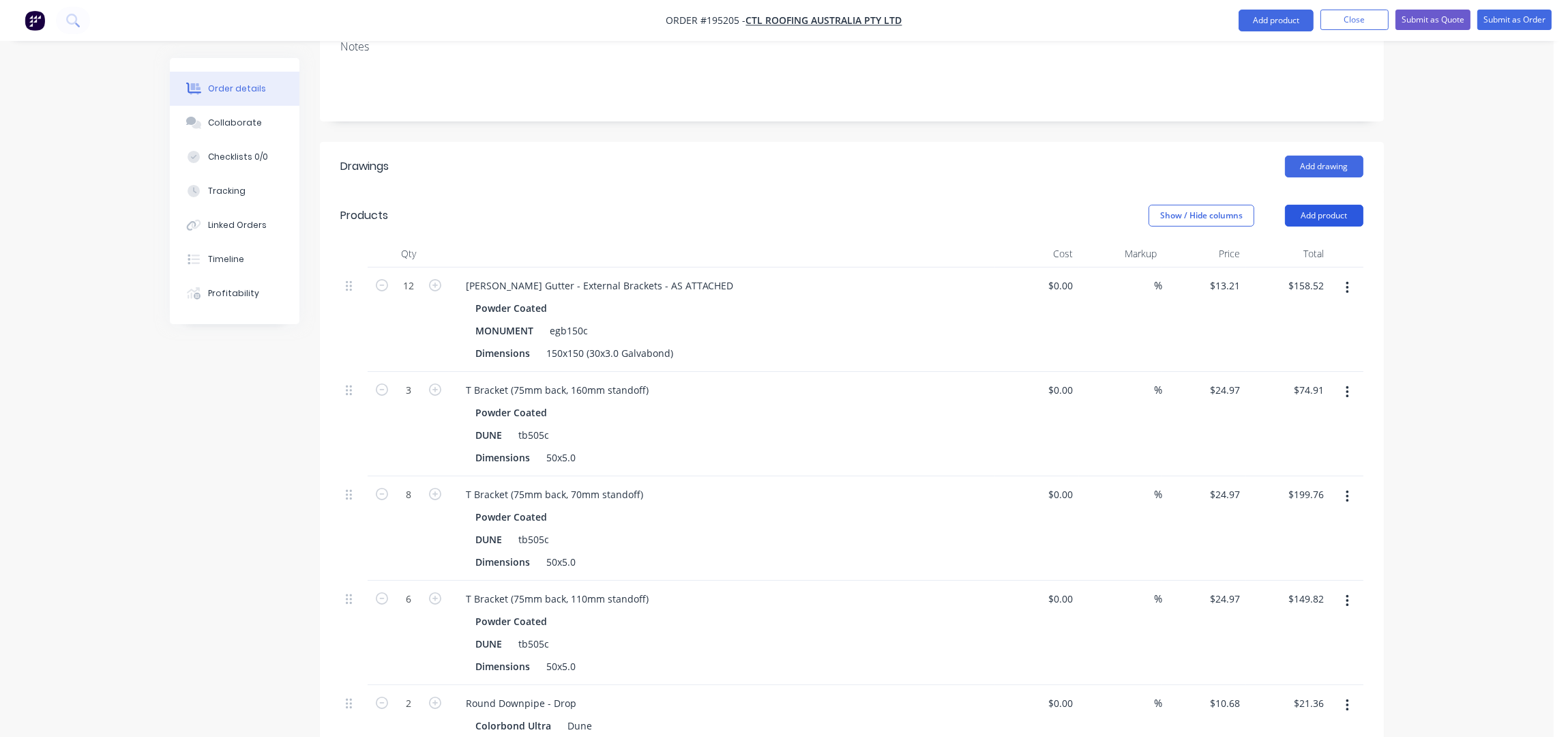
scroll to position [272, 0]
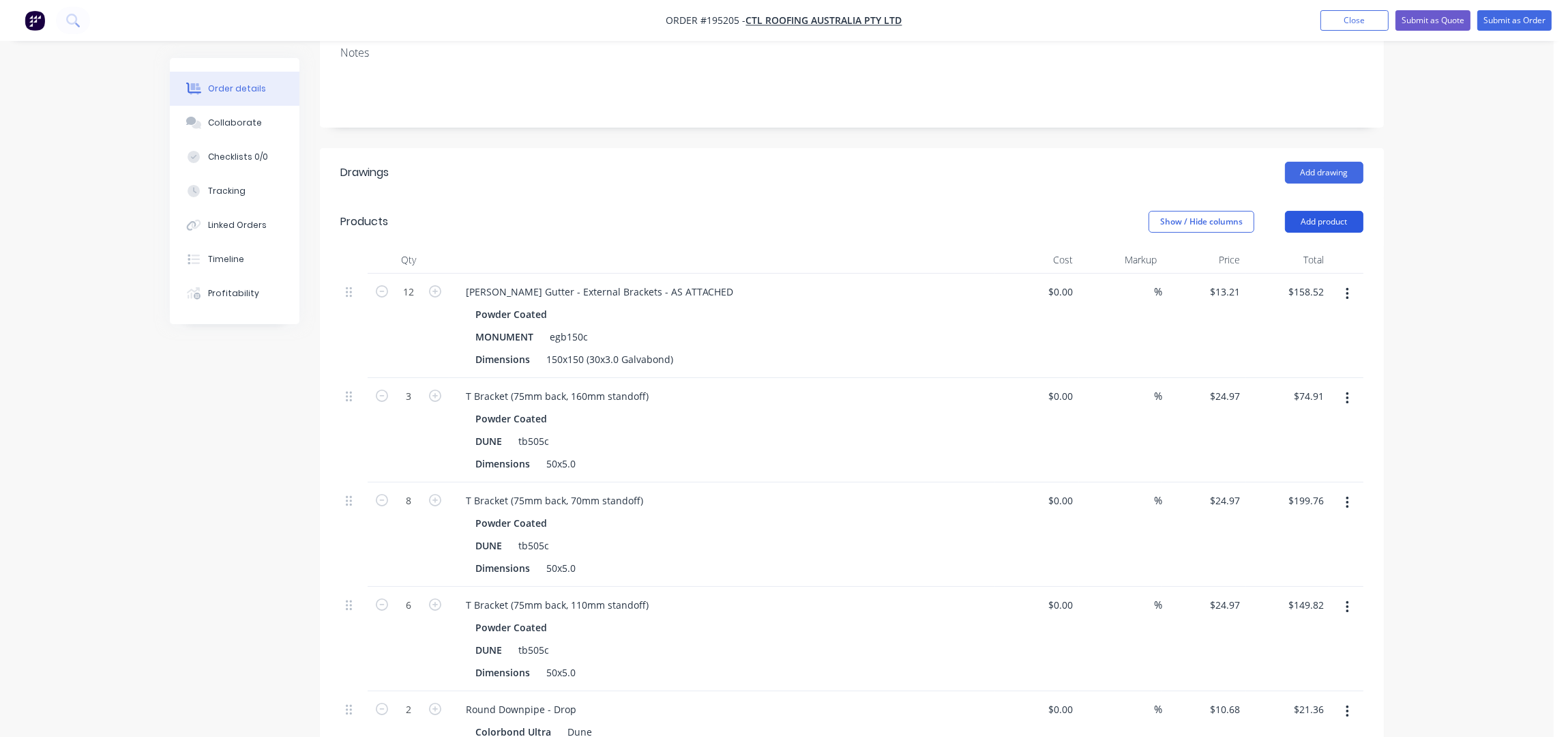
click at [1324, 211] on button "Add product" at bounding box center [1324, 221] width 78 height 22
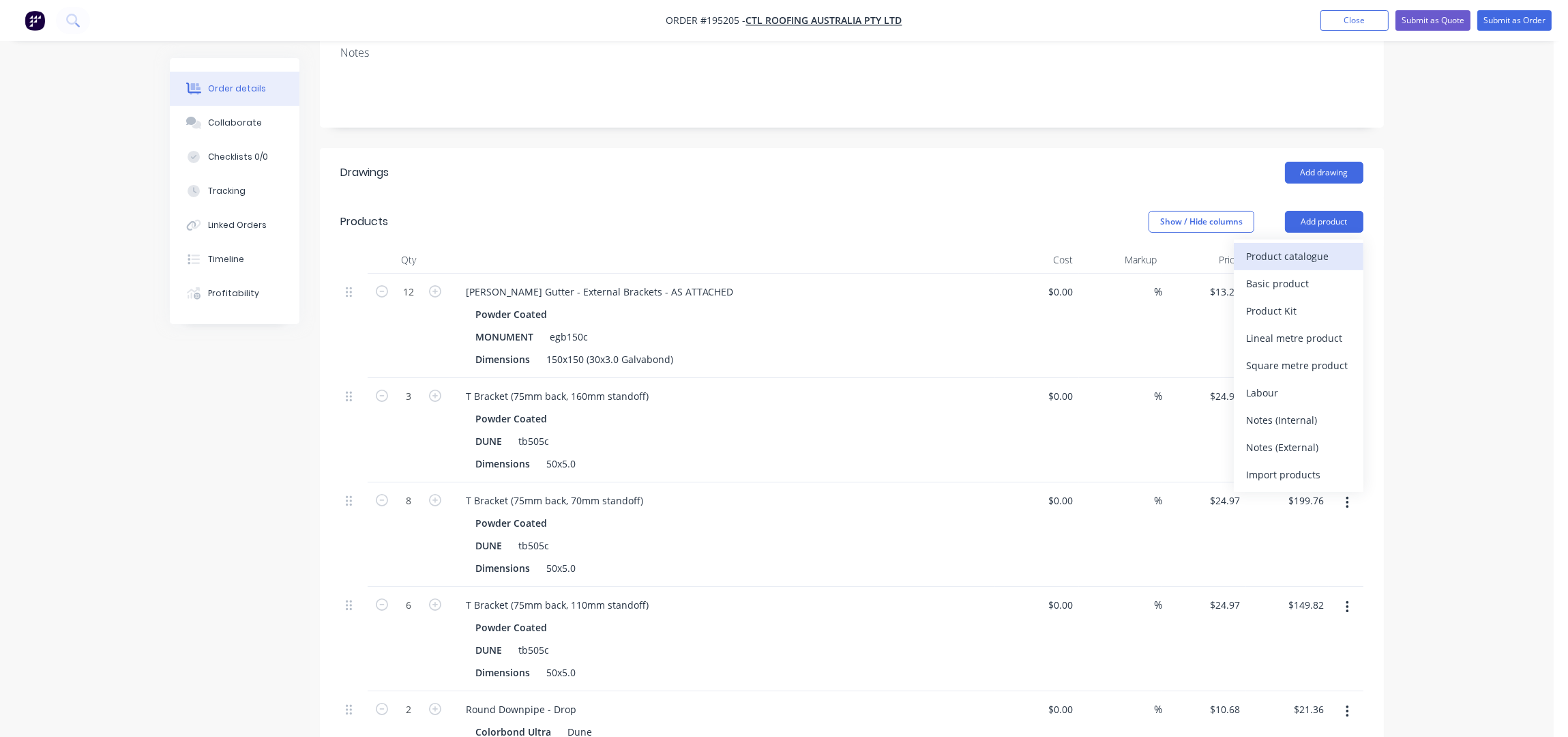
click at [1291, 247] on div "Product catalogue" at bounding box center [1299, 256] width 105 height 20
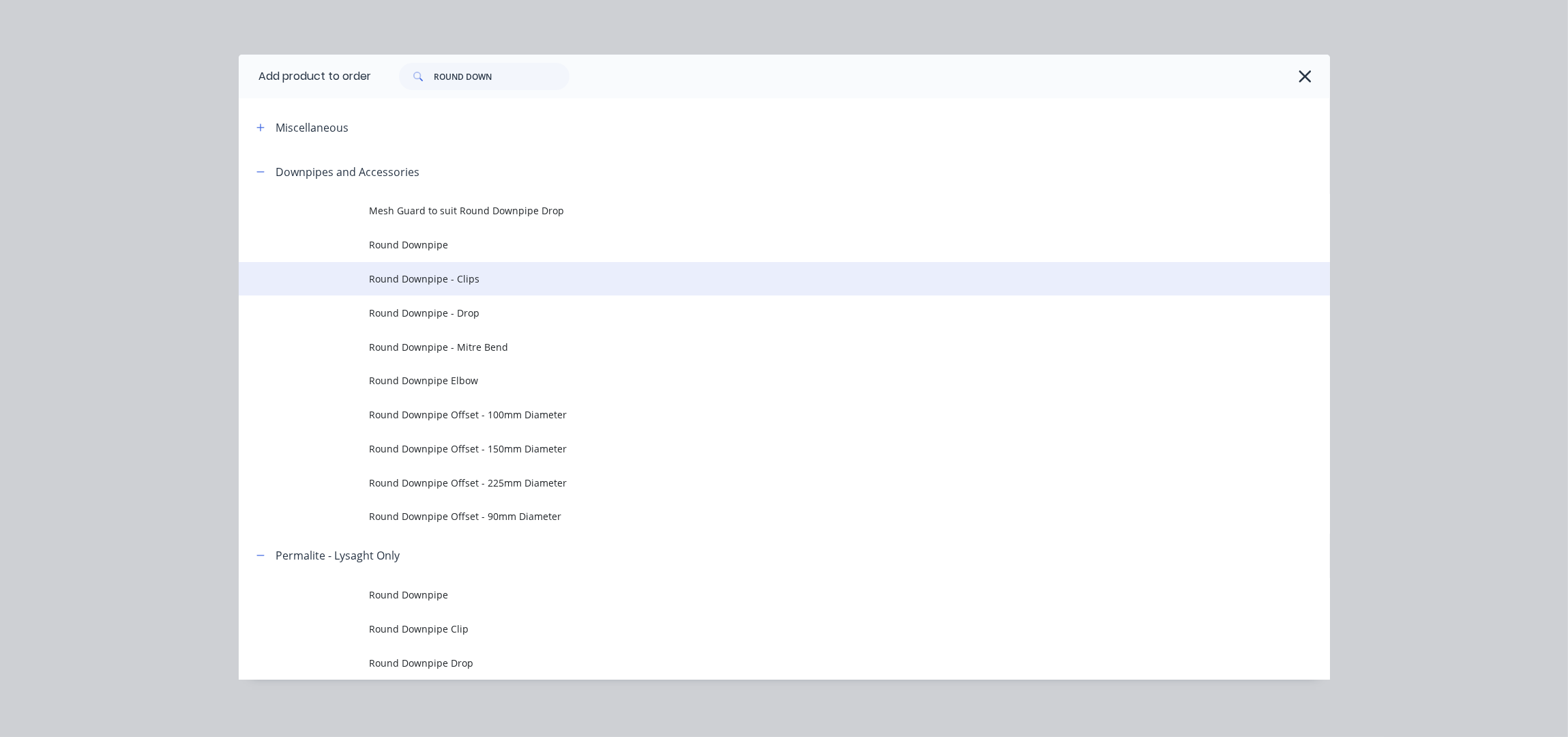
click at [498, 279] on span "Round Downpipe - Clips" at bounding box center [754, 279] width 768 height 14
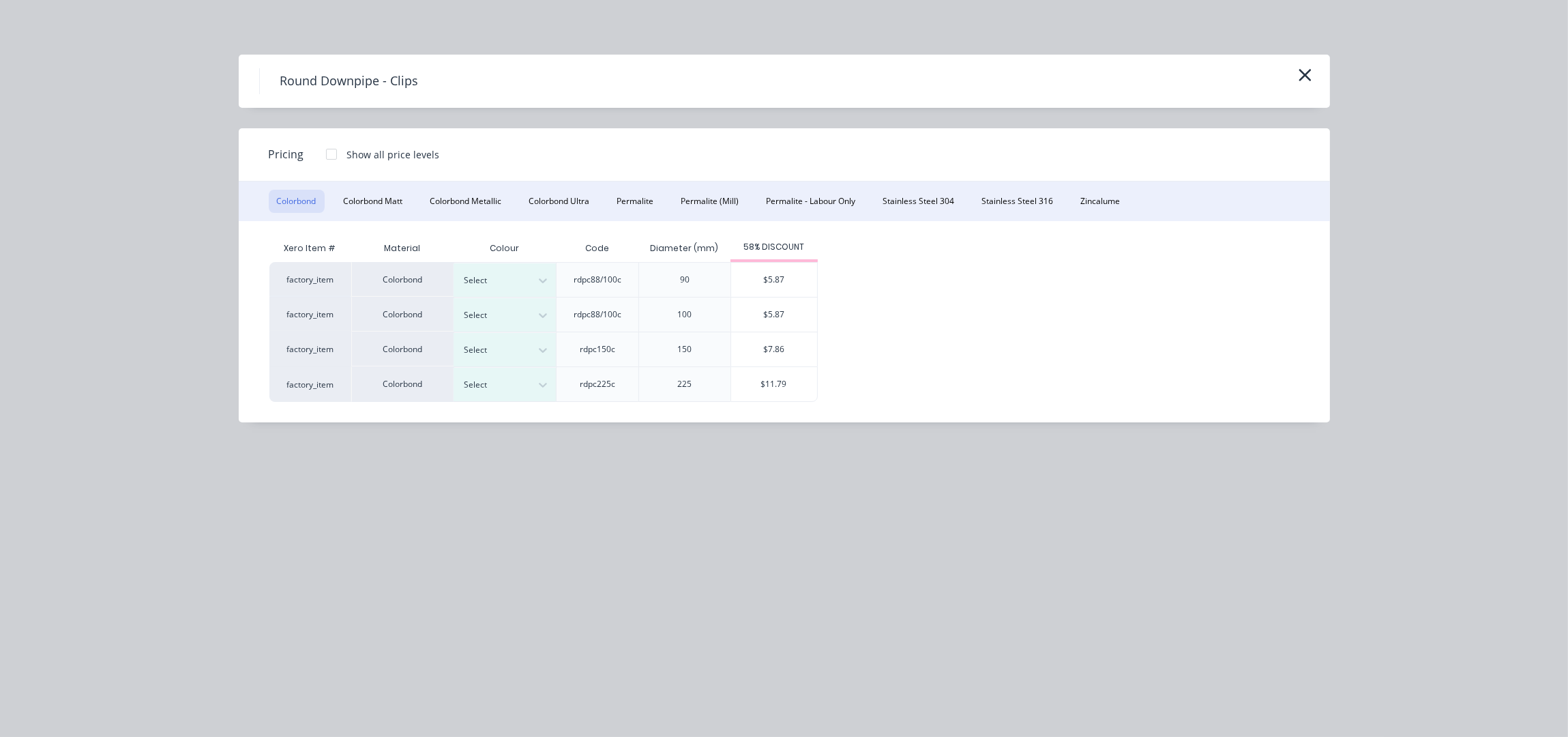
click at [565, 213] on div "Colorbond Colorbond Matt Colorbond Metallic Colorbond Ultra Permalite Permalite…" at bounding box center [784, 200] width 1092 height 39
click at [565, 197] on button "Colorbond Ultra" at bounding box center [559, 201] width 77 height 24
click at [480, 346] on div at bounding box center [495, 349] width 61 height 15
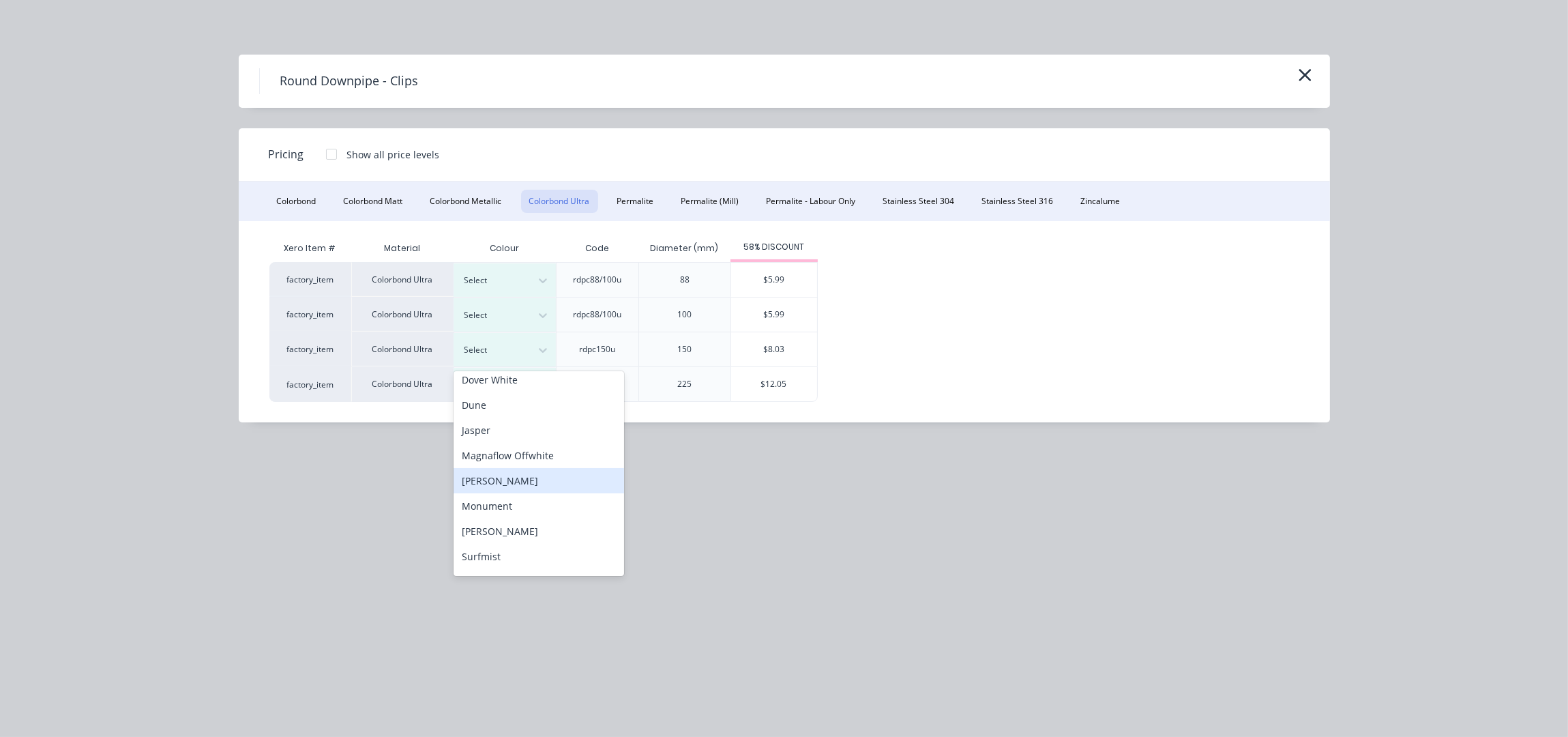
scroll to position [0, 0]
click at [509, 416] on div "Dune" at bounding box center [539, 411] width 171 height 25
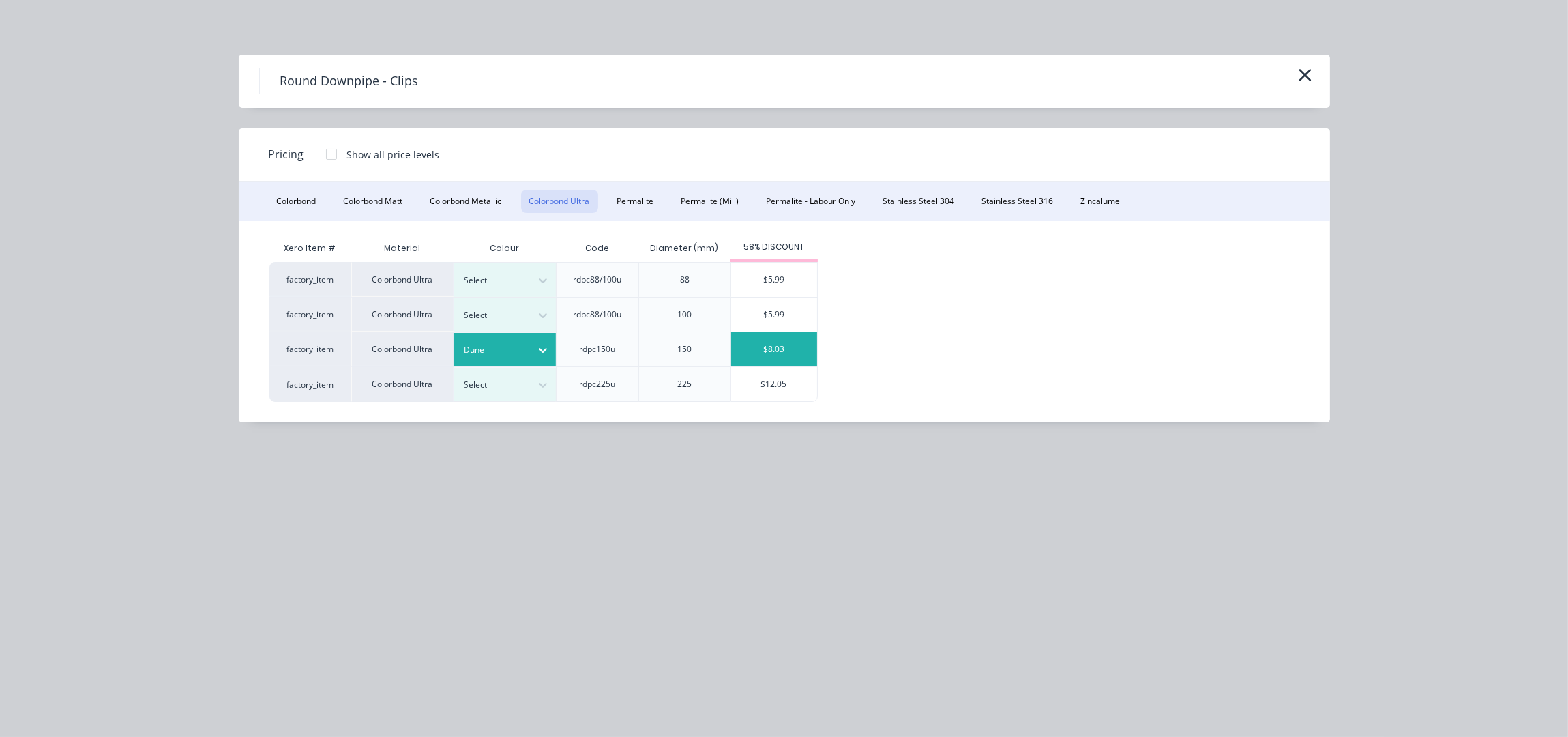
click at [775, 350] on div "$8.03" at bounding box center [774, 348] width 86 height 34
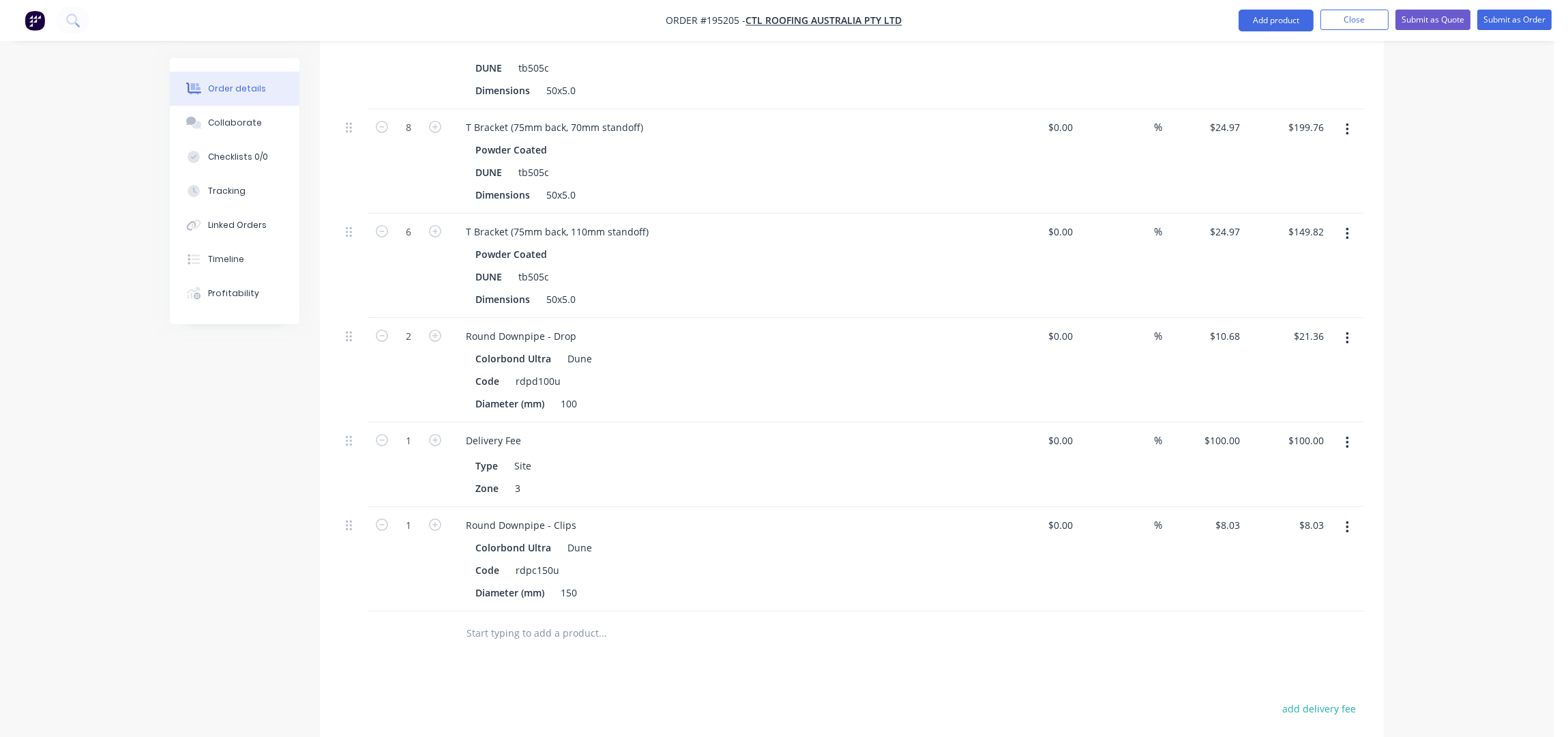
scroll to position [727, 0]
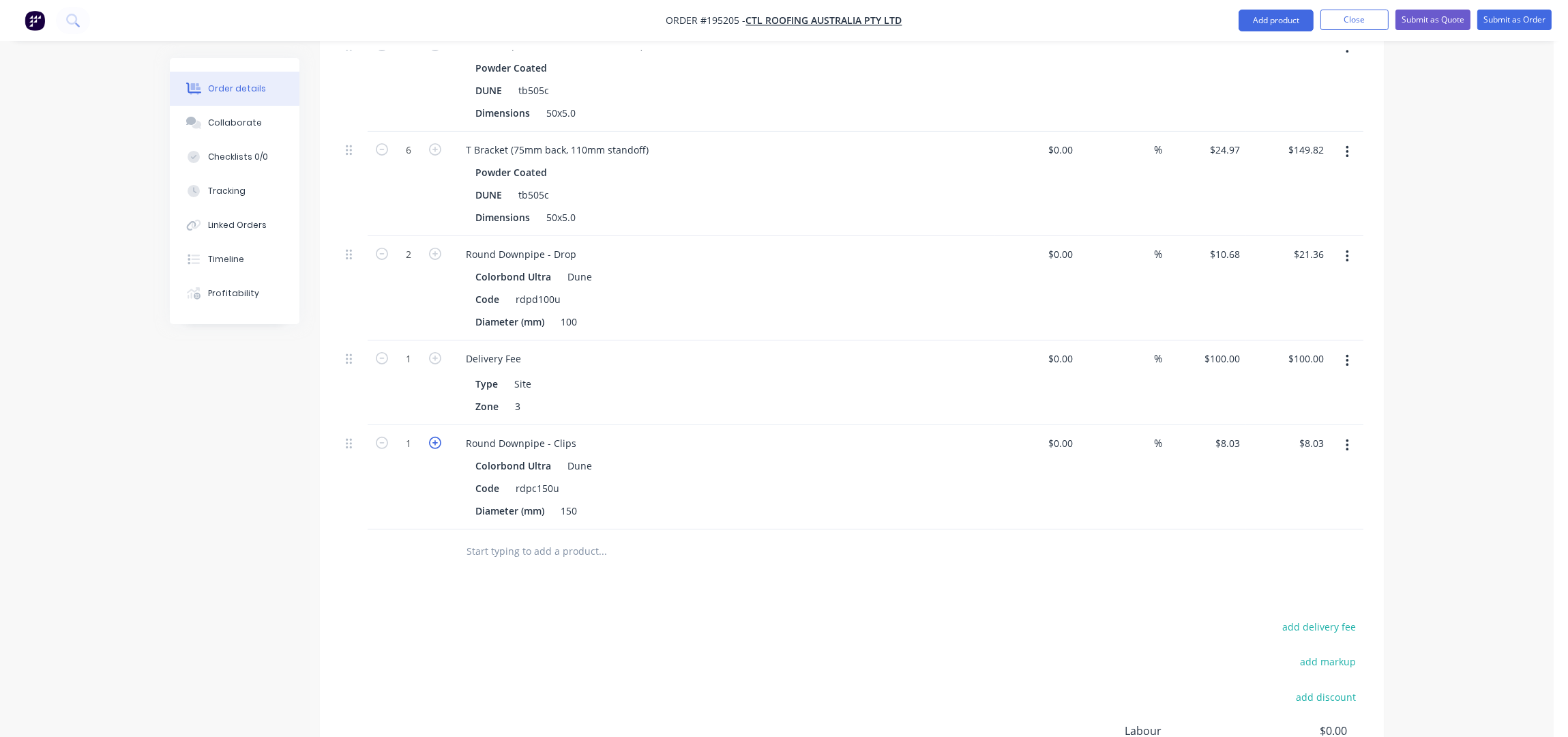
click at [437, 436] on icon "button" at bounding box center [436, 443] width 12 height 12
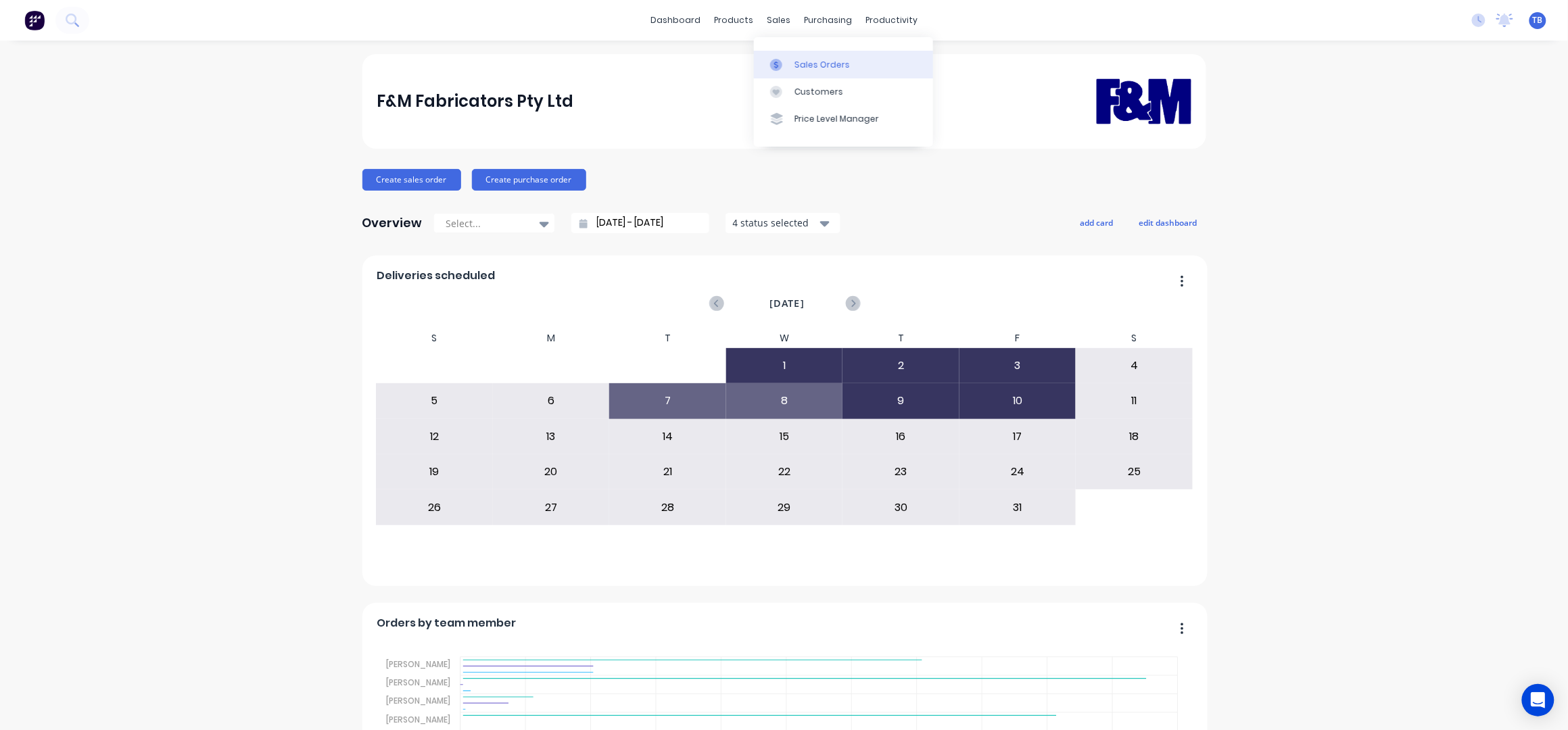
click at [812, 56] on link "Sales Orders" at bounding box center [844, 64] width 180 height 27
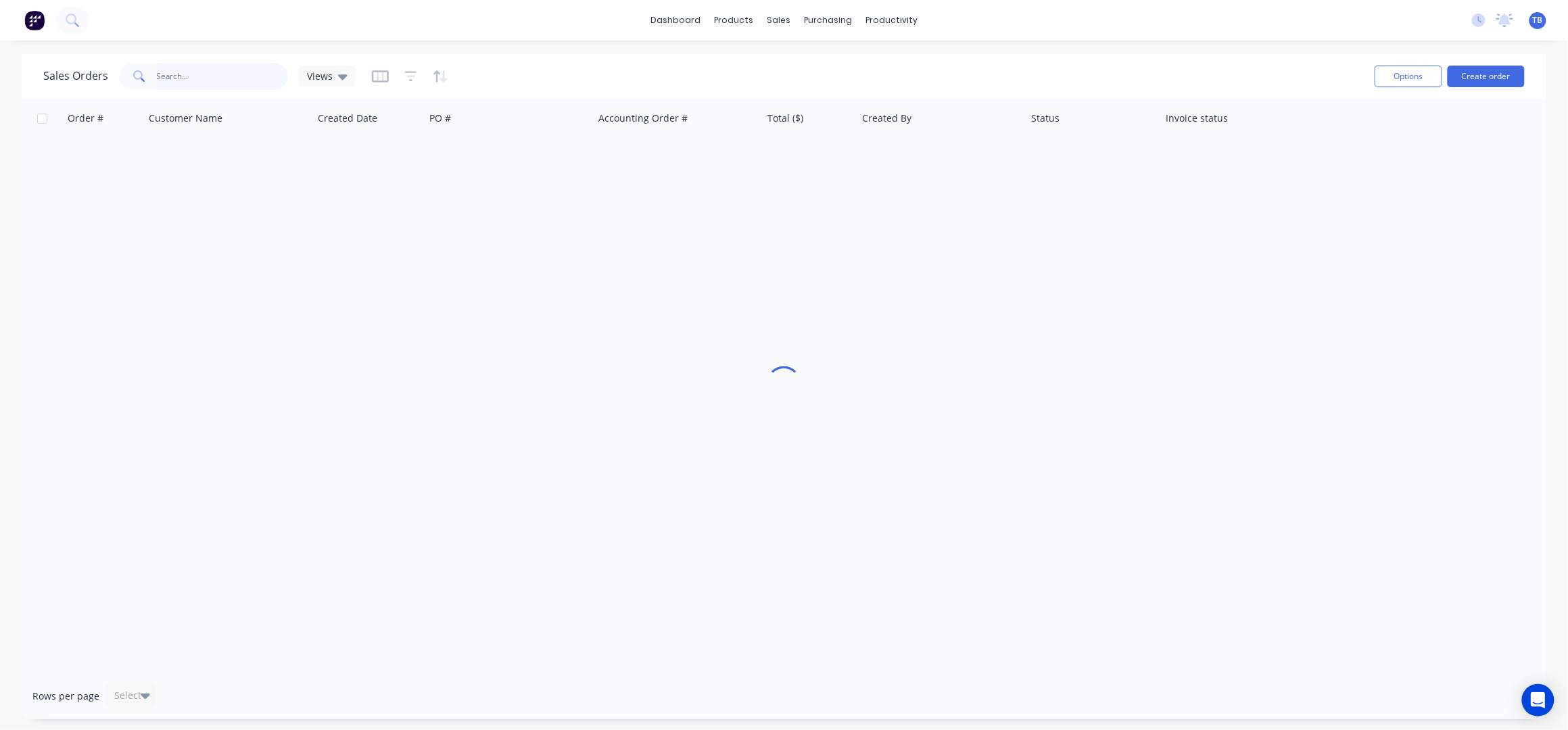
click at [258, 72] on input "text" at bounding box center [223, 76] width 132 height 27
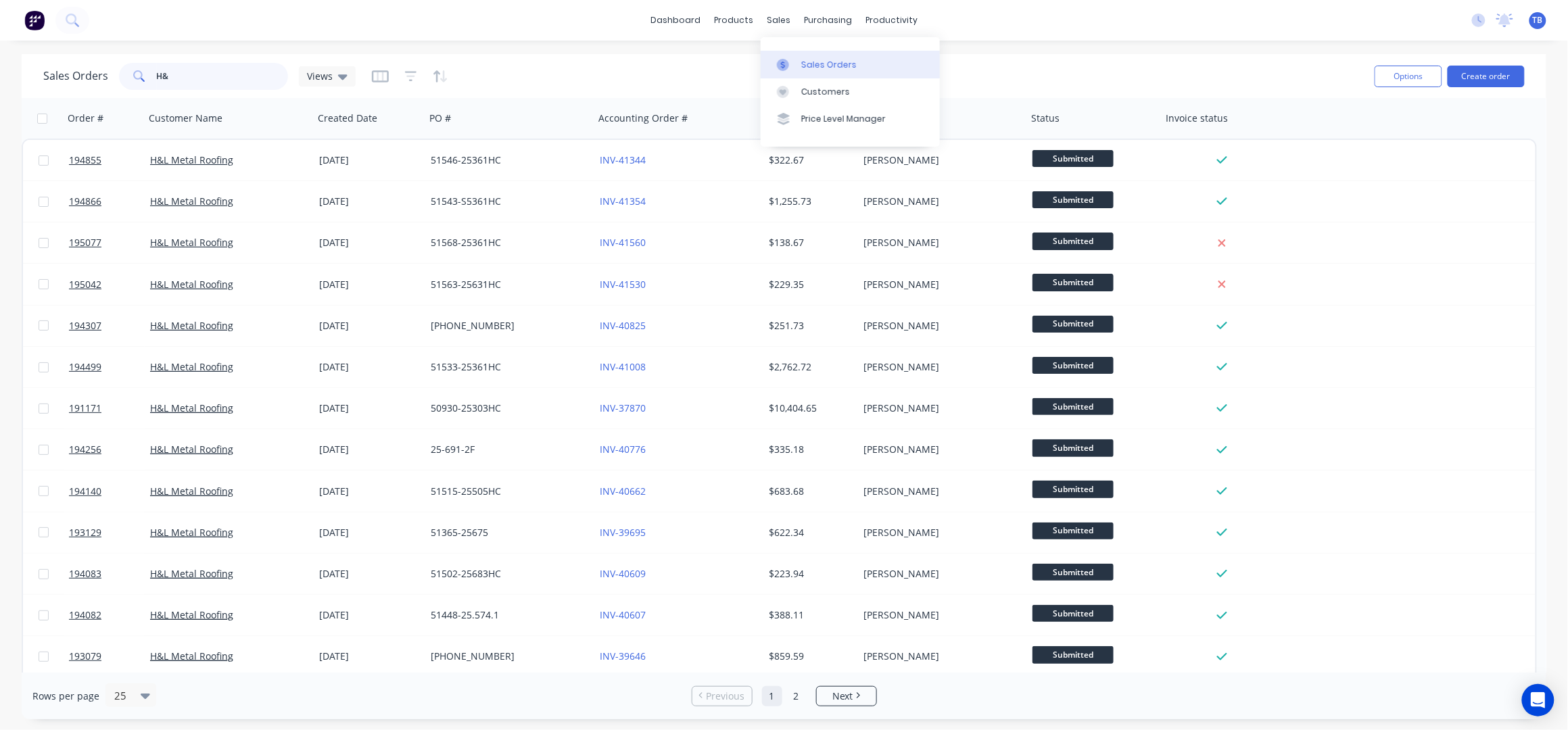
type input "H&"
click at [871, 61] on link "Sales Orders" at bounding box center [850, 64] width 180 height 27
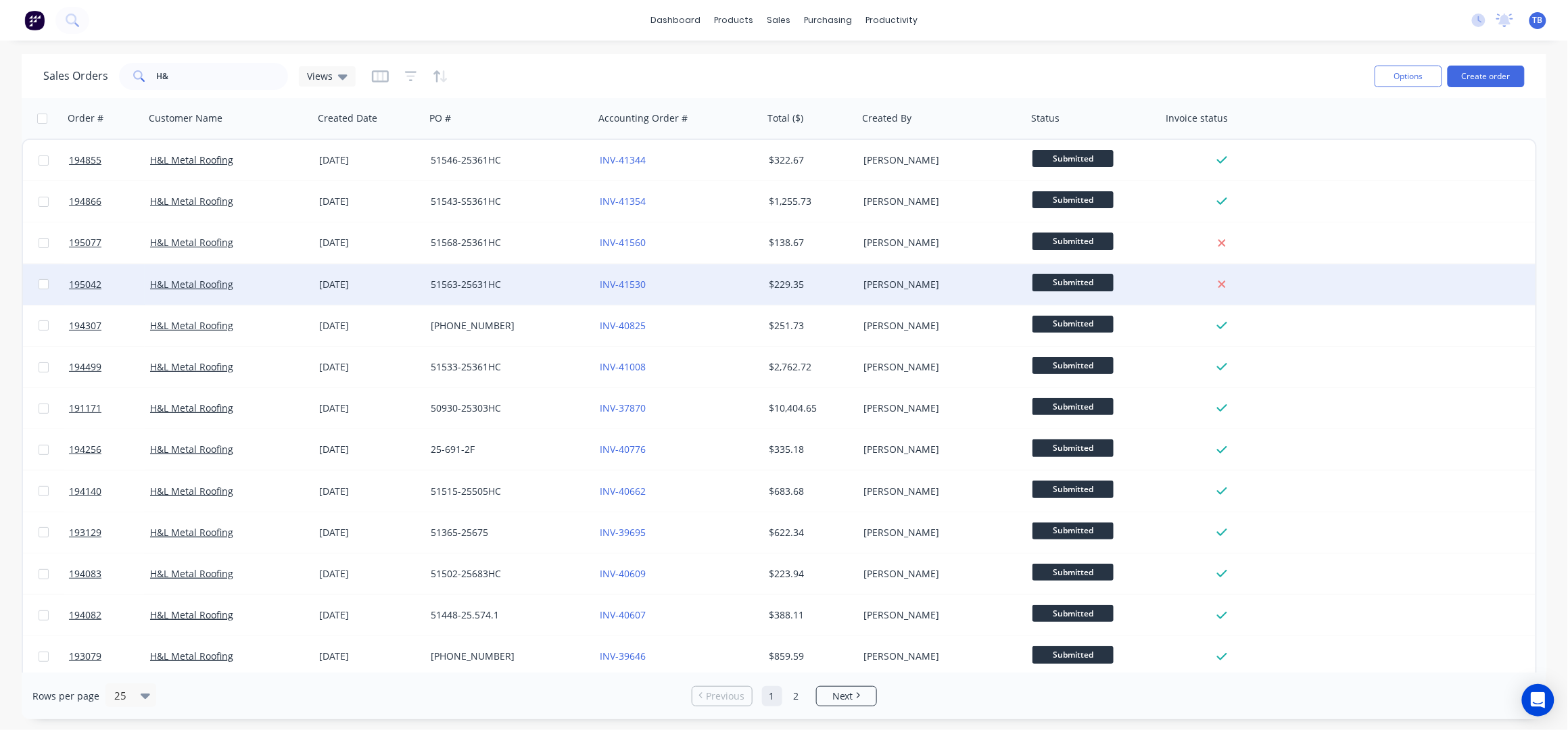
click at [497, 279] on div "51563-25631HC" at bounding box center [506, 285] width 150 height 14
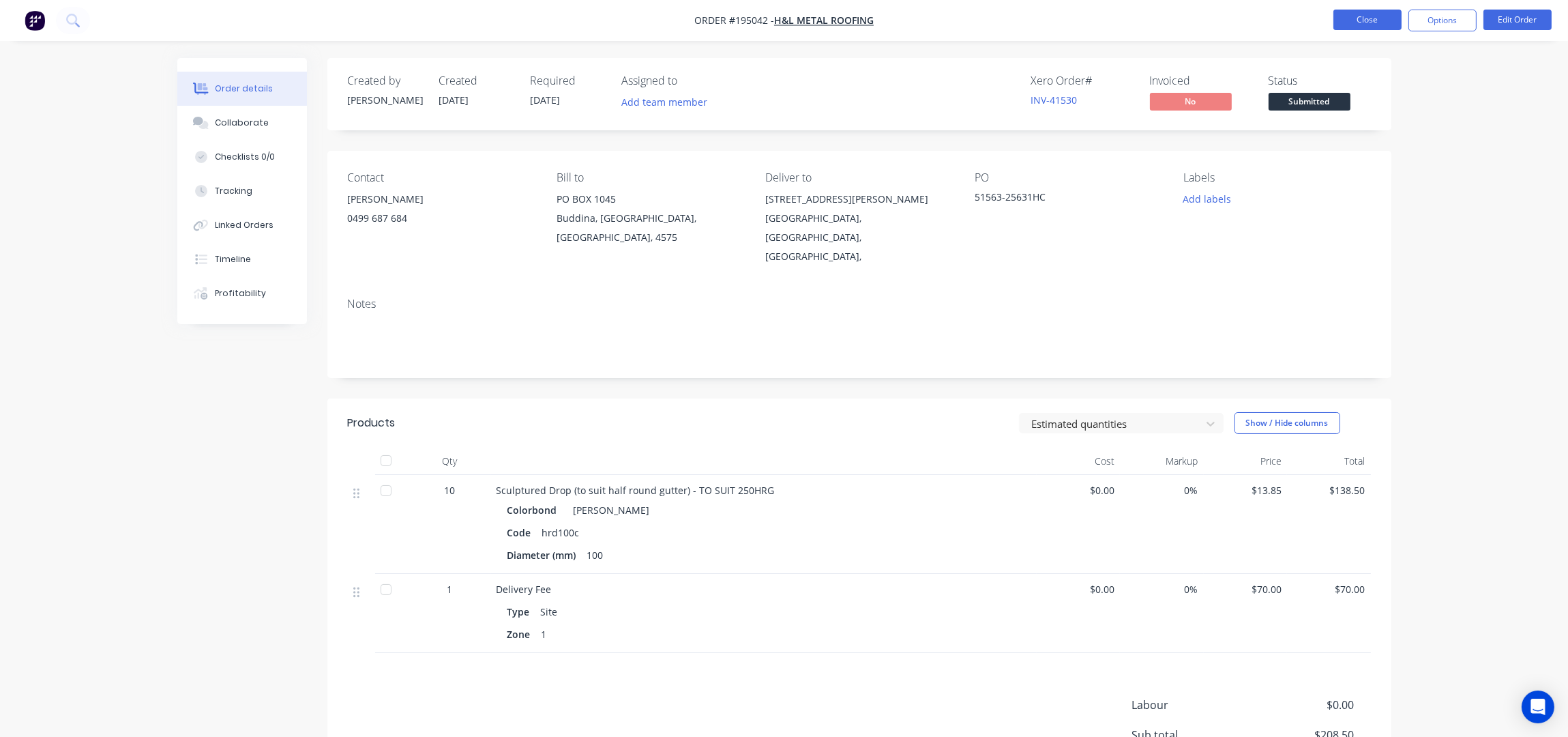
click at [1382, 21] on button "Close" at bounding box center [1368, 19] width 68 height 20
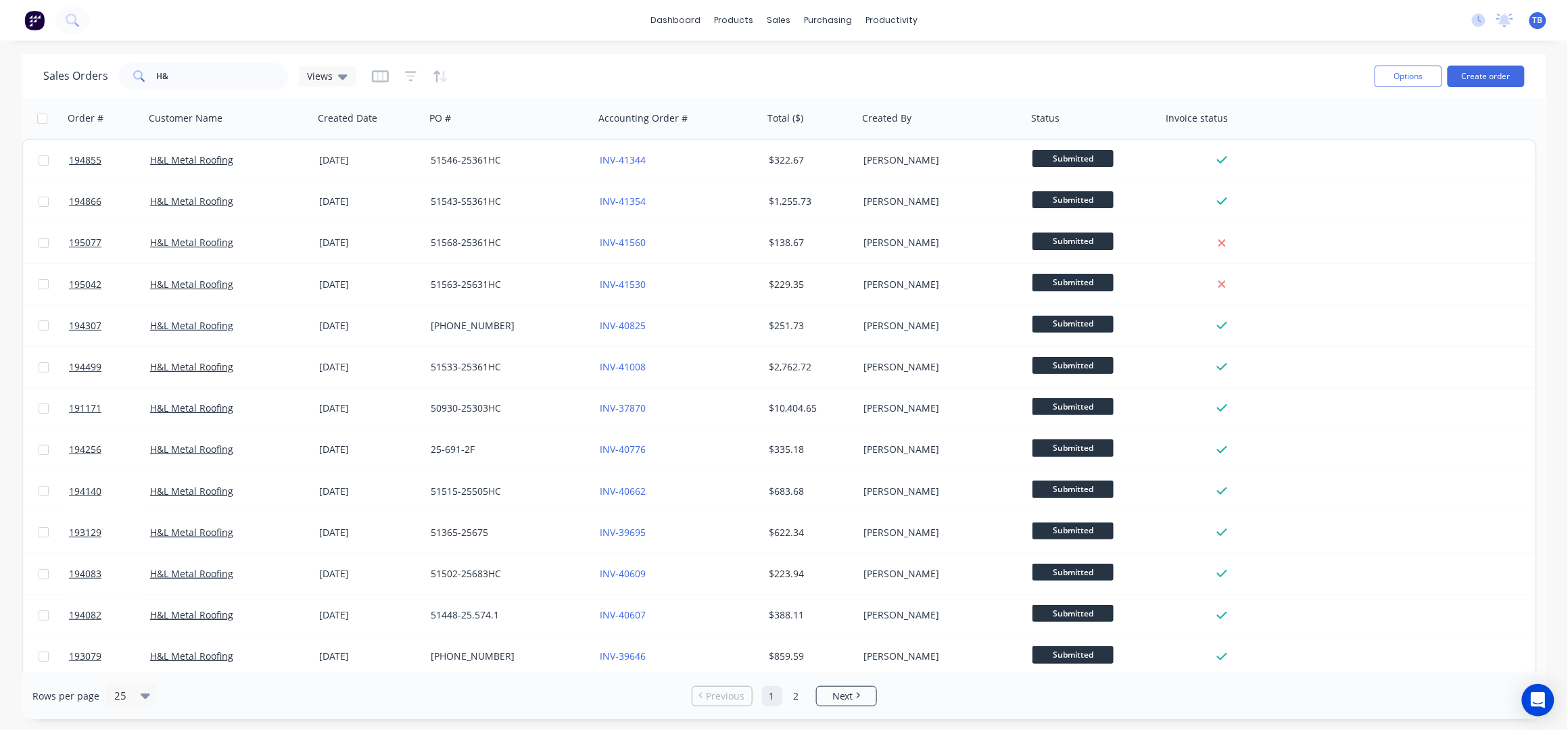
drag, startPoint x: 211, startPoint y: 90, endPoint x: 143, endPoint y: 83, distance: 68.4
click at [143, 83] on div "Sales Orders H& Views" at bounding box center [703, 76] width 1320 height 33
drag, startPoint x: 205, startPoint y: 78, endPoint x: 117, endPoint y: 79, distance: 88.0
click at [117, 79] on div "Sales Orders H& Views" at bounding box center [199, 76] width 313 height 27
click at [689, 20] on link "dashboard" at bounding box center [676, 20] width 64 height 20
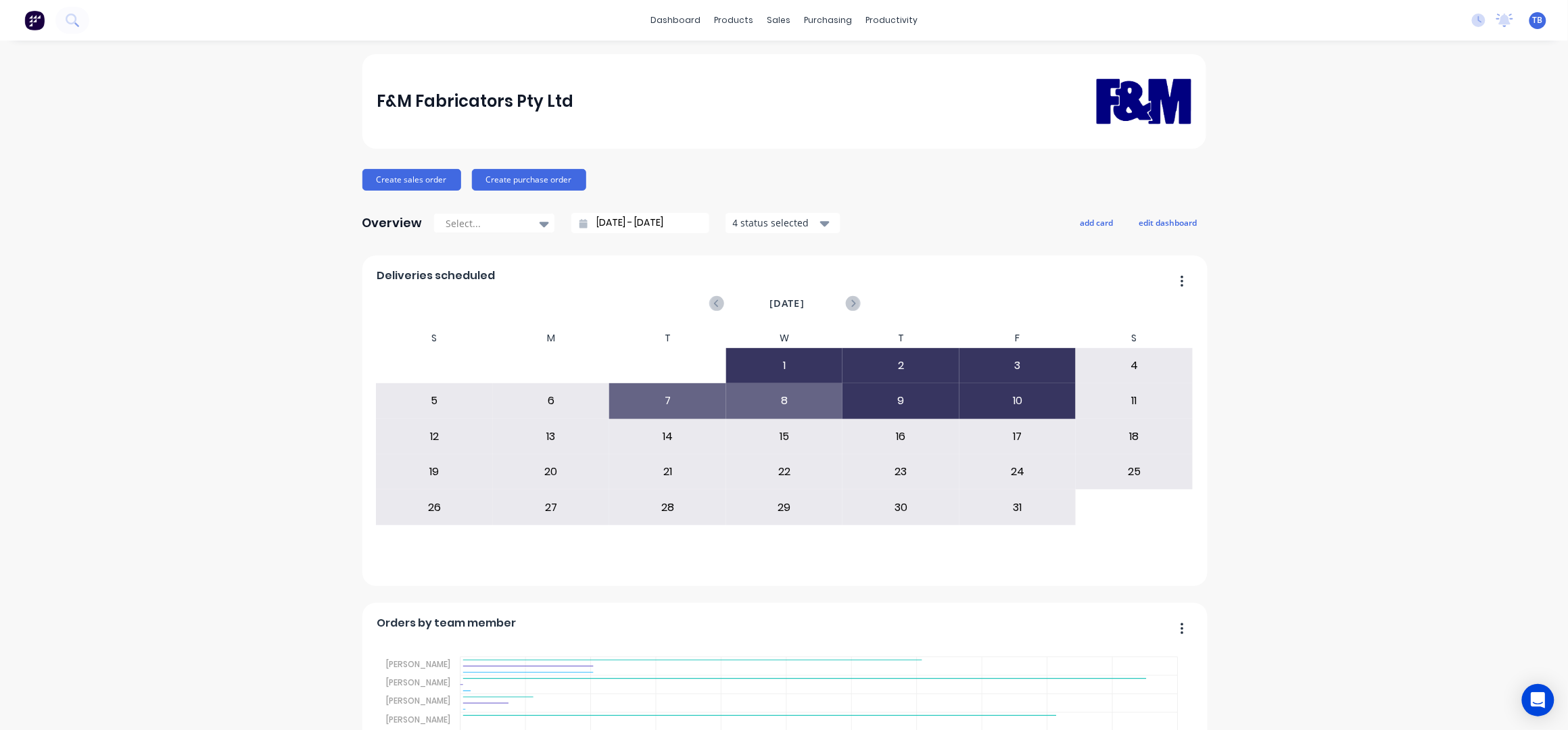
click at [817, 54] on link "Sales Orders" at bounding box center [844, 64] width 180 height 27
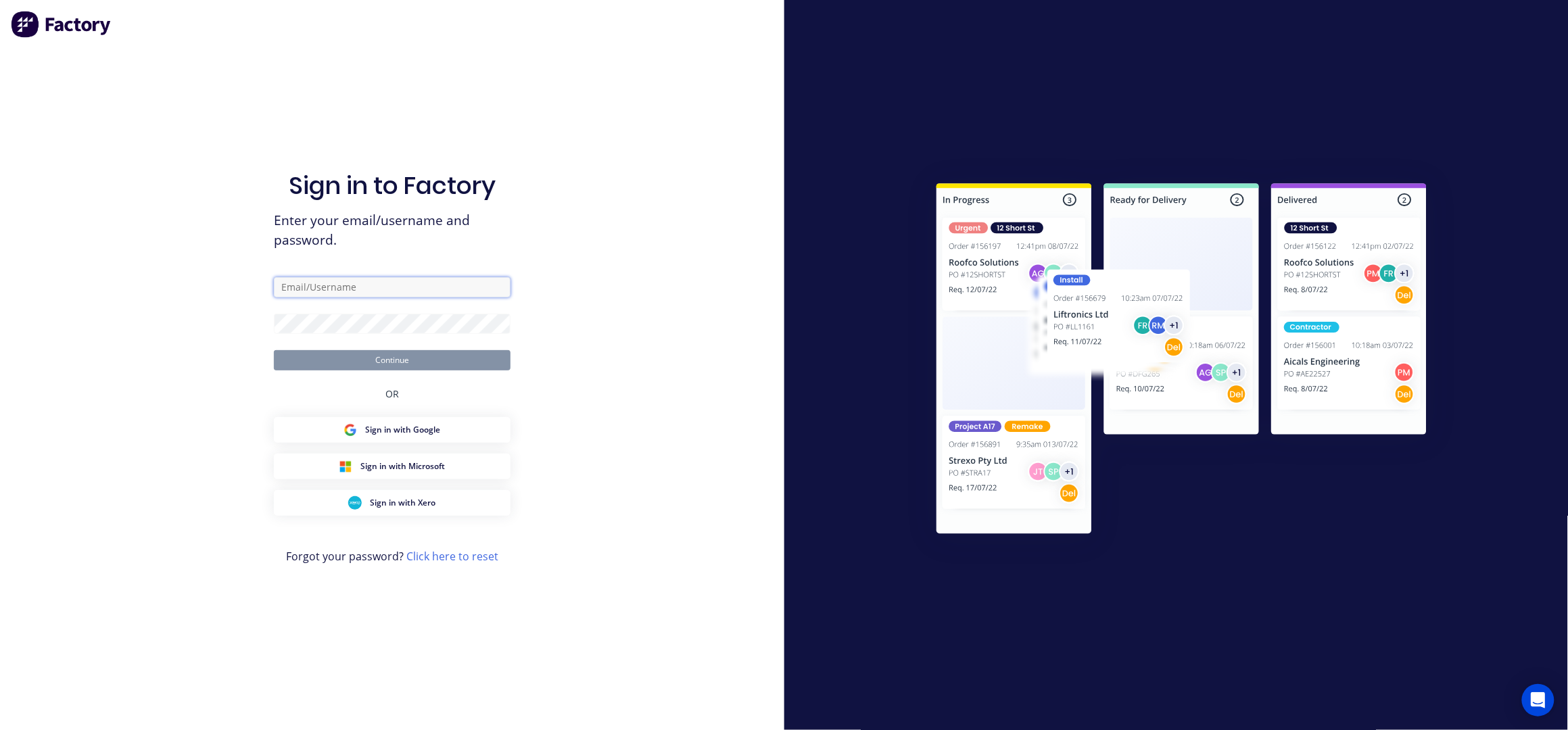
type input "taylor@fmfabricators.com.au"
click at [376, 354] on button "Continue" at bounding box center [392, 360] width 237 height 20
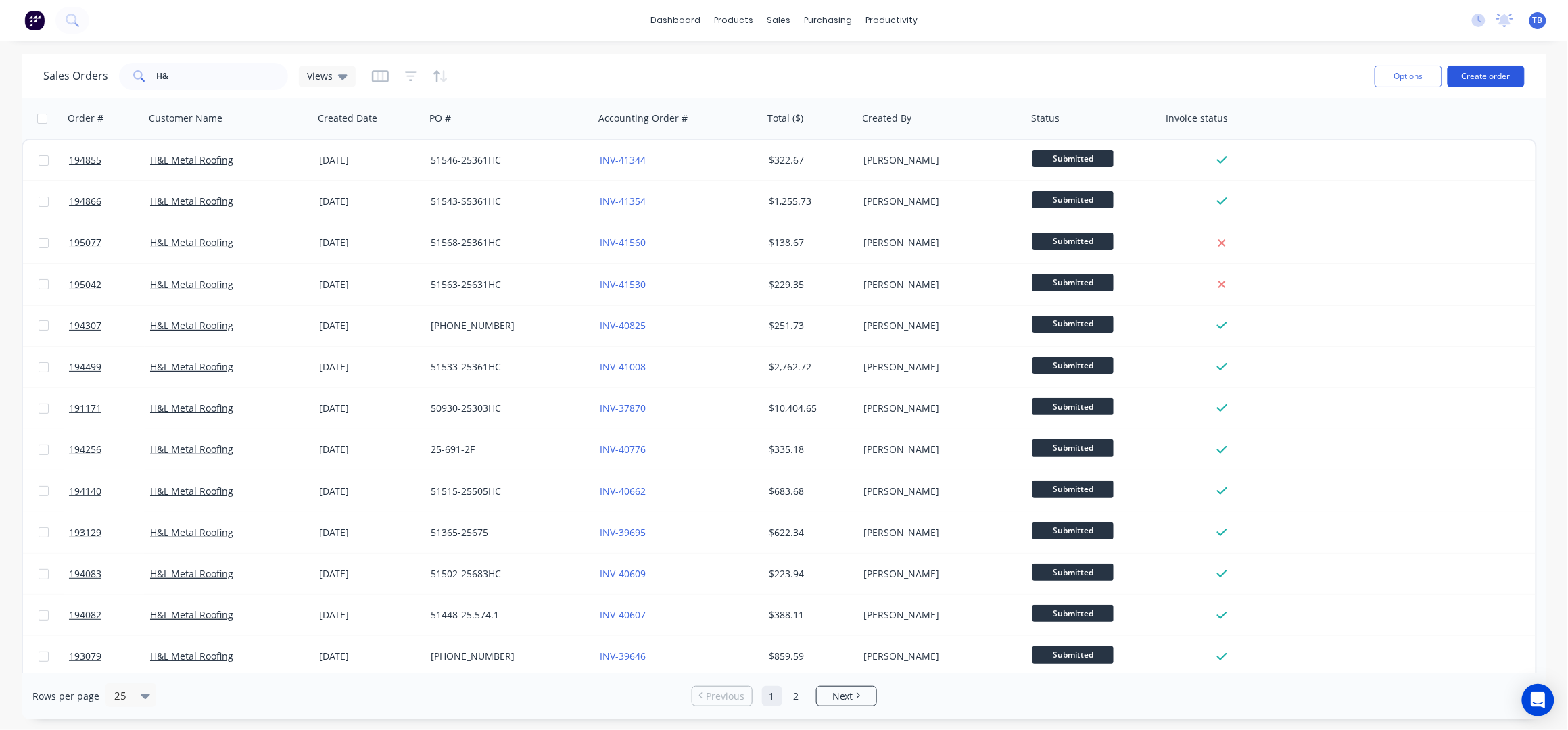
click at [1476, 73] on button "Create order" at bounding box center [1486, 76] width 77 height 22
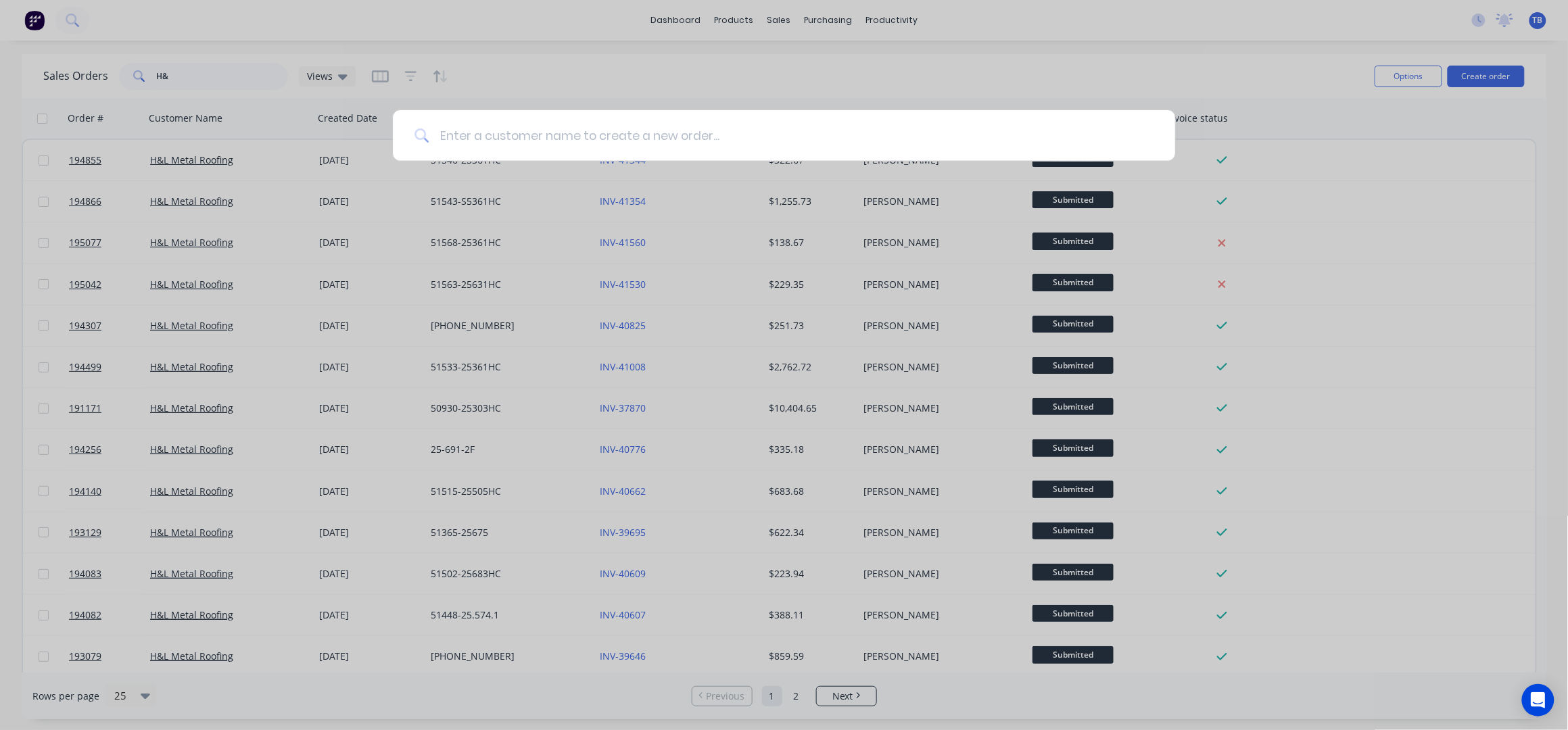
click at [702, 135] on input at bounding box center [790, 135] width 724 height 51
click at [702, 133] on input at bounding box center [790, 135] width 724 height 51
click at [702, 132] on input at bounding box center [790, 135] width 724 height 51
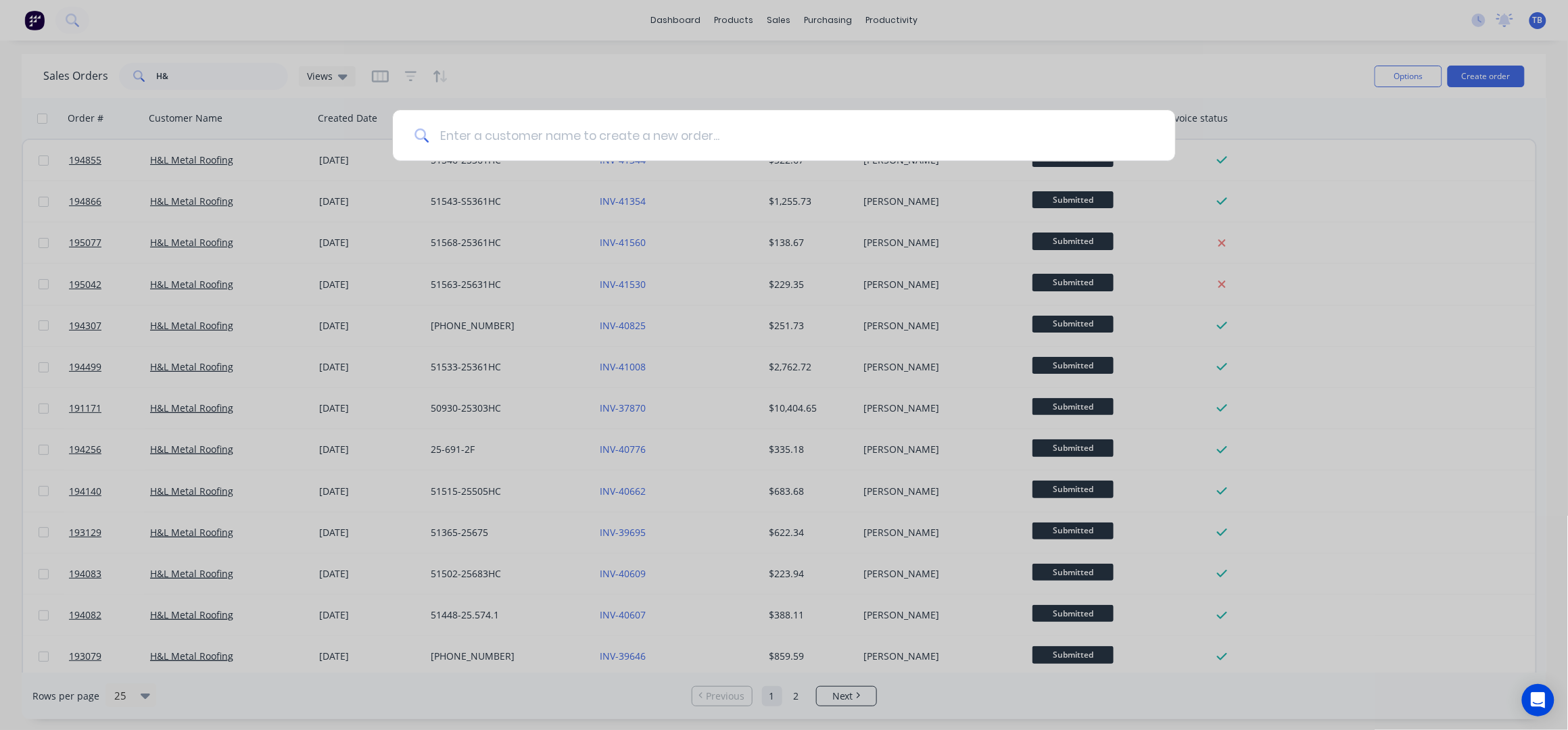
click at [705, 131] on input at bounding box center [790, 135] width 724 height 51
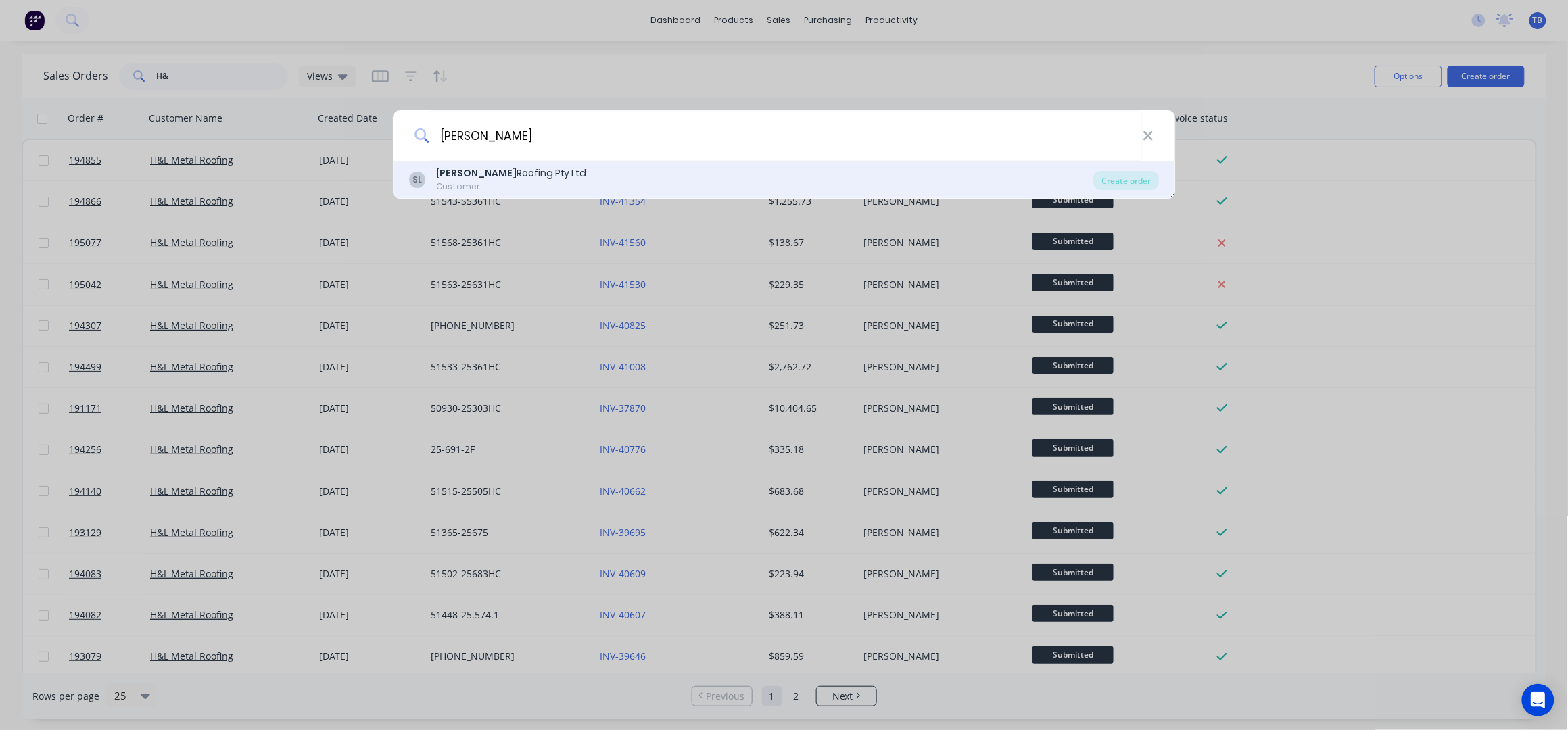
type input "SIMPSON"
click at [620, 188] on div "SL Simpson Roofing Pty Ltd Customer" at bounding box center [751, 179] width 685 height 27
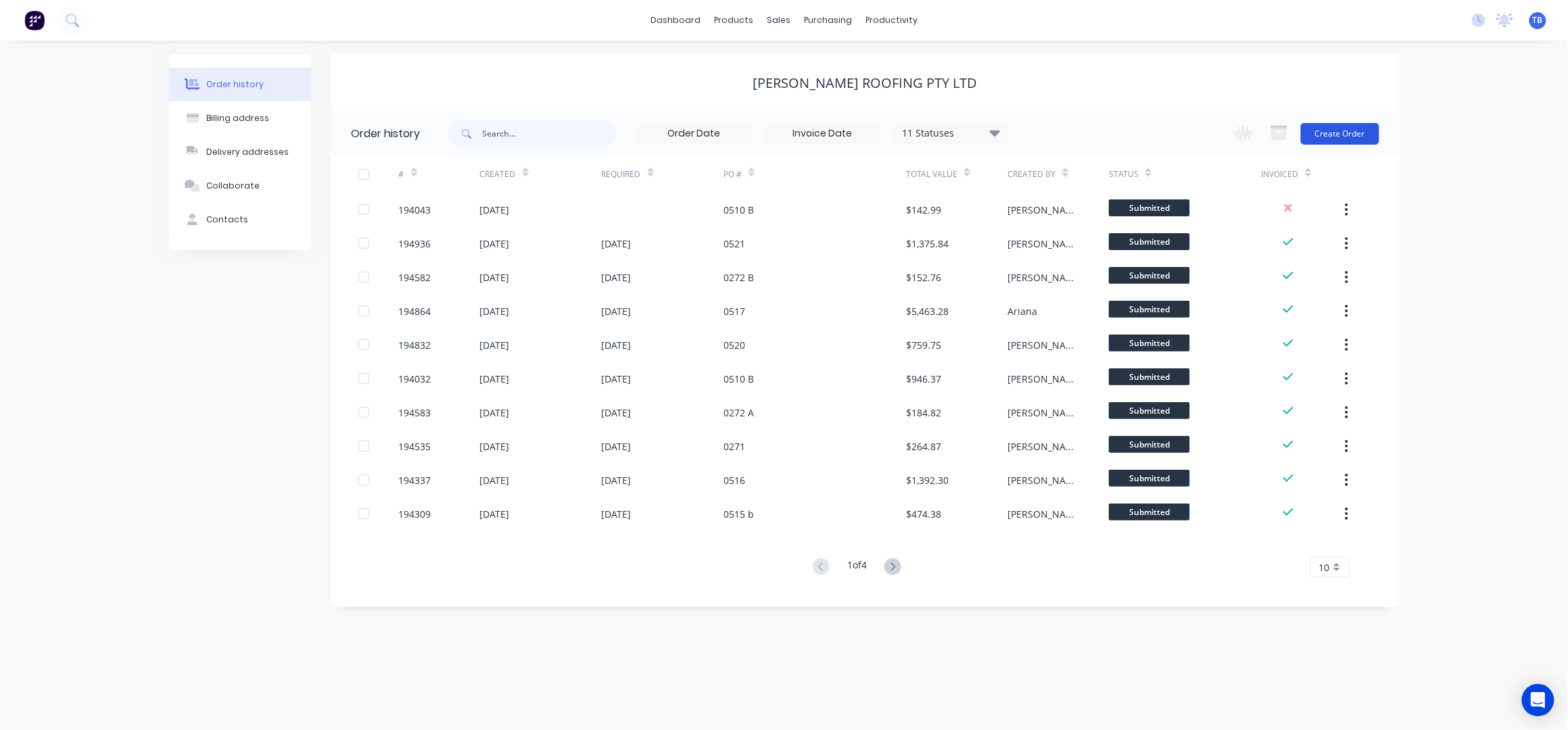
click at [1359, 135] on button "Create Order" at bounding box center [1340, 134] width 79 height 22
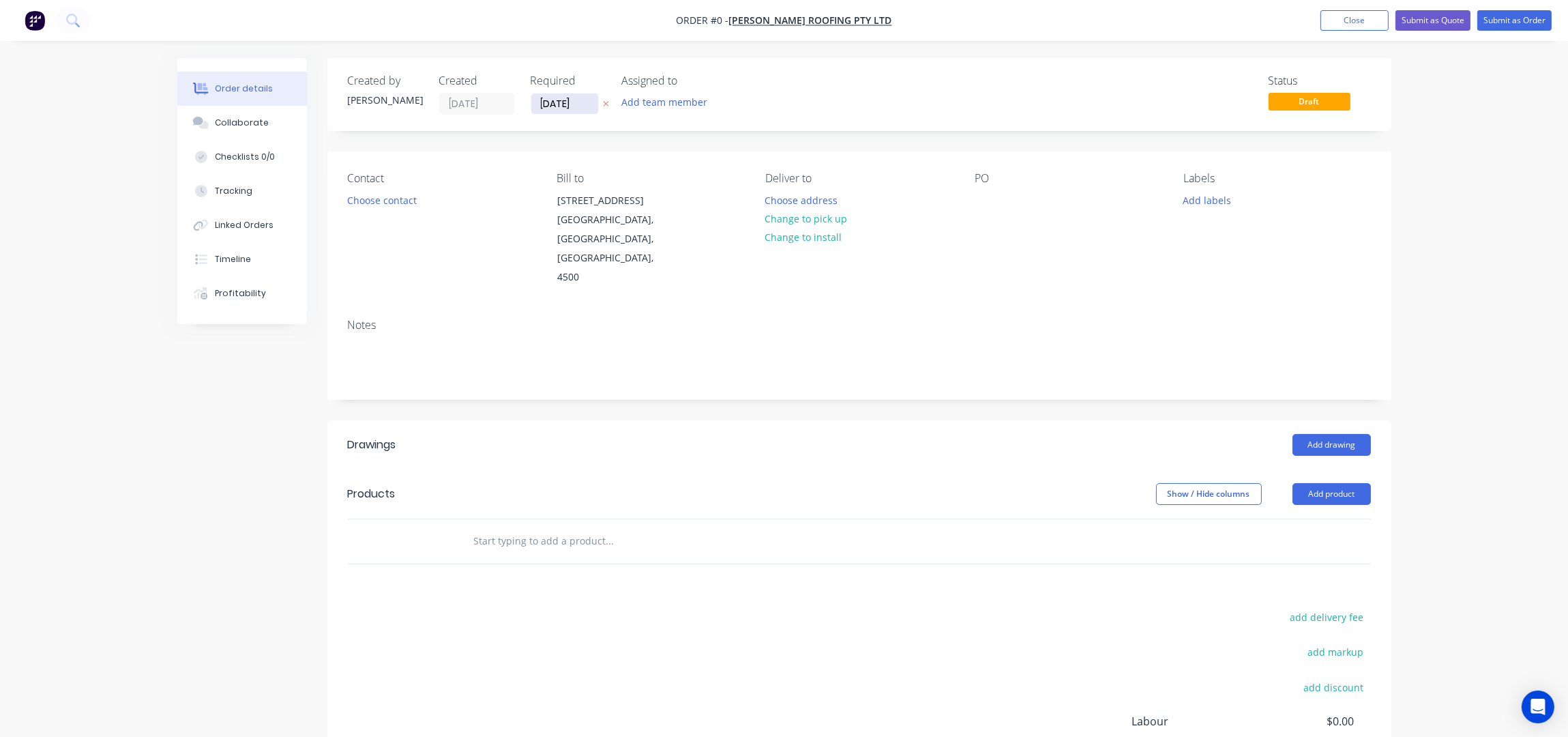
click at [545, 110] on input "10/10/25" at bounding box center [564, 103] width 67 height 20
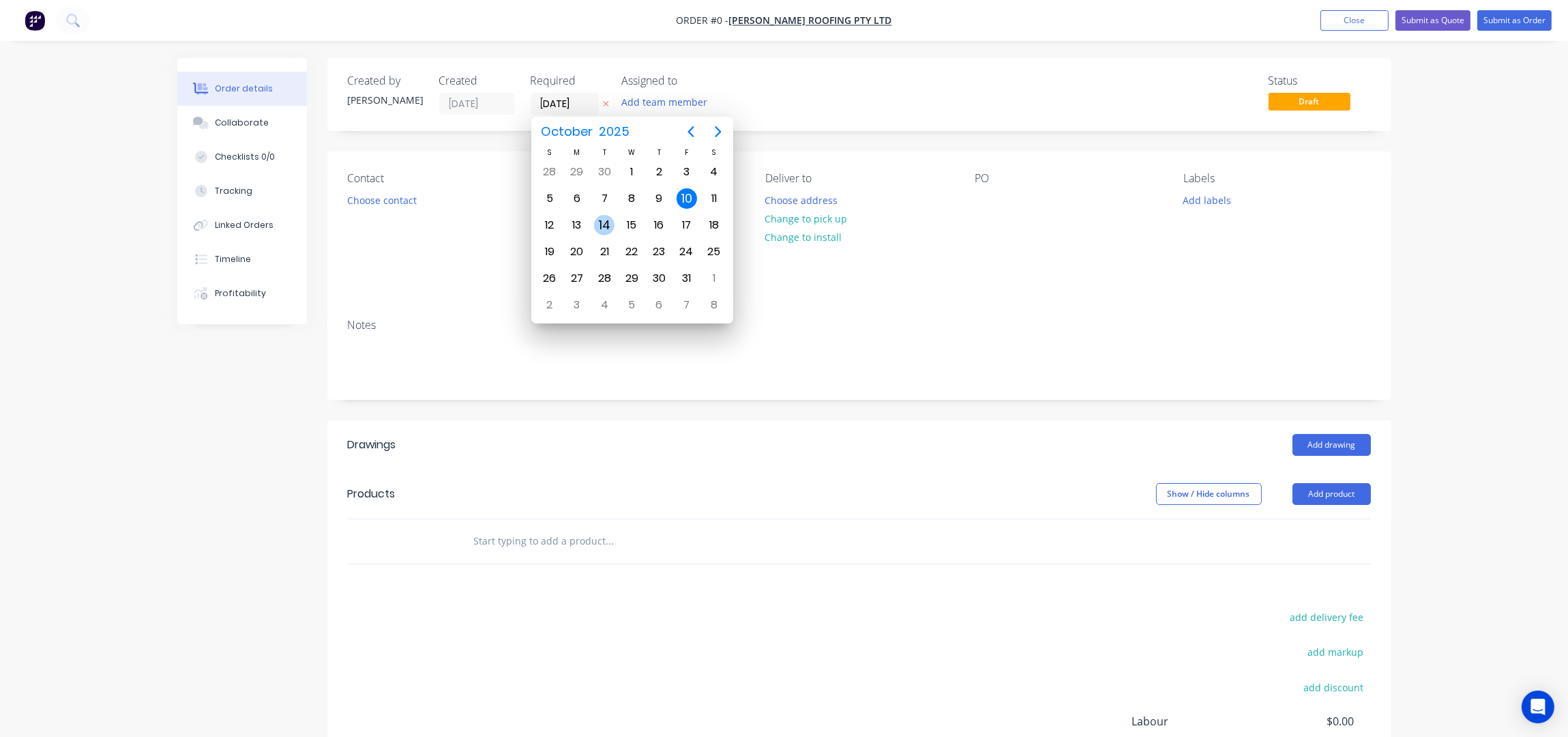
click at [597, 227] on div "14" at bounding box center [604, 225] width 20 height 20
type input "[DATE]"
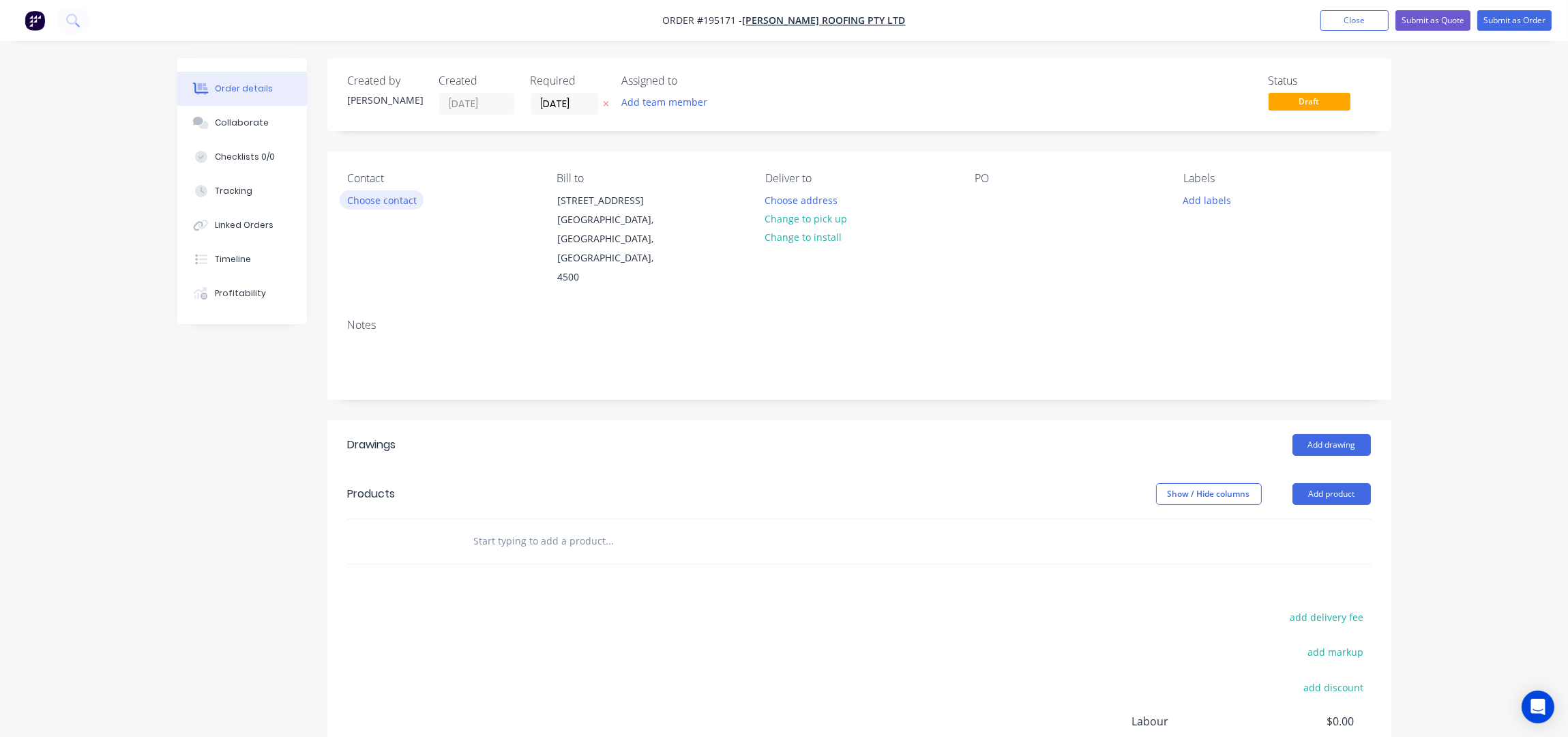
click at [368, 206] on button "Choose contact" at bounding box center [382, 199] width 84 height 18
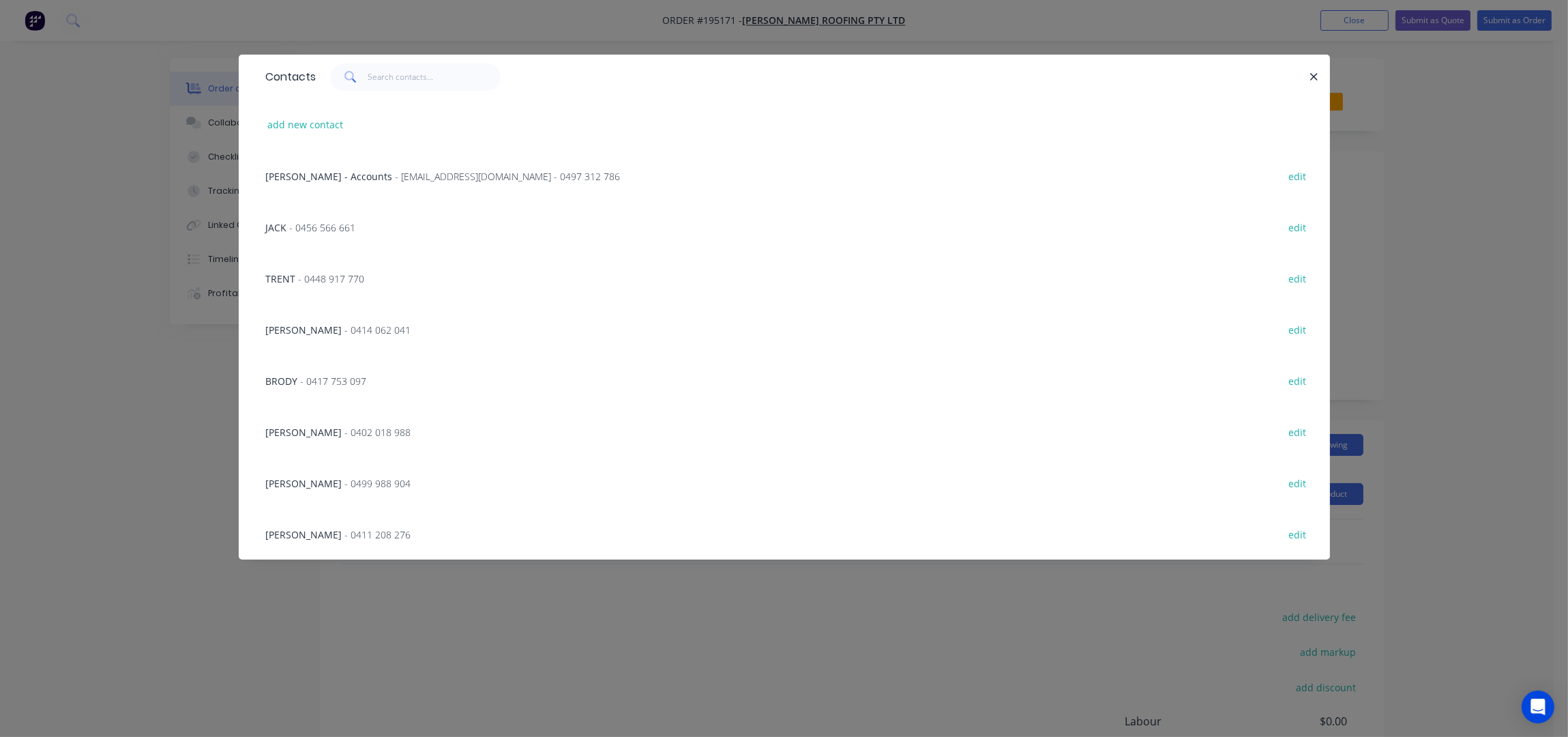
click at [316, 234] on div "JACK - 0456 566 661 edit" at bounding box center [785, 227] width 1051 height 51
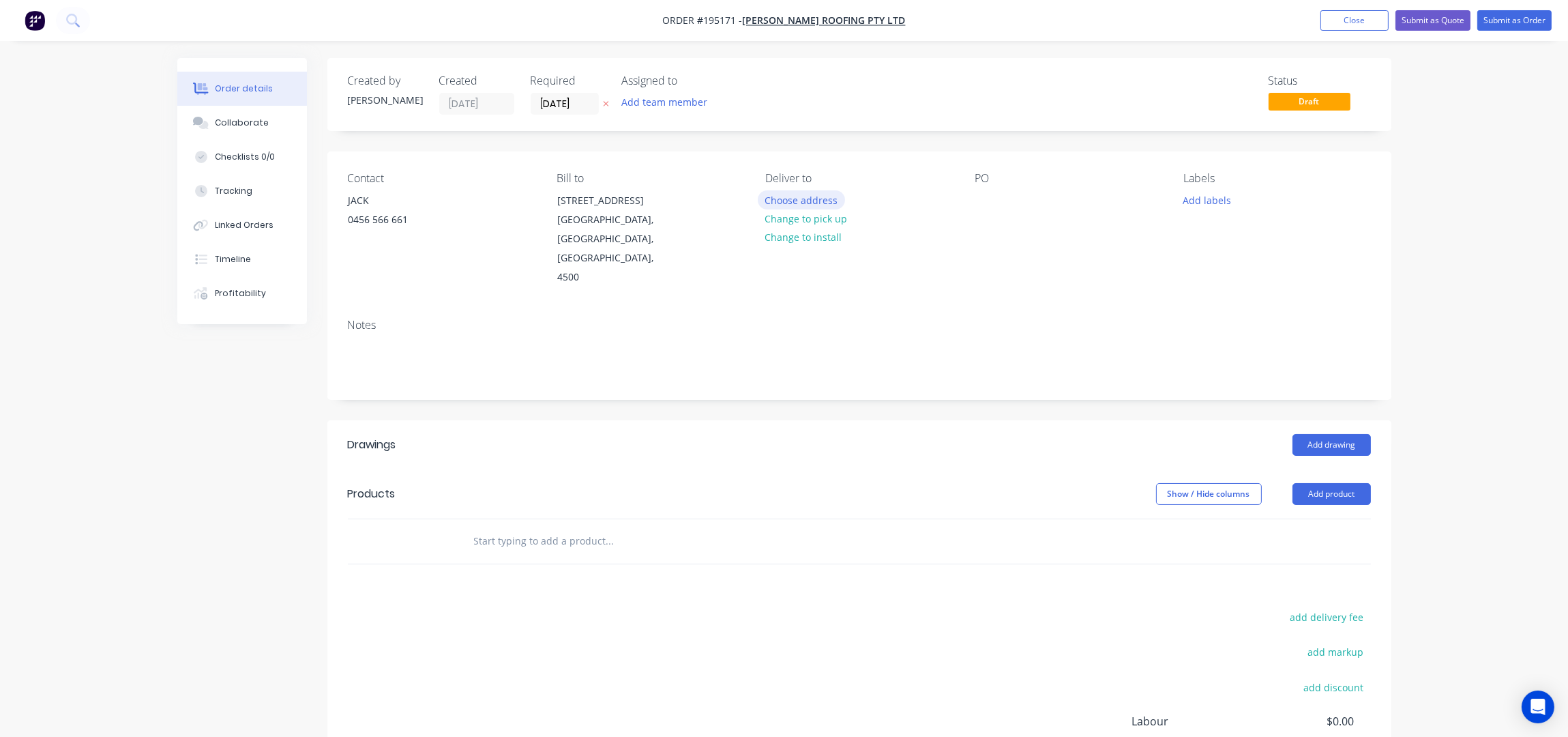
click at [780, 199] on button "Choose address" at bounding box center [801, 199] width 87 height 18
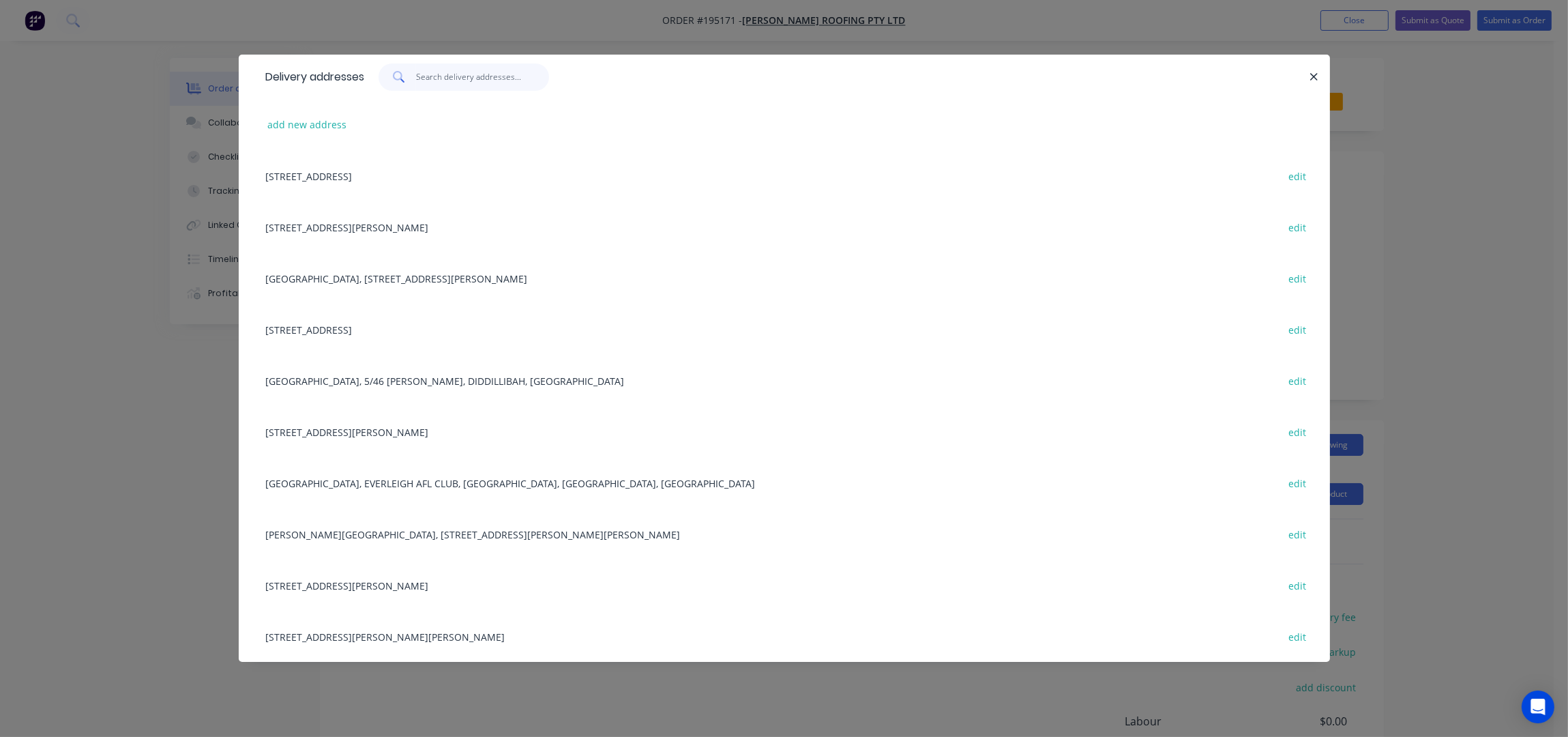
click at [490, 84] on input "text" at bounding box center [483, 77] width 133 height 27
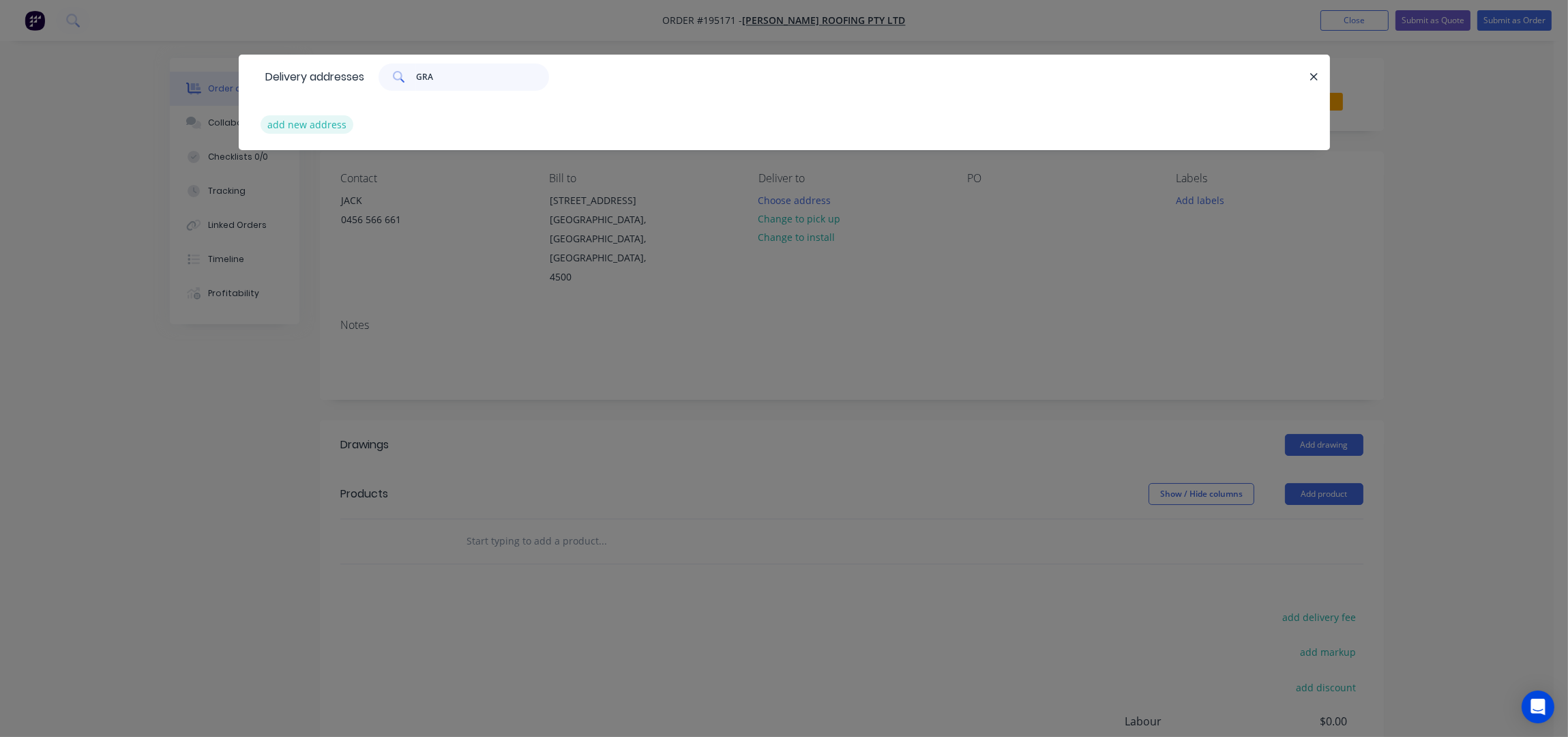
type input "GRA"
click at [308, 130] on button "add new address" at bounding box center [307, 124] width 93 height 18
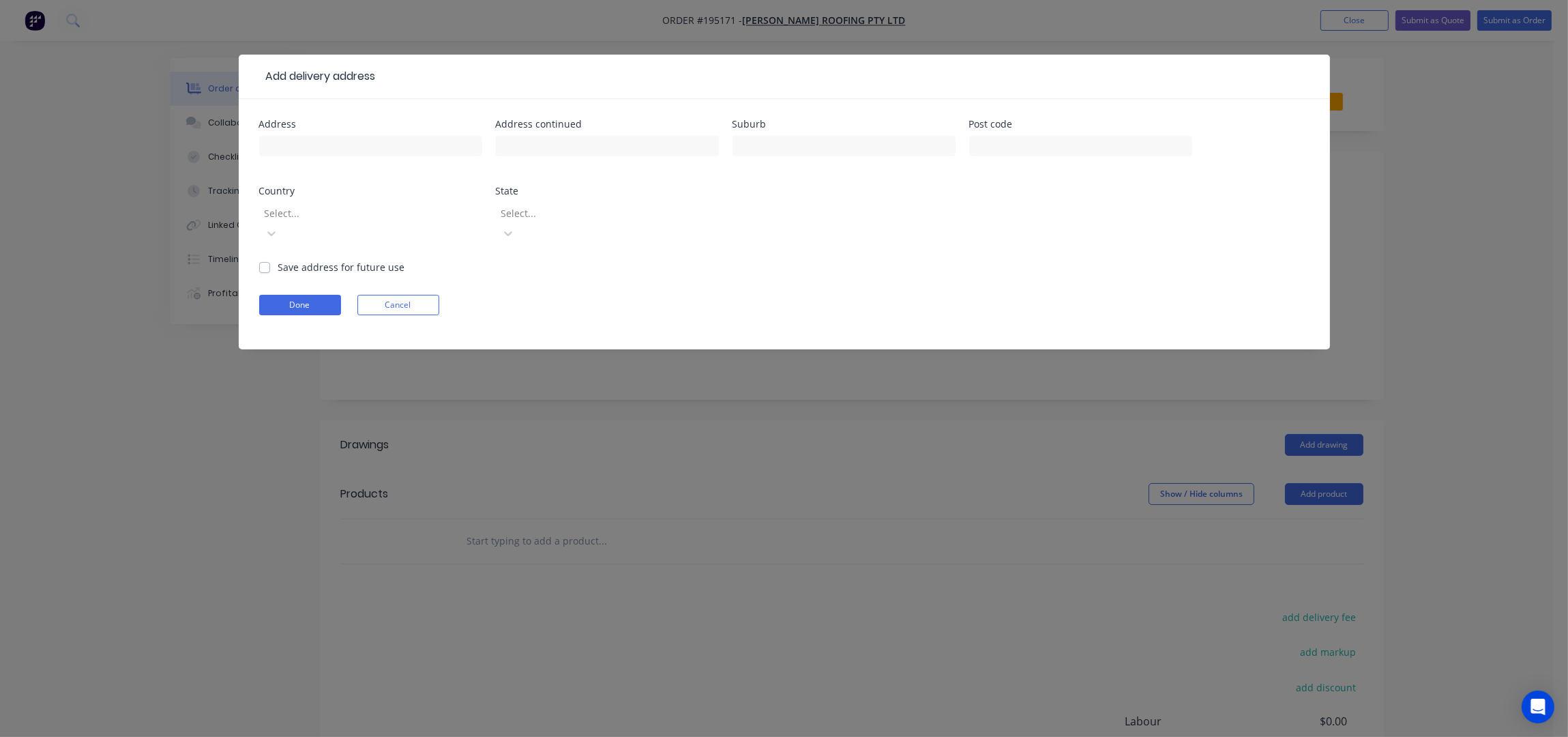
click at [328, 163] on div at bounding box center [371, 152] width 223 height 40
click at [332, 152] on input "text" at bounding box center [371, 145] width 223 height 20
type input "198-200 GRANITE STREET"
type input "GEEBUNG"
click at [291, 294] on button "Done" at bounding box center [301, 304] width 82 height 20
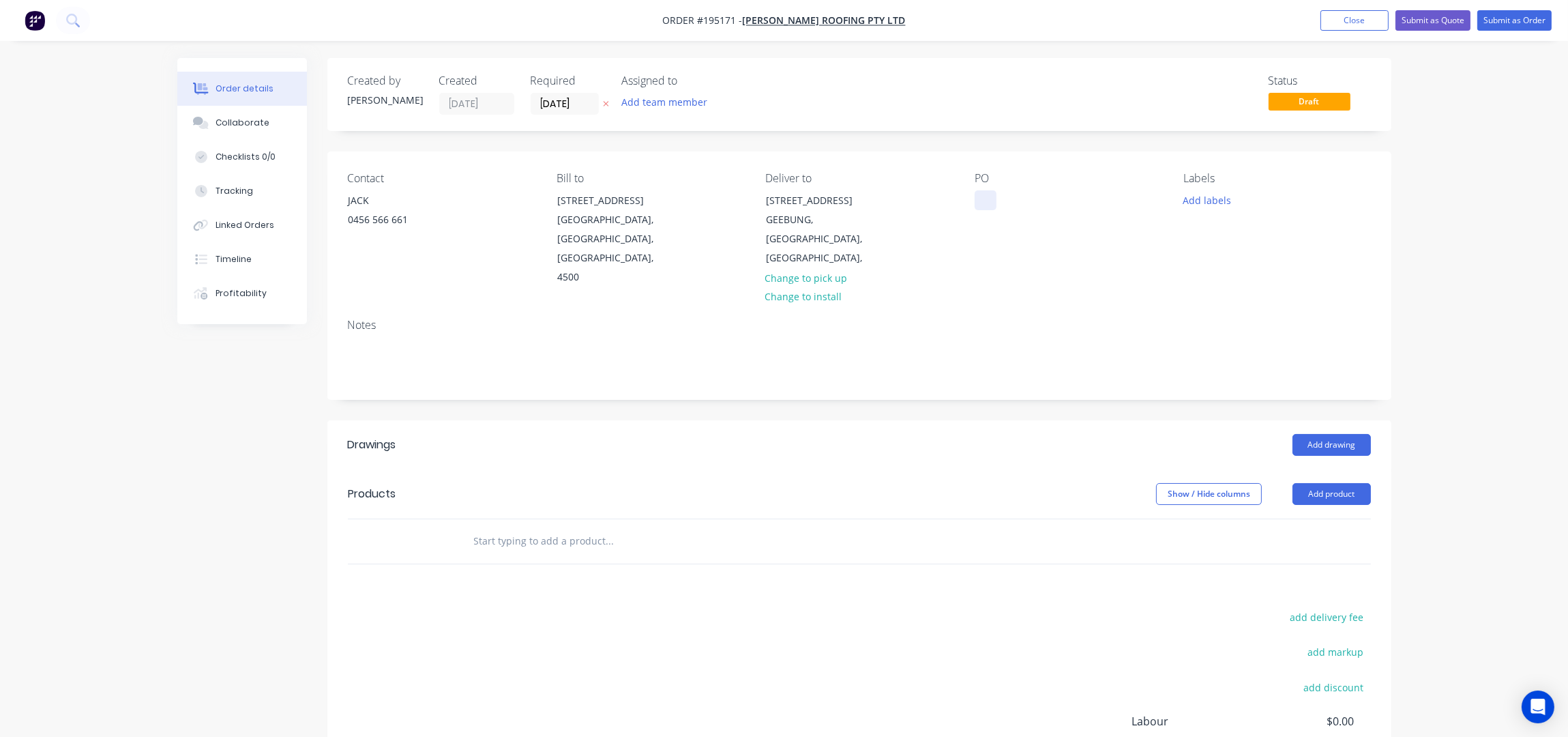
click at [980, 202] on div at bounding box center [985, 199] width 22 height 20
click at [1027, 241] on div "PO 0274" at bounding box center [1068, 229] width 187 height 115
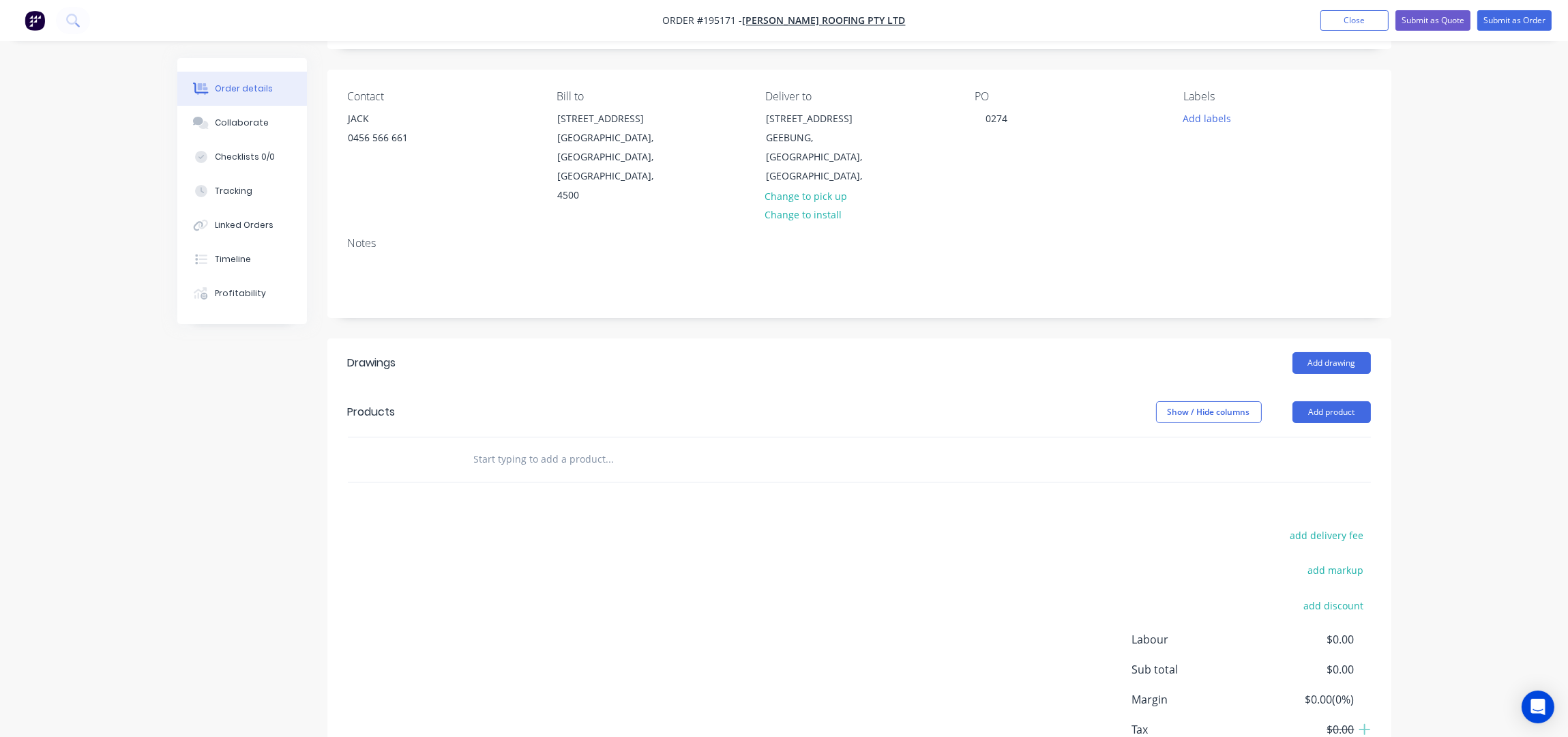
scroll to position [137, 0]
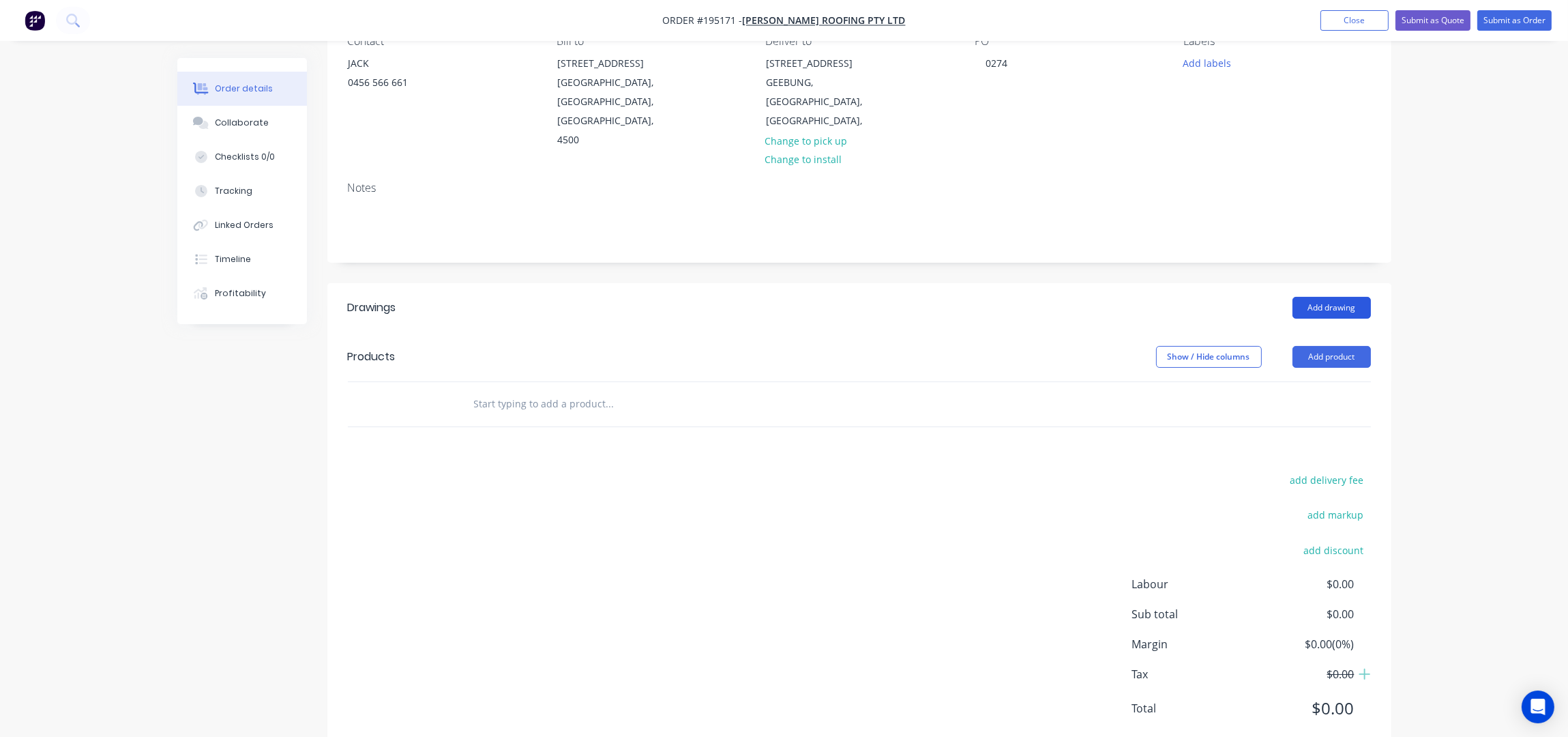
click at [1332, 297] on button "Add drawing" at bounding box center [1332, 308] width 78 height 22
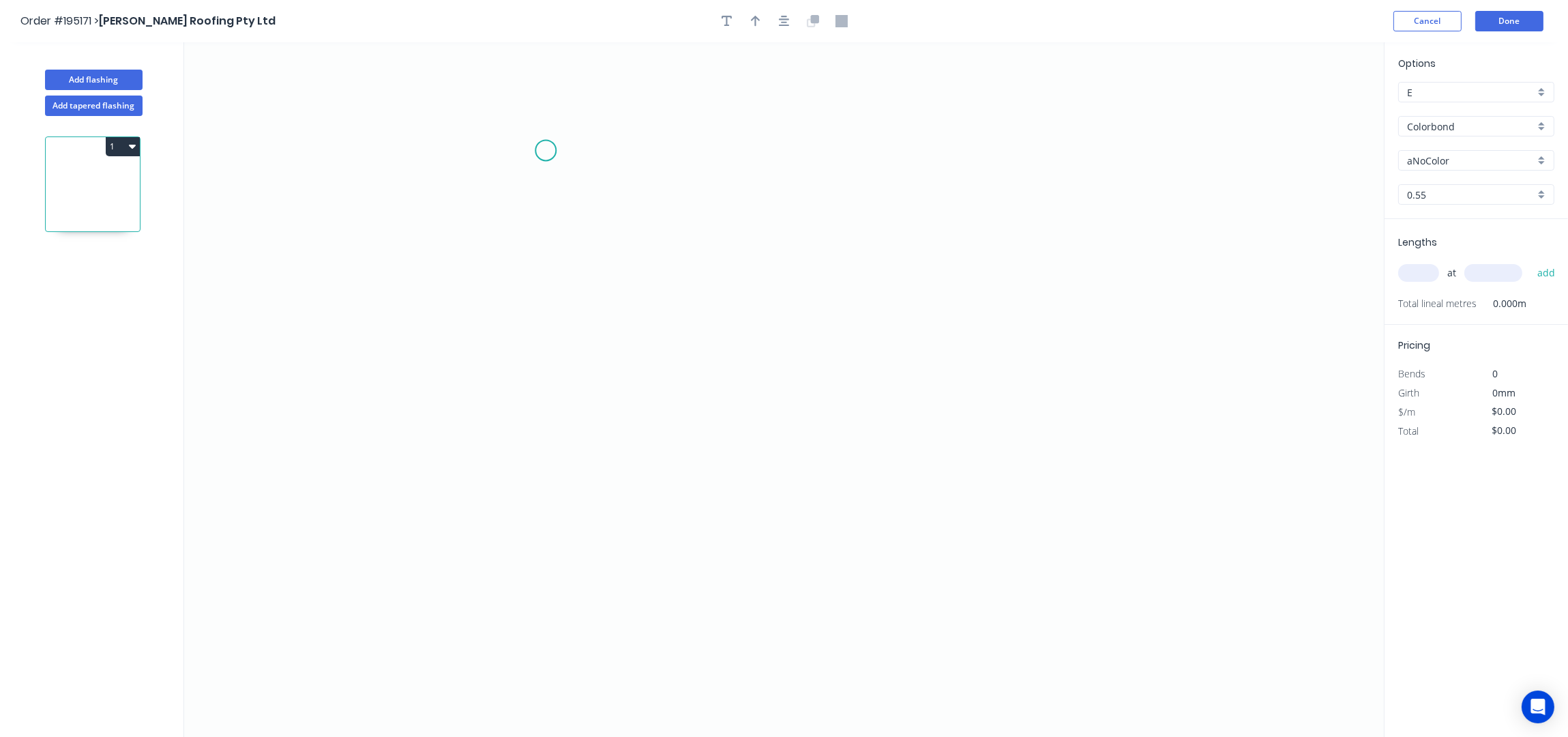
click at [551, 149] on icon "0" at bounding box center [783, 390] width 1200 height 695
click at [550, 287] on icon "0" at bounding box center [783, 390] width 1200 height 695
click at [478, 294] on icon "0 ?" at bounding box center [783, 390] width 1200 height 695
click at [481, 288] on circle at bounding box center [481, 286] width 20 height 20
click at [481, 287] on circle at bounding box center [480, 286] width 20 height 20
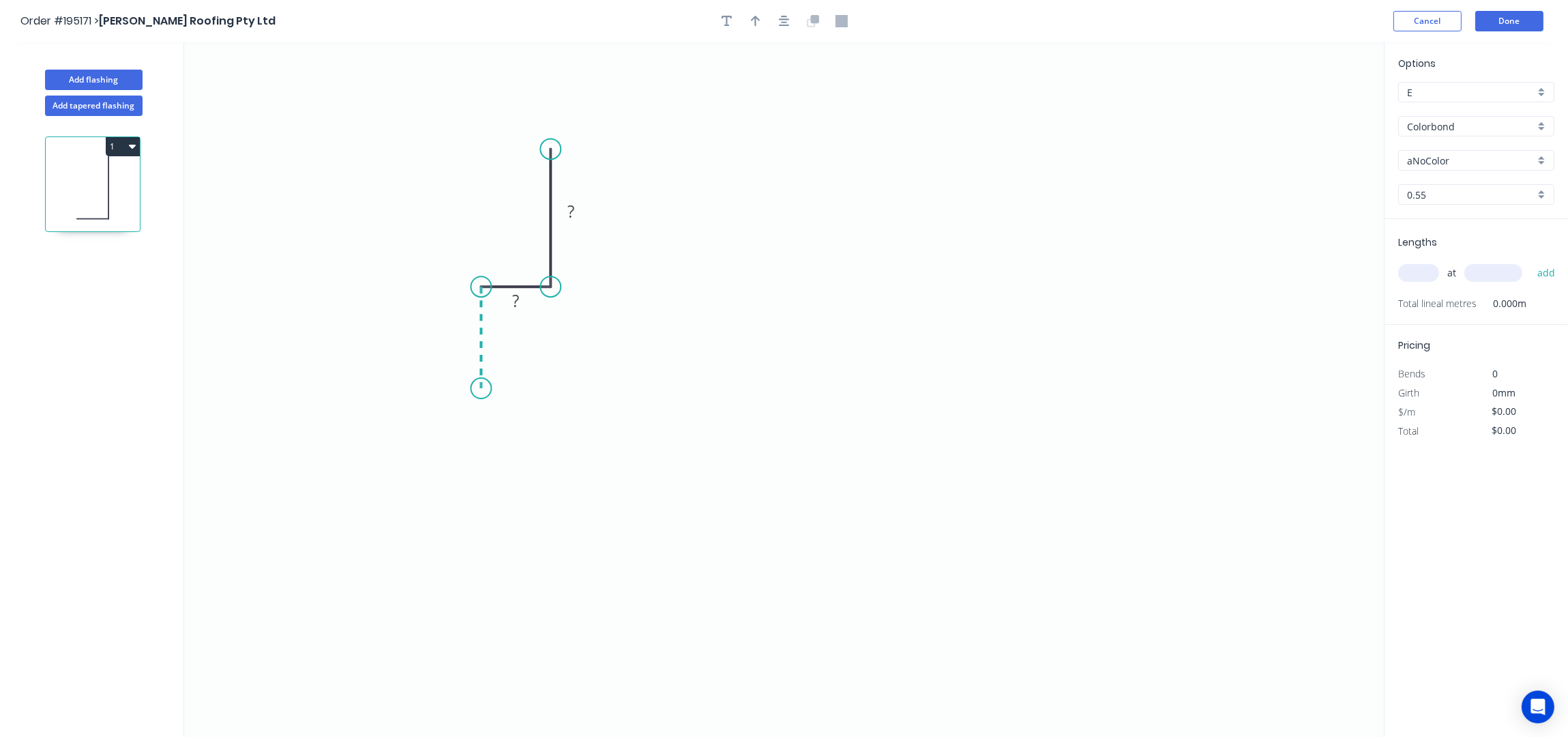
click at [486, 389] on icon "0 ? ?" at bounding box center [783, 390] width 1200 height 695
click at [1231, 408] on icon "0 ? ? ?" at bounding box center [783, 390] width 1200 height 695
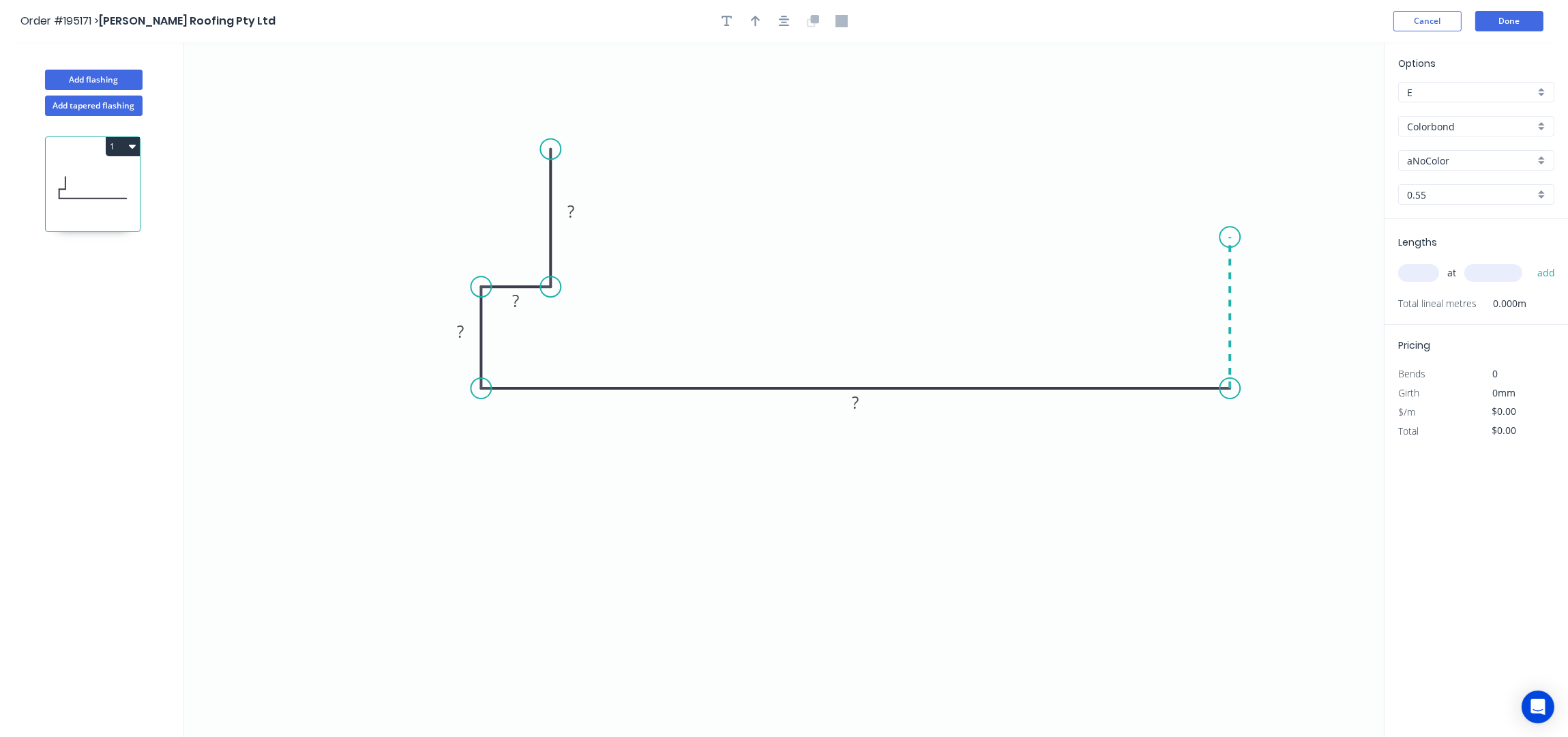
click at [1223, 238] on icon "0 ? ? ? ?" at bounding box center [783, 390] width 1200 height 695
click at [1188, 233] on icon at bounding box center [1208, 233] width 43 height 4
drag, startPoint x: 1188, startPoint y: 234, endPoint x: 1179, endPoint y: 235, distance: 9.1
click at [1179, 235] on circle at bounding box center [1178, 236] width 20 height 20
click at [584, 207] on rect at bounding box center [571, 213] width 27 height 19
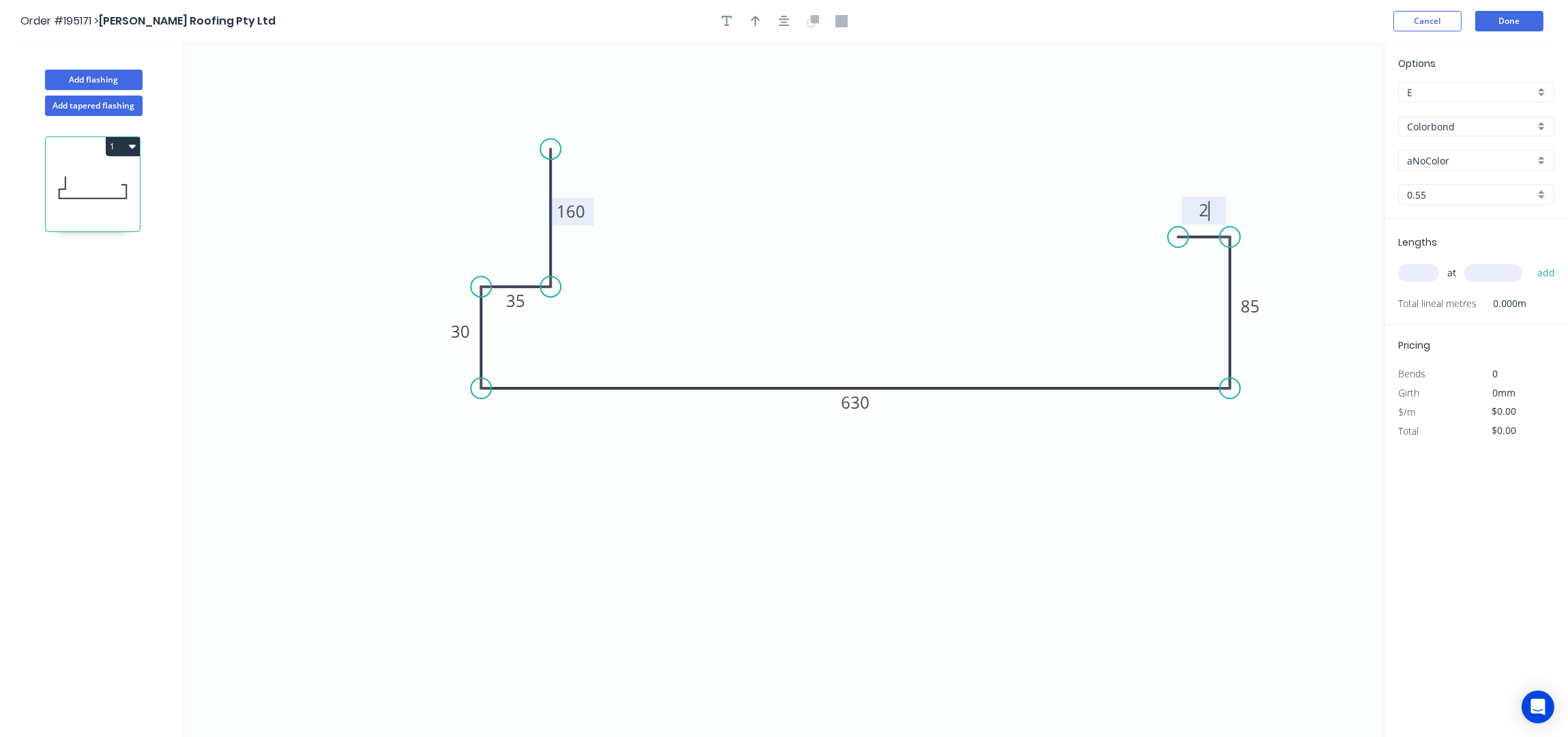
type input "$28.72"
click at [788, 24] on icon "button" at bounding box center [784, 21] width 11 height 12
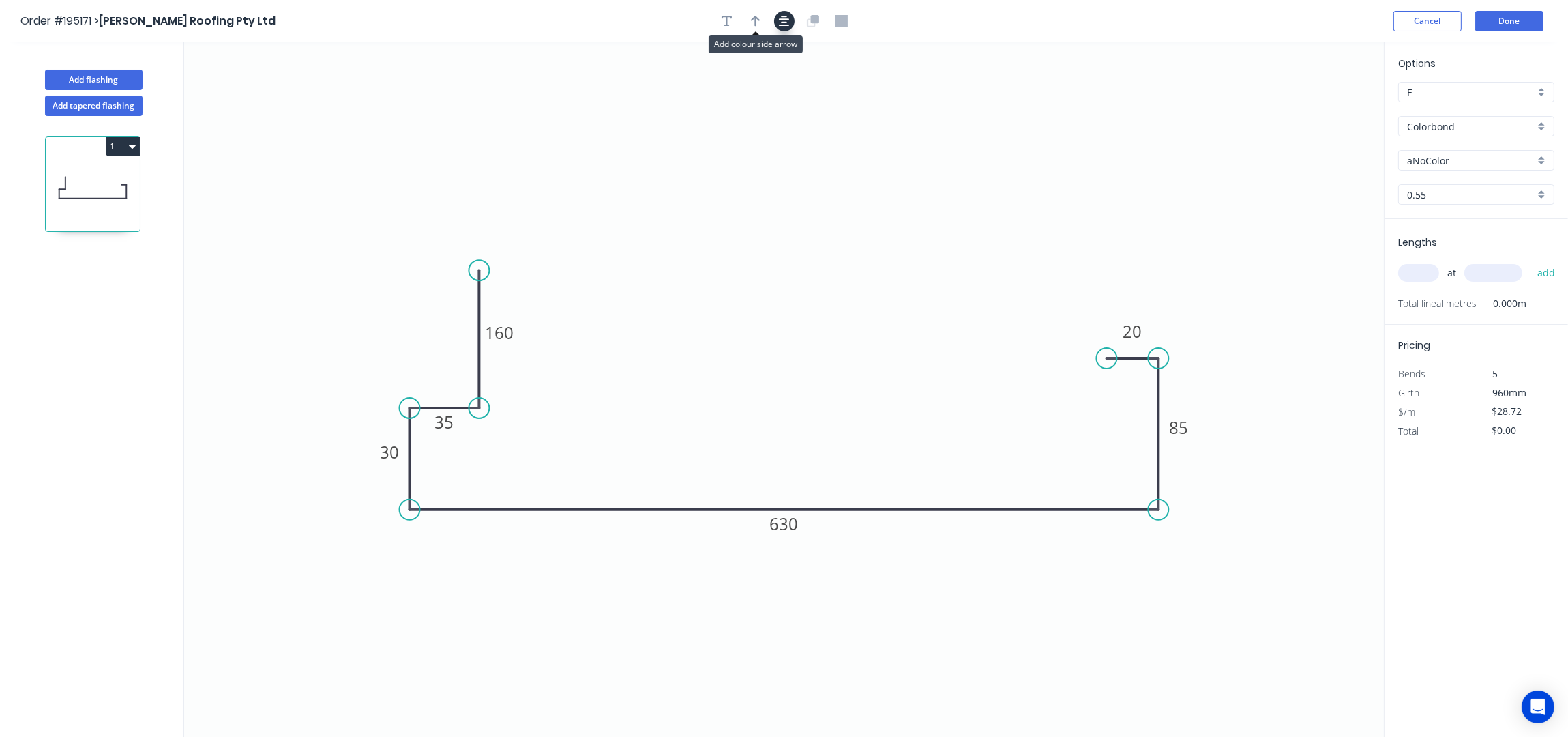
click at [760, 24] on button "button" at bounding box center [755, 21] width 20 height 20
drag, startPoint x: 1315, startPoint y: 107, endPoint x: 363, endPoint y: 322, distance: 976.0
click at [363, 322] on icon at bounding box center [352, 310] width 39 height 39
click at [1430, 152] on div "aNoColor" at bounding box center [1476, 159] width 156 height 20
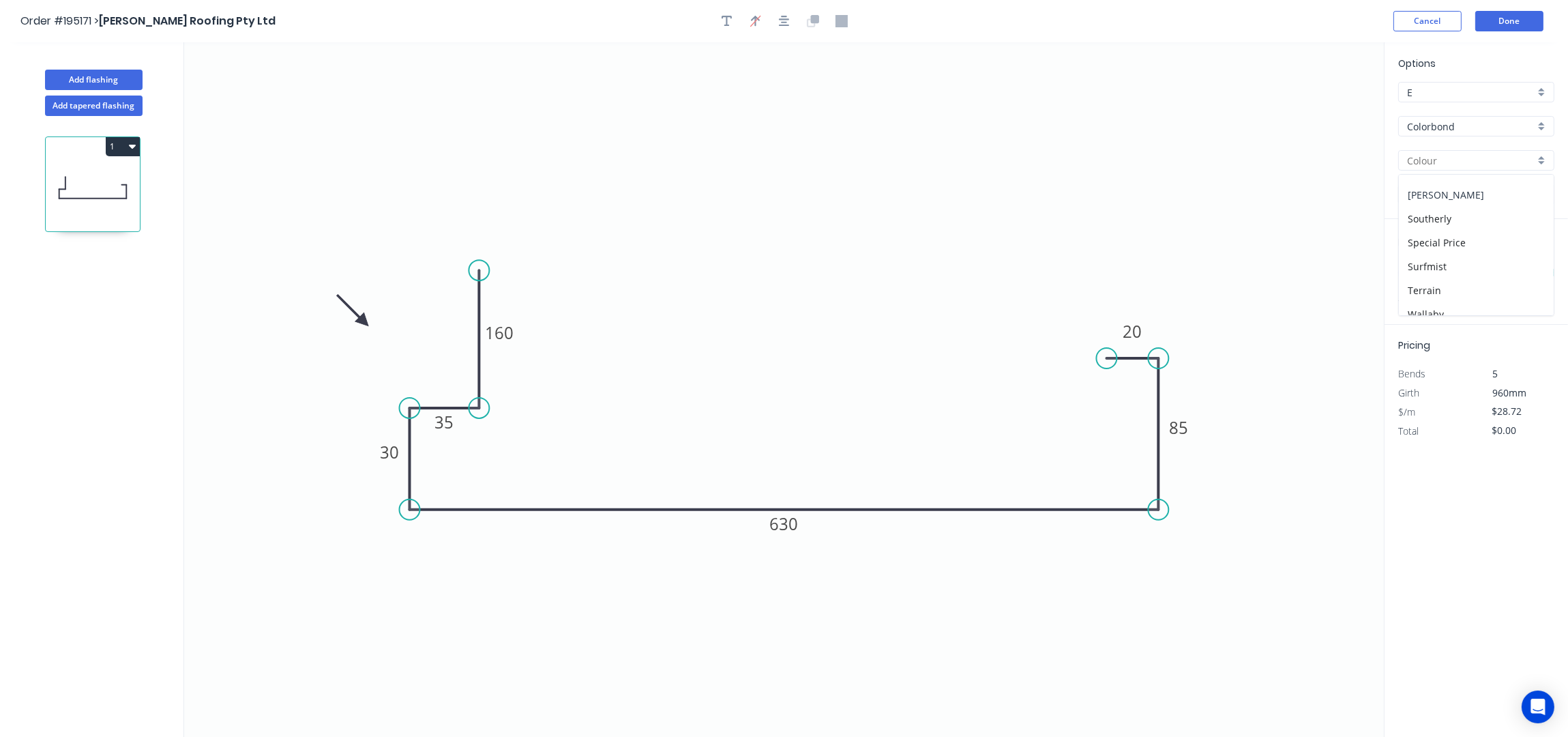
click at [1456, 204] on div "Shale Grey" at bounding box center [1477, 194] width 155 height 24
type input "Shale Grey"
click at [1416, 267] on input "text" at bounding box center [1418, 273] width 41 height 17
type input "1"
type input "1000"
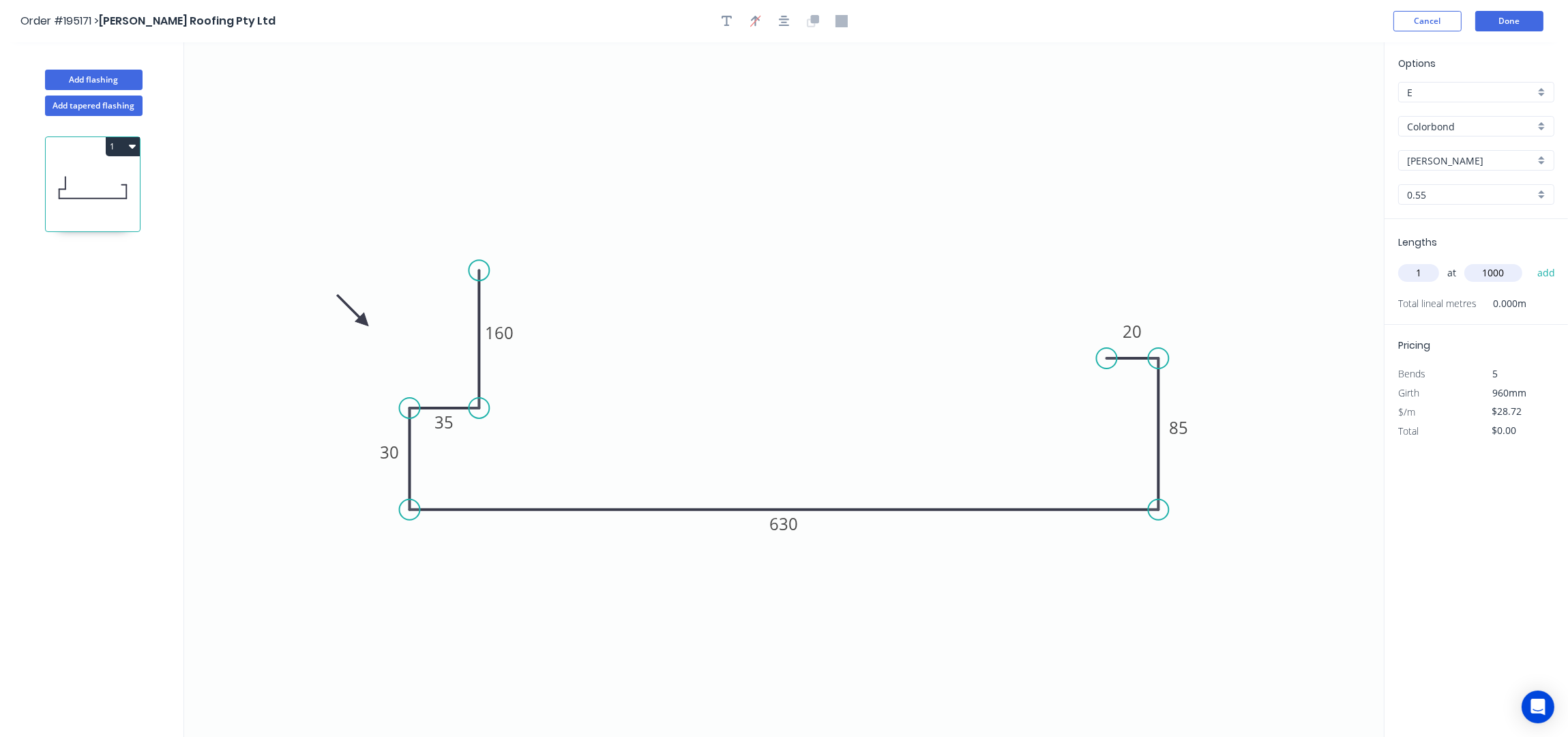
click at [1531, 261] on button "add" at bounding box center [1546, 273] width 32 height 24
type input "$28.72"
drag, startPoint x: 78, startPoint y: 84, endPoint x: 92, endPoint y: 78, distance: 15.2
click at [78, 84] on button "Add flashing" at bounding box center [94, 79] width 98 height 20
type input "$0.00"
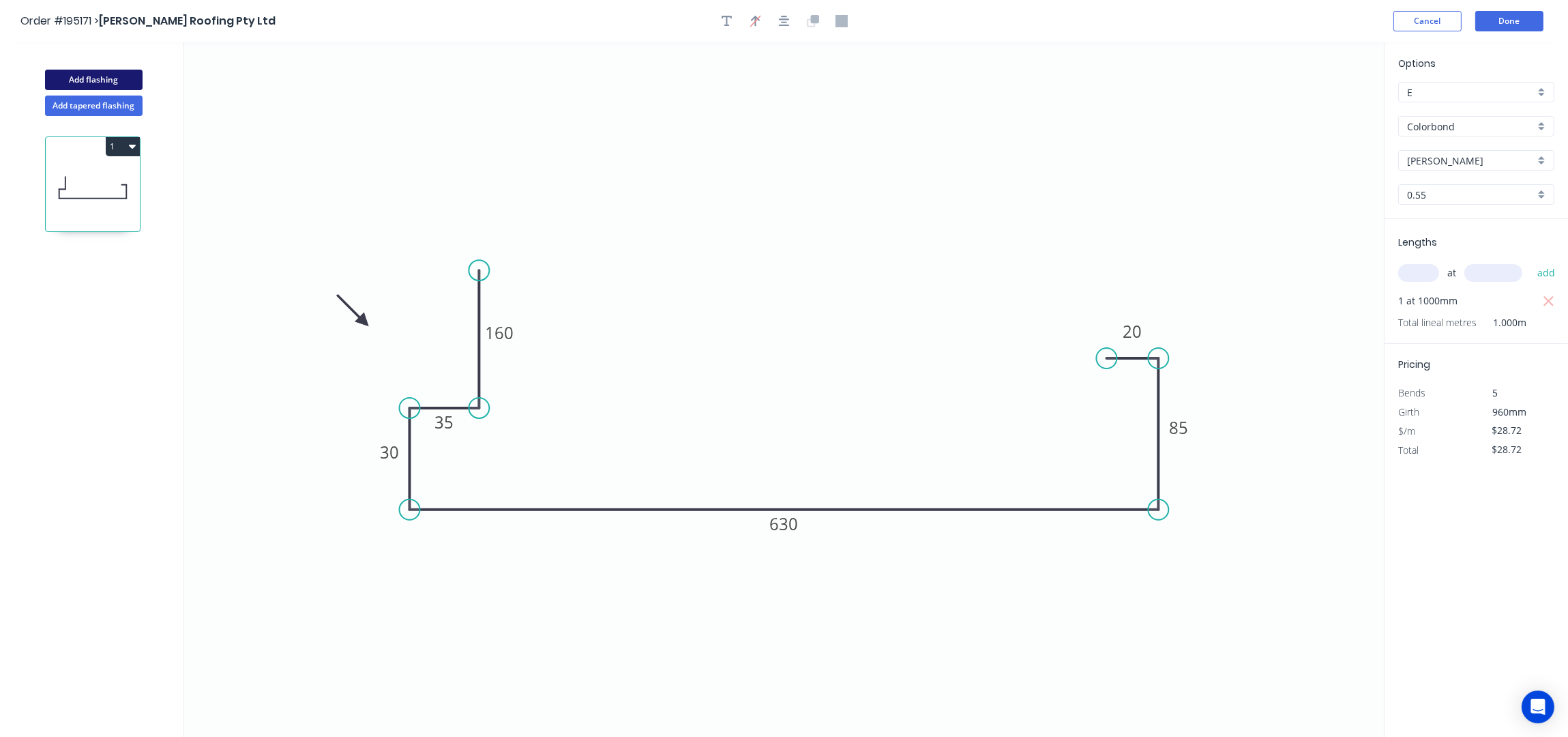
type input "$0.00"
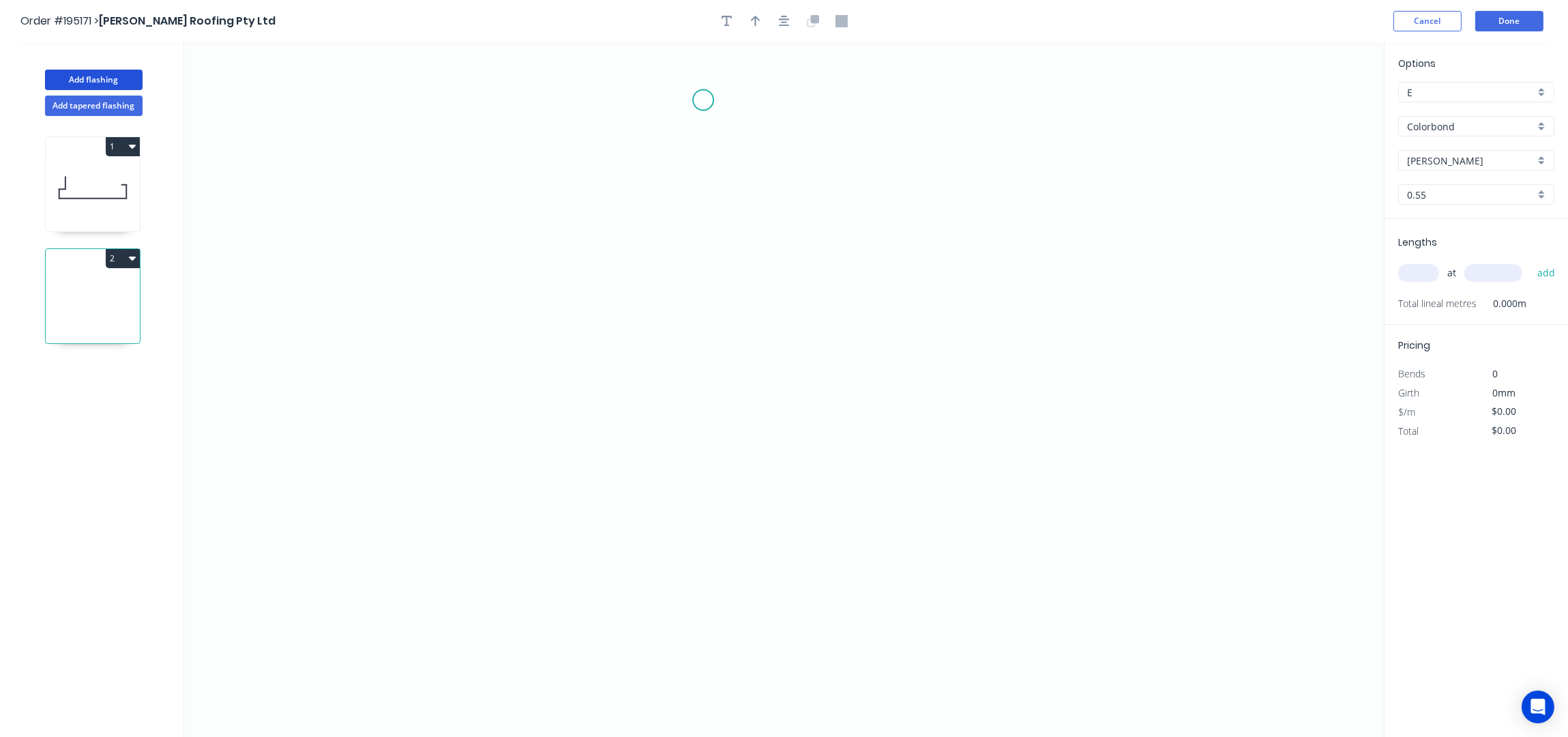
click at [703, 100] on icon "0" at bounding box center [783, 390] width 1200 height 695
click at [701, 260] on icon "0" at bounding box center [783, 390] width 1200 height 695
click at [803, 260] on icon "0 ?" at bounding box center [783, 390] width 1200 height 695
click at [803, 353] on icon "0 ? ?" at bounding box center [783, 390] width 1200 height 695
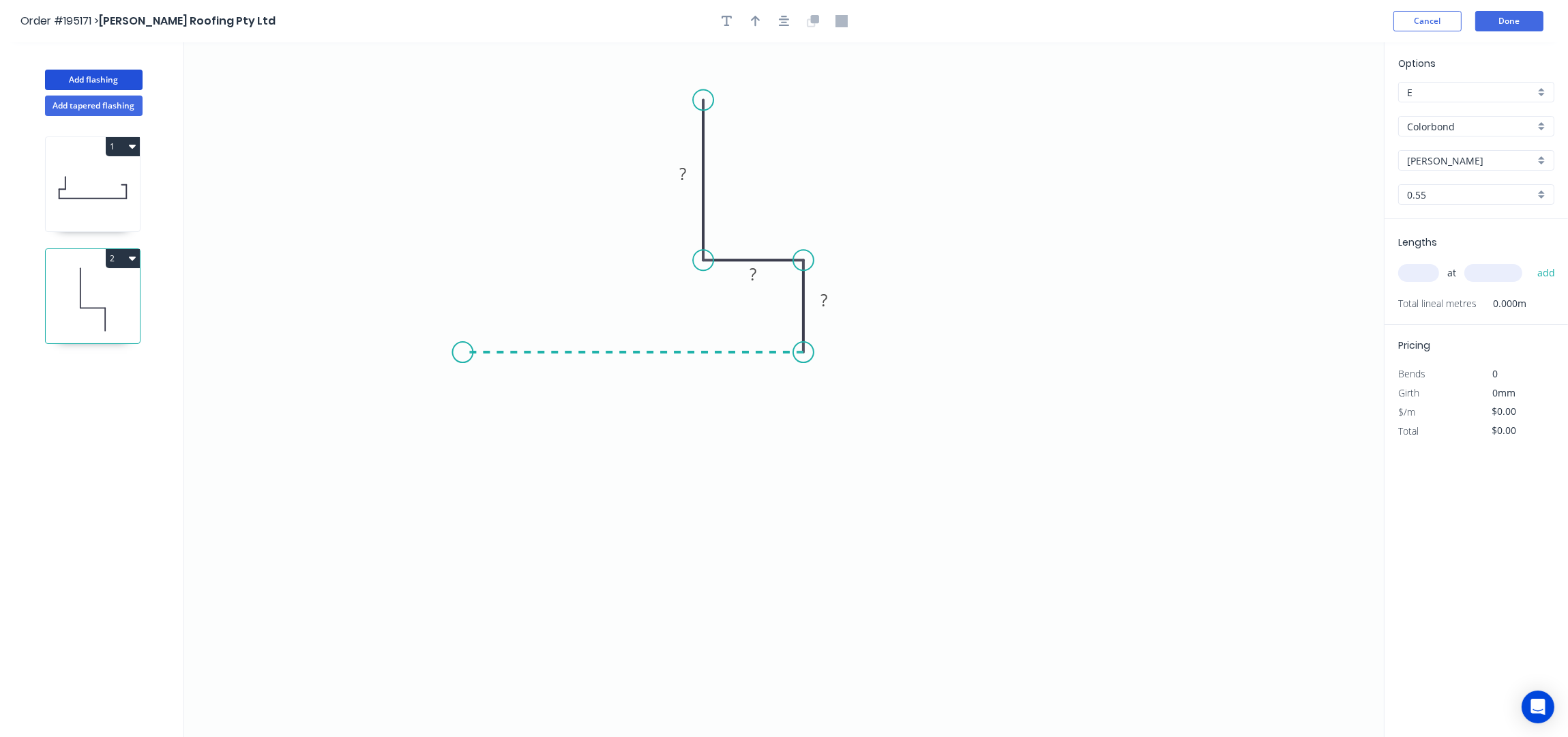
click at [463, 354] on icon "0 ? ? ?" at bounding box center [783, 390] width 1200 height 695
click at [791, 21] on button "button" at bounding box center [784, 21] width 20 height 20
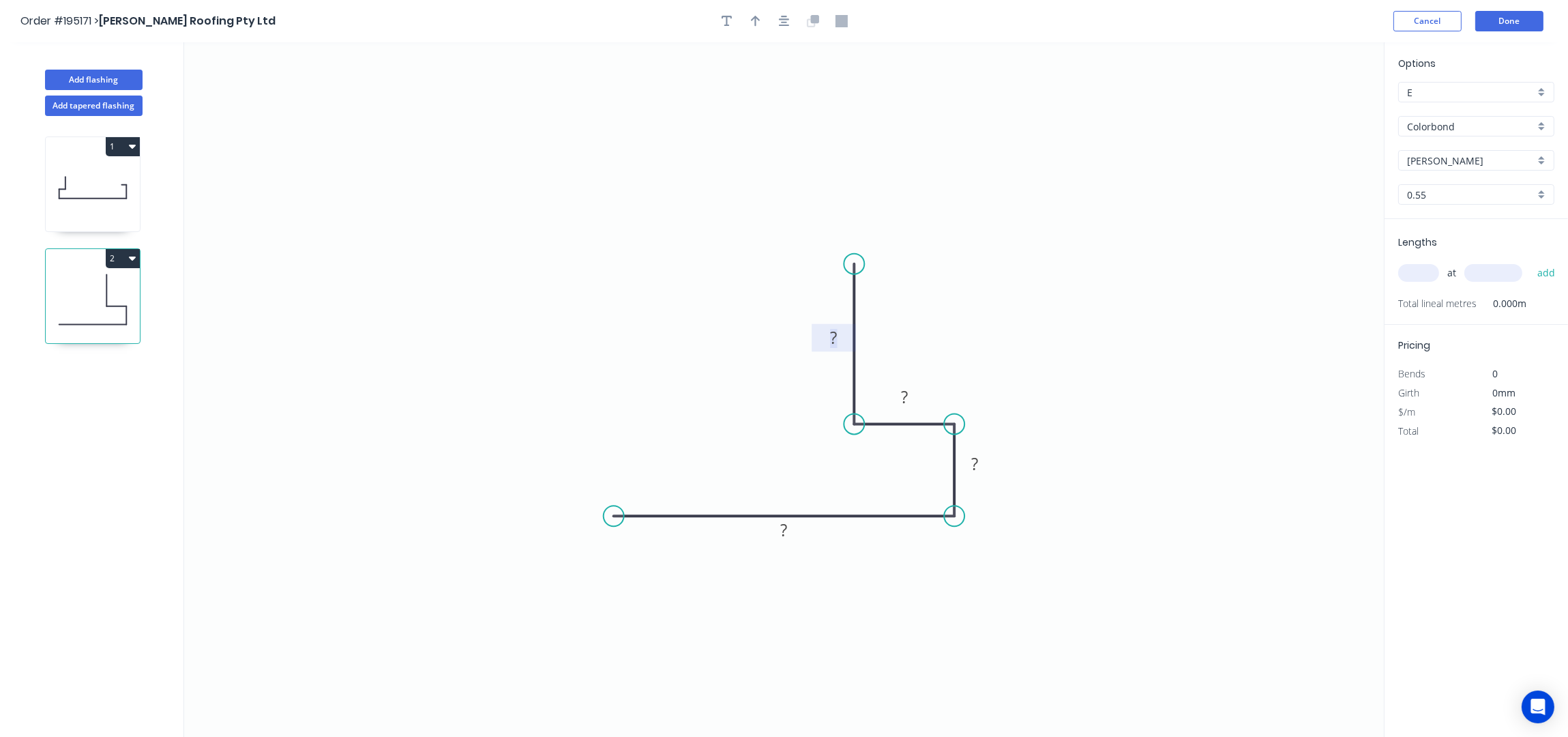
click at [839, 341] on rect at bounding box center [833, 338] width 27 height 19
type input "$16.20"
click at [961, 93] on icon "0 250 30 35 100" at bounding box center [783, 390] width 1200 height 695
click at [760, 20] on icon "button" at bounding box center [755, 21] width 10 height 11
click at [1316, 109] on icon at bounding box center [1315, 95] width 12 height 44
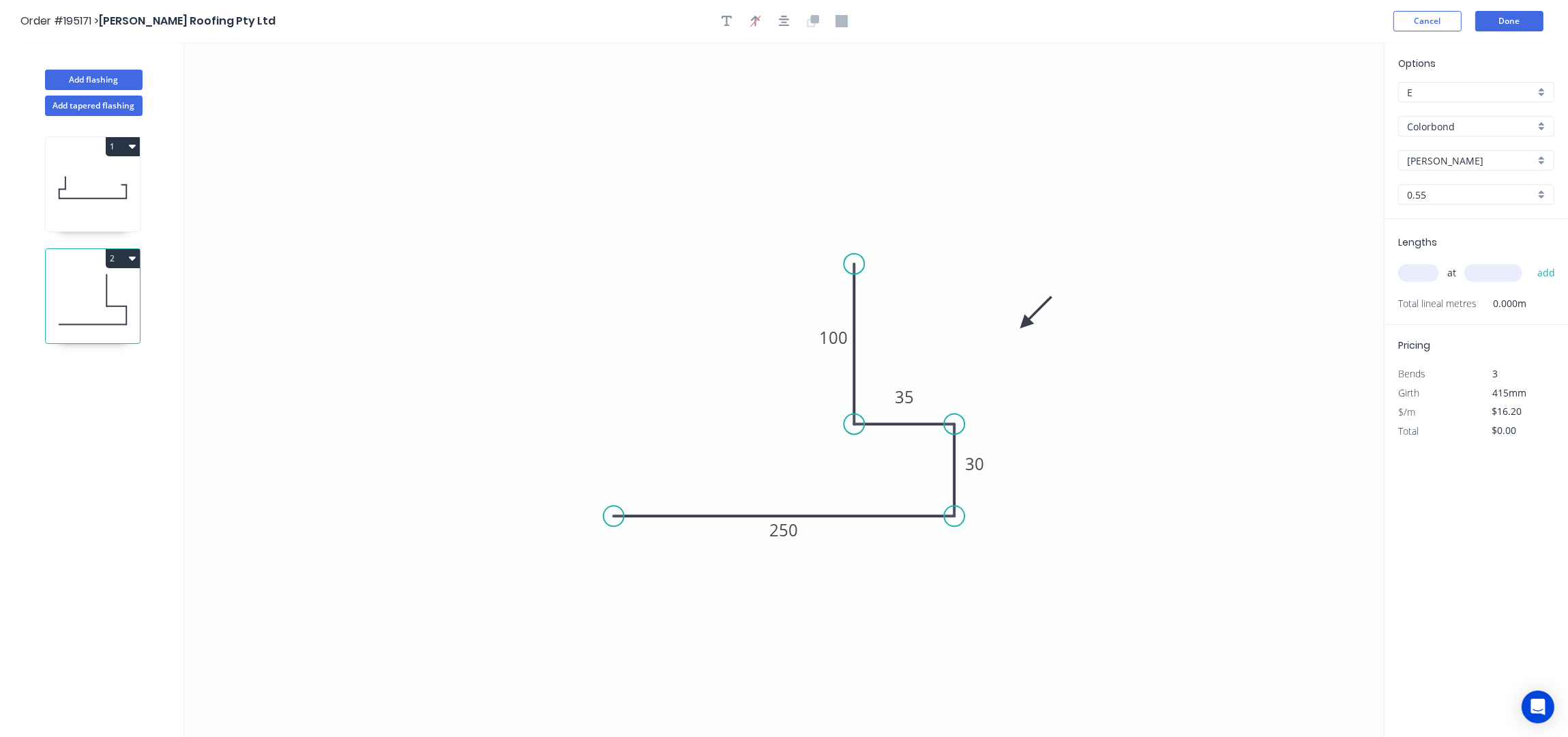
drag, startPoint x: 1316, startPoint y: 109, endPoint x: 990, endPoint y: 365, distance: 414.5
click at [1017, 332] on icon at bounding box center [1036, 312] width 39 height 39
click at [1432, 273] on input "text" at bounding box center [1418, 273] width 41 height 17
type input "1"
type input "1000"
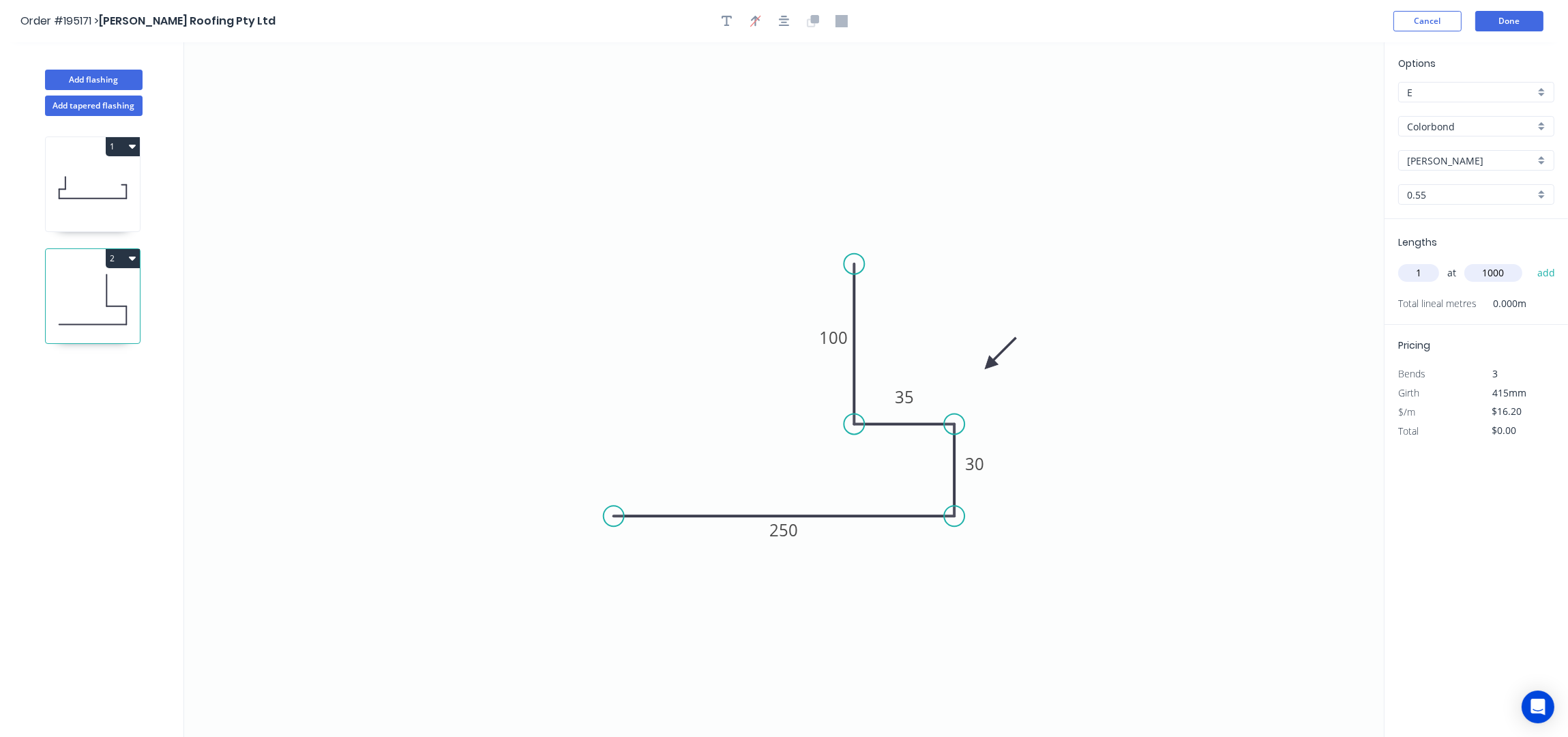
click at [1531, 261] on button "add" at bounding box center [1546, 273] width 32 height 24
type input "$16.20"
drag, startPoint x: 112, startPoint y: 83, endPoint x: 153, endPoint y: 93, distance: 42.2
click at [112, 80] on button "Add flashing" at bounding box center [94, 79] width 98 height 20
type input "$0.00"
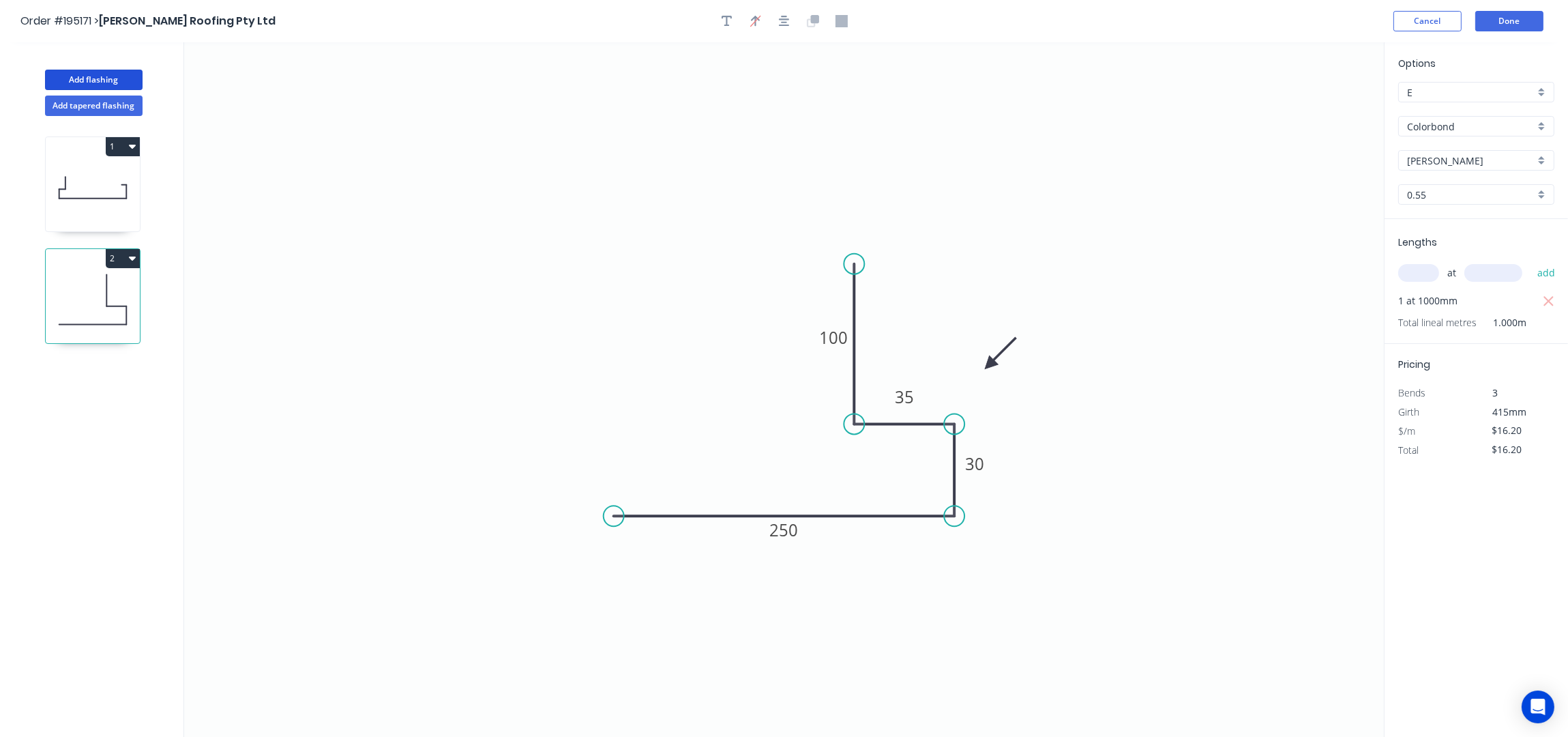
type input "$0.00"
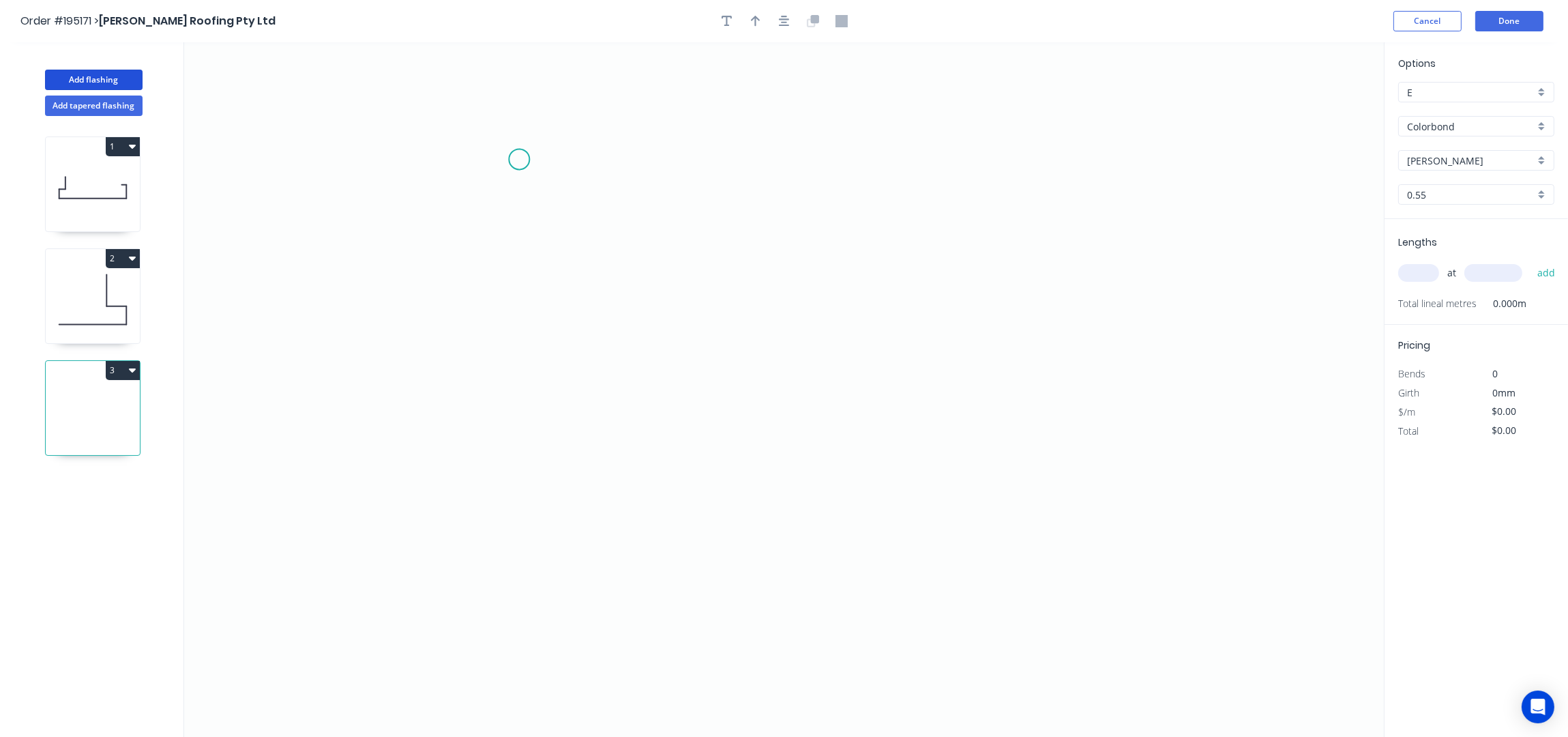
click at [521, 159] on icon "0" at bounding box center [783, 390] width 1200 height 695
click at [518, 329] on icon "0" at bounding box center [783, 390] width 1200 height 695
click at [447, 326] on icon "0 ?" at bounding box center [783, 390] width 1200 height 695
click at [445, 412] on icon "0 ? ?" at bounding box center [783, 390] width 1200 height 695
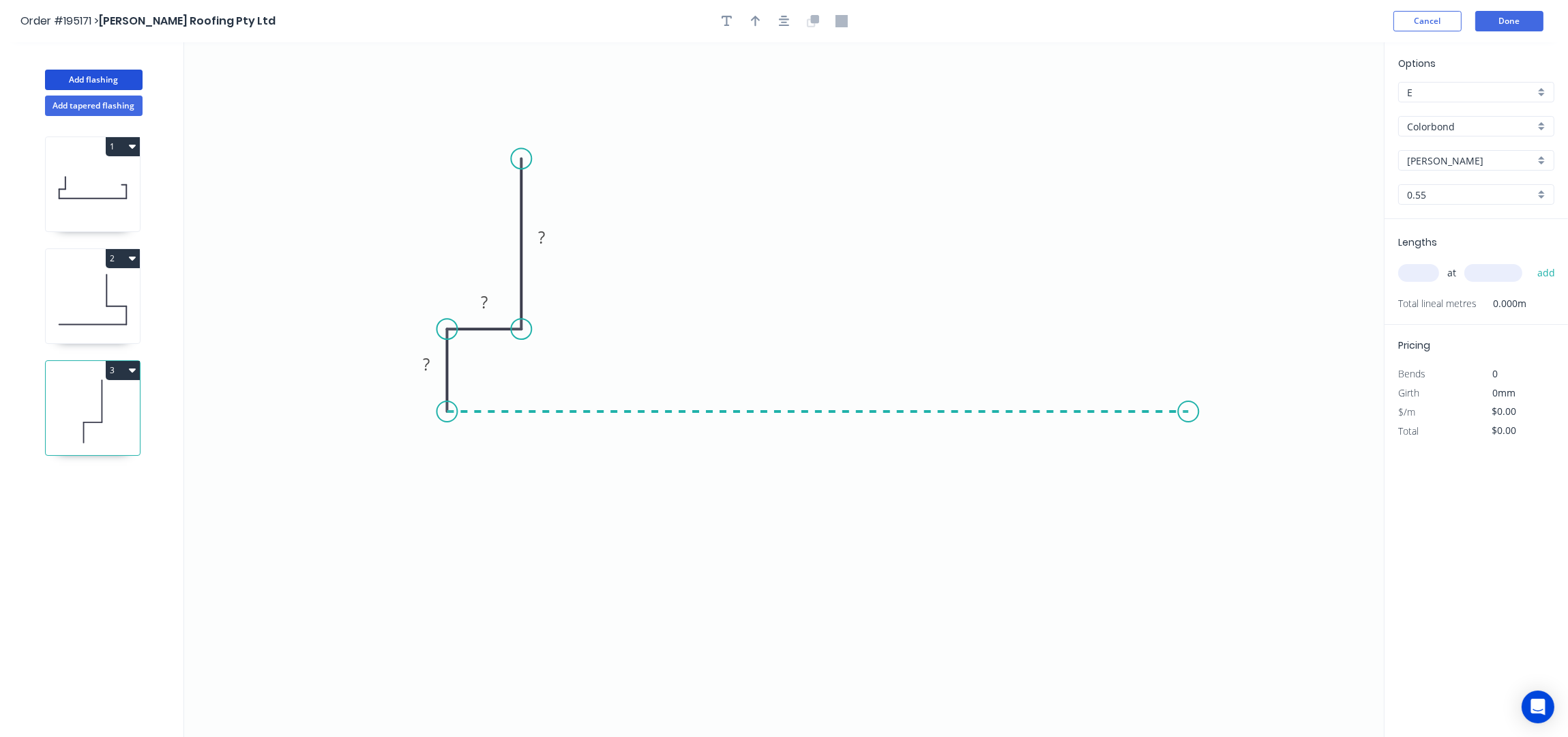
click at [1193, 414] on icon "0 ? ? ?" at bounding box center [783, 390] width 1200 height 695
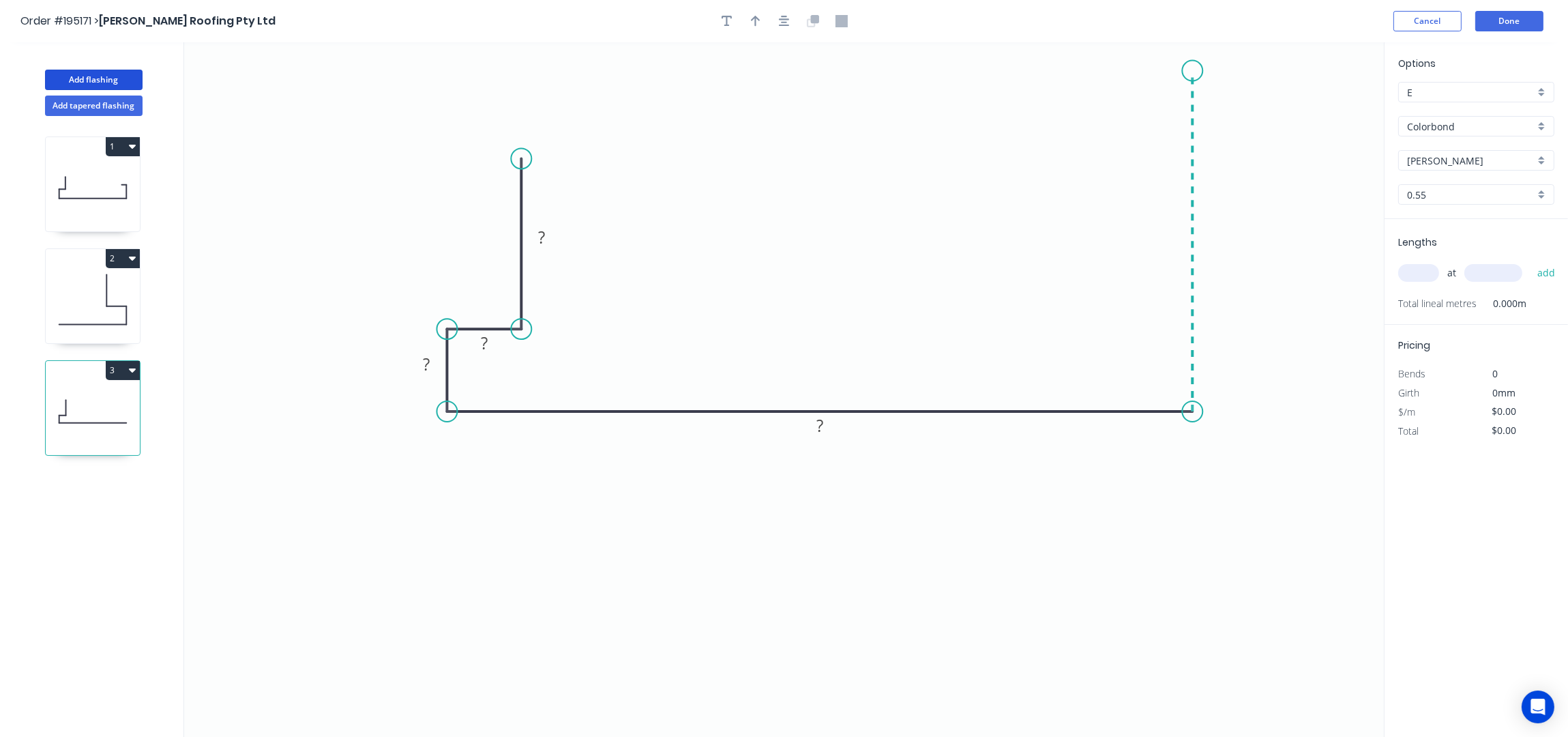
click at [1177, 68] on icon "0 ? ? ? ?" at bounding box center [783, 390] width 1200 height 695
click at [1118, 71] on icon "0 ? ? ? ? ?" at bounding box center [783, 390] width 1200 height 695
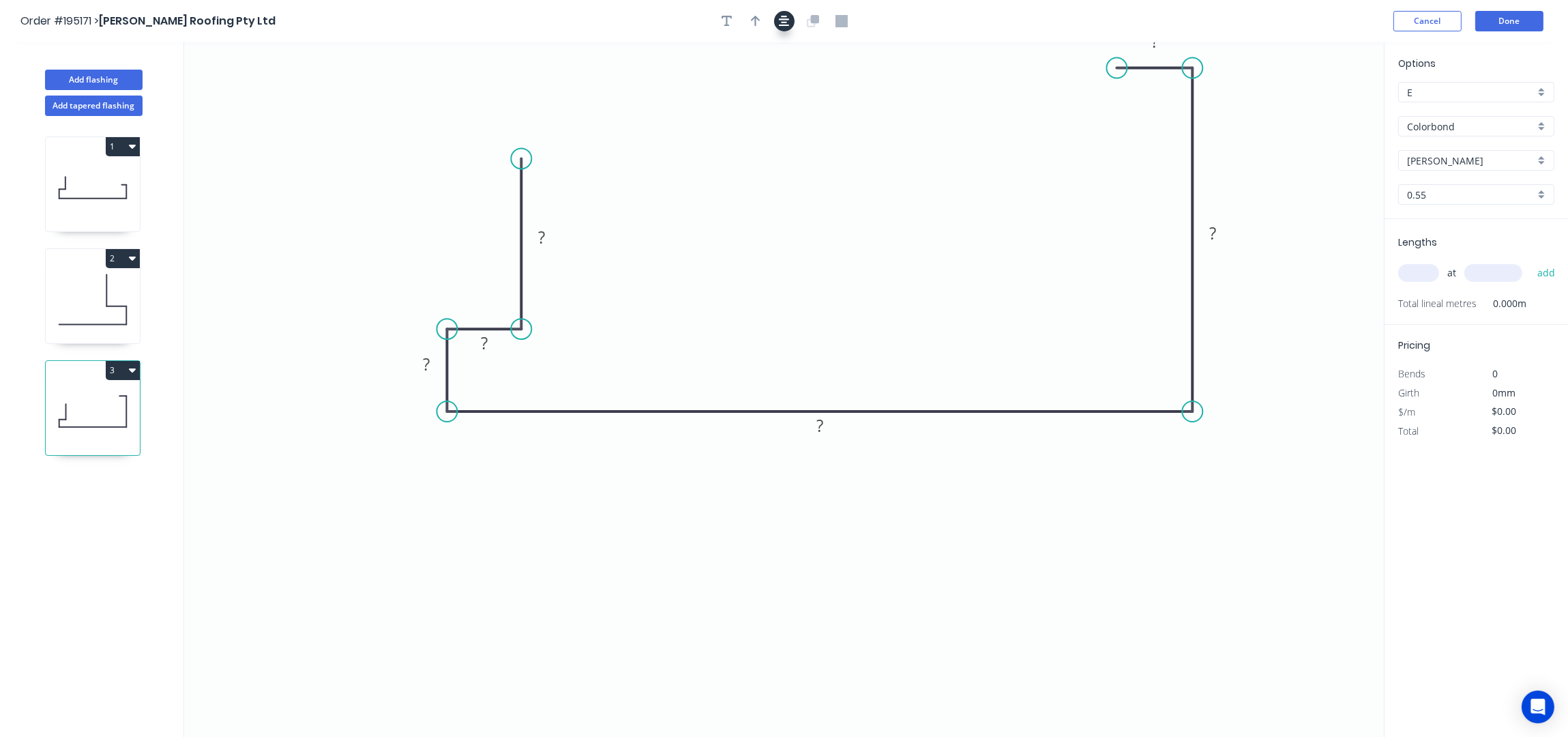
drag, startPoint x: 788, startPoint y: 14, endPoint x: 781, endPoint y: 24, distance: 12.2
click at [787, 14] on button "button" at bounding box center [784, 21] width 20 height 20
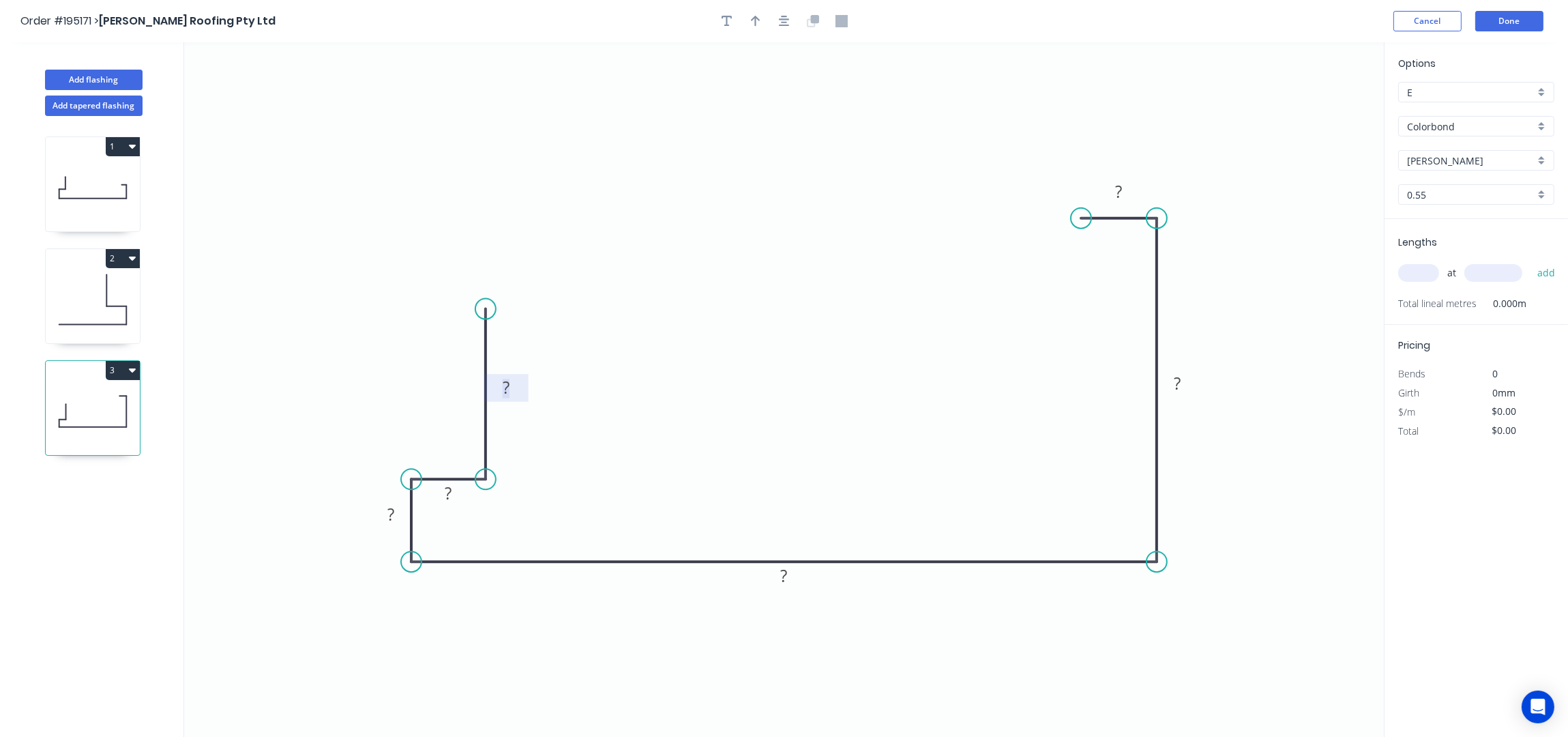
click at [517, 381] on rect at bounding box center [505, 389] width 27 height 19
type input "$24.39"
click at [752, 23] on icon "button" at bounding box center [755, 21] width 10 height 12
click at [1313, 106] on icon at bounding box center [1315, 95] width 12 height 44
click at [1313, 106] on icon "0 160 35 30 235 260 50" at bounding box center [783, 390] width 1200 height 695
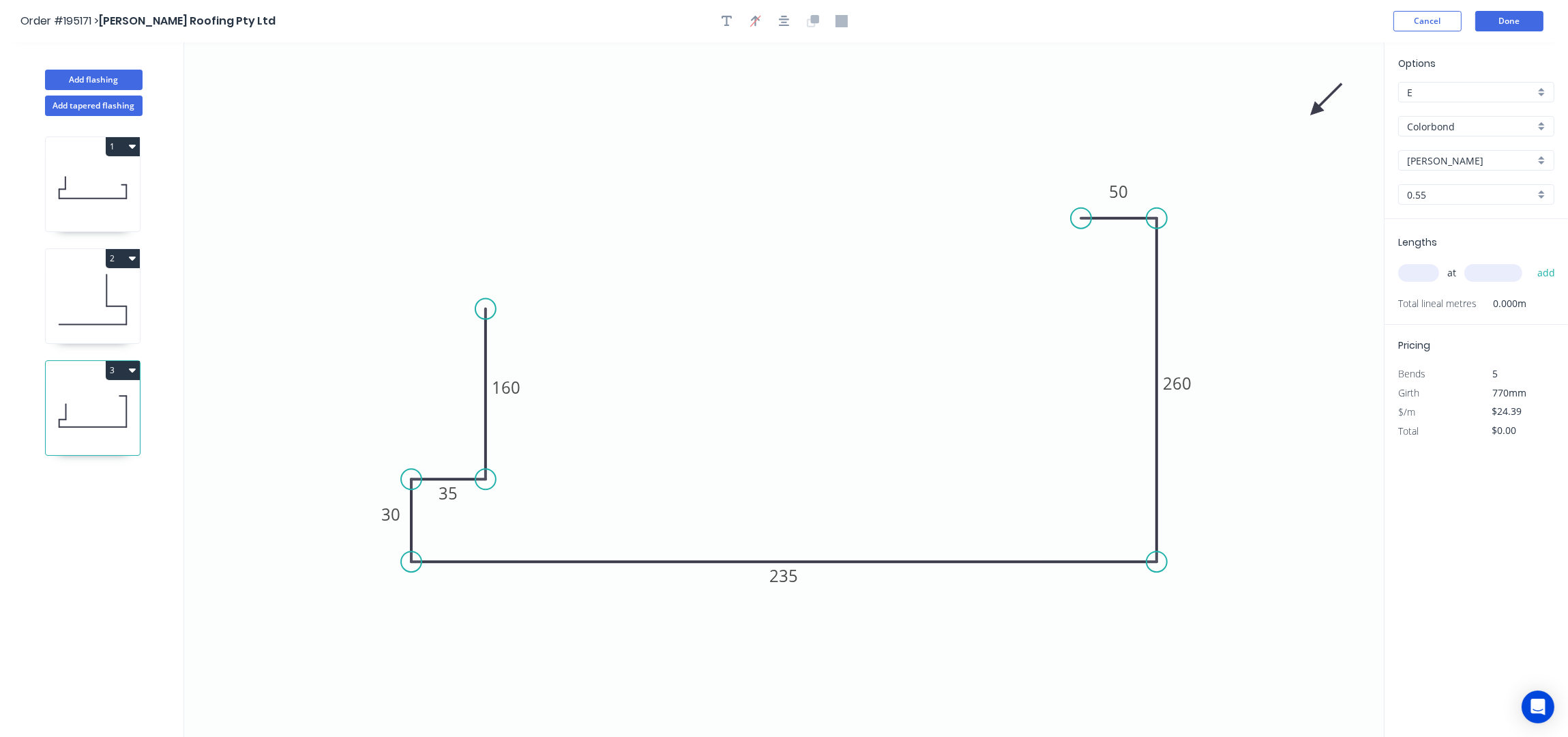
click at [1315, 106] on icon at bounding box center [1326, 99] width 39 height 39
drag, startPoint x: 1316, startPoint y: 106, endPoint x: 1197, endPoint y: 307, distance: 233.6
click at [1197, 307] on icon "0 160 35 30 235 260 50" at bounding box center [783, 390] width 1200 height 695
drag, startPoint x: 1315, startPoint y: 109, endPoint x: 1181, endPoint y: 310, distance: 241.6
click at [1181, 310] on icon at bounding box center [1196, 309] width 44 height 12
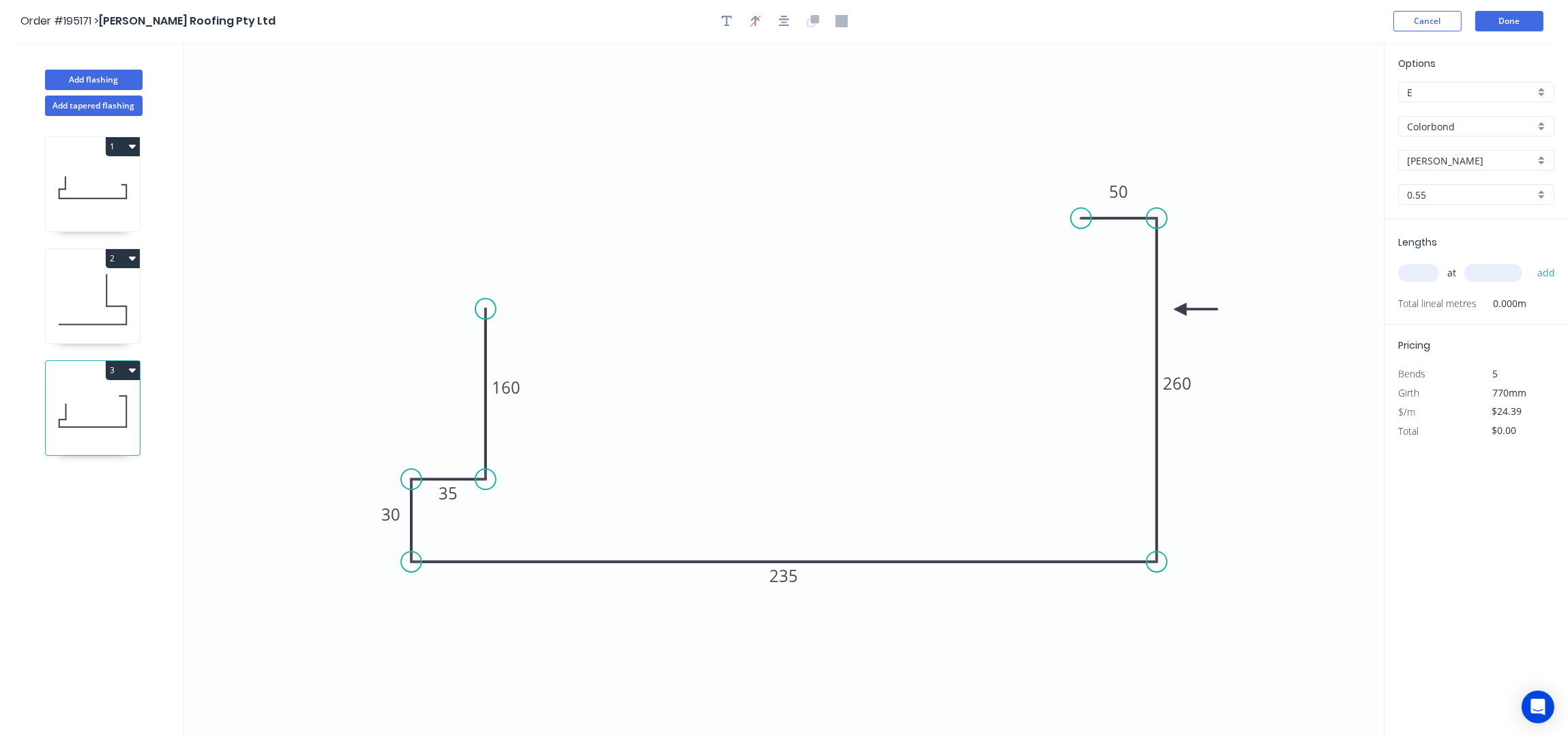
click at [1423, 281] on input "text" at bounding box center [1418, 273] width 41 height 17
type input "4"
type input "4500"
click at [1531, 261] on button "add" at bounding box center [1546, 273] width 32 height 24
type input "$439.02"
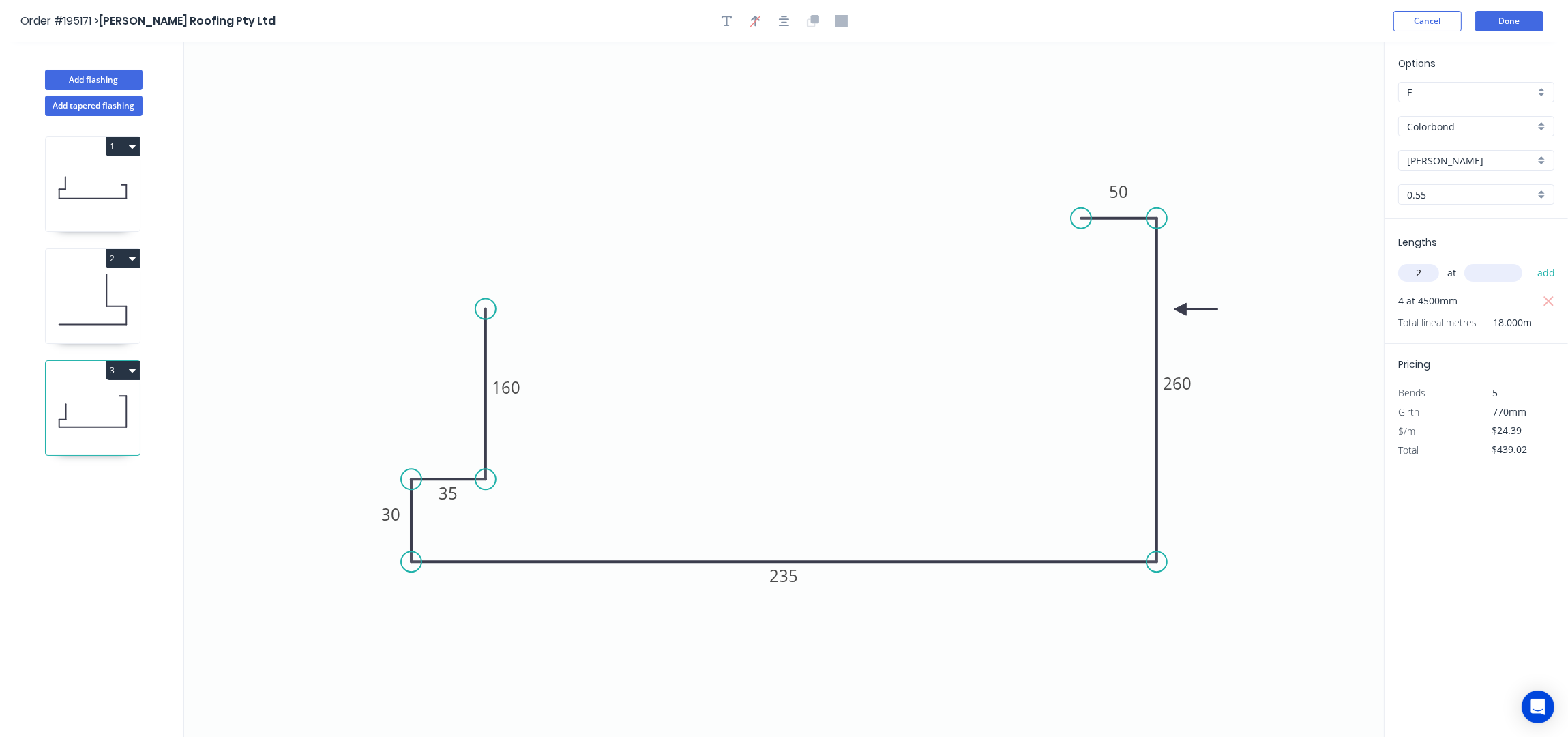
type input "2"
type input "5500"
click at [1531, 261] on button "add" at bounding box center [1546, 273] width 32 height 24
type input "$707.31"
click at [97, 74] on button "Add flashing" at bounding box center [94, 79] width 98 height 20
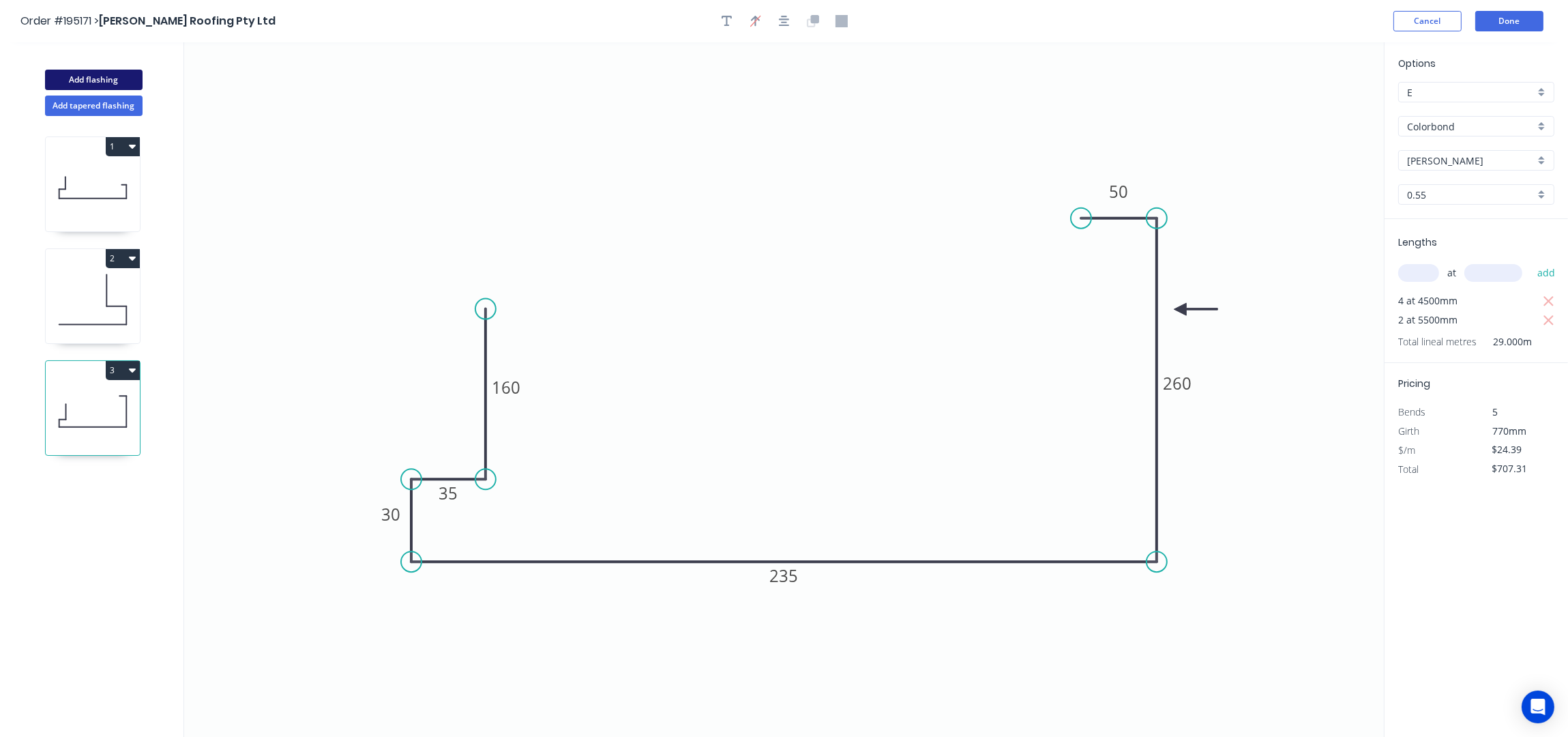
type input "$0.00"
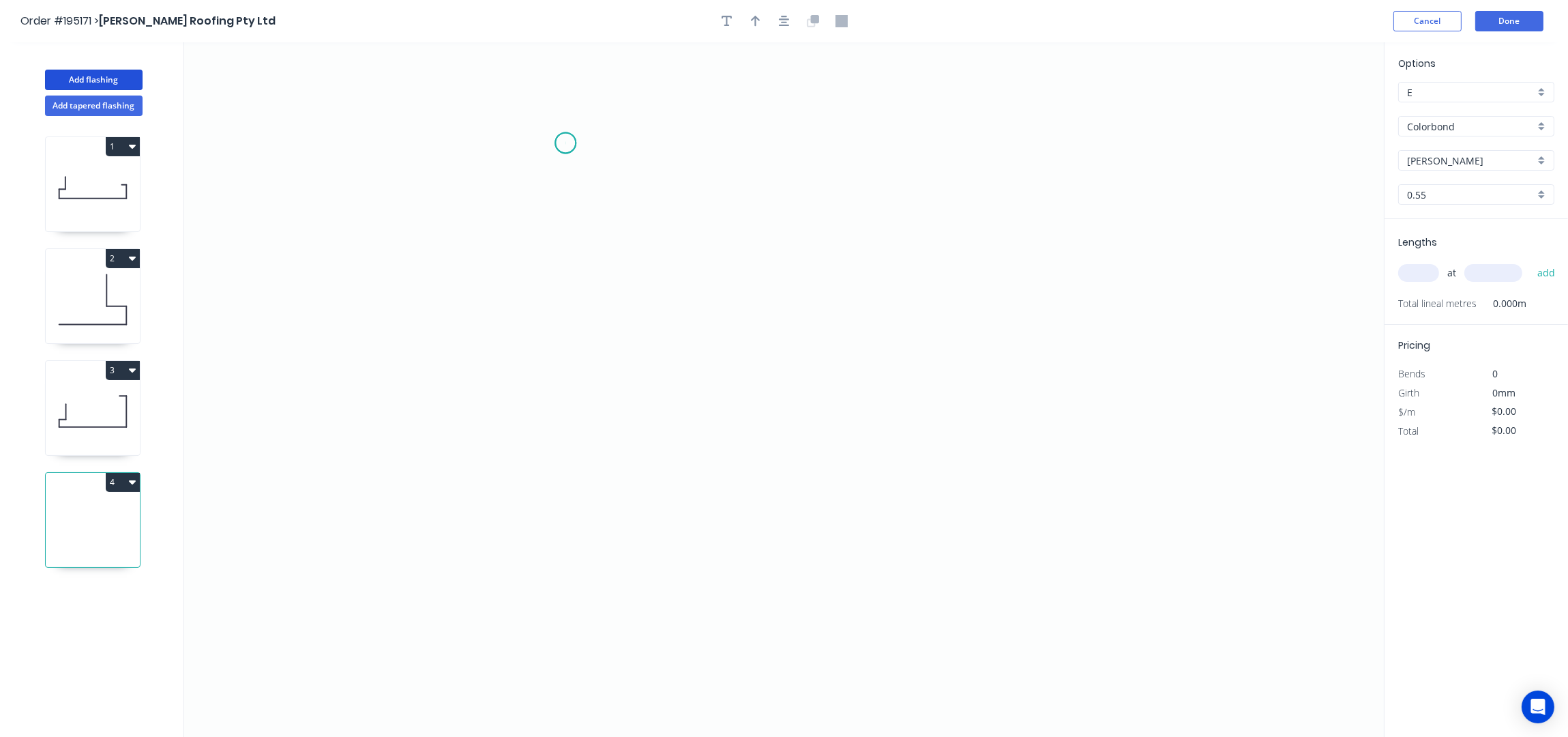
click at [565, 143] on icon "0" at bounding box center [783, 390] width 1200 height 695
click at [491, 143] on icon at bounding box center [528, 143] width 74 height 0
click at [470, 553] on icon "0 ?" at bounding box center [783, 390] width 1200 height 695
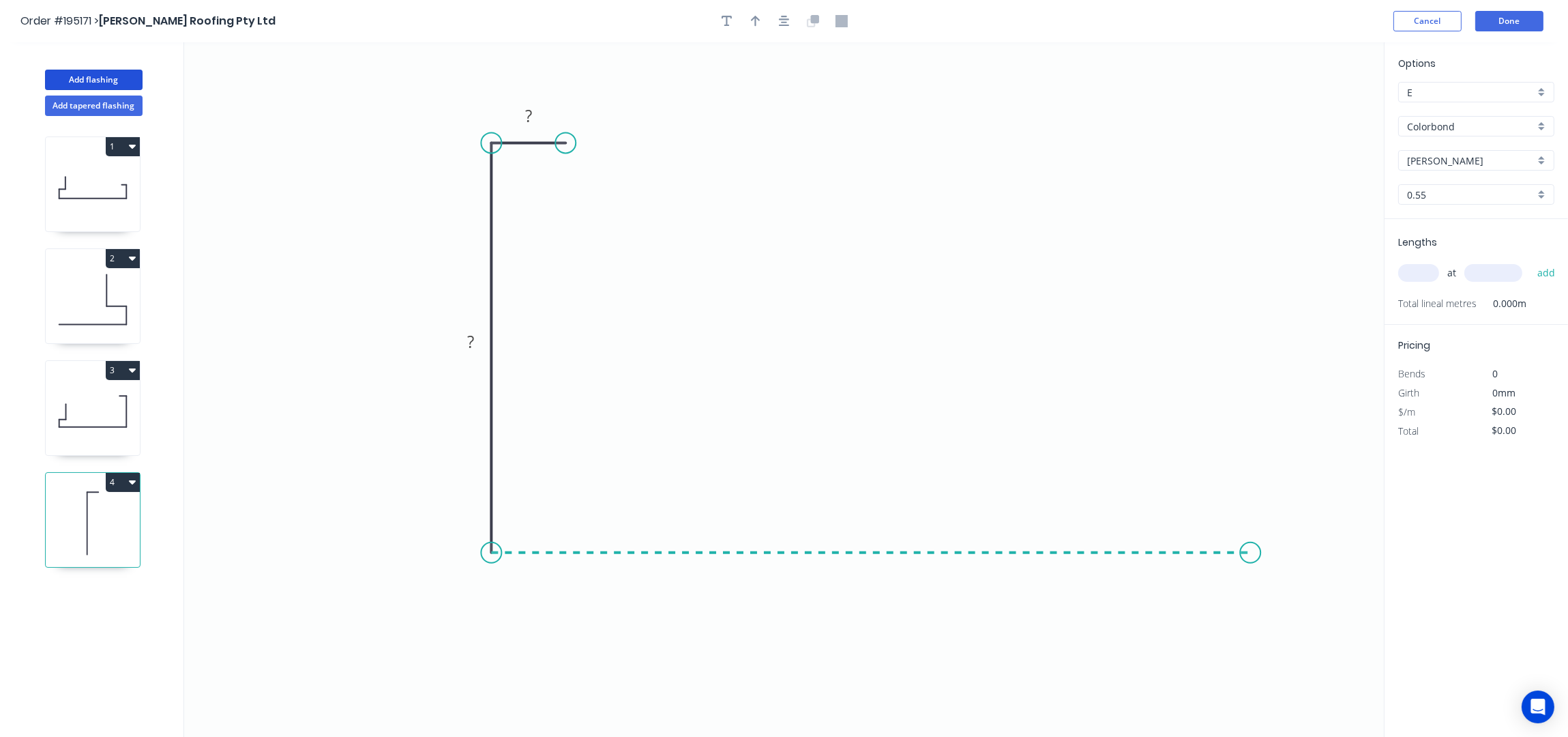
click at [1251, 529] on icon "0 ? ?" at bounding box center [783, 390] width 1200 height 695
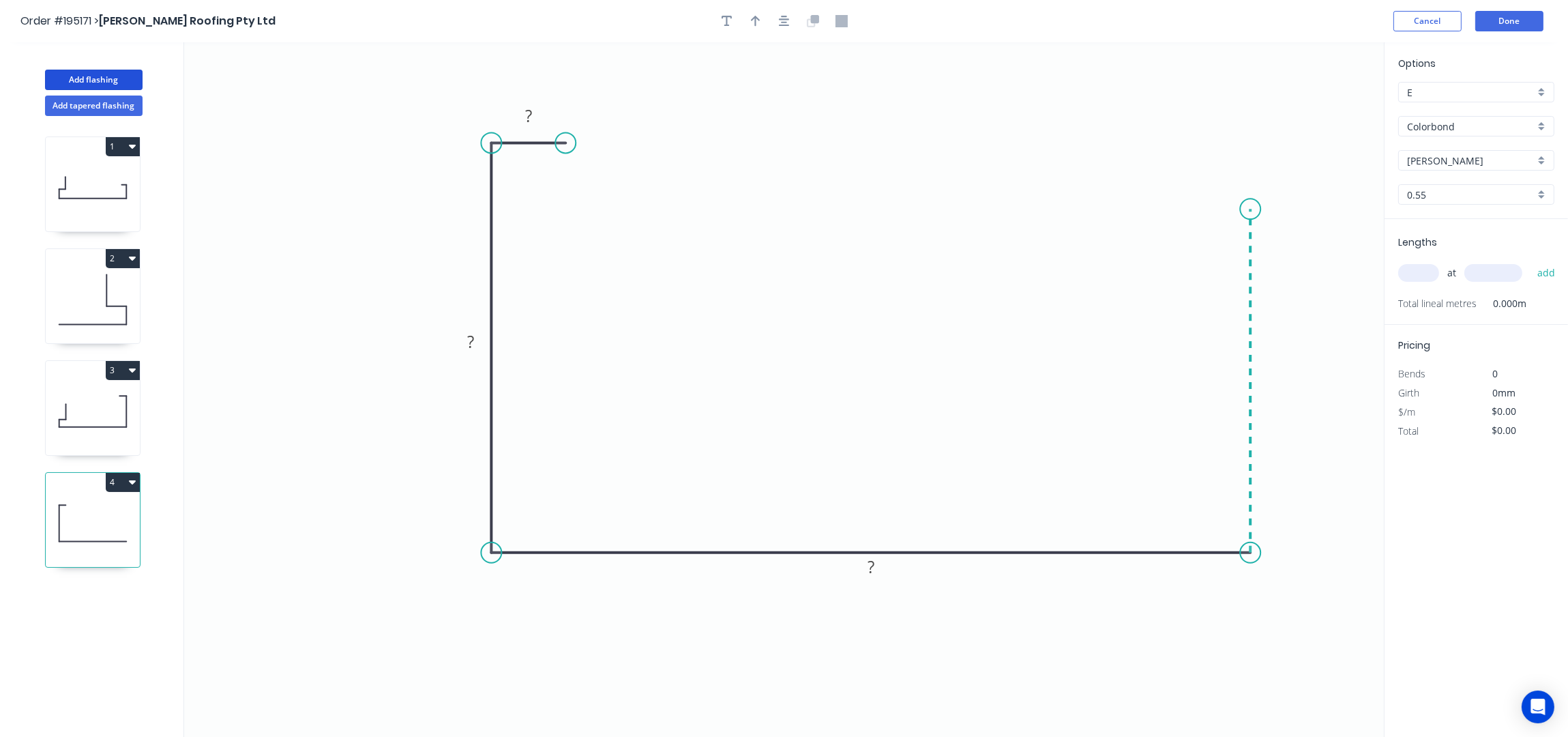
click at [1248, 208] on icon "0 ? ? ?" at bounding box center [783, 390] width 1200 height 695
click at [1165, 203] on icon "0 ? ? ? ?" at bounding box center [783, 390] width 1200 height 695
click at [1159, 255] on icon "0 ? ? ? ? ?" at bounding box center [783, 390] width 1200 height 695
drag, startPoint x: 1154, startPoint y: 251, endPoint x: 1166, endPoint y: 255, distance: 12.6
click at [1166, 255] on circle at bounding box center [1163, 253] width 20 height 20
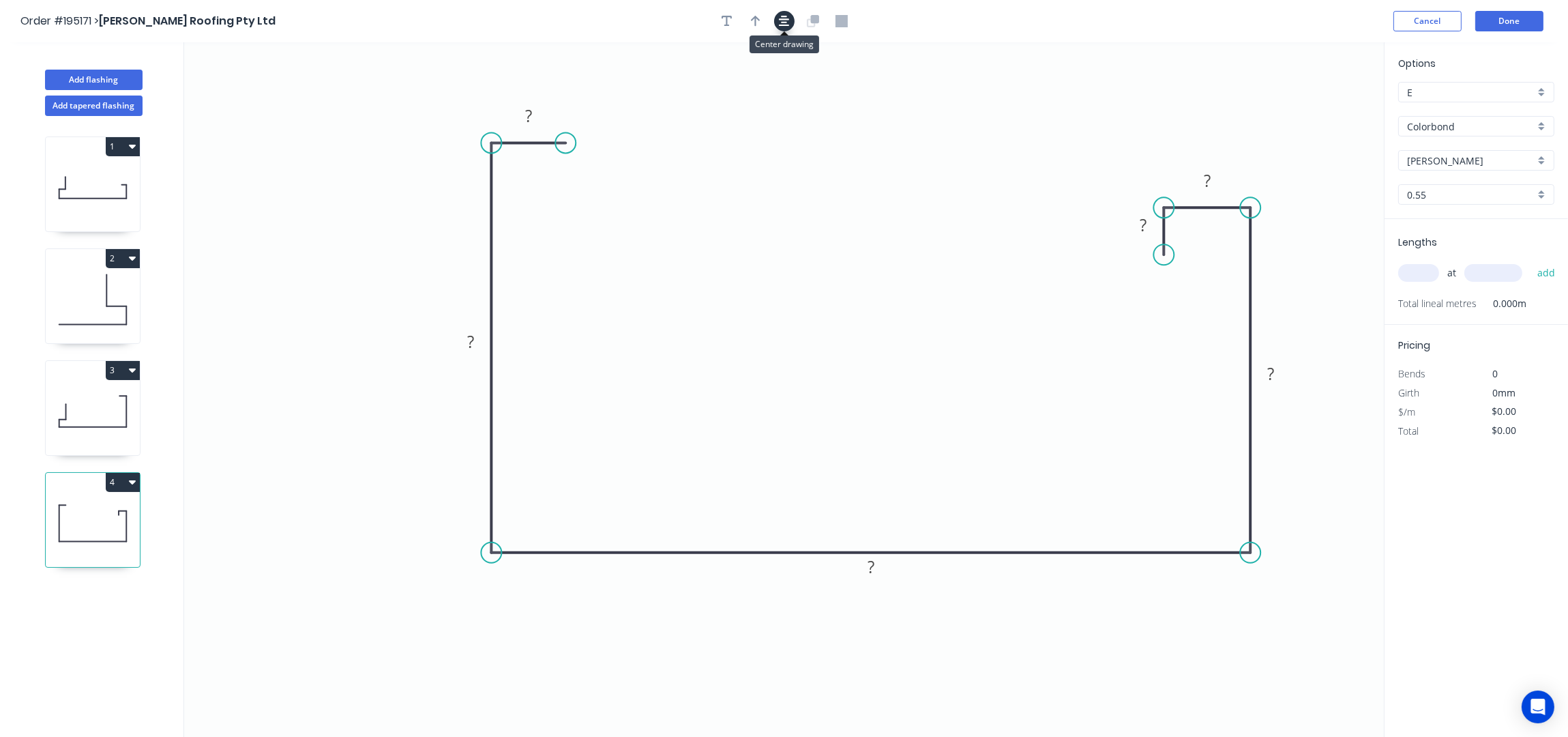
click at [783, 18] on icon "button" at bounding box center [784, 21] width 11 height 12
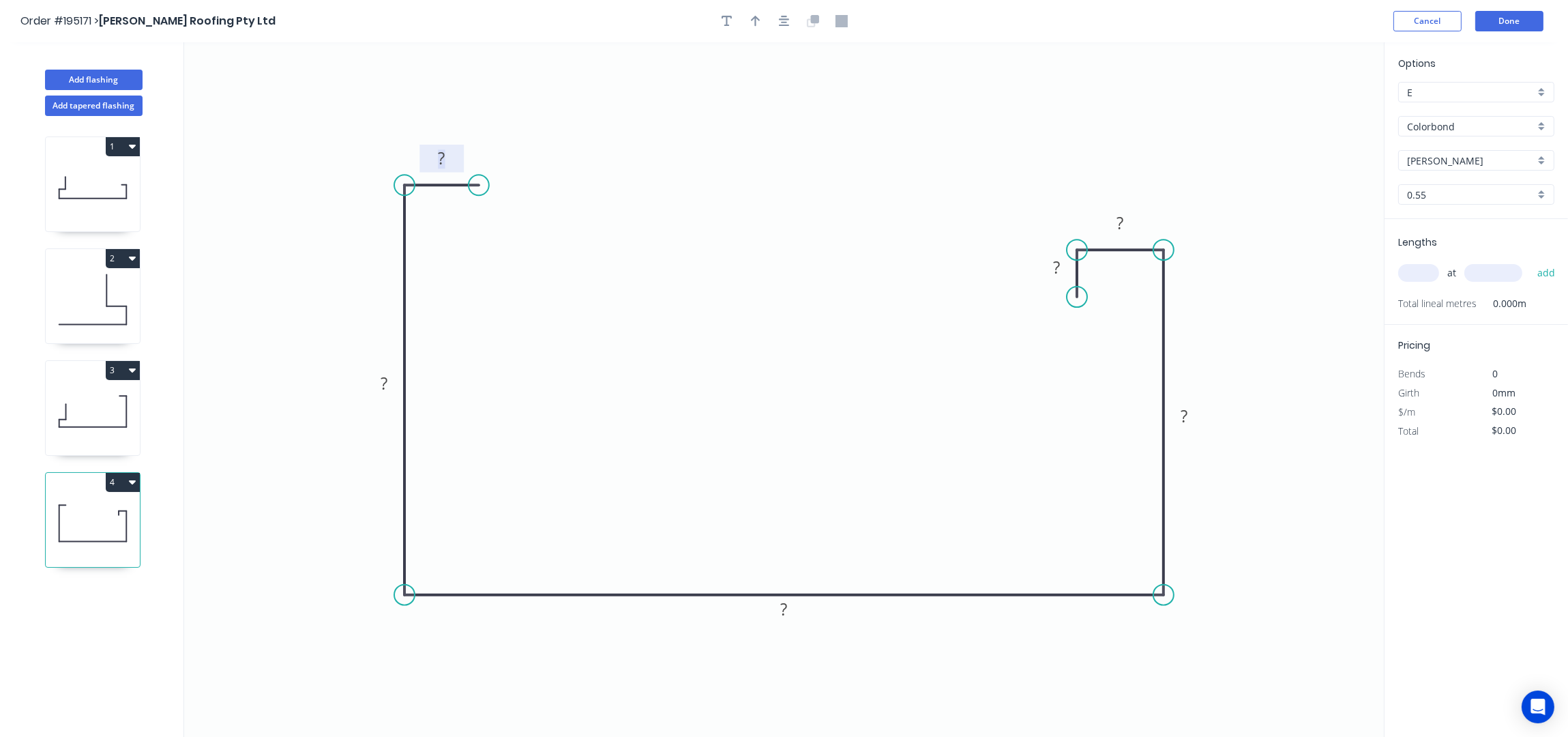
click at [445, 159] on tspan "?" at bounding box center [442, 158] width 7 height 23
type input "$28.72"
click at [761, 27] on button "button" at bounding box center [755, 21] width 20 height 20
click at [1315, 106] on icon at bounding box center [1315, 95] width 12 height 44
click at [1315, 105] on icon at bounding box center [1315, 95] width 12 height 44
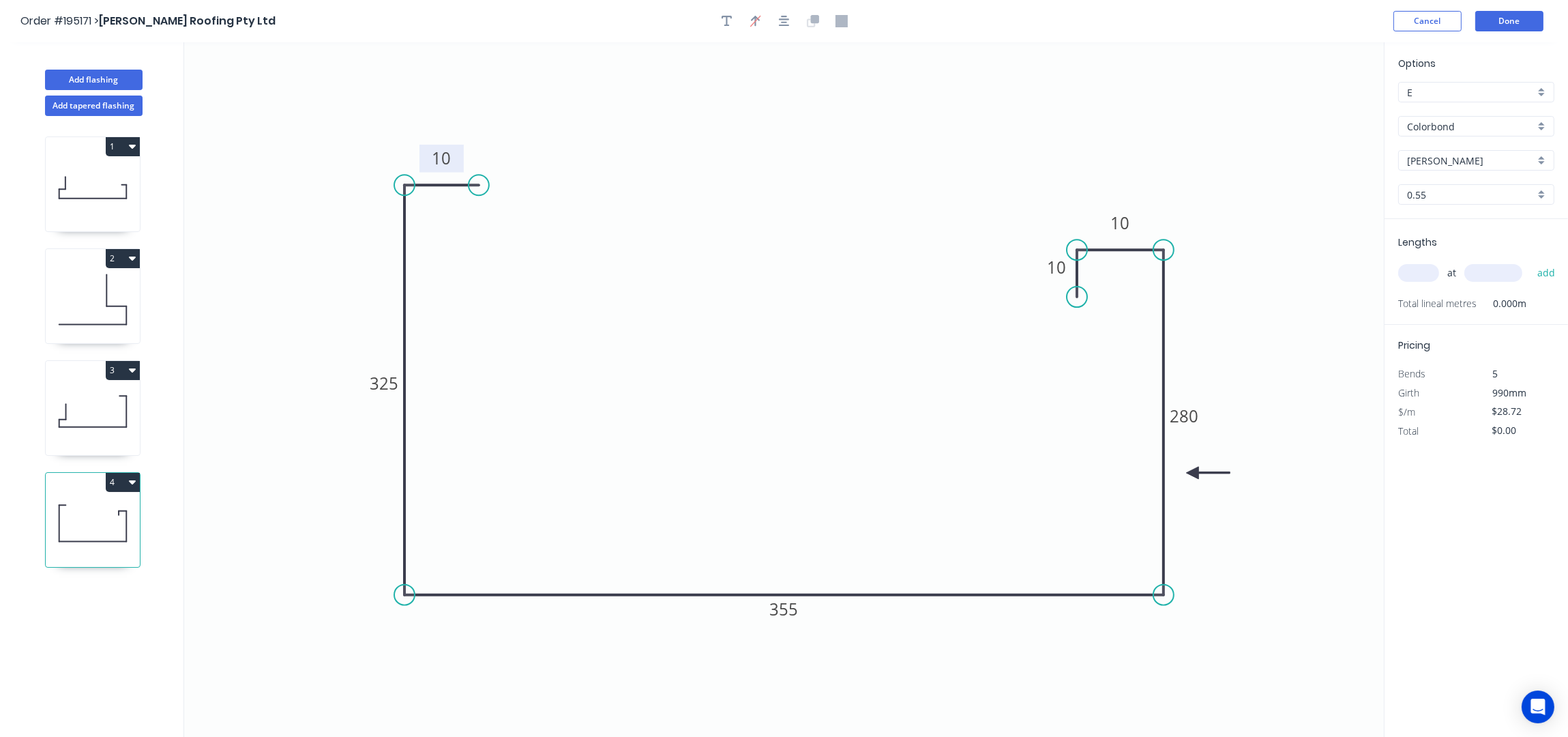
drag, startPoint x: 1316, startPoint y: 112, endPoint x: 1193, endPoint y: 473, distance: 381.4
click at [1193, 473] on icon at bounding box center [1208, 473] width 44 height 12
click at [1421, 285] on div "at add" at bounding box center [1477, 273] width 159 height 24
click at [1426, 277] on input "text" at bounding box center [1418, 273] width 41 height 17
type input "2"
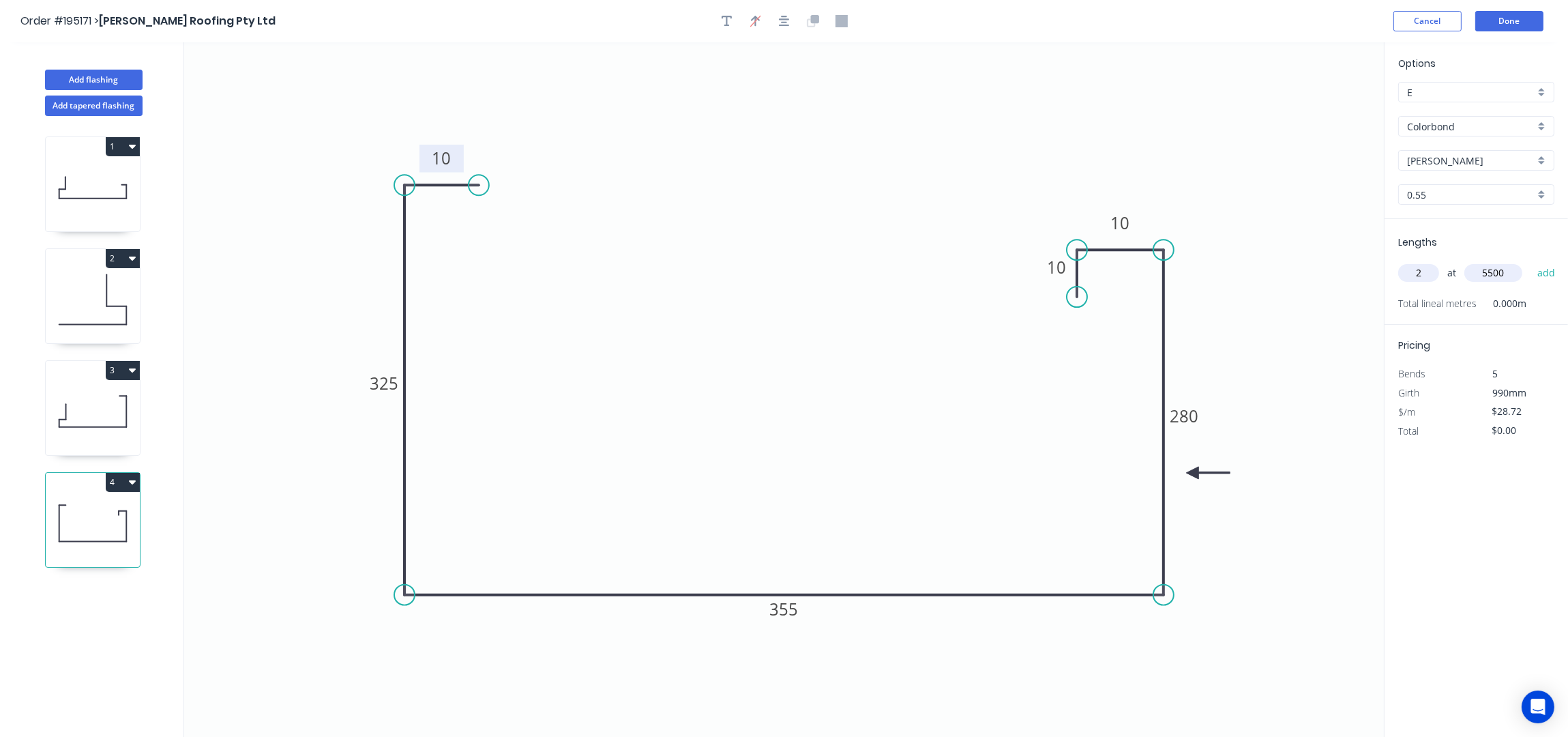
type input "5500"
click at [1531, 261] on button "add" at bounding box center [1546, 273] width 32 height 24
type input "$315.92"
type input "2"
type input "5800"
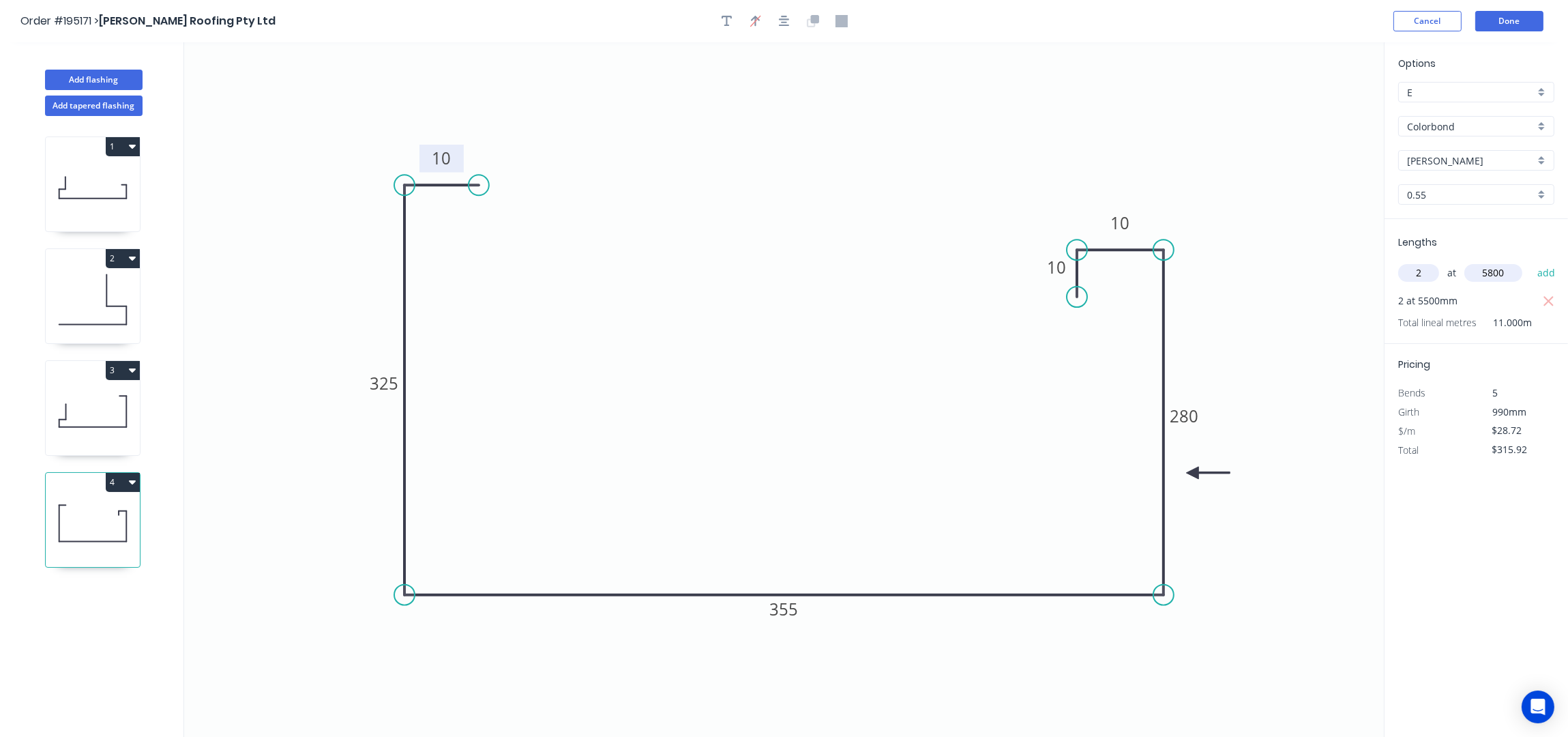
click at [1531, 261] on button "add" at bounding box center [1546, 273] width 32 height 24
type input "$649.07"
type input "2"
type input "5400"
click at [1531, 261] on button "add" at bounding box center [1546, 273] width 32 height 24
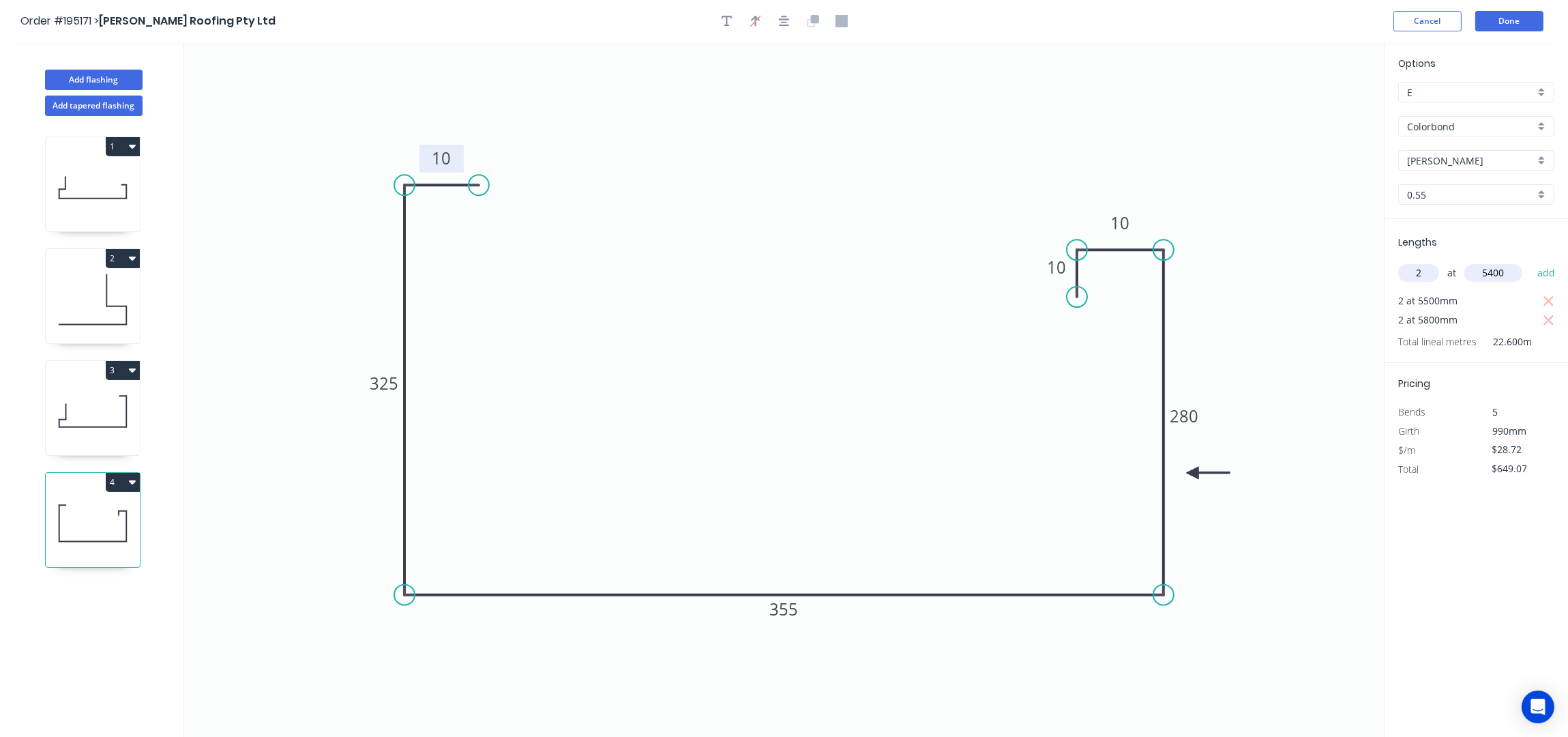
type input "$959.25"
click at [1519, 19] on button "Done" at bounding box center [1510, 21] width 68 height 20
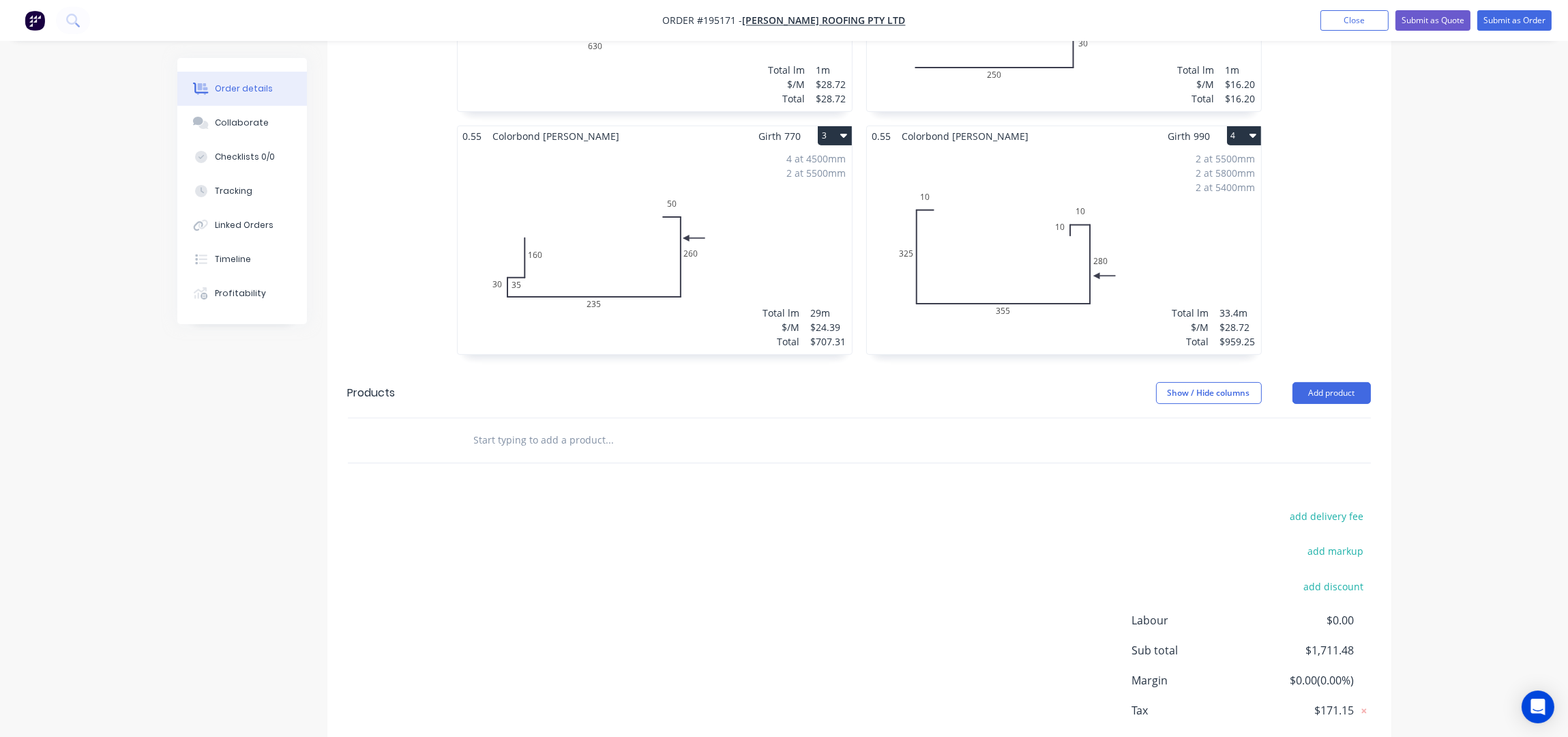
scroll to position [625, 0]
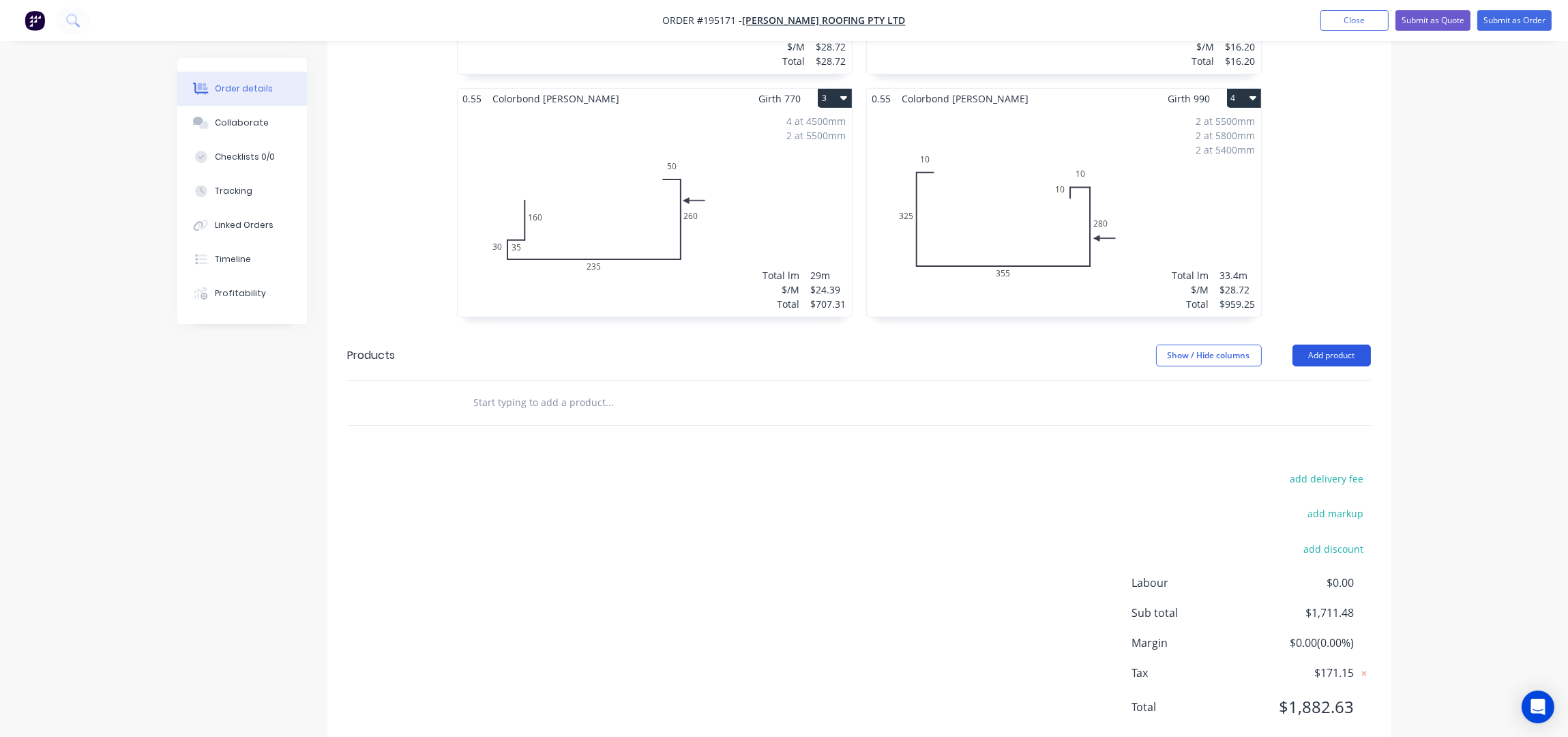
click at [1344, 344] on button "Add product" at bounding box center [1332, 355] width 78 height 22
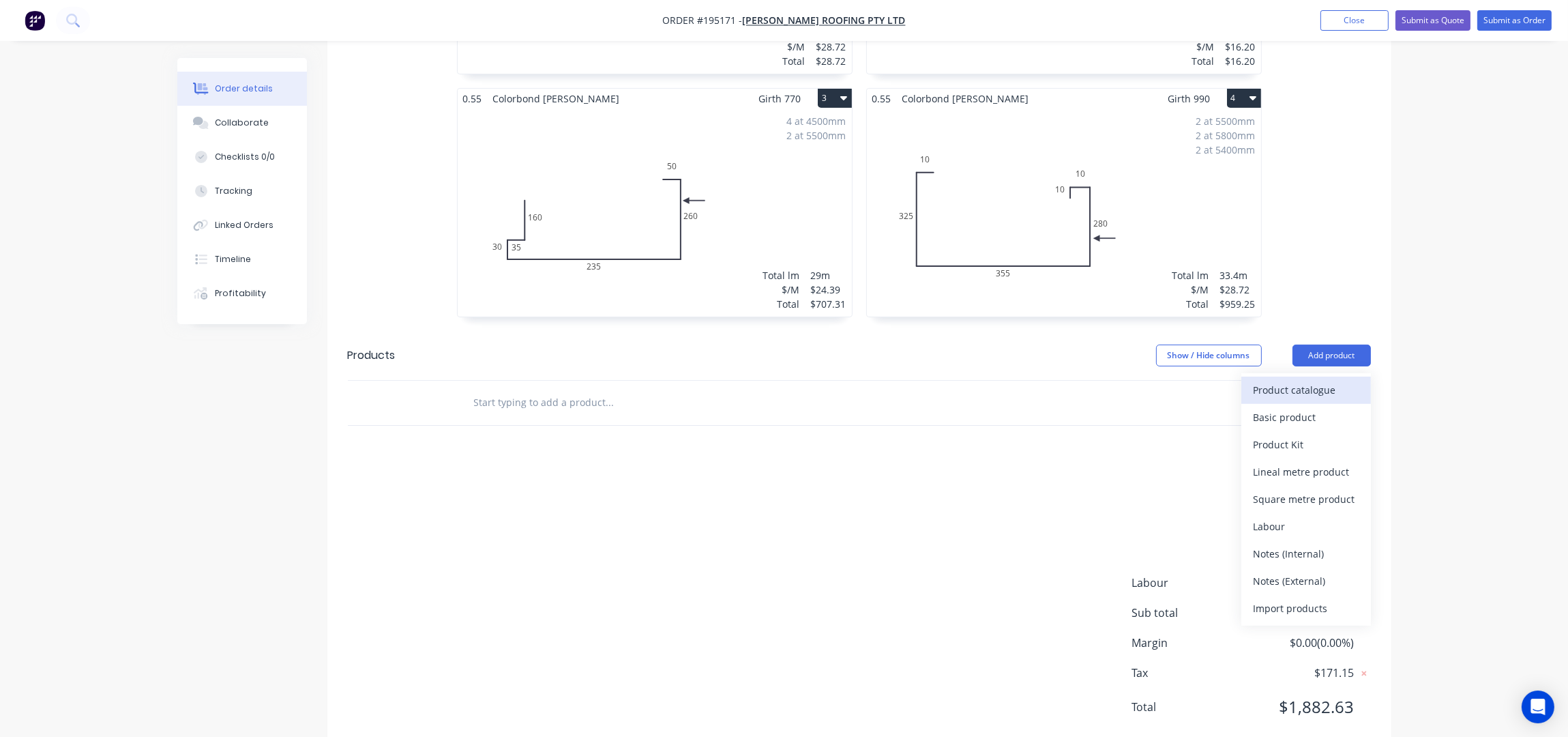
click at [1296, 380] on div "Product catalogue" at bounding box center [1306, 389] width 105 height 20
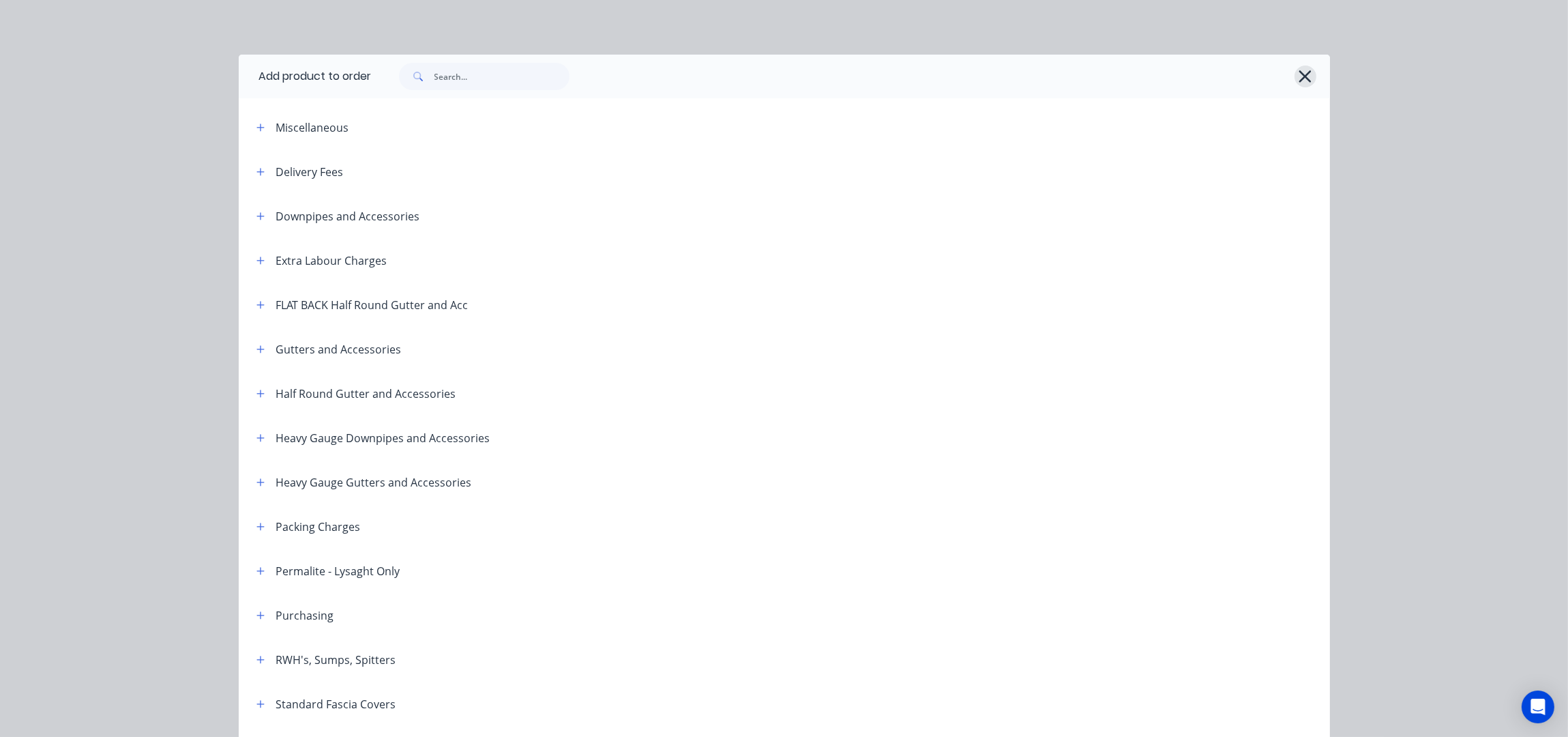
click at [1300, 77] on icon "button" at bounding box center [1306, 77] width 12 height 12
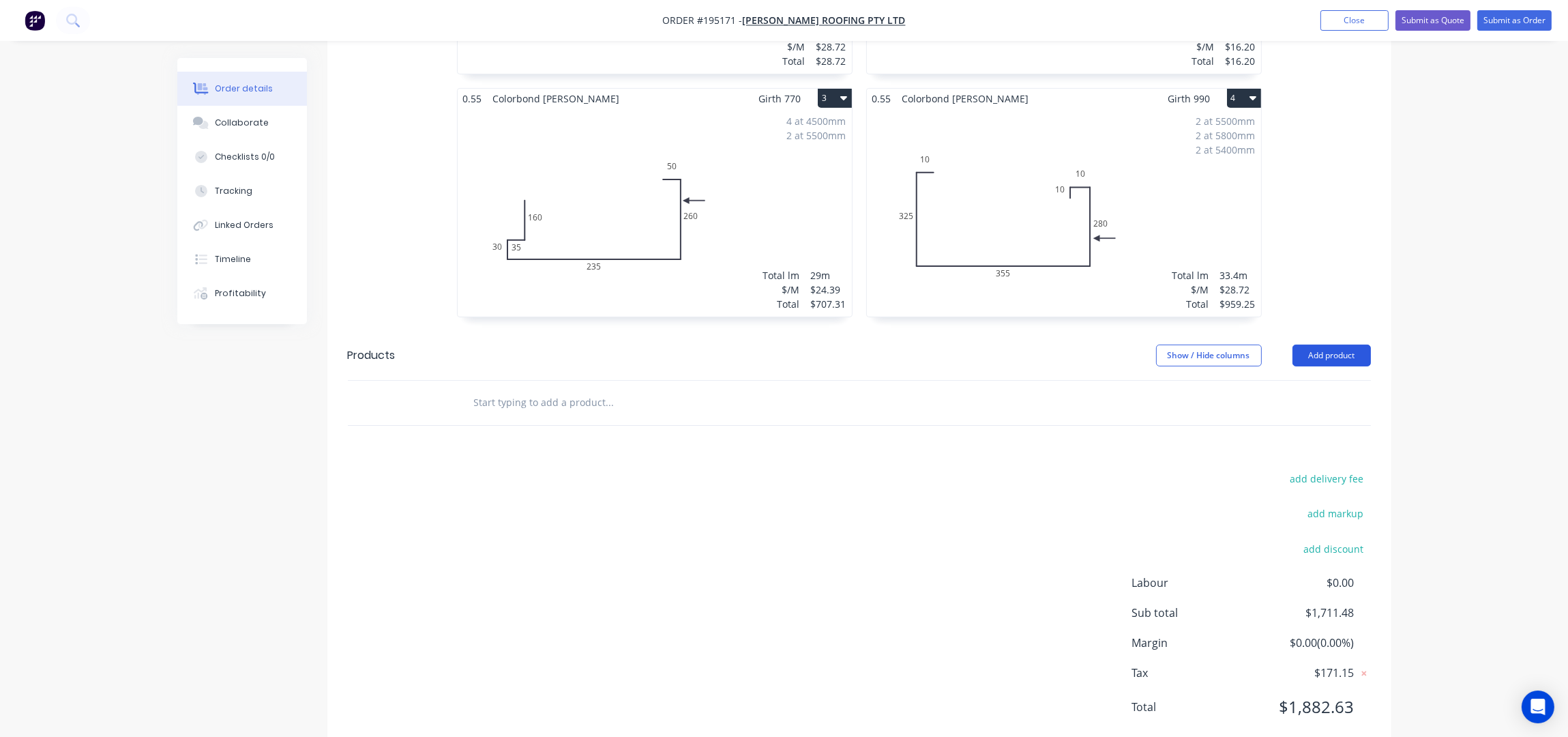
click at [1307, 344] on button "Add product" at bounding box center [1332, 355] width 78 height 22
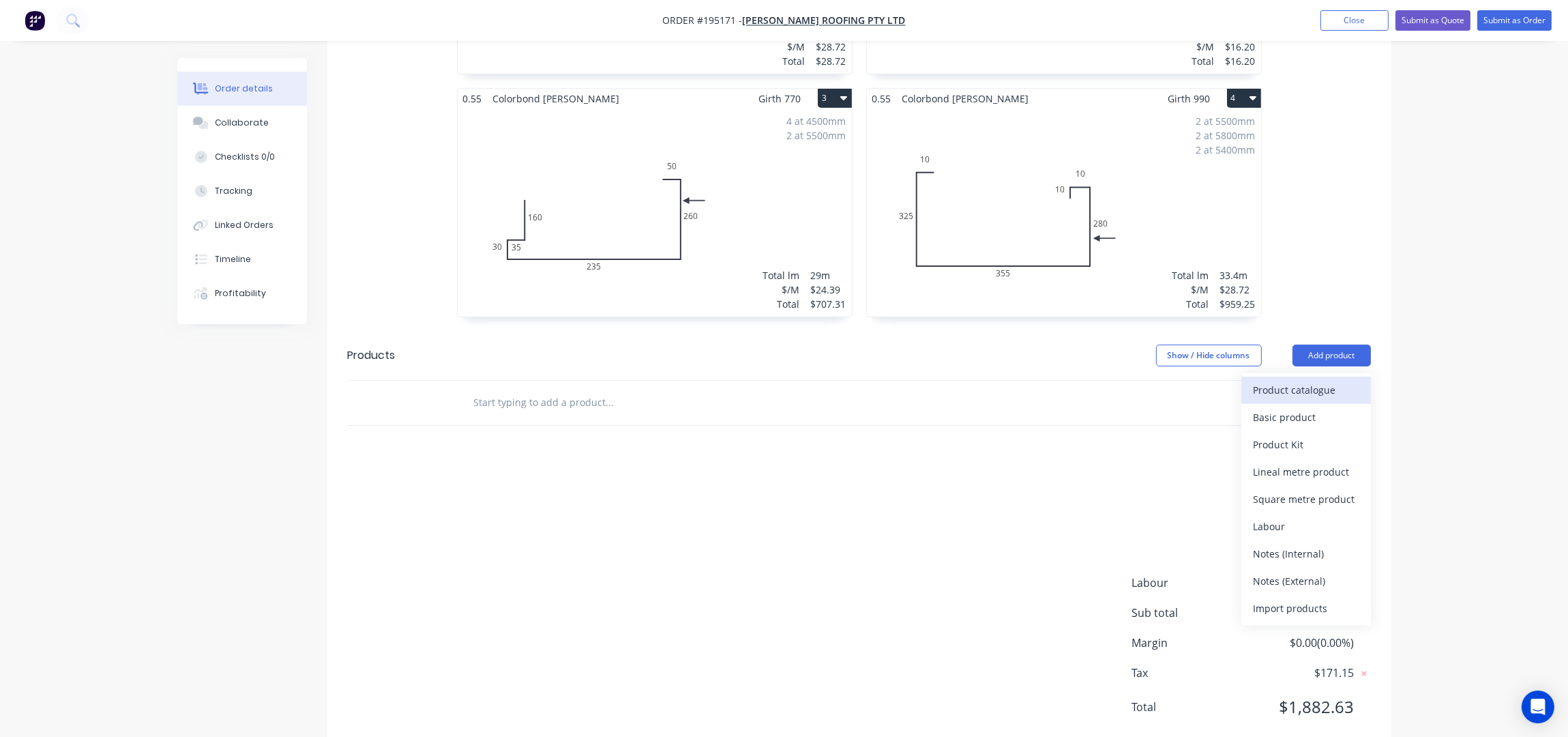
click at [1322, 380] on div "Product catalogue" at bounding box center [1306, 389] width 105 height 20
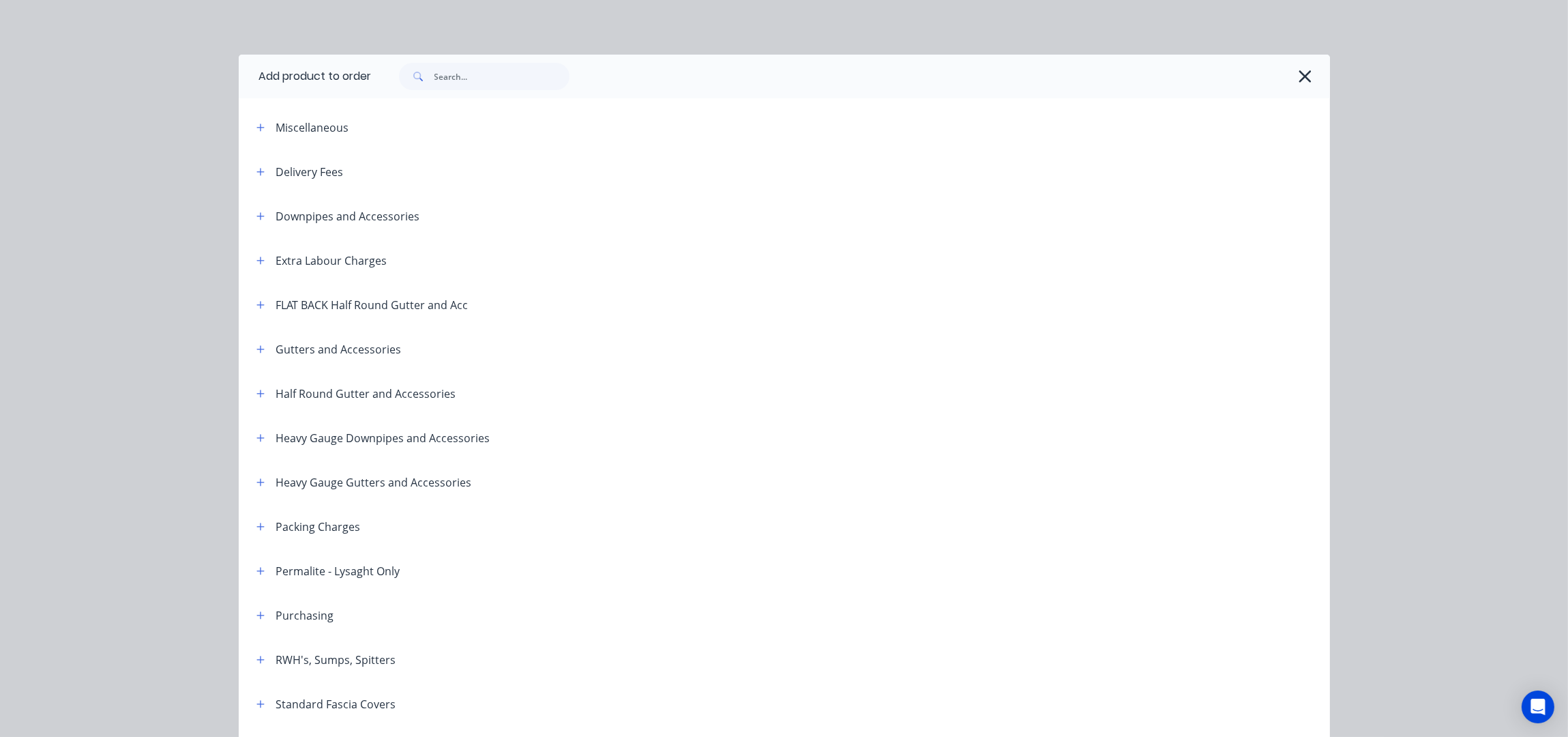
drag, startPoint x: 252, startPoint y: 354, endPoint x: 439, endPoint y: 359, distance: 187.1
click at [253, 353] on button "button" at bounding box center [261, 349] width 17 height 17
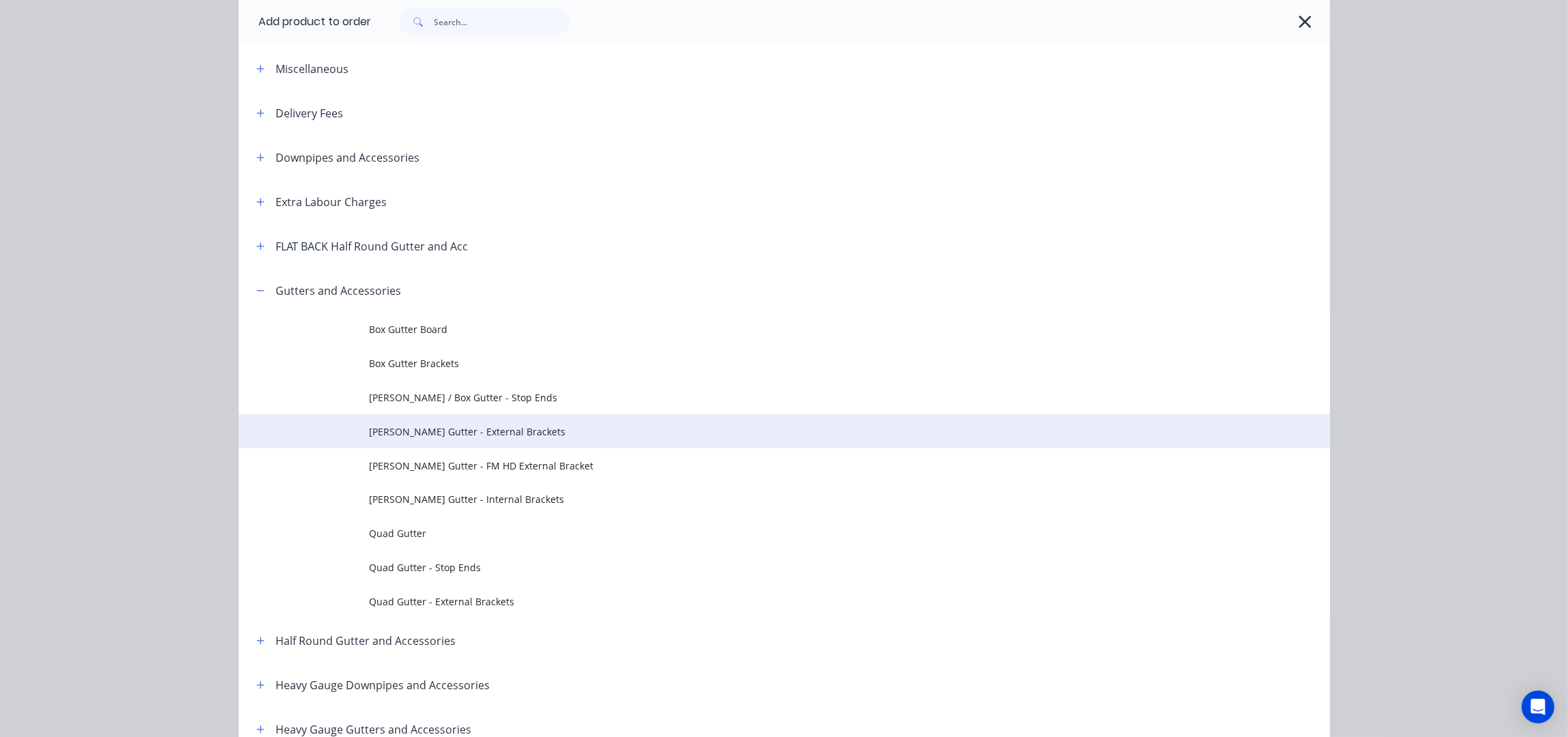
scroll to position [90, 0]
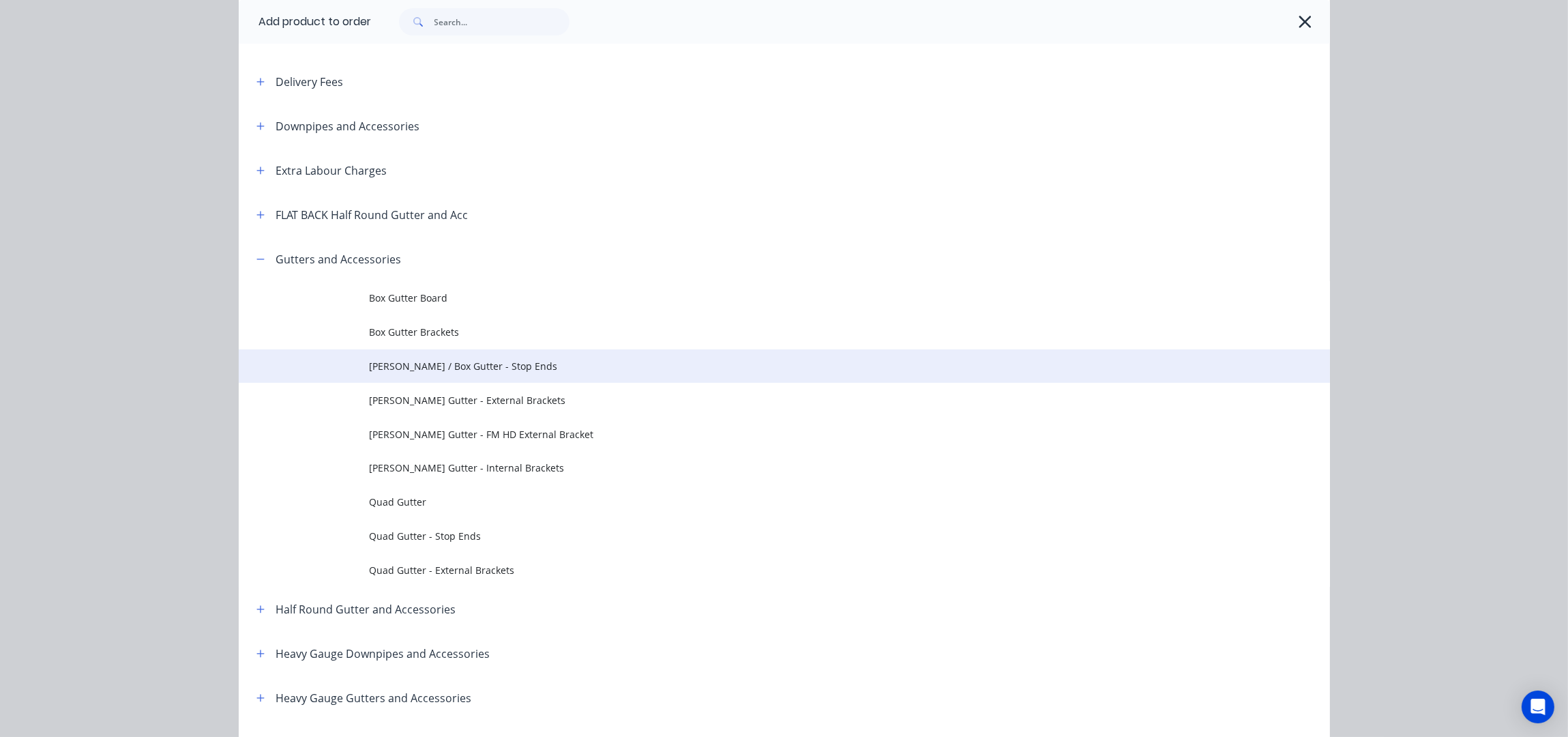
click at [436, 367] on span "Eaves / Box Gutter - Stop Ends" at bounding box center [754, 366] width 768 height 14
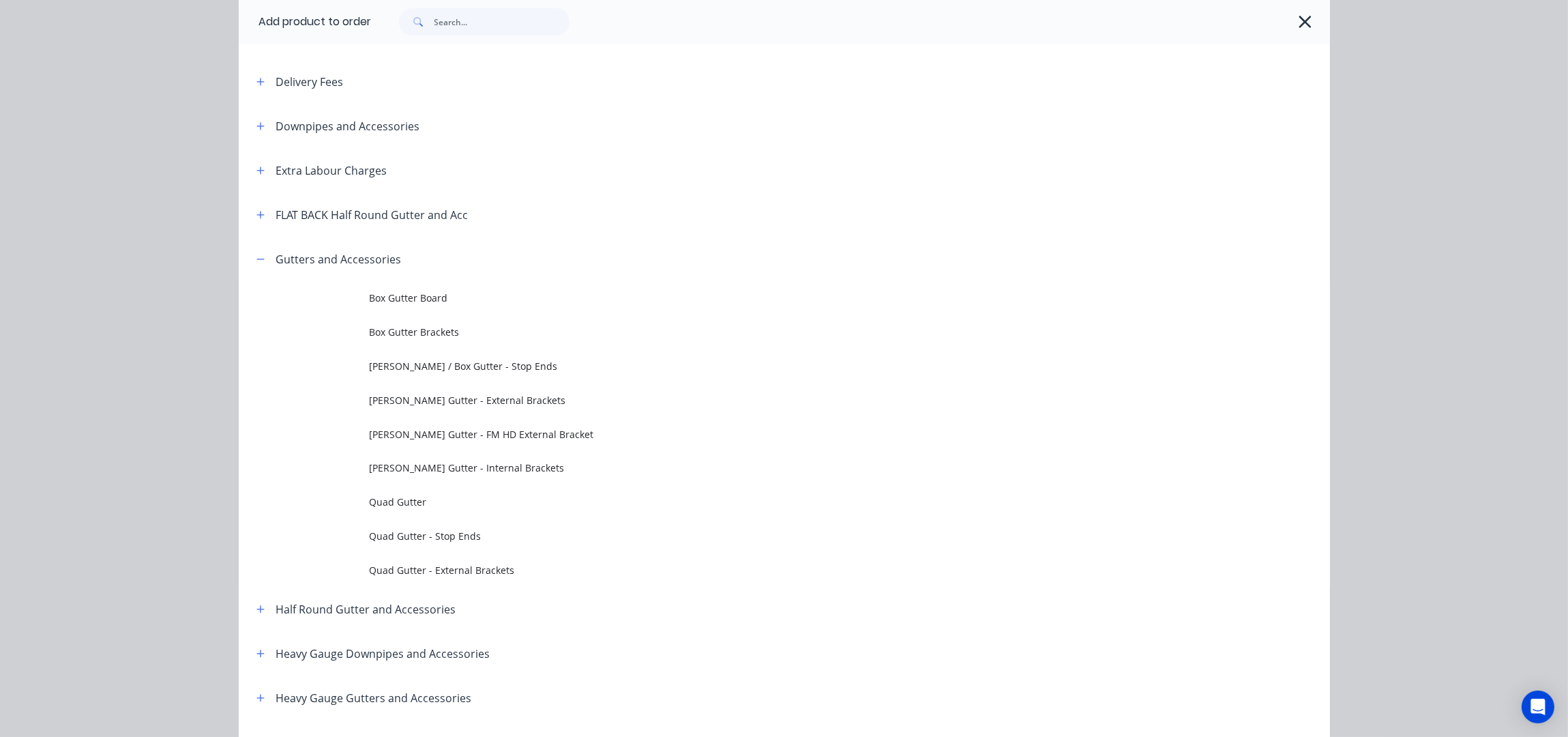
scroll to position [0, 0]
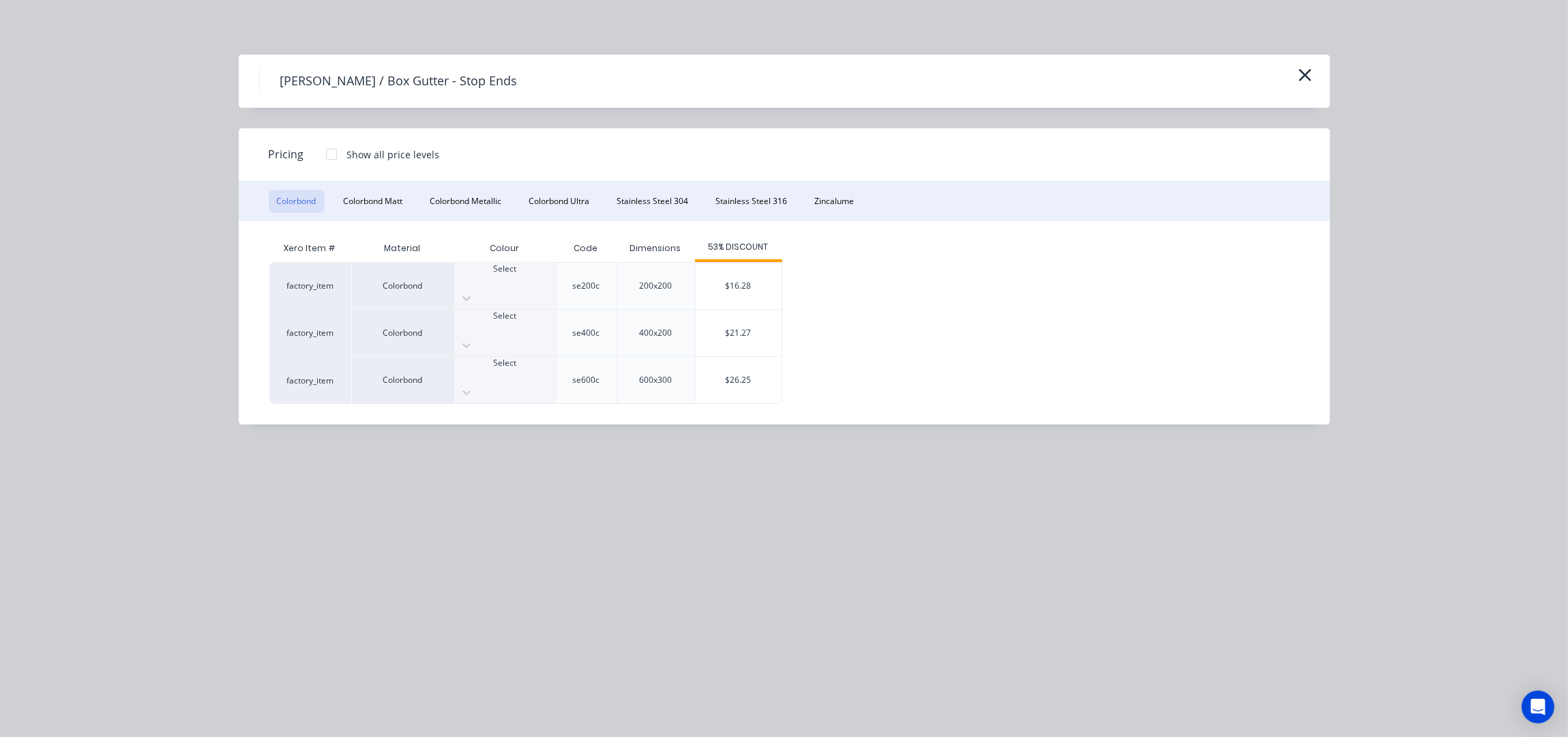
click at [517, 369] on div at bounding box center [505, 375] width 102 height 12
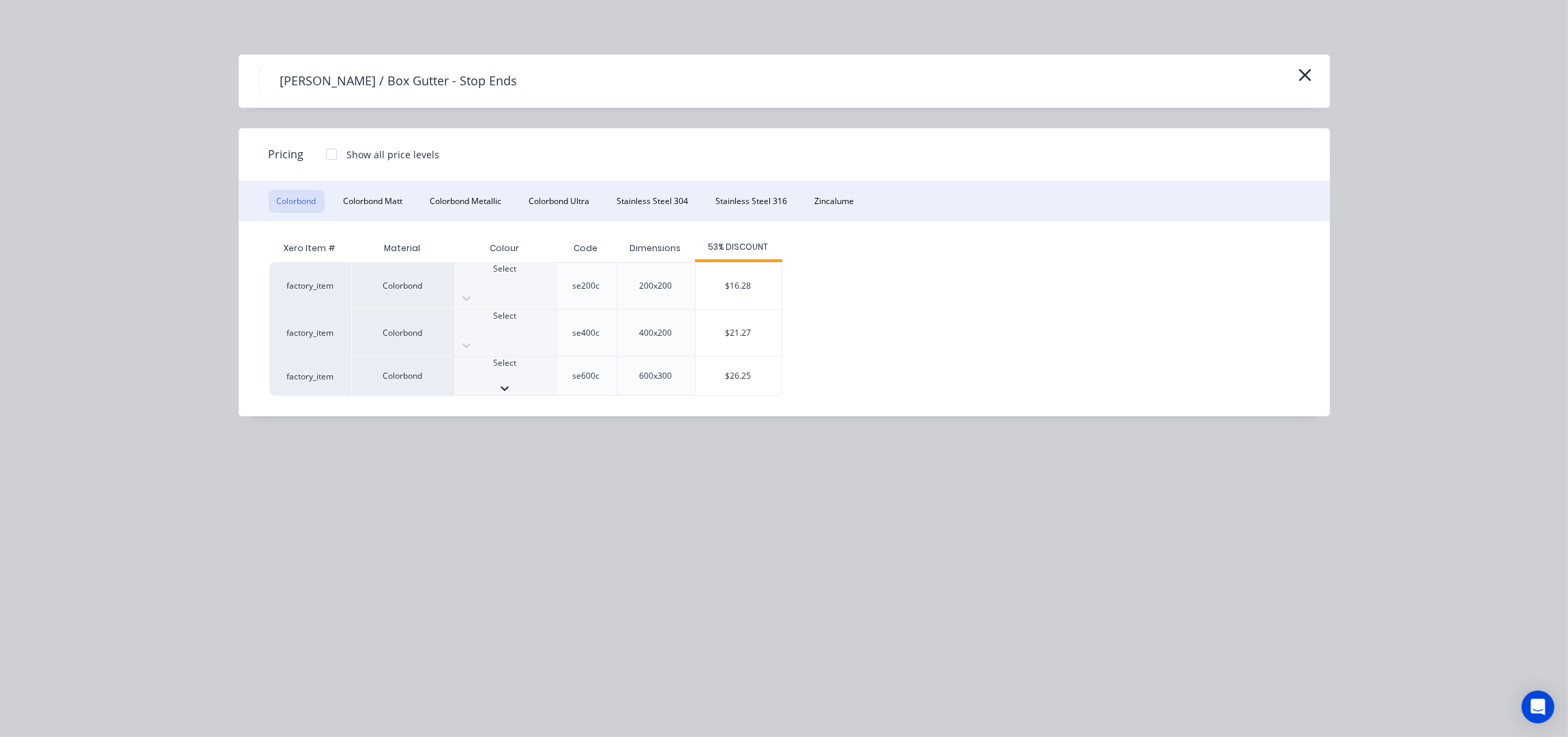
scroll to position [363, 0]
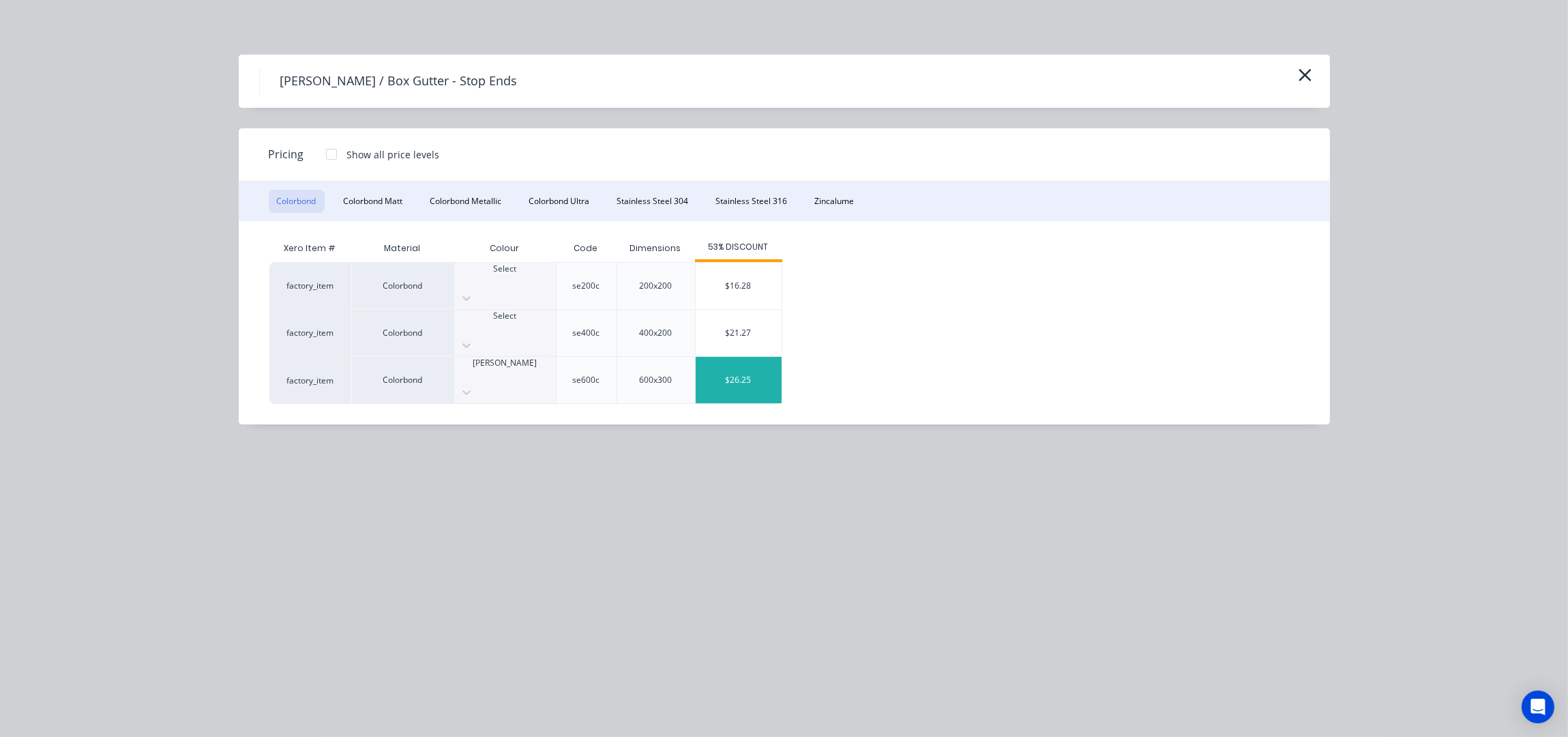
click at [720, 360] on div "$26.25" at bounding box center [739, 380] width 86 height 46
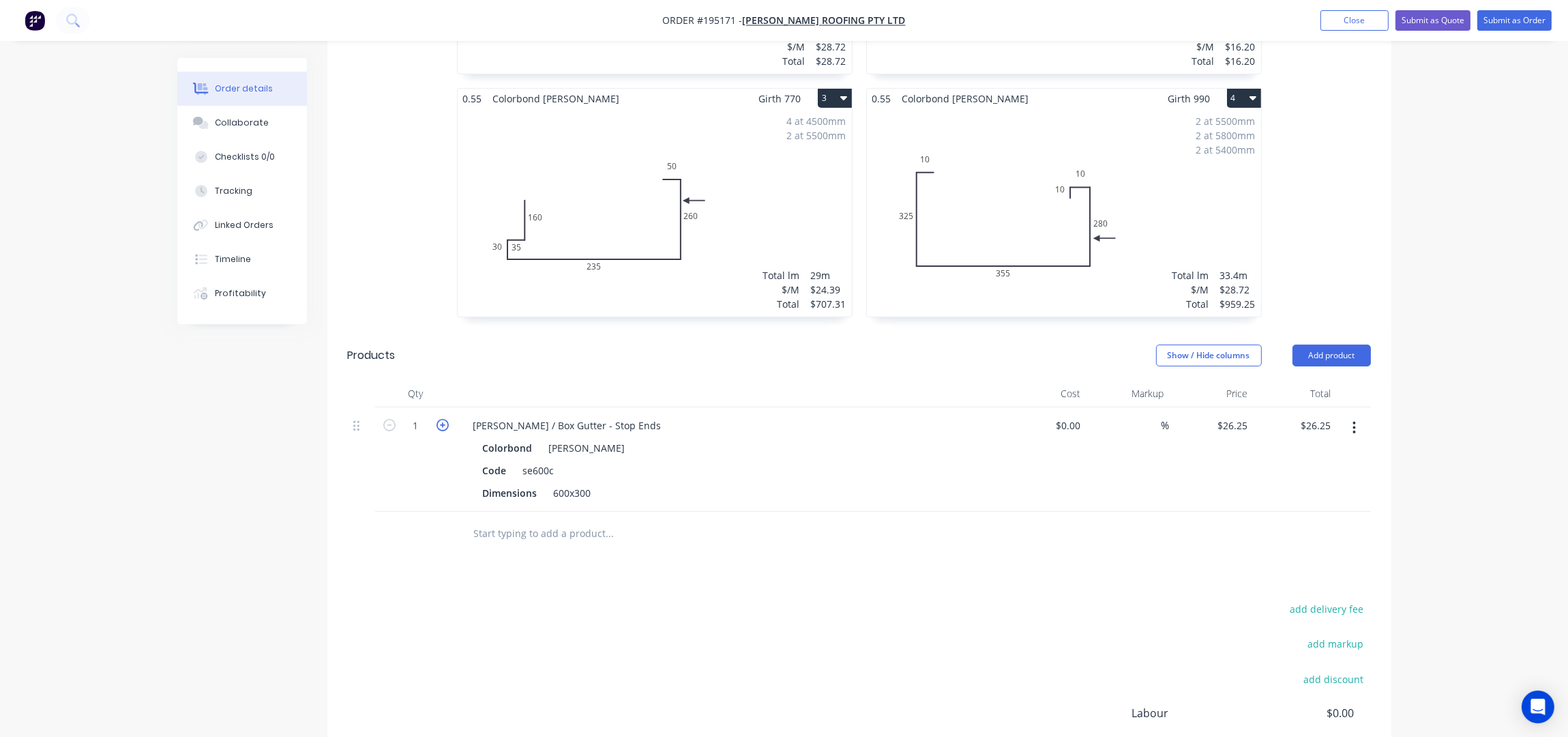
click at [443, 419] on icon "button" at bounding box center [443, 425] width 12 height 12
type input "2"
type input "$52.50"
click at [443, 419] on icon "button" at bounding box center [443, 425] width 12 height 12
type input "3"
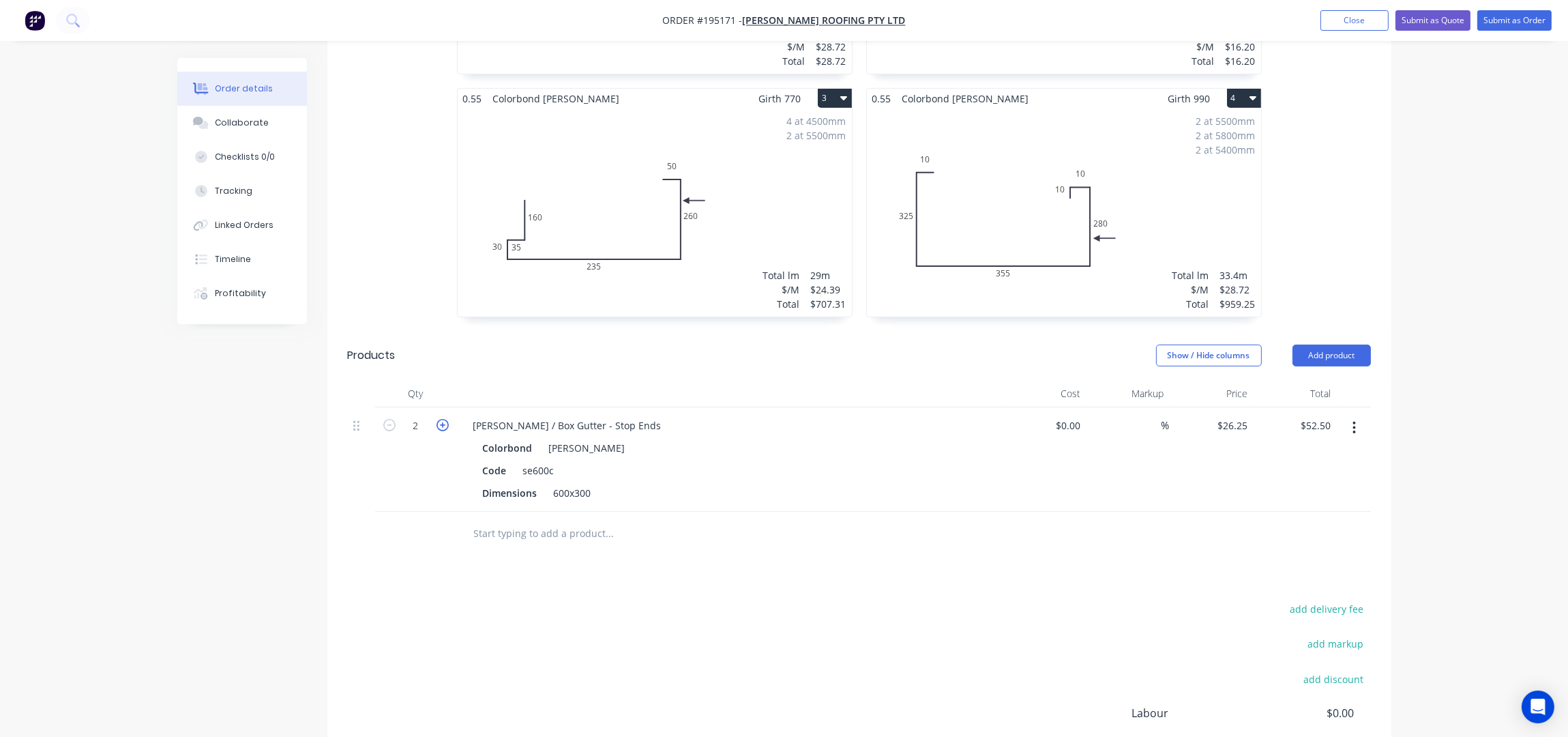
type input "$78.75"
click at [443, 419] on icon "button" at bounding box center [443, 425] width 12 height 12
type input "4"
type input "$105.00"
click at [443, 419] on icon "button" at bounding box center [443, 425] width 12 height 12
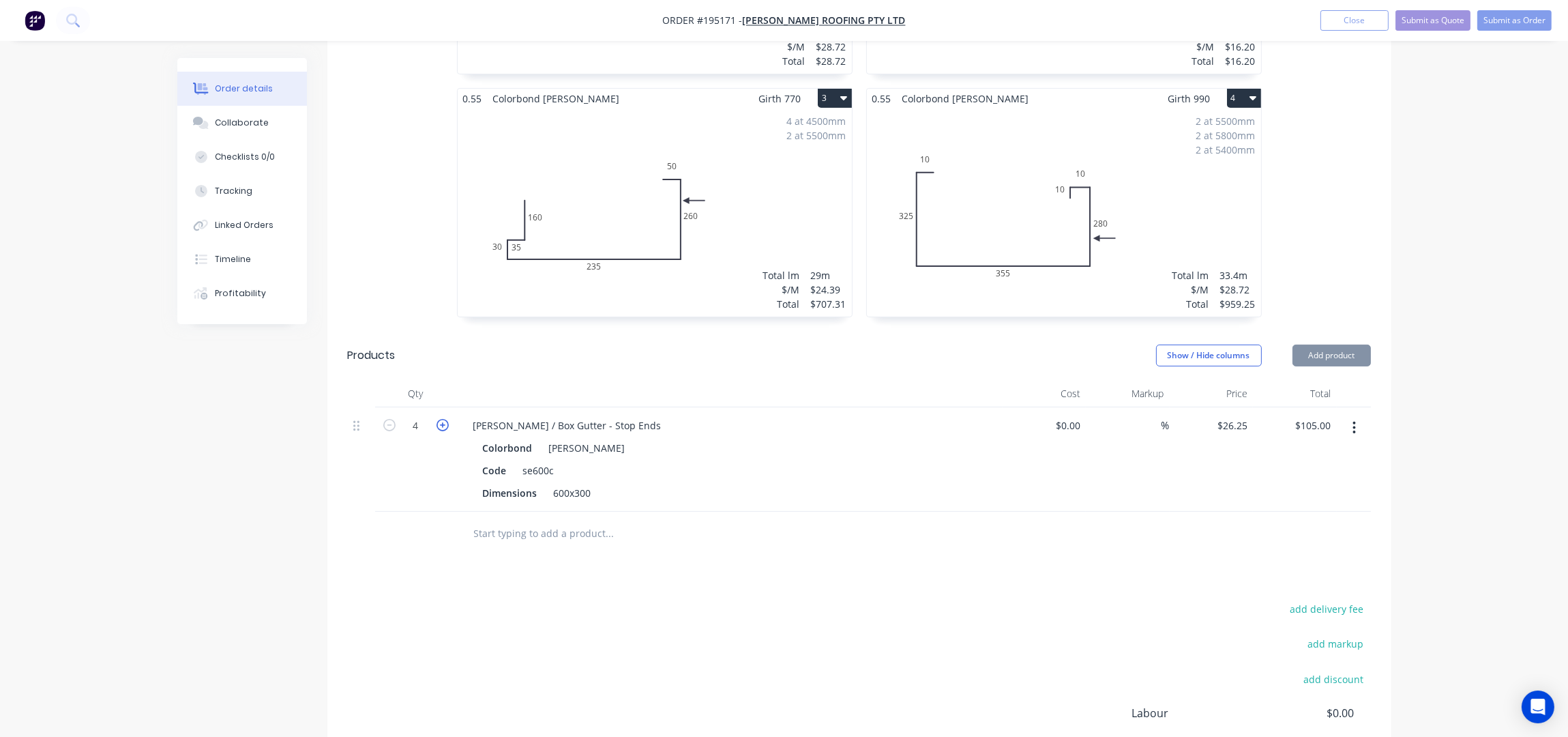
type input "5"
type input "$131.25"
click at [443, 419] on icon "button" at bounding box center [443, 425] width 12 height 12
type input "6"
type input "$157.50"
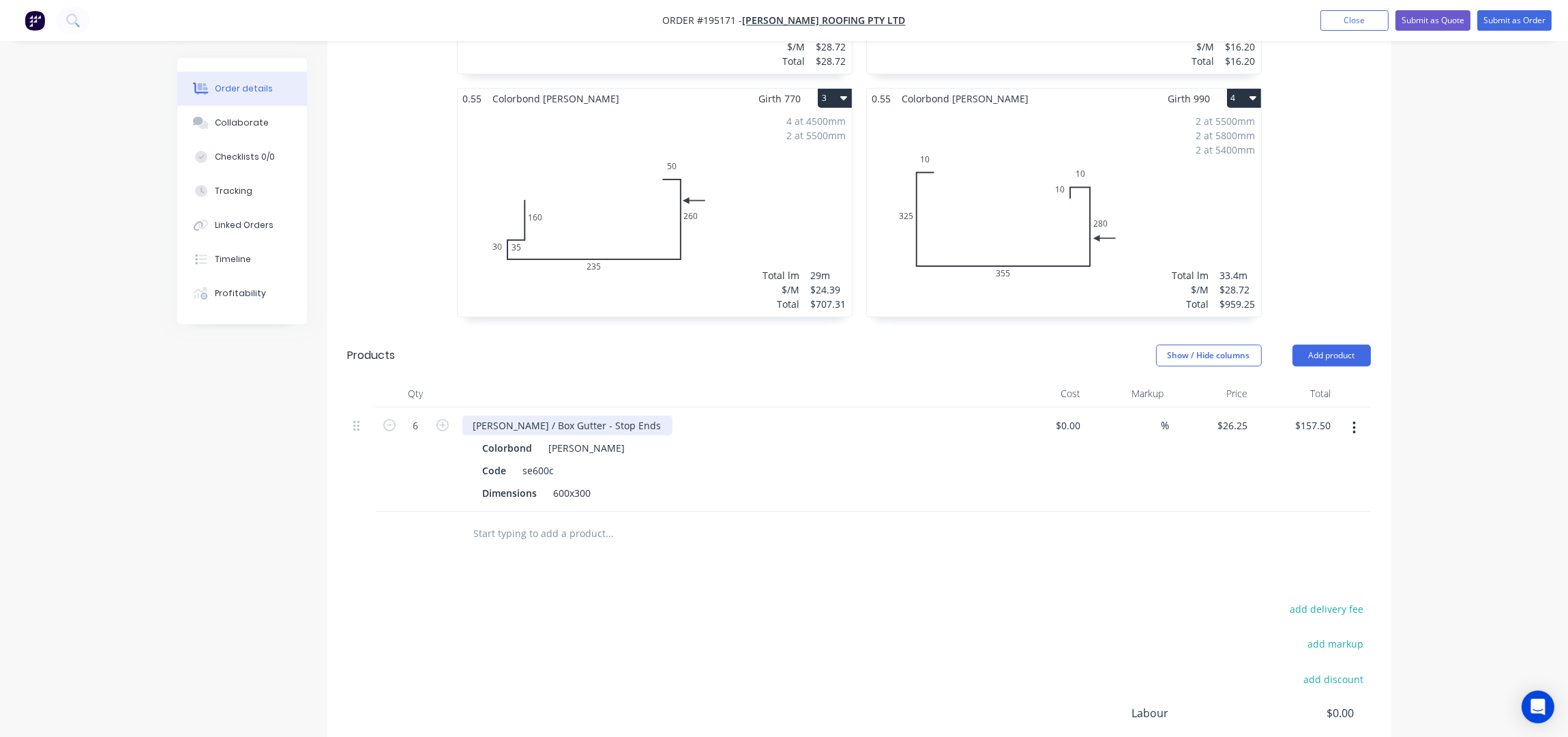
click at [605, 416] on div "Eaves / Box Gutter - Stop Ends" at bounding box center [567, 425] width 210 height 20
click at [772, 599] on div "add delivery fee add markup add discount Labour $0.00 Sub total $1,868.98 Margi…" at bounding box center [859, 731] width 1024 height 263
click at [1318, 344] on button "Add product" at bounding box center [1332, 355] width 78 height 22
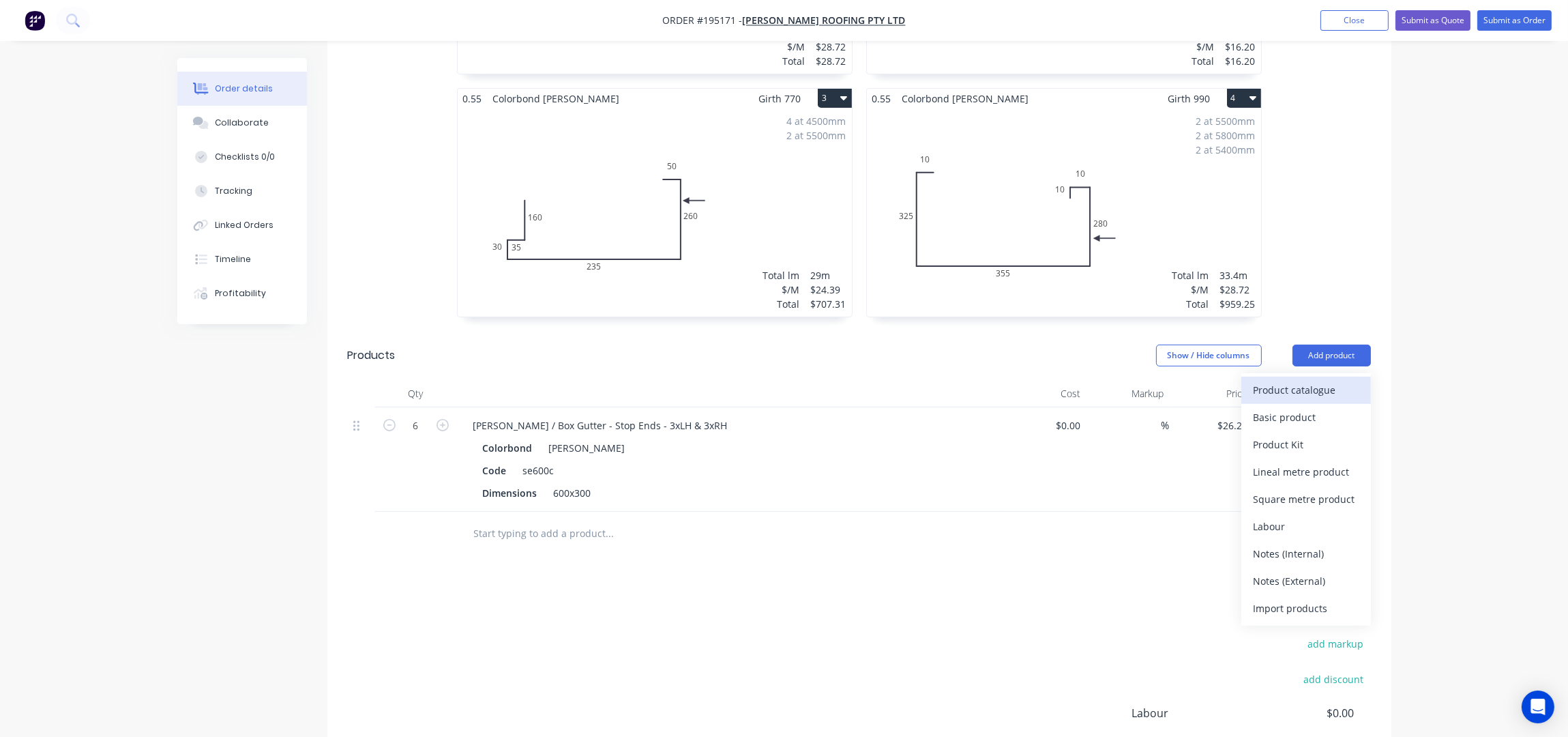
click at [1307, 380] on div "Product catalogue" at bounding box center [1306, 389] width 105 height 20
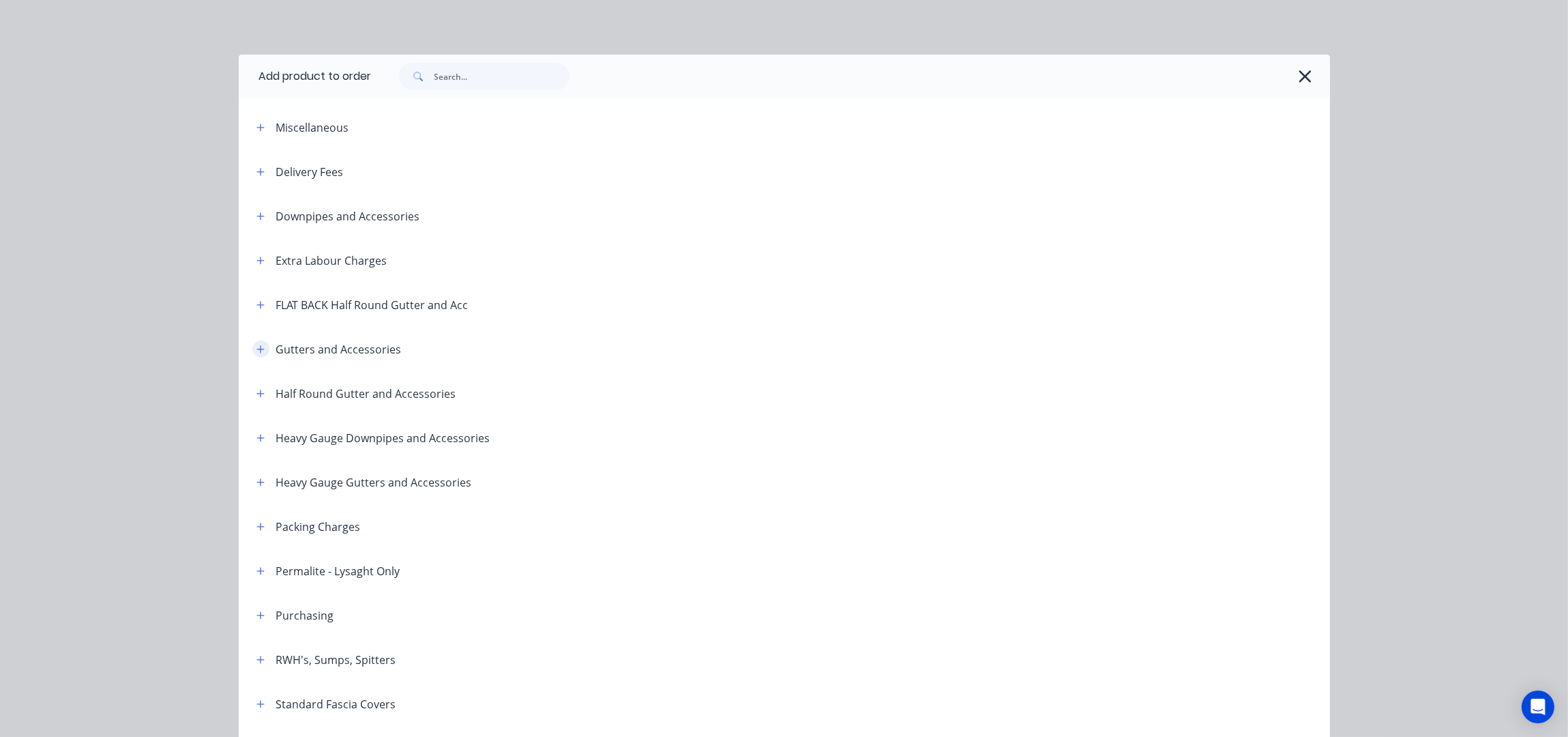
click at [256, 348] on icon "button" at bounding box center [260, 348] width 8 height 8
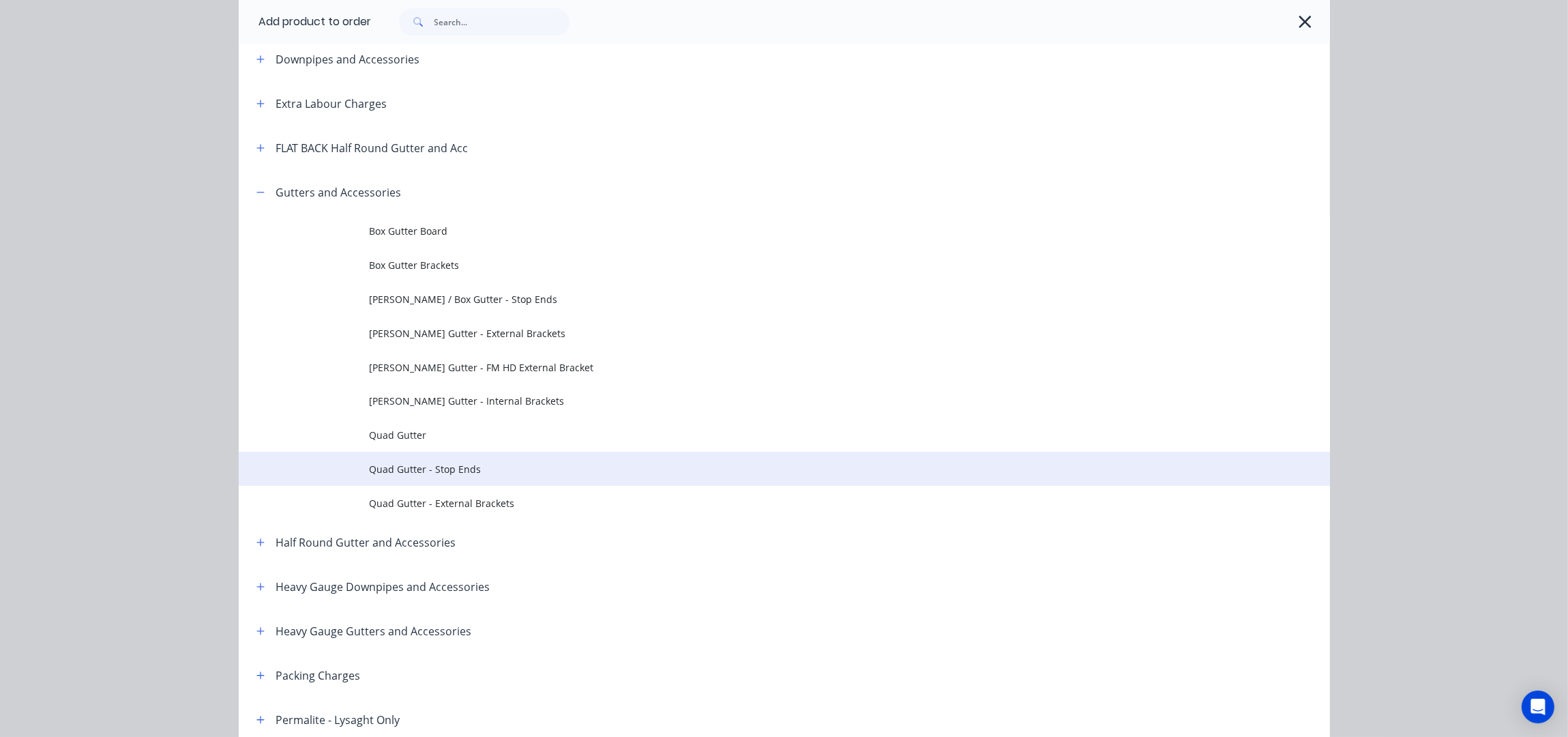
scroll to position [181, 0]
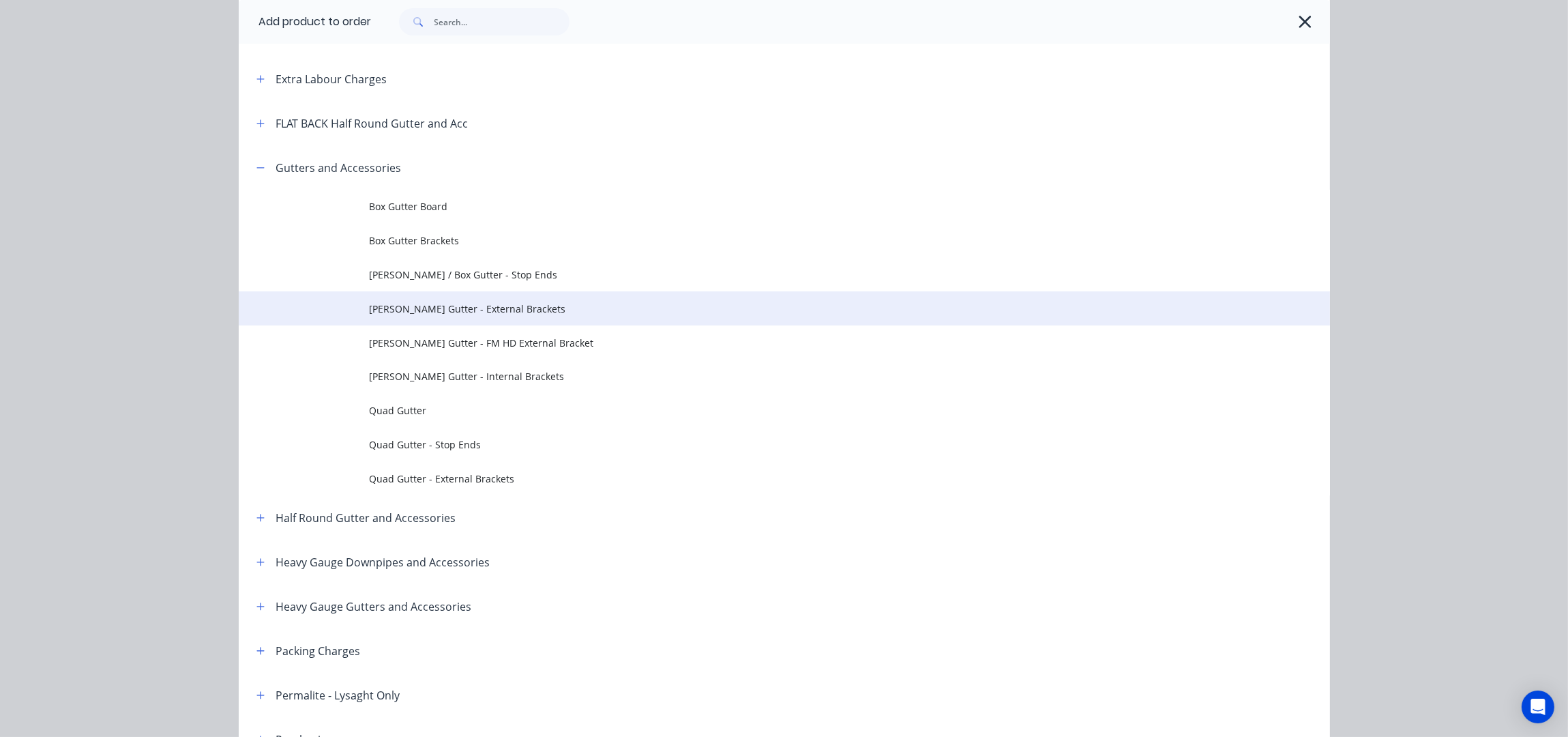
click at [498, 303] on span "Eaves Gutter - External Brackets" at bounding box center [754, 308] width 768 height 14
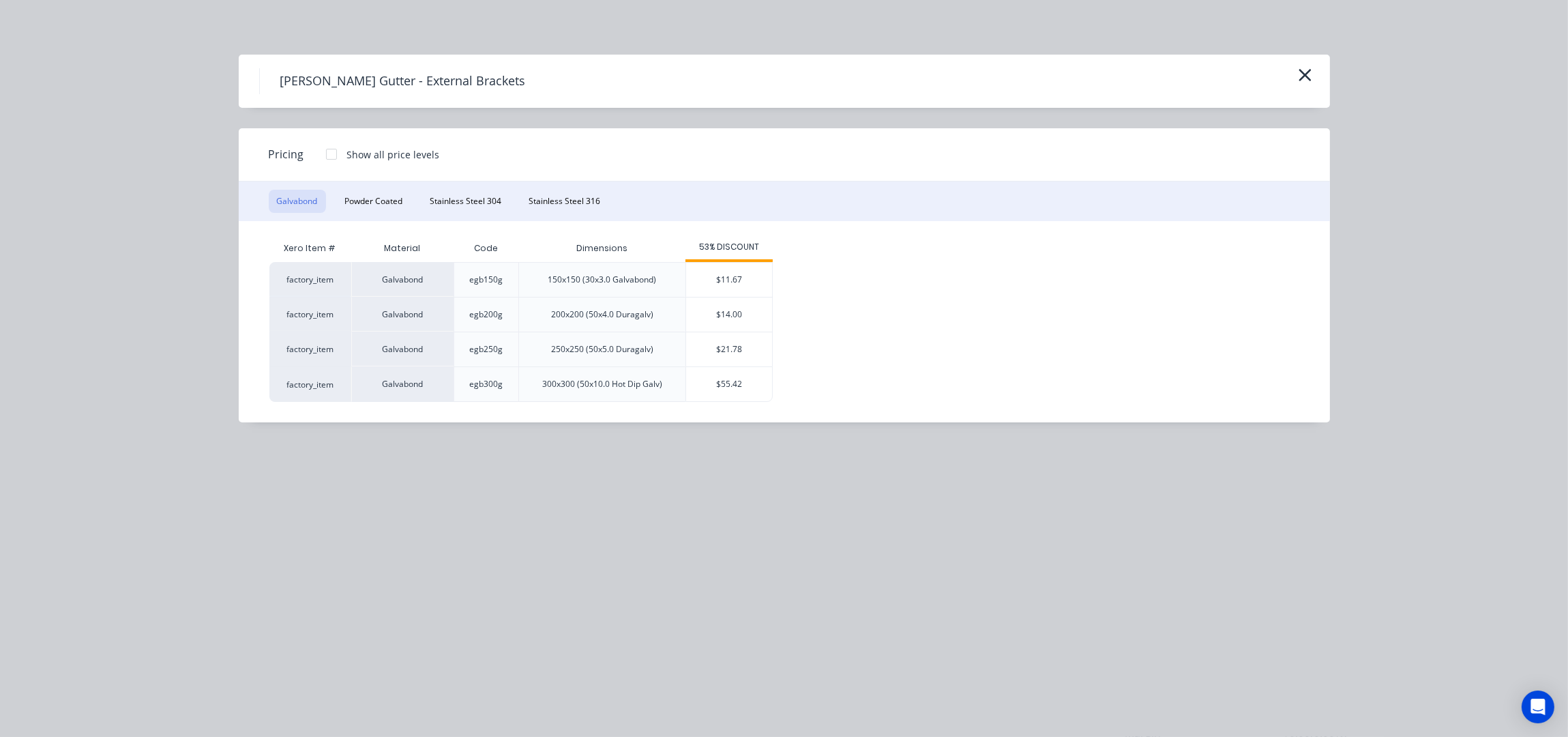
scroll to position [715, 0]
click at [378, 202] on button "Powder Coated" at bounding box center [374, 201] width 74 height 24
click at [900, 159] on div "Pricing Show all price levels" at bounding box center [784, 154] width 1092 height 53
click at [716, 308] on div "$18.67" at bounding box center [729, 314] width 86 height 34
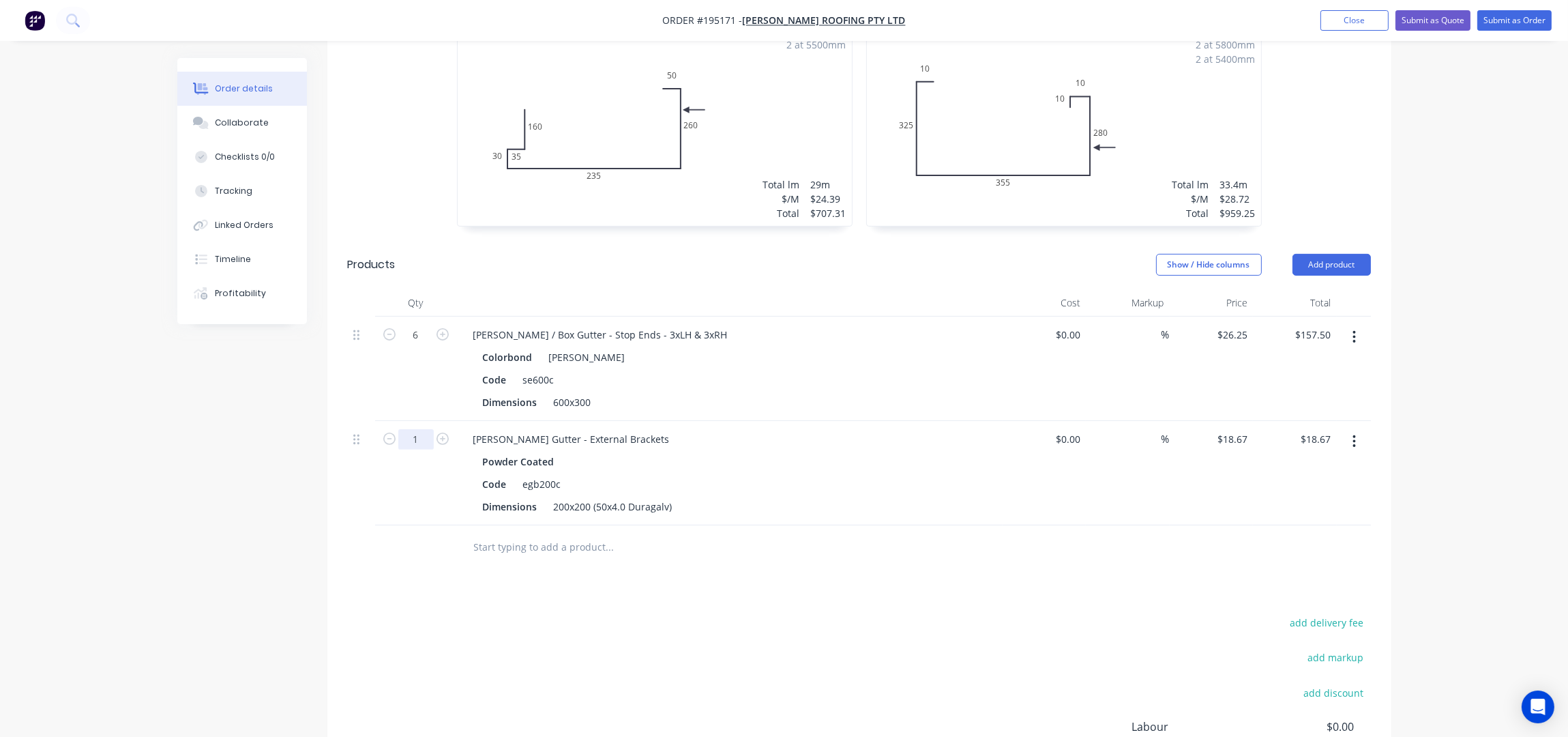
click at [425, 429] on input "1" at bounding box center [416, 439] width 36 height 20
click at [798, 613] on div "add delivery fee add markup add discount Labour $0.00 Sub total $1,887.65 Margi…" at bounding box center [859, 745] width 1024 height 263
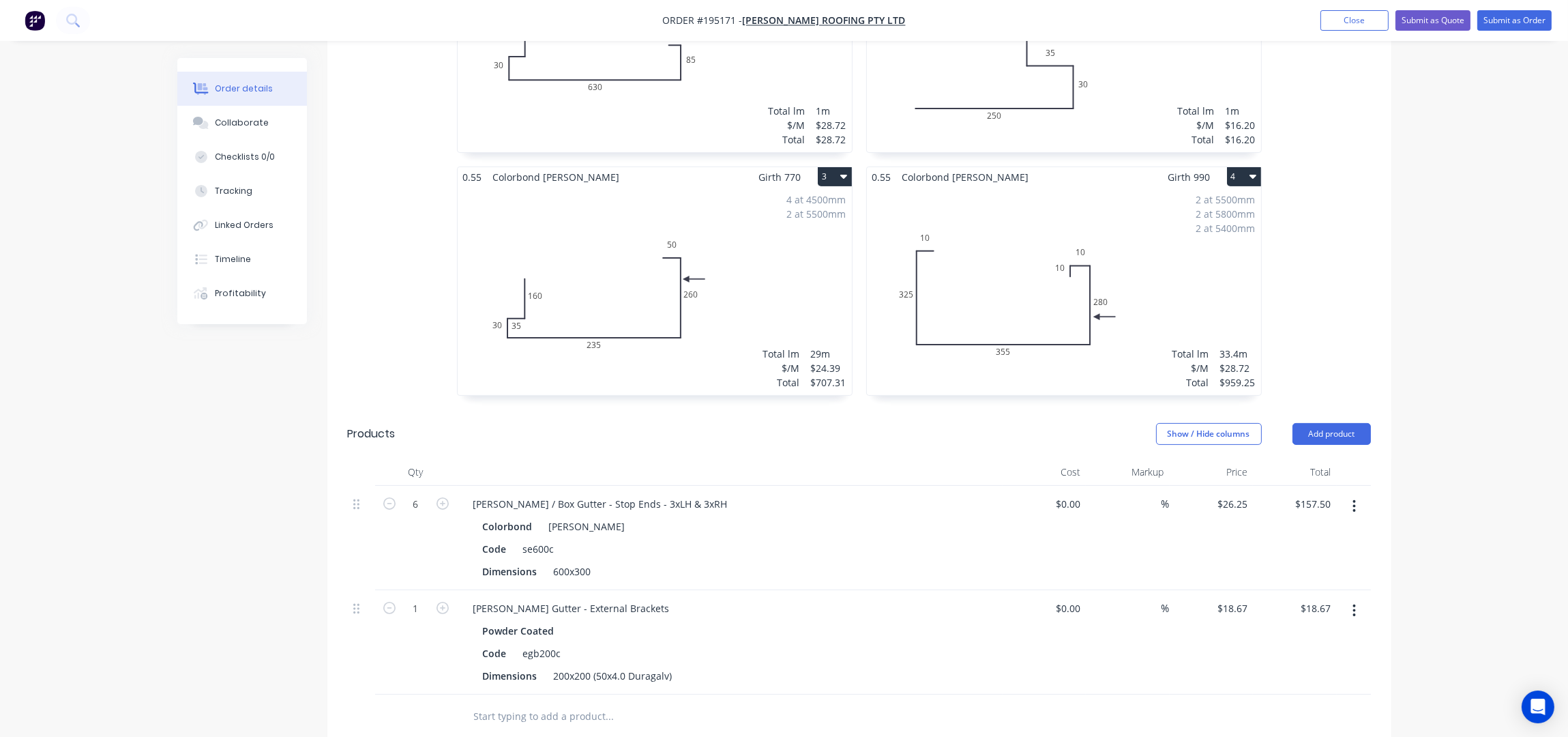
scroll to position [181, 0]
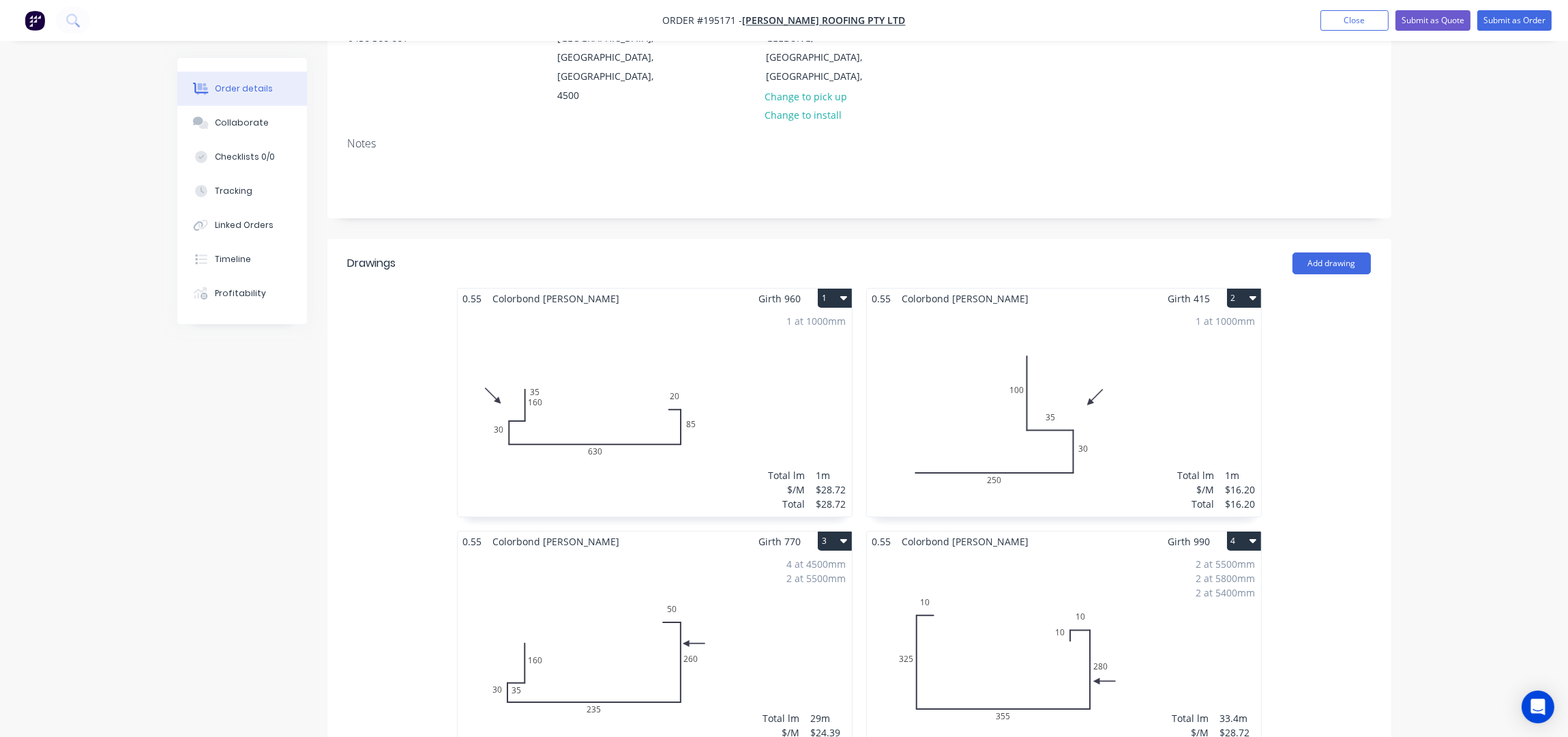
click at [750, 327] on div "1 at 1000mm Total lm $/M Total 1m $28.72 $28.72" at bounding box center [654, 412] width 395 height 208
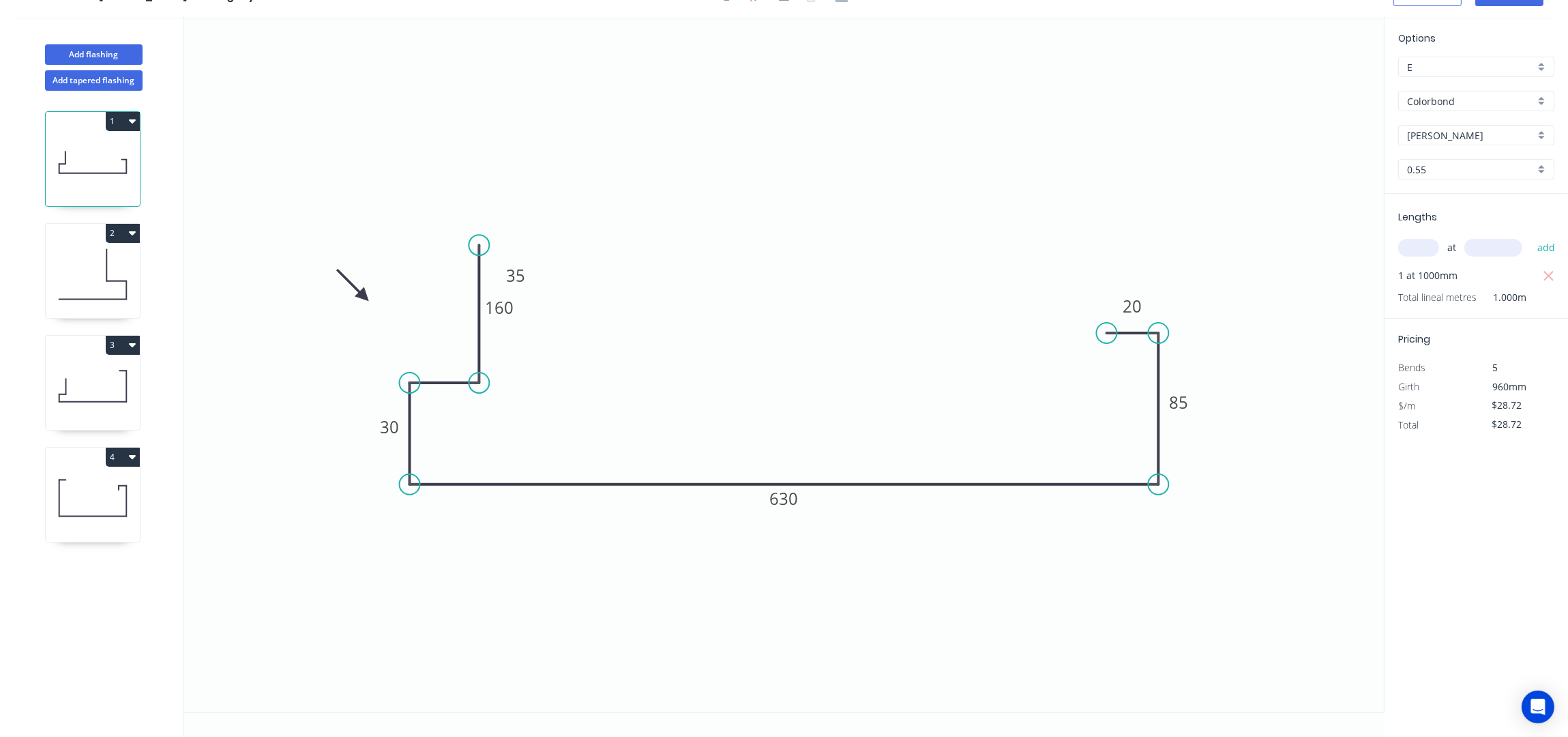
scroll to position [26, 0]
click at [519, 269] on div "Delete point" at bounding box center [552, 260] width 137 height 28
type input "$0.00"
click at [497, 402] on div "Delete point" at bounding box center [544, 404] width 137 height 28
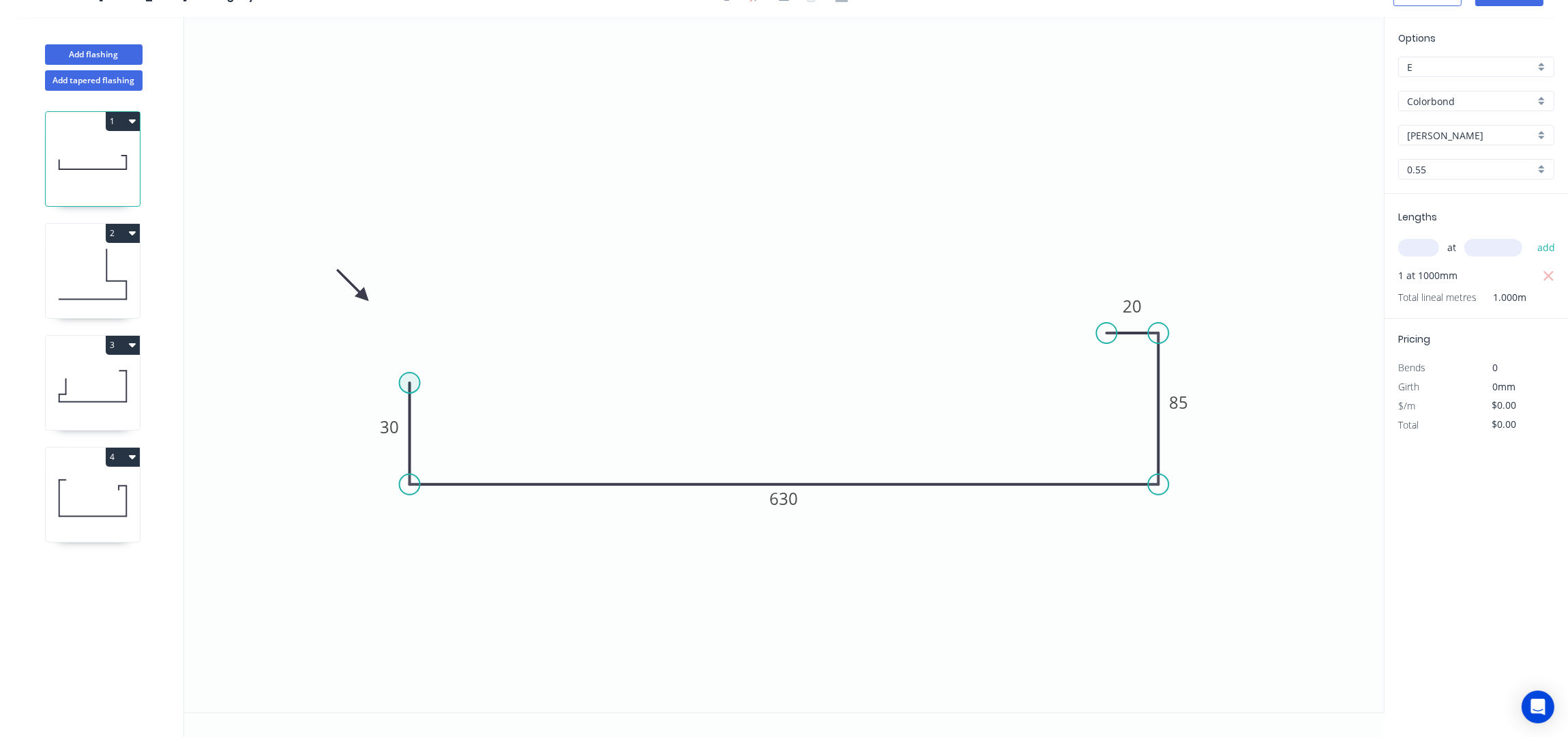
click at [411, 379] on circle at bounding box center [409, 382] width 20 height 20
click at [530, 381] on icon "0 30 630 85 20" at bounding box center [783, 365] width 1200 height 695
type input "$23.54"
click at [537, 187] on icon "0 ? 30 630 85 20" at bounding box center [783, 365] width 1200 height 695
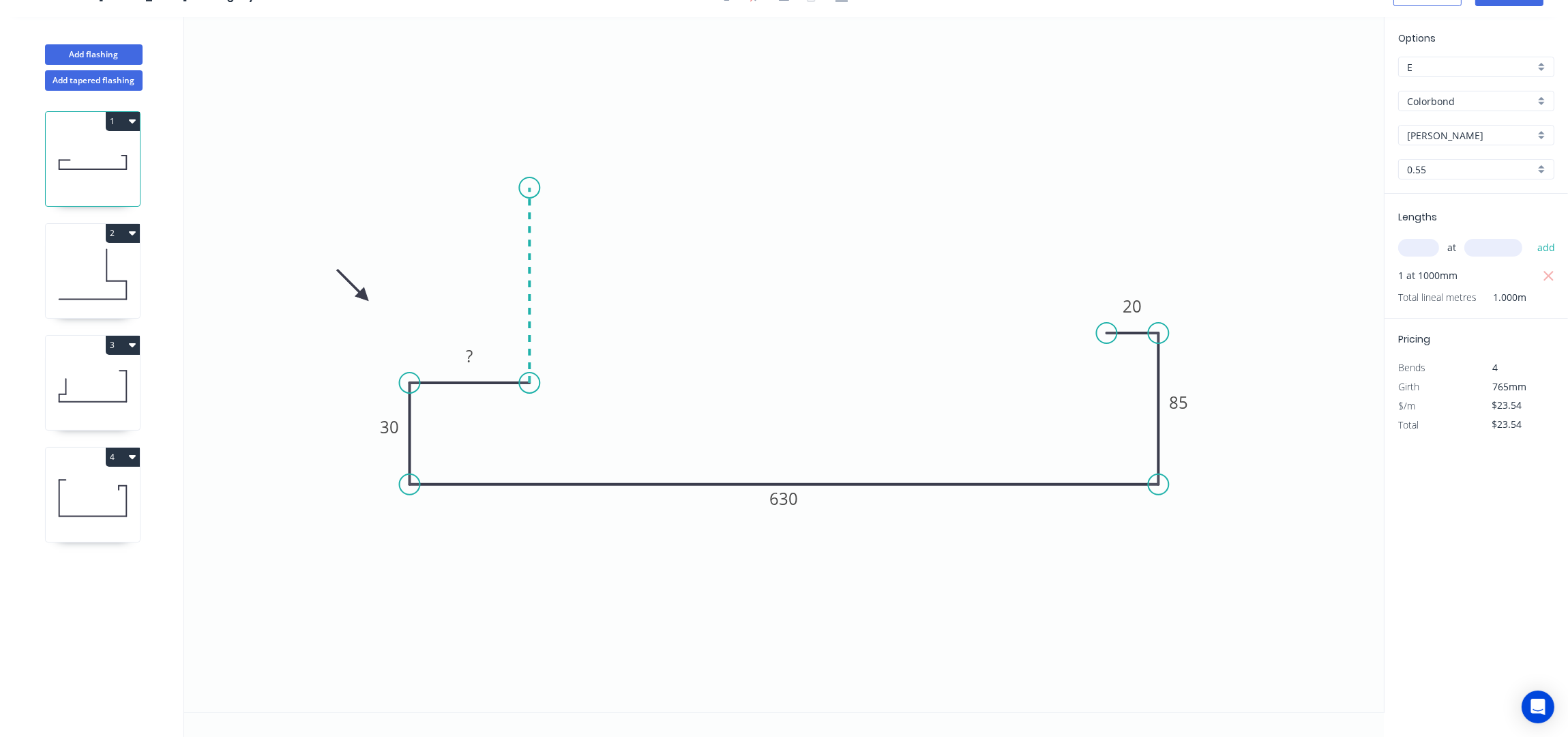
type input "$0.00"
click at [561, 281] on rect at bounding box center [550, 280] width 27 height 19
type input "$28.72"
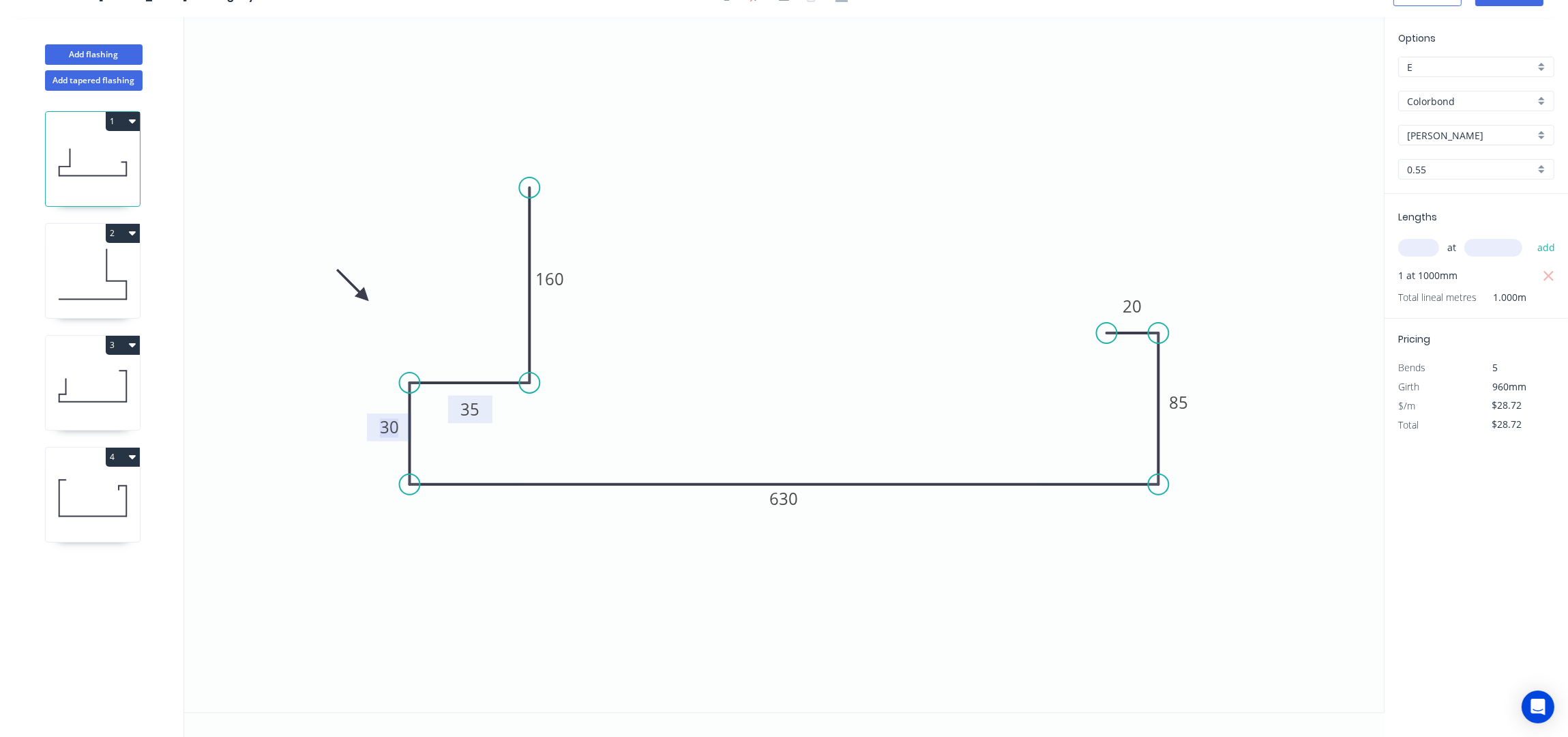
drag, startPoint x: 489, startPoint y: 401, endPoint x: 489, endPoint y: 413, distance: 12.0
click at [489, 413] on rect at bounding box center [470, 409] width 44 height 28
drag, startPoint x: 374, startPoint y: 432, endPoint x: 341, endPoint y: 448, distance: 36.7
click at [341, 448] on rect at bounding box center [362, 446] width 44 height 28
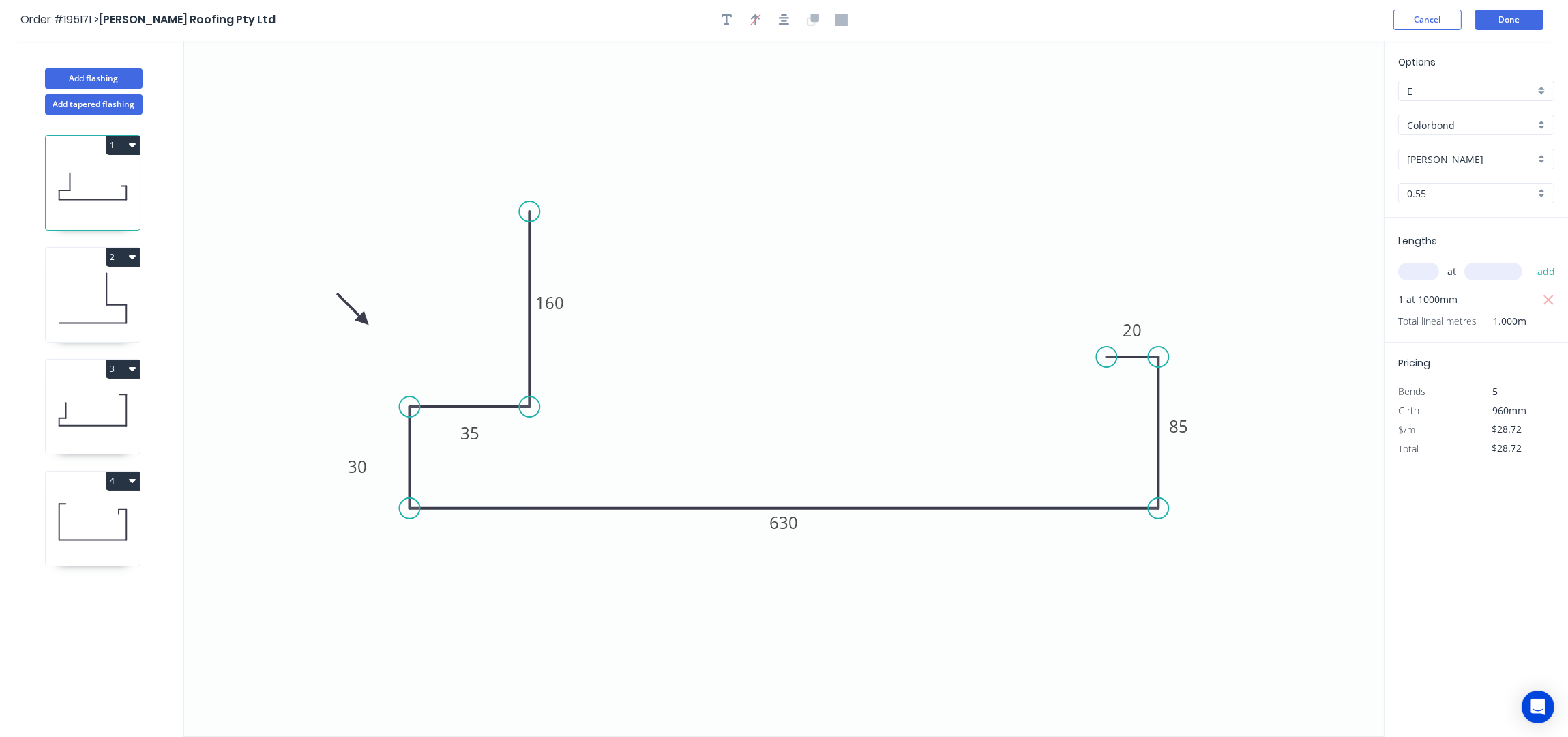
scroll to position [0, 0]
click at [1517, 24] on button "Done" at bounding box center [1510, 21] width 68 height 20
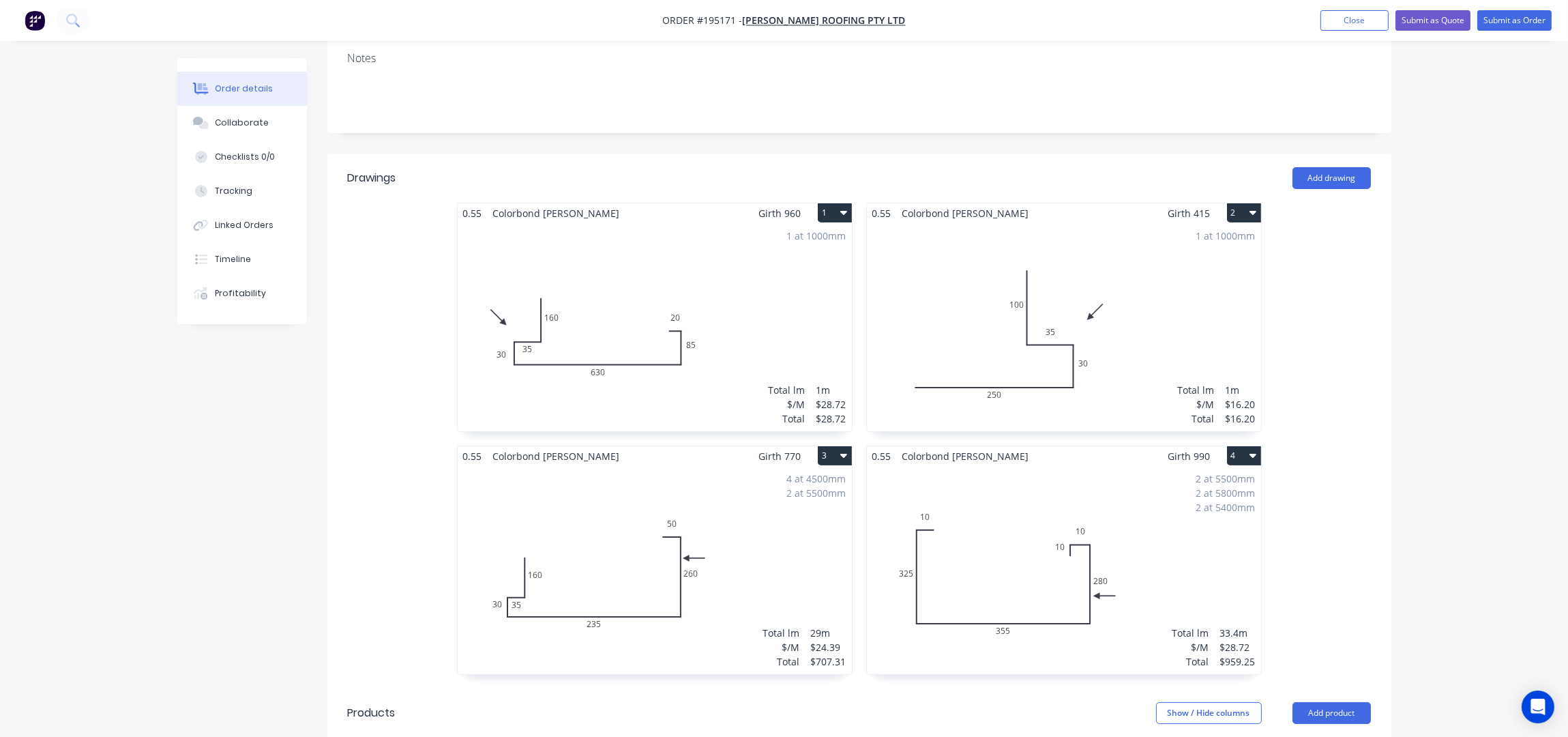
scroll to position [272, 0]
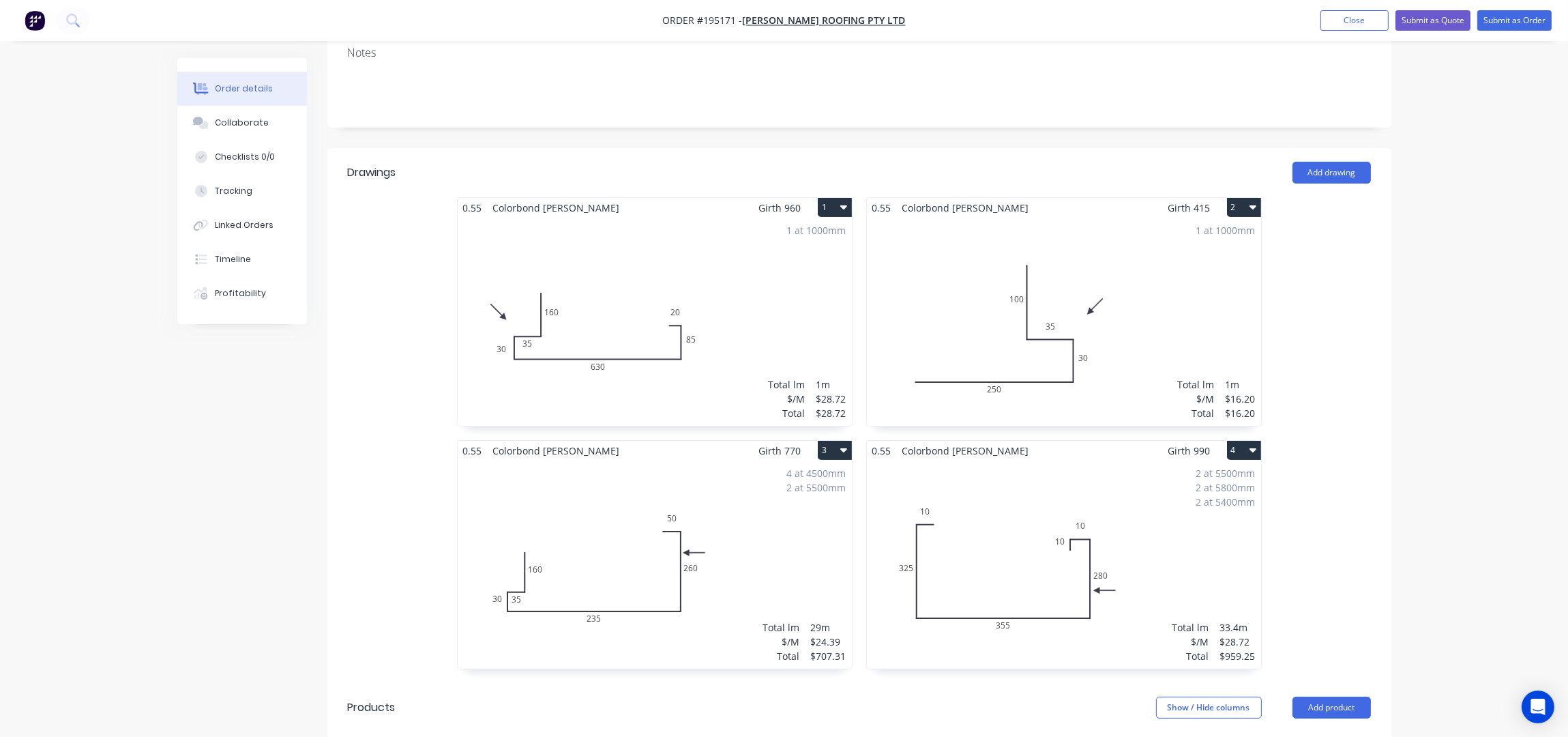
click at [721, 514] on div "4 at 4500mm 2 at 5500mm Total lm $/M Total 29m $24.39 $707.31" at bounding box center [654, 565] width 395 height 208
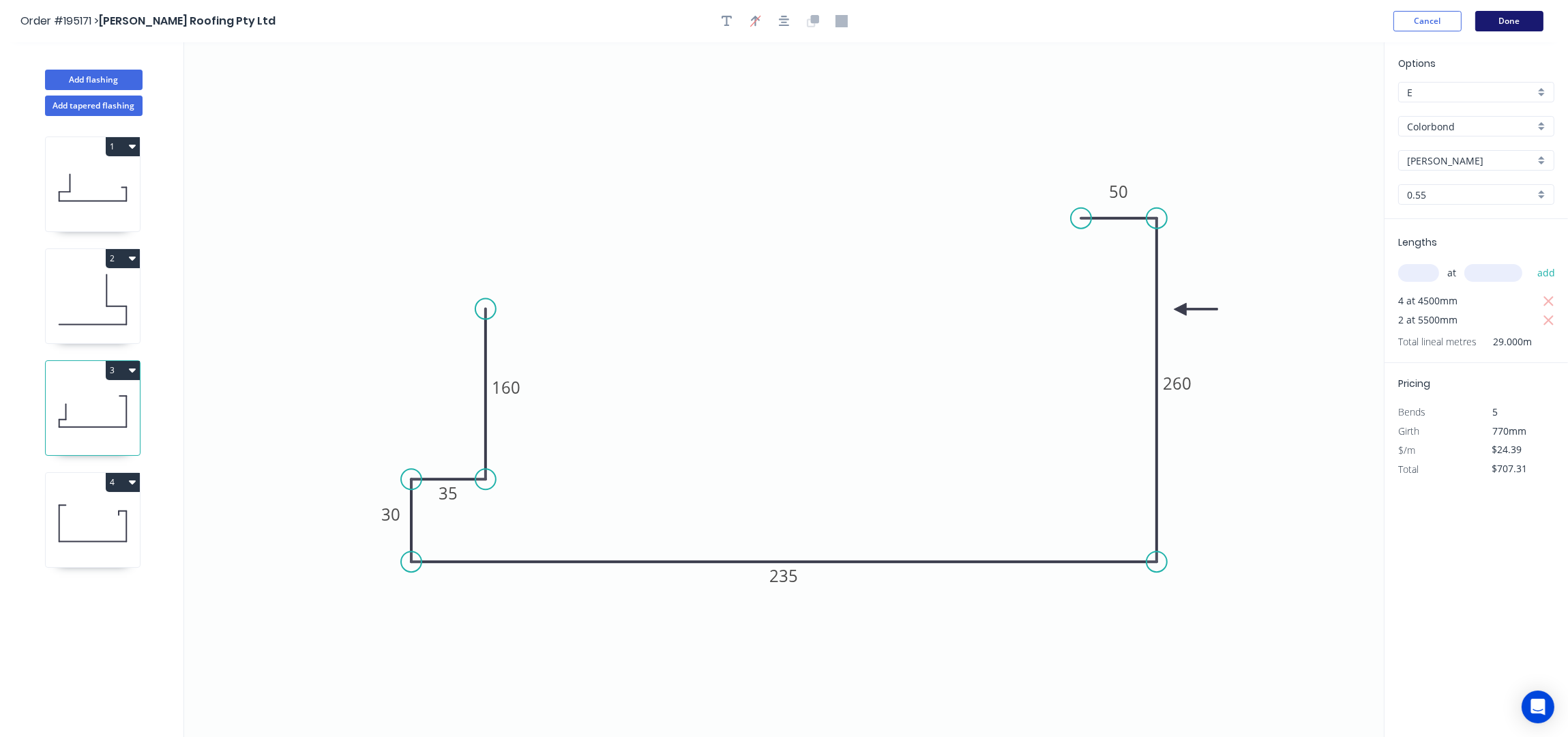
click at [1531, 17] on button "Done" at bounding box center [1510, 21] width 68 height 20
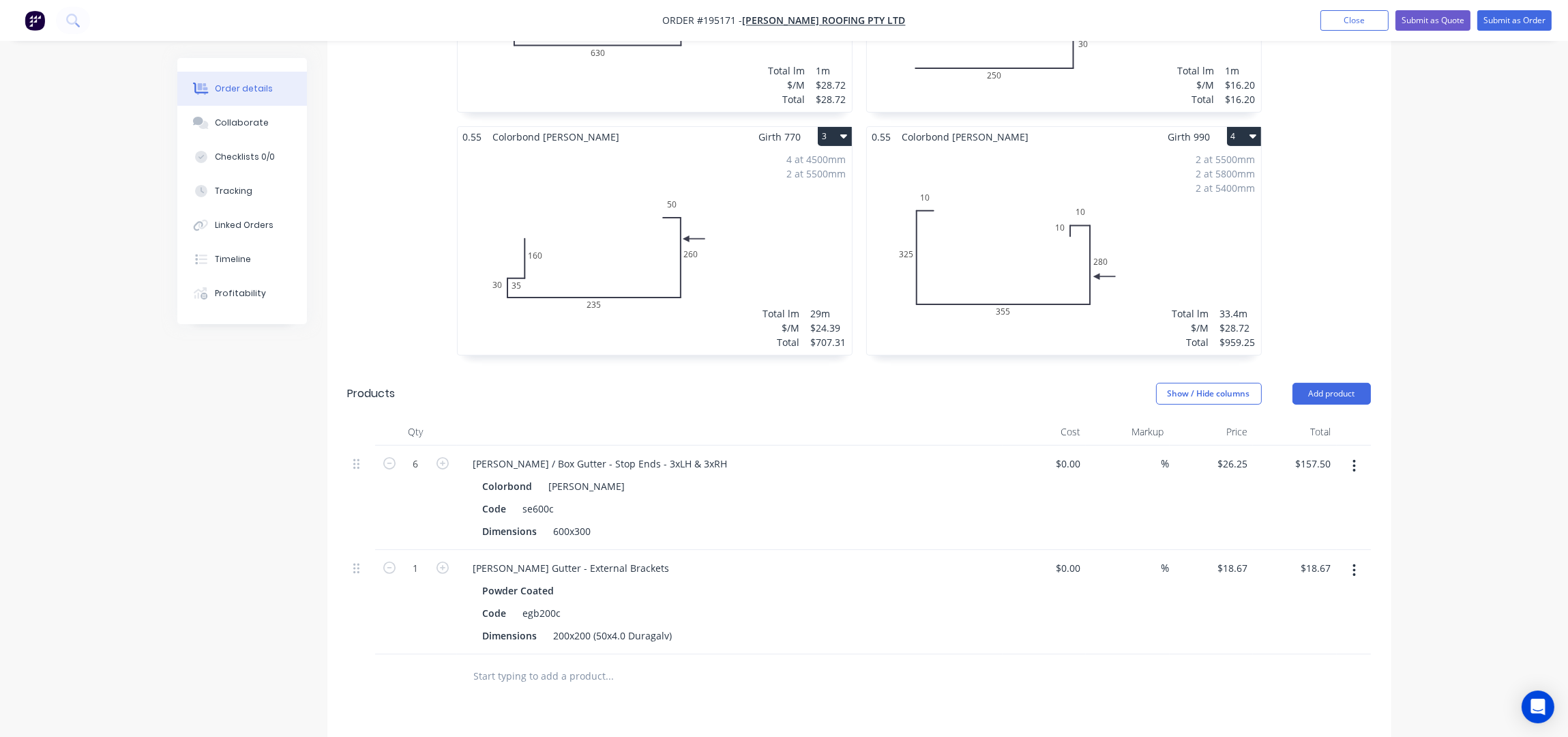
scroll to position [545, 0]
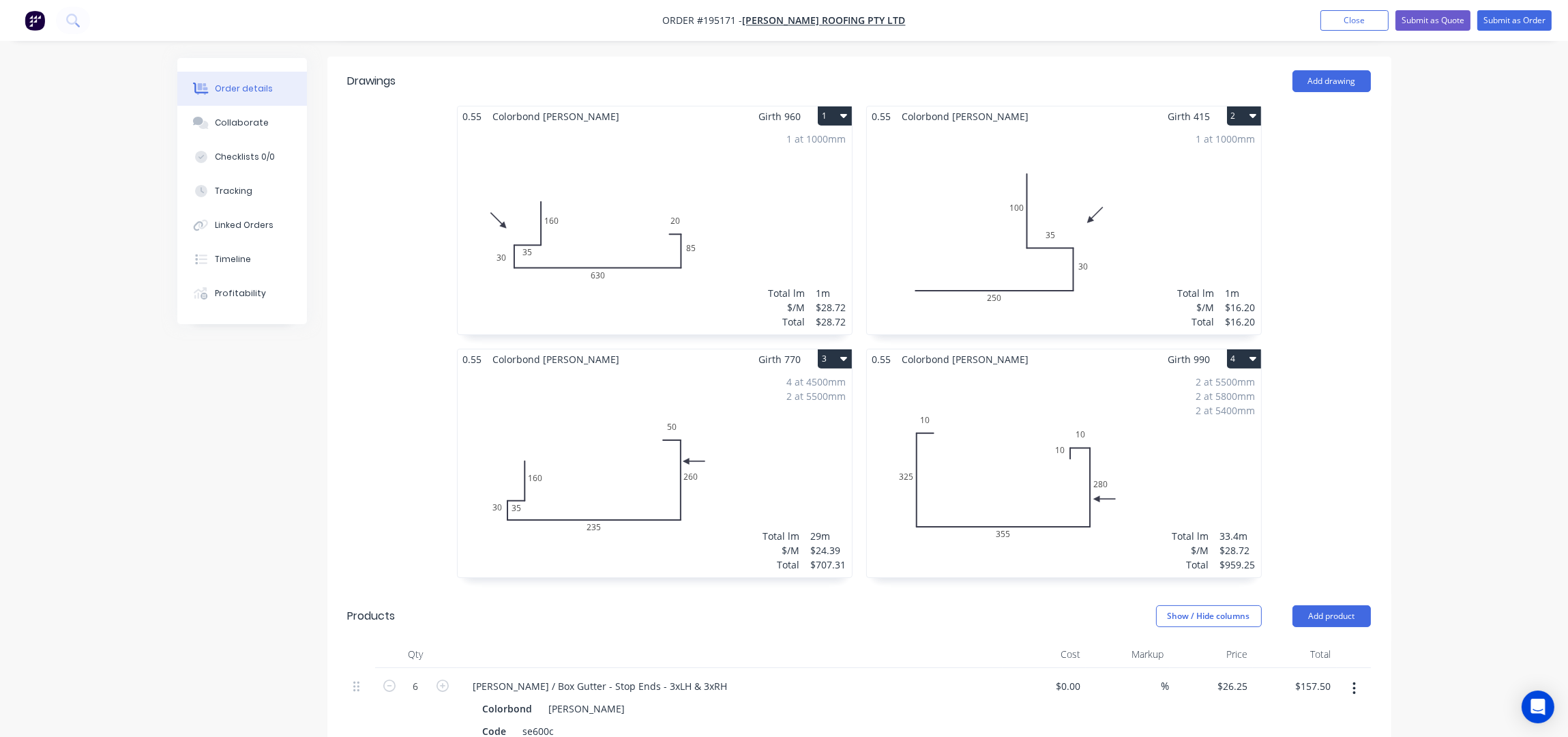
click at [1150, 423] on div "2 at 5500mm 2 at 5800mm 2 at 5400mm Total lm $/M Total 33.4m $28.72 $959.25" at bounding box center [1064, 473] width 395 height 208
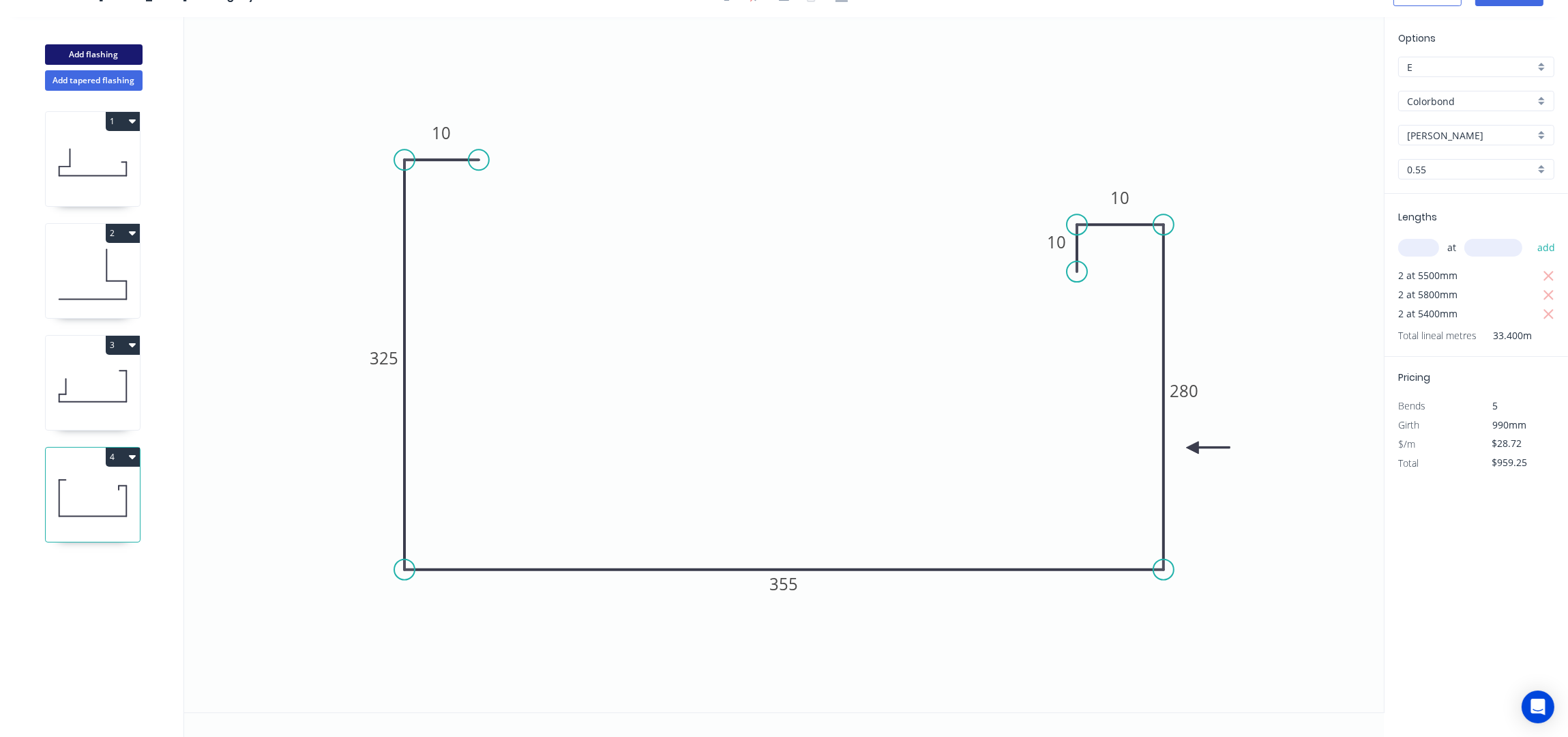
click at [108, 49] on button "Add flashing" at bounding box center [94, 54] width 98 height 20
type input "$0.00"
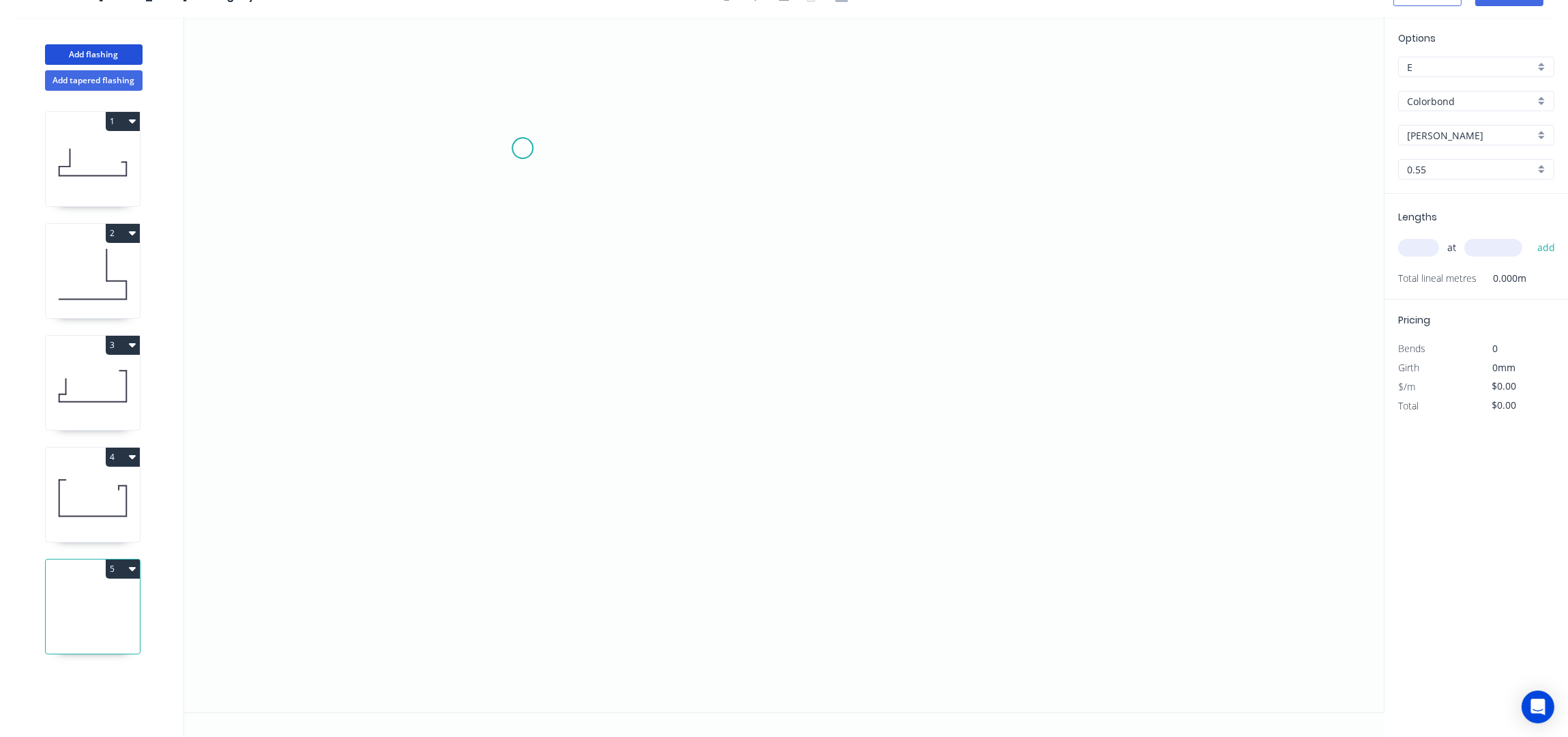
click at [524, 151] on icon "0" at bounding box center [783, 365] width 1200 height 695
click at [473, 99] on icon at bounding box center [499, 125] width 52 height 52
click at [484, 330] on icon "0 ?" at bounding box center [783, 365] width 1200 height 695
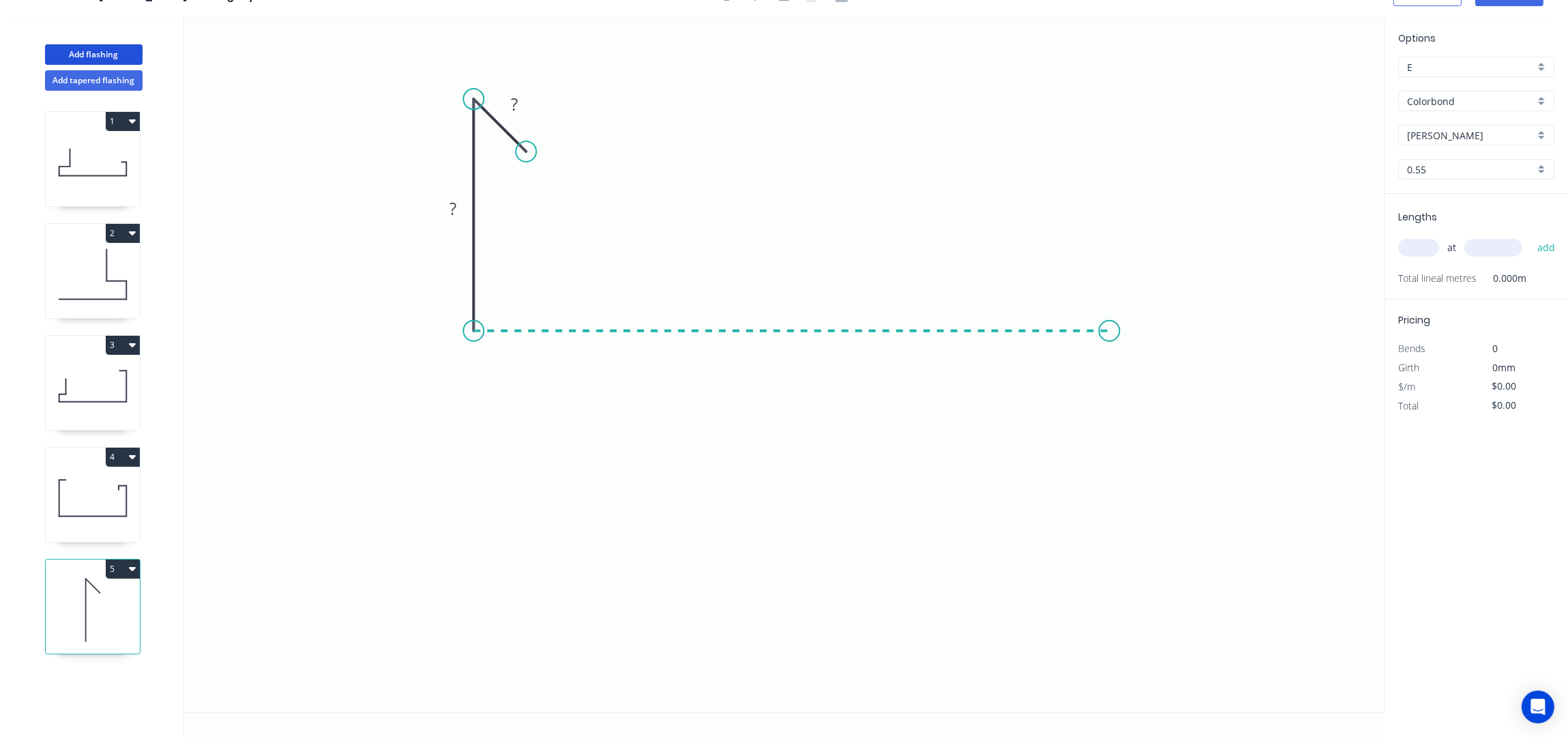
click at [1110, 375] on icon "0 ? ?" at bounding box center [783, 365] width 1200 height 695
click at [1176, 394] on icon "0 ? ? ?" at bounding box center [783, 365] width 1200 height 695
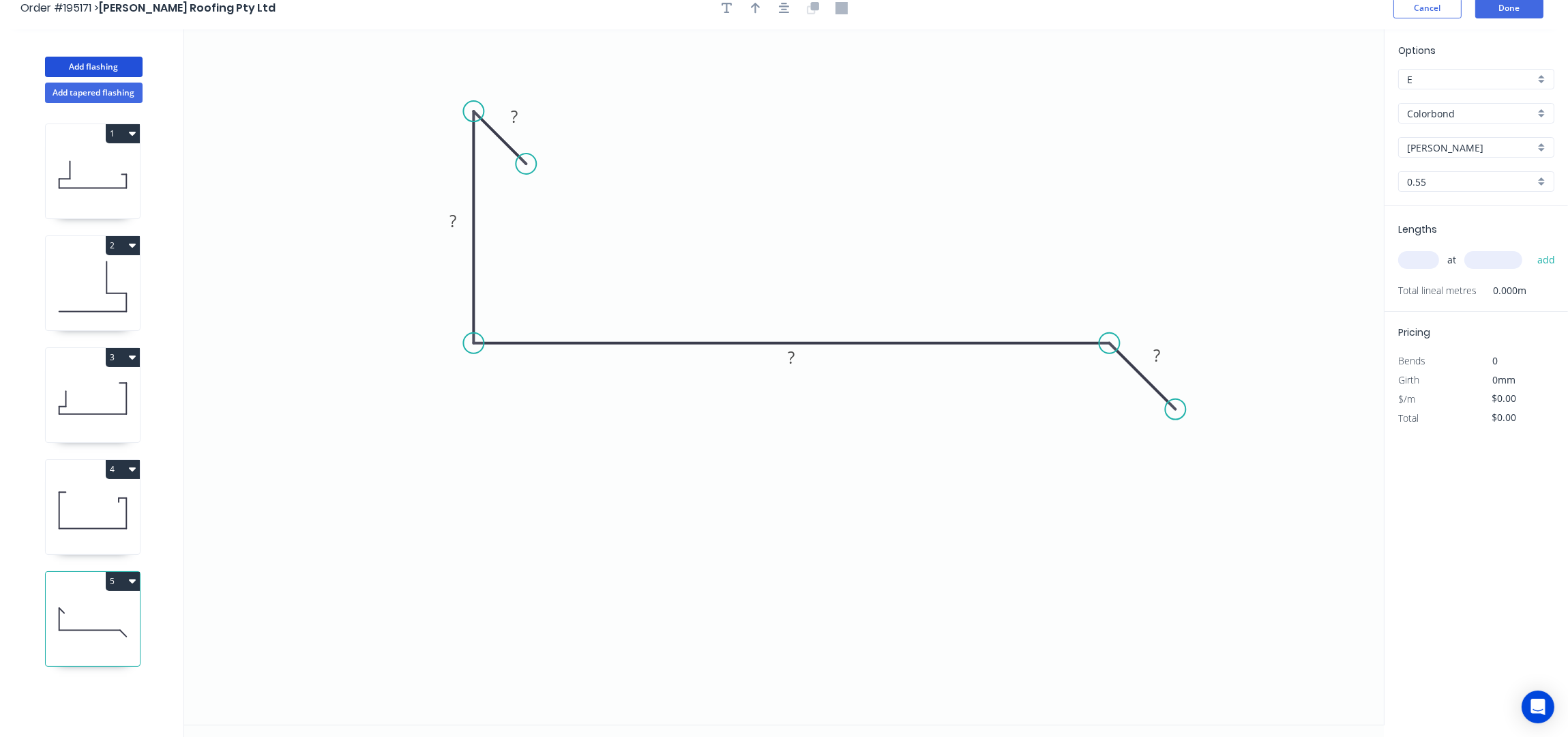
scroll to position [0, 0]
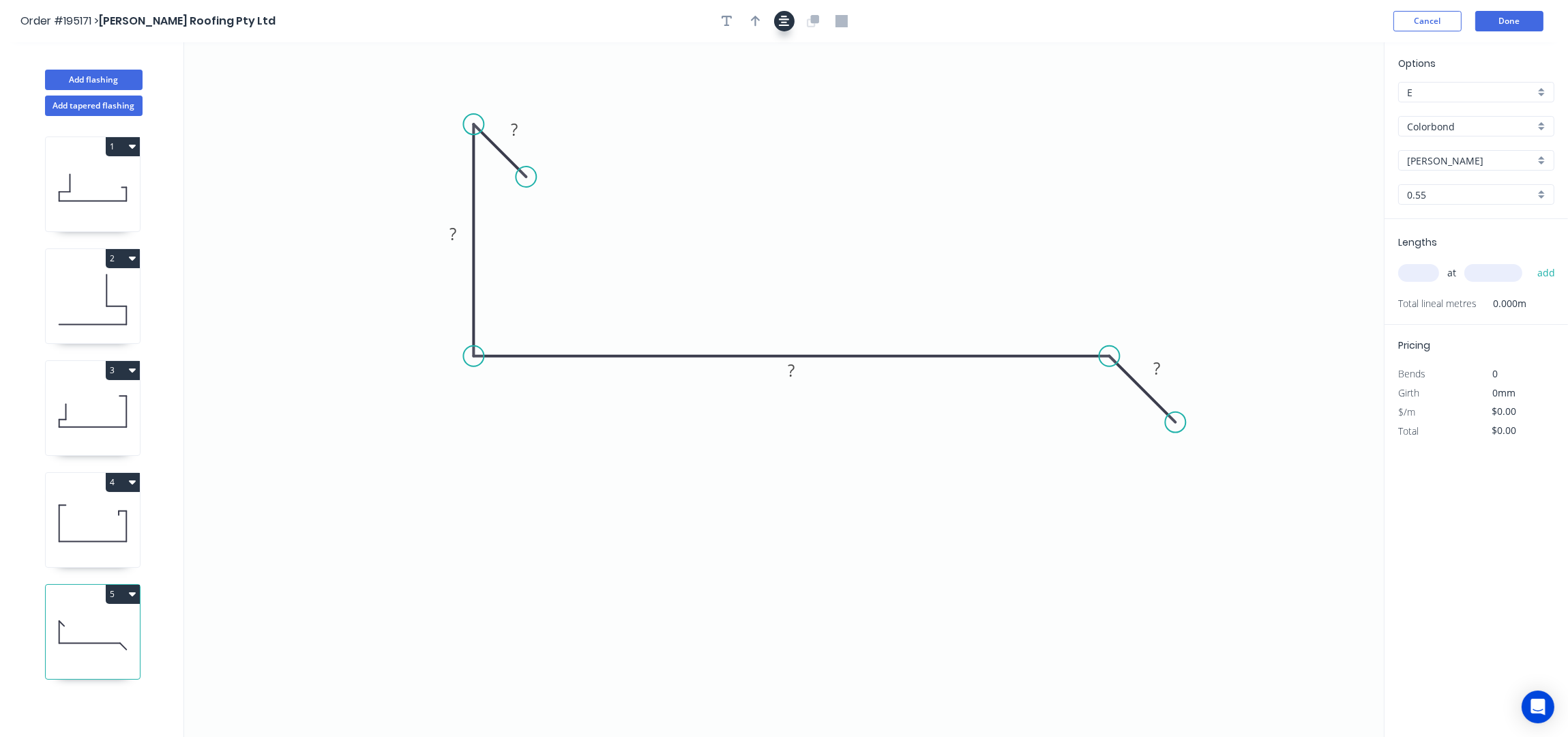
click at [788, 24] on icon "button" at bounding box center [784, 21] width 11 height 12
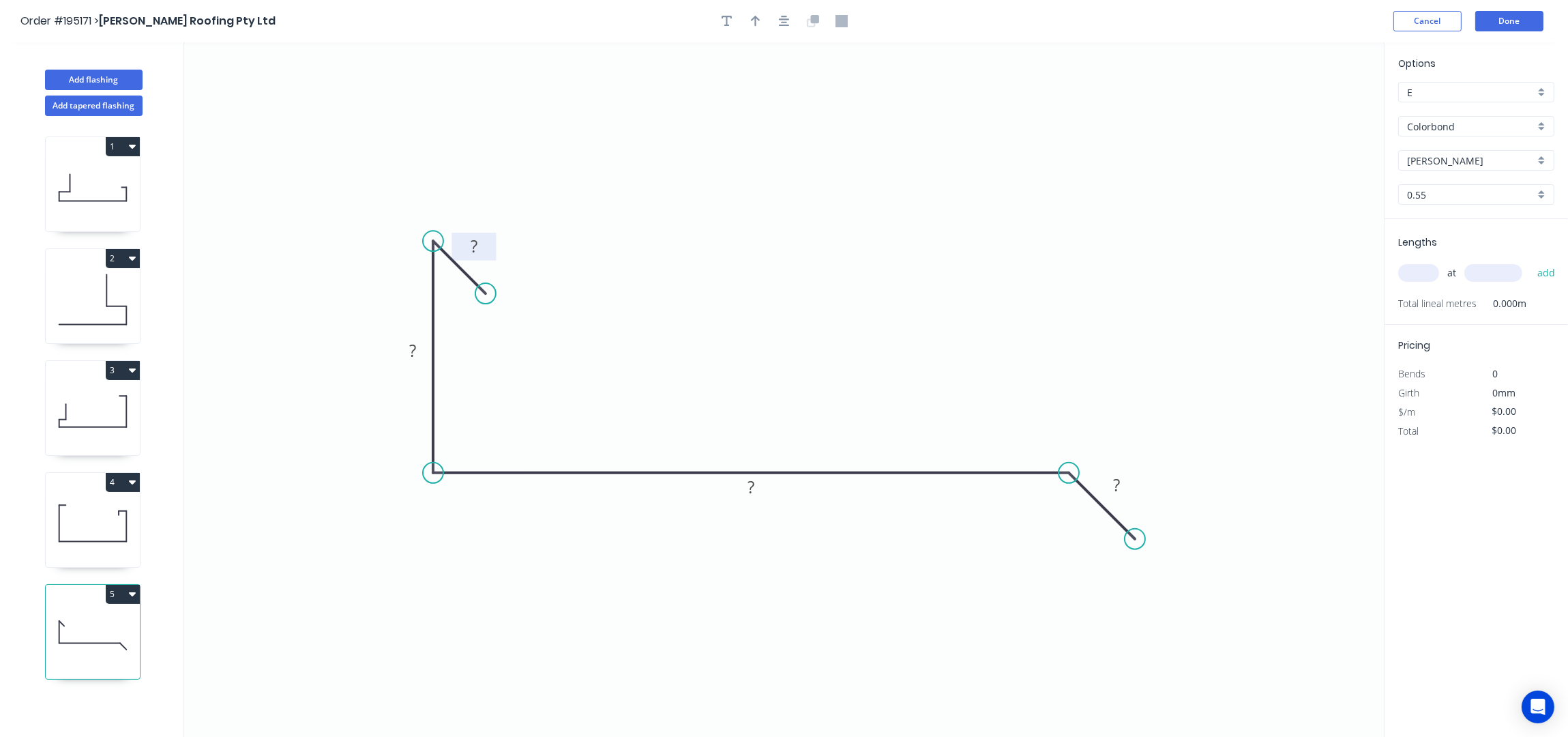
click at [484, 243] on rect at bounding box center [474, 247] width 27 height 19
type input "$16.20"
click at [755, 32] on header "Order #195171 > Simpson Roofing Pty Ltd Cancel Done" at bounding box center [784, 21] width 1568 height 43
click at [756, 25] on icon "button" at bounding box center [755, 21] width 10 height 11
drag, startPoint x: 1308, startPoint y: 104, endPoint x: 1308, endPoint y: 119, distance: 15.0
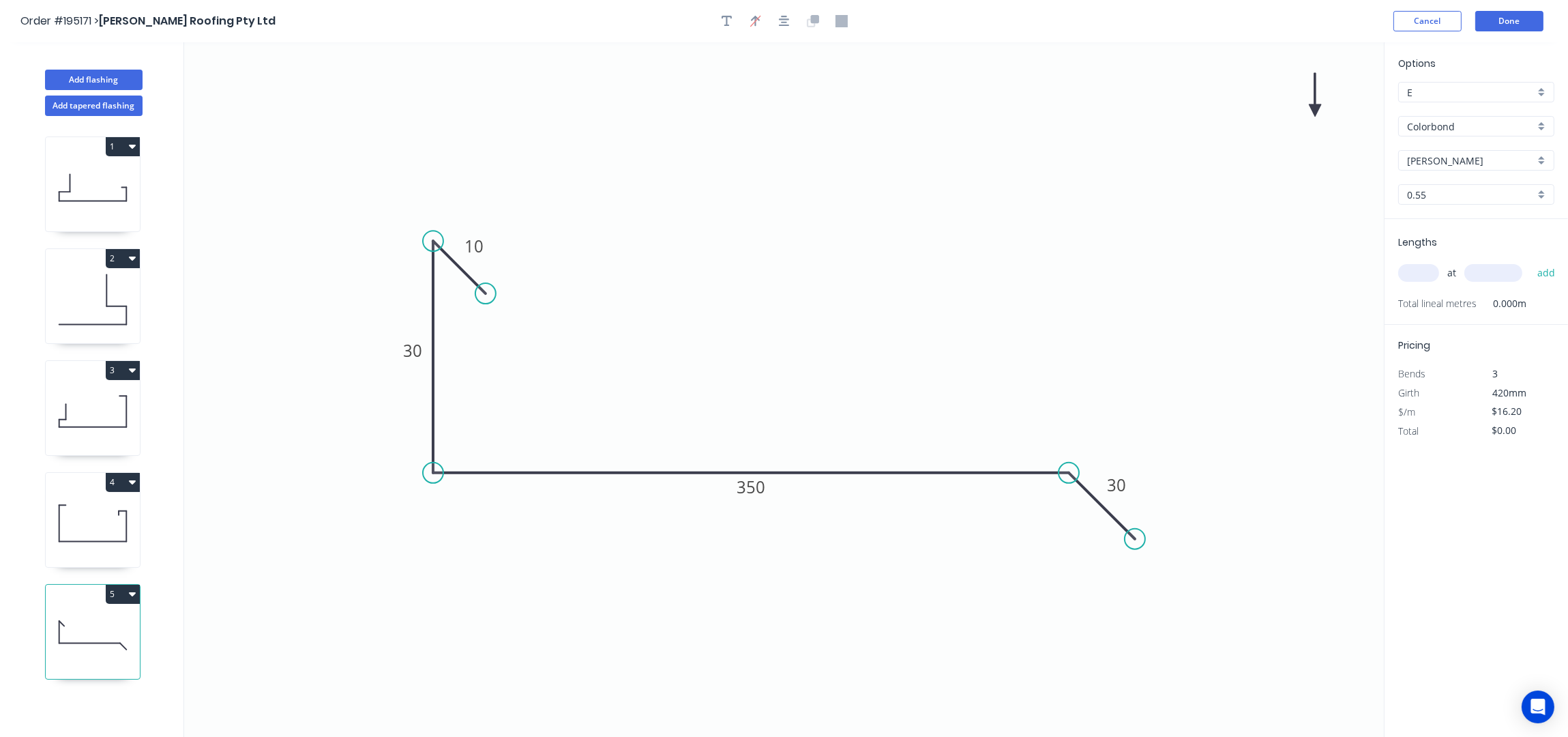
click at [1257, 140] on icon "0 10 30 350 30" at bounding box center [783, 390] width 1200 height 695
drag, startPoint x: 1314, startPoint y: 110, endPoint x: 805, endPoint y: 313, distance: 548.0
click at [749, 332] on icon at bounding box center [753, 310] width 12 height 44
click at [1436, 125] on input "Colorbond" at bounding box center [1471, 126] width 127 height 14
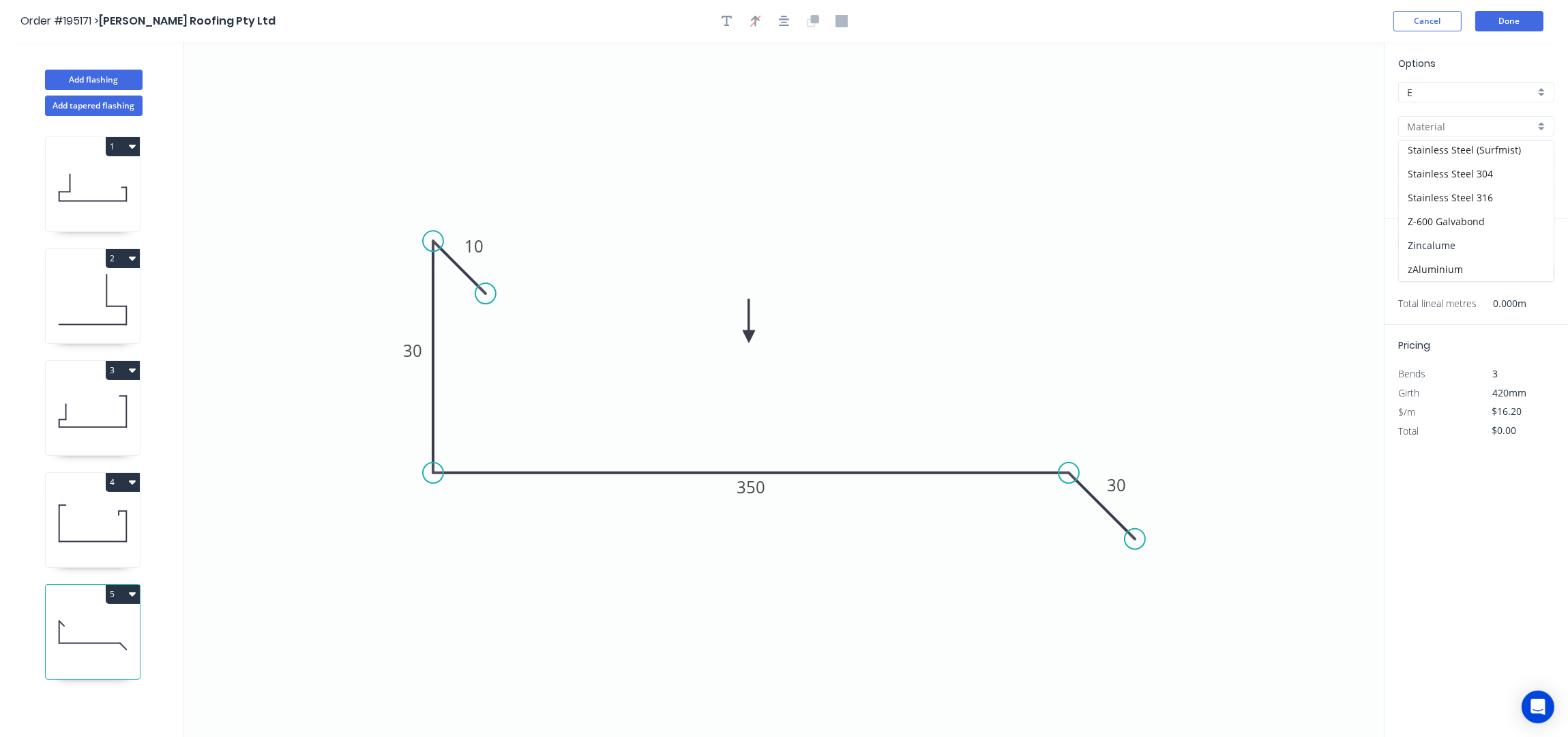
click at [1470, 239] on div "Zincalume" at bounding box center [1477, 245] width 155 height 24
type input "Zincalume"
type input "$14.89"
click at [1416, 263] on div "at add" at bounding box center [1477, 273] width 159 height 24
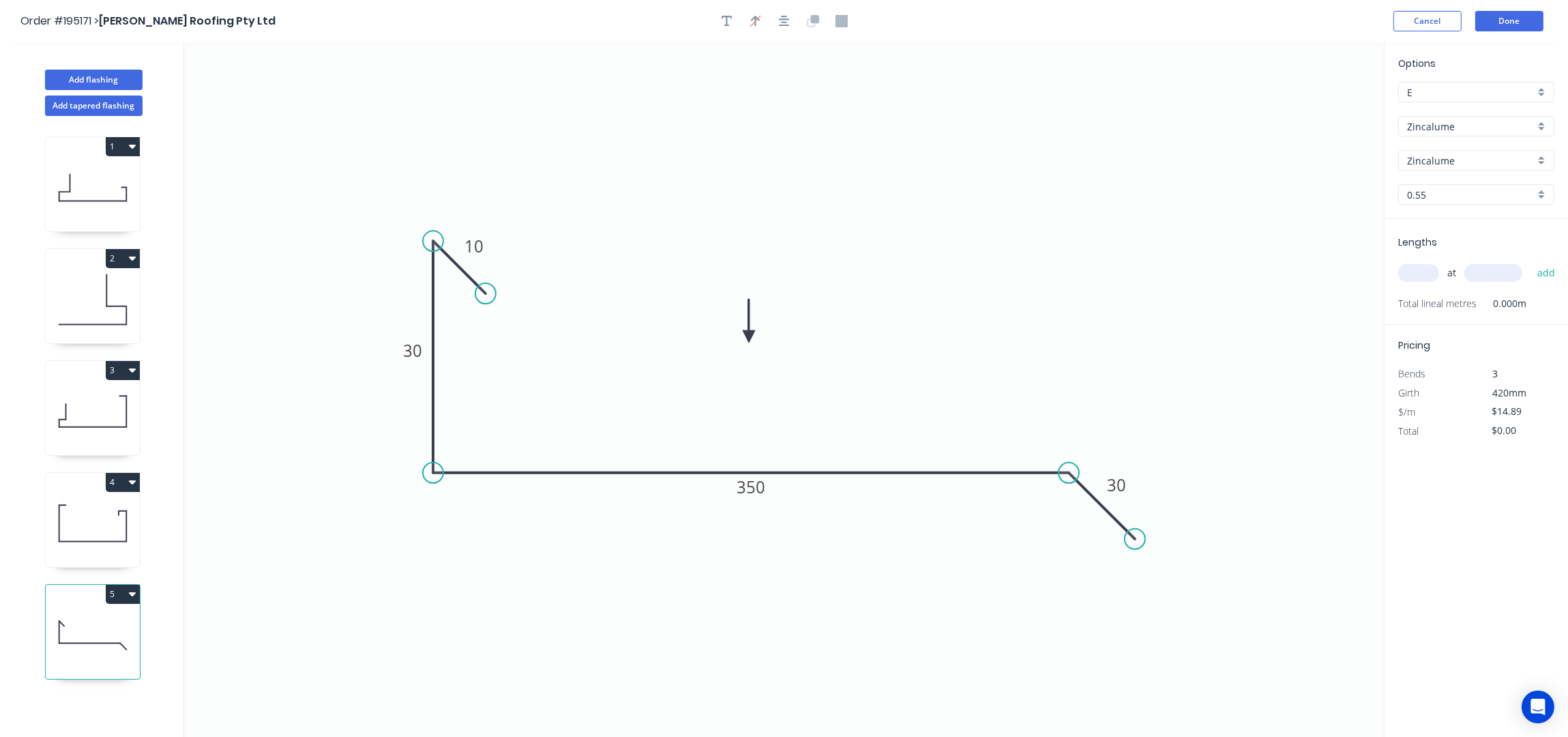
click at [1423, 267] on input "text" at bounding box center [1418, 273] width 41 height 17
type input "2"
type input "5500"
click at [1531, 261] on button "add" at bounding box center [1546, 273] width 32 height 24
type input "$163.79"
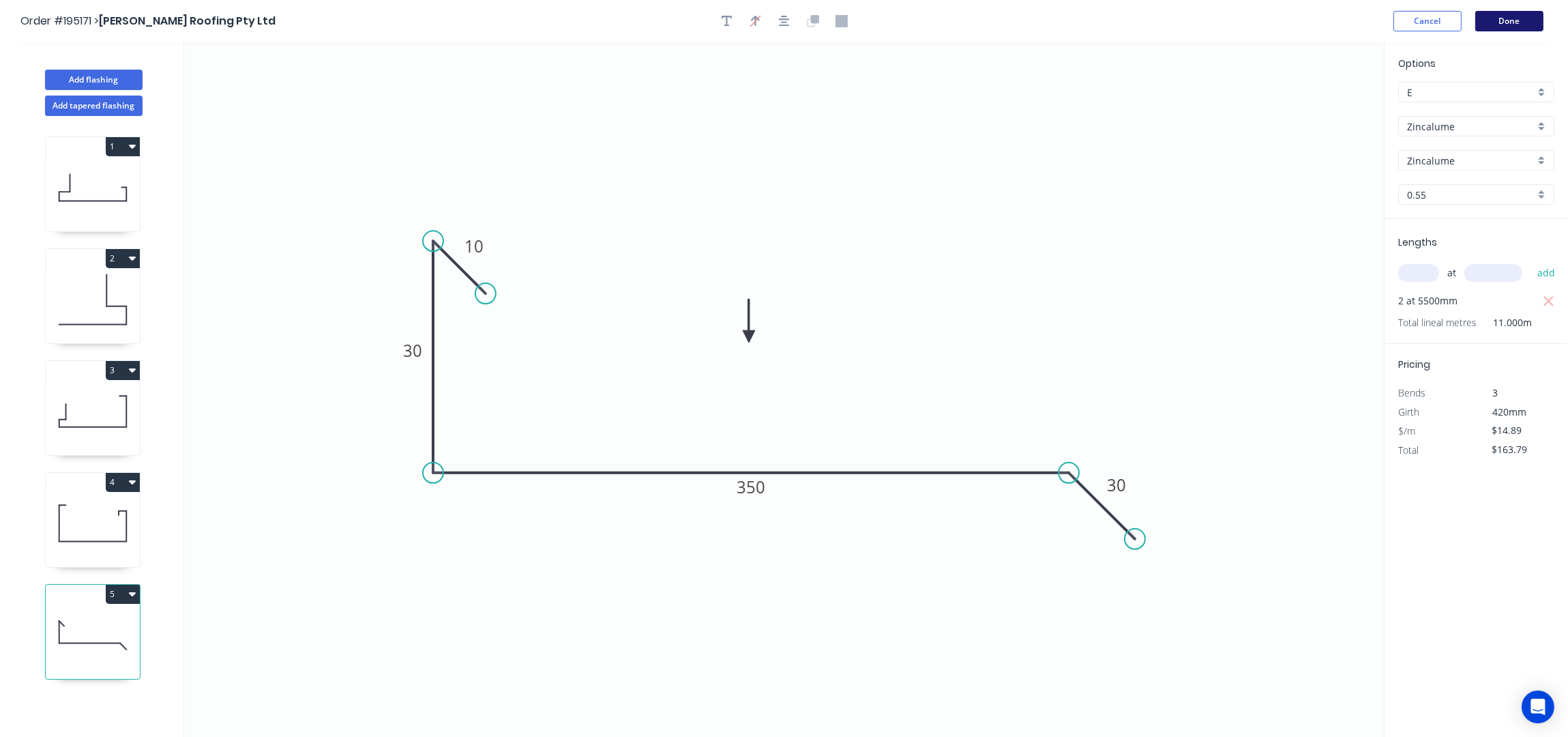
click at [1502, 20] on button "Done" at bounding box center [1510, 21] width 68 height 20
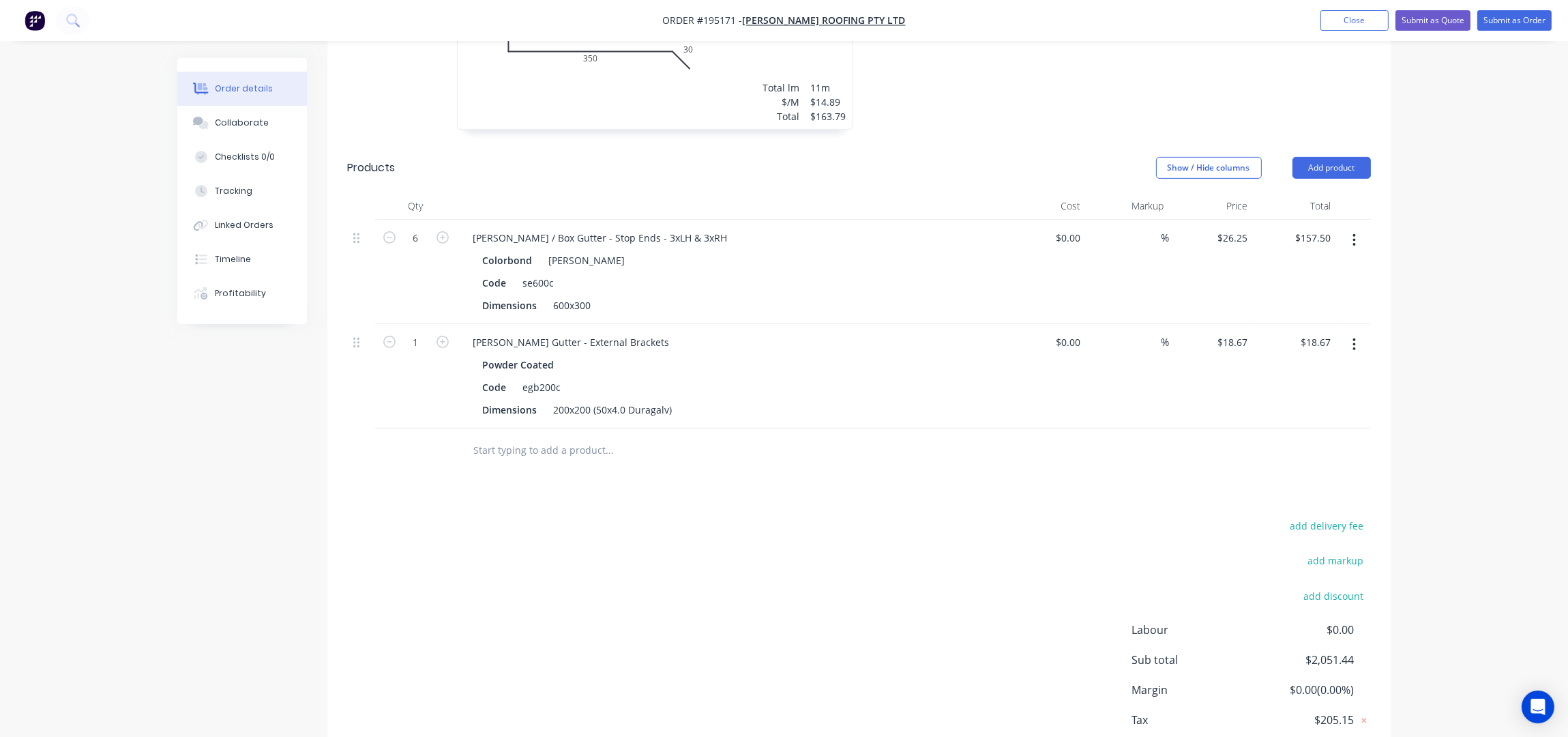
scroll to position [1092, 0]
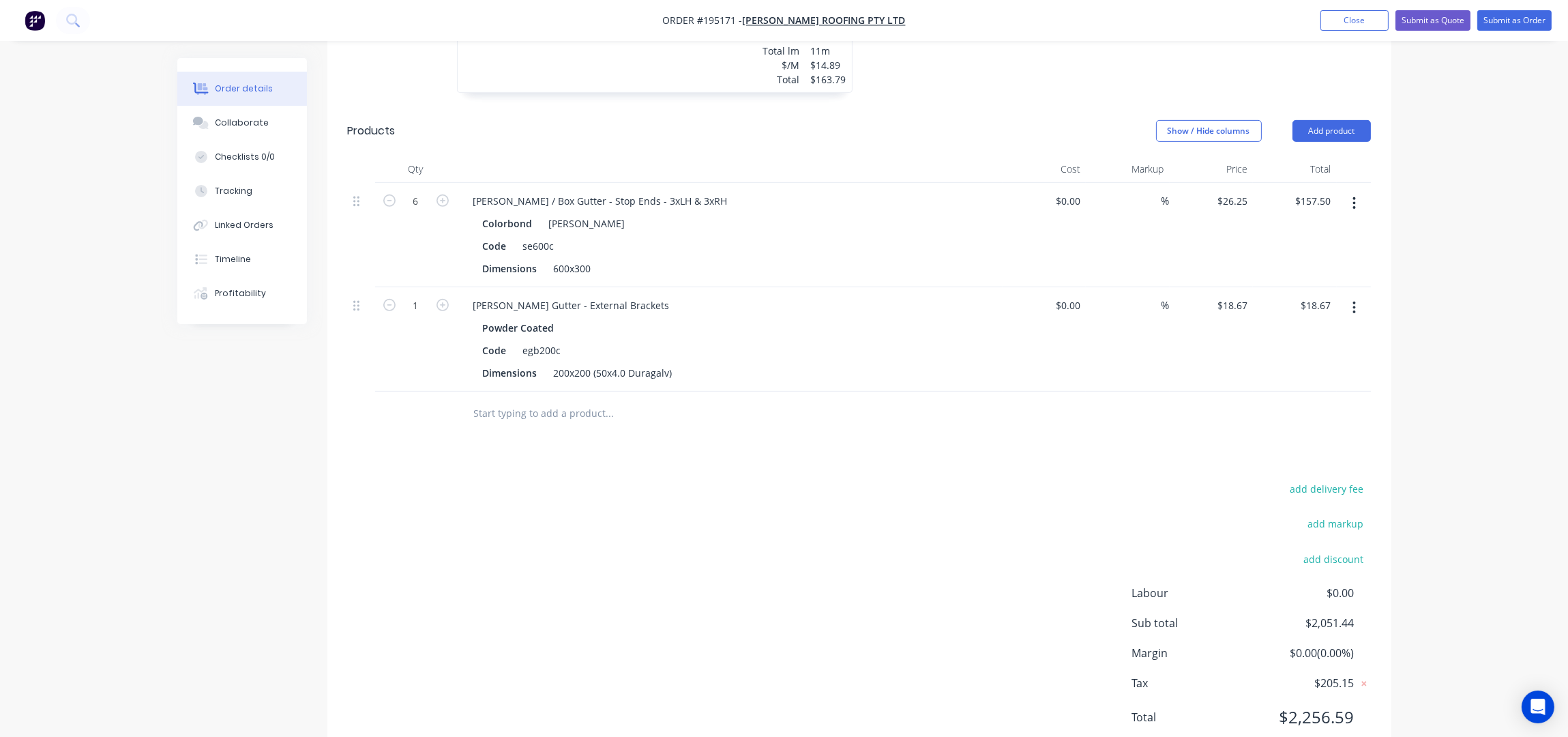
click at [1354, 301] on icon "button" at bounding box center [1355, 308] width 3 height 12
click at [1324, 411] on button "Delete" at bounding box center [1306, 424] width 130 height 27
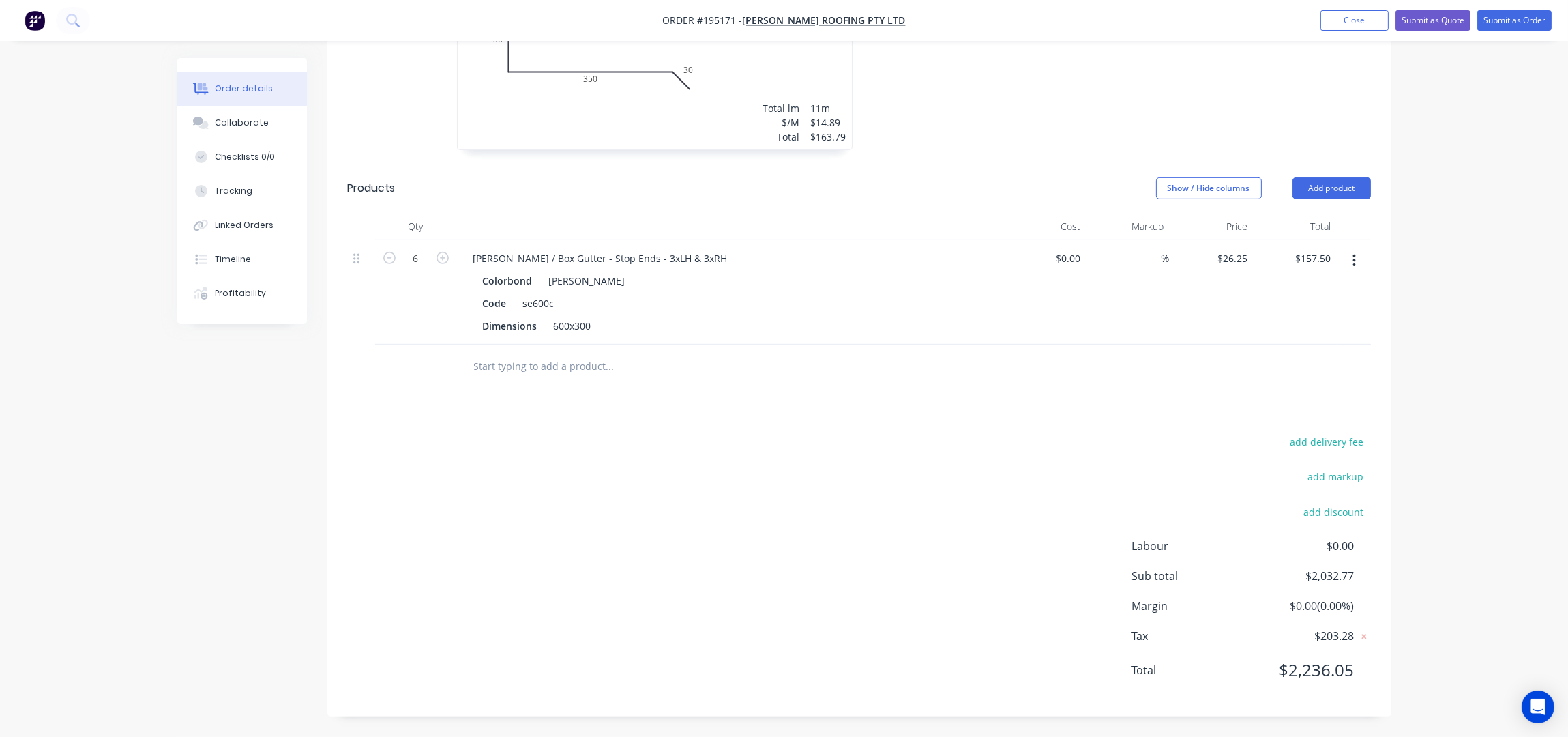
scroll to position [997, 0]
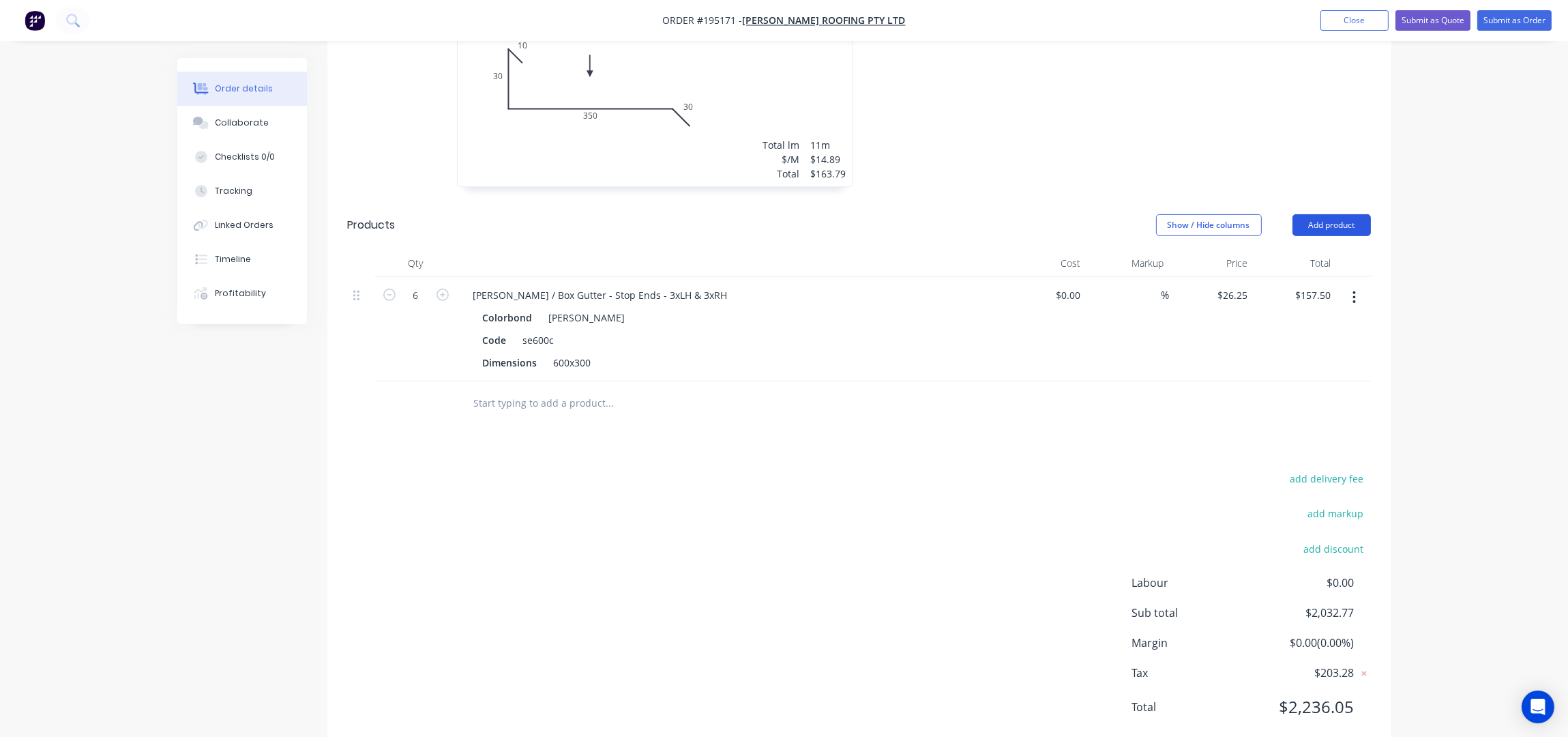
click at [1336, 214] on button "Add product" at bounding box center [1332, 225] width 78 height 22
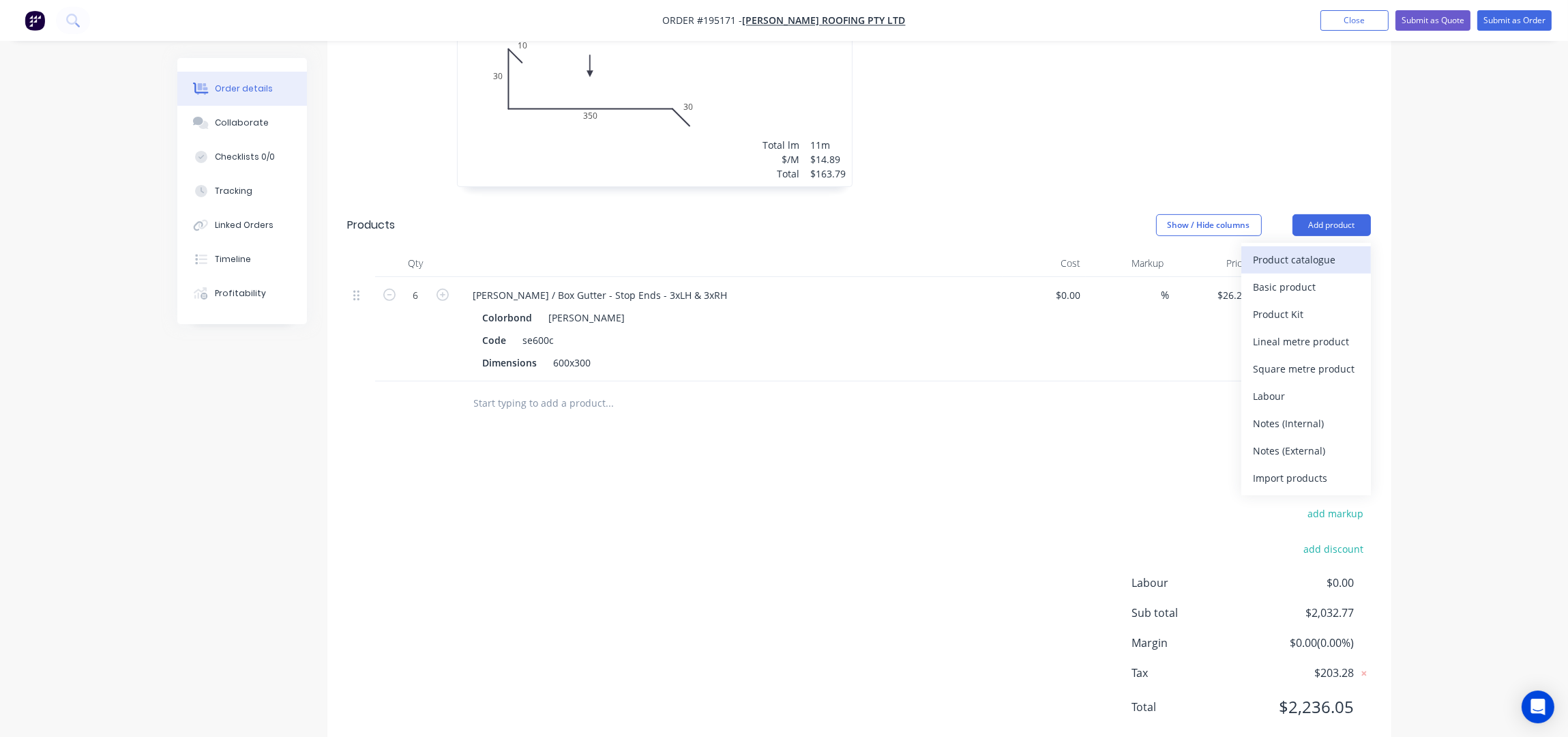
click at [1322, 250] on div "Product catalogue" at bounding box center [1306, 260] width 105 height 20
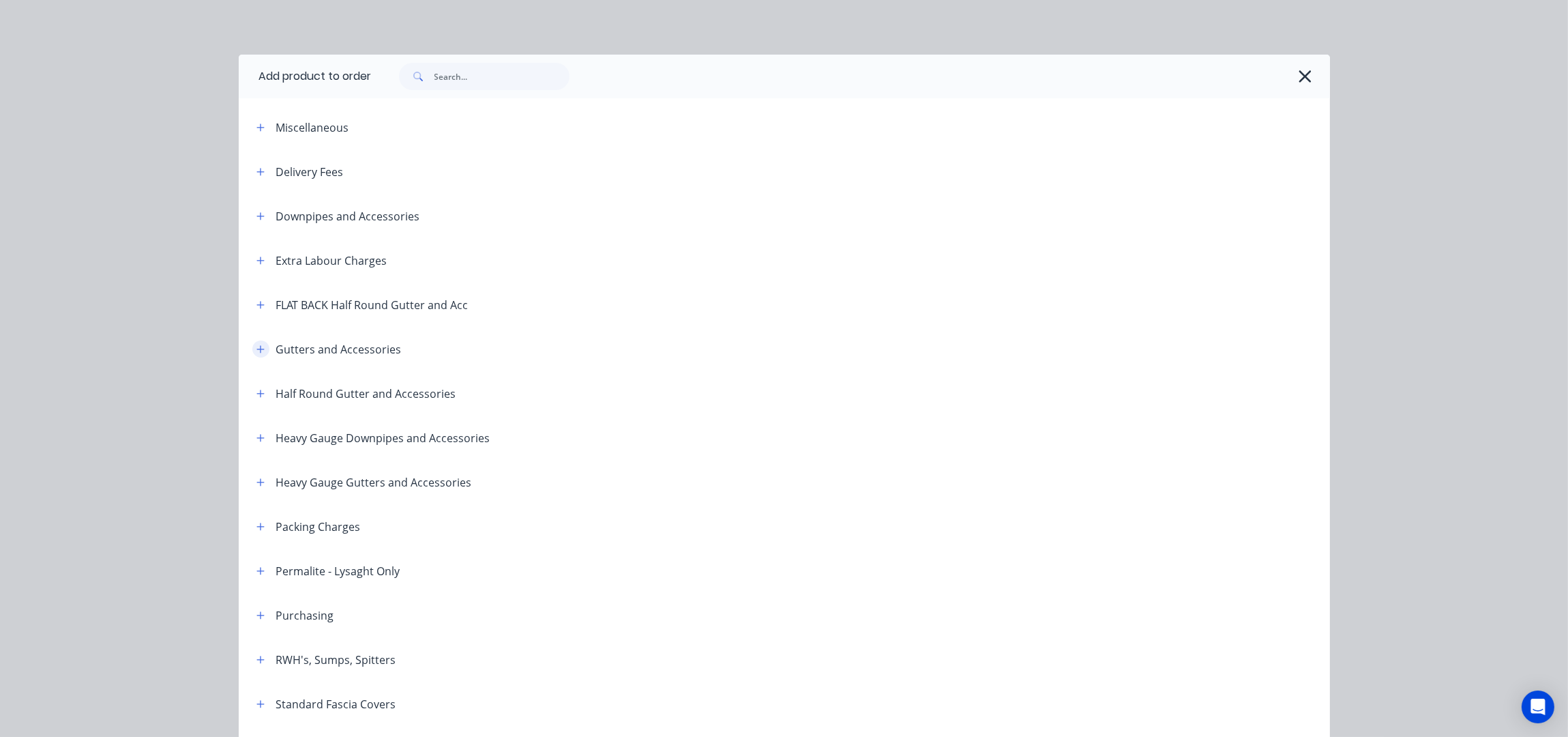
click at [256, 344] on icon "button" at bounding box center [260, 348] width 8 height 10
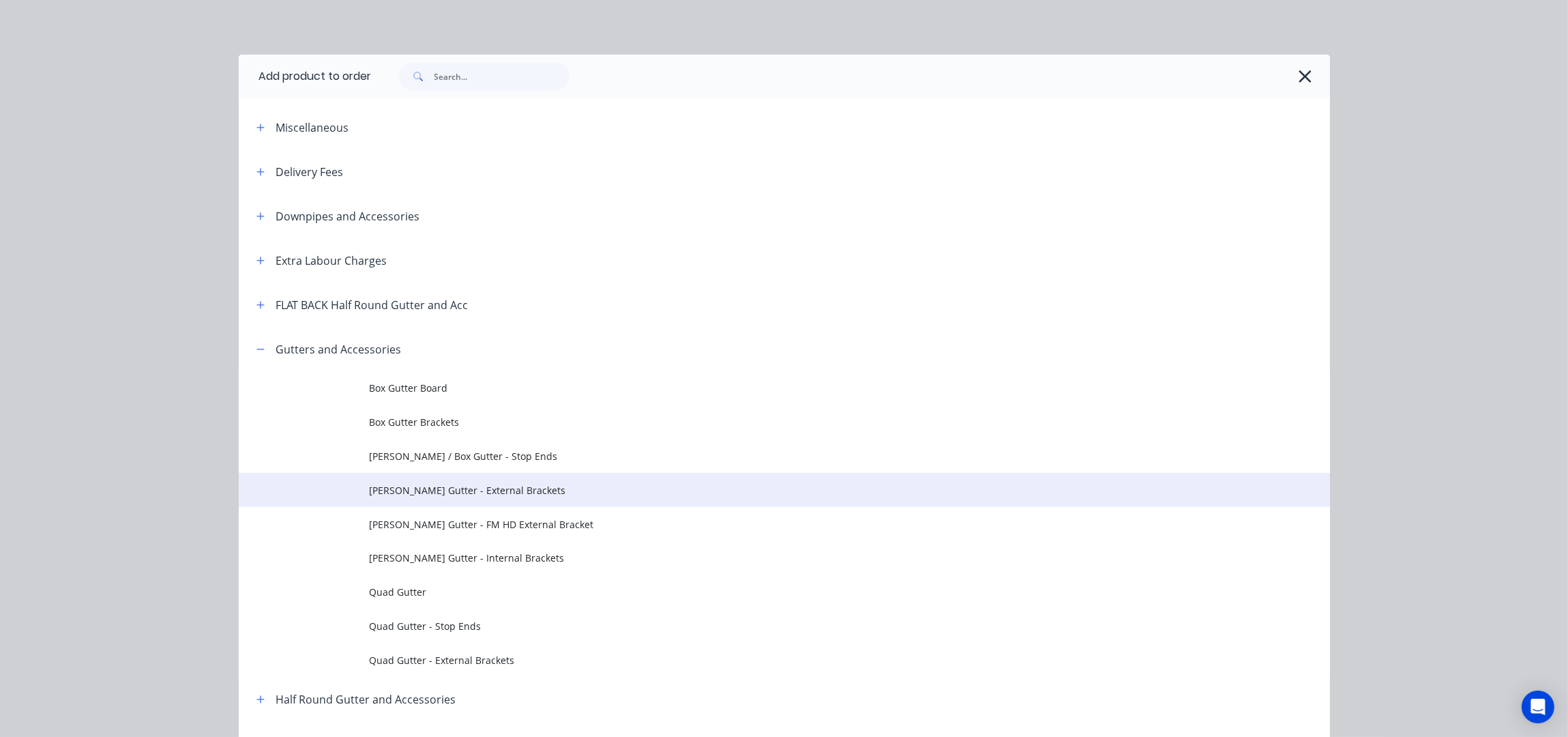
click at [517, 501] on td "Eaves Gutter - External Brackets" at bounding box center [849, 490] width 961 height 34
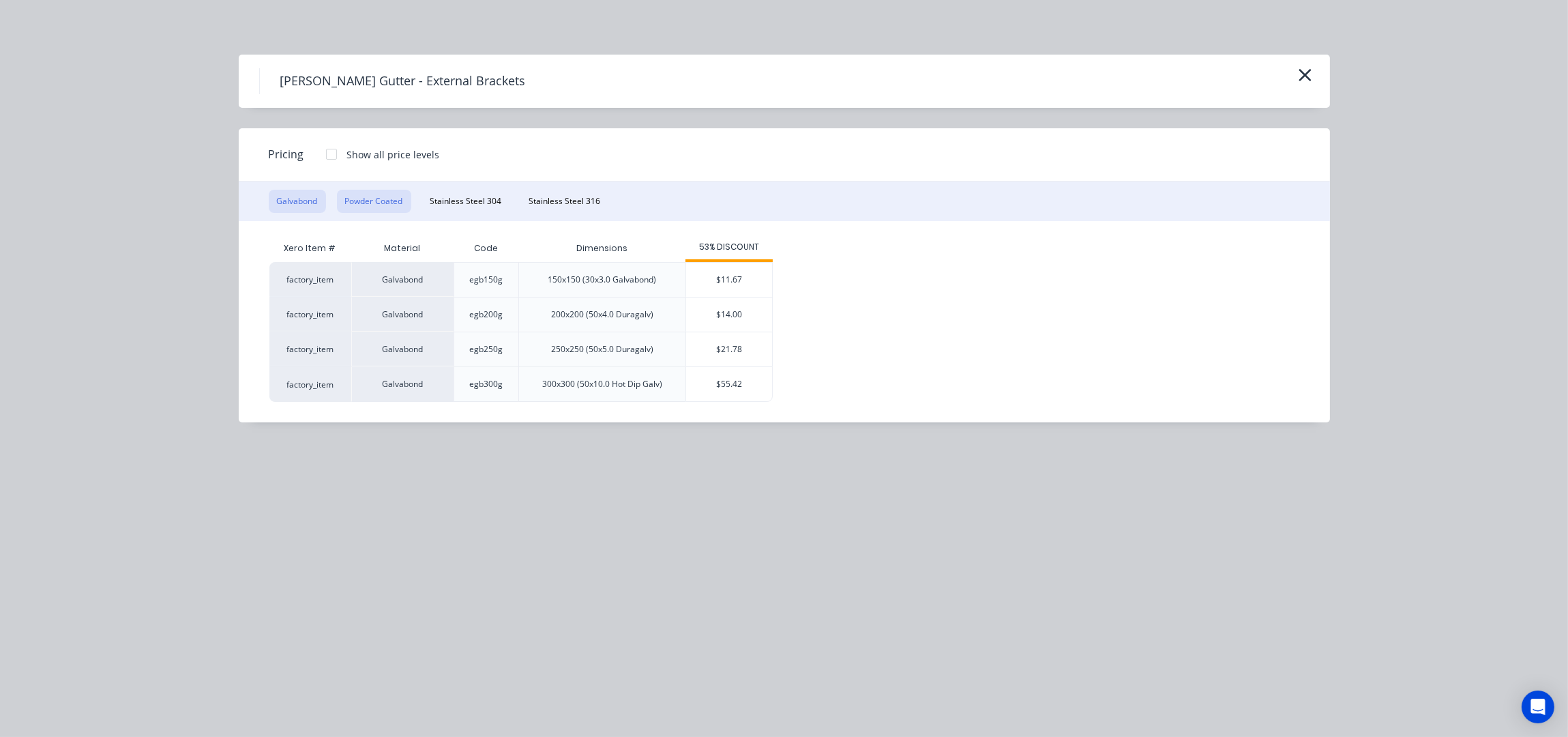
click at [374, 202] on button "Powder Coated" at bounding box center [374, 201] width 74 height 24
click at [761, 285] on div "$14.78" at bounding box center [729, 279] width 86 height 34
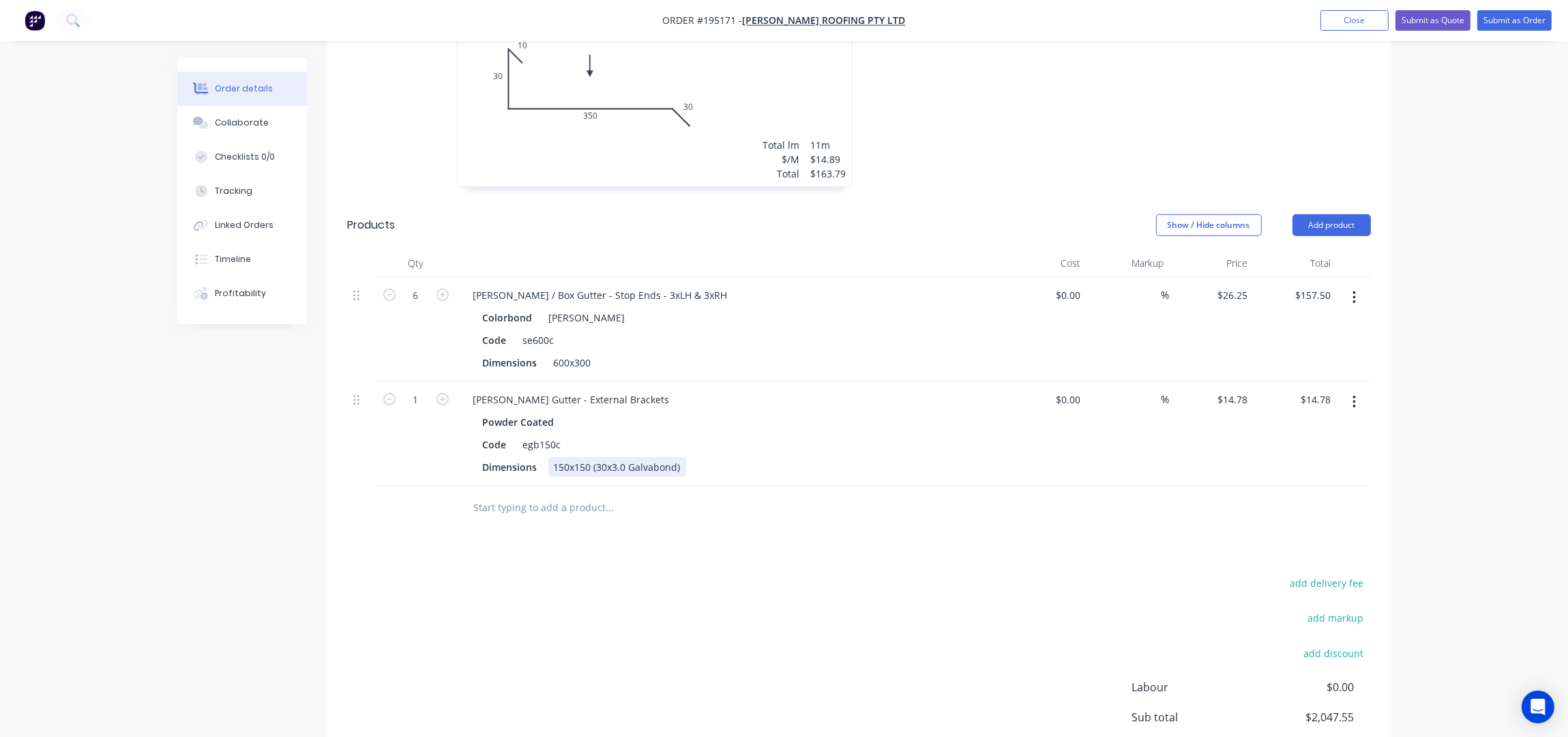
click at [605, 457] on div "150x150 (30x3.0 Galvabond)" at bounding box center [618, 467] width 138 height 20
drag, startPoint x: 814, startPoint y: 544, endPoint x: 889, endPoint y: 517, distance: 79.7
click at [815, 574] on div "add delivery fee add markup add discount Labour $0.00 Sub total $2,047.55 Margi…" at bounding box center [859, 706] width 1024 height 263
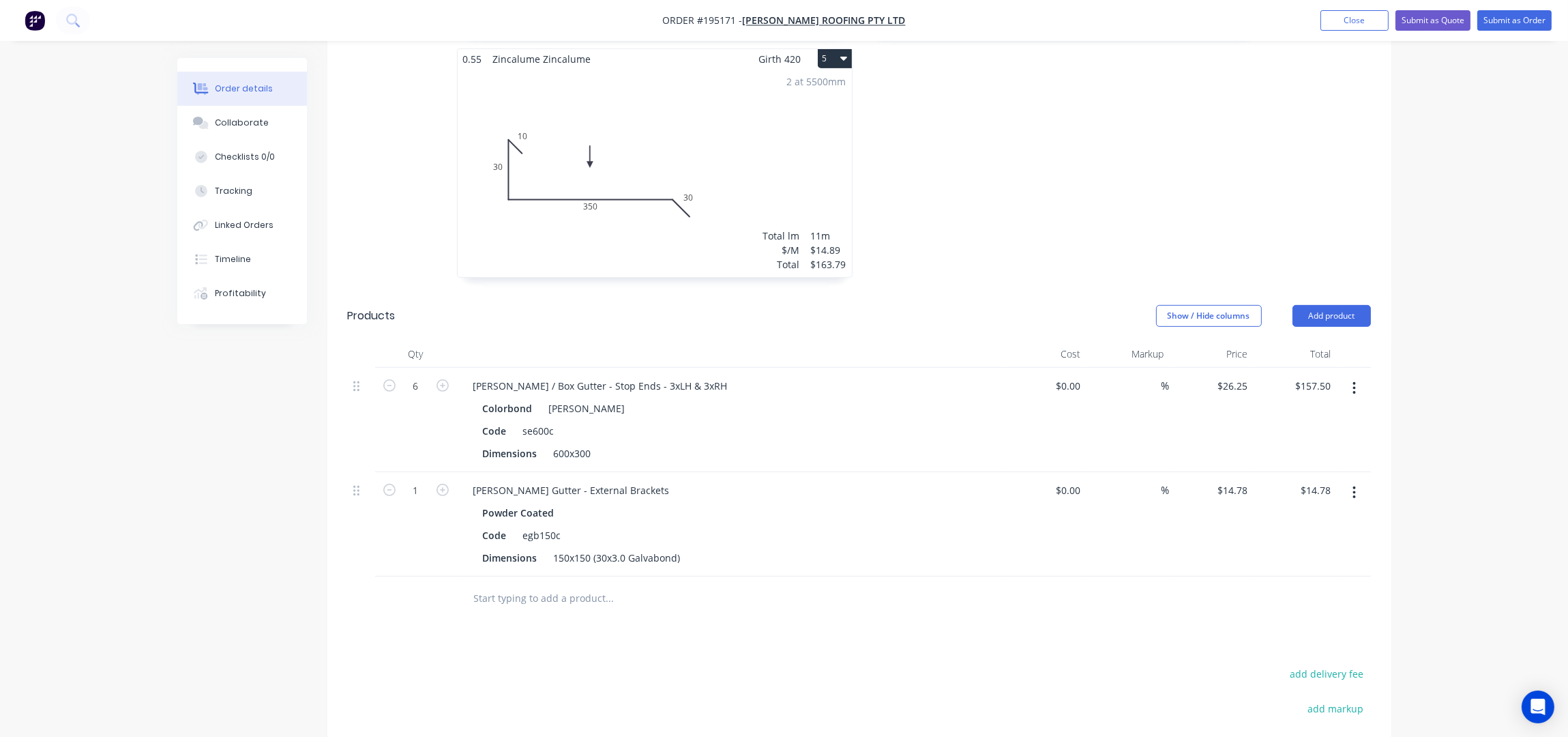
scroll to position [1102, 0]
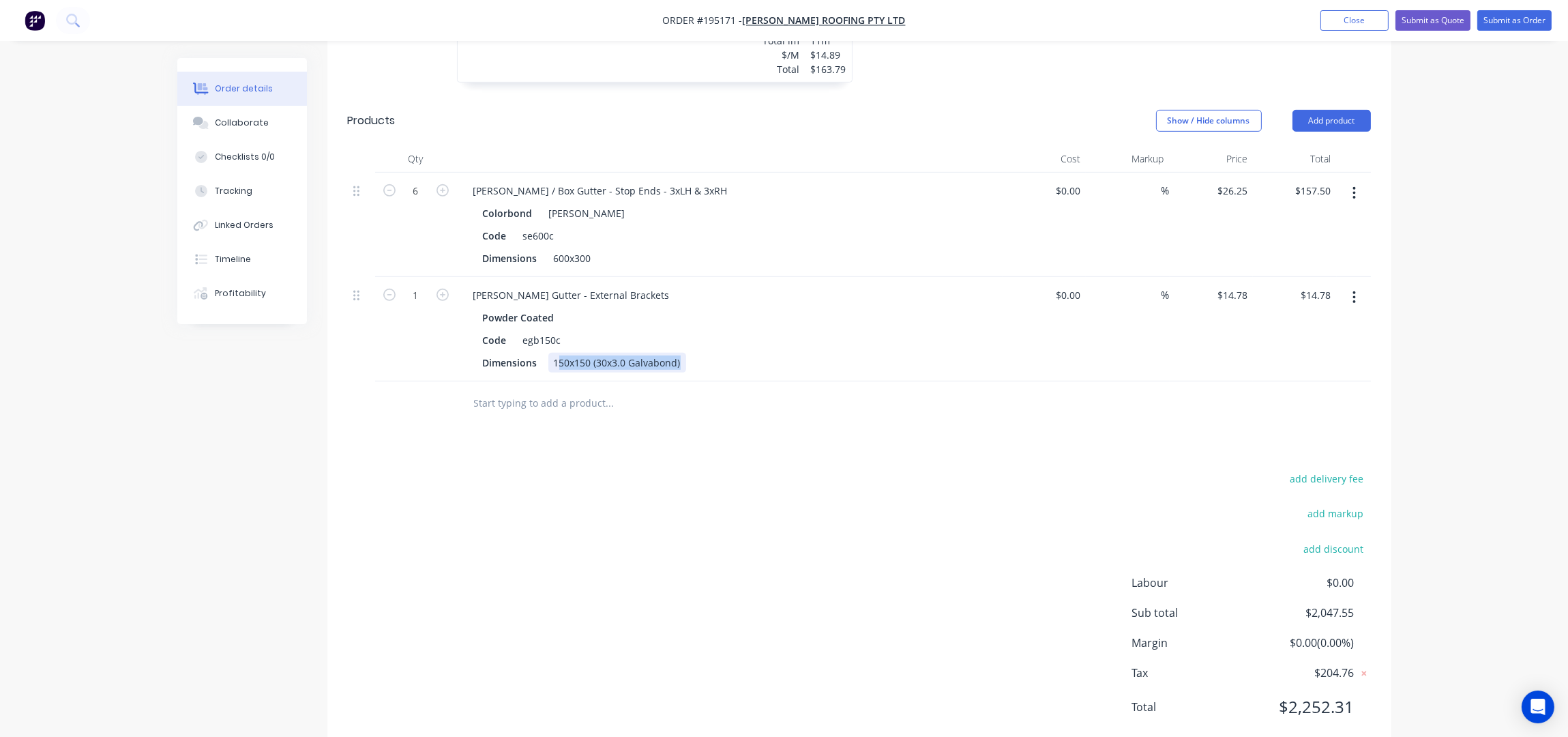
drag, startPoint x: 680, startPoint y: 326, endPoint x: 560, endPoint y: 325, distance: 120.0
click at [560, 353] on div "150x150 (30x3.0 Galvabond)" at bounding box center [618, 362] width 138 height 20
click at [549, 404] on div "Drawings Add drawing 0.55 Colorbond Shale Grey Girth 960 1 0 160 35 30 630 85 2…" at bounding box center [860, 36] width 1064 height 1435
drag, startPoint x: 504, startPoint y: 310, endPoint x: 475, endPoint y: 307, distance: 29.2
click at [475, 308] on div "Powder Coated Code egb150c Dimensions 50x3mm" at bounding box center [730, 340] width 535 height 64
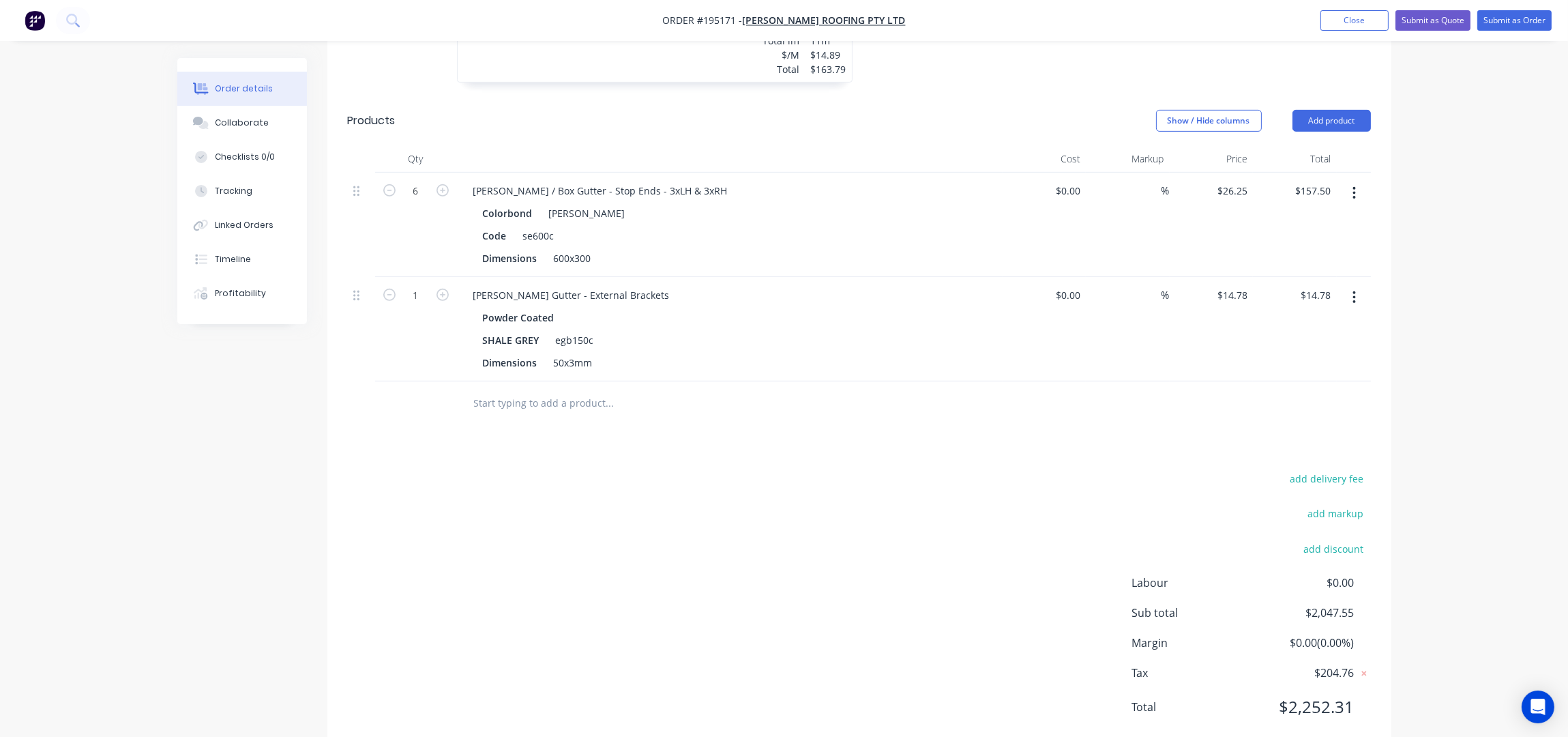
click at [645, 544] on div "add delivery fee add markup add discount Labour $0.00 Sub total $2,047.55 Margi…" at bounding box center [859, 601] width 1024 height 263
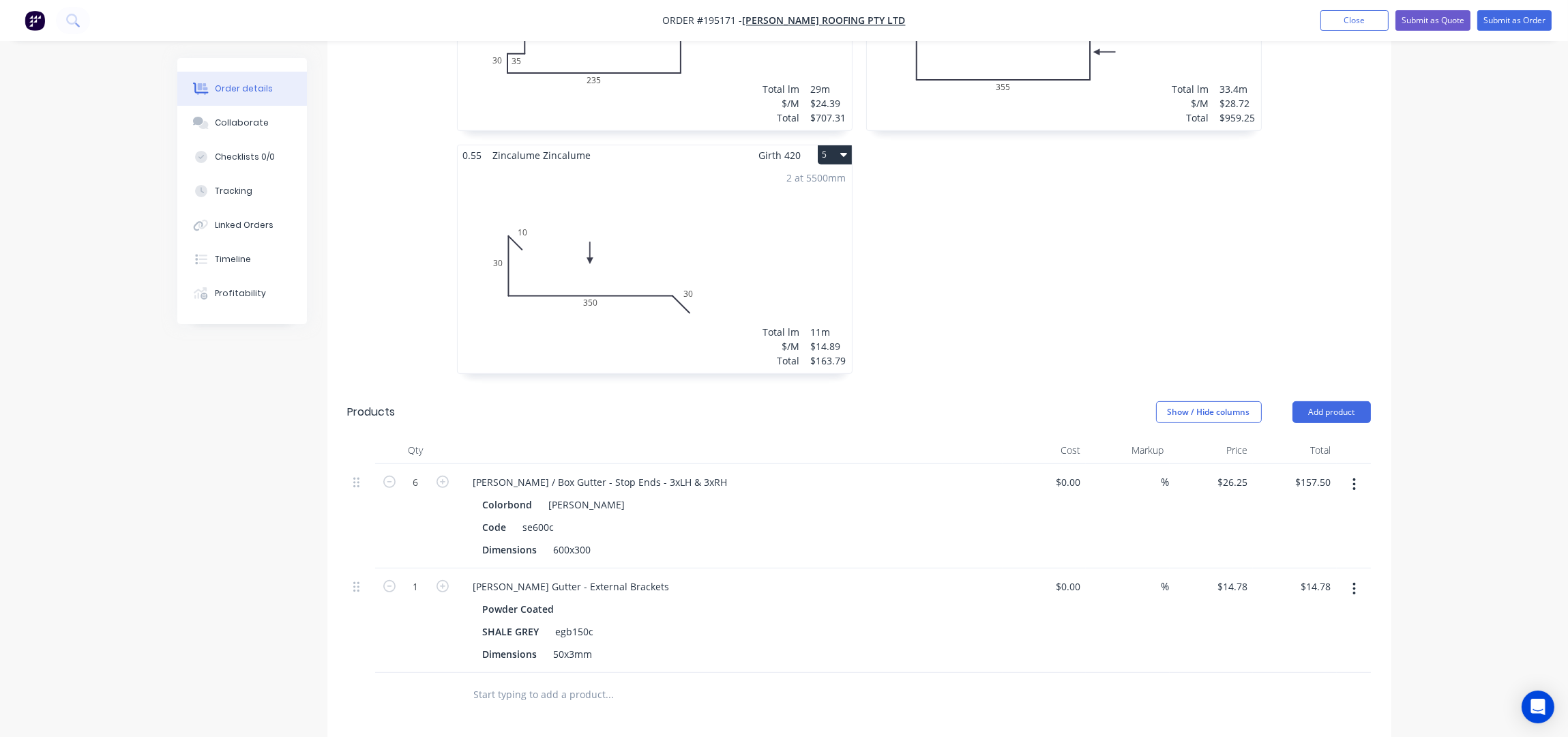
scroll to position [920, 0]
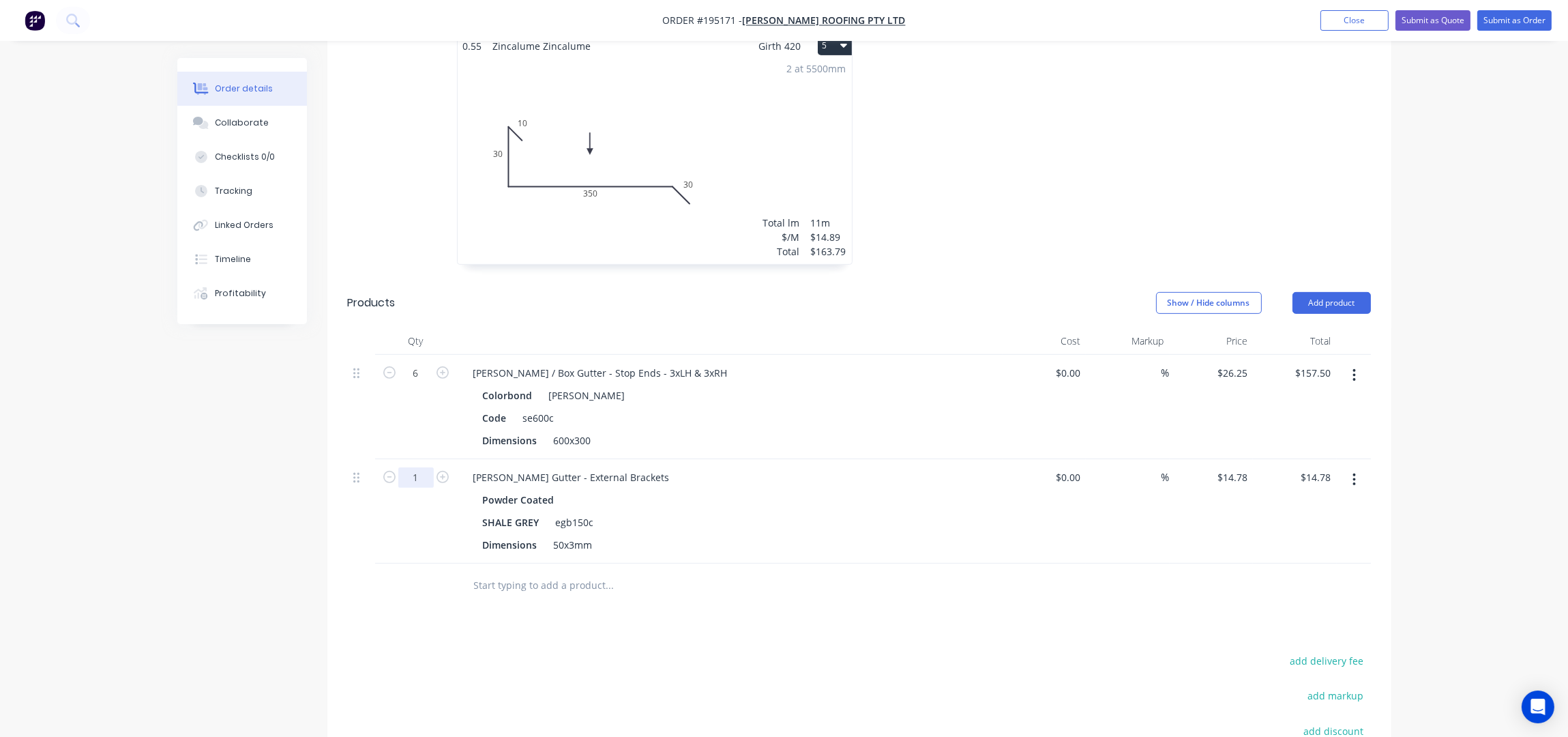
drag, startPoint x: 419, startPoint y: 434, endPoint x: 426, endPoint y: 451, distance: 18.4
click at [418, 467] on input "1" at bounding box center [416, 477] width 36 height 20
type input "42"
type input "$620.76"
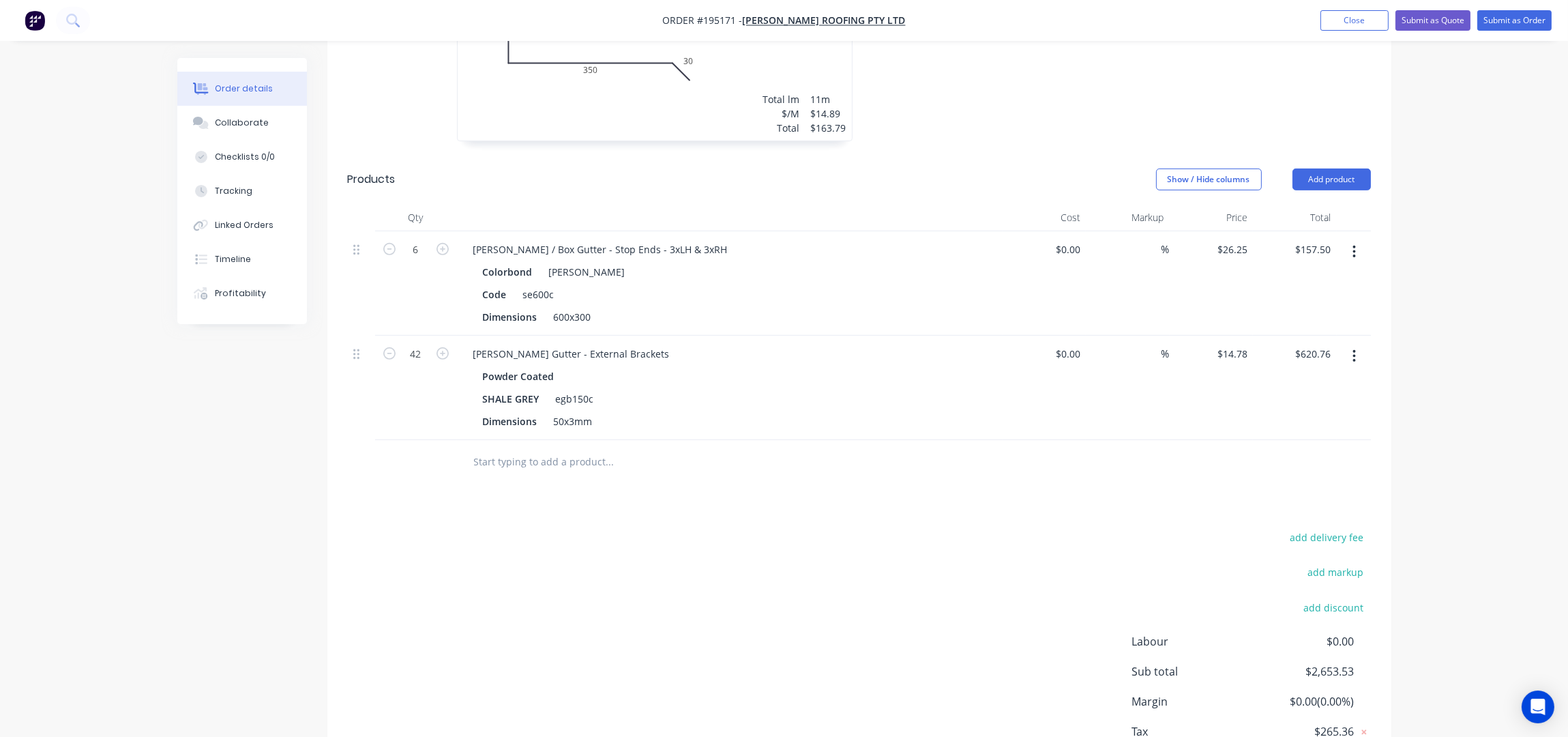
scroll to position [1011, 0]
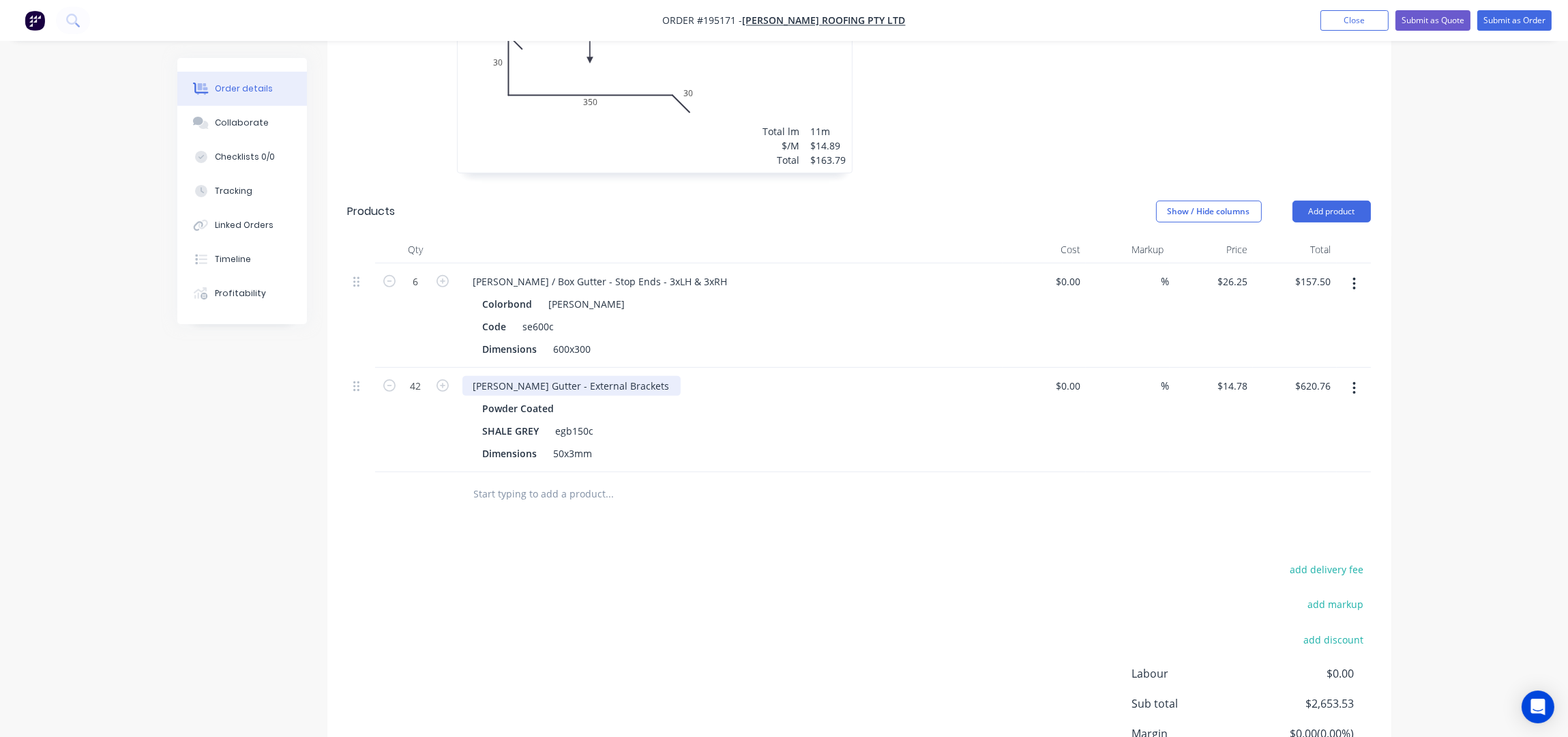
click at [618, 375] on div "Eaves Gutter - External Brackets" at bounding box center [571, 385] width 219 height 20
click at [505, 597] on div "add delivery fee add markup add discount Labour $0.00 Sub total $2,653.53 Margi…" at bounding box center [859, 692] width 1024 height 263
click at [1338, 200] on button "Add product" at bounding box center [1332, 211] width 78 height 22
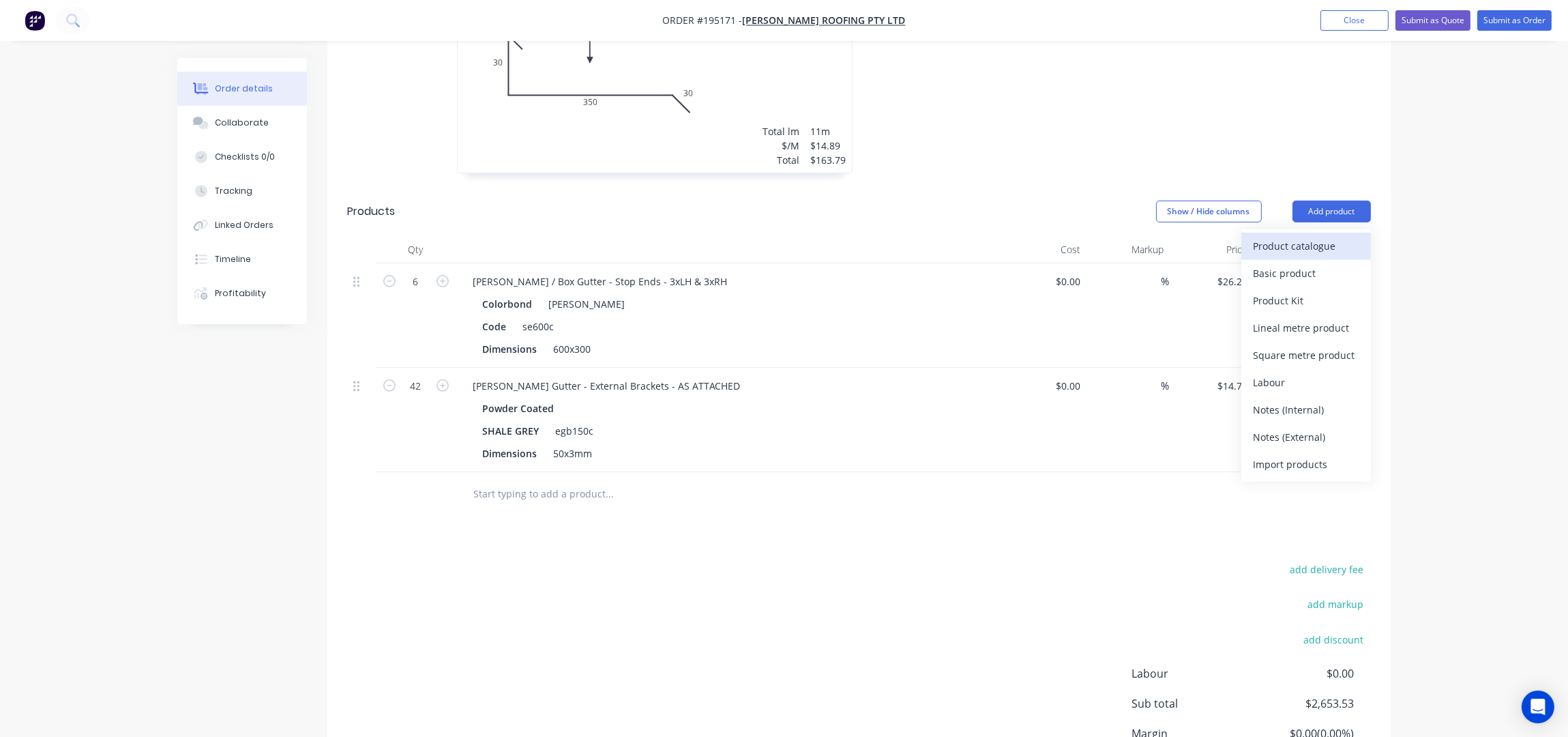
click at [1264, 236] on div "Product catalogue" at bounding box center [1306, 246] width 105 height 20
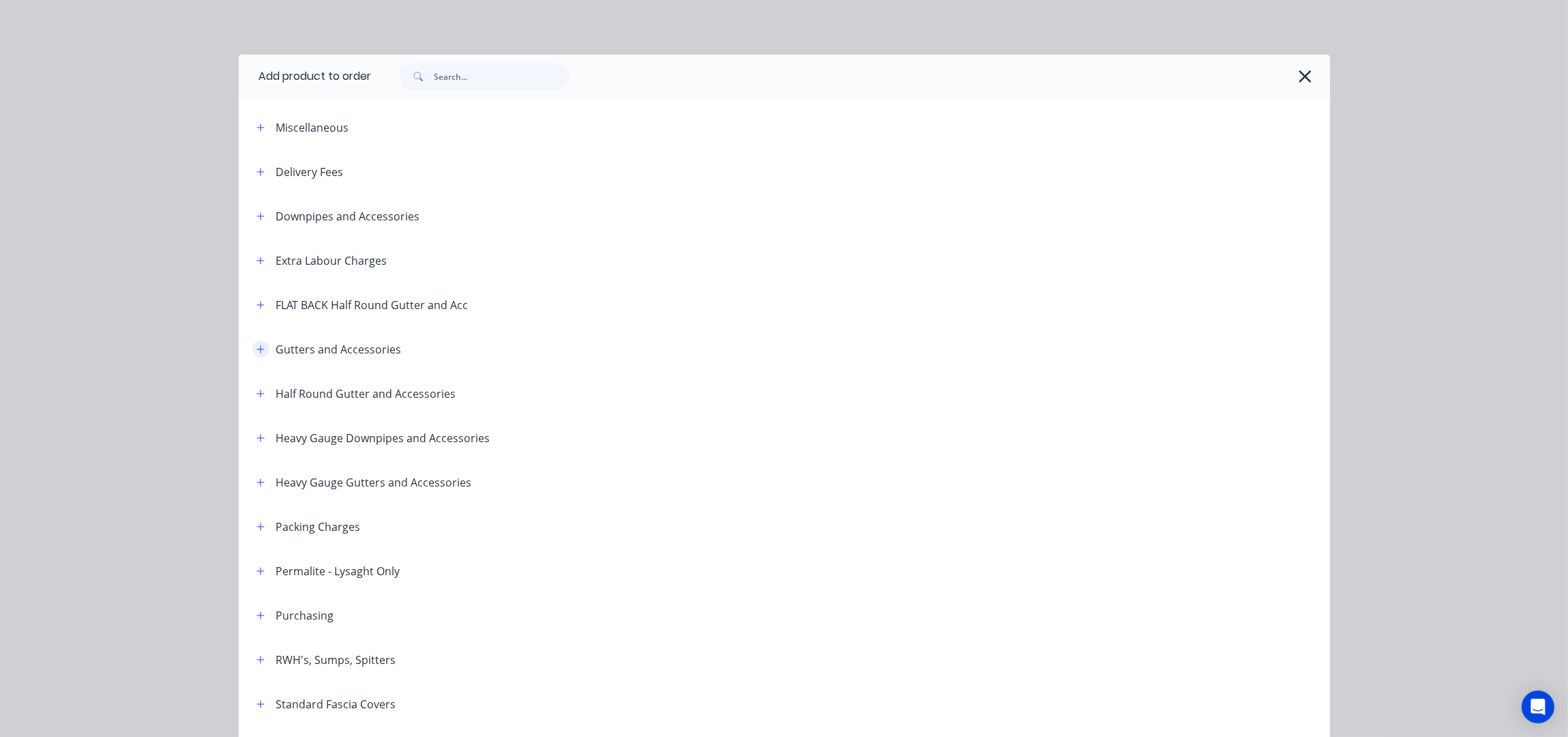
click at [256, 346] on icon "button" at bounding box center [260, 348] width 8 height 10
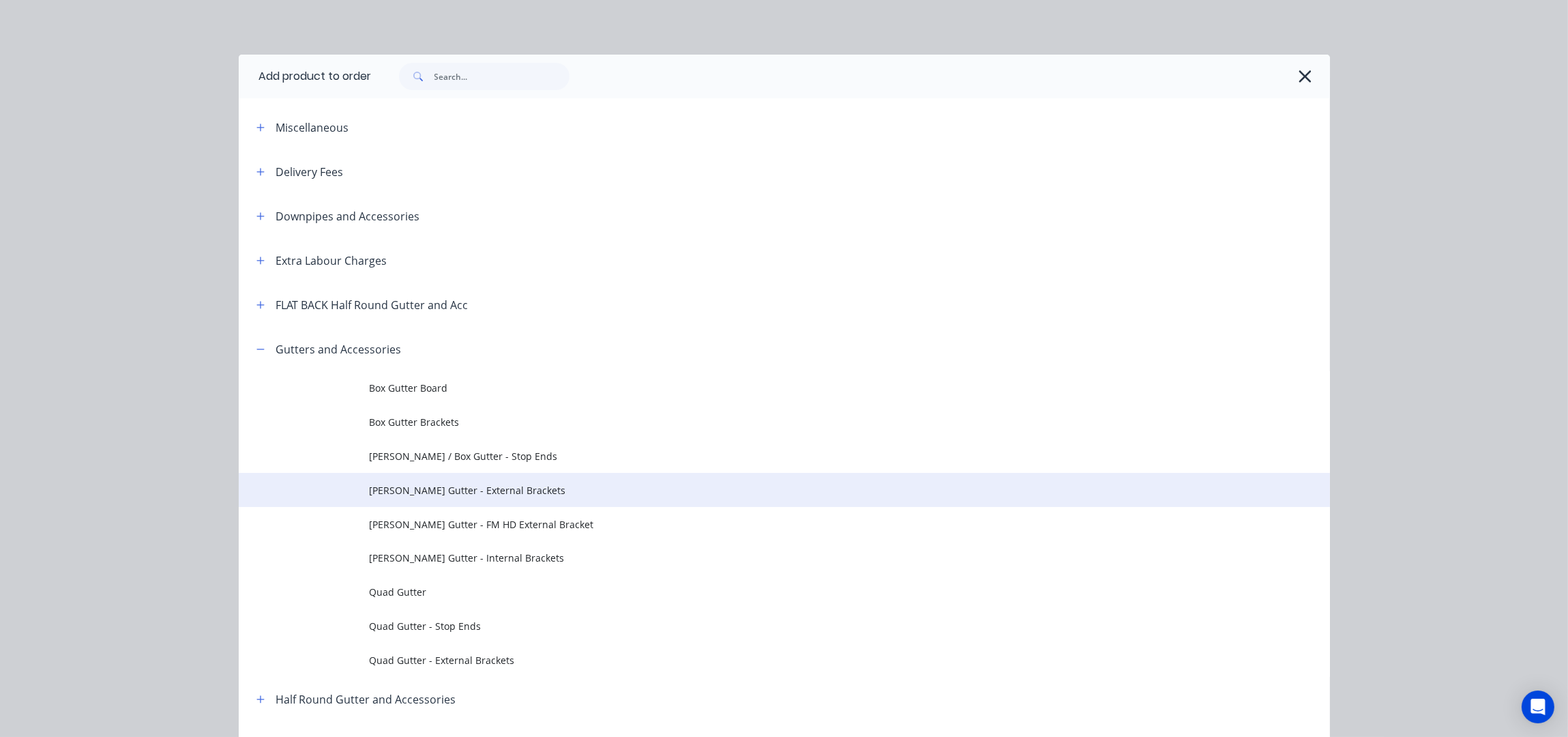
click at [493, 496] on span "Eaves Gutter - External Brackets" at bounding box center [754, 490] width 768 height 14
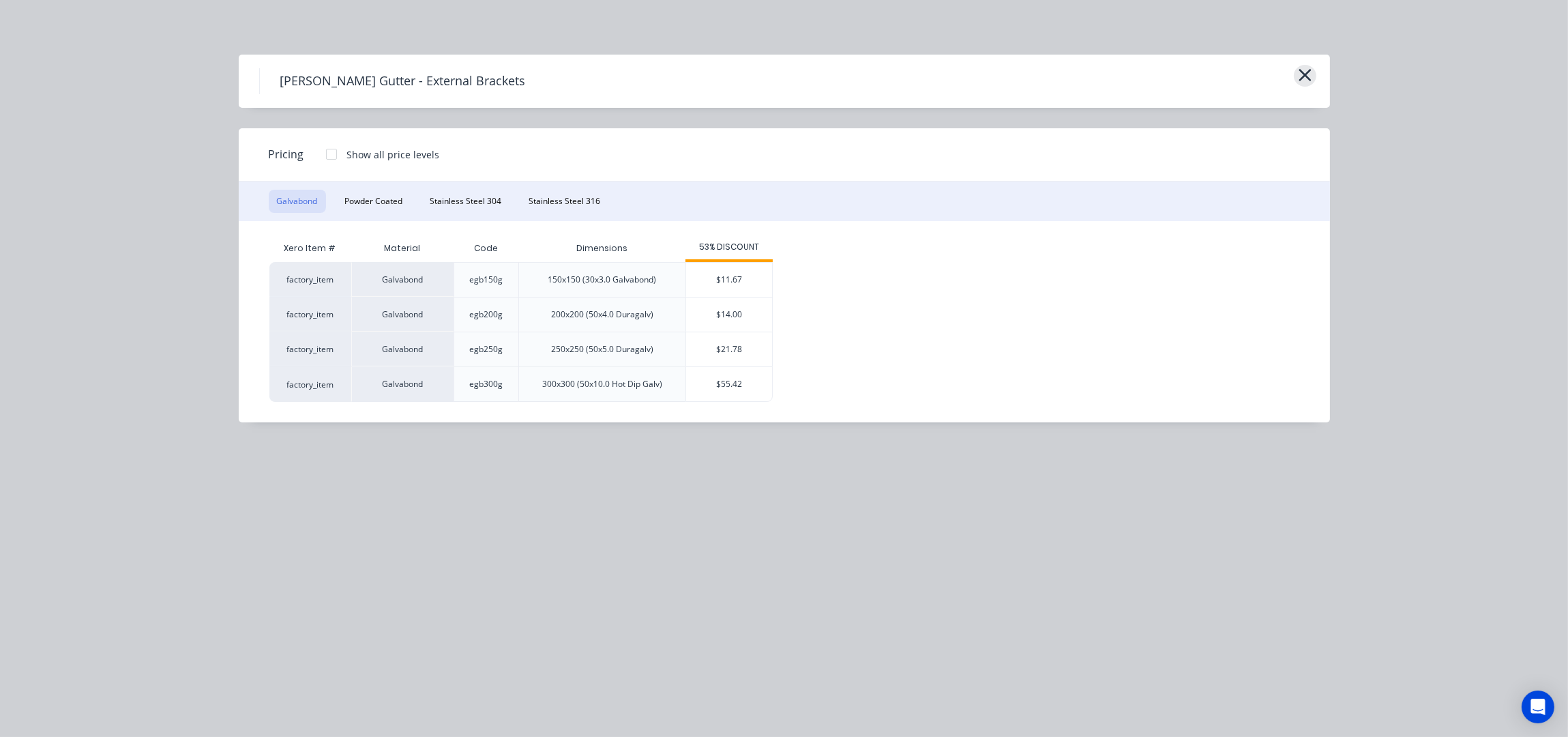
click at [1307, 77] on icon "button" at bounding box center [1305, 75] width 12 height 12
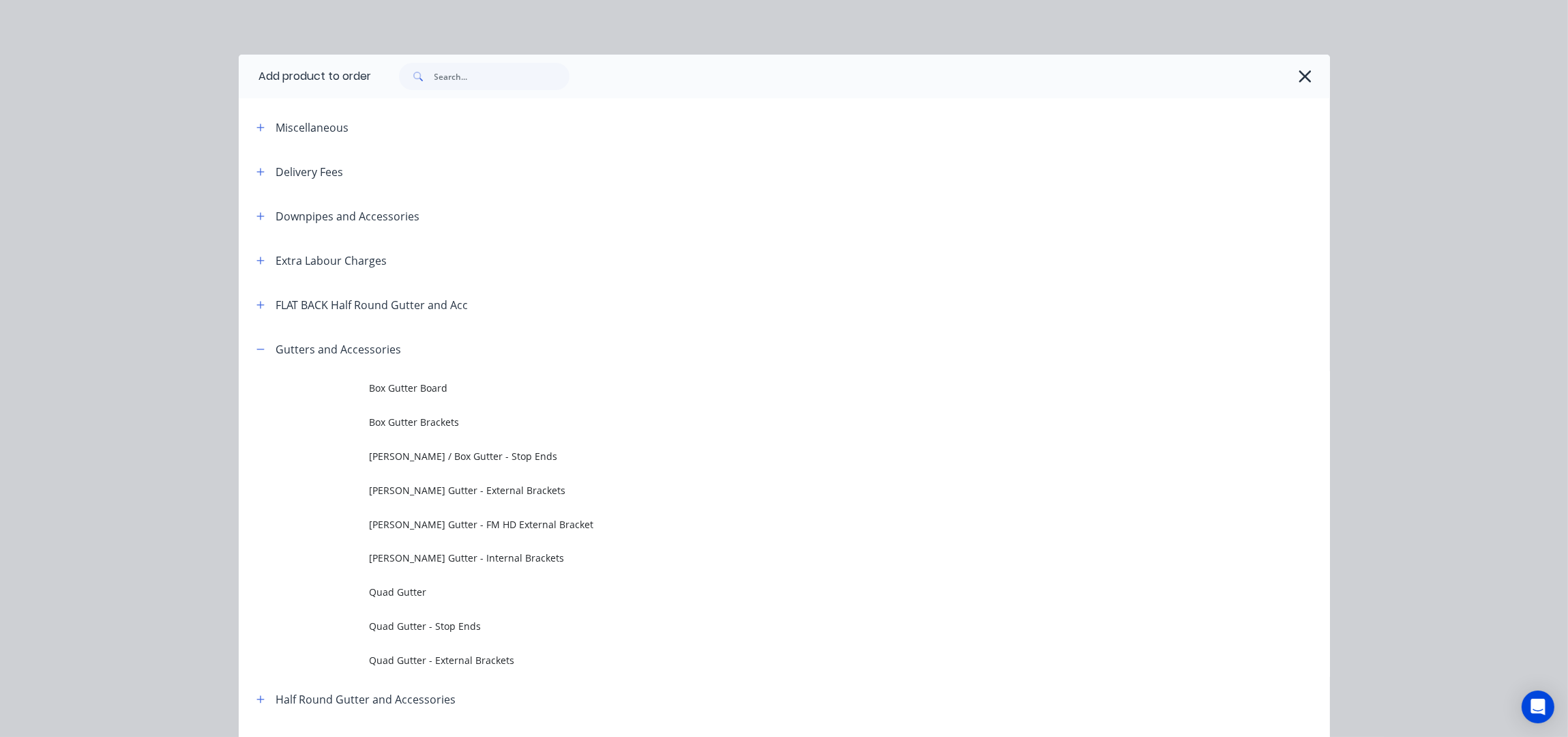
scroll to position [327, 0]
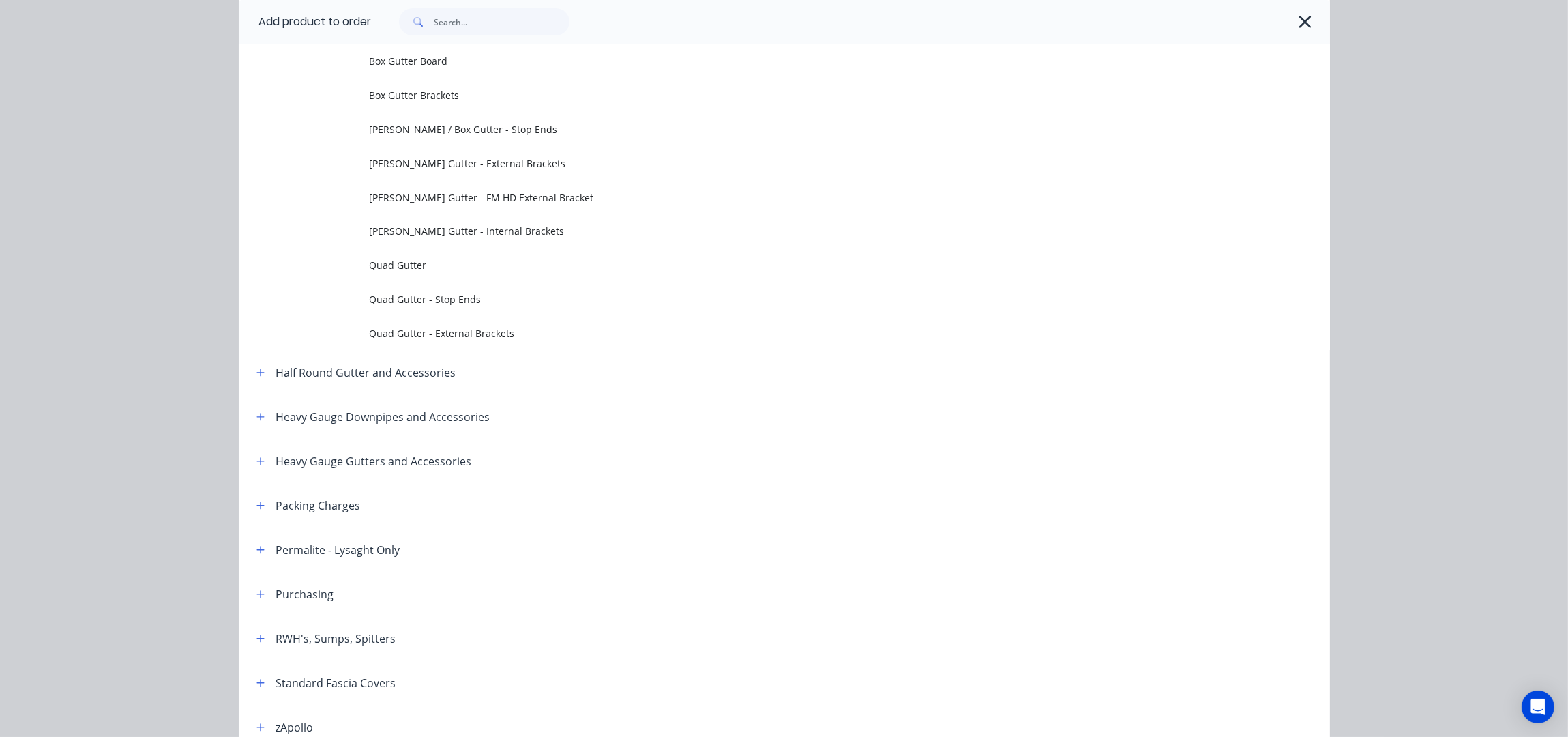
drag, startPoint x: 1295, startPoint y: 18, endPoint x: 1275, endPoint y: 33, distance: 25.0
click at [1298, 18] on icon "button" at bounding box center [1305, 22] width 14 height 19
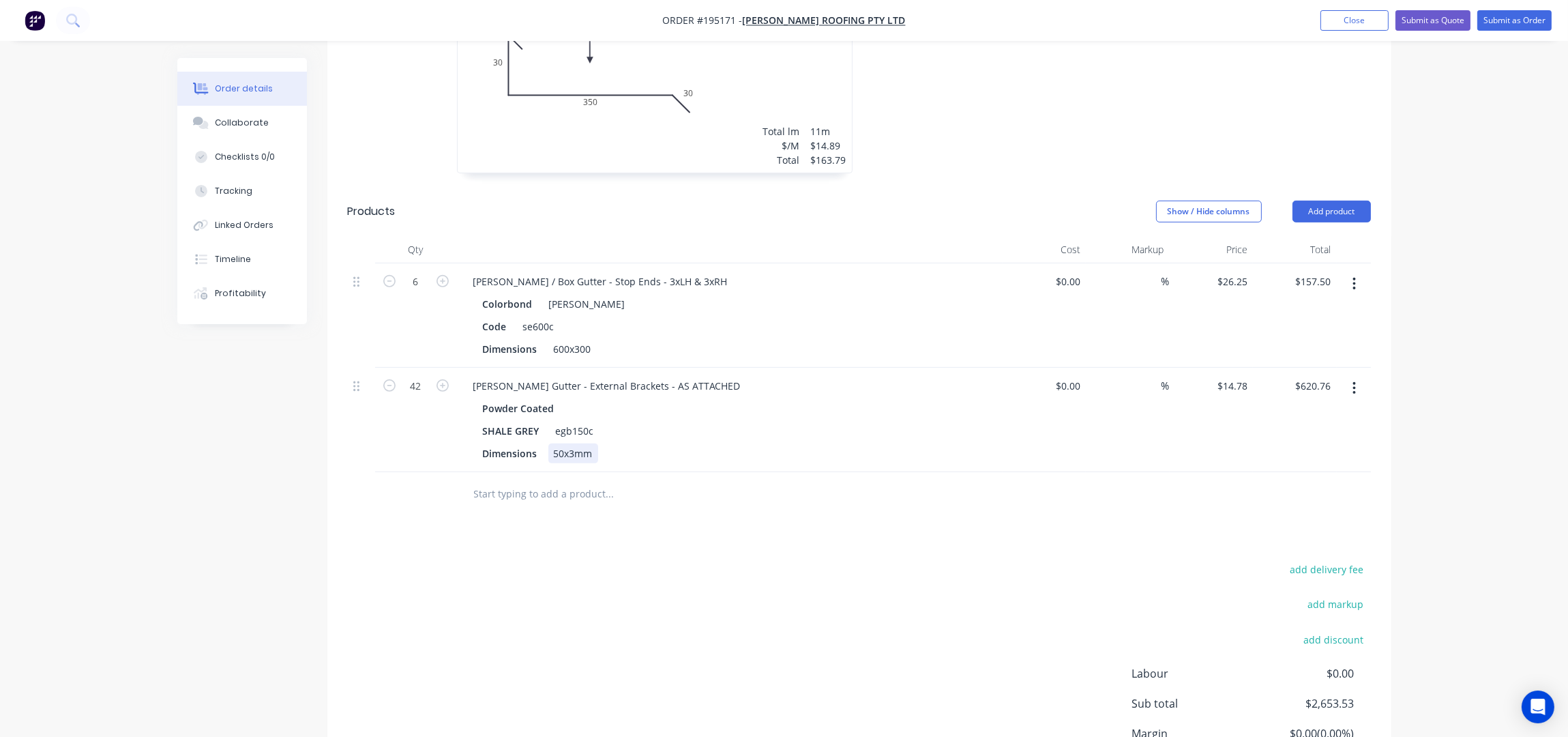
click at [593, 443] on div "50x3mm" at bounding box center [573, 453] width 50 height 20
click at [648, 507] on div "Drawings Add drawing 0.55 Colorbond Shale Grey Girth 960 1 0 160 35 30 630 85 2…" at bounding box center [860, 126] width 1064 height 1435
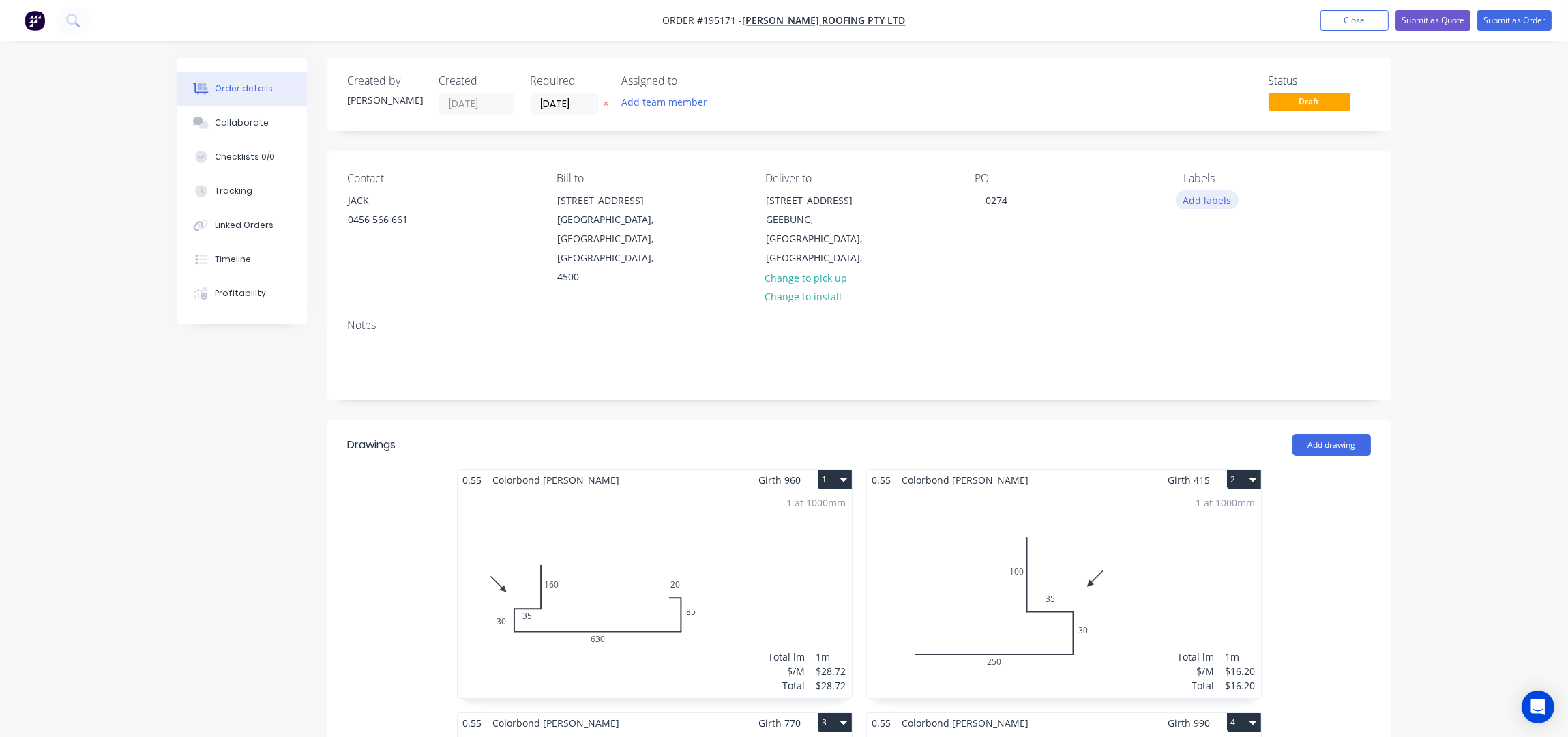
click at [1206, 202] on button "Add labels" at bounding box center [1207, 199] width 63 height 18
click at [1241, 373] on div "7 AM" at bounding box center [1235, 377] width 30 height 15
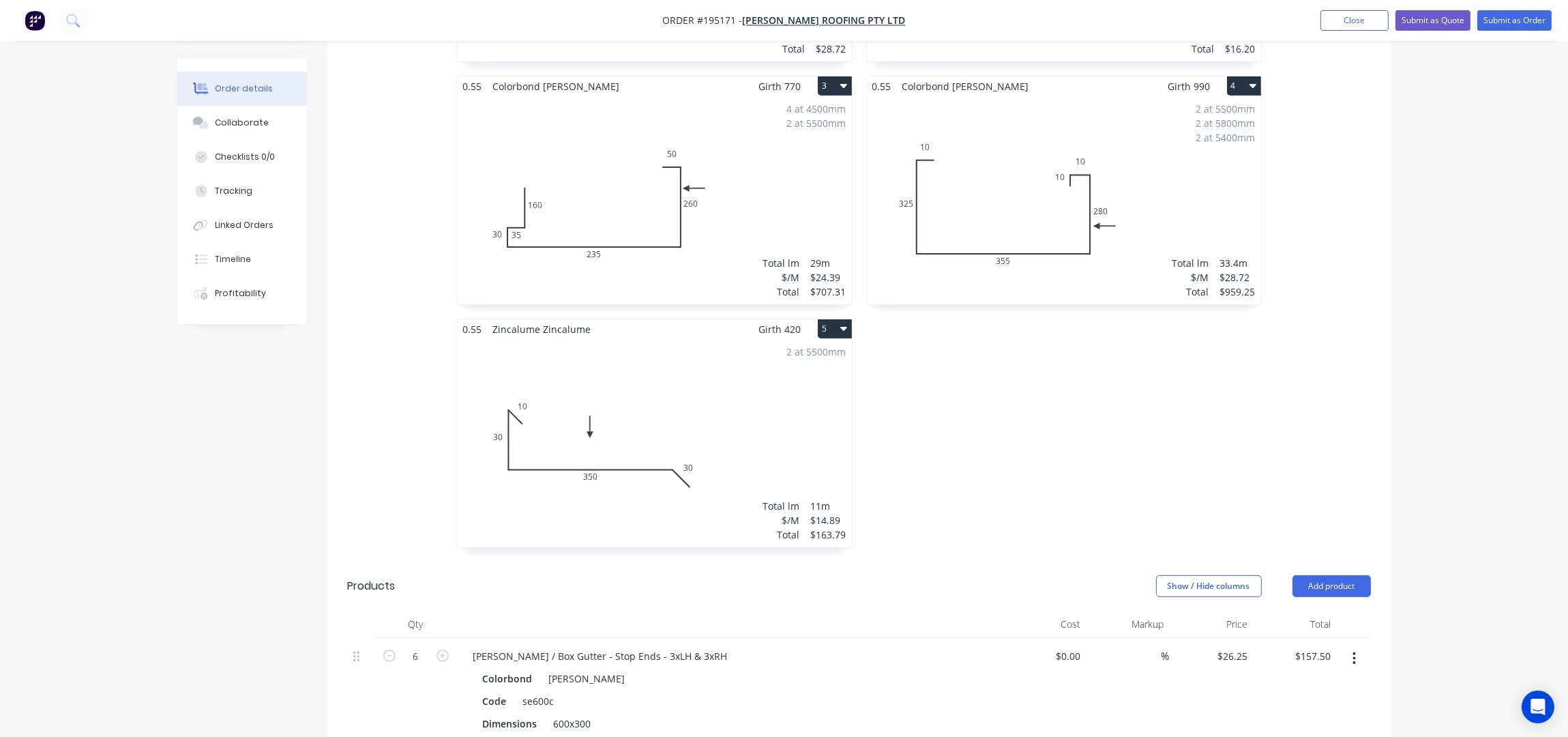
scroll to position [819, 0]
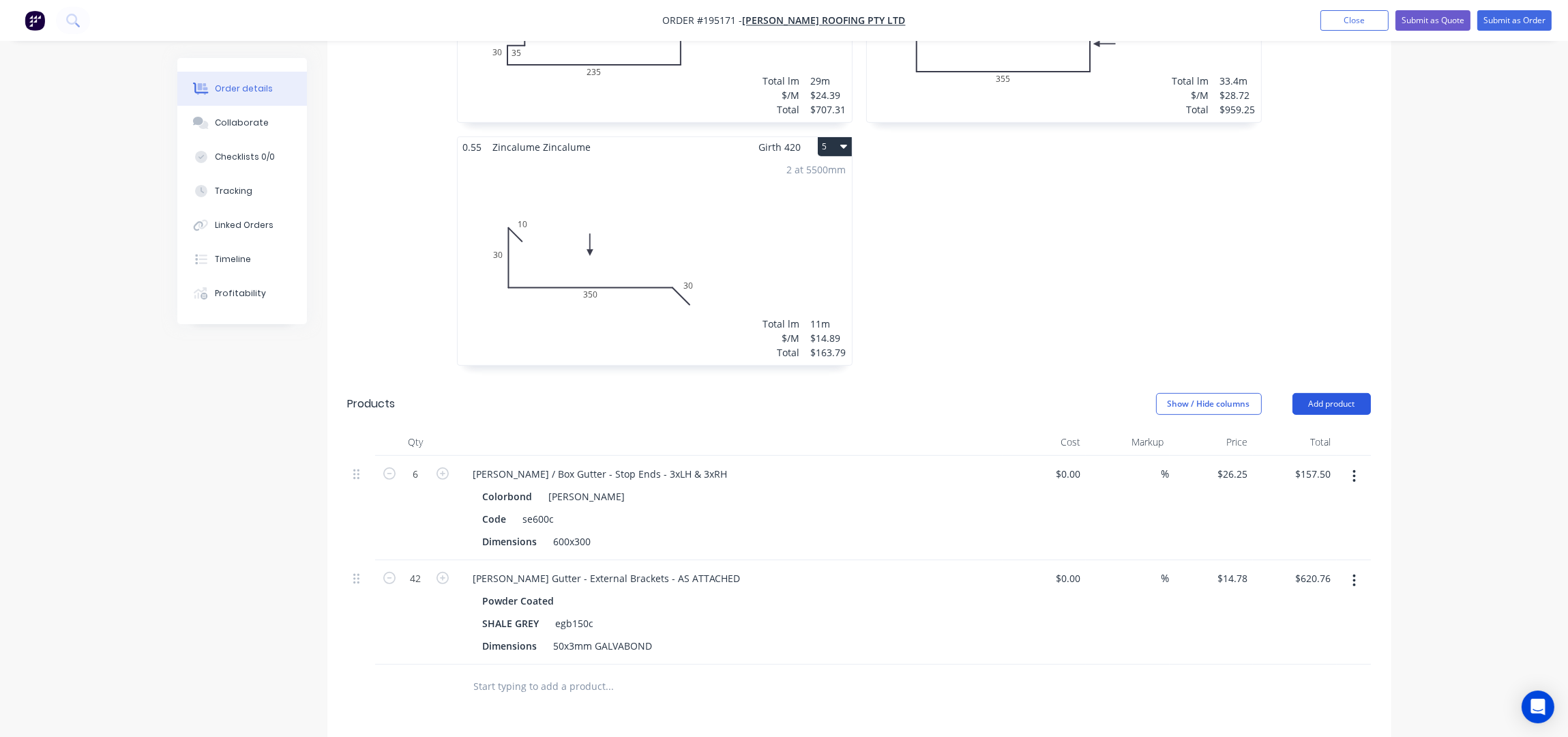
click at [1344, 393] on button "Add product" at bounding box center [1332, 403] width 78 height 22
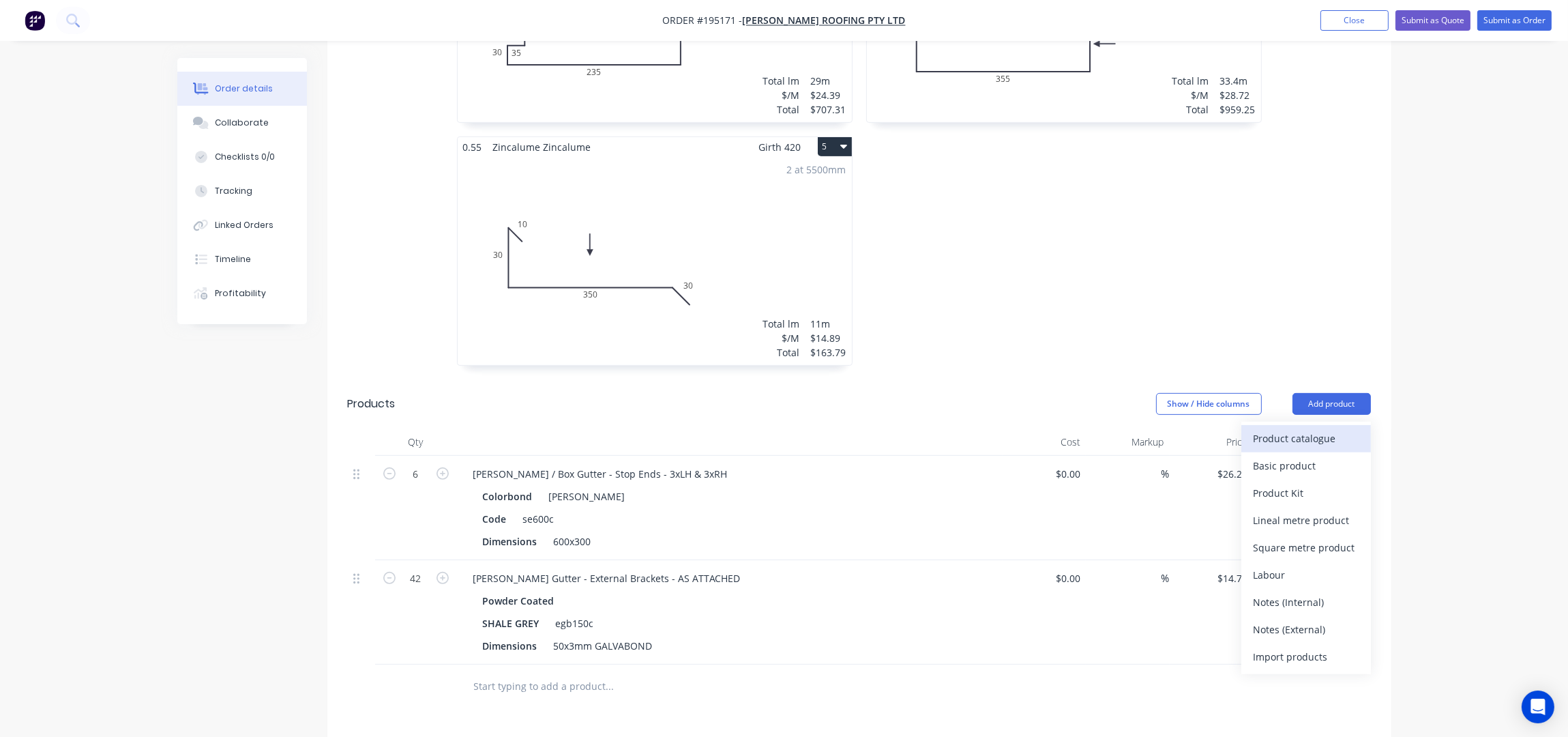
click at [1327, 429] on div "Product catalogue" at bounding box center [1306, 438] width 105 height 20
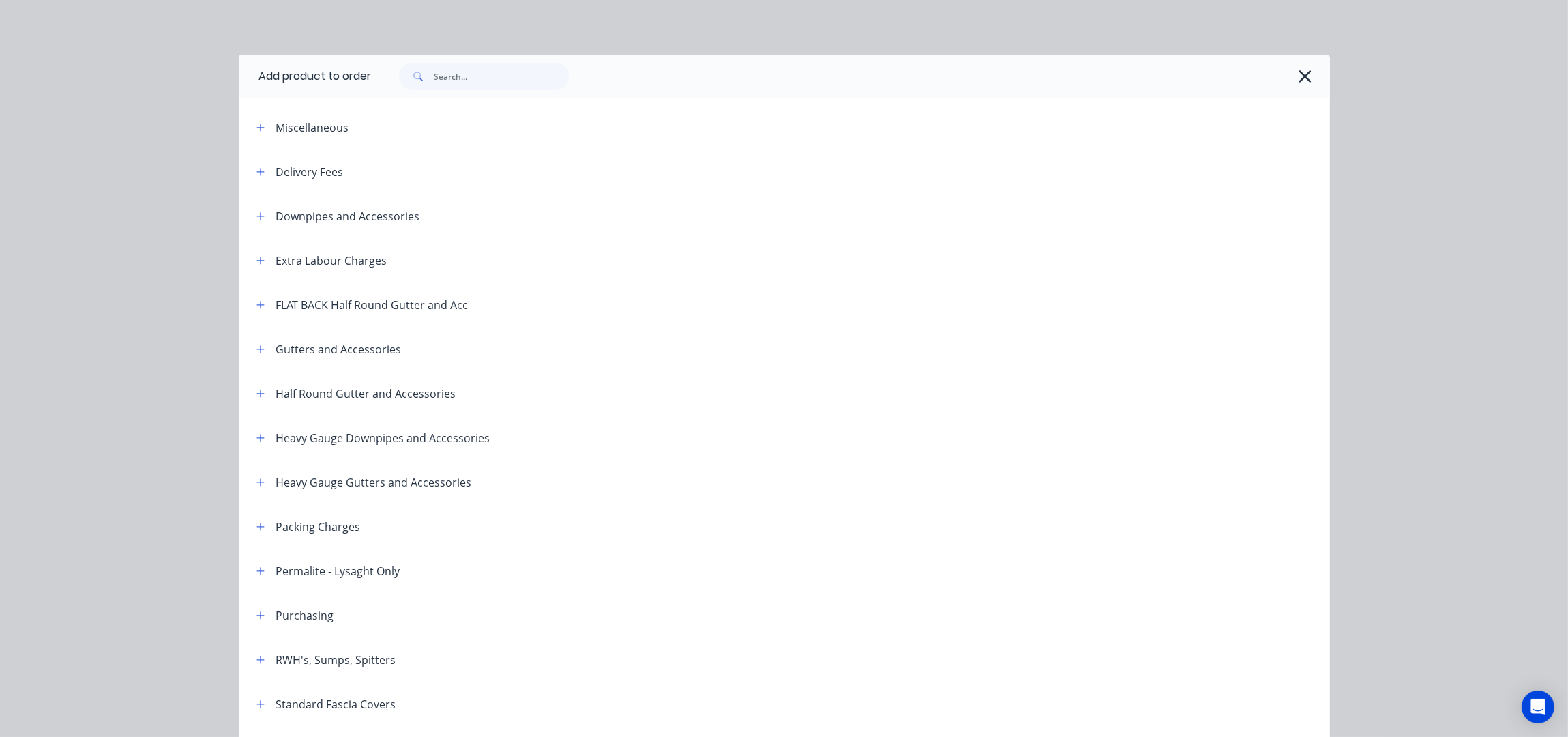
click at [247, 158] on header "Delivery Fees" at bounding box center [784, 171] width 1092 height 44
click at [256, 168] on icon "button" at bounding box center [260, 172] width 8 height 10
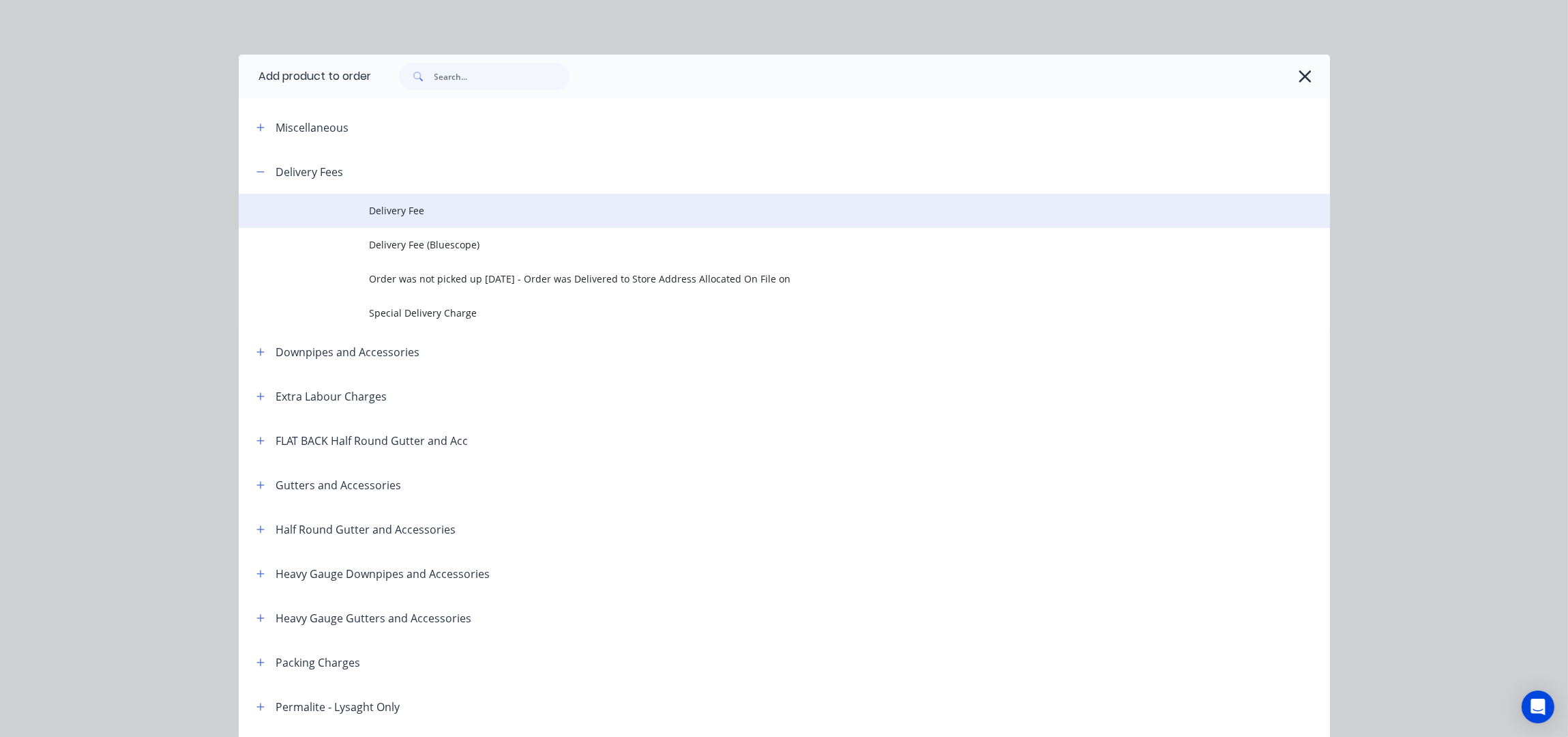
click at [378, 213] on span "Delivery Fee" at bounding box center [754, 210] width 768 height 14
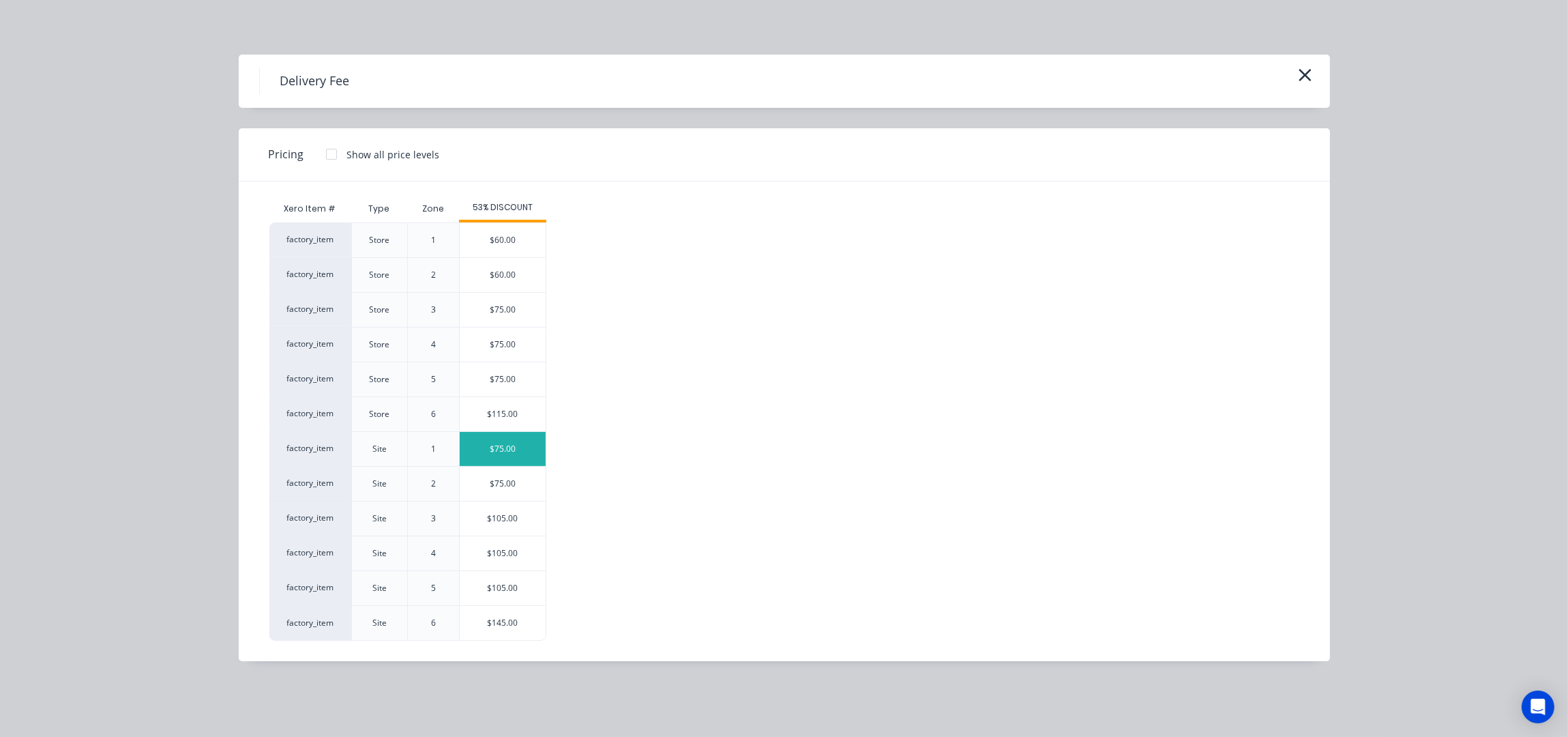
click at [535, 448] on div "$75.00" at bounding box center [503, 449] width 86 height 34
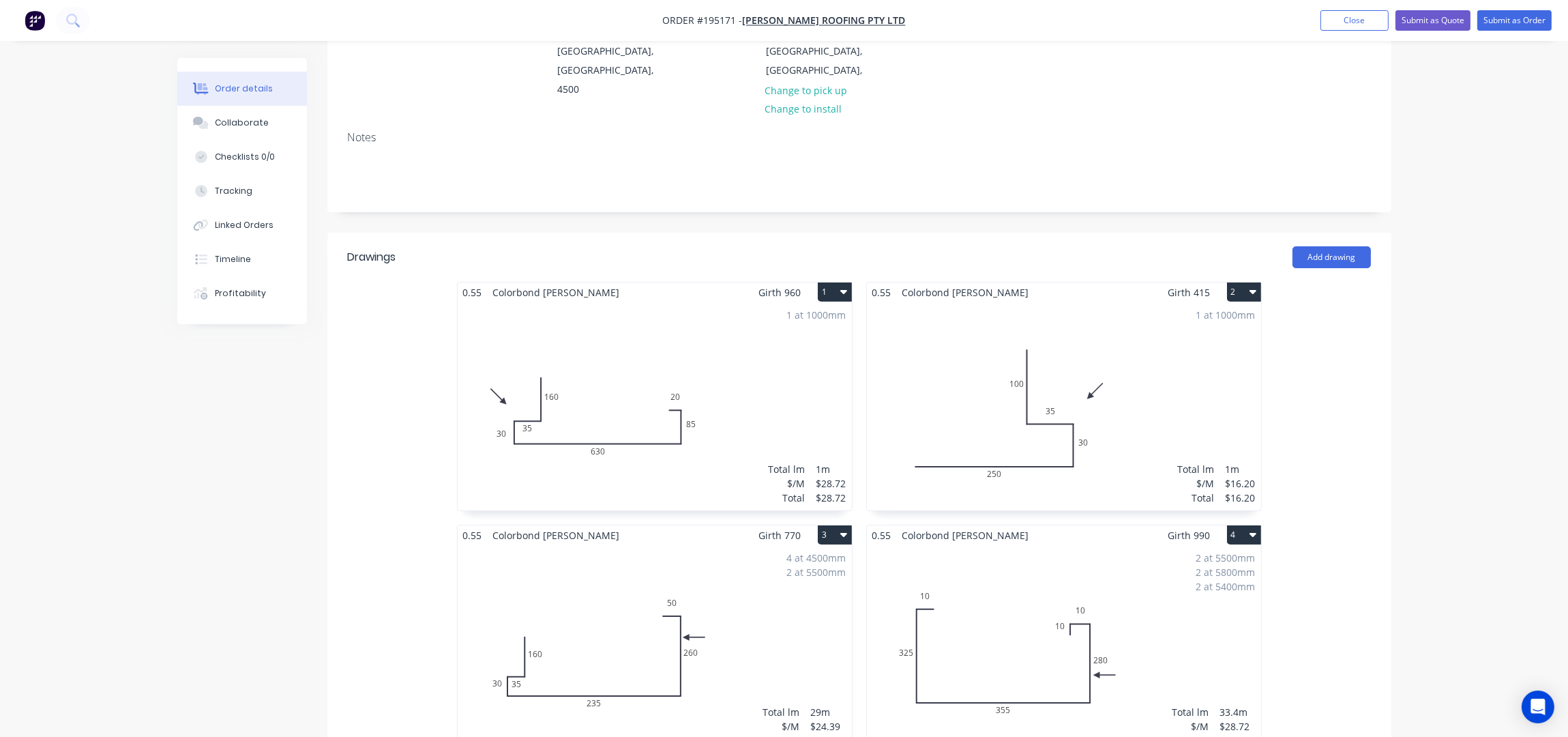
scroll to position [90, 0]
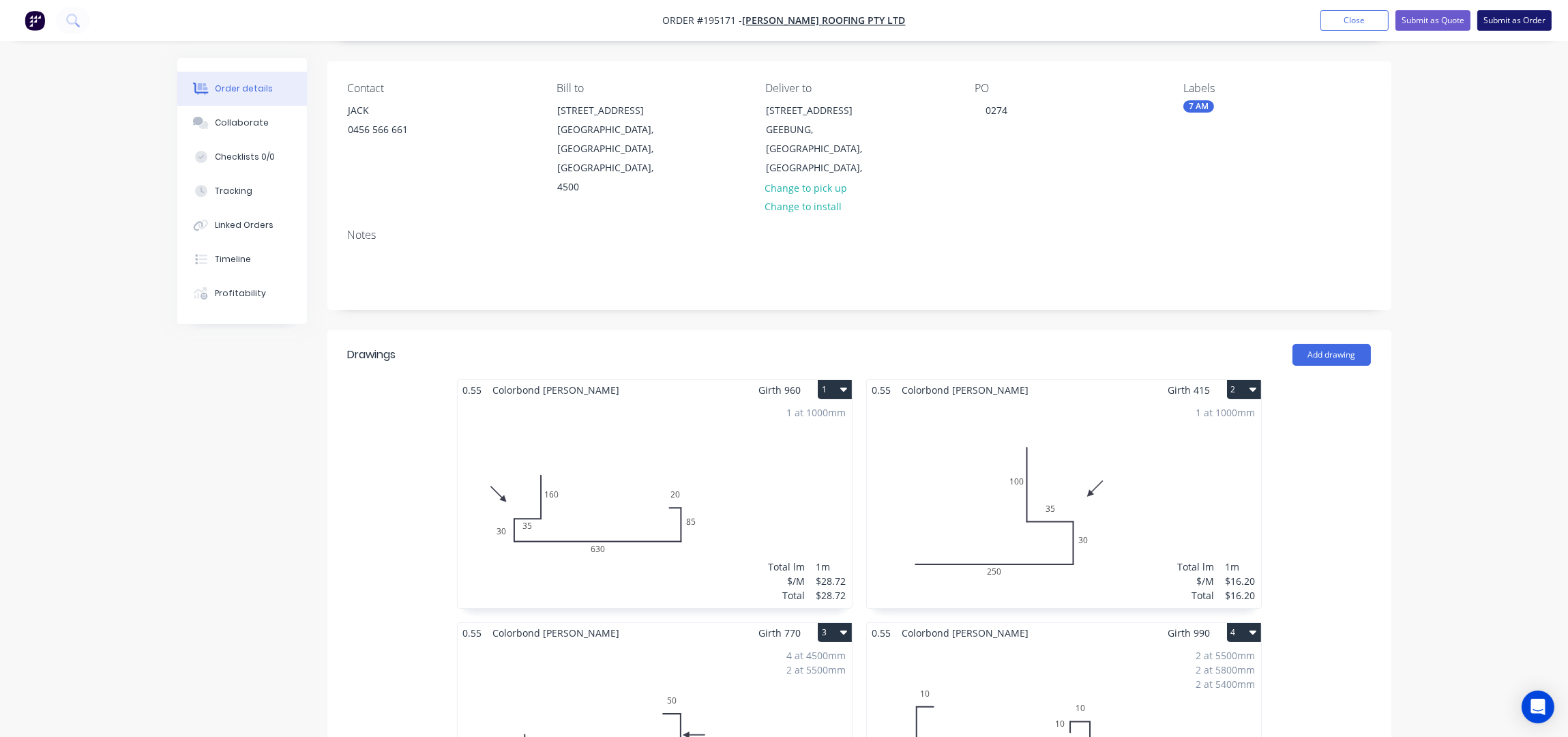
click at [1530, 14] on button "Submit as Order" at bounding box center [1514, 20] width 74 height 20
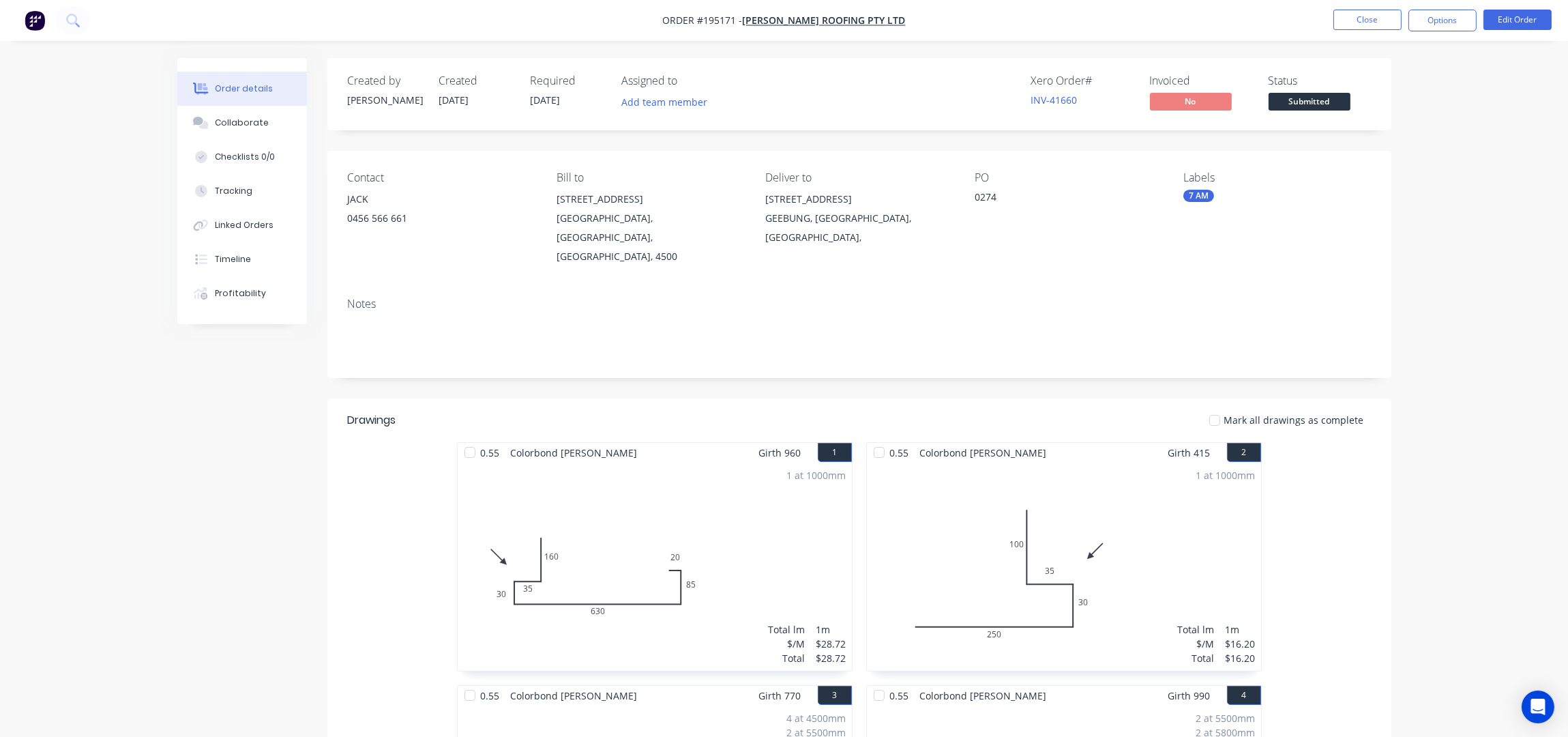
click at [1469, 4] on nav "Order #195171 - Simpson Roofing Pty Ltd Close Options Edit Order" at bounding box center [784, 20] width 1568 height 41
click at [1464, 21] on button "Options" at bounding box center [1443, 20] width 68 height 22
click at [1377, 114] on div "Work Order" at bounding box center [1402, 110] width 125 height 20
click at [1373, 131] on div "Without pricing" at bounding box center [1402, 137] width 125 height 20
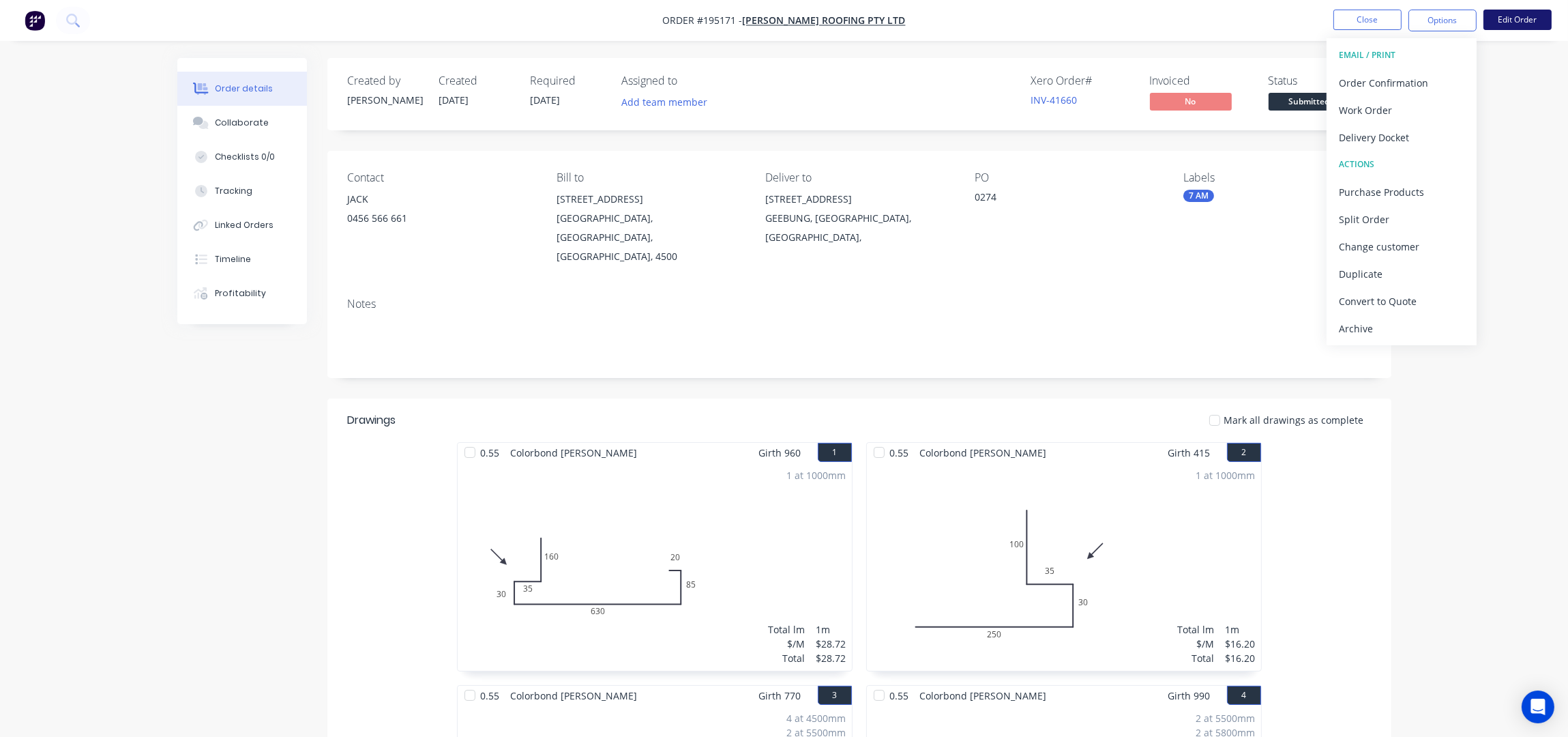
click at [1522, 15] on button "Edit Order" at bounding box center [1517, 19] width 68 height 20
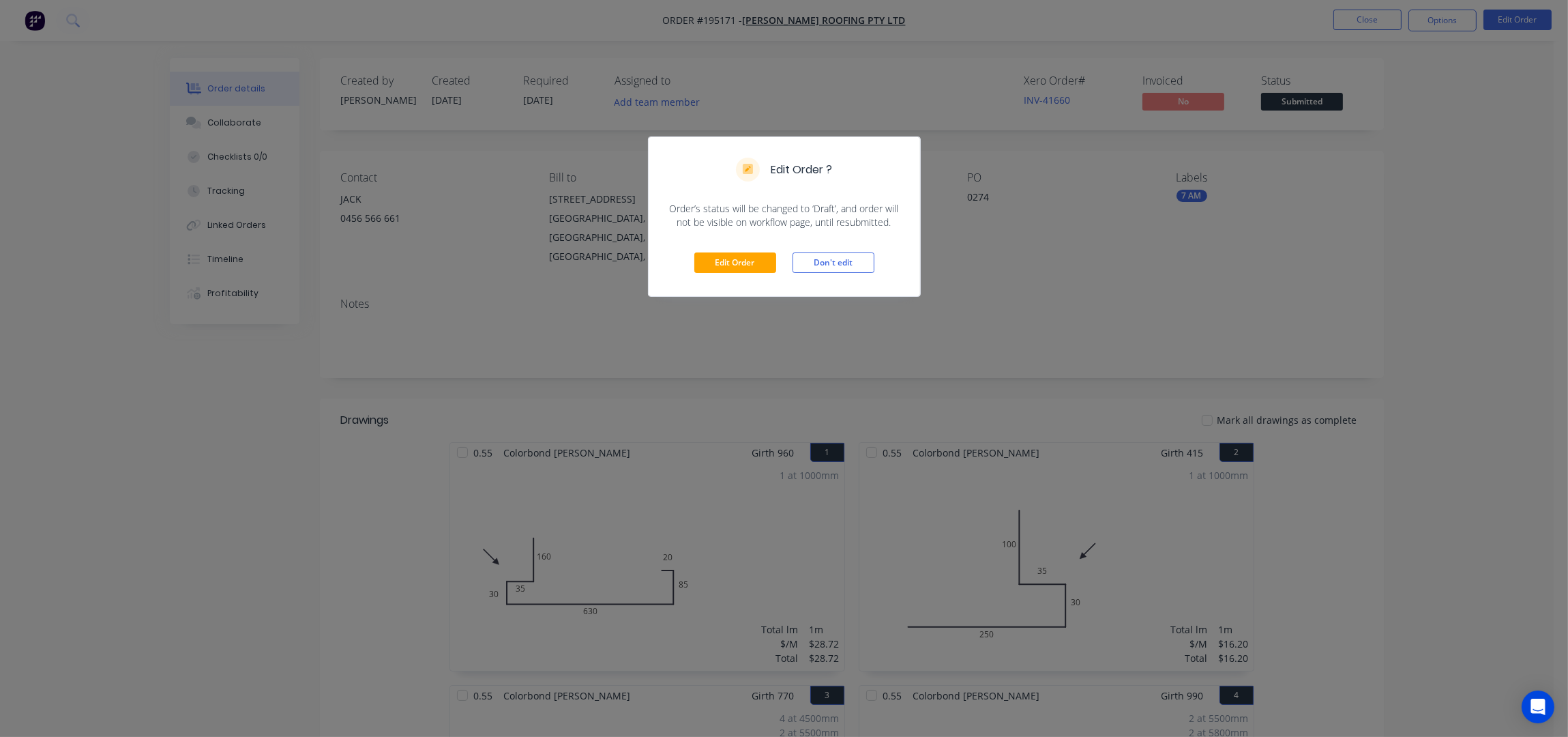
click at [684, 275] on div "Edit Order Don't edit" at bounding box center [785, 262] width 272 height 67
click at [723, 262] on button "Edit Order" at bounding box center [735, 262] width 82 height 20
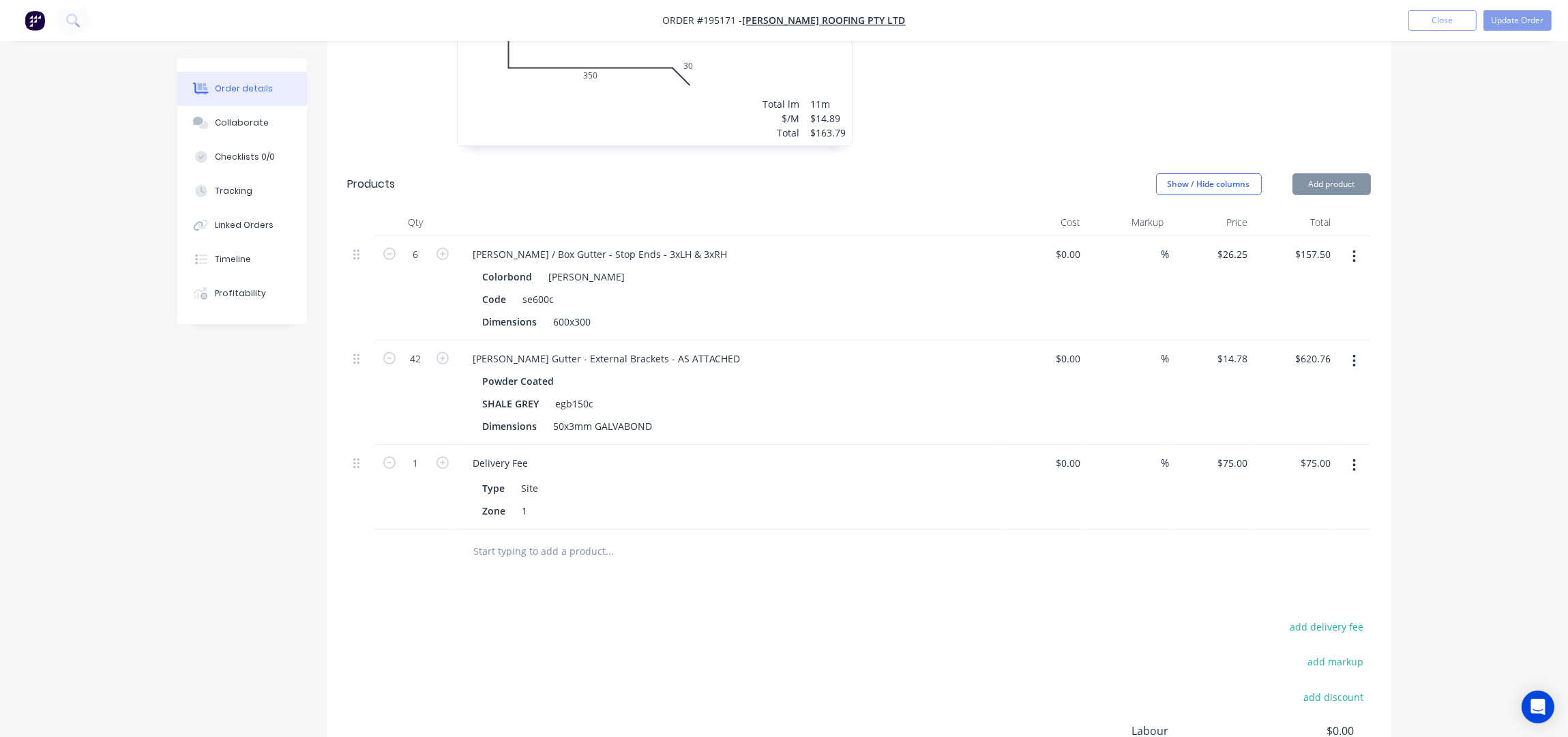
scroll to position [914, 0]
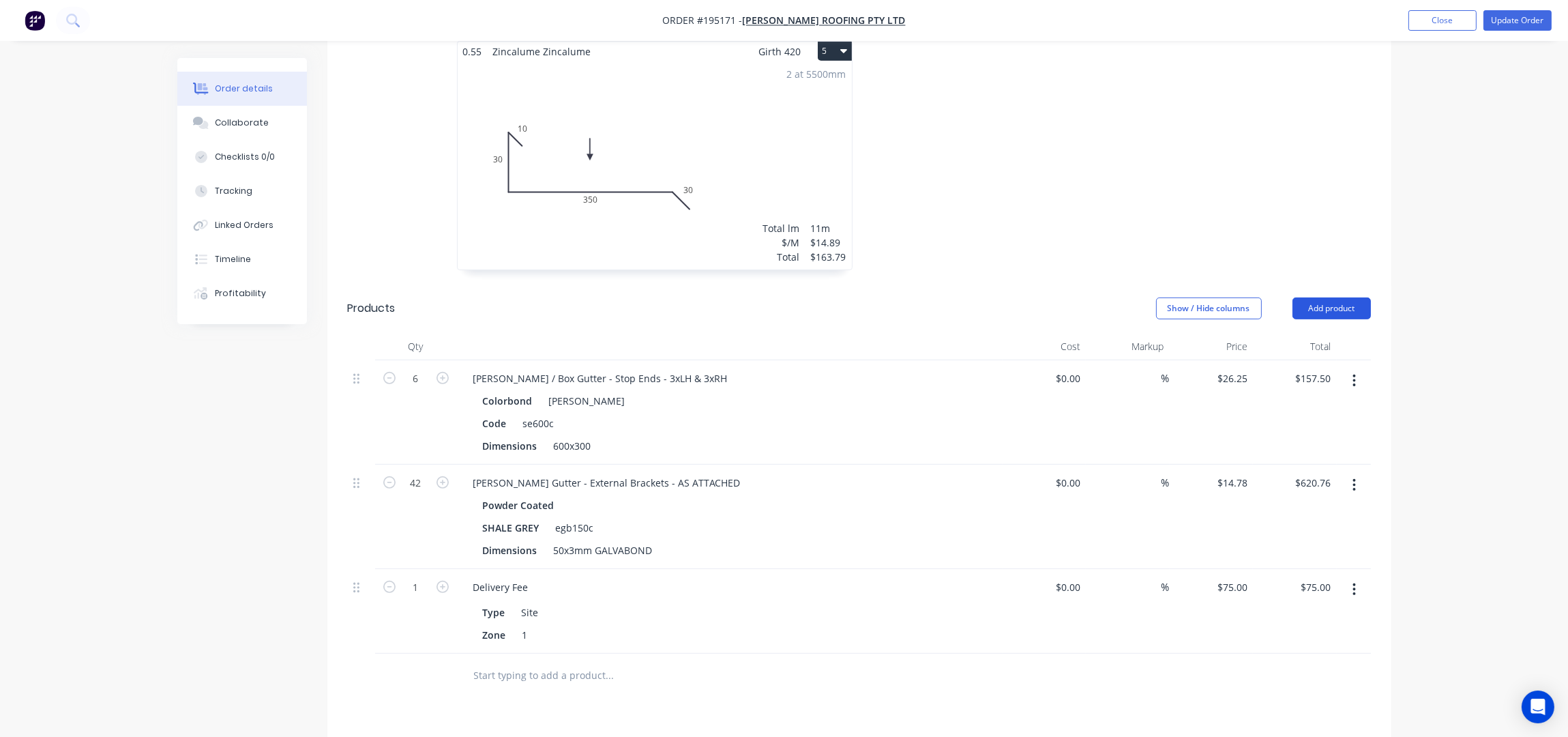
click at [1327, 297] on button "Add product" at bounding box center [1332, 308] width 78 height 22
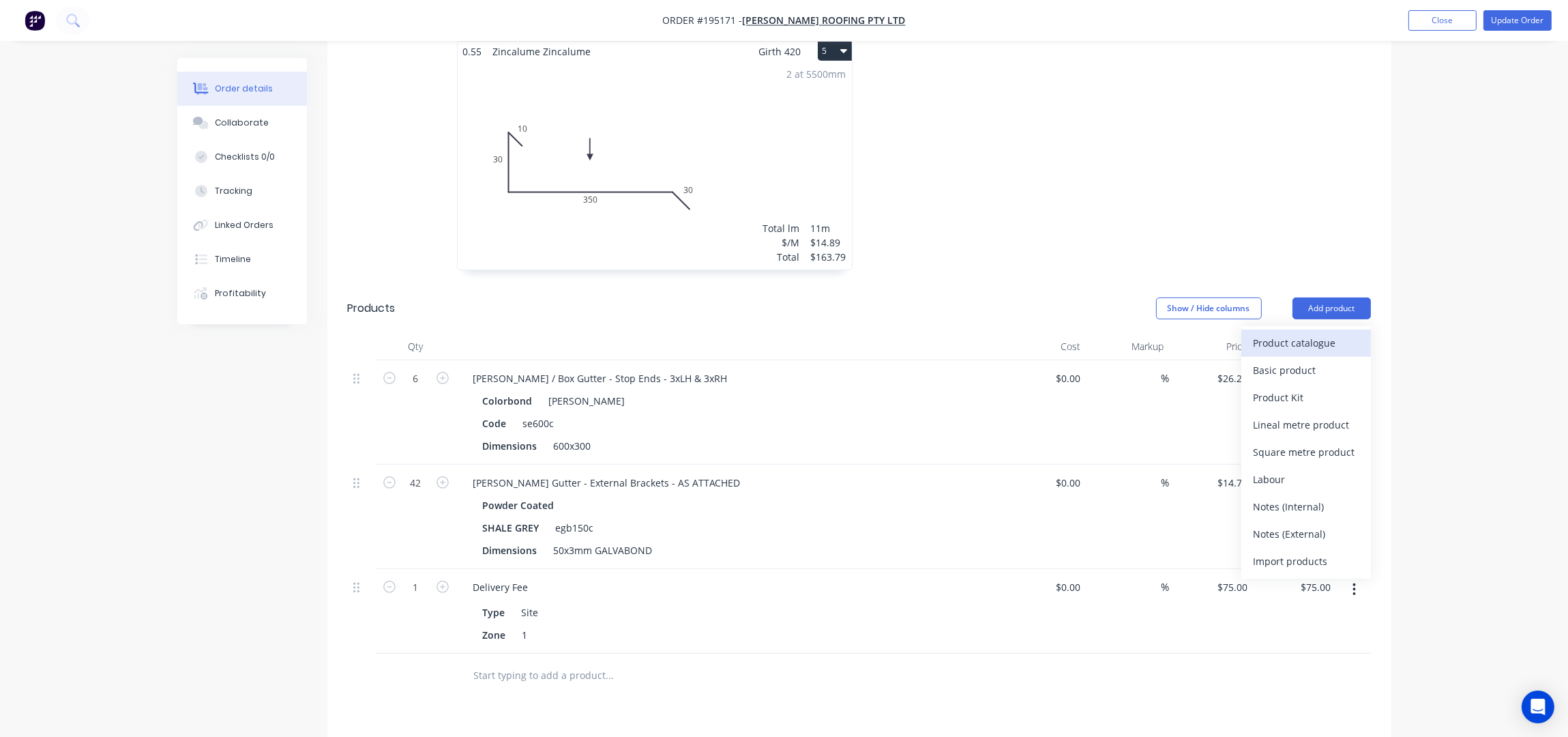
click at [1298, 333] on div "Product catalogue" at bounding box center [1306, 342] width 105 height 20
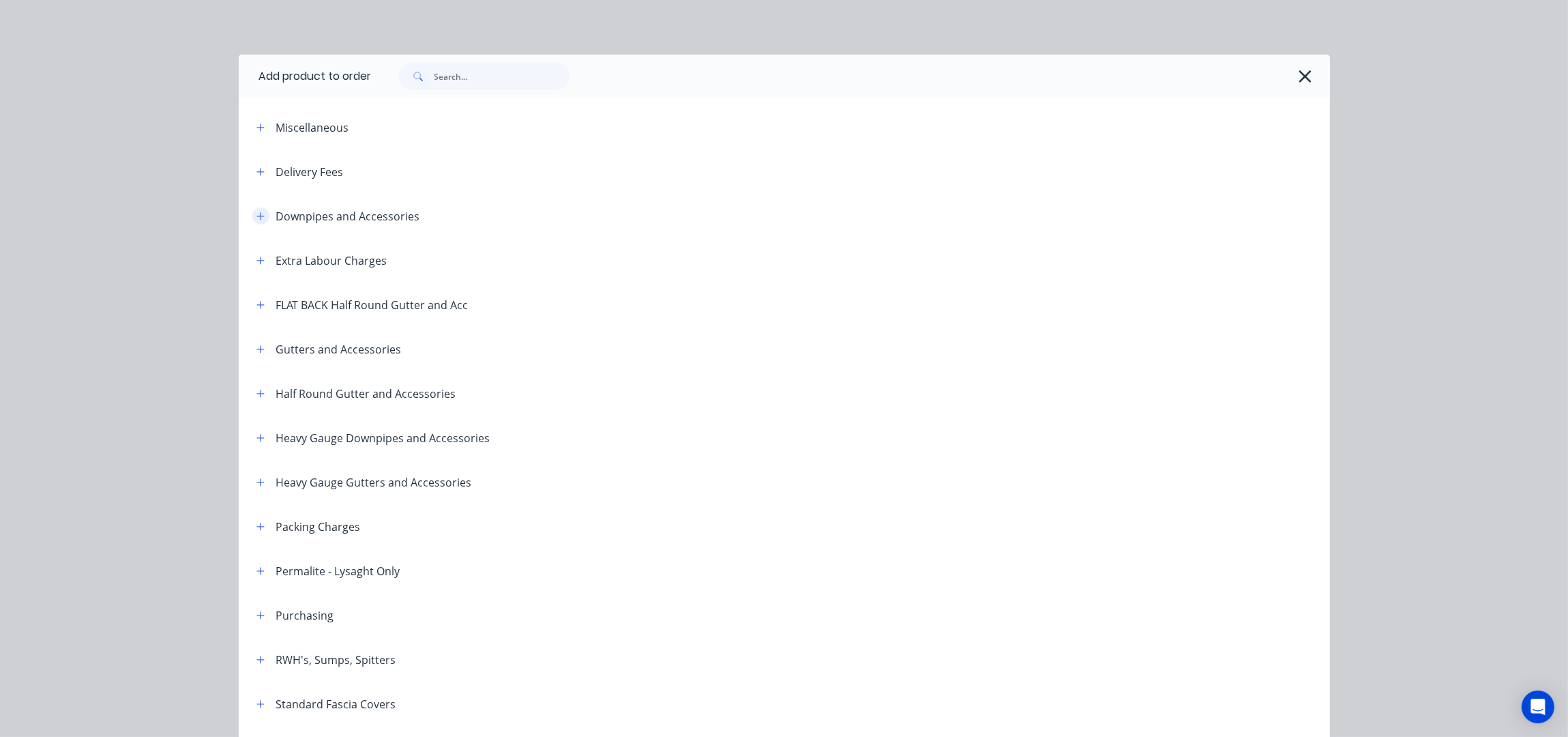
click at [260, 212] on button "button" at bounding box center [261, 216] width 17 height 17
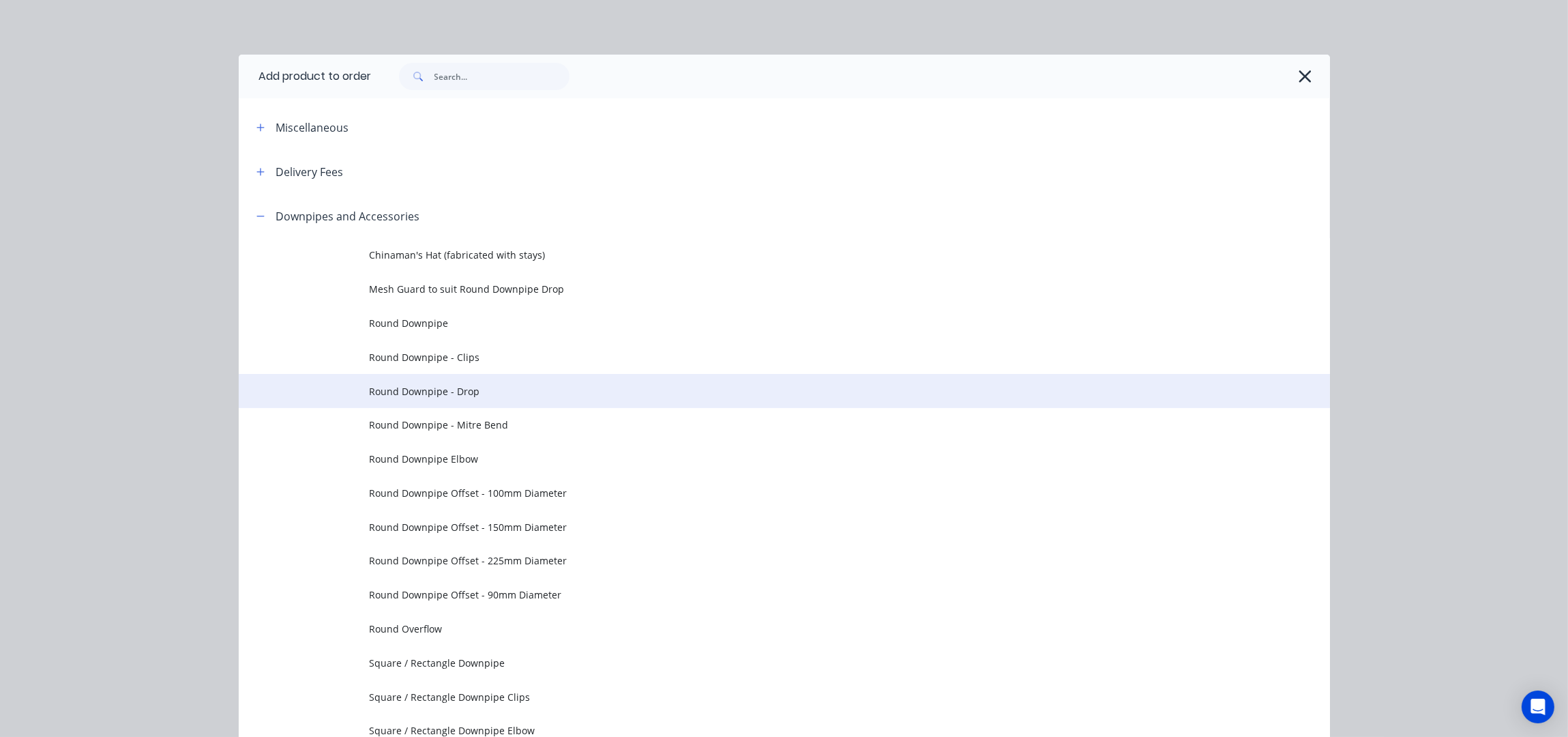
click at [483, 390] on span "Round Downpipe - Drop" at bounding box center [754, 391] width 768 height 14
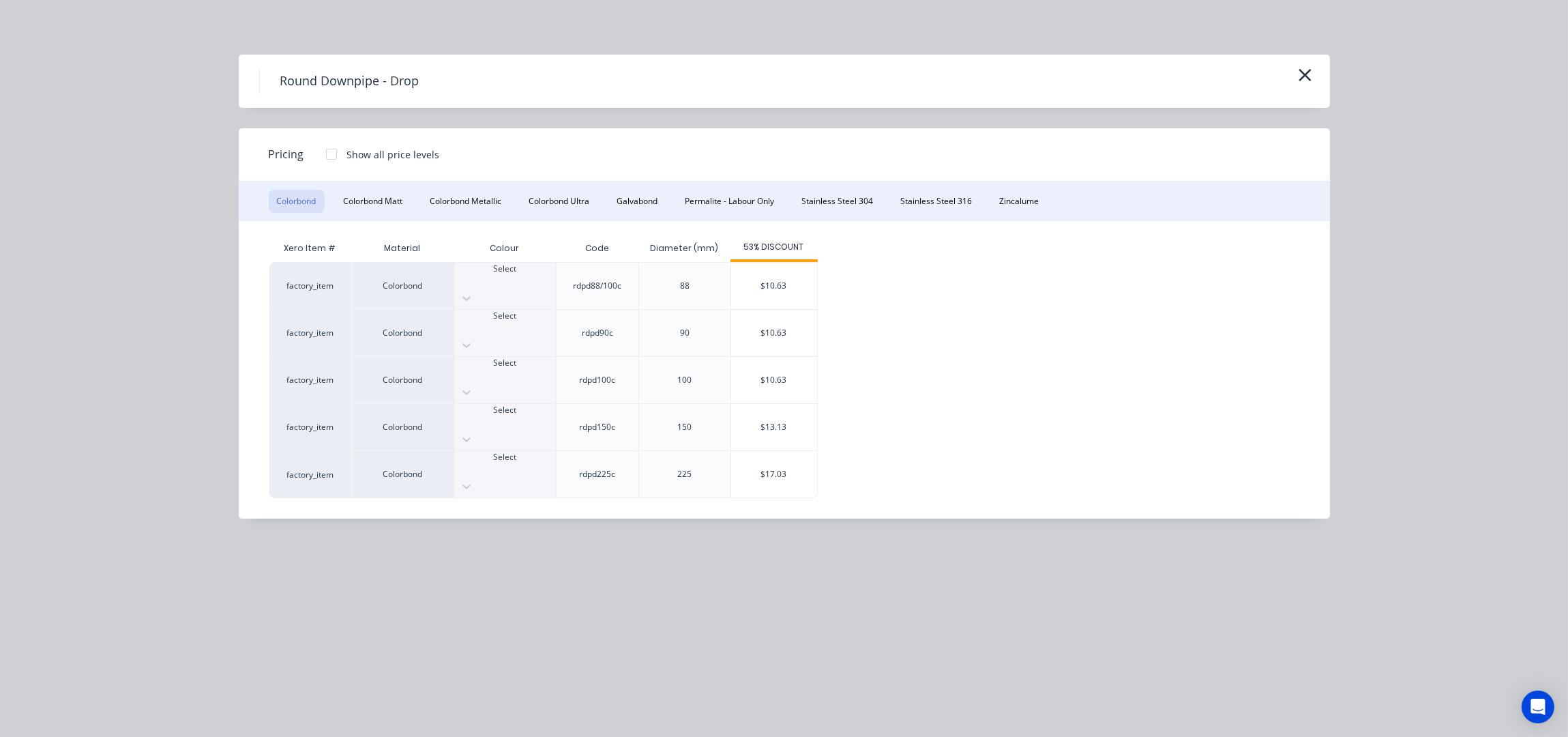
click at [1030, 215] on div "Colorbond Colorbond Matt Colorbond Metallic Colorbond Ultra Galvabond Permalite…" at bounding box center [784, 200] width 1092 height 39
click at [1024, 204] on button "Zincalume" at bounding box center [1020, 201] width 56 height 24
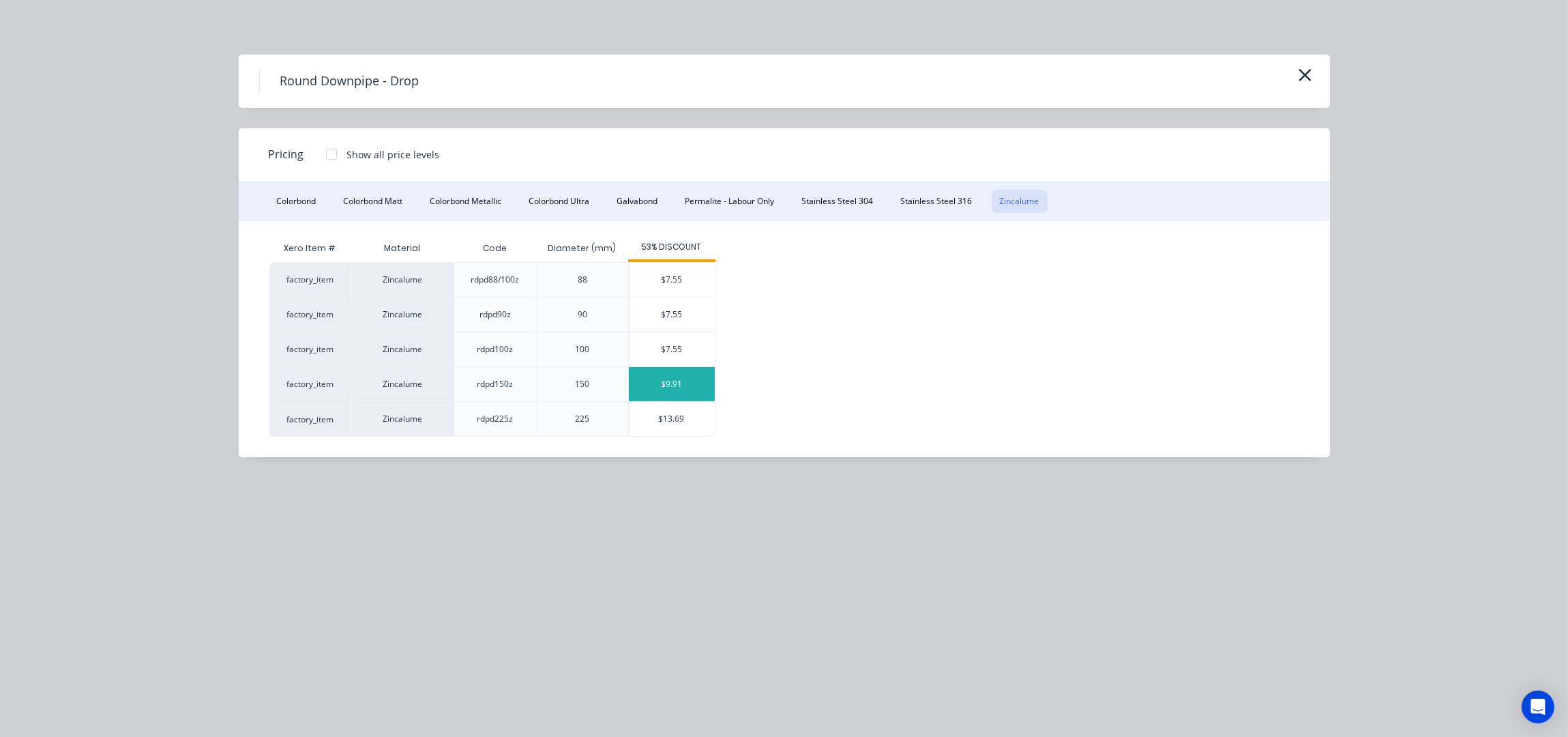
click at [672, 385] on div "$9.91" at bounding box center [672, 383] width 86 height 34
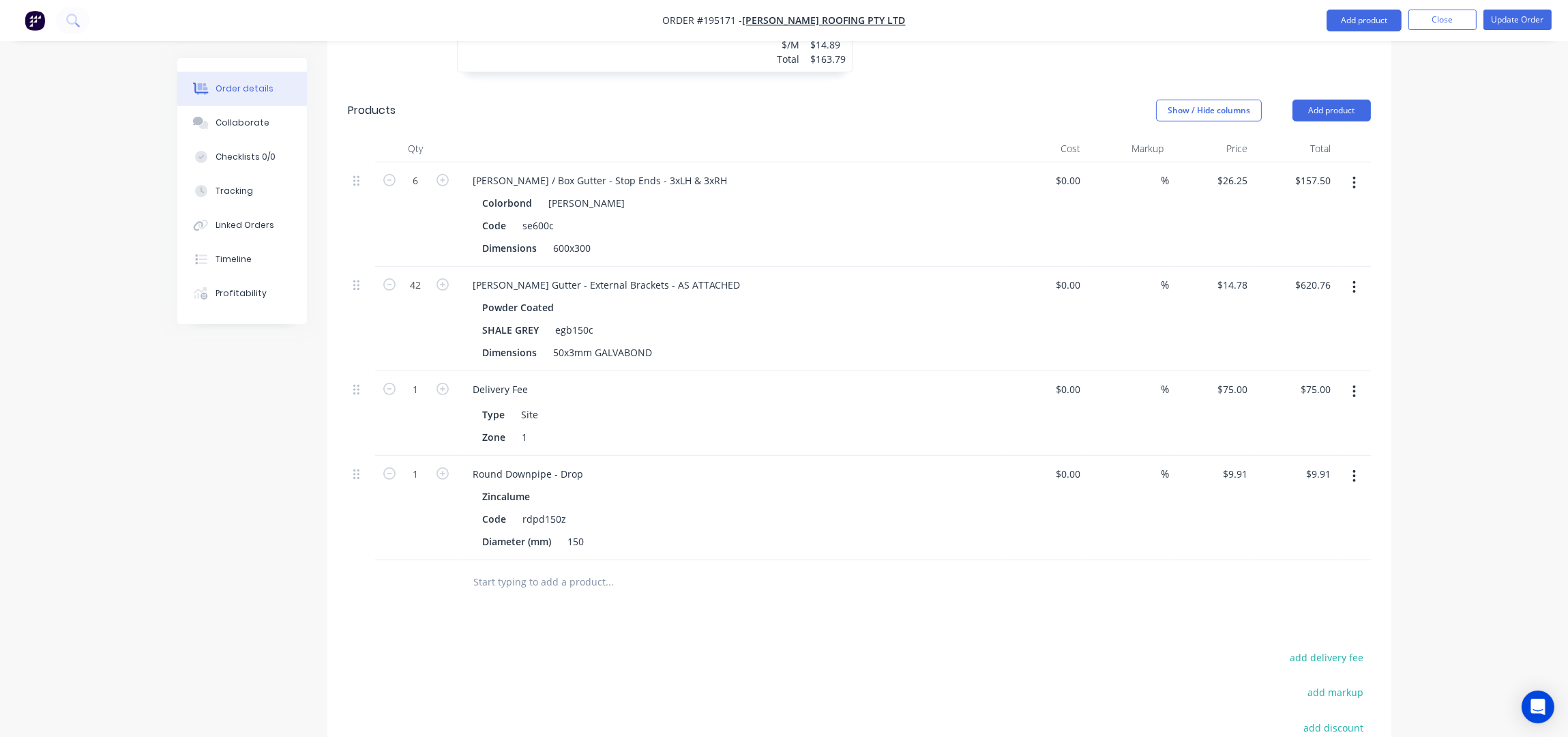
scroll to position [1277, 0]
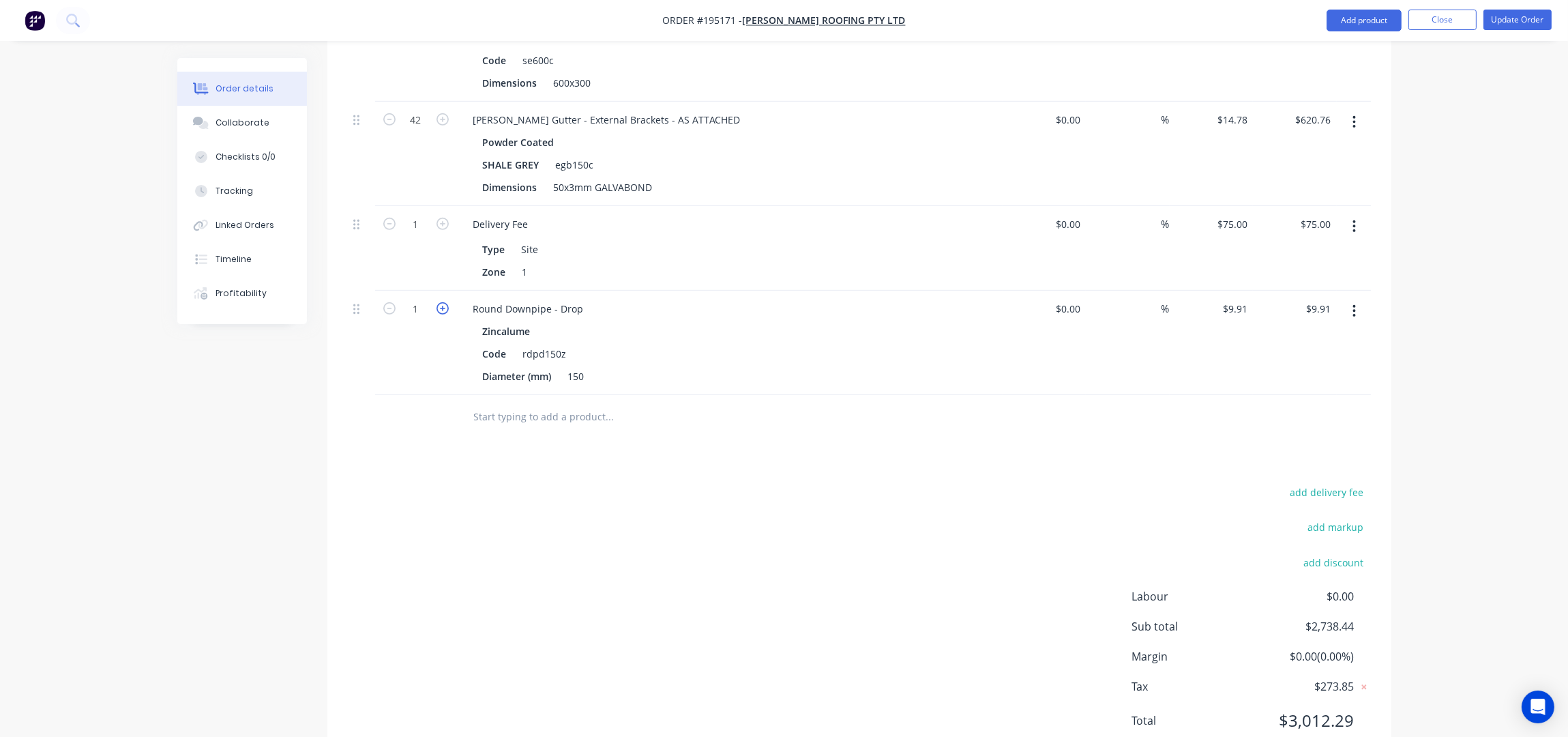
click at [442, 302] on icon "button" at bounding box center [443, 308] width 12 height 12
type input "2"
type input "$19.82"
click at [442, 302] on icon "button" at bounding box center [443, 308] width 12 height 12
type input "3"
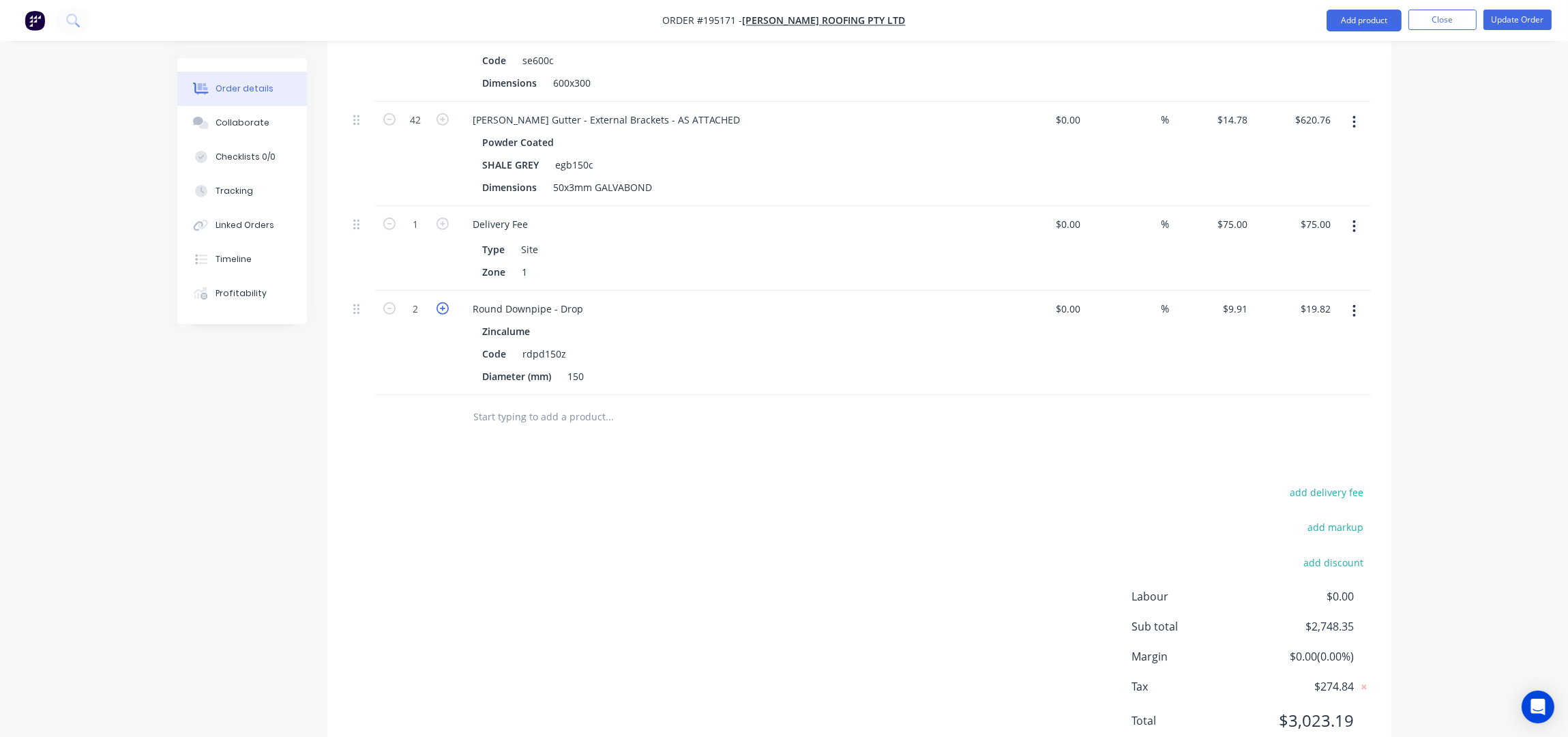
type input "$29.73"
click at [442, 302] on icon "button" at bounding box center [443, 308] width 12 height 12
type input "4"
type input "$39.64"
click at [442, 302] on icon "button" at bounding box center [443, 308] width 12 height 12
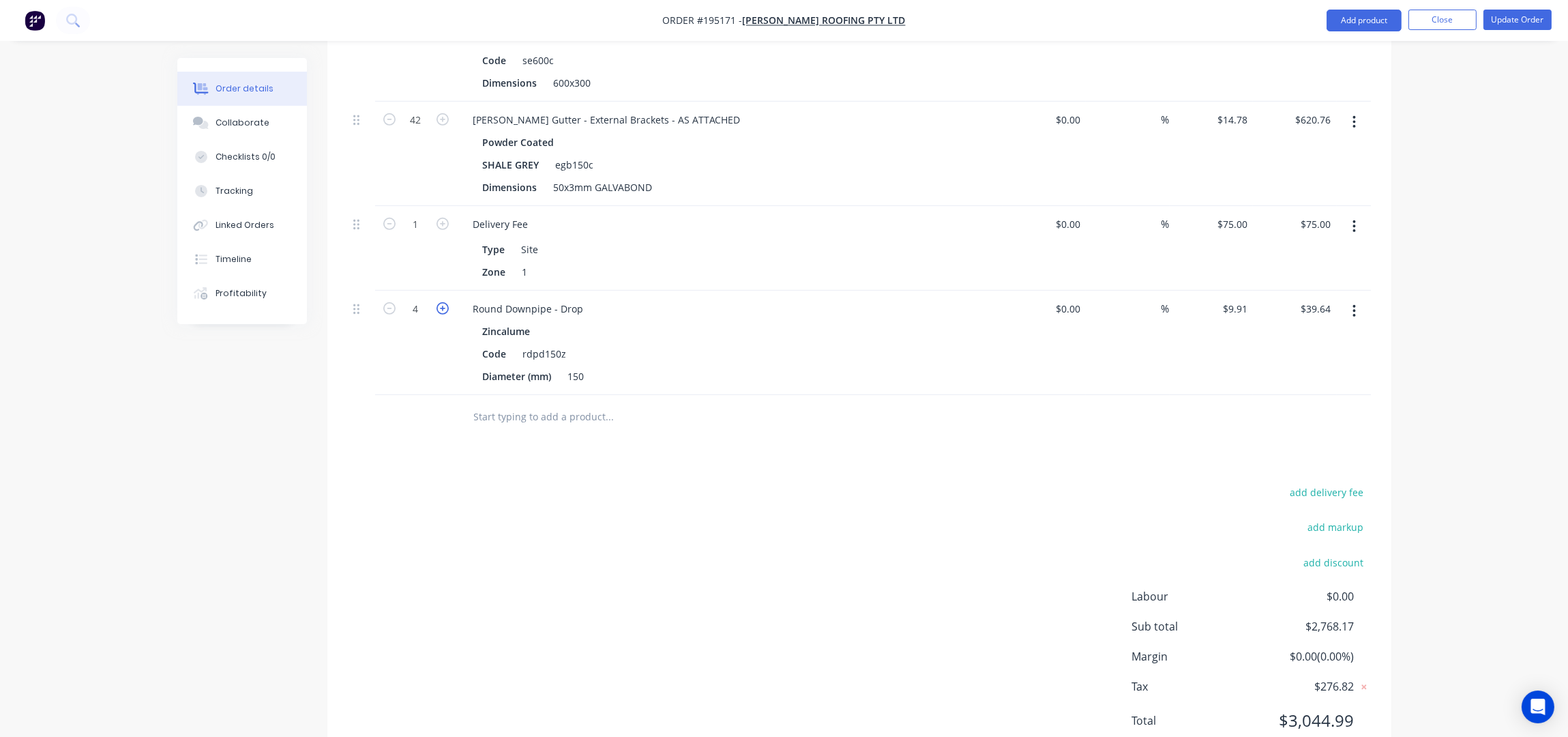
type input "5"
type input "$49.55"
drag, startPoint x: 362, startPoint y: 276, endPoint x: 363, endPoint y: 174, distance: 102.0
click at [362, 176] on div "6 Eaves / Box Gutter - Stop Ends - 3xLH & 3xRH Colorbond Shale Grey Code se600c…" at bounding box center [859, 196] width 1024 height 398
click at [1521, 24] on button "Update Order" at bounding box center [1517, 19] width 68 height 20
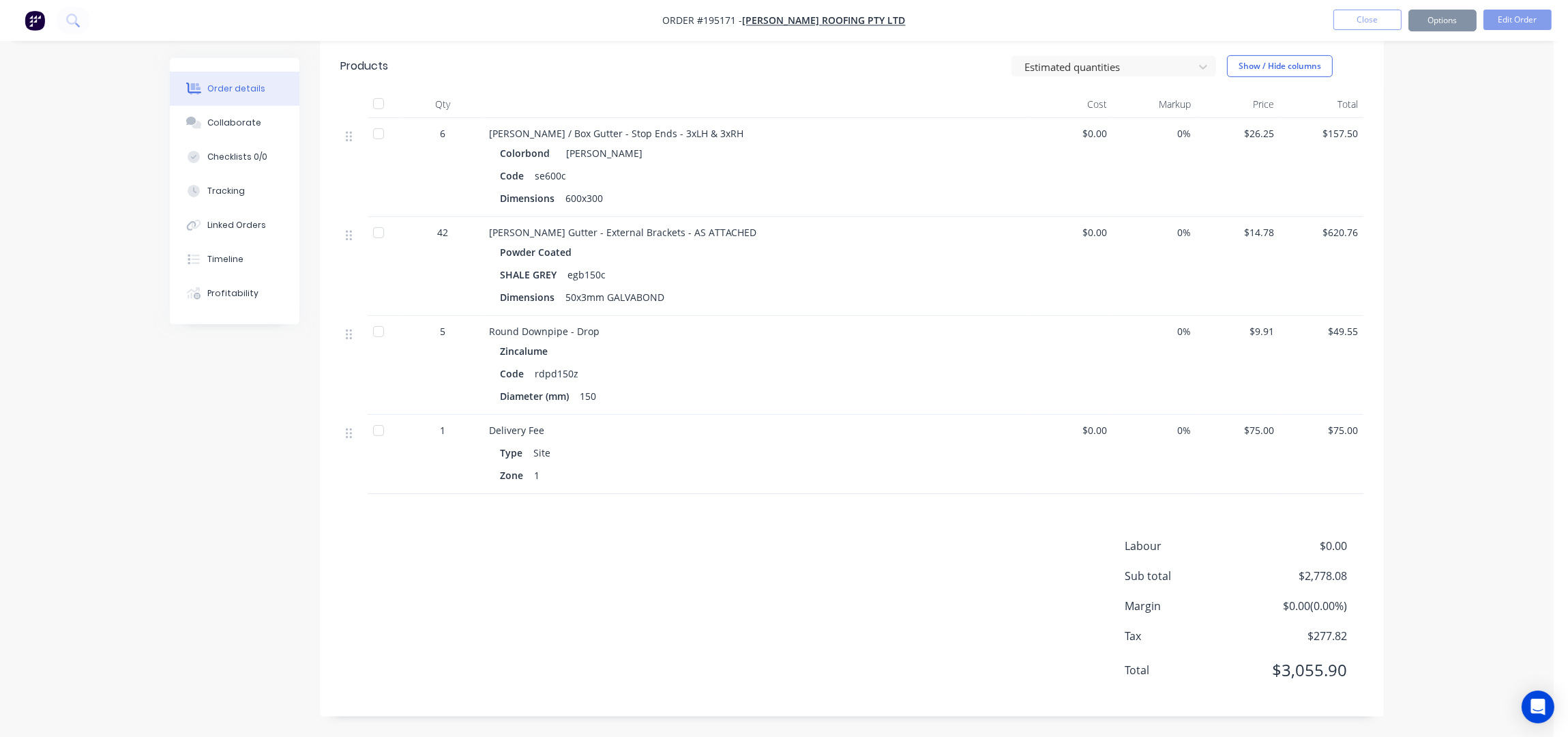
scroll to position [0, 0]
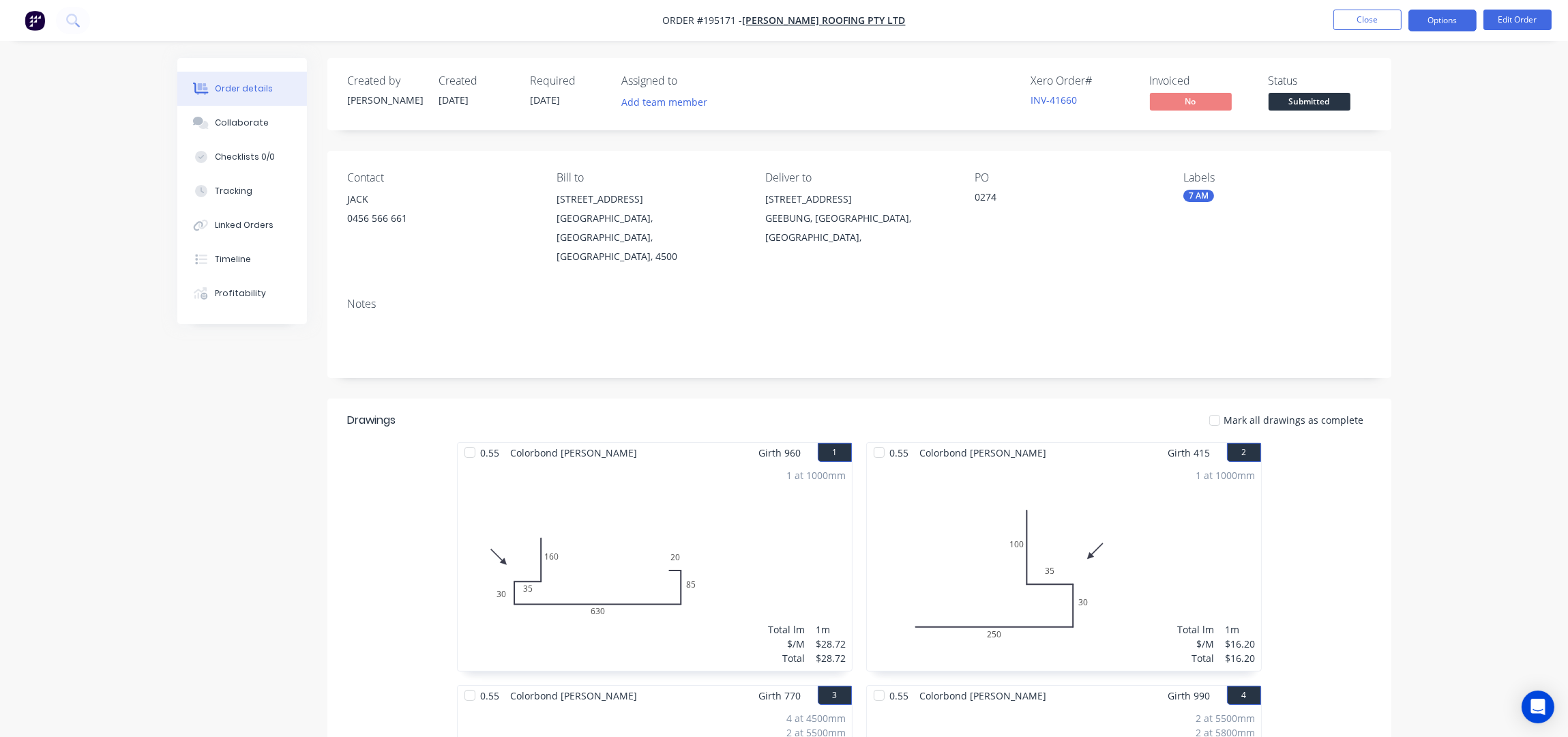
click at [1451, 27] on button "Options" at bounding box center [1443, 20] width 68 height 22
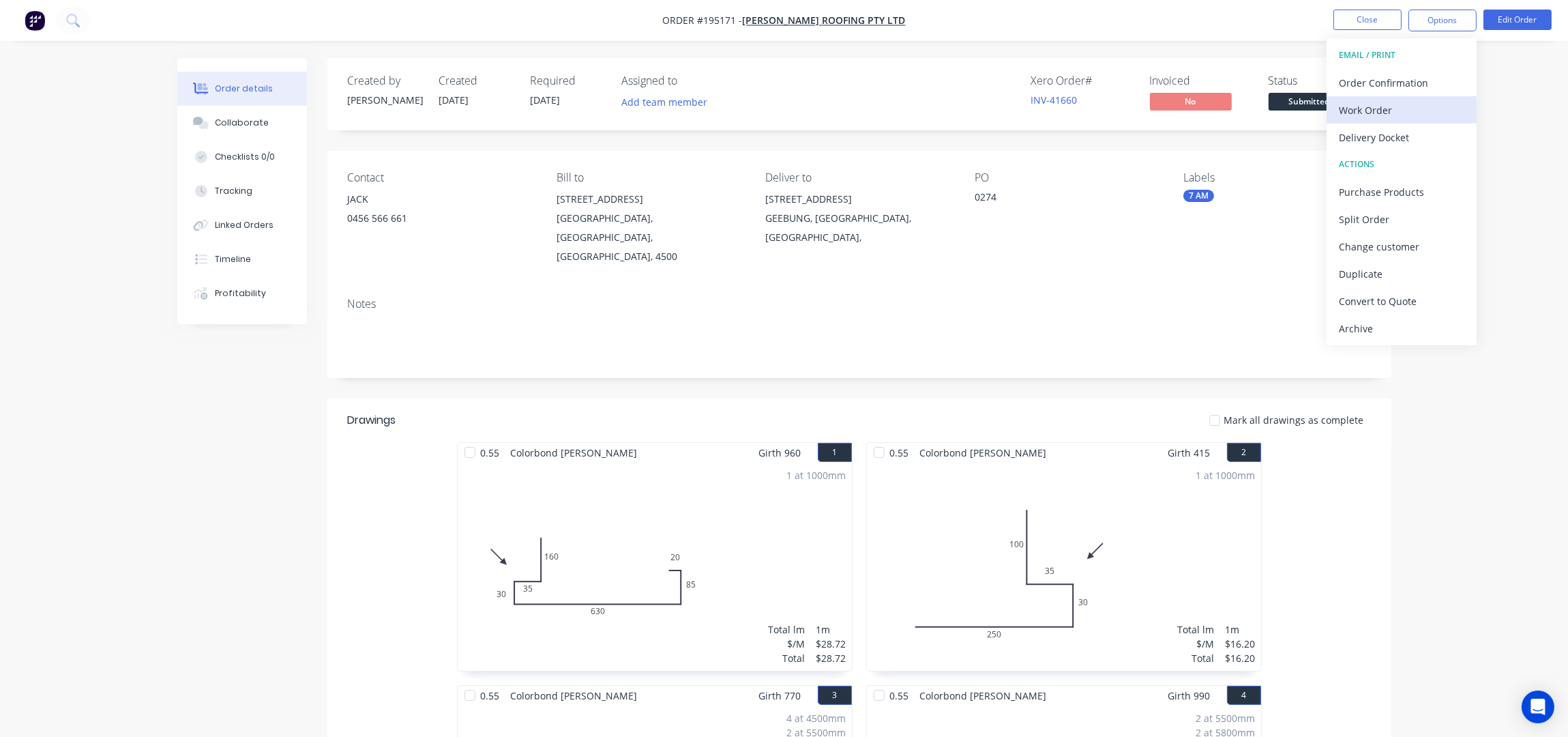
click at [1383, 112] on div "Work Order" at bounding box center [1402, 110] width 125 height 20
drag, startPoint x: 1383, startPoint y: 112, endPoint x: 1398, endPoint y: 138, distance: 30.0
click at [1389, 131] on div "Without pricing" at bounding box center [1402, 137] width 125 height 20
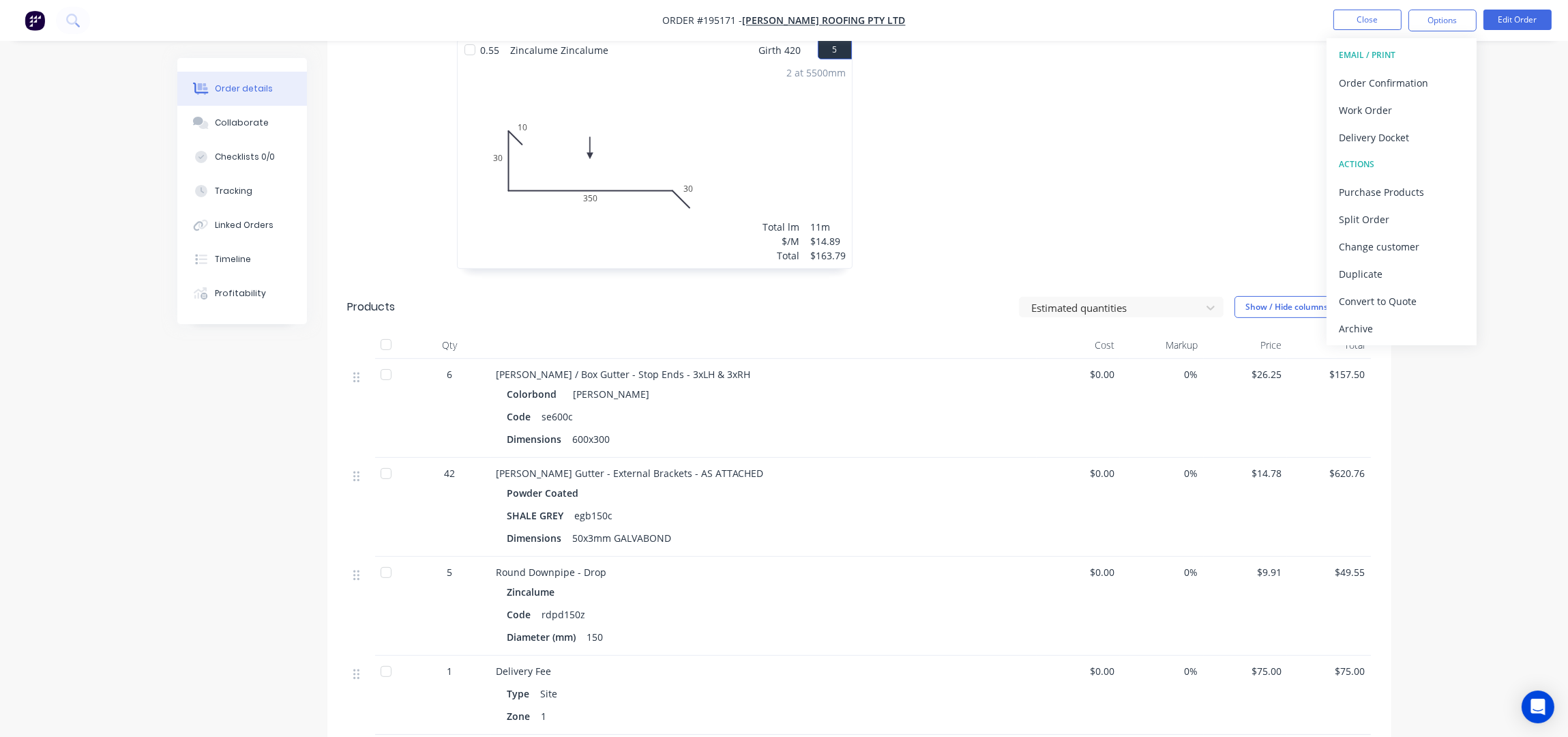
scroll to position [1097, 0]
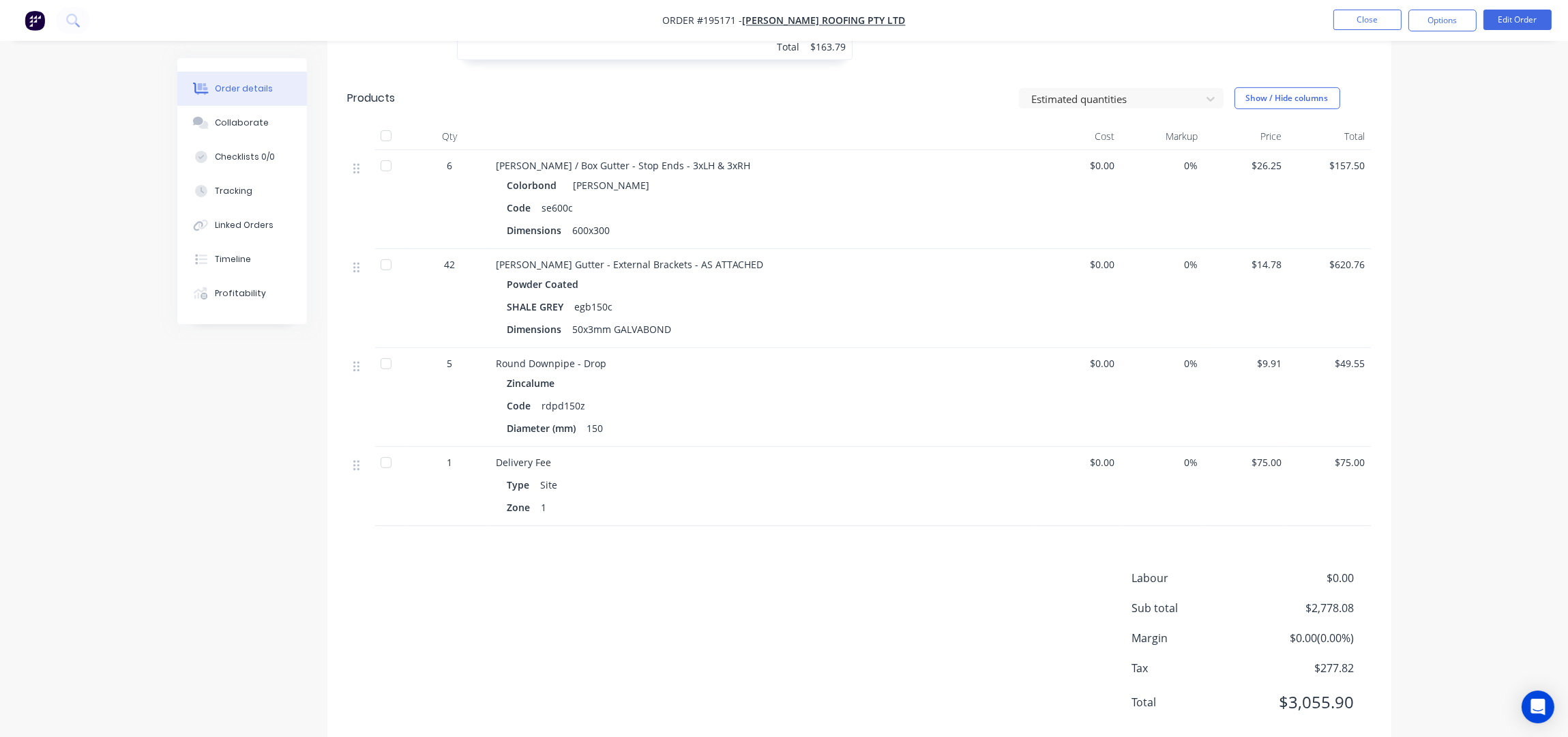
click at [1359, 13] on button "Close" at bounding box center [1368, 19] width 68 height 20
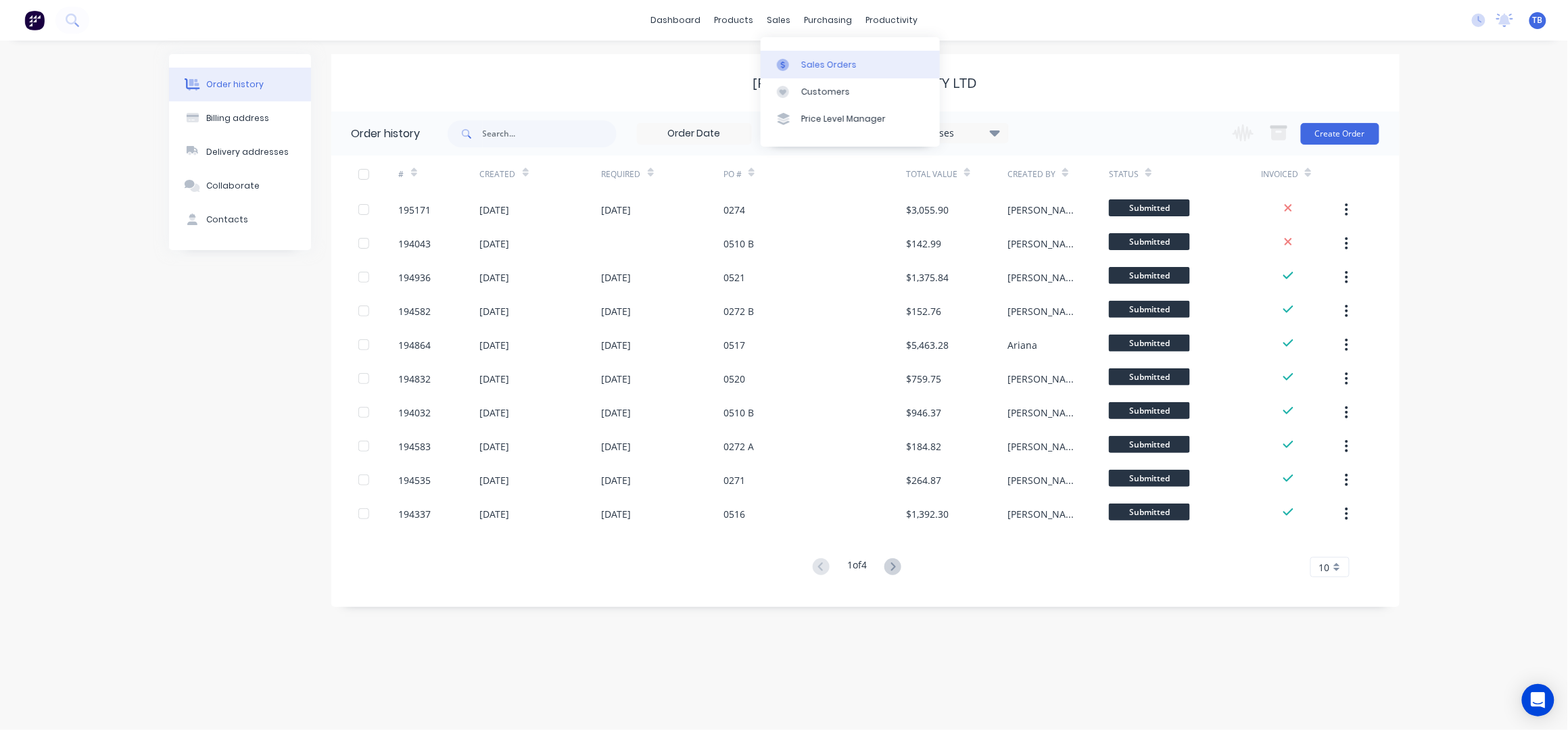
click at [818, 61] on div "Sales Orders" at bounding box center [829, 65] width 55 height 12
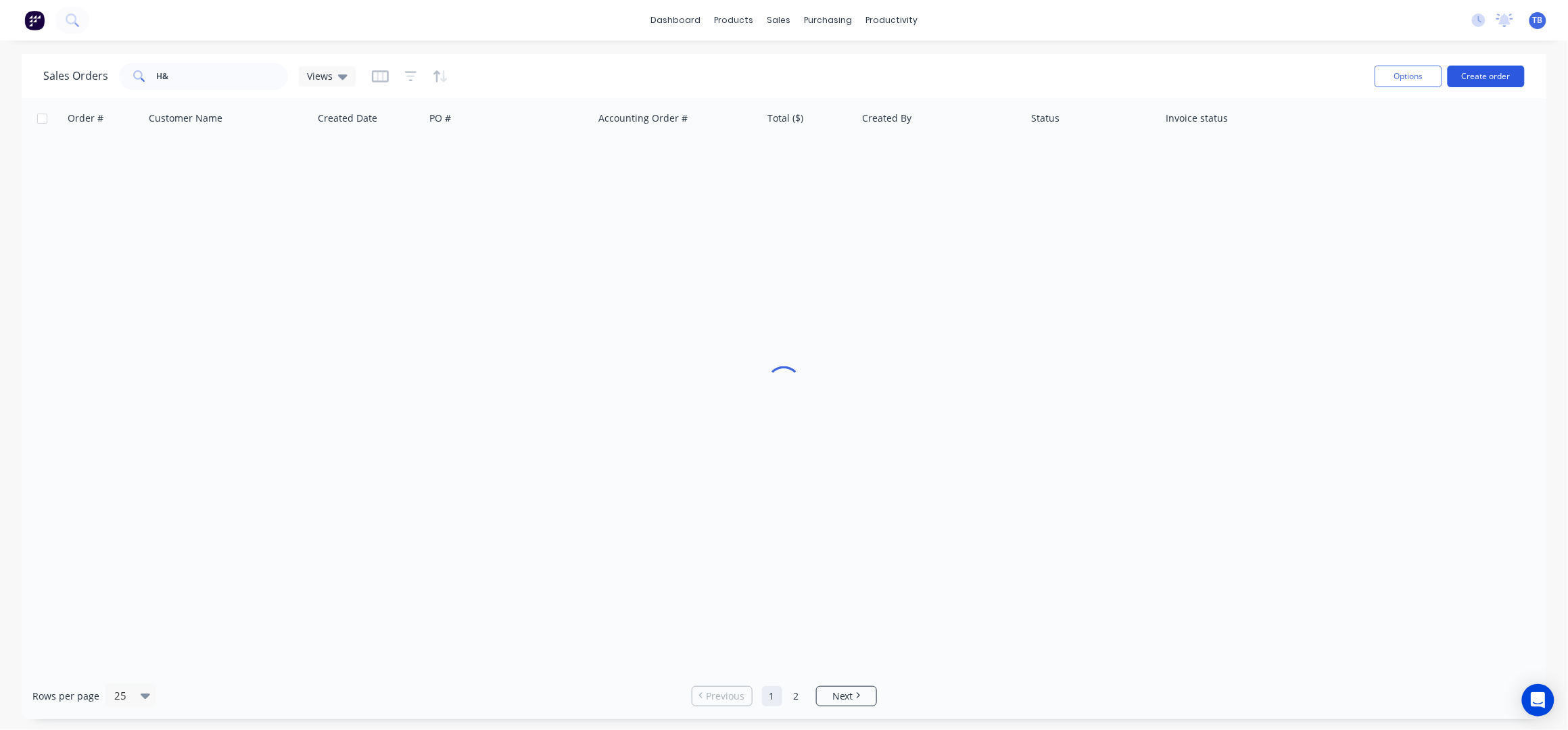
click at [1495, 68] on button "Create order" at bounding box center [1486, 76] width 77 height 22
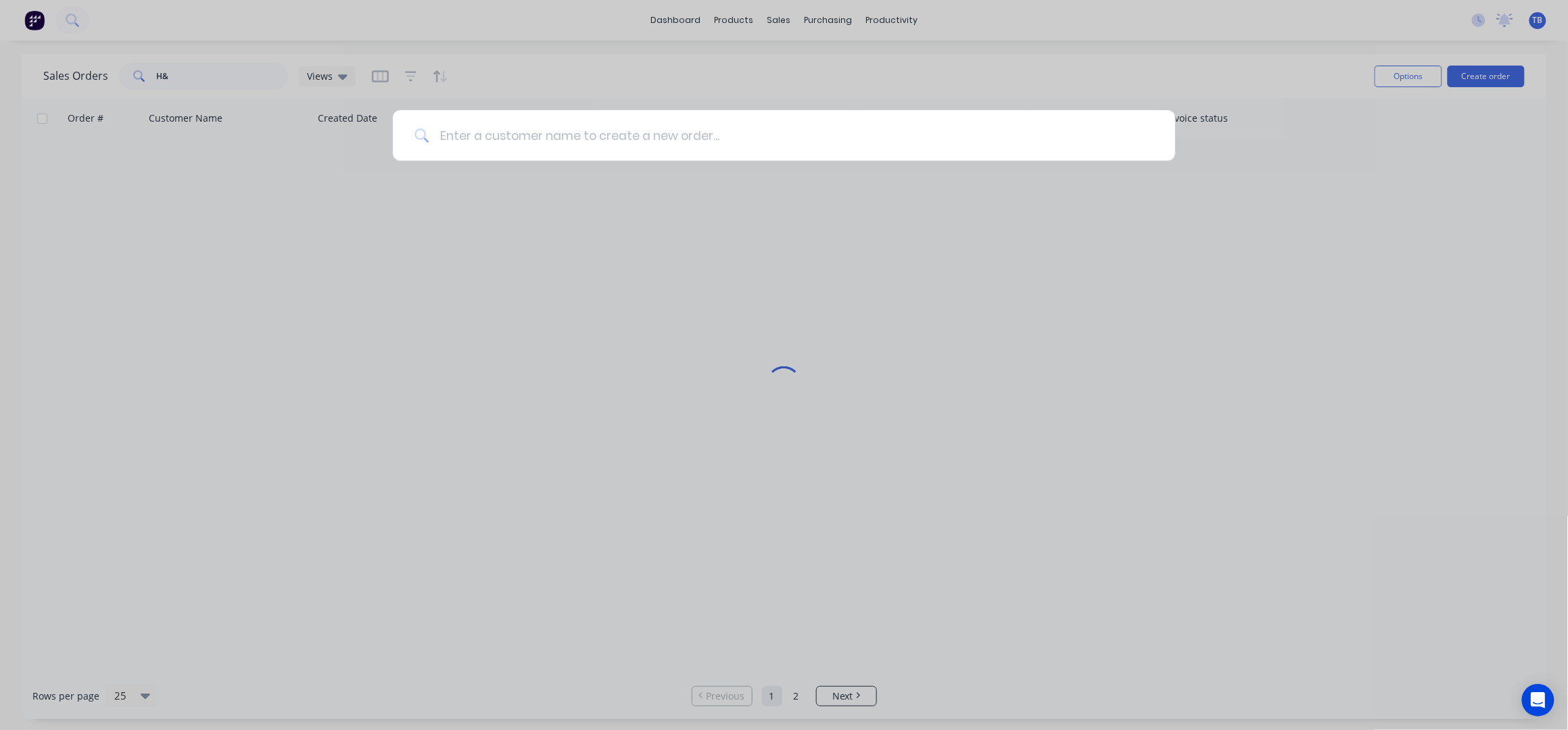
click at [687, 127] on input at bounding box center [790, 135] width 724 height 51
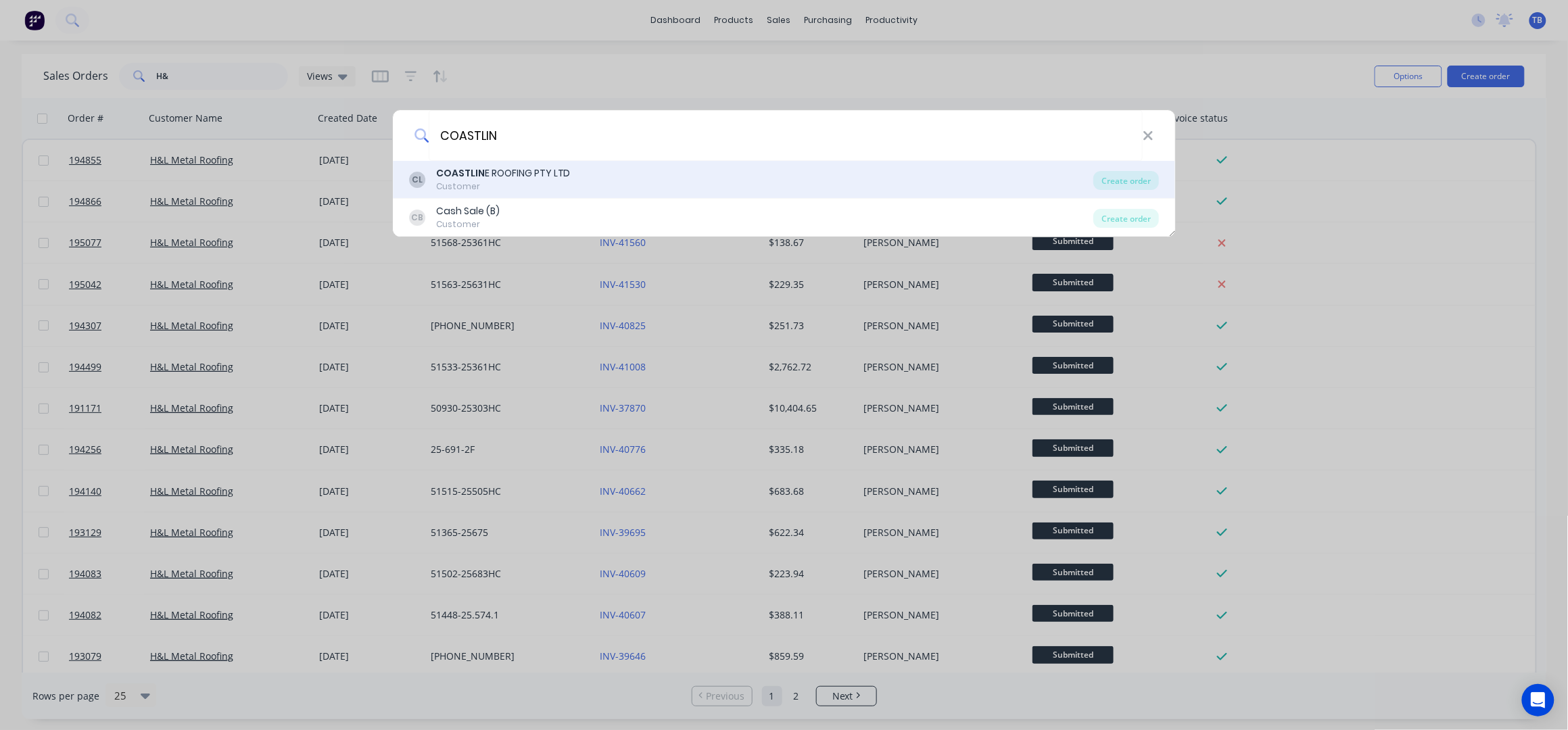
type input "COASTLIN"
click at [581, 170] on div "CL COASTLIN E ROOFING PTY LTD Customer" at bounding box center [751, 179] width 685 height 27
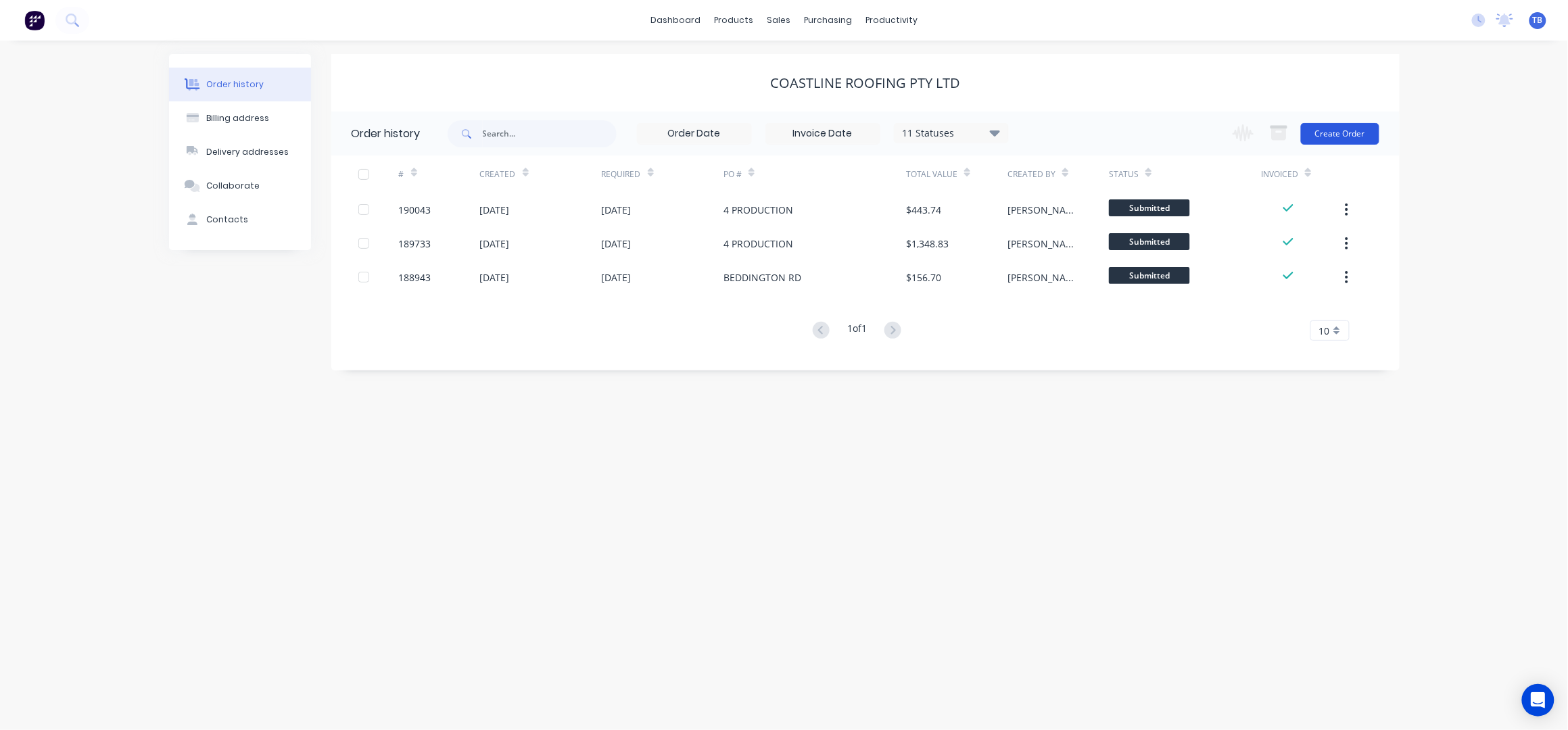
click at [1318, 134] on button "Create Order" at bounding box center [1340, 134] width 79 height 22
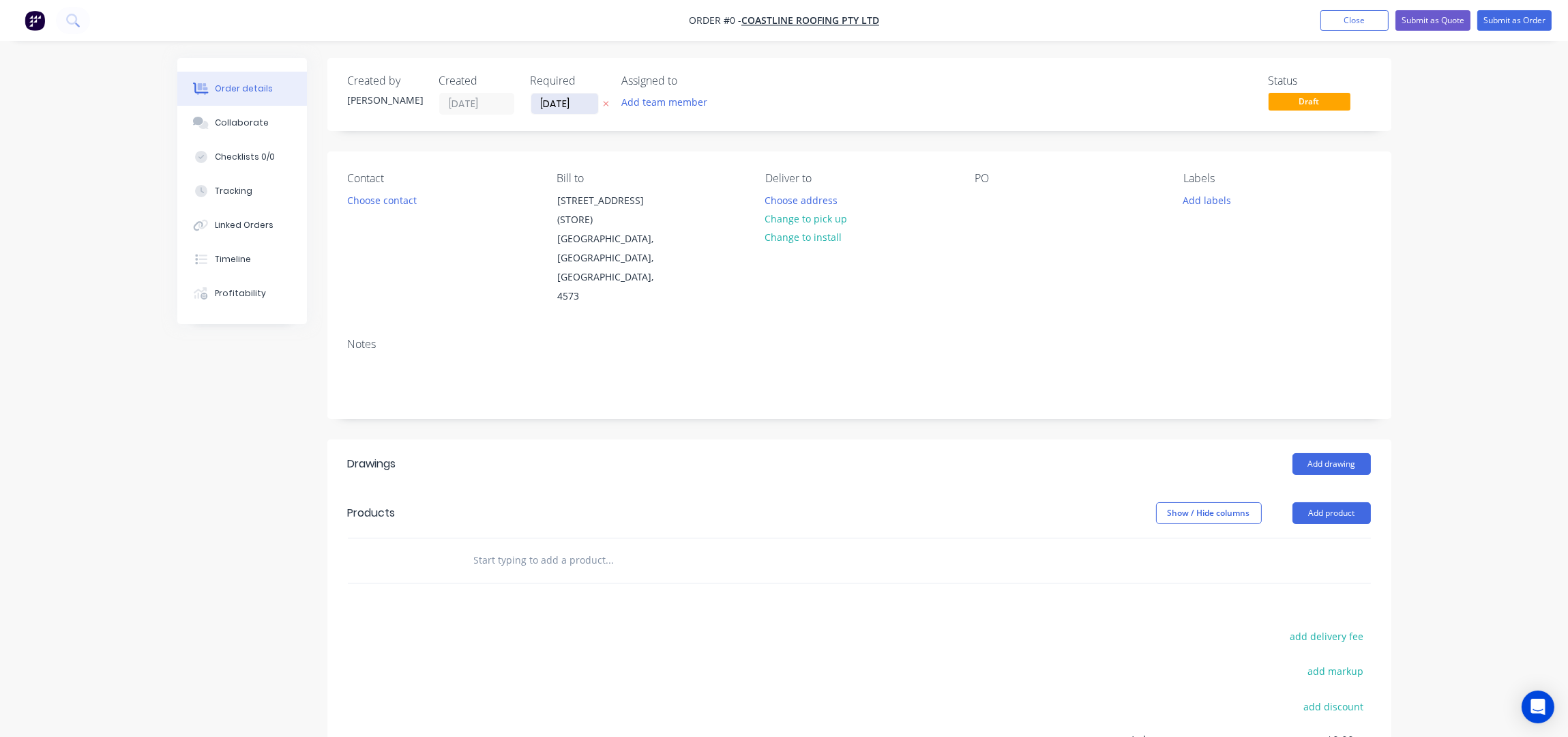
click at [552, 99] on input "10/10/25" at bounding box center [564, 103] width 67 height 20
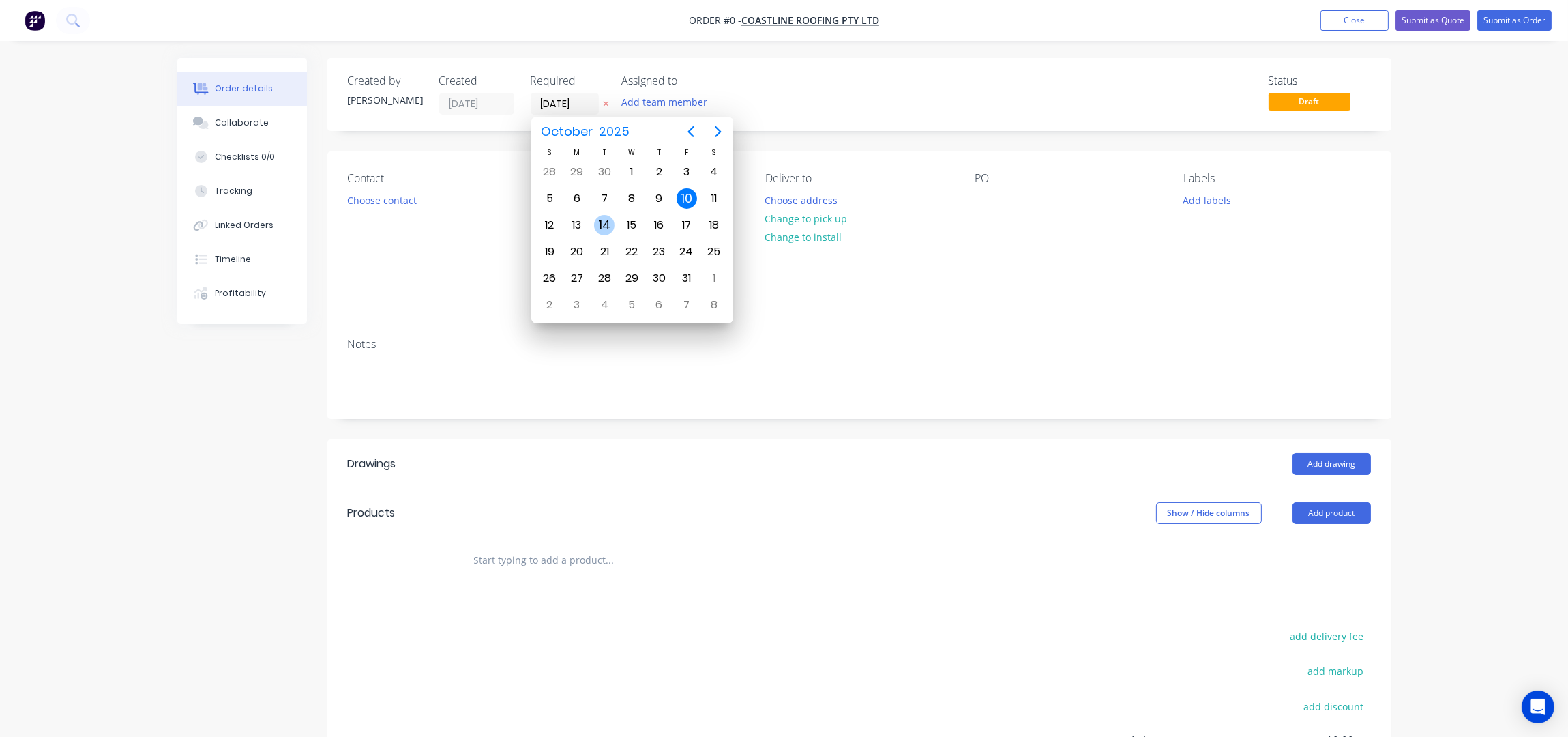
click at [591, 227] on div "14" at bounding box center [604, 226] width 27 height 26
type input "[DATE]"
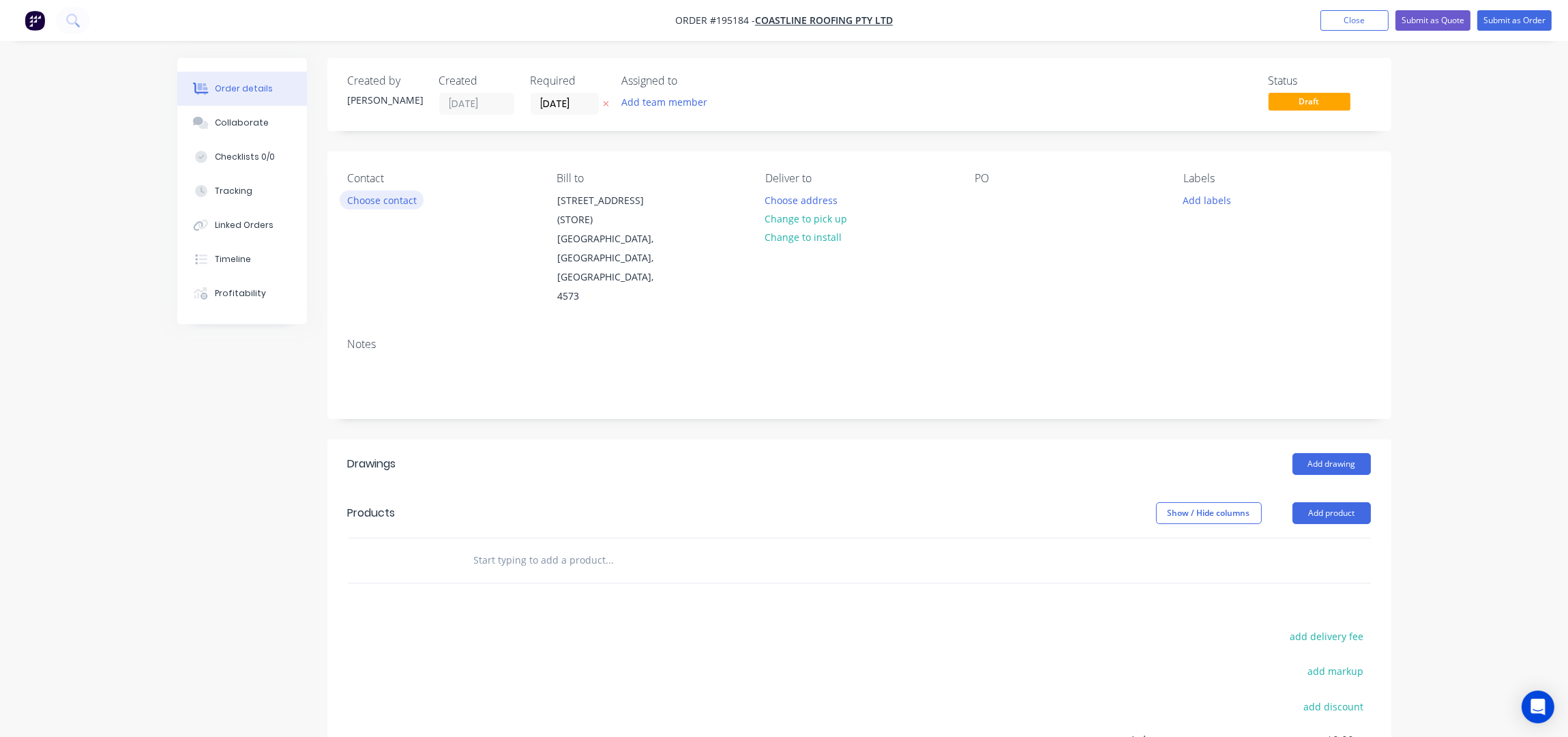
click at [377, 201] on button "Choose contact" at bounding box center [382, 199] width 84 height 18
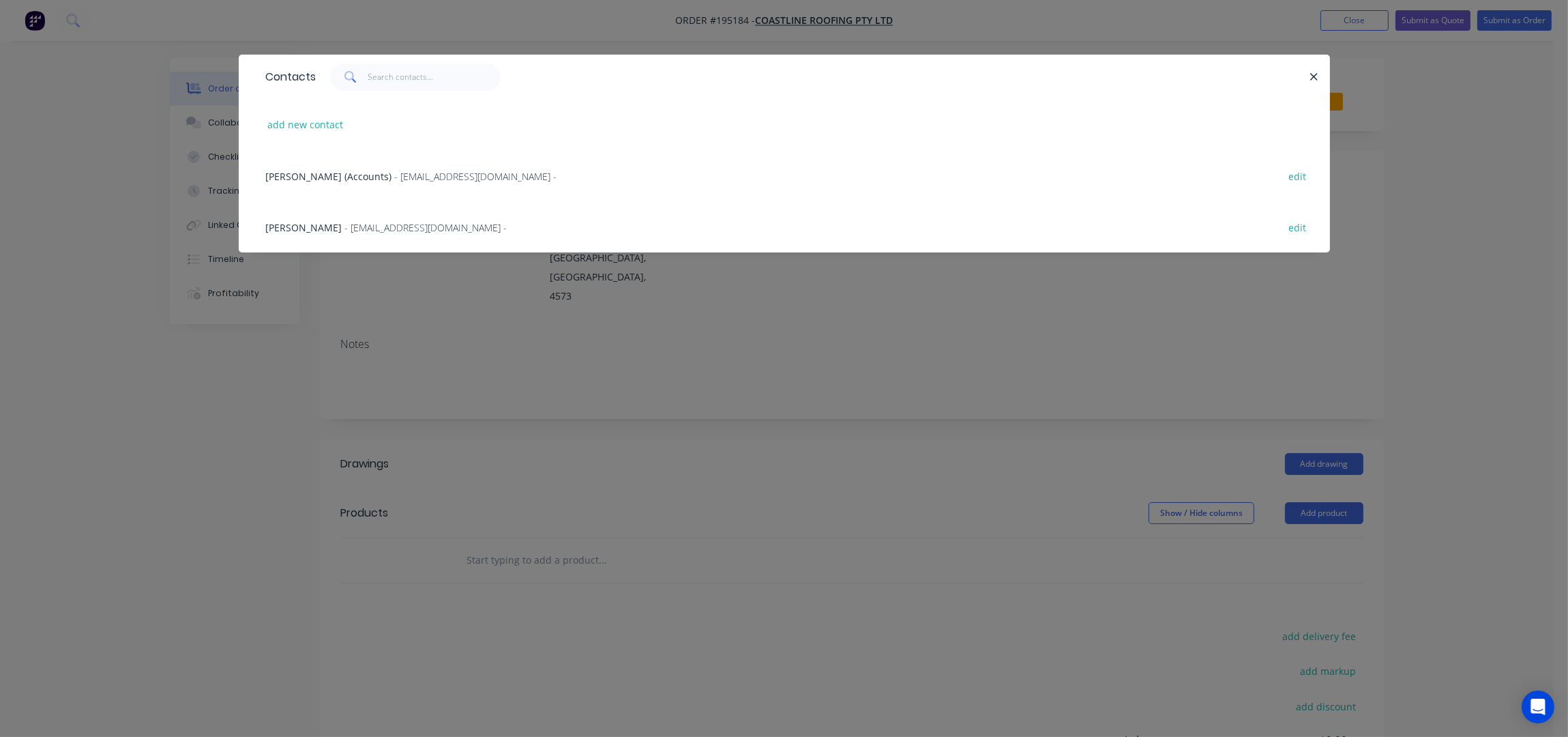
click at [405, 227] on span "- coastlineroofing@ymail.com -" at bounding box center [426, 227] width 162 height 13
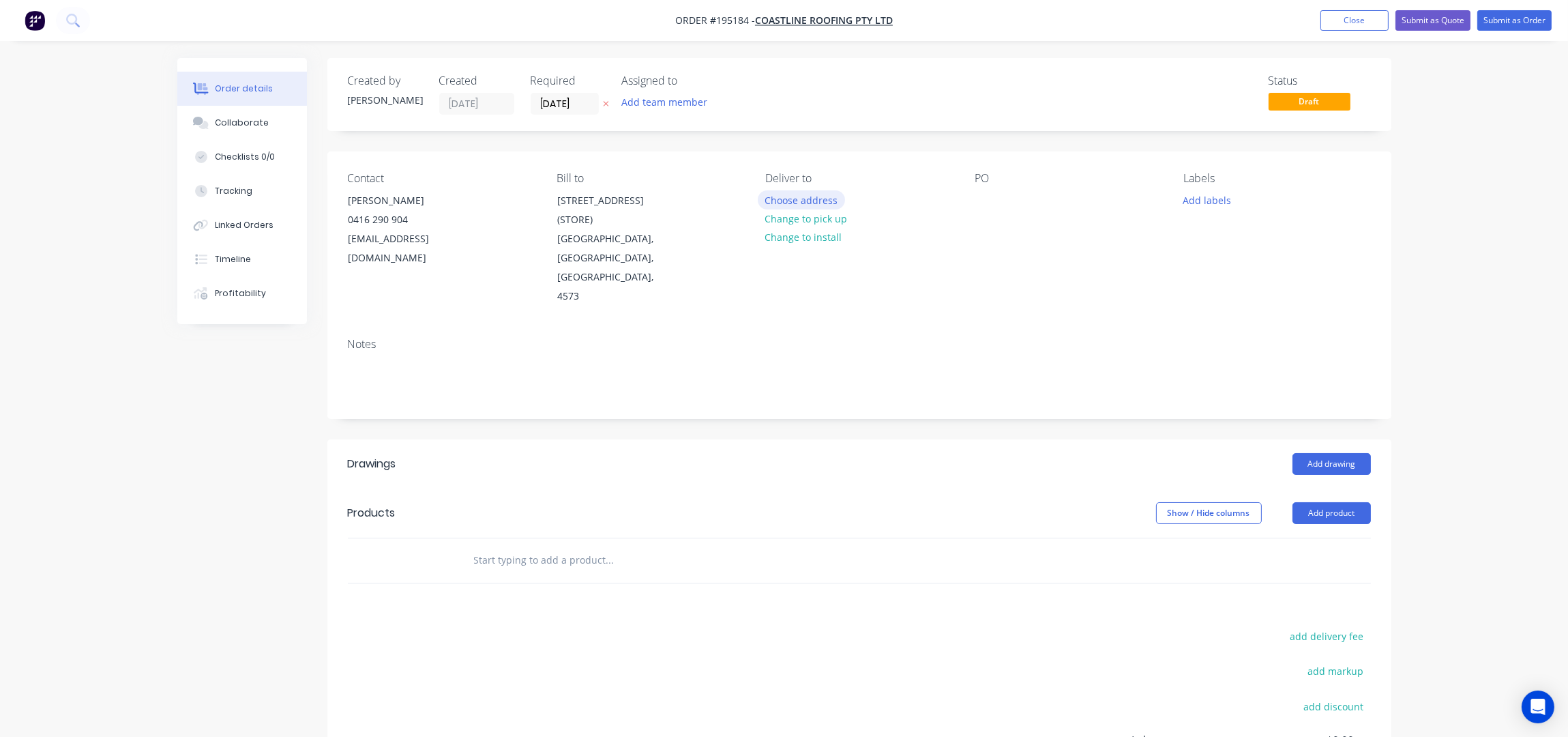
click at [787, 201] on button "Choose address" at bounding box center [801, 199] width 87 height 18
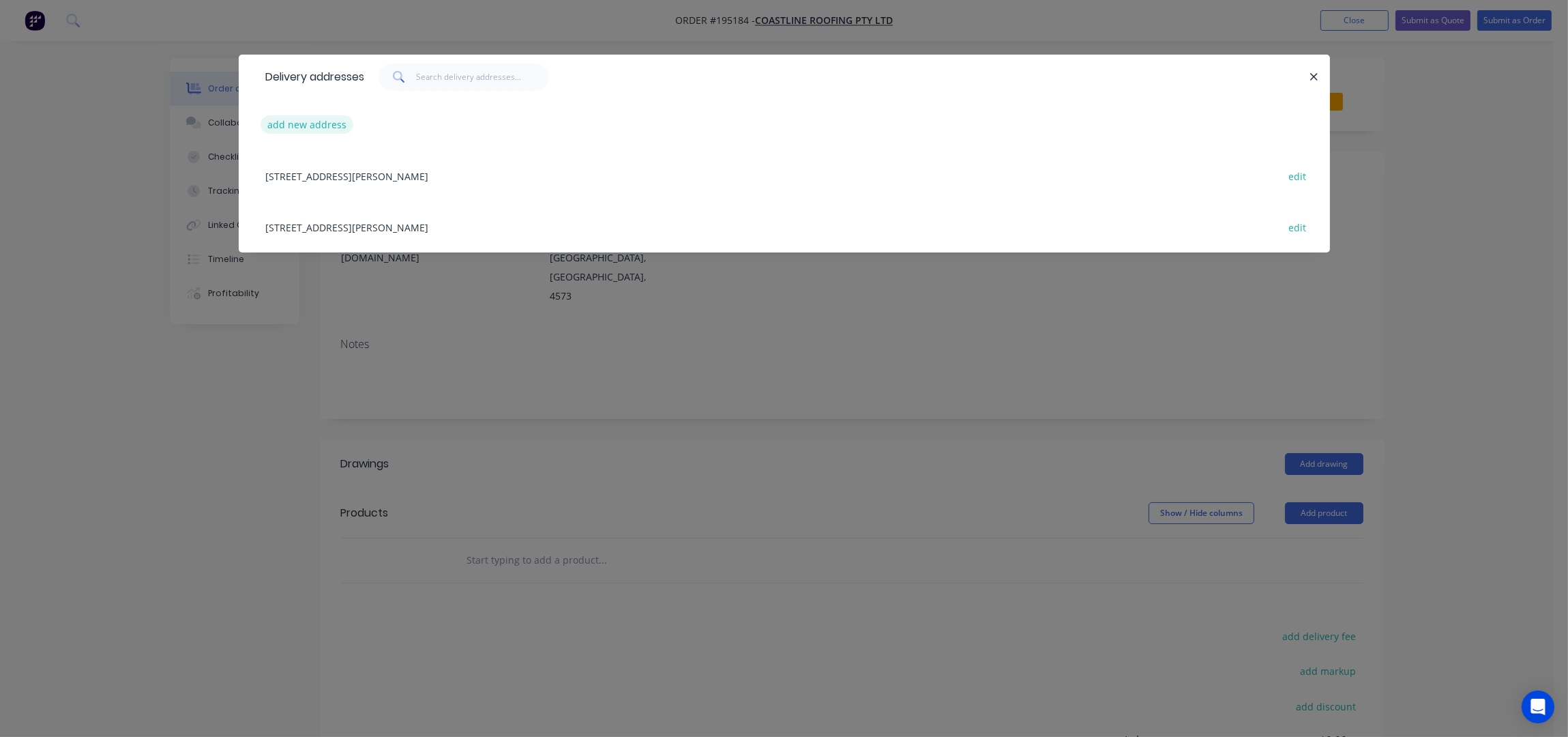
click at [321, 130] on button "add new address" at bounding box center [307, 124] width 93 height 18
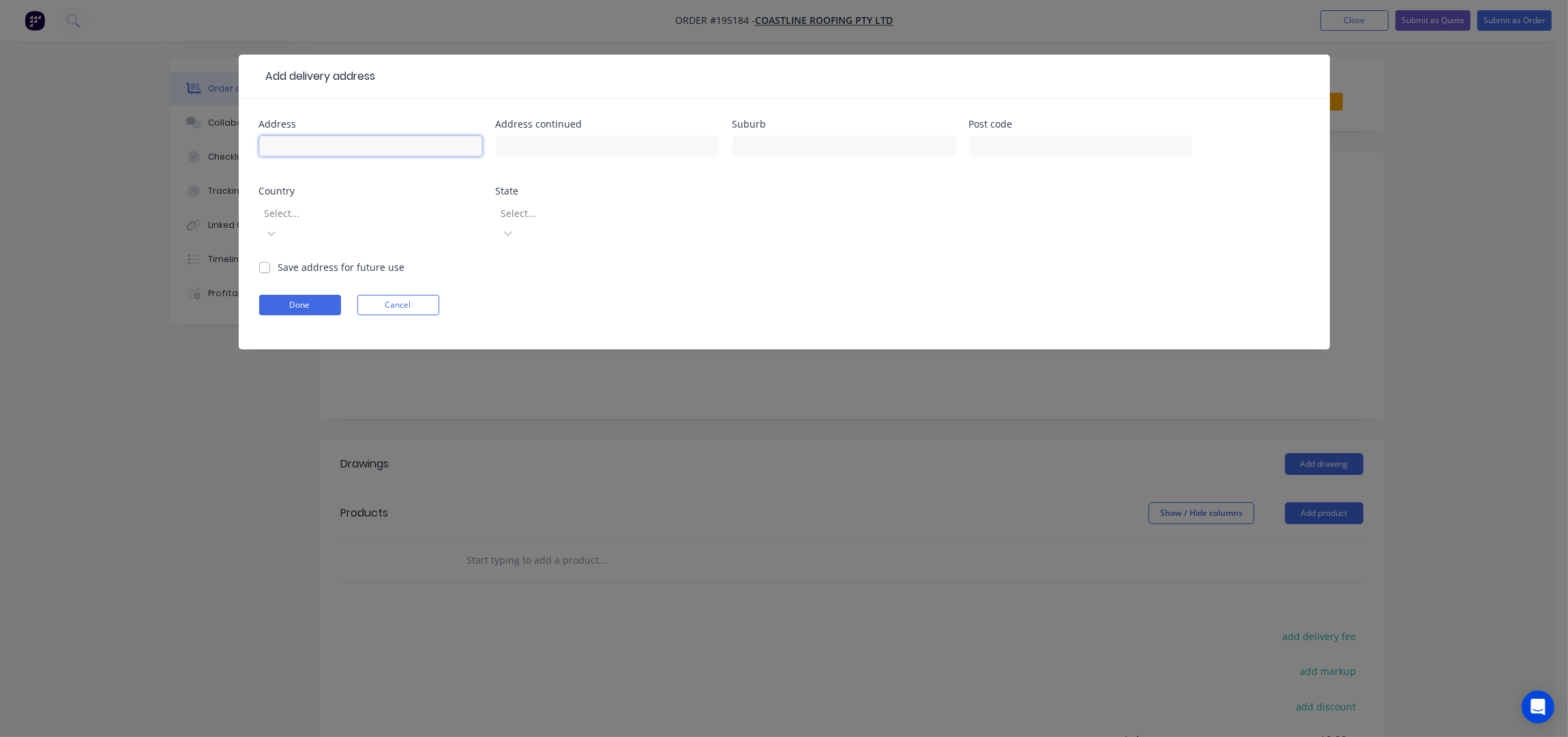
drag, startPoint x: 321, startPoint y: 130, endPoint x: 319, endPoint y: 143, distance: 13.2
click at [319, 143] on input "text" at bounding box center [371, 145] width 223 height 20
type input "146 FERRELLS ROAD"
type input "COOROY"
click at [291, 294] on button "Done" at bounding box center [301, 304] width 82 height 20
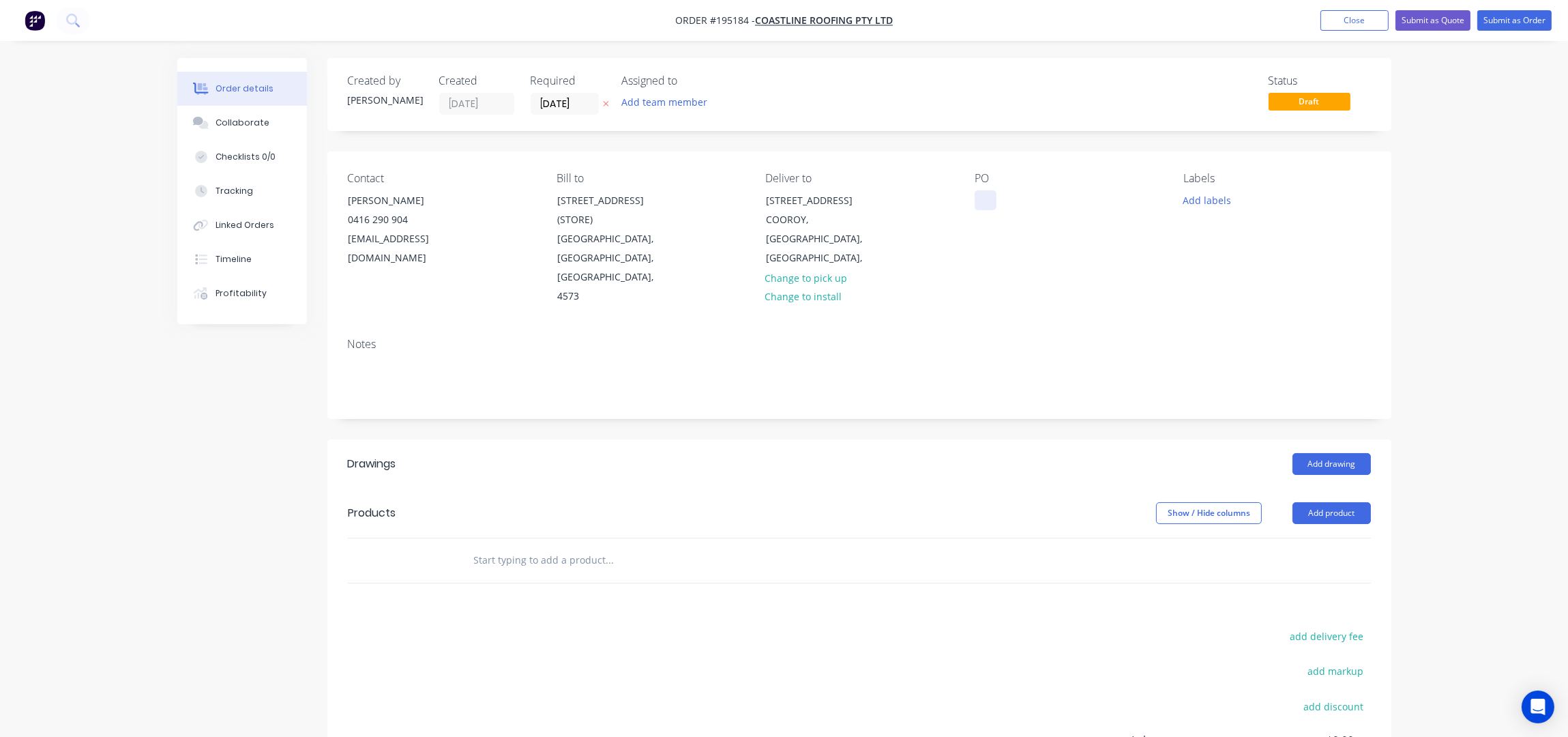
click at [990, 206] on div at bounding box center [985, 199] width 22 height 20
click at [1348, 502] on button "Add product" at bounding box center [1332, 512] width 78 height 22
click at [1366, 534] on button "Product catalogue" at bounding box center [1306, 547] width 130 height 27
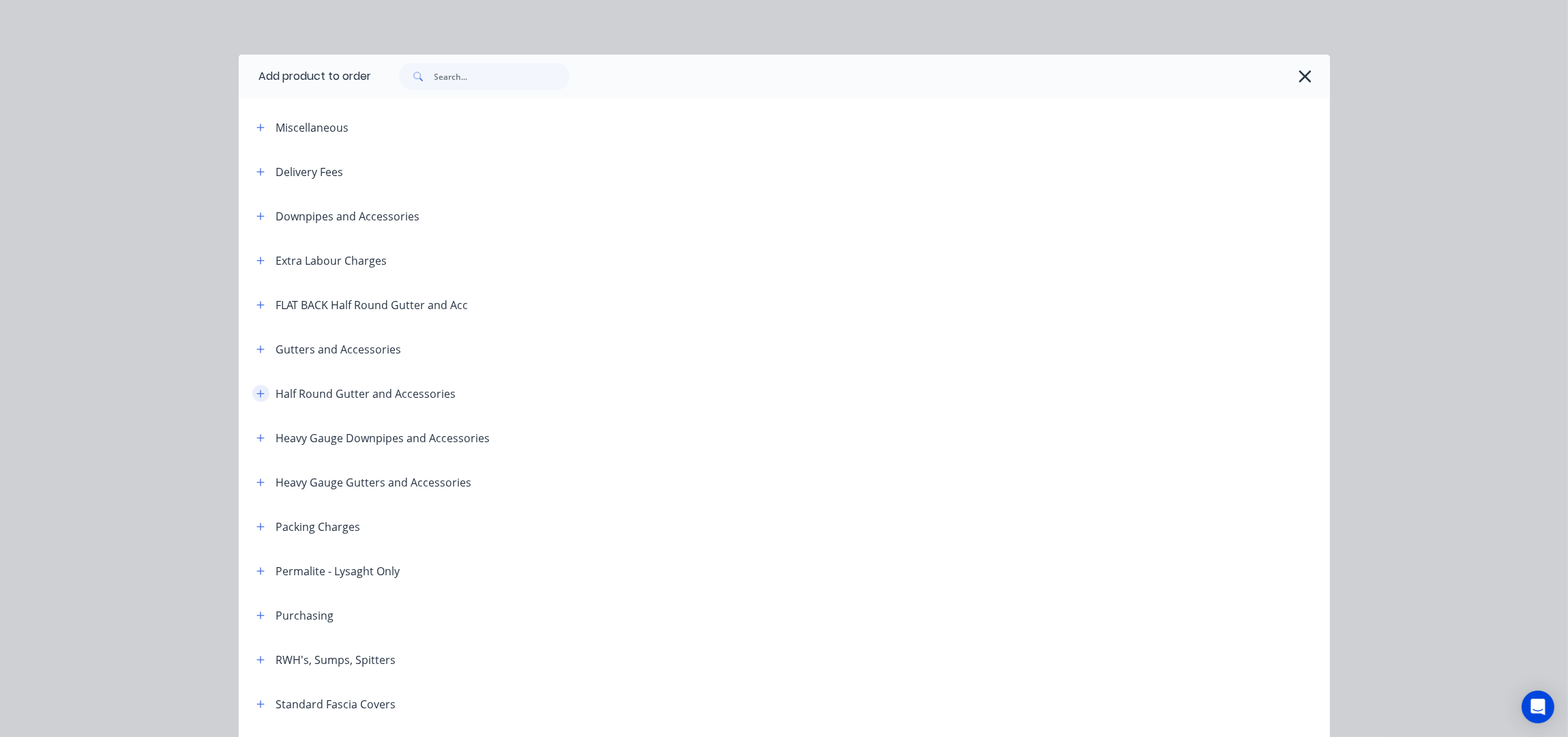
click at [256, 395] on icon "button" at bounding box center [260, 393] width 8 height 10
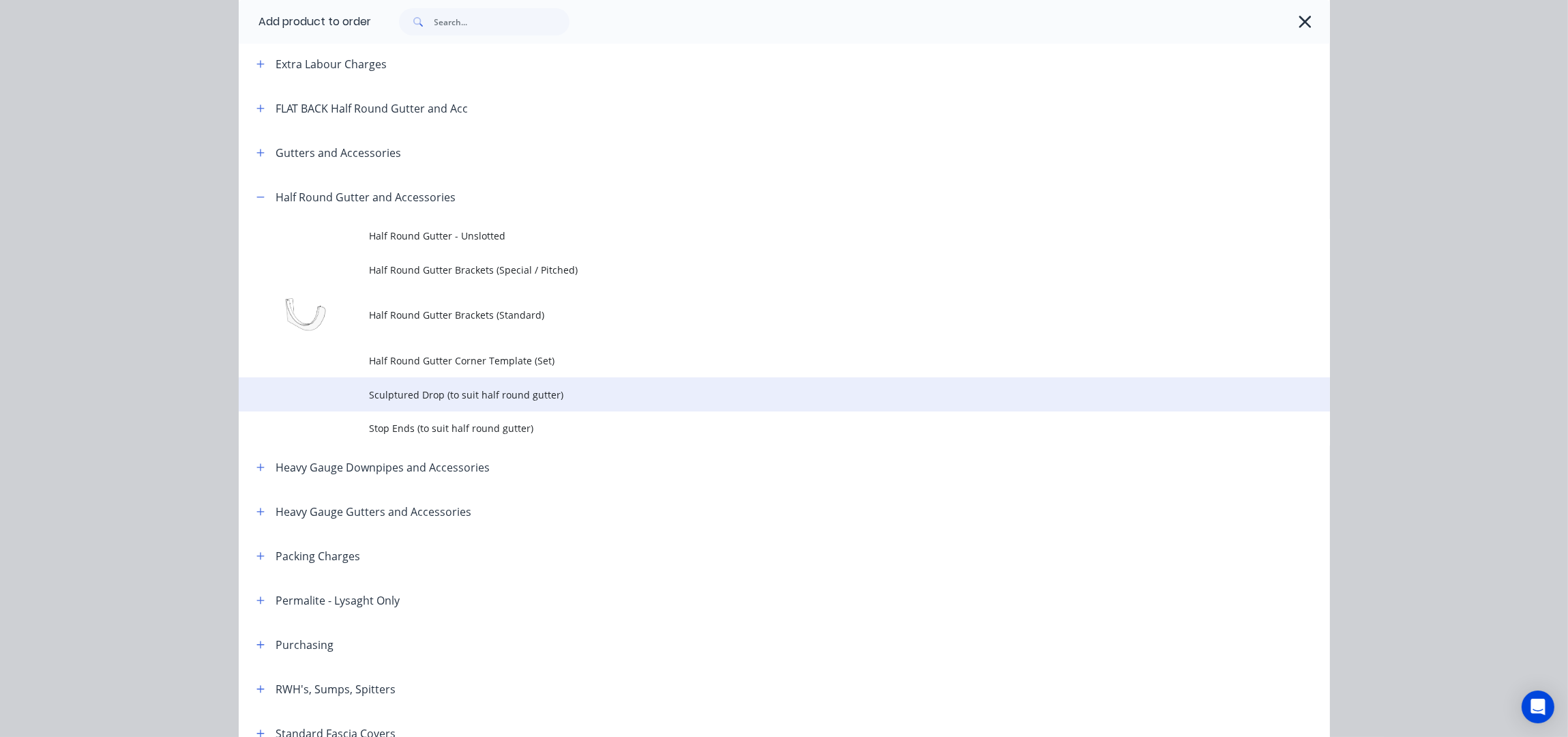
scroll to position [272, 0]
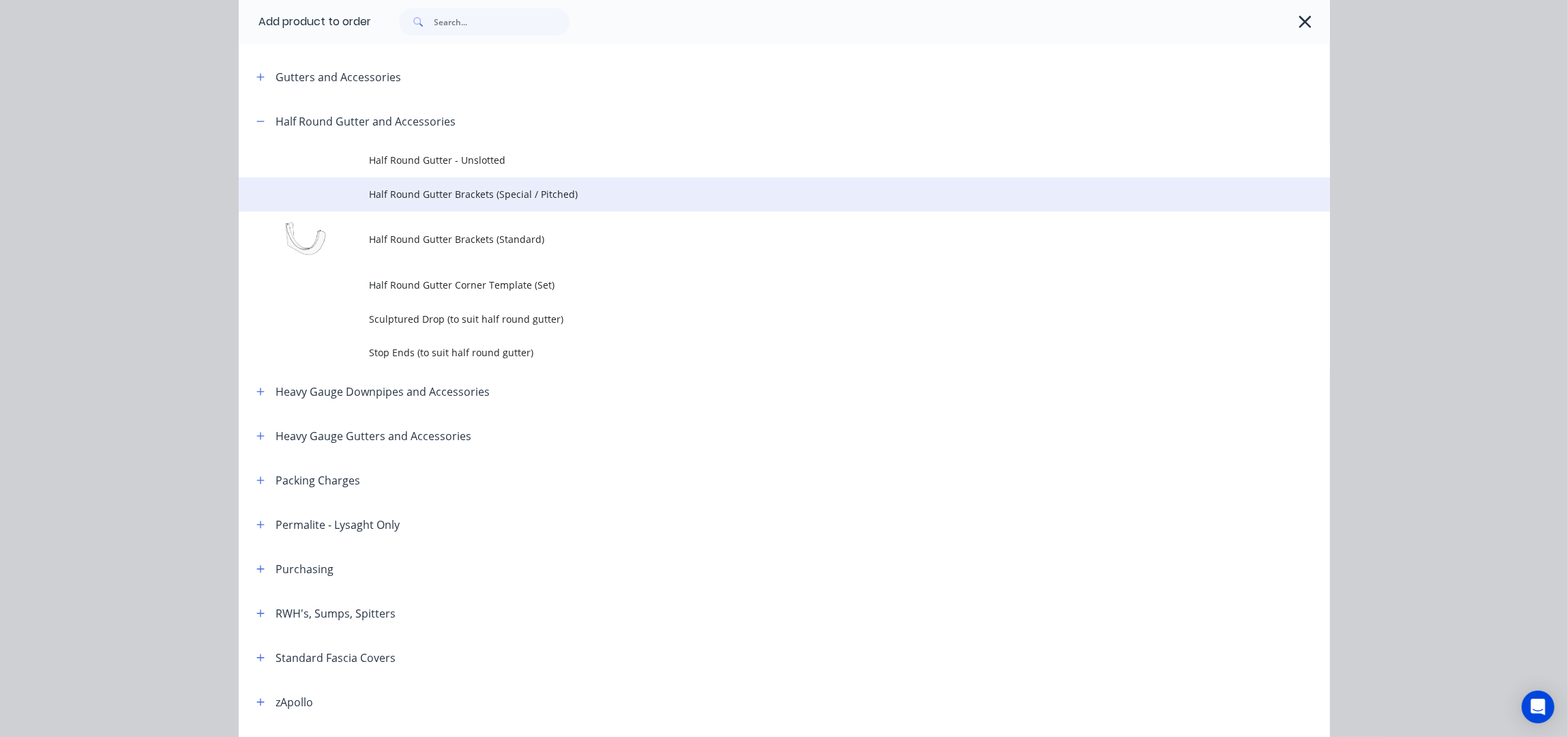
click at [459, 178] on td "Half Round Gutter Brackets (Special / Pitched)" at bounding box center [849, 194] width 961 height 34
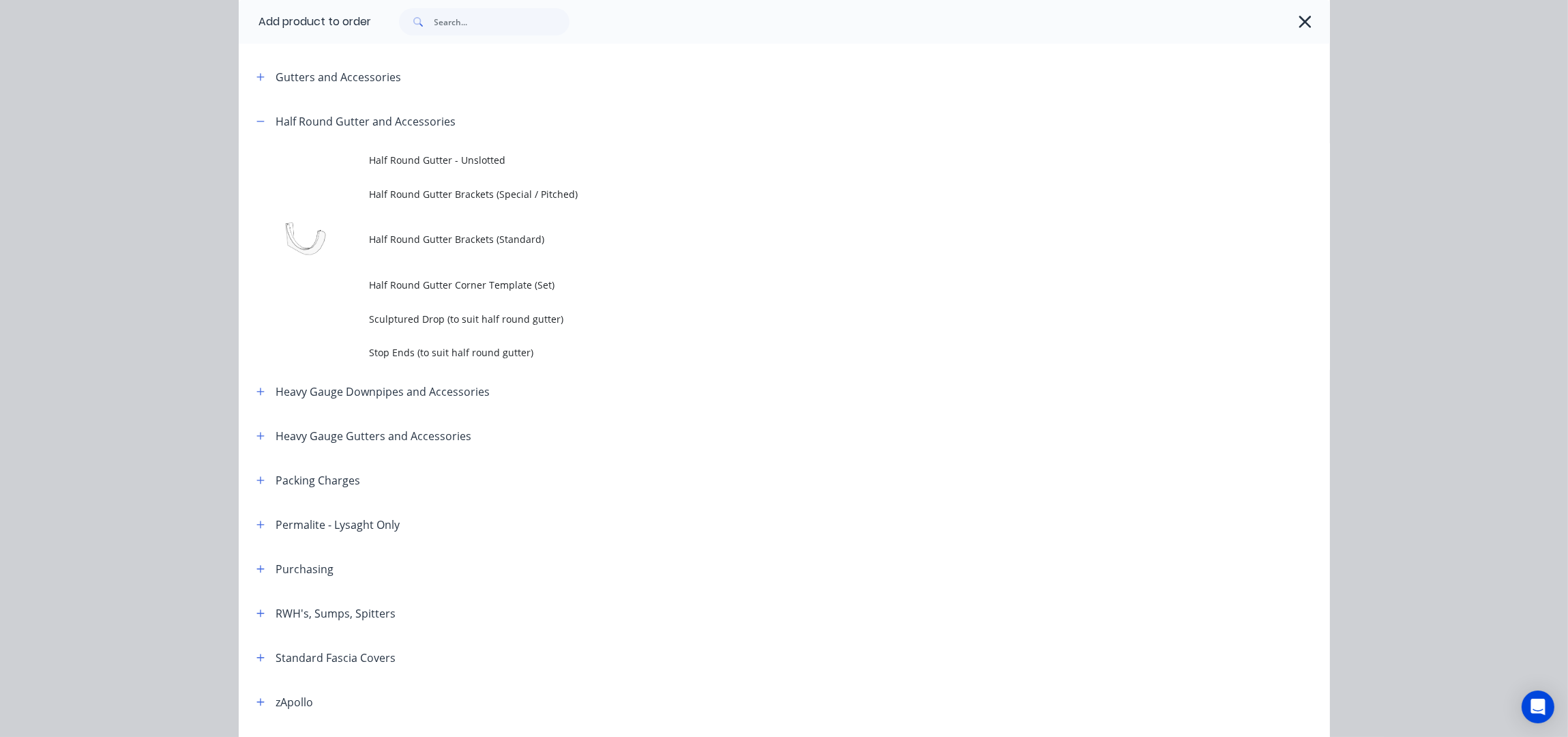
scroll to position [0, 0]
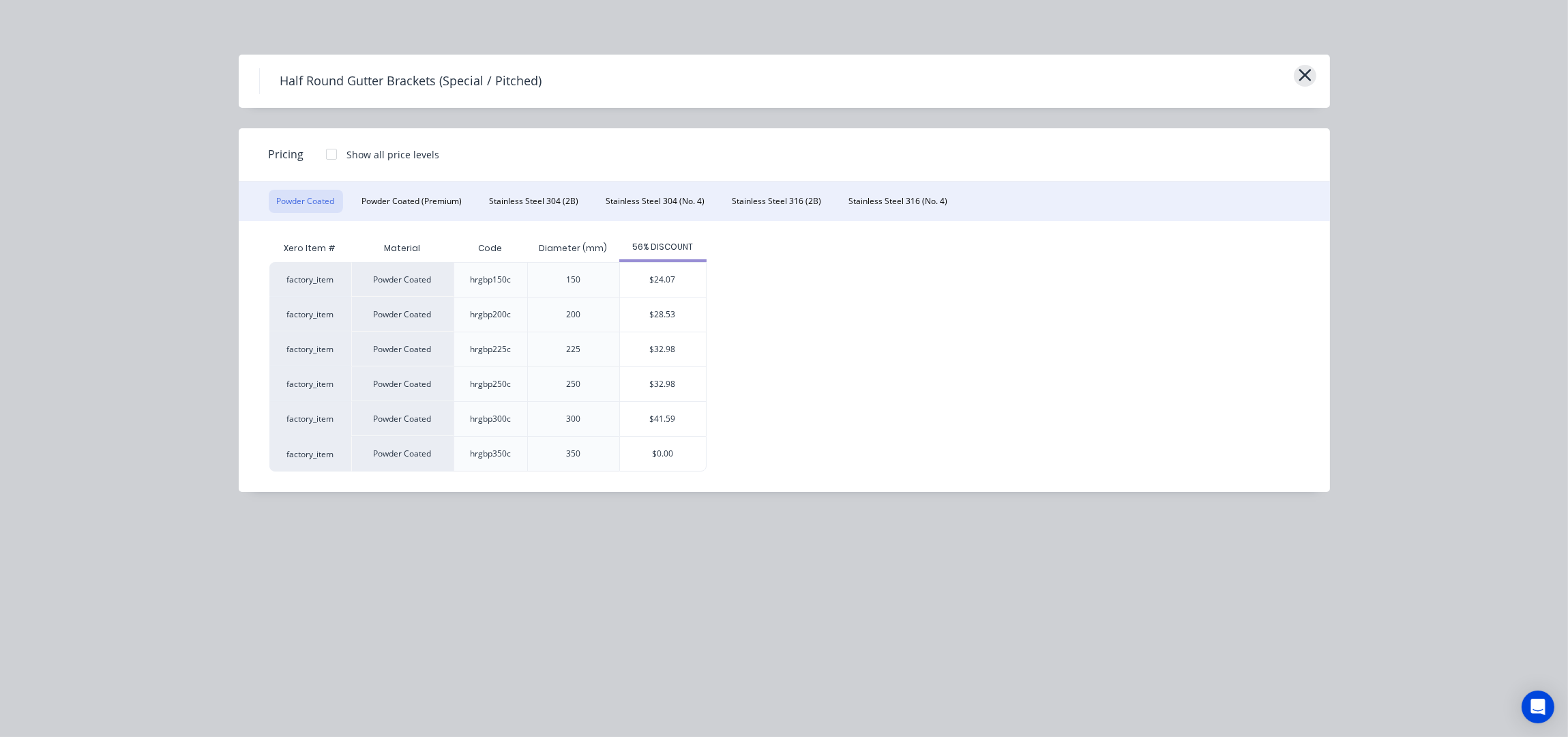
click at [1300, 84] on icon "button" at bounding box center [1305, 75] width 14 height 19
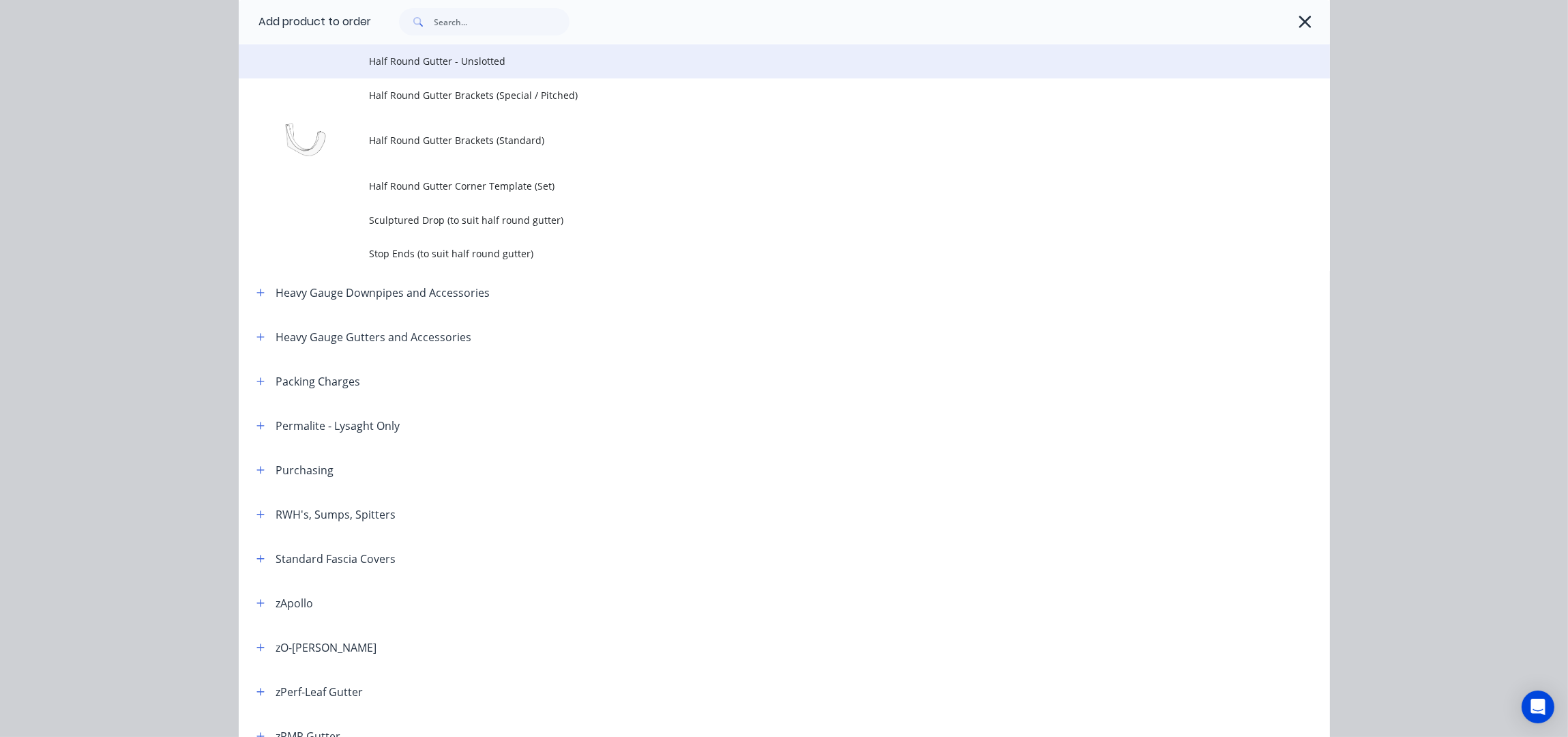
click at [486, 64] on span "Half Round Gutter - Unslotted" at bounding box center [754, 61] width 768 height 14
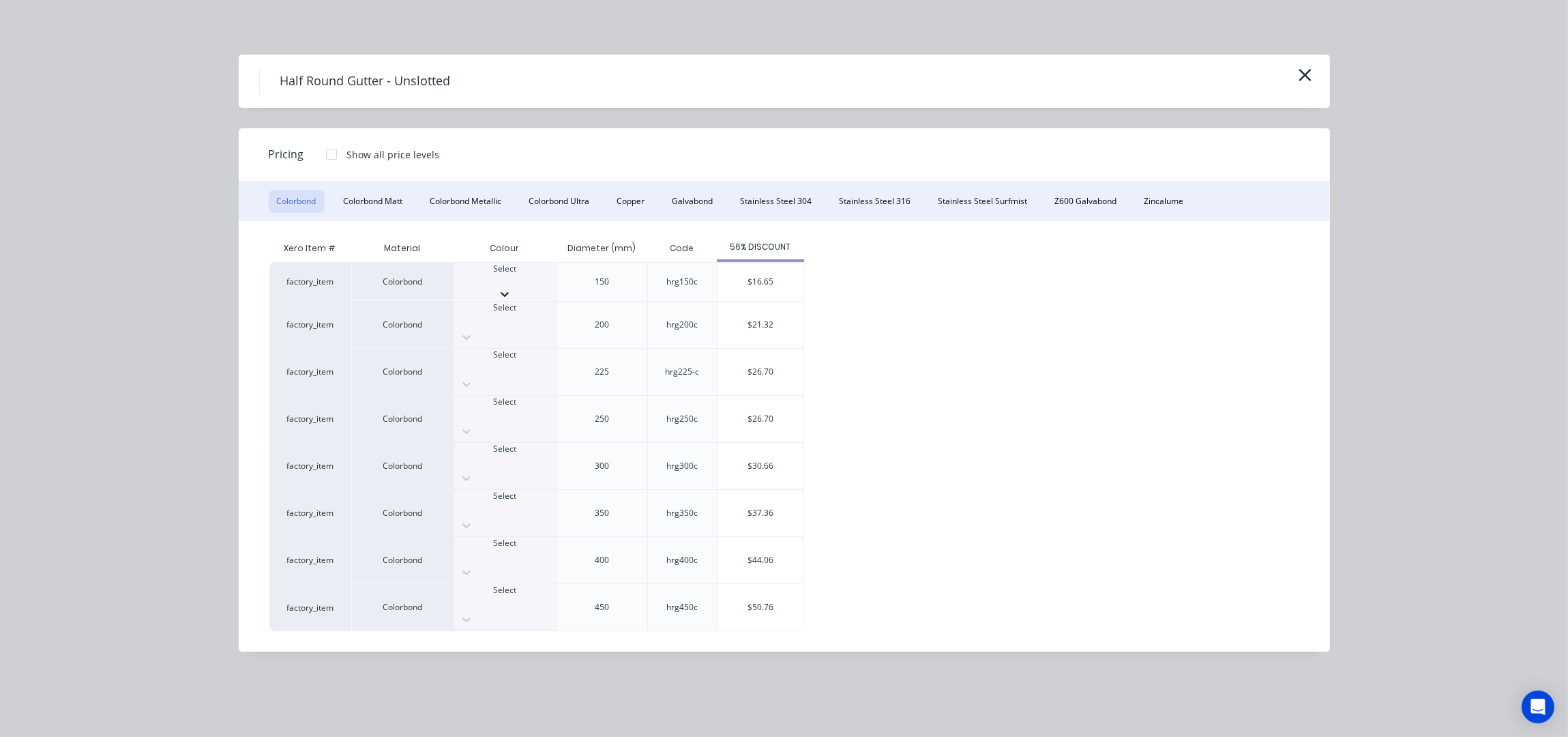
click at [489, 279] on div at bounding box center [505, 281] width 102 height 12
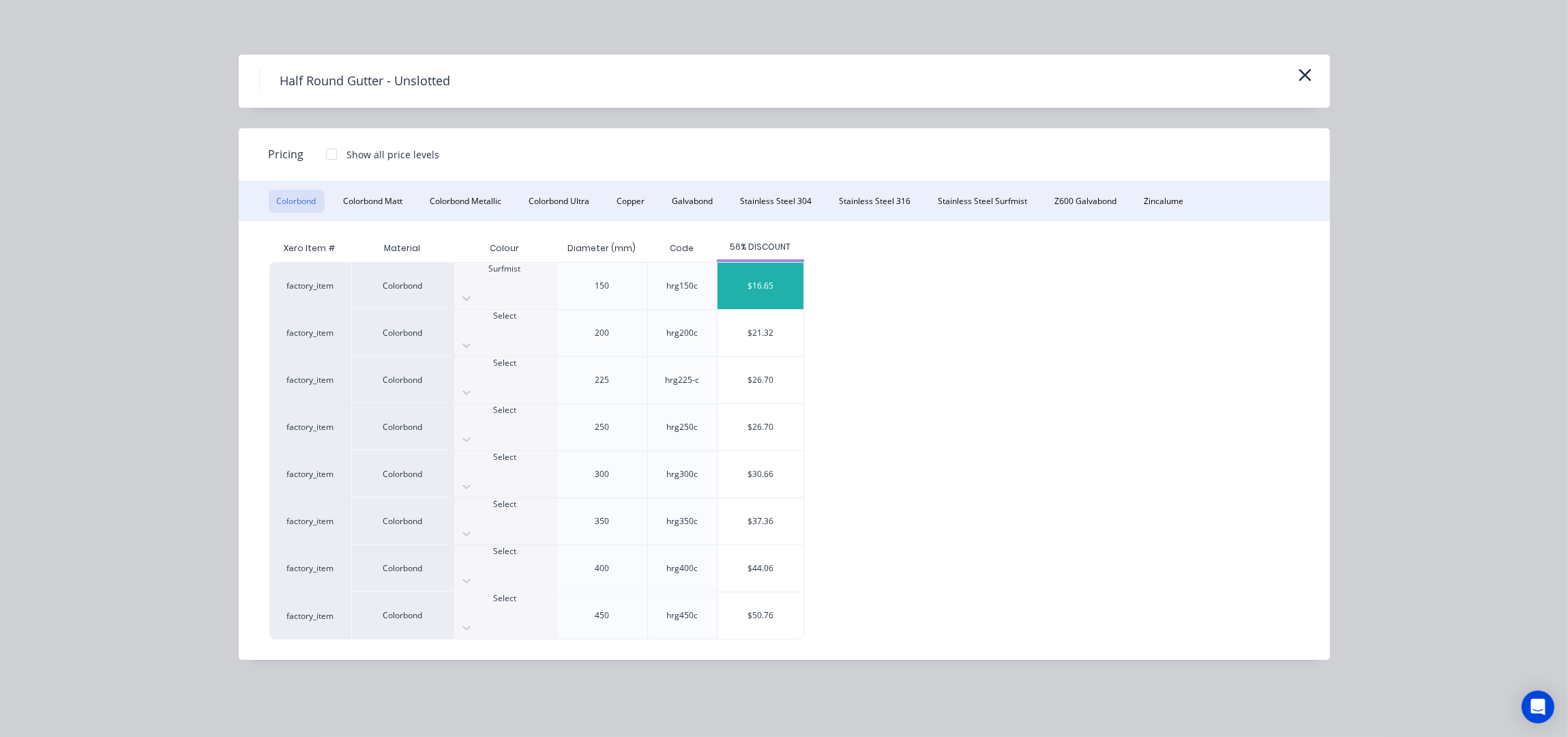
click at [776, 276] on div "$16.65" at bounding box center [760, 285] width 86 height 46
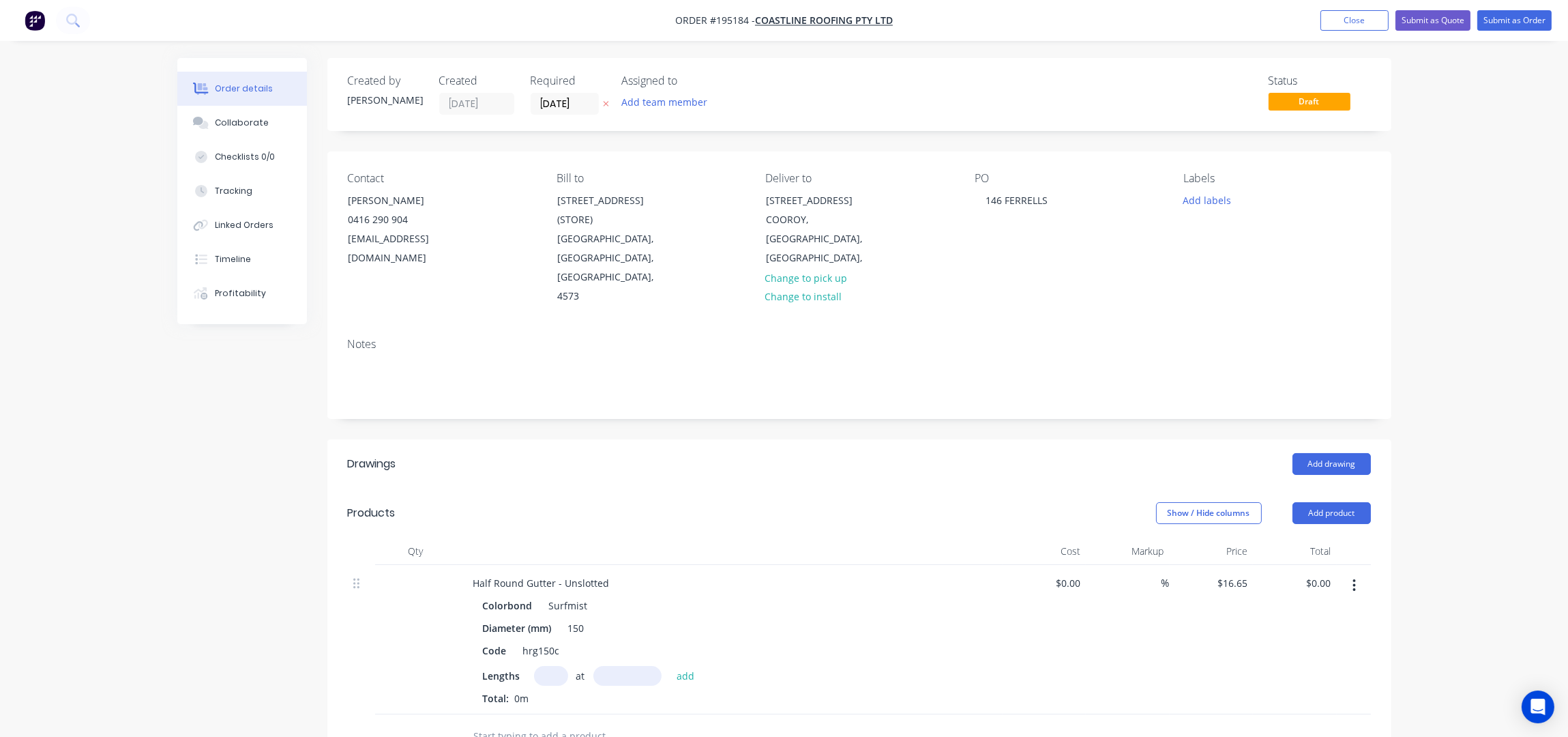
click at [551, 666] on input "text" at bounding box center [551, 675] width 34 height 20
type input "8"
type input "8000"
click at [670, 666] on button "add" at bounding box center [686, 674] width 32 height 18
type input "$1,065.60"
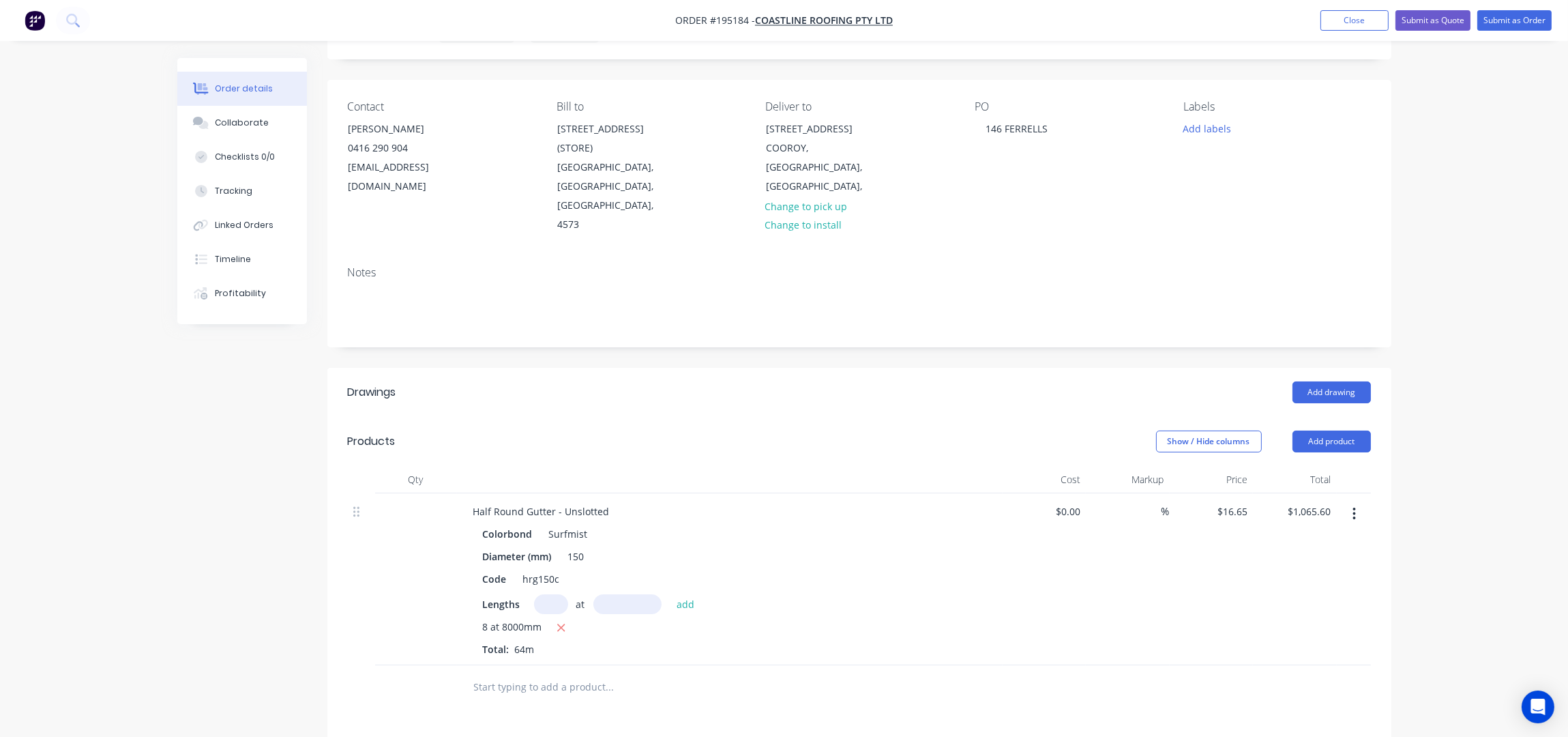
scroll to position [181, 0]
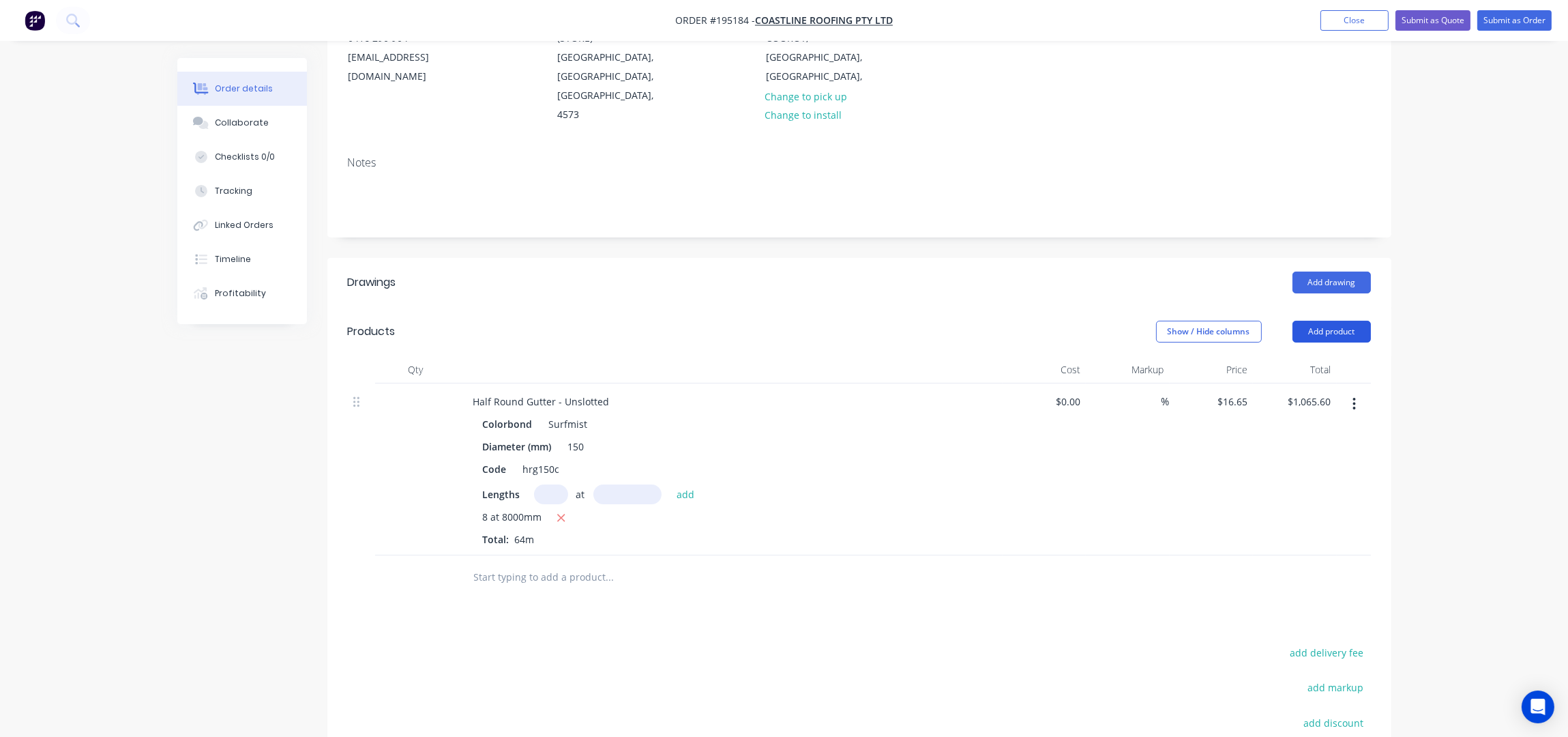
click at [1341, 321] on button "Add product" at bounding box center [1332, 331] width 78 height 22
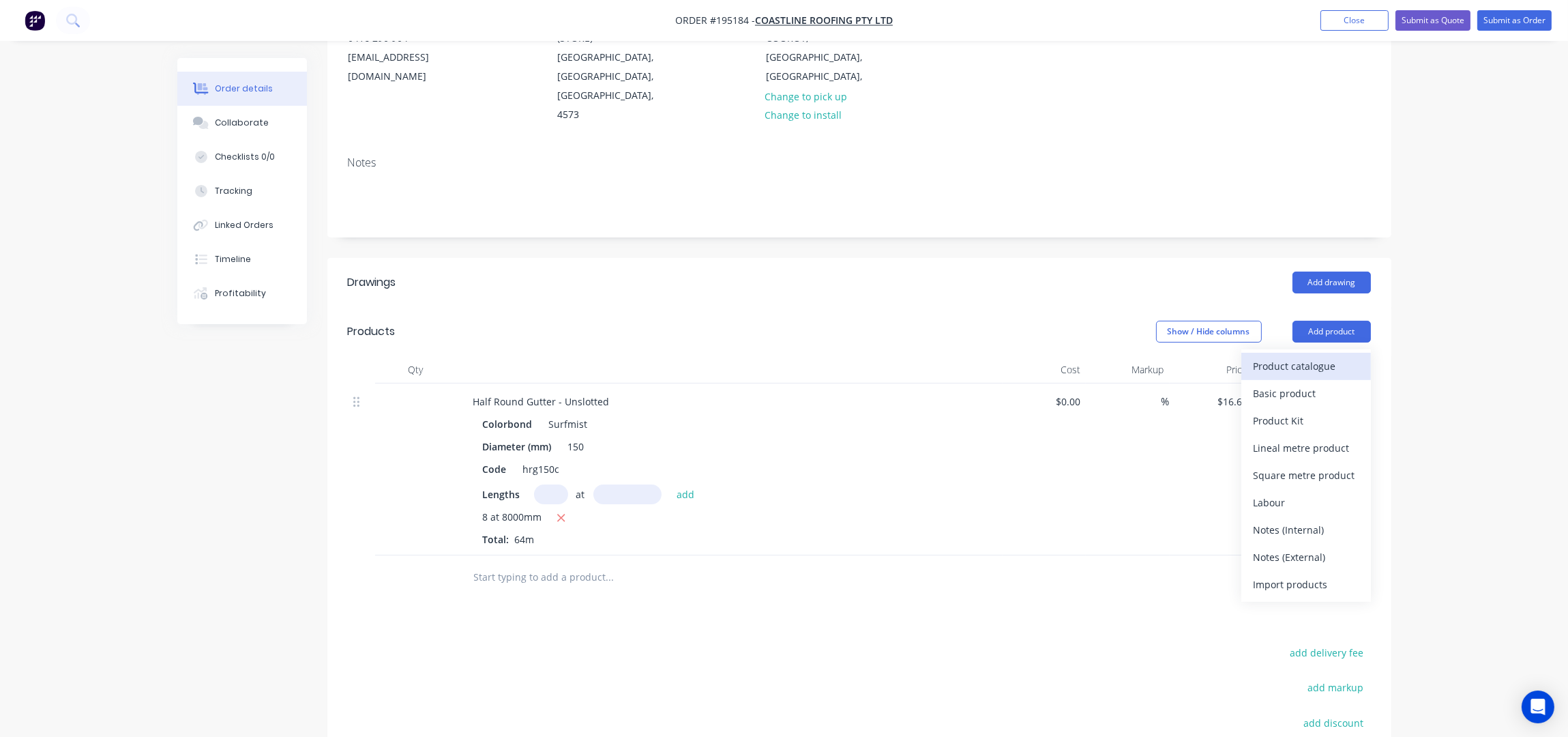
click at [1334, 356] on div "Product catalogue" at bounding box center [1306, 366] width 105 height 20
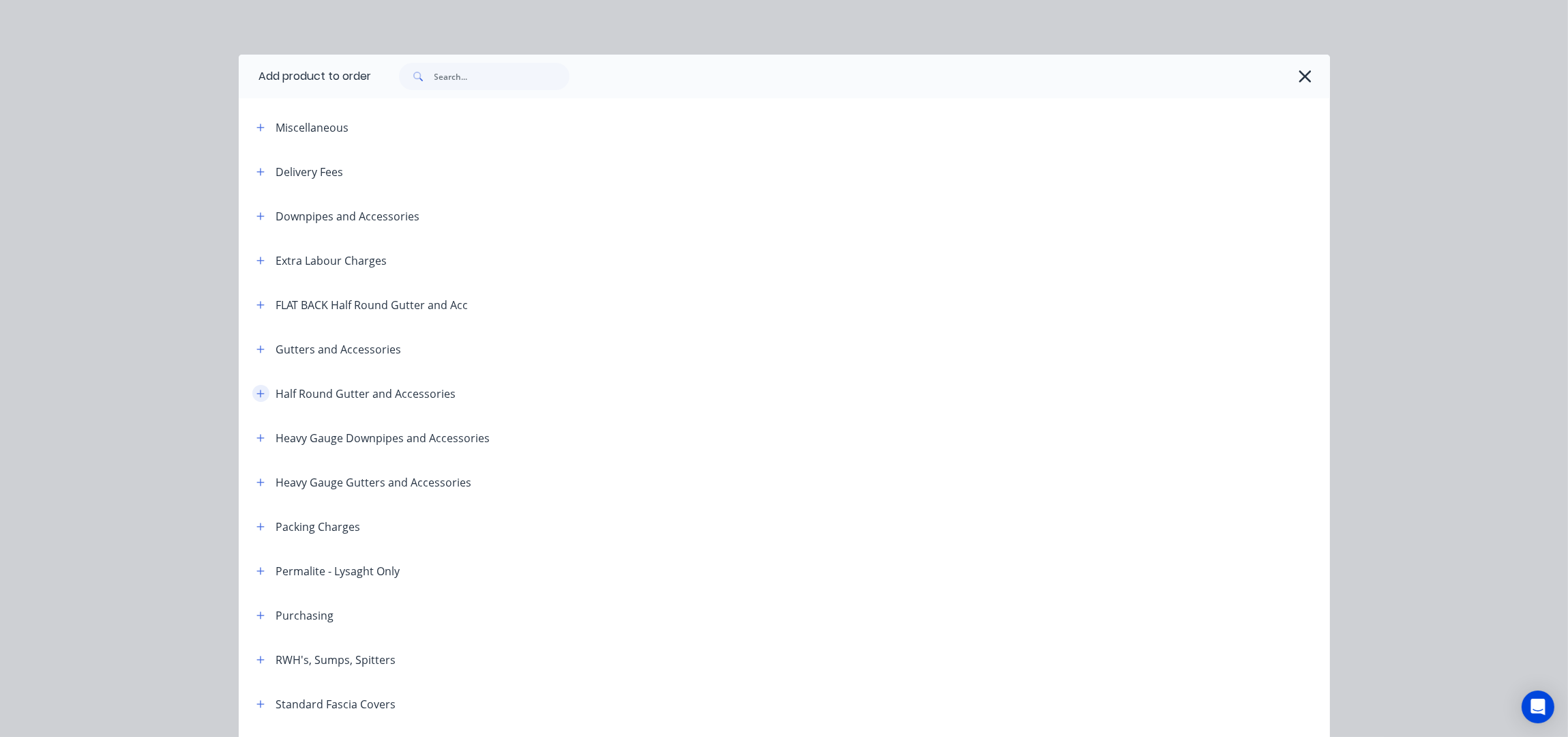
click at [256, 396] on icon "button" at bounding box center [260, 393] width 8 height 10
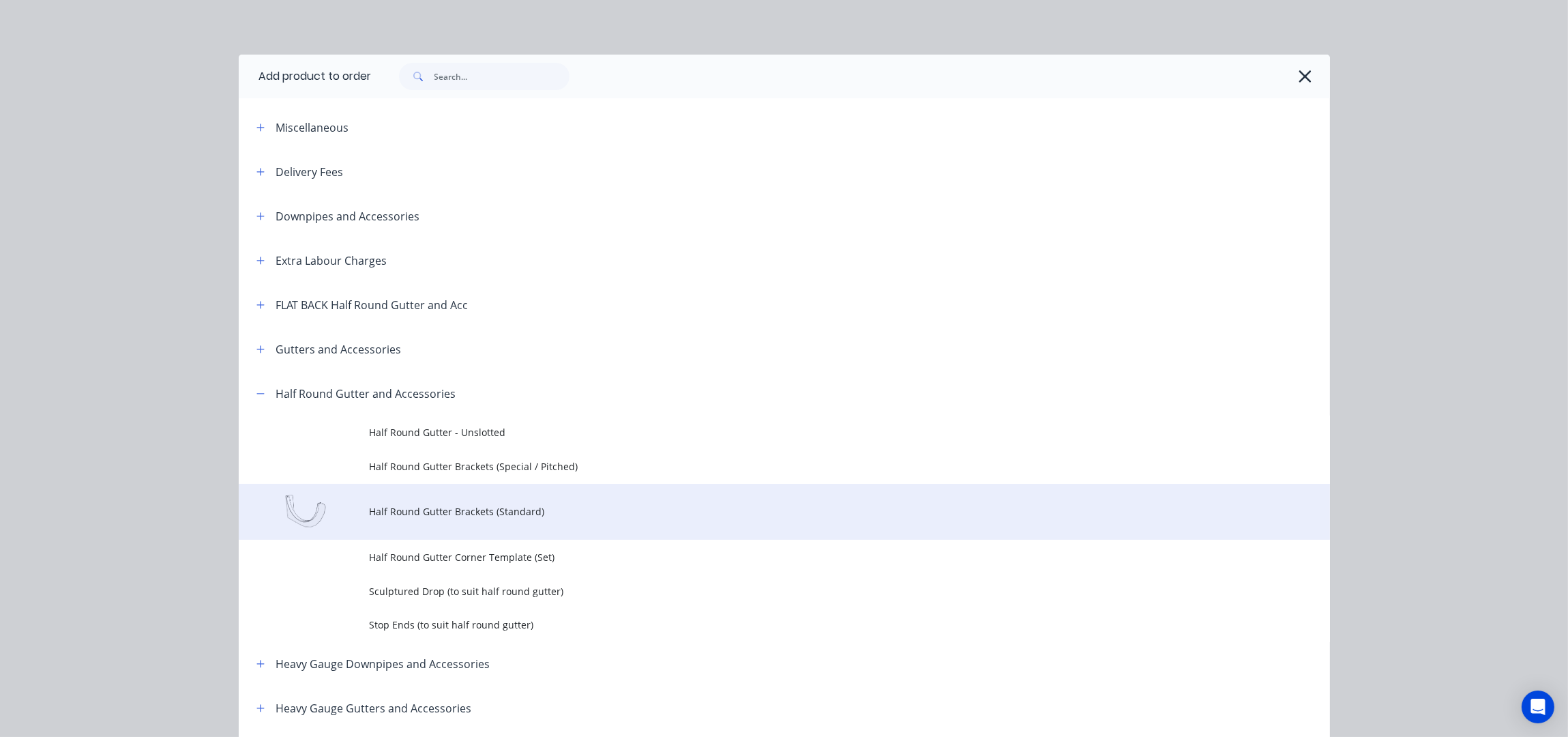
click at [461, 520] on td "Half Round Gutter Brackets (Standard)" at bounding box center [849, 511] width 961 height 57
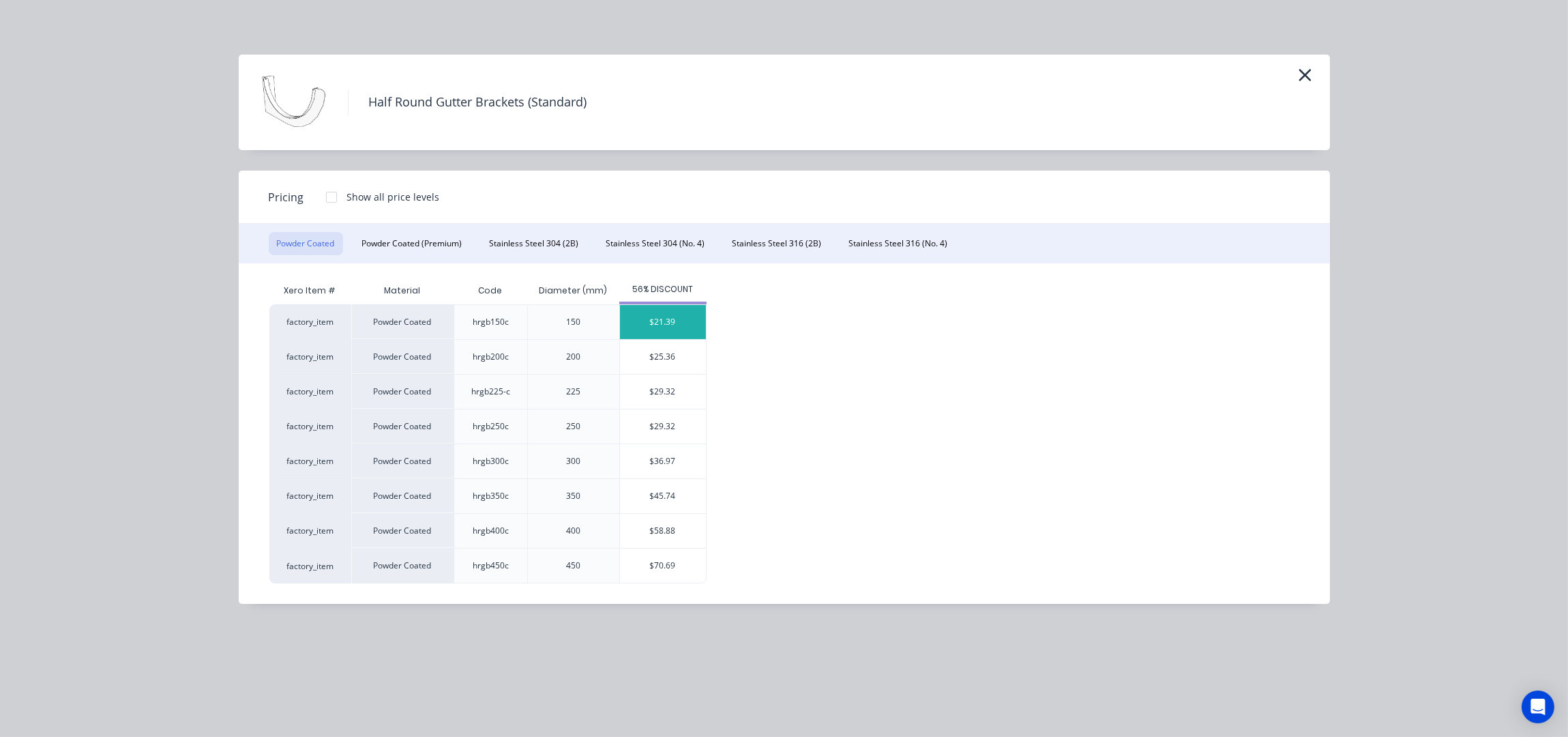
click at [692, 332] on div "$21.39" at bounding box center [663, 321] width 86 height 34
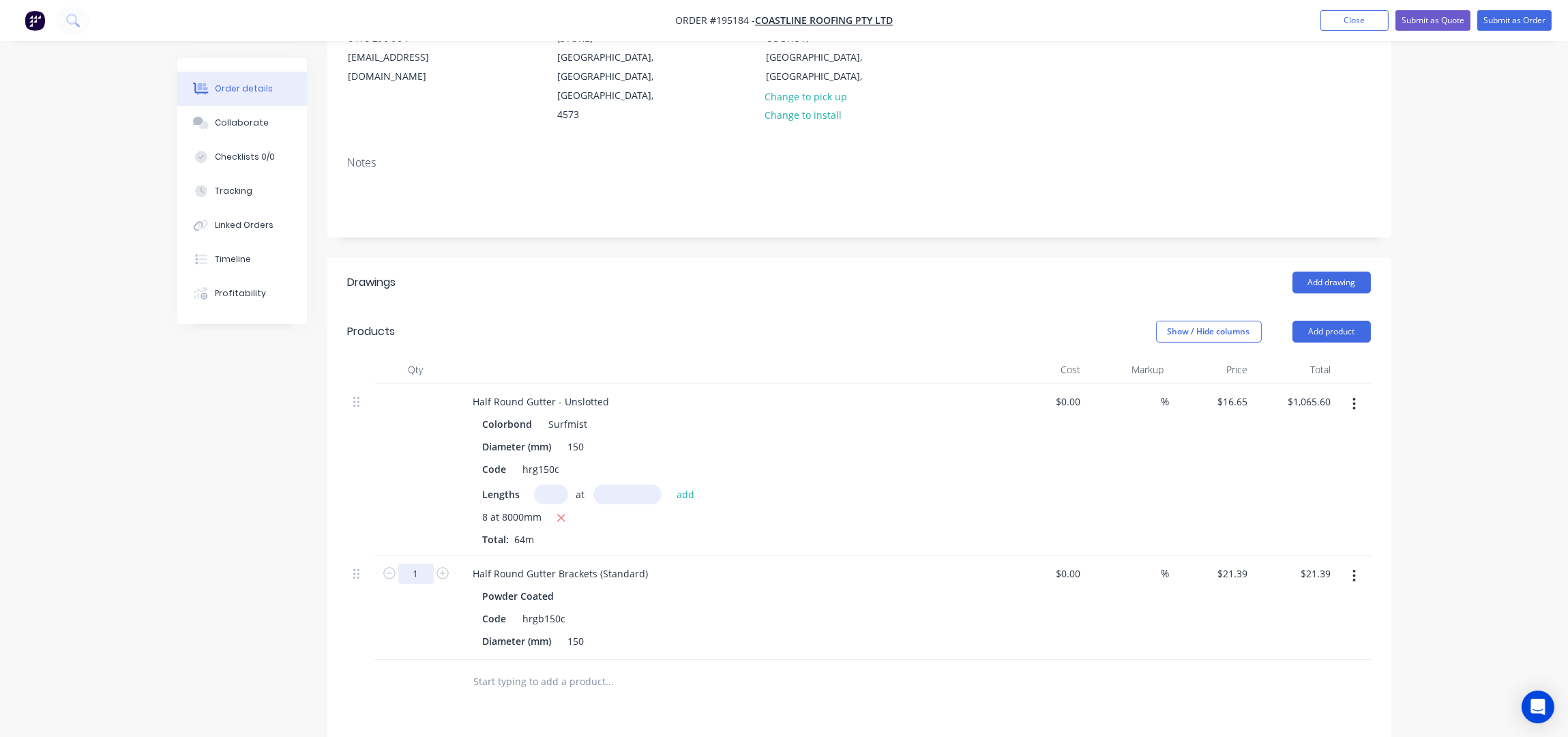
click at [422, 564] on input "1" at bounding box center [416, 573] width 36 height 20
type input "60"
type input "$1,283.40"
click at [609, 321] on div "Show / Hide columns Add product" at bounding box center [967, 331] width 806 height 22
click at [1510, 290] on div "Order details Collaborate Checklists 0/0 Tracking Linked Orders Timeline Profit…" at bounding box center [784, 436] width 1568 height 1234
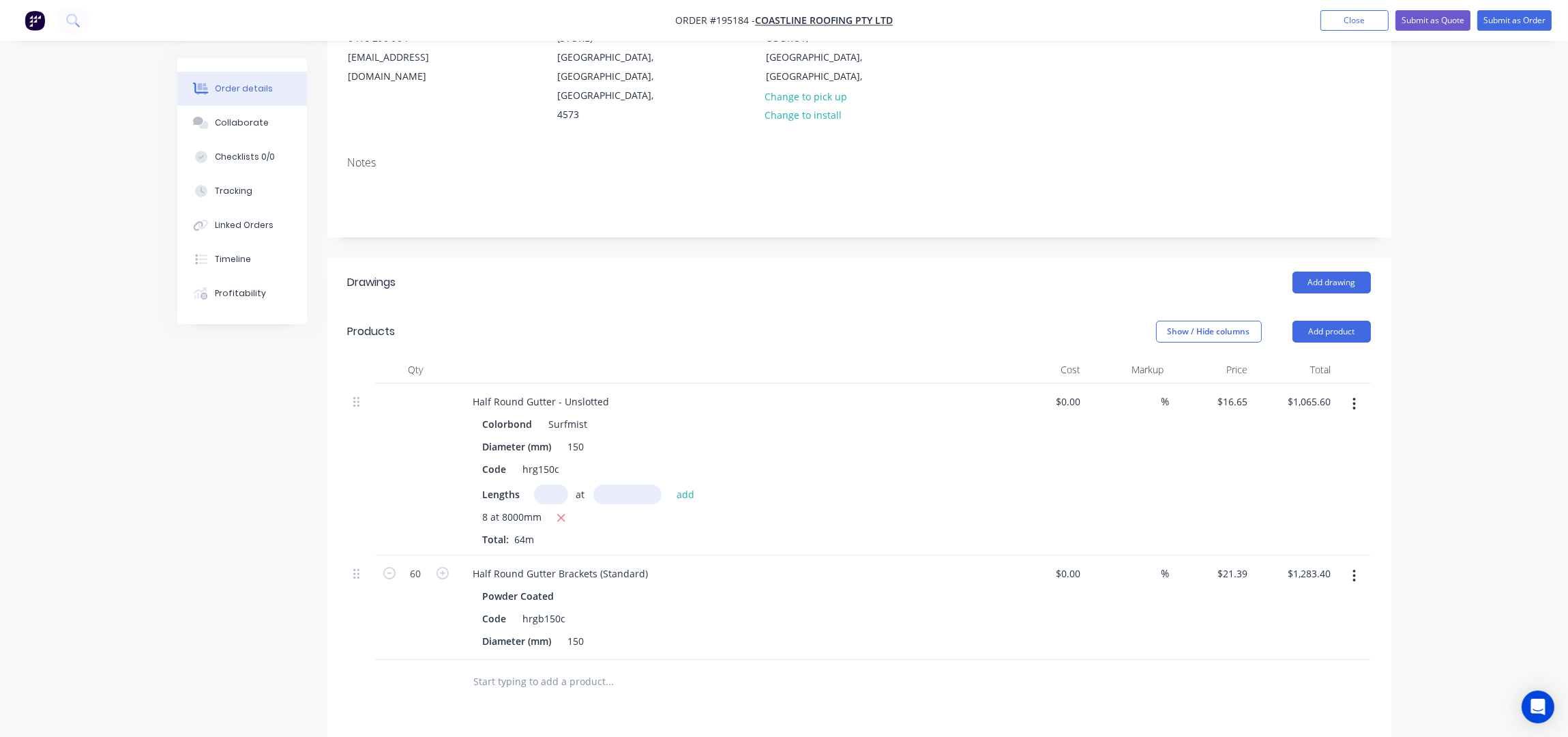
click at [641, 272] on div "Add drawing" at bounding box center [967, 282] width 806 height 22
click at [1350, 321] on button "Add product" at bounding box center [1332, 331] width 78 height 22
click at [1342, 356] on div "Product catalogue" at bounding box center [1306, 366] width 105 height 20
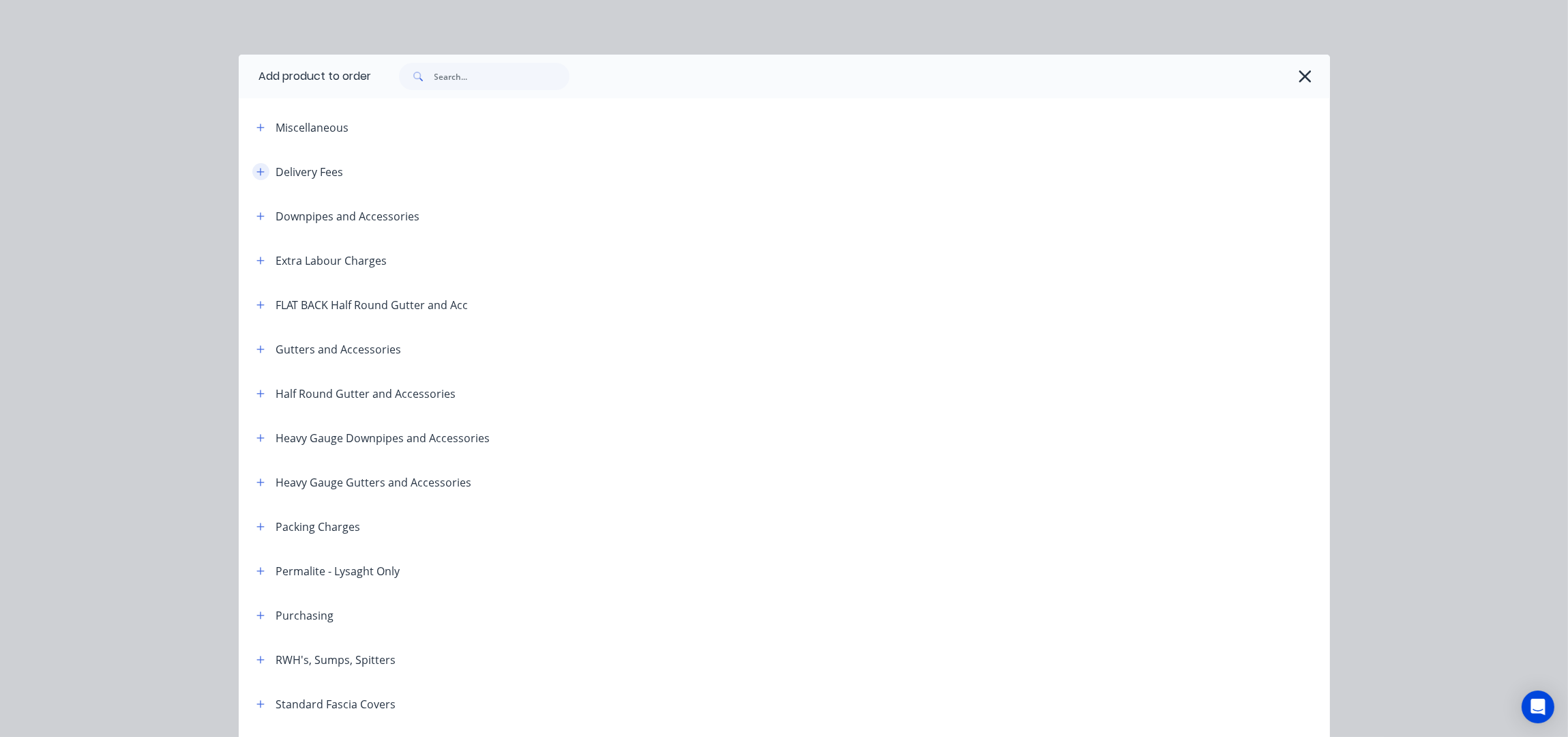
click at [254, 176] on button "button" at bounding box center [261, 172] width 17 height 17
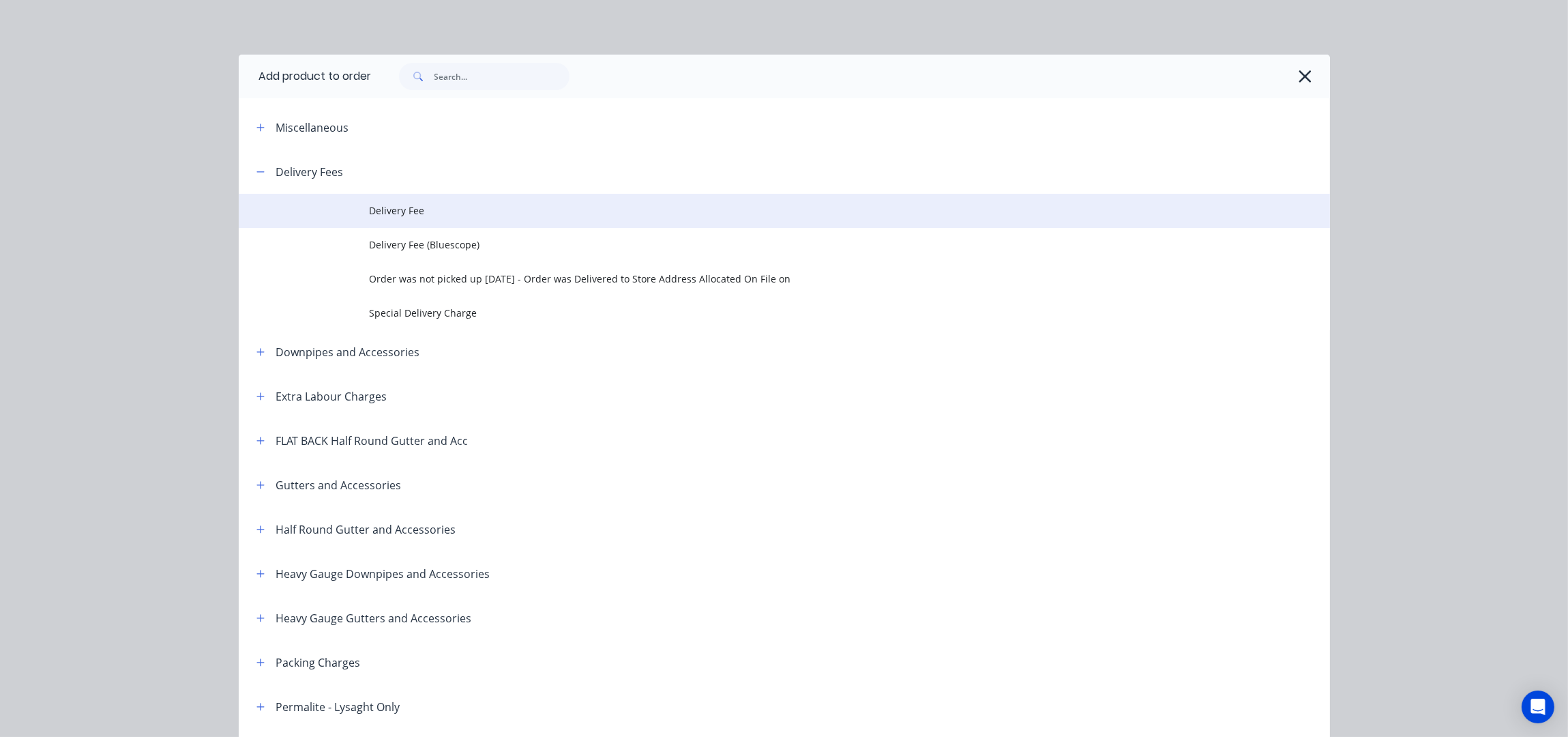
click at [379, 222] on td "Delivery Fee" at bounding box center [849, 210] width 961 height 34
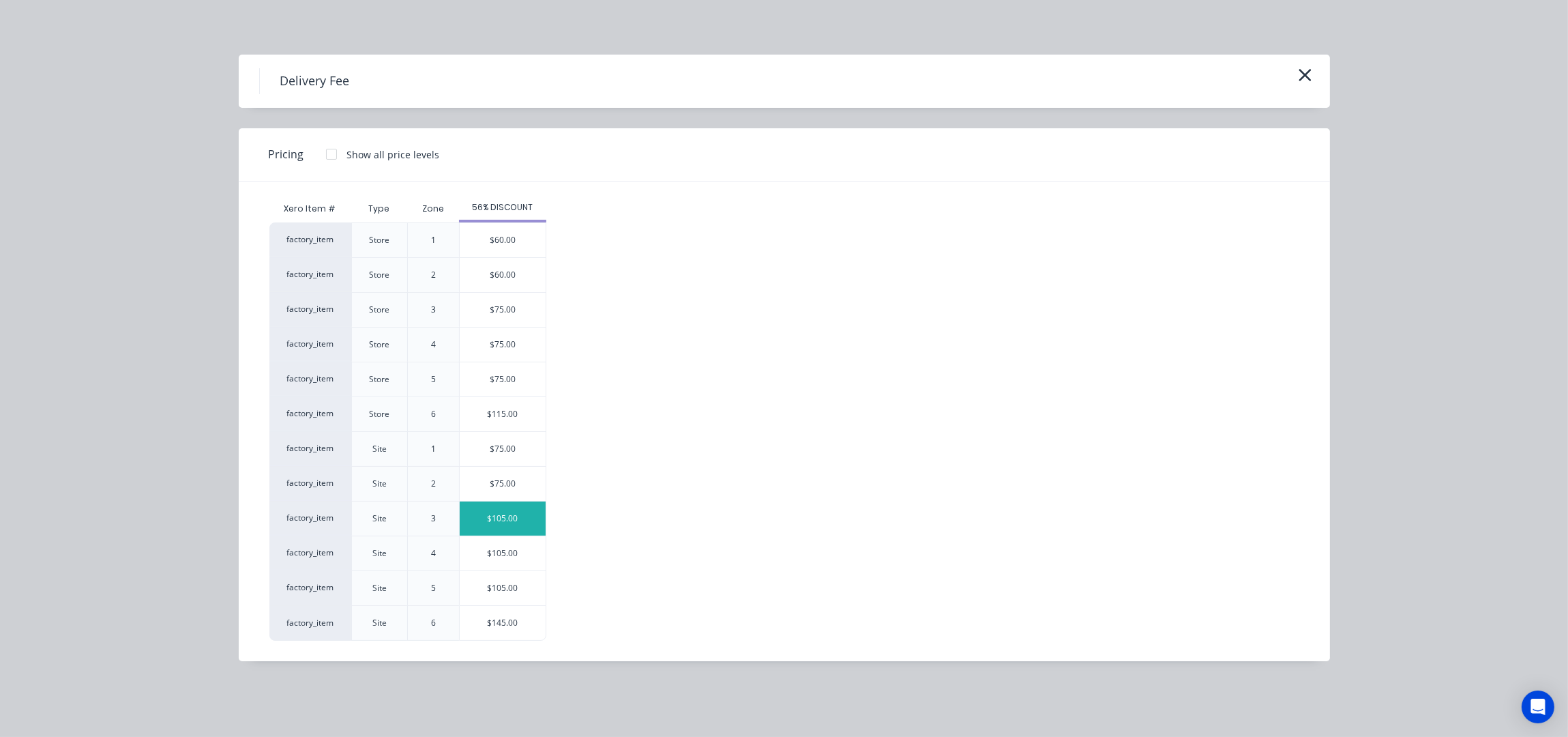
click at [530, 523] on div "$105.00" at bounding box center [503, 518] width 86 height 34
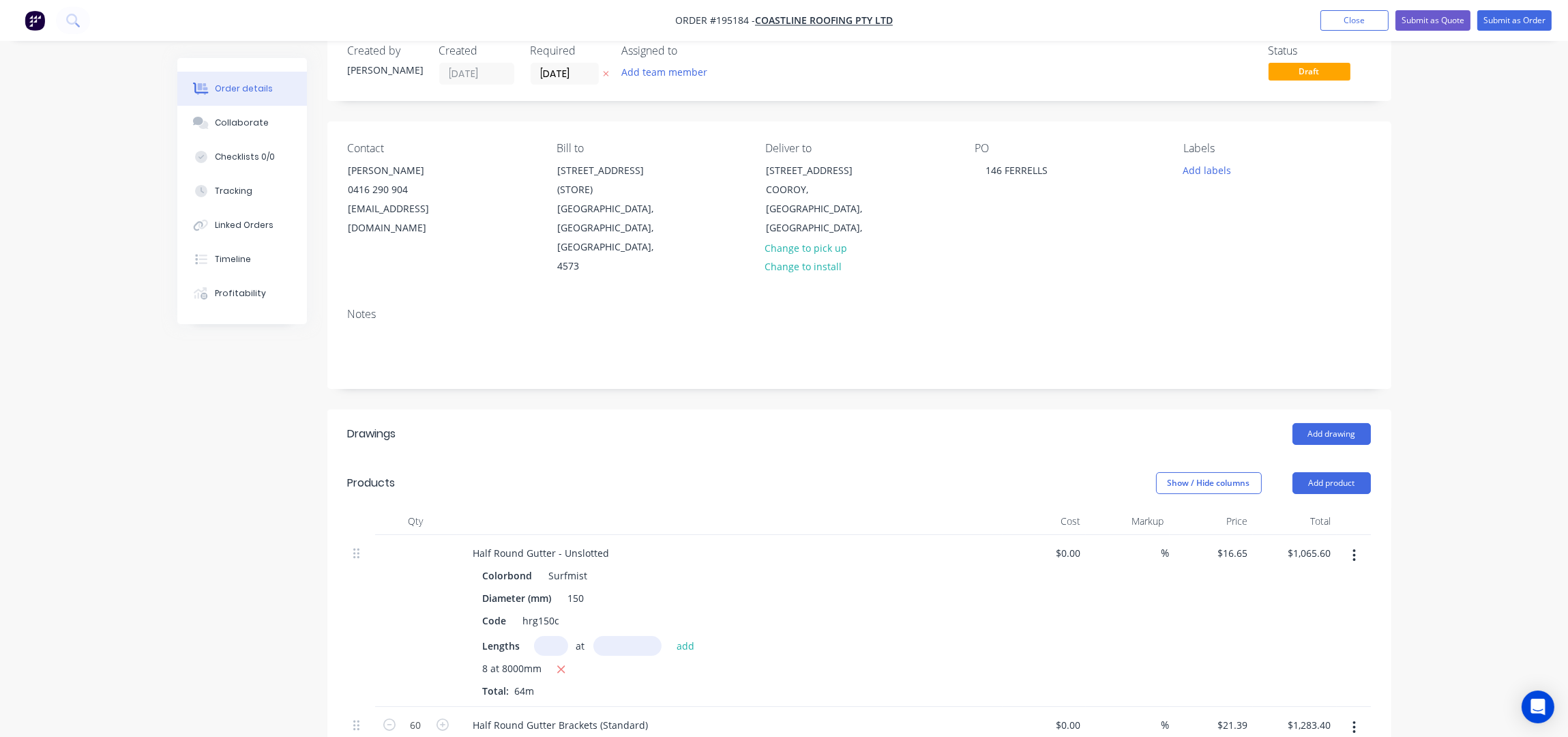
scroll to position [0, 0]
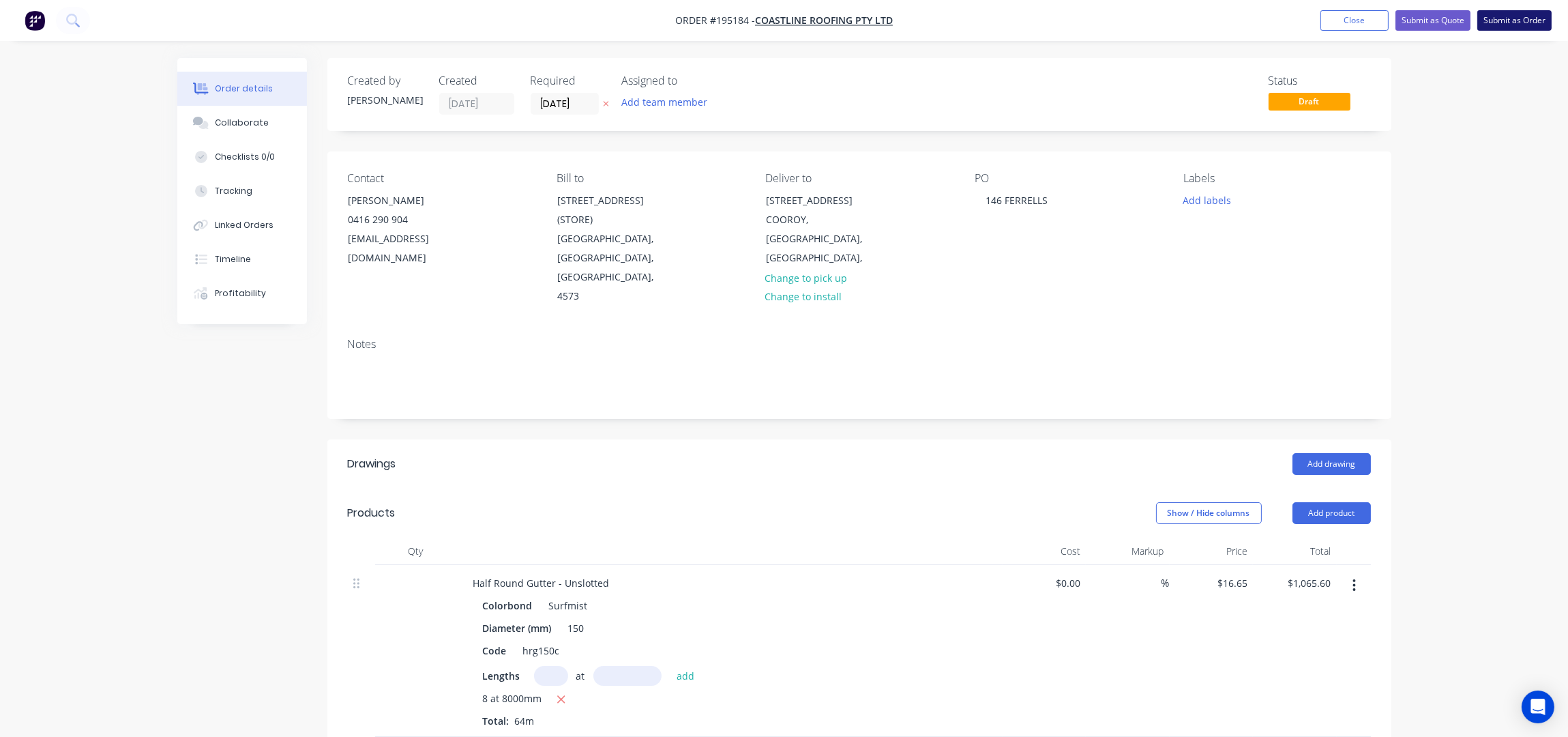
click at [1527, 10] on button "Submit as Order" at bounding box center [1514, 20] width 74 height 20
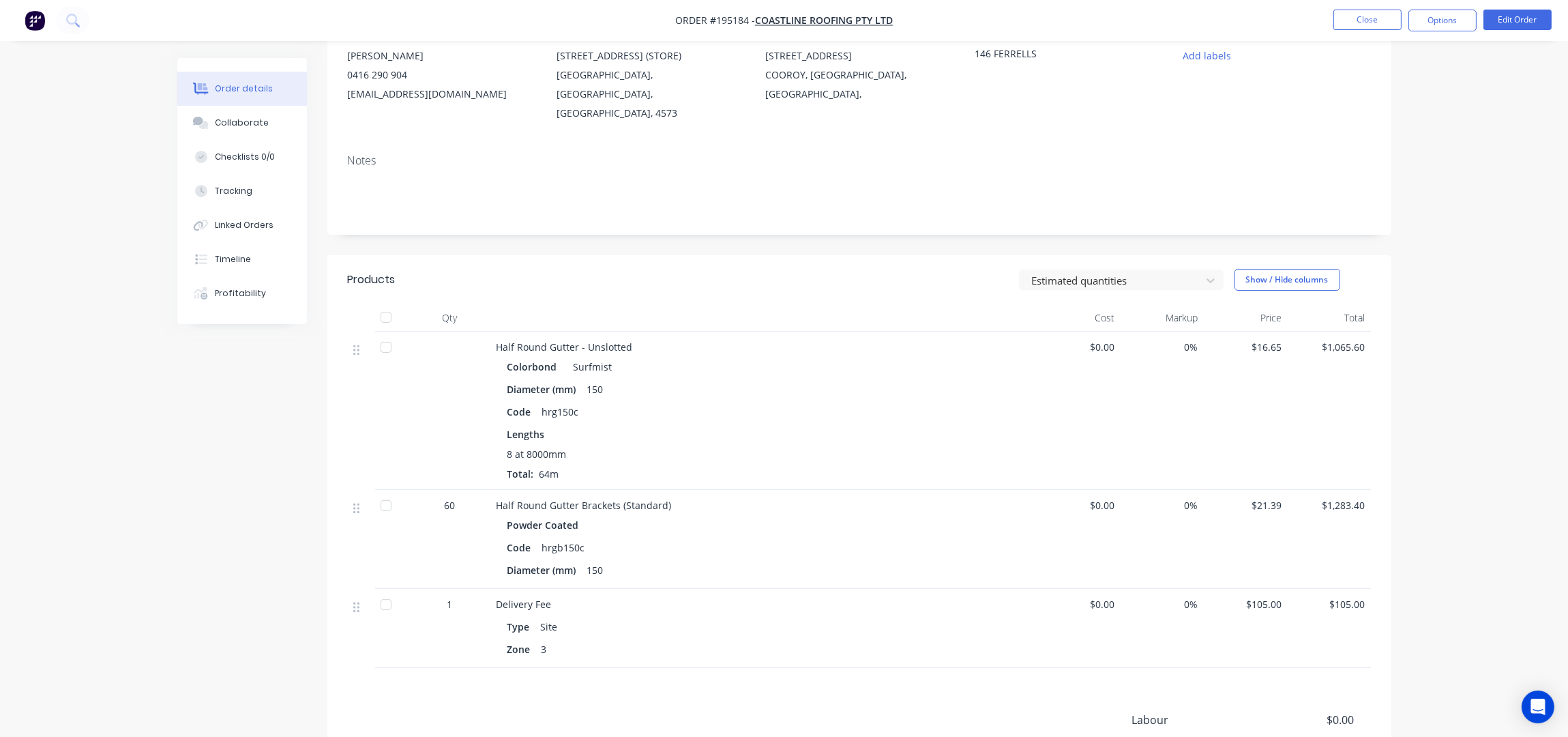
scroll to position [298, 0]
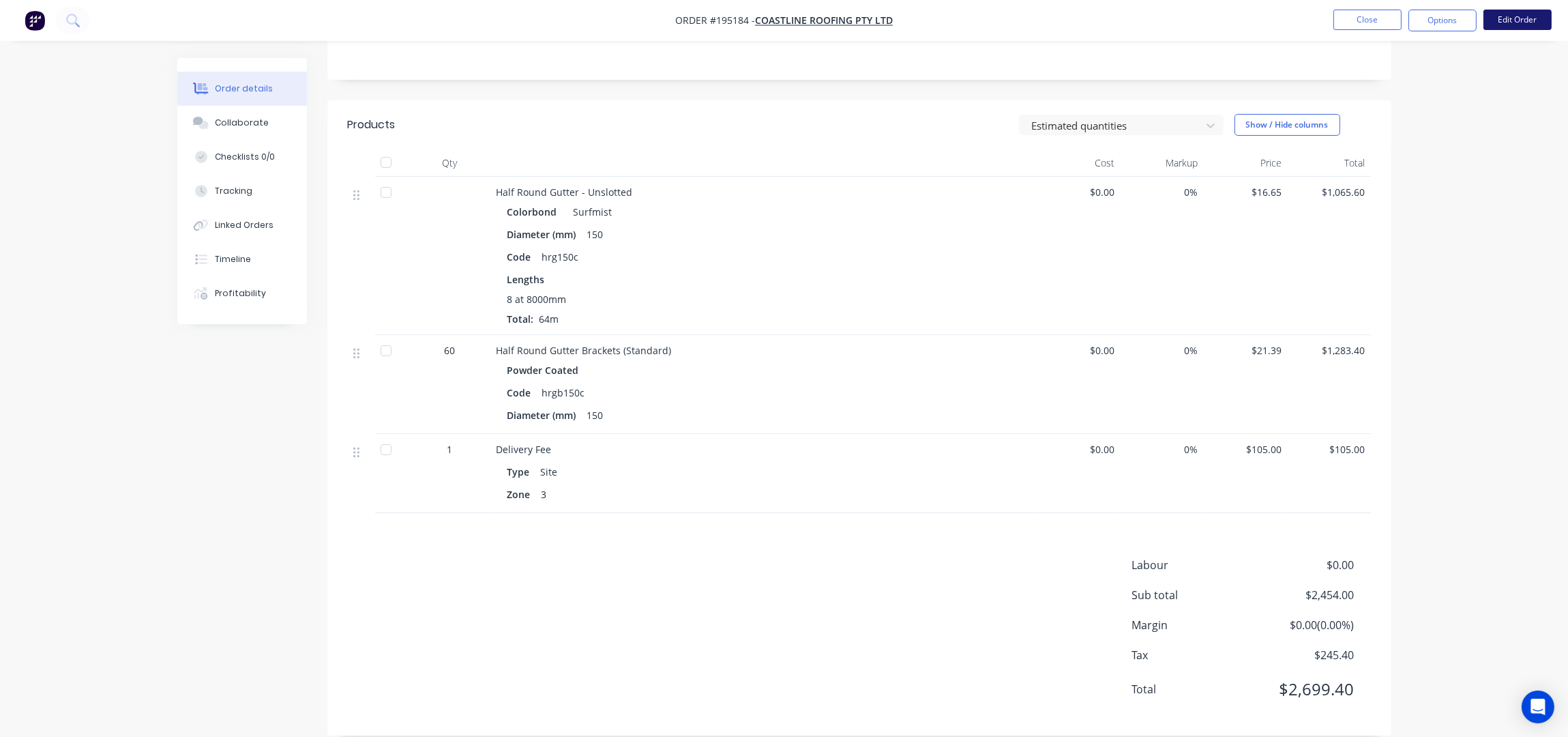
click at [1522, 20] on button "Edit Order" at bounding box center [1517, 19] width 68 height 20
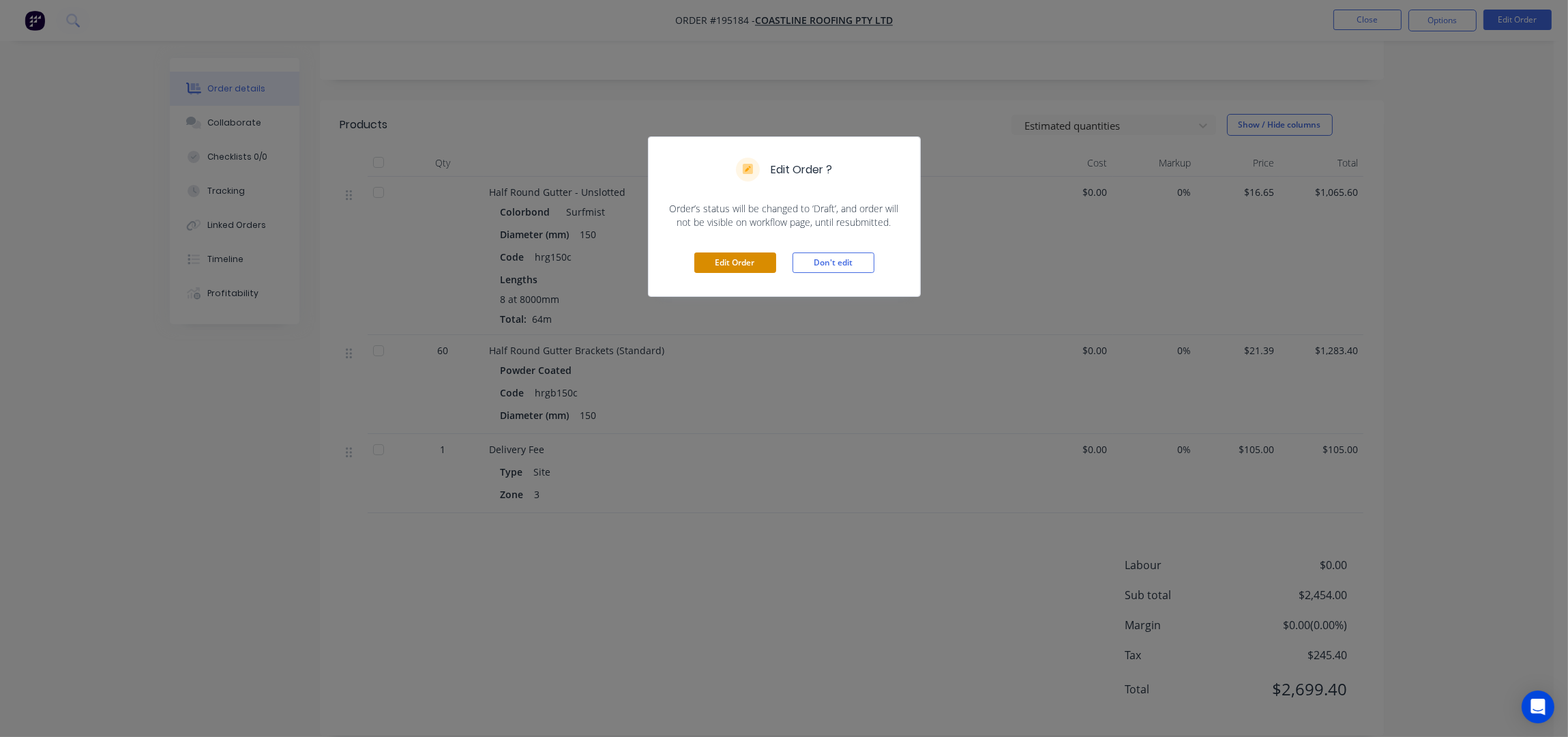
click at [721, 262] on button "Edit Order" at bounding box center [735, 262] width 82 height 20
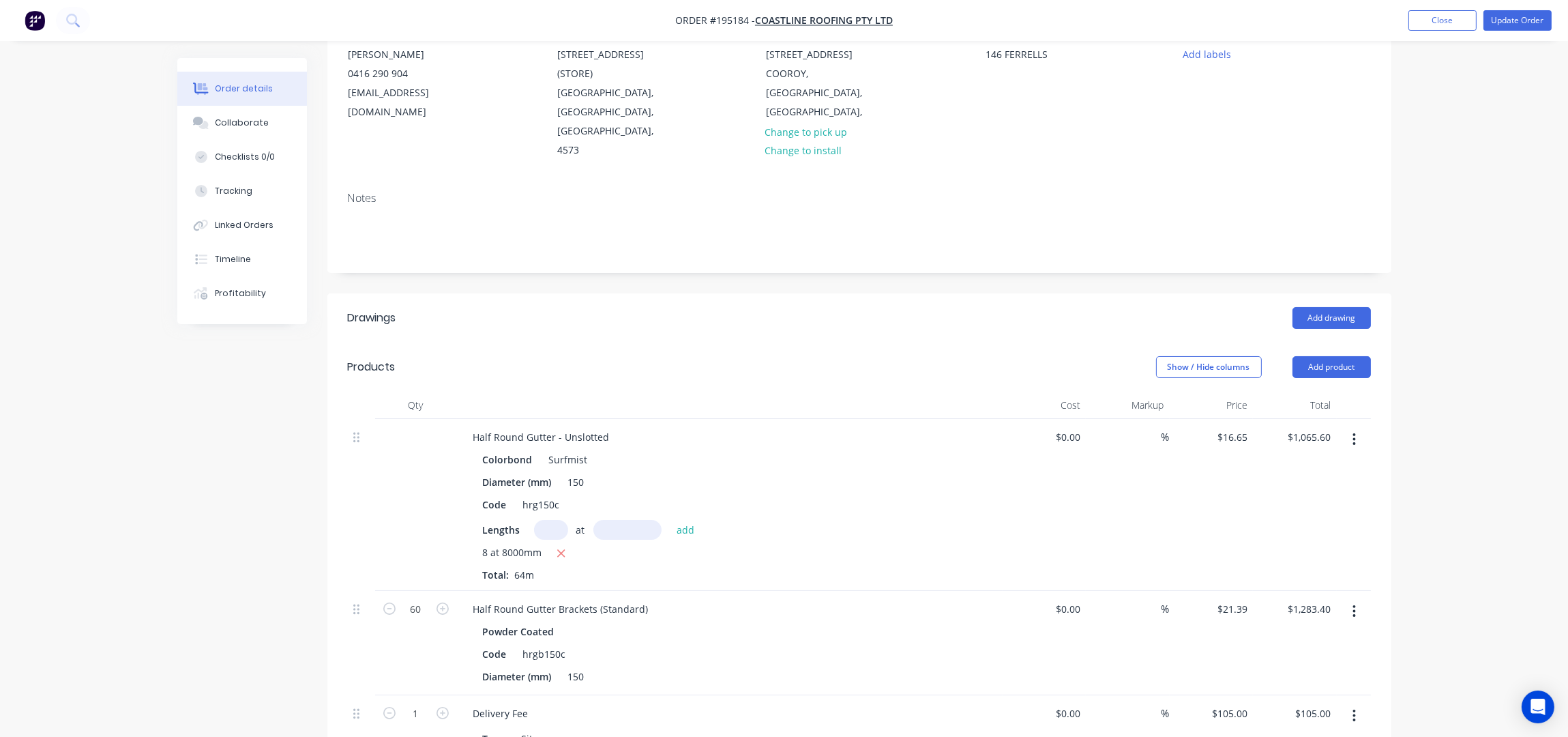
scroll to position [272, 0]
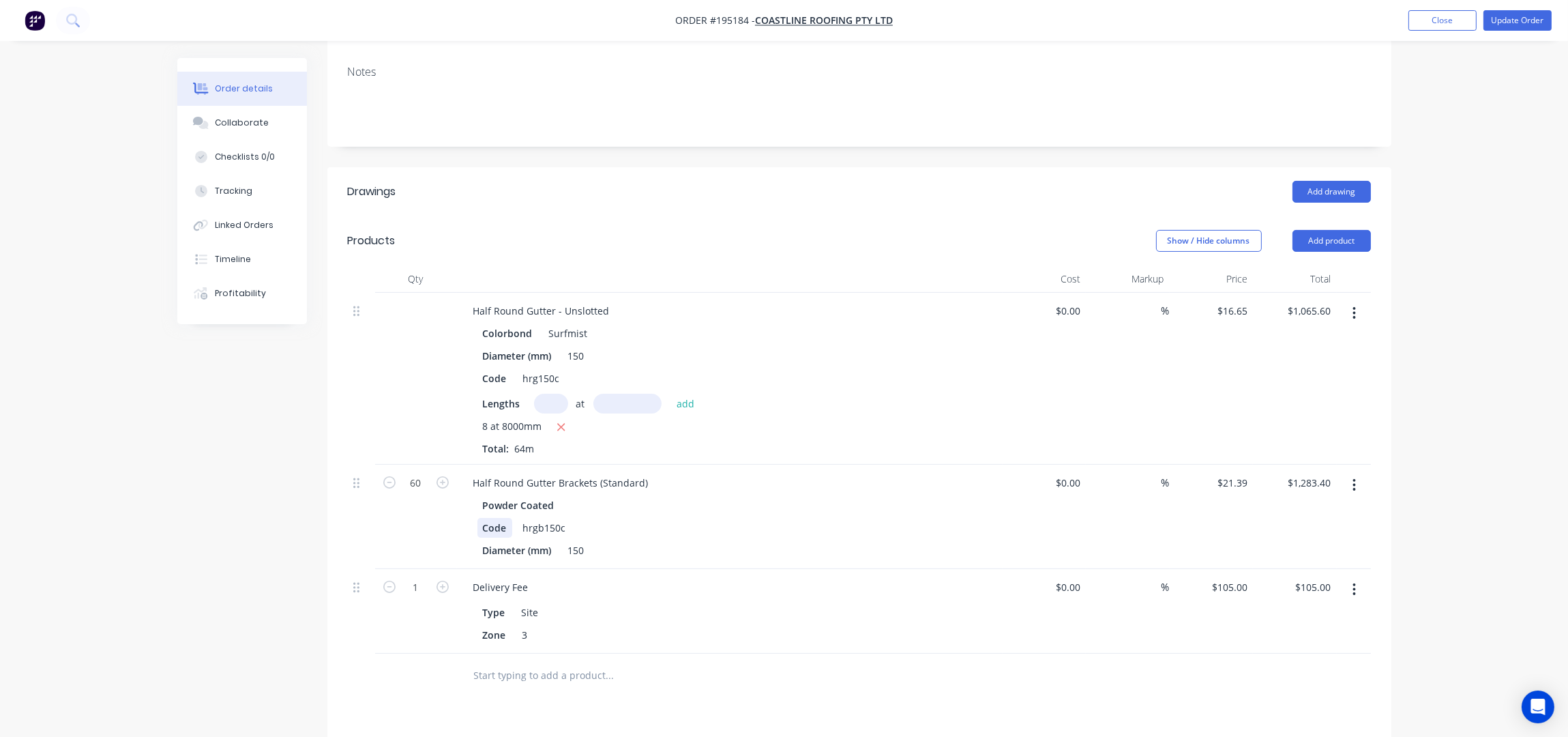
click at [504, 517] on div "Code" at bounding box center [495, 527] width 35 height 20
click at [1416, 307] on div "Order details Collaborate Checklists 0/0 Tracking Linked Orders Timeline Profit…" at bounding box center [784, 387] width 1568 height 1318
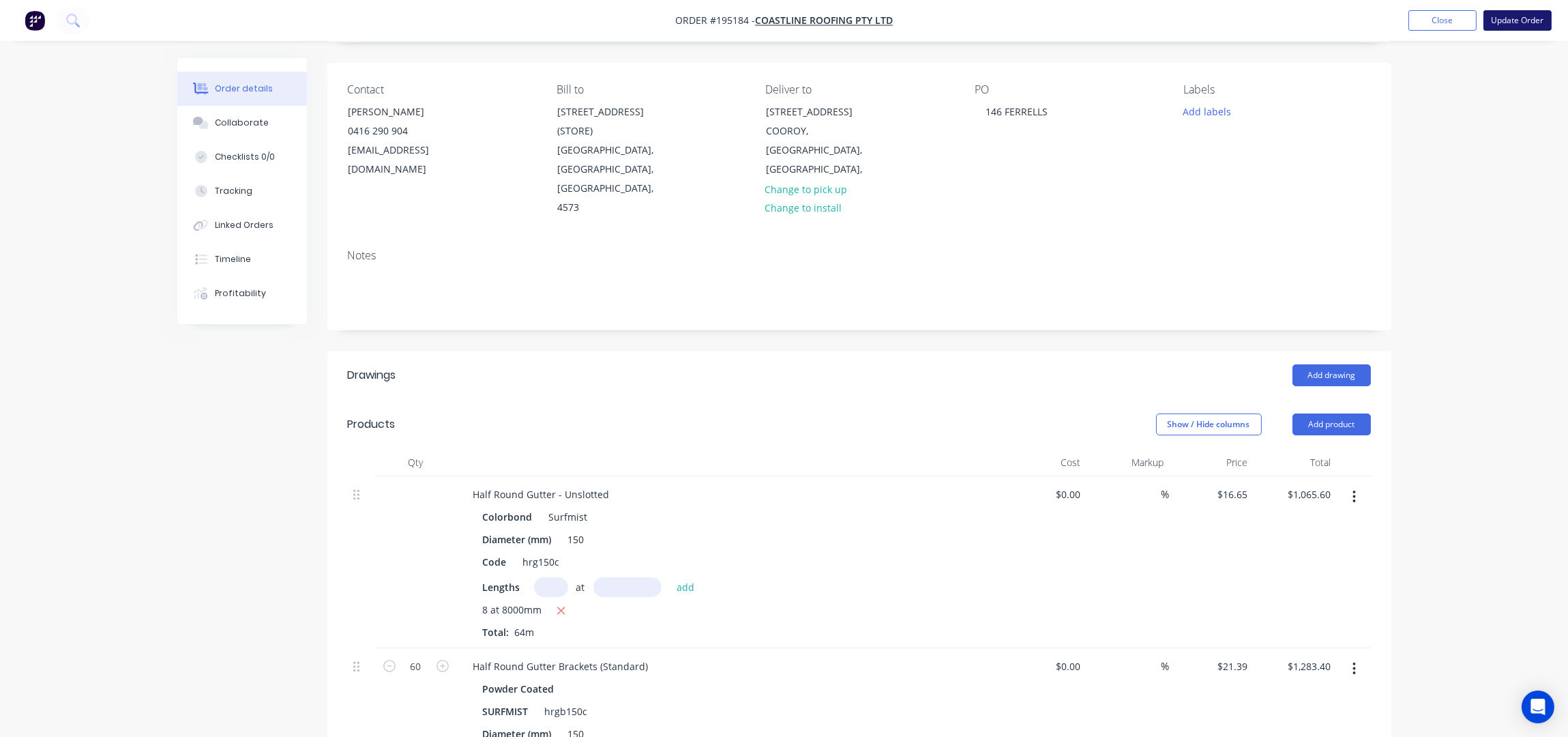
click at [1517, 16] on button "Update Order" at bounding box center [1517, 20] width 68 height 20
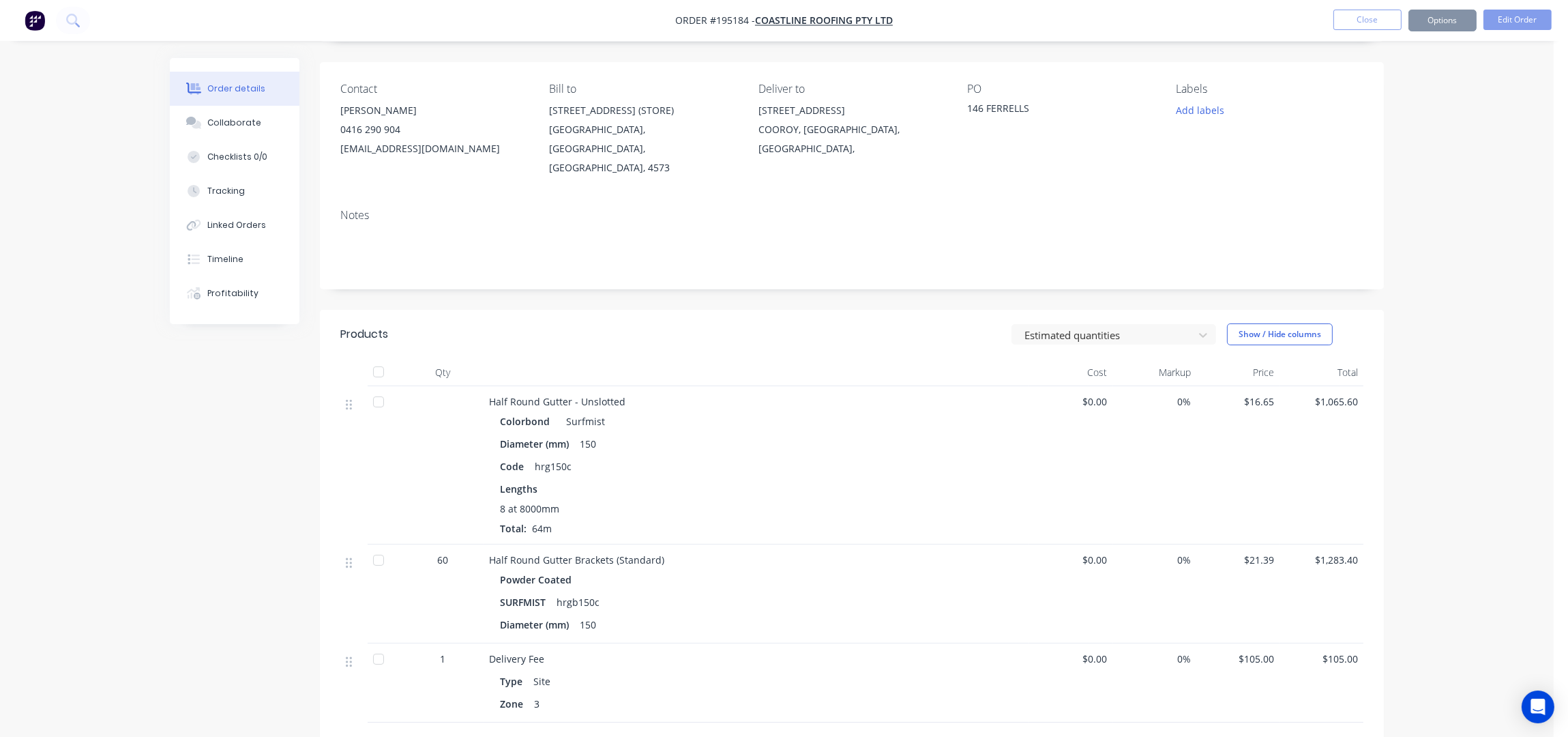
scroll to position [0, 0]
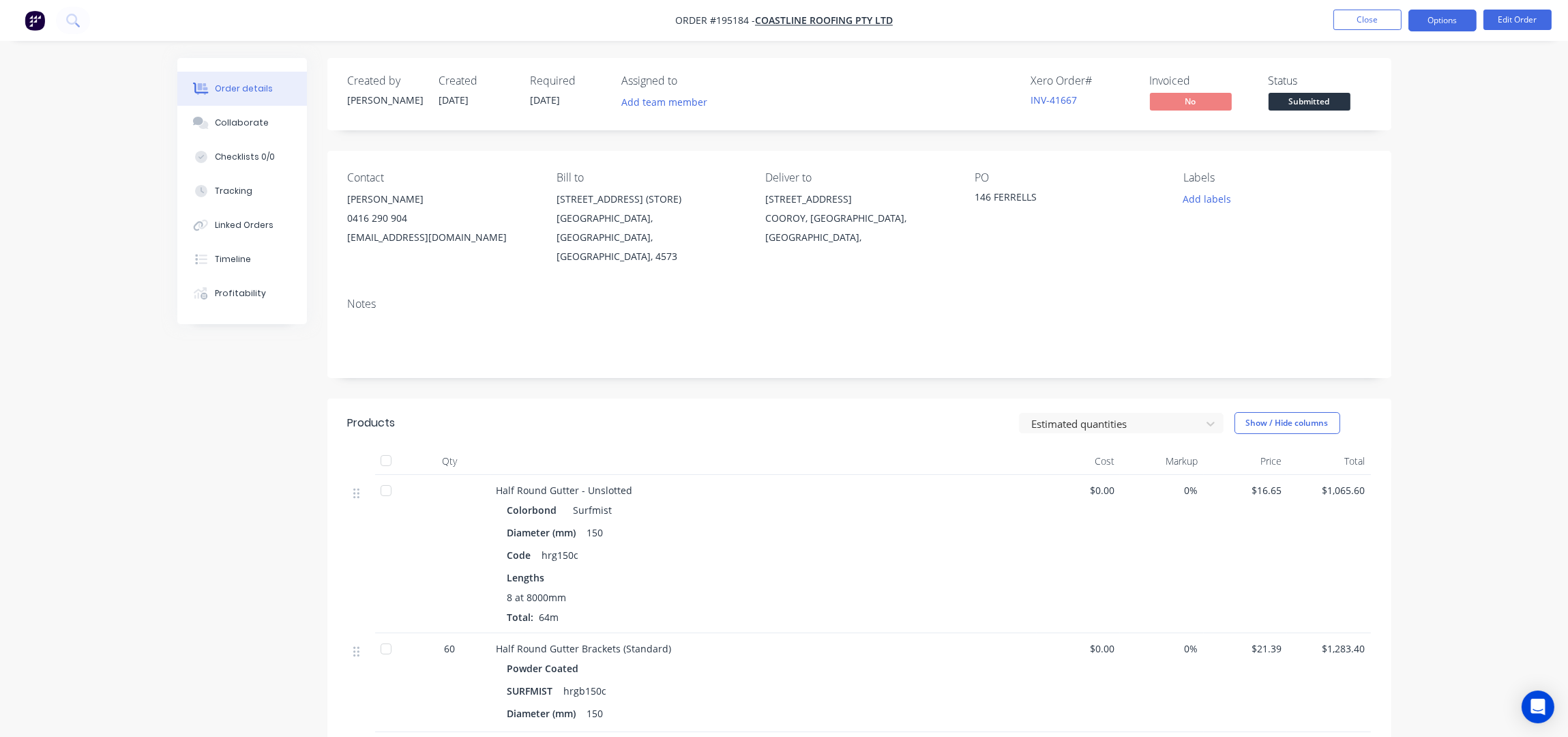
click at [1438, 21] on button "Options" at bounding box center [1443, 20] width 68 height 22
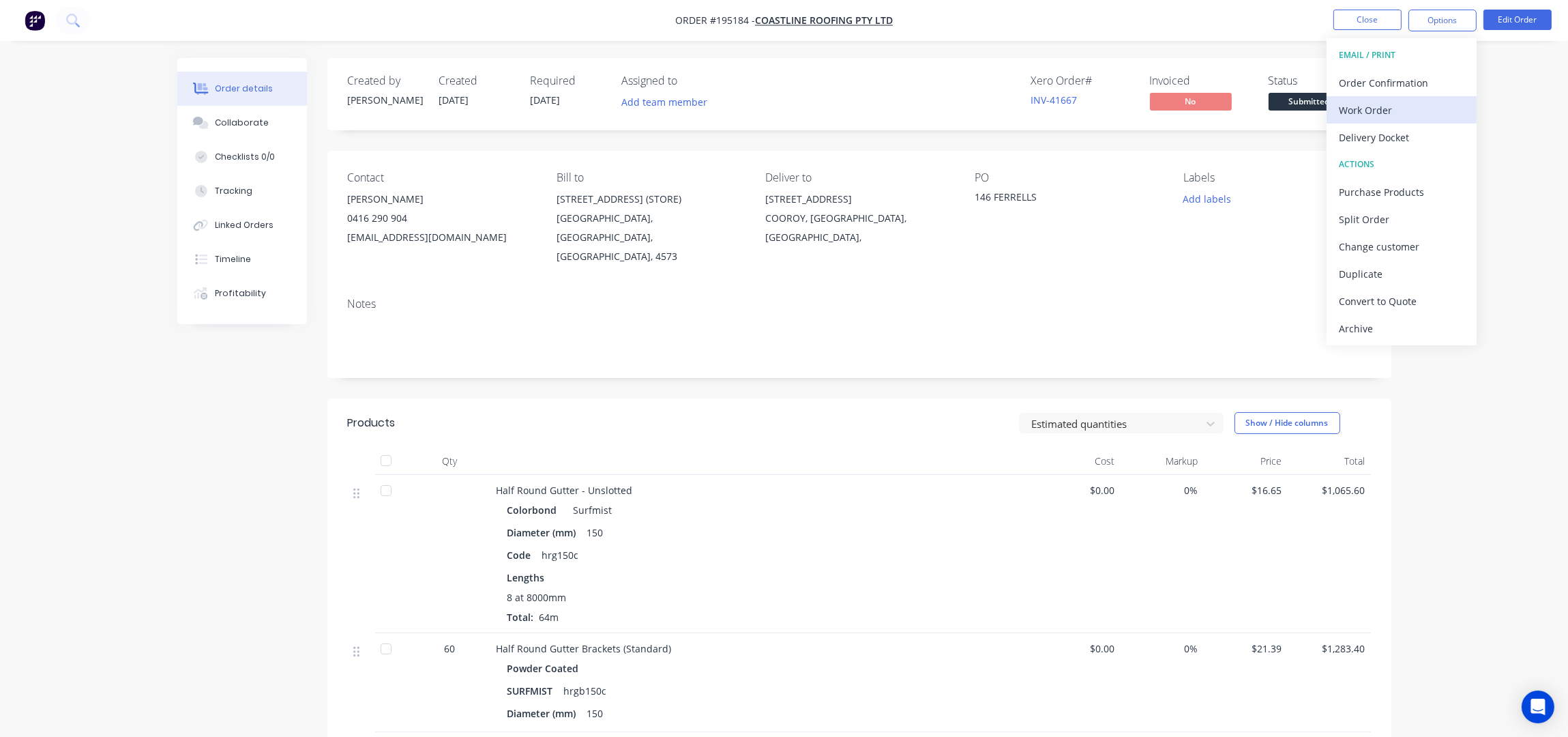
click at [1351, 112] on div "Work Order" at bounding box center [1402, 110] width 125 height 20
click at [1372, 143] on div "Without pricing" at bounding box center [1402, 137] width 125 height 20
click at [1517, 84] on div "Order details Collaborate Checklists 0/0 Tracking Linked Orders Timeline Profit…" at bounding box center [784, 527] width 1568 height 1054
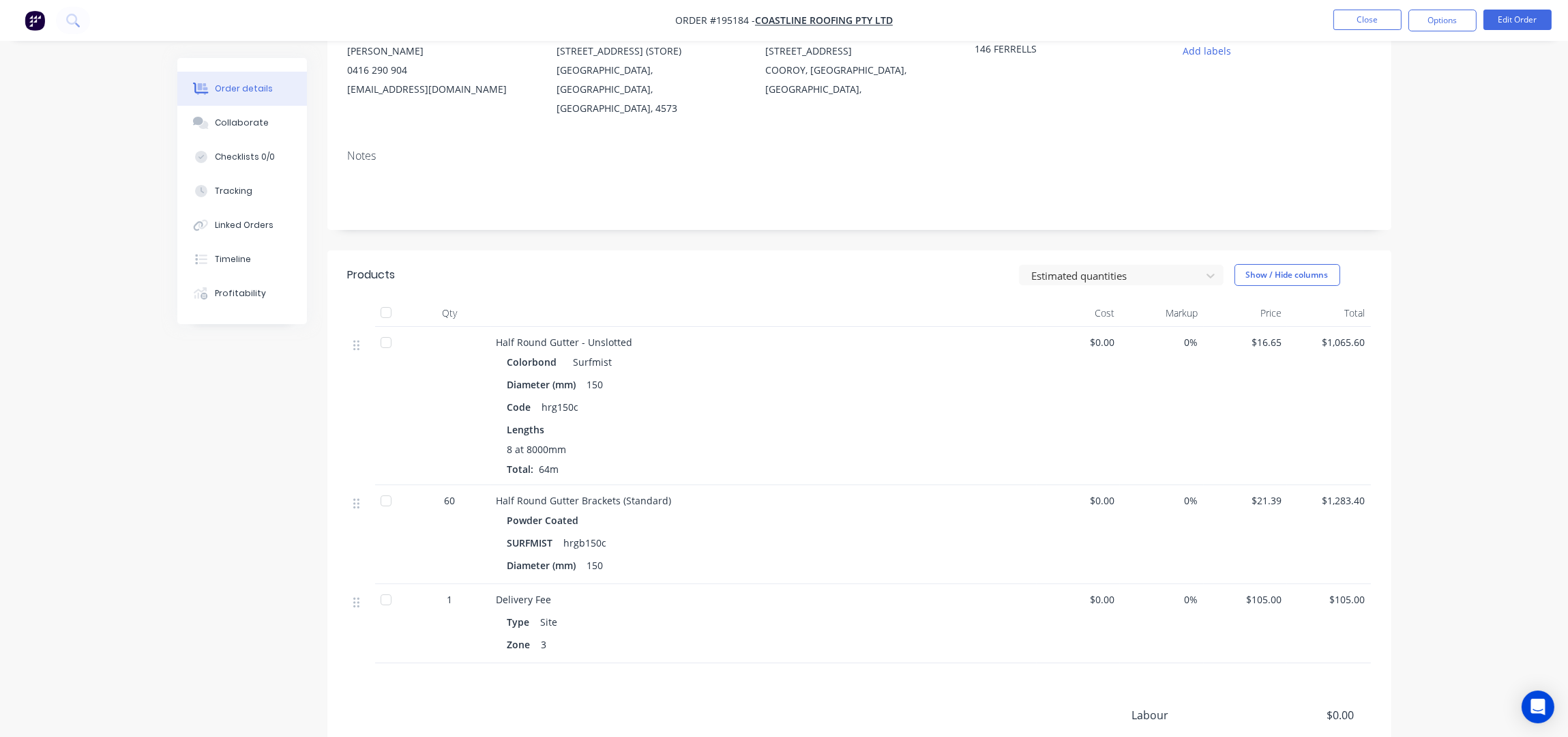
scroll to position [181, 0]
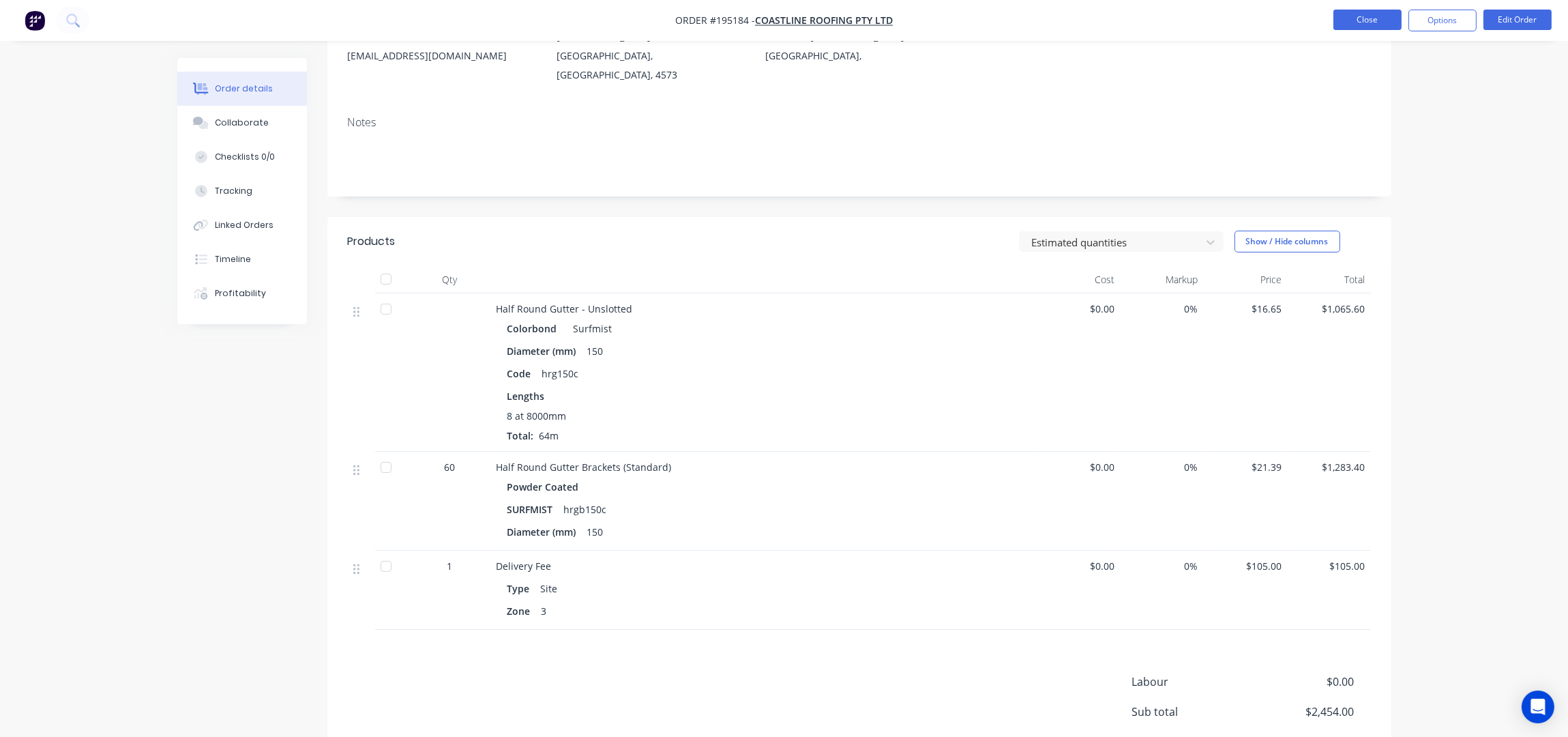
click at [1367, 21] on button "Close" at bounding box center [1368, 19] width 68 height 20
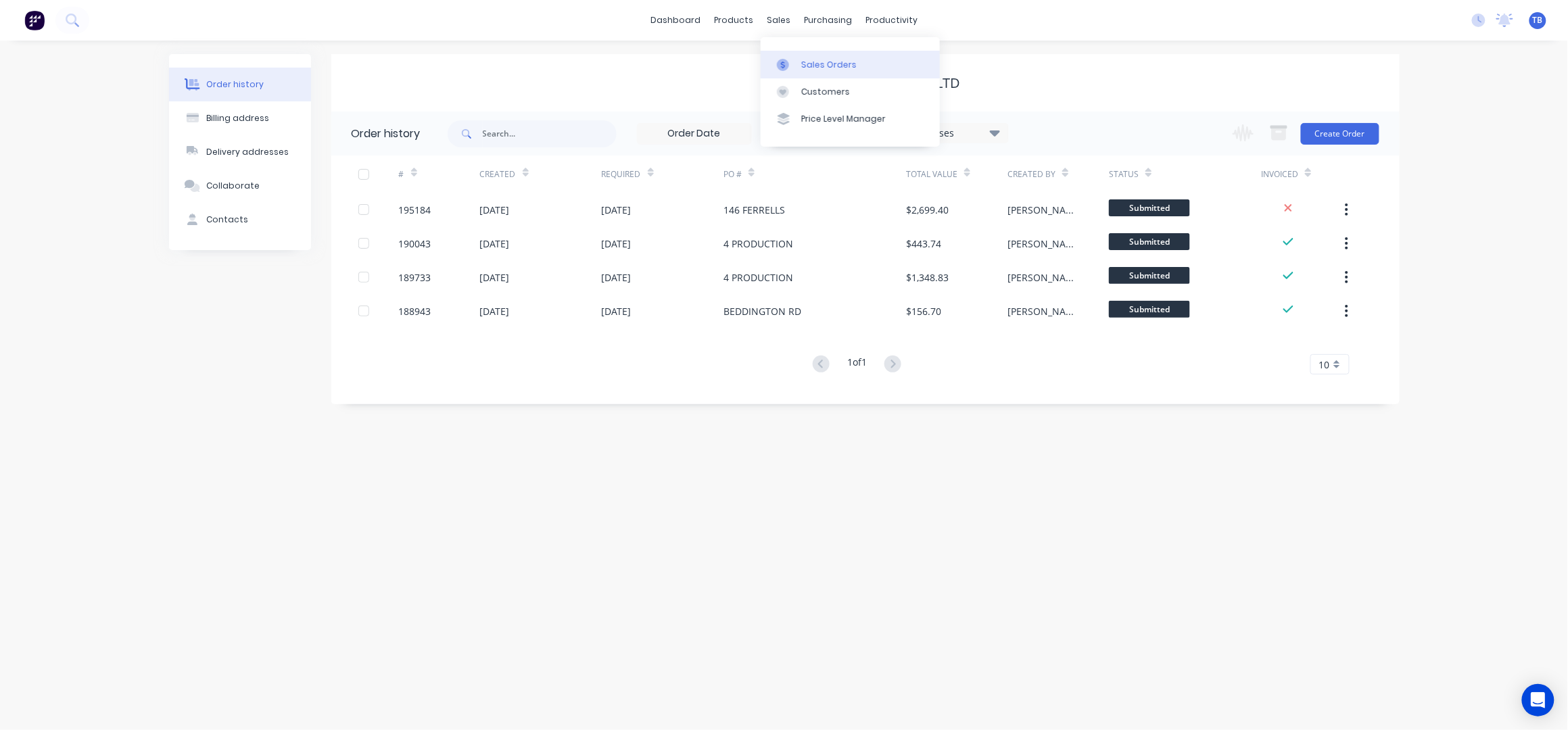
click at [825, 63] on div "Sales Orders" at bounding box center [829, 65] width 55 height 12
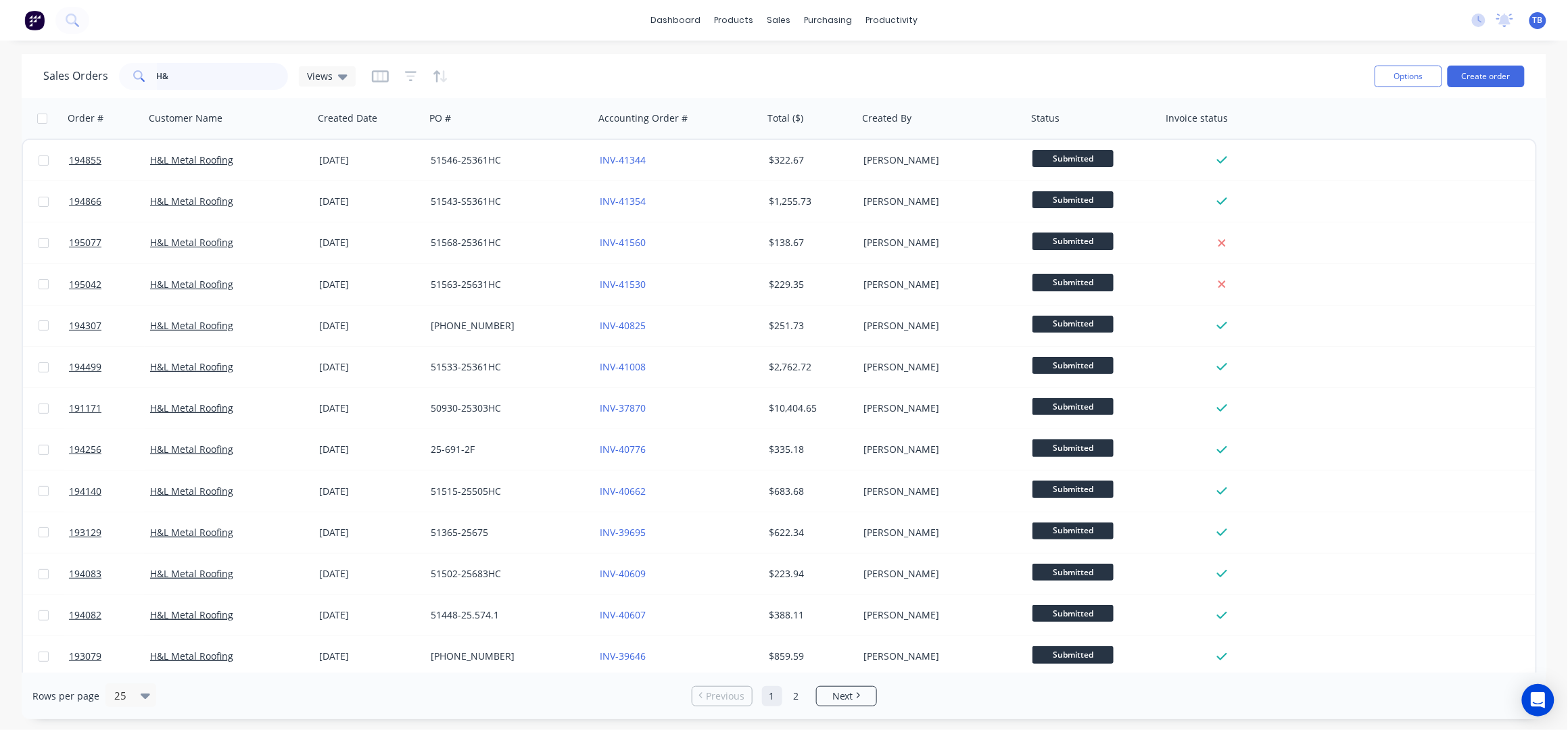
click at [227, 89] on input "H&" at bounding box center [223, 76] width 132 height 27
type input "H"
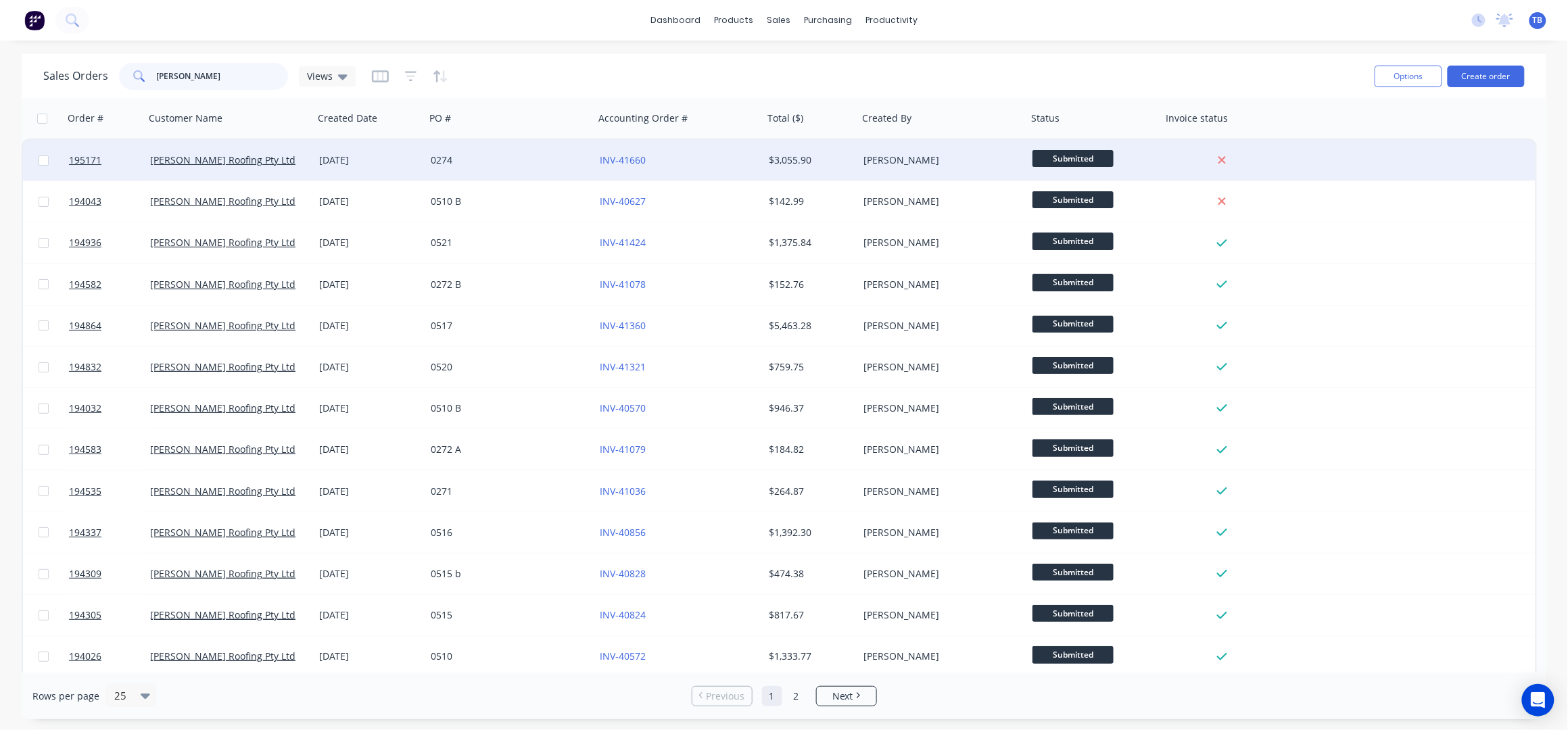
type input "SIMPSON"
click at [522, 160] on div "0274" at bounding box center [506, 160] width 150 height 14
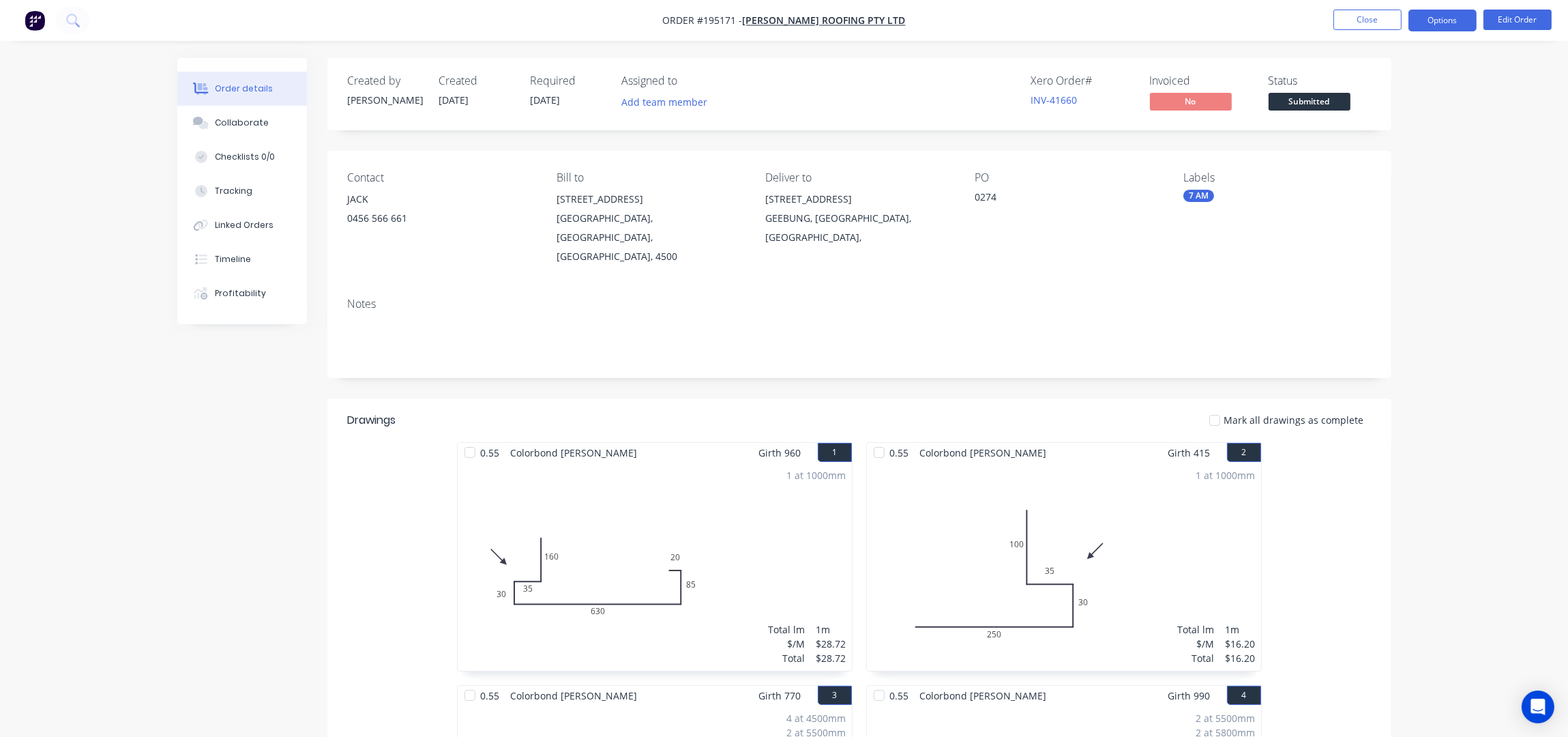
scroll to position [363, 0]
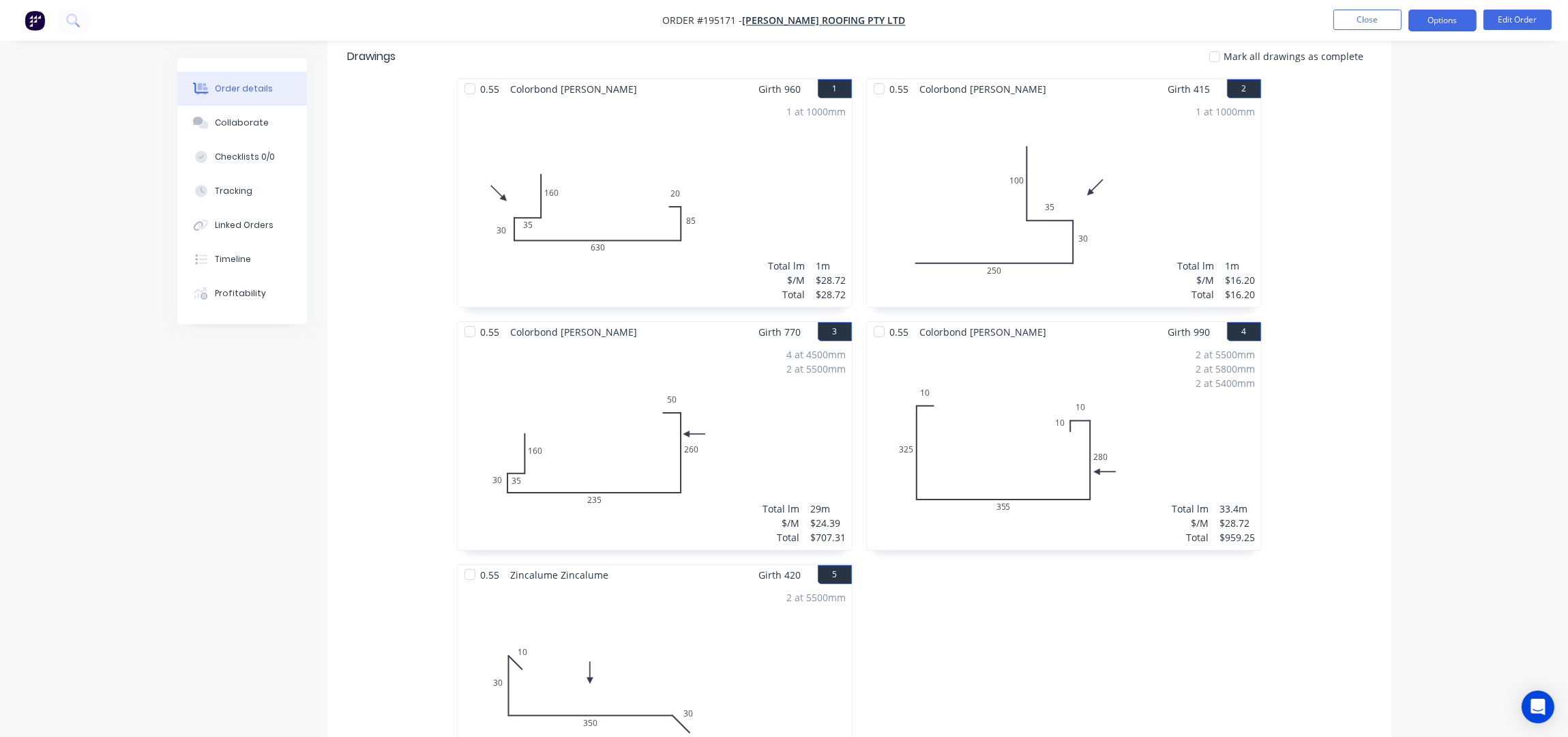
click at [1455, 15] on button "Options" at bounding box center [1443, 20] width 68 height 22
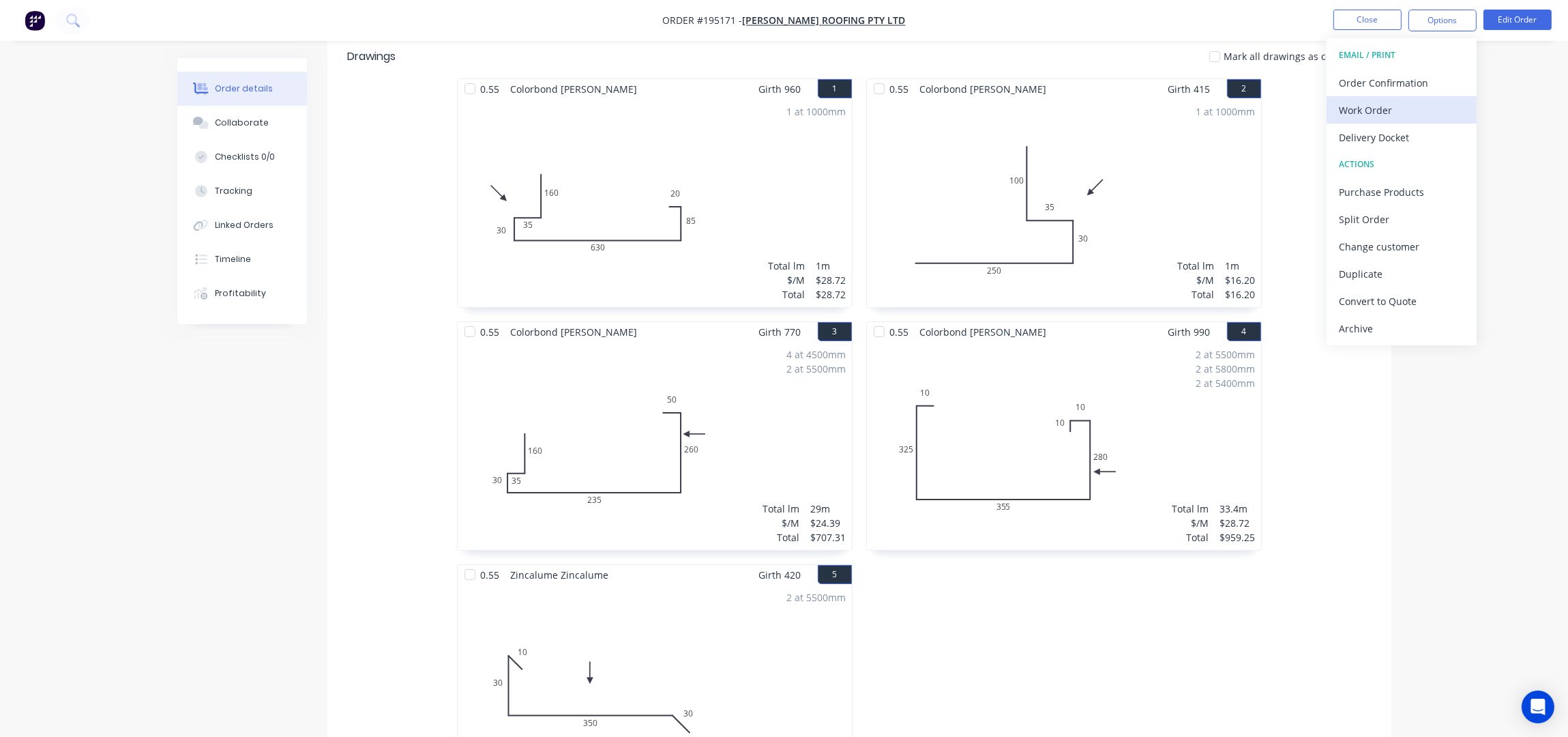
click at [1404, 105] on div "Work Order" at bounding box center [1402, 110] width 125 height 20
click at [1404, 132] on div "Without pricing" at bounding box center [1402, 137] width 125 height 20
click at [1362, 13] on button "Close" at bounding box center [1368, 19] width 68 height 20
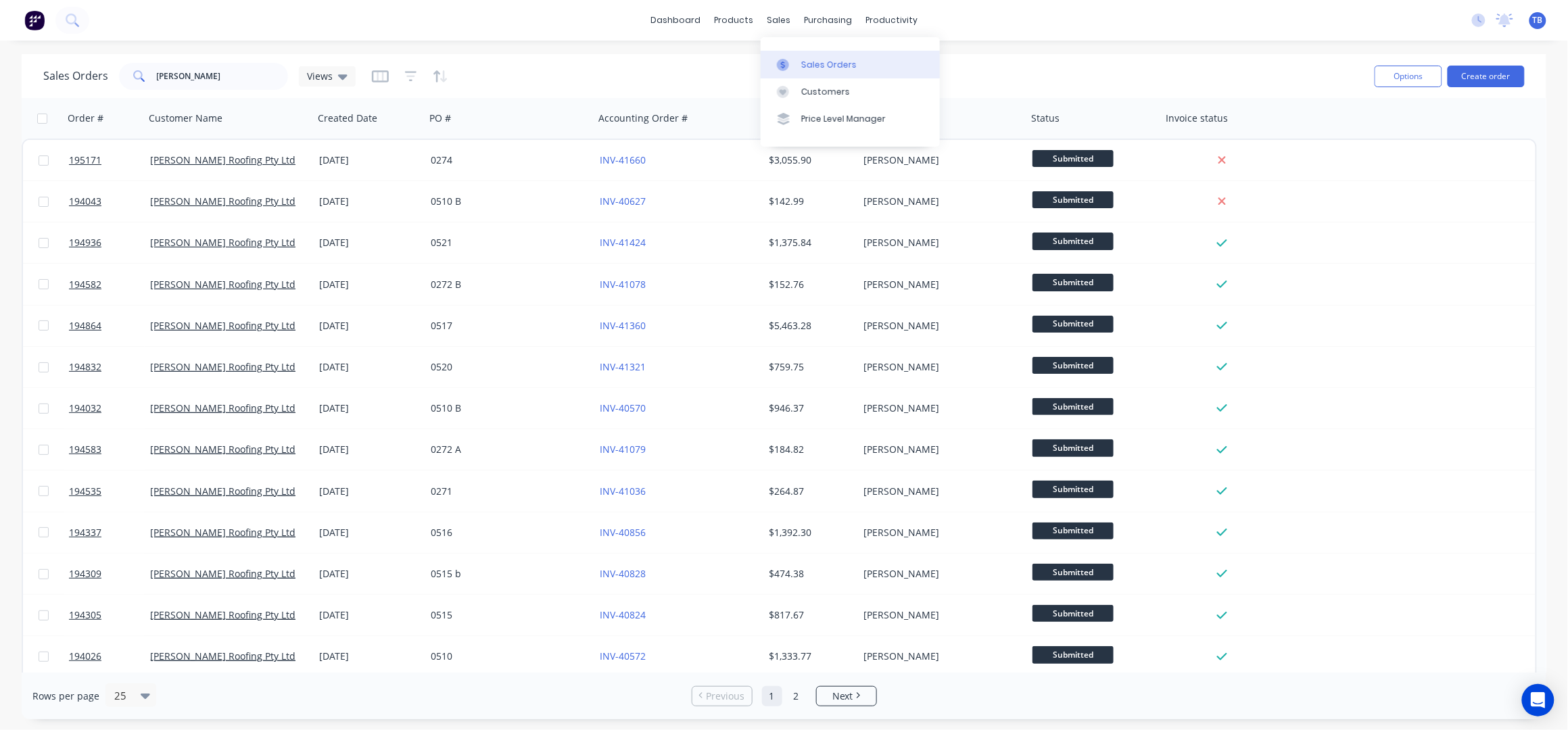
click at [815, 54] on link "Sales Orders" at bounding box center [850, 64] width 180 height 27
click at [1509, 72] on button "Create order" at bounding box center [1486, 76] width 77 height 22
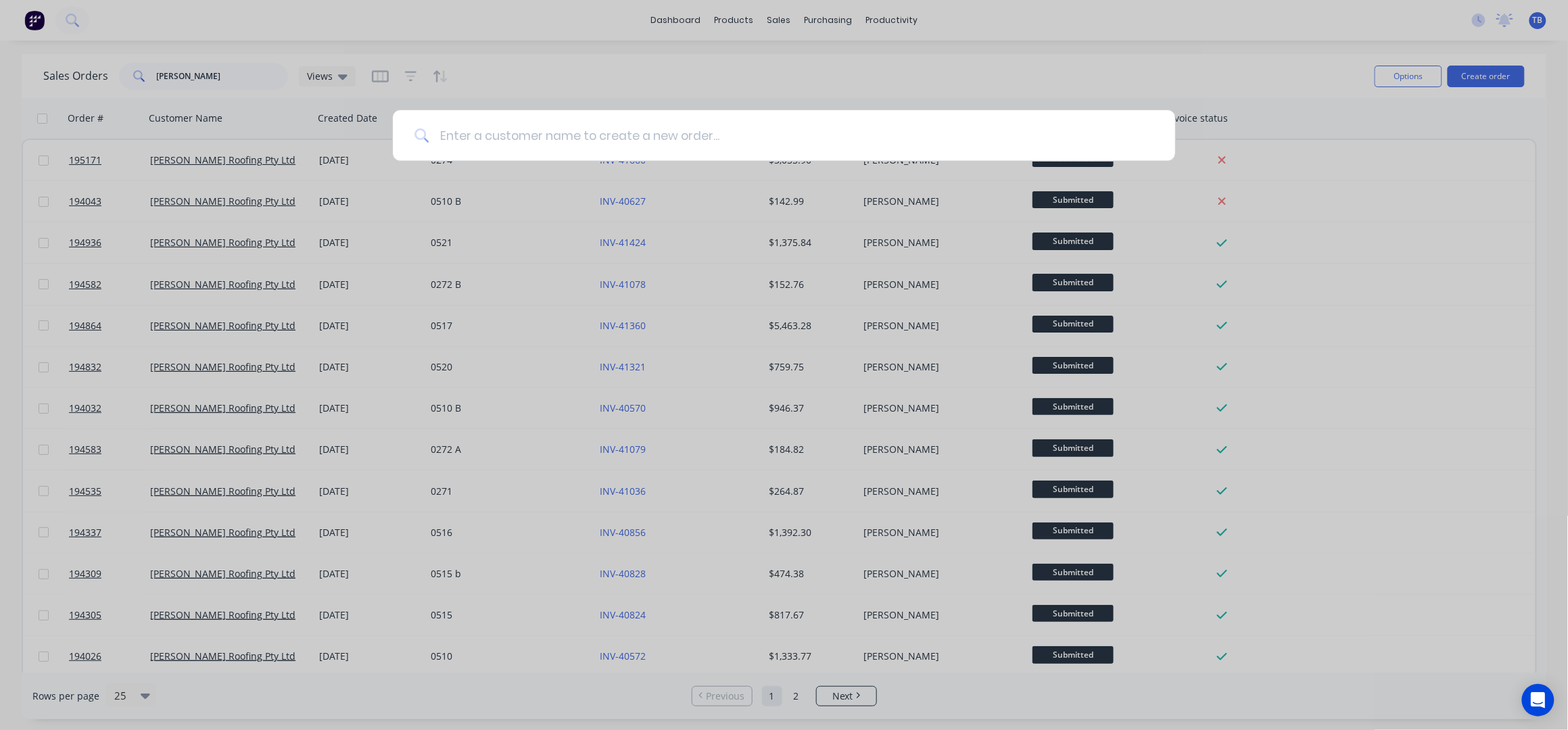
click at [578, 138] on input at bounding box center [790, 135] width 724 height 51
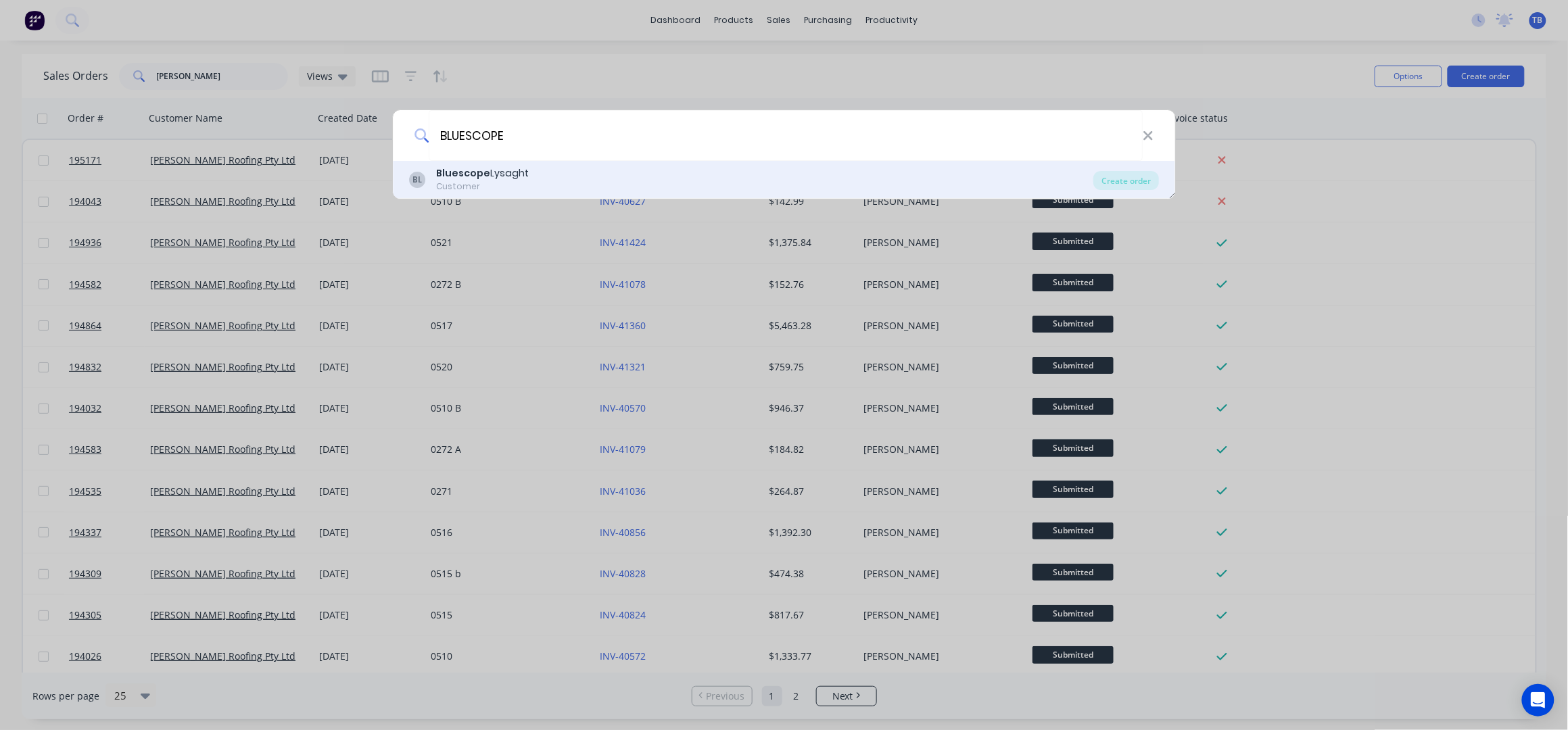
type input "BLUESCOPE"
click at [581, 176] on div "BL Bluescope Lysaght Customer" at bounding box center [751, 179] width 685 height 27
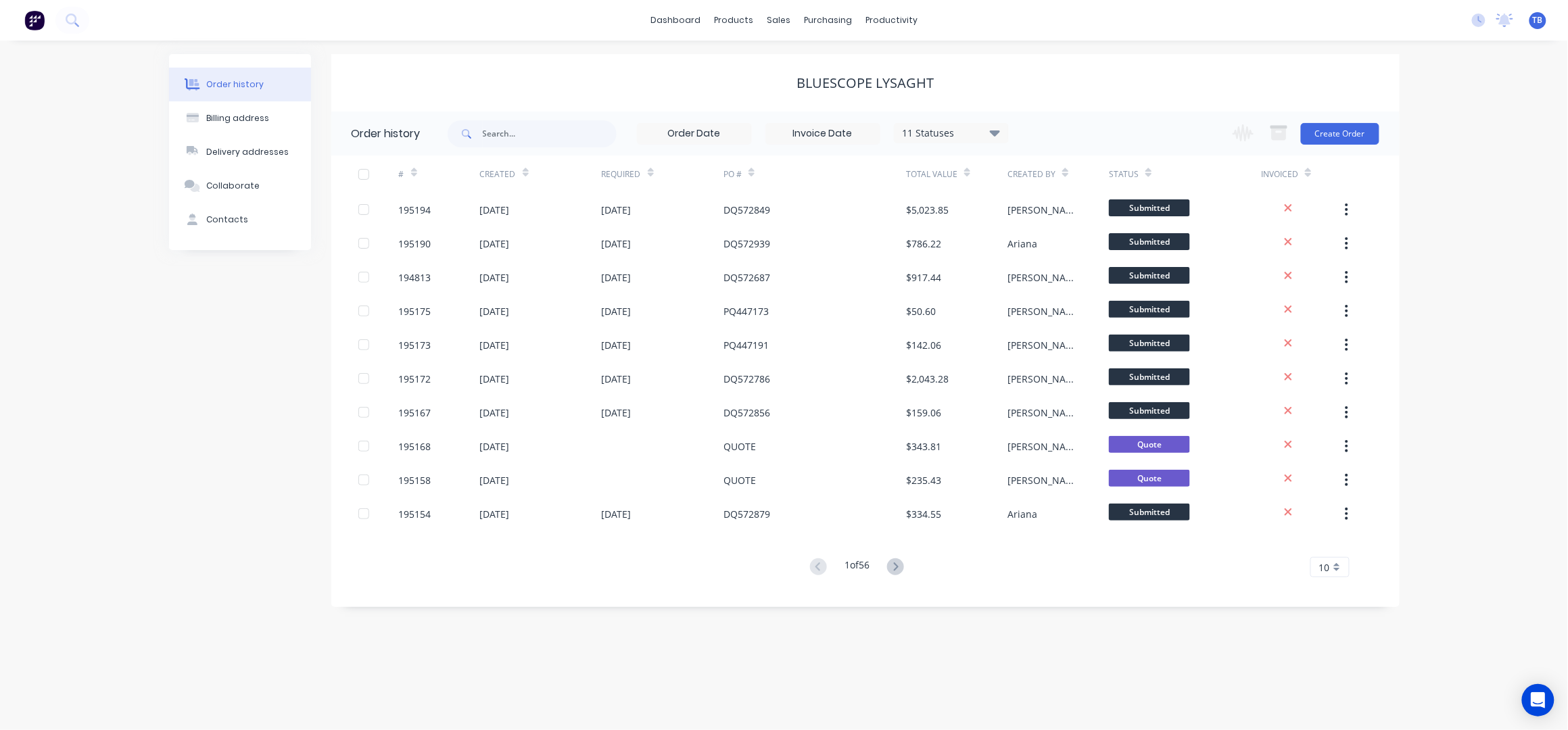
click at [1313, 116] on div "Change order status Submitted Manufactured Ready for pick up Slitting Delivered…" at bounding box center [1301, 133] width 155 height 44
click at [1335, 130] on button "Create Order" at bounding box center [1340, 134] width 79 height 22
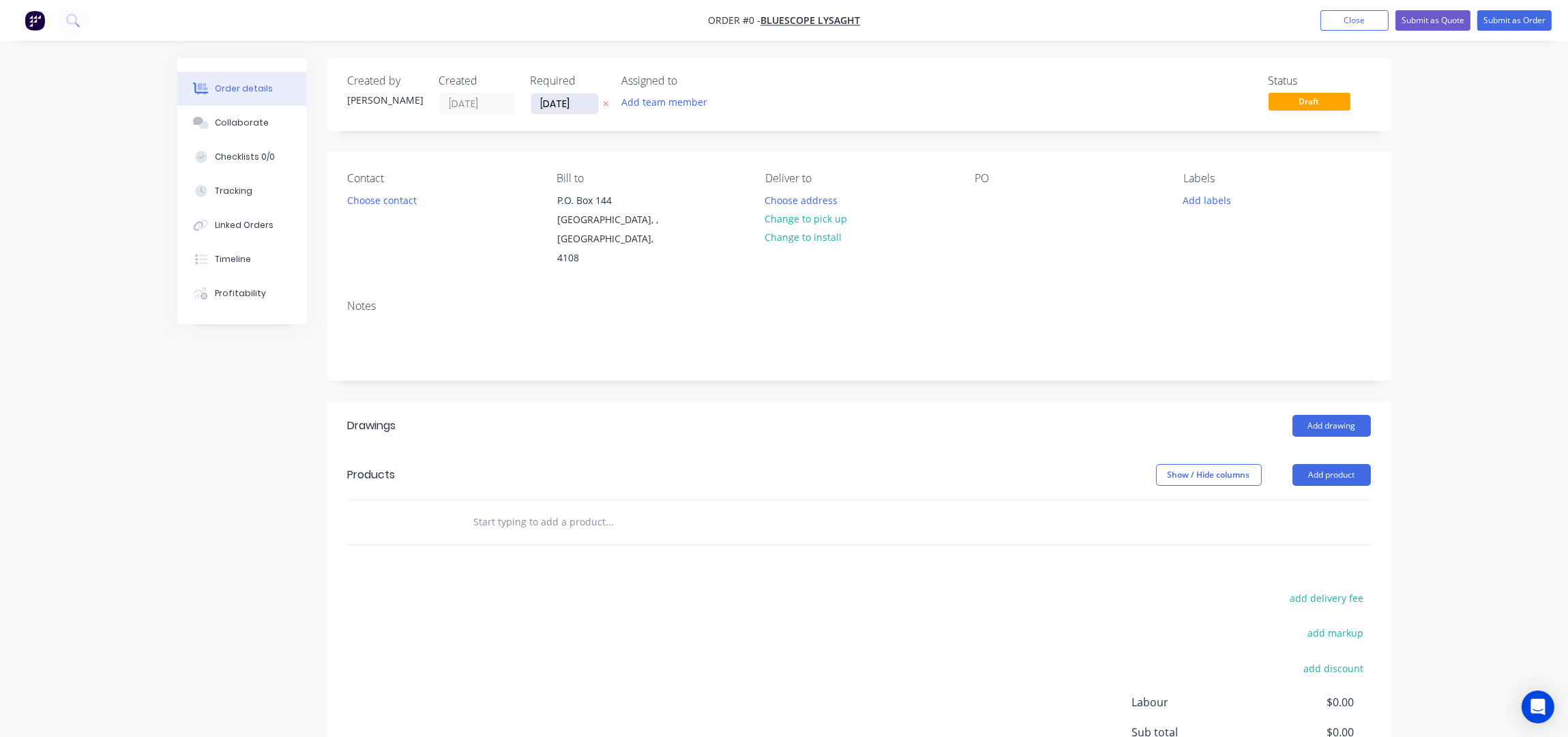
click at [542, 97] on input "10/10/25" at bounding box center [564, 103] width 67 height 20
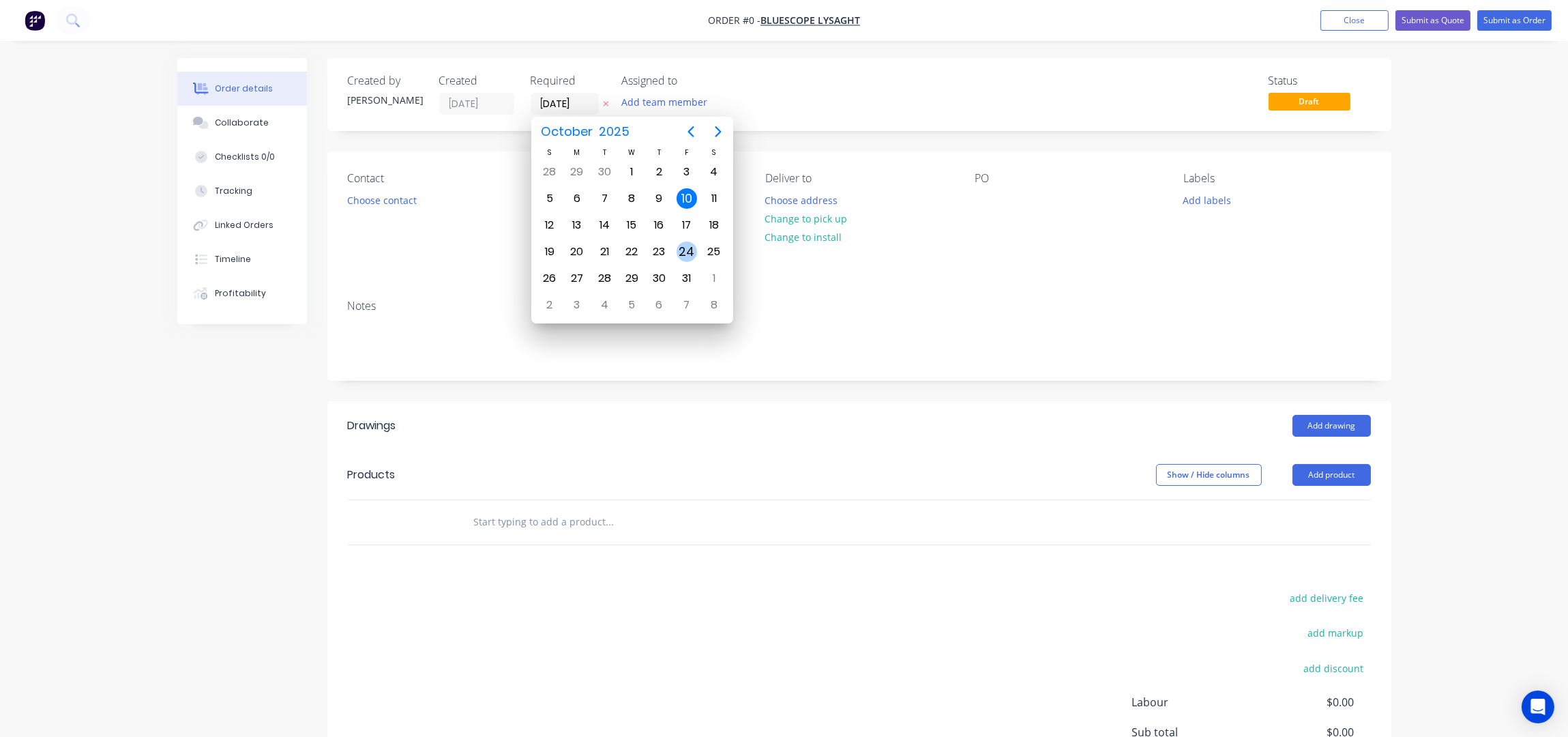
click at [679, 249] on div "24" at bounding box center [686, 251] width 20 height 20
type input "[DATE]"
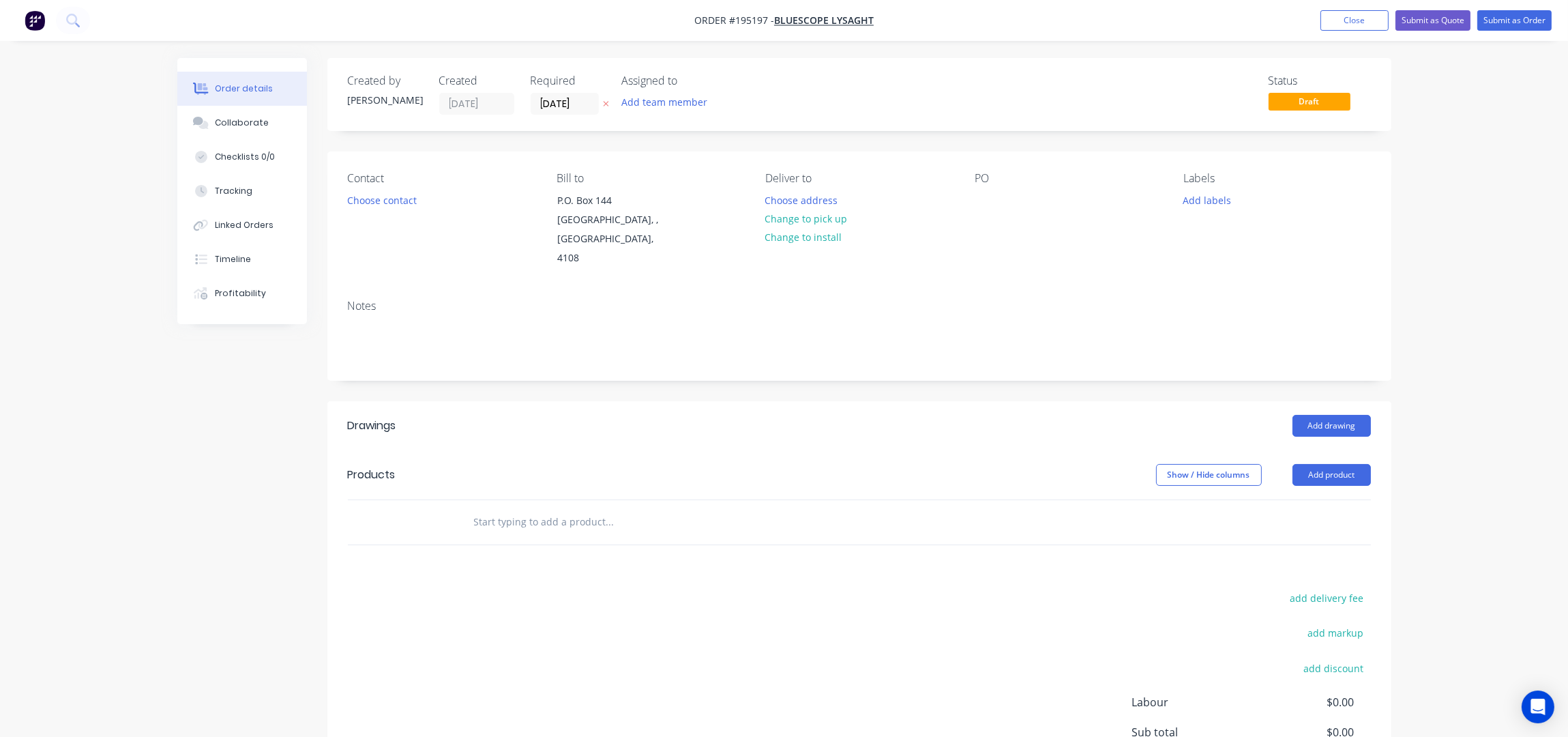
click at [398, 201] on button "Choose contact" at bounding box center [382, 199] width 84 height 18
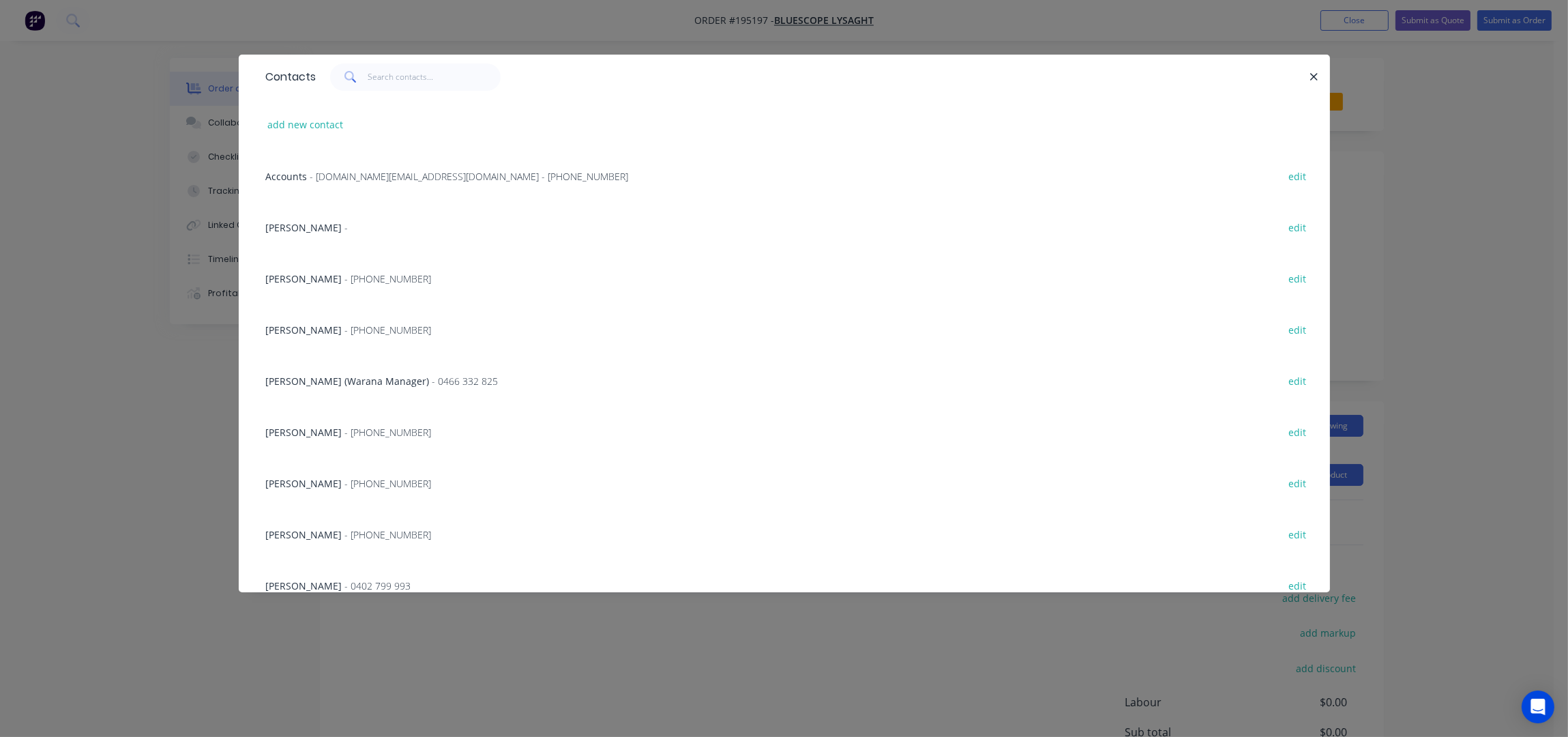
click at [359, 328] on span "- (07) 3365 7777" at bounding box center [388, 329] width 86 height 13
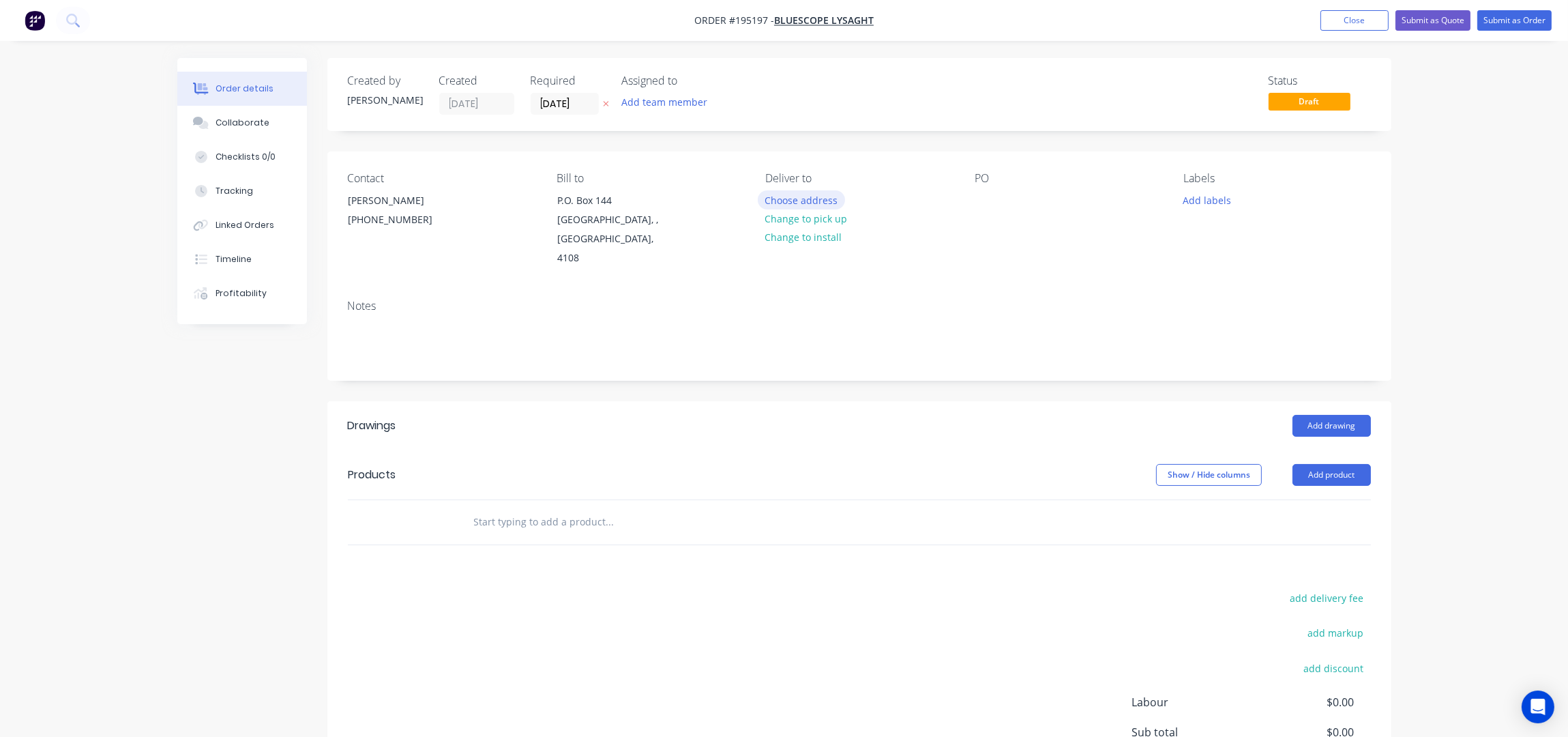
click at [805, 194] on button "Choose address" at bounding box center [801, 199] width 87 height 18
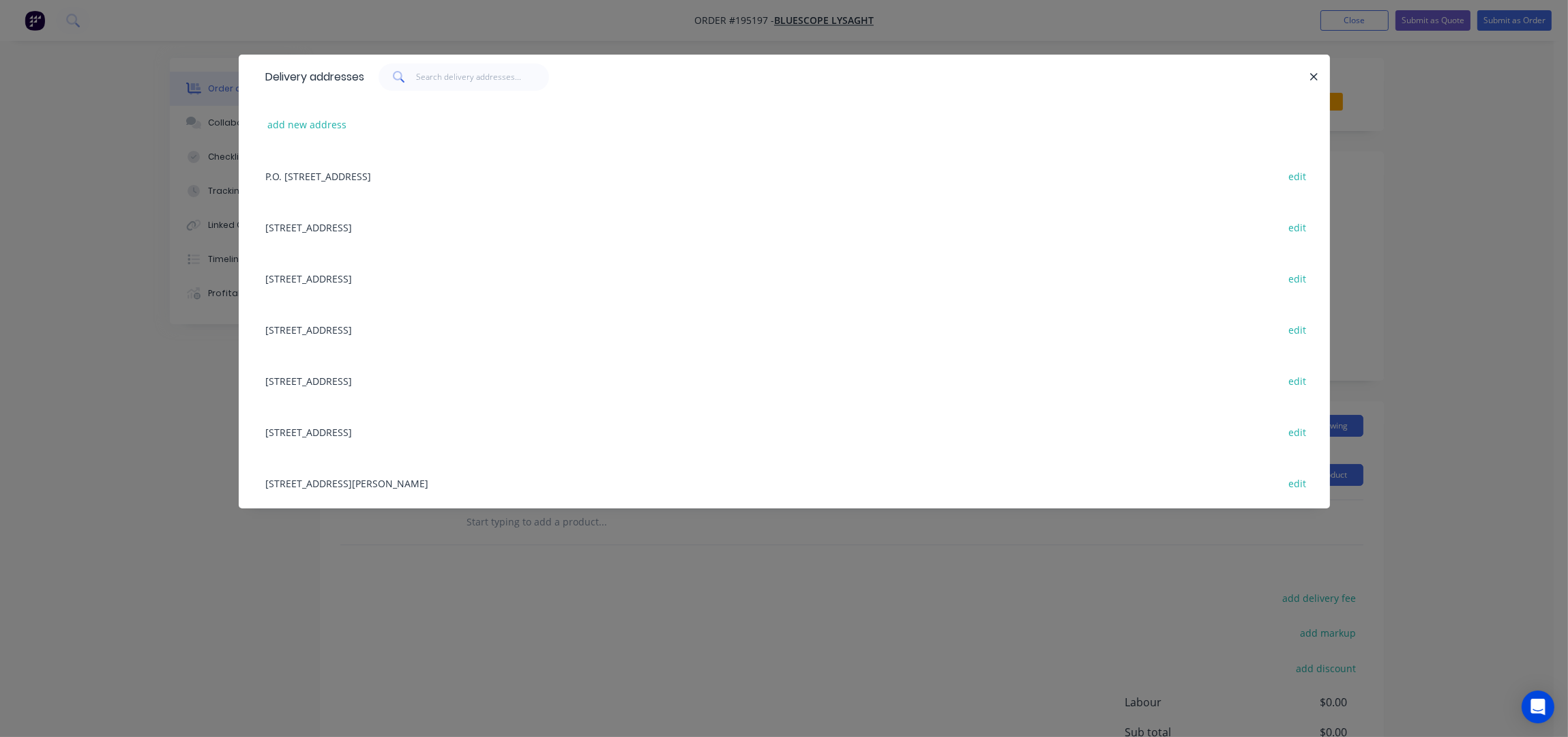
click at [319, 492] on div "UNIT 4, 125 KERRY RD, (STORE), ARCHERFIELD, Queensland, Australia, 4108 edit" at bounding box center [785, 483] width 1051 height 51
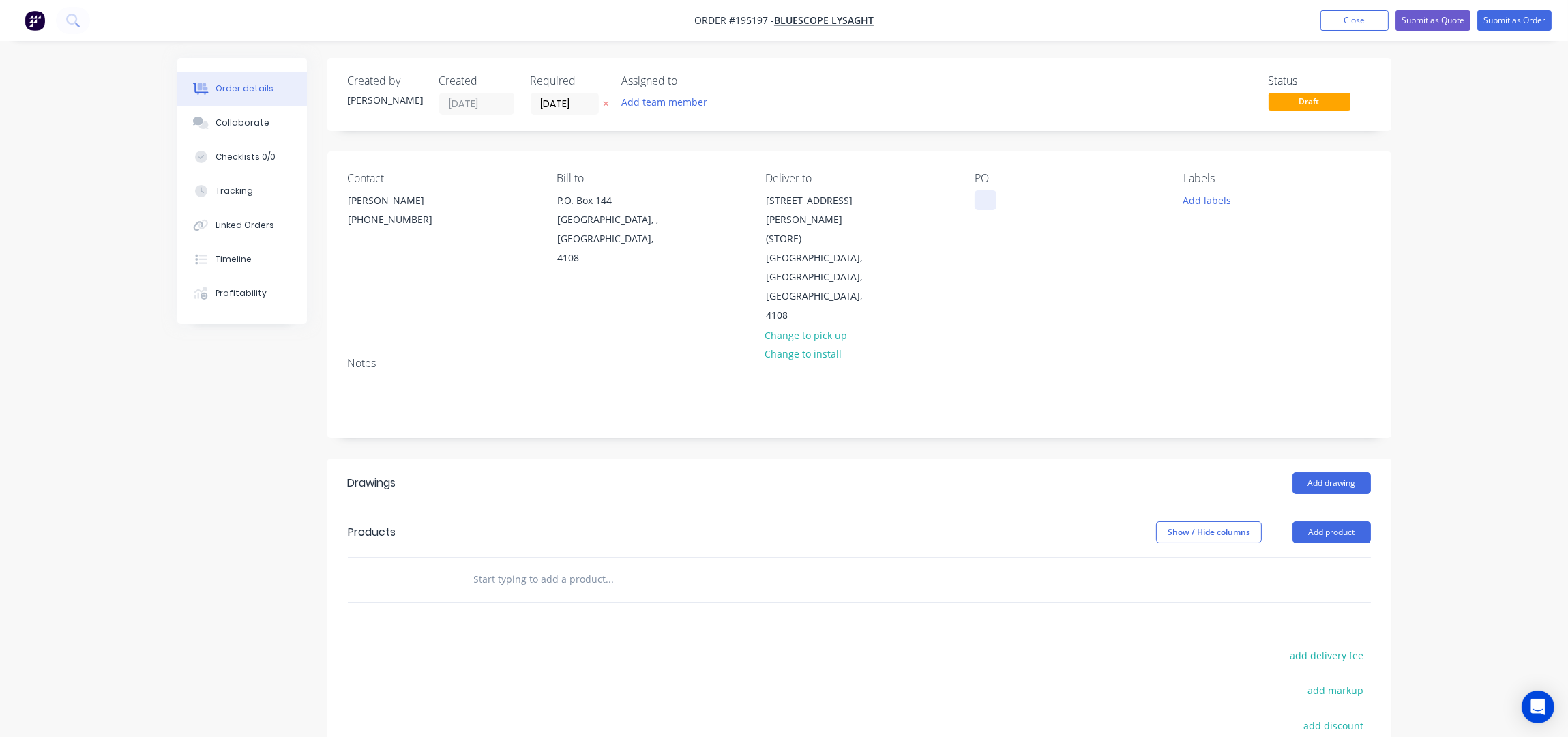
click at [989, 190] on div at bounding box center [985, 199] width 22 height 20
click at [1121, 282] on div "PO DQ572726" at bounding box center [1068, 248] width 187 height 153
click at [1204, 197] on button "Add labels" at bounding box center [1207, 199] width 63 height 18
click at [1247, 301] on div "ACA Store" at bounding box center [1246, 304] width 51 height 15
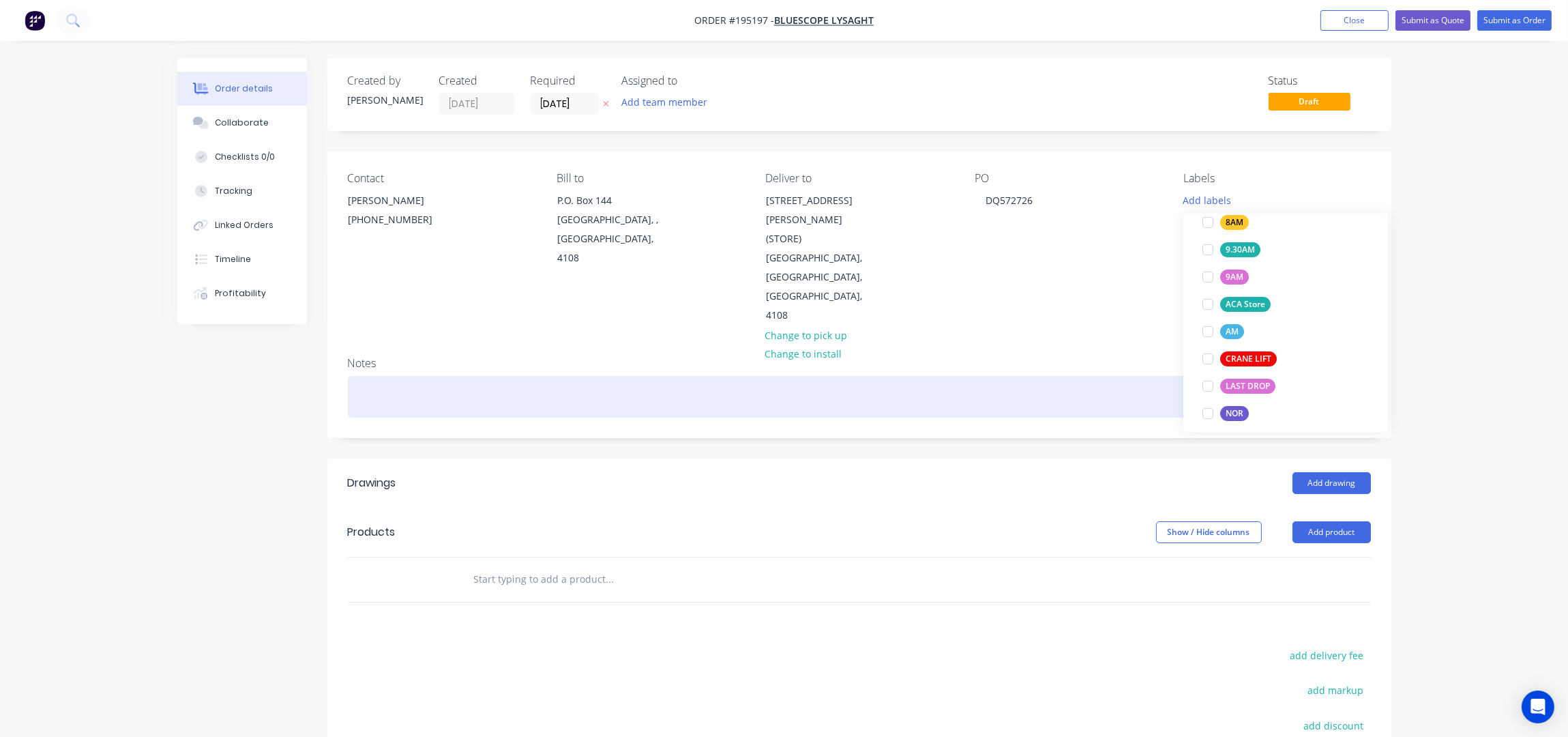
scroll to position [17, 0]
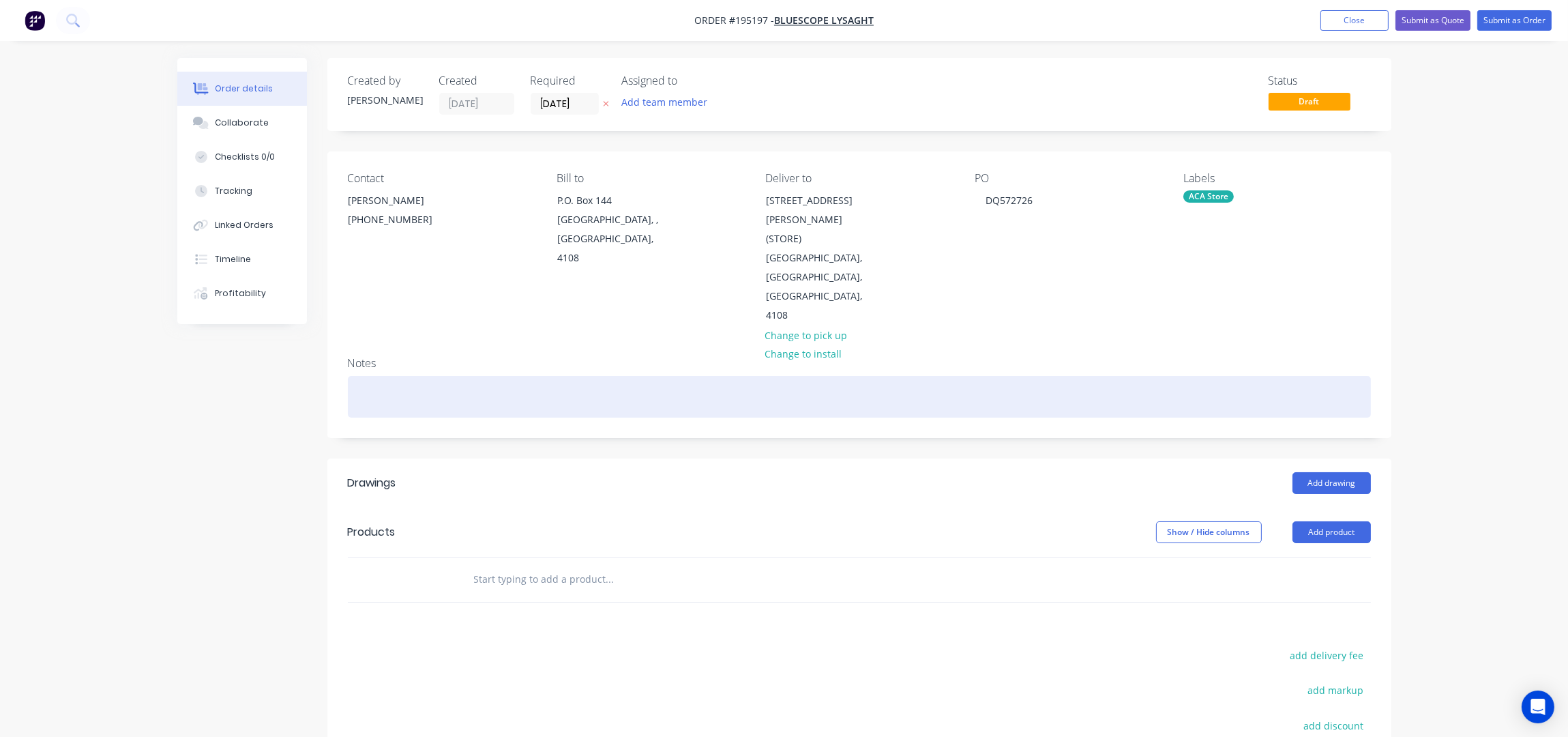
click at [1030, 375] on div at bounding box center [859, 396] width 1024 height 42
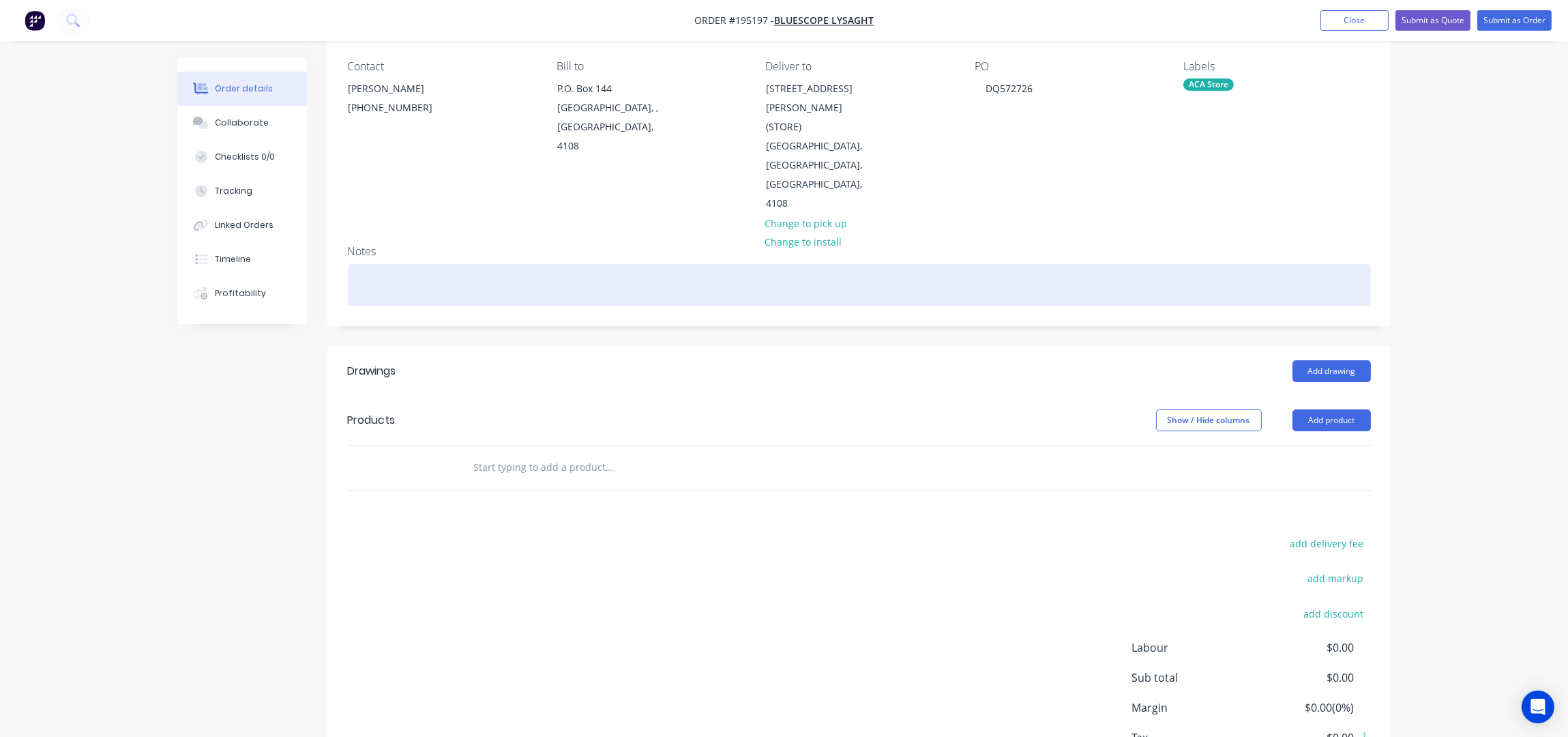
scroll to position [176, 0]
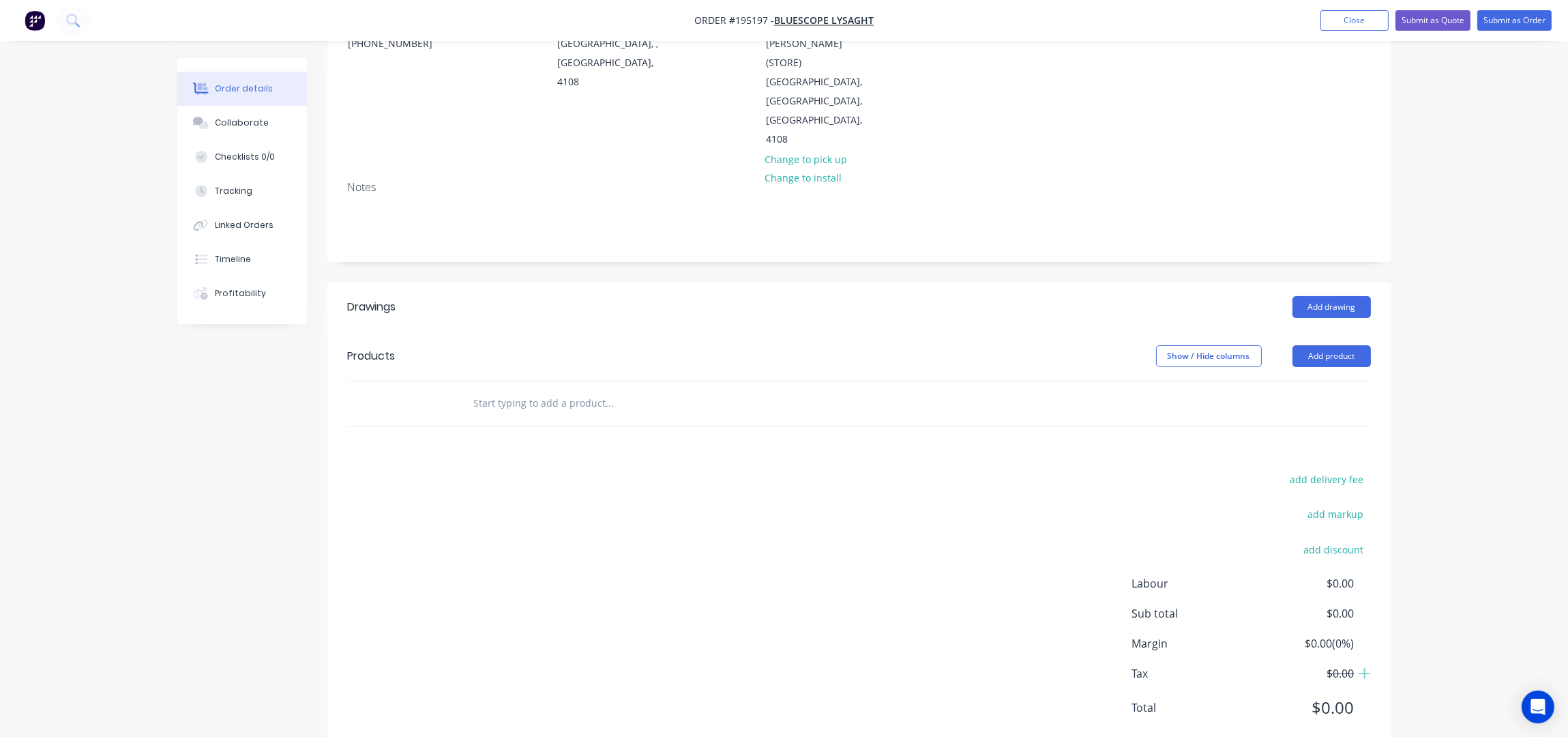
drag, startPoint x: 1364, startPoint y: 322, endPoint x: 1106, endPoint y: 360, distance: 260.8
click at [1364, 345] on button "Add product" at bounding box center [1332, 355] width 78 height 22
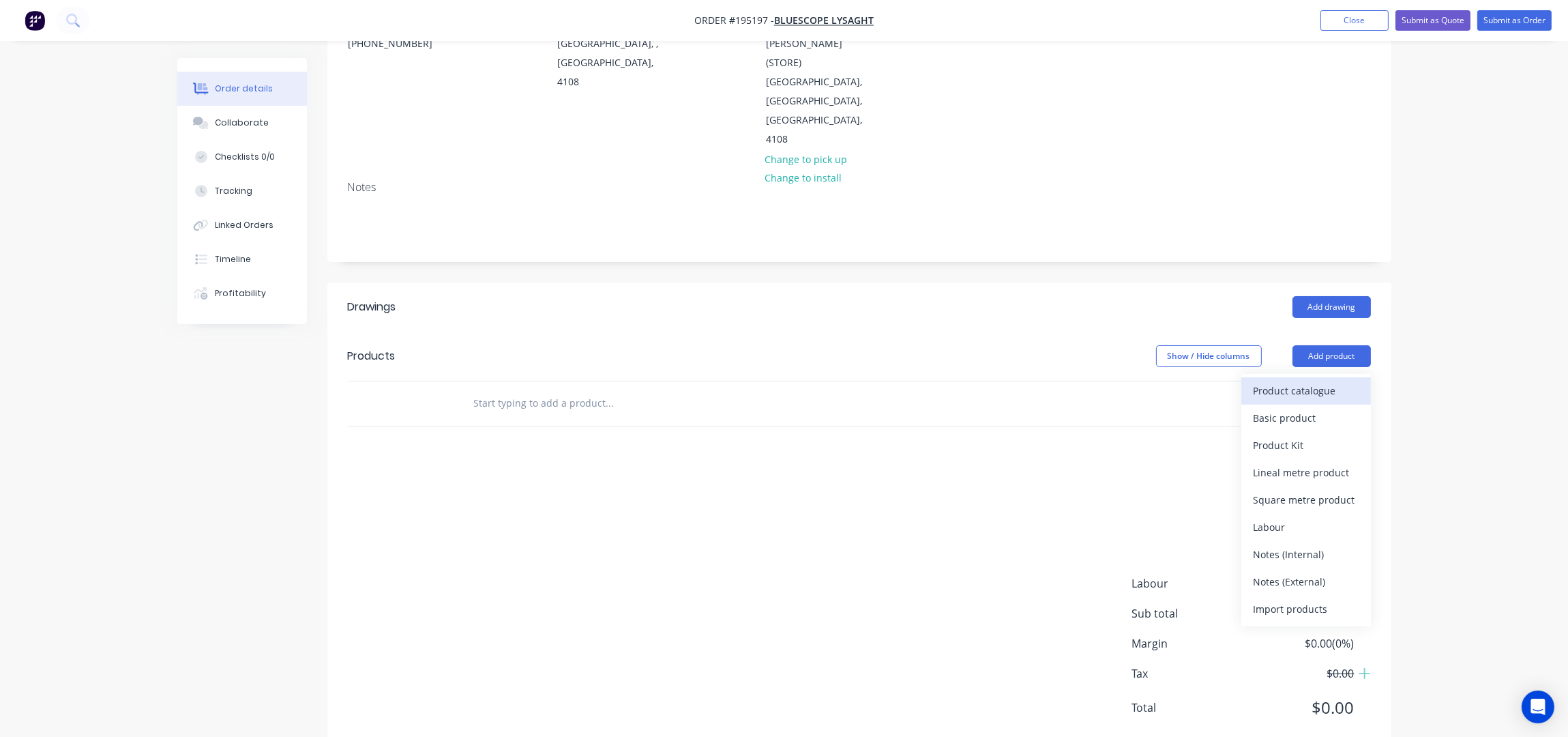
click at [1355, 381] on div "Product catalogue" at bounding box center [1306, 390] width 105 height 20
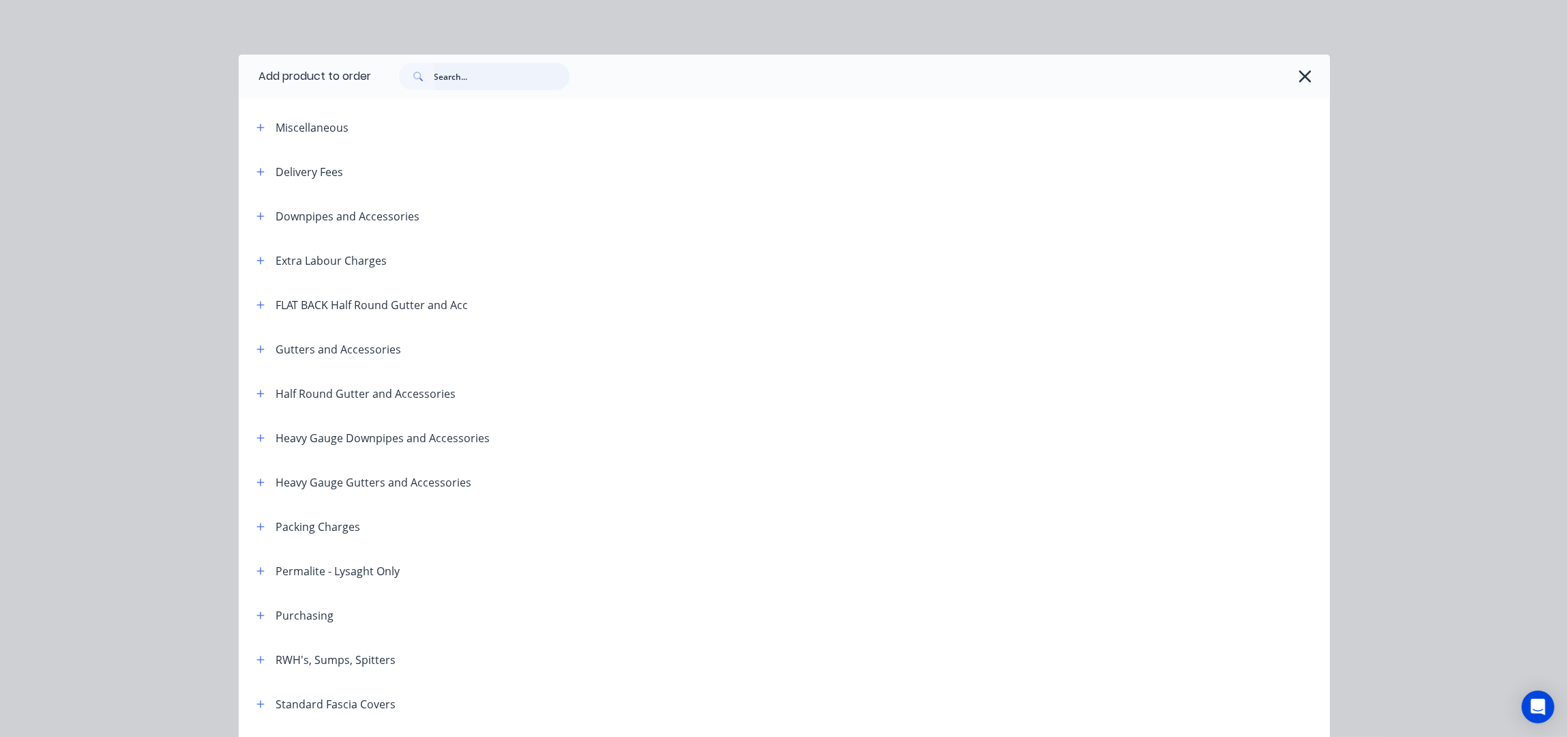
click at [436, 80] on input "text" at bounding box center [502, 76] width 135 height 27
type input "M TYPE"
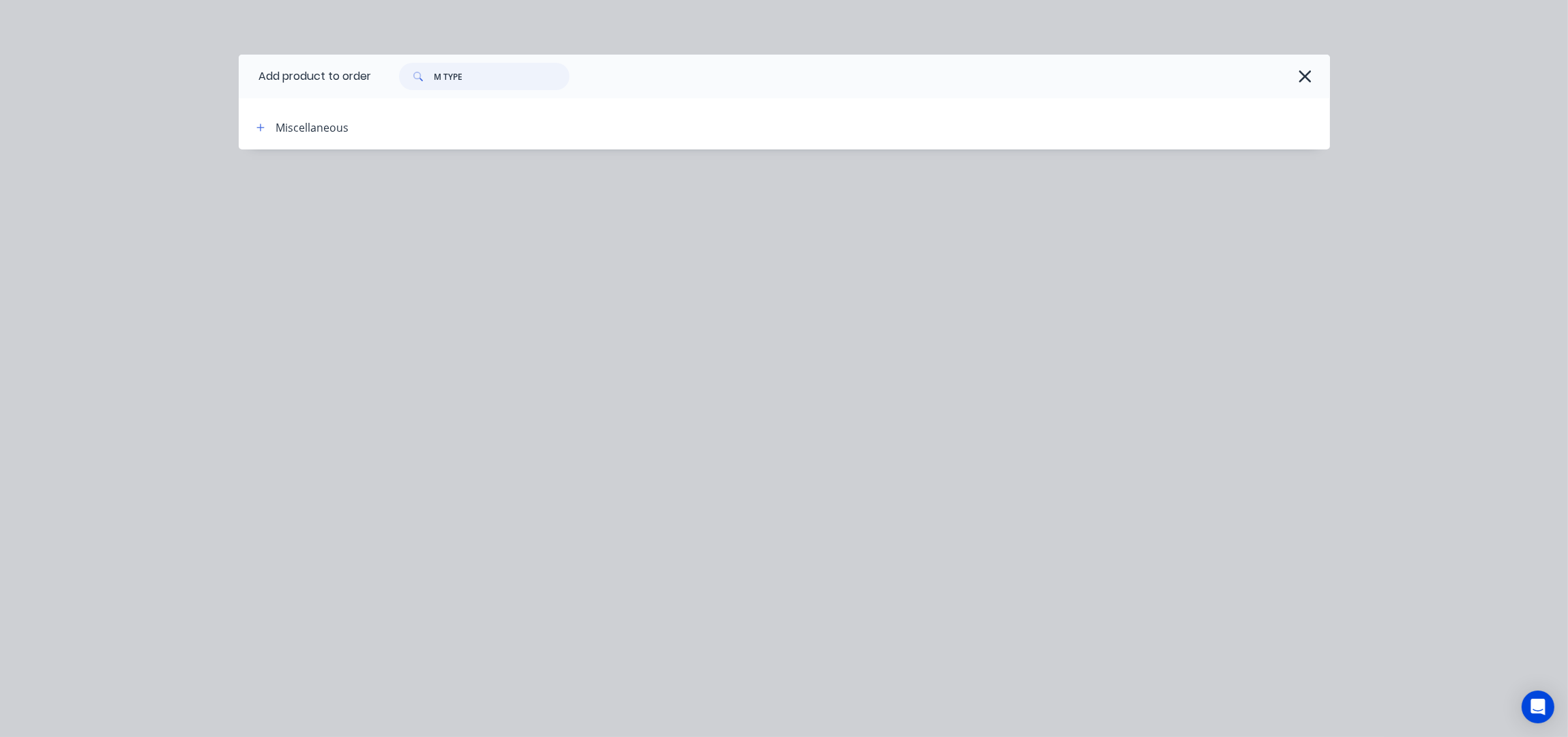
drag, startPoint x: 410, startPoint y: 64, endPoint x: 281, endPoint y: 72, distance: 129.2
click at [281, 71] on header "Add product to order M TYPE" at bounding box center [784, 77] width 1092 height 44
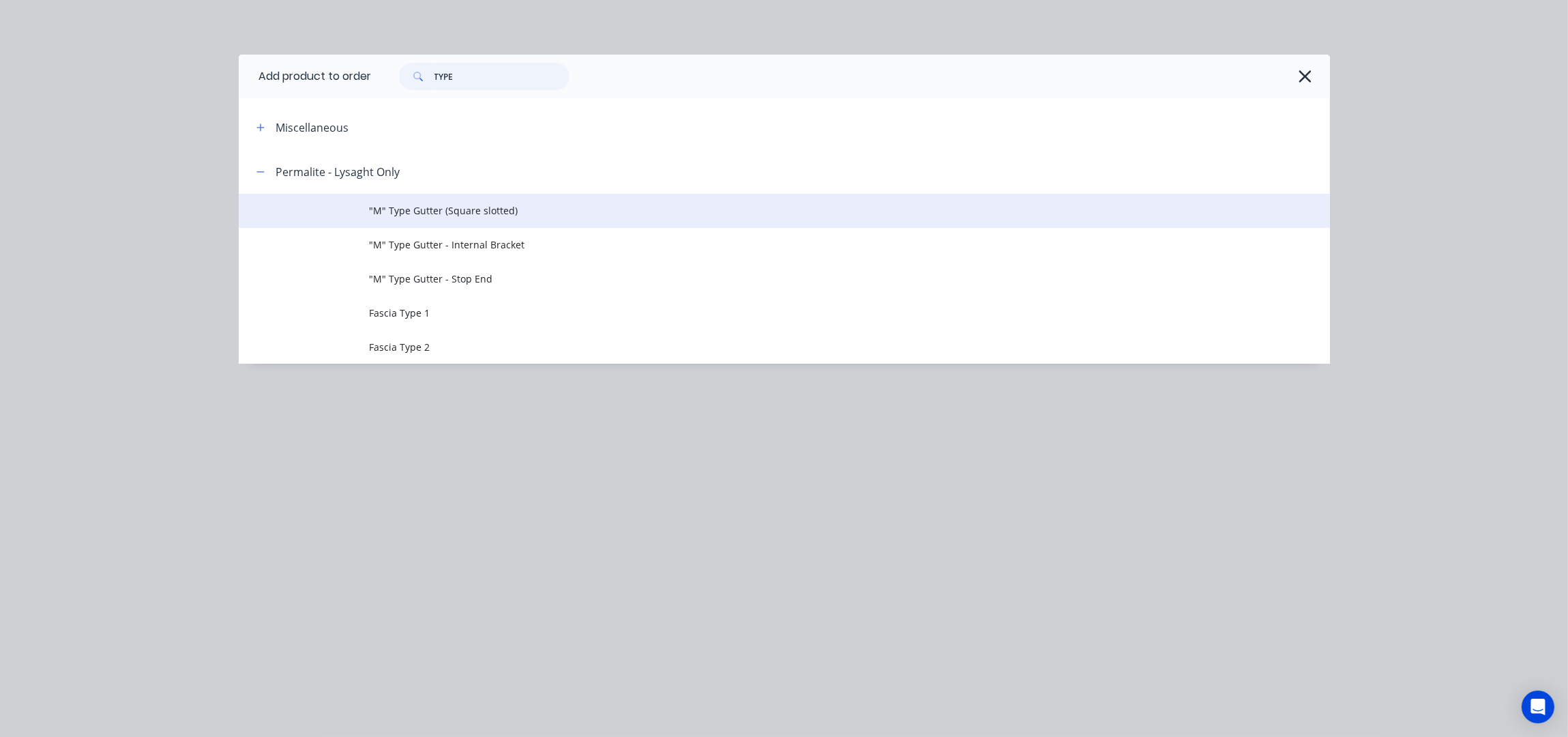
type input "TYPE"
click at [561, 212] on span ""M" Type Gutter (Square slotted)" at bounding box center [754, 210] width 768 height 14
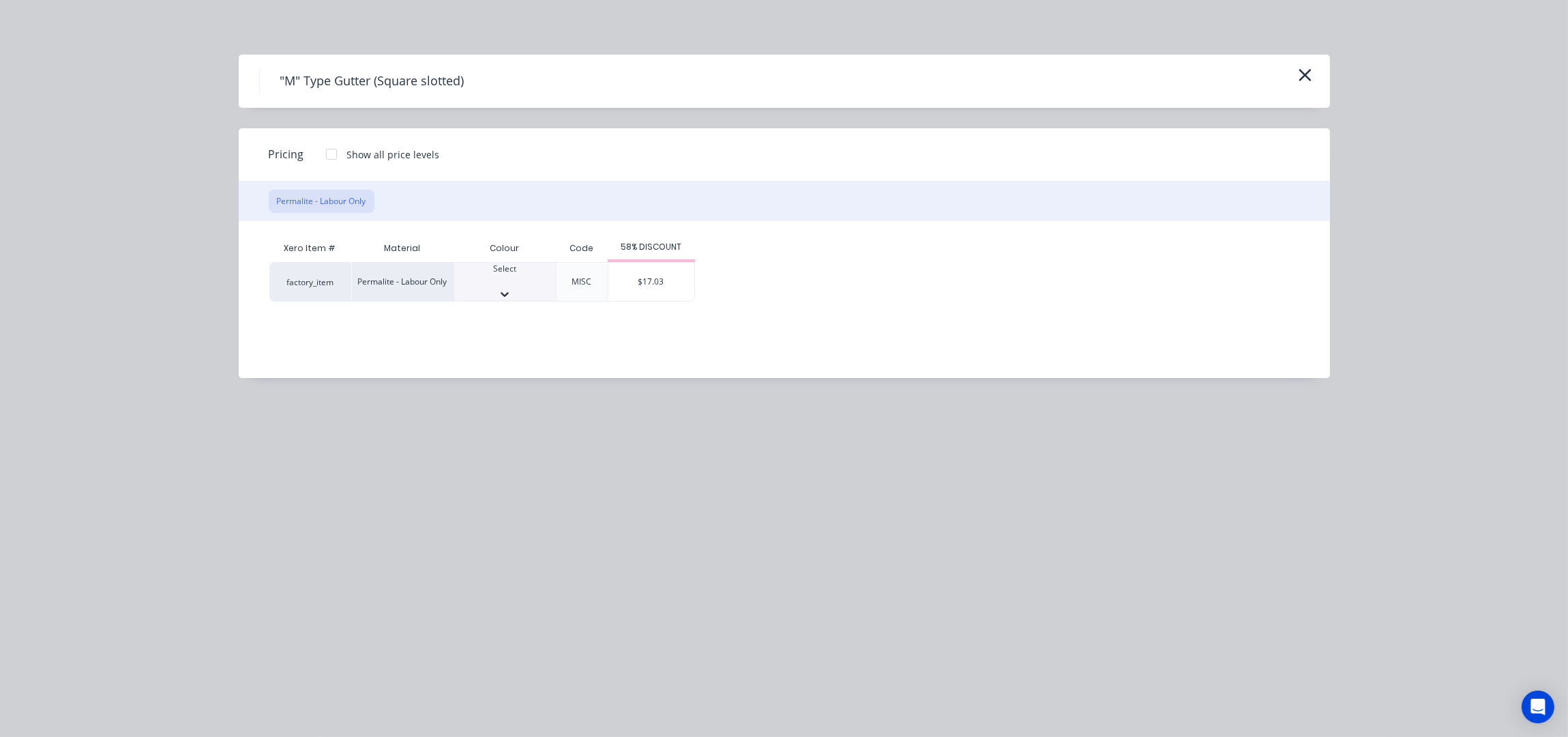
click at [515, 275] on div at bounding box center [505, 281] width 102 height 12
click at [659, 277] on div "$17.03" at bounding box center [652, 285] width 86 height 46
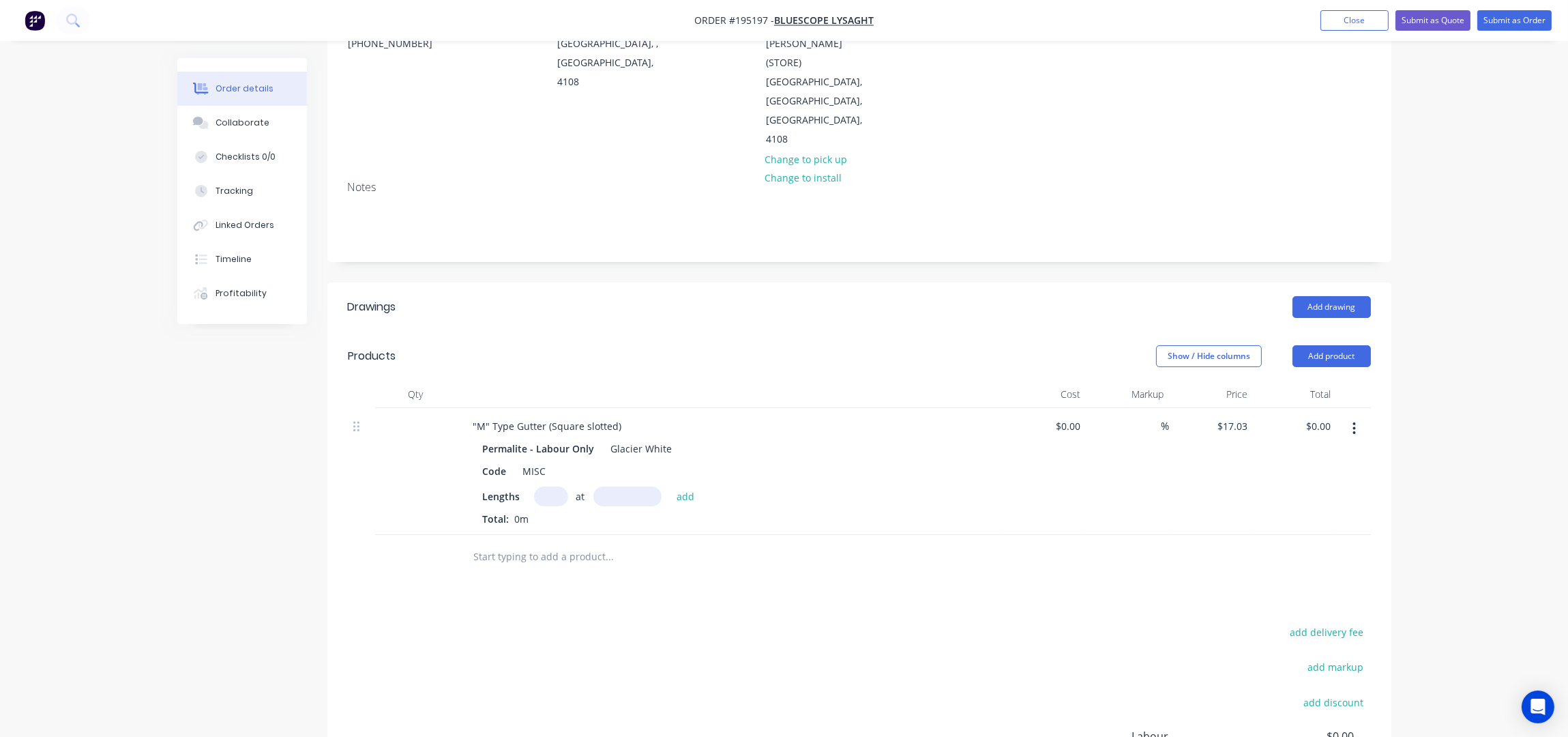
click at [548, 486] on input "text" at bounding box center [551, 496] width 34 height 20
type input "1"
type input "5500"
click at [670, 486] on button "add" at bounding box center [686, 495] width 32 height 18
type input "$93.67"
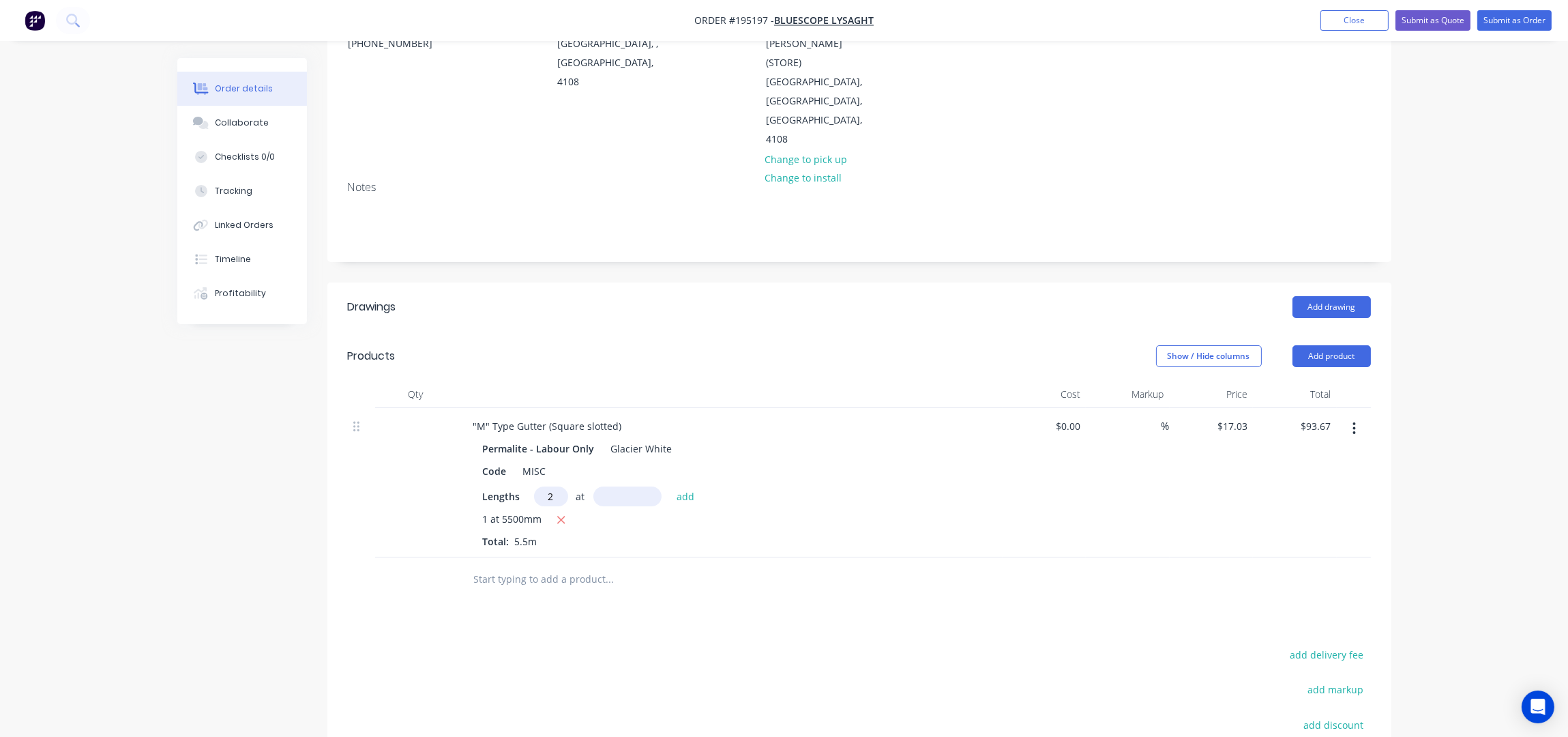
type input "2"
type input "3900"
click at [670, 486] on button "add" at bounding box center [686, 495] width 32 height 18
type input "$226.50"
type input "4"
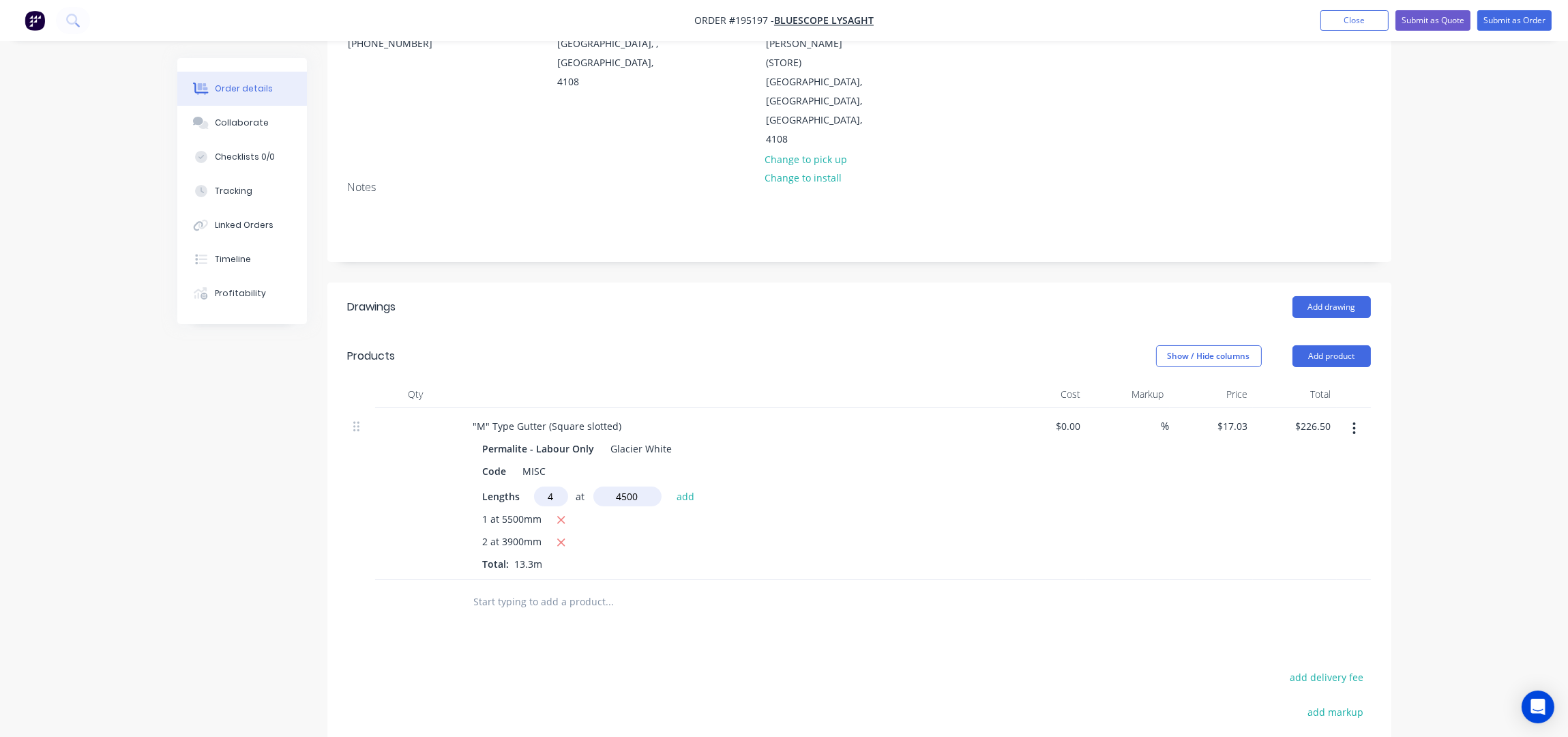
type input "4500"
click at [670, 486] on button "add" at bounding box center [686, 495] width 32 height 18
type input "$533.04"
type input "4"
type input "3650"
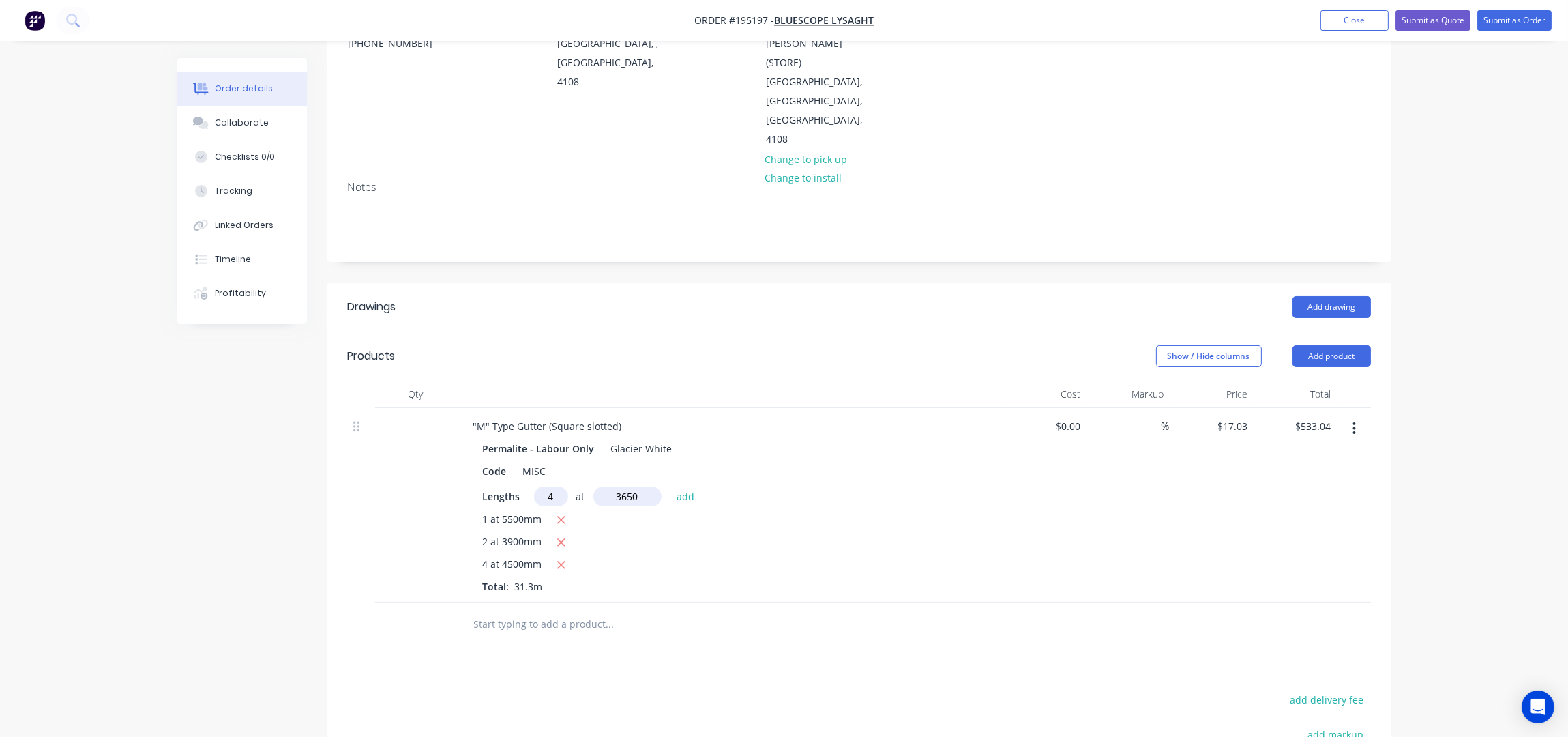
click at [670, 486] on button "add" at bounding box center [686, 495] width 32 height 18
type input "$781.68"
type input "2"
type input "3150"
click at [670, 486] on button "add" at bounding box center [686, 495] width 32 height 18
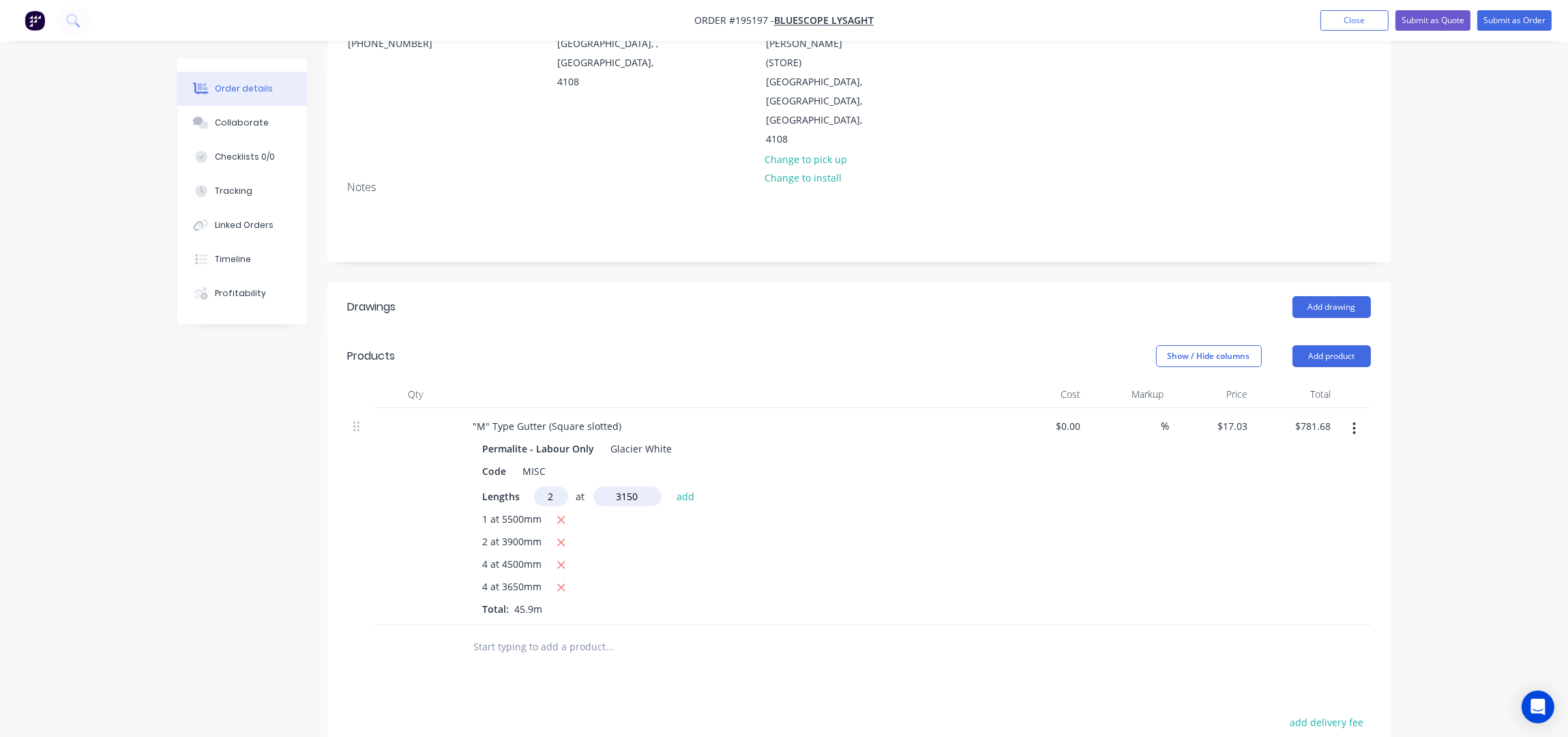
type input "$888.97"
click at [1495, 286] on div "Order details Collaborate Checklists 0/0 Tracking Linked Orders Timeline Profit…" at bounding box center [784, 431] width 1568 height 1215
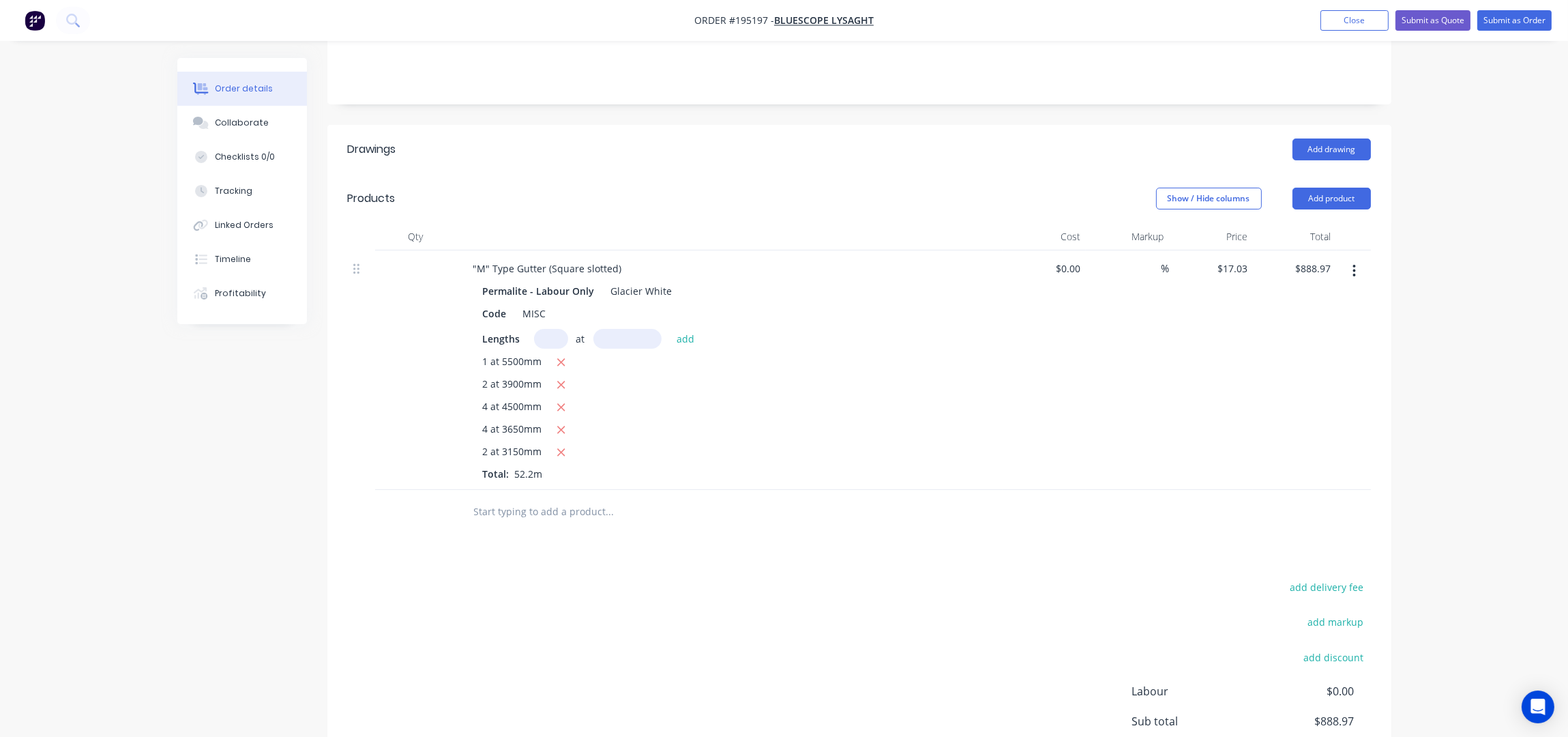
scroll to position [260, 0]
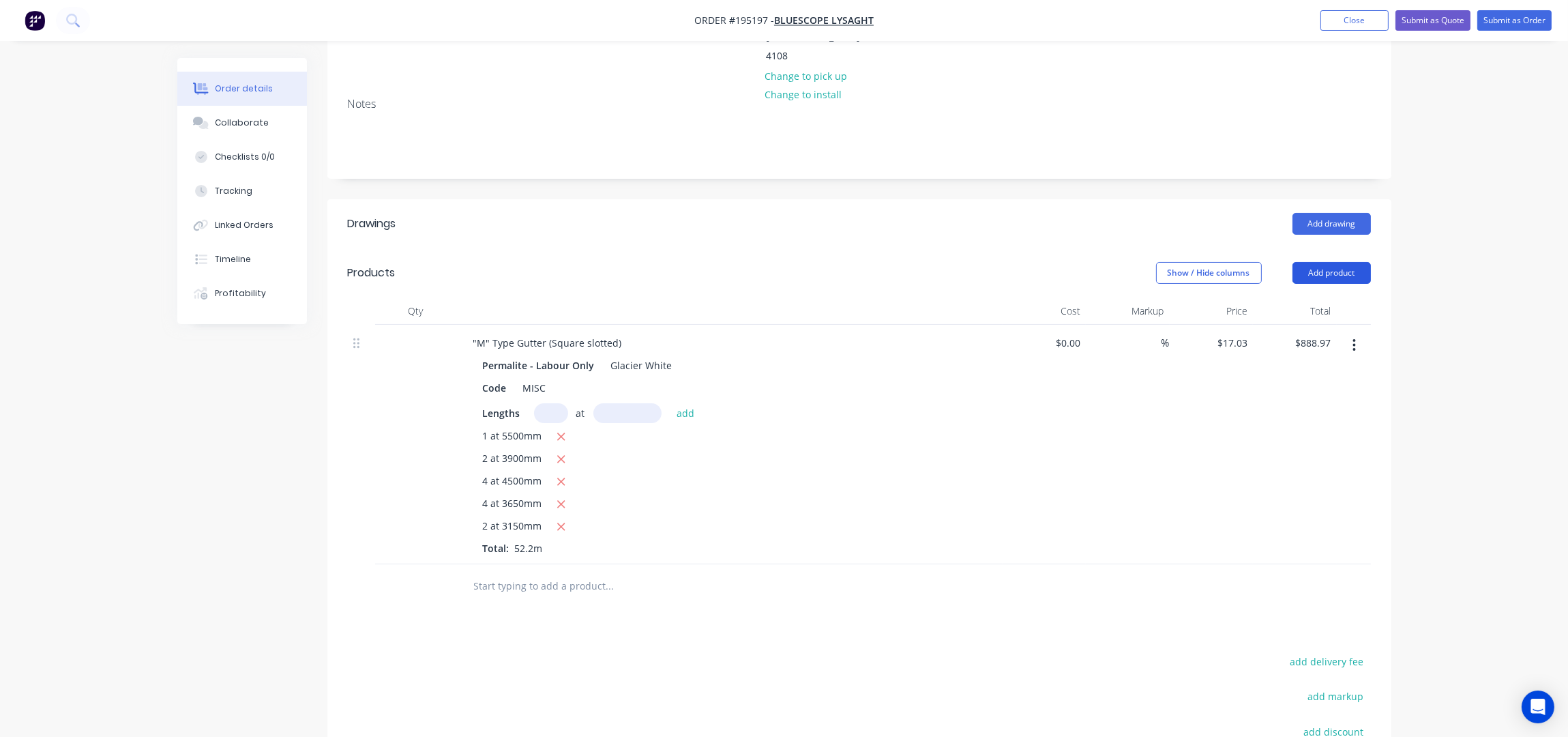
click at [1338, 262] on button "Add product" at bounding box center [1332, 273] width 78 height 22
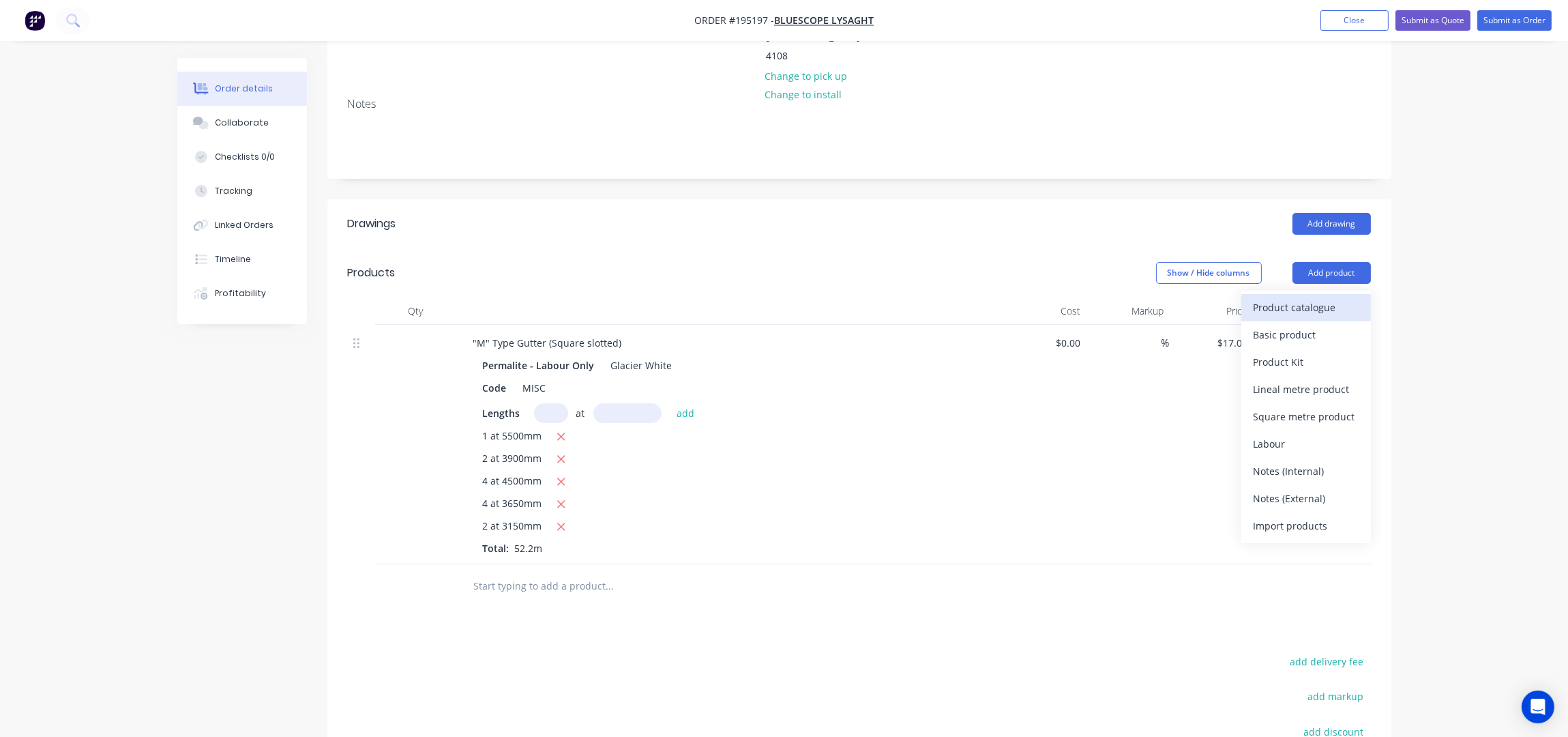
click at [1318, 297] on div "Product catalogue" at bounding box center [1306, 307] width 105 height 20
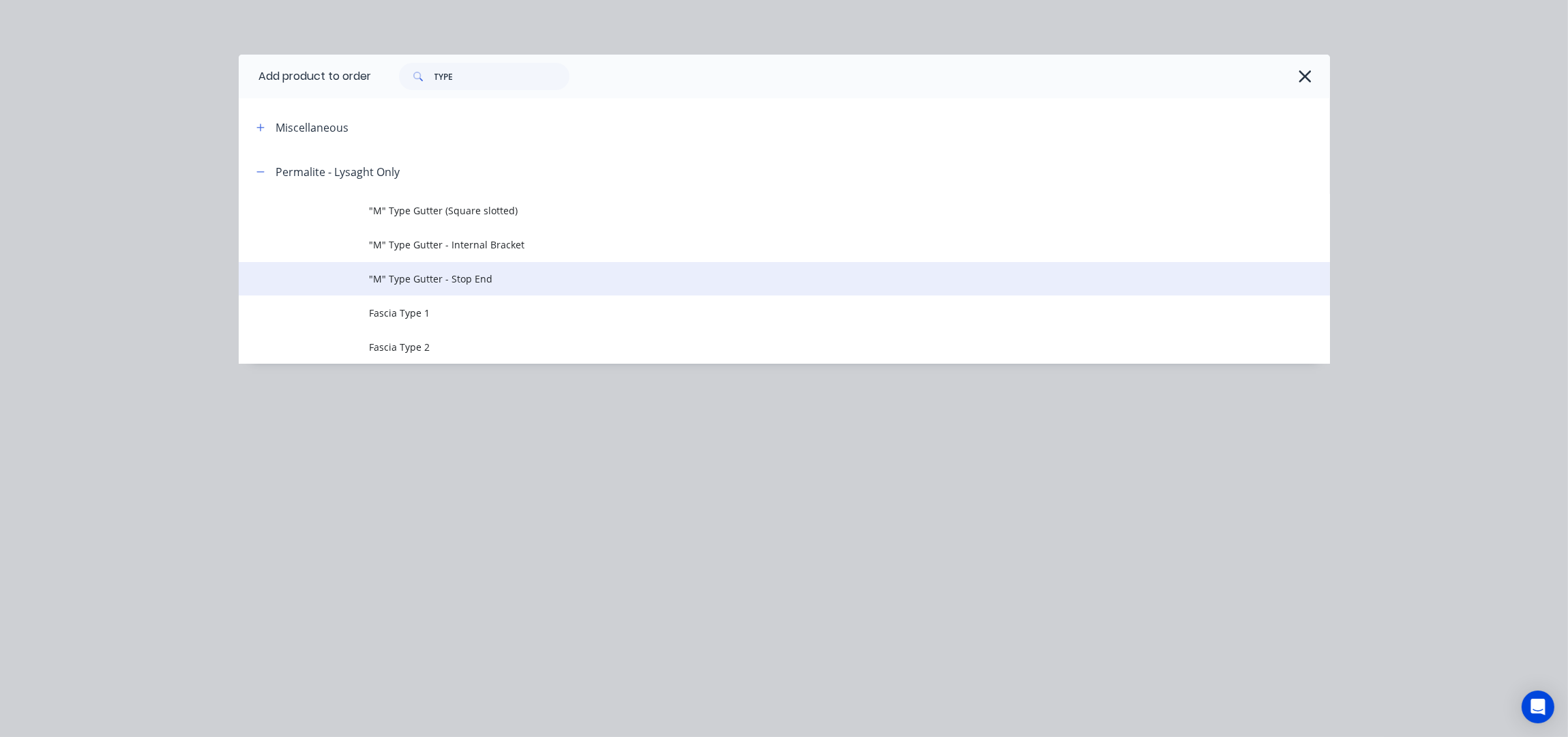
click at [458, 289] on td ""M" Type Gutter - Stop End" at bounding box center [849, 279] width 961 height 34
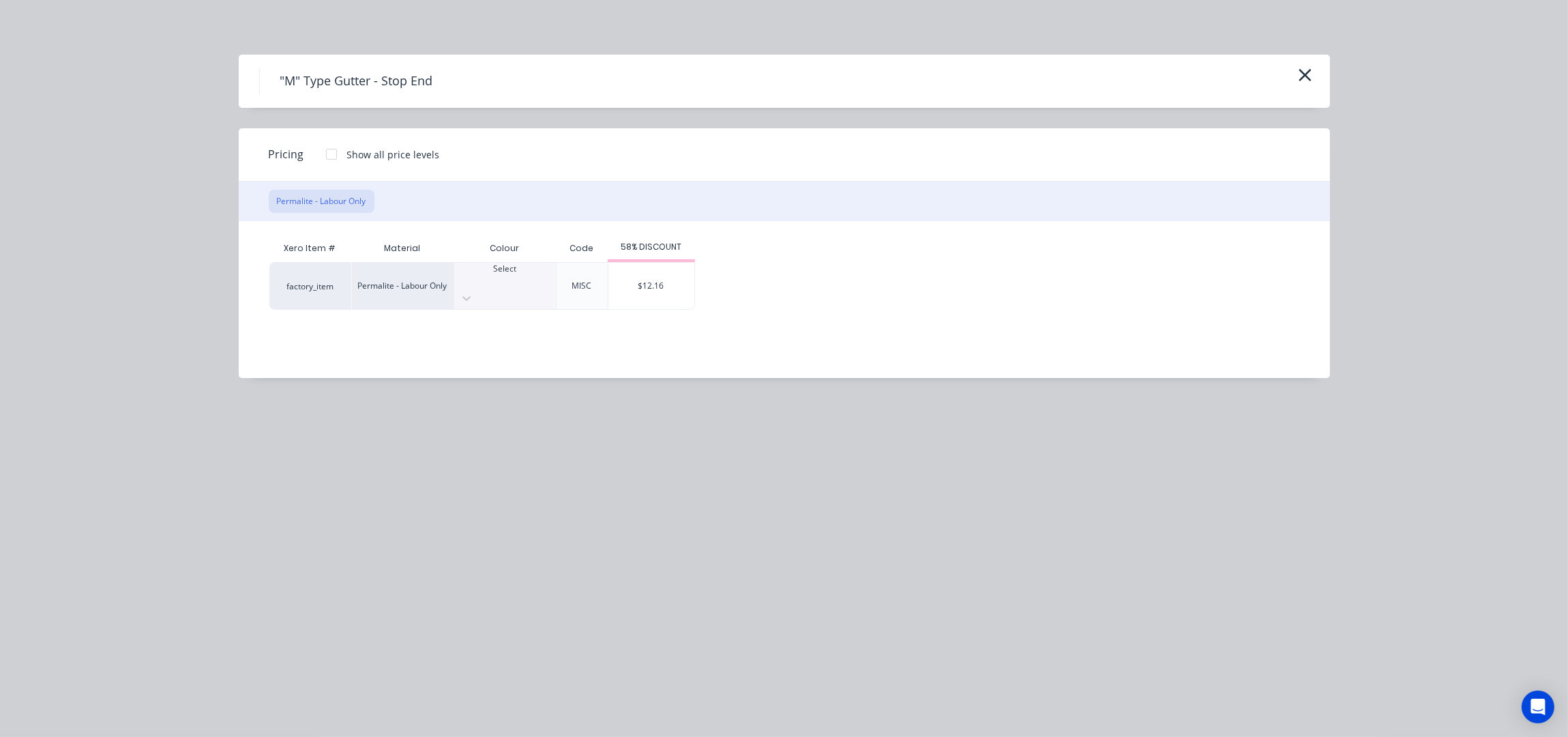
click at [527, 277] on div "Select" at bounding box center [505, 274] width 102 height 24
click at [666, 278] on div "$12.16" at bounding box center [652, 285] width 86 height 46
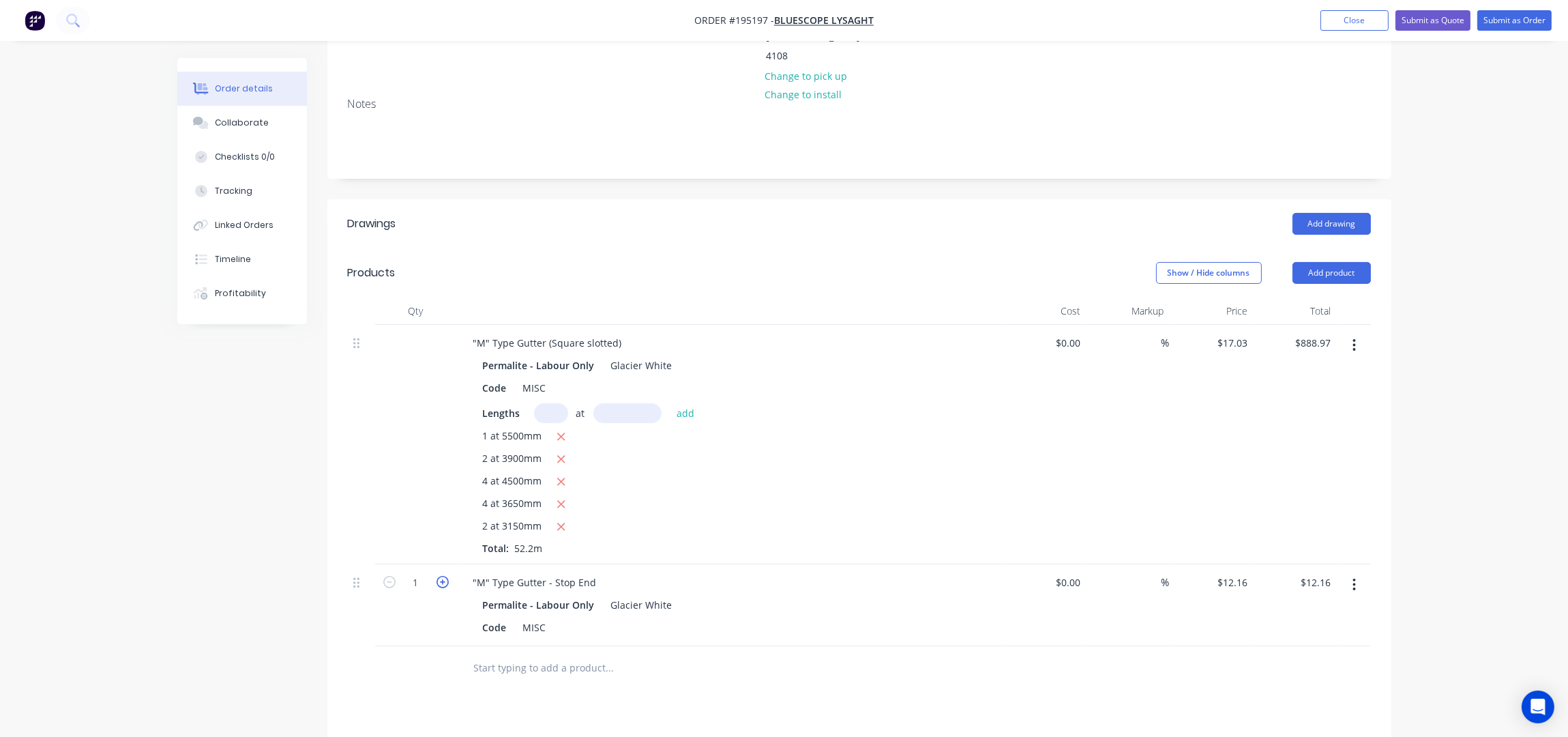
click at [443, 576] on icon "button" at bounding box center [443, 582] width 12 height 12
type input "2"
type input "$24.32"
click at [443, 576] on icon "button" at bounding box center [443, 582] width 12 height 12
type input "3"
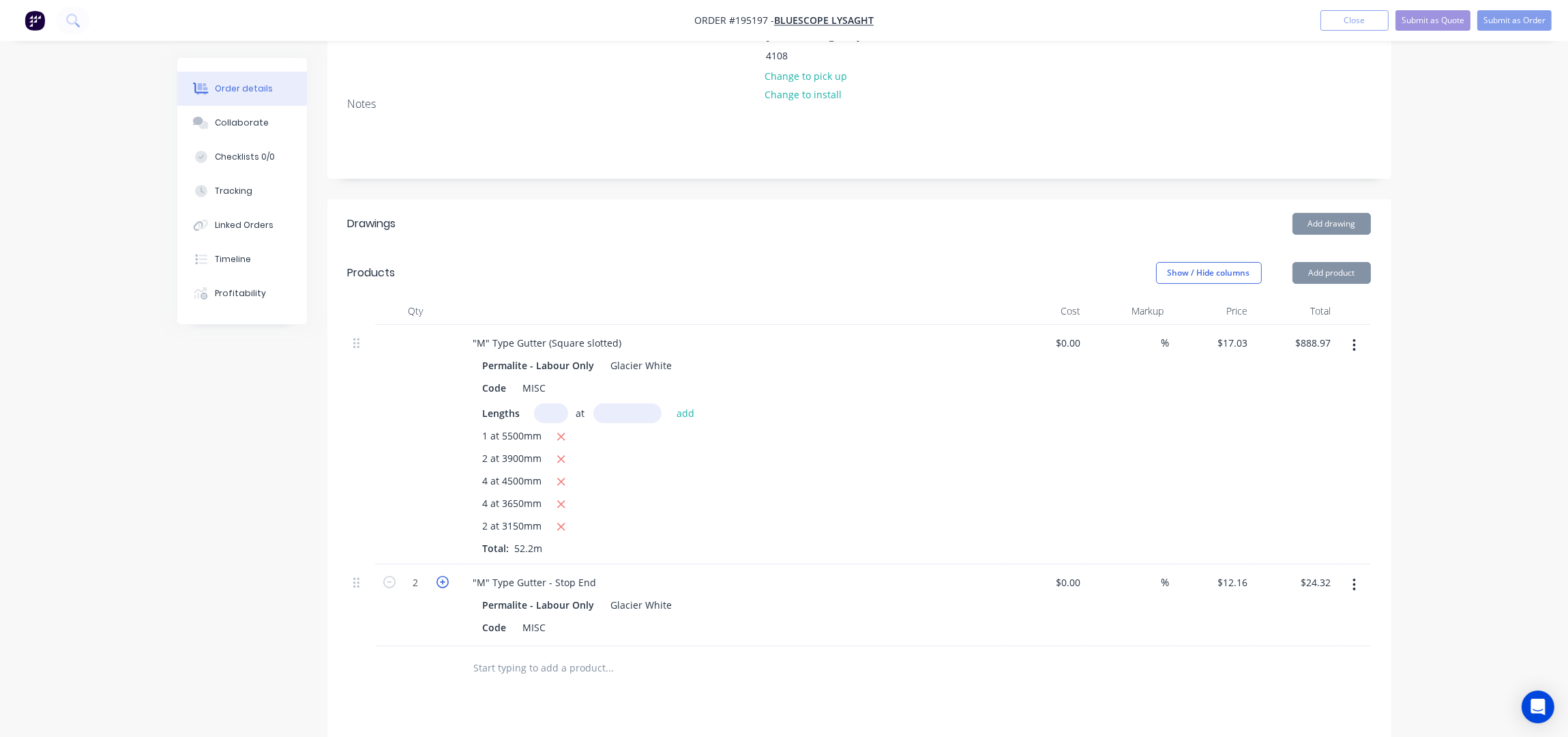
type input "$36.48"
click at [443, 576] on icon "button" at bounding box center [443, 582] width 12 height 12
type input "4"
type input "$48.64"
click at [443, 576] on icon "button" at bounding box center [443, 582] width 12 height 12
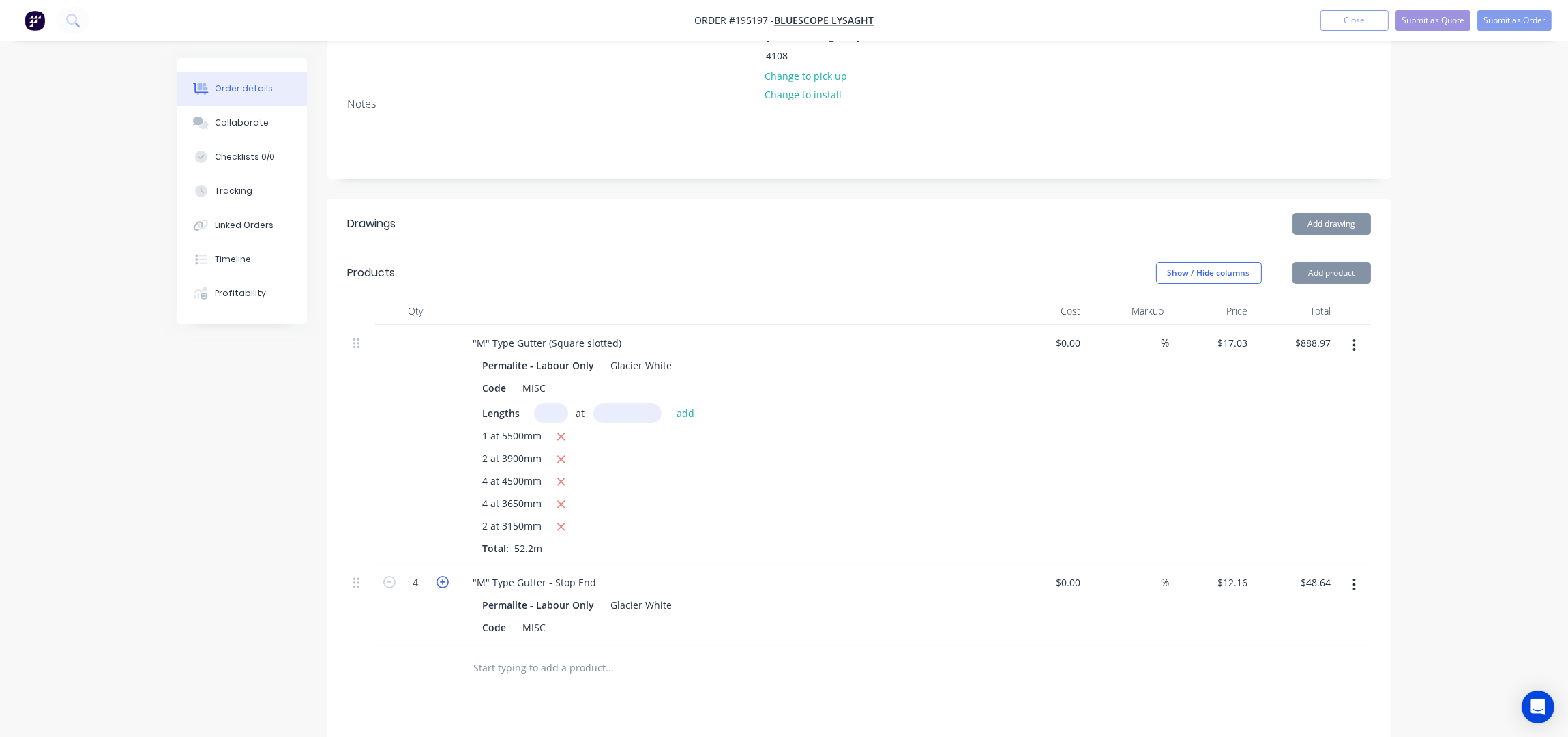
type input "5"
type input "$60.80"
click at [443, 576] on icon "button" at bounding box center [443, 582] width 12 height 12
type input "6"
type input "$72.96"
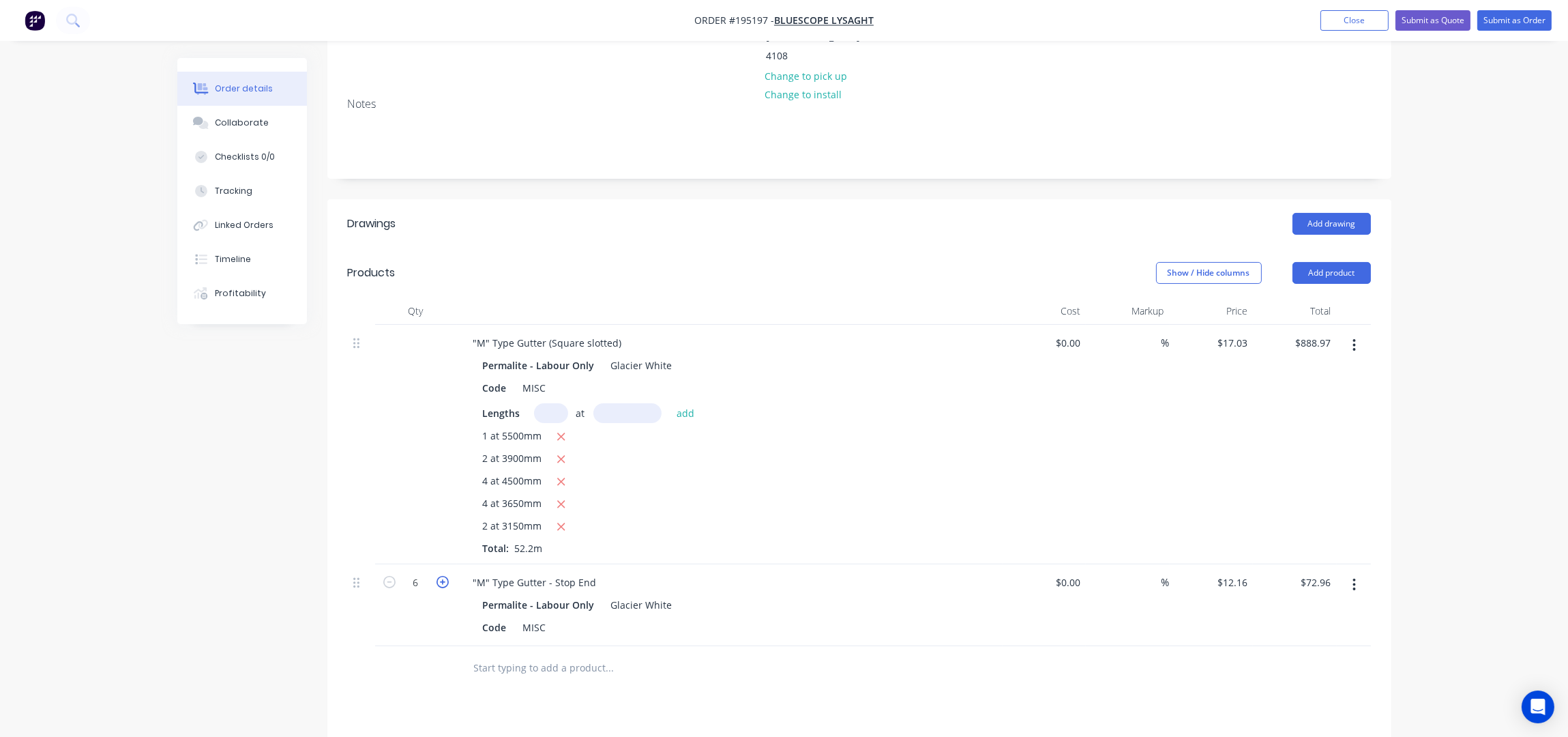
click at [443, 576] on icon "button" at bounding box center [443, 582] width 12 height 12
type input "7"
type input "$85.12"
click at [443, 576] on icon "button" at bounding box center [443, 582] width 12 height 12
type input "8"
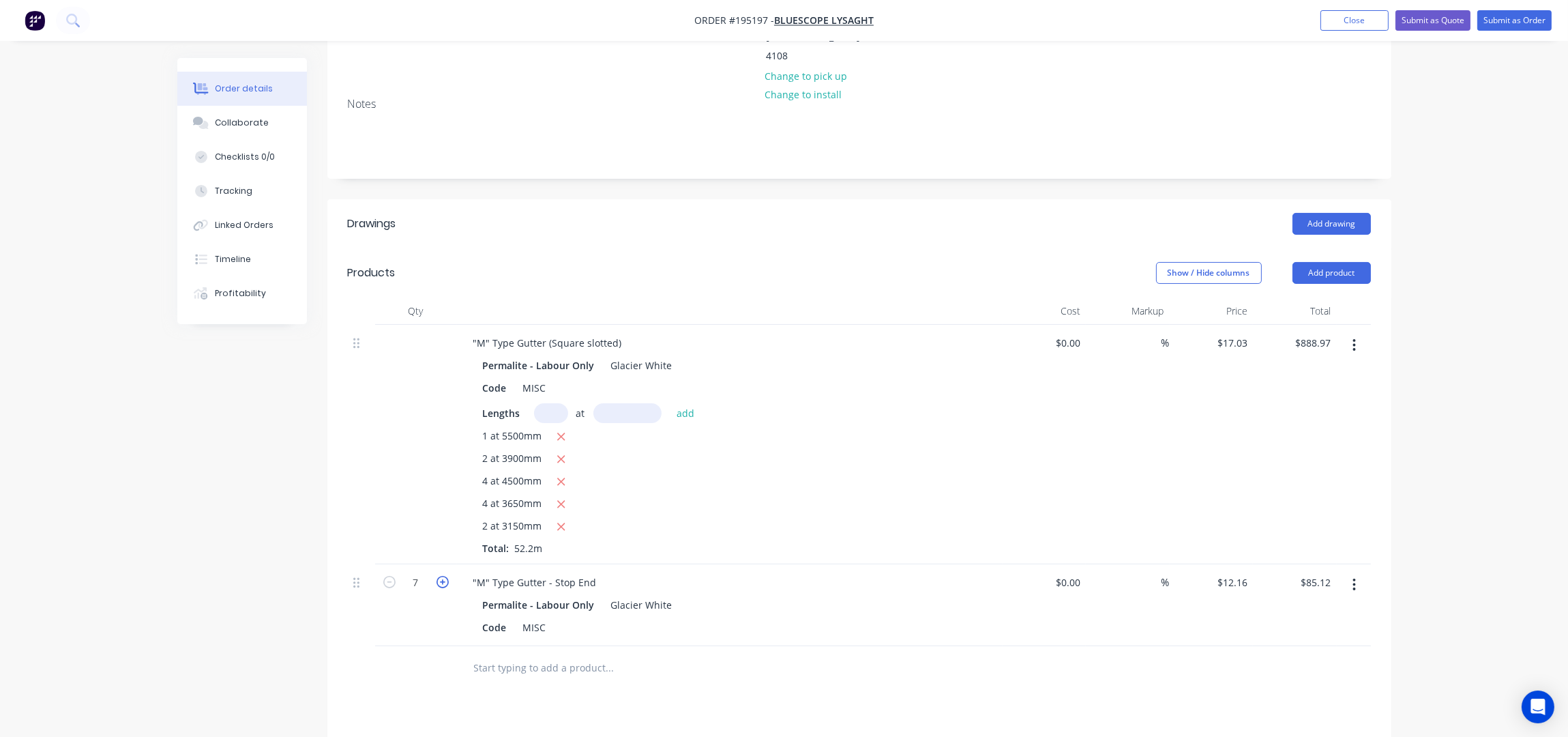
type input "$97.28"
click at [443, 576] on icon "button" at bounding box center [443, 582] width 12 height 12
type input "9"
type input "$109.44"
click at [443, 576] on icon "button" at bounding box center [443, 582] width 12 height 12
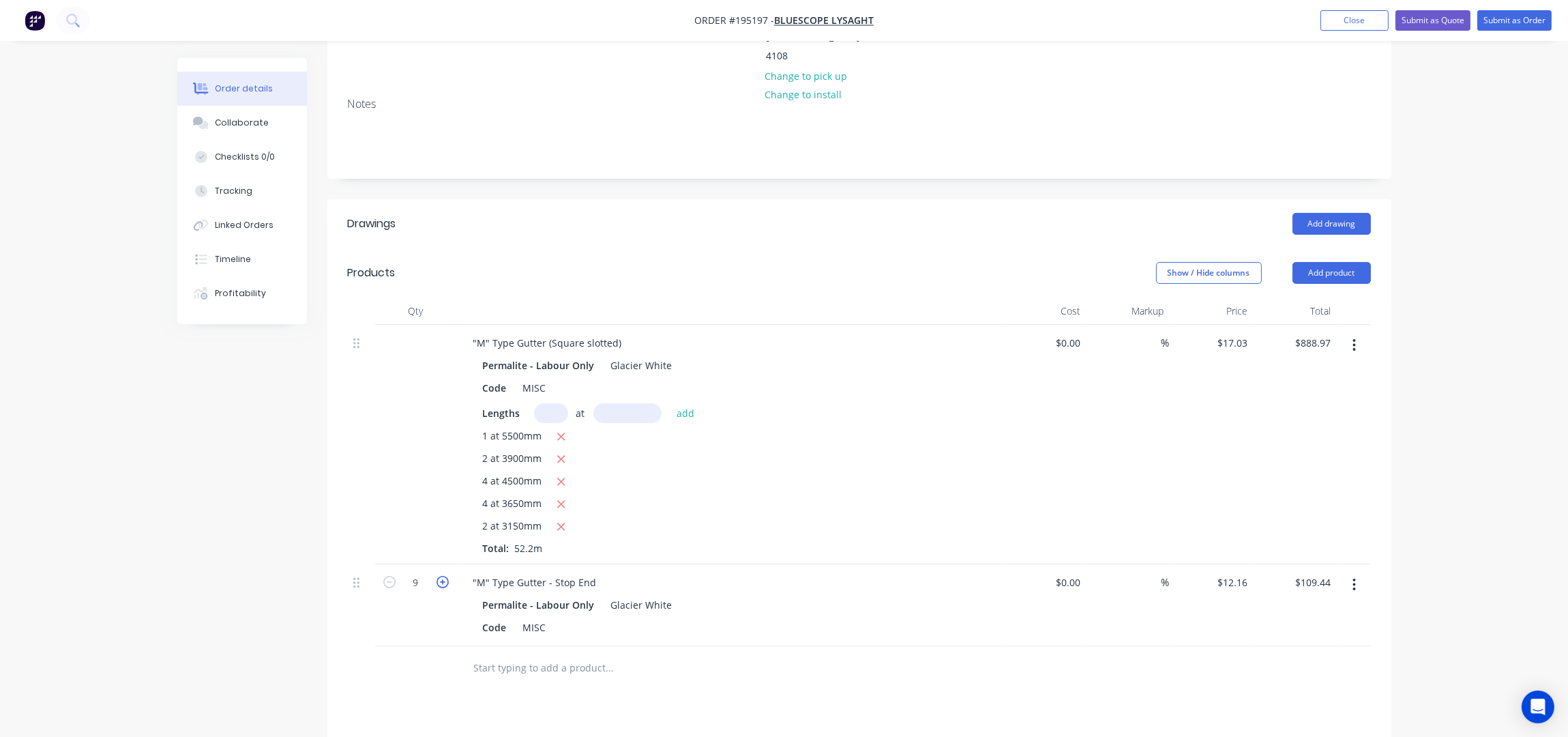
type input "10"
type input "$121.60"
click at [443, 576] on icon "button" at bounding box center [443, 582] width 12 height 12
type input "11"
type input "$133.76"
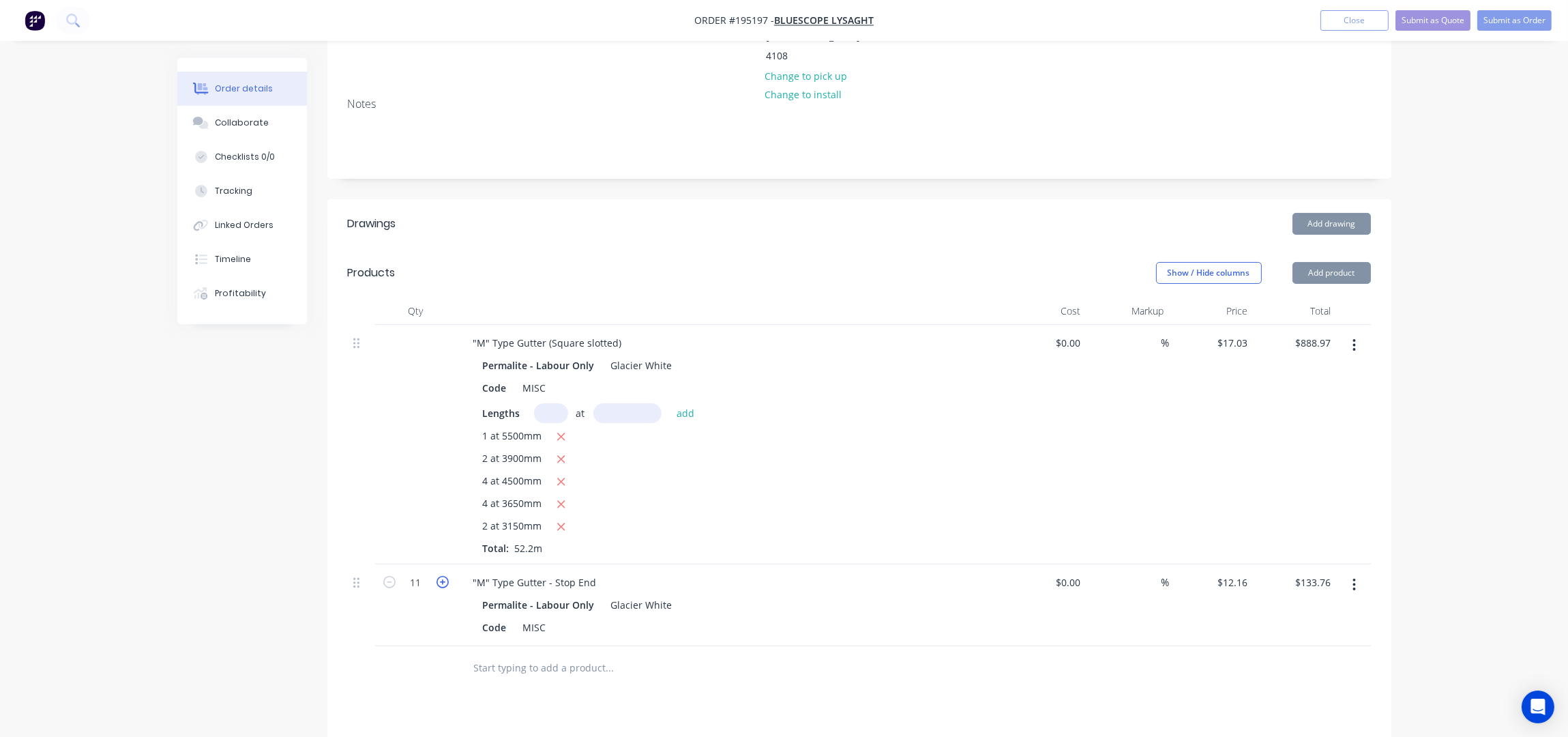
click at [443, 576] on icon "button" at bounding box center [443, 582] width 12 height 12
type input "12"
type input "$145.92"
click at [443, 576] on icon "button" at bounding box center [443, 582] width 12 height 12
type input "13"
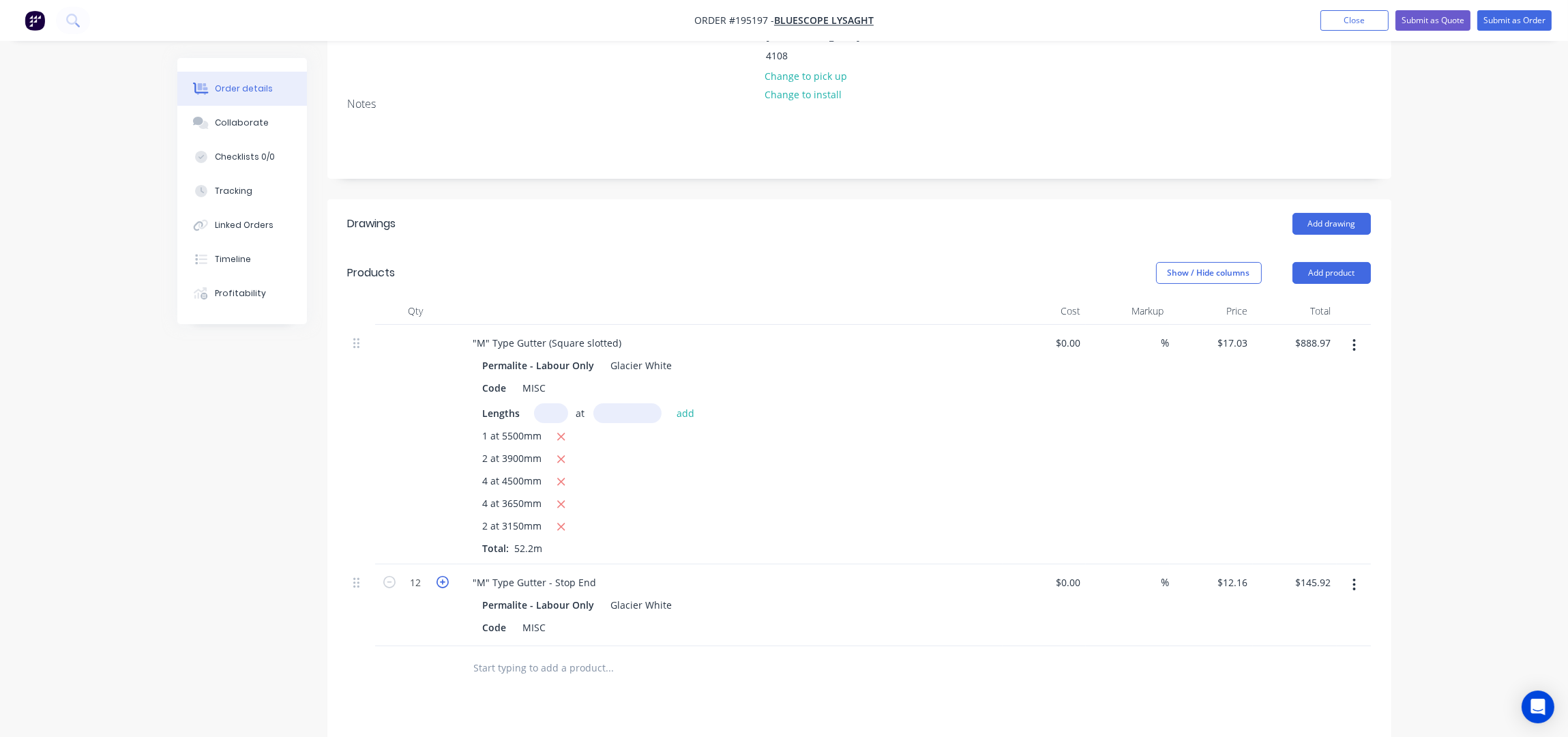
type input "$158.08"
click at [443, 576] on icon "button" at bounding box center [443, 582] width 12 height 12
type input "14"
type input "$170.24"
click at [1308, 262] on button "Add product" at bounding box center [1332, 273] width 78 height 22
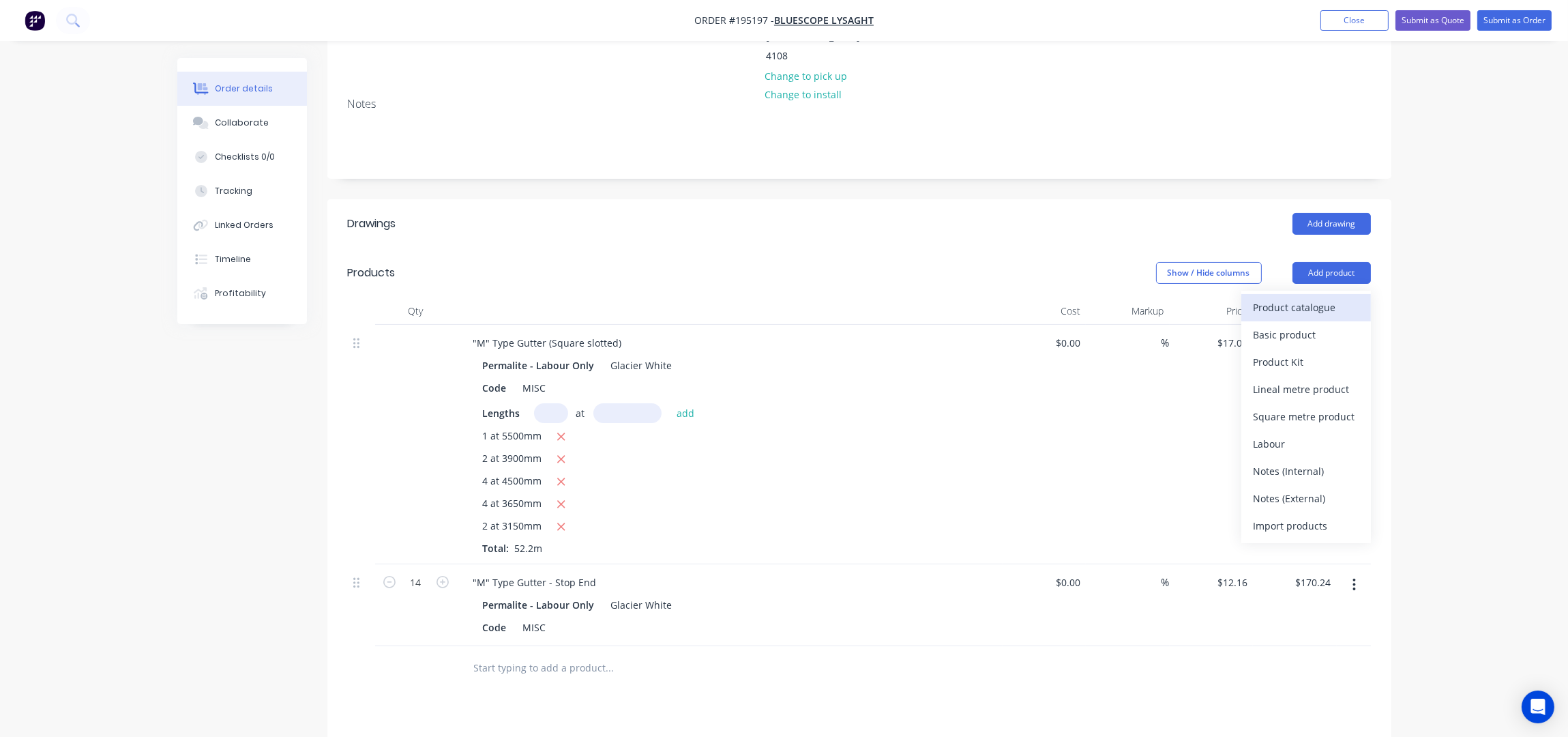
click at [1300, 297] on div "Product catalogue" at bounding box center [1306, 307] width 105 height 20
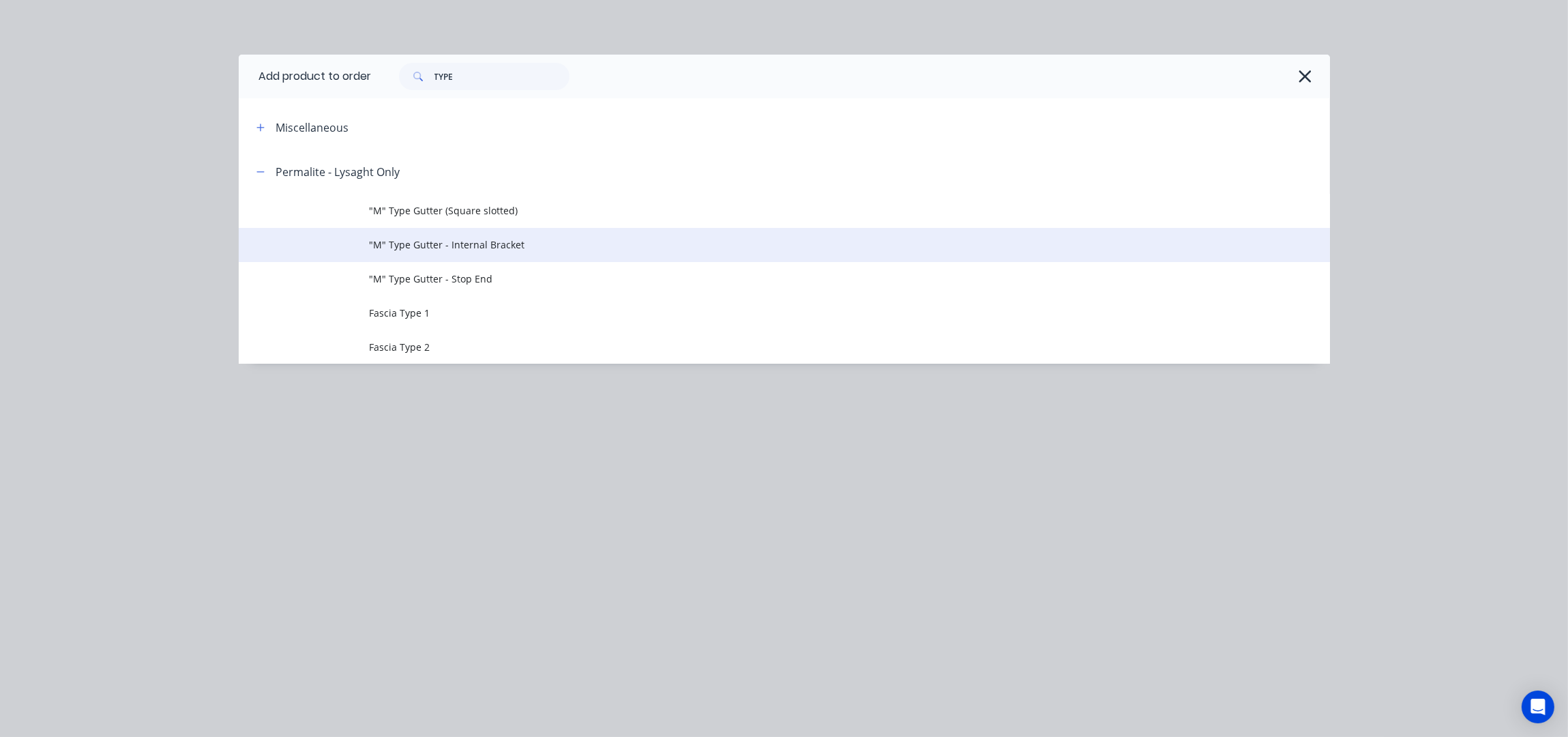
click at [492, 246] on span ""M" Type Gutter - Internal Bracket" at bounding box center [754, 245] width 768 height 14
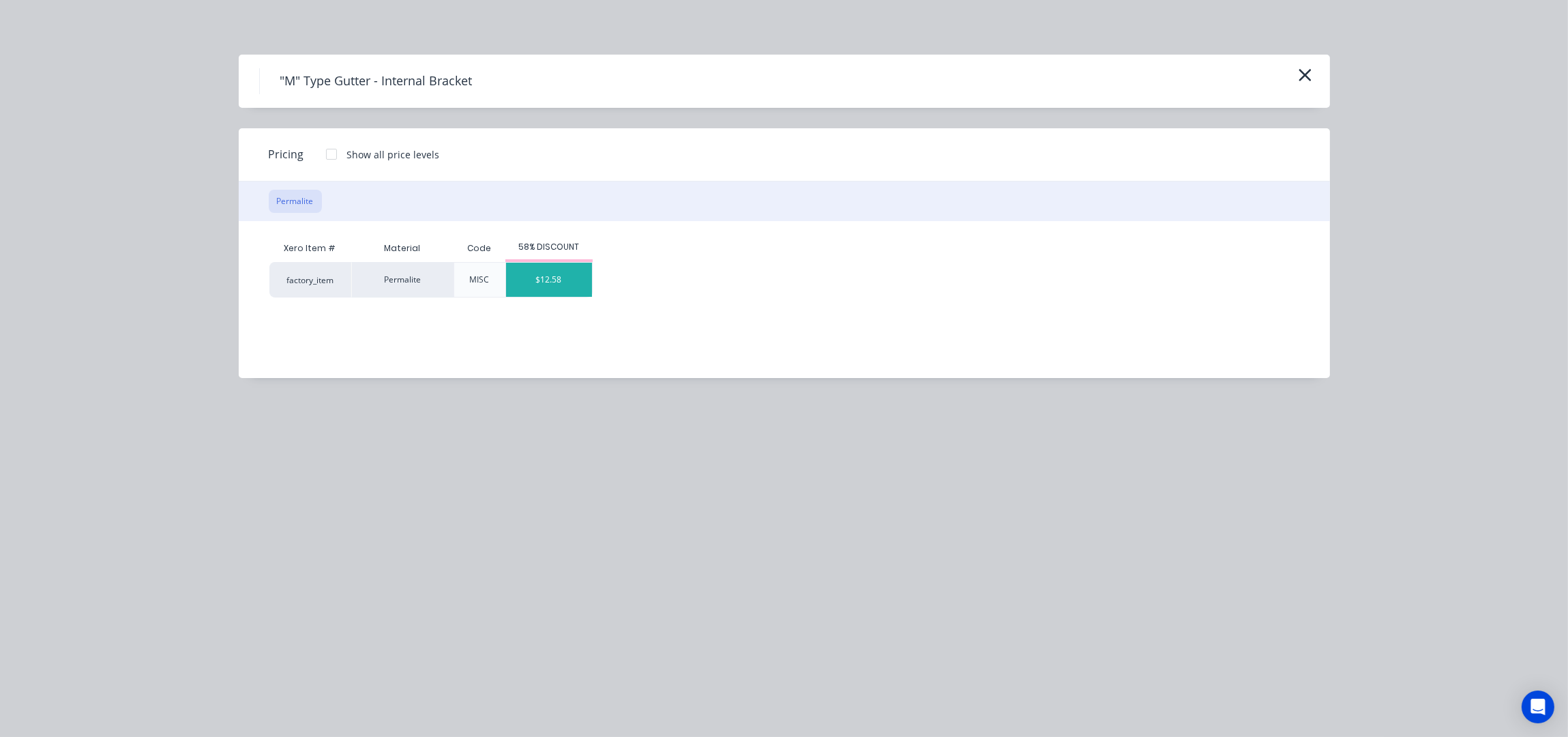
click at [545, 279] on div "$12.58" at bounding box center [549, 279] width 86 height 34
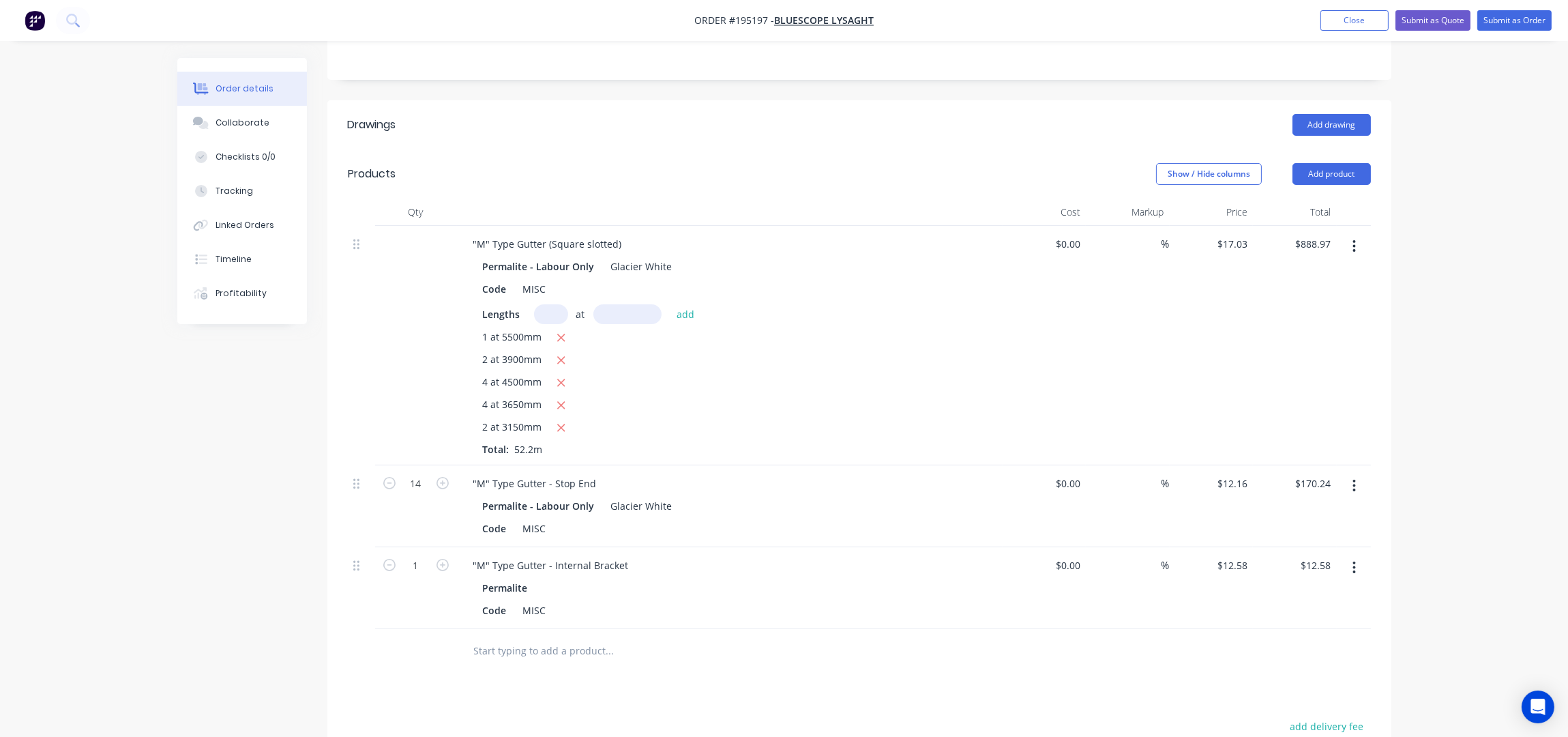
scroll to position [442, 0]
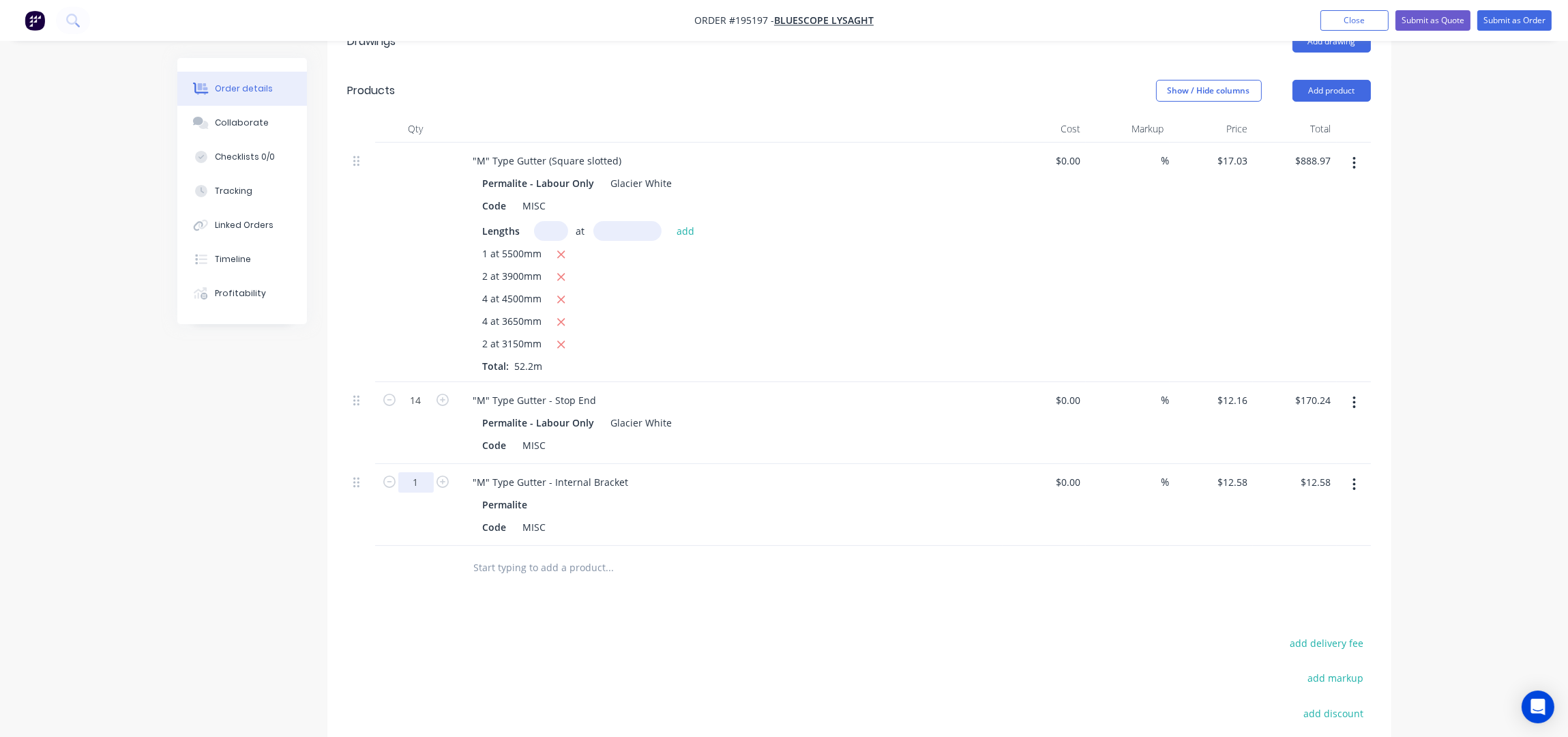
click at [425, 472] on input "1" at bounding box center [416, 482] width 36 height 20
type input "60"
type input "$754.80"
click at [756, 556] on div "Drawings Add drawing Products Show / Hide columns Add product Qty Cost Markup P…" at bounding box center [860, 468] width 1064 height 901
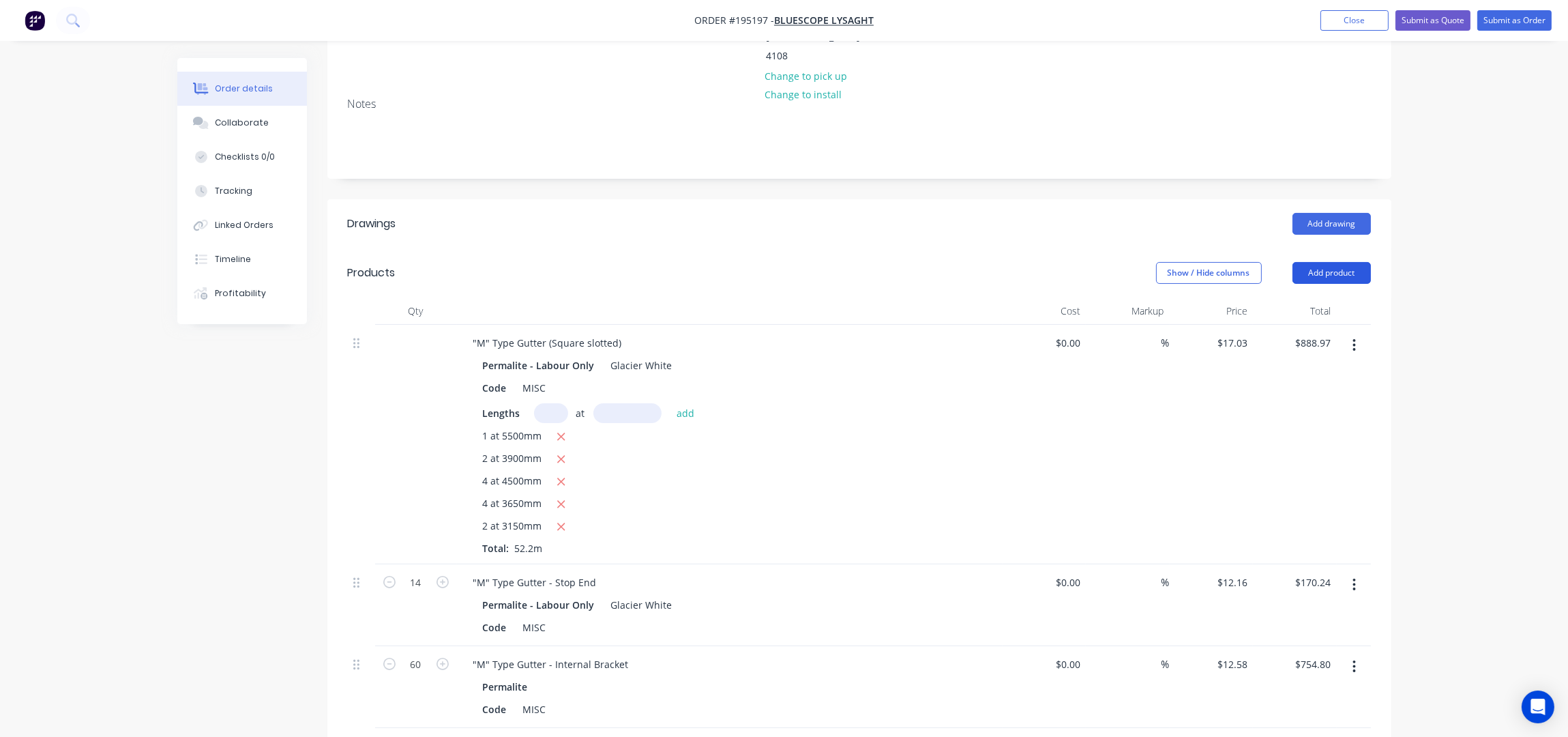
click at [1363, 262] on button "Add product" at bounding box center [1332, 273] width 78 height 22
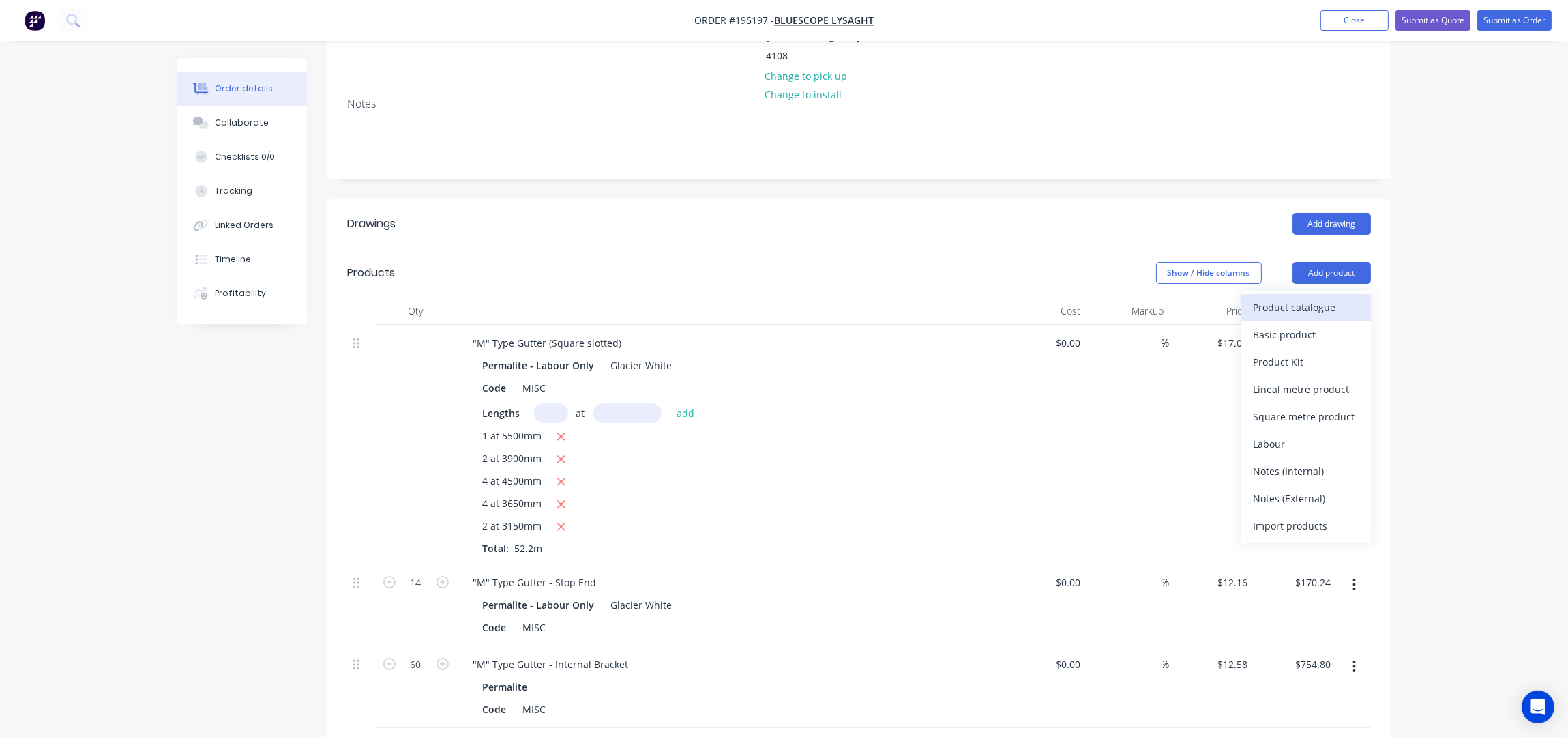
click at [1327, 297] on div "Product catalogue" at bounding box center [1306, 307] width 105 height 20
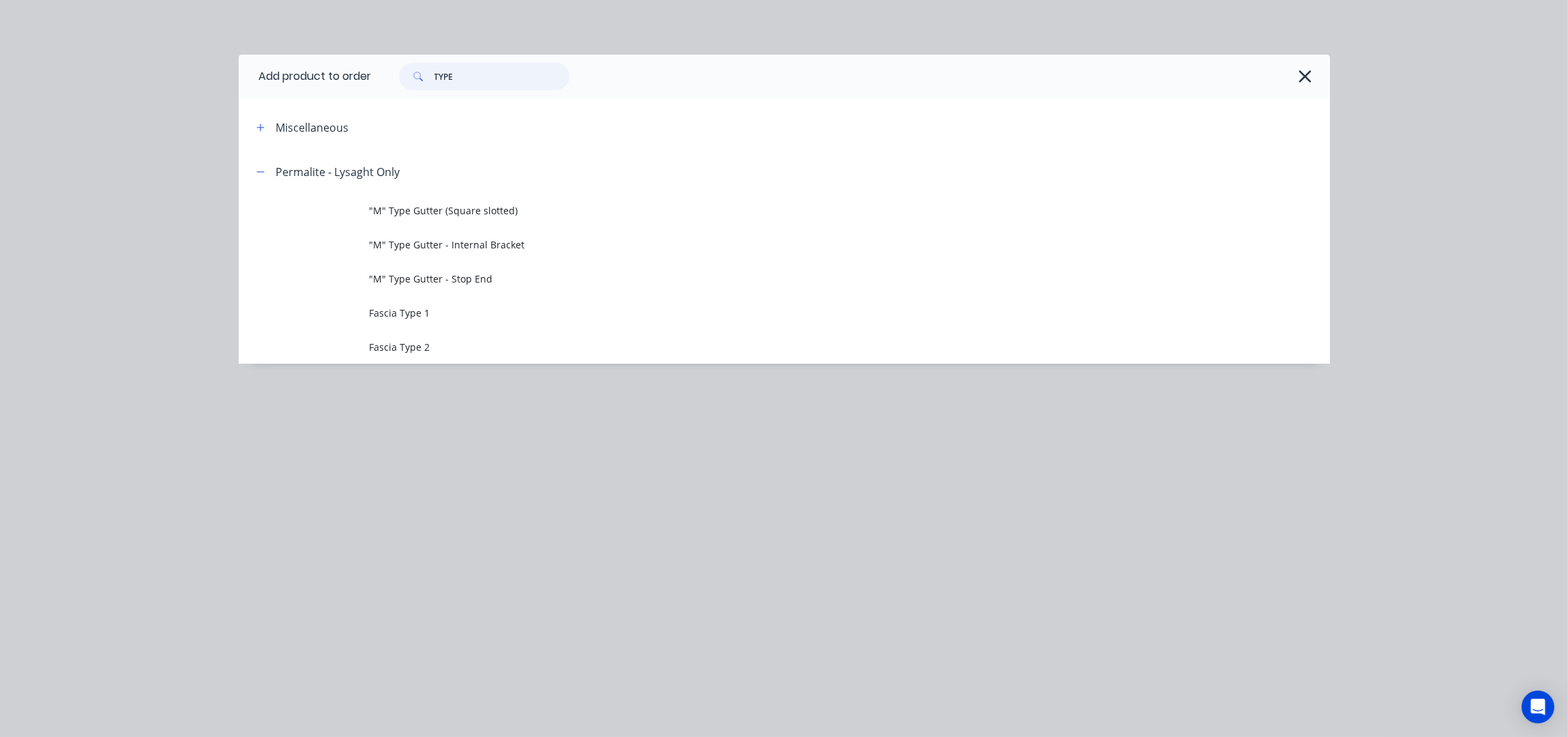
drag, startPoint x: 481, startPoint y: 80, endPoint x: 394, endPoint y: 89, distance: 87.5
click at [395, 88] on div "TYPE" at bounding box center [476, 76] width 184 height 27
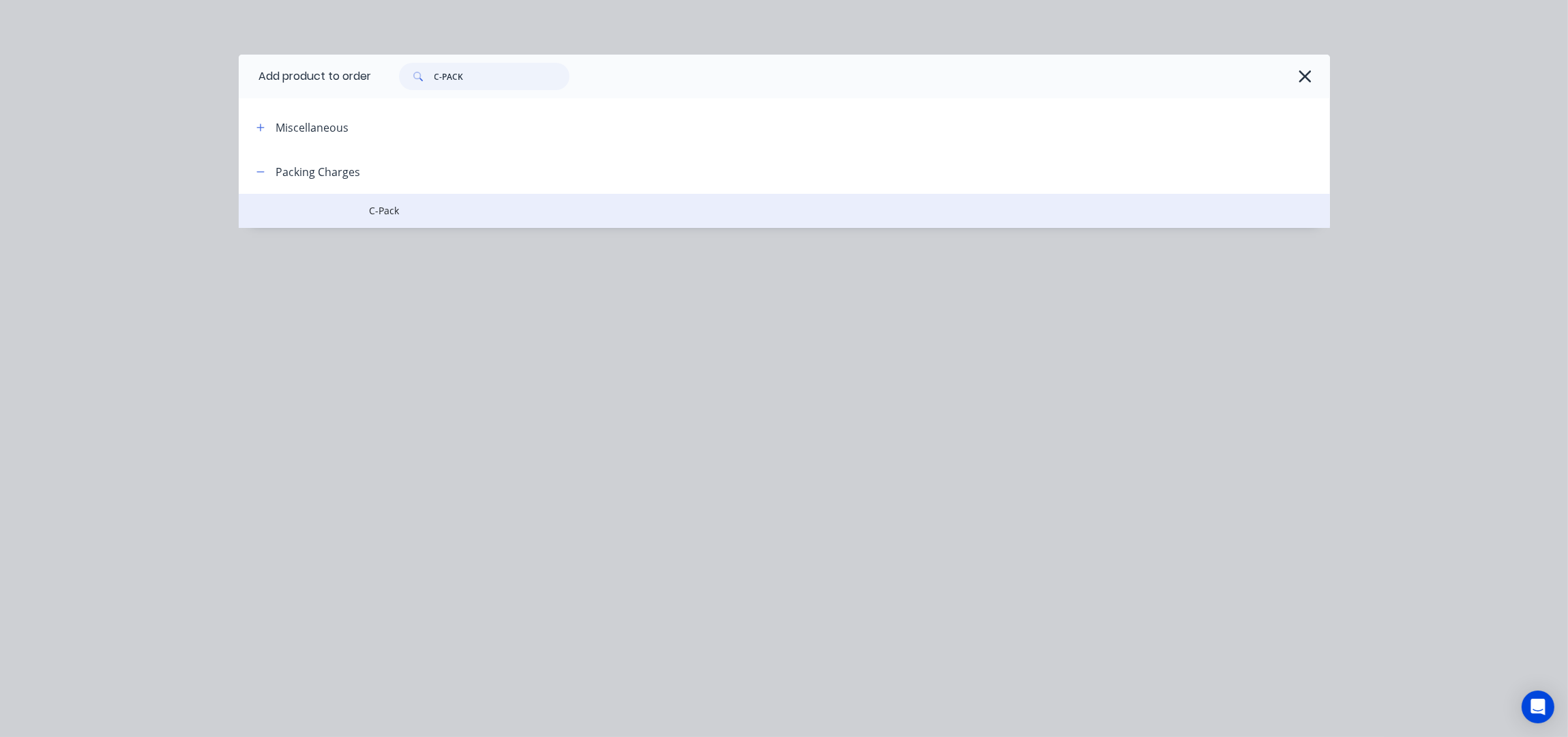
type input "C-PACK"
click at [463, 213] on span "C-Pack" at bounding box center [754, 210] width 768 height 14
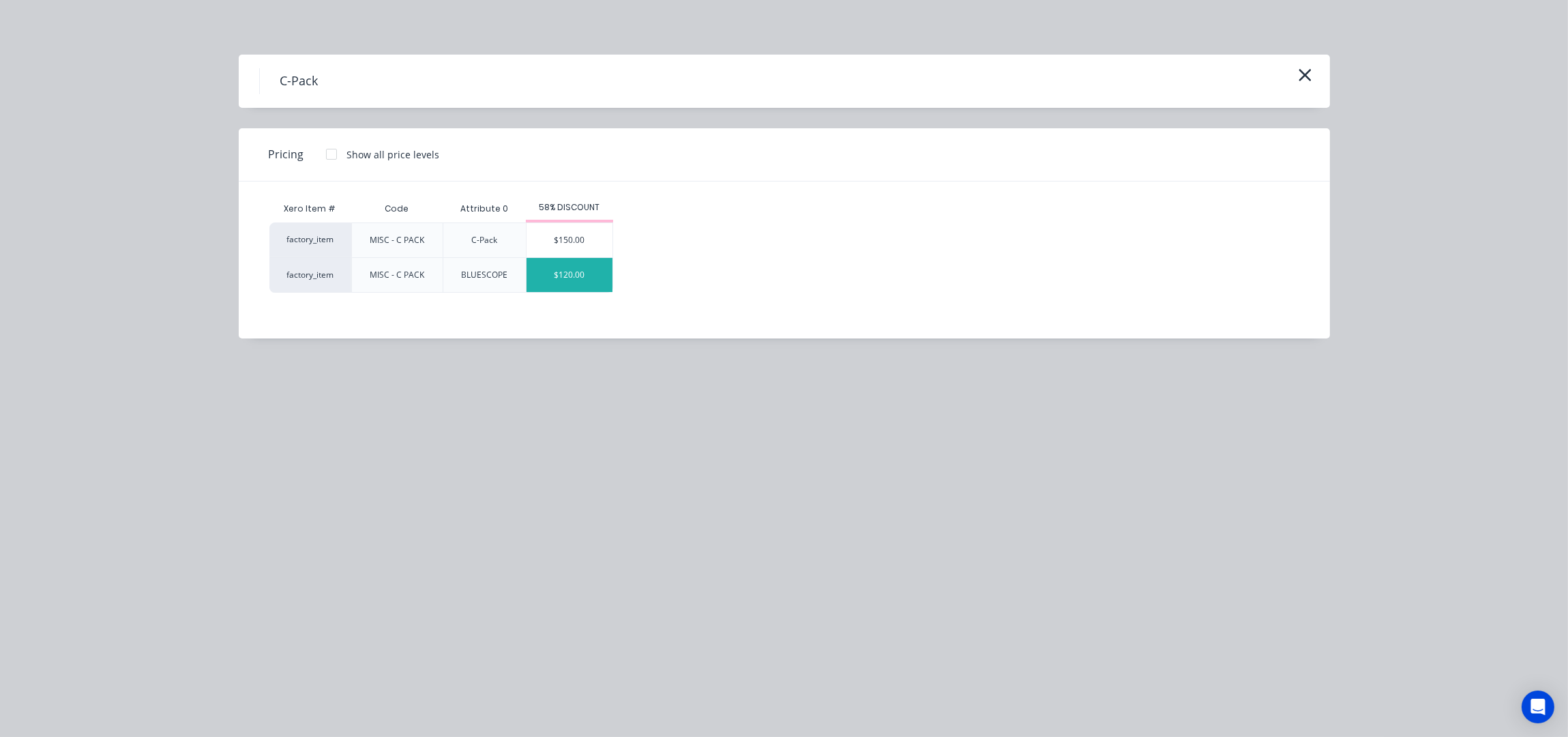
click at [555, 289] on div "$120.00" at bounding box center [570, 274] width 86 height 34
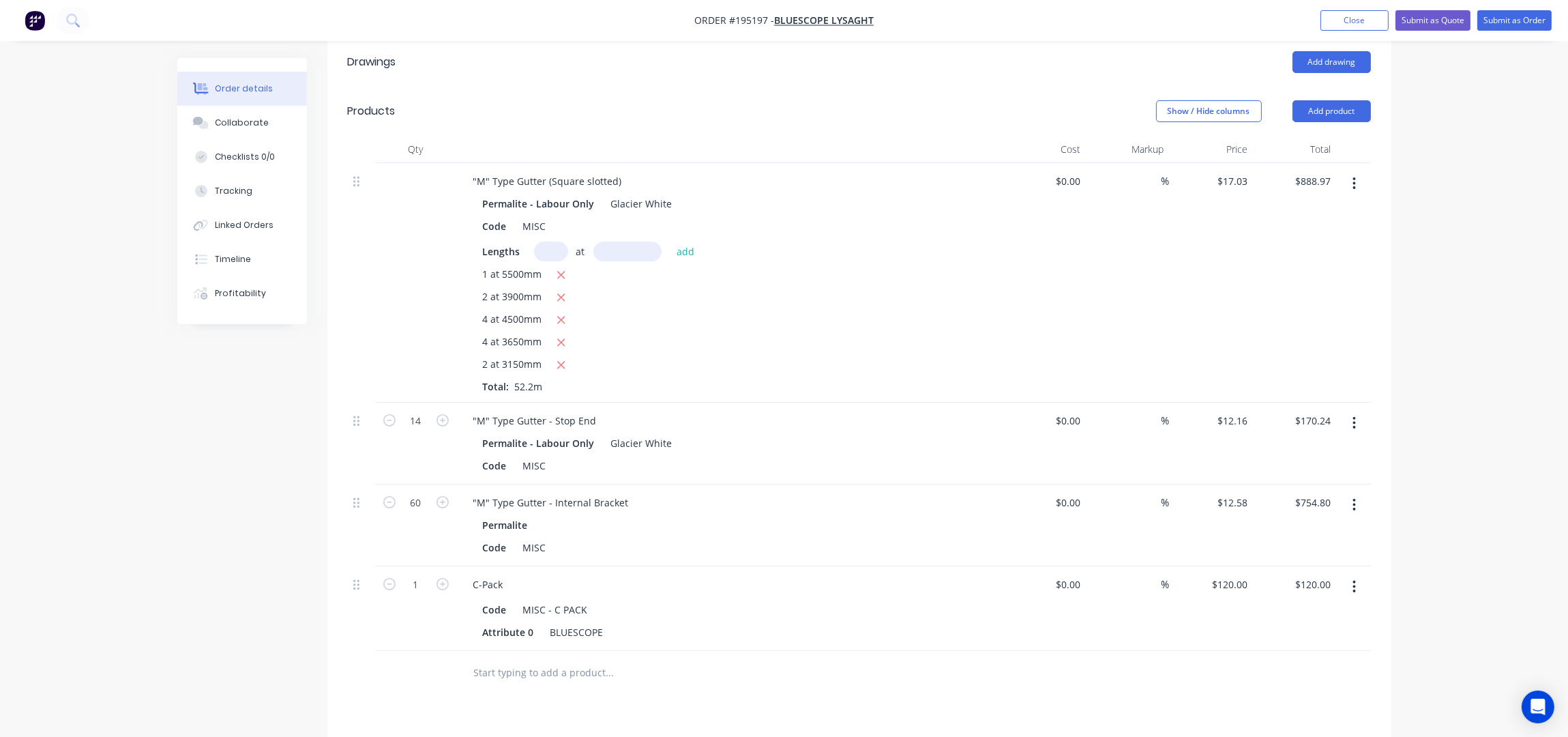
scroll to position [417, 0]
click at [1335, 104] on button "Add product" at bounding box center [1332, 114] width 78 height 22
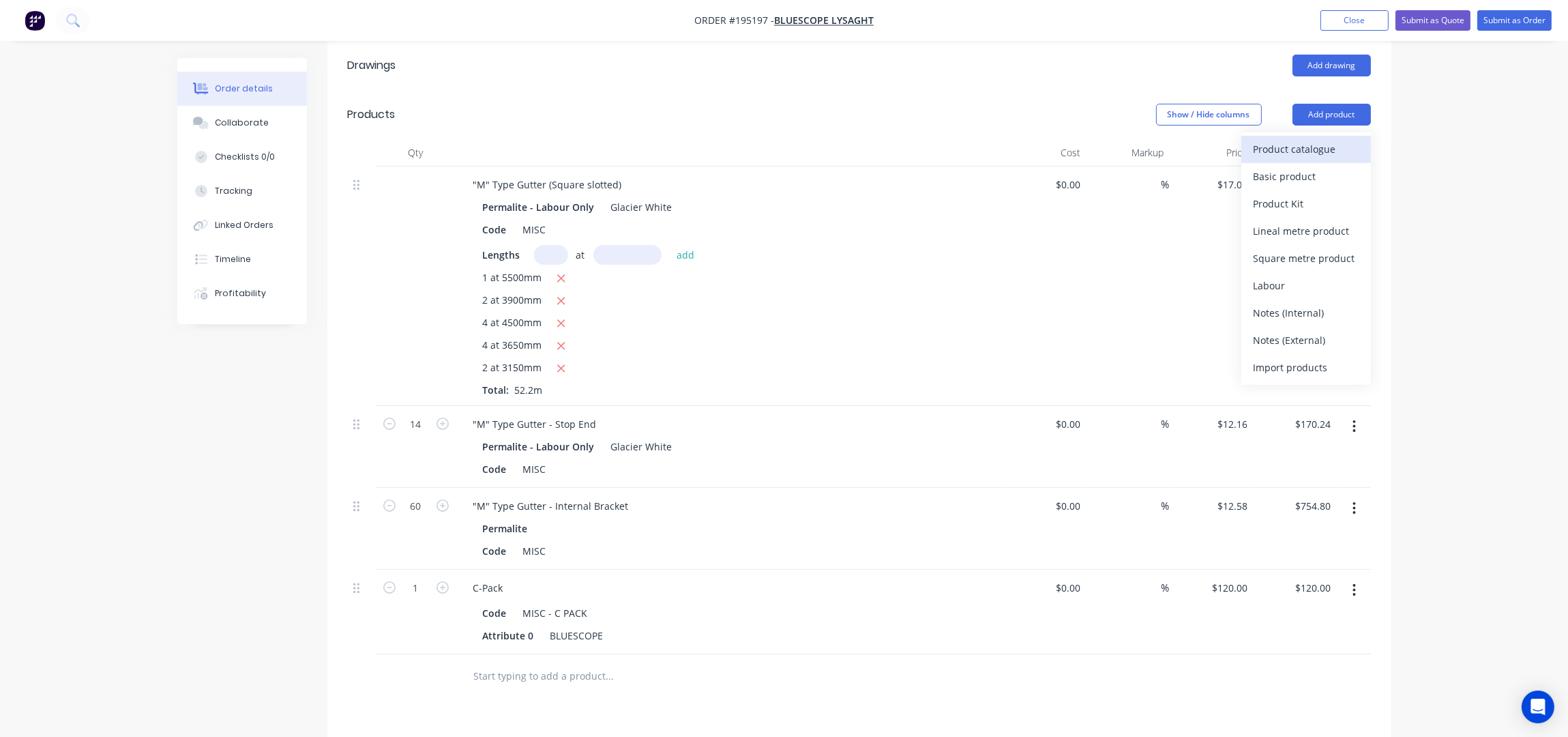
click at [1310, 139] on div "Product catalogue" at bounding box center [1306, 149] width 105 height 20
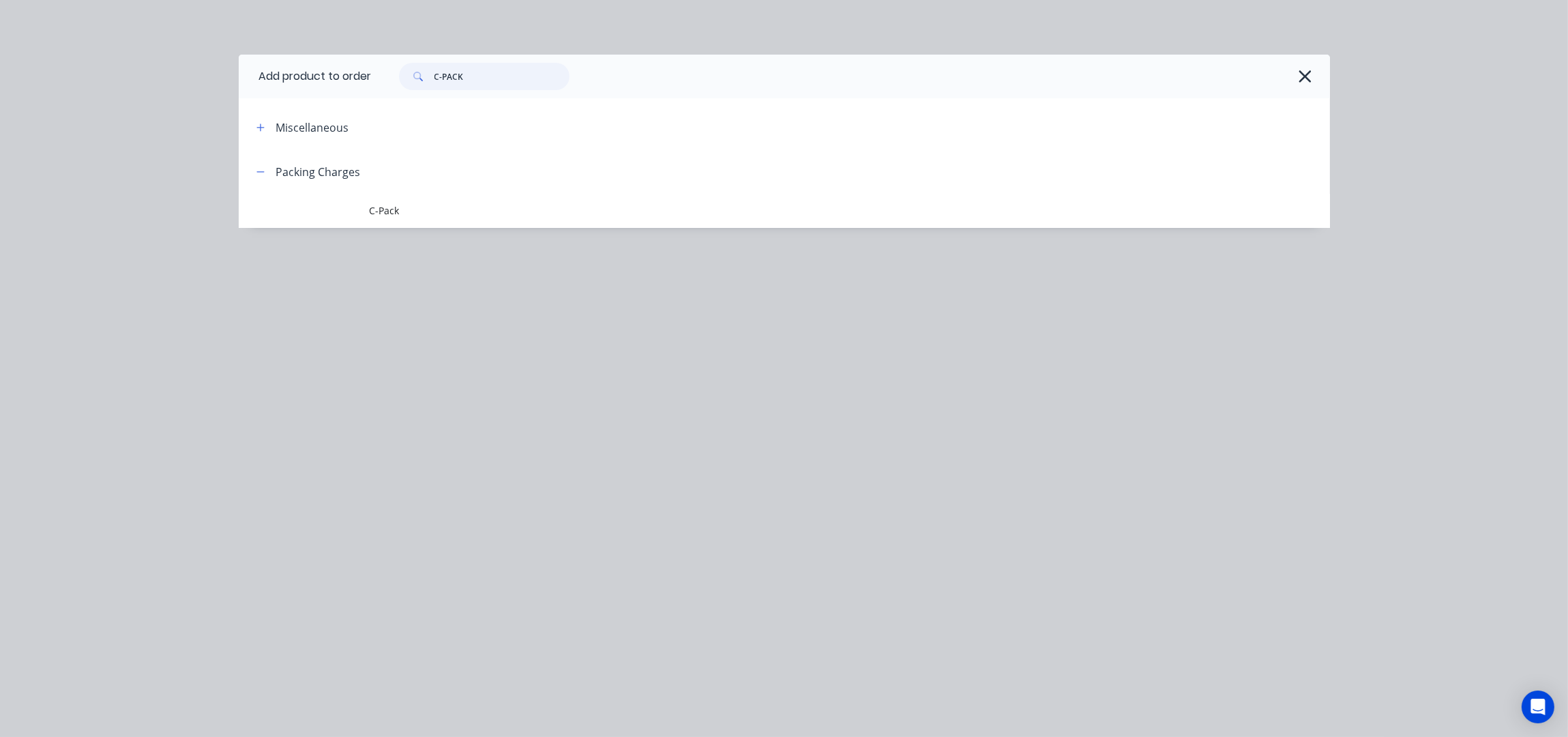
drag, startPoint x: 503, startPoint y: 76, endPoint x: 433, endPoint y: 74, distance: 70.0
click at [433, 74] on div "C-PACK" at bounding box center [484, 76] width 171 height 27
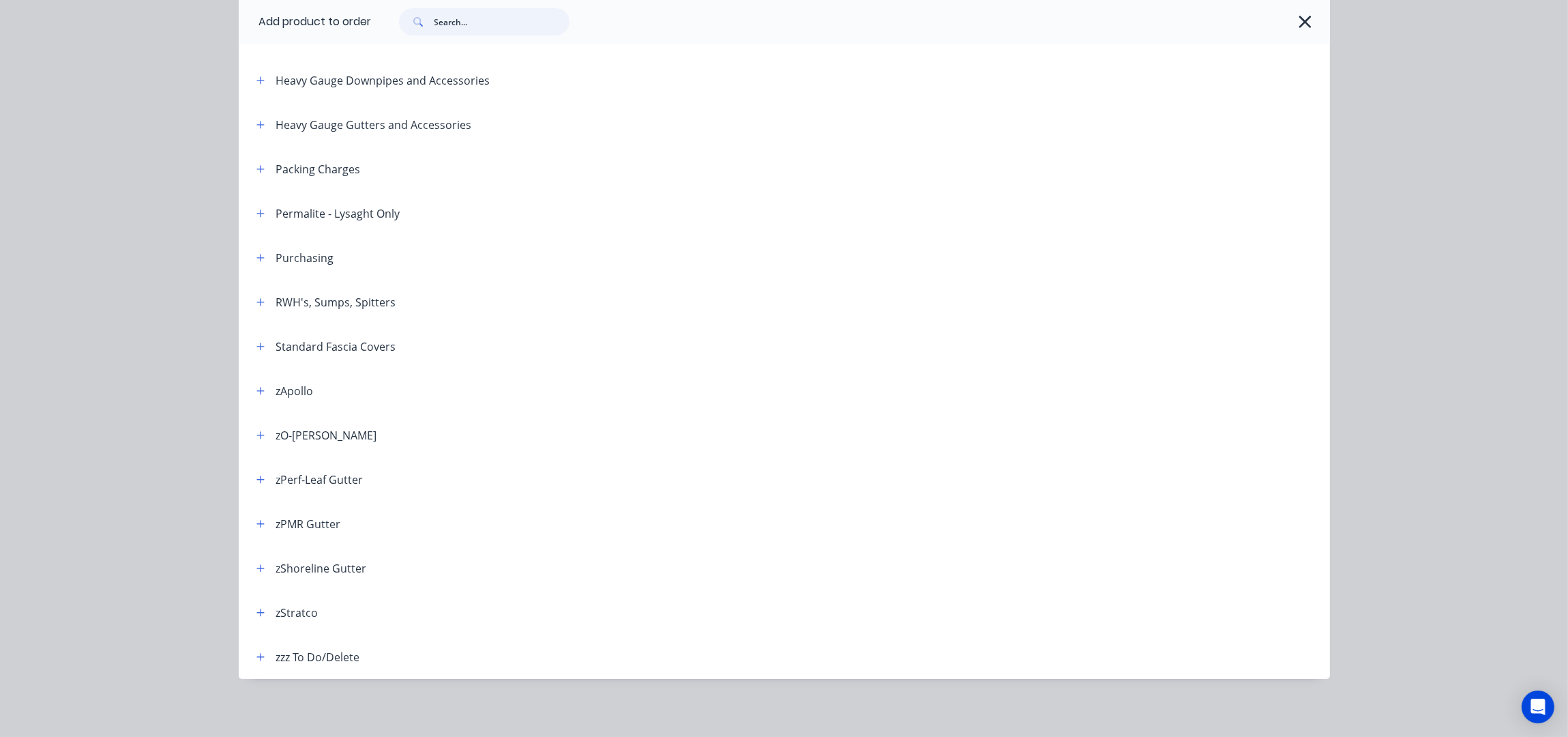
scroll to position [359, 0]
click at [260, 217] on span at bounding box center [261, 212] width 17 height 17
click at [256, 209] on icon "button" at bounding box center [260, 212] width 8 height 10
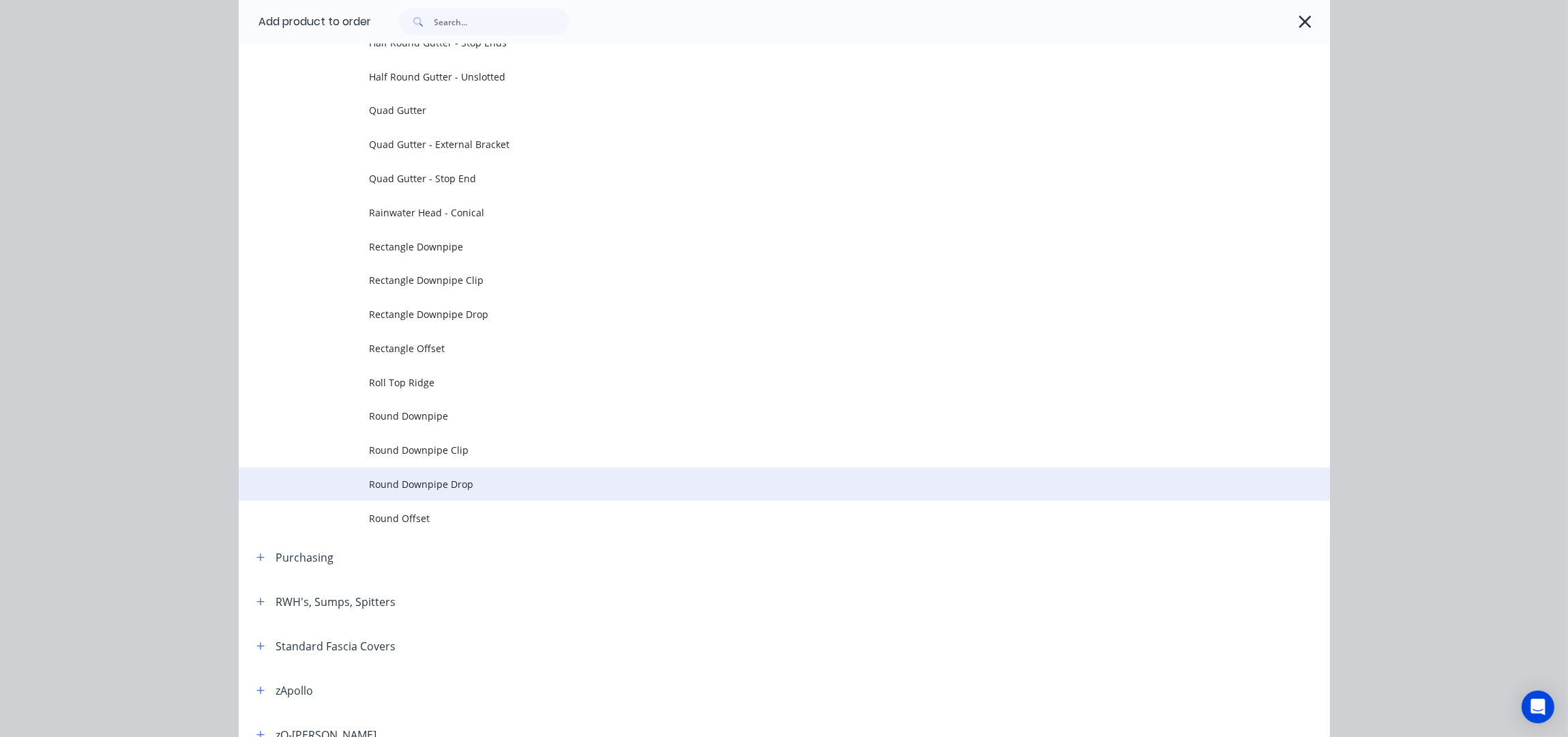
scroll to position [1178, 0]
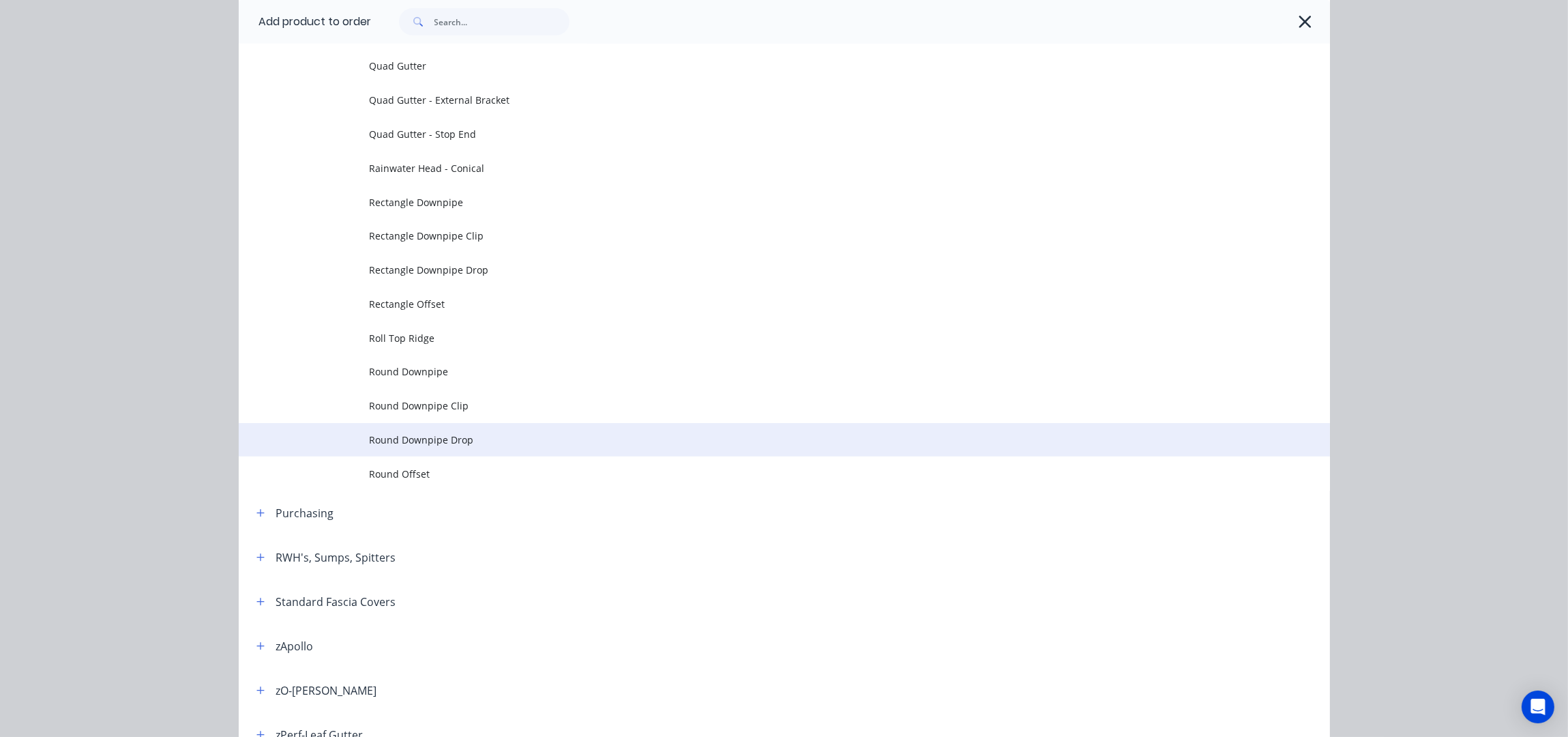
click at [471, 436] on span "Round Downpipe Drop" at bounding box center [754, 439] width 768 height 14
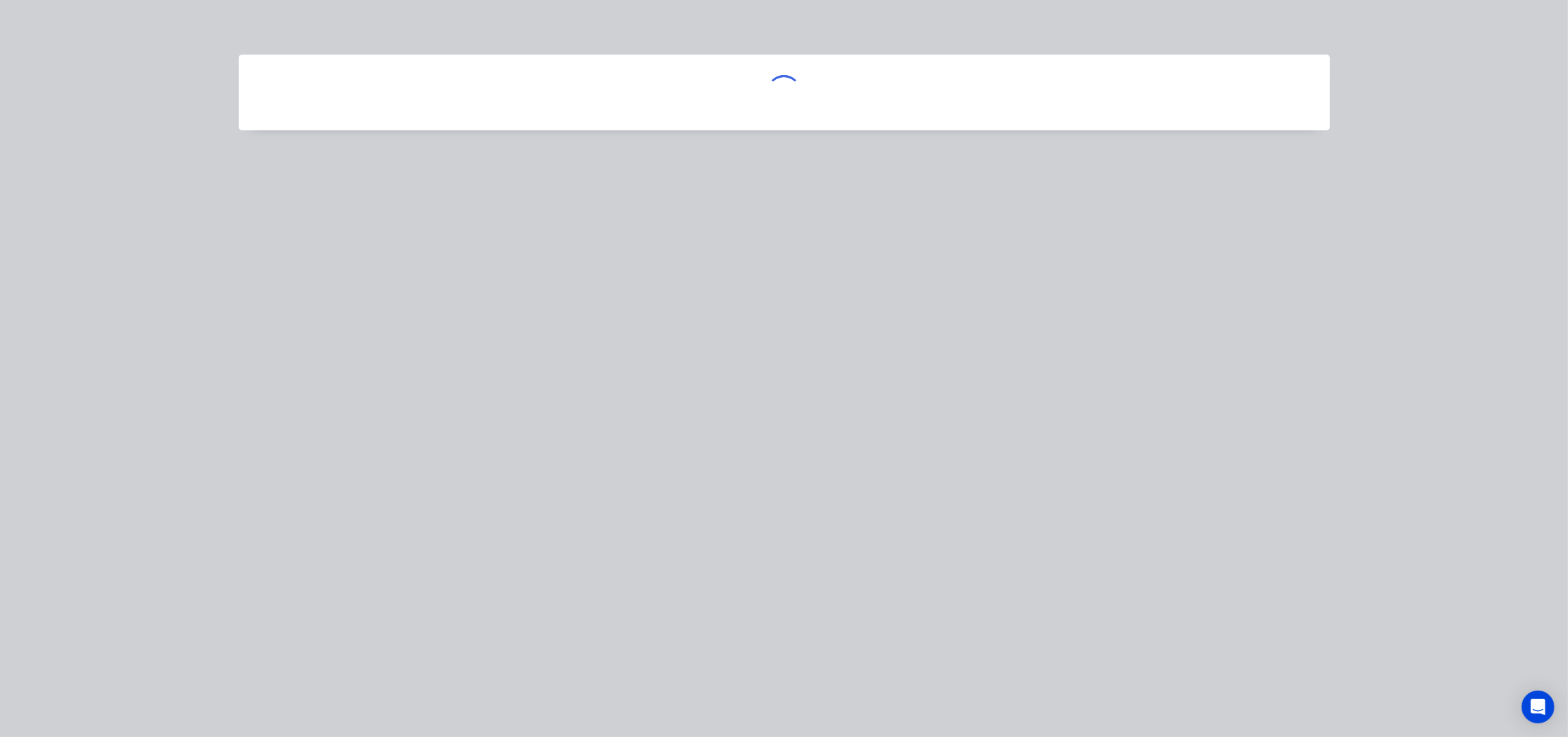
scroll to position [0, 0]
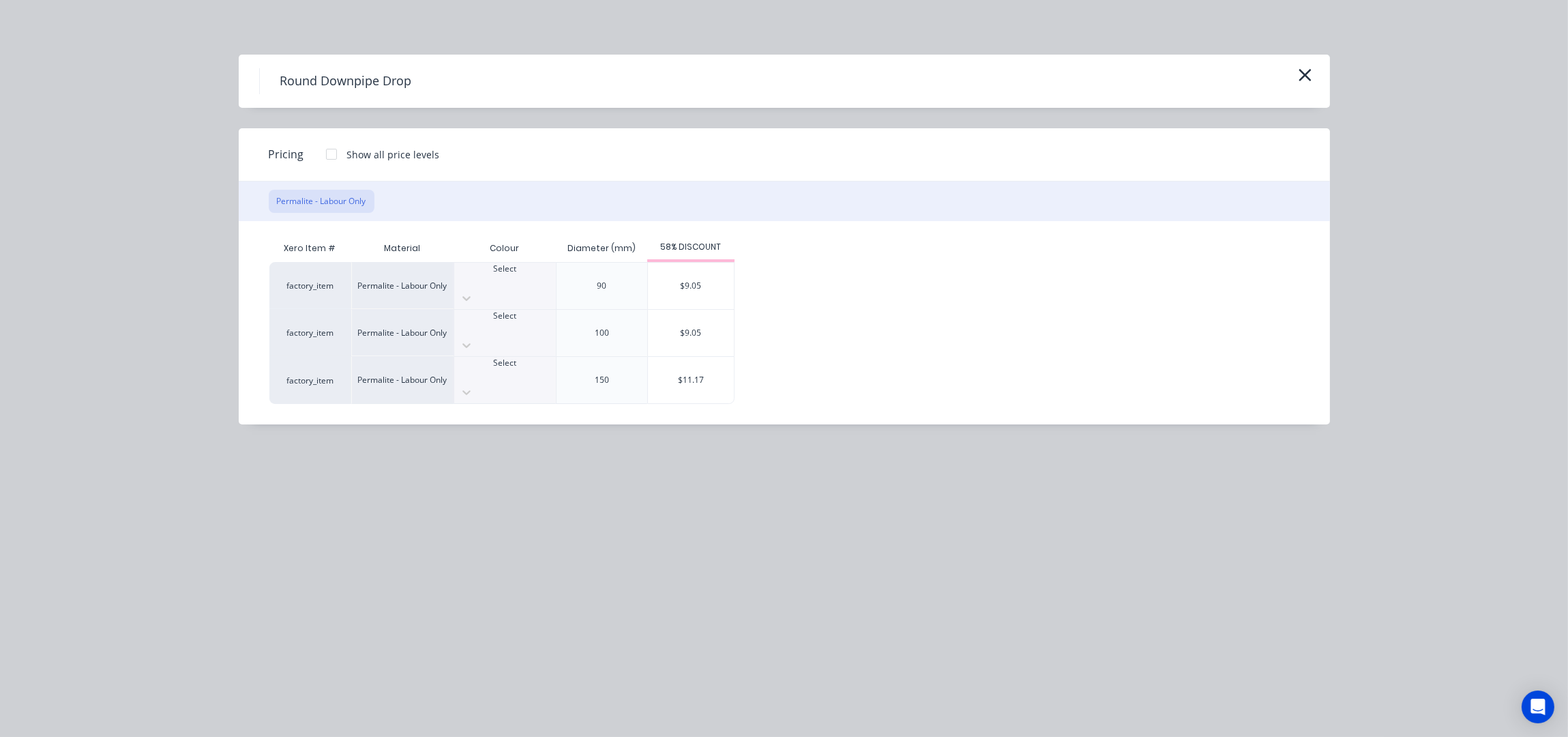
click at [517, 282] on div at bounding box center [505, 281] width 102 height 12
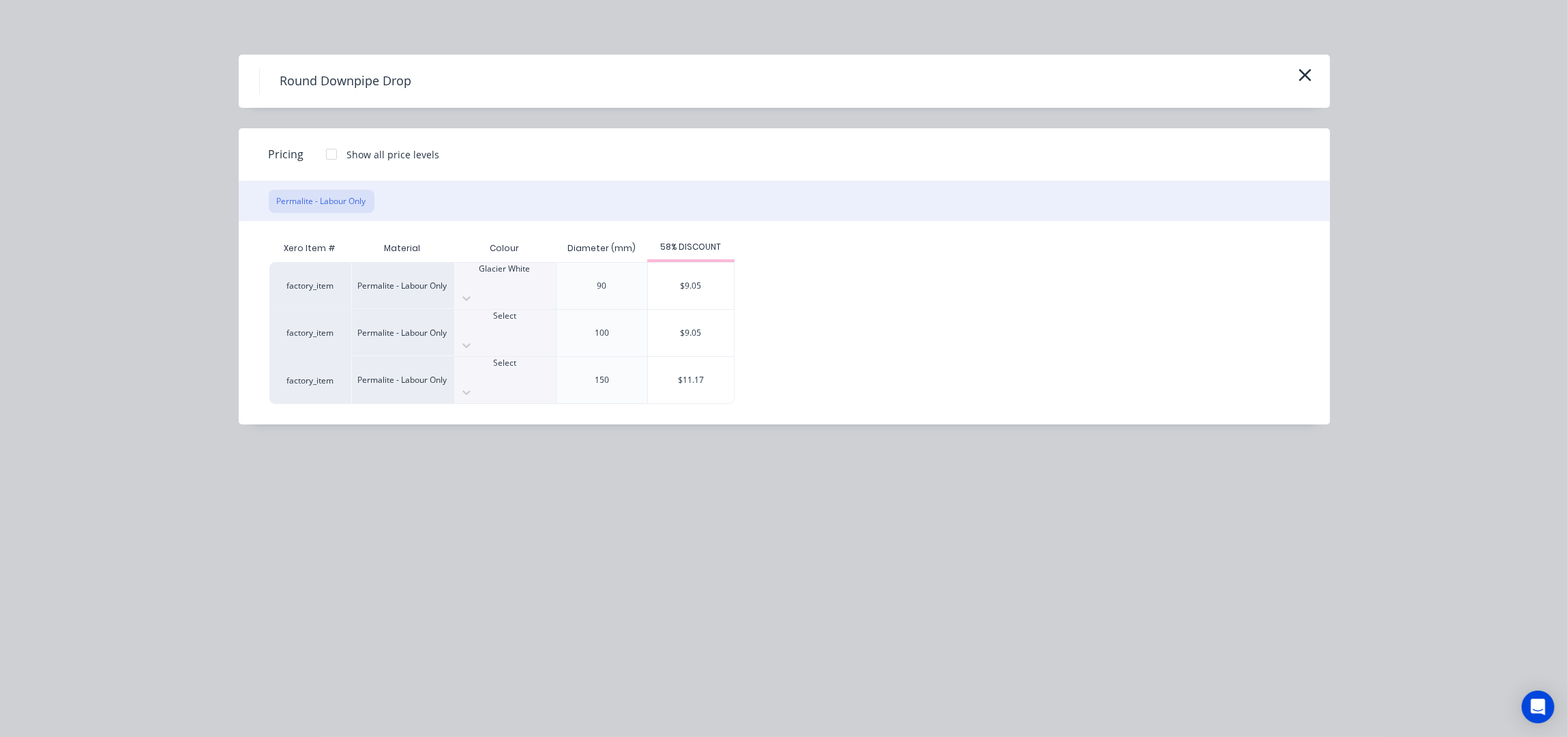
click at [677, 281] on div "$9.05" at bounding box center [691, 285] width 86 height 46
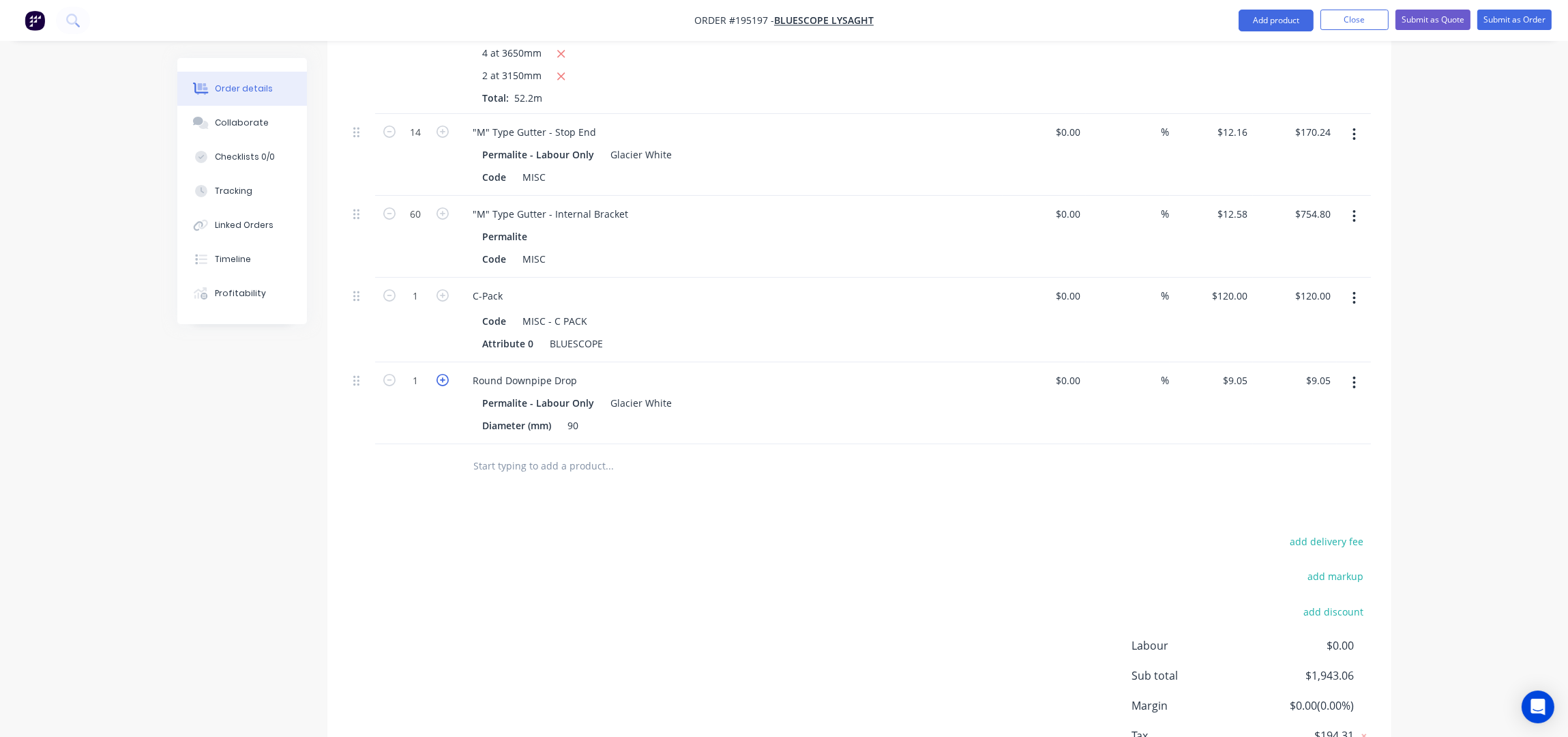
click at [442, 374] on icon "button" at bounding box center [443, 380] width 12 height 12
type input "2"
type input "$18.10"
click at [442, 374] on icon "button" at bounding box center [443, 380] width 12 height 12
type input "3"
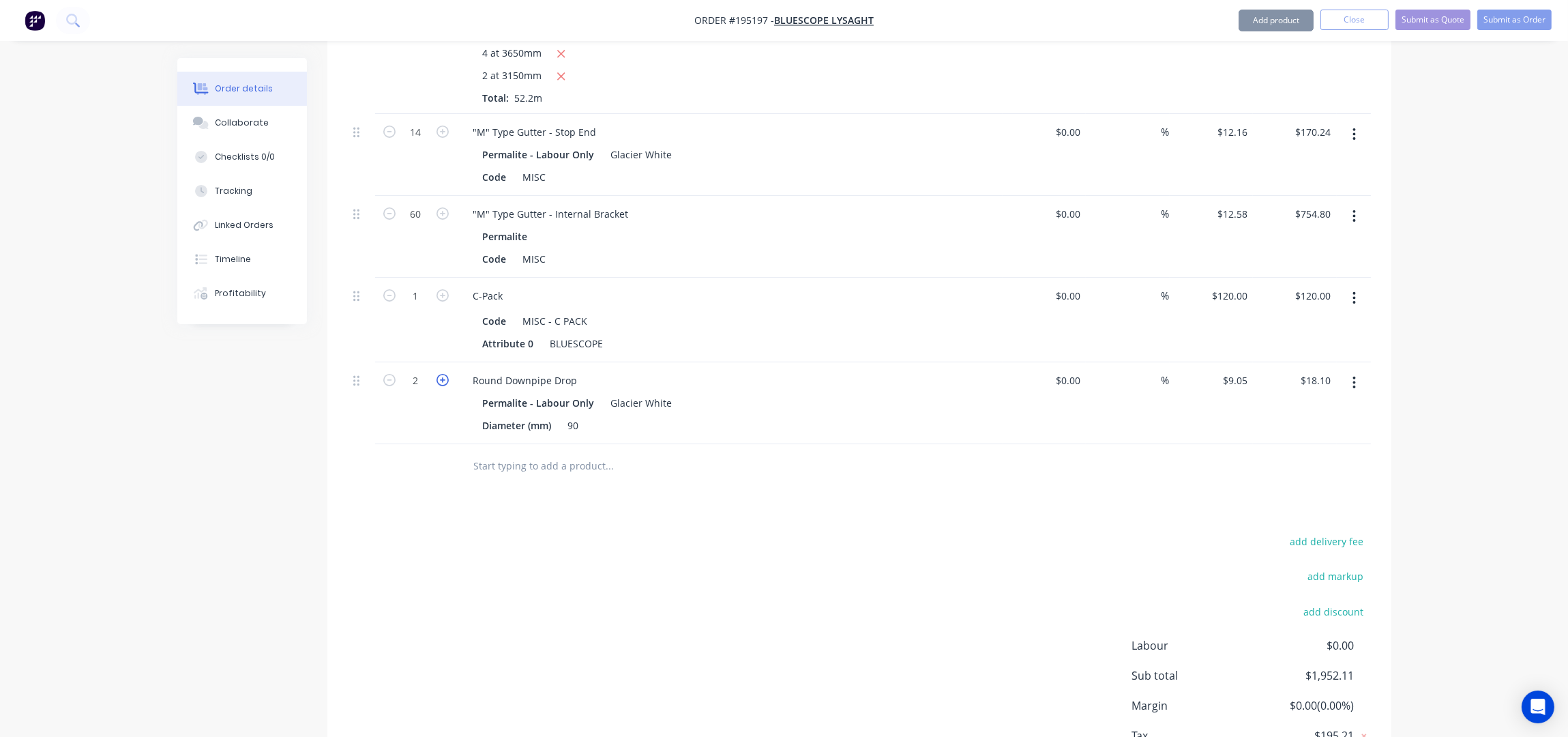
type input "$27.15"
click at [442, 374] on icon "button" at bounding box center [443, 380] width 12 height 12
type input "4"
type input "$36.20"
click at [442, 374] on icon "button" at bounding box center [443, 380] width 12 height 12
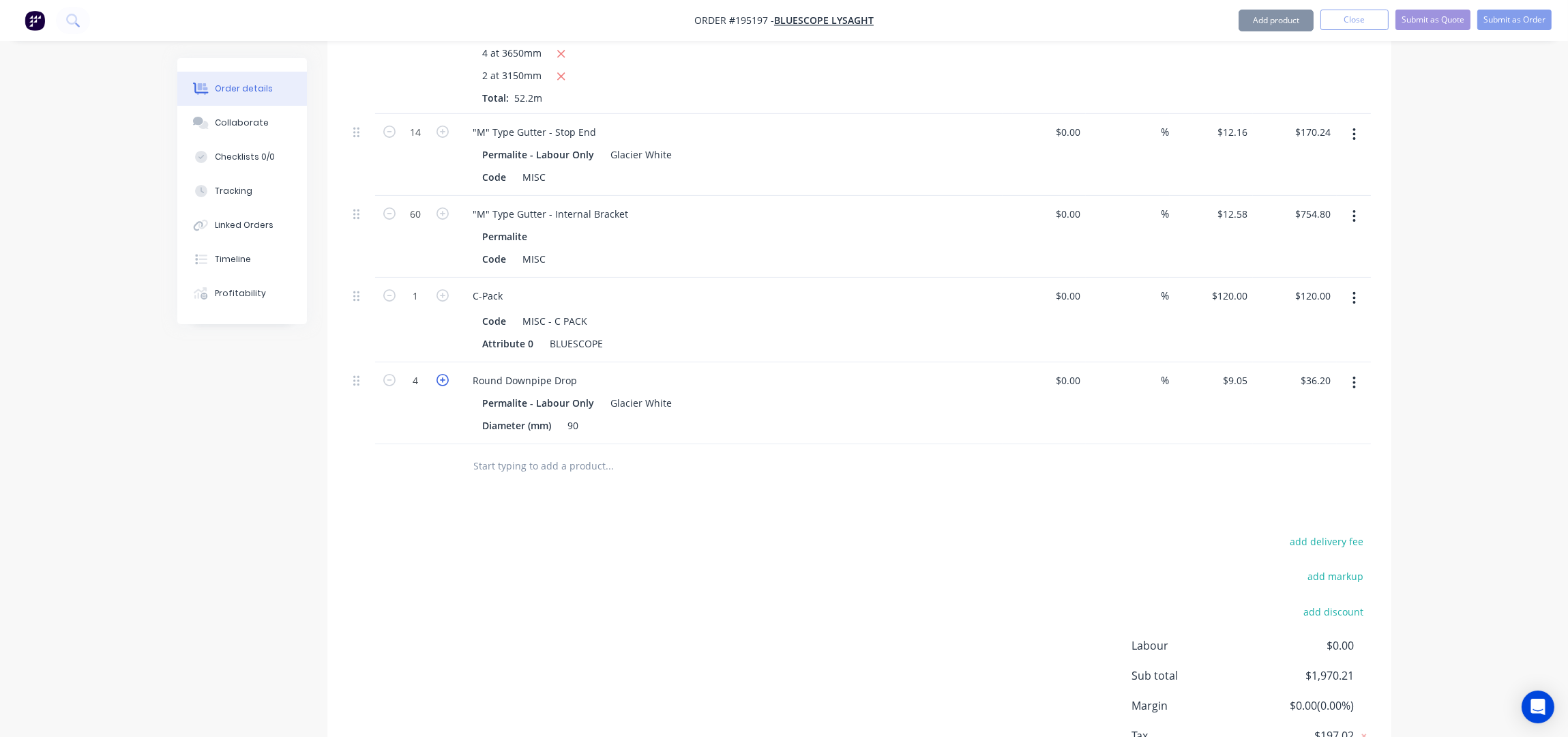
type input "5"
type input "$45.25"
click at [442, 374] on icon "button" at bounding box center [443, 380] width 12 height 12
type input "6"
type input "$54.30"
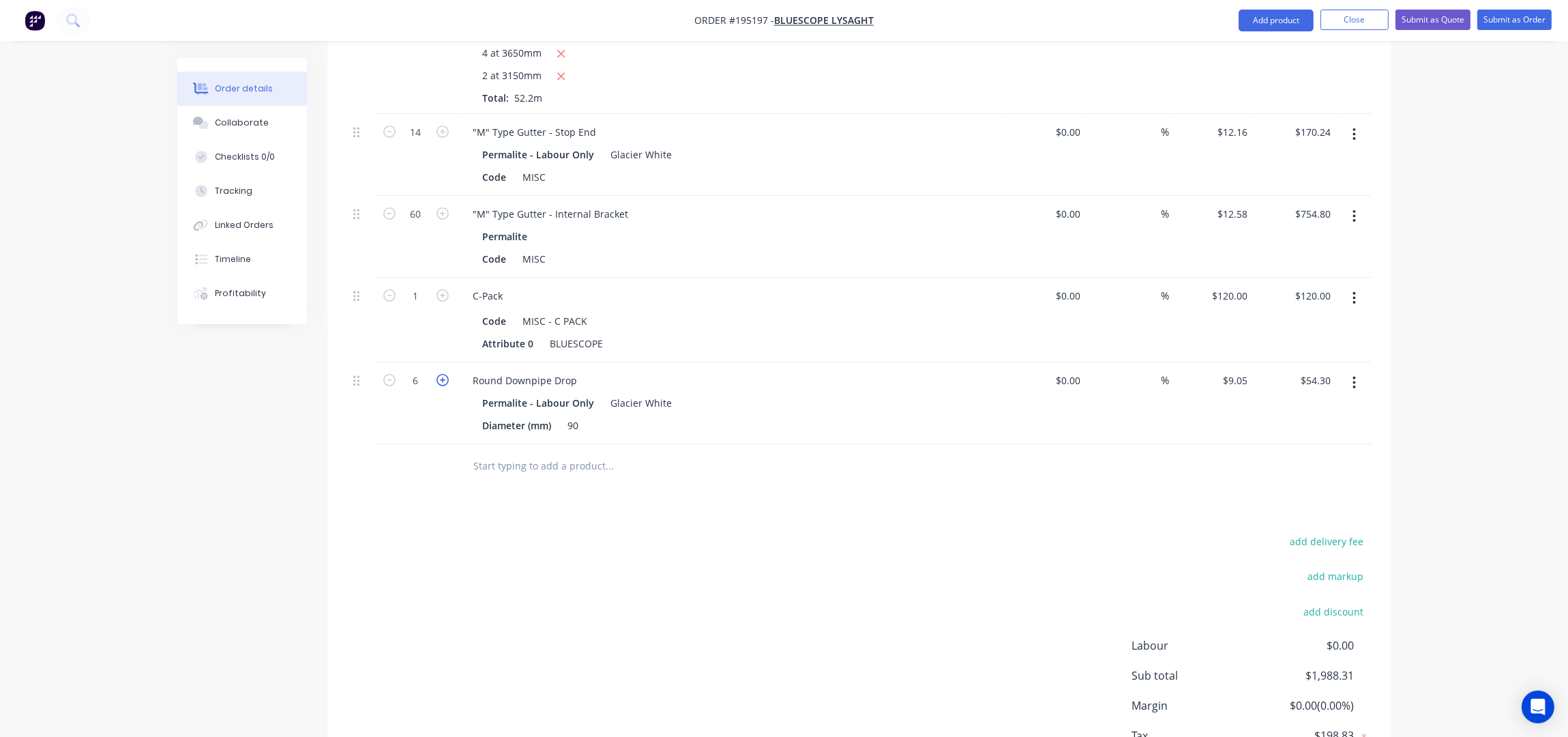
click at [442, 374] on icon "button" at bounding box center [443, 380] width 12 height 12
type input "7"
type input "$63.35"
click at [442, 374] on icon "button" at bounding box center [443, 380] width 12 height 12
type input "8"
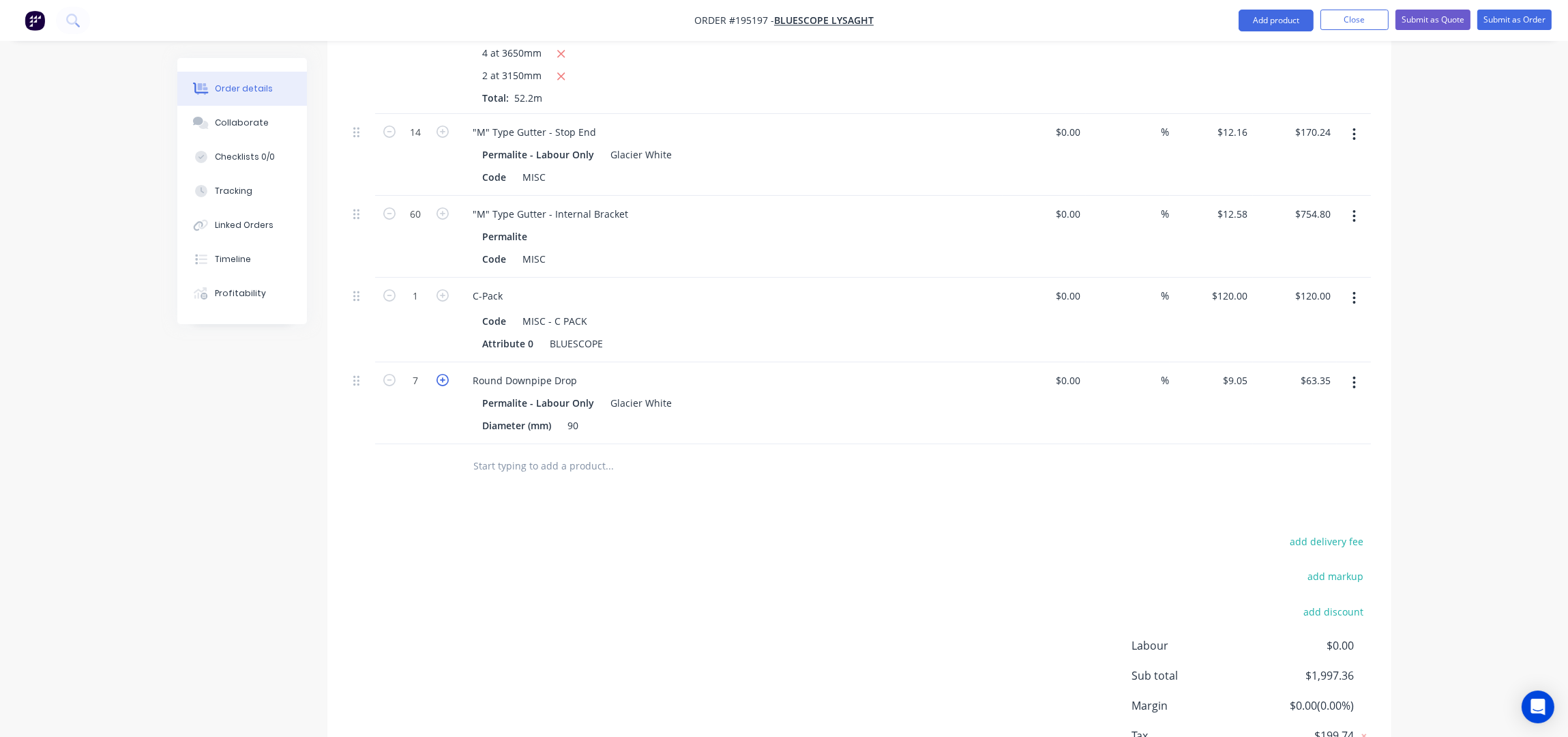
type input "$72.40"
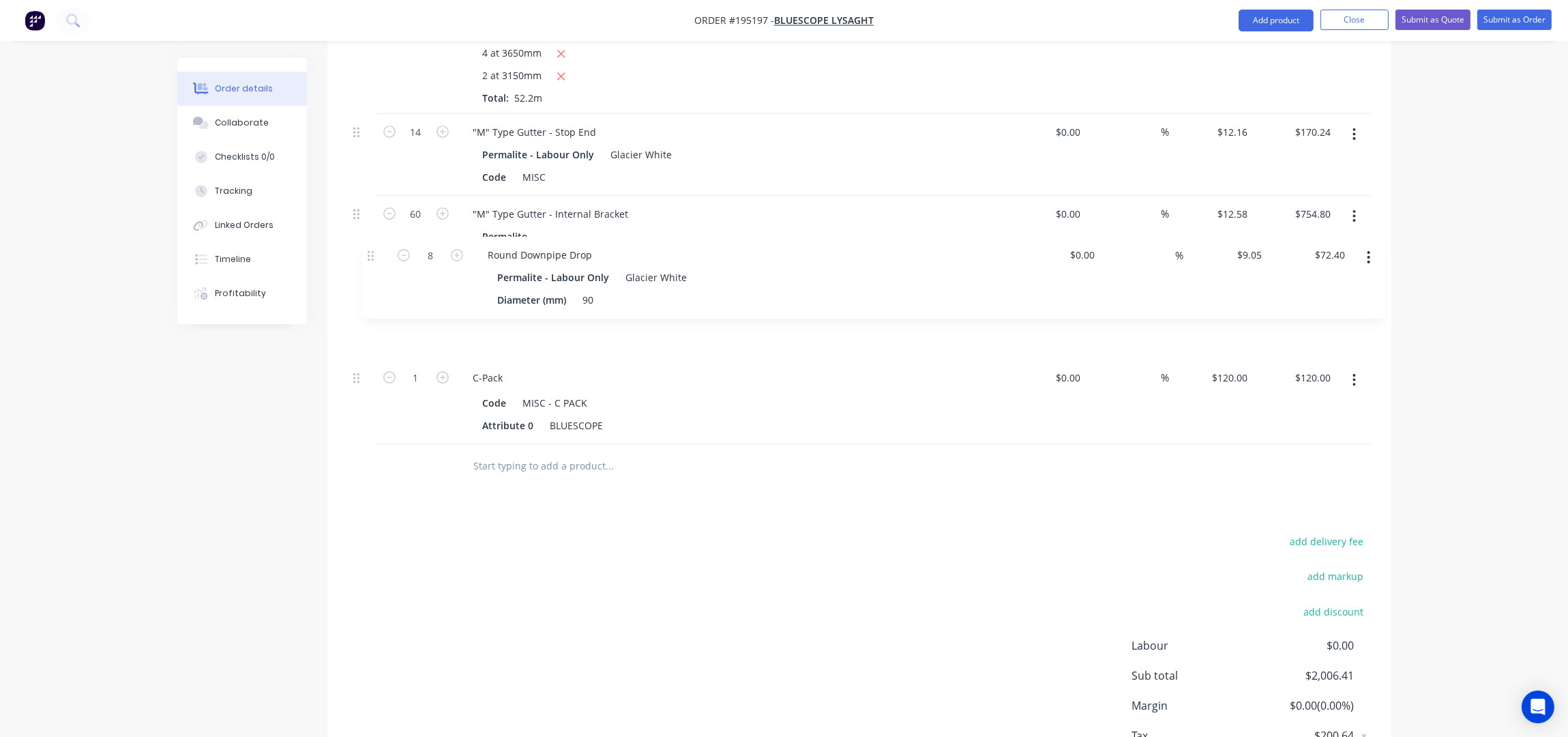
drag, startPoint x: 360, startPoint y: 341, endPoint x: 401, endPoint y: 238, distance: 110.9
click at [373, 241] on div ""M" Type Gutter (Square slotted) Permalite - Labour Only Glacier White Code MIS…" at bounding box center [859, 159] width 1024 height 570
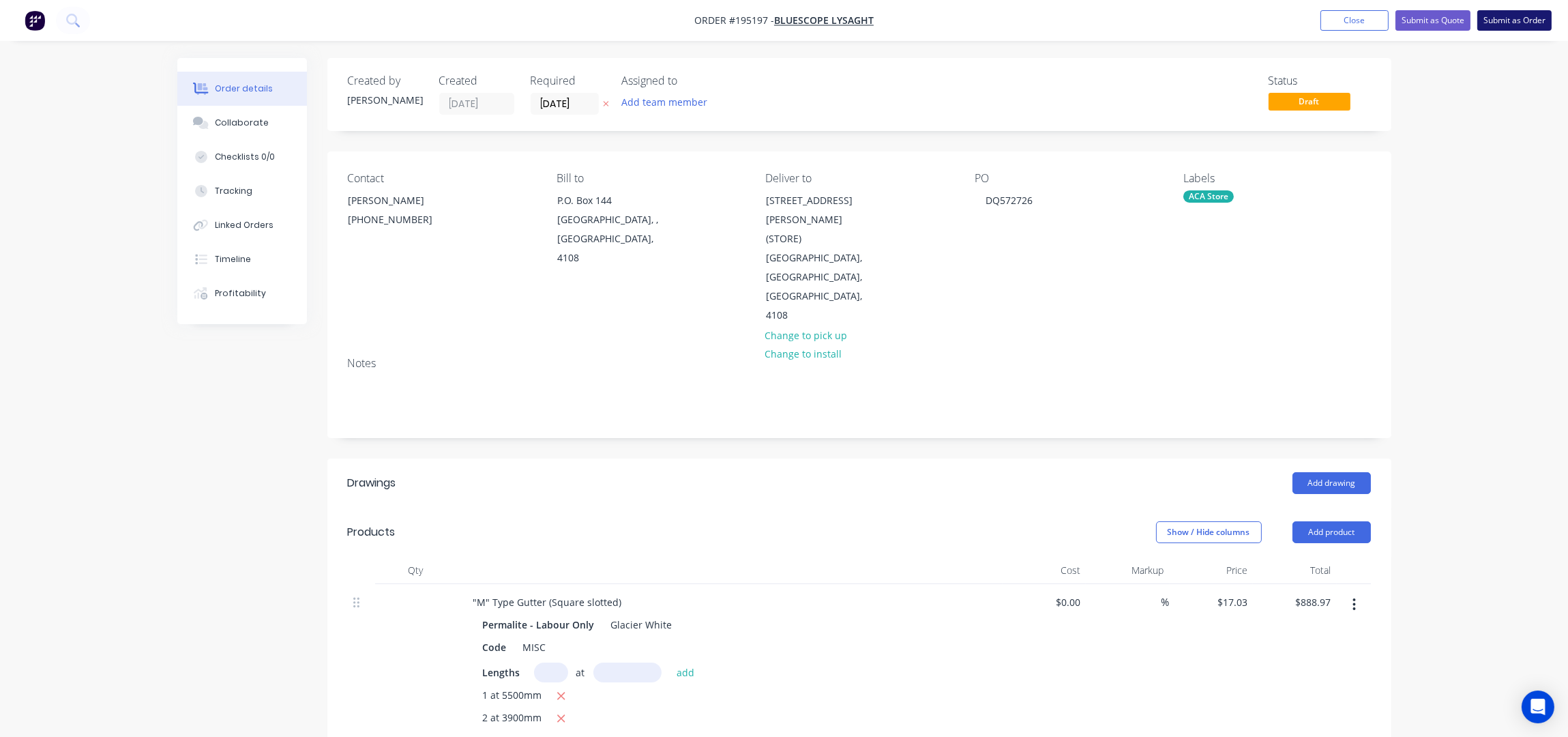
click at [1507, 23] on button "Submit as Order" at bounding box center [1514, 20] width 74 height 20
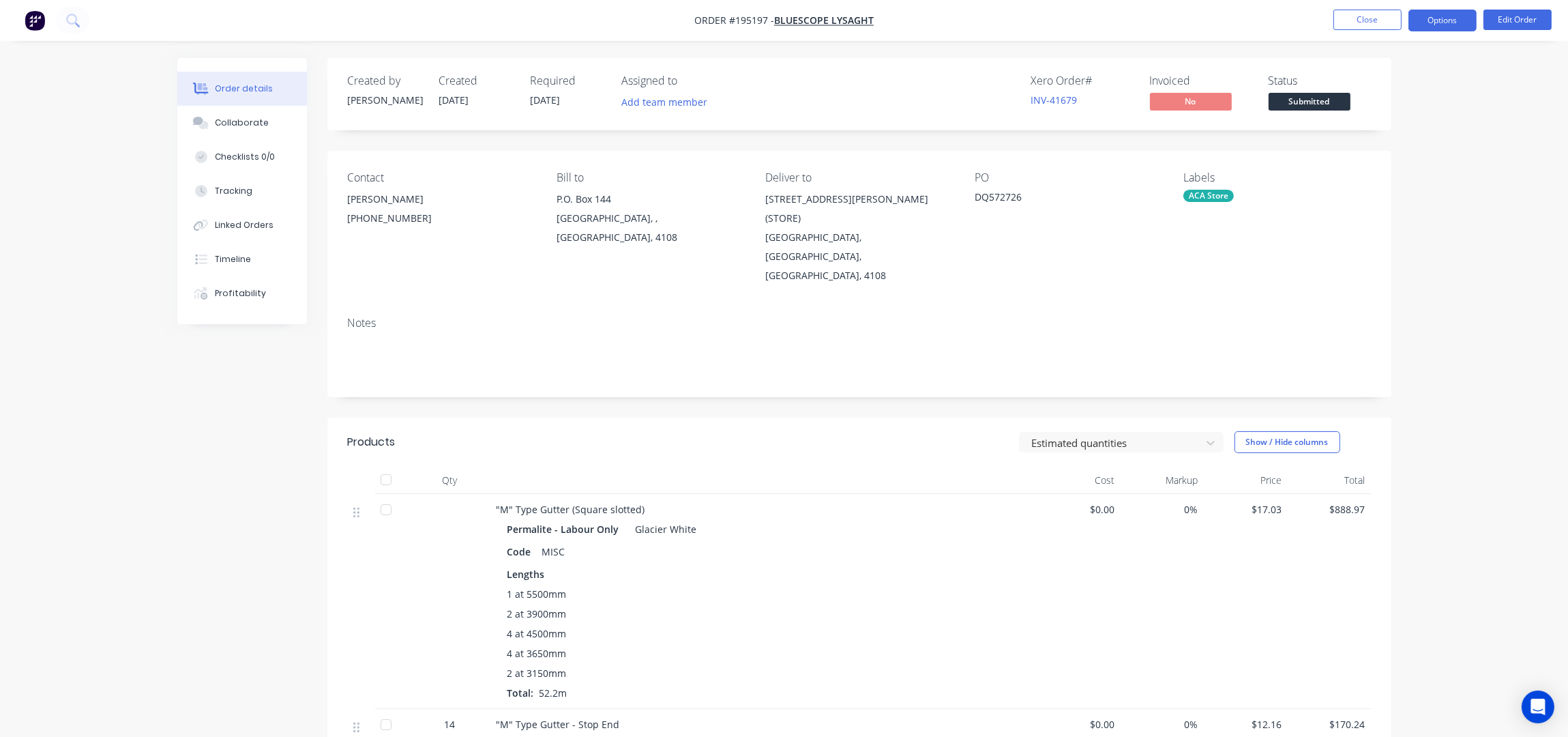
click at [1451, 20] on button "Options" at bounding box center [1443, 20] width 68 height 22
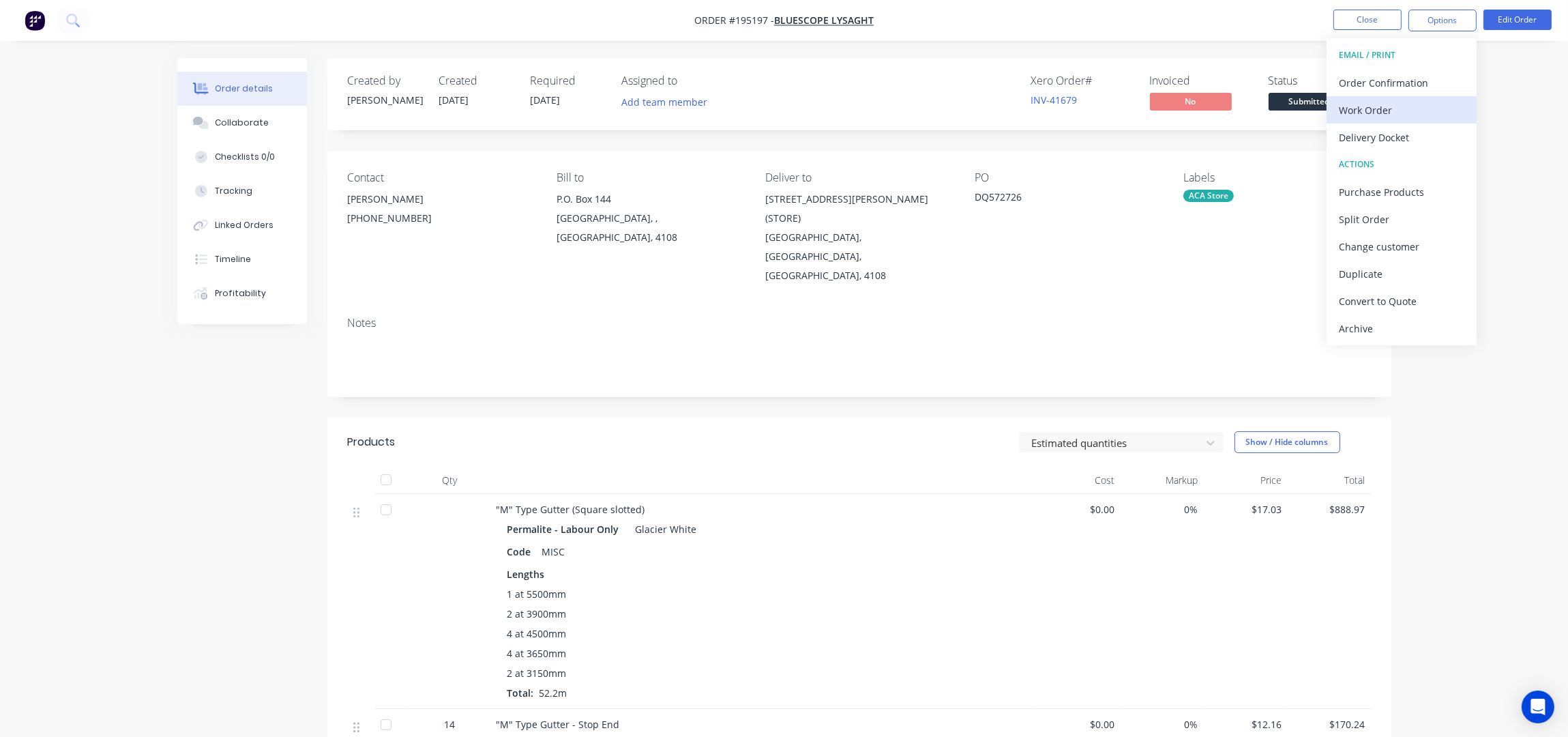
click at [1426, 105] on div "Work Order" at bounding box center [1402, 110] width 125 height 20
click at [1418, 127] on div "Without pricing" at bounding box center [1402, 137] width 125 height 20
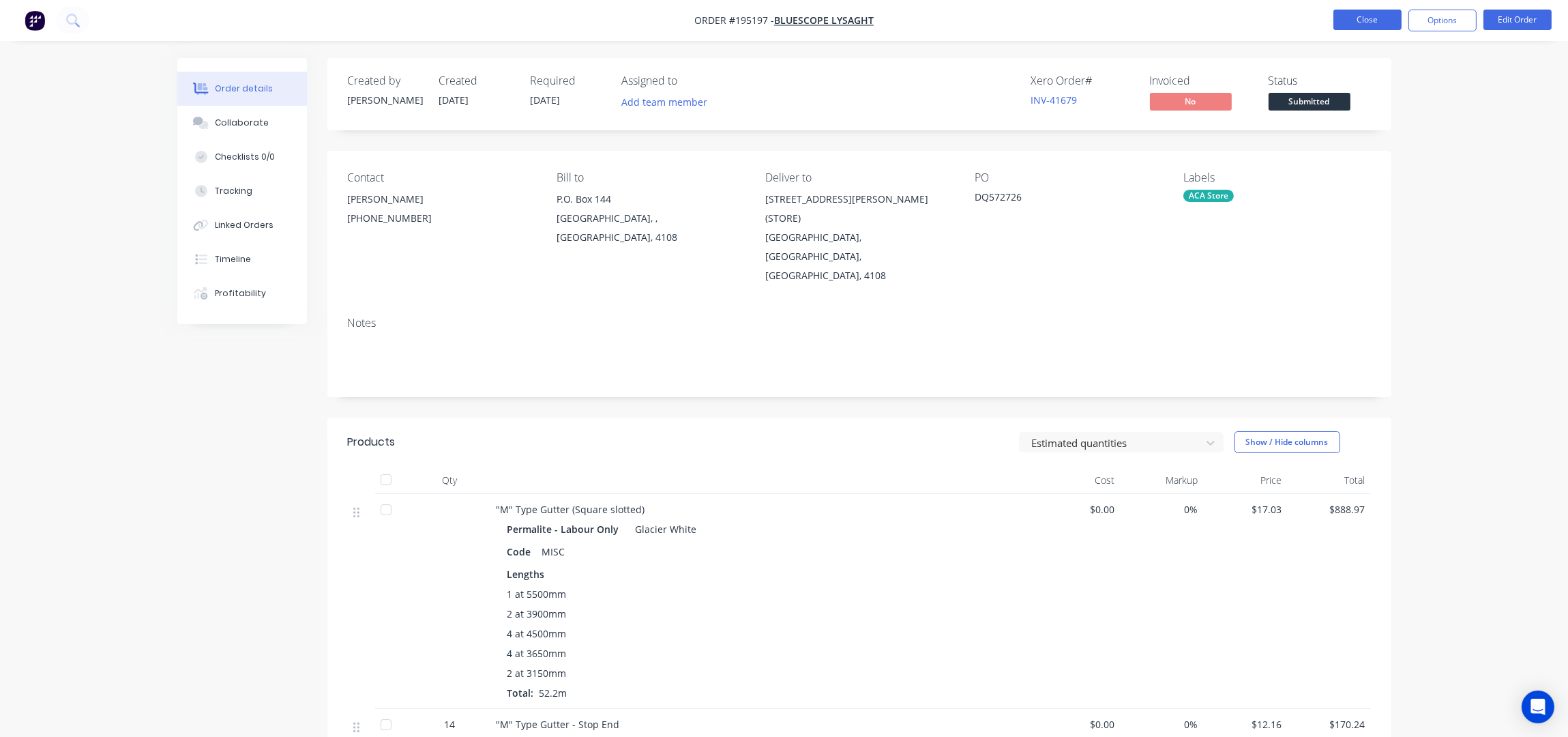
click at [1341, 20] on button "Close" at bounding box center [1368, 19] width 68 height 20
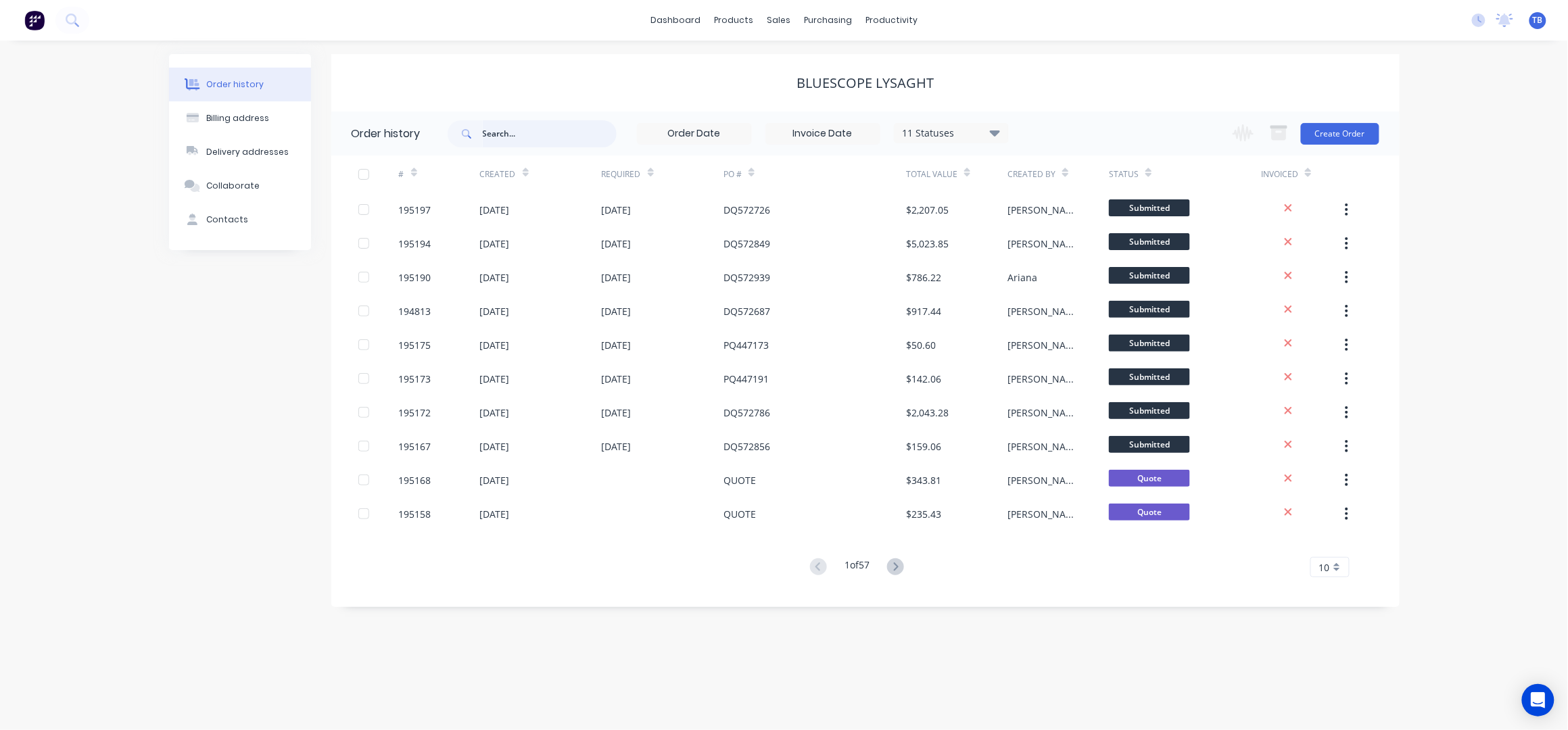
click at [516, 130] on input "text" at bounding box center [549, 133] width 134 height 27
type input "TYPE"
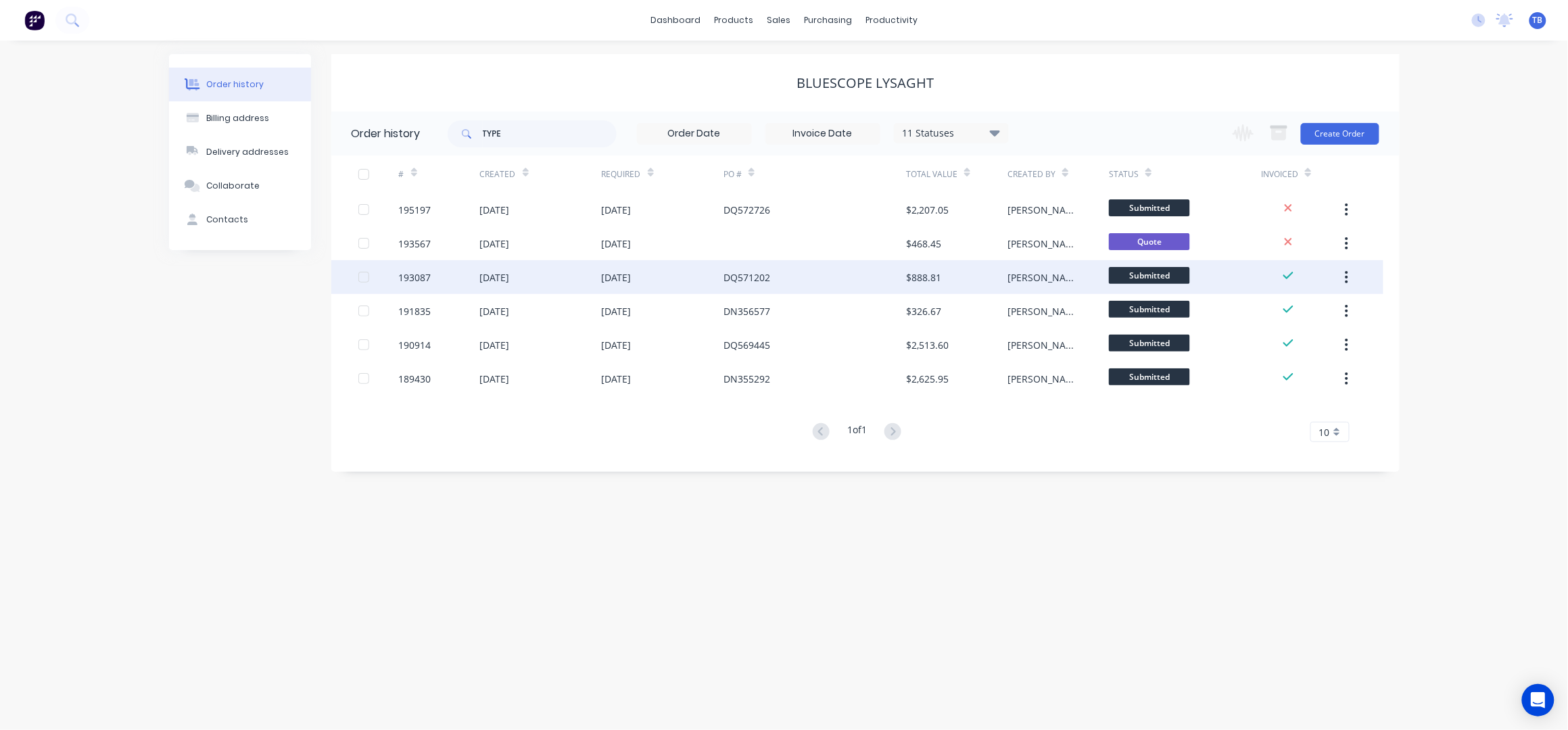
click at [811, 279] on div "DQ571202" at bounding box center [814, 276] width 182 height 34
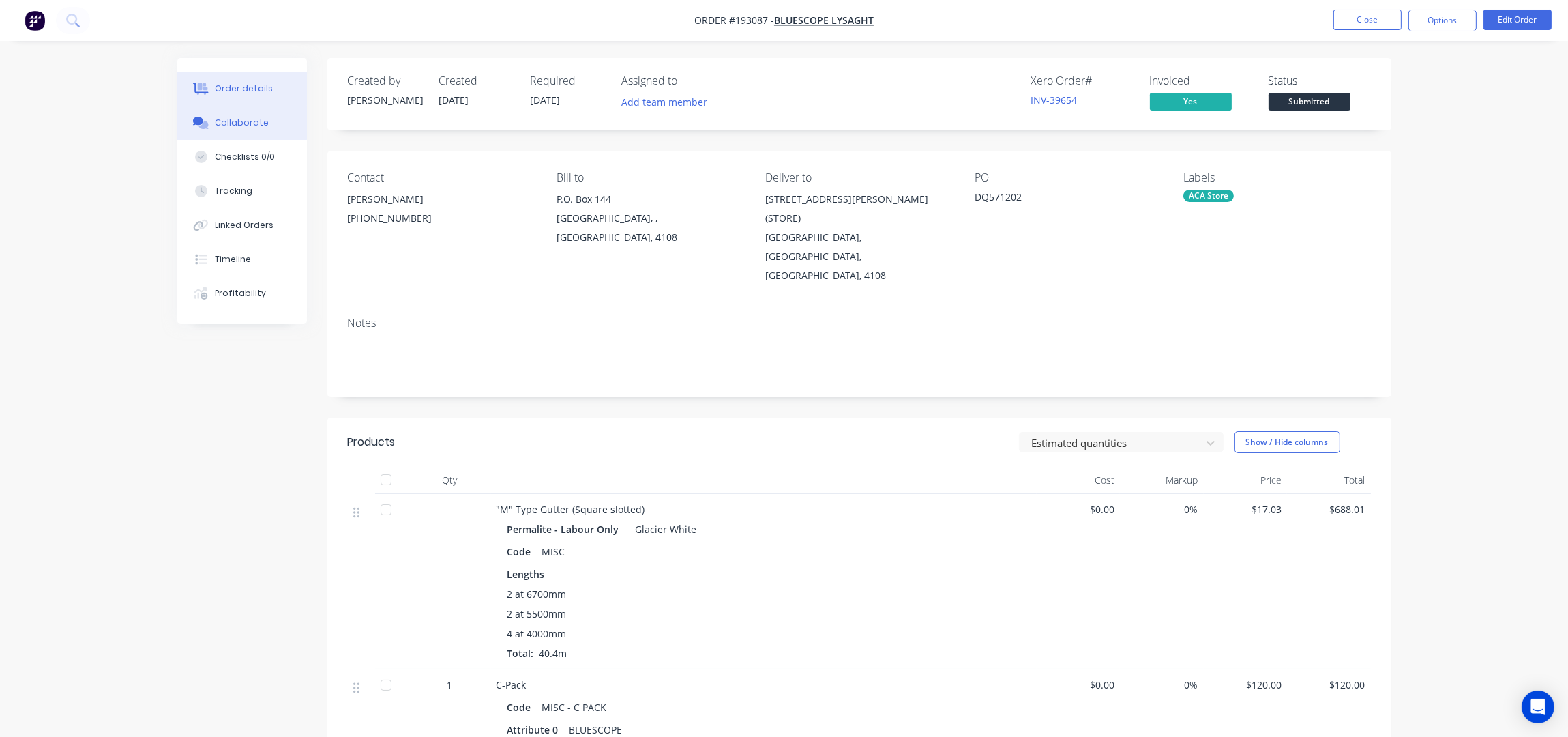
click at [250, 124] on div "Collaborate" at bounding box center [242, 123] width 54 height 12
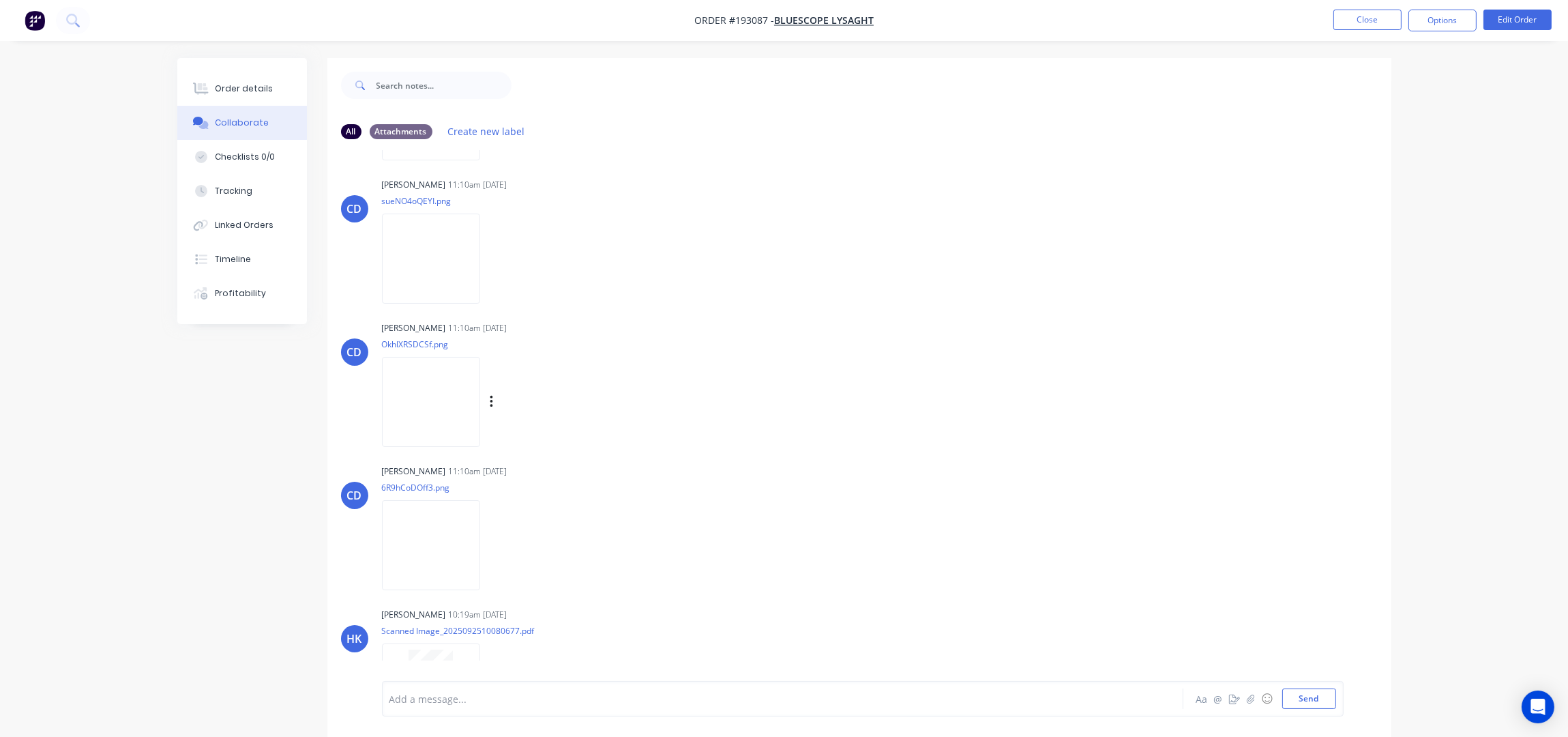
scroll to position [483, 0]
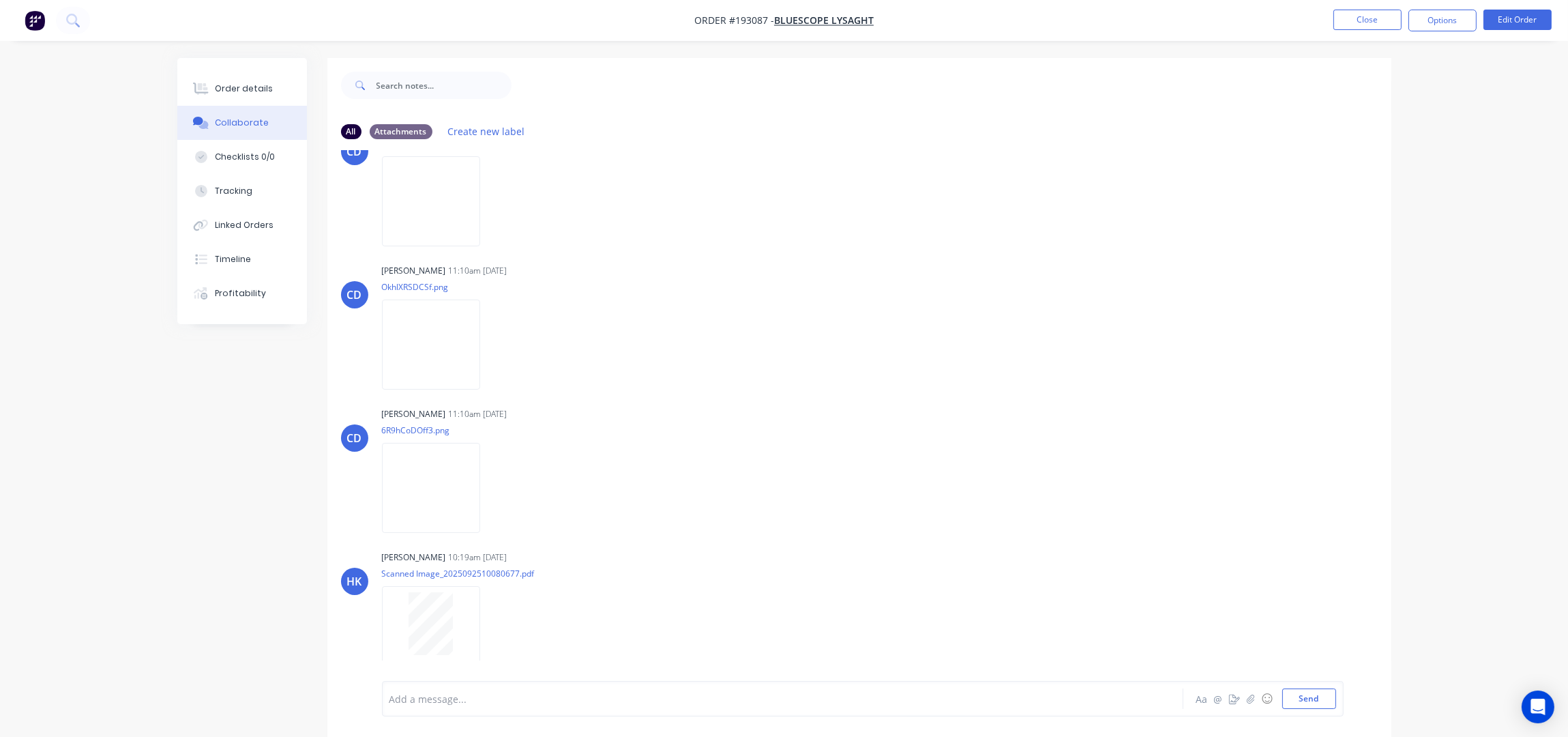
click at [1511, 142] on div "Order details Collaborate Checklists 0/0 Tracking Linked Orders Timeline Profit…" at bounding box center [784, 378] width 1568 height 757
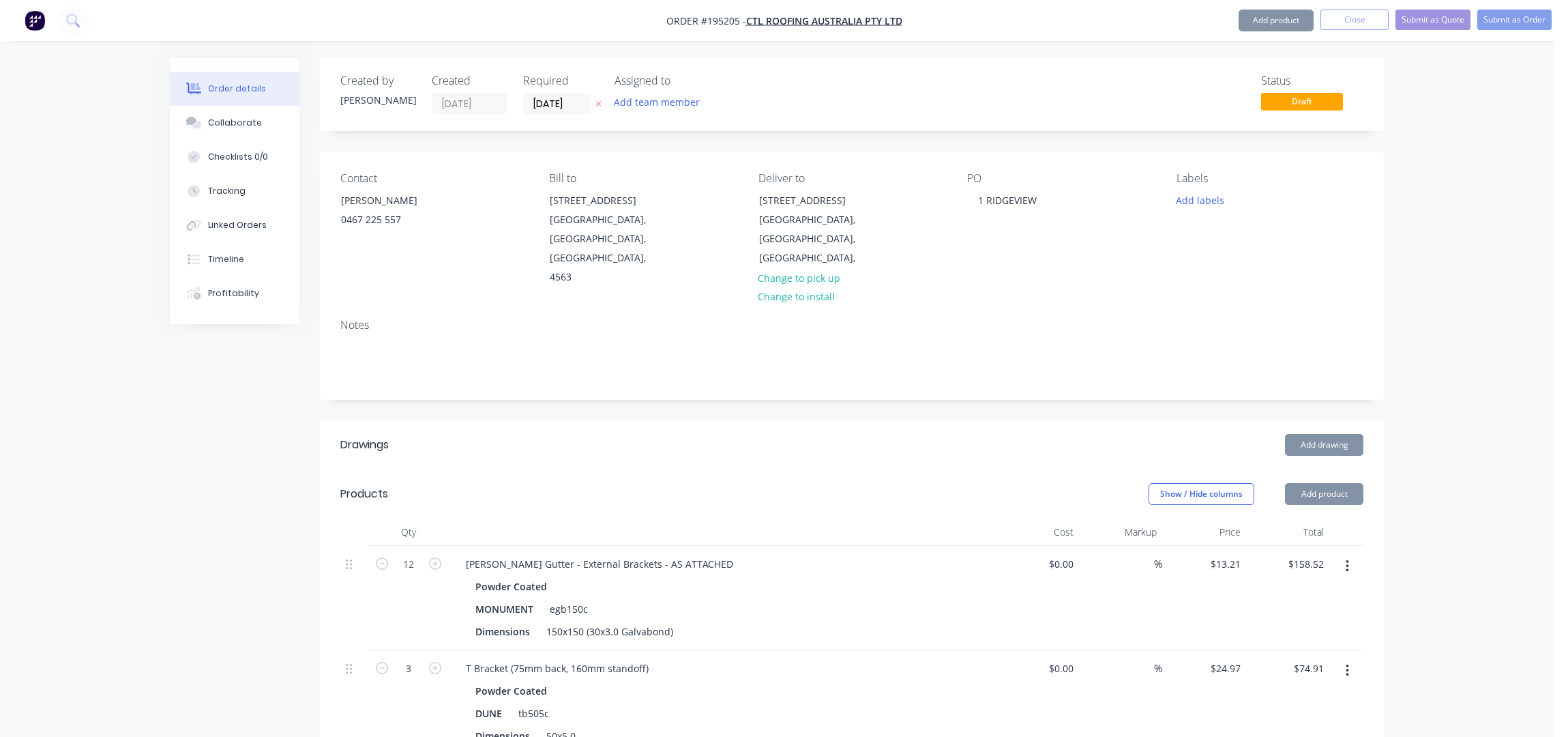
scroll to position [727, 0]
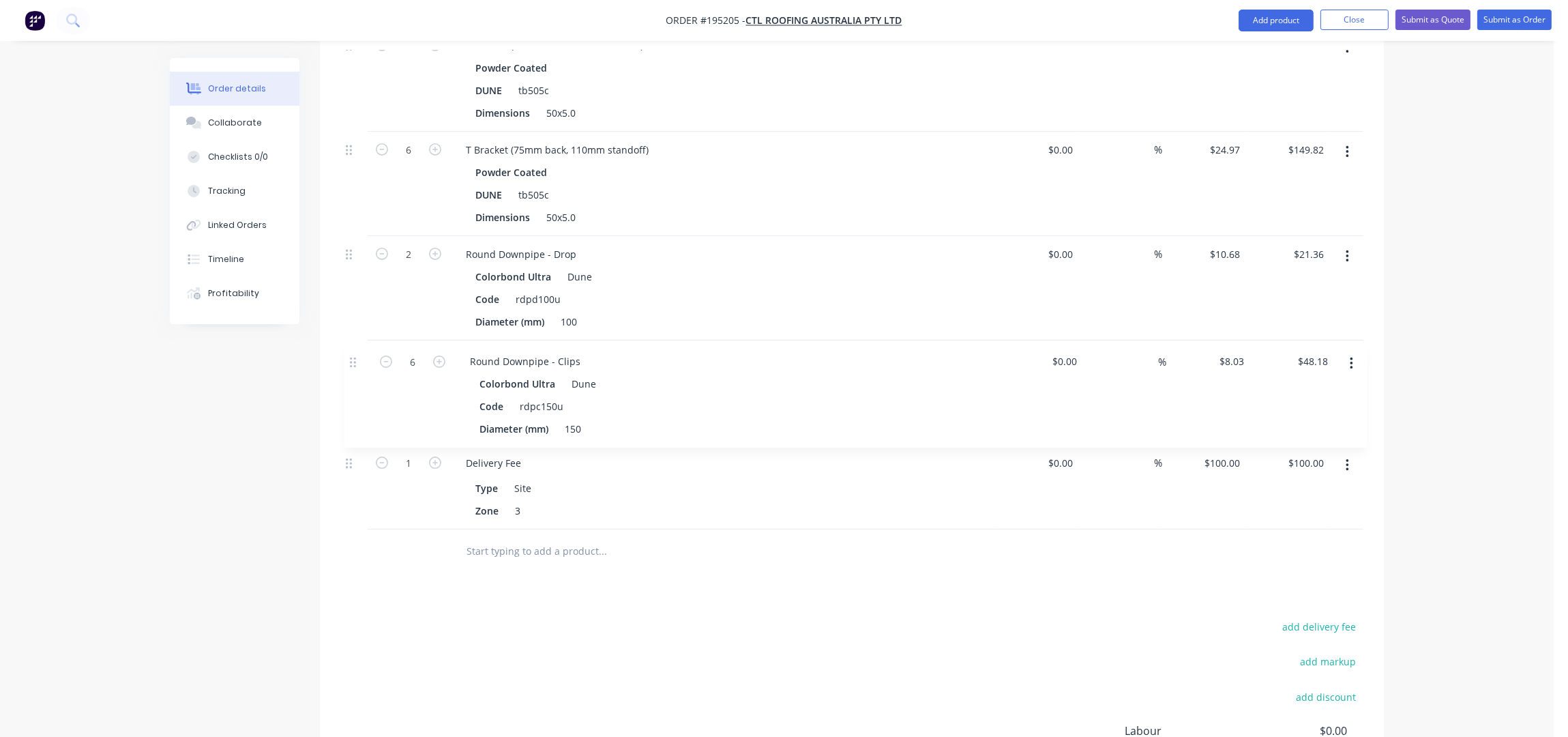
drag, startPoint x: 354, startPoint y: 424, endPoint x: 367, endPoint y: 336, distance: 89.0
click at [357, 344] on div "12 Eaves Gutter - External Brackets - AS ATTACHED Powder Coated MONUMENT egb150…" at bounding box center [852, 174] width 1024 height 711
click at [1346, 354] on icon "button" at bounding box center [1348, 361] width 3 height 15
click at [1281, 414] on div "Duplicate" at bounding box center [1299, 423] width 105 height 20
click at [1347, 544] on icon "button" at bounding box center [1347, 550] width 3 height 12
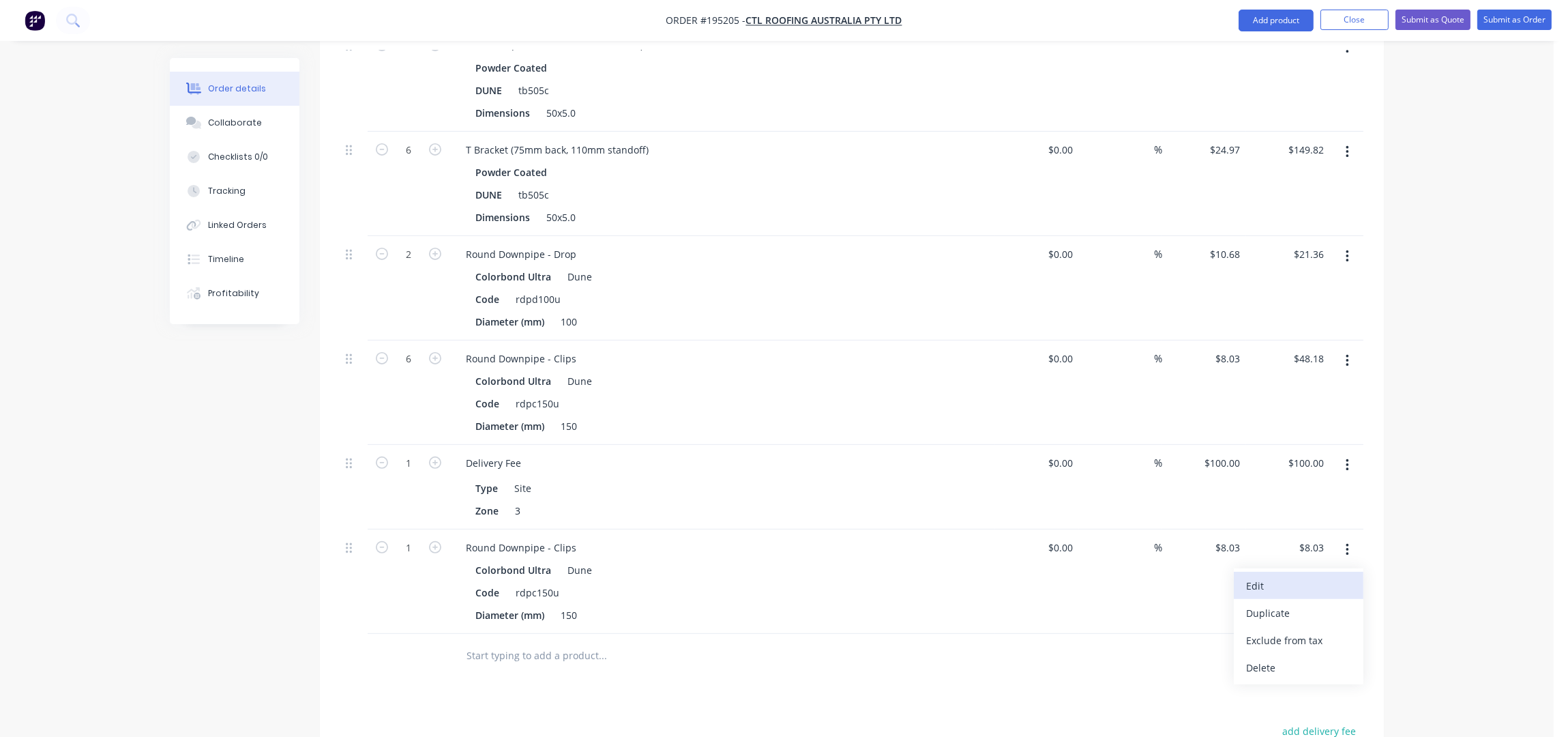
click at [1315, 576] on div "Edit" at bounding box center [1299, 585] width 105 height 20
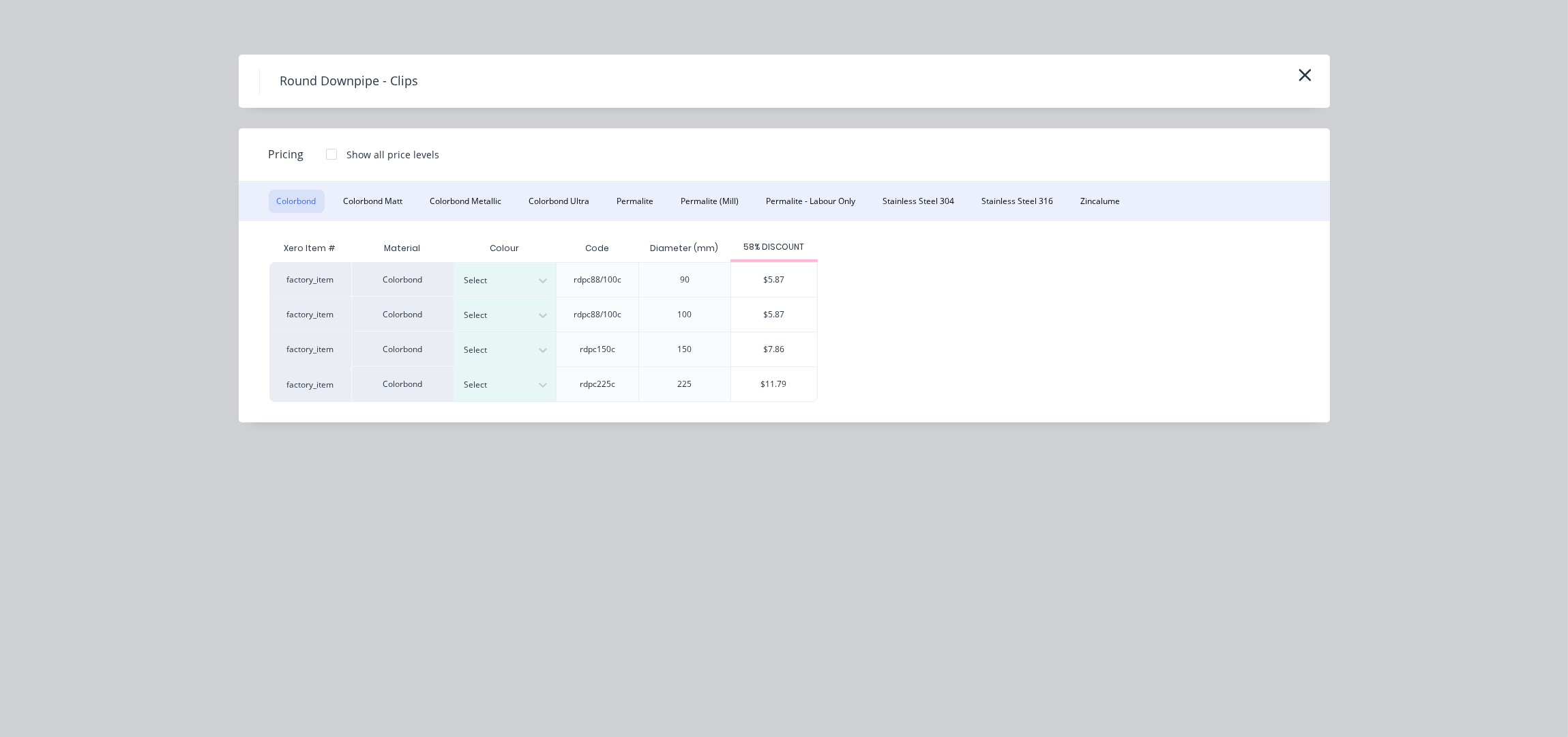
click at [508, 332] on div "Select" at bounding box center [504, 349] width 102 height 35
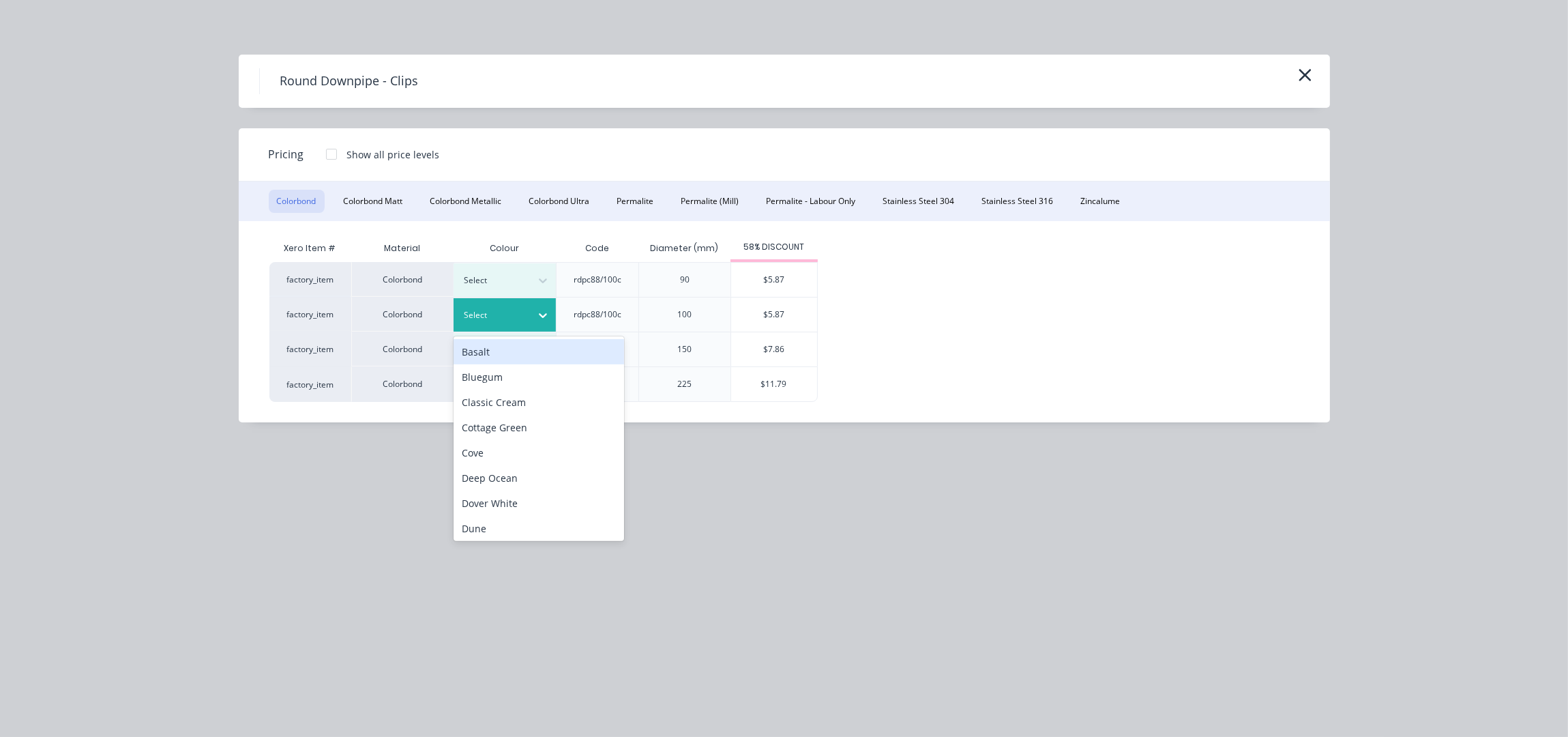
click at [511, 324] on div "Select" at bounding box center [504, 314] width 102 height 33
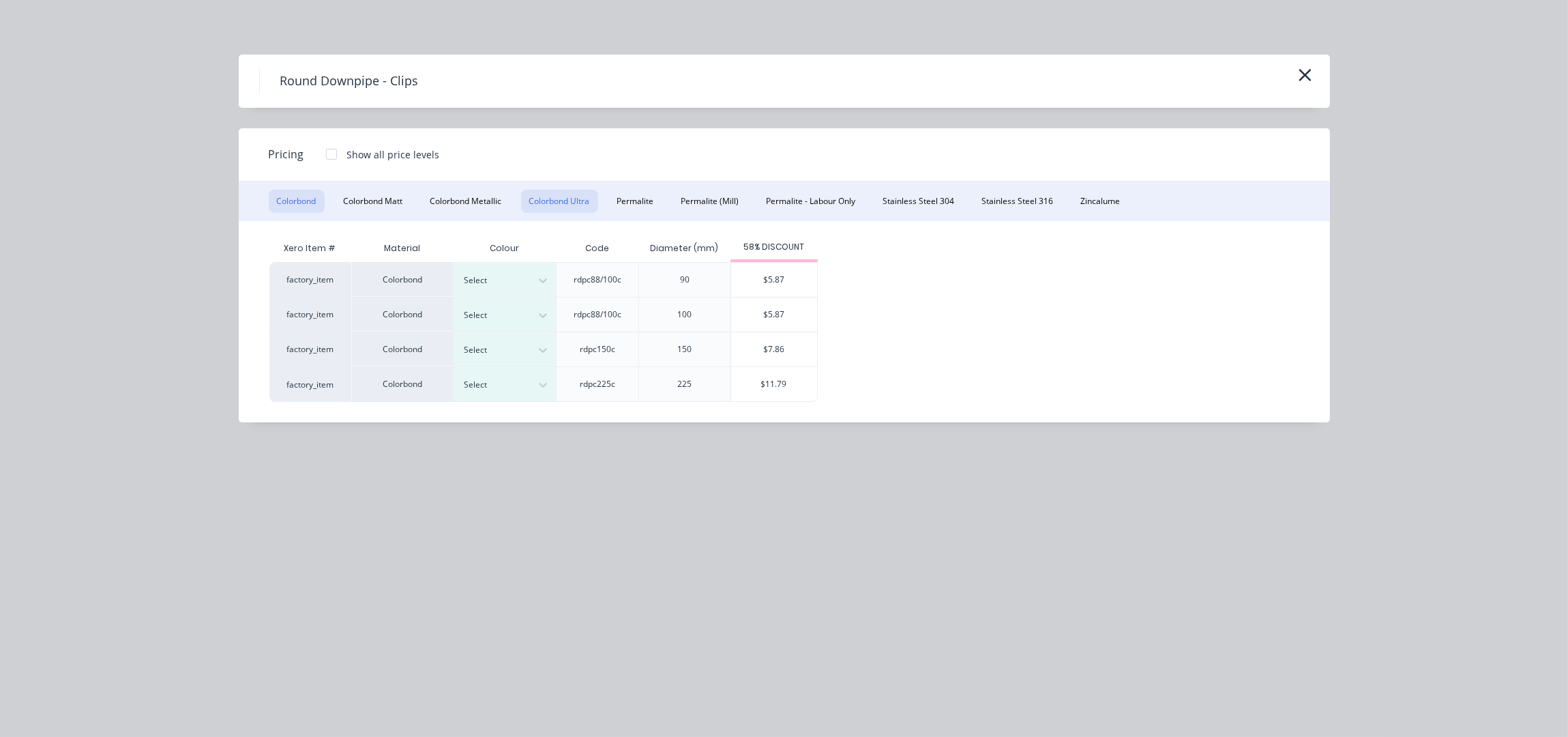
click at [574, 203] on button "Colorbond Ultra" at bounding box center [559, 201] width 77 height 24
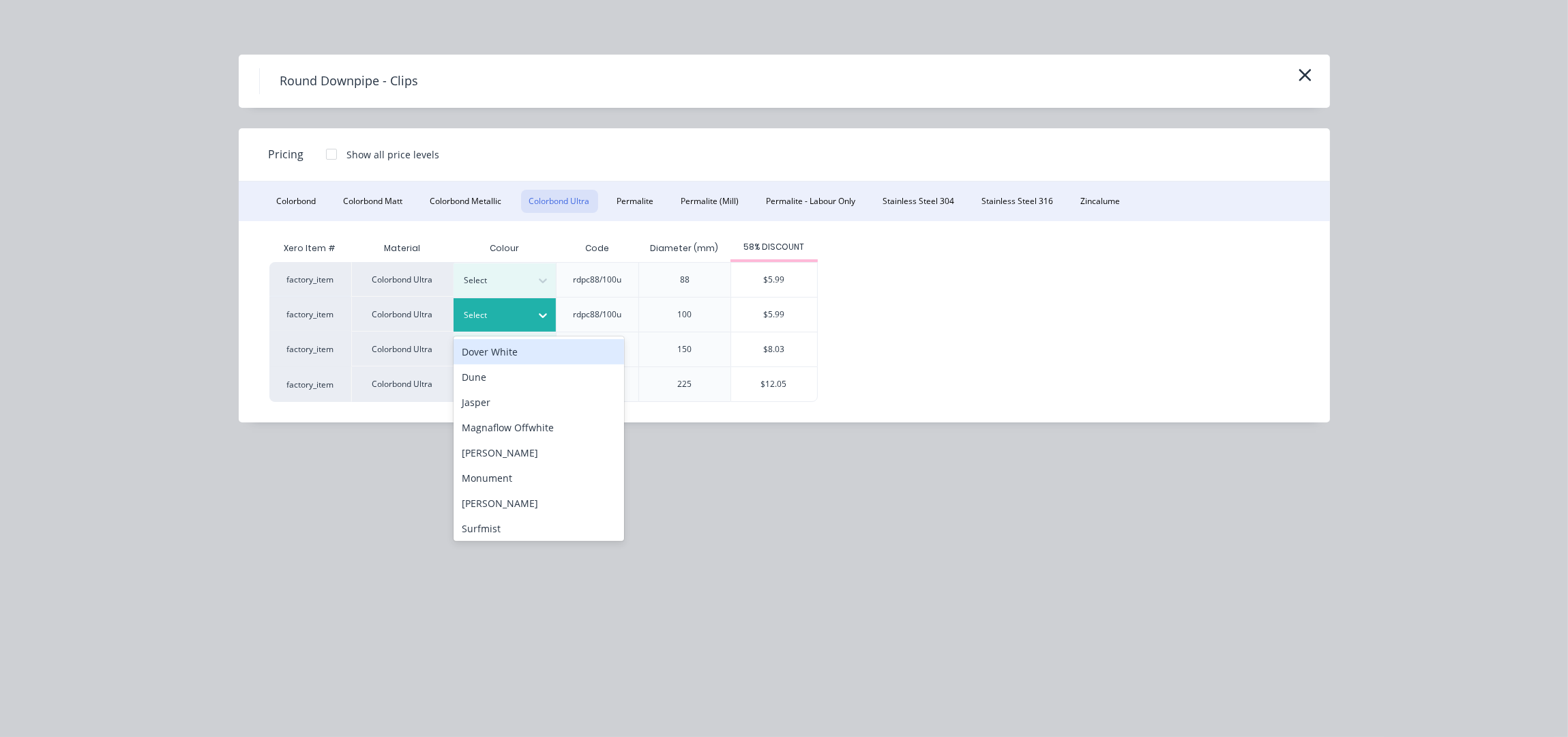
click at [520, 320] on div at bounding box center [495, 314] width 61 height 15
click at [498, 374] on div "Dune" at bounding box center [539, 376] width 171 height 25
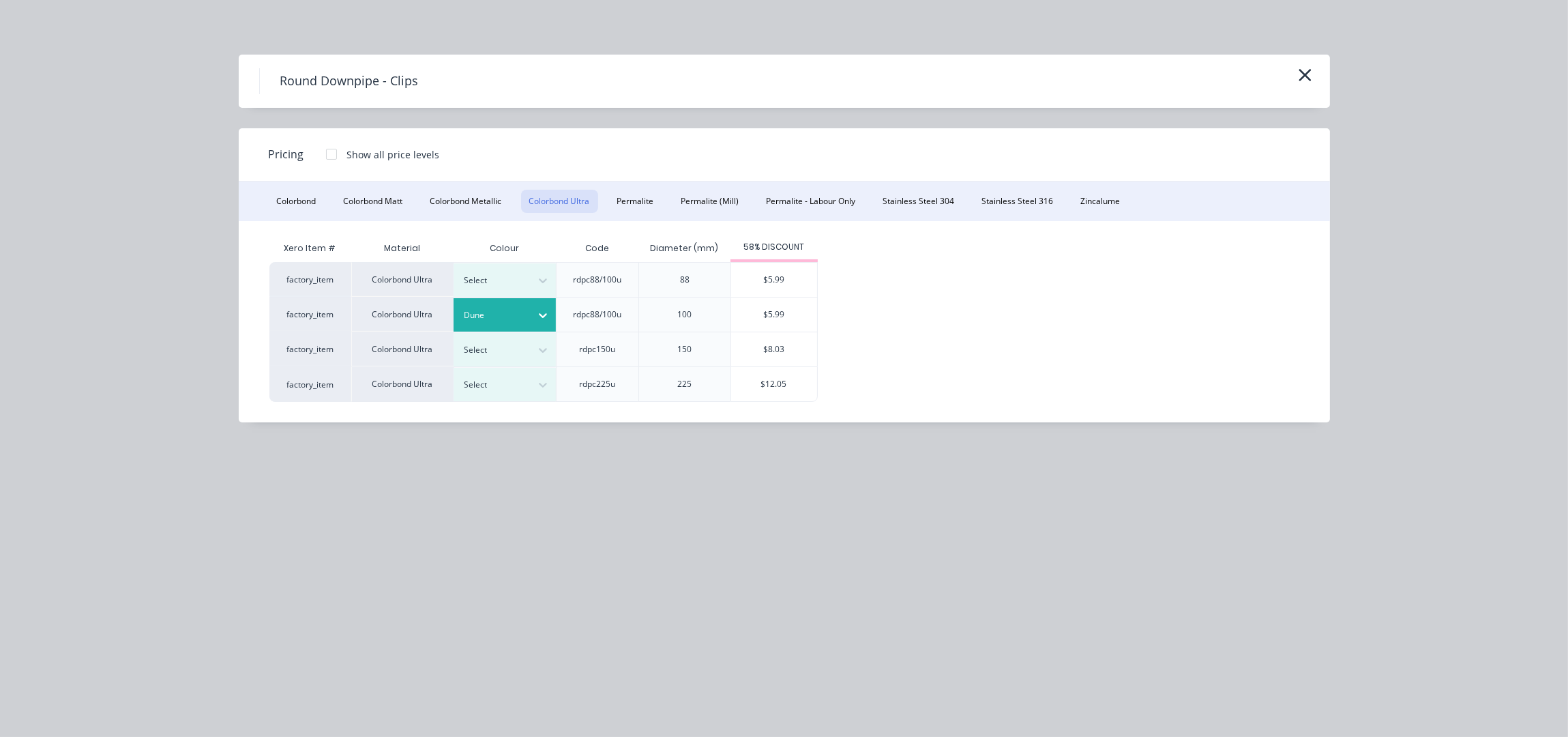
click at [818, 310] on div "factory_item Colorbond Ultra Select rdpc88/100u 88 $5.99 factory_item Colorbond…" at bounding box center [774, 332] width 1010 height 140
click at [803, 320] on div "$5.99" at bounding box center [774, 314] width 86 height 34
type input "$5.99"
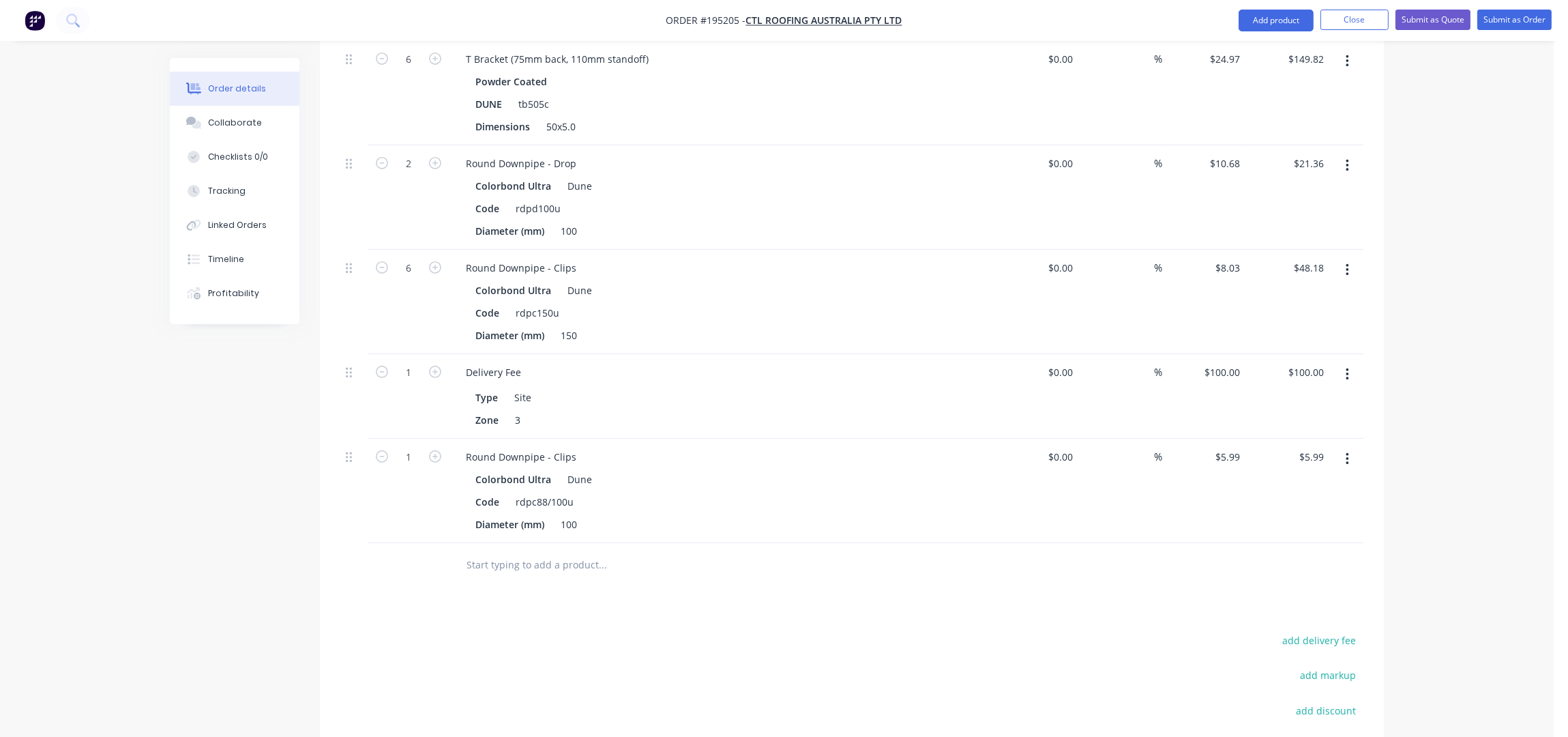
scroll to position [909, 0]
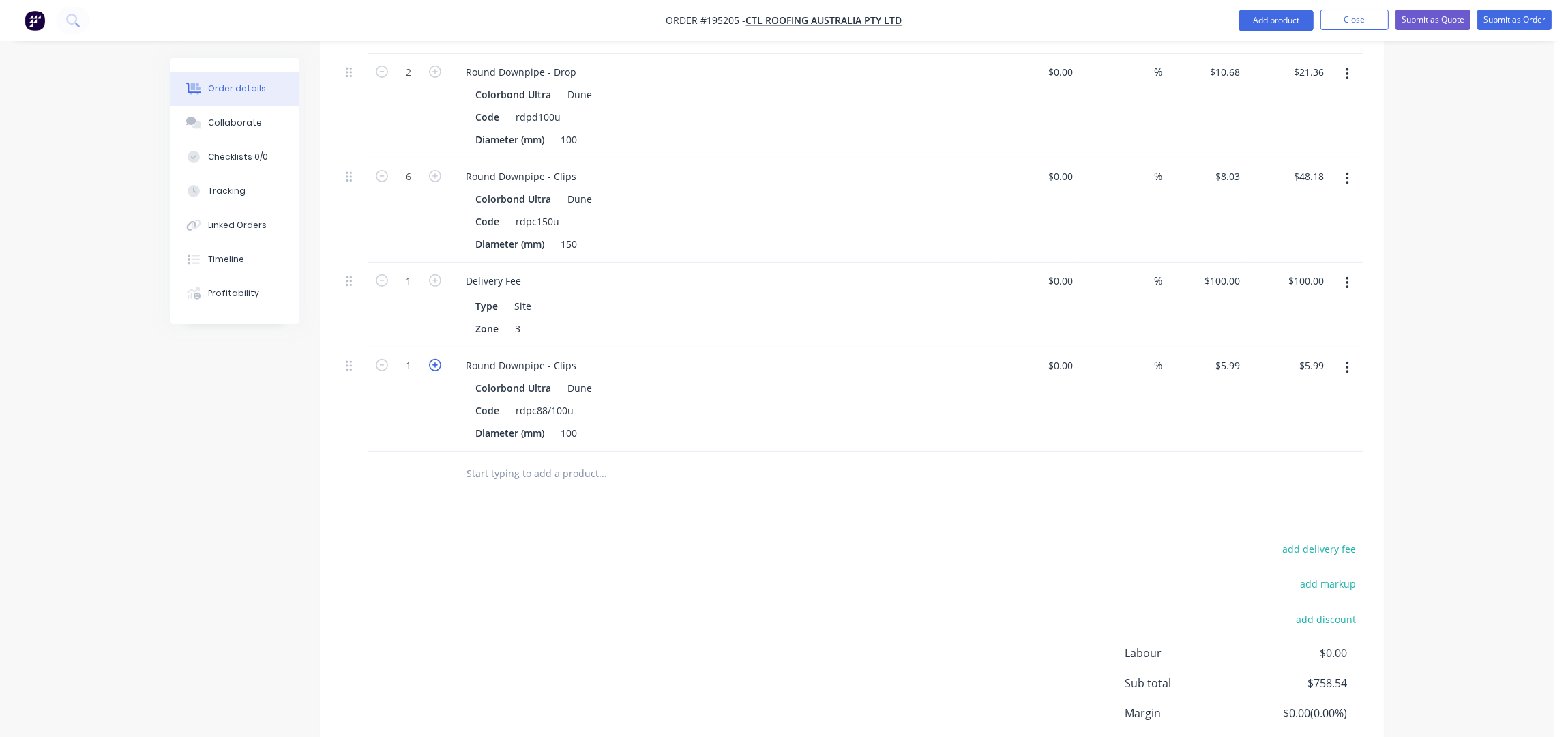
click at [437, 359] on icon "button" at bounding box center [436, 365] width 12 height 12
type input "2"
type input "$11.98"
click at [437, 359] on icon "button" at bounding box center [436, 365] width 12 height 12
type input "3"
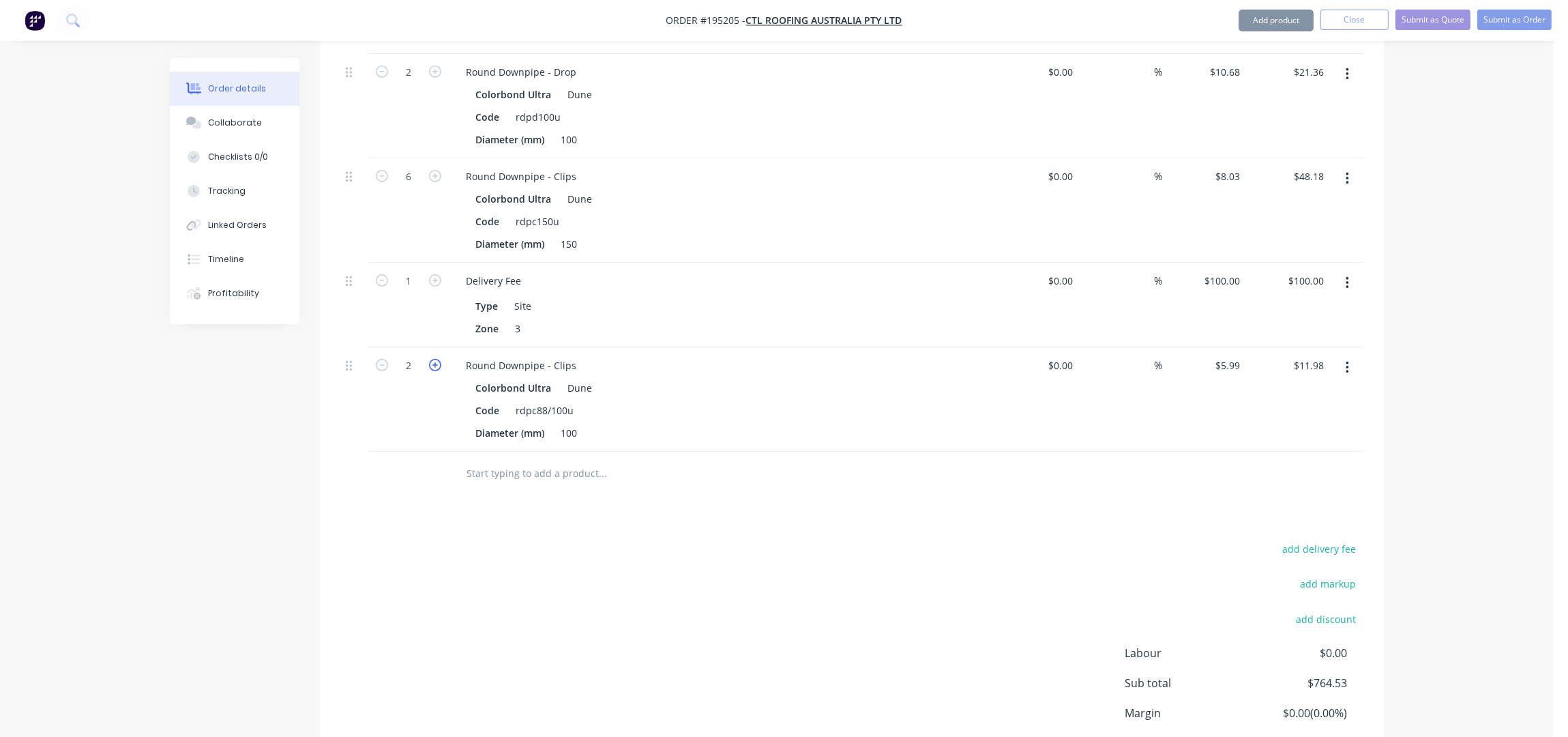
type input "$17.97"
click at [437, 359] on icon "button" at bounding box center [436, 365] width 12 height 12
type input "4"
type input "$23.96"
click at [437, 359] on icon "button" at bounding box center [436, 365] width 12 height 12
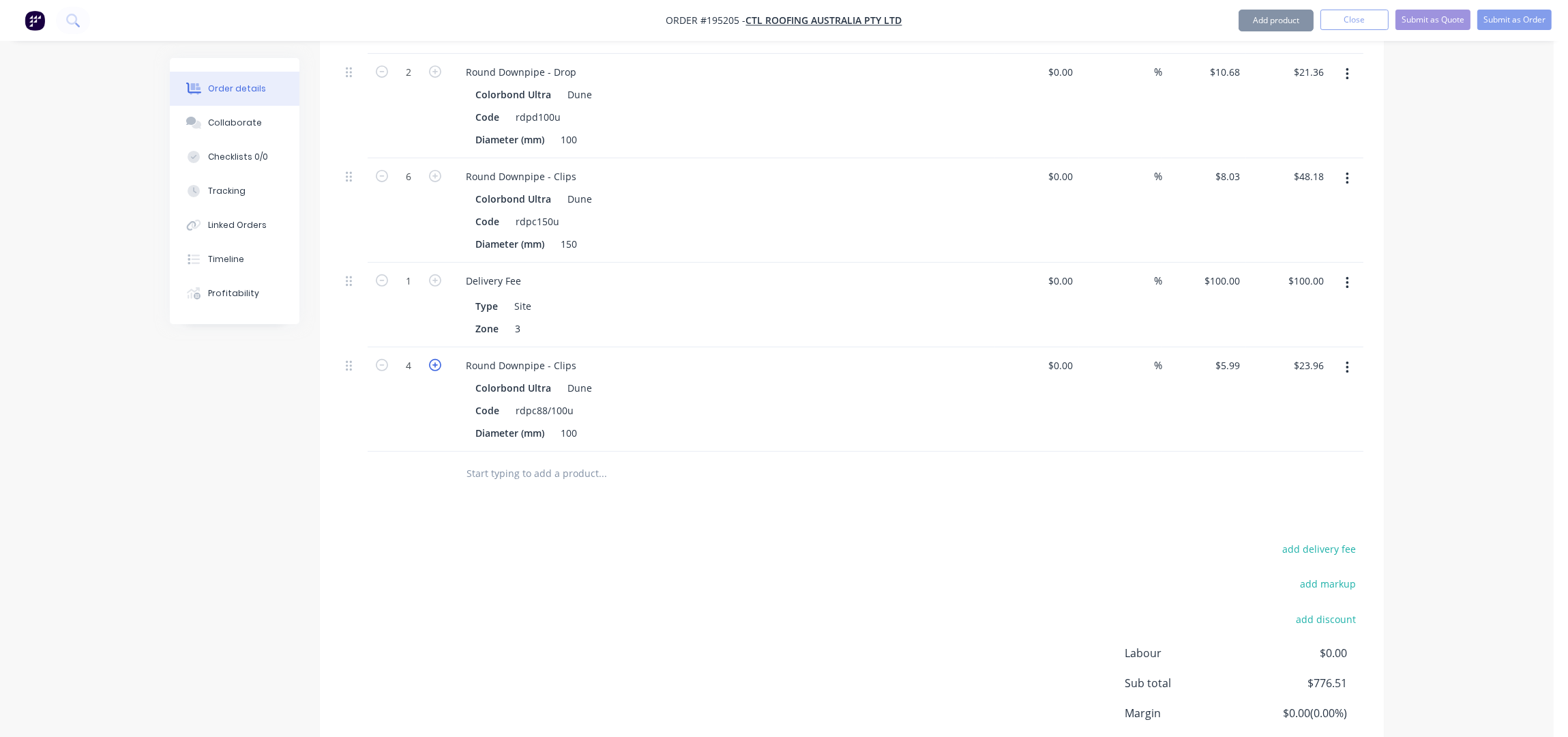
type input "5"
type input "$29.95"
click at [437, 359] on icon "button" at bounding box center [436, 365] width 12 height 12
type input "6"
type input "$35.94"
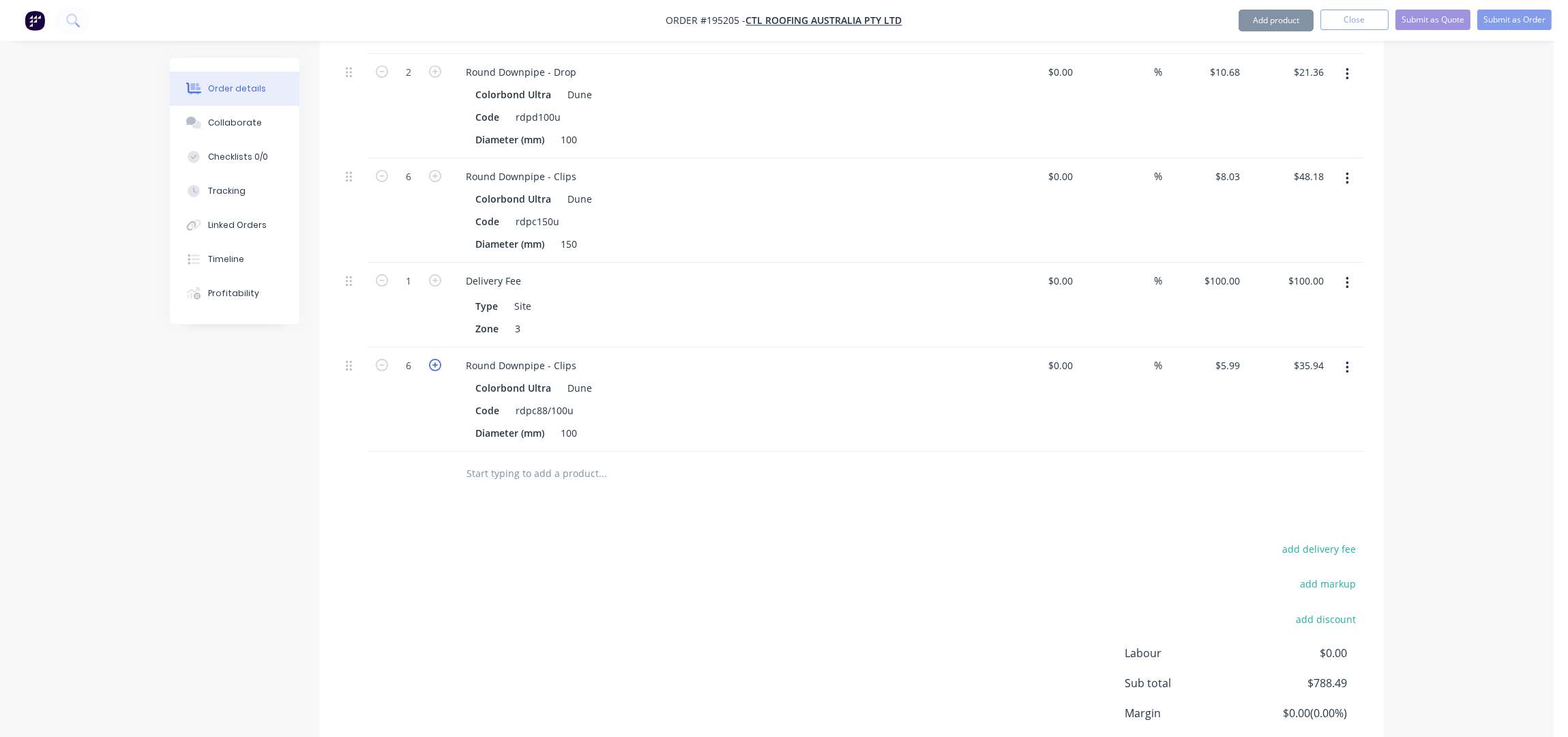
click at [437, 359] on icon "button" at bounding box center [436, 365] width 12 height 12
type input "7"
type input "$41.93"
click at [437, 359] on icon "button" at bounding box center [436, 365] width 12 height 12
type input "8"
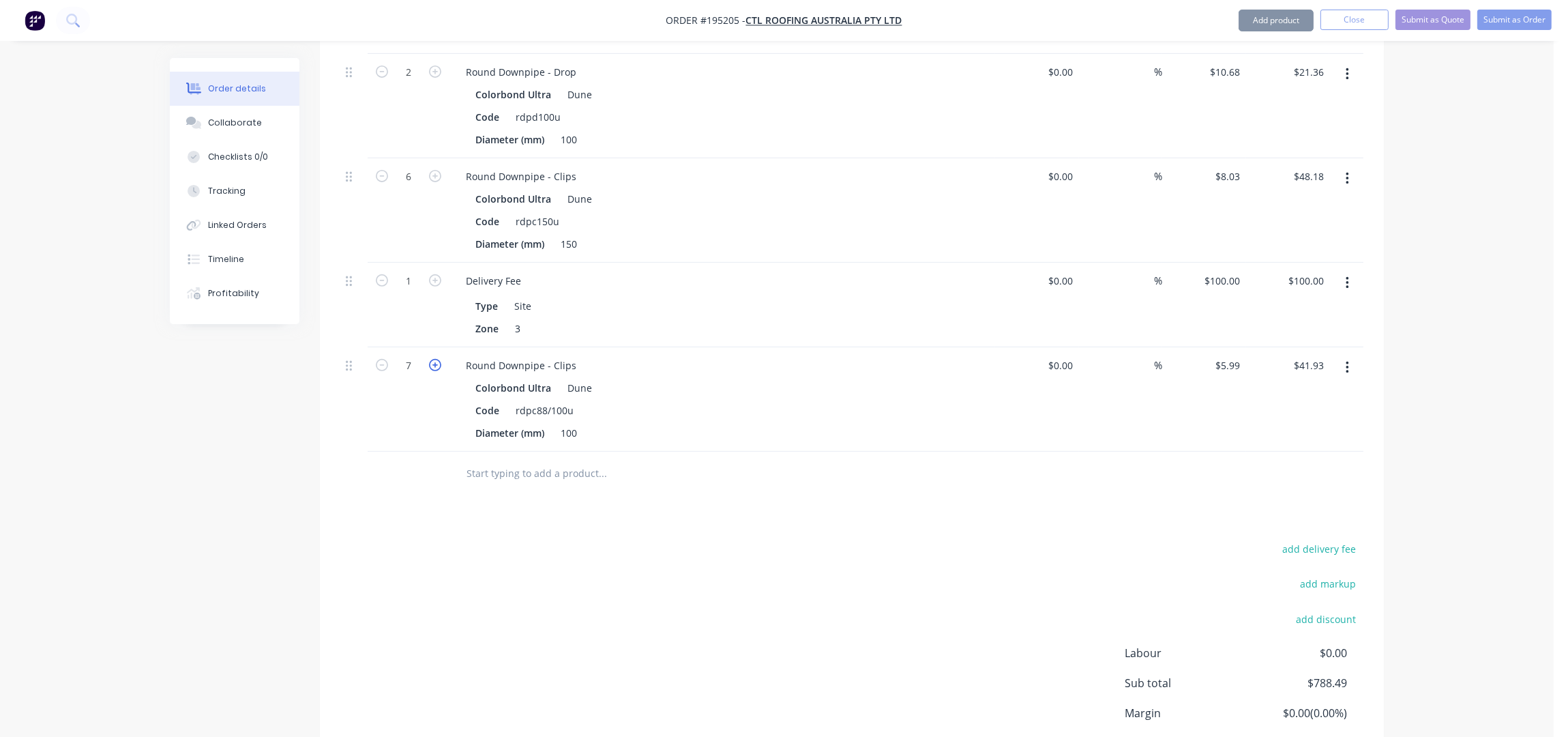
type input "$47.92"
click at [437, 359] on icon "button" at bounding box center [436, 365] width 12 height 12
type input "9"
type input "$53.91"
click at [437, 359] on icon "button" at bounding box center [436, 365] width 12 height 12
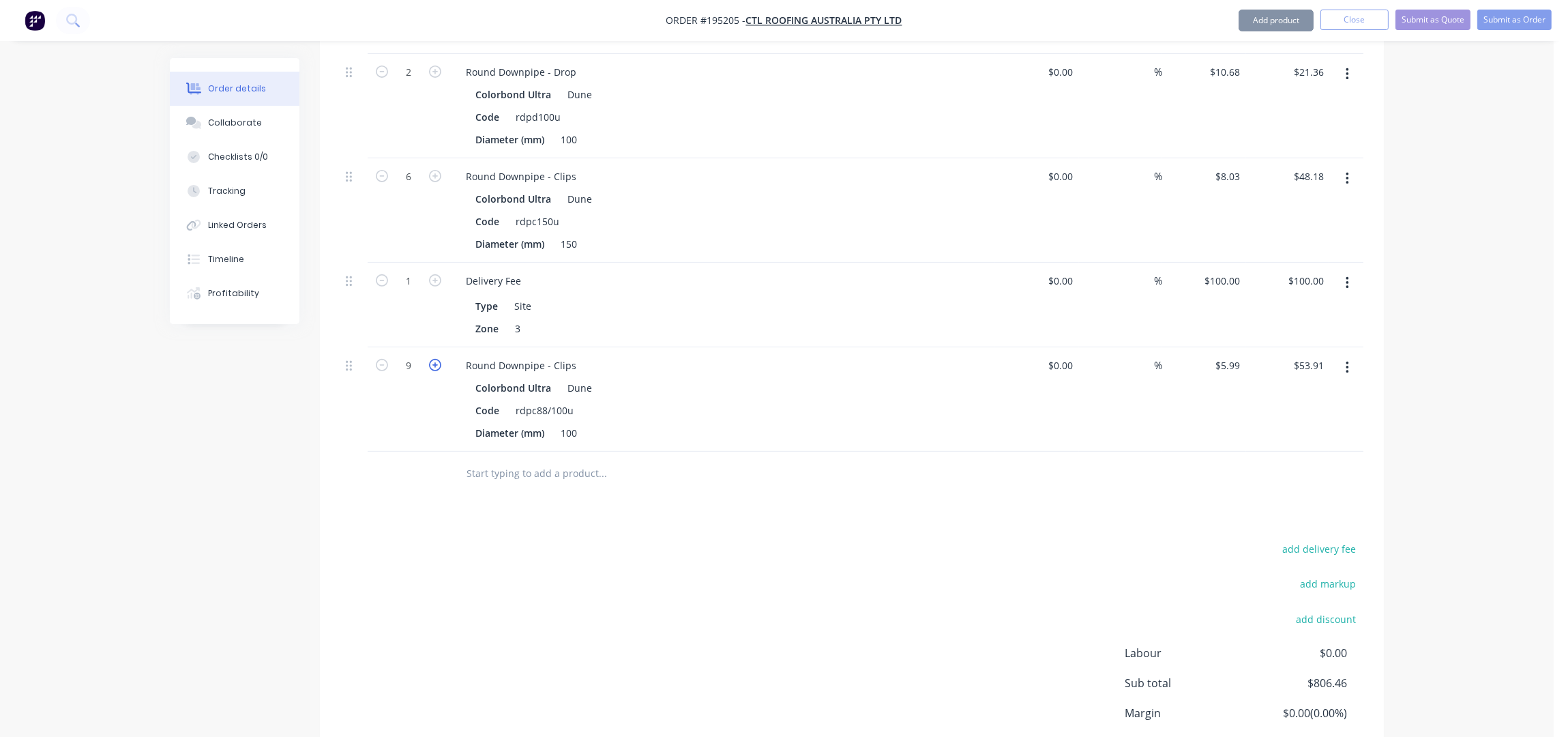
type input "10"
type input "$59.90"
click at [437, 359] on icon "button" at bounding box center [436, 365] width 12 height 12
type input "11"
type input "$65.89"
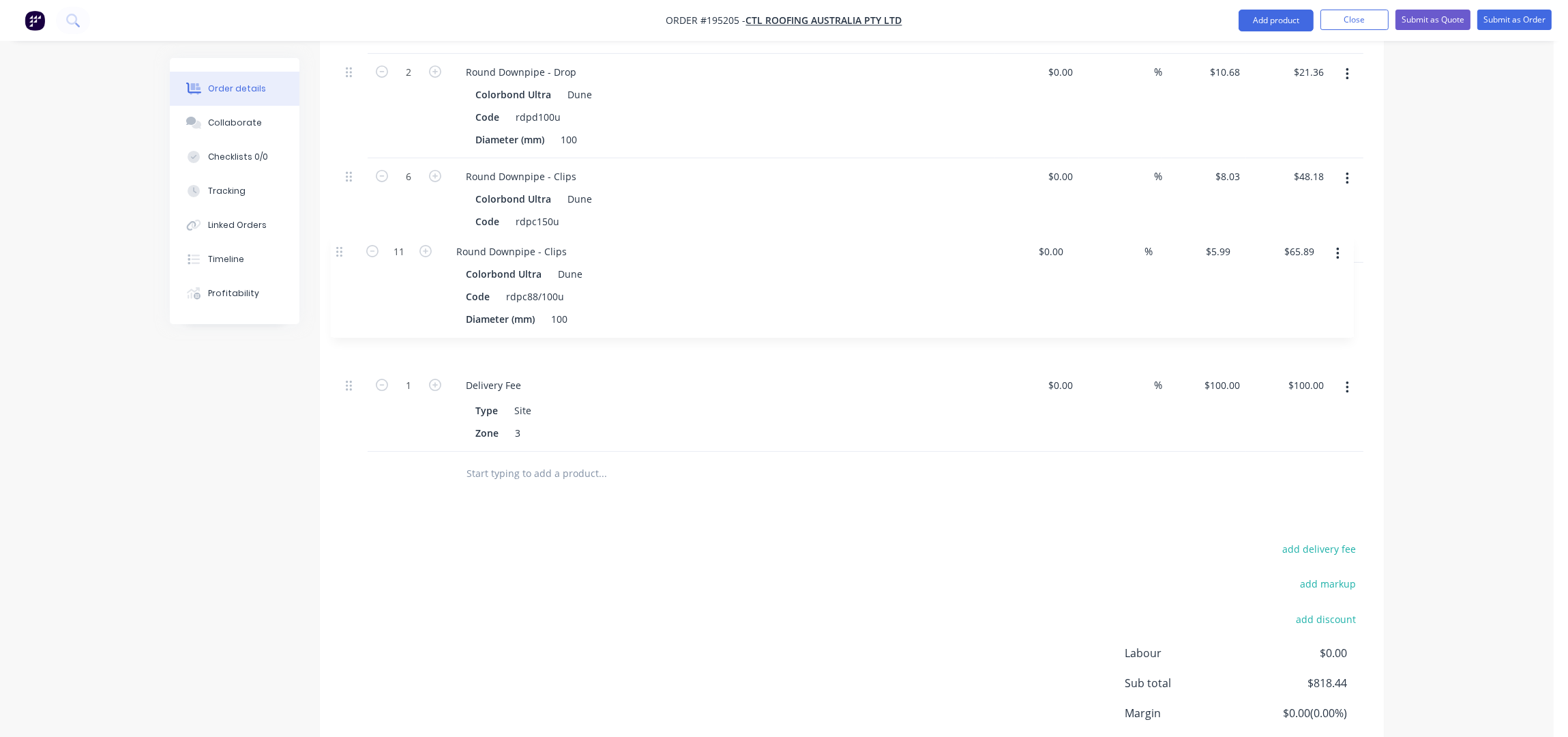
drag, startPoint x: 352, startPoint y: 348, endPoint x: 342, endPoint y: 244, distance: 104.5
click at [341, 246] on div "12 Eaves Gutter - External Brackets - AS ATTACHED Powder Coated MONUMENT egb150…" at bounding box center [852, 44] width 1024 height 815
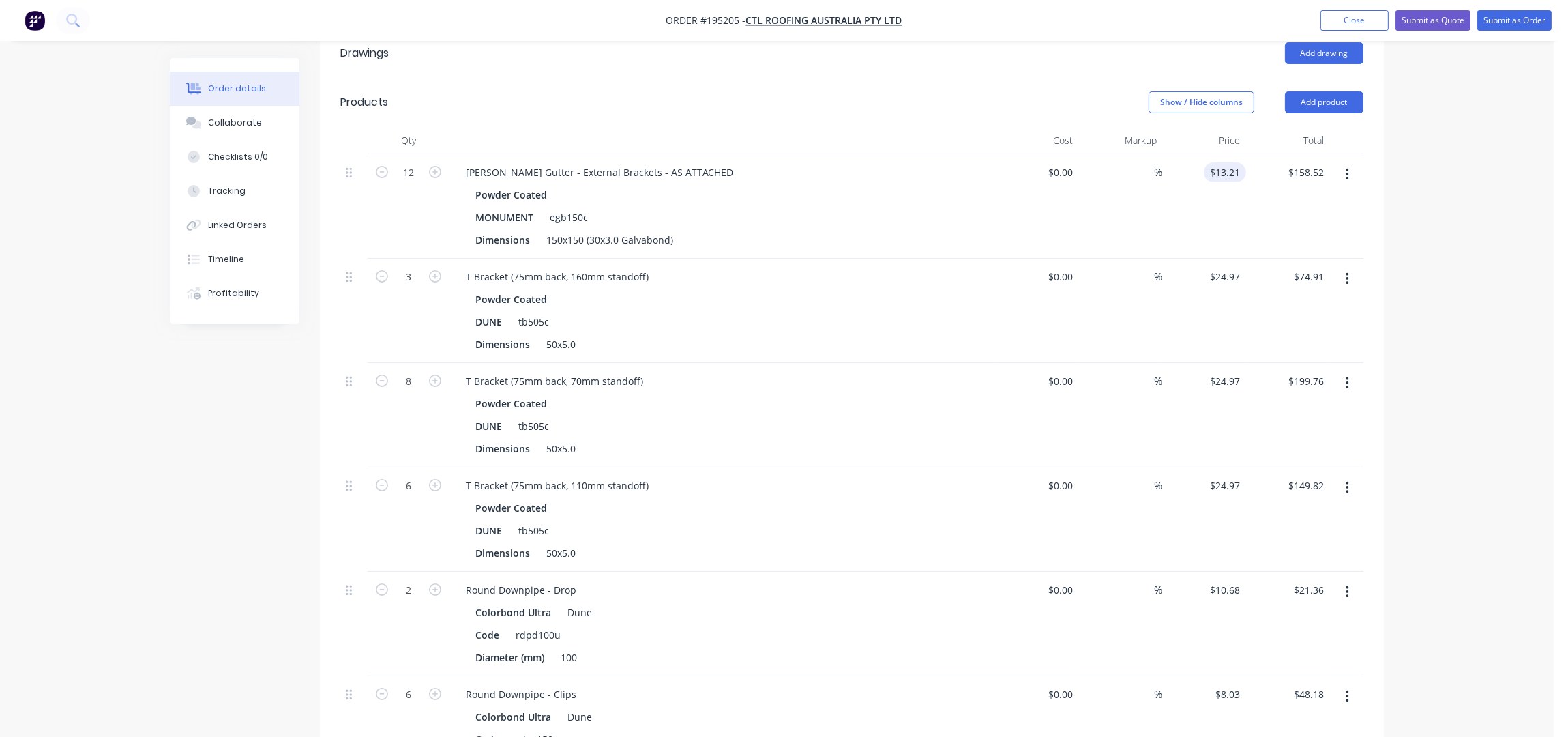
scroll to position [272, 0]
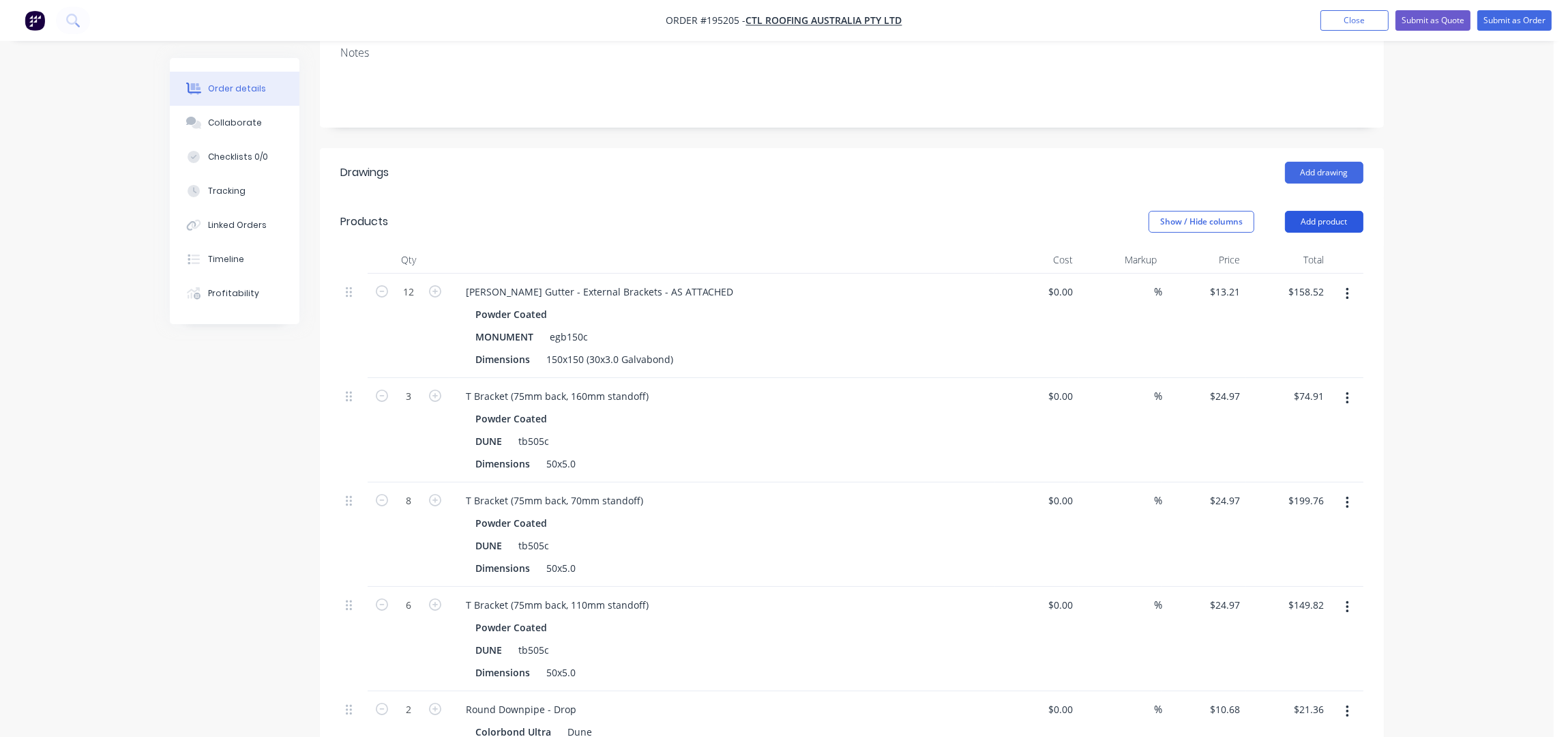
click at [1342, 211] on button "Add product" at bounding box center [1324, 221] width 78 height 22
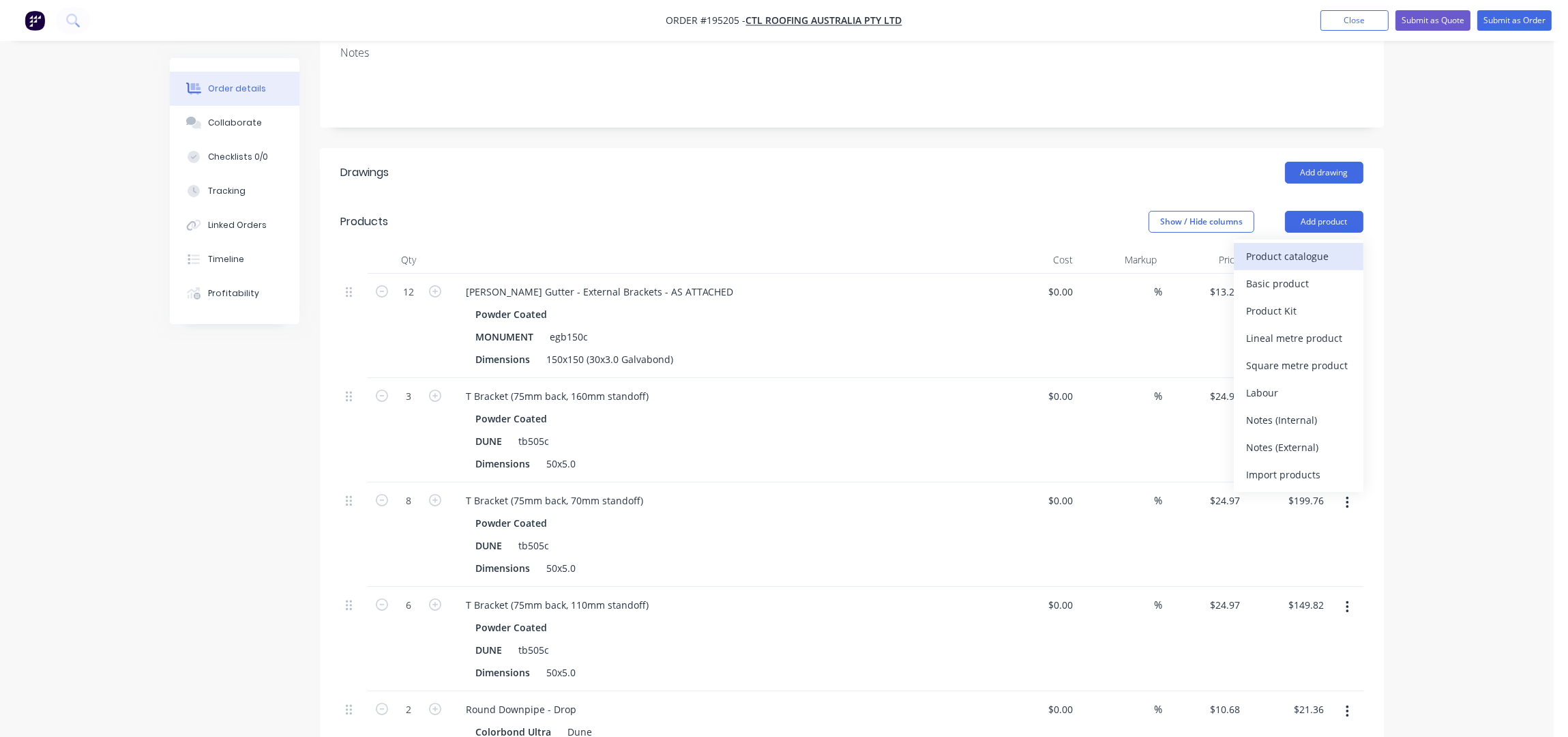
click at [1328, 243] on button "Product catalogue" at bounding box center [1299, 256] width 130 height 27
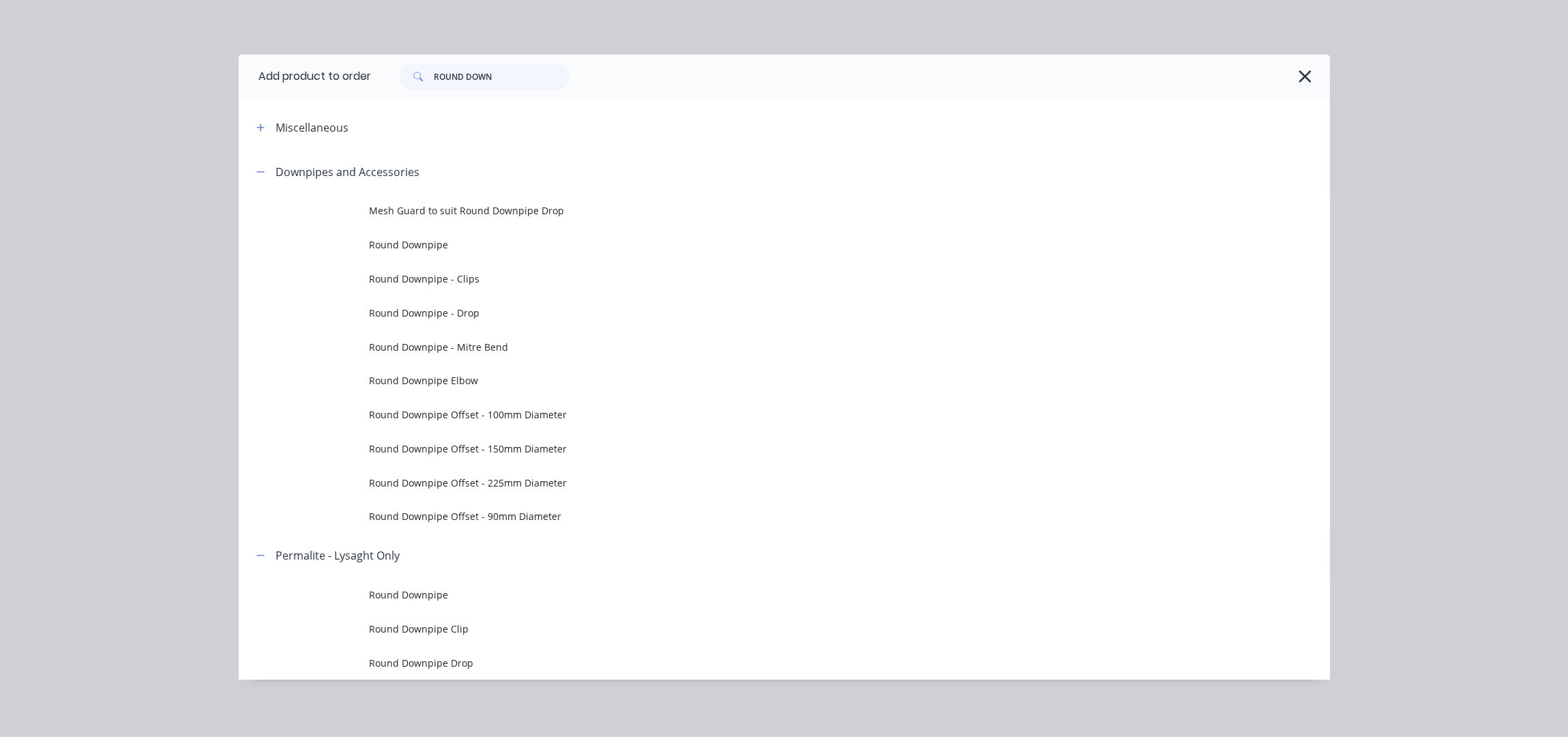
click at [457, 231] on td "Round Downpipe" at bounding box center [849, 245] width 961 height 34
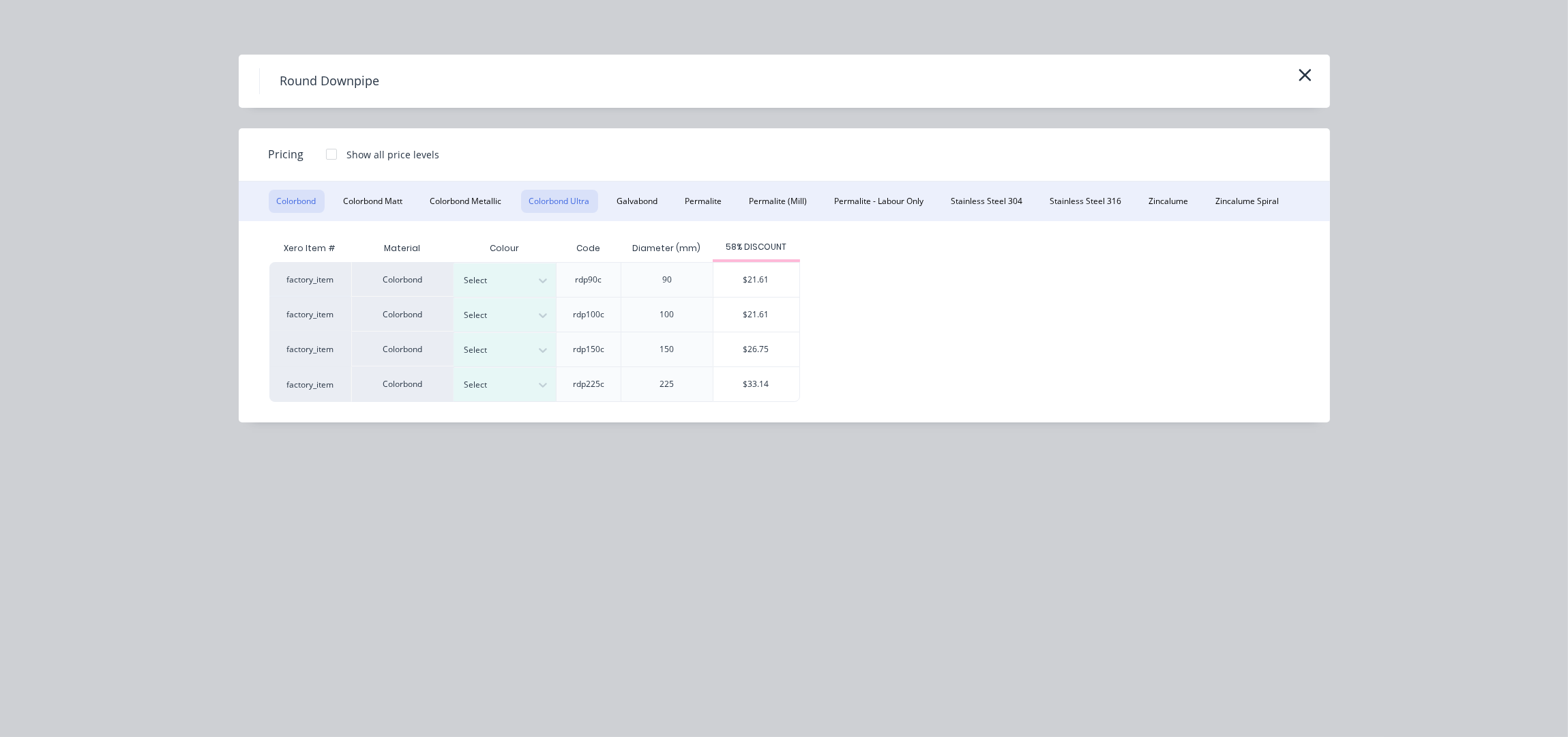
click at [571, 201] on button "Colorbond Ultra" at bounding box center [559, 201] width 77 height 24
click at [497, 349] on div at bounding box center [495, 349] width 61 height 15
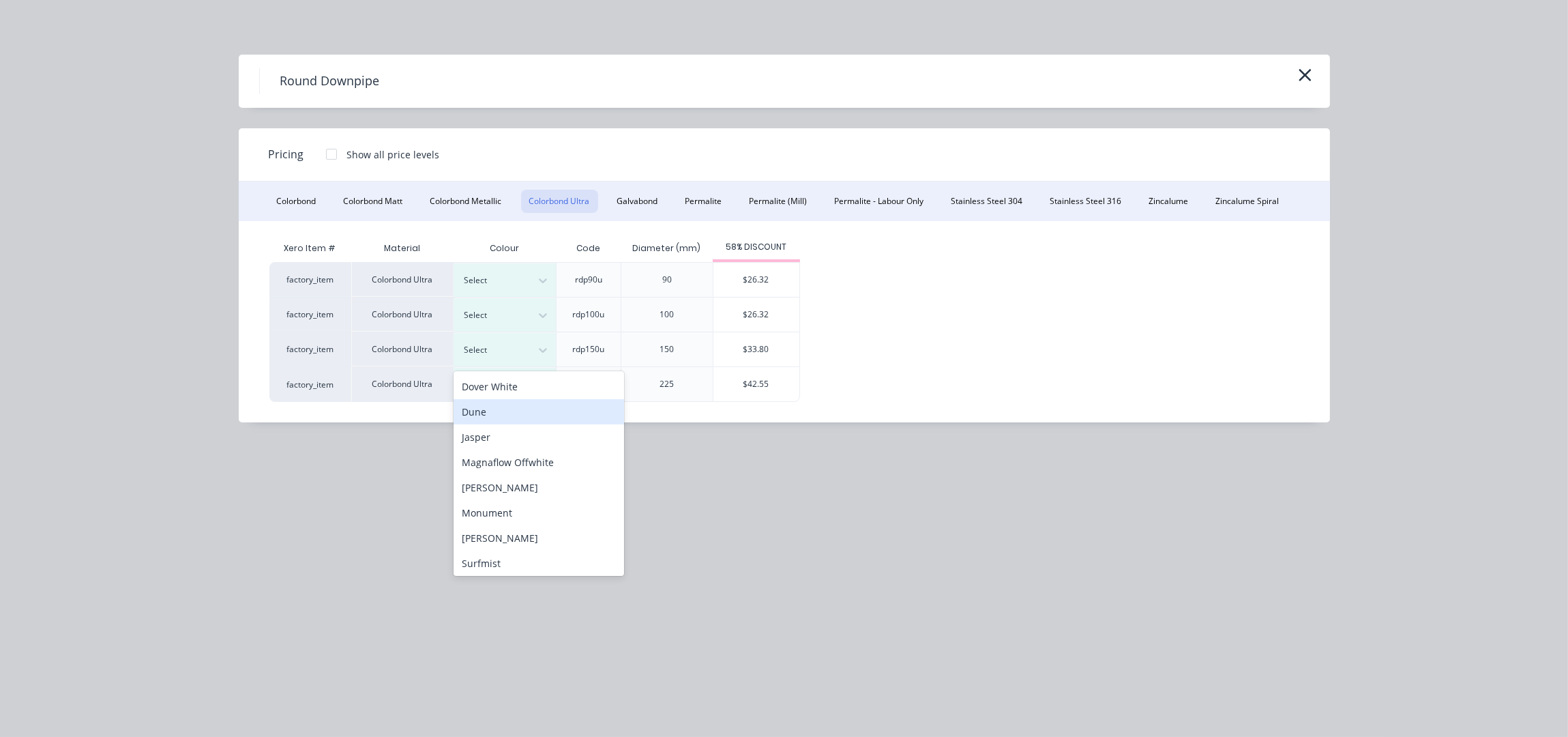
click at [512, 413] on div "Dune" at bounding box center [539, 411] width 171 height 25
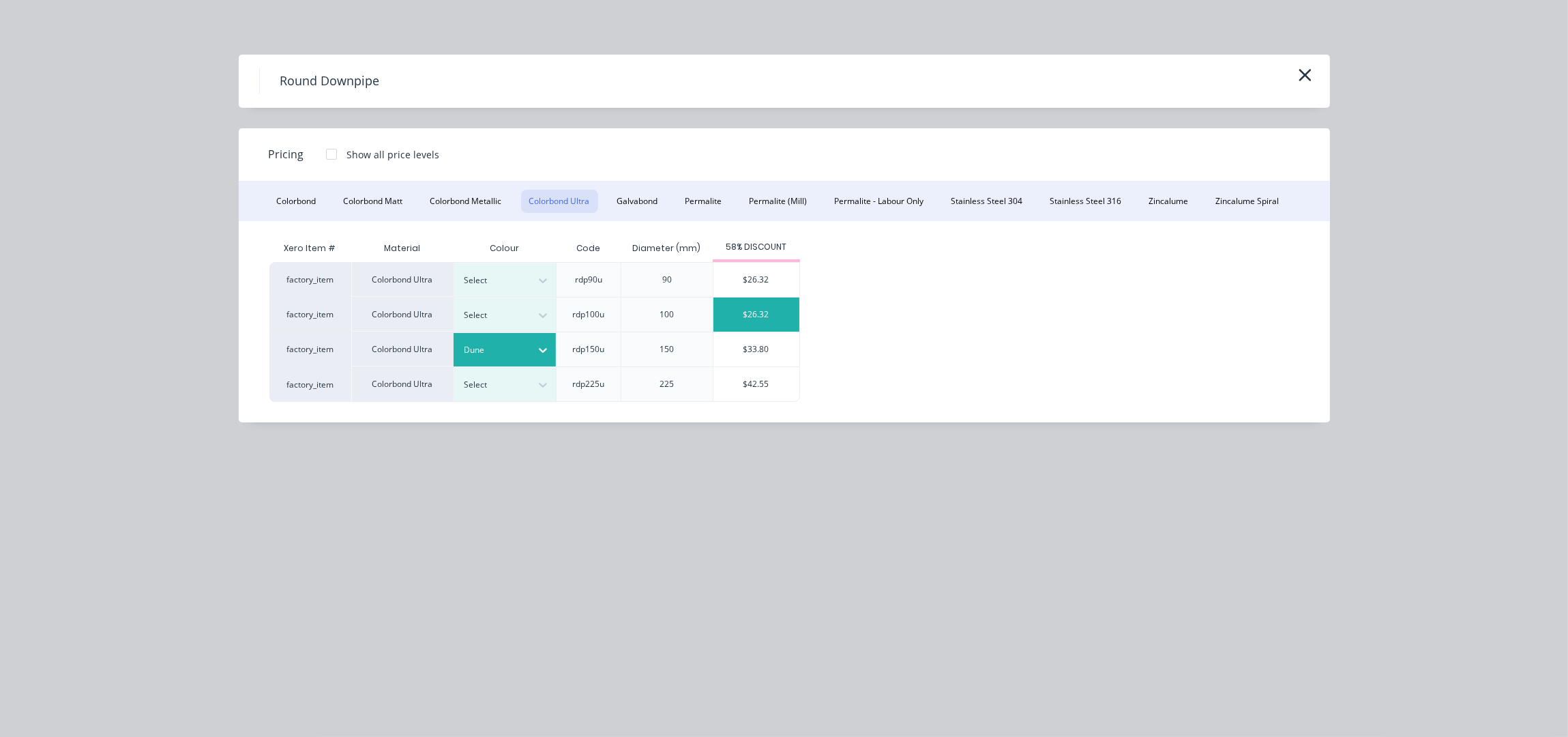
click at [752, 329] on div "$26.32" at bounding box center [756, 314] width 86 height 34
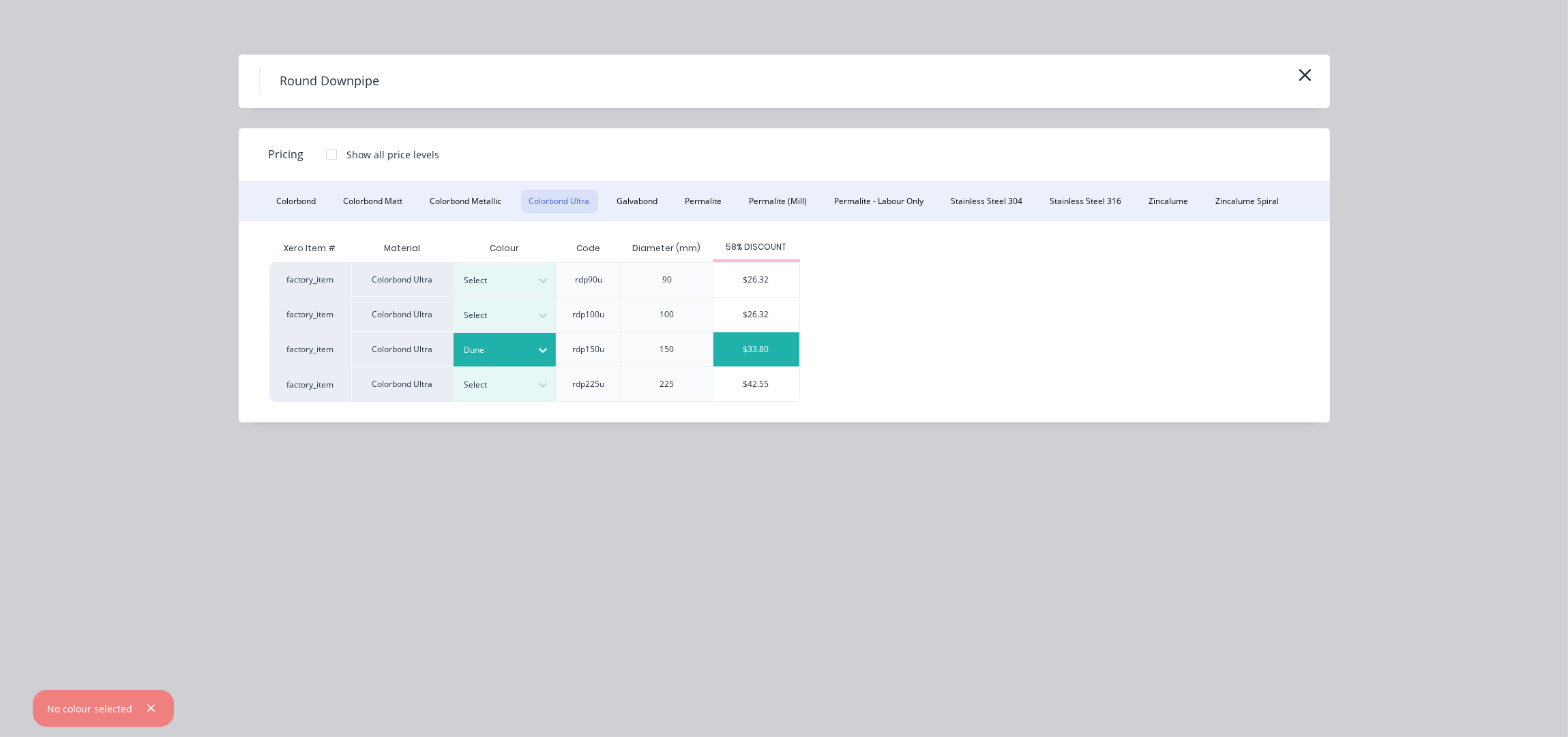
click at [753, 341] on div "$33.80" at bounding box center [756, 348] width 86 height 34
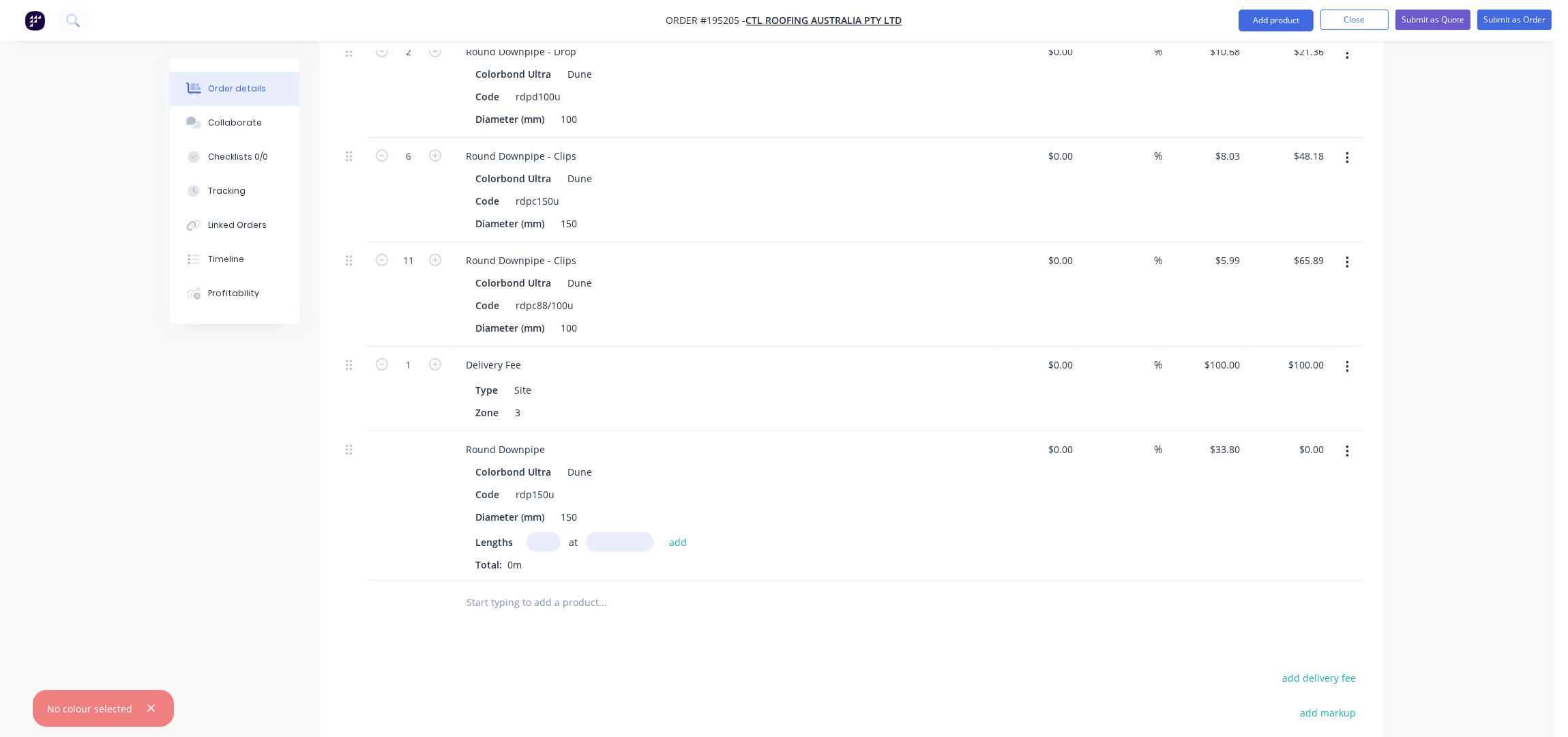
scroll to position [1001, 0]
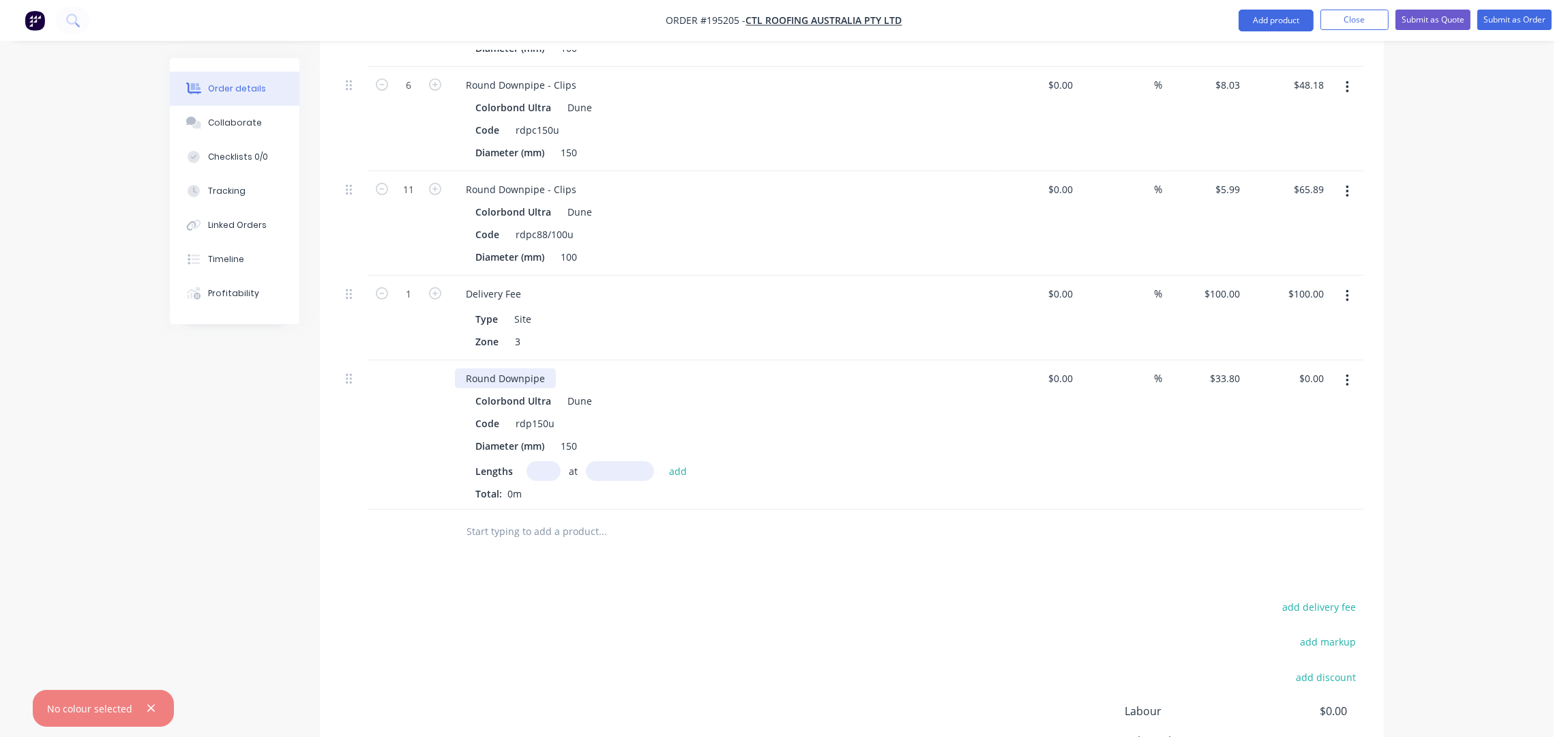
click at [545, 368] on div "Round Downpipe" at bounding box center [505, 378] width 101 height 20
click at [545, 461] on input "text" at bounding box center [544, 470] width 34 height 20
type input "3"
type input "4000"
click at [662, 461] on button "add" at bounding box center [678, 470] width 32 height 18
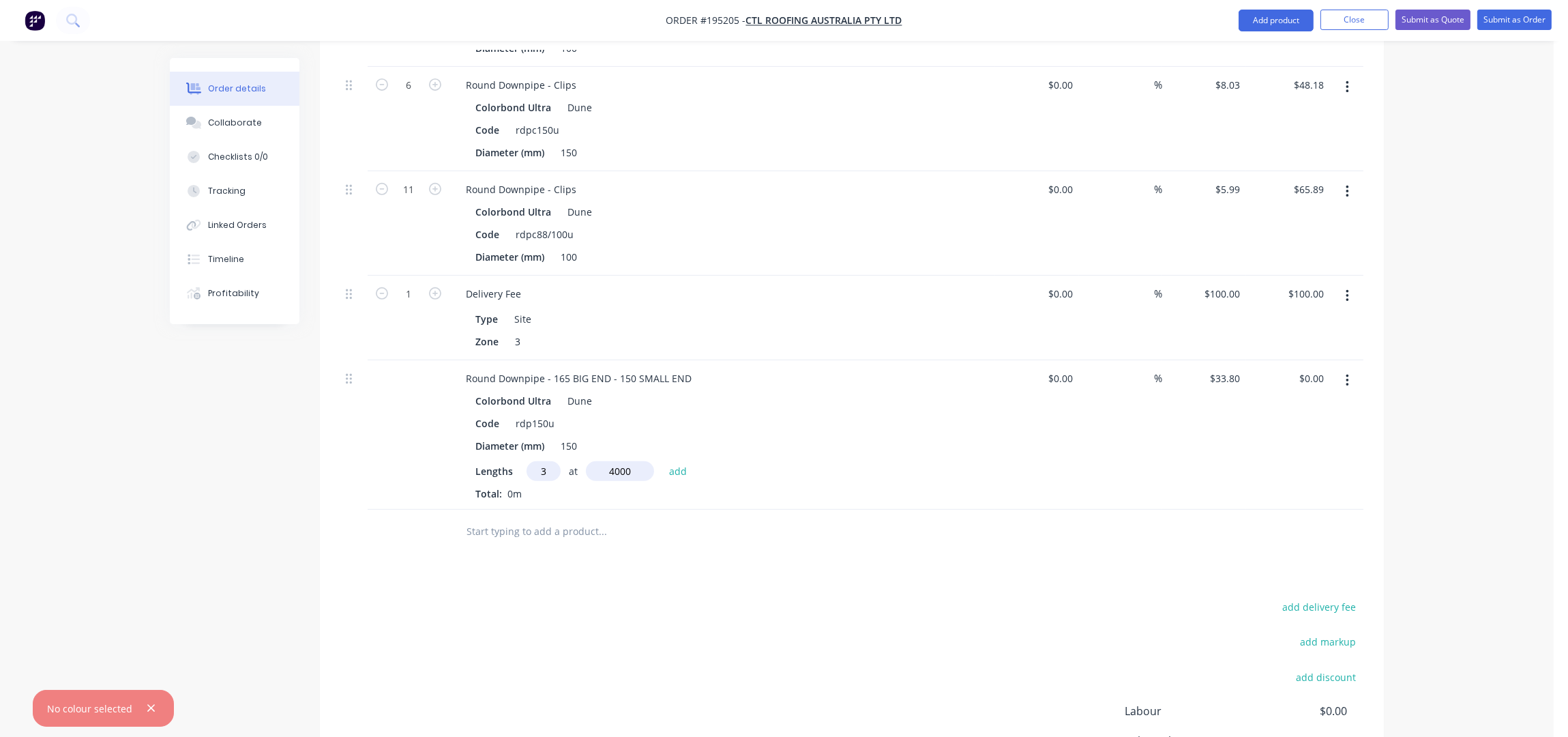
type input "$405.60"
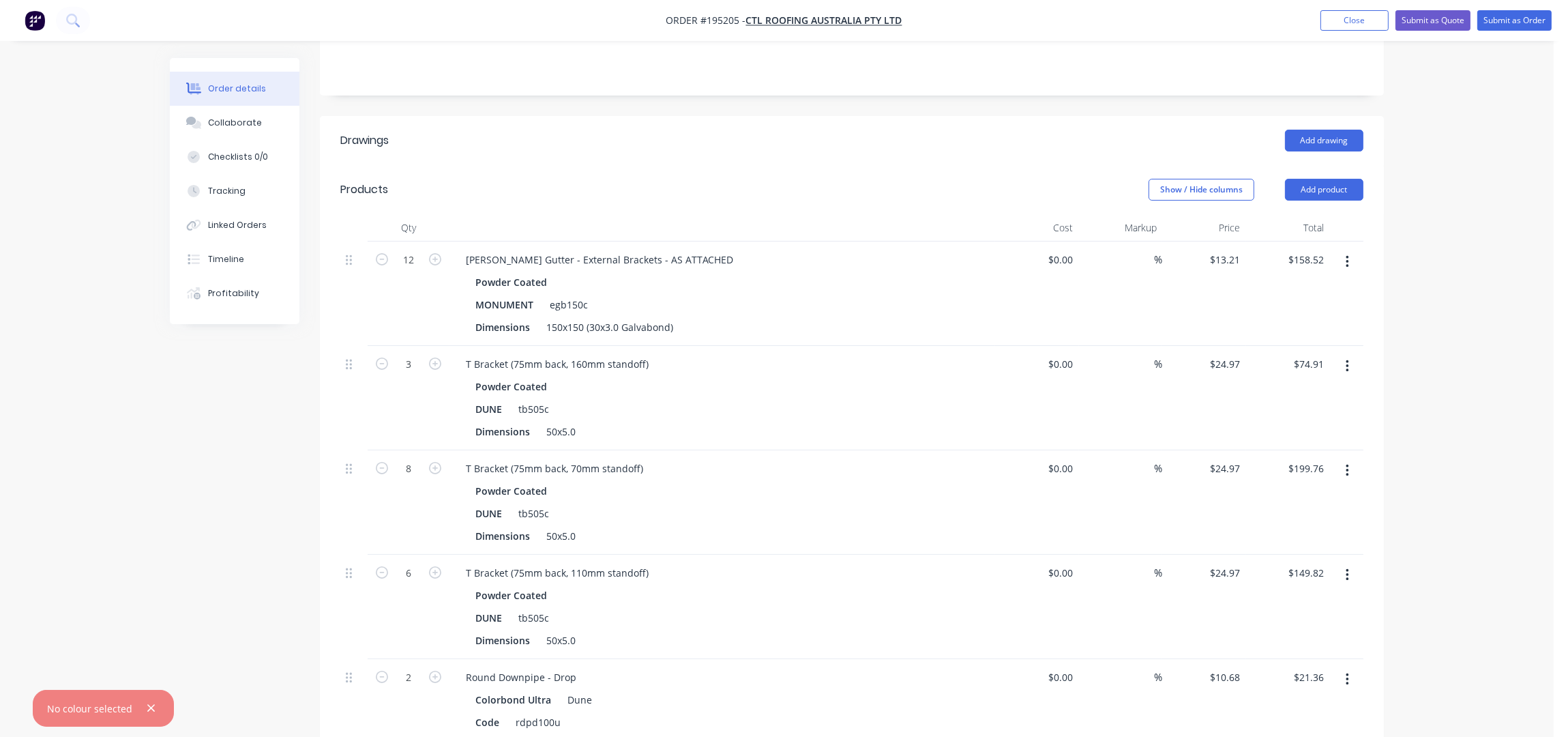
scroll to position [272, 0]
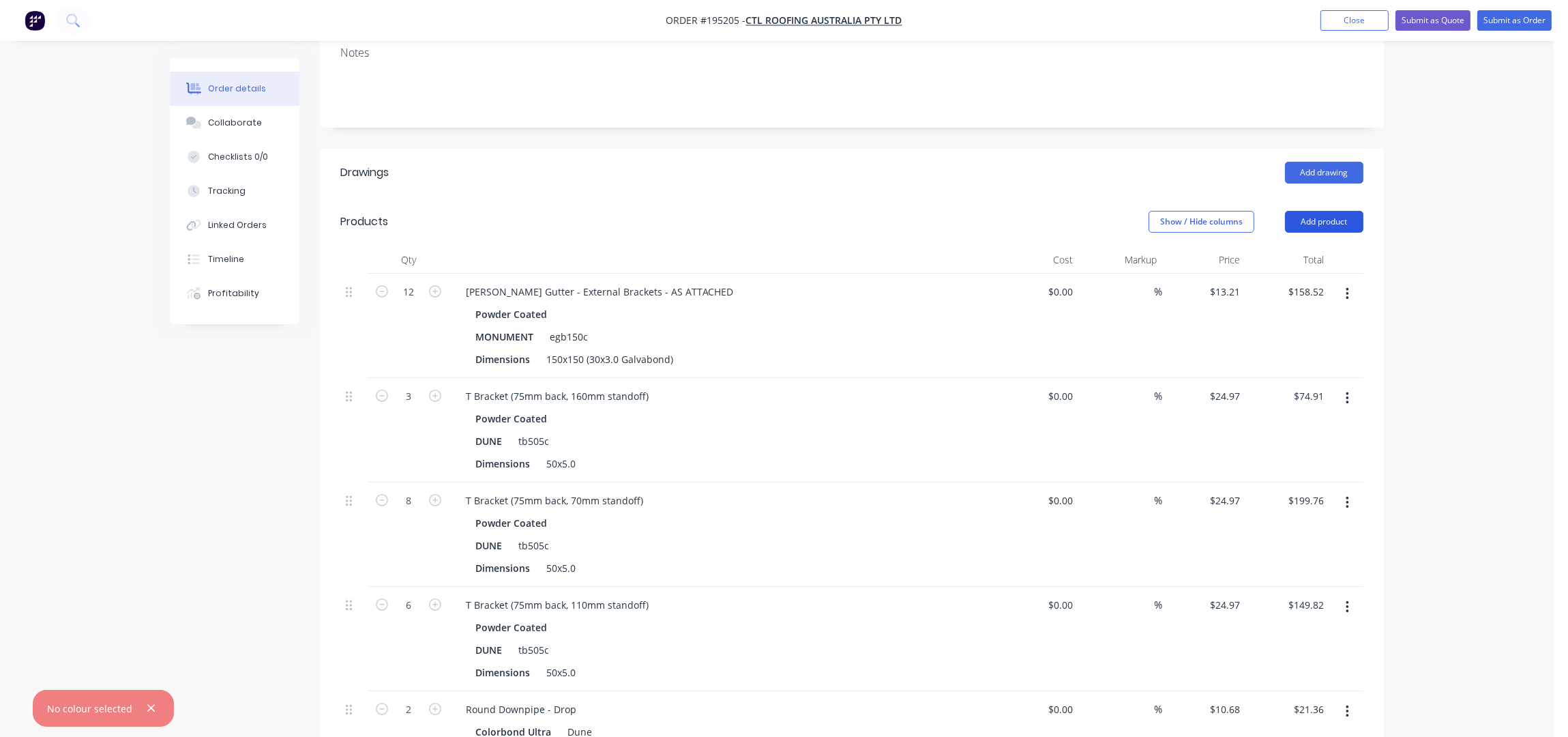
click at [1326, 211] on button "Add product" at bounding box center [1324, 221] width 78 height 22
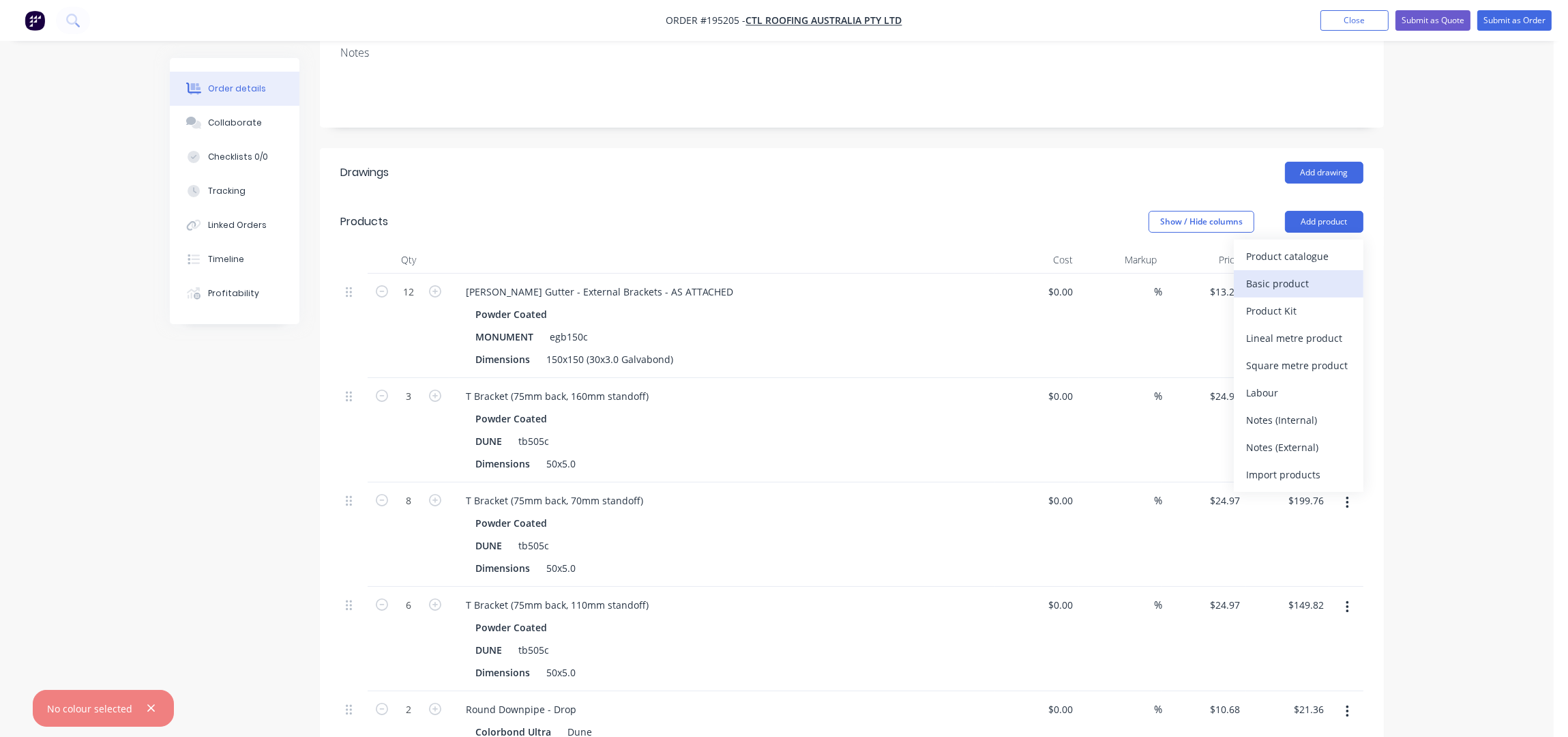
click at [1304, 274] on div "Basic product" at bounding box center [1299, 283] width 105 height 20
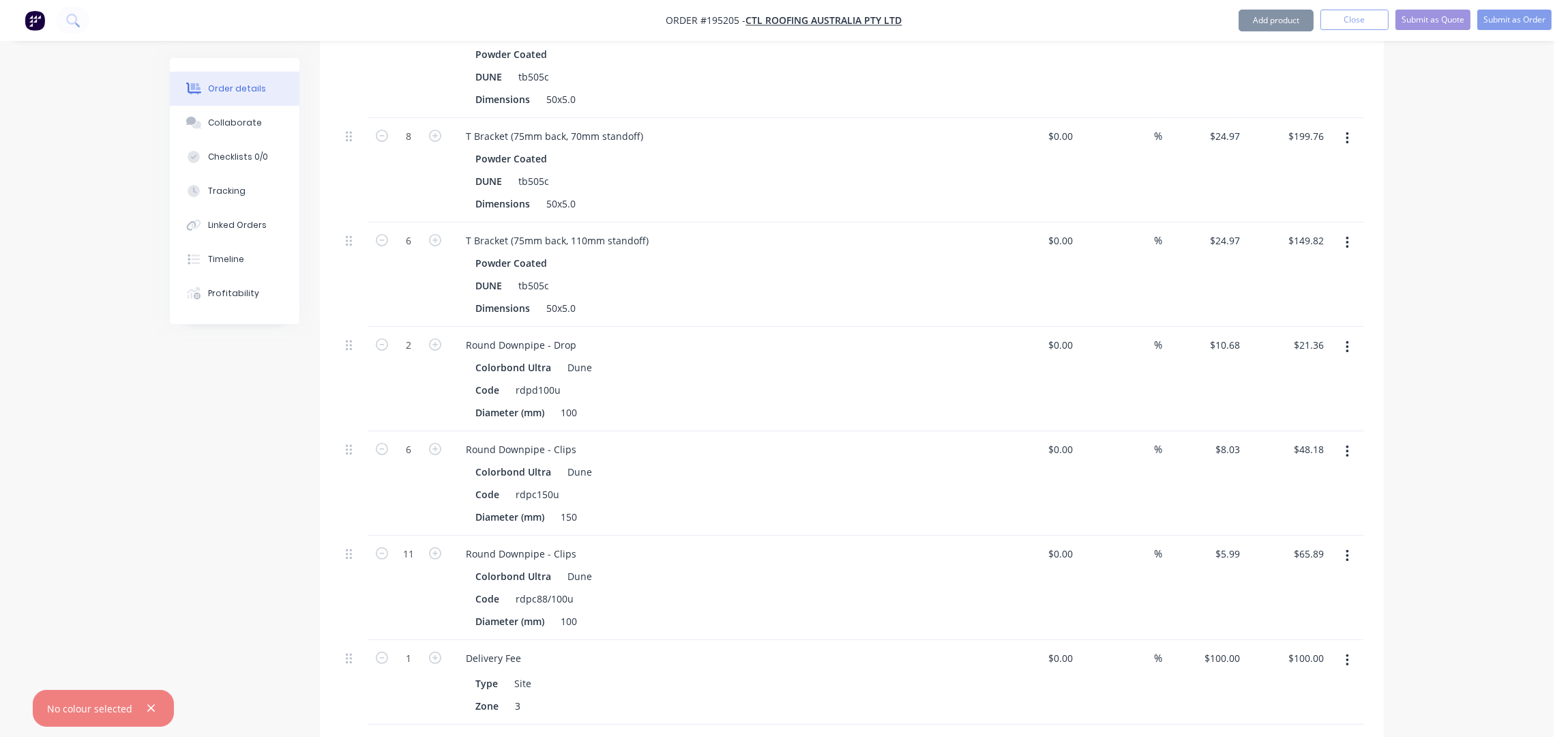
scroll to position [1092, 0]
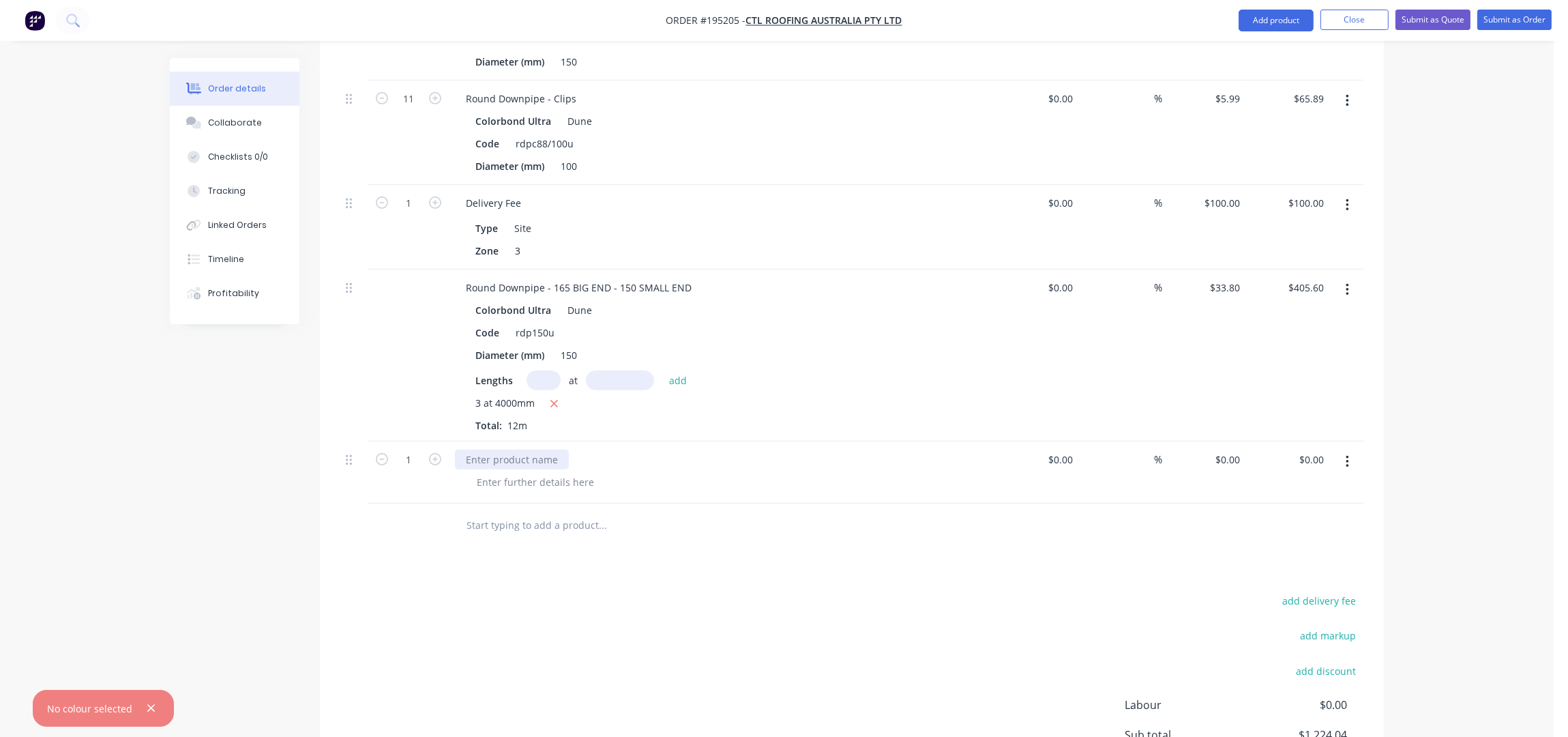
click at [529, 450] on div at bounding box center [511, 459] width 114 height 20
click at [535, 472] on div at bounding box center [536, 482] width 139 height 20
click at [1351, 450] on button "button" at bounding box center [1348, 462] width 32 height 24
click at [1315, 488] on div "Duplicate" at bounding box center [1299, 497] width 105 height 20
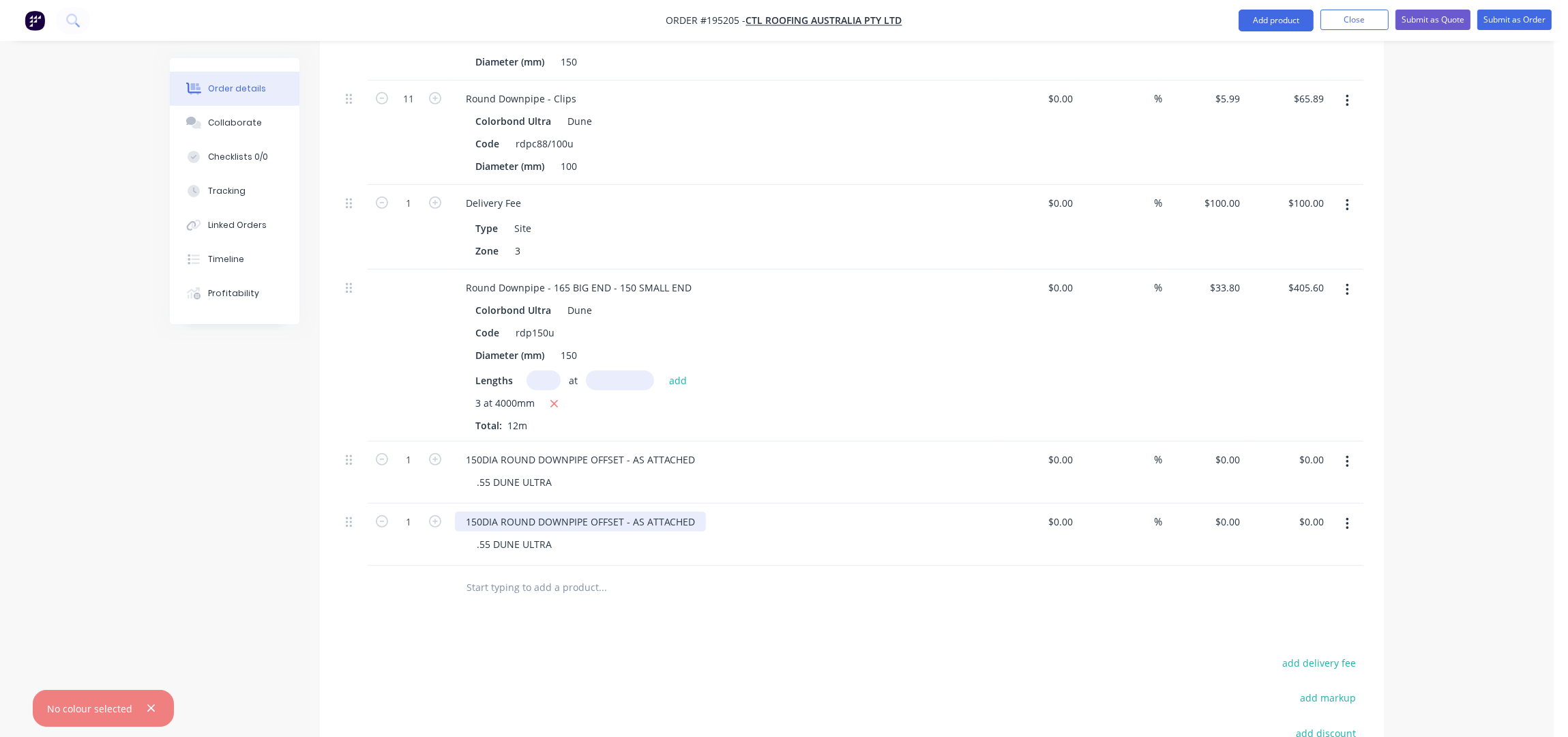
click at [624, 511] on div "150DIA ROUND DOWNPIPE OFFSET - AS ATTACHED" at bounding box center [580, 521] width 251 height 20
click at [433, 515] on icon "button" at bounding box center [436, 521] width 12 height 12
type input "3"
click at [533, 602] on div "Drawings Add drawing Products Show / Hide columns Add product Qty Cost Markup P…" at bounding box center [852, 132] width 1064 height 1609
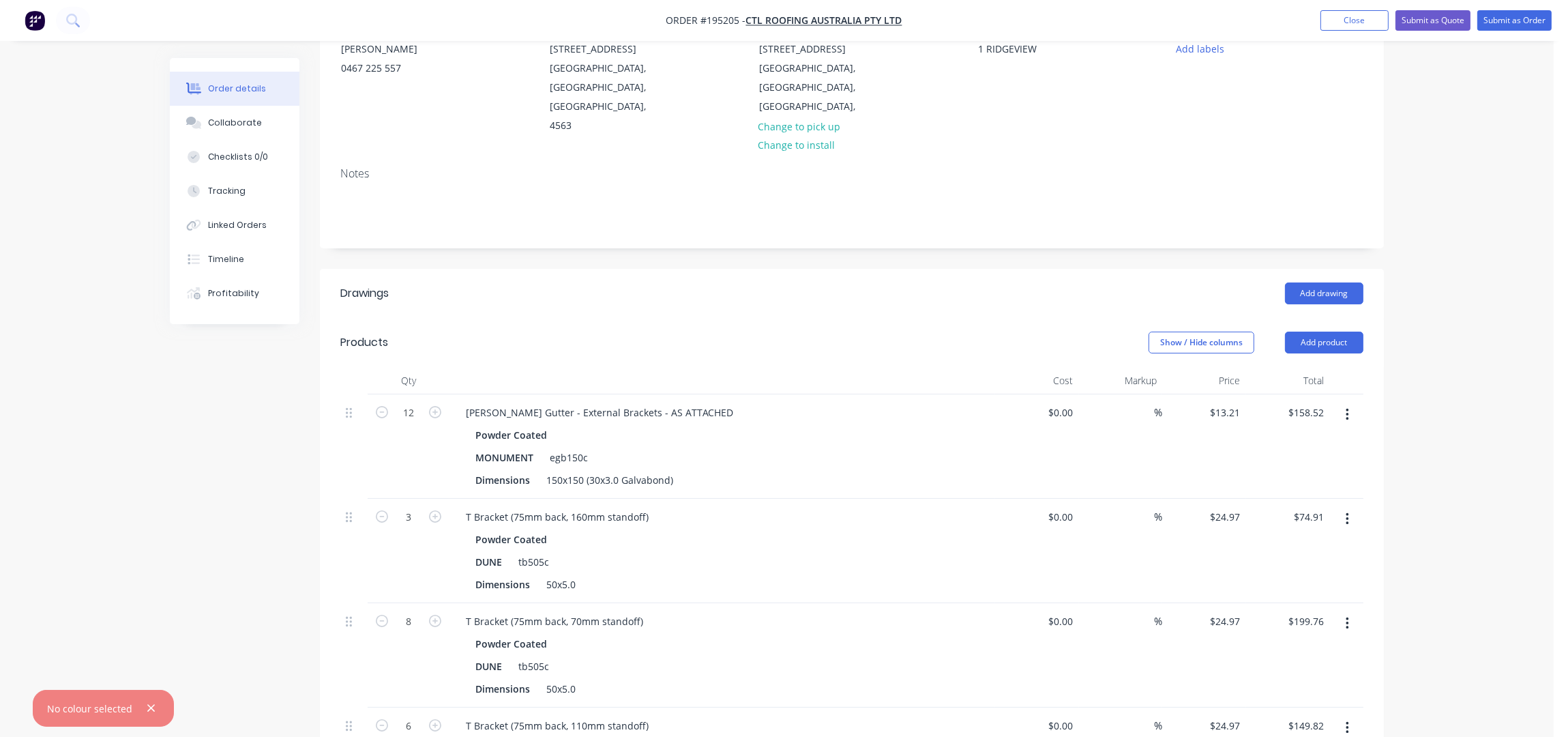
scroll to position [0, 0]
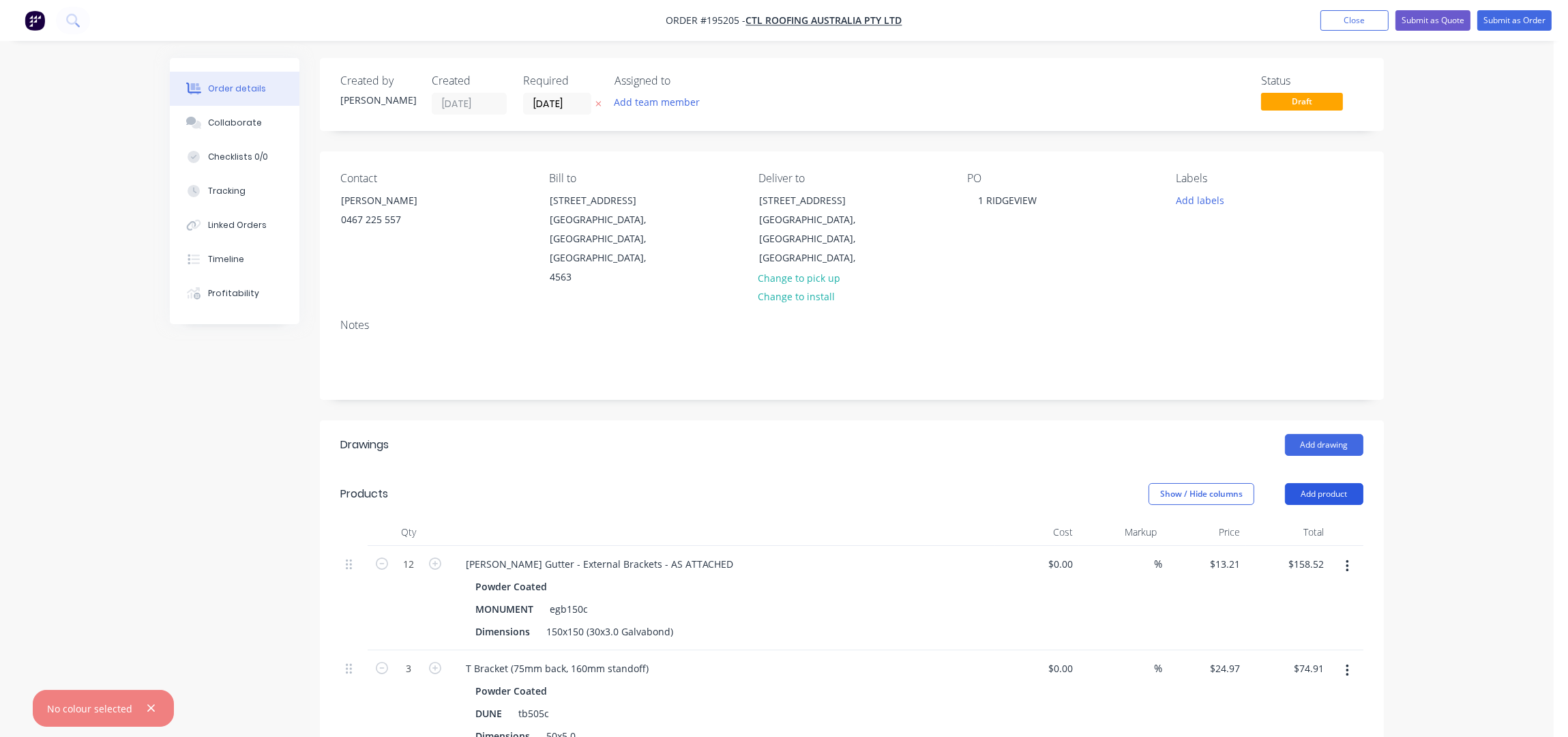
click at [1296, 483] on button "Add product" at bounding box center [1324, 493] width 78 height 22
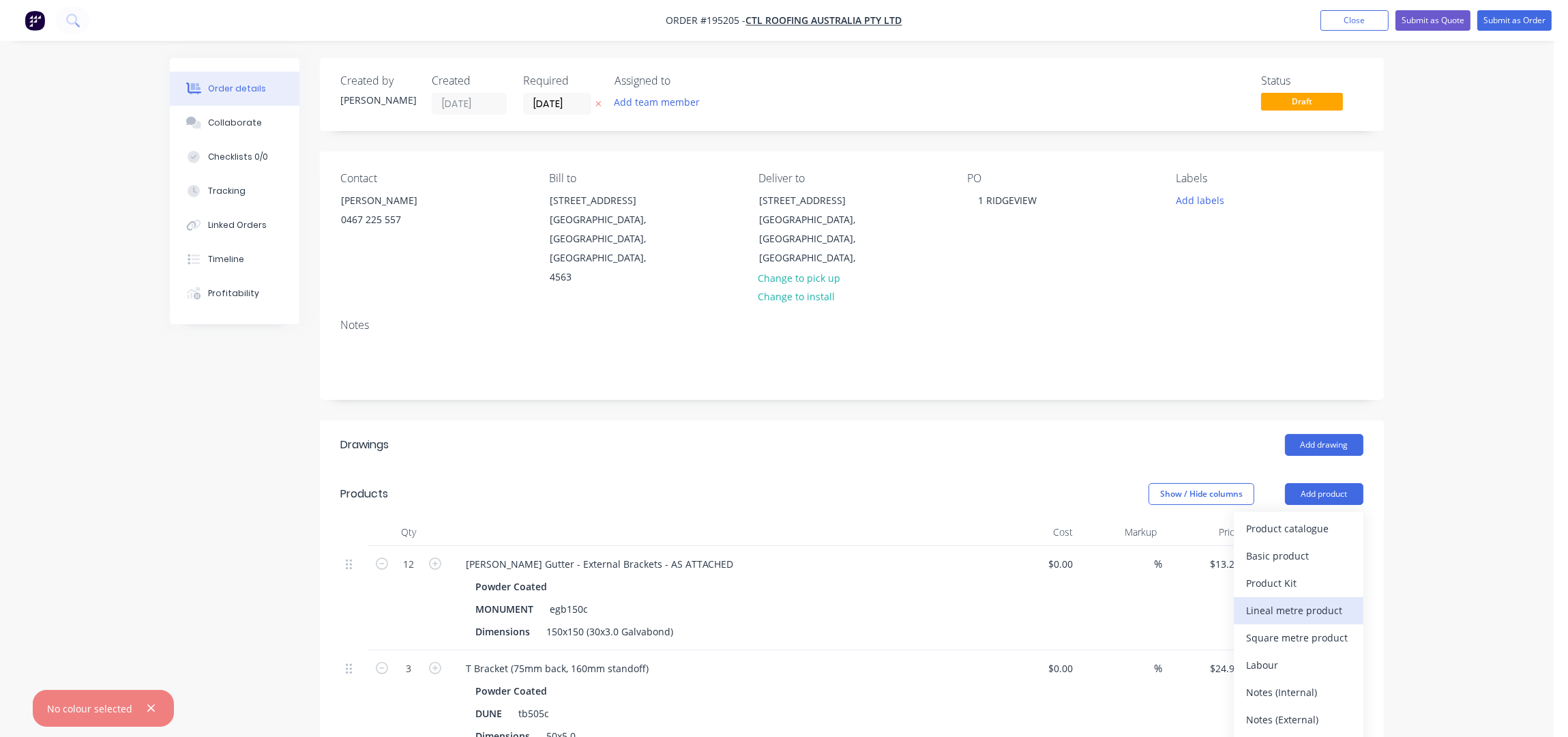
click at [1288, 600] on div "Lineal metre product" at bounding box center [1299, 610] width 105 height 20
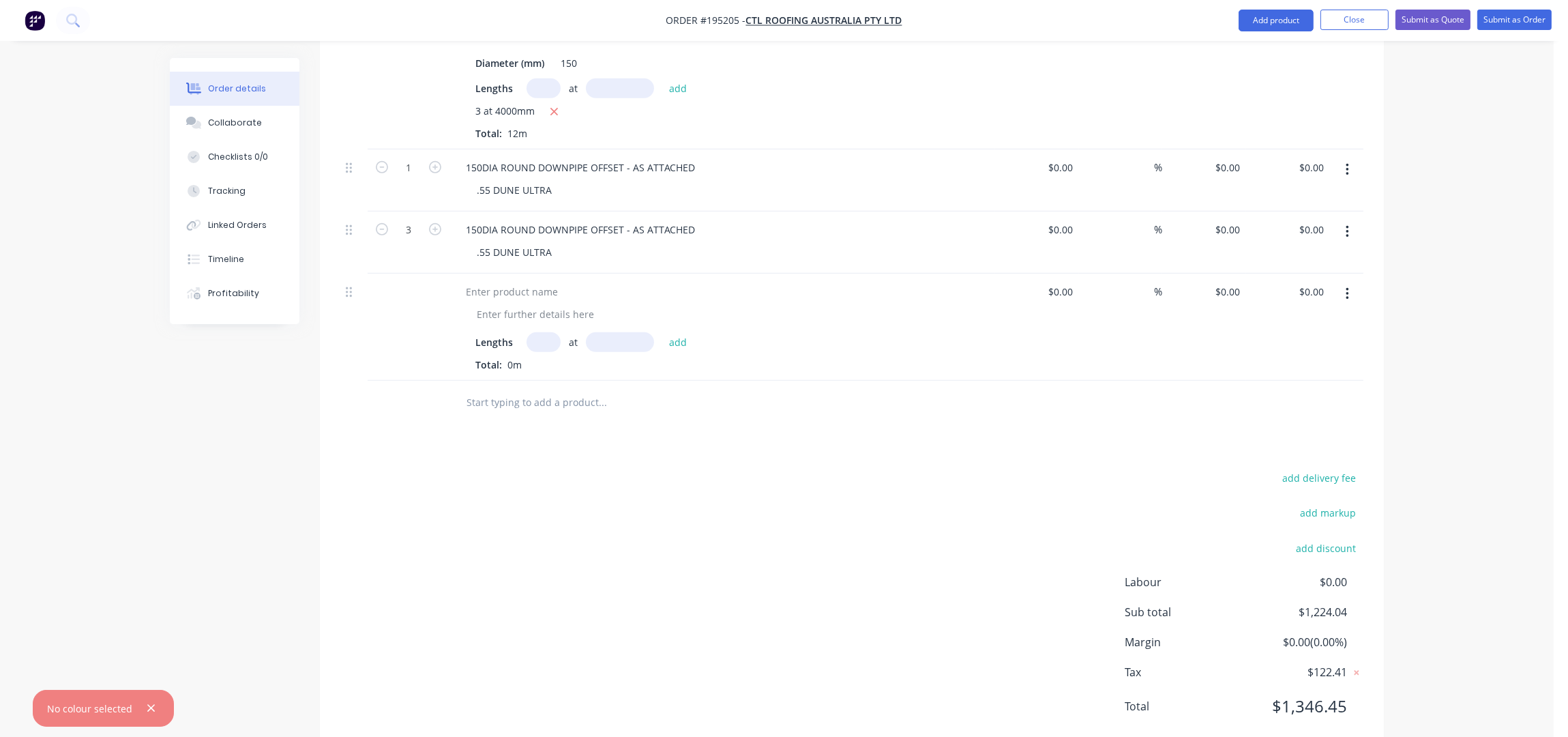
scroll to position [1403, 0]
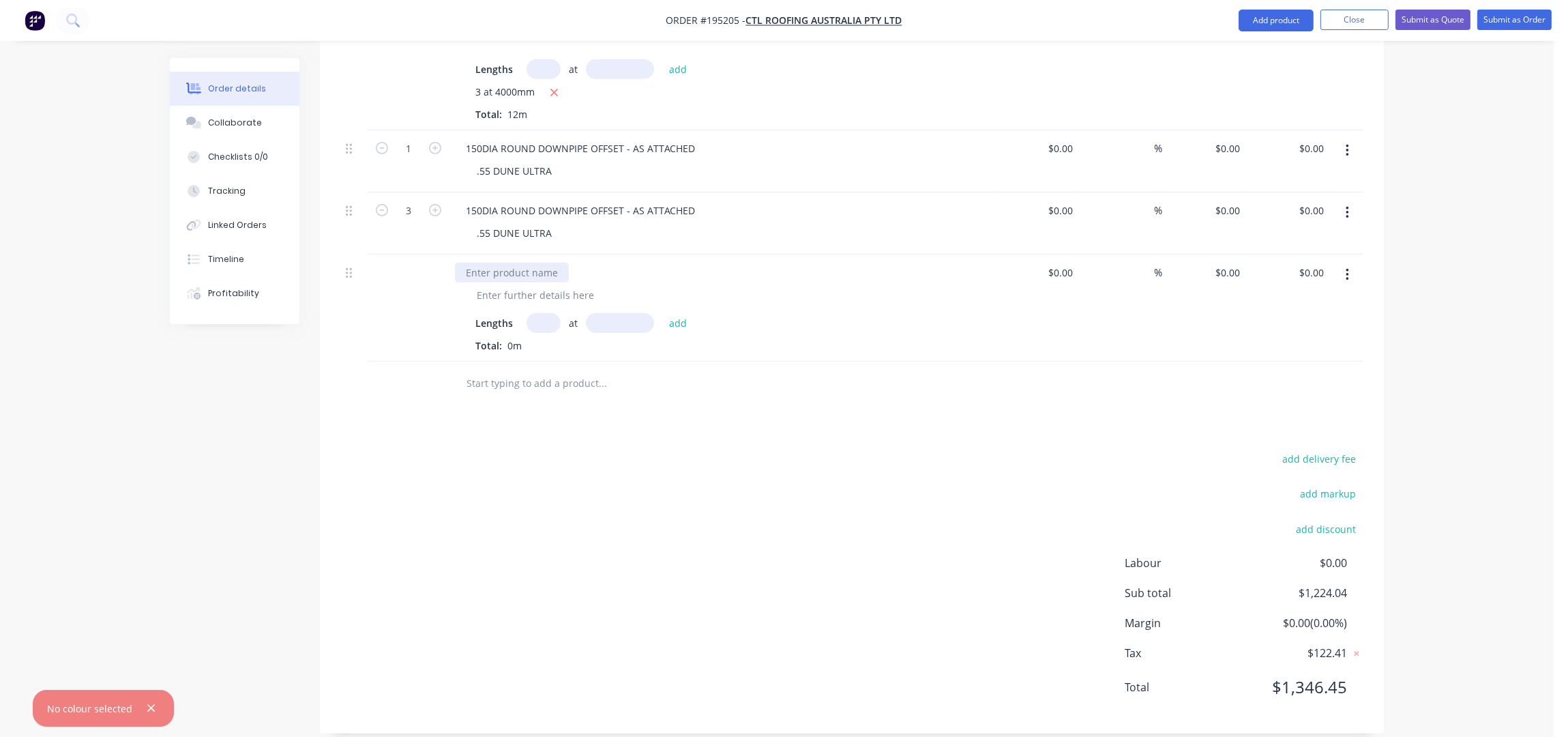
click at [508, 262] on div at bounding box center [511, 272] width 114 height 20
click at [486, 285] on div at bounding box center [536, 294] width 139 height 20
click at [493, 285] on div at bounding box center [536, 294] width 139 height 20
click at [541, 313] on input "text" at bounding box center [544, 322] width 34 height 20
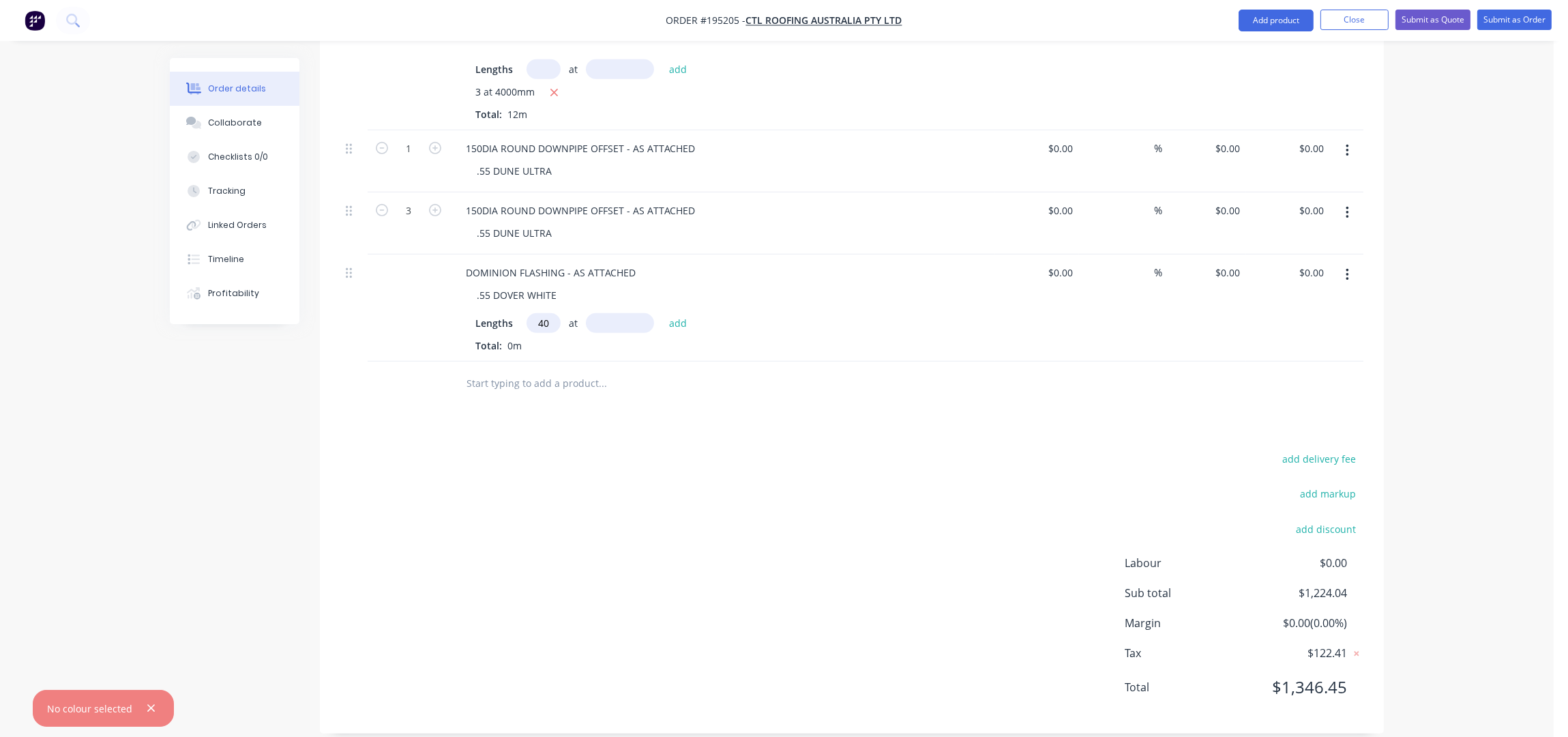
type input "40"
type input "1600"
click at [662, 313] on button "add" at bounding box center [678, 321] width 32 height 18
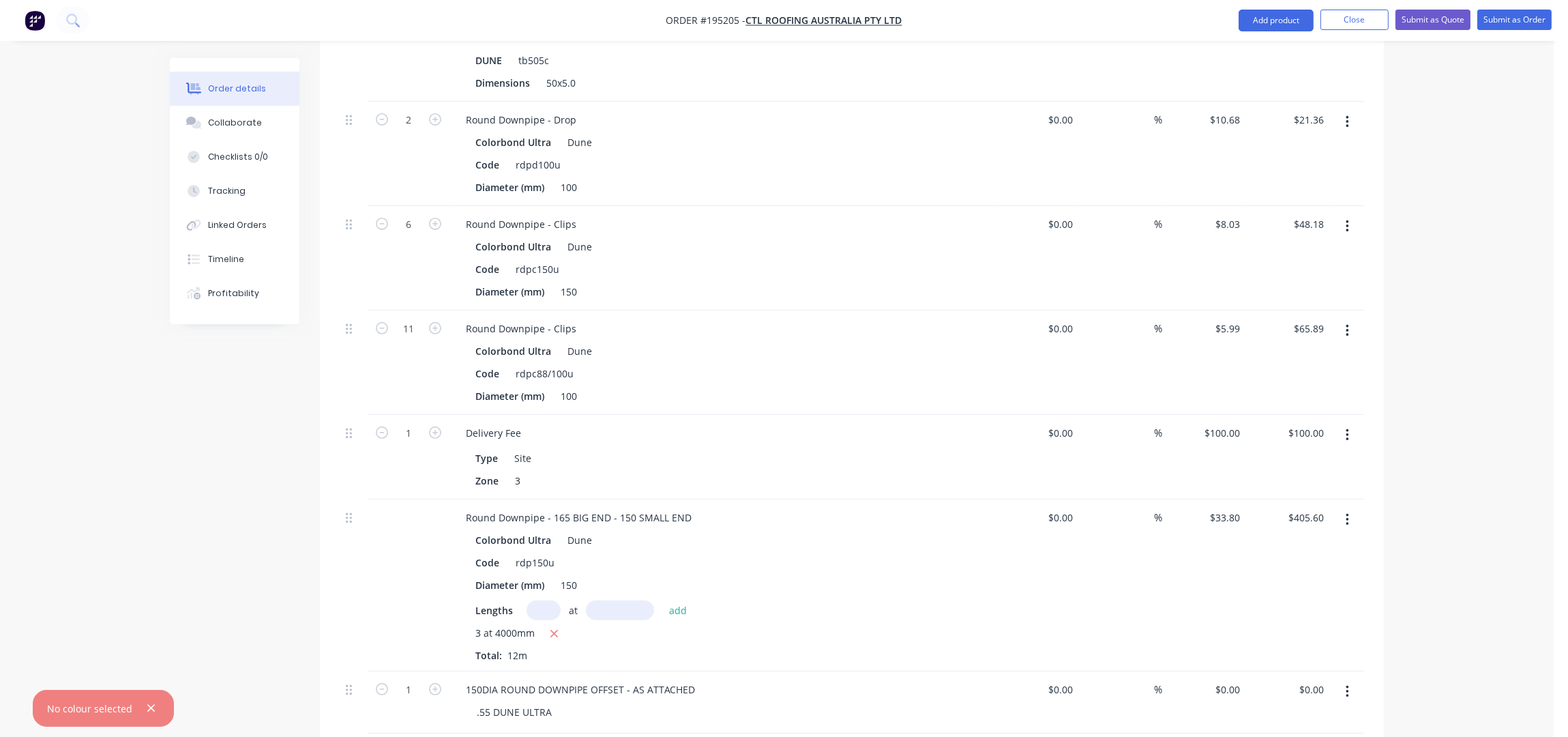
scroll to position [857, 0]
click at [152, 703] on icon "button" at bounding box center [151, 708] width 9 height 12
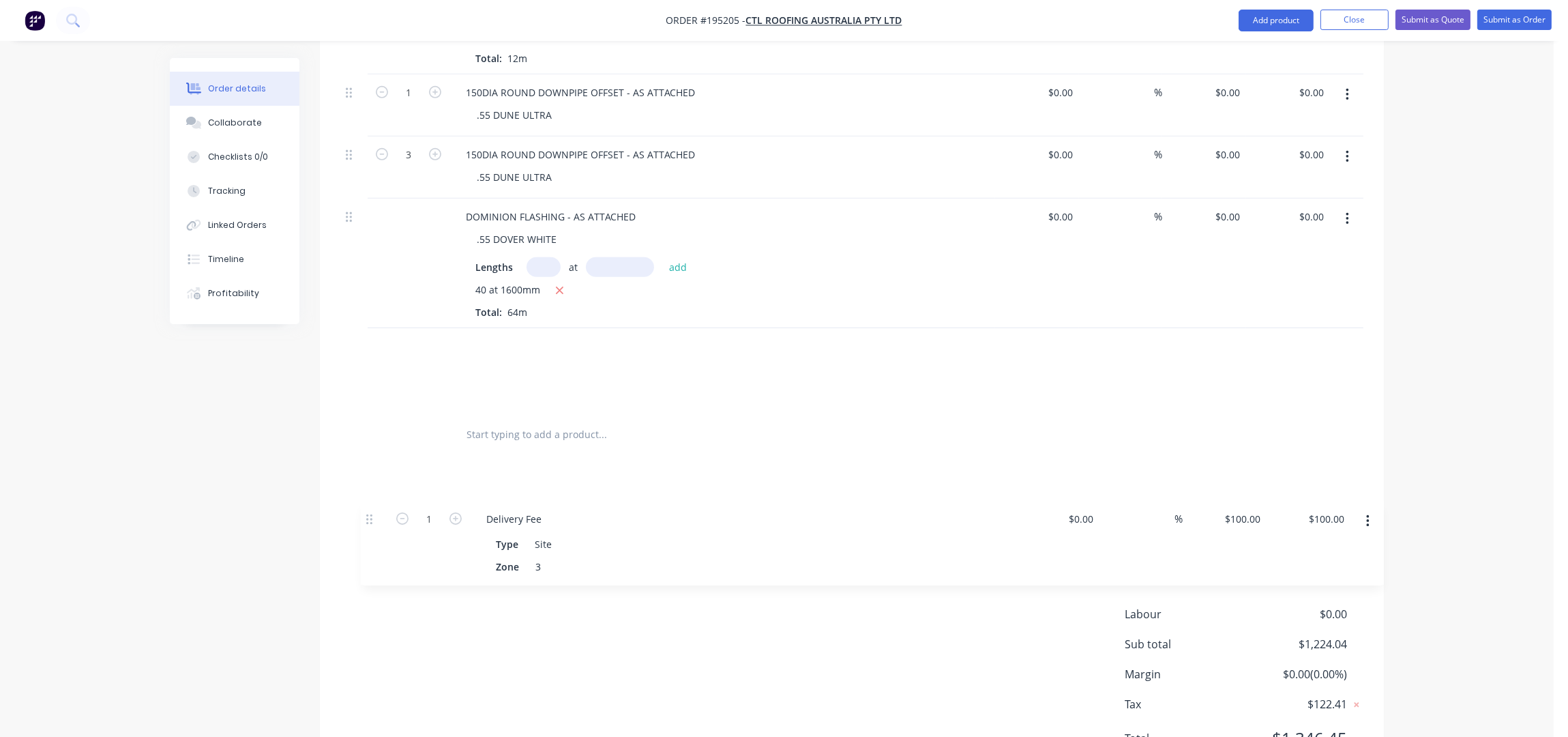
scroll to position [1387, 0]
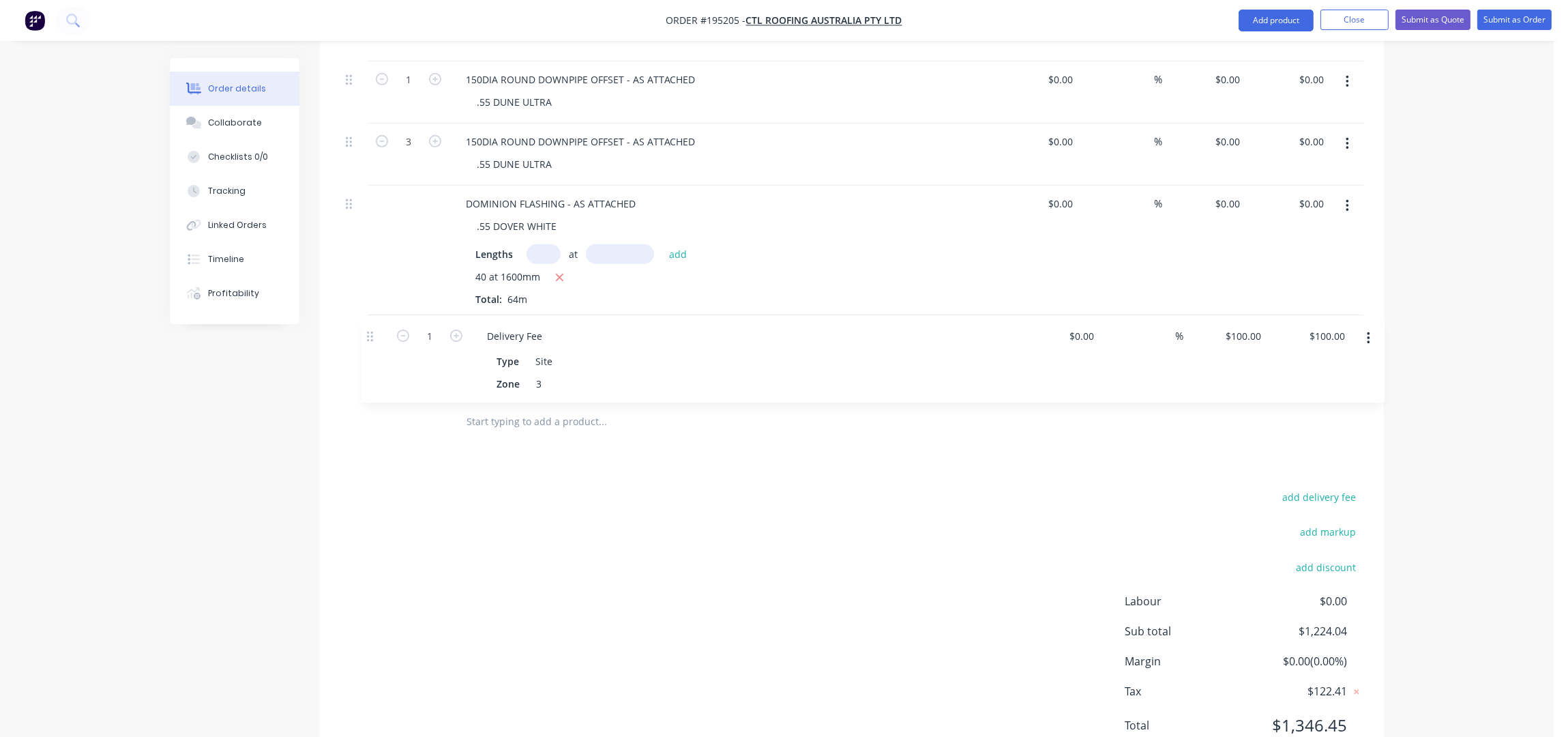
drag, startPoint x: 359, startPoint y: 592, endPoint x: 372, endPoint y: 345, distance: 247.3
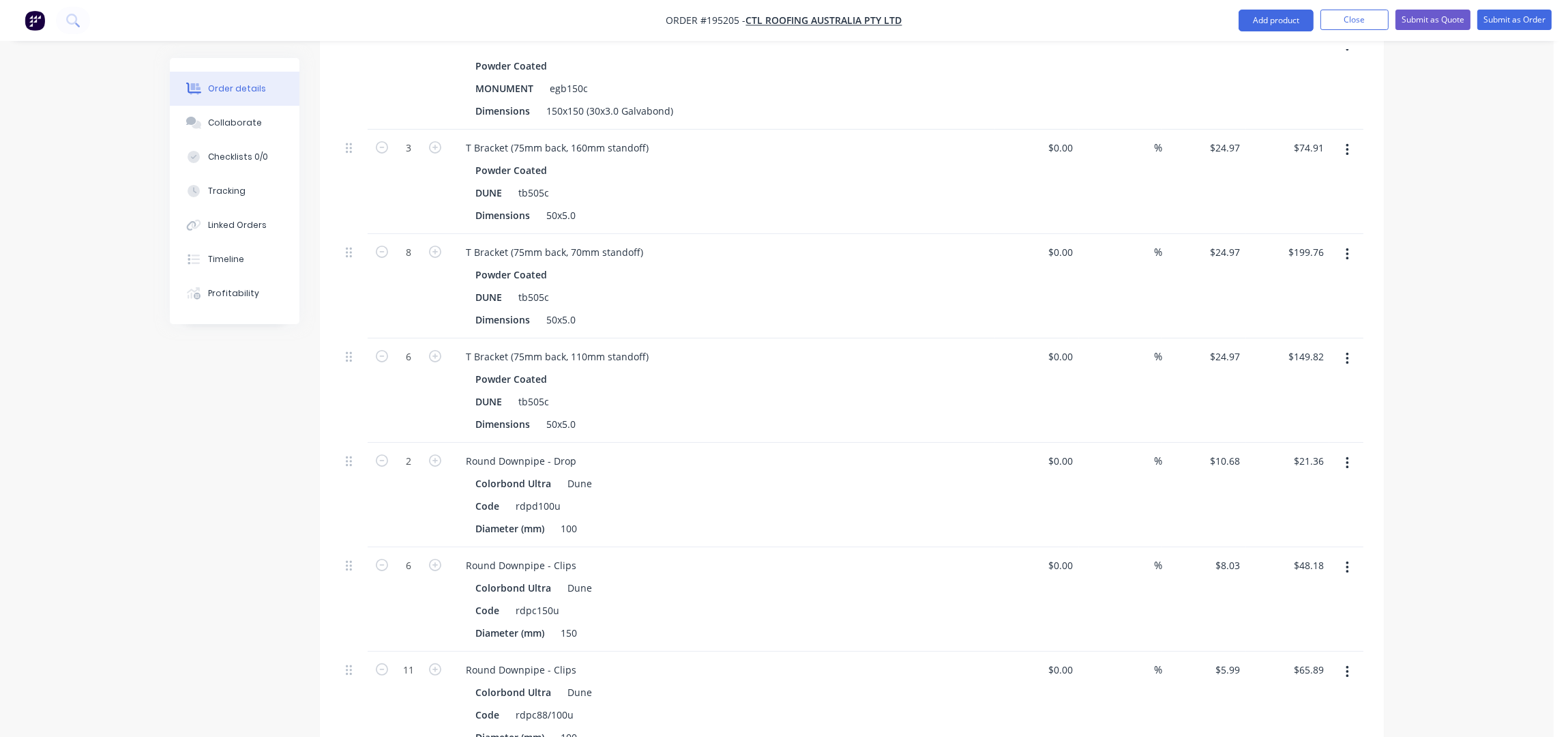
scroll to position [515, 0]
click at [506, 397] on div "DUNE" at bounding box center [489, 407] width 37 height 20
click at [1347, 357] on icon "button" at bounding box center [1348, 364] width 3 height 15
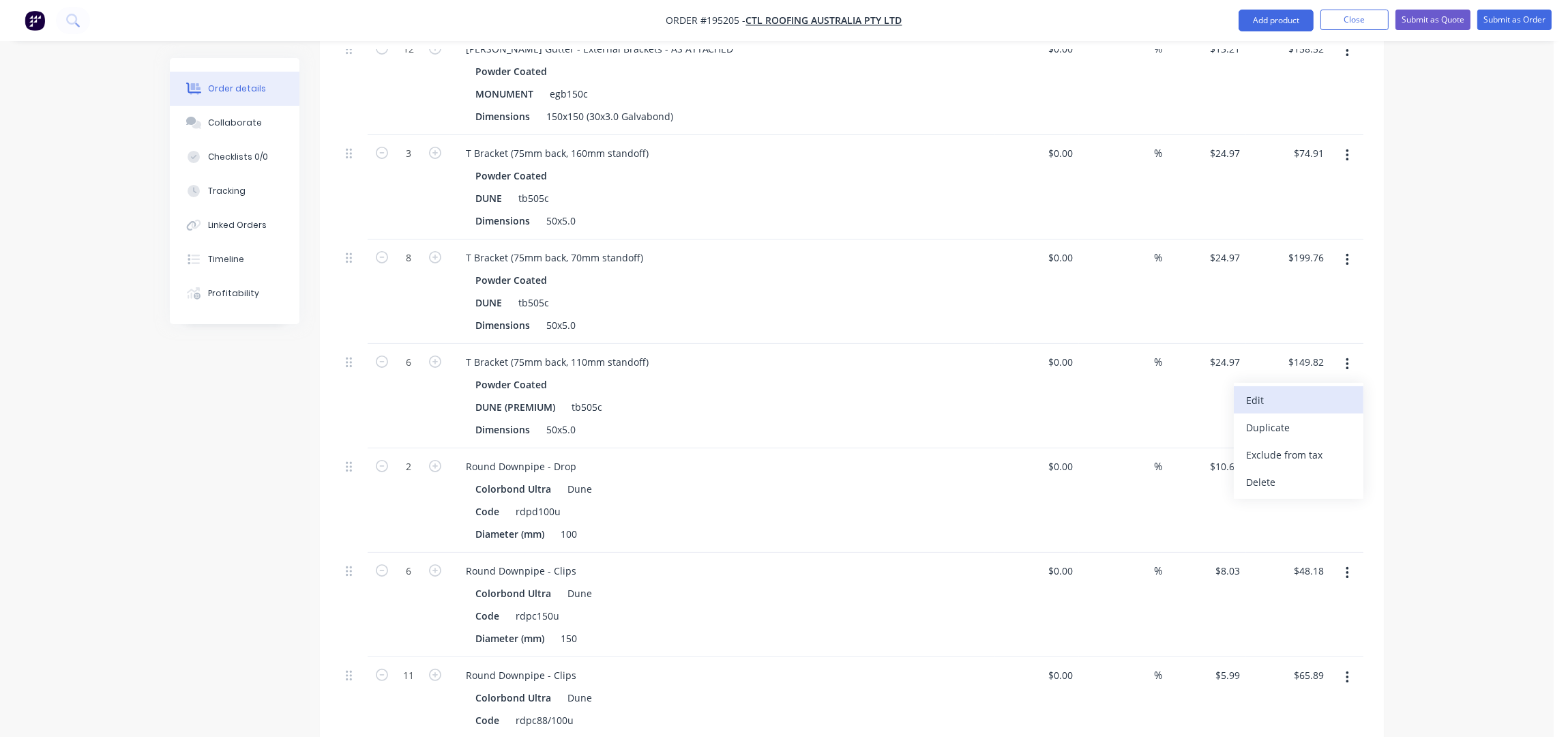
click at [1271, 390] on div "Edit" at bounding box center [1299, 400] width 105 height 20
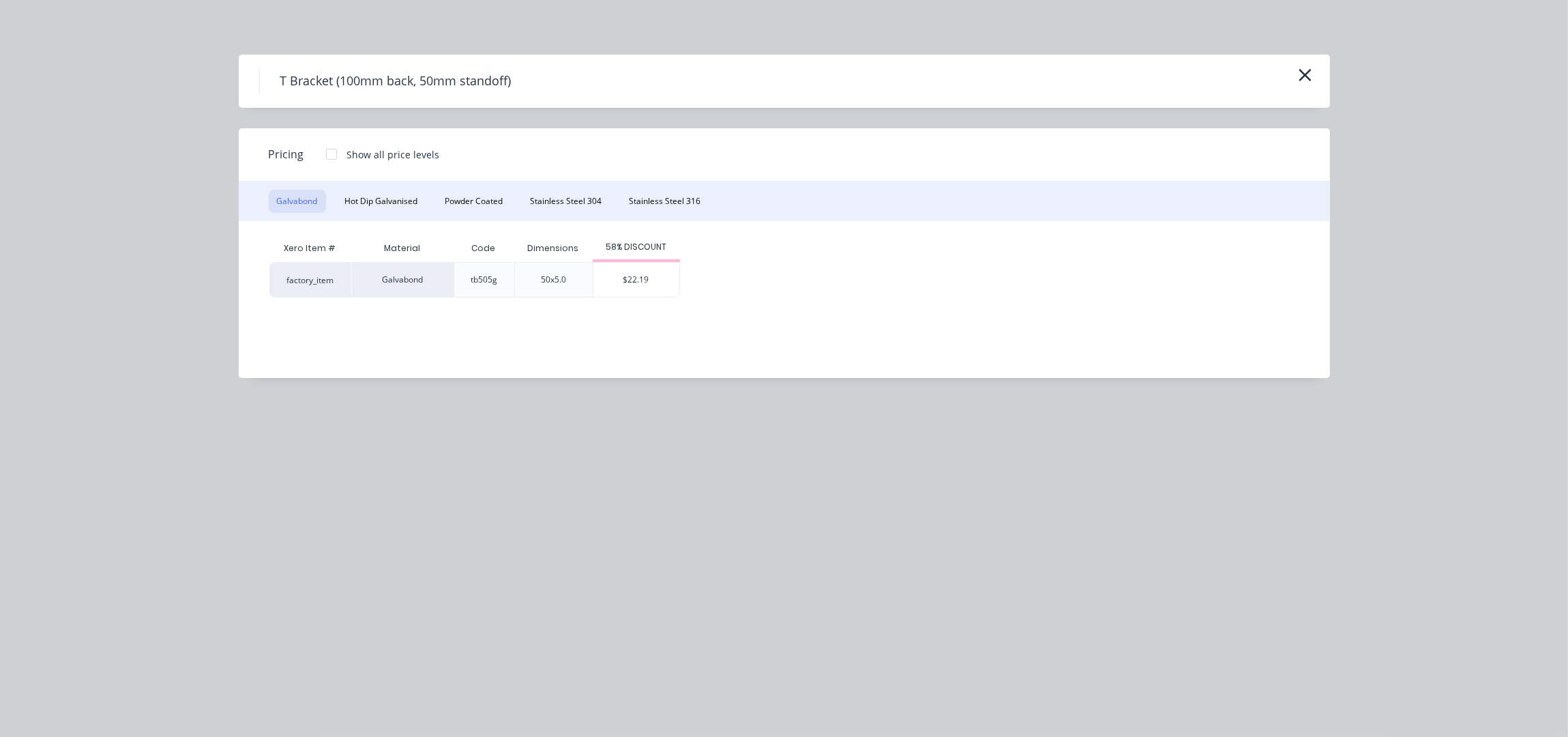
click at [1298, 75] on icon "button" at bounding box center [1305, 75] width 14 height 19
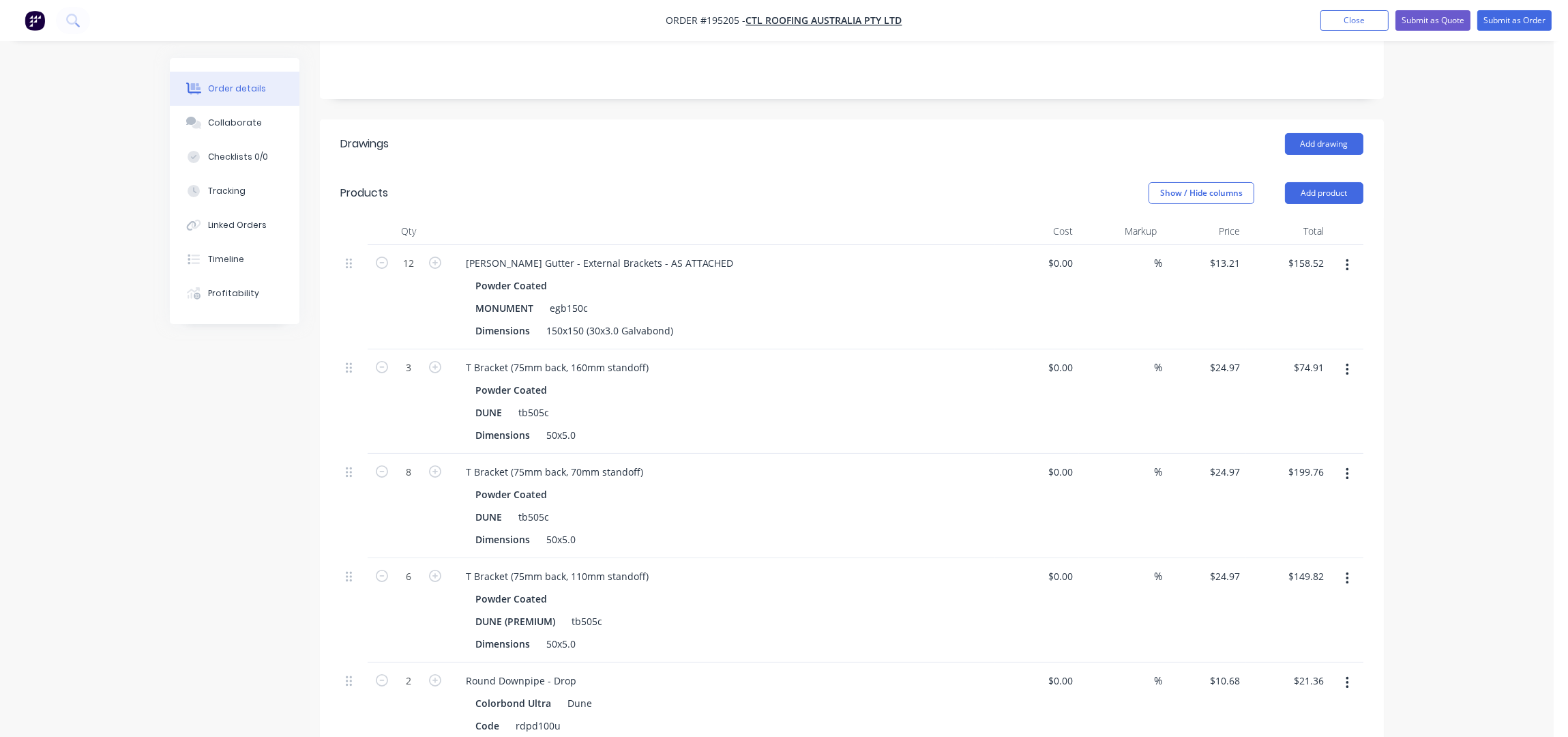
scroll to position [334, 0]
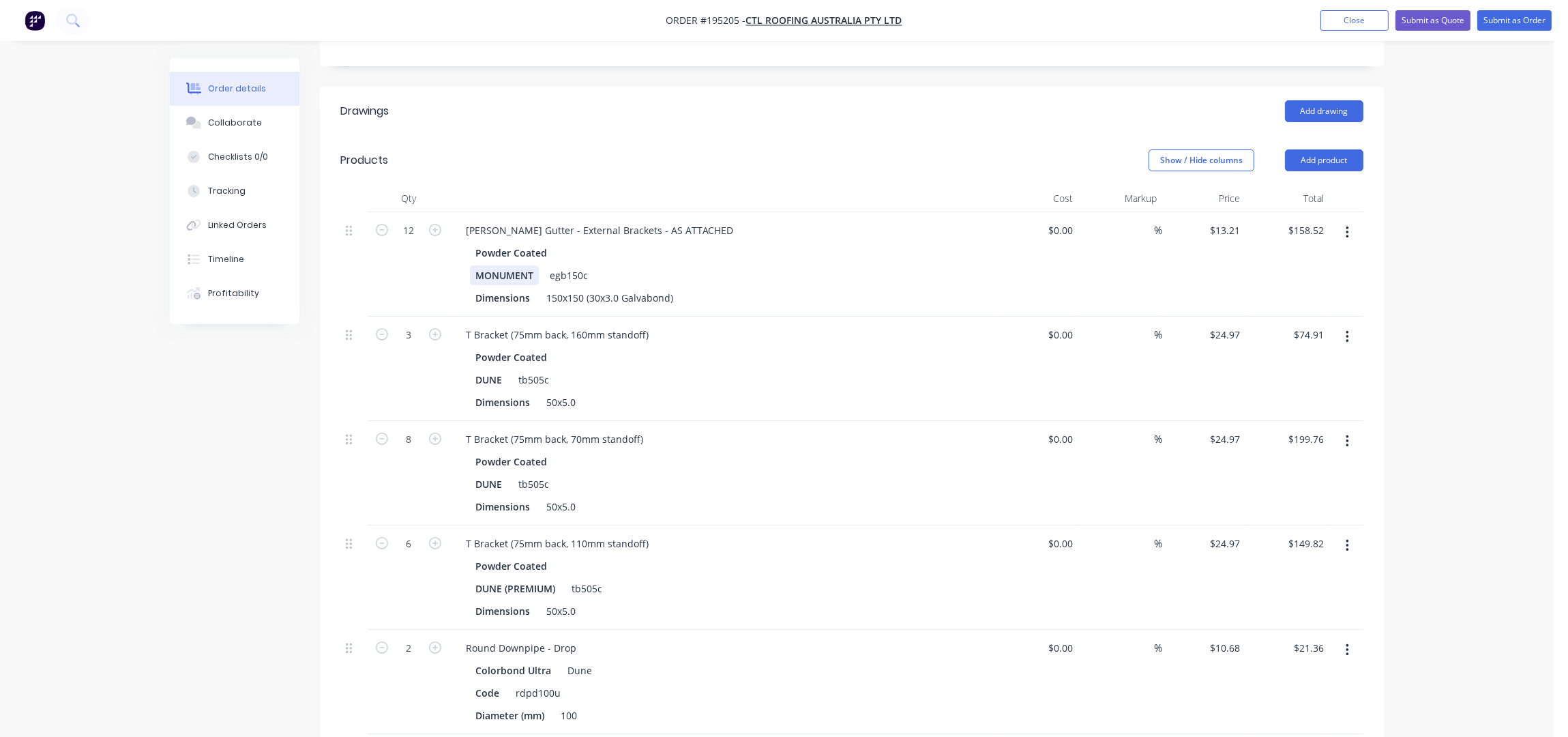
click at [528, 266] on div "MONUMENT" at bounding box center [504, 275] width 69 height 20
drag, startPoint x: 532, startPoint y: 258, endPoint x: 469, endPoint y: 256, distance: 63.0
click at [469, 256] on div "Powder Coated MONUMENT egb150c Dimensions 150x150 (30x3.0 Galvabond)" at bounding box center [722, 275] width 535 height 64
click at [505, 266] on div "DUNE" at bounding box center [489, 275] width 37 height 20
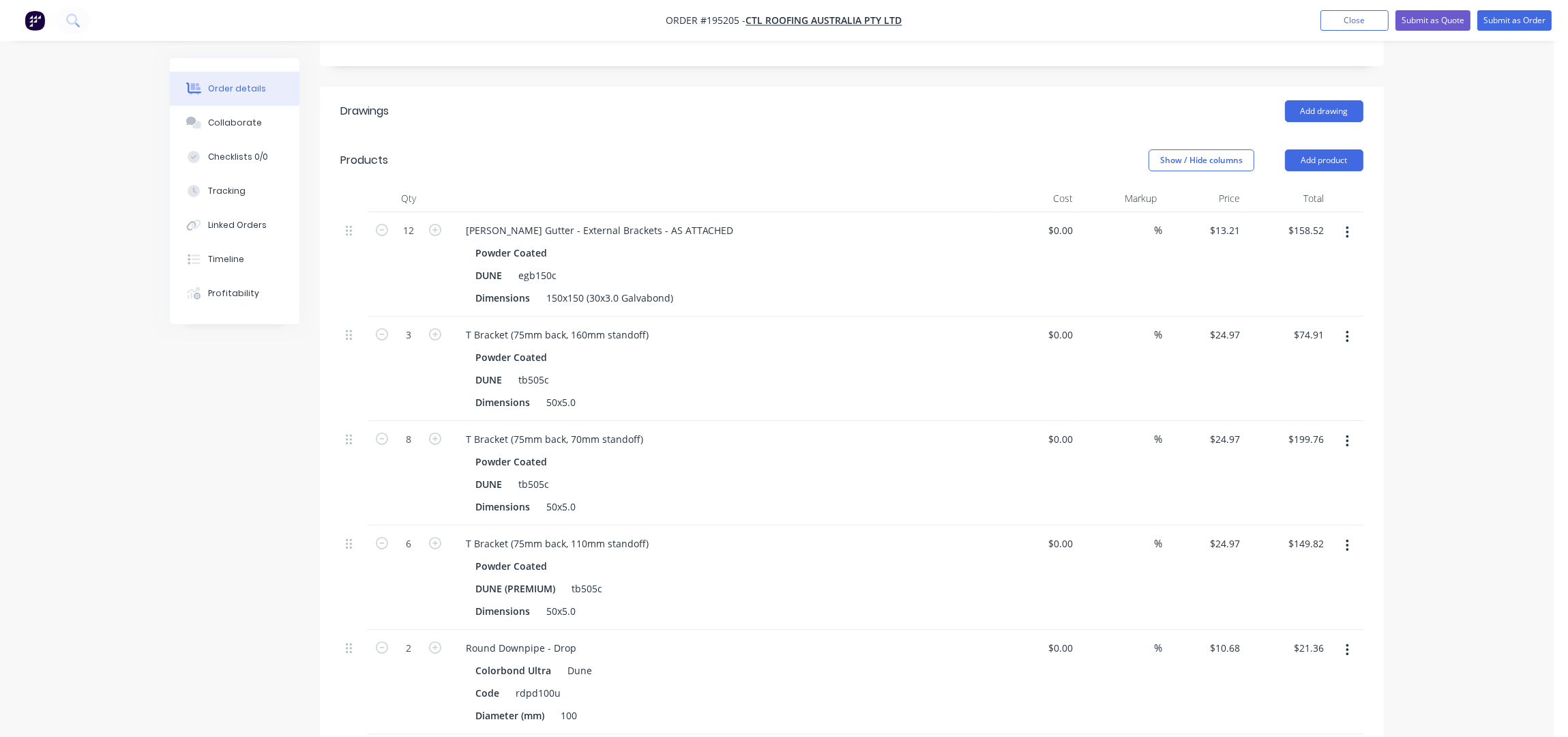
click at [1351, 220] on button "button" at bounding box center [1348, 233] width 32 height 24
click at [1319, 259] on div "Edit" at bounding box center [1299, 268] width 105 height 20
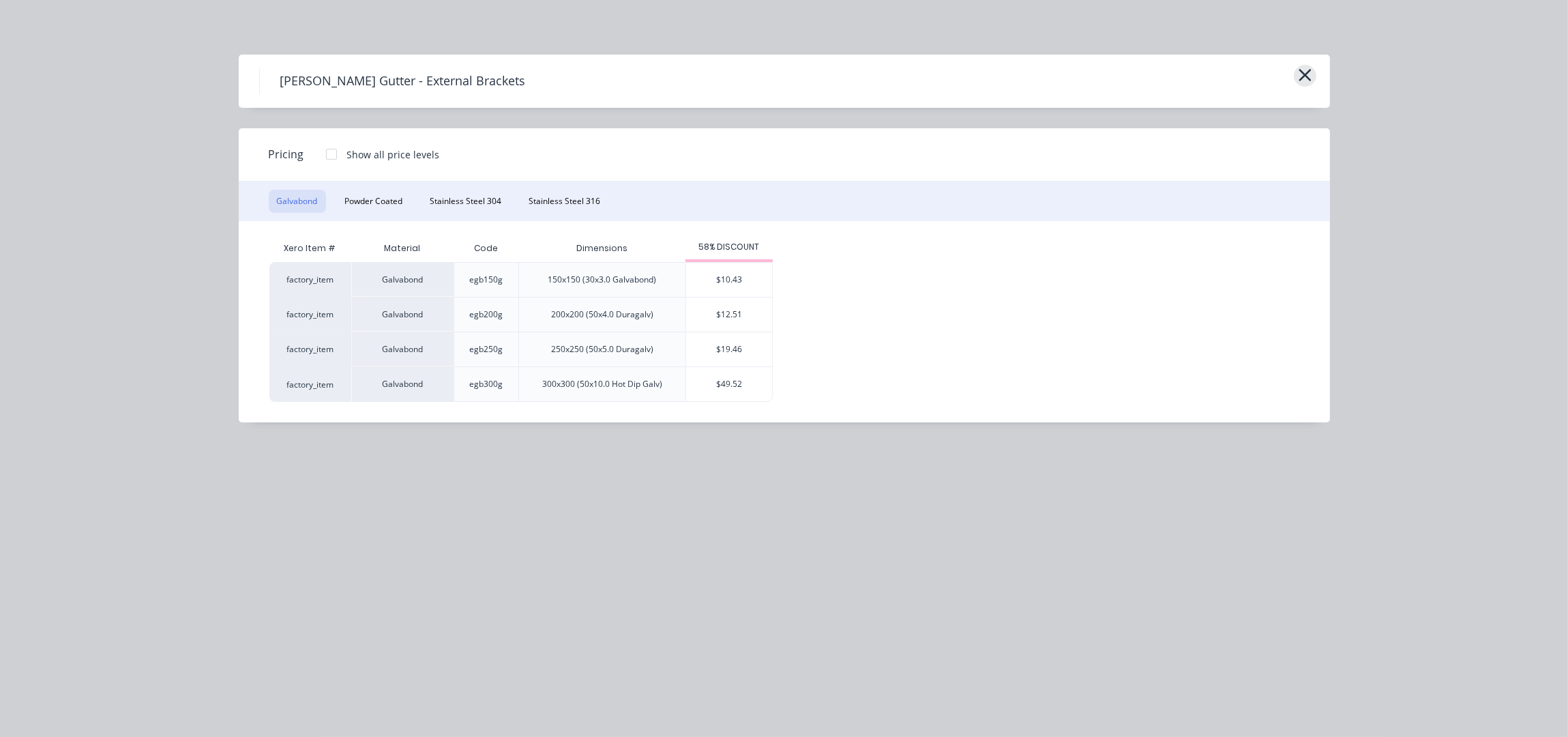
click at [1305, 71] on icon "button" at bounding box center [1305, 75] width 14 height 19
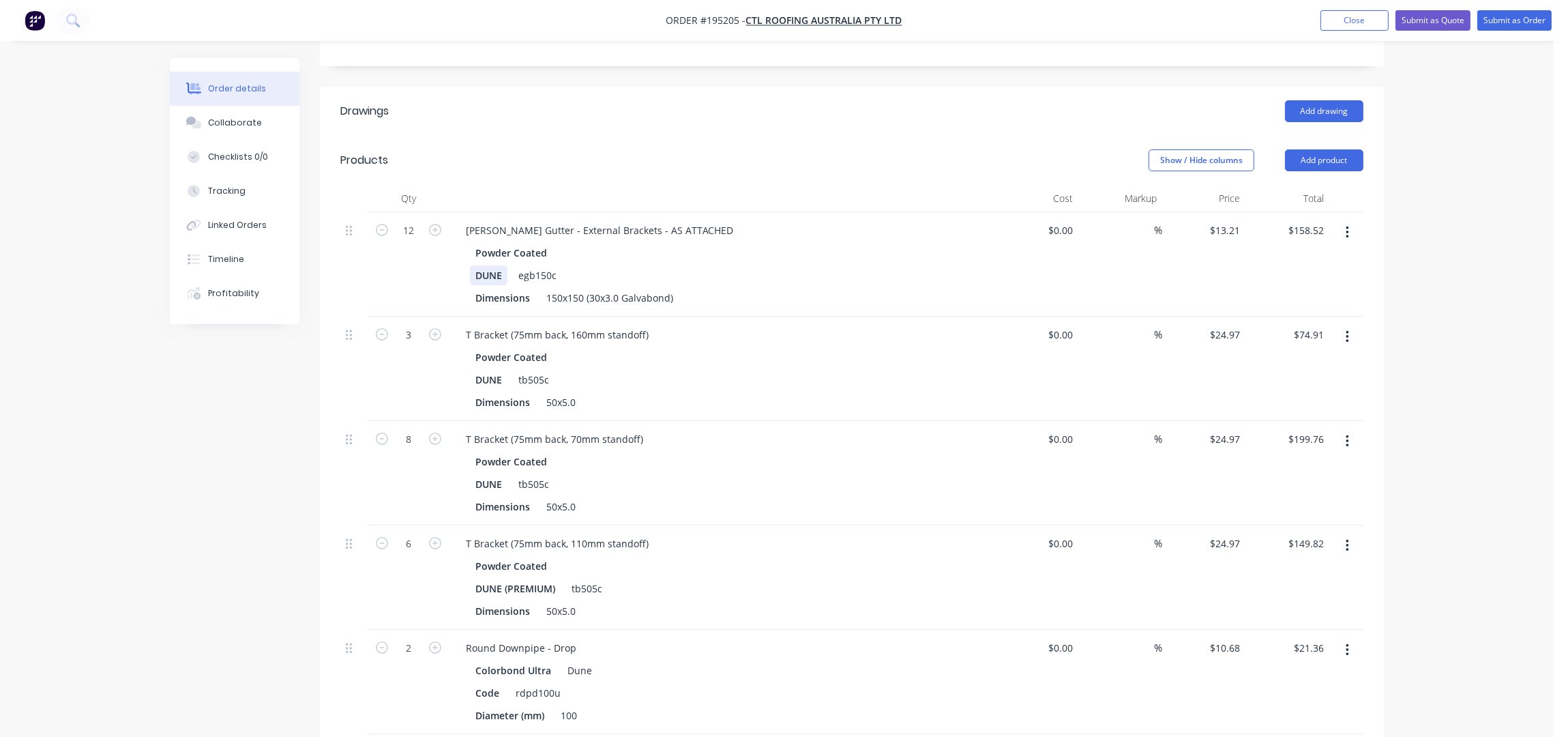
click at [504, 266] on div "DUNE" at bounding box center [489, 275] width 37 height 20
click at [502, 369] on div "DUNE" at bounding box center [489, 379] width 37 height 20
click at [506, 474] on div "DUNE" at bounding box center [489, 483] width 37 height 20
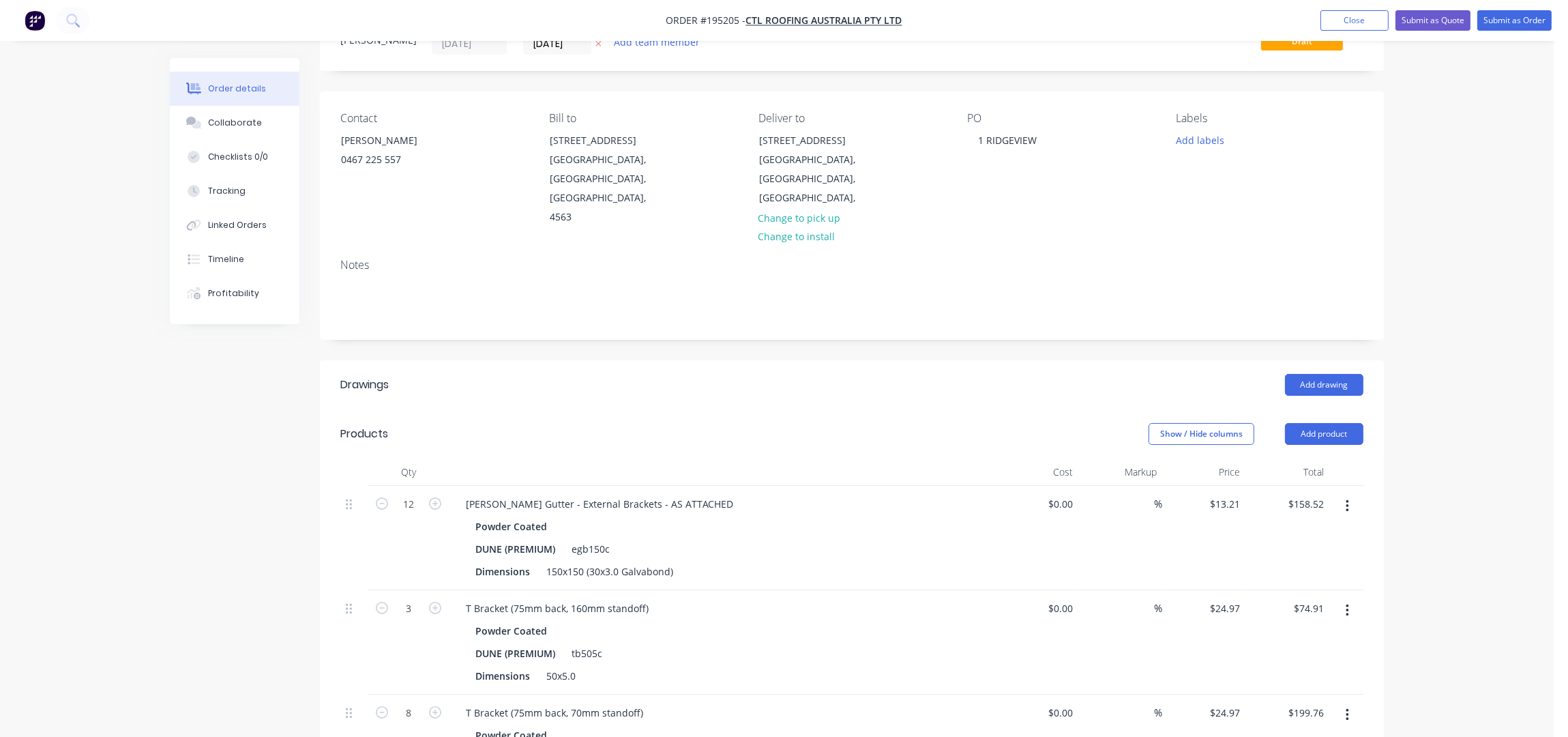
scroll to position [0, 0]
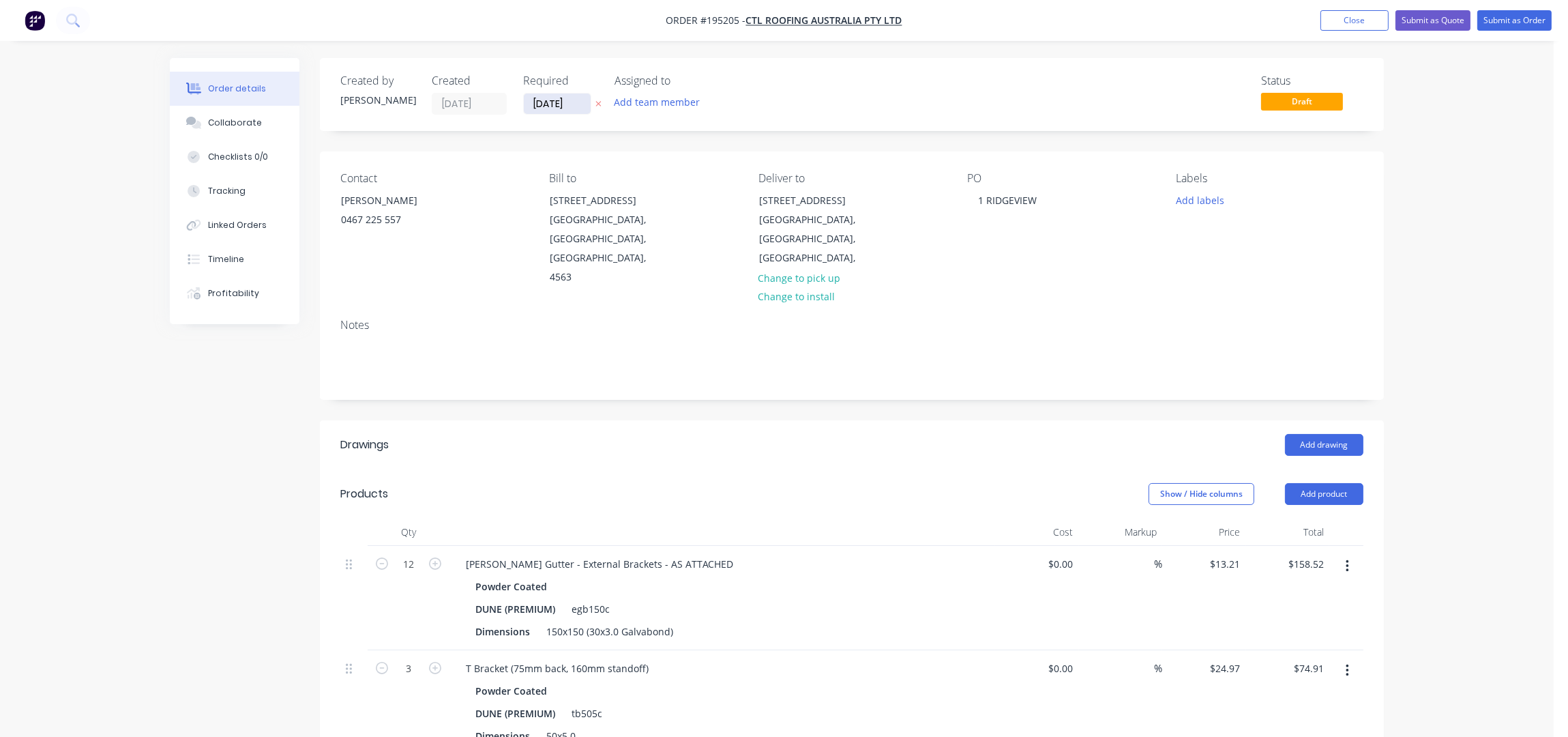
click at [537, 102] on input "[DATE]" at bounding box center [557, 103] width 67 height 20
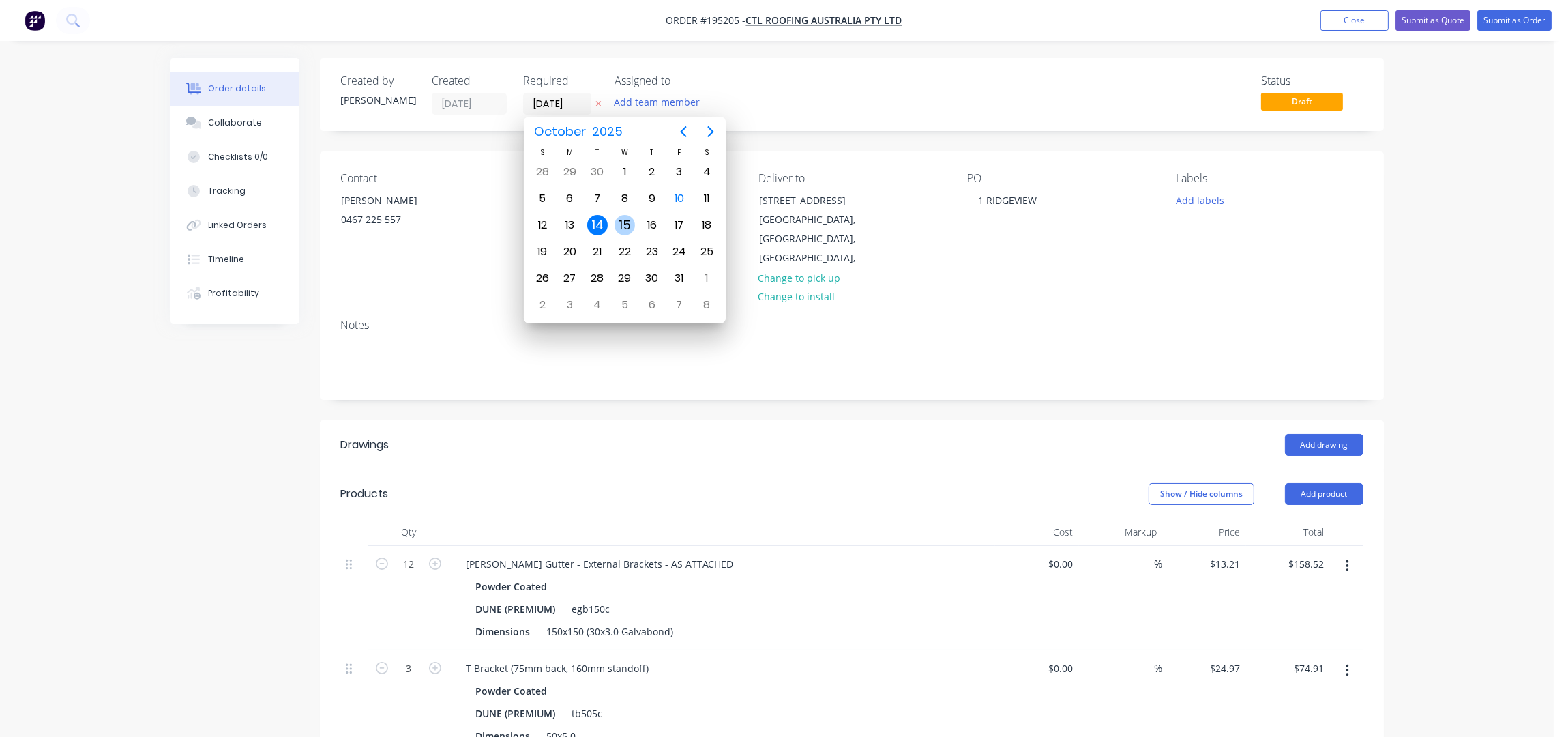
click at [625, 221] on div "15" at bounding box center [625, 225] width 20 height 20
type input "[DATE]"
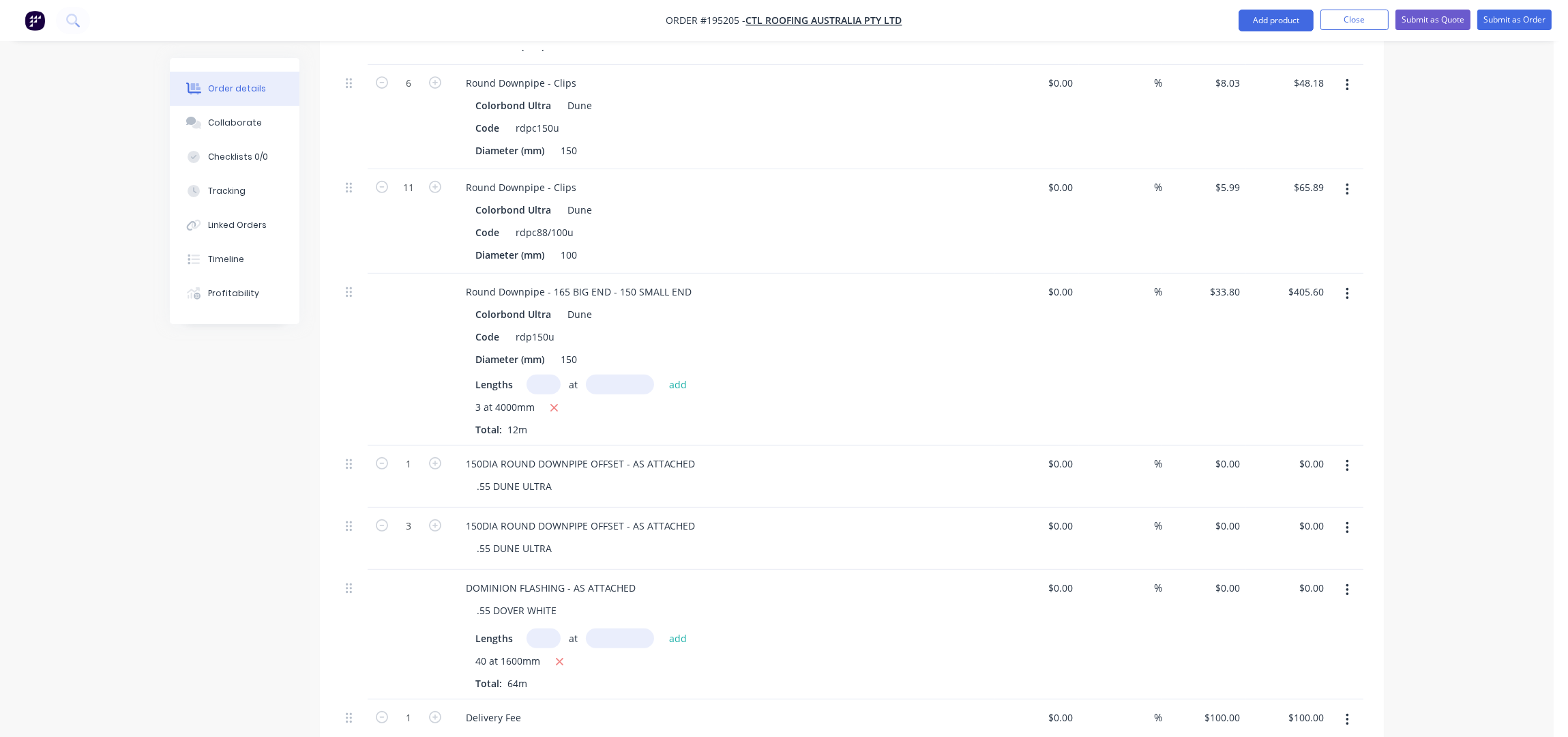
scroll to position [1092, 0]
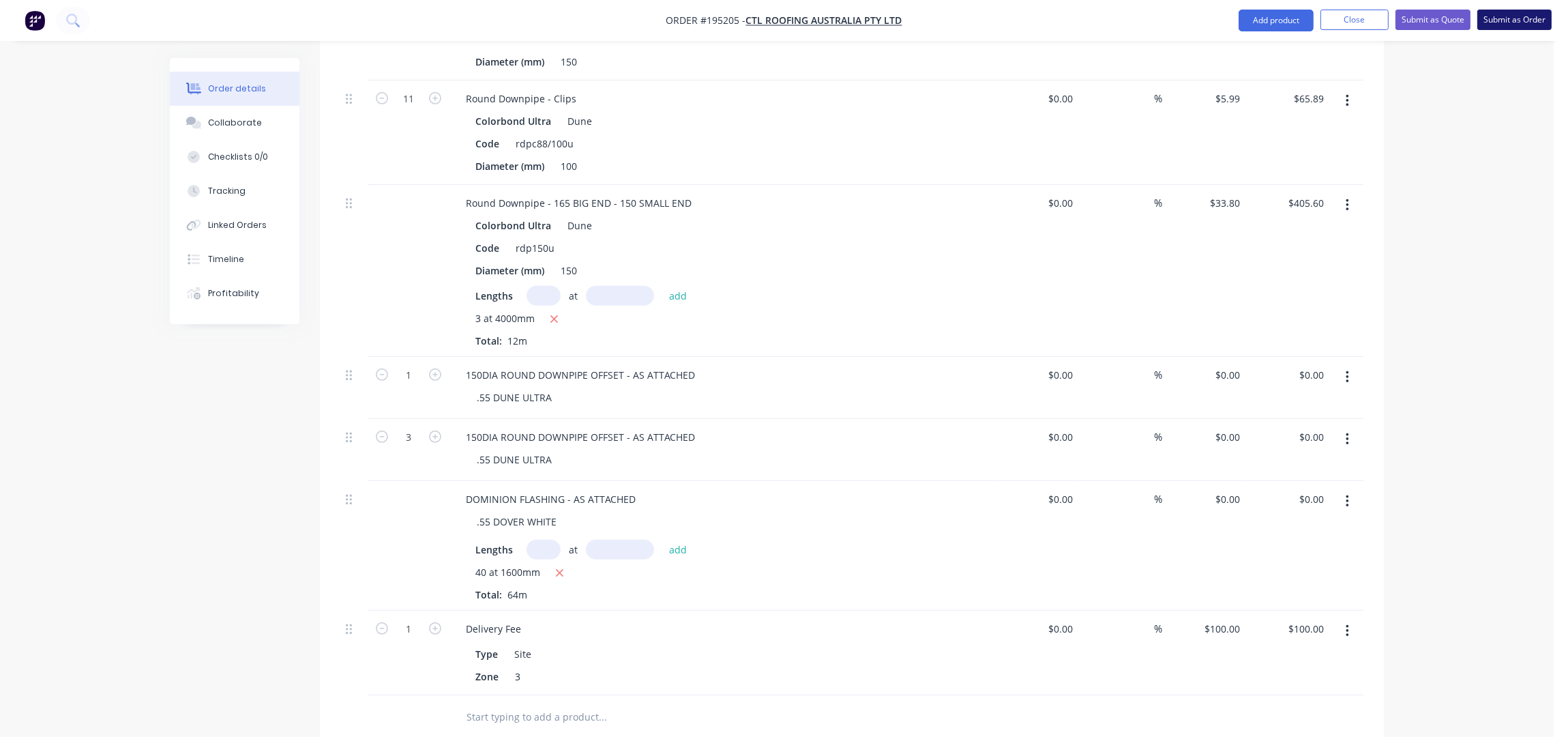
click at [1515, 23] on button "Submit as Order" at bounding box center [1514, 19] width 74 height 20
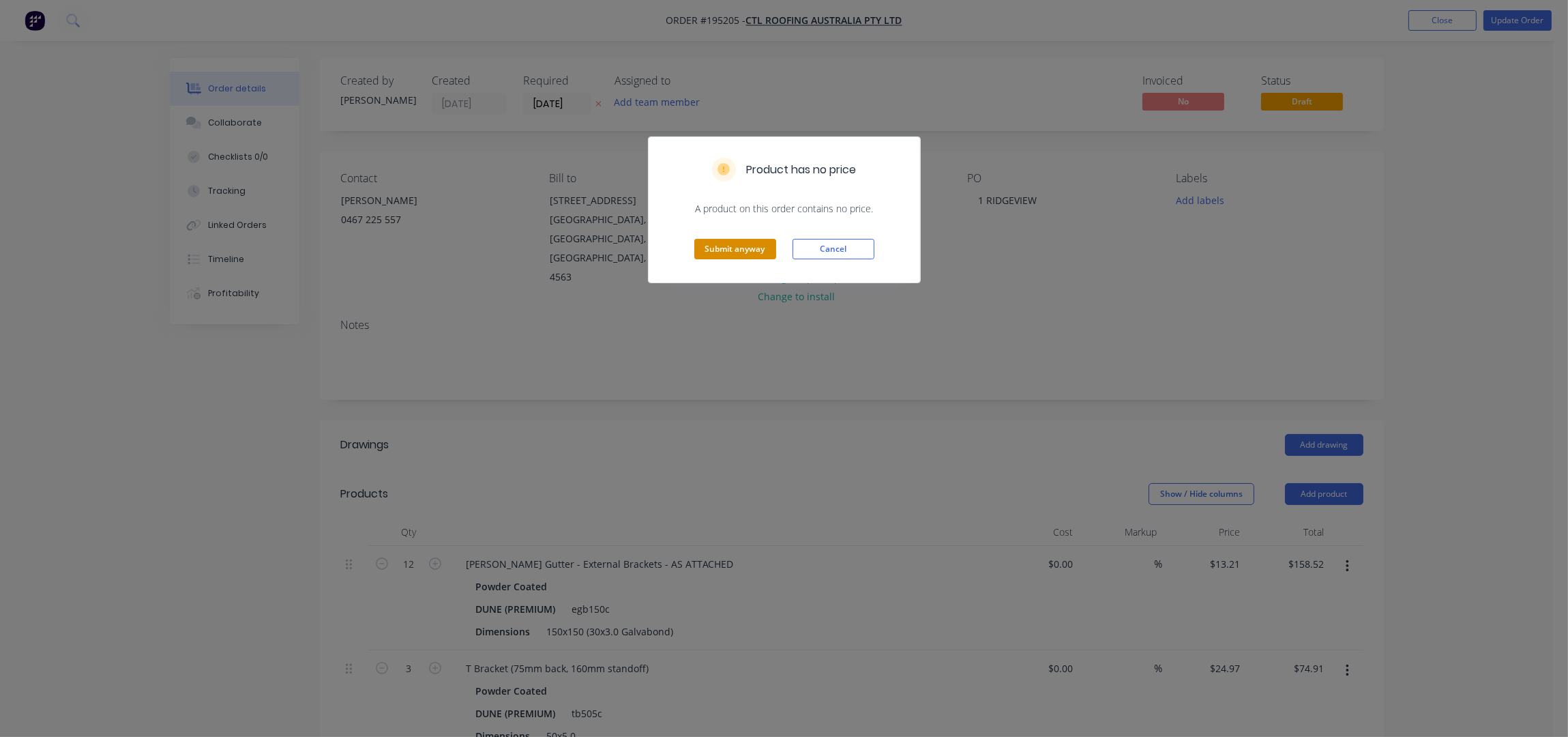
click at [755, 242] on button "Submit anyway" at bounding box center [735, 248] width 82 height 20
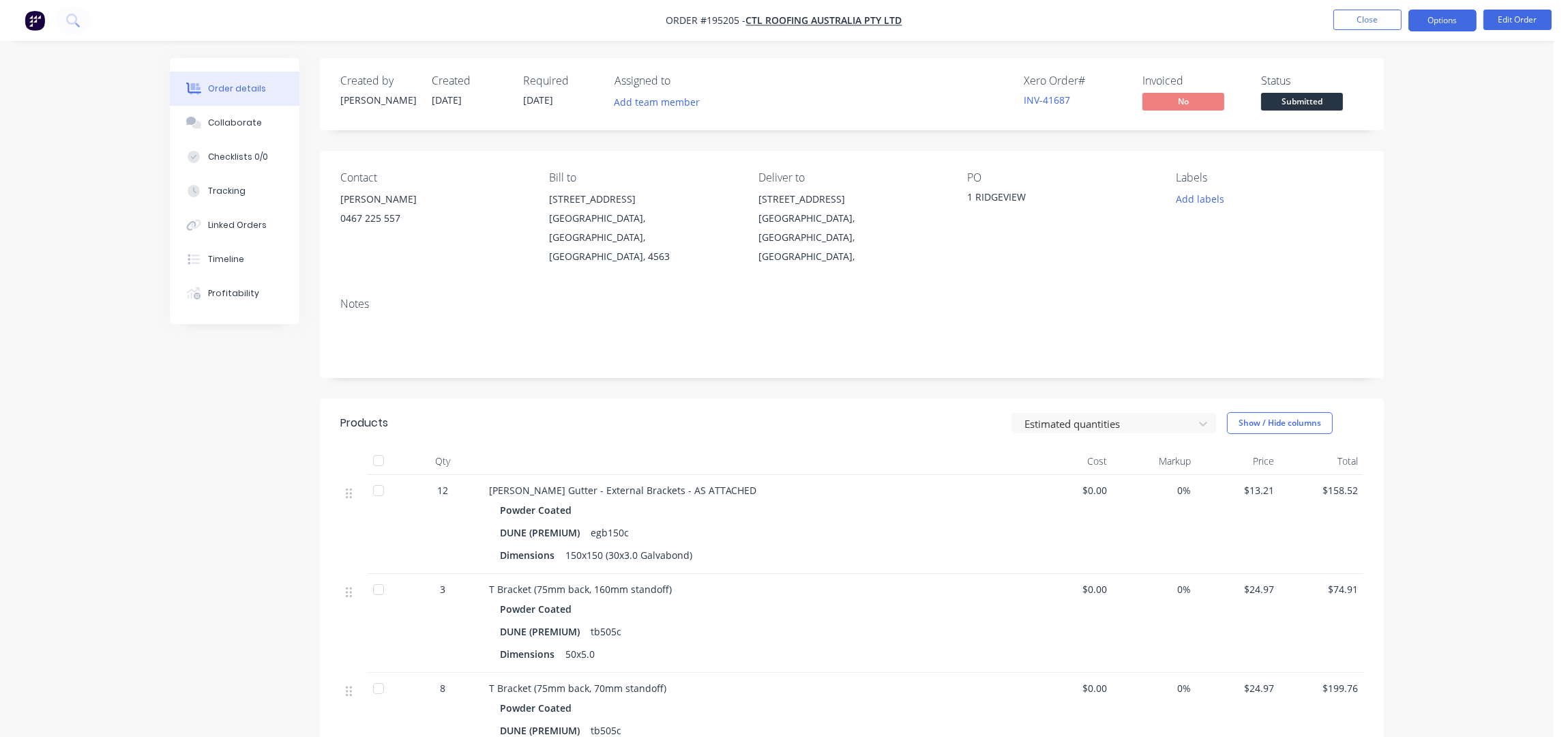
click at [1442, 20] on button "Options" at bounding box center [1443, 20] width 68 height 22
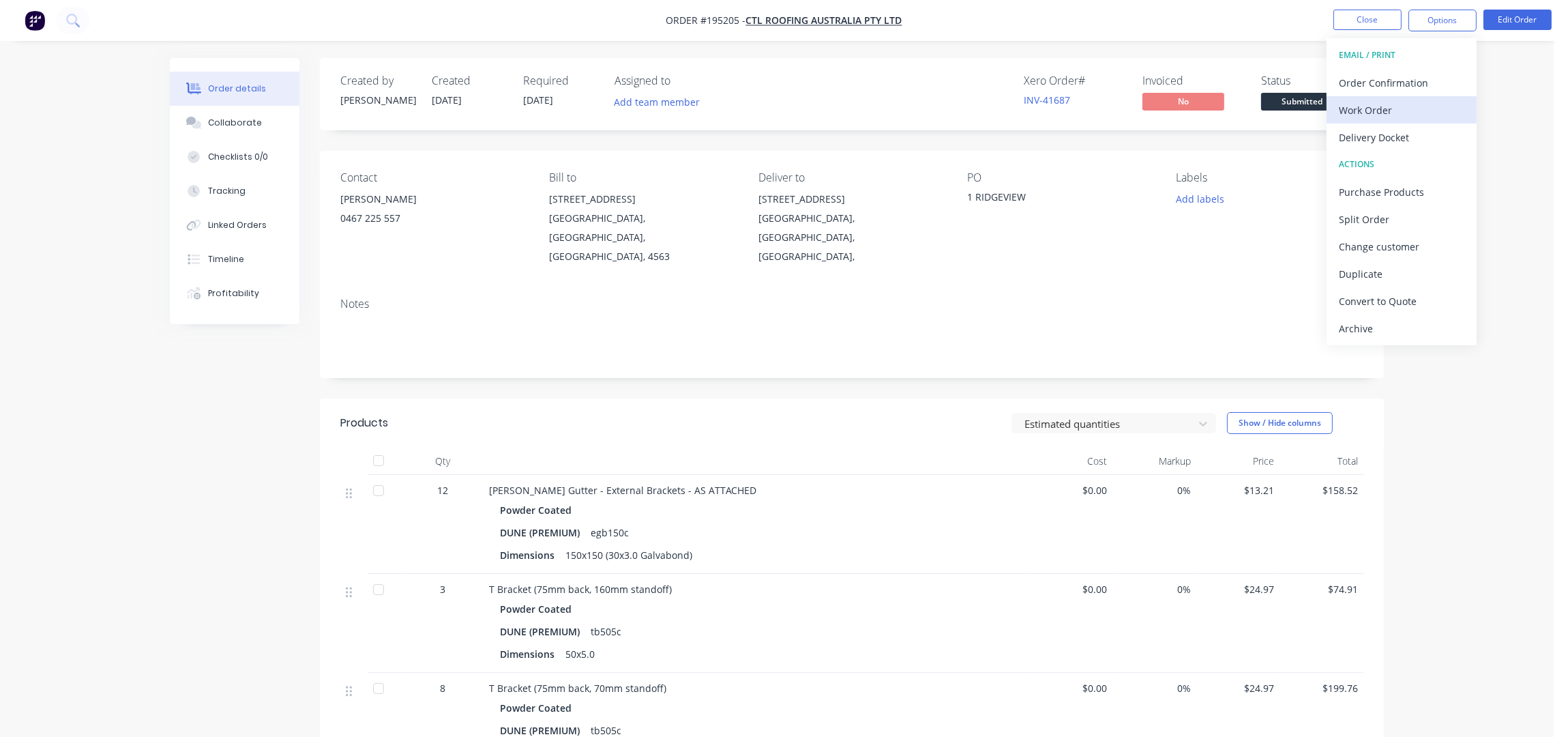
click at [1426, 105] on div "Work Order" at bounding box center [1402, 110] width 125 height 20
click at [1416, 142] on div "Without pricing" at bounding box center [1402, 137] width 125 height 20
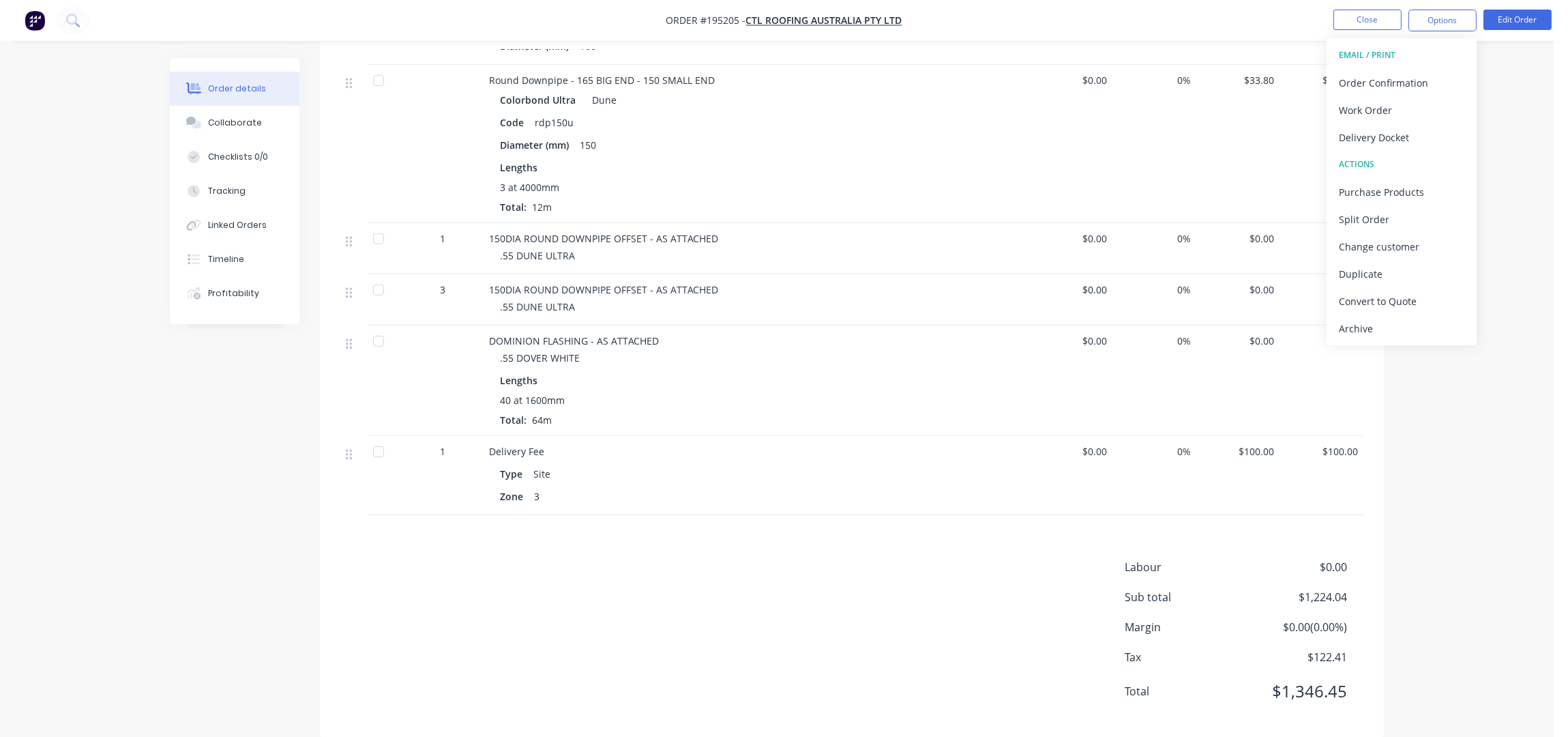
scroll to position [1106, 0]
click at [442, 556] on div "Labour $0.00 Sub total $1,224.04 Margin $0.00 ( 0.00 %) Tax $122.41 Total $1,34…" at bounding box center [852, 635] width 1024 height 159
click at [1363, 28] on button "Close" at bounding box center [1368, 19] width 68 height 20
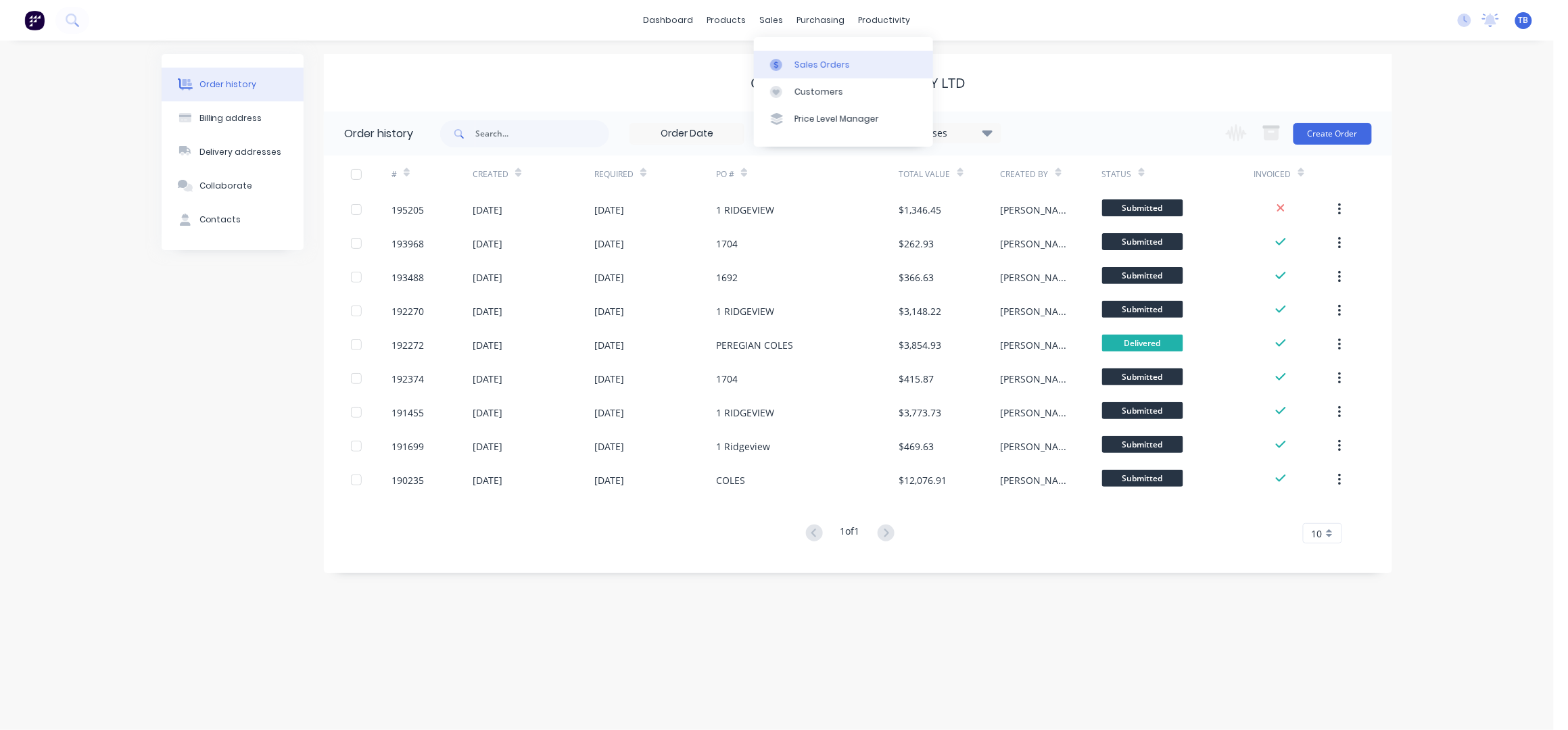
click at [806, 67] on div "Sales Orders" at bounding box center [822, 65] width 55 height 12
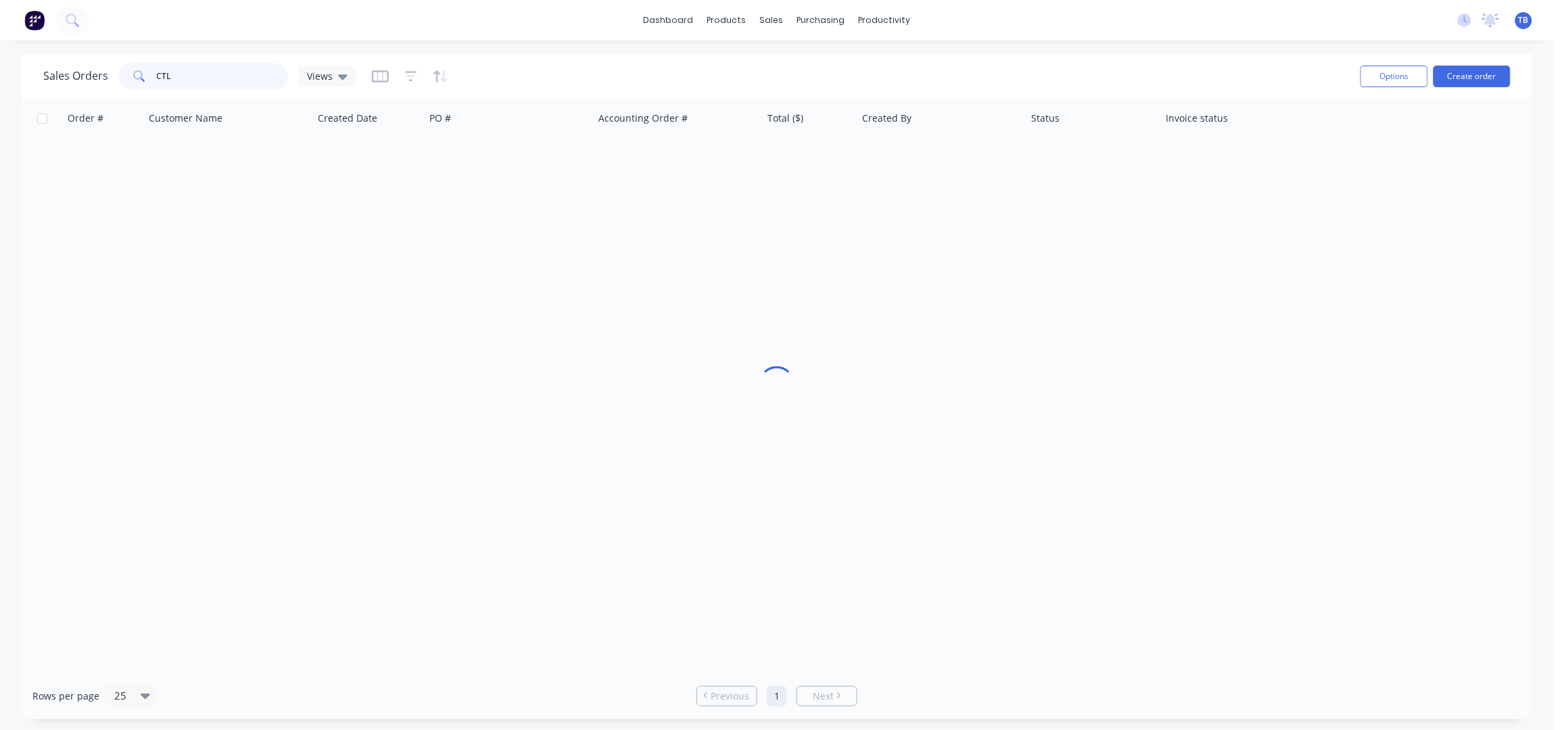
drag, startPoint x: 192, startPoint y: 68, endPoint x: 104, endPoint y: 75, distance: 88.3
click at [116, 72] on div "Sales Orders CTL Views" at bounding box center [199, 76] width 313 height 27
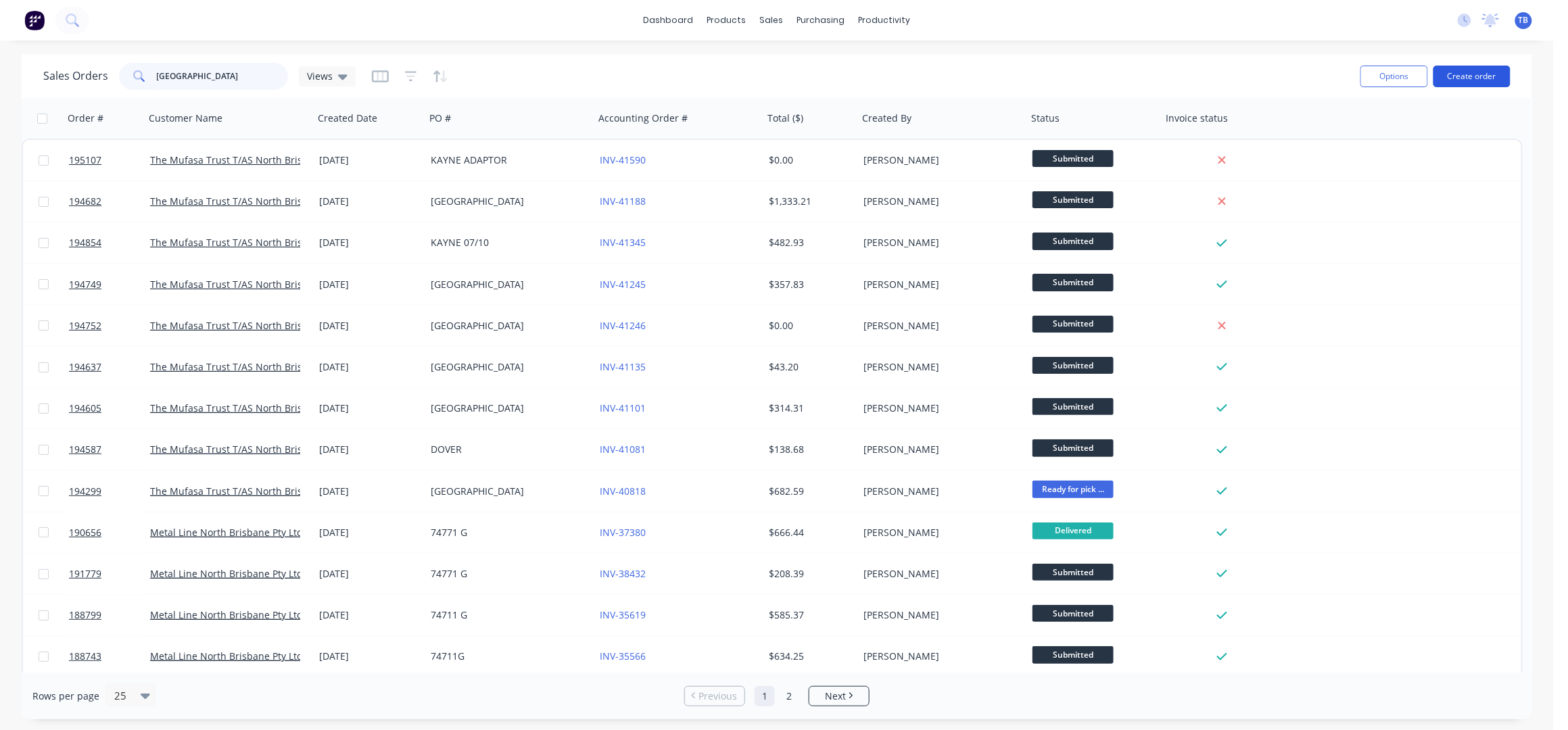
type input "NORTH BRISBANE"
click at [1496, 73] on button "Create order" at bounding box center [1471, 76] width 77 height 22
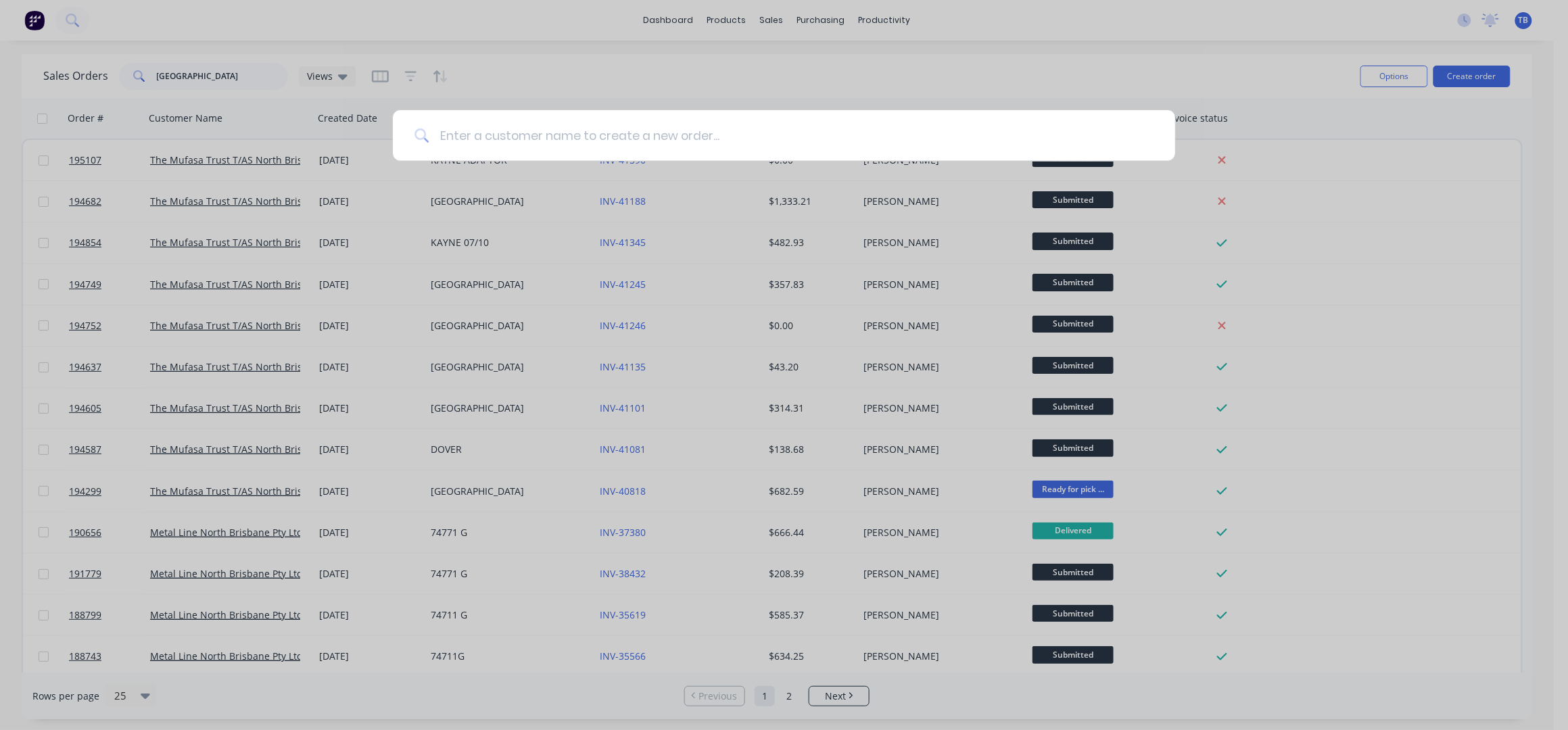
click at [517, 142] on input at bounding box center [790, 135] width 724 height 51
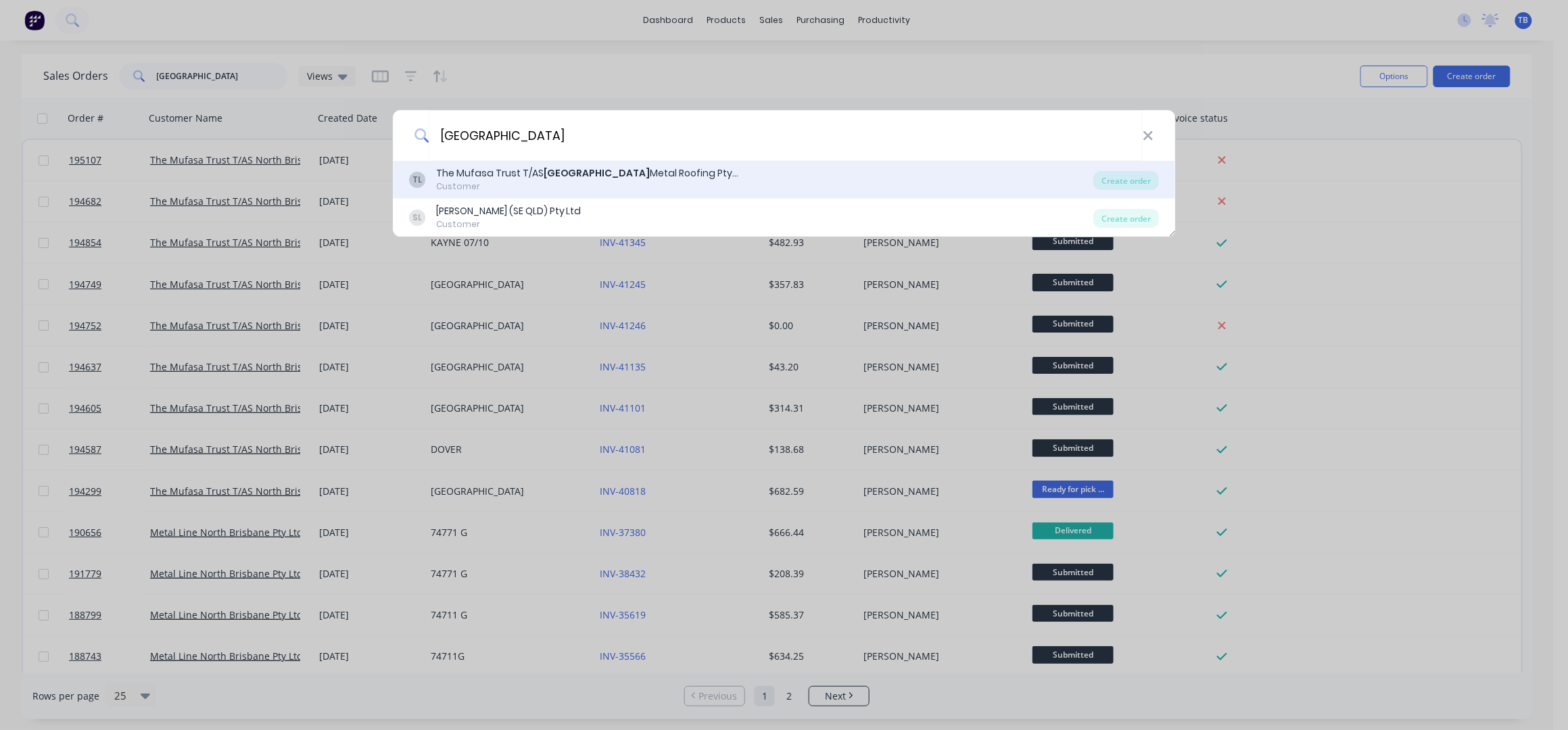
type input "NORTH BRISBANE"
click at [556, 181] on div "Customer" at bounding box center [588, 186] width 304 height 12
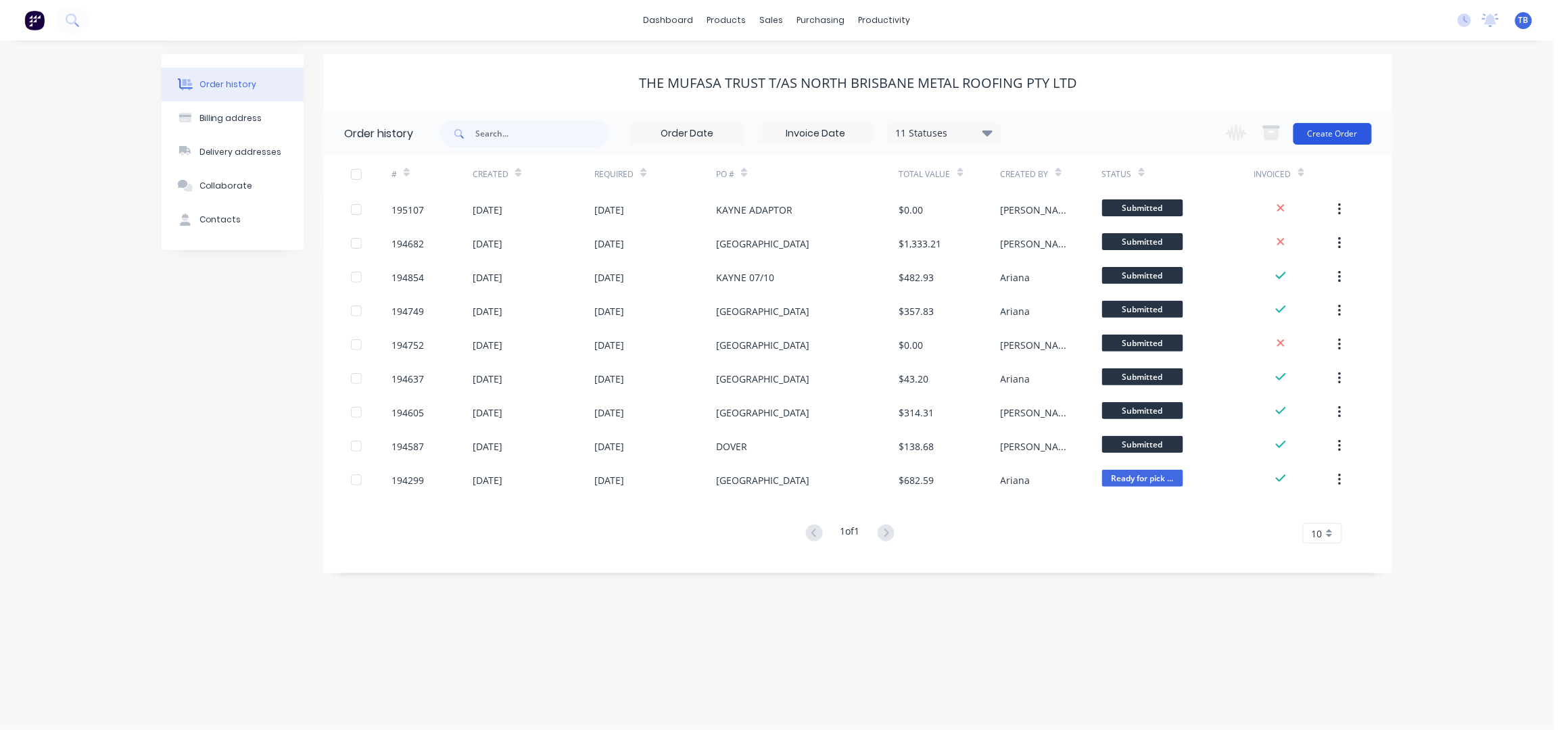
click at [1342, 125] on button "Create Order" at bounding box center [1332, 134] width 79 height 22
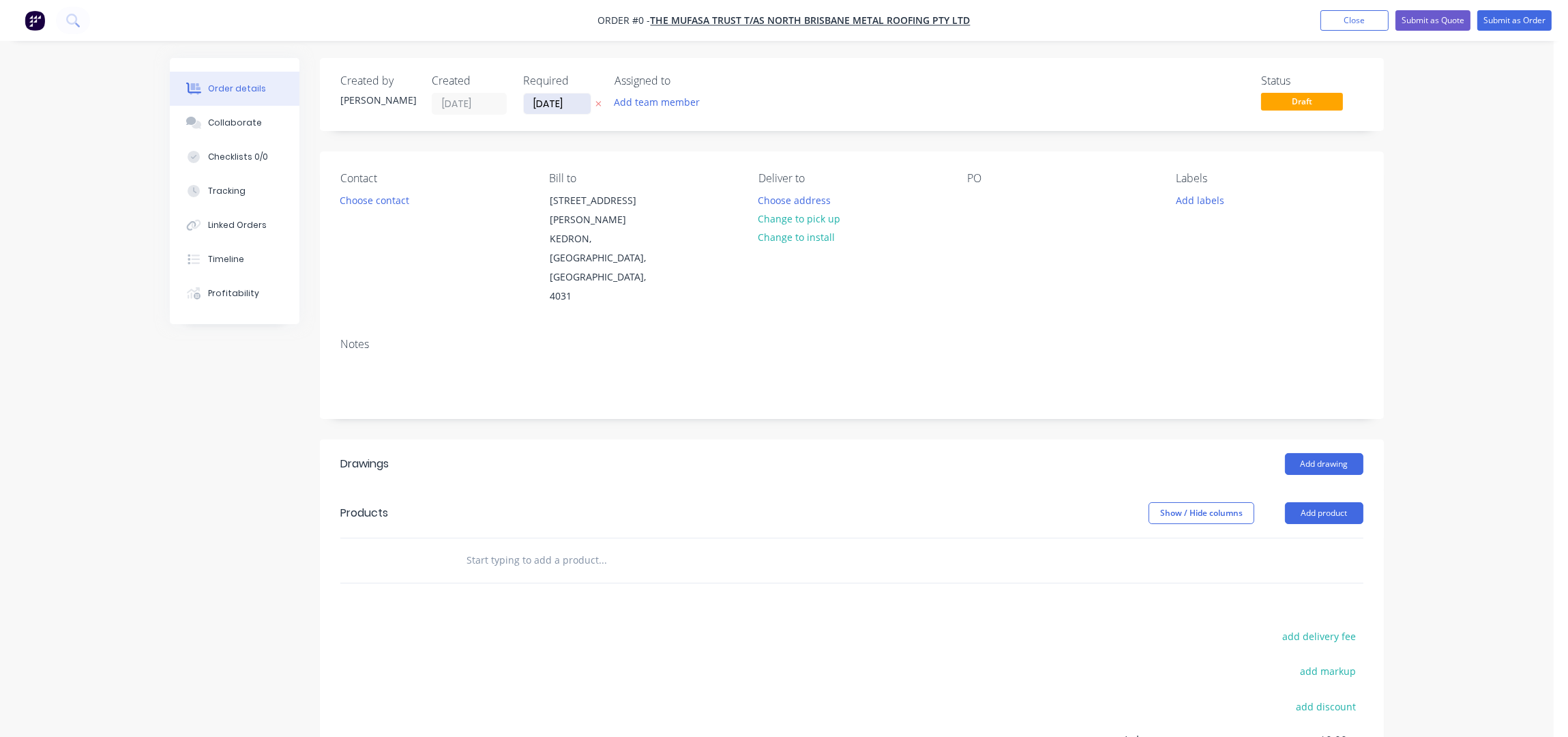
click at [541, 98] on input "10/10/25" at bounding box center [557, 103] width 67 height 20
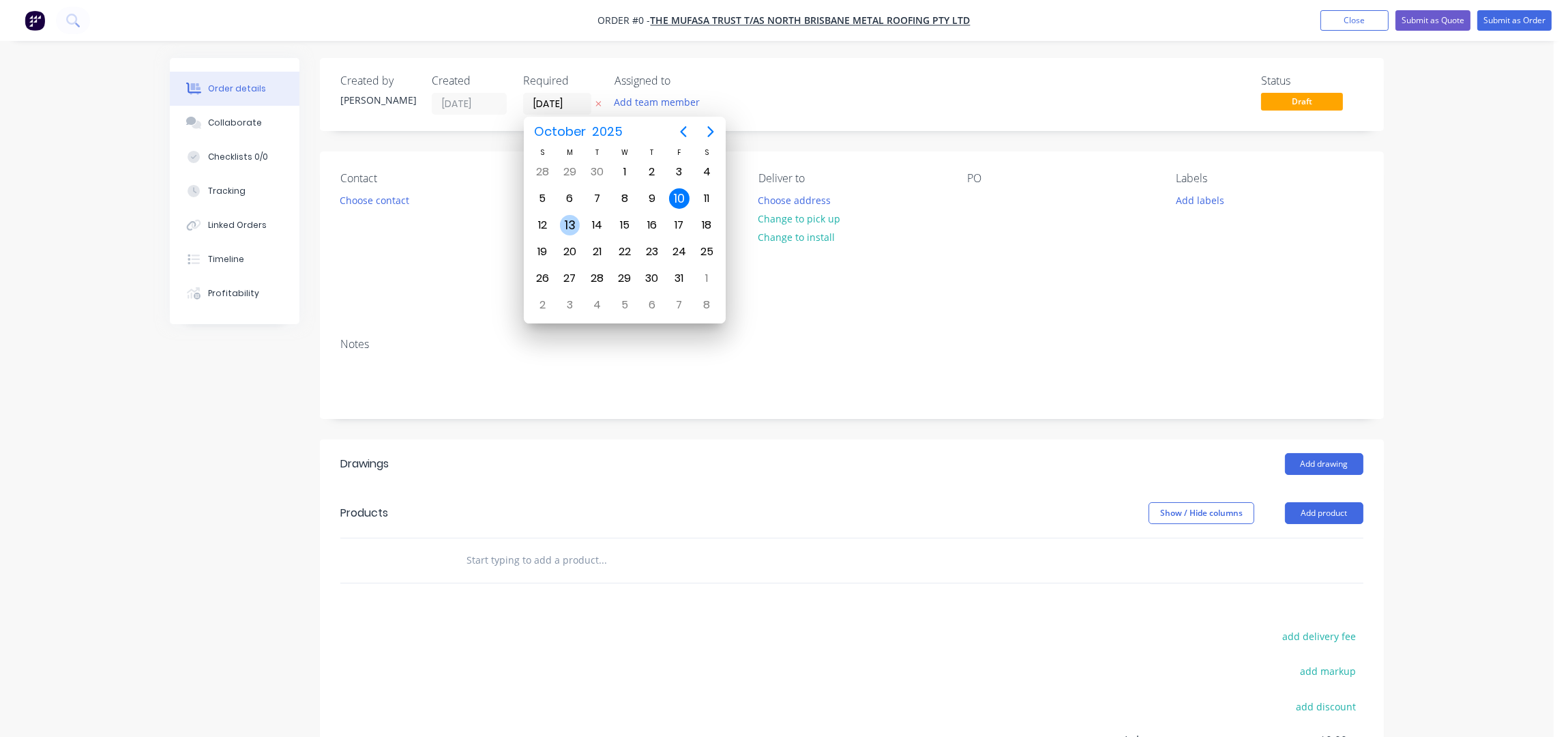
click at [573, 229] on div "13" at bounding box center [570, 225] width 20 height 20
type input "[DATE]"
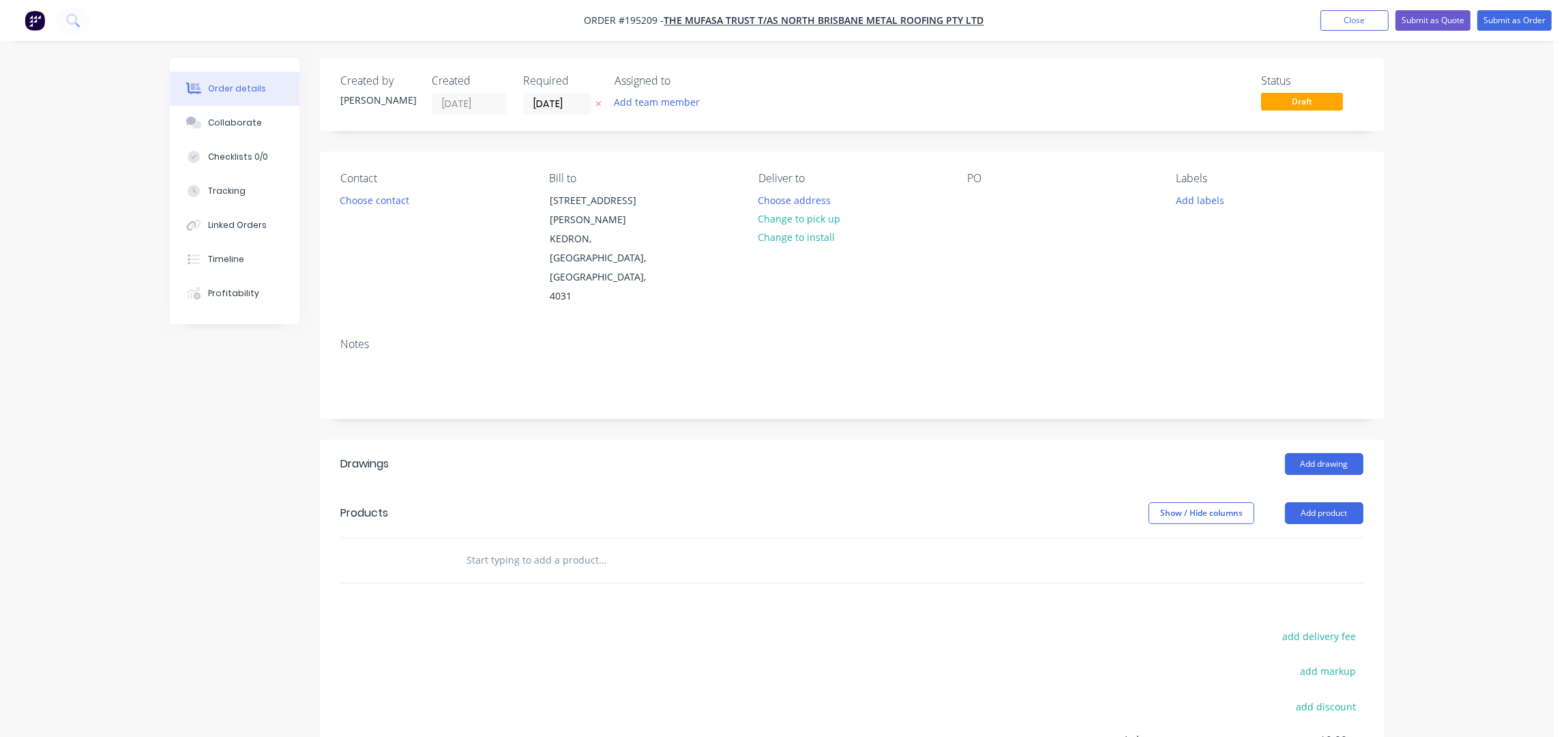
click at [384, 202] on button "Choose contact" at bounding box center [375, 199] width 84 height 18
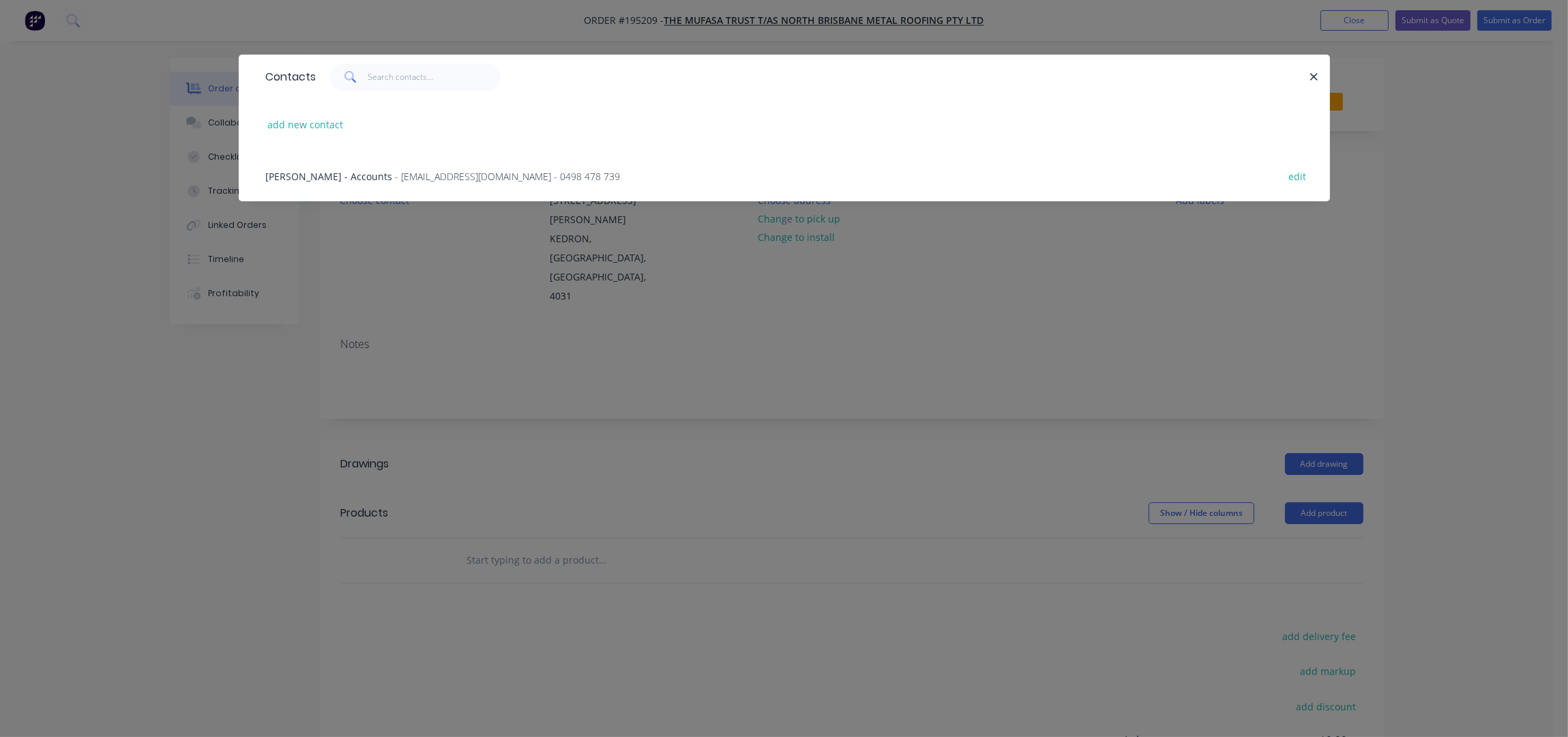
click at [332, 178] on span "Kayne Langi - Accounts" at bounding box center [329, 176] width 127 height 13
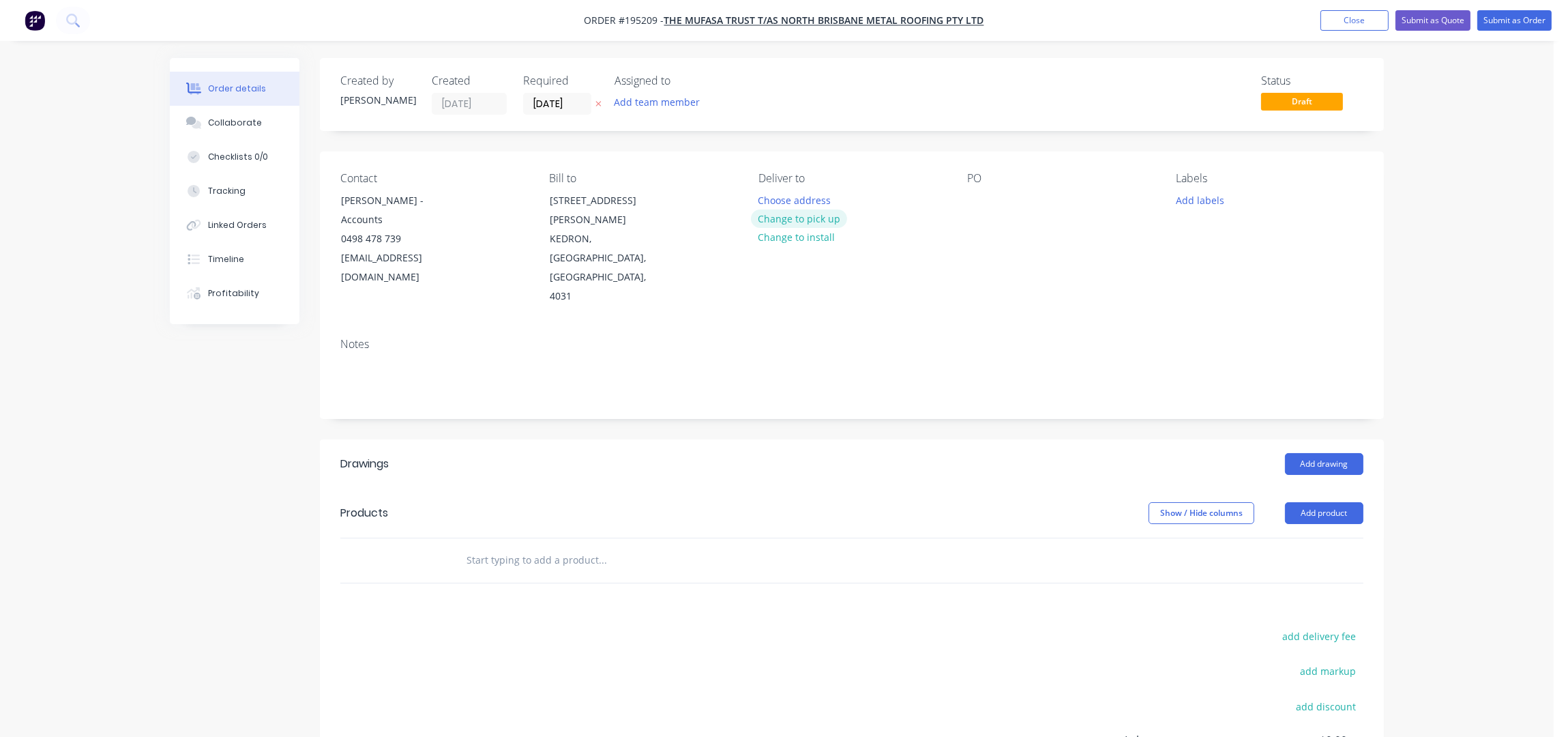
click at [787, 222] on button "Change to pick up" at bounding box center [799, 218] width 97 height 18
click at [774, 199] on div at bounding box center [769, 199] width 22 height 20
click at [973, 199] on div at bounding box center [977, 199] width 22 height 20
click at [986, 202] on div at bounding box center [977, 199] width 22 height 20
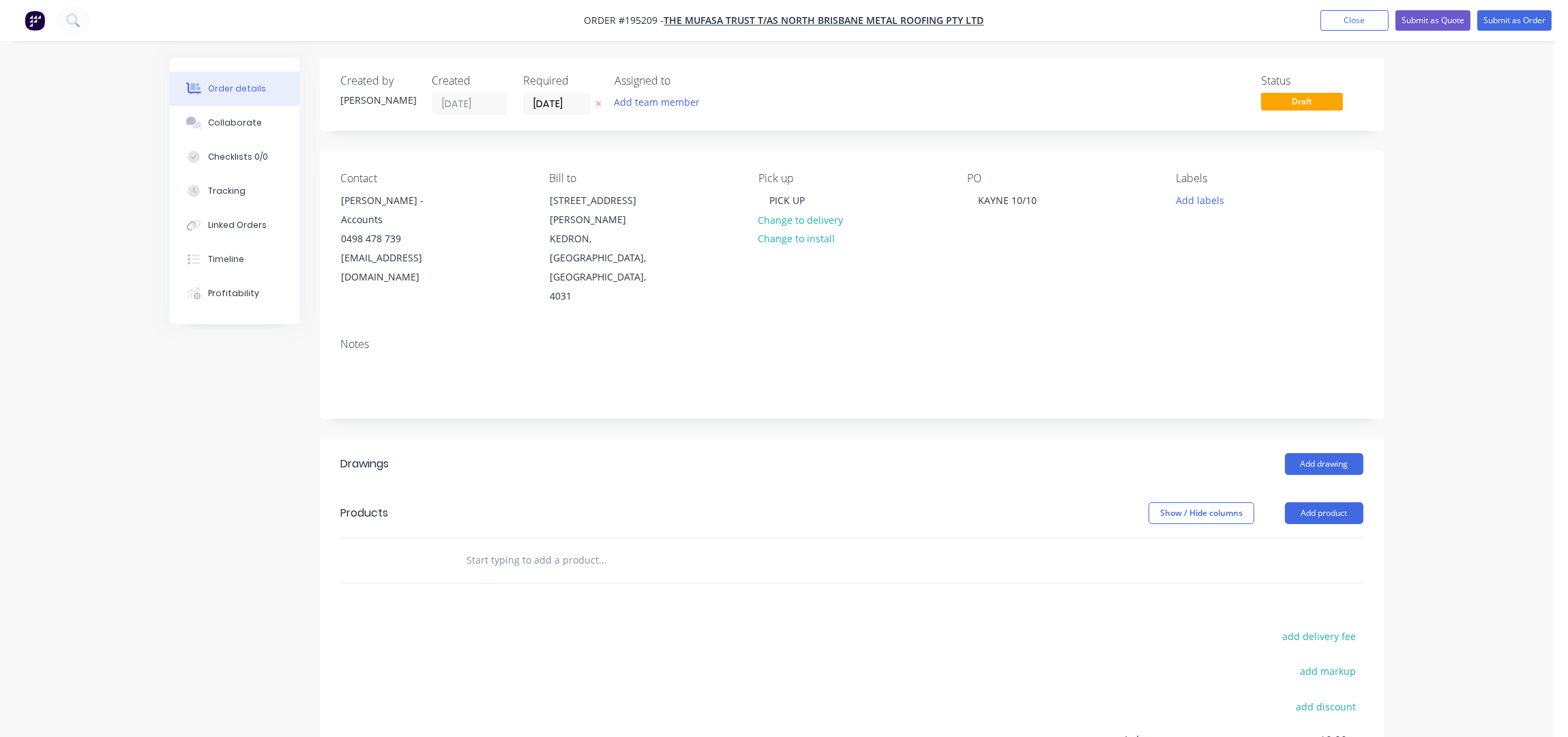
drag, startPoint x: 1045, startPoint y: 262, endPoint x: 1037, endPoint y: 263, distance: 8.1
click at [1044, 263] on div "Contact Kayne Langi - Accounts 0498 478 739 info@northbrisbanemetalroofing.com.…" at bounding box center [852, 239] width 1064 height 175
click at [1312, 502] on button "Add product" at bounding box center [1324, 512] width 78 height 22
click at [1307, 538] on div "Product catalogue" at bounding box center [1299, 547] width 105 height 20
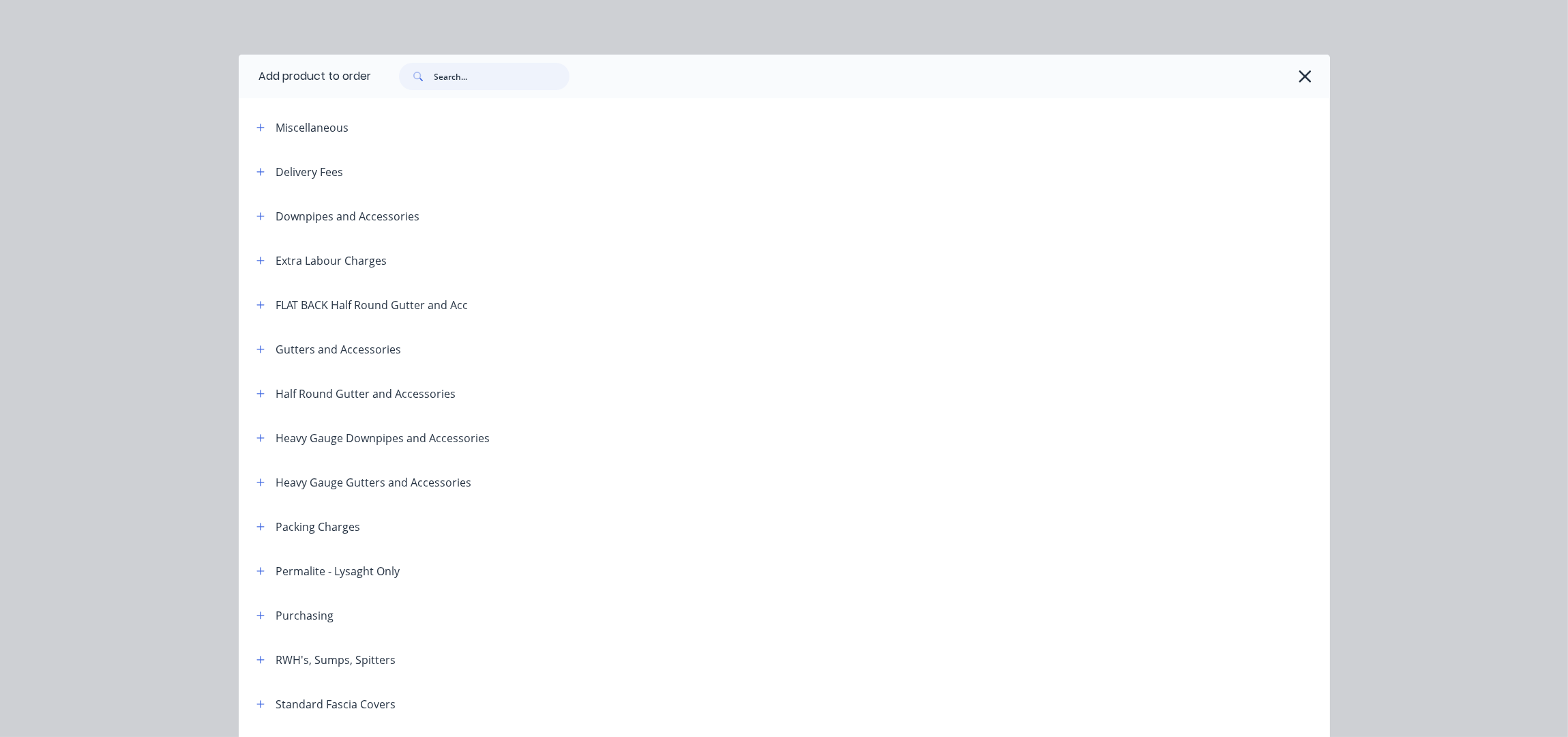
click at [449, 84] on input "text" at bounding box center [502, 76] width 135 height 27
click at [1300, 79] on icon "button" at bounding box center [1306, 77] width 12 height 12
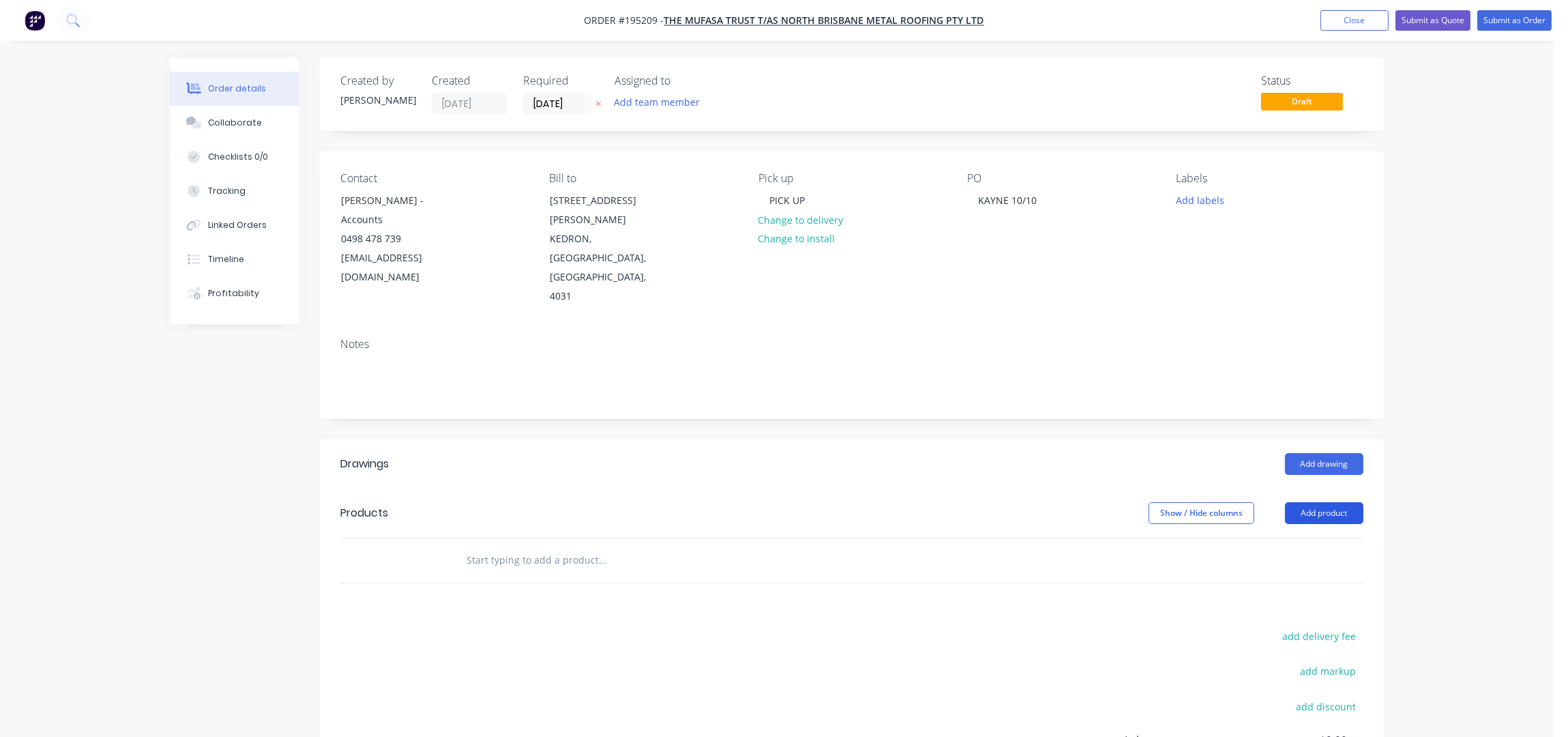
click at [1342, 502] on button "Add product" at bounding box center [1324, 512] width 78 height 22
click at [1303, 565] on div "Basic product" at bounding box center [1299, 574] width 105 height 20
click at [519, 573] on div at bounding box center [511, 583] width 114 height 20
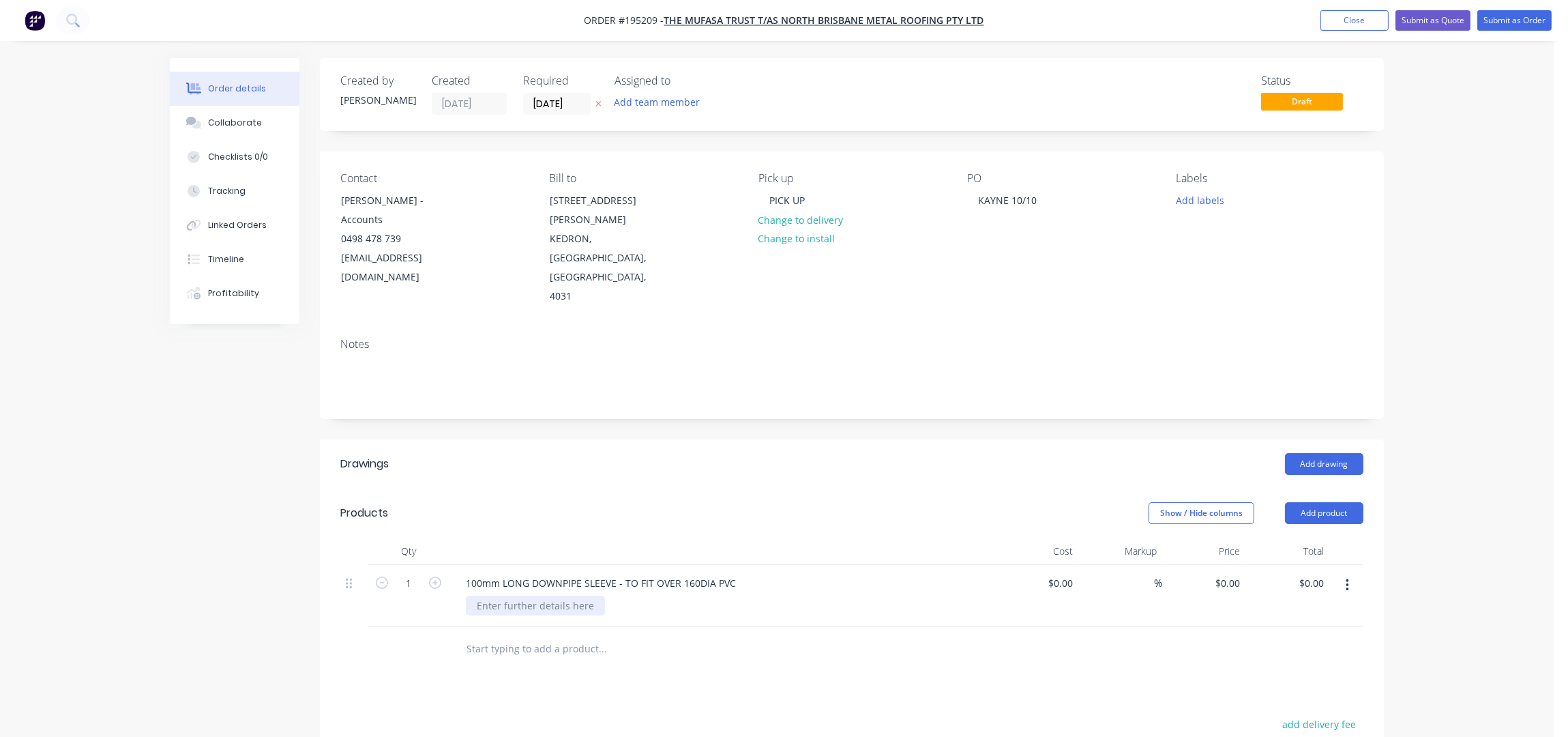
click at [489, 596] on div at bounding box center [536, 605] width 139 height 20
click at [494, 596] on div at bounding box center [536, 605] width 139 height 20
click at [441, 577] on icon "button" at bounding box center [436, 583] width 12 height 12
type input "3"
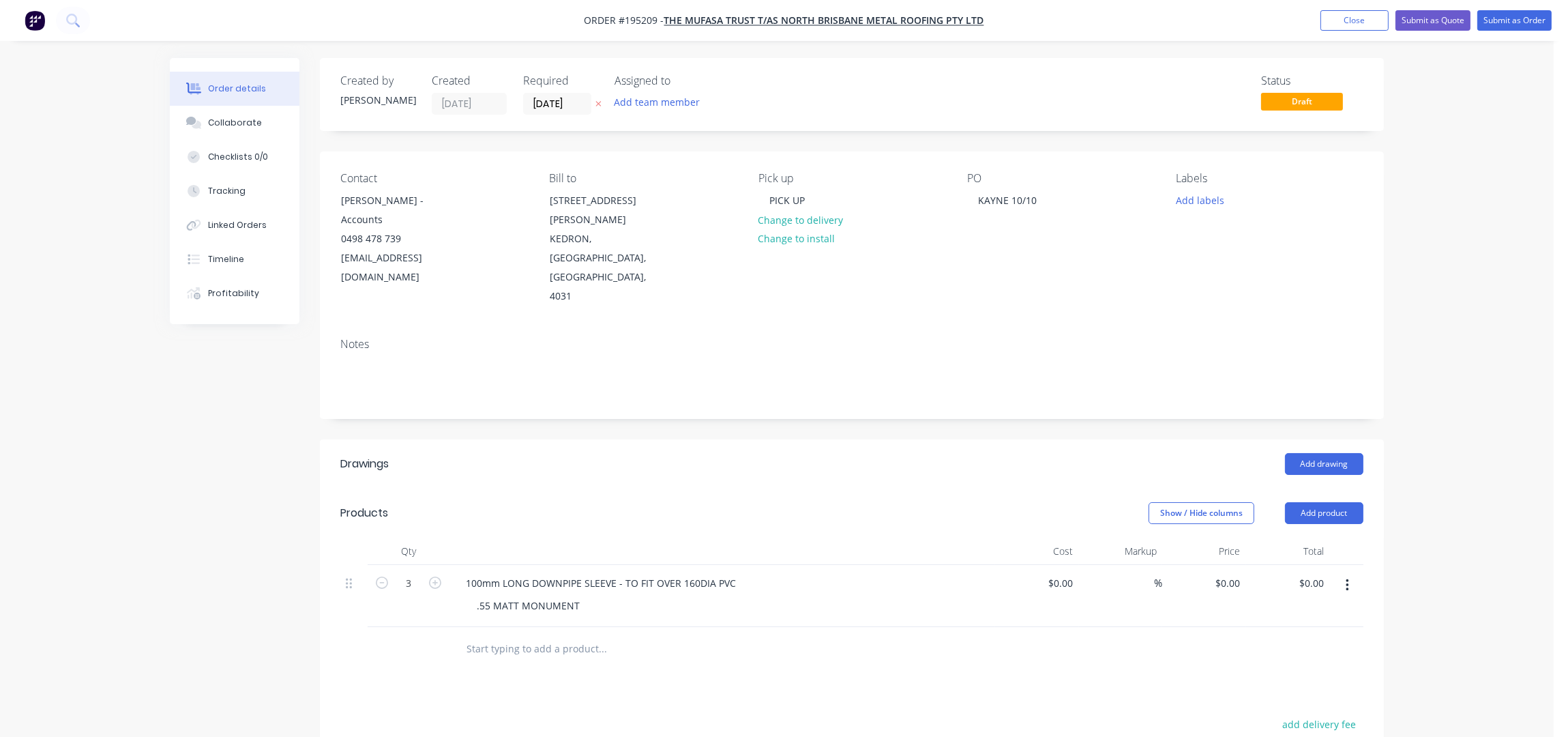
click at [545, 439] on header "Drawings Add drawing" at bounding box center [852, 463] width 1064 height 49
click at [598, 453] on div "Add drawing" at bounding box center [961, 463] width 806 height 22
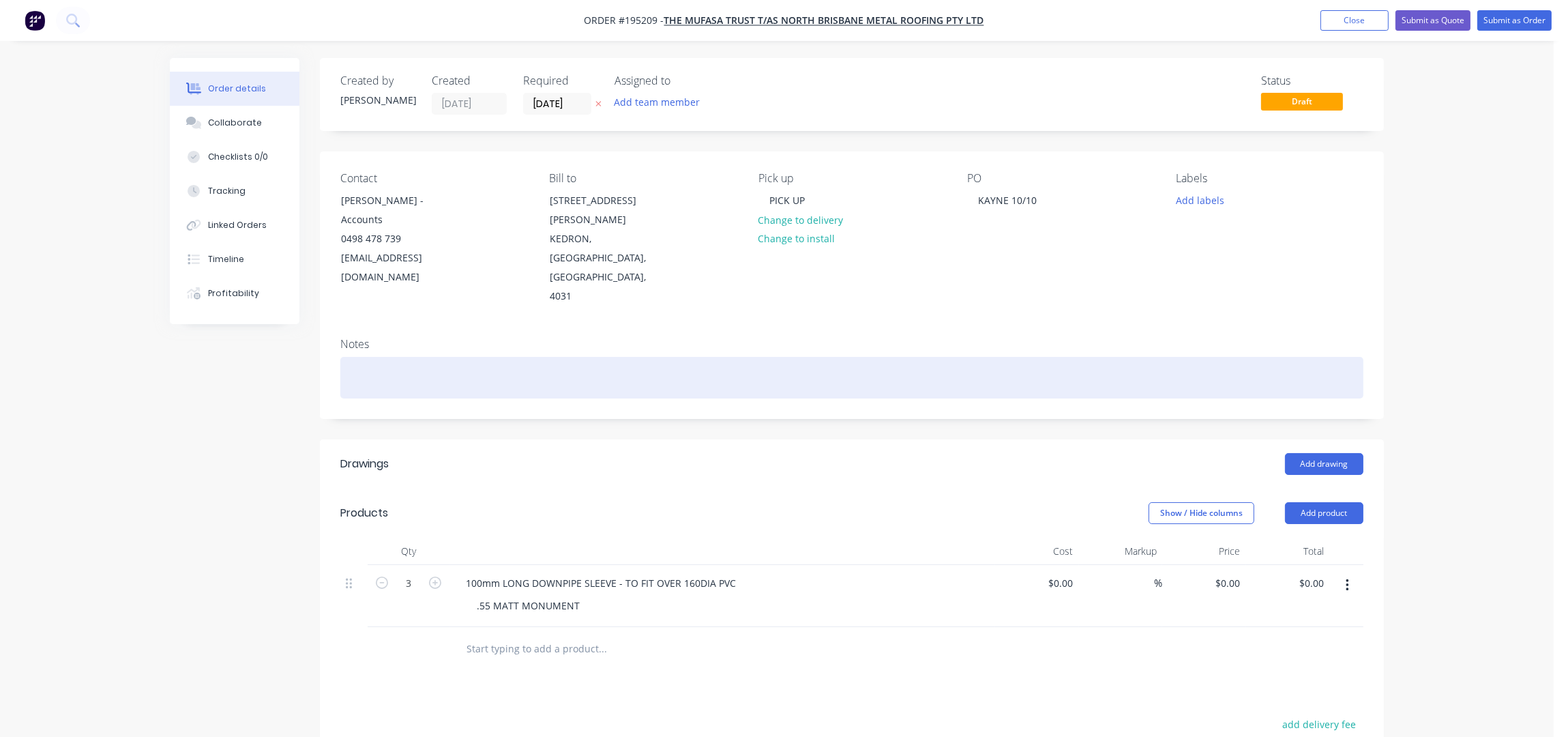
drag, startPoint x: 706, startPoint y: 386, endPoint x: 1152, endPoint y: 308, distance: 452.8
click at [1152, 357] on div at bounding box center [852, 378] width 1024 height 42
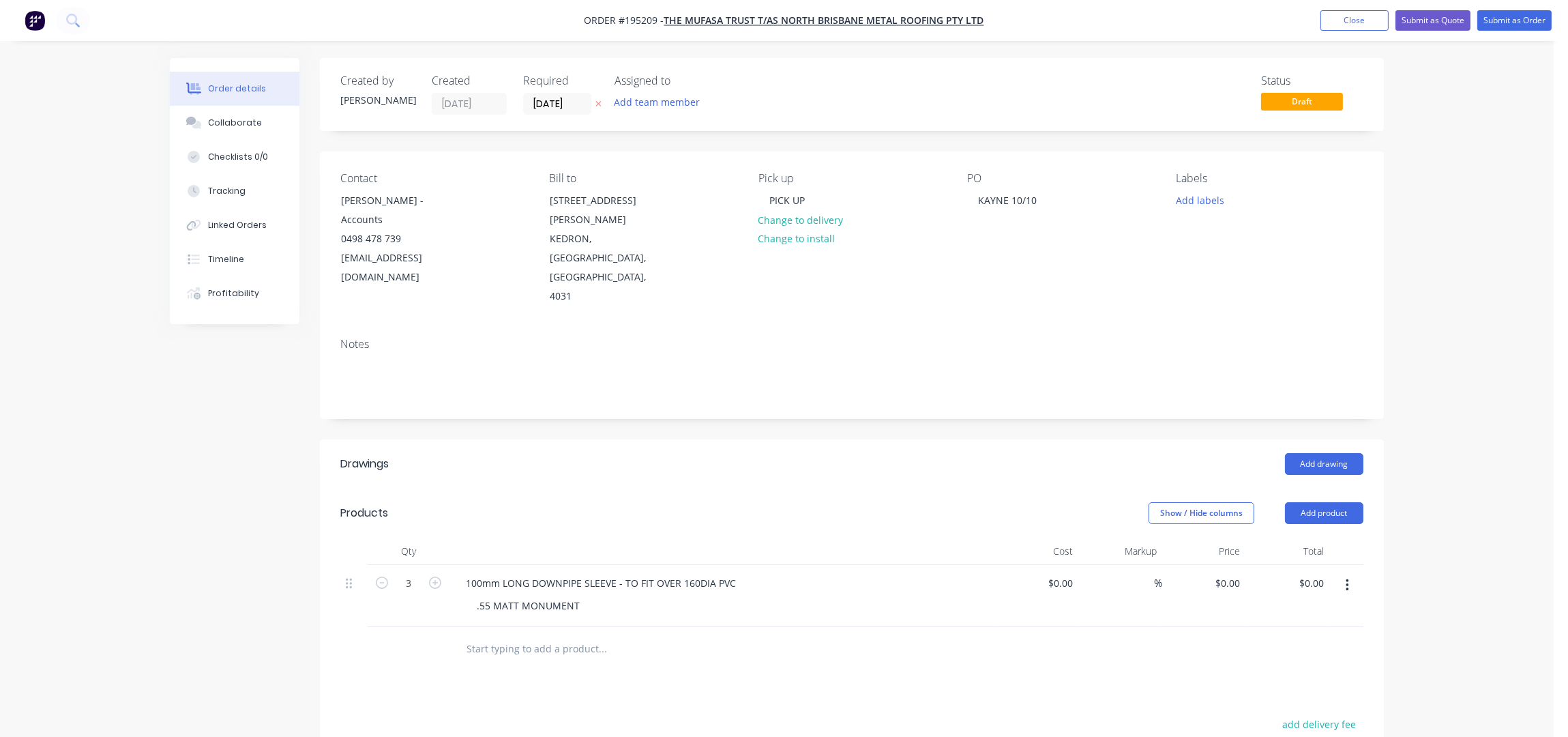
click at [1407, 219] on div "Order details Collaborate Checklists 0/0 Tracking Linked Orders Timeline Profit…" at bounding box center [777, 510] width 1554 height 1019
click at [1439, 155] on div "Order details Collaborate Checklists 0/0 Tracking Linked Orders Timeline Profit…" at bounding box center [777, 510] width 1554 height 1019
click at [1408, 313] on div "Order details Collaborate Checklists 0/0 Tracking Linked Orders Timeline Profit…" at bounding box center [777, 510] width 1554 height 1019
click at [1522, 17] on button "Submit as Order" at bounding box center [1514, 20] width 74 height 20
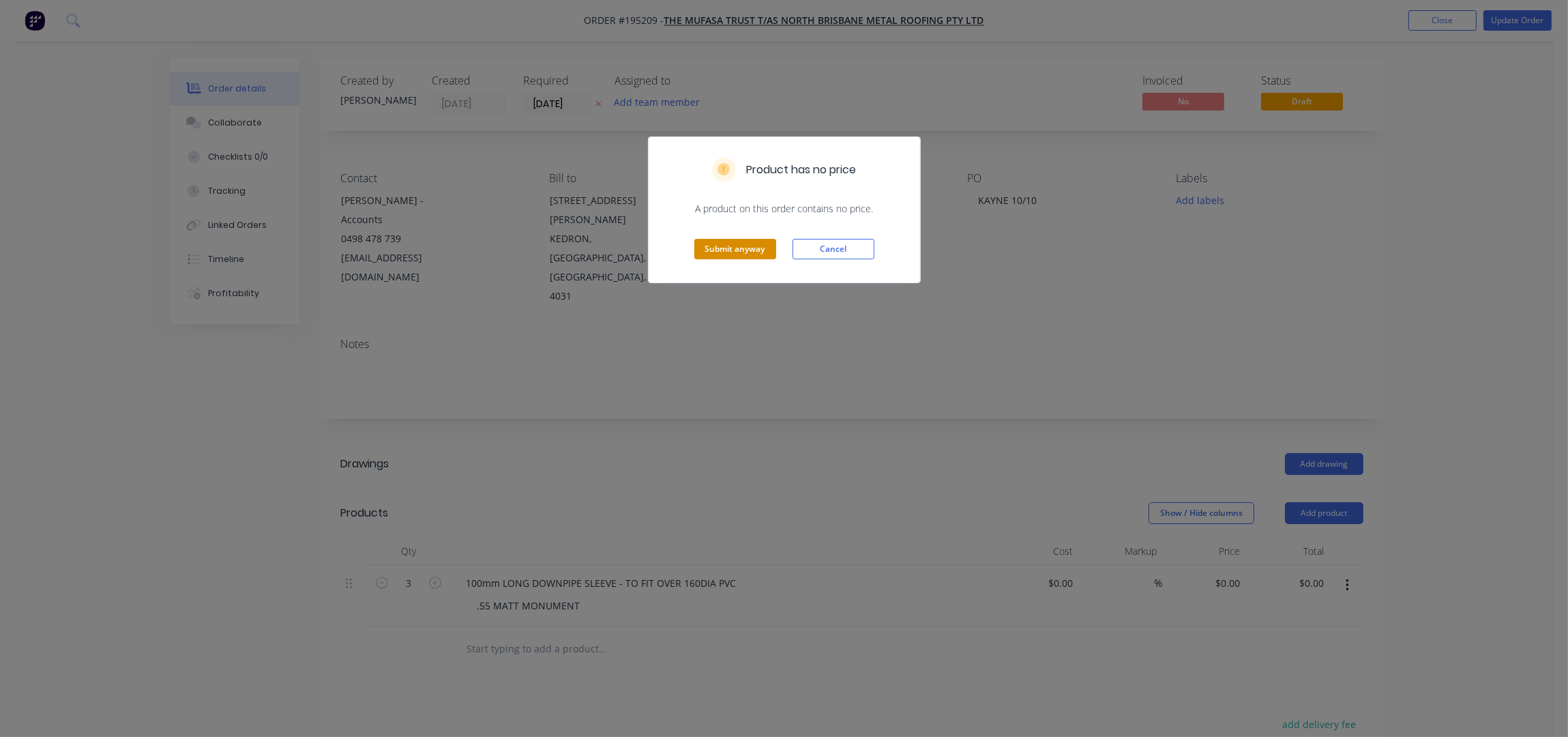
click at [729, 241] on button "Submit anyway" at bounding box center [735, 248] width 82 height 20
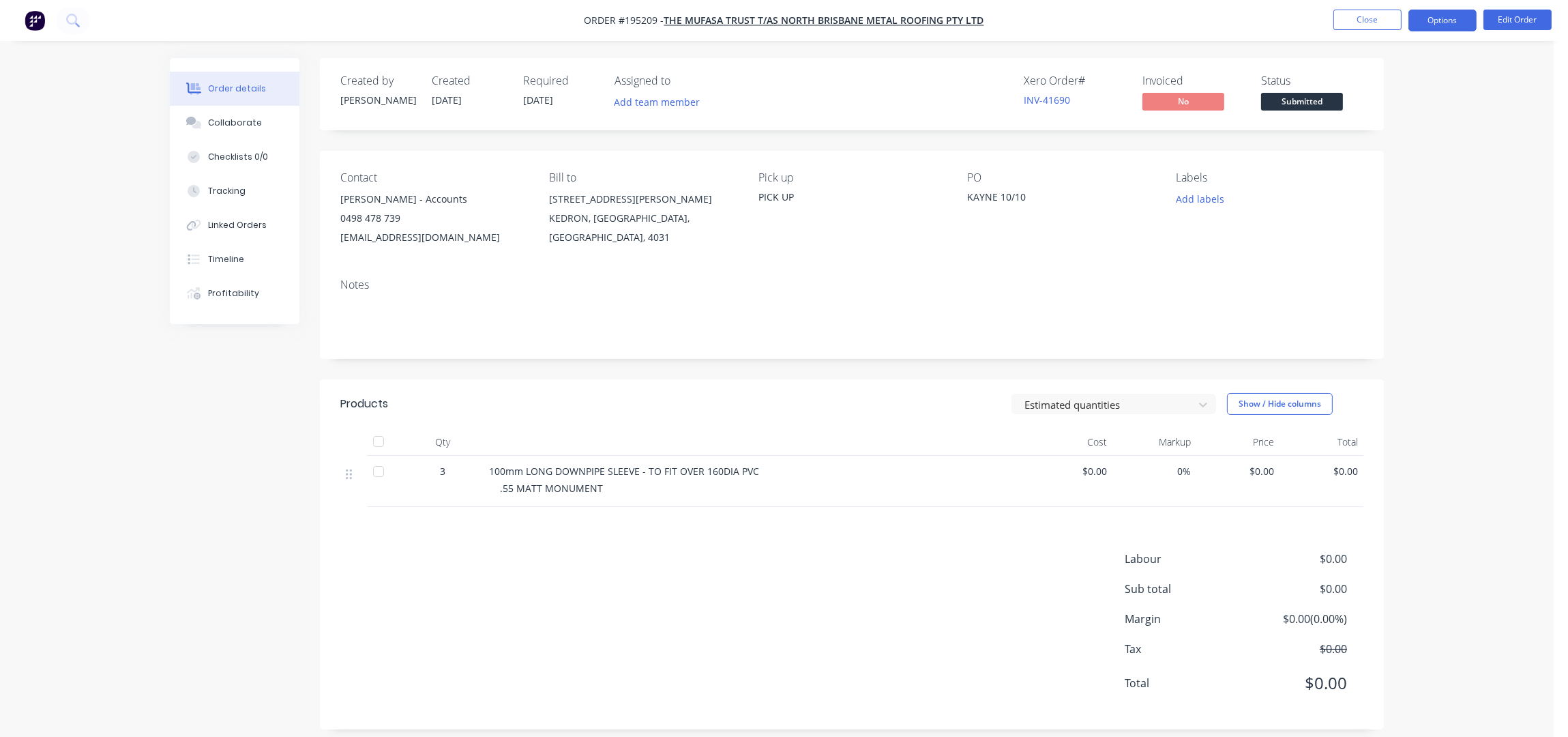
click at [1469, 21] on button "Options" at bounding box center [1443, 20] width 68 height 22
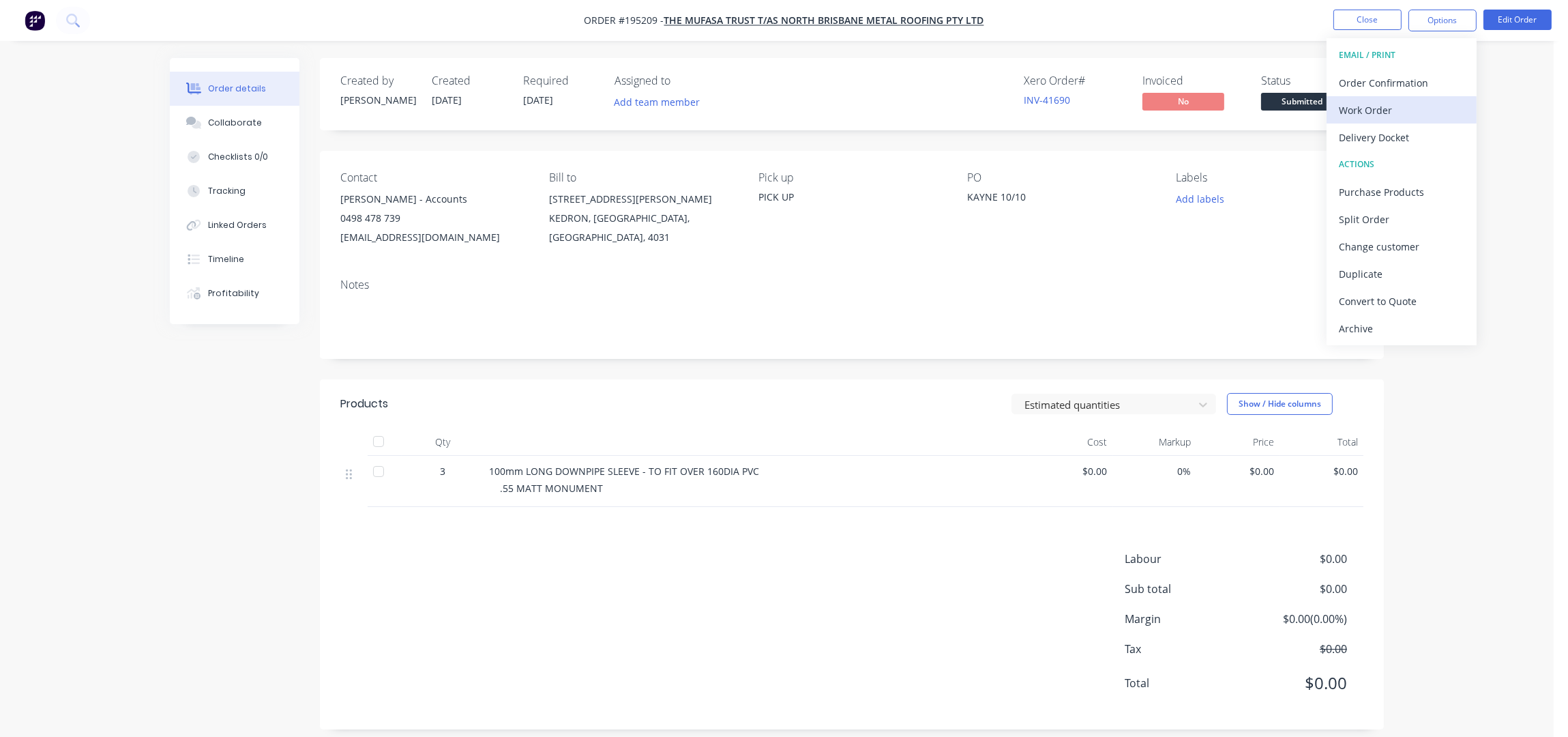
click at [1402, 109] on div "Work Order" at bounding box center [1402, 110] width 125 height 20
click at [1389, 134] on div "Without pricing" at bounding box center [1402, 137] width 125 height 20
click at [1505, 472] on div "Order details Collaborate Checklists 0/0 Tracking Linked Orders Timeline Profit…" at bounding box center [777, 375] width 1554 height 750
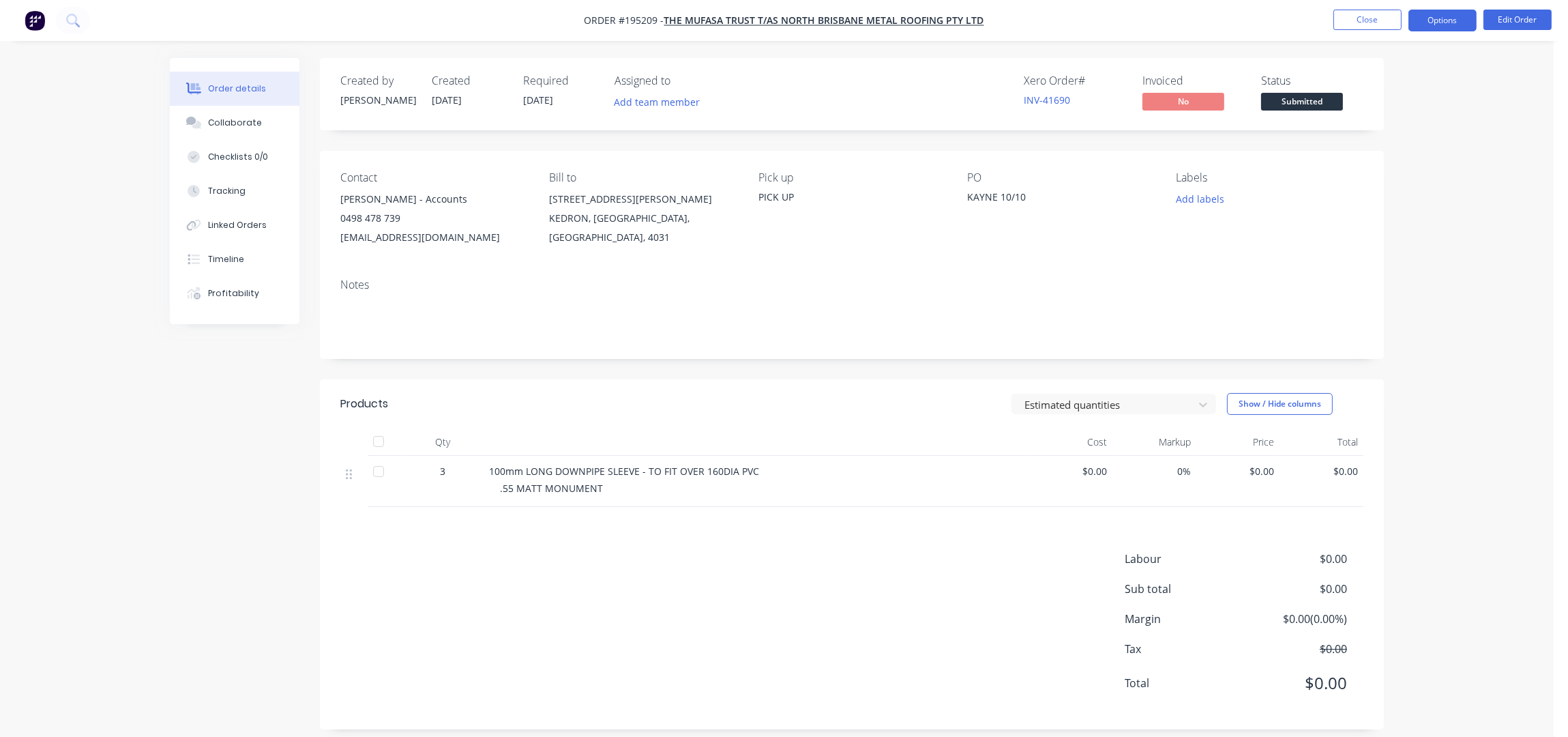
click at [1437, 20] on button "Options" at bounding box center [1443, 20] width 68 height 22
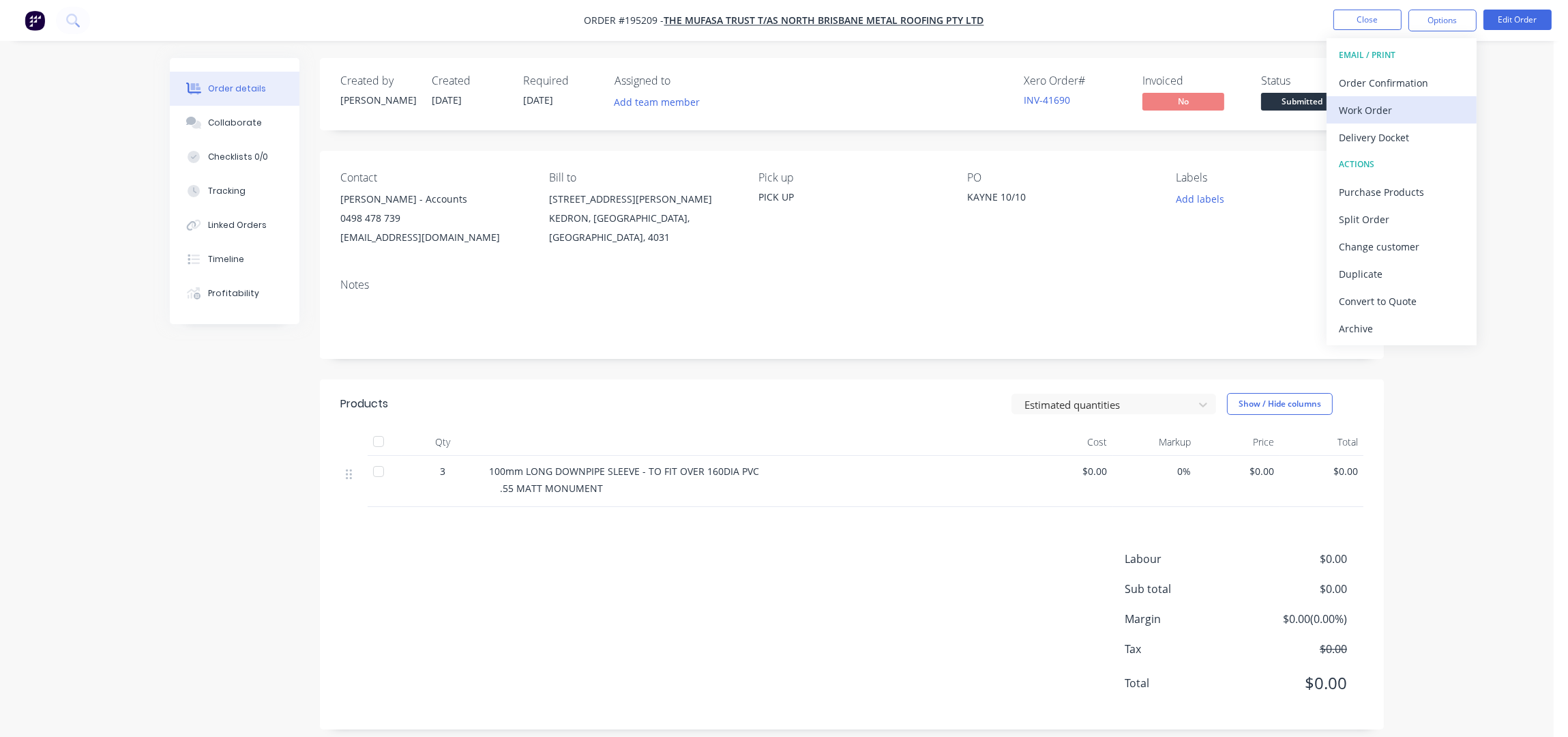
click at [1434, 103] on div "Work Order" at bounding box center [1402, 110] width 125 height 20
click at [1423, 137] on div "Without pricing" at bounding box center [1402, 137] width 125 height 20
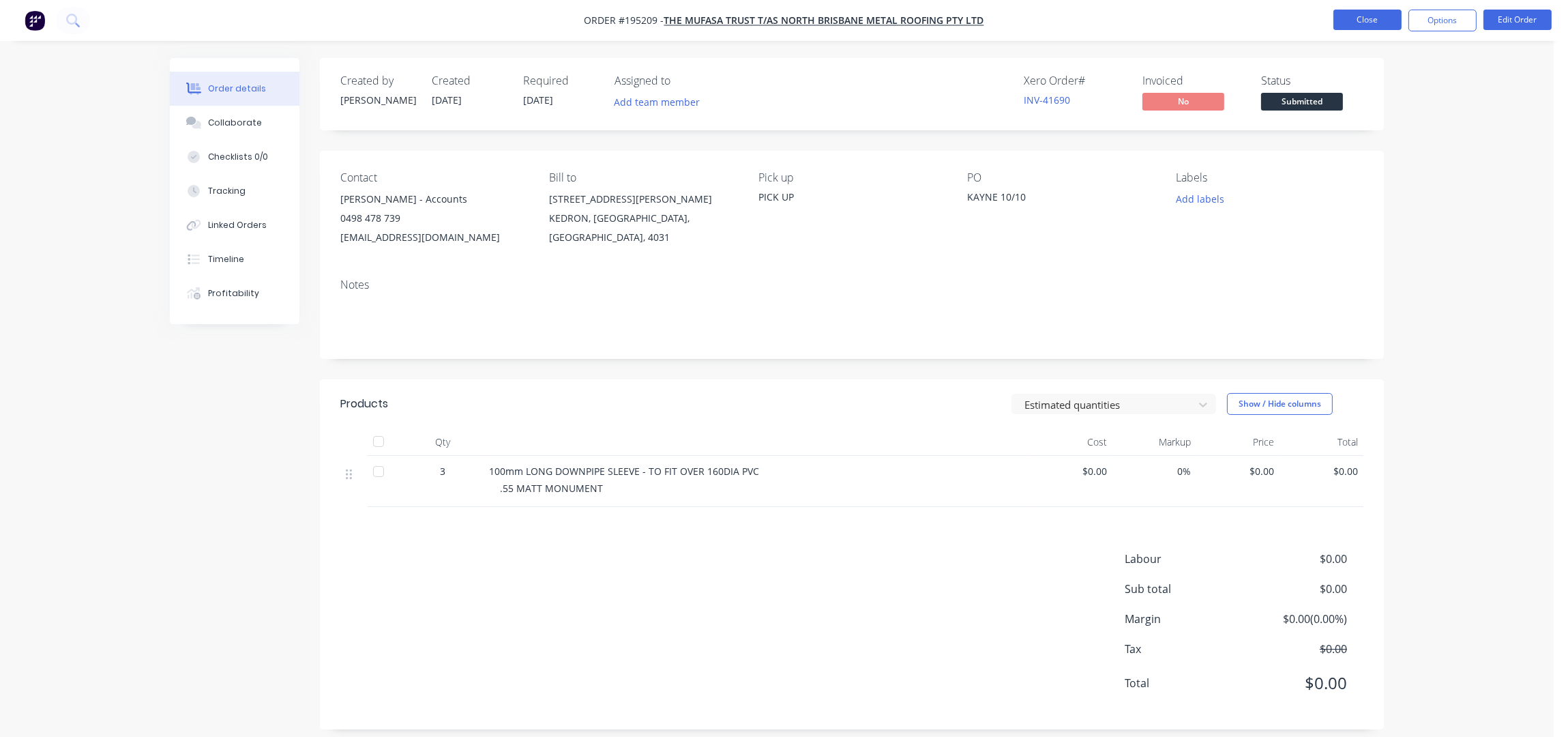
click at [1377, 17] on button "Close" at bounding box center [1368, 19] width 68 height 20
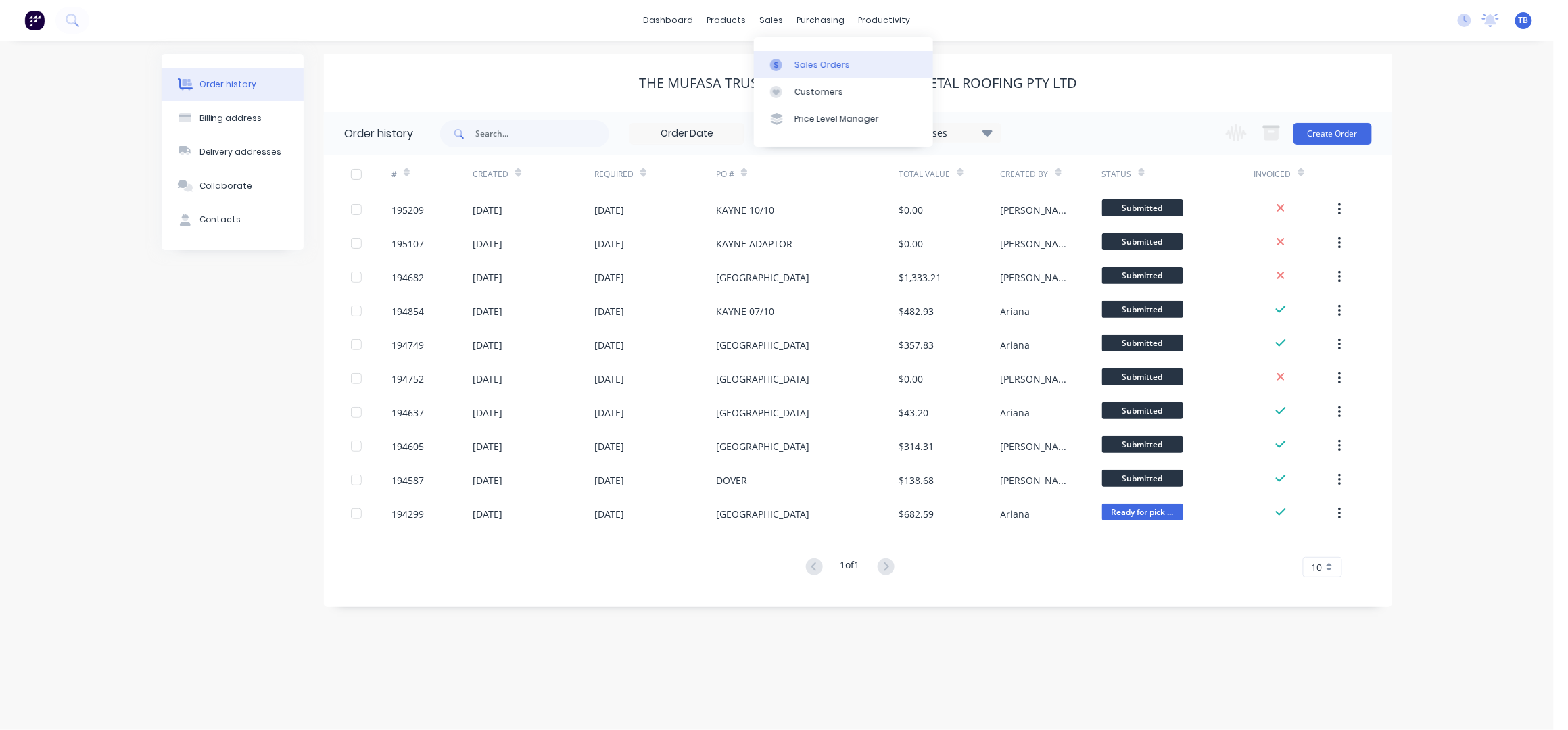
click at [811, 67] on div "Sales Orders" at bounding box center [822, 65] width 55 height 12
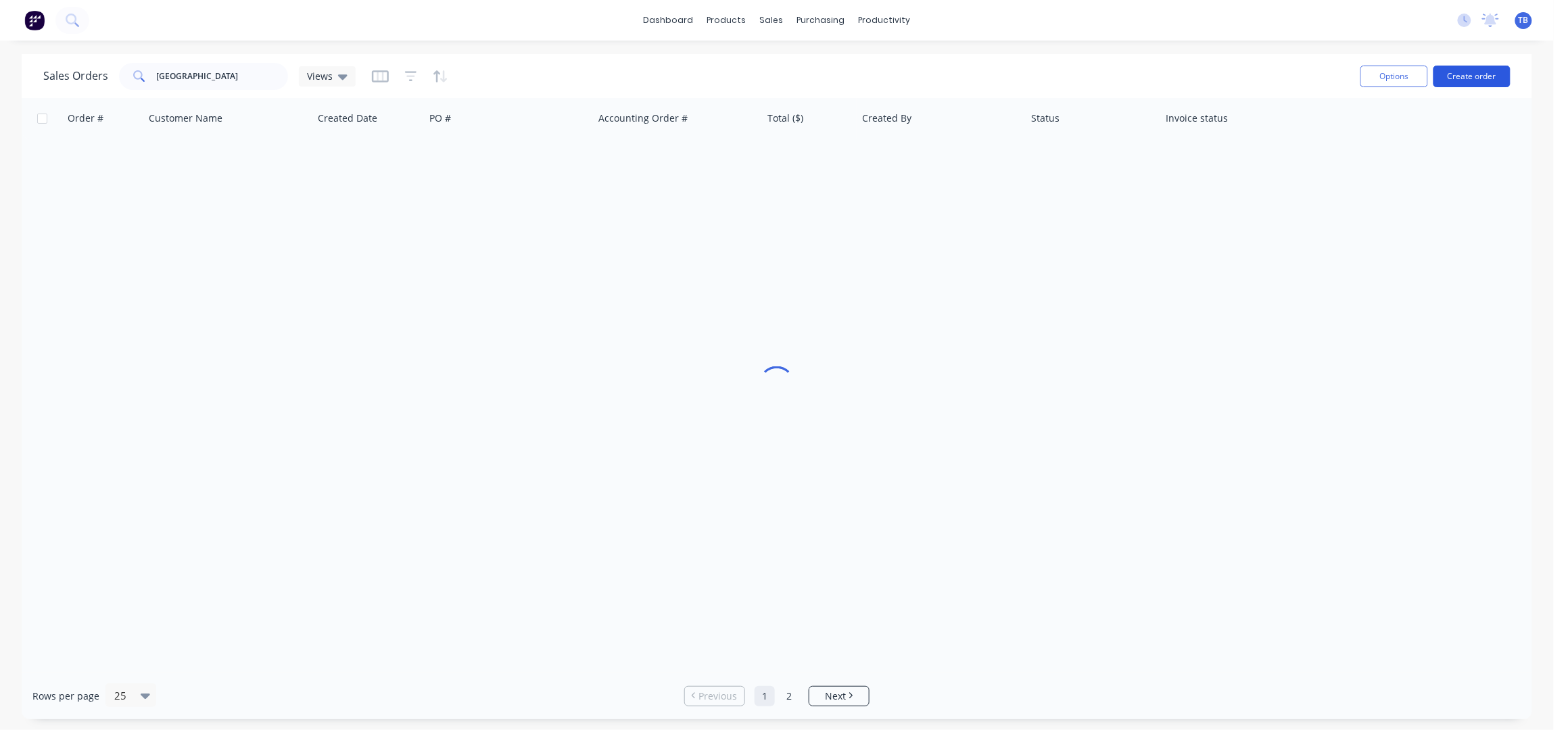
click at [1445, 82] on button "Create order" at bounding box center [1471, 76] width 77 height 22
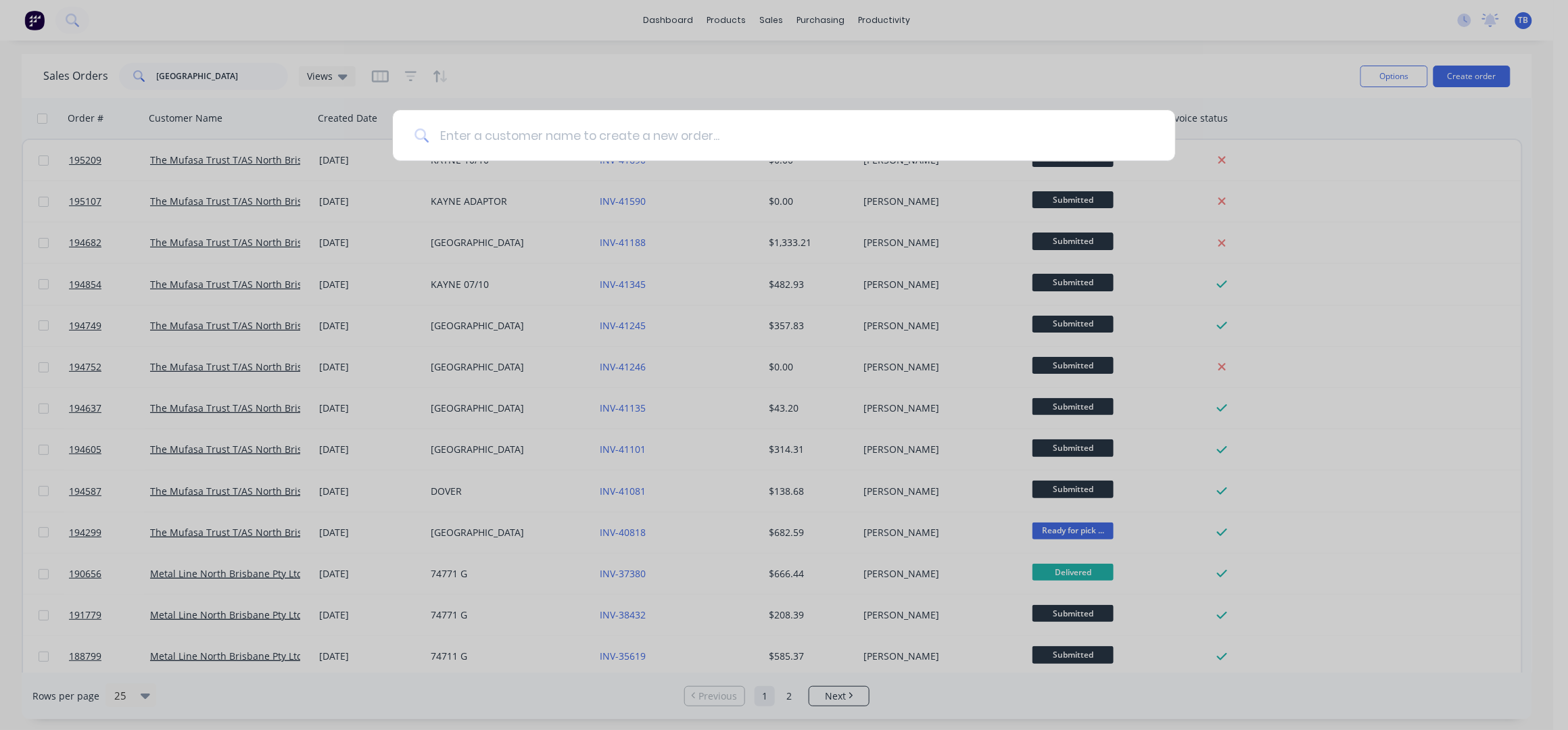
click at [693, 131] on input at bounding box center [790, 135] width 724 height 51
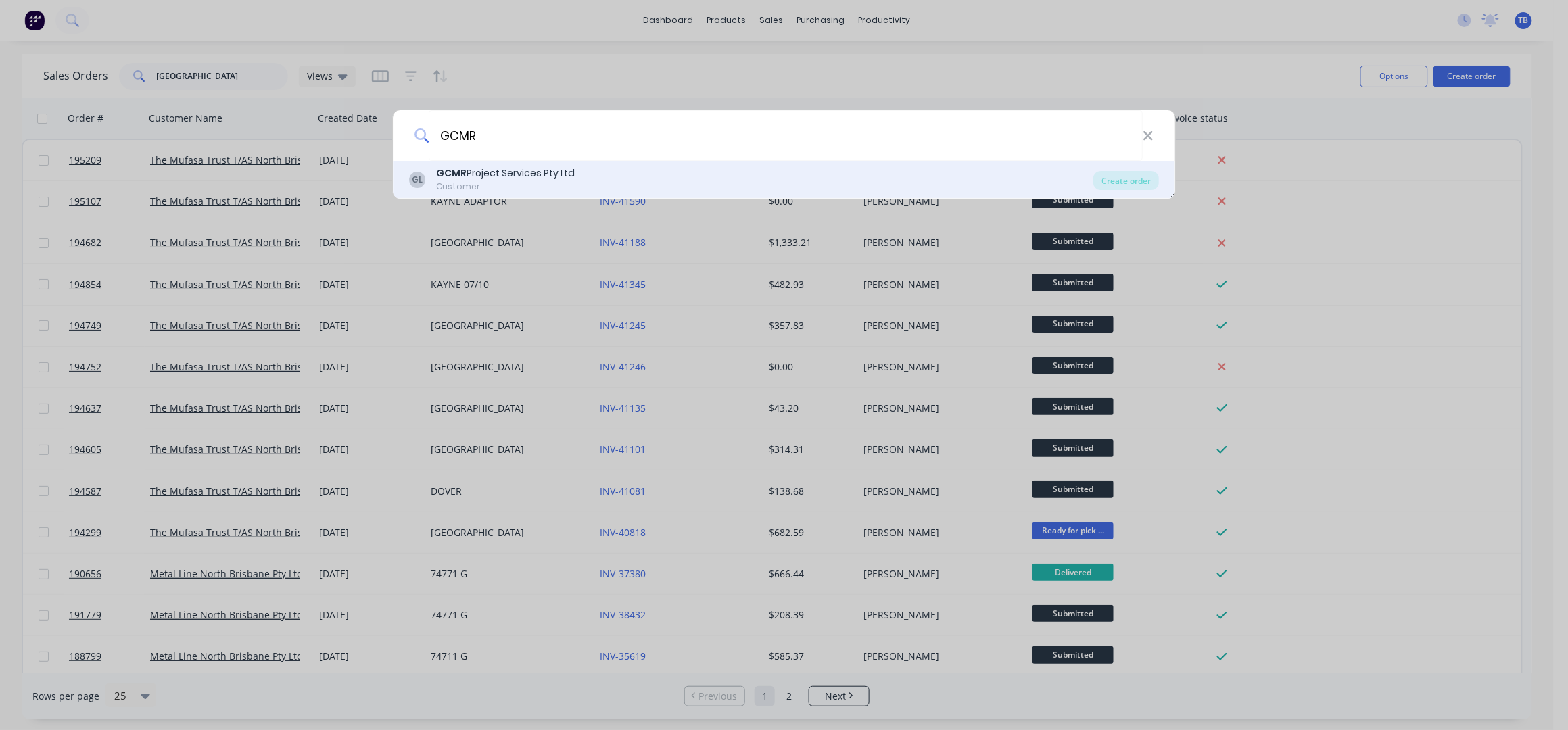
type input "GCMR"
click at [538, 182] on div "Customer" at bounding box center [505, 186] width 139 height 12
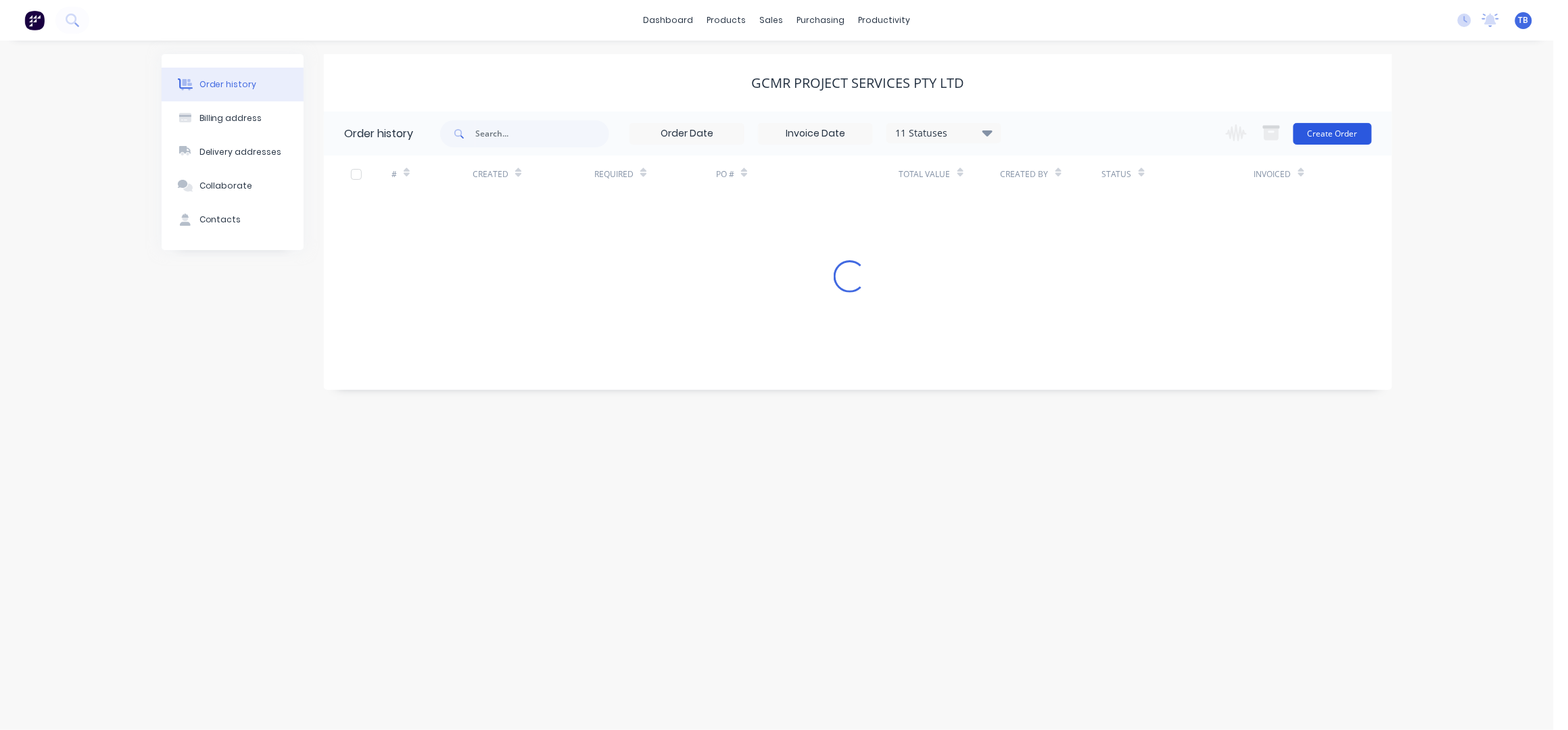
click at [1343, 135] on button "Create Order" at bounding box center [1332, 134] width 79 height 22
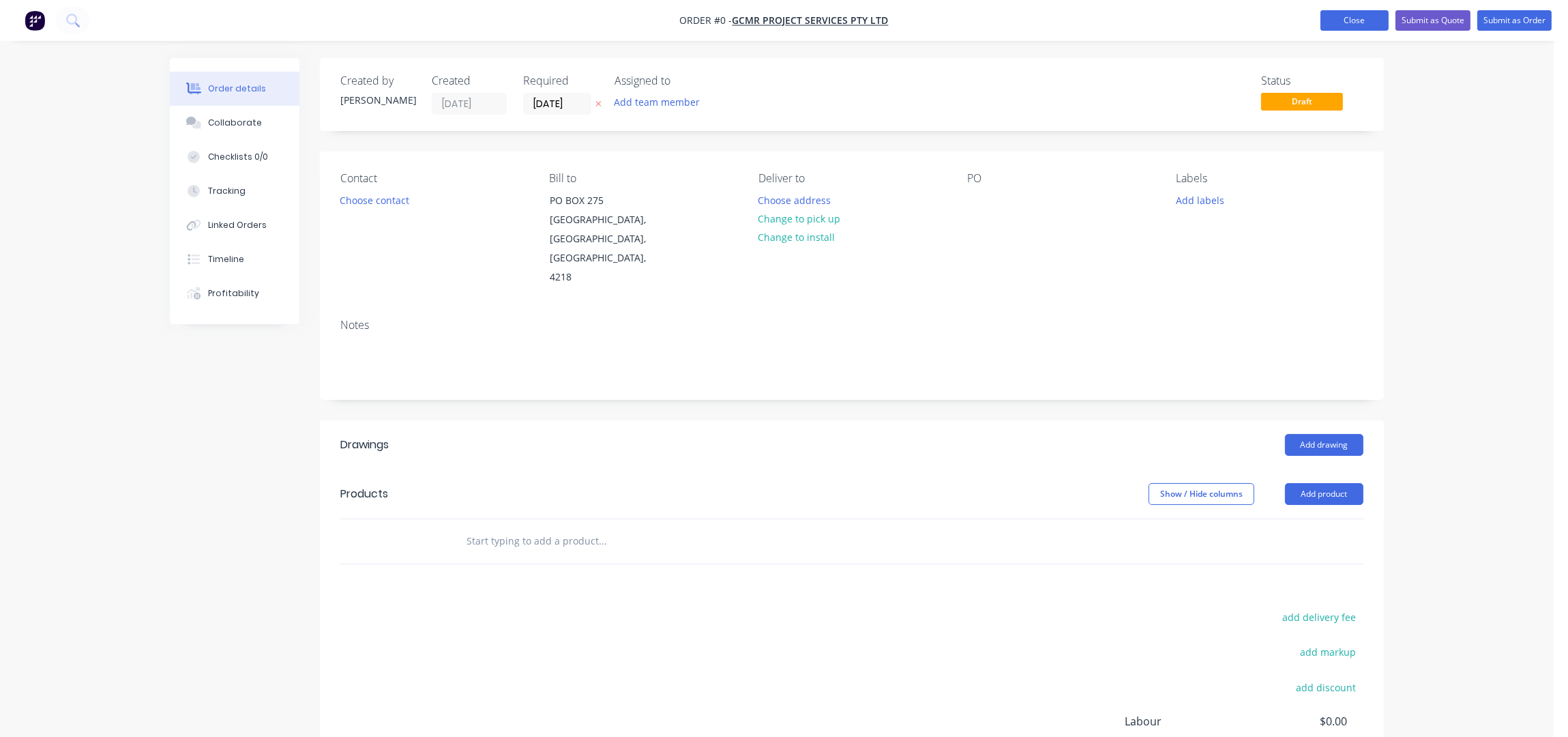
click at [1330, 23] on button "Close" at bounding box center [1355, 20] width 68 height 20
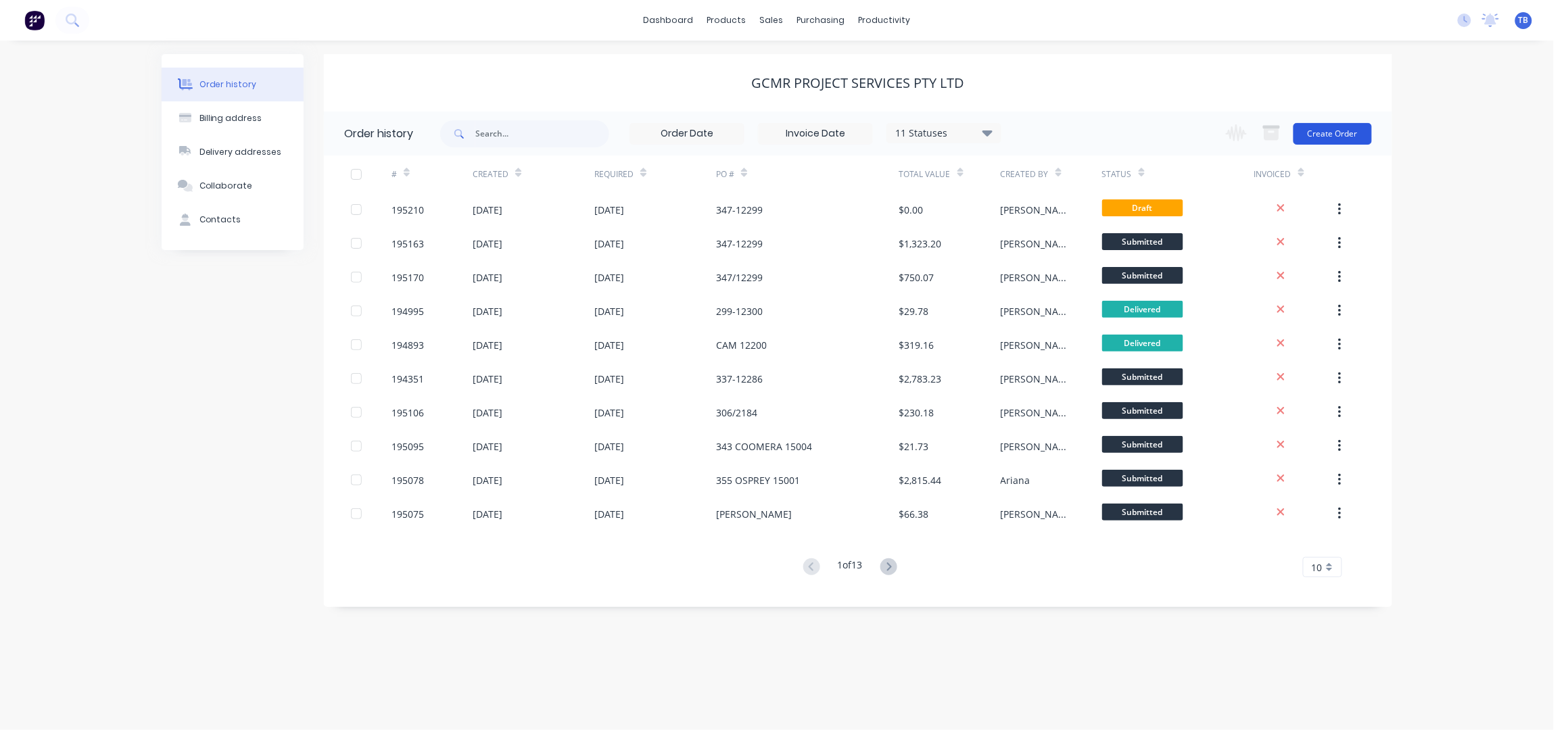
click at [1345, 126] on button "Create Order" at bounding box center [1332, 134] width 79 height 22
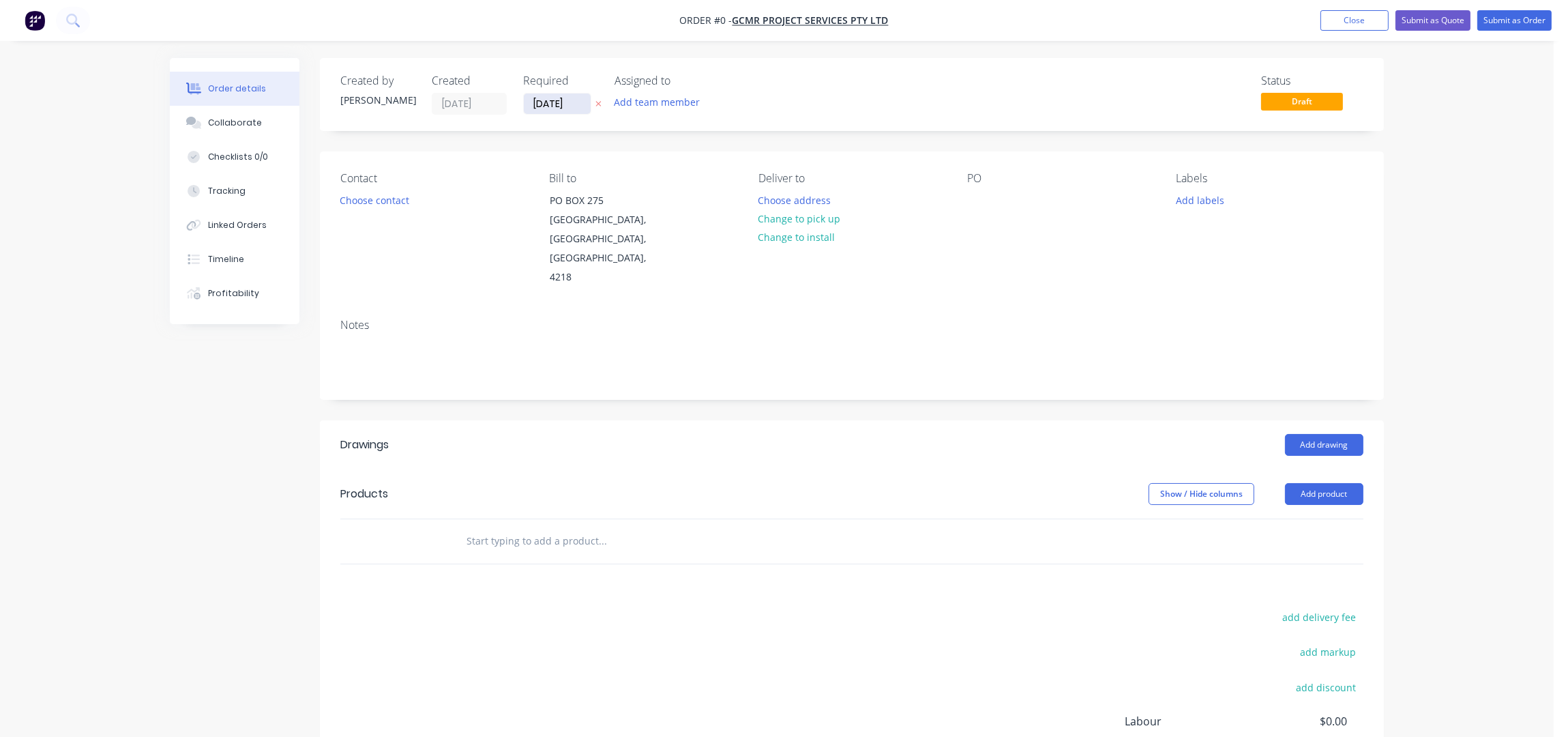
click at [537, 102] on input "10/10/25" at bounding box center [557, 103] width 67 height 20
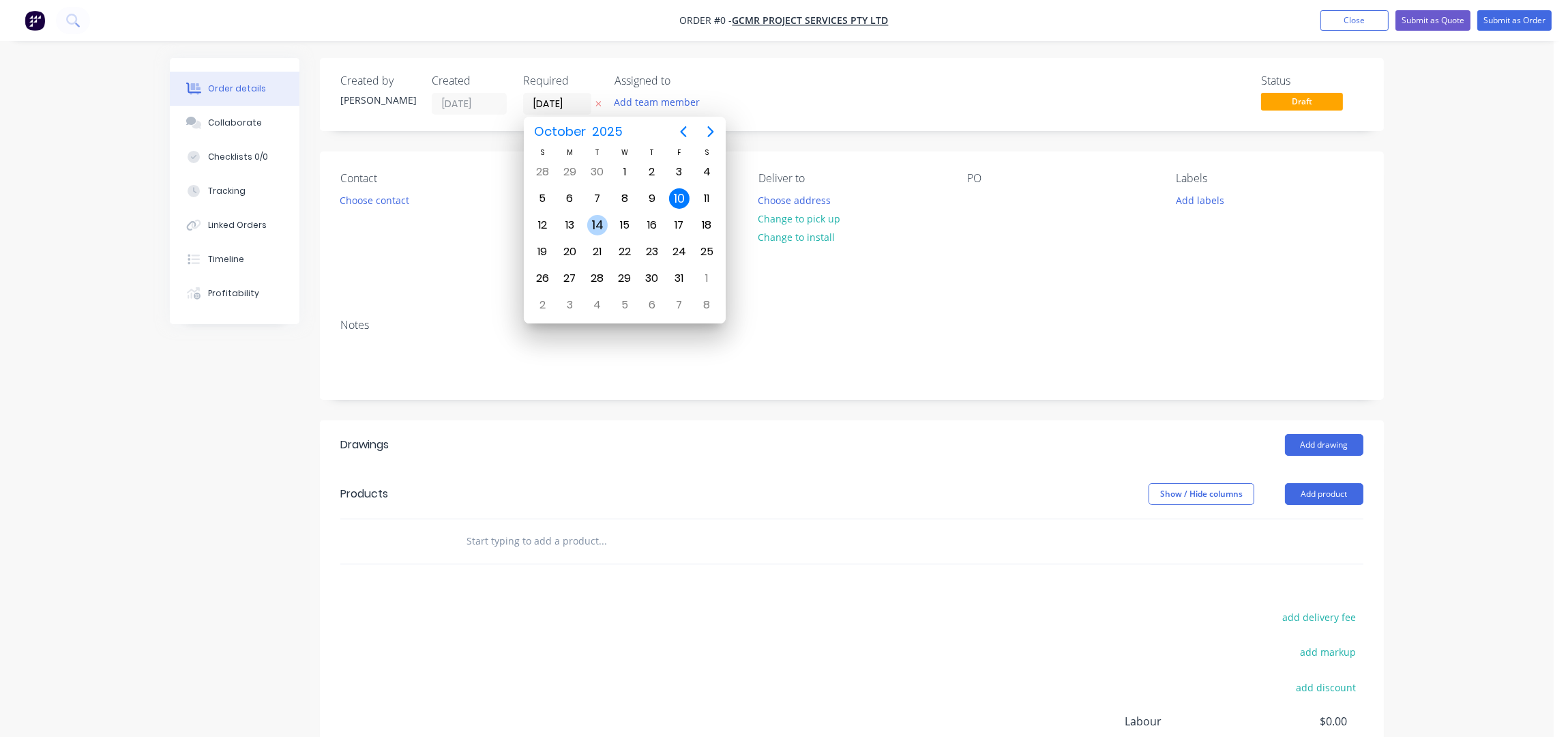
click at [602, 222] on div "14" at bounding box center [597, 225] width 20 height 20
type input "[DATE]"
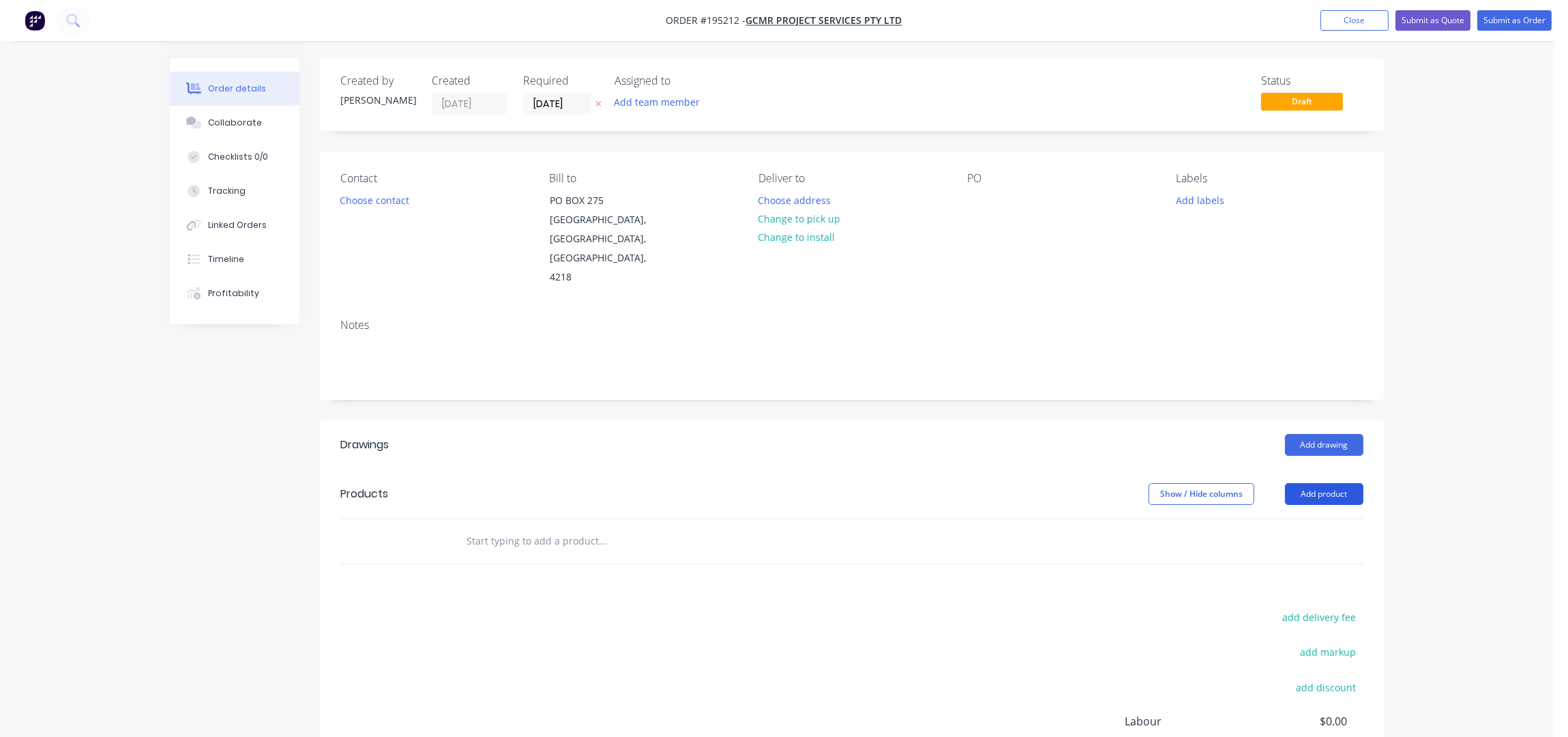
click at [1305, 483] on button "Add product" at bounding box center [1324, 493] width 78 height 22
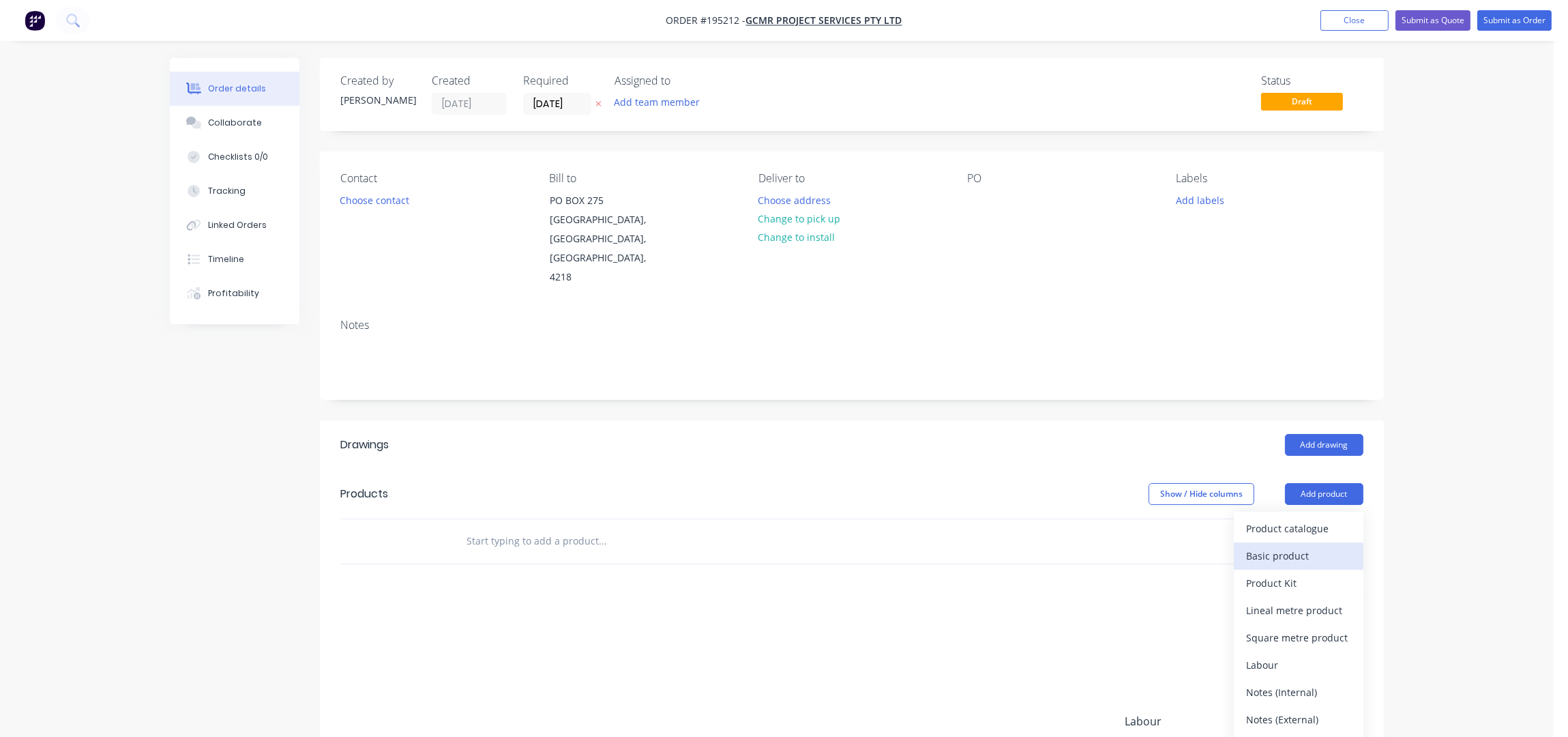
click at [1273, 545] on div "Basic product" at bounding box center [1299, 555] width 105 height 20
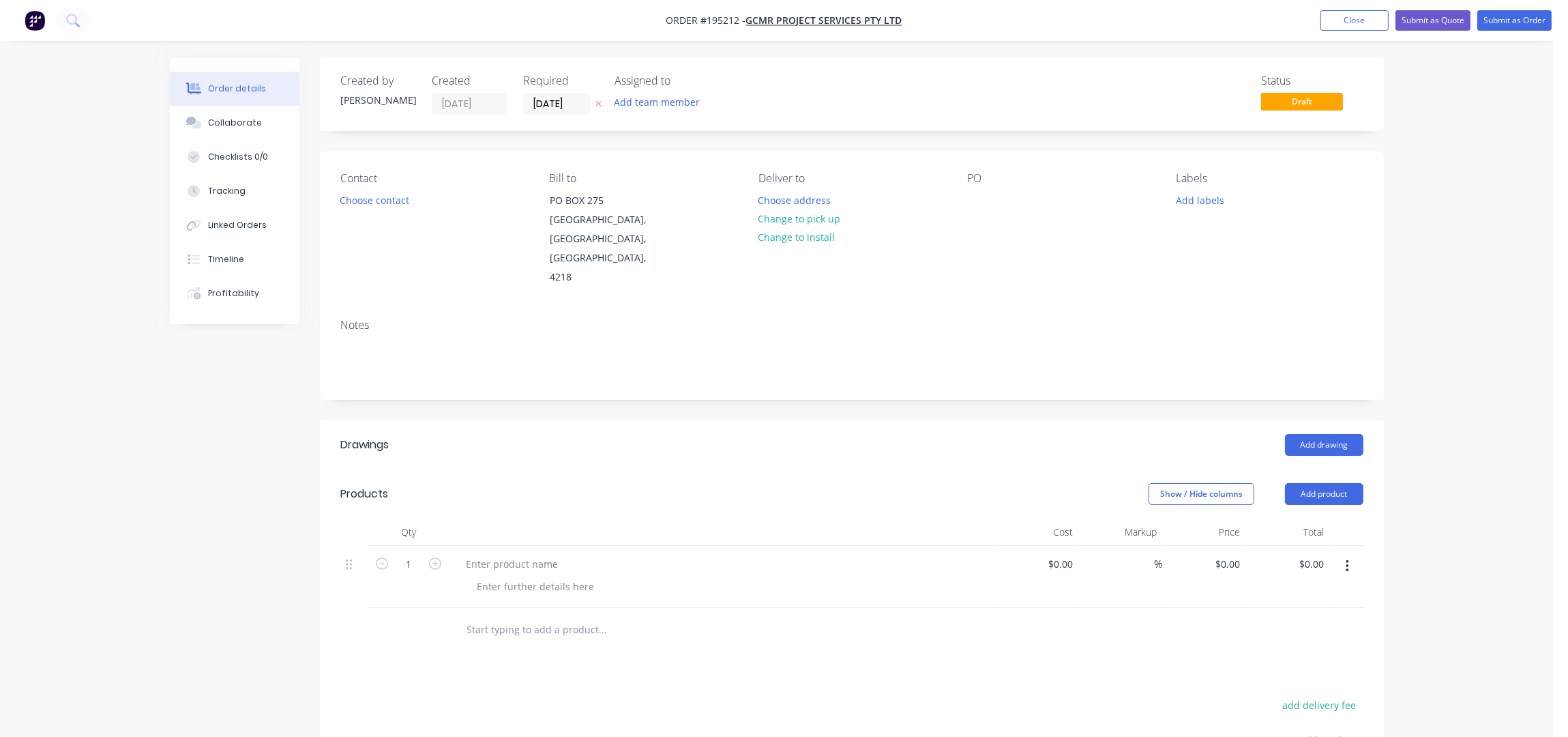
click at [1344, 554] on button "button" at bounding box center [1348, 566] width 32 height 24
click at [1282, 646] on div "Delete" at bounding box center [1299, 656] width 105 height 20
click at [1325, 483] on button "Add product" at bounding box center [1324, 493] width 78 height 22
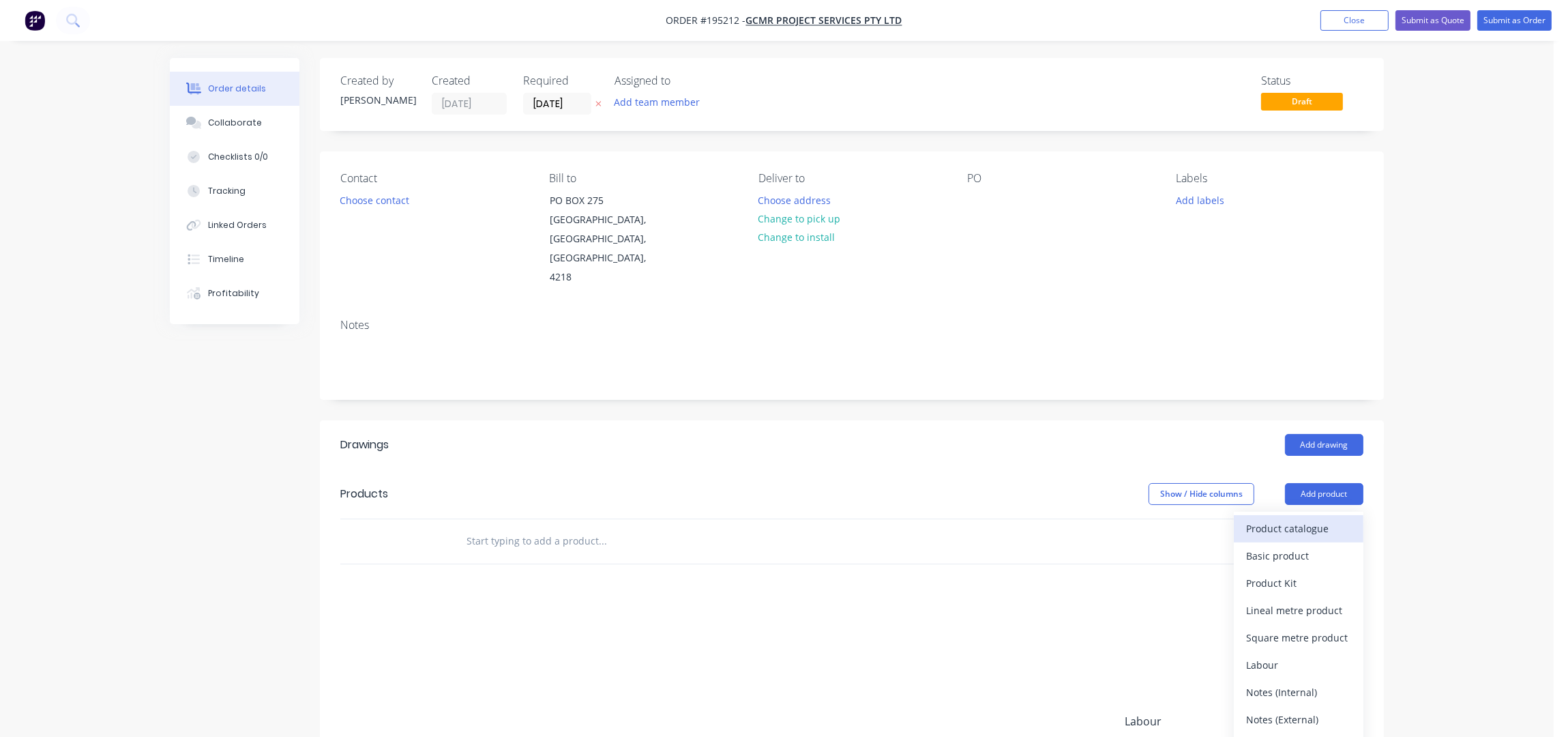
click at [1281, 518] on div "Product catalogue" at bounding box center [1299, 528] width 105 height 20
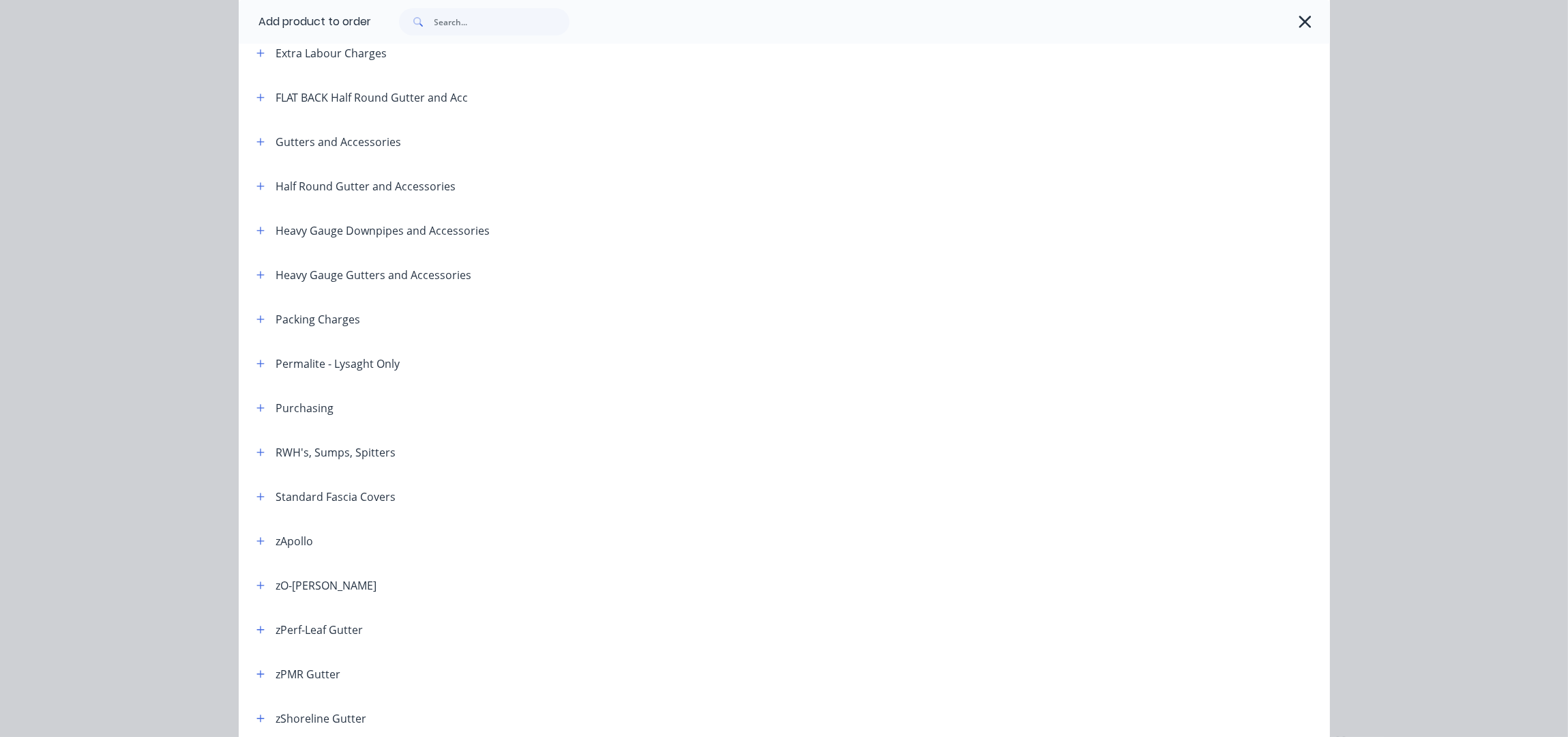
scroll to position [272, 0]
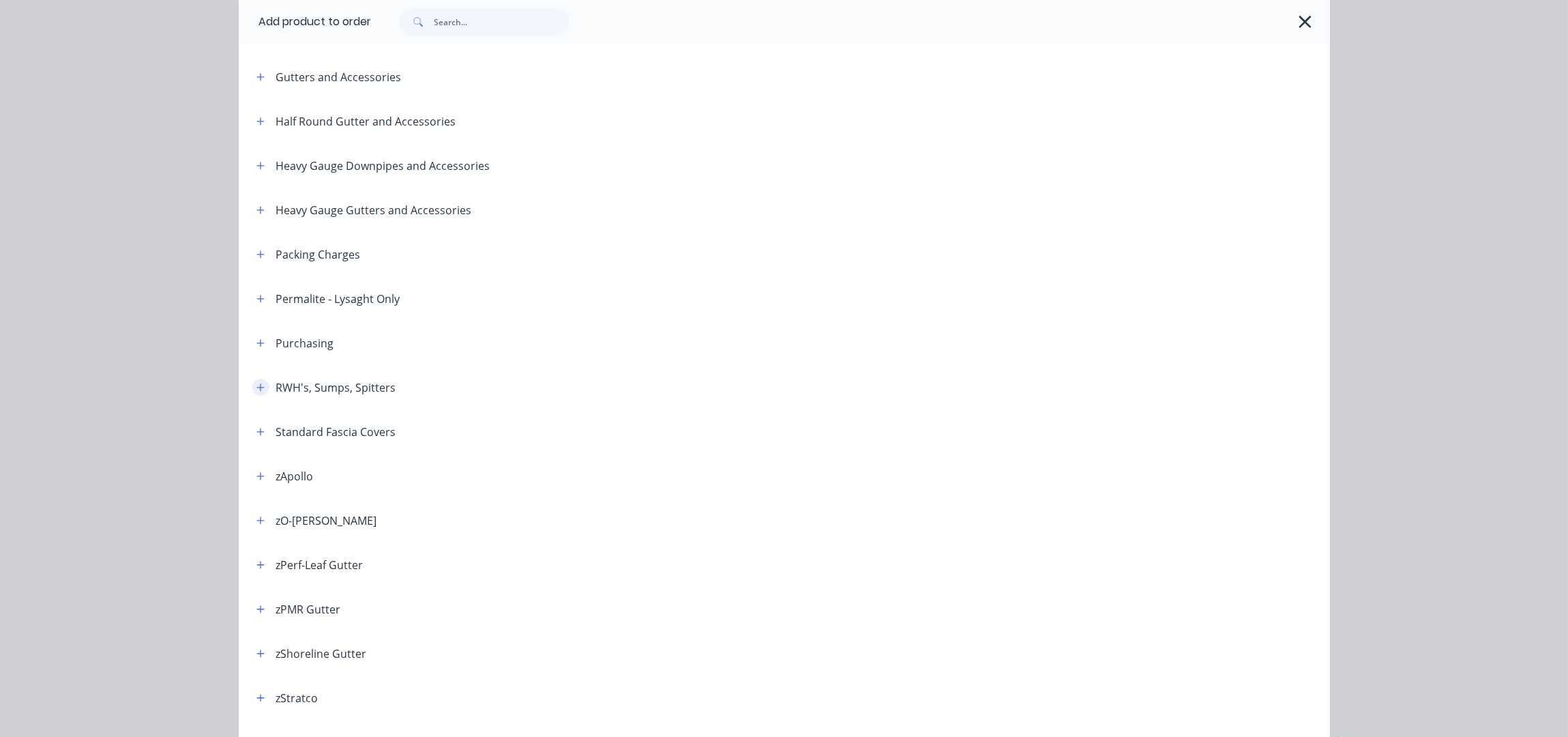
click at [256, 388] on icon "button" at bounding box center [260, 387] width 8 height 10
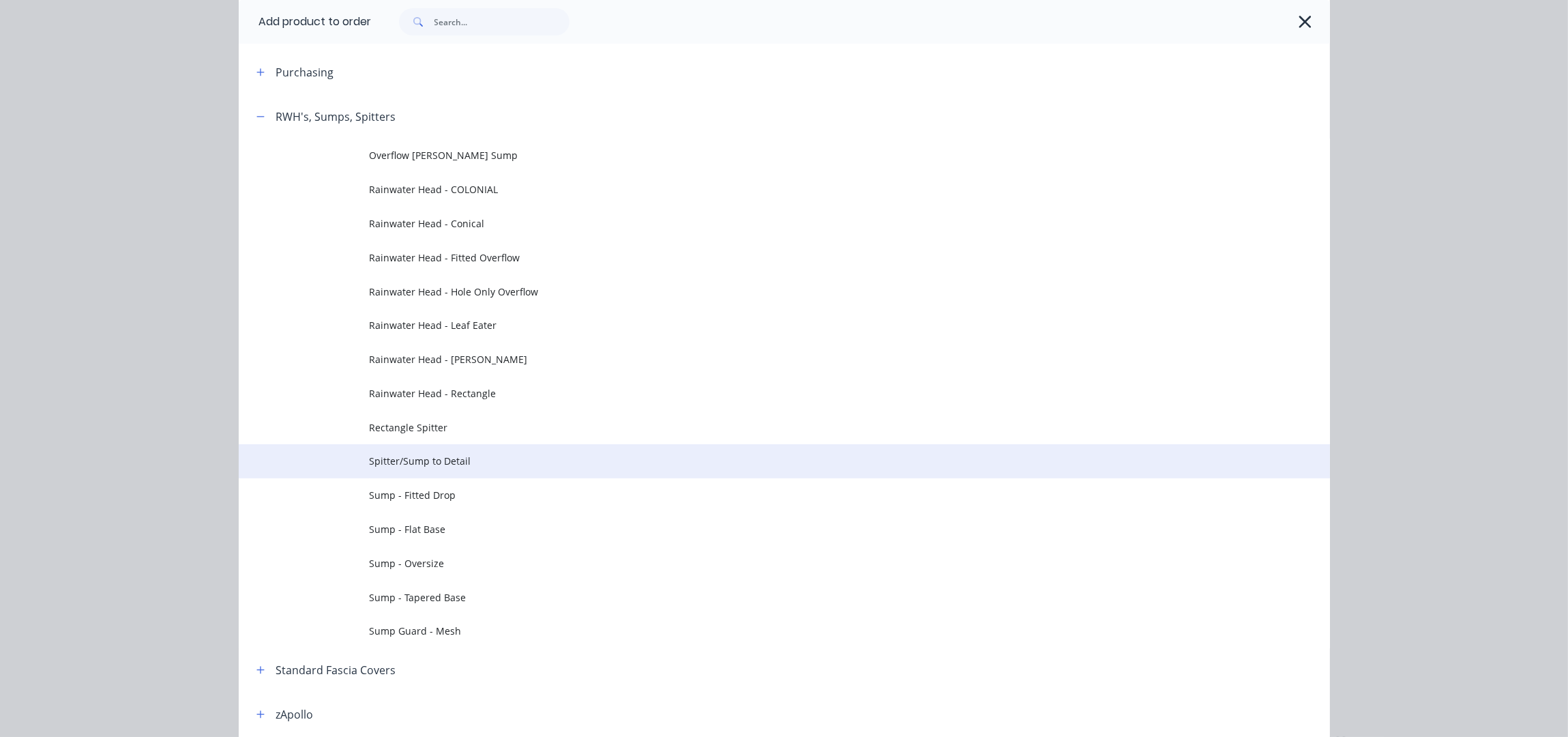
scroll to position [545, 0]
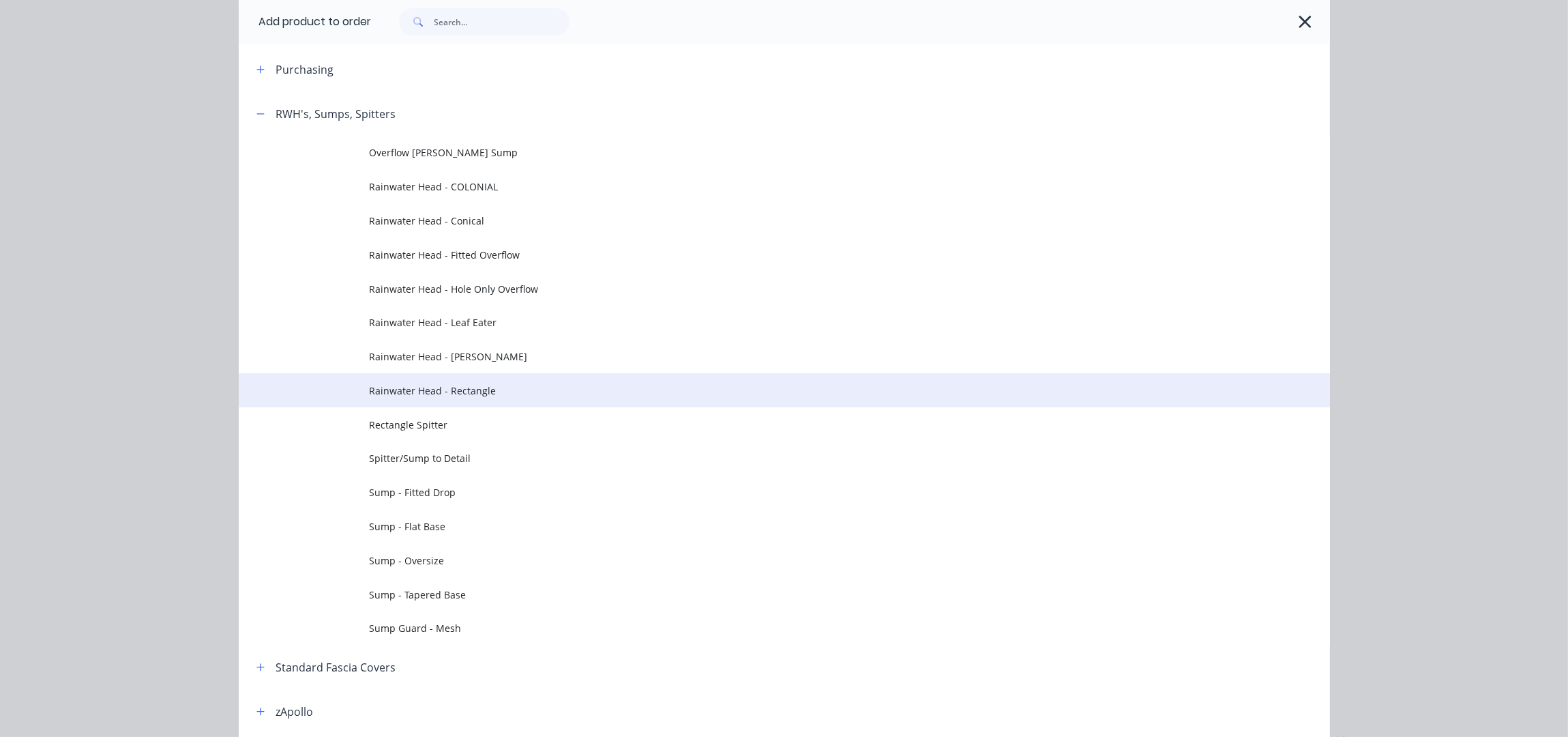
click at [467, 395] on span "Rainwater Head - Rectangle" at bounding box center [754, 390] width 768 height 14
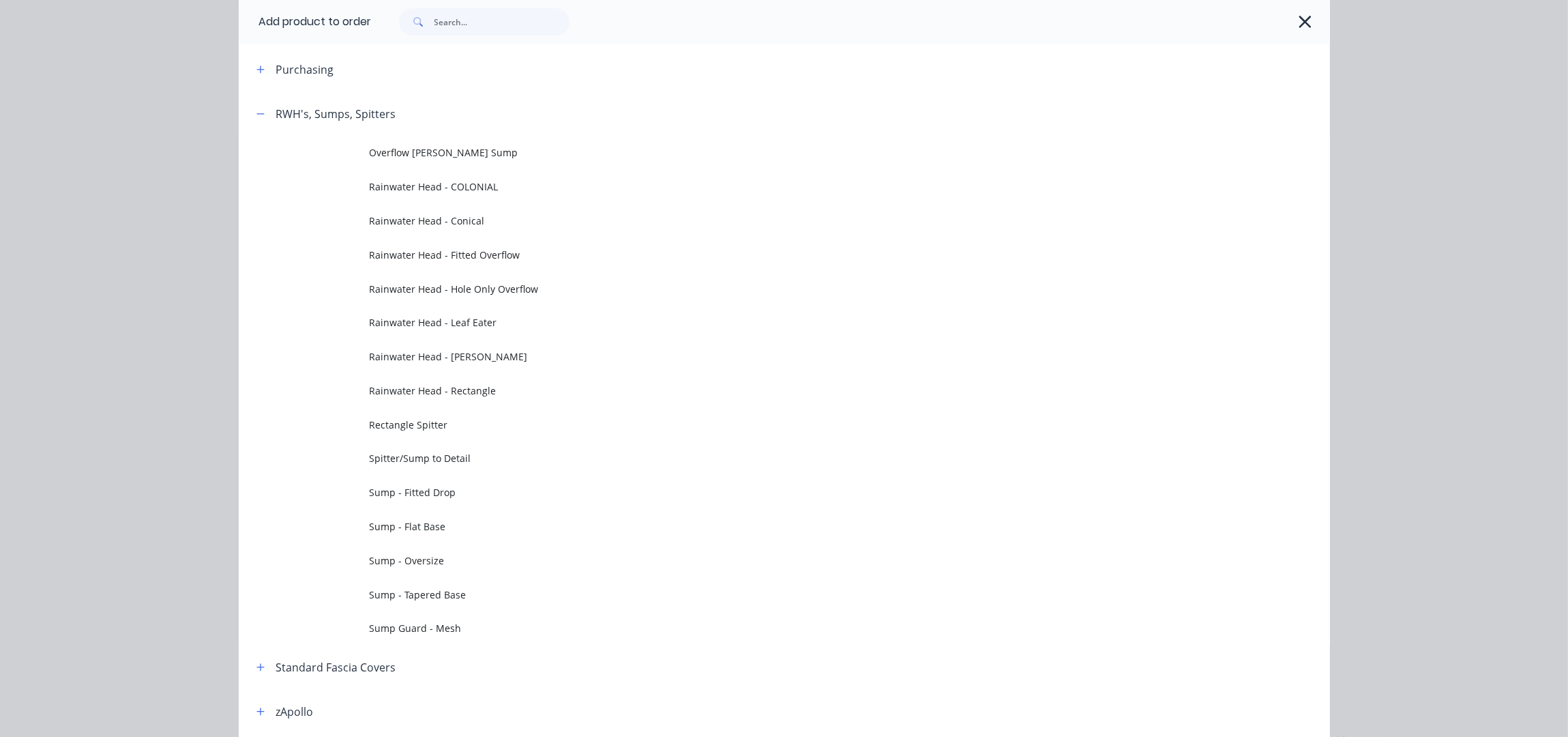
scroll to position [0, 0]
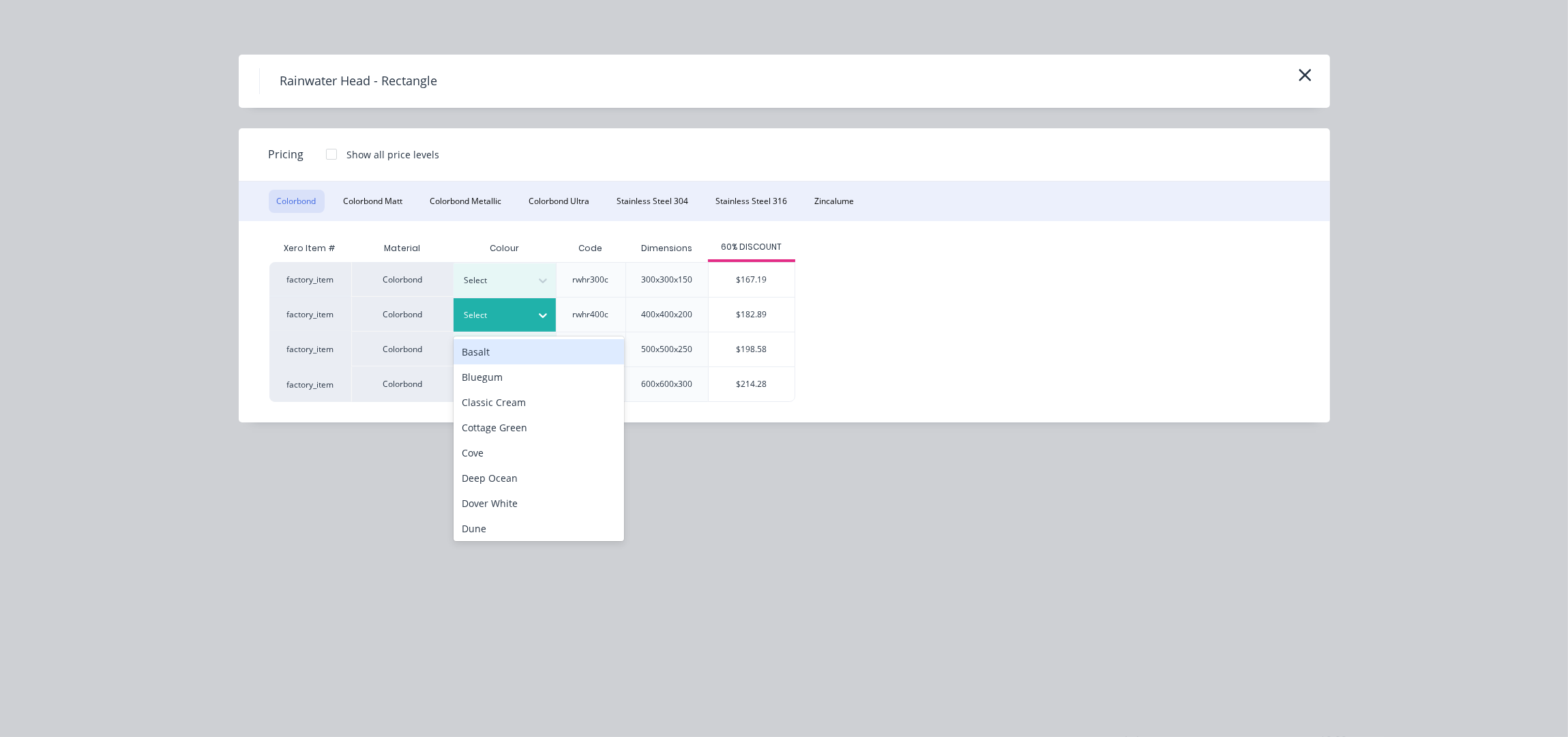
click at [510, 322] on div "Select" at bounding box center [493, 315] width 77 height 17
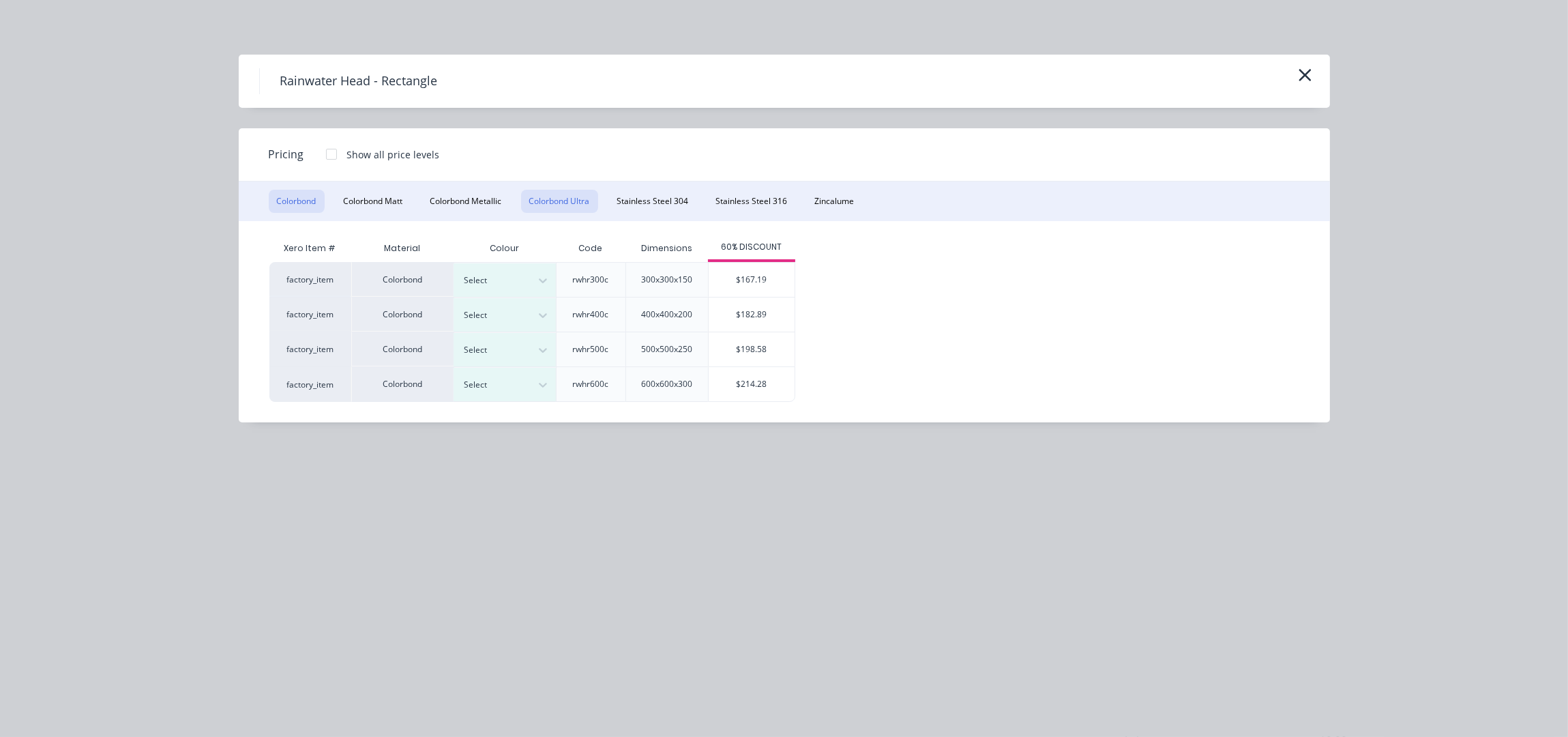
click at [565, 199] on button "Colorbond Ultra" at bounding box center [559, 201] width 77 height 24
click at [493, 346] on div at bounding box center [495, 349] width 61 height 15
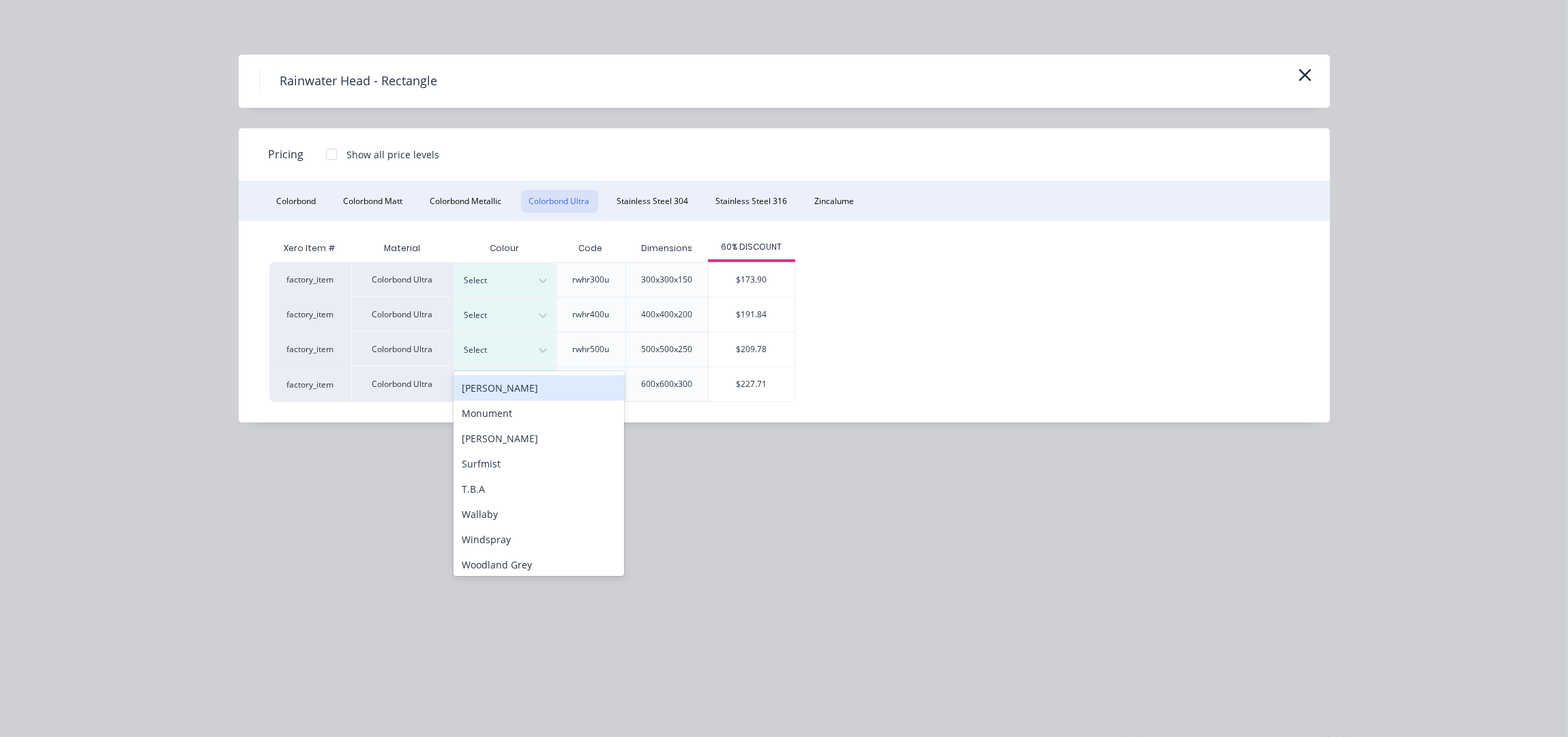
scroll to position [104, 0]
click at [492, 457] on div "Surfmist" at bounding box center [539, 459] width 171 height 25
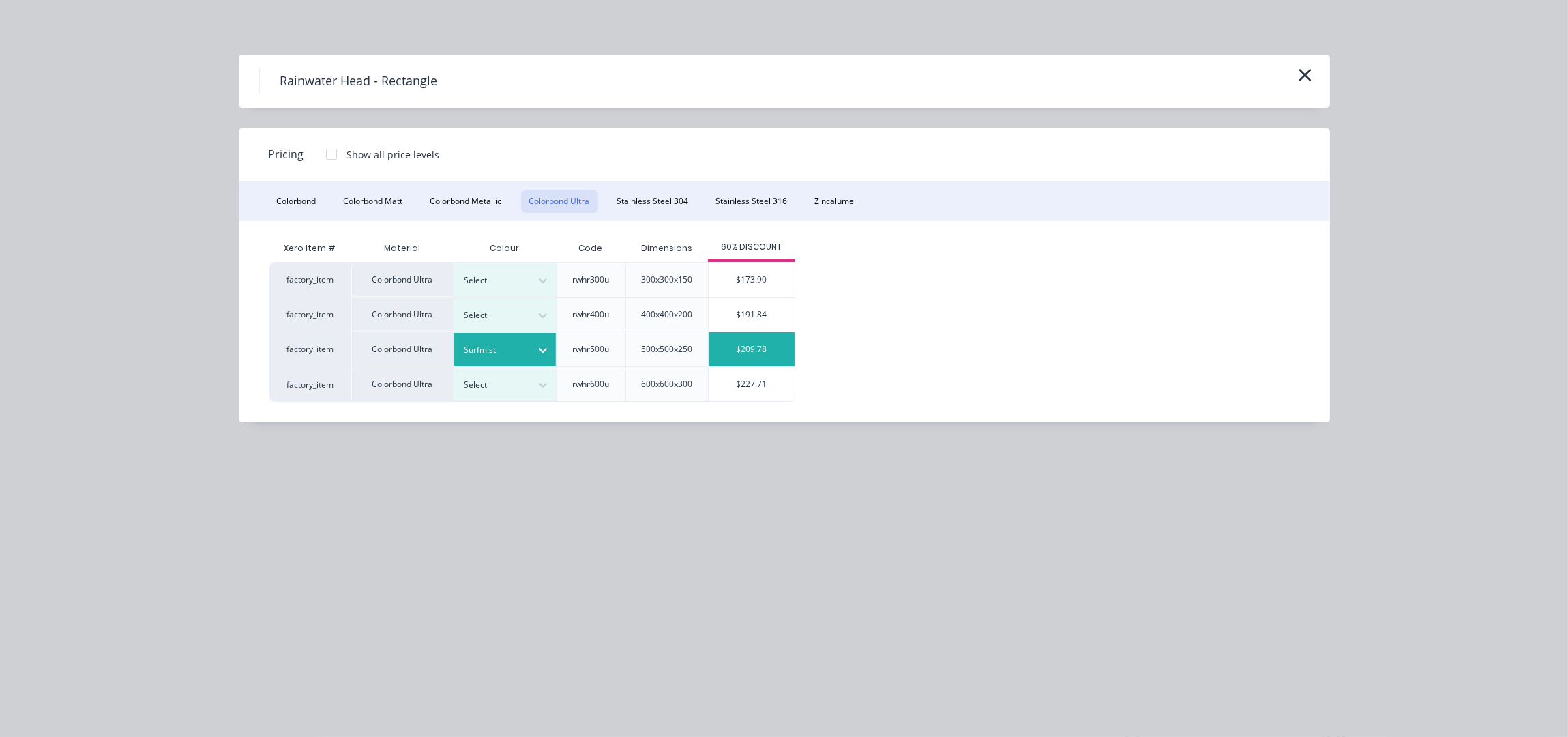
click at [781, 351] on div "$209.78" at bounding box center [752, 348] width 86 height 34
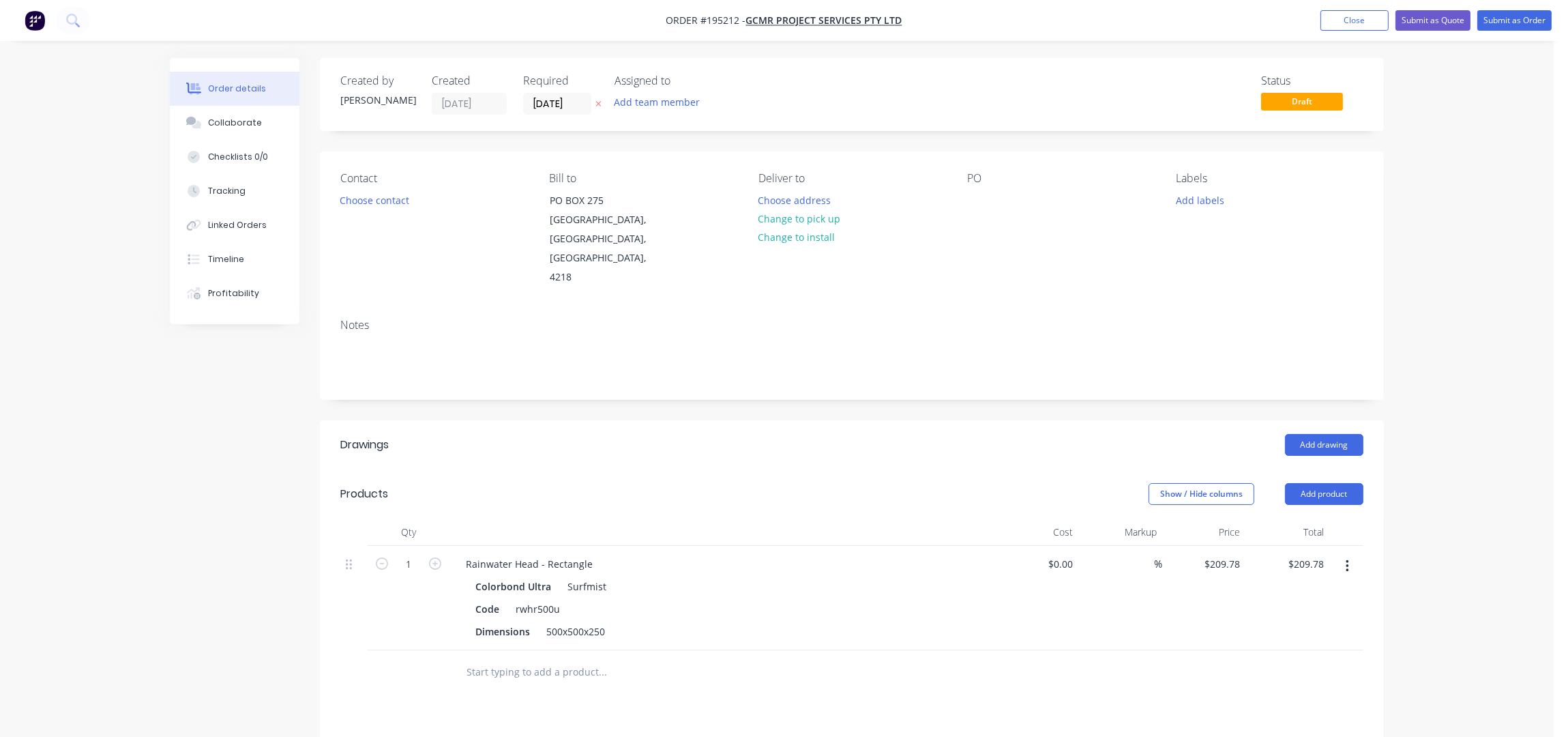
drag, startPoint x: 526, startPoint y: 486, endPoint x: 581, endPoint y: 589, distance: 116.8
click at [526, 485] on div "Products" at bounding box center [449, 493] width 218 height 22
drag, startPoint x: 605, startPoint y: 615, endPoint x: 524, endPoint y: 631, distance: 82.6
click at [524, 631] on div "Rainwater Head - Rectangle Colorbond Ultra Surfmist Code rwhr500u Dimensions 50…" at bounding box center [722, 598] width 545 height 105
click at [462, 434] on div "Drawings" at bounding box center [449, 444] width 218 height 22
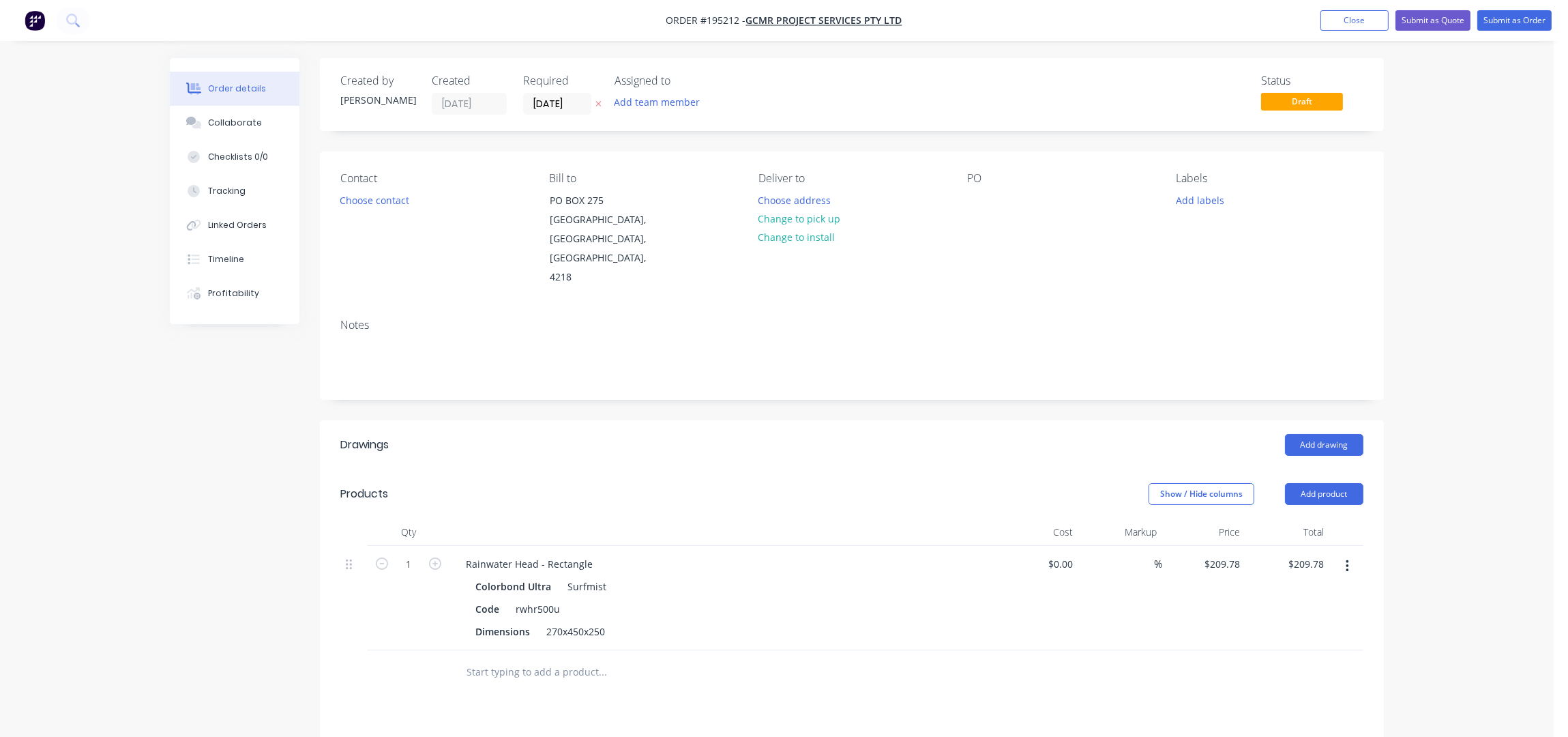
click at [674, 449] on header "Drawings Add drawing" at bounding box center [852, 444] width 1064 height 49
click at [1189, 210] on div "Labels Add labels" at bounding box center [1270, 229] width 187 height 115
click at [1197, 203] on button "Add labels" at bounding box center [1200, 199] width 63 height 18
click at [1228, 238] on div "AM" at bounding box center [1224, 240] width 24 height 15
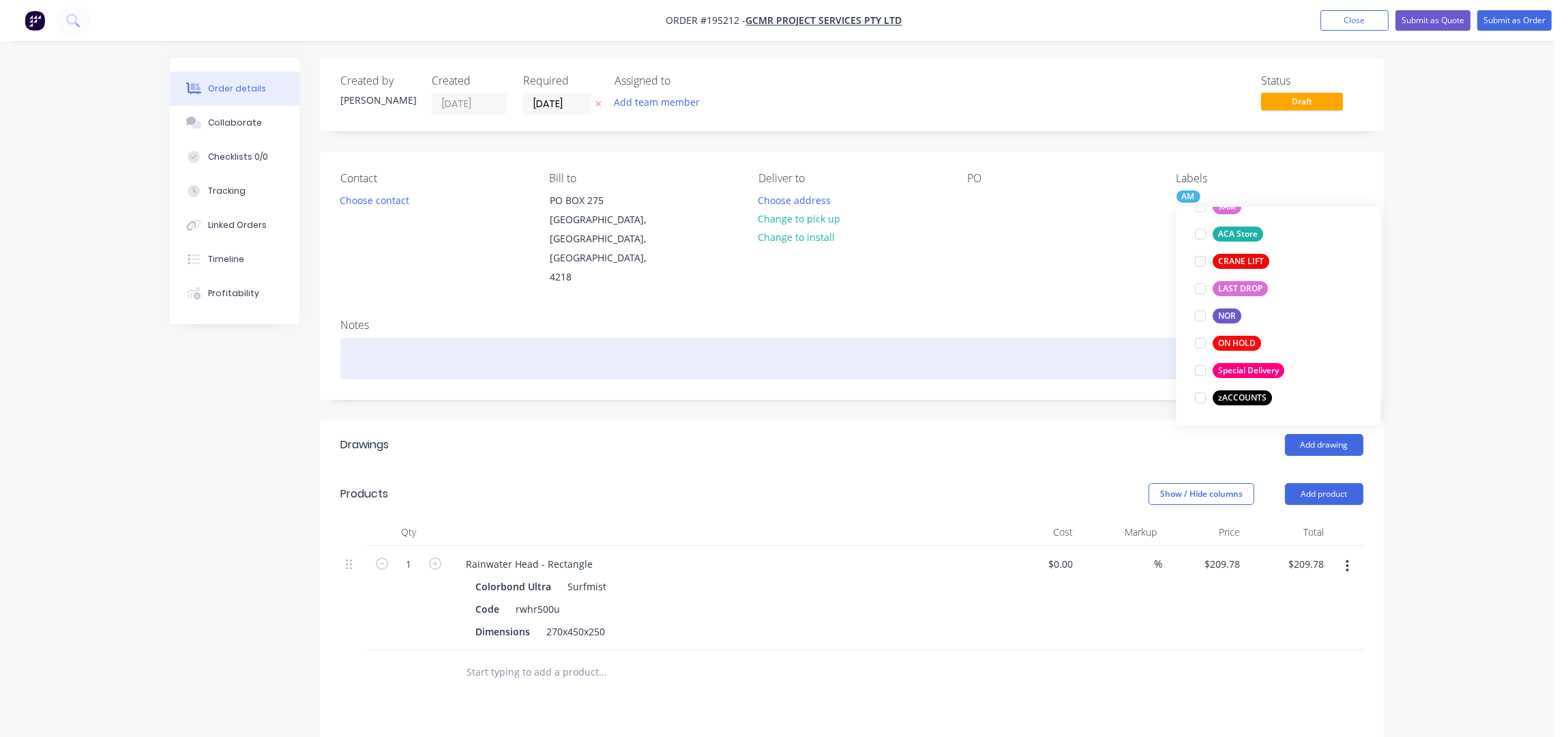
scroll to position [81, 0]
click at [949, 359] on div at bounding box center [852, 359] width 1024 height 42
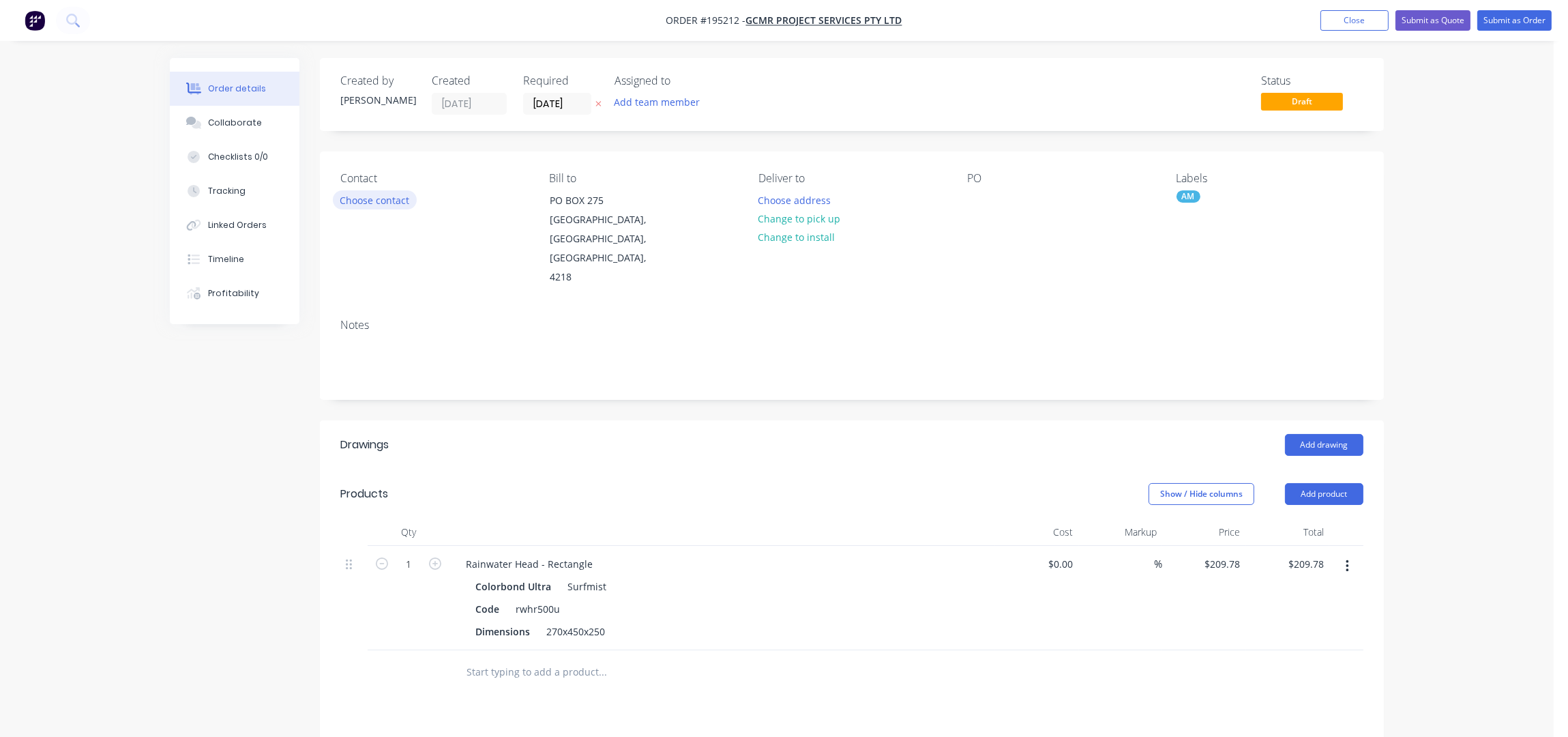
click at [370, 197] on button "Choose contact" at bounding box center [375, 199] width 84 height 18
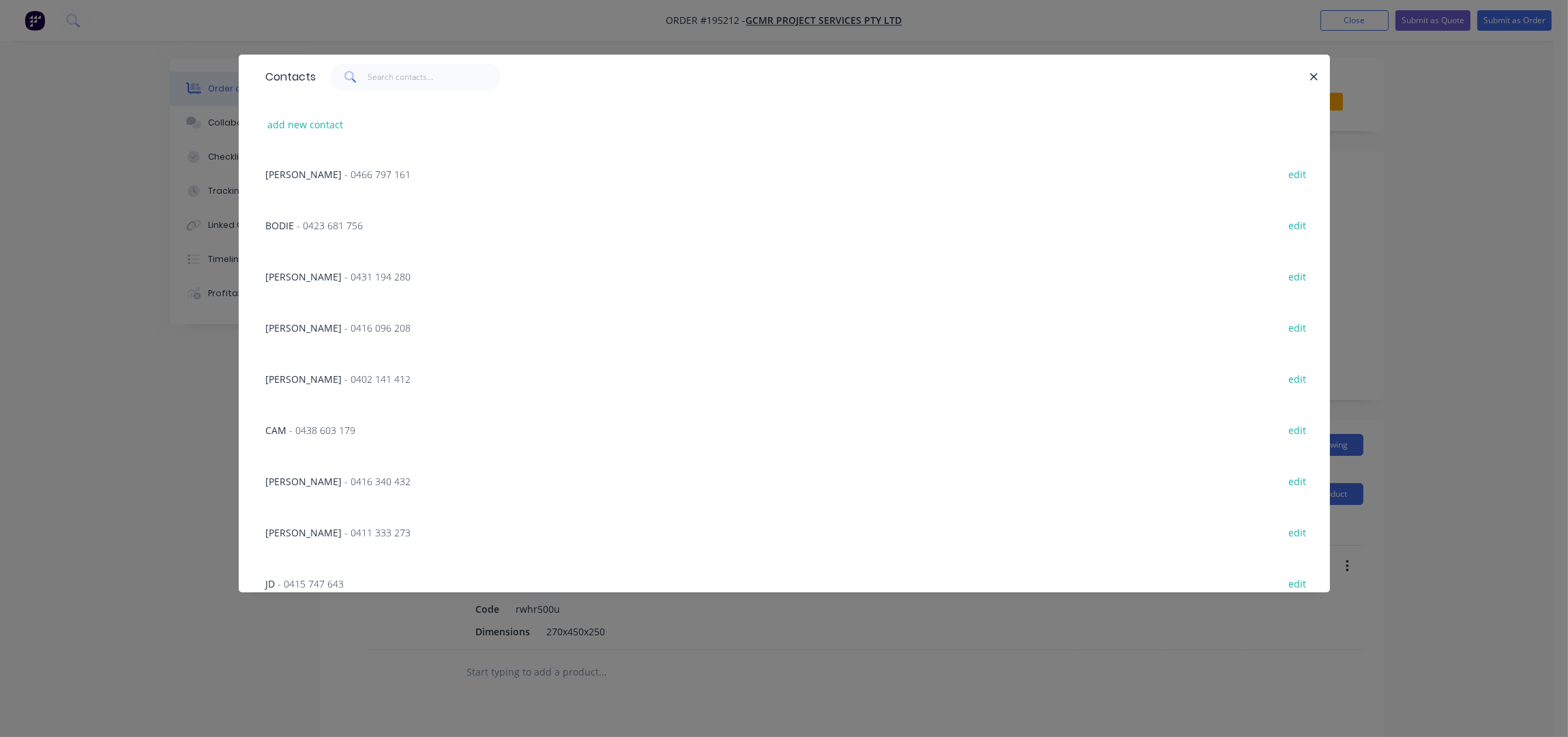
scroll to position [545, 0]
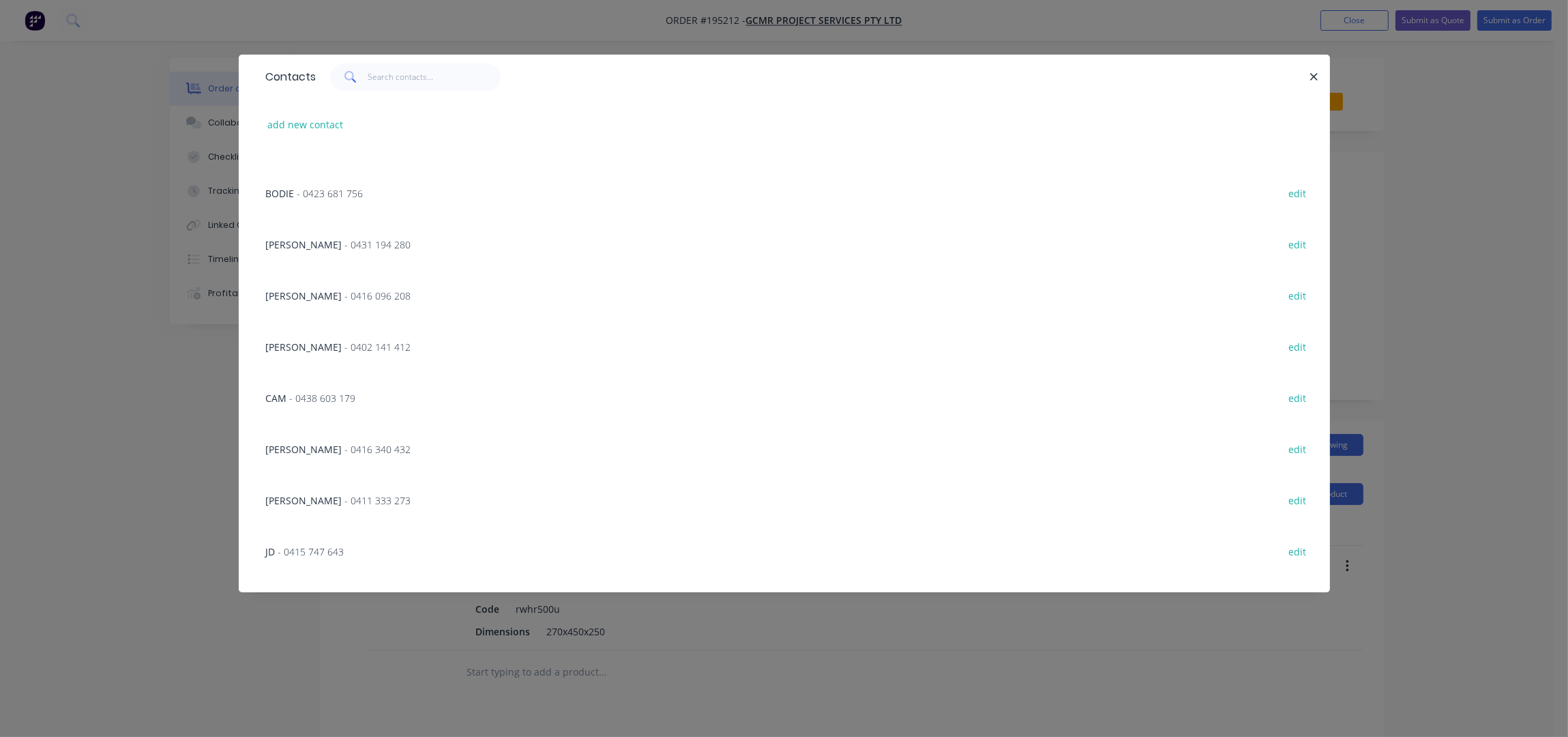
drag, startPoint x: 319, startPoint y: 301, endPoint x: 382, endPoint y: 306, distance: 63.2
click at [345, 299] on span "- 0416 096 208" at bounding box center [378, 295] width 66 height 13
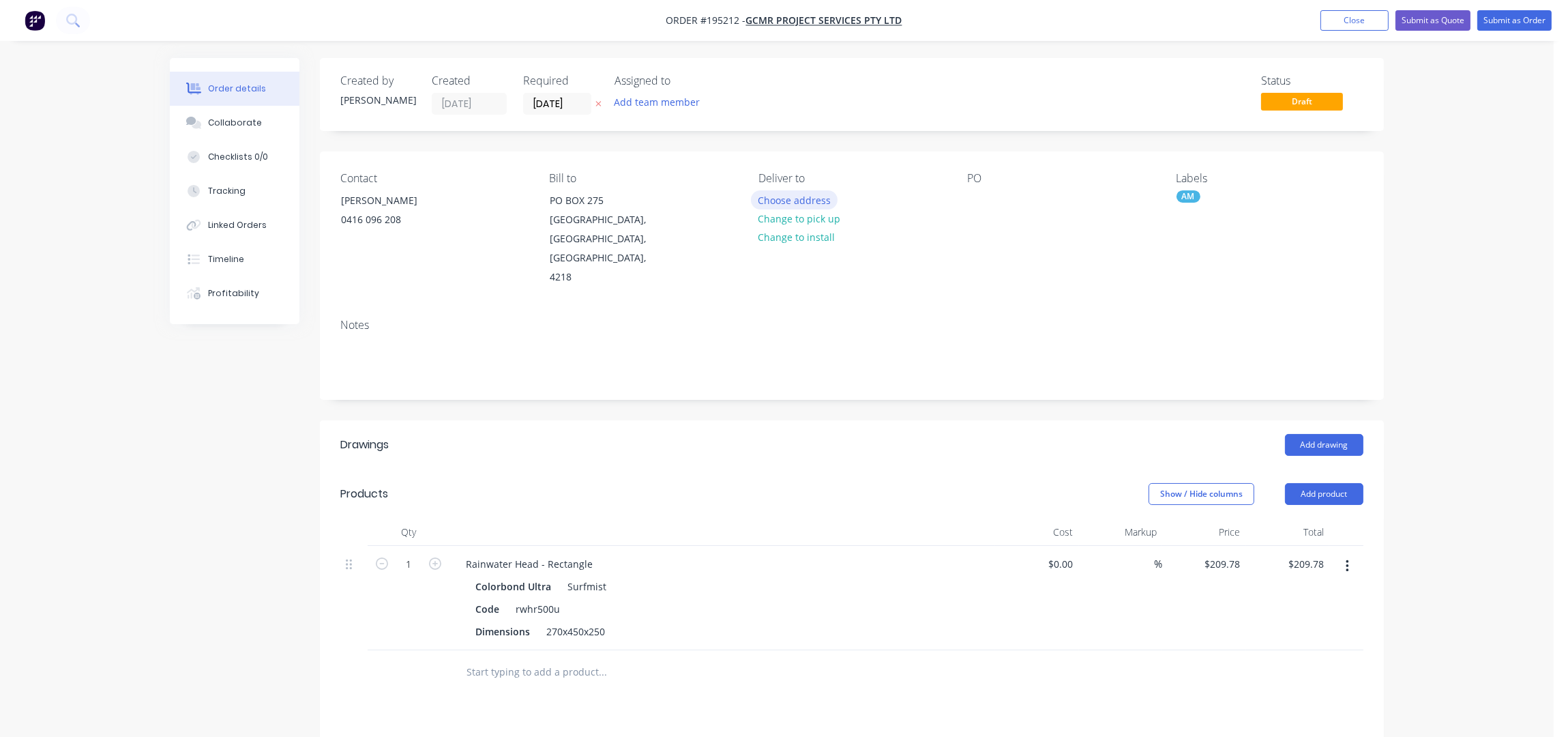
click at [801, 196] on button "Choose address" at bounding box center [794, 199] width 87 height 18
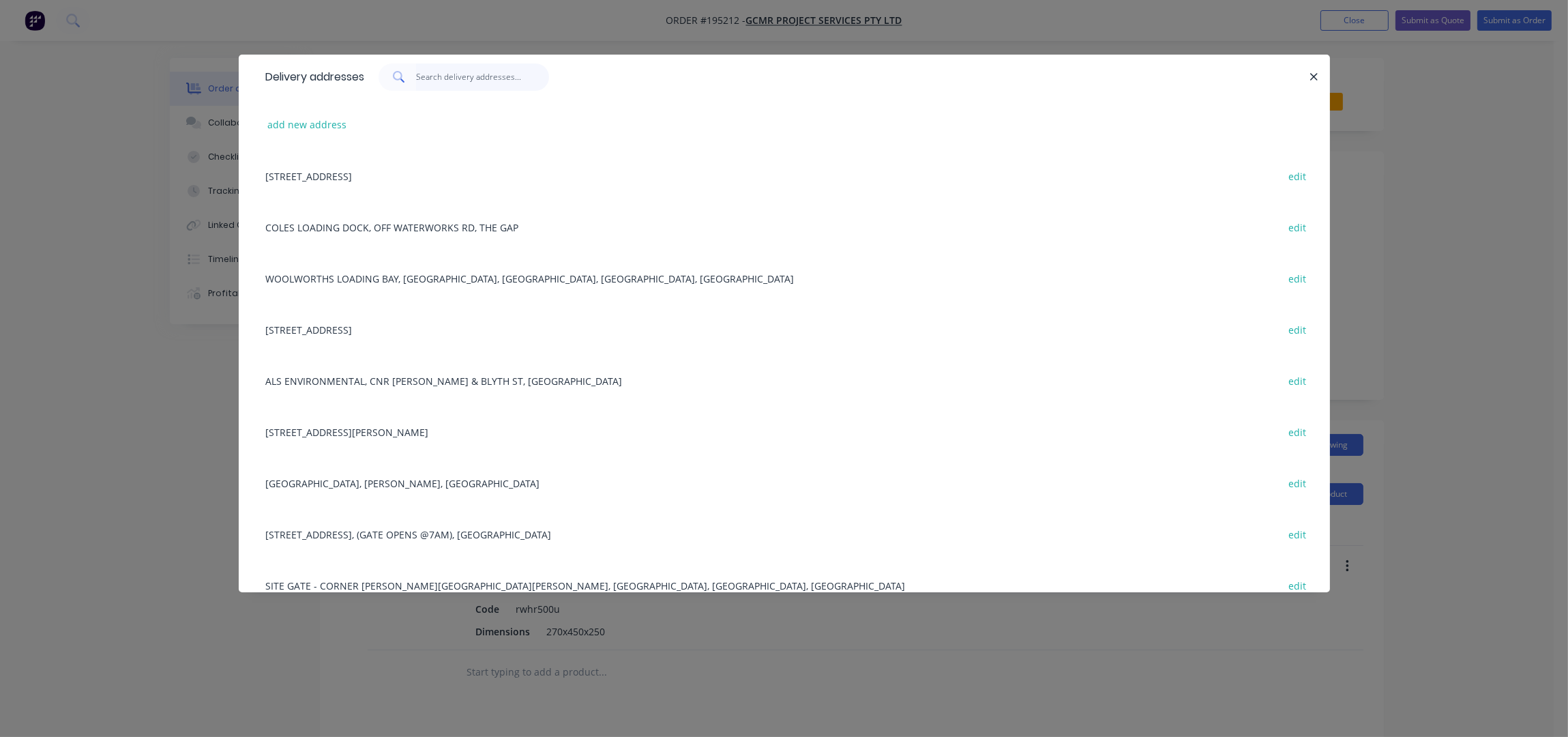
click at [461, 75] on input "text" at bounding box center [483, 77] width 133 height 27
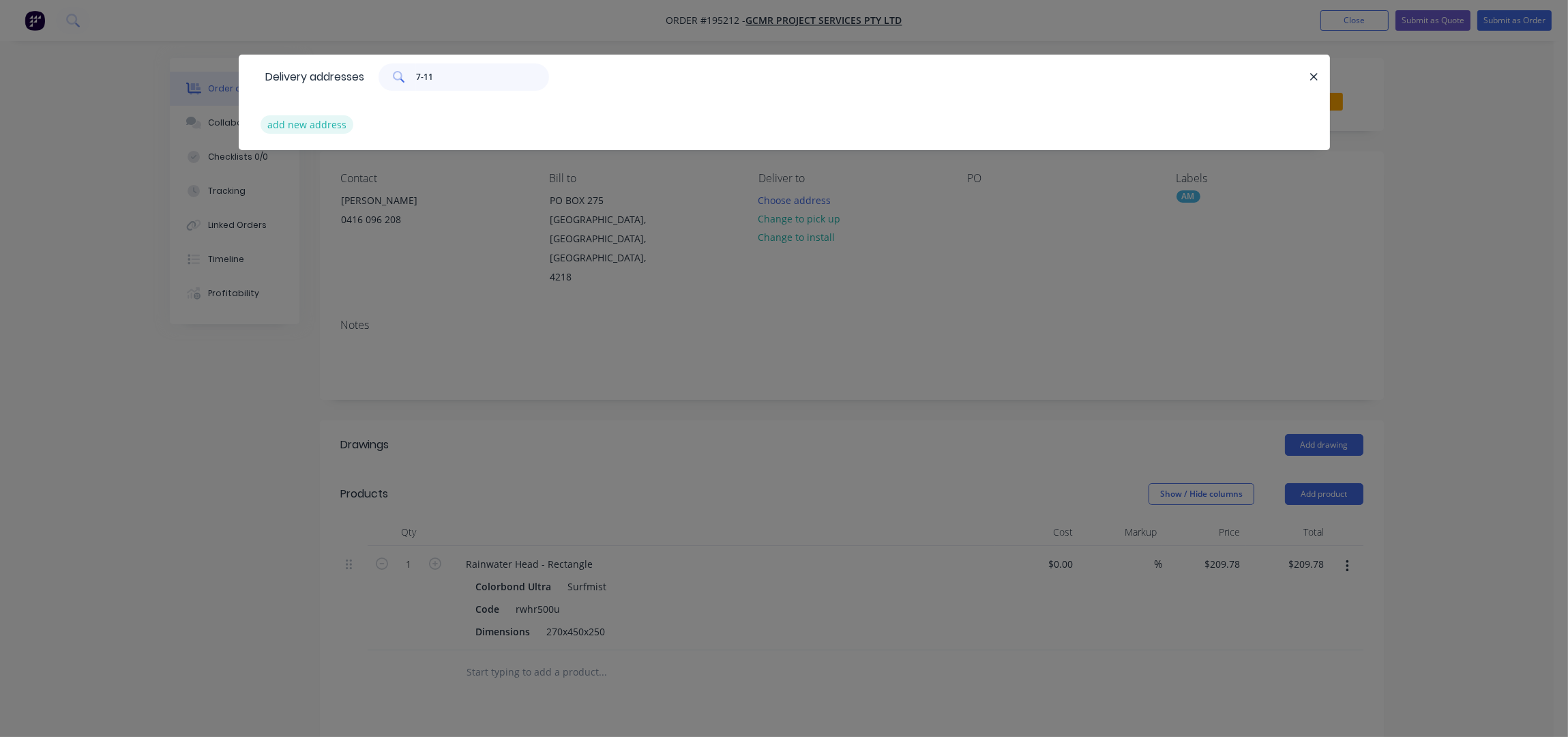
type input "7-11"
click at [314, 121] on button "add new address" at bounding box center [307, 124] width 93 height 18
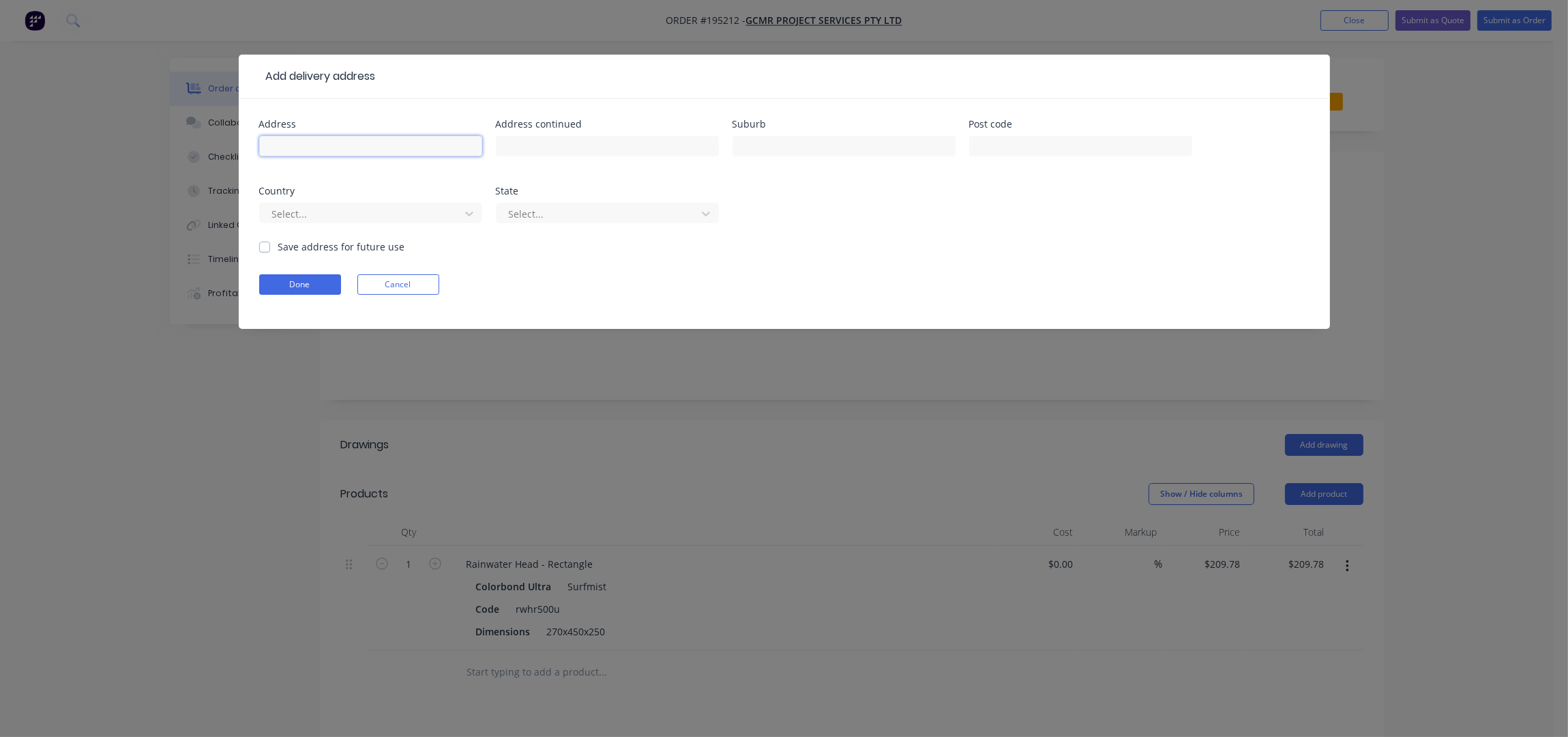
click at [312, 137] on input "text" at bounding box center [371, 145] width 223 height 20
type input "7"
type input "7-11 REDONDO AVE"
type input "[GEOGRAPHIC_DATA]"
click at [302, 281] on button "Done" at bounding box center [301, 284] width 82 height 20
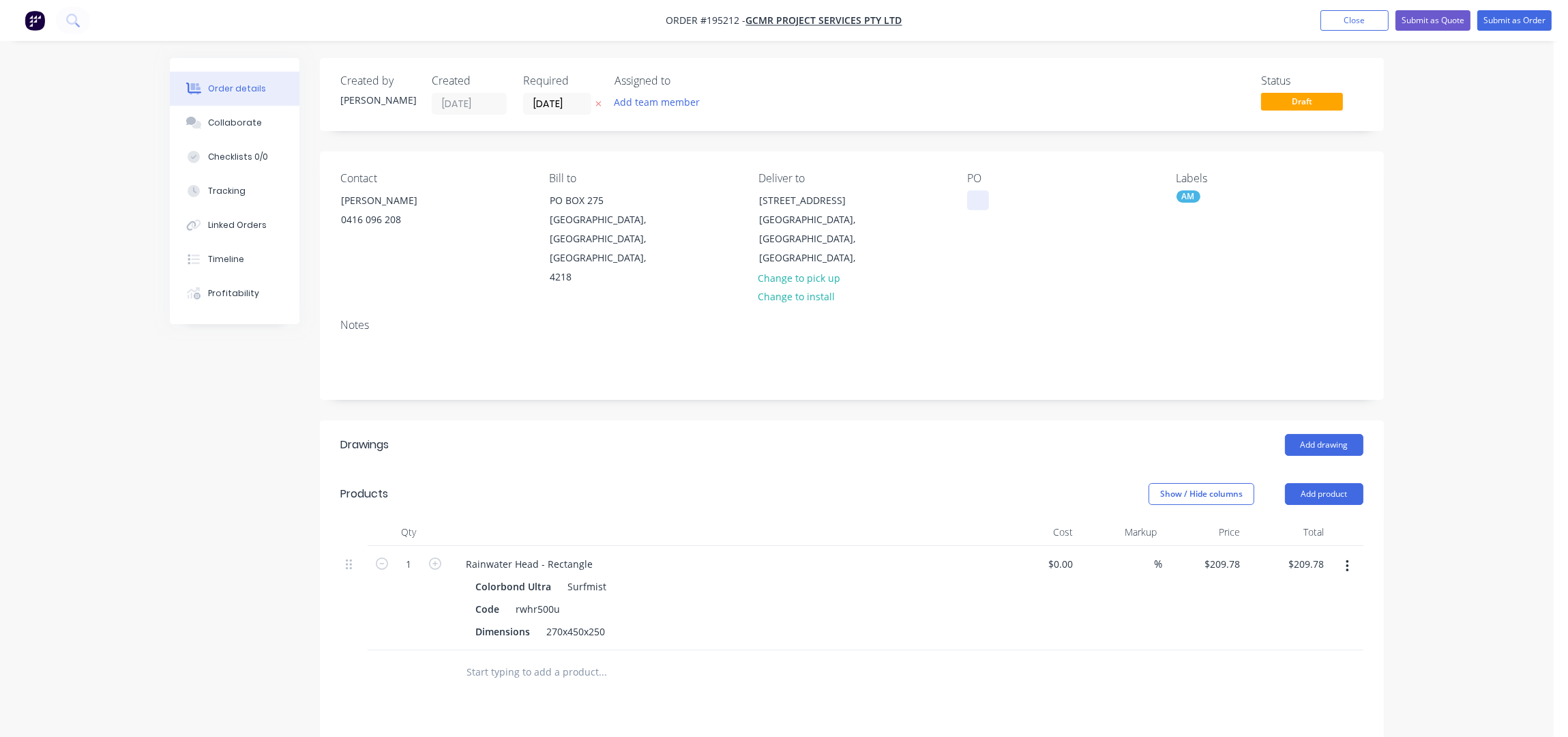
click at [971, 196] on div at bounding box center [977, 199] width 22 height 20
click at [1051, 255] on div "PO 337-15105" at bounding box center [1060, 229] width 187 height 115
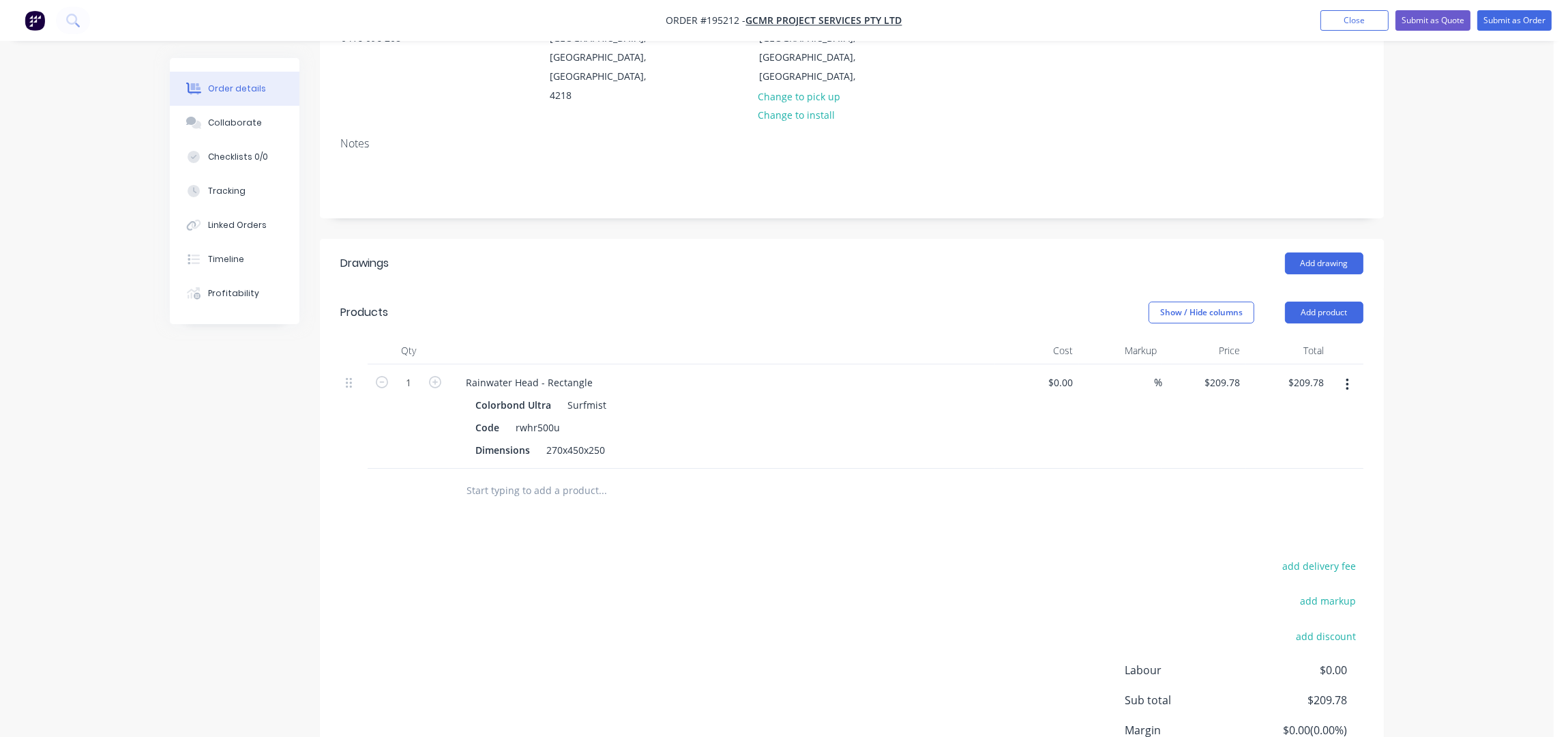
scroll to position [0, 0]
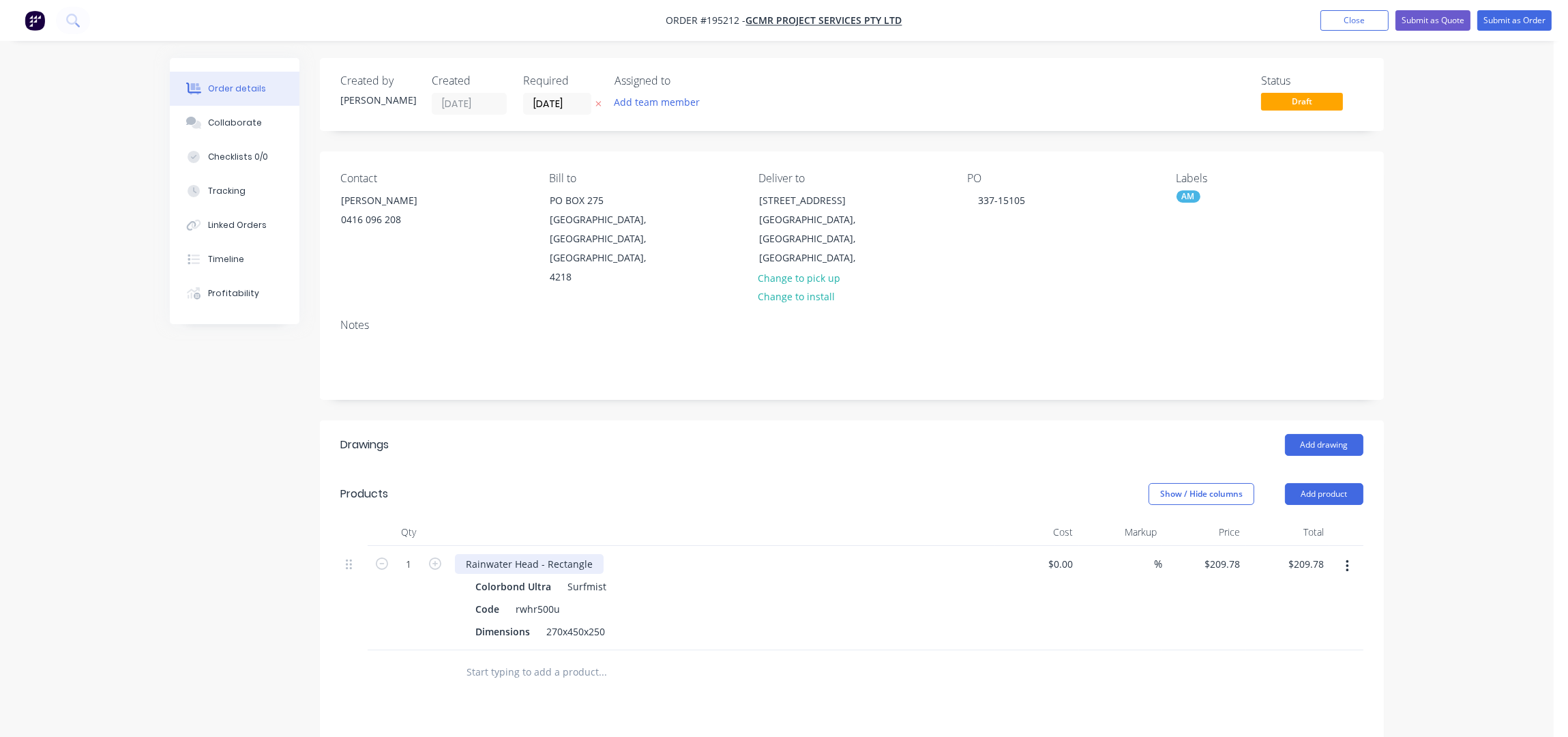
click at [593, 554] on div "Rainwater Head - Rectangle" at bounding box center [529, 564] width 149 height 20
click at [584, 470] on header "Products Show / Hide columns Add product" at bounding box center [852, 494] width 1064 height 49
click at [781, 483] on div "Show / Hide columns Add product" at bounding box center [961, 493] width 806 height 22
drag, startPoint x: 590, startPoint y: 541, endPoint x: 544, endPoint y: 547, distance: 46.4
click at [544, 554] on div "Rainwater Head - Rectangle" at bounding box center [529, 564] width 149 height 20
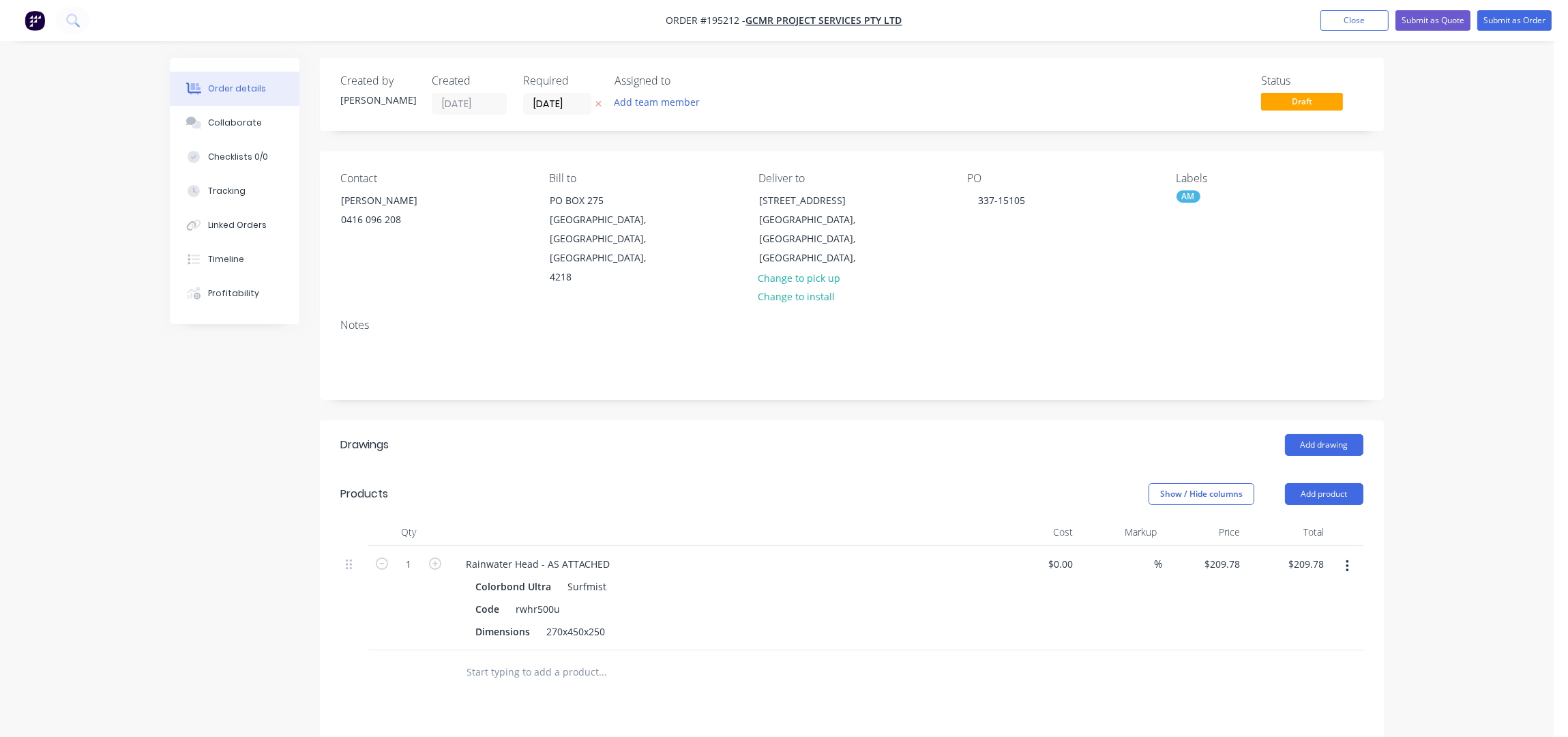
click at [640, 386] on div "Created by Taylor Created 10/10/25 Required 14/10/25 Assigned to Add team membe…" at bounding box center [852, 540] width 1064 height 964
click at [1510, 12] on button "Submit as Order" at bounding box center [1514, 20] width 74 height 20
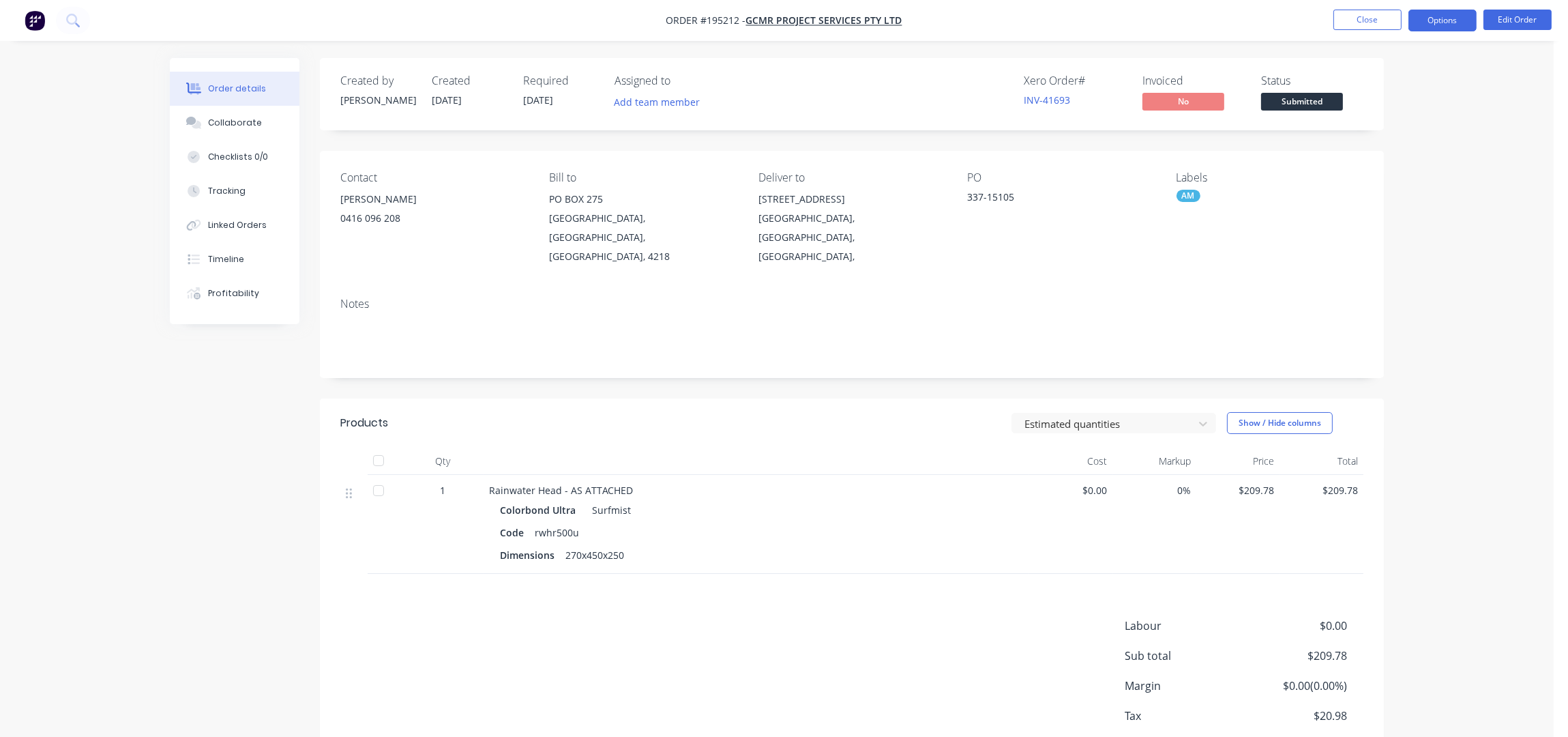
click at [1435, 24] on button "Options" at bounding box center [1443, 20] width 68 height 22
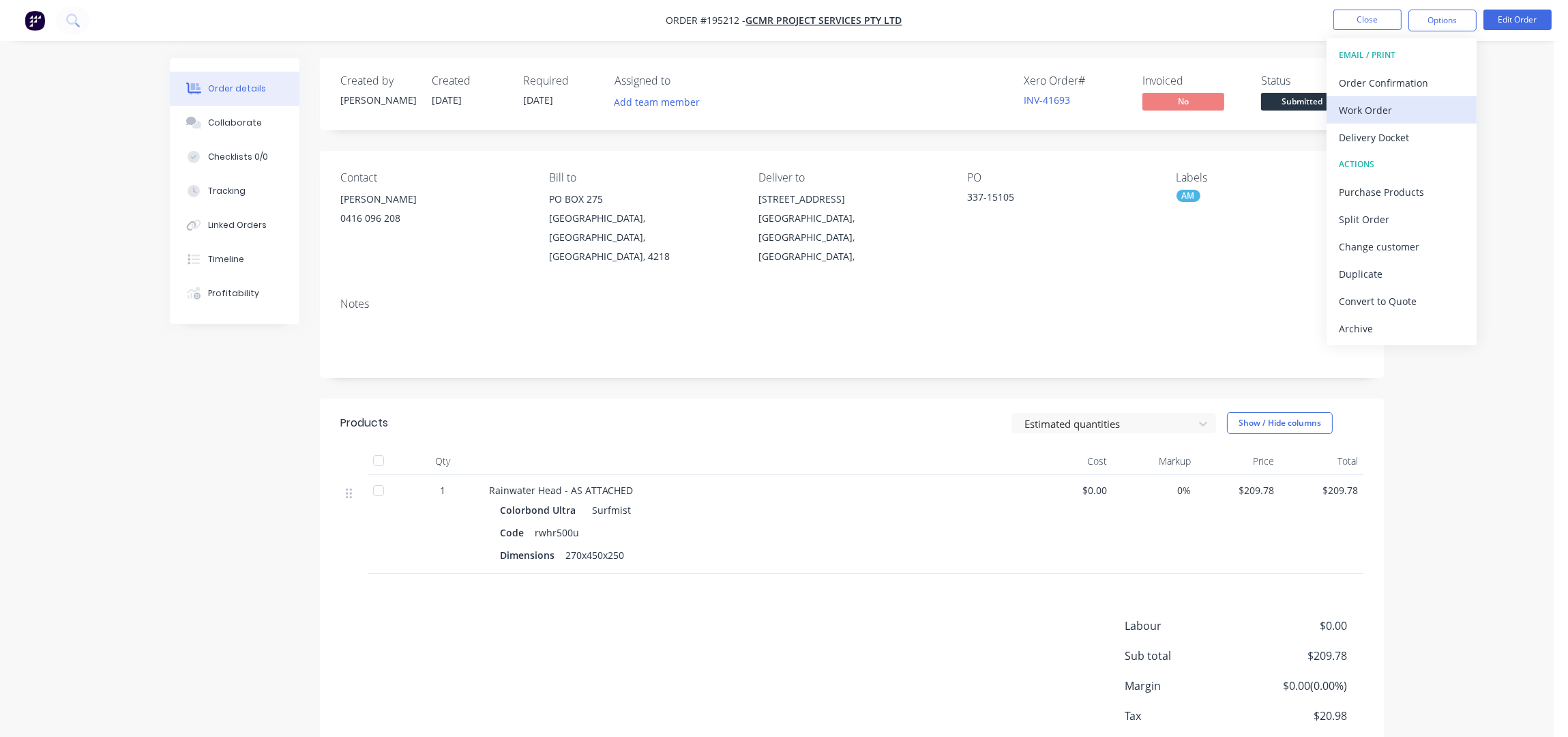
click at [1375, 115] on div "Work Order" at bounding box center [1402, 110] width 125 height 20
click at [1392, 137] on div "Without pricing" at bounding box center [1402, 137] width 125 height 20
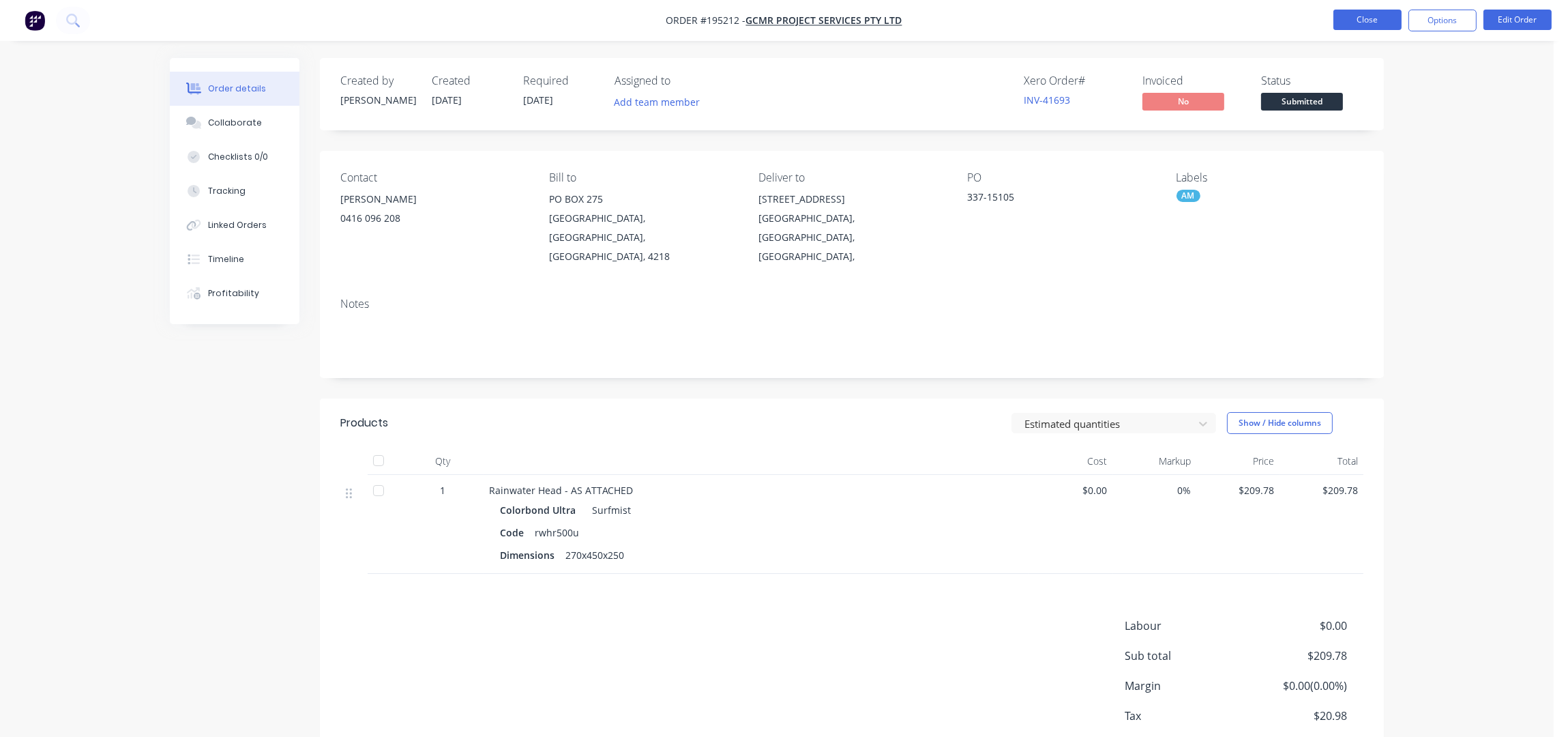
click at [1351, 17] on button "Close" at bounding box center [1368, 19] width 68 height 20
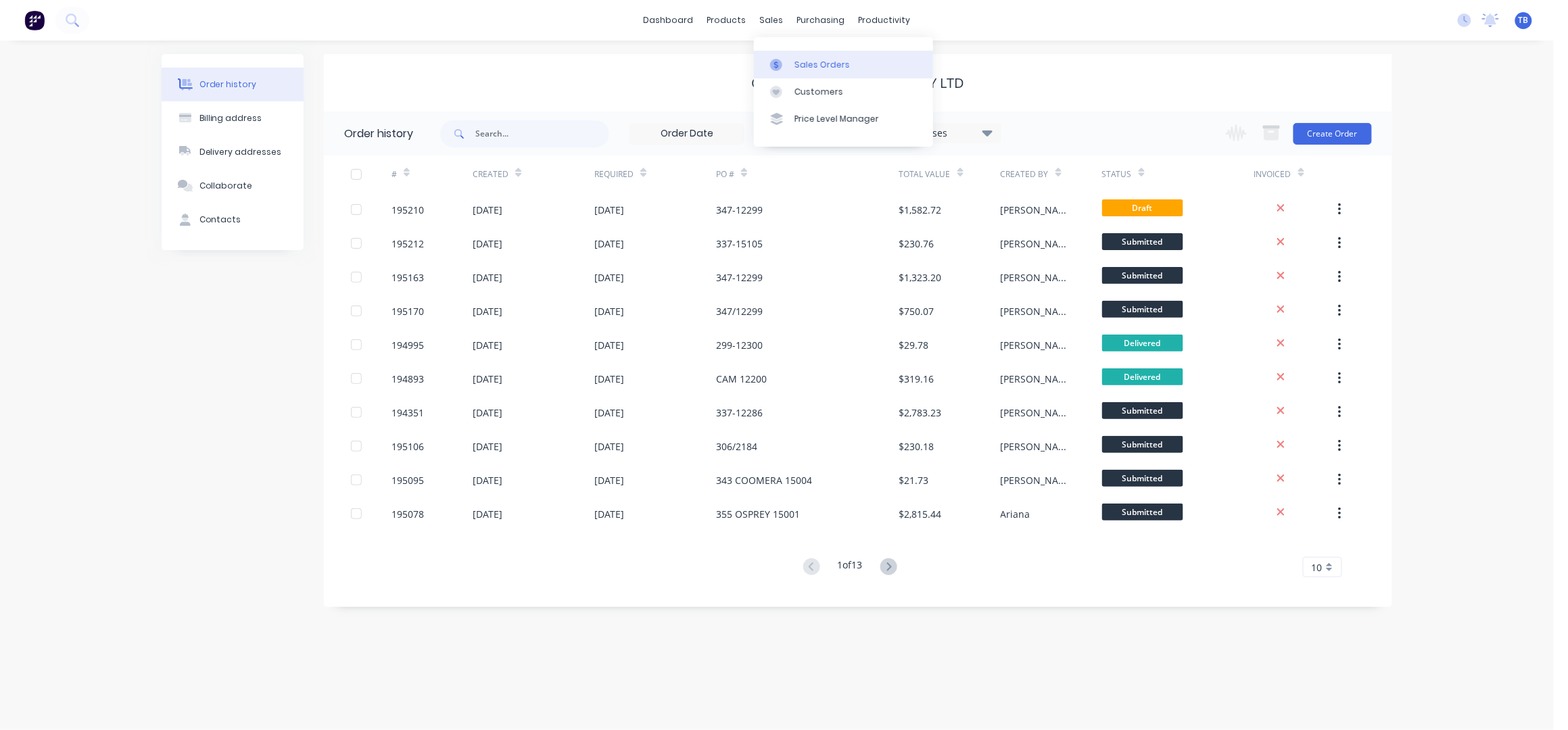
click at [835, 59] on div "Sales Orders" at bounding box center [822, 65] width 55 height 12
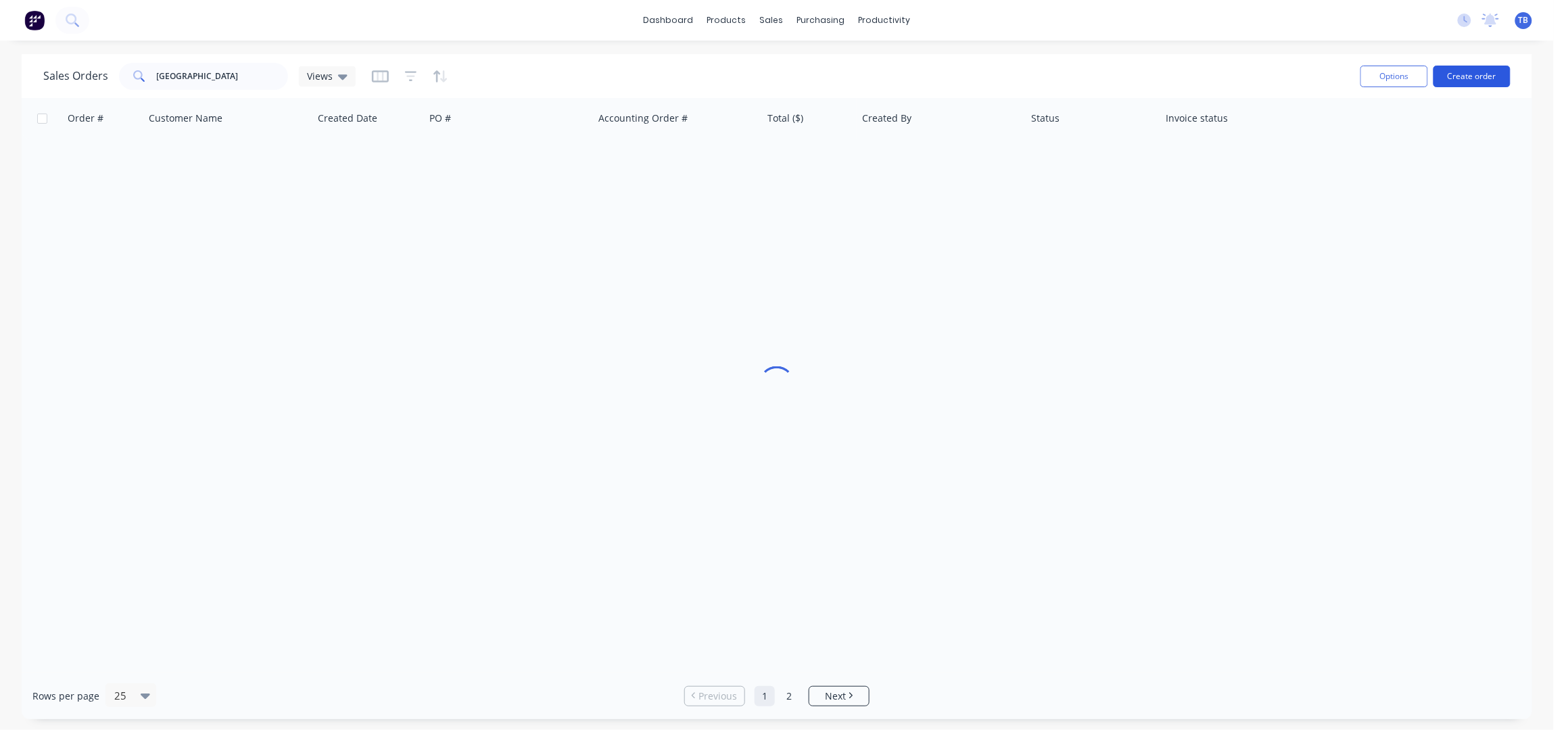
click at [1464, 75] on button "Create order" at bounding box center [1471, 76] width 77 height 22
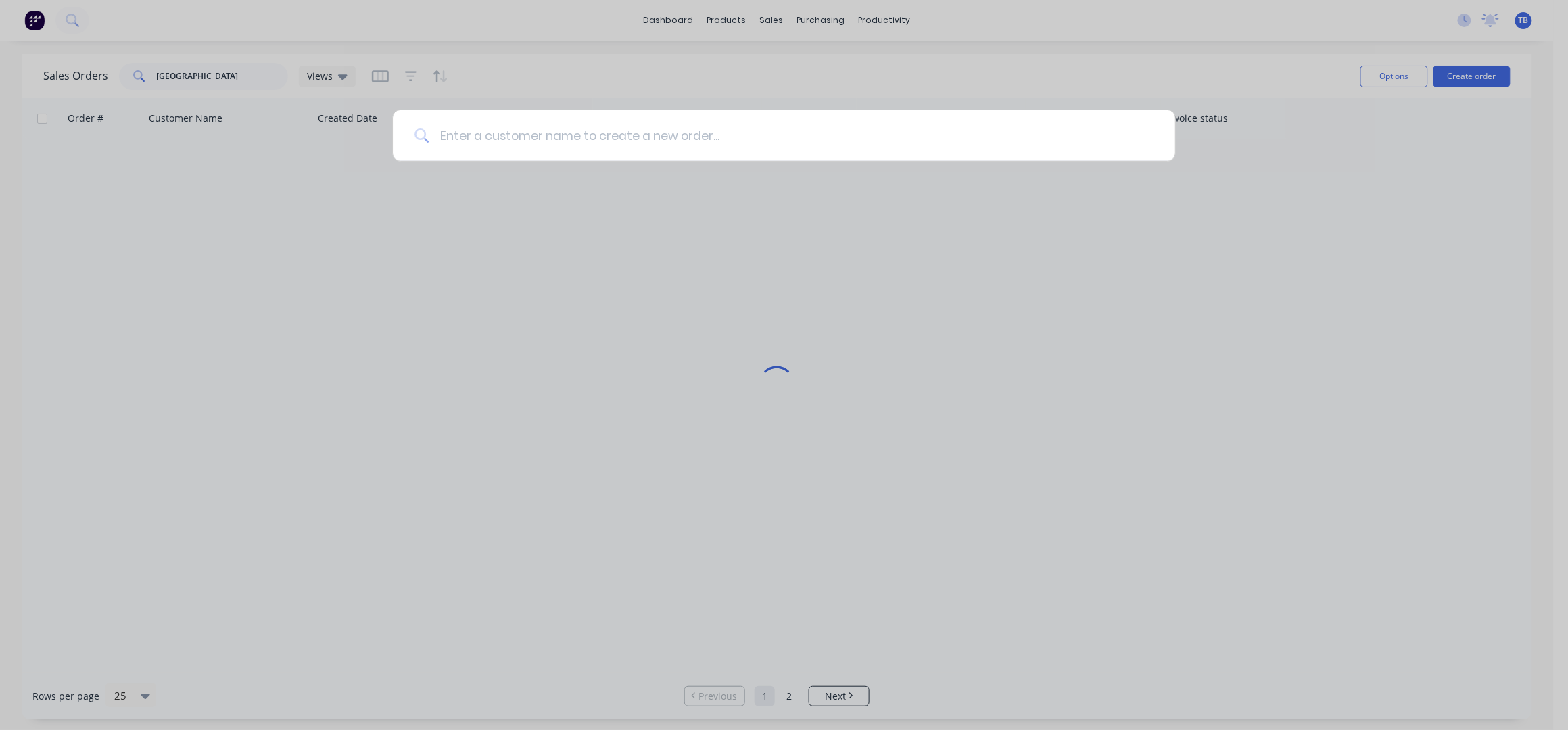
click at [693, 125] on input at bounding box center [790, 135] width 724 height 51
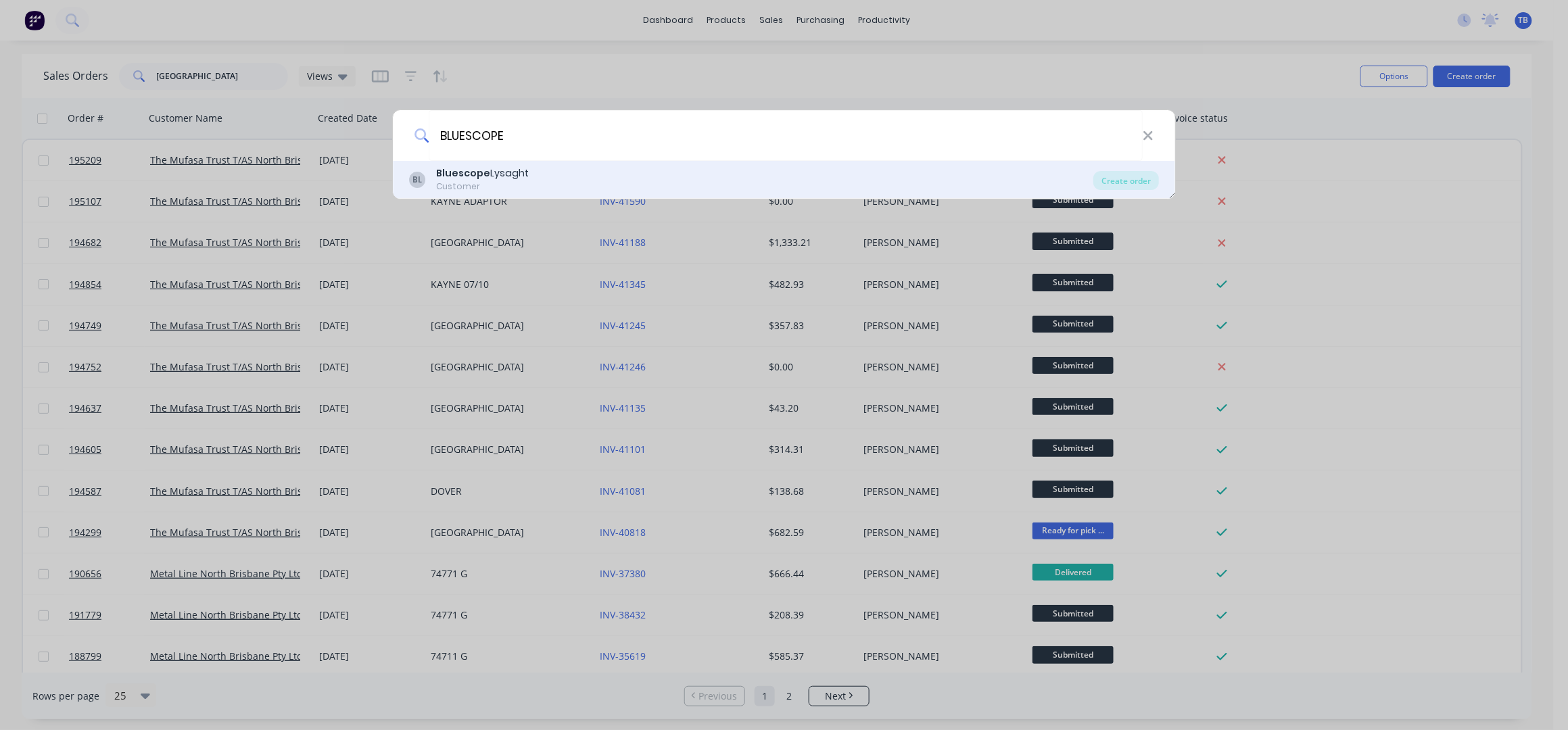
type input "BLUESCOPE"
click at [693, 167] on div "BL Bluescope Lysaght Customer" at bounding box center [751, 179] width 685 height 27
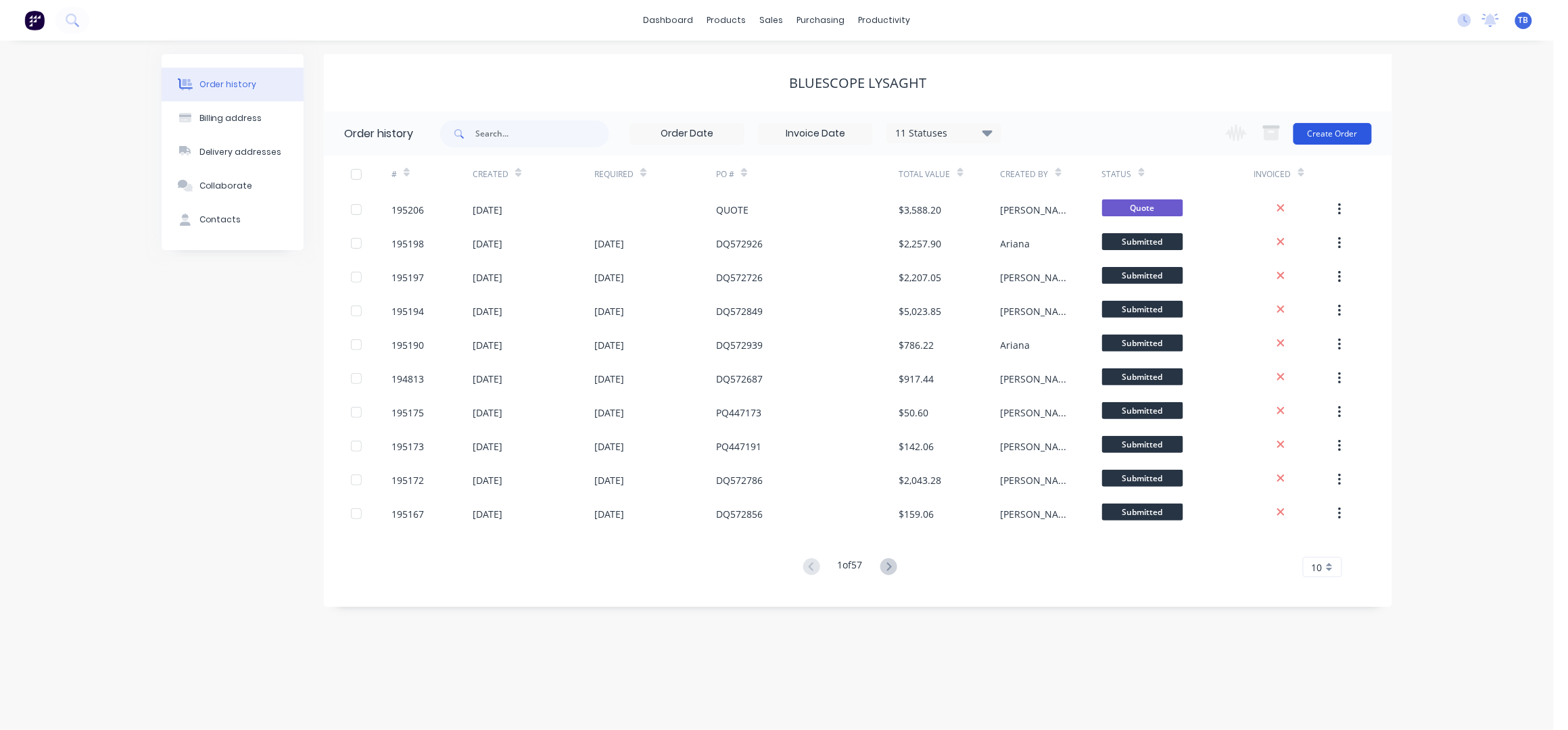
click at [1357, 129] on button "Create Order" at bounding box center [1332, 134] width 79 height 22
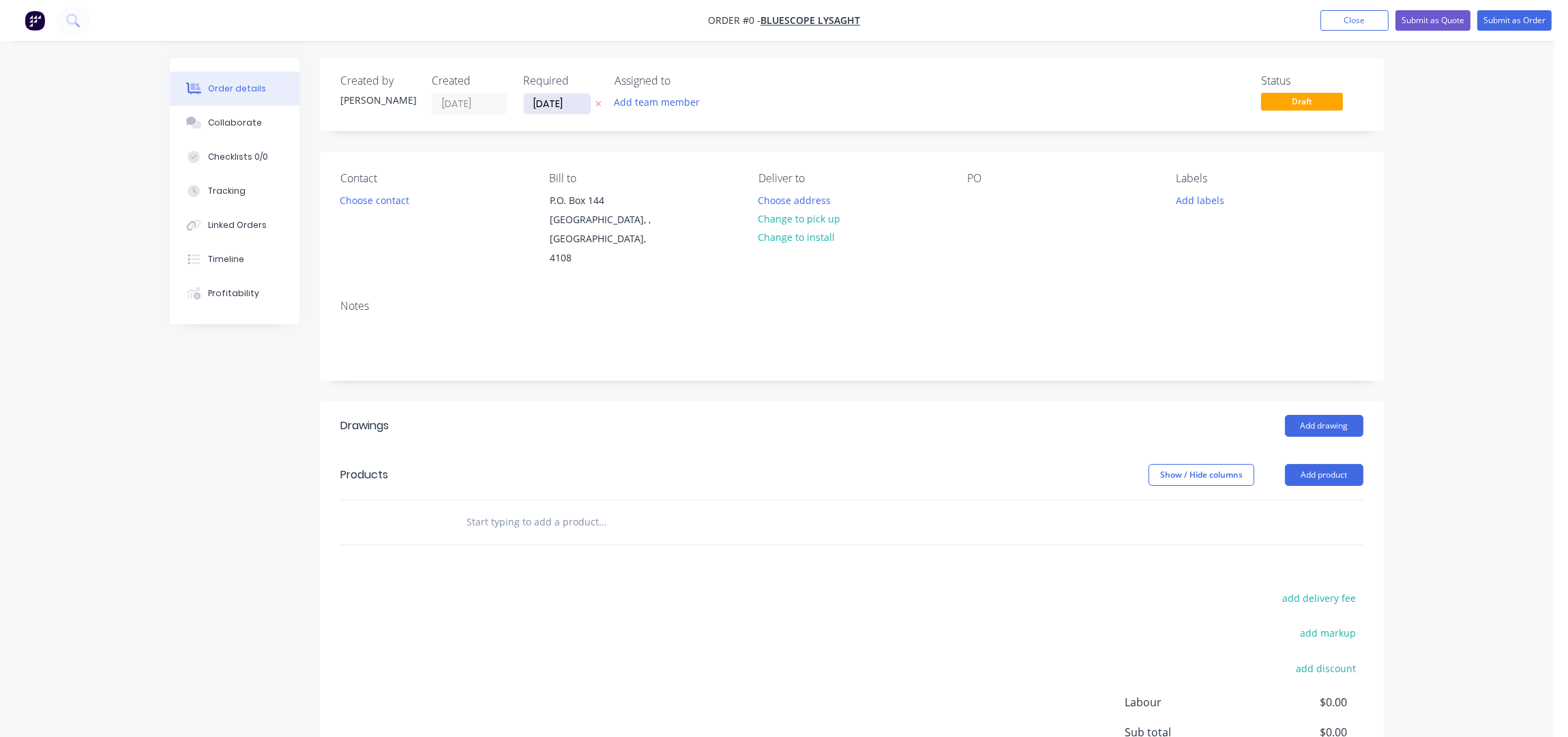
click at [540, 99] on input "10/10/25" at bounding box center [557, 103] width 67 height 20
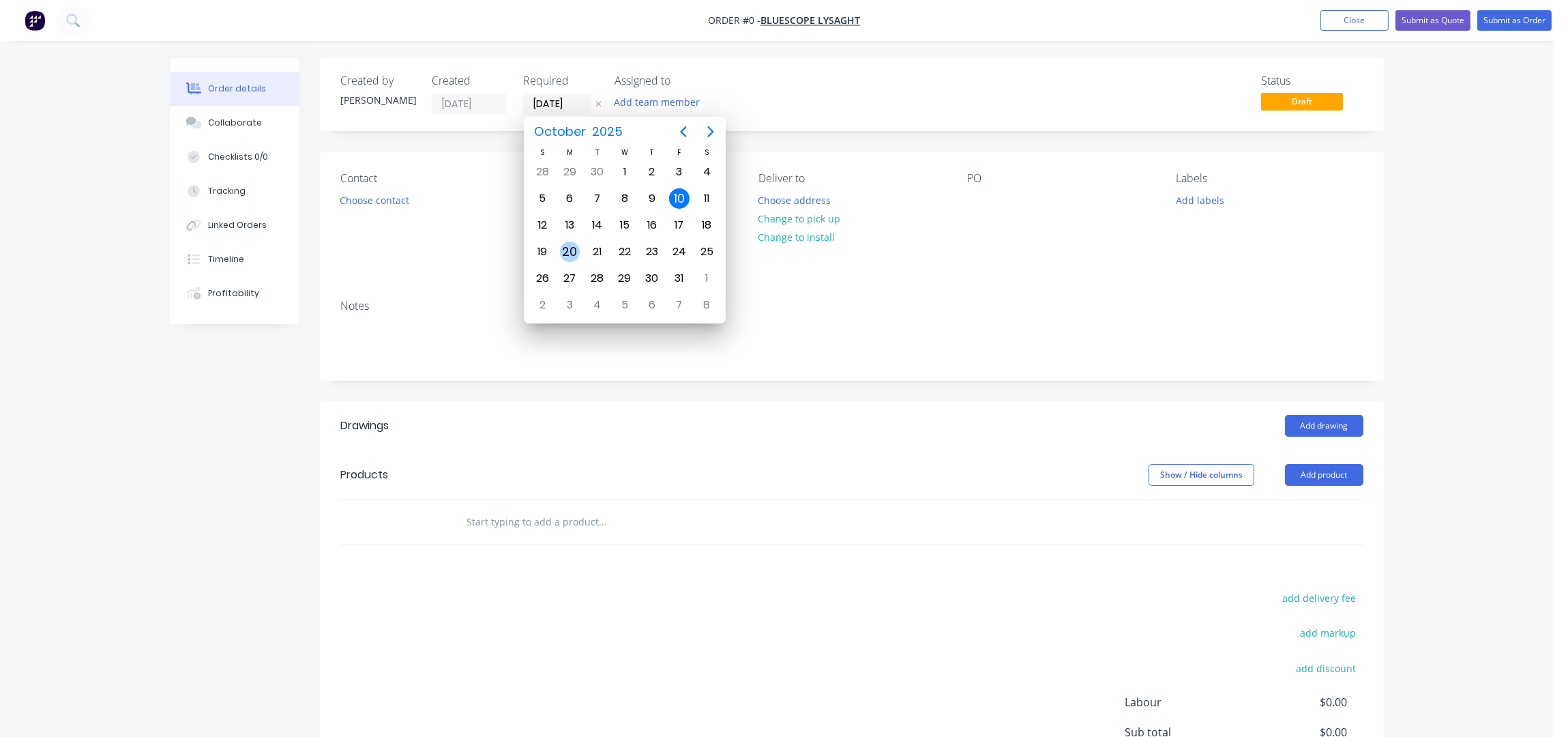
click at [574, 245] on div "20" at bounding box center [570, 251] width 20 height 20
type input "[DATE]"
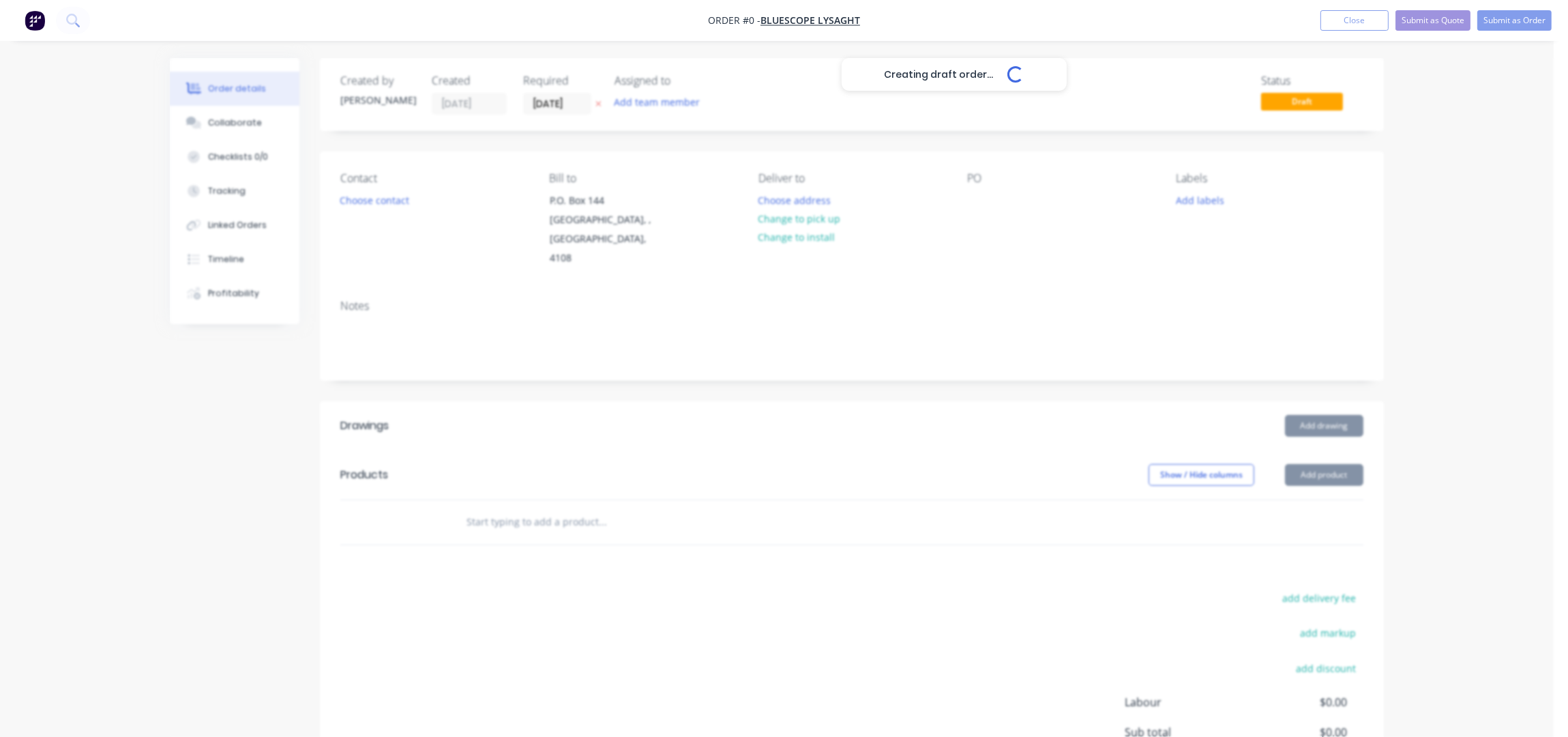
click at [386, 203] on div "Creating draft order... Loading..." at bounding box center [954, 427] width 1568 height 737
click at [382, 195] on button "Choose contact" at bounding box center [375, 199] width 84 height 18
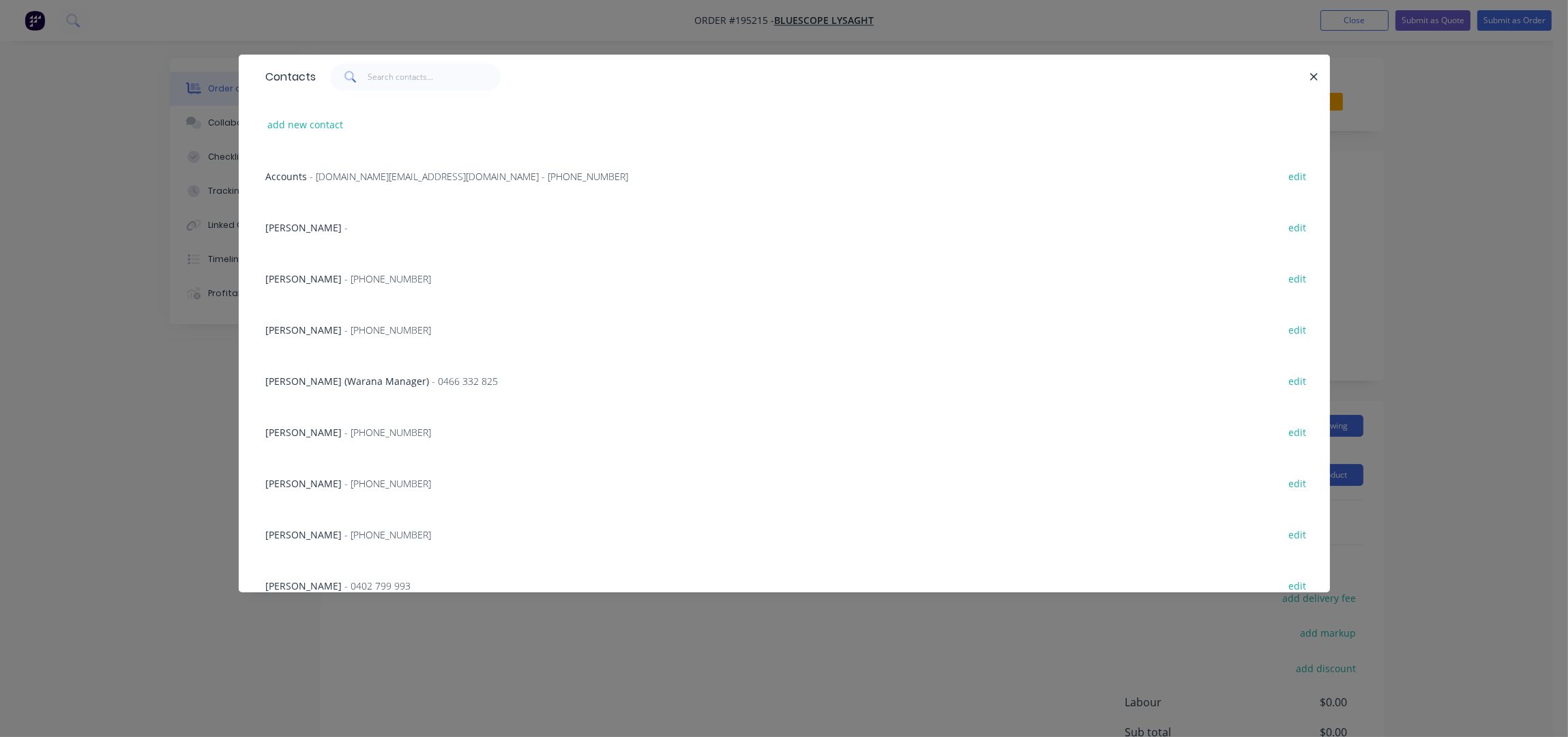
click at [345, 528] on span "- (07) 3365 7736" at bounding box center [388, 534] width 86 height 13
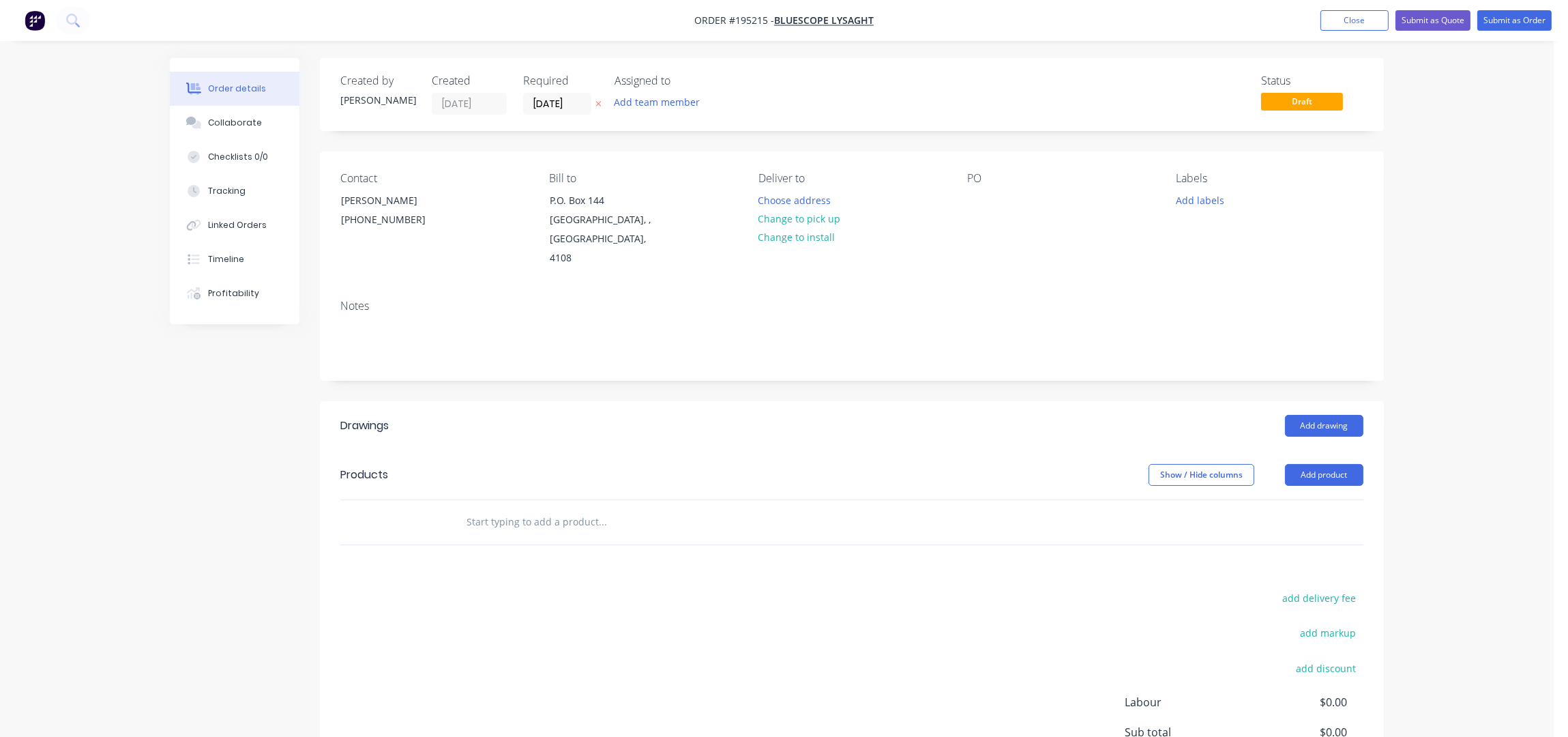
click at [832, 192] on div "Choose address" at bounding box center [799, 199] width 97 height 18
click at [819, 203] on button "Choose address" at bounding box center [794, 199] width 87 height 18
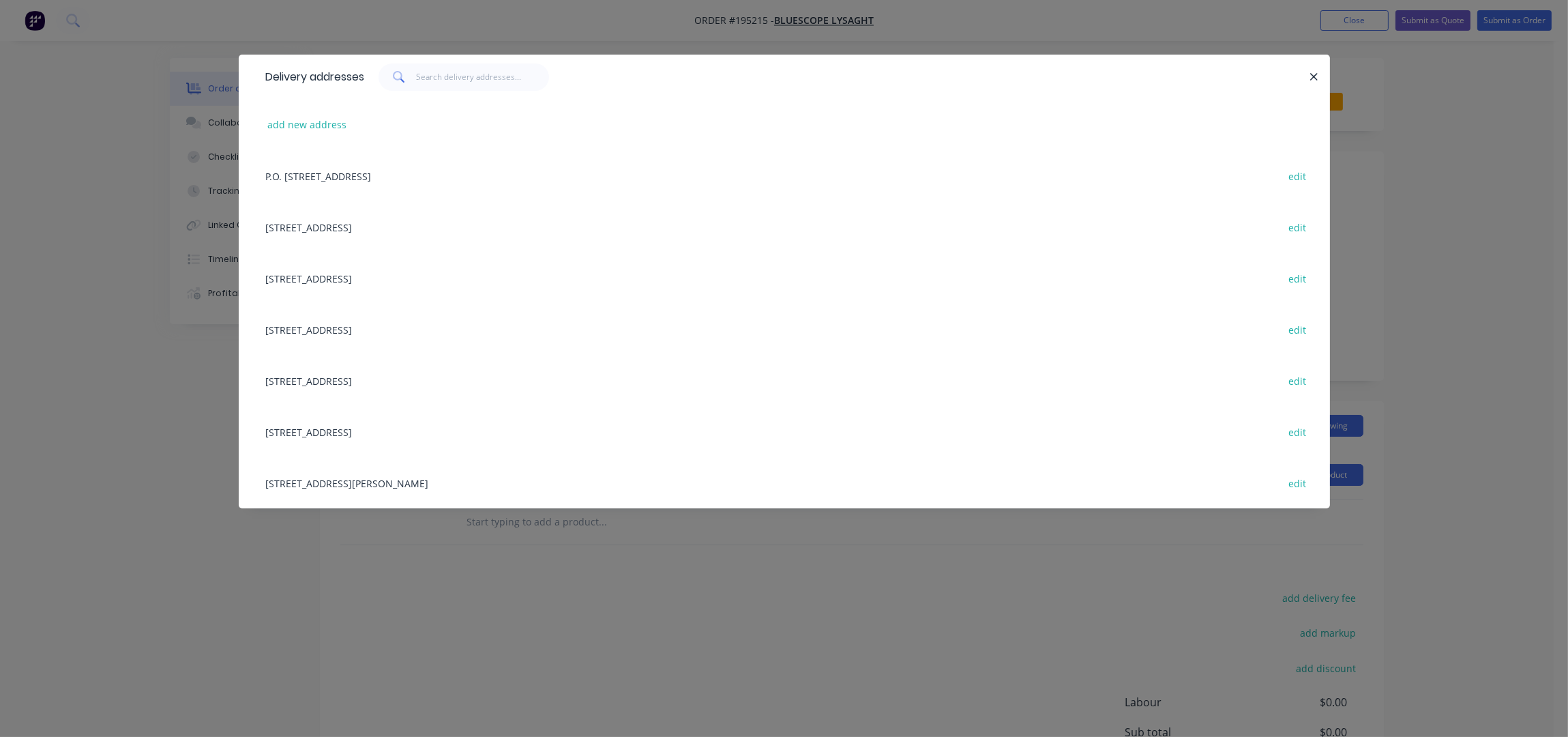
click at [310, 331] on div "12 PARKVIEW DR, ARCHERFIELD, Queensland, Australia, 4108 edit" at bounding box center [785, 328] width 1051 height 51
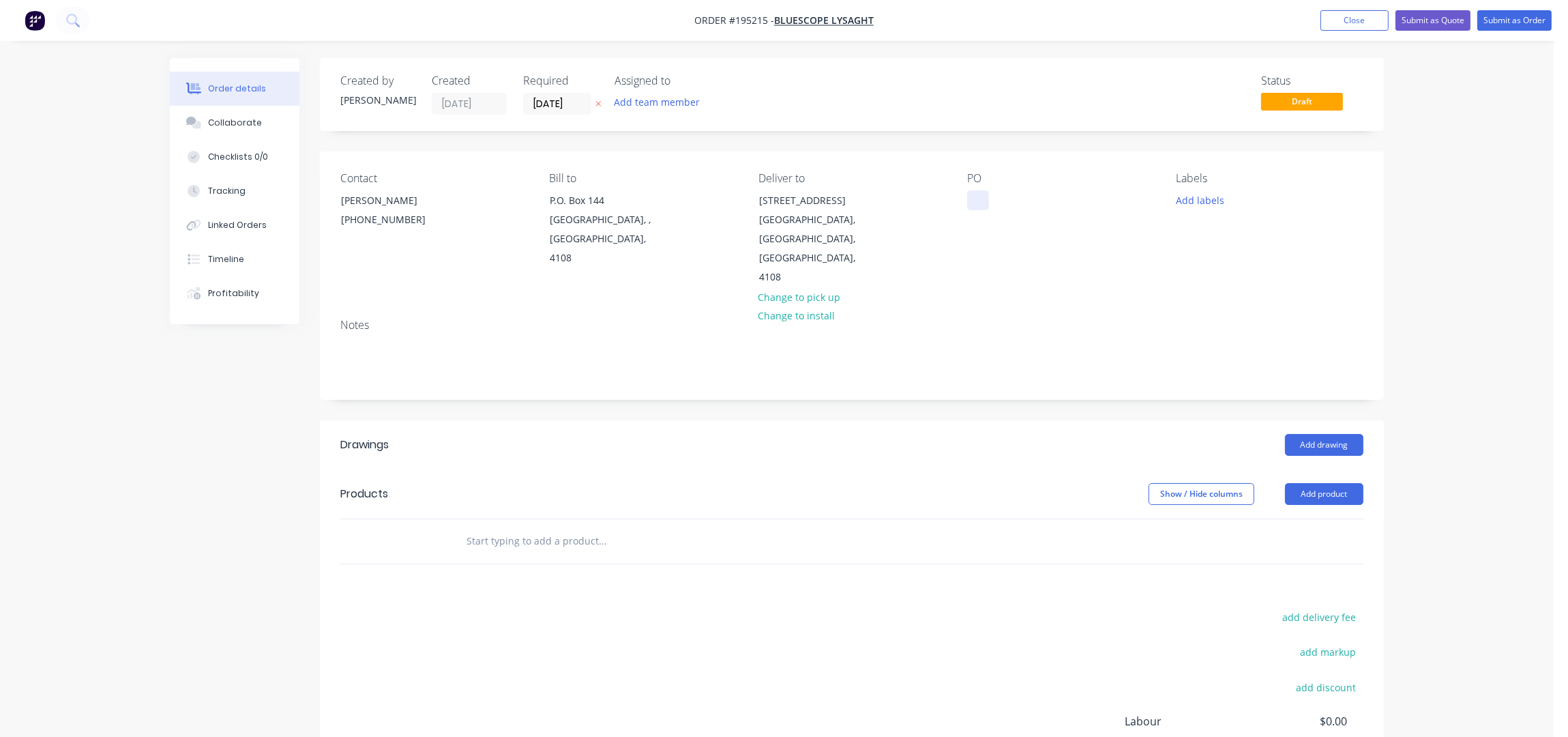
click at [978, 196] on div at bounding box center [977, 199] width 22 height 20
click at [1150, 319] on div "Notes" at bounding box center [852, 325] width 1024 height 13
click at [1187, 198] on button "Add labels" at bounding box center [1200, 199] width 63 height 18
click at [1248, 297] on div "ACA Store" at bounding box center [1238, 294] width 51 height 15
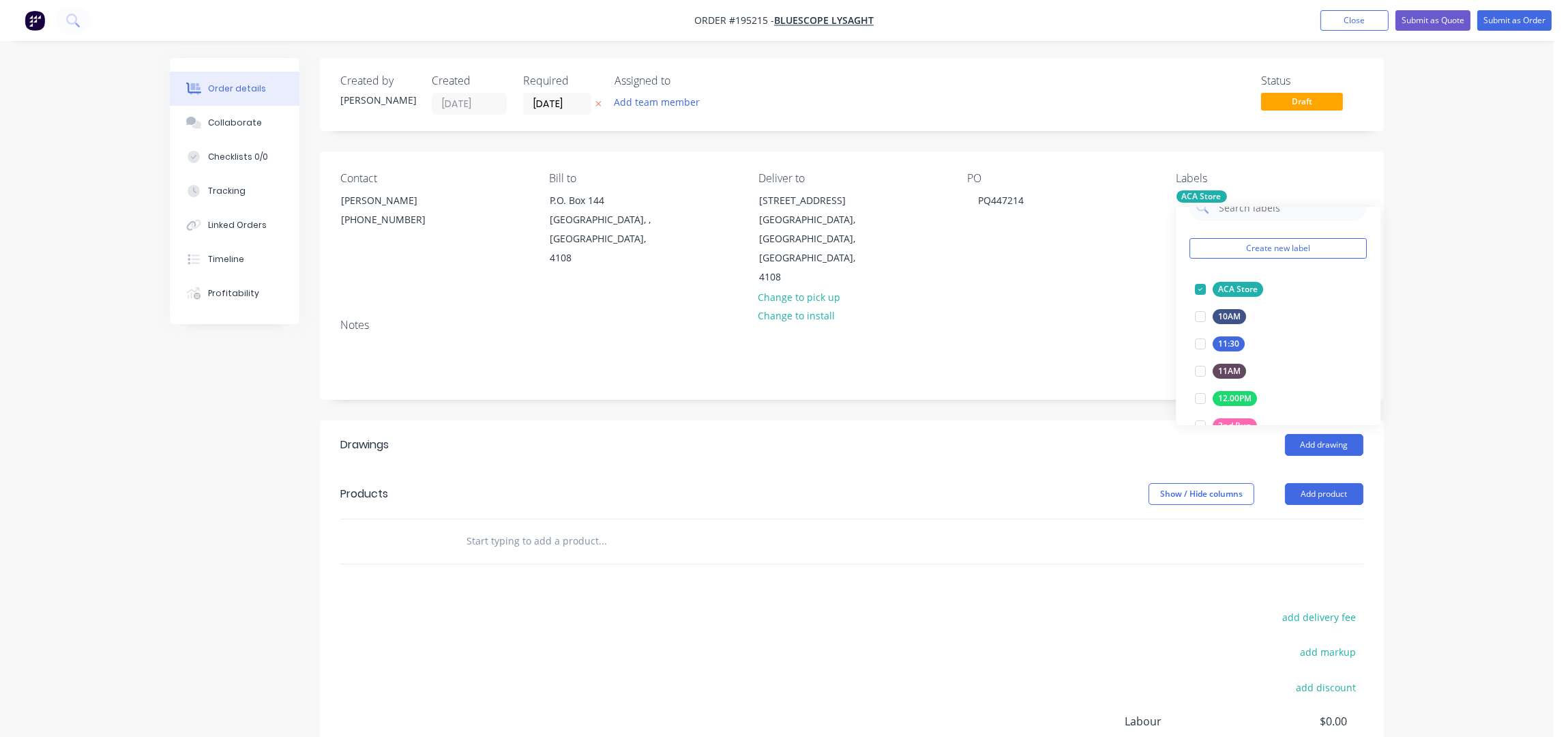
click at [985, 391] on div "Created by Taylor Created 10/10/25 Required 20/10/25 Assigned to Add team membe…" at bounding box center [852, 475] width 1064 height 834
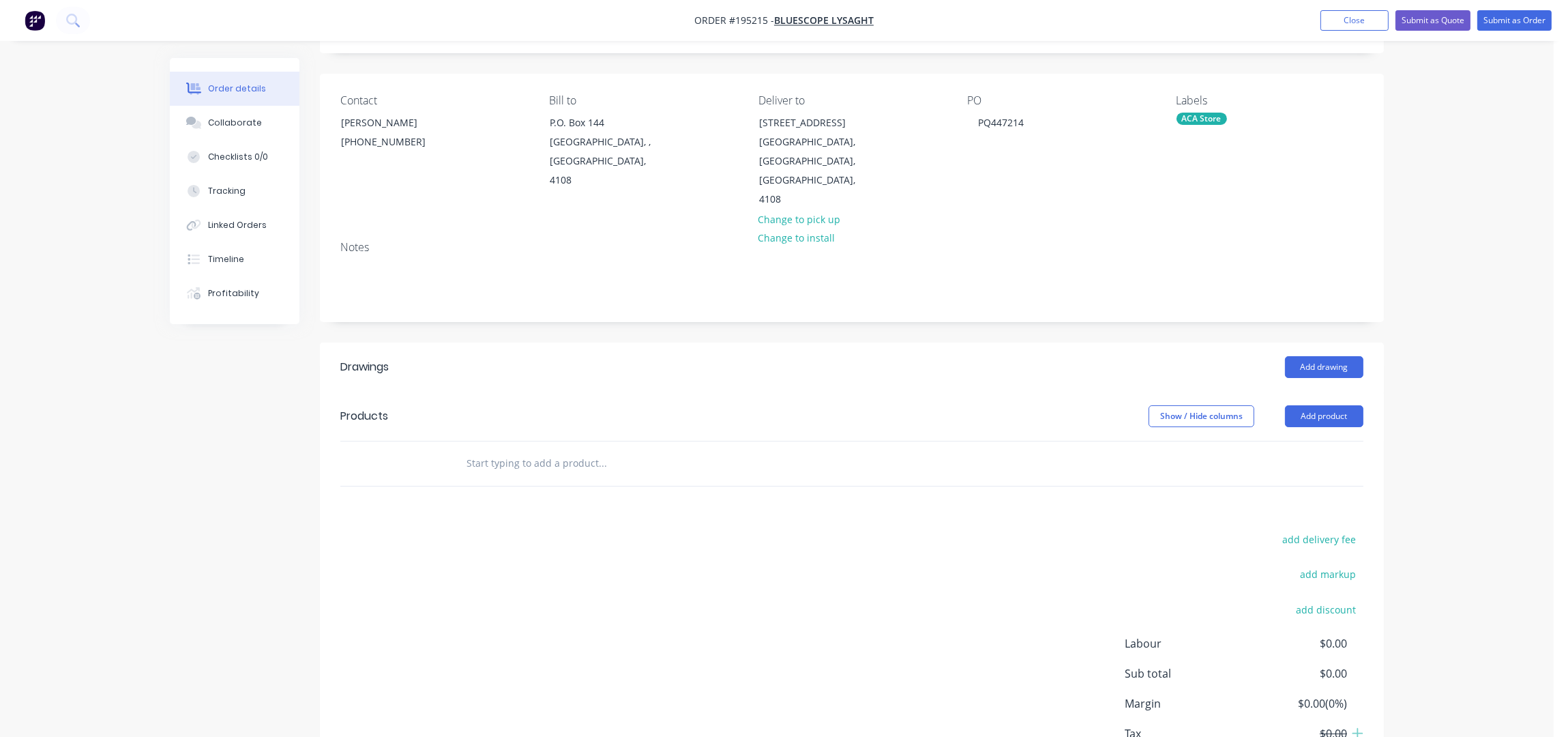
scroll to position [157, 0]
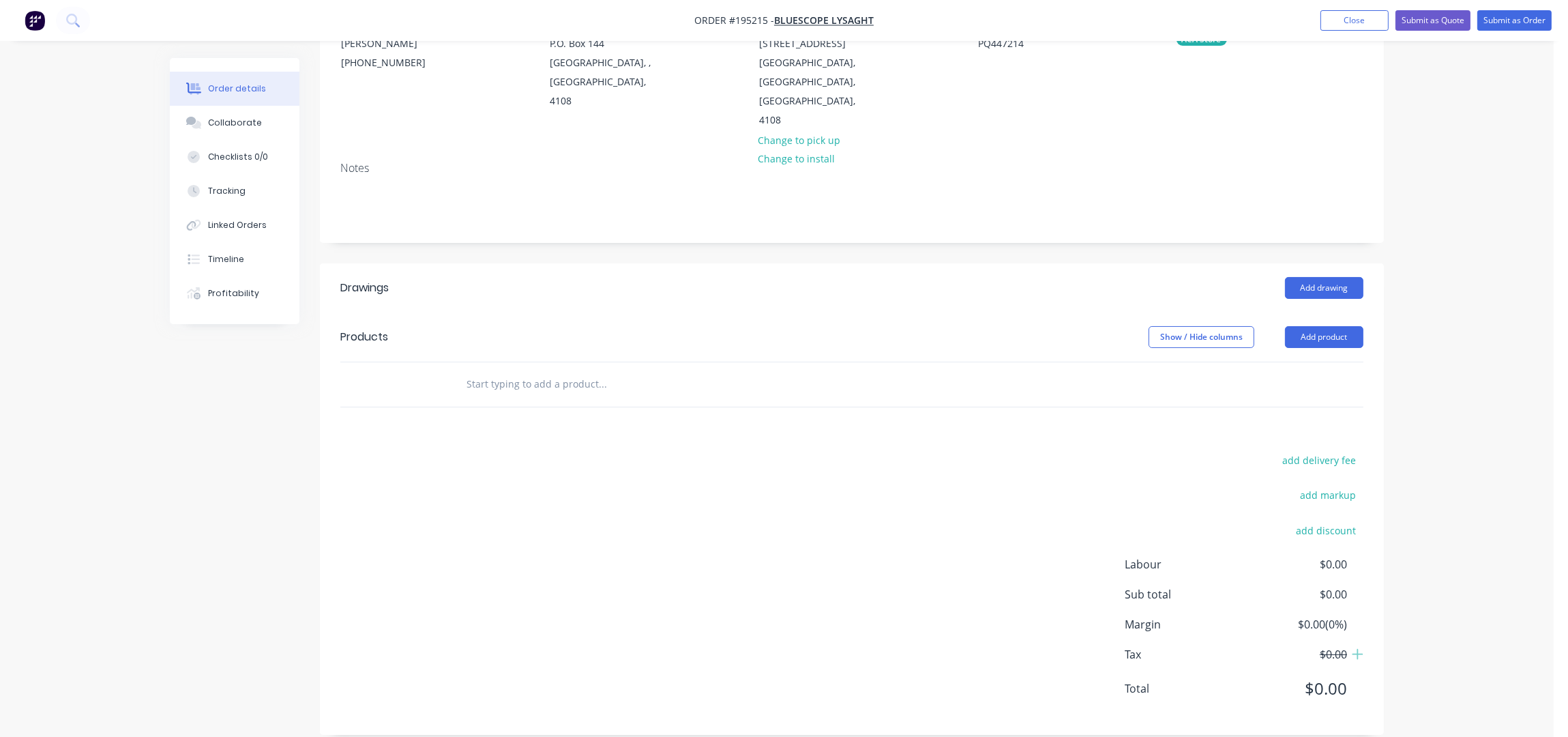
click at [1310, 335] on header "Products Show / Hide columns Add product" at bounding box center [852, 337] width 1064 height 49
click at [1319, 326] on button "Add product" at bounding box center [1324, 336] width 78 height 22
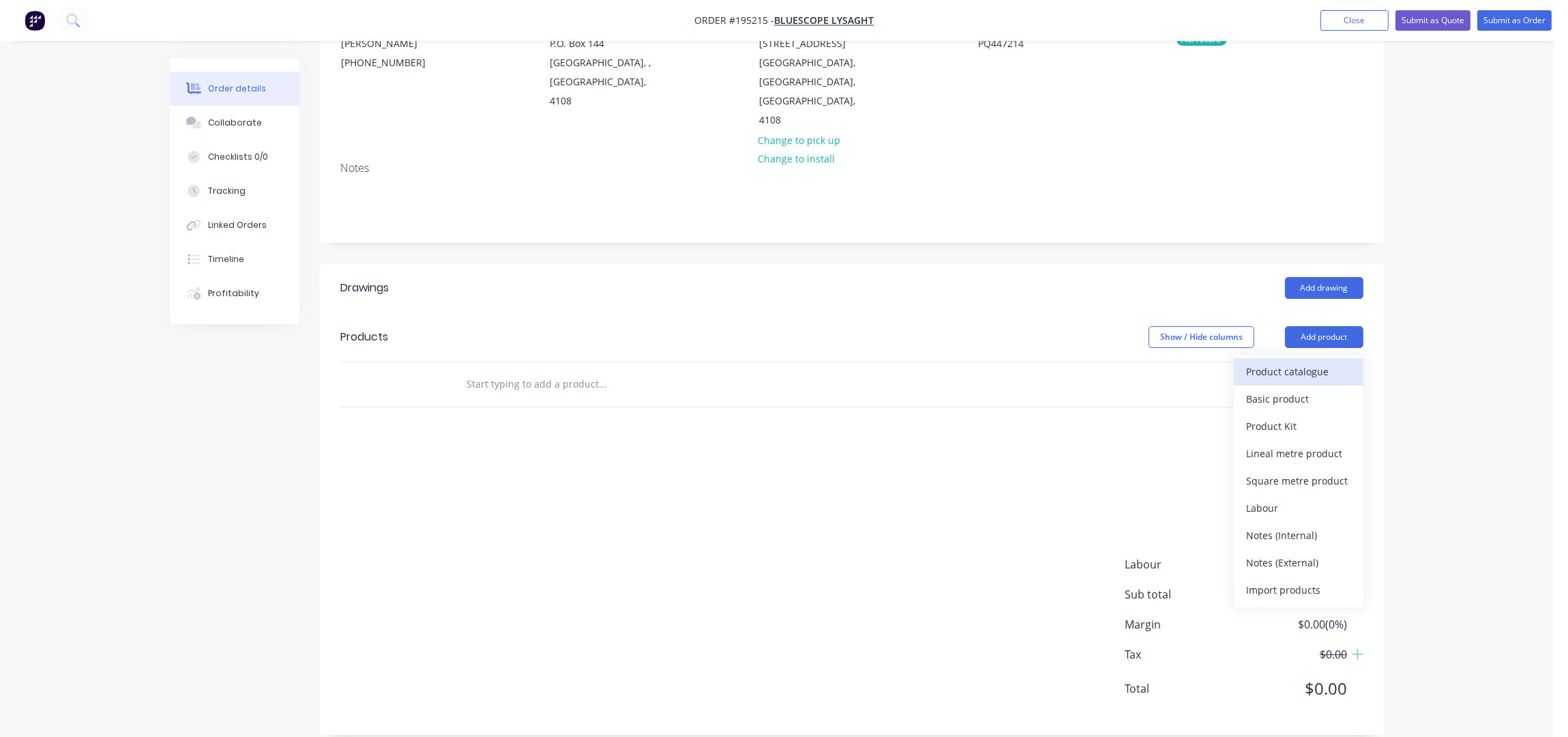
click at [1311, 362] on div "Product catalogue" at bounding box center [1299, 371] width 105 height 20
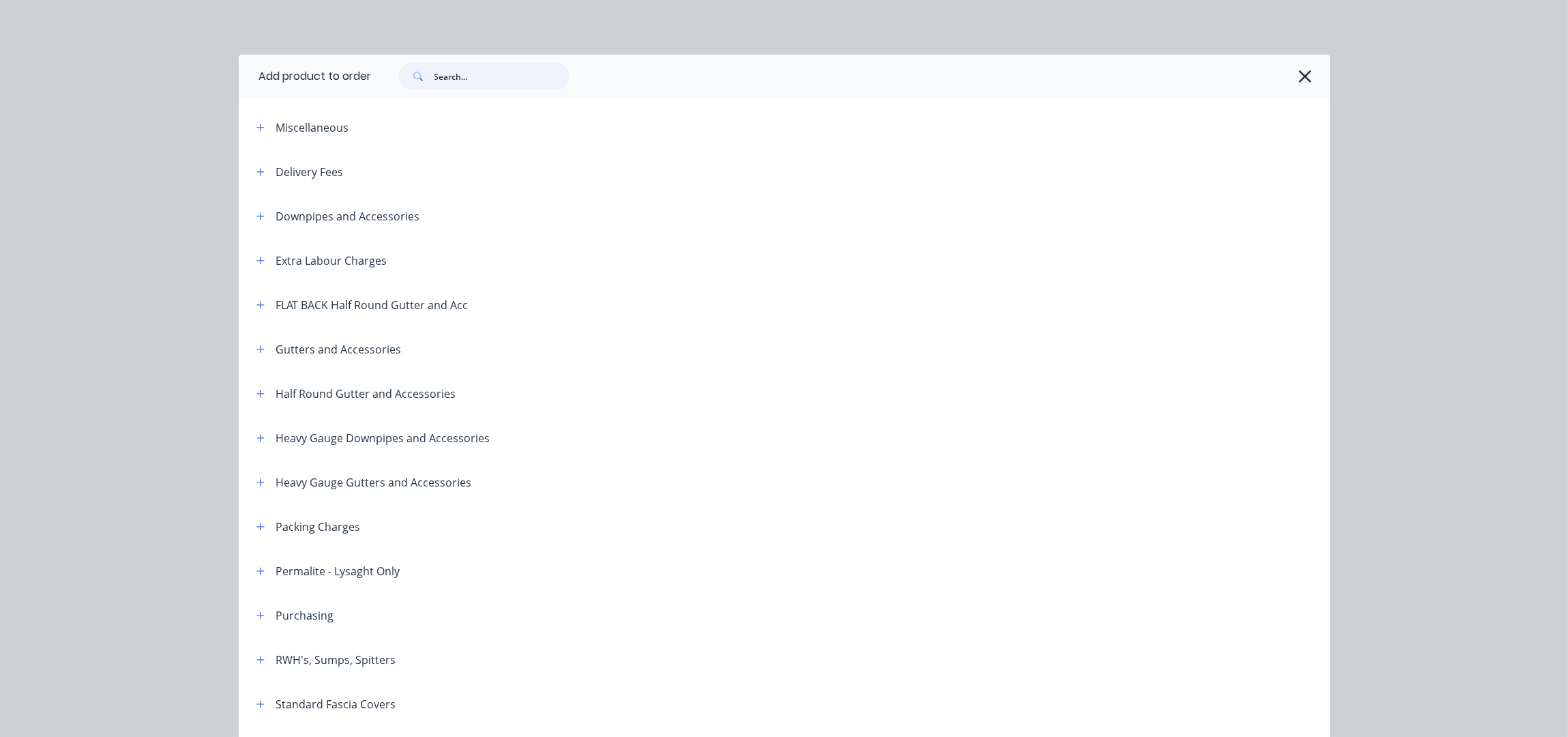
click at [449, 84] on input "text" at bounding box center [502, 76] width 135 height 27
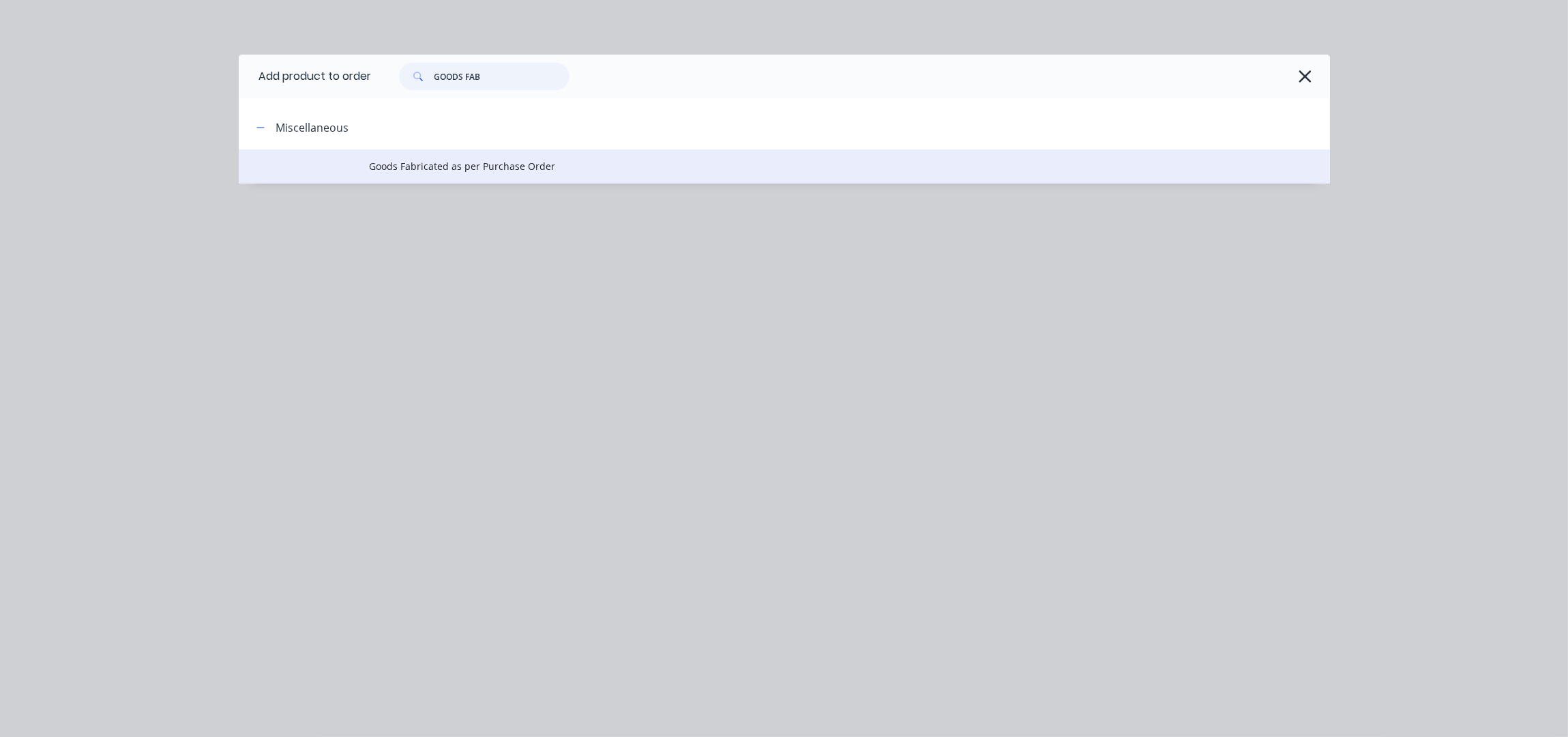
type input "GOODS FAB"
click at [426, 172] on span "Goods Fabricated as per Purchase Order" at bounding box center [754, 166] width 768 height 14
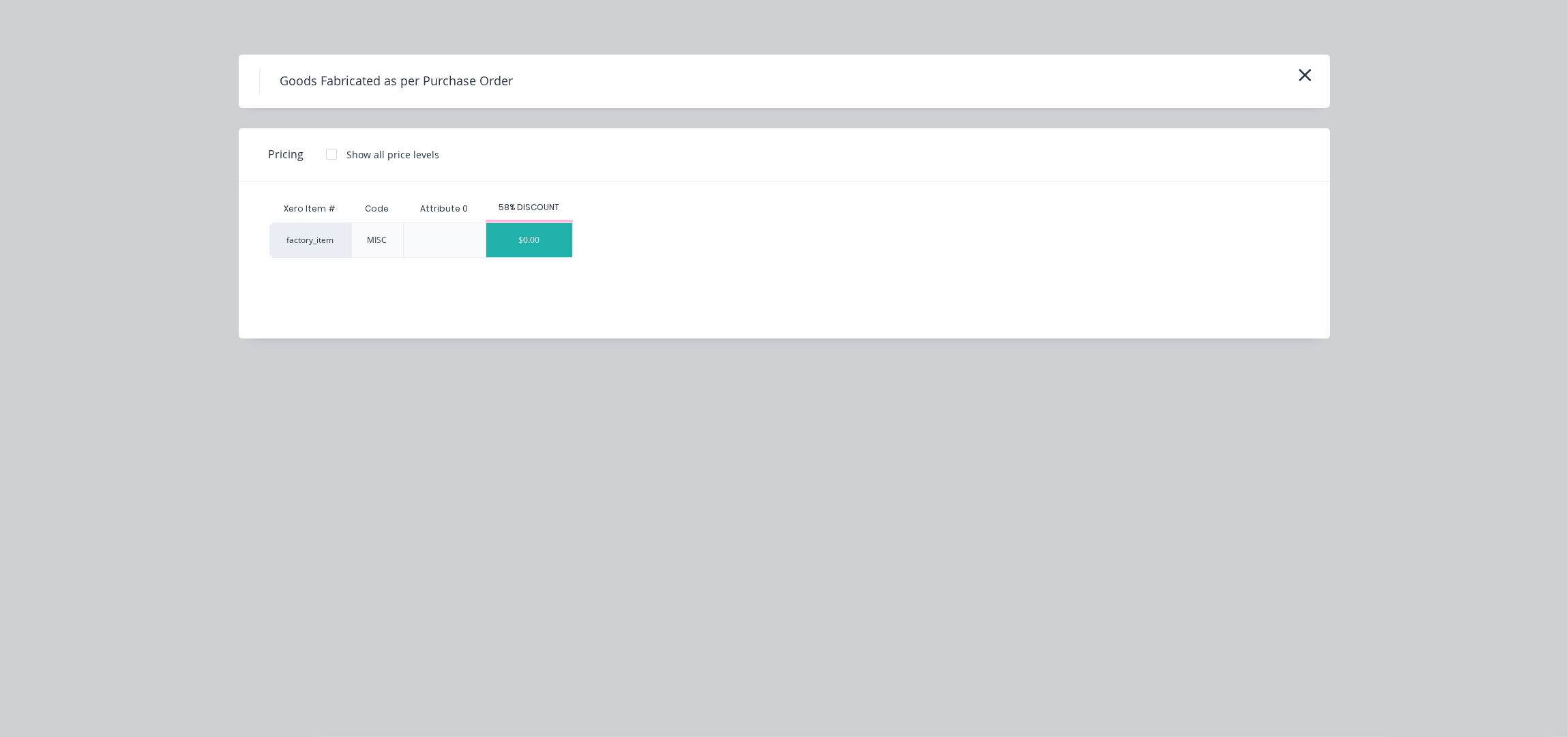
drag, startPoint x: 514, startPoint y: 204, endPoint x: 533, endPoint y: 238, distance: 38.9
click at [515, 206] on div "58% DISCOUNT" at bounding box center [530, 207] width 87 height 12
click at [533, 238] on div "$0.00" at bounding box center [529, 240] width 86 height 34
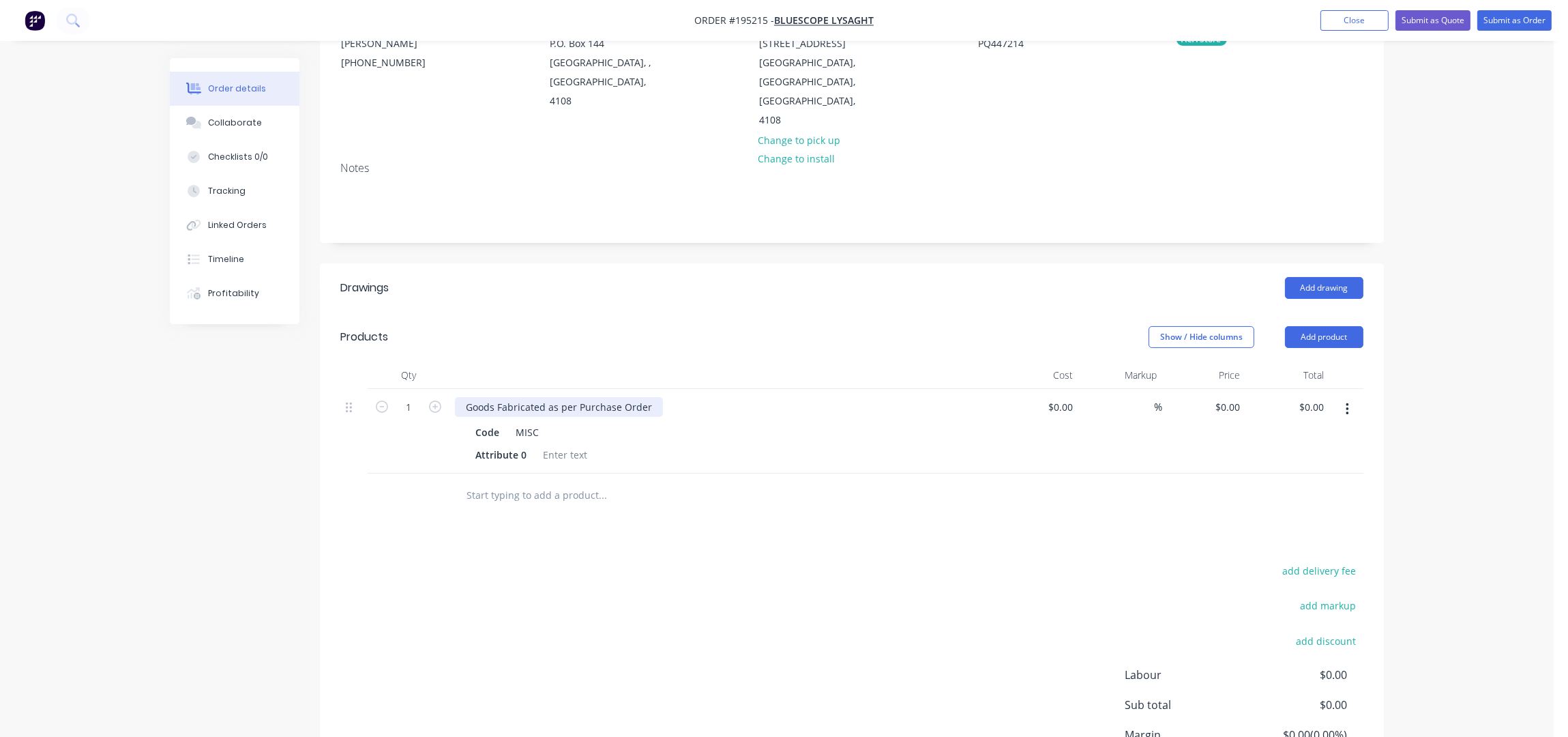
click at [649, 397] on div "Goods Fabricated as per Purchase Order" at bounding box center [558, 407] width 208 height 20
click at [931, 102] on div "Deliver to 12 PARKVIEW DR ARCHERFIELD, Queensland, Australia, 4108 Change to pi…" at bounding box center [852, 72] width 187 height 115
click at [1239, 397] on input "0" at bounding box center [1239, 407] width 16 height 20
type input "$18.40"
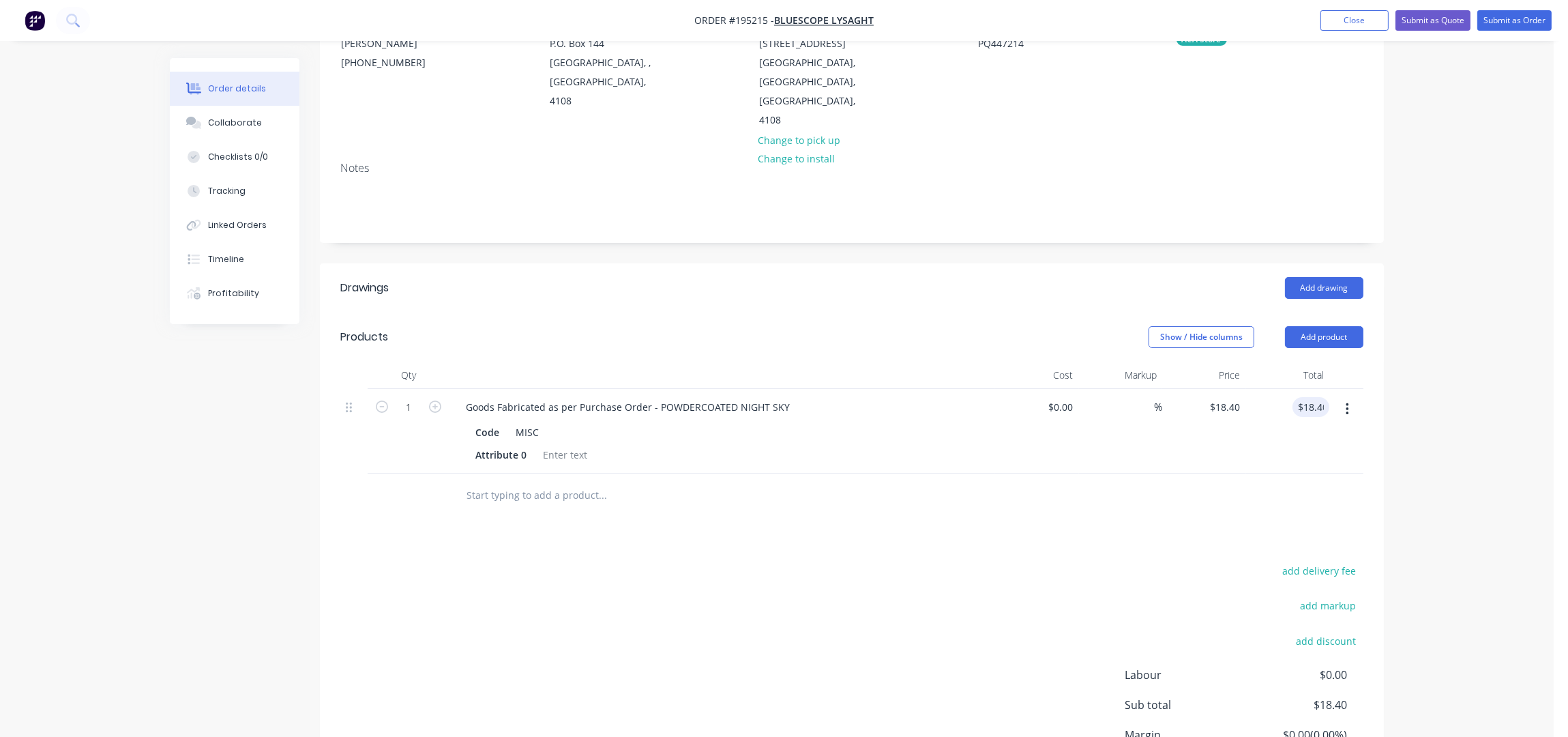
click at [1014, 213] on div "Notes" at bounding box center [852, 196] width 1064 height 91
click at [756, 219] on div "Notes" at bounding box center [852, 196] width 1064 height 91
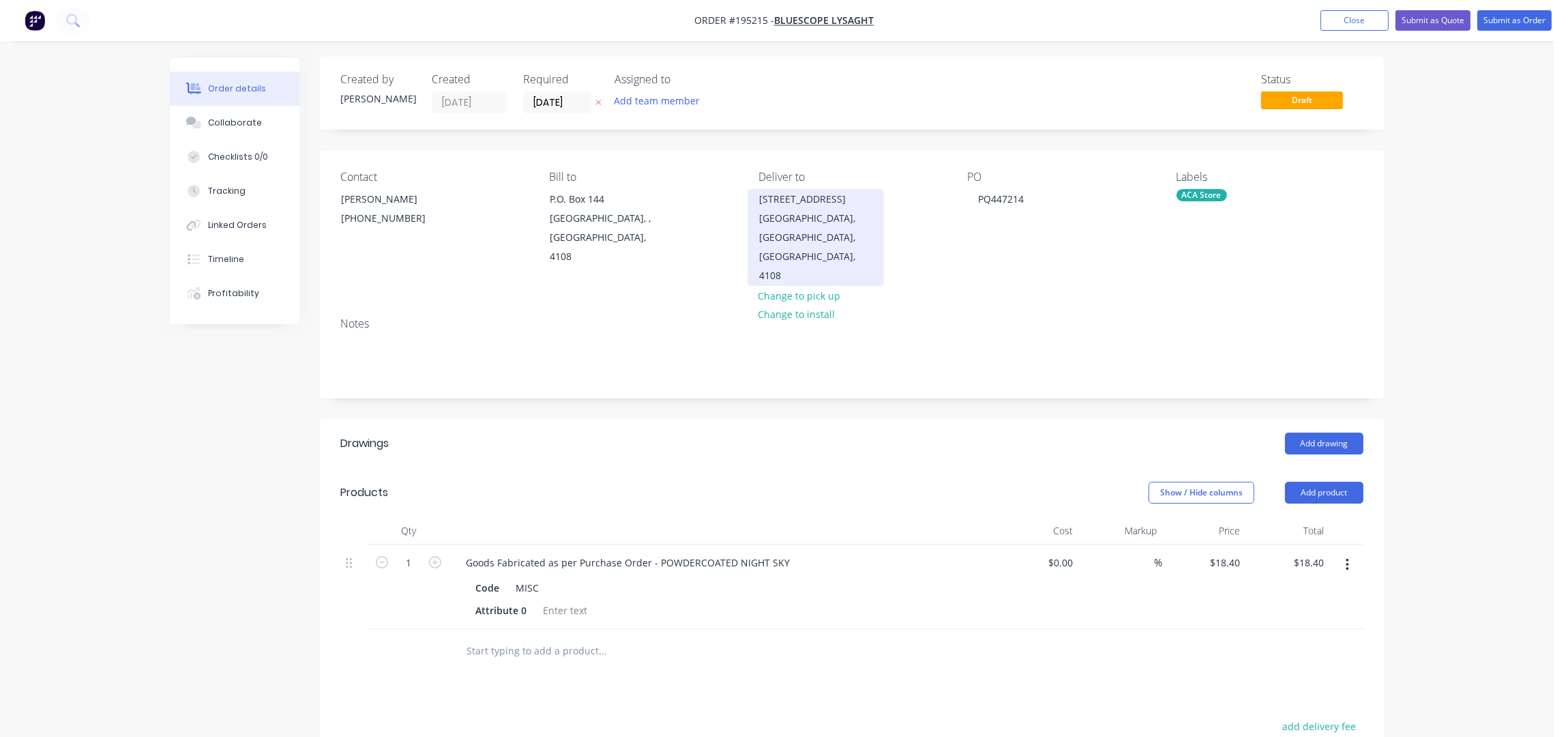
scroll to position [0, 0]
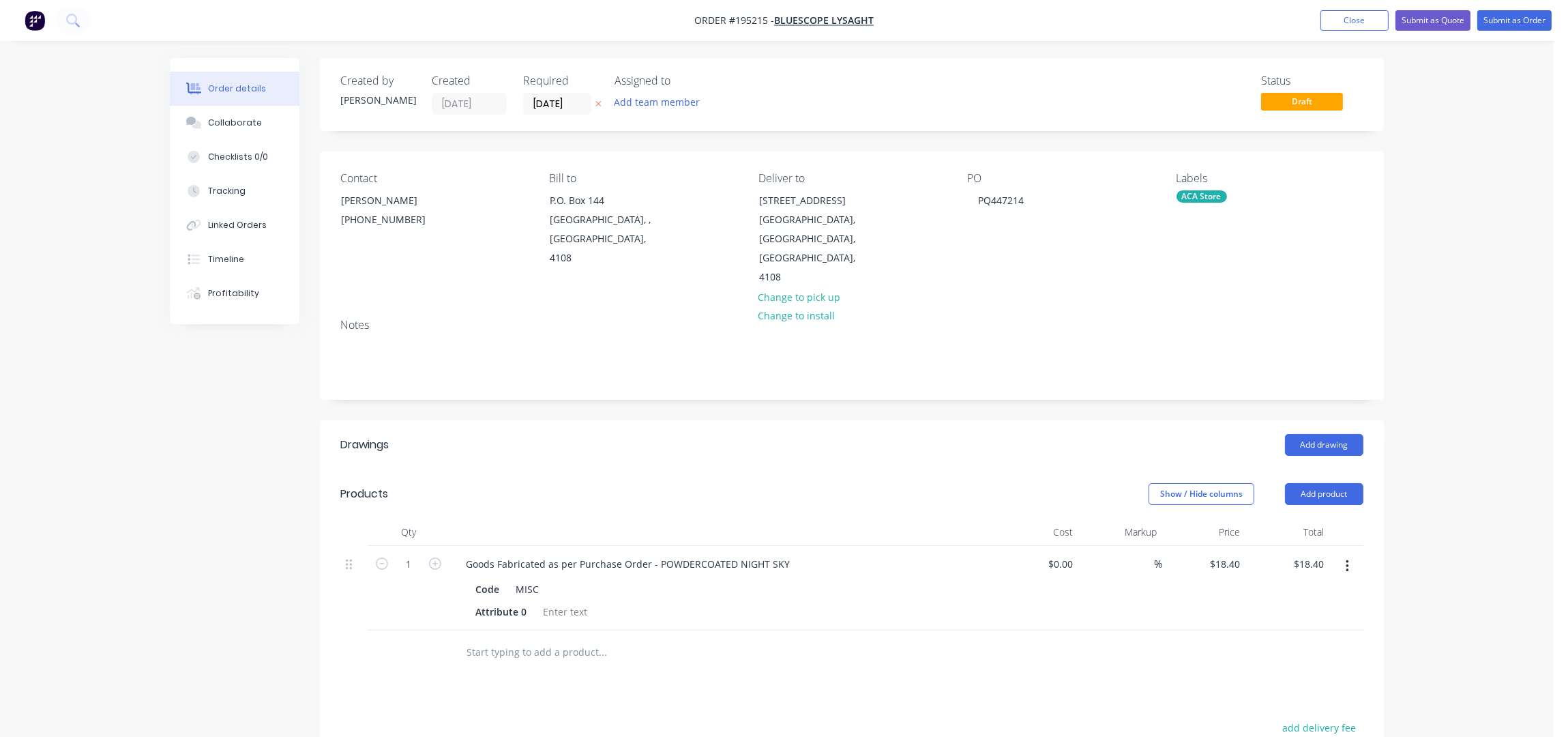
click at [841, 121] on div "Created by Taylor Created 10/10/25 Required 20/10/25 Assigned to Add team membe…" at bounding box center [852, 95] width 1064 height 73
click at [593, 448] on header "Drawings Add drawing" at bounding box center [852, 444] width 1064 height 49
click at [582, 442] on header "Drawings Add drawing" at bounding box center [852, 444] width 1064 height 49
click at [582, 440] on header "Drawings Add drawing" at bounding box center [852, 444] width 1064 height 49
click at [810, 420] on header "Drawings Add drawing" at bounding box center [852, 444] width 1064 height 49
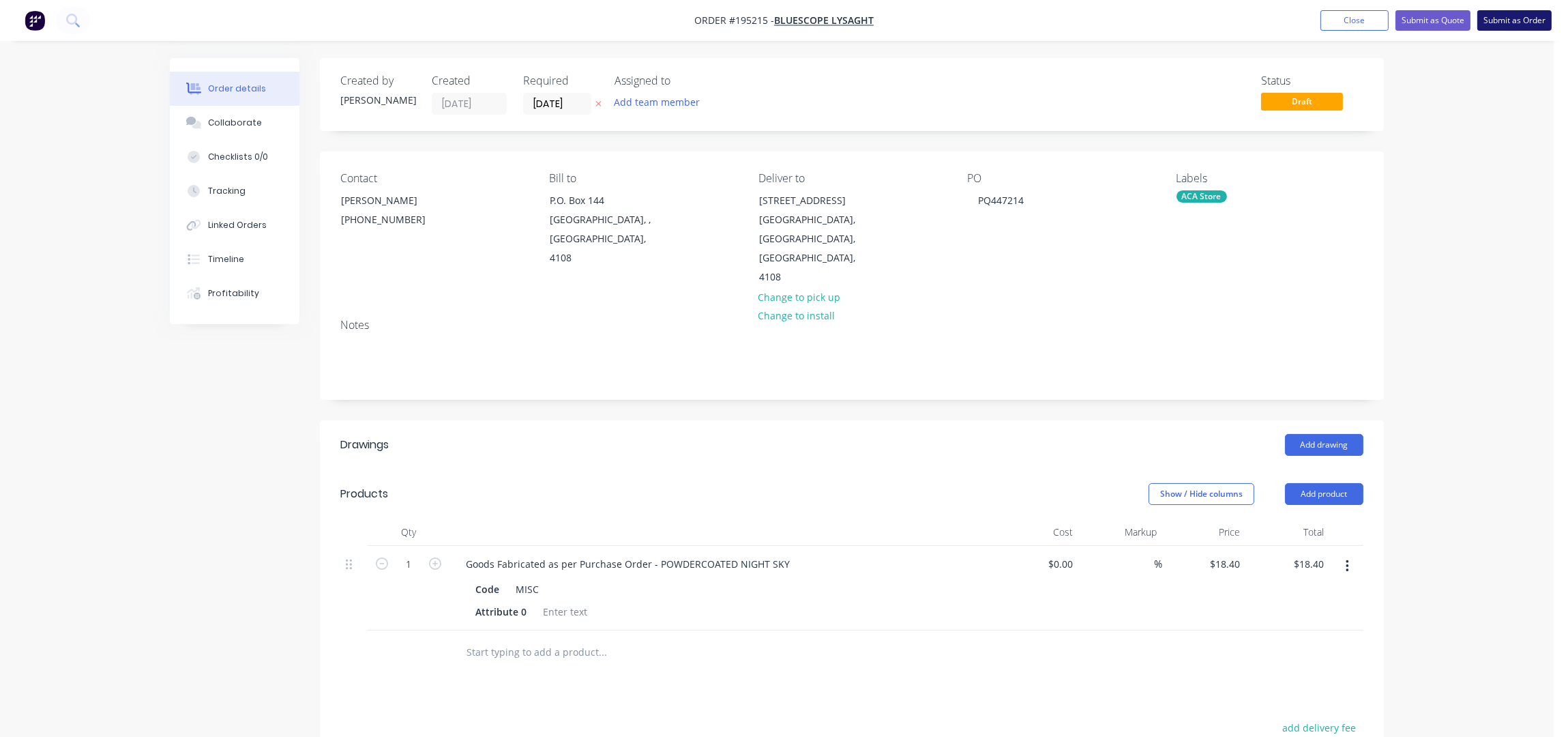
click at [1496, 18] on button "Submit as Order" at bounding box center [1514, 20] width 74 height 20
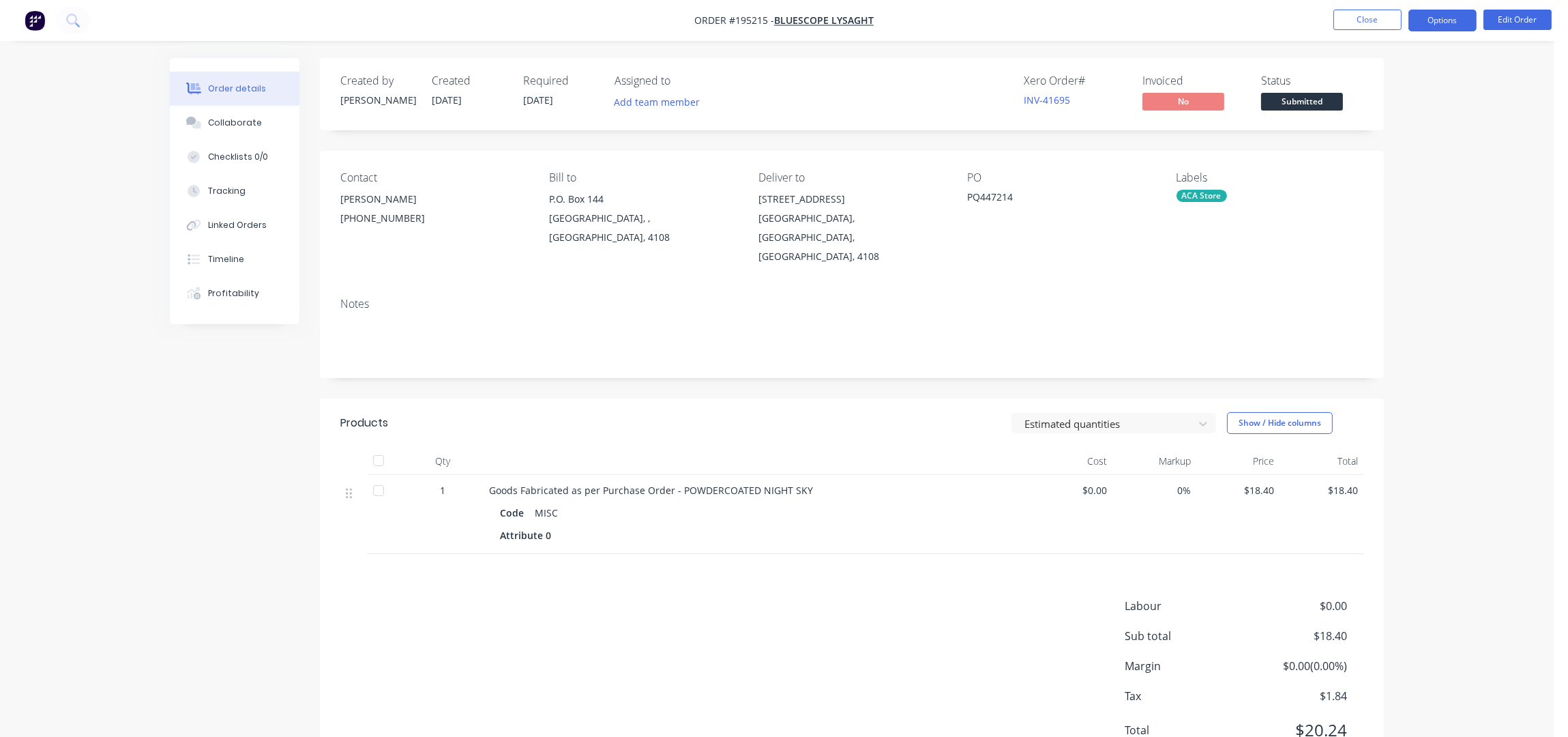
click at [1453, 16] on button "Options" at bounding box center [1443, 20] width 68 height 22
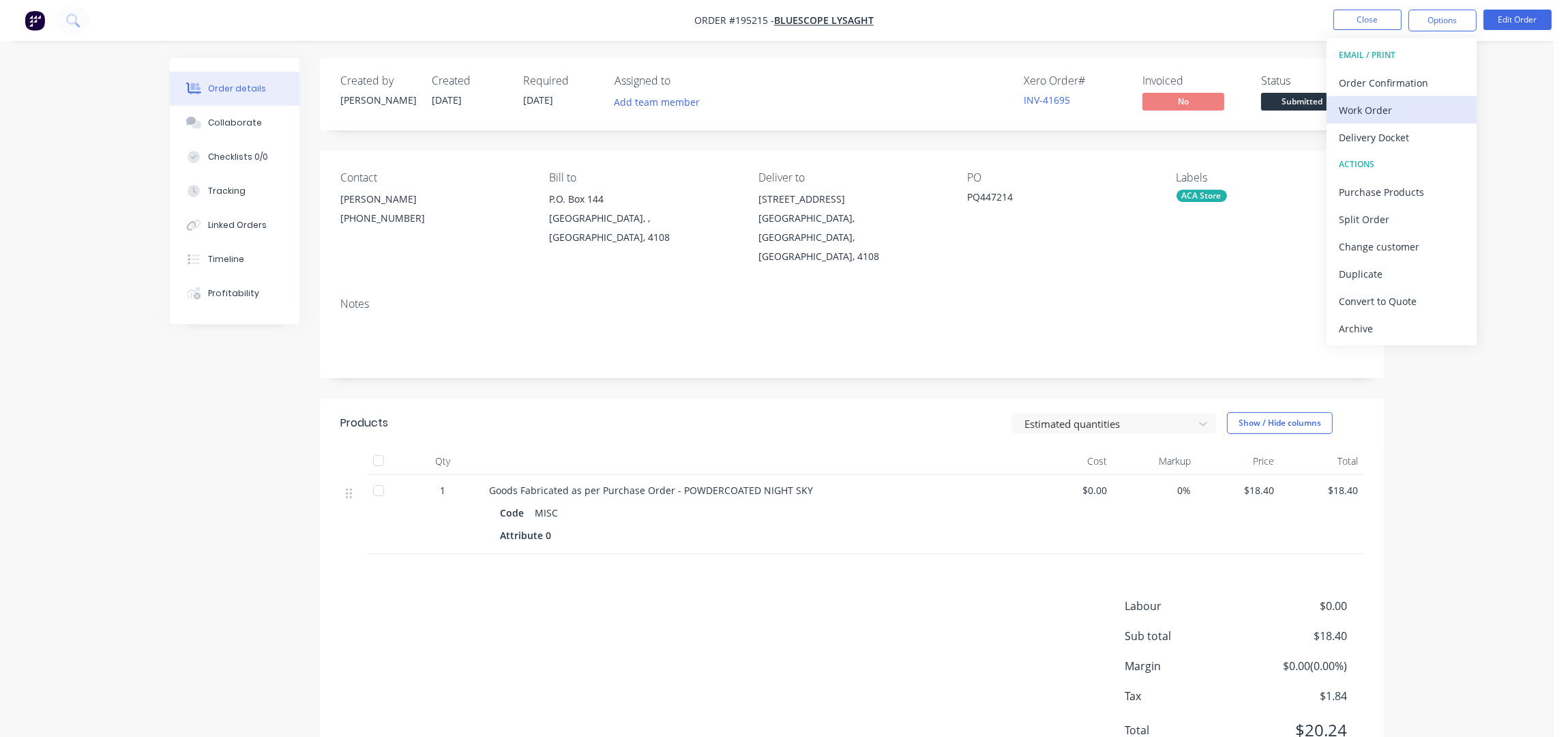
click at [1421, 105] on div "Work Order" at bounding box center [1402, 110] width 125 height 20
click at [1409, 143] on div "Without pricing" at bounding box center [1402, 137] width 125 height 20
click at [1342, 20] on button "Close" at bounding box center [1368, 19] width 68 height 20
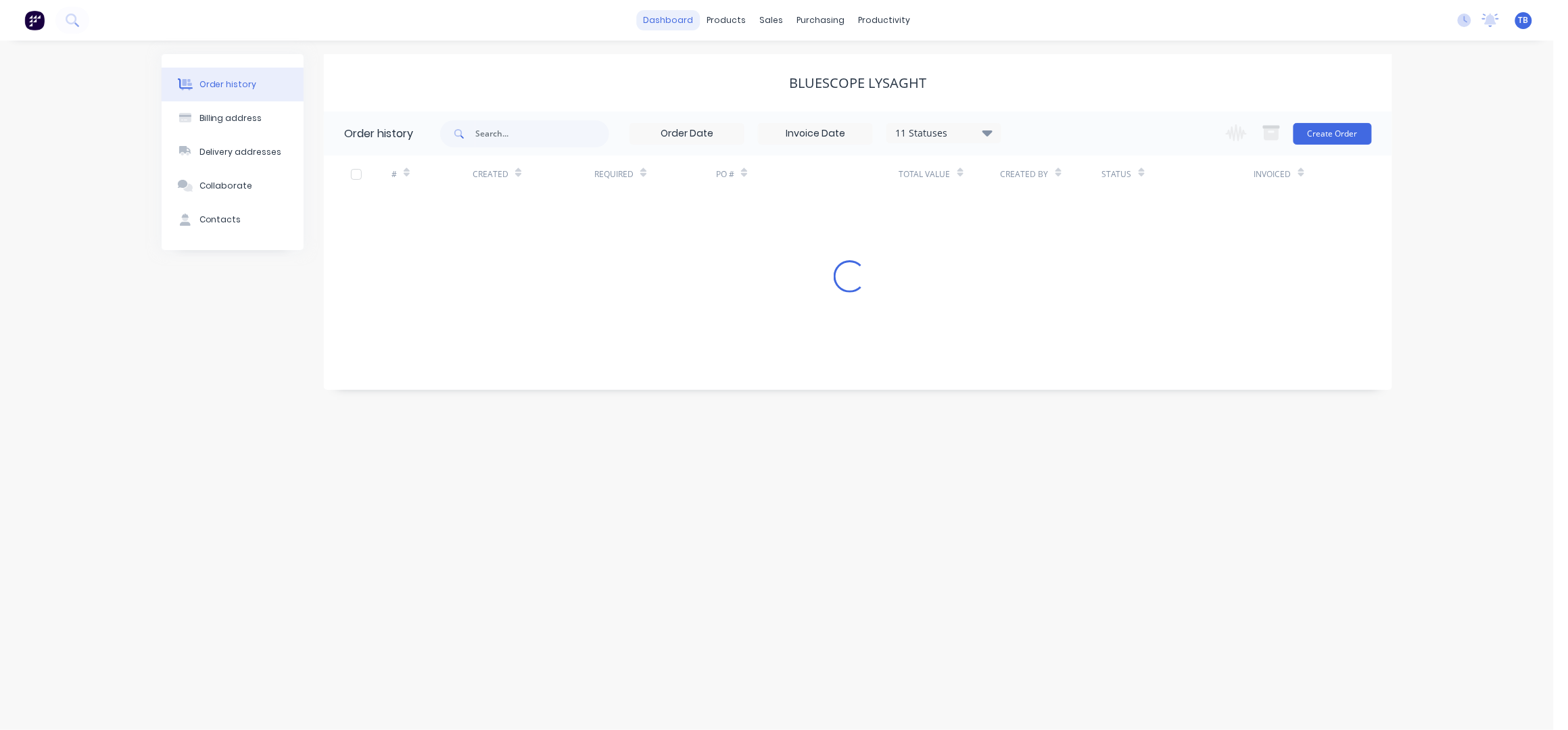
click at [668, 20] on link "dashboard" at bounding box center [669, 20] width 64 height 20
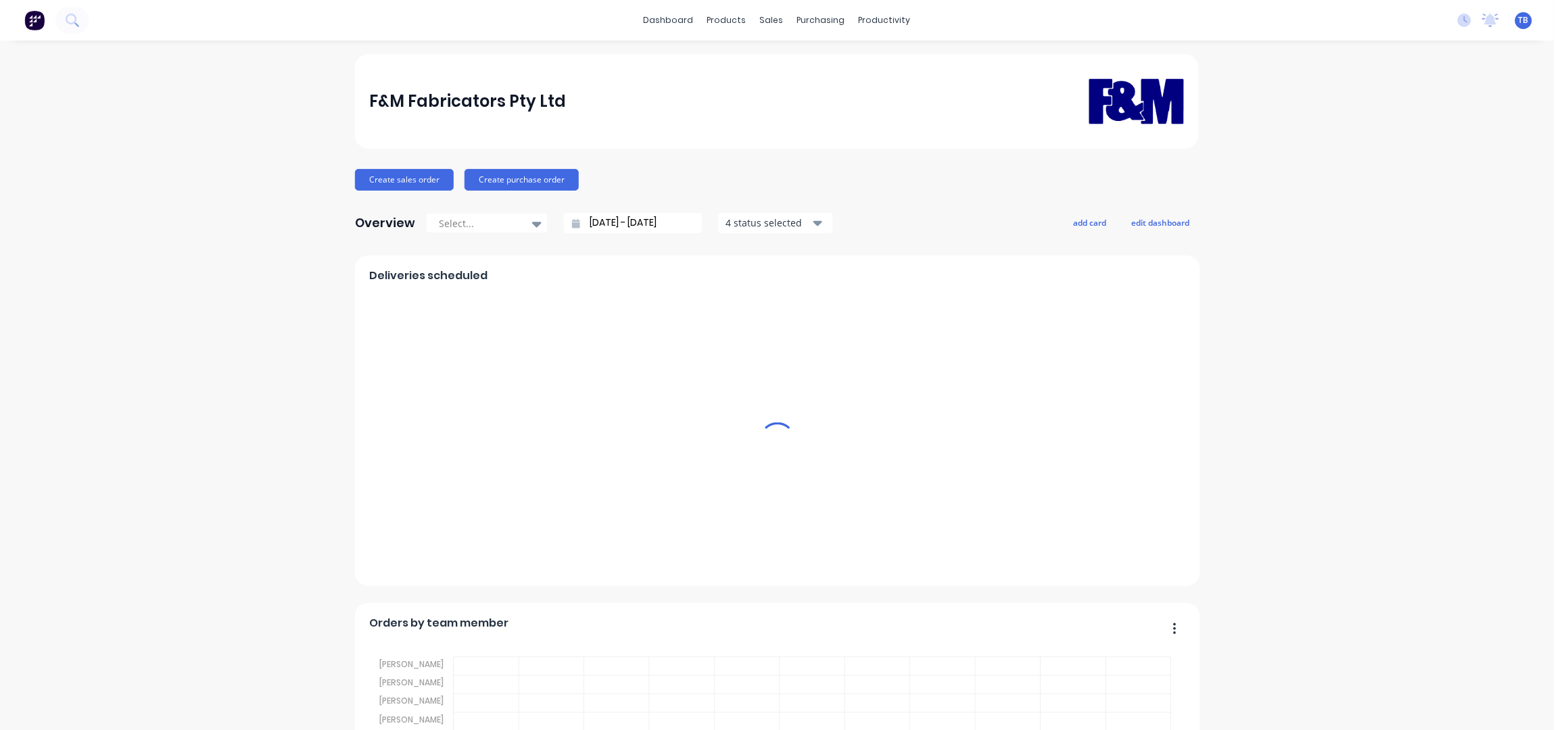
click at [588, 220] on input "09/09/25 - 10/10/25" at bounding box center [638, 223] width 117 height 20
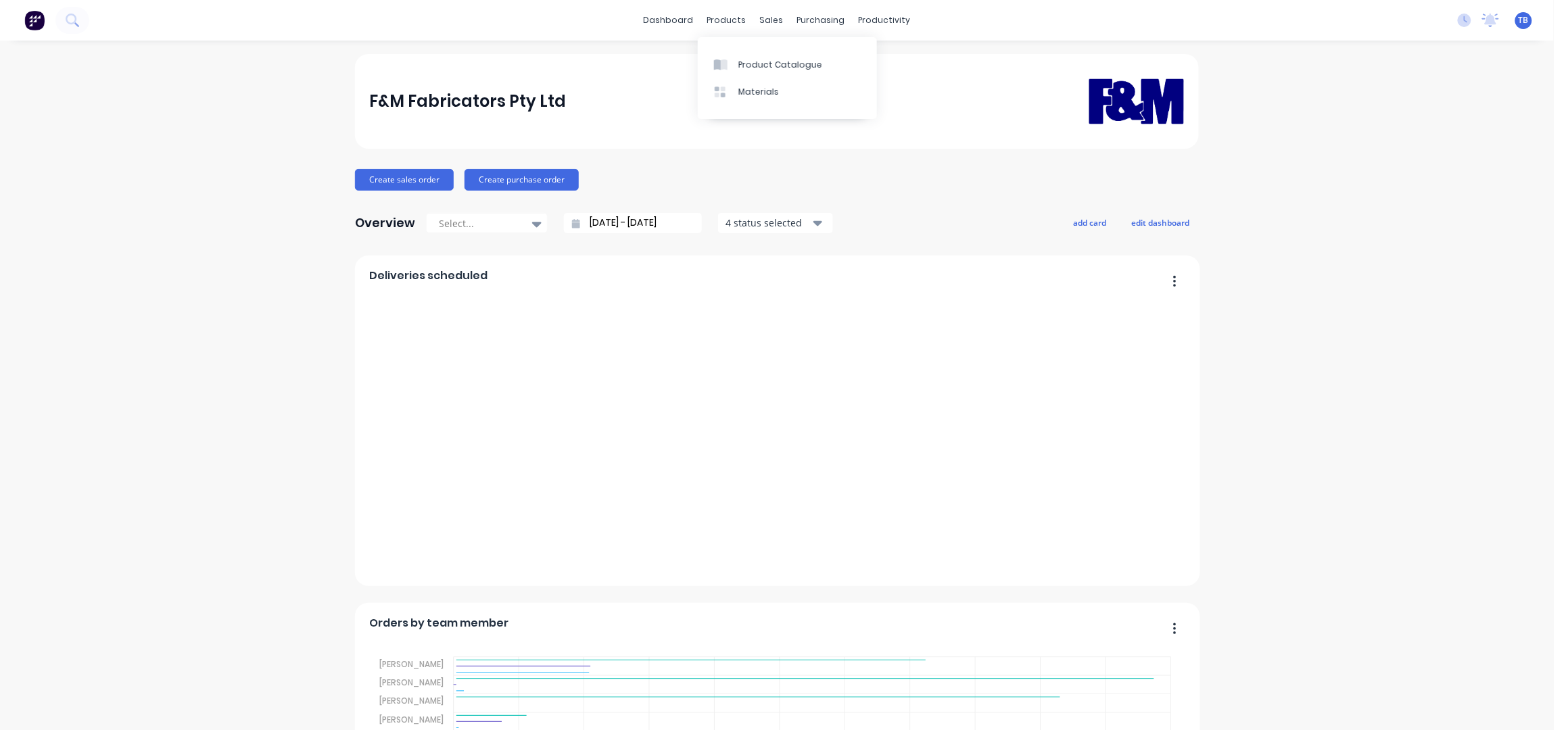
click at [588, 220] on input "09/09/25 - 10/10/25" at bounding box center [638, 223] width 117 height 20
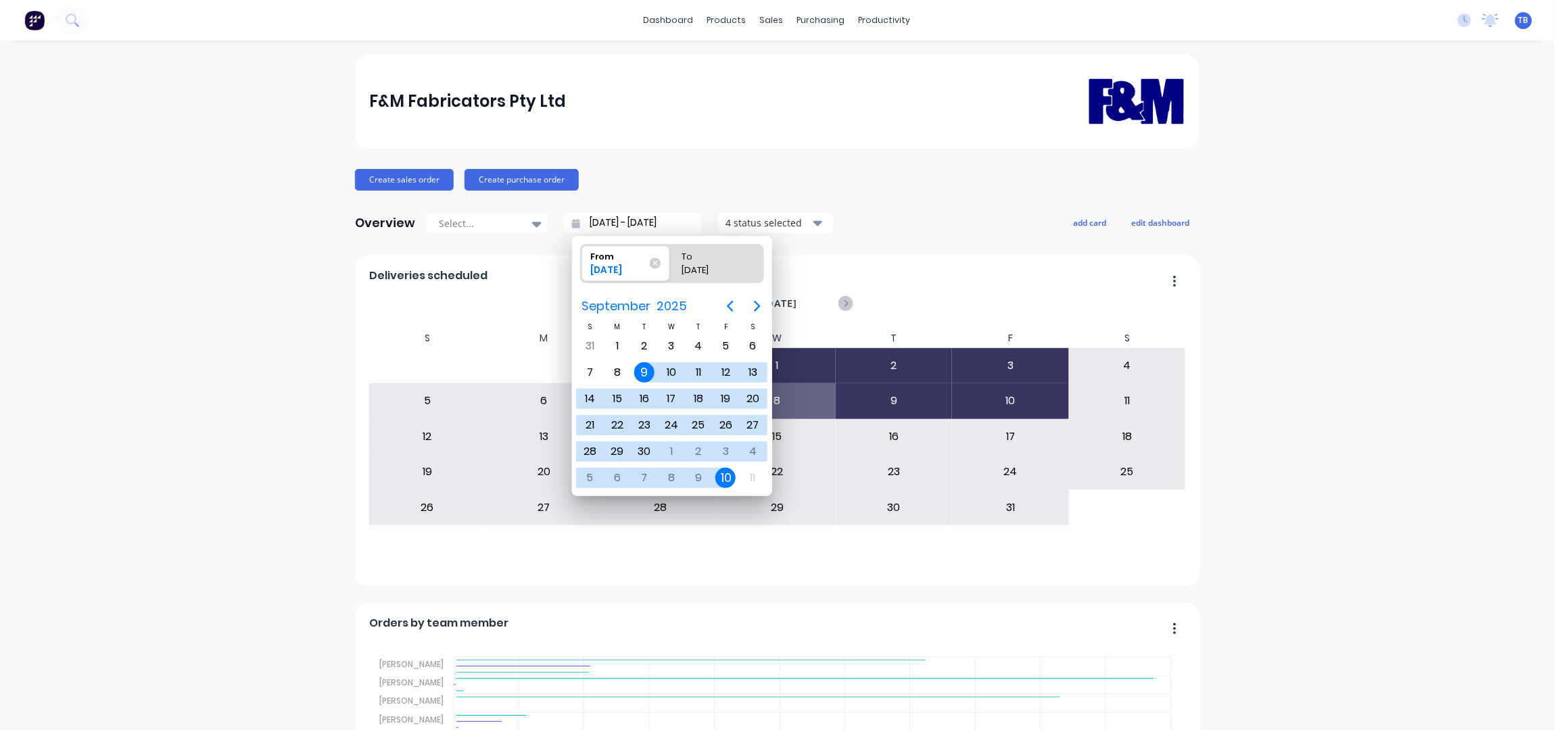
click at [654, 255] on span "From 09/09/25" at bounding box center [625, 263] width 89 height 36
click at [581, 255] on input "From 09/09/25" at bounding box center [581, 263] width 1 height 38
click at [655, 260] on icon at bounding box center [657, 262] width 11 height 11
click at [581, 260] on input "From 09/09/25" at bounding box center [581, 263] width 1 height 38
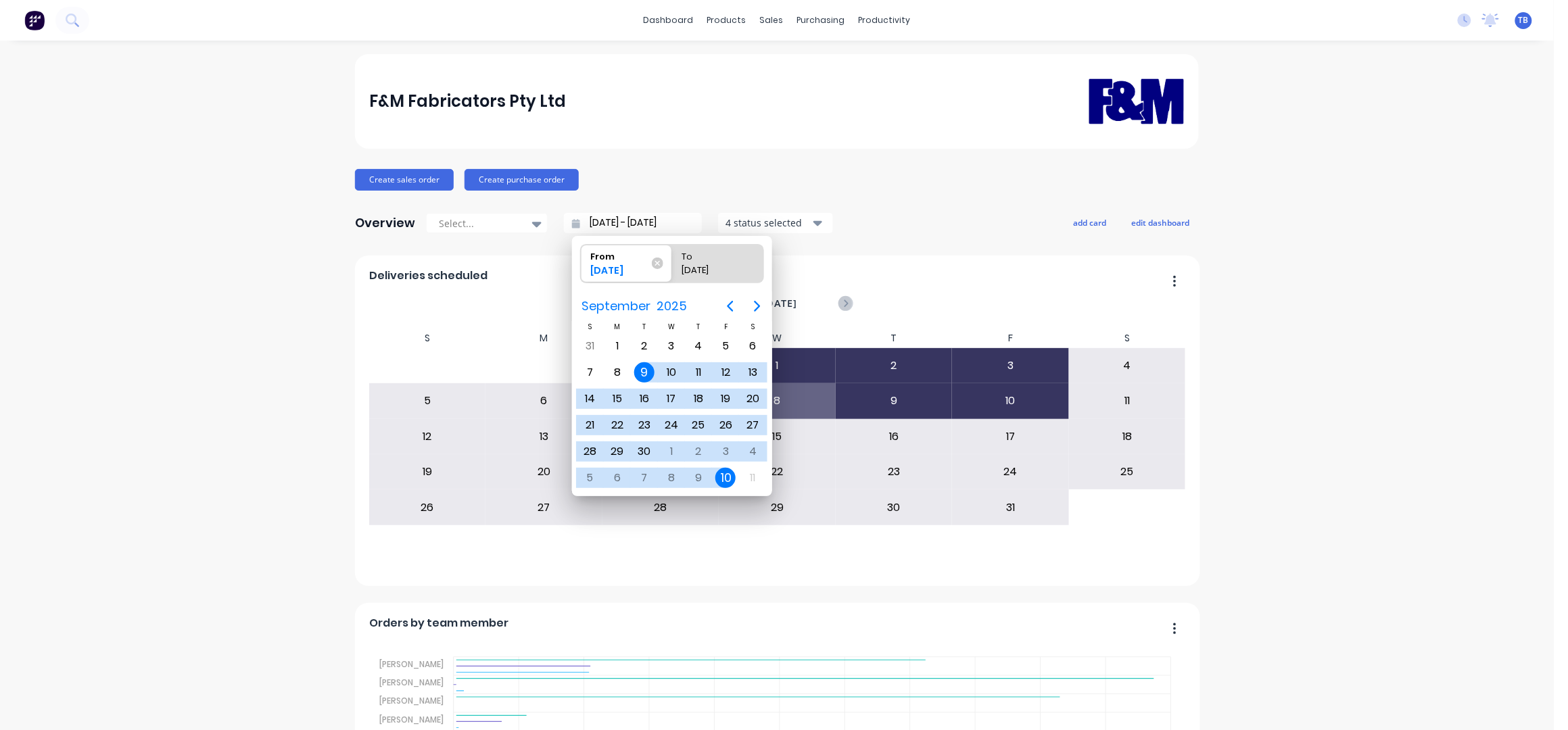
type input "10/10/25 - 10/10/25"
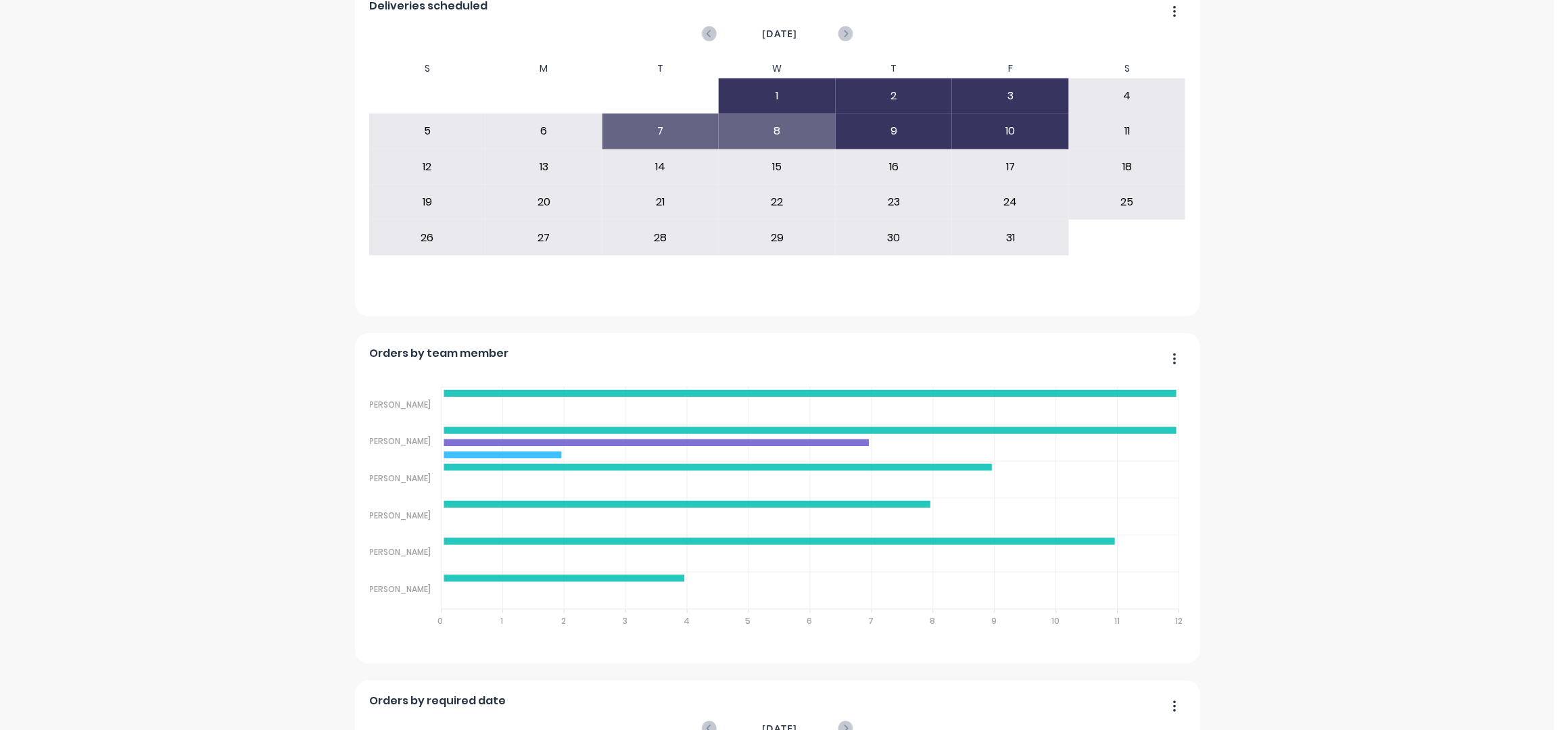
click at [1309, 406] on div "F&M Fabricators Pty Ltd Create sales order Create purchase order Overview Selec…" at bounding box center [777, 571] width 1554 height 1574
click at [1348, 299] on div "F&M Fabricators Pty Ltd Create sales order Create purchase order Overview Selec…" at bounding box center [777, 571] width 1554 height 1574
click at [1246, 189] on div "F&M Fabricators Pty Ltd Create sales order Create purchase order Overview Selec…" at bounding box center [777, 571] width 1554 height 1574
click at [1295, 358] on div "F&M Fabricators Pty Ltd Create sales order Create purchase order Overview Selec…" at bounding box center [777, 571] width 1554 height 1574
click at [1363, 441] on div "F&M Fabricators Pty Ltd Create sales order Create purchase order Overview Selec…" at bounding box center [777, 571] width 1554 height 1574
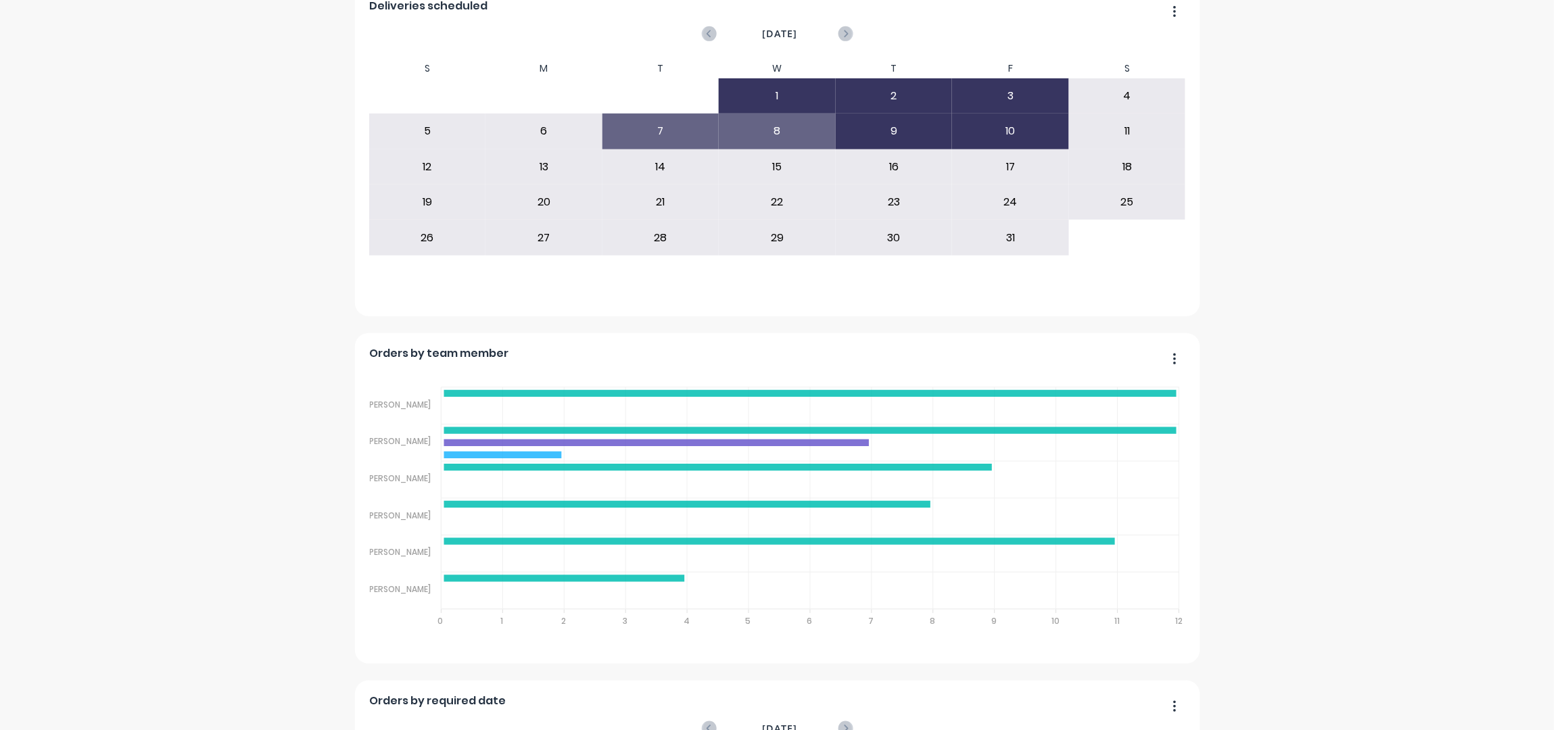
click at [1308, 362] on div "F&M Fabricators Pty Ltd Create sales order Create purchase order Overview Selec…" at bounding box center [777, 571] width 1554 height 1574
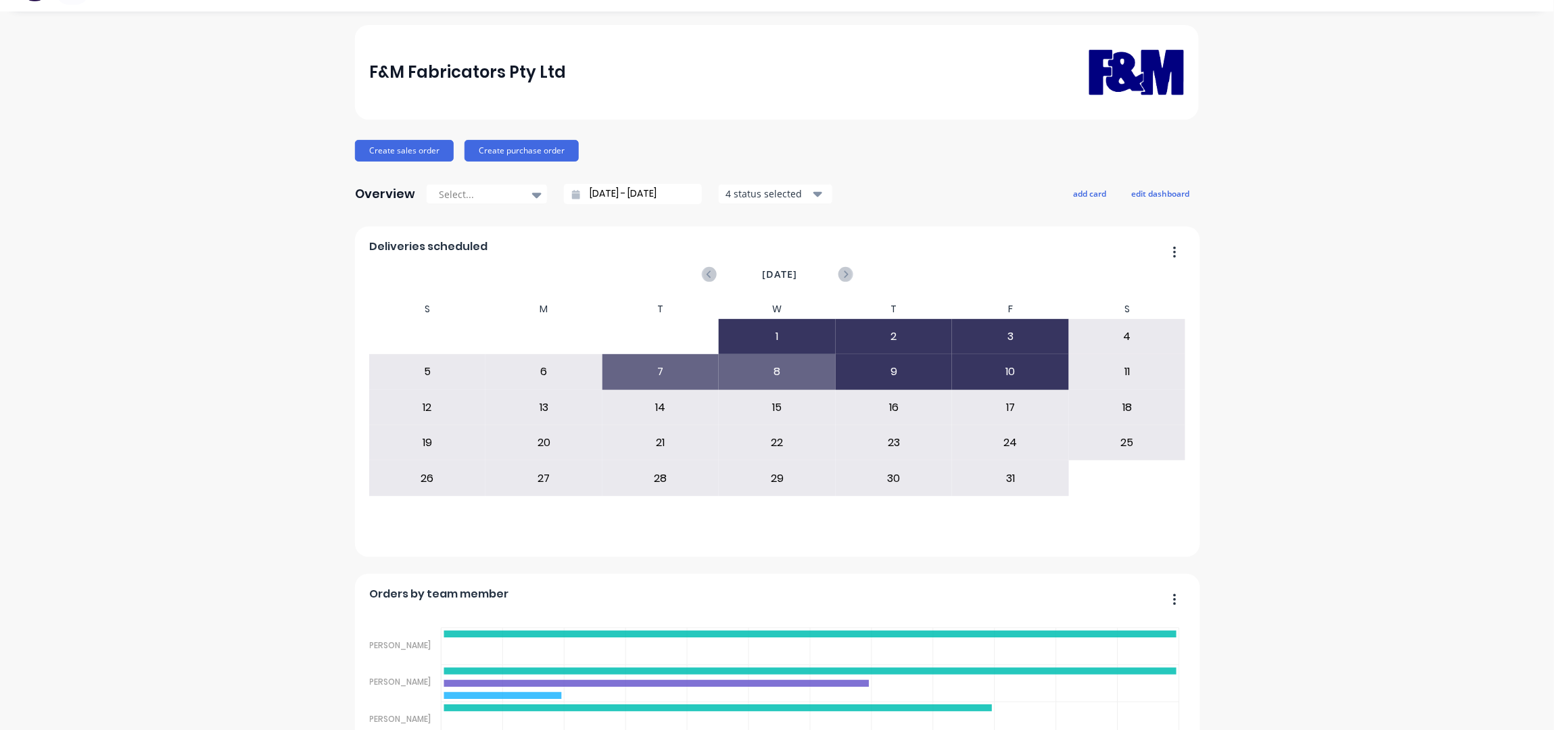
scroll to position [0, 0]
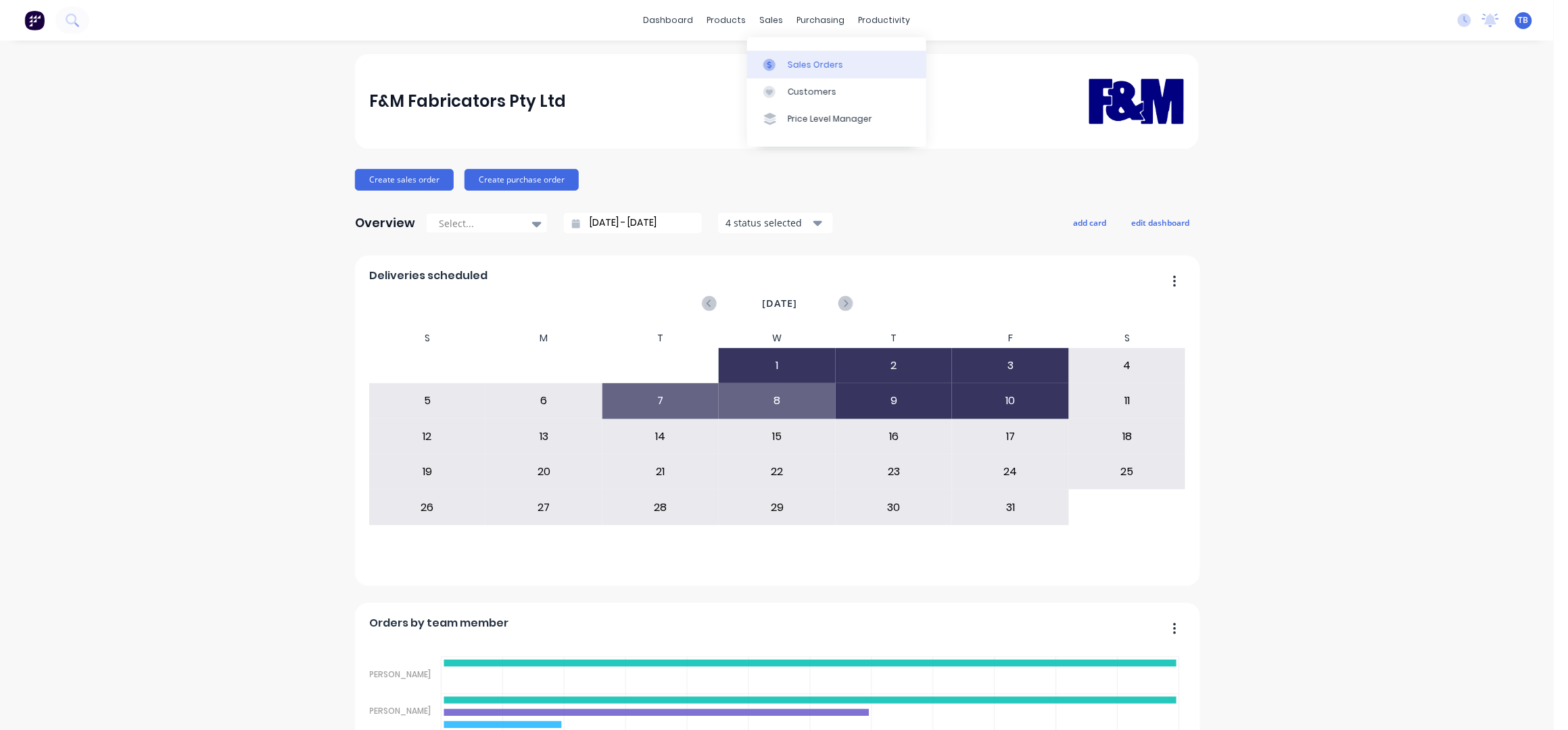
click at [809, 59] on div "Sales Orders" at bounding box center [815, 65] width 55 height 12
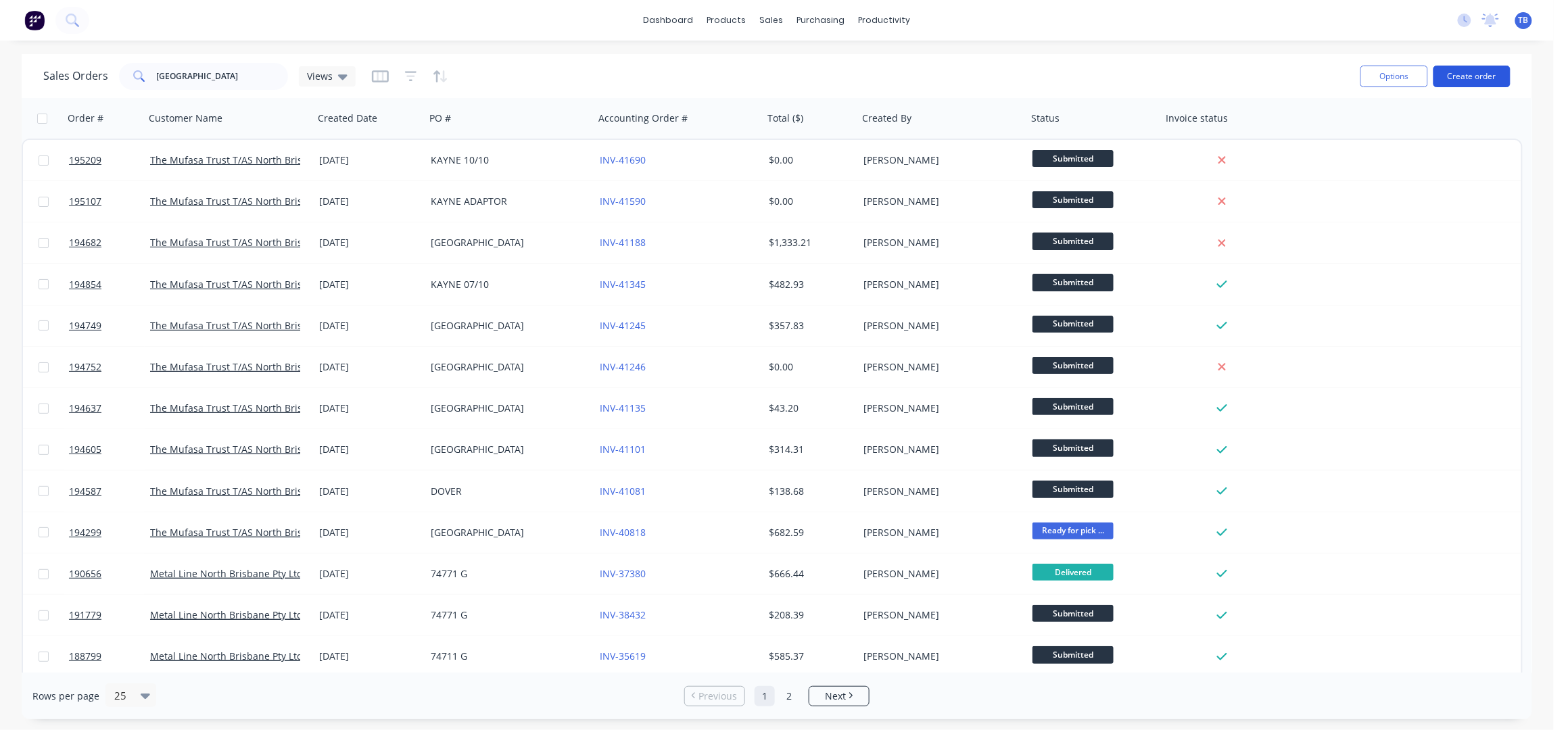
click at [1454, 76] on button "Create order" at bounding box center [1471, 76] width 77 height 22
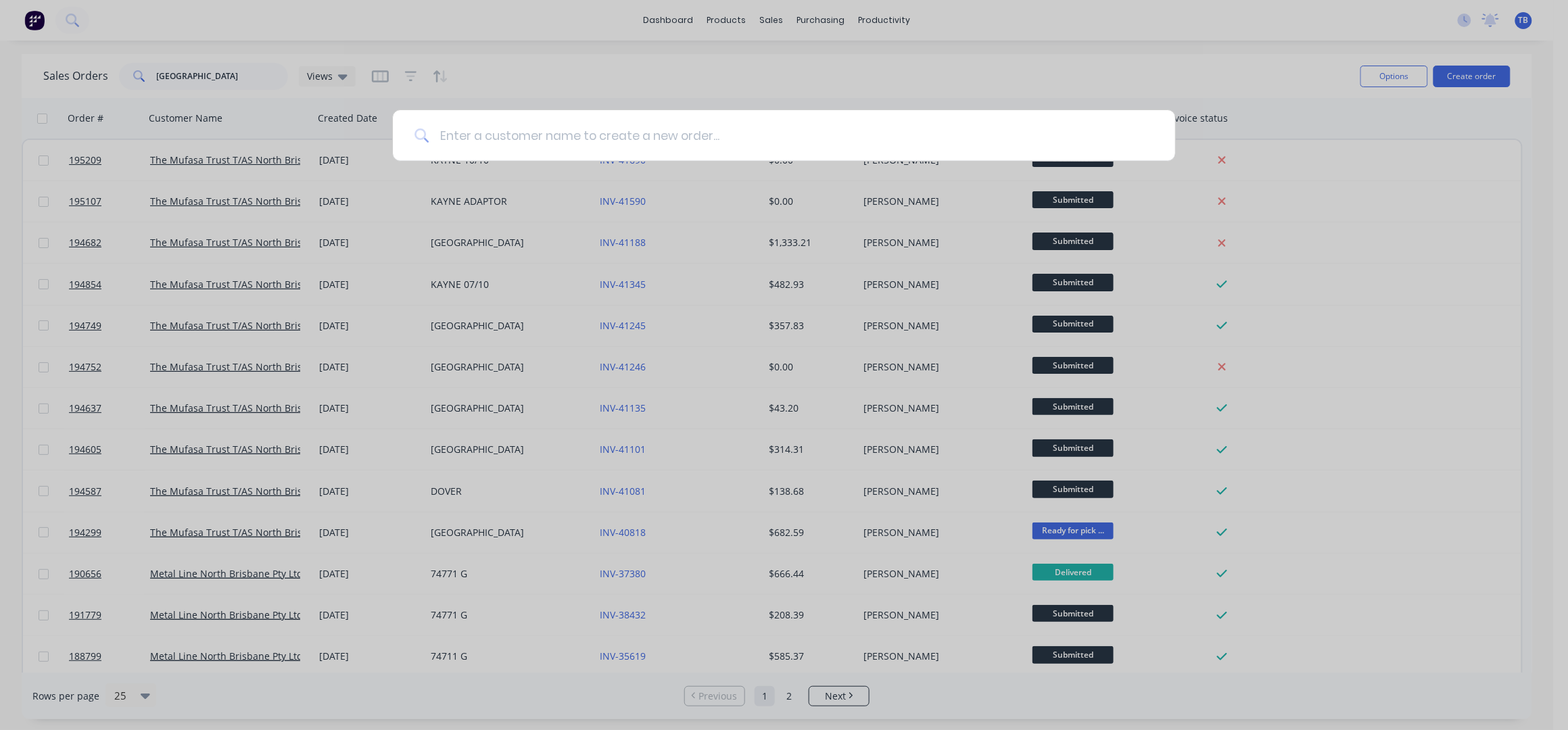
click at [749, 145] on input at bounding box center [790, 135] width 724 height 51
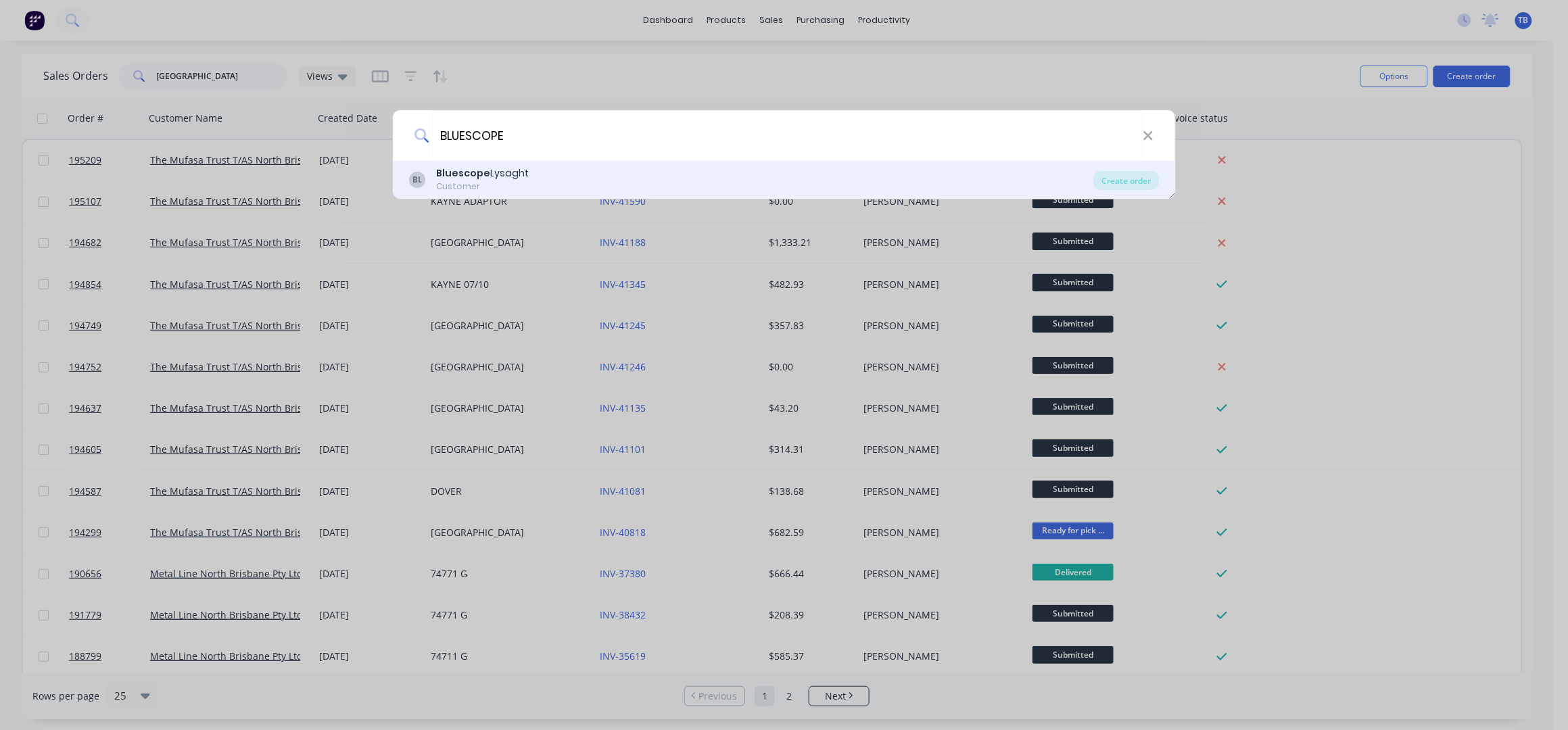
type input "BLUESCOPE"
click at [681, 173] on div "BL Bluescope Lysaght Customer" at bounding box center [751, 179] width 685 height 27
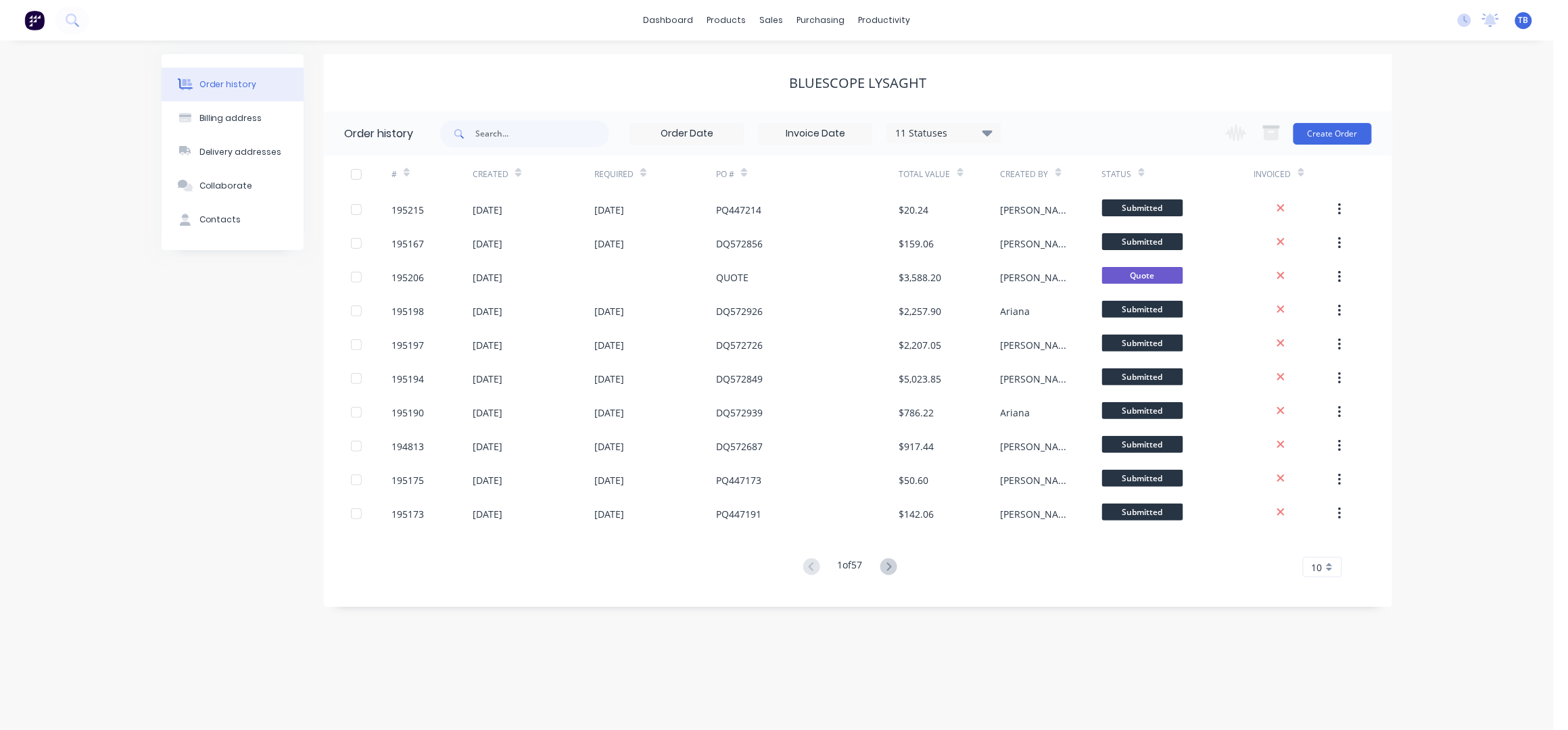
click at [1504, 282] on div "Order history Billing address Delivery addresses Collaborate Contacts Bluescope…" at bounding box center [777, 385] width 1554 height 689
click at [1408, 449] on div "Order history Billing address Delivery addresses Collaborate Contacts Bluescope…" at bounding box center [777, 385] width 1554 height 689
click at [1395, 427] on div "Order history Billing address Delivery addresses Collaborate Contacts Bluescope…" at bounding box center [777, 385] width 1554 height 689
click at [1489, 270] on div "Order history Billing address Delivery addresses Collaborate Contacts Bluescope…" at bounding box center [777, 385] width 1554 height 689
click at [255, 312] on div "Order history Billing address Delivery addresses Collaborate Contacts" at bounding box center [232, 330] width 142 height 553
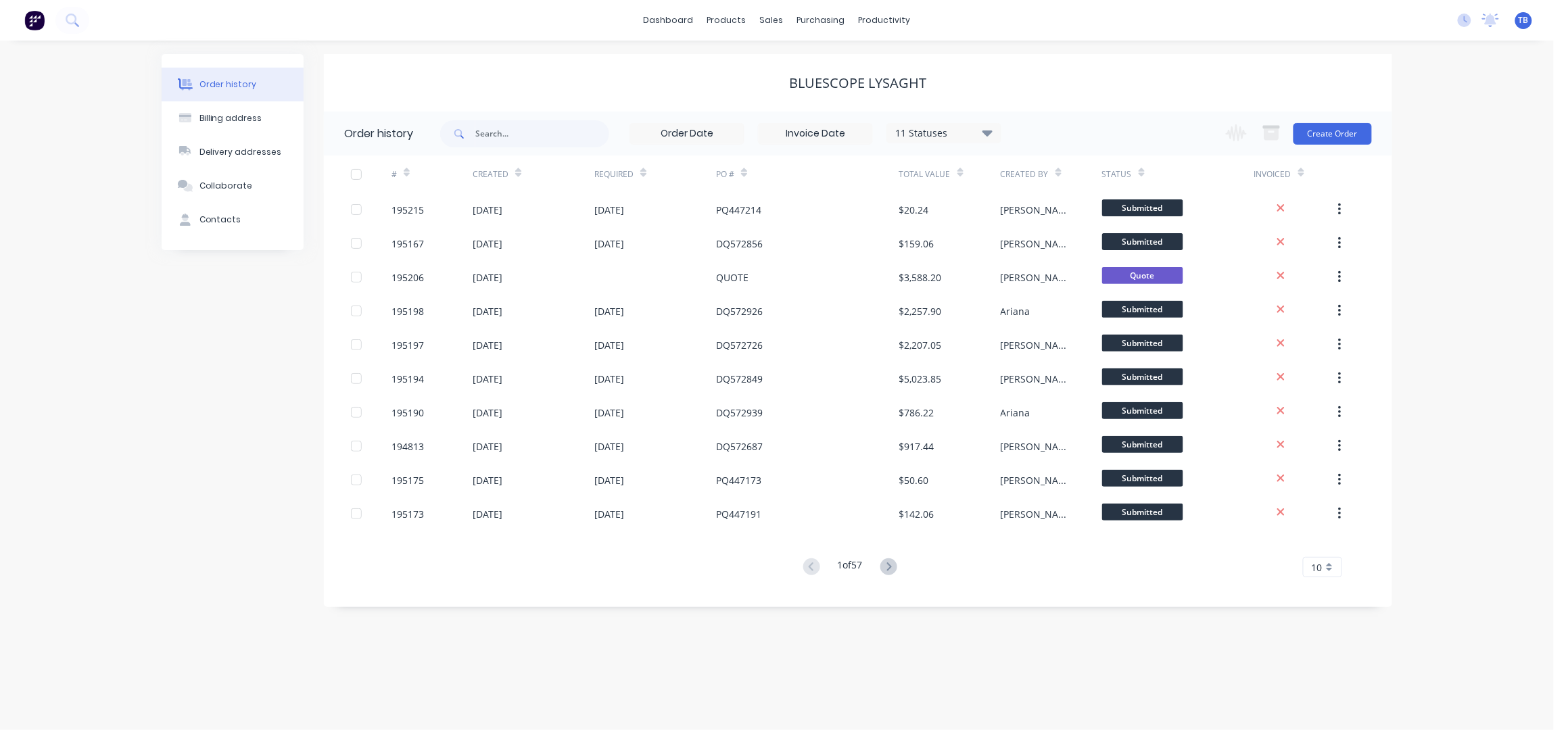
click at [1524, 230] on div "Order history Billing address Delivery addresses Collaborate Contacts Bluescope…" at bounding box center [777, 385] width 1554 height 689
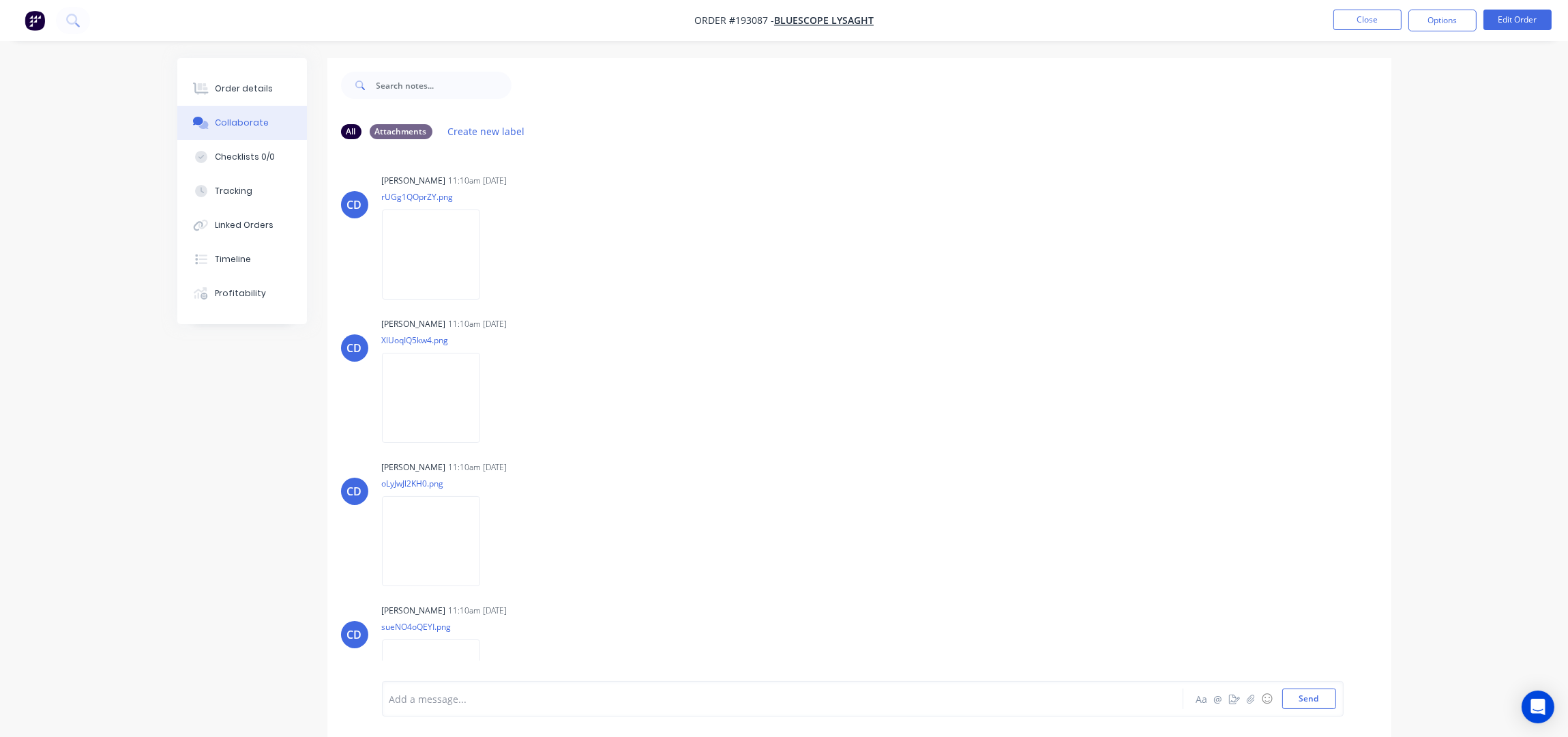
scroll to position [483, 0]
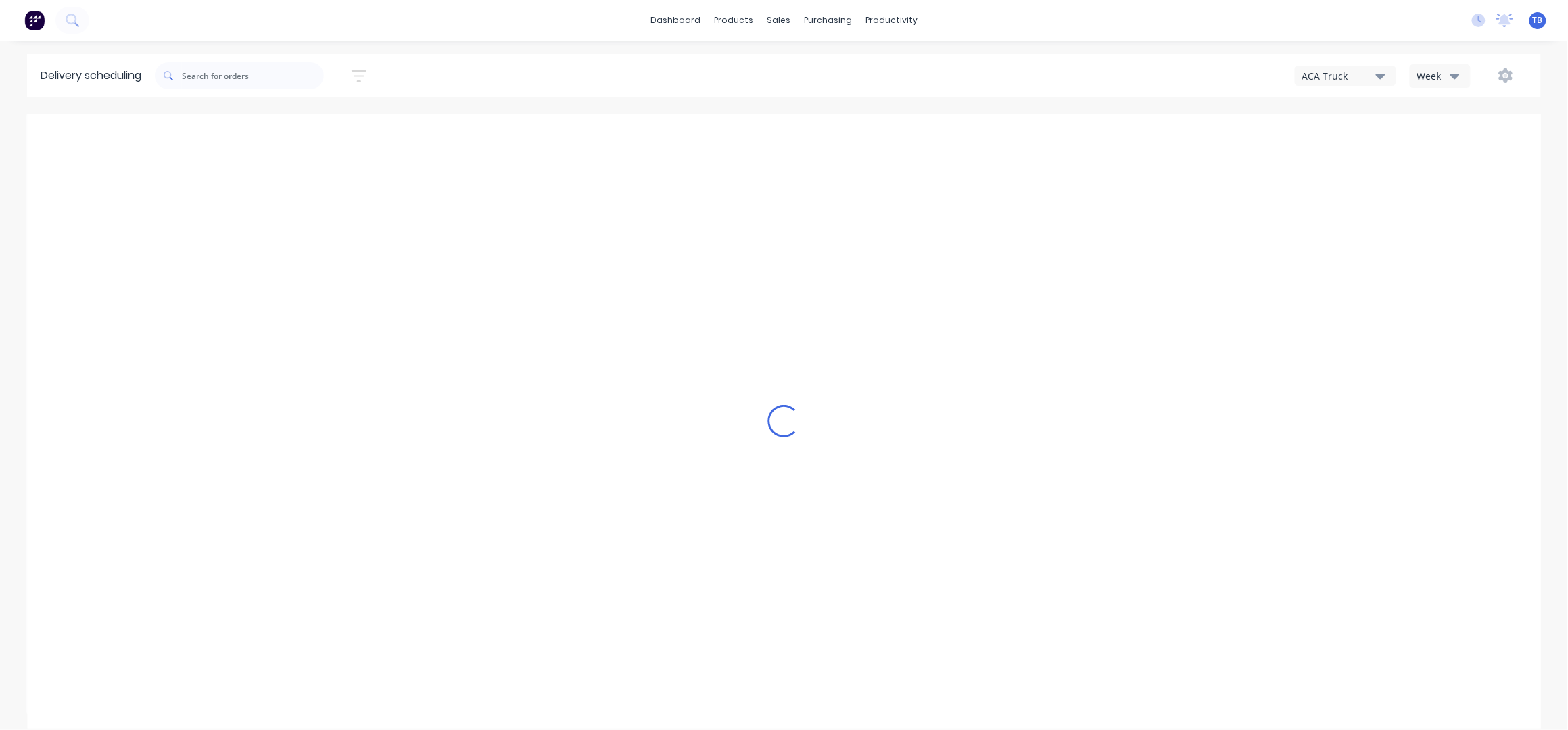
click at [1442, 70] on div "Week" at bounding box center [1436, 76] width 39 height 14
click at [1441, 130] on div "Vehicle" at bounding box center [1477, 138] width 134 height 27
click at [355, 72] on button "button" at bounding box center [359, 76] width 43 height 27
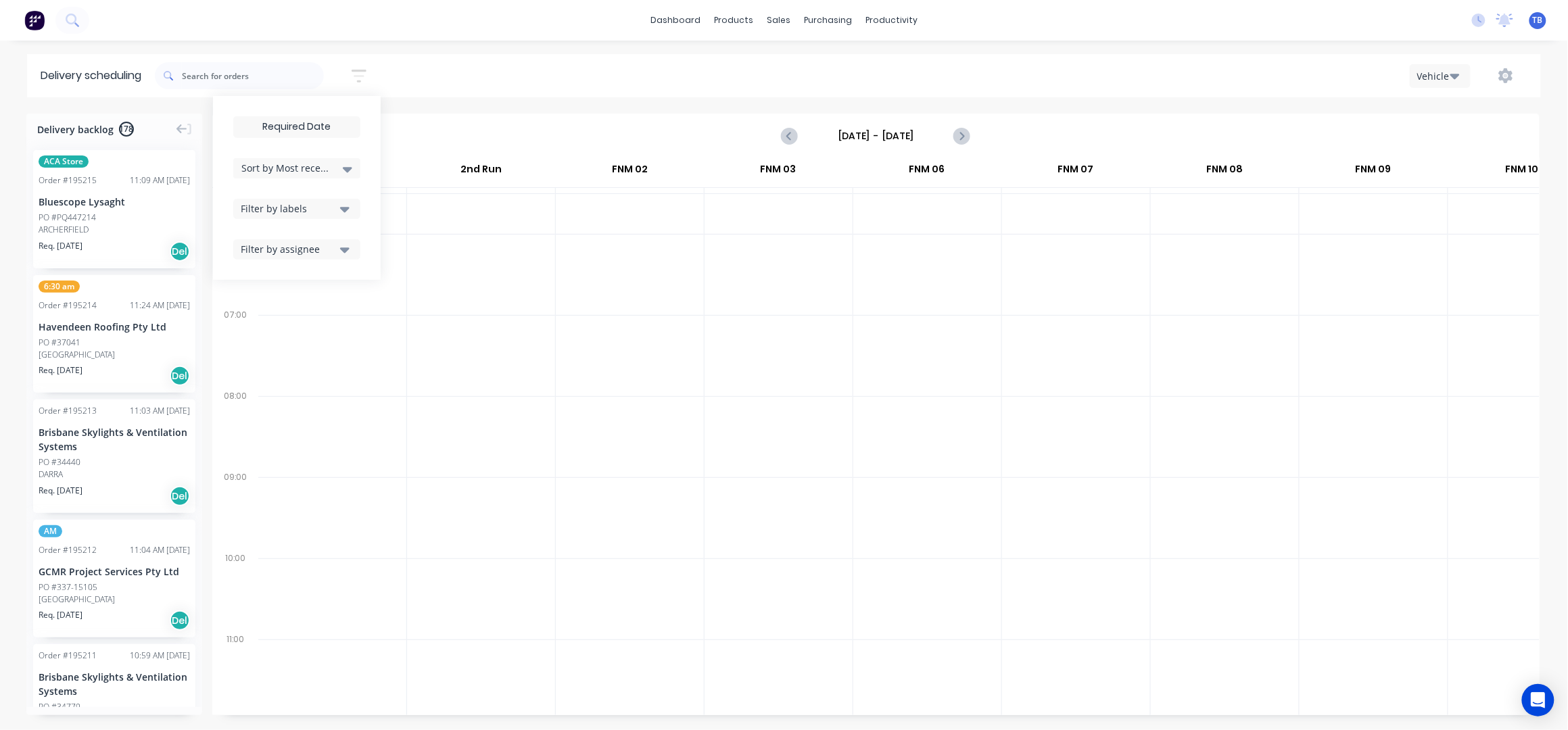
click at [322, 129] on input at bounding box center [297, 126] width 126 height 20
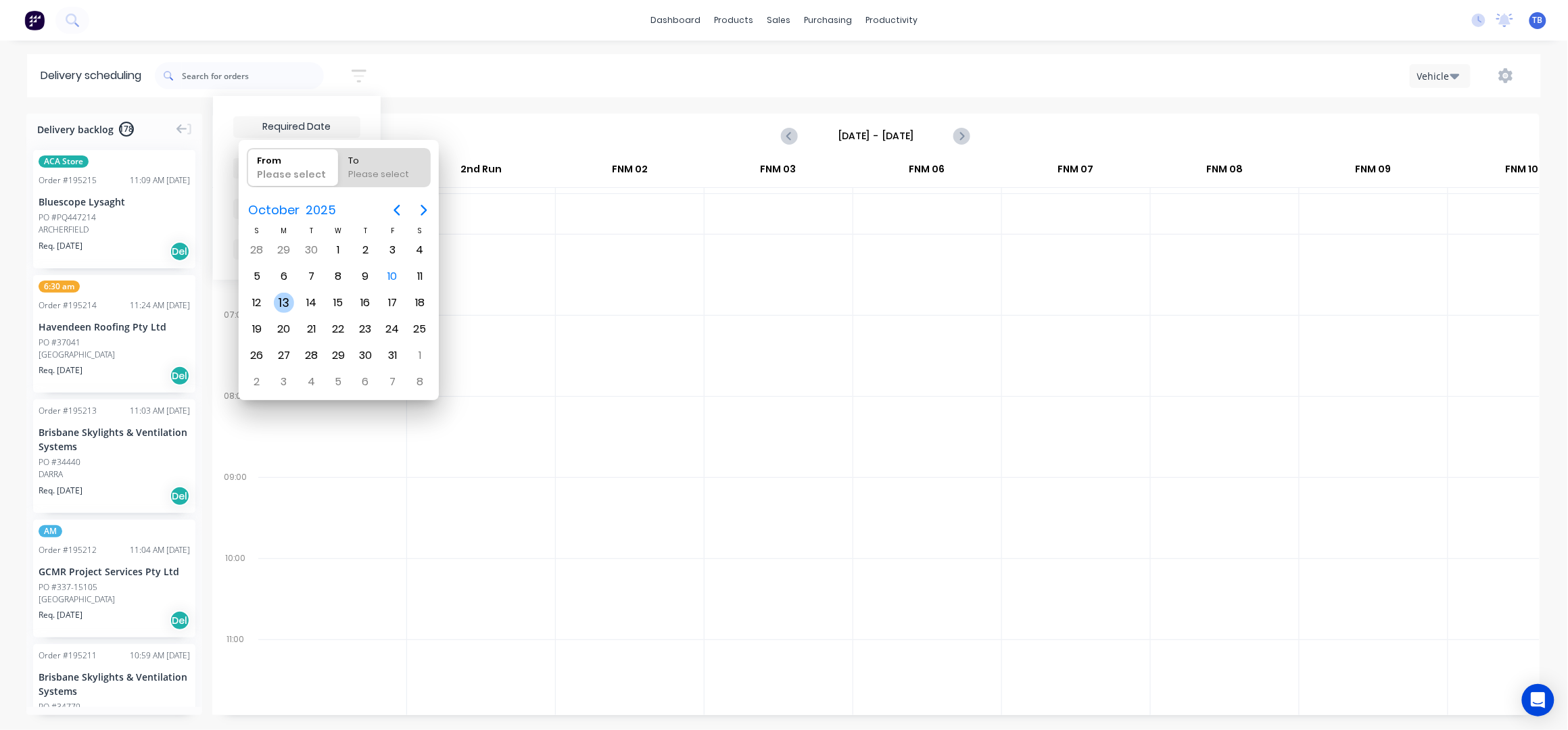
click at [283, 300] on div "13" at bounding box center [283, 302] width 20 height 20
type input "[DATE]"
radio input "false"
radio input "true"
click at [283, 302] on div "13" at bounding box center [283, 302] width 20 height 20
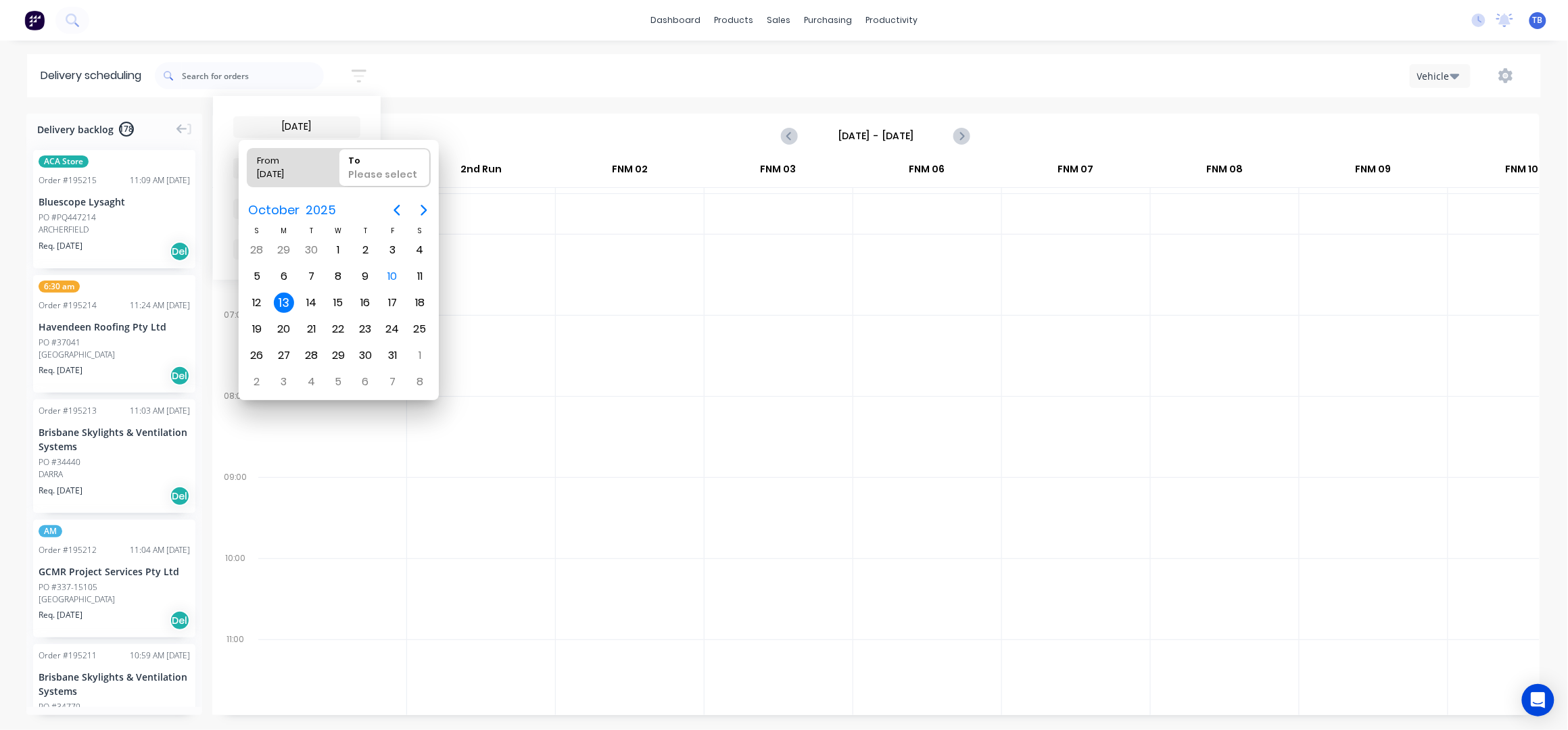
type input "[DATE] - [DATE]"
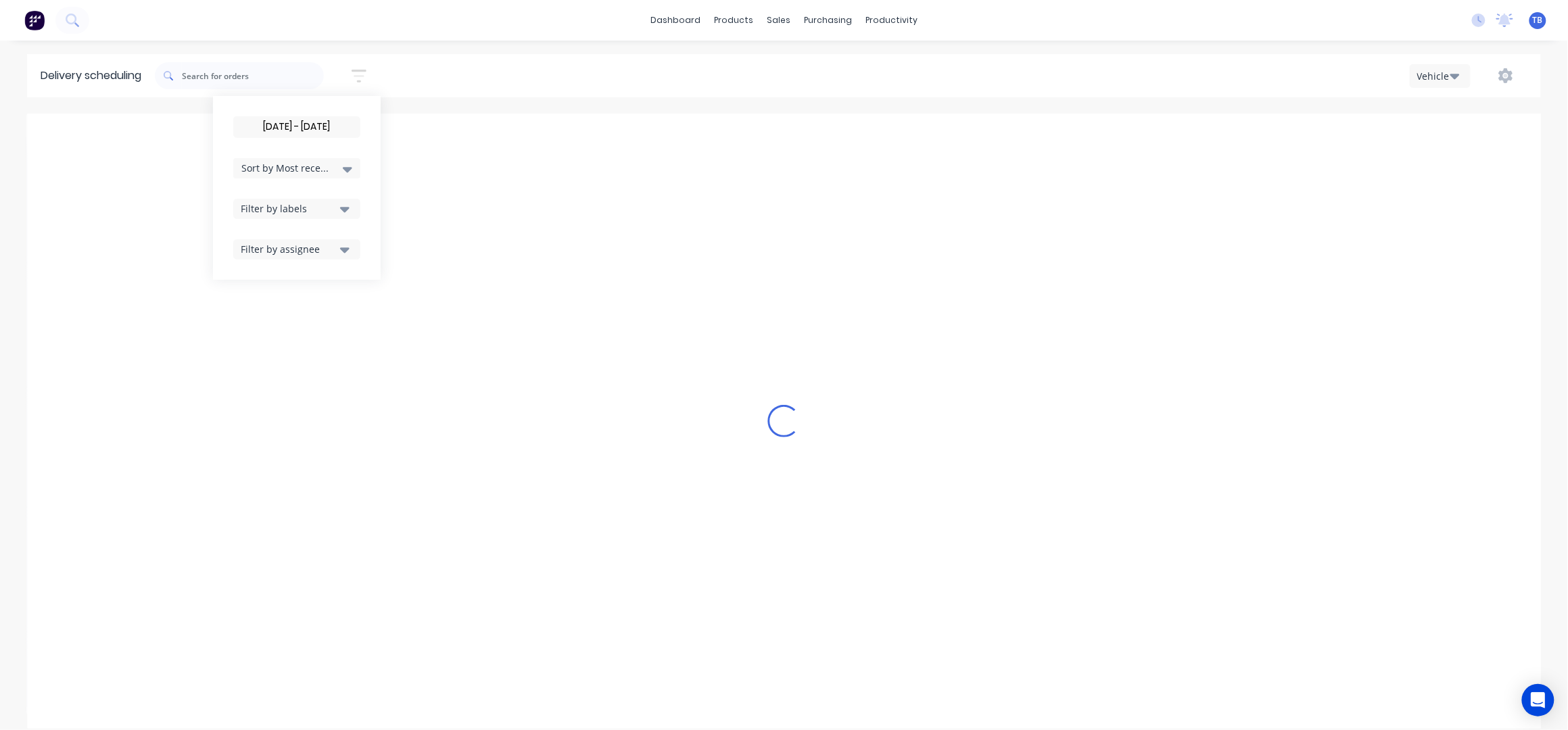
click at [300, 170] on span "Sort by Most recent" at bounding box center [286, 167] width 88 height 14
click at [293, 314] on div "Suburb" at bounding box center [296, 319] width 127 height 24
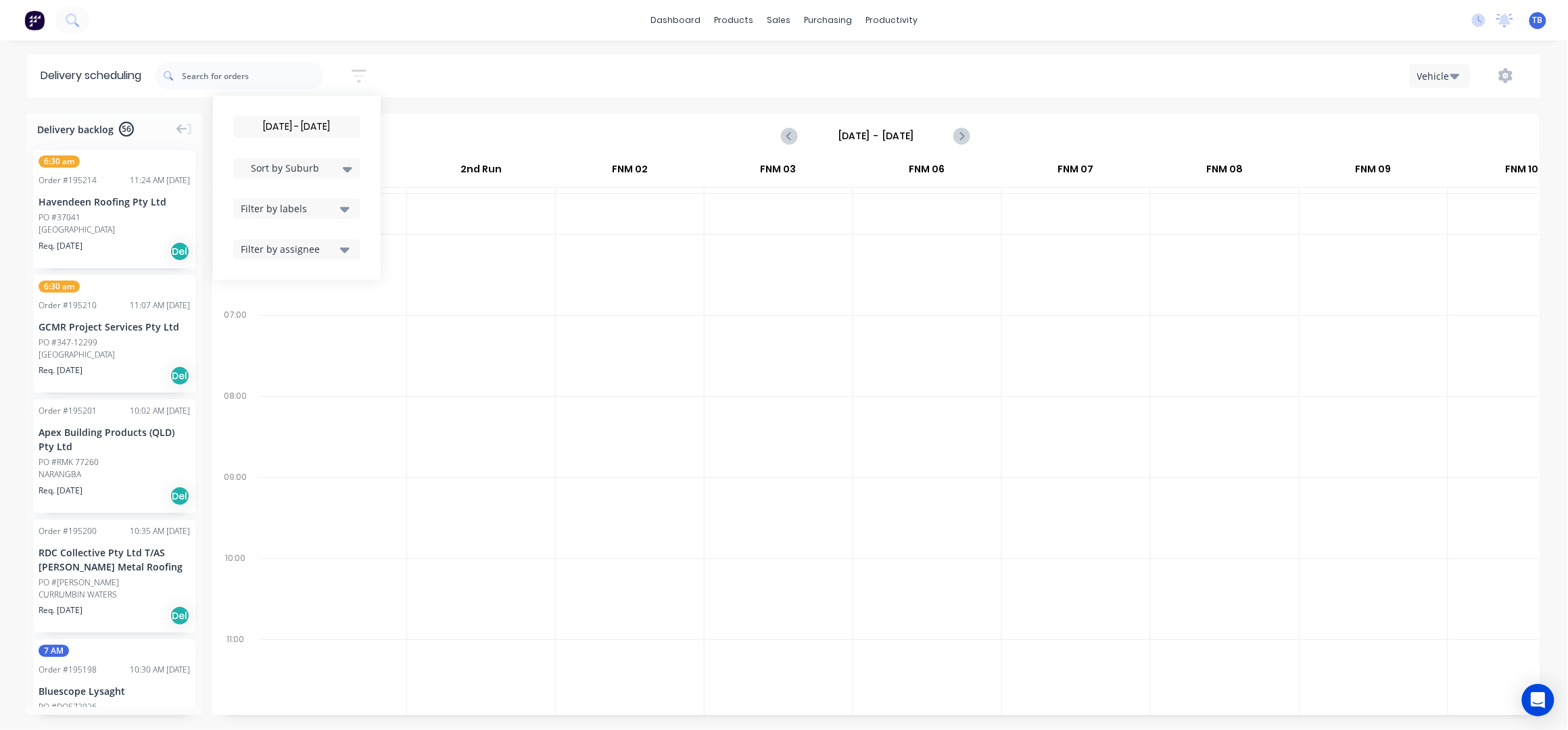
click at [309, 205] on div "Filter by labels" at bounding box center [288, 208] width 95 height 14
click at [262, 308] on div "button" at bounding box center [255, 309] width 27 height 27
click at [458, 107] on div "Delivery scheduling [DATE] - [DATE] Sort by Suburb Created date Required date O…" at bounding box center [784, 392] width 1568 height 676
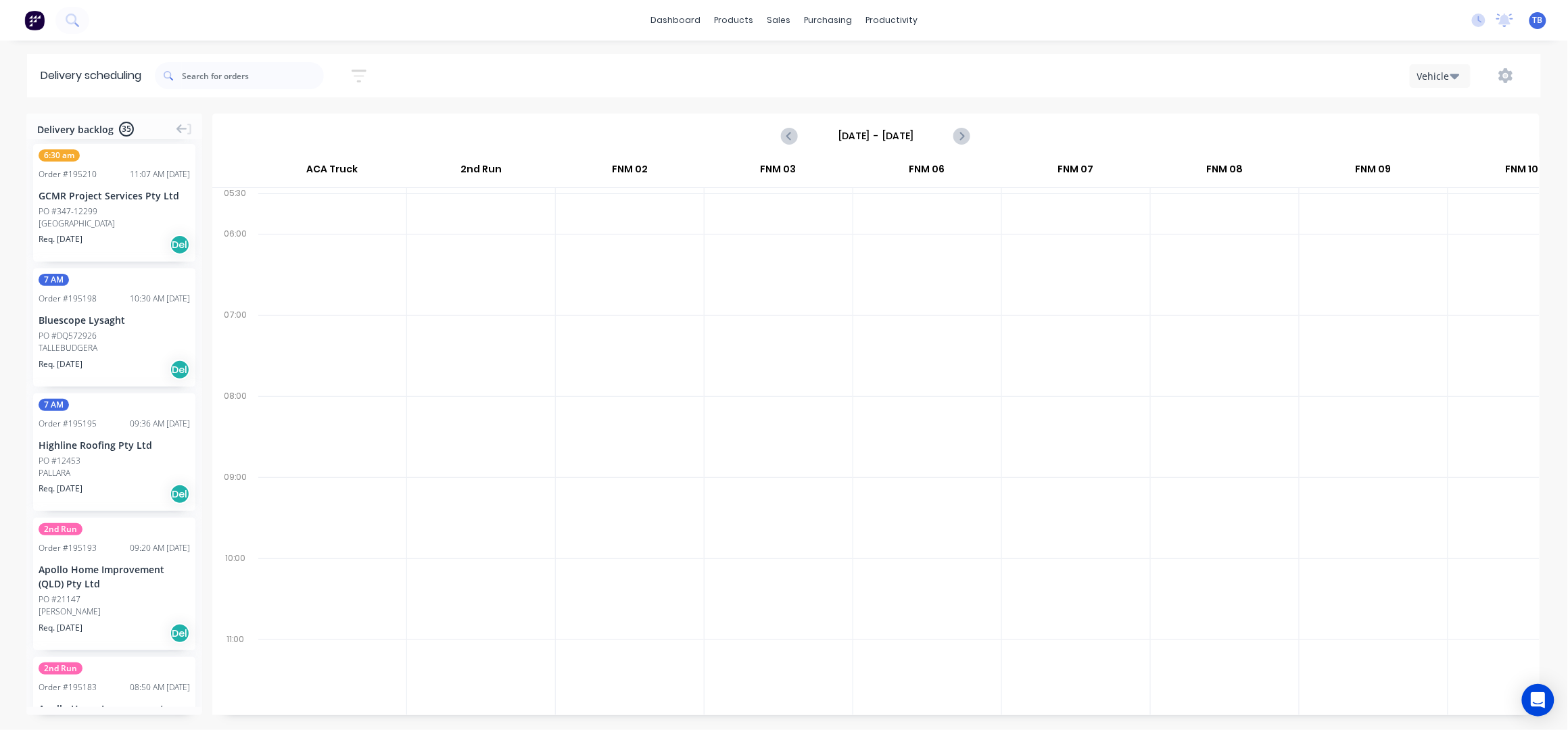
scroll to position [0, 0]
